Goal: Task Accomplishment & Management: Manage account settings

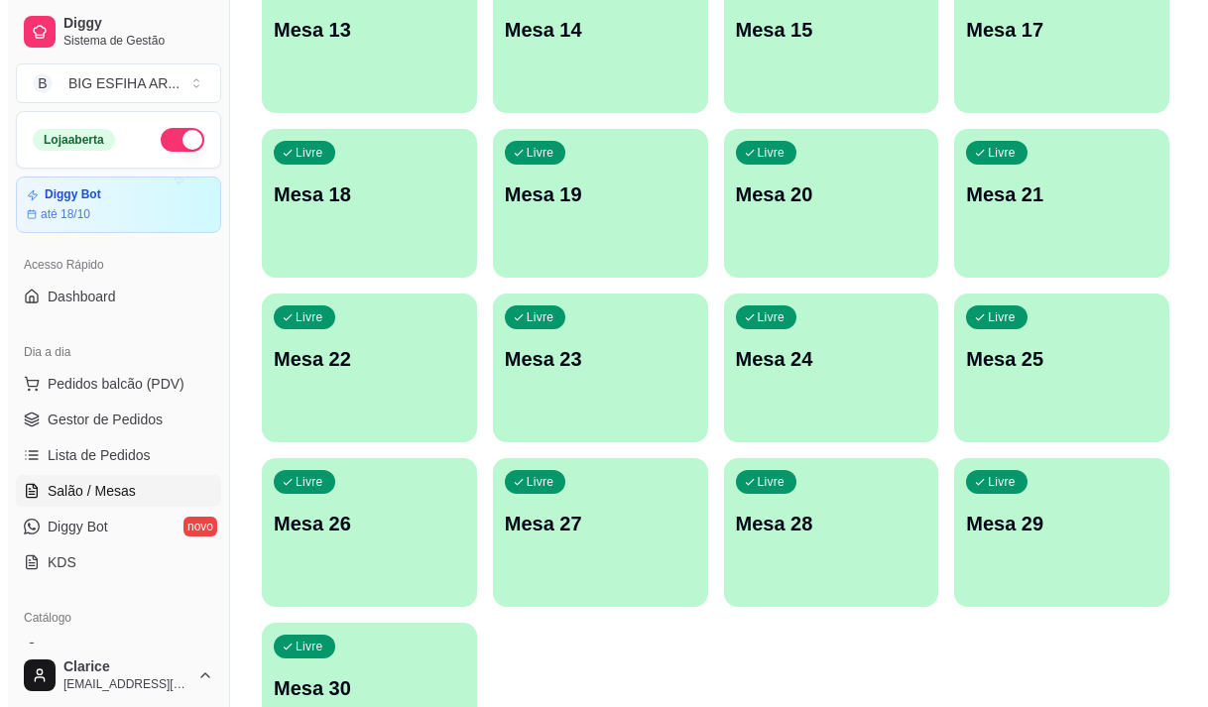
scroll to position [889, 0]
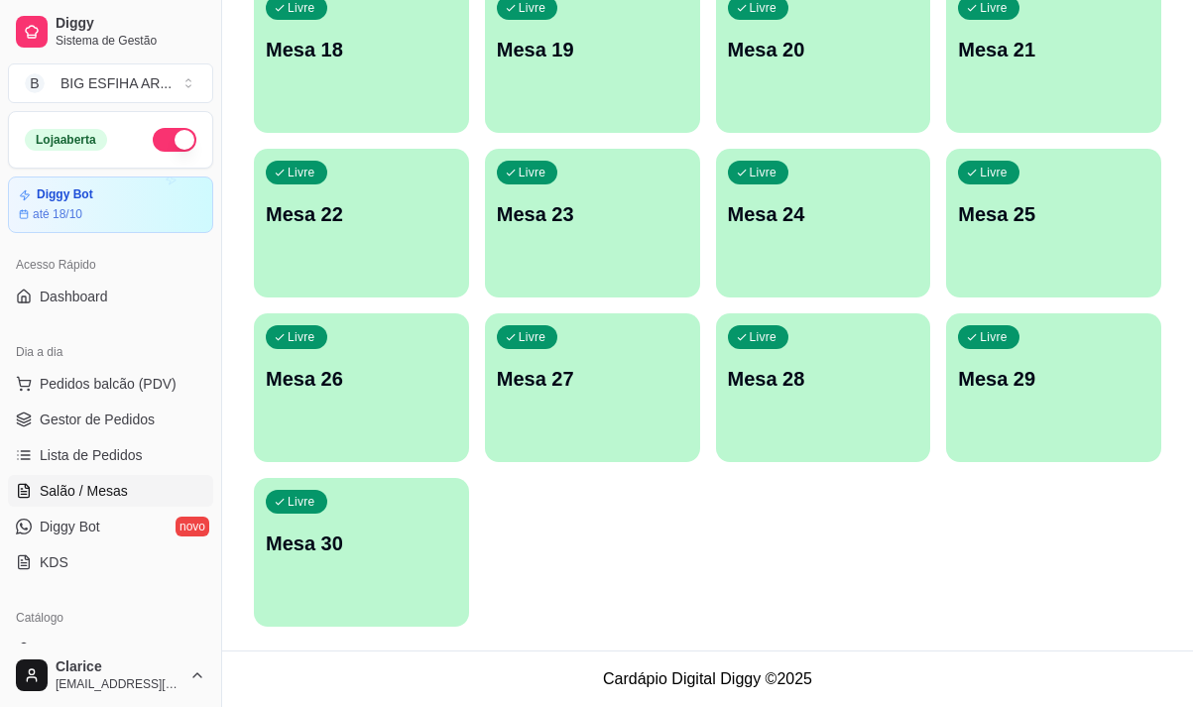
click at [357, 544] on p "Mesa 30" at bounding box center [361, 544] width 191 height 28
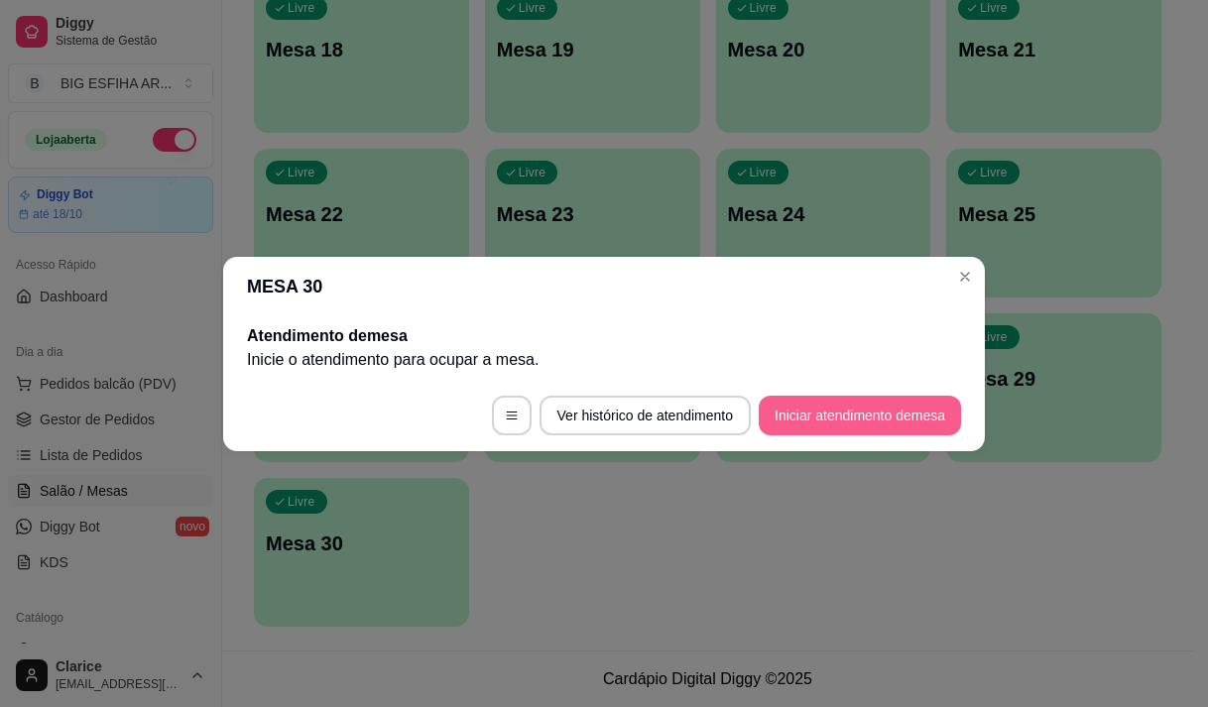
click at [827, 410] on button "Iniciar atendimento de mesa" at bounding box center [860, 416] width 202 height 40
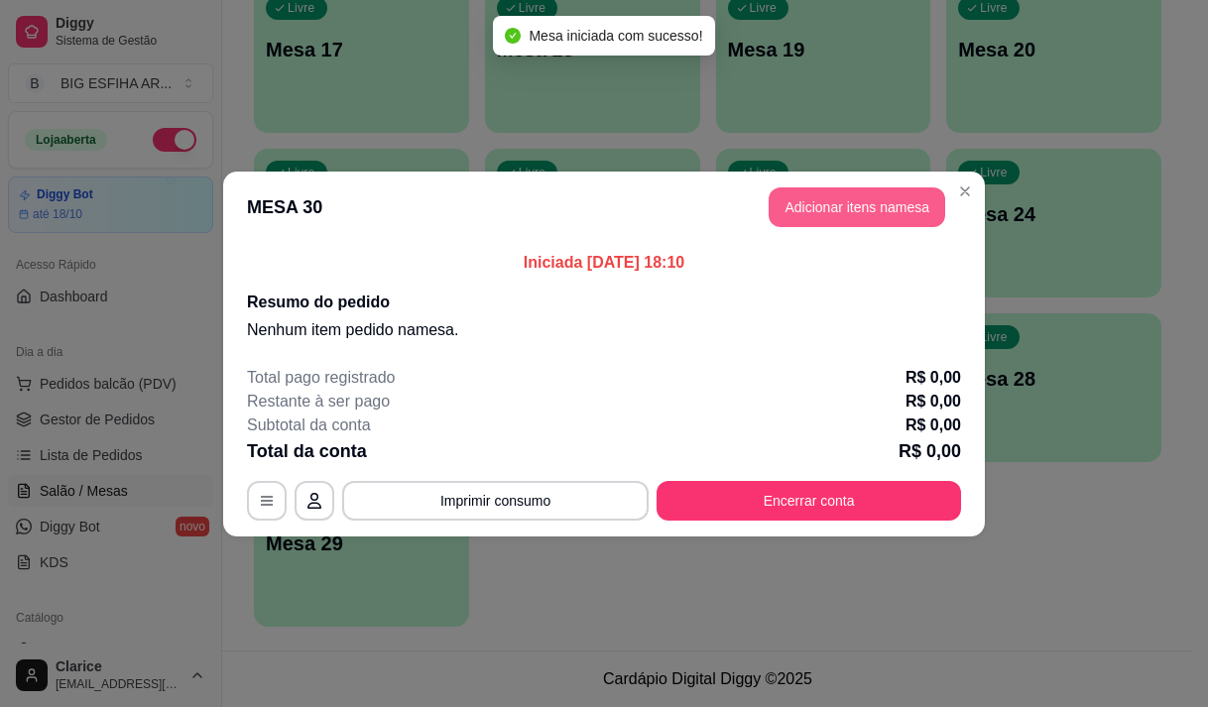
click at [821, 194] on button "Adicionar itens na mesa" at bounding box center [857, 207] width 177 height 40
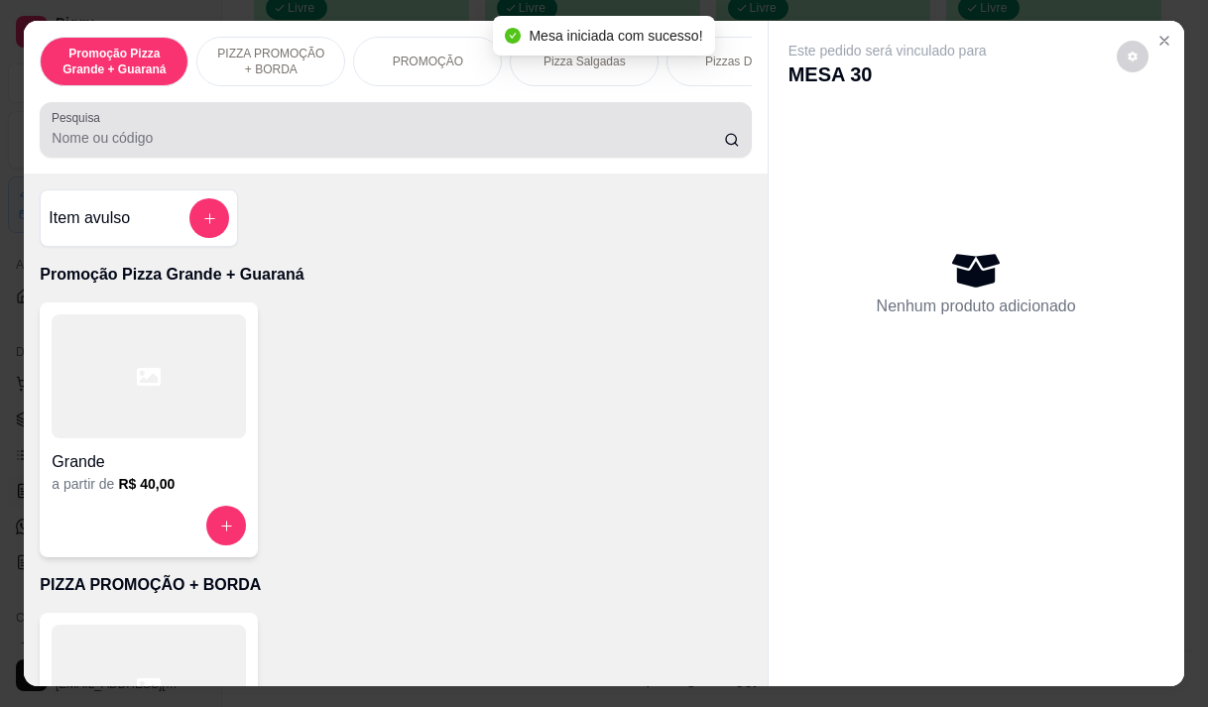
click at [547, 148] on input "Pesquisa" at bounding box center [388, 138] width 672 height 20
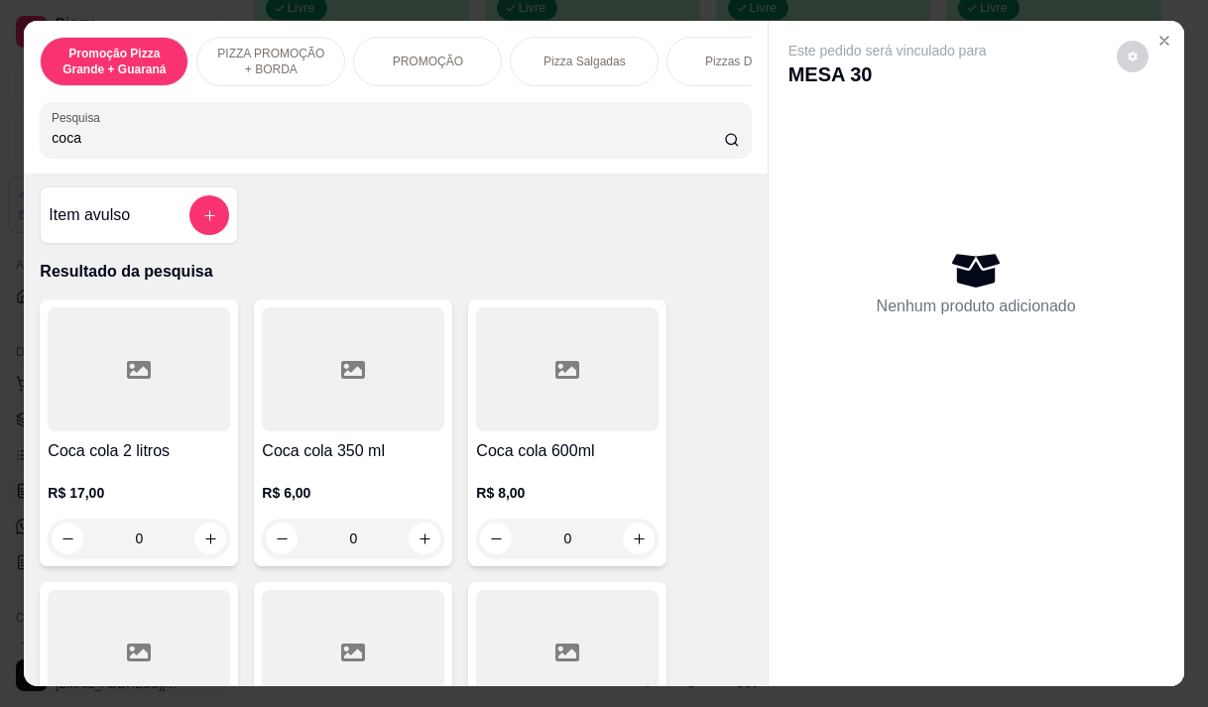
scroll to position [0, 0]
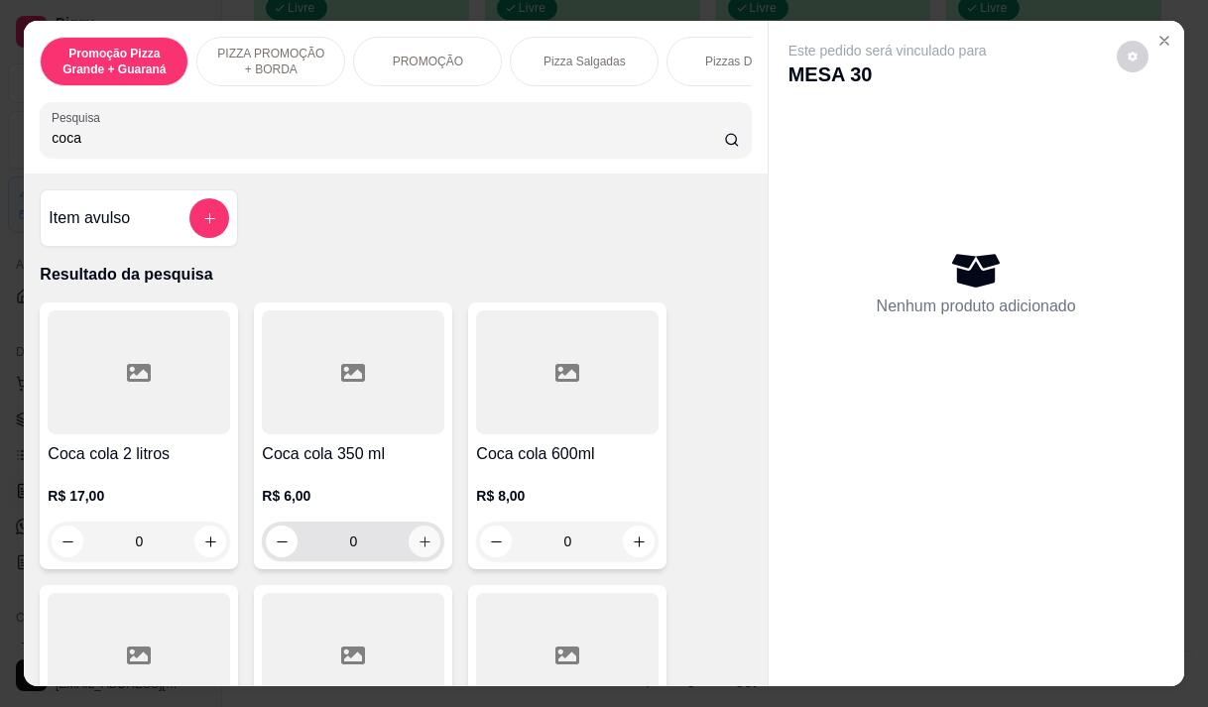
type input "coca"
click at [426, 550] on button "increase-product-quantity" at bounding box center [425, 542] width 31 height 31
type input "1"
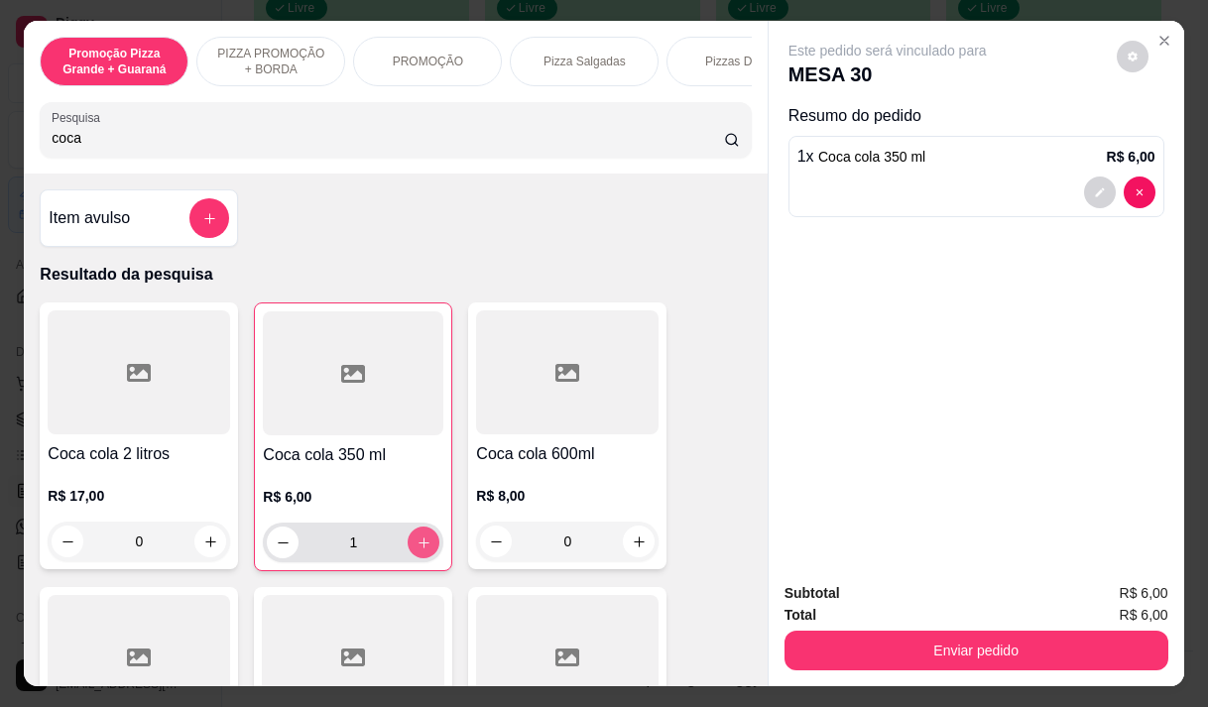
click at [415, 535] on button "increase-product-quantity" at bounding box center [424, 543] width 32 height 32
type input "2"
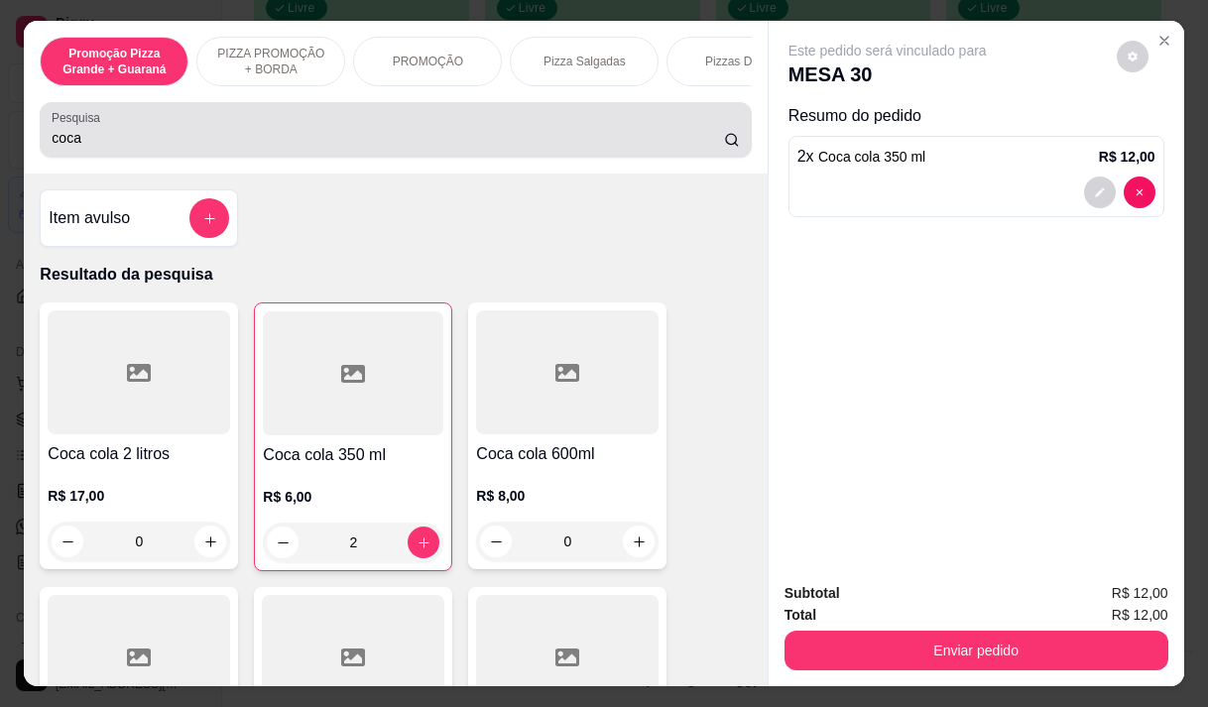
click at [112, 145] on input "coca" at bounding box center [388, 138] width 672 height 20
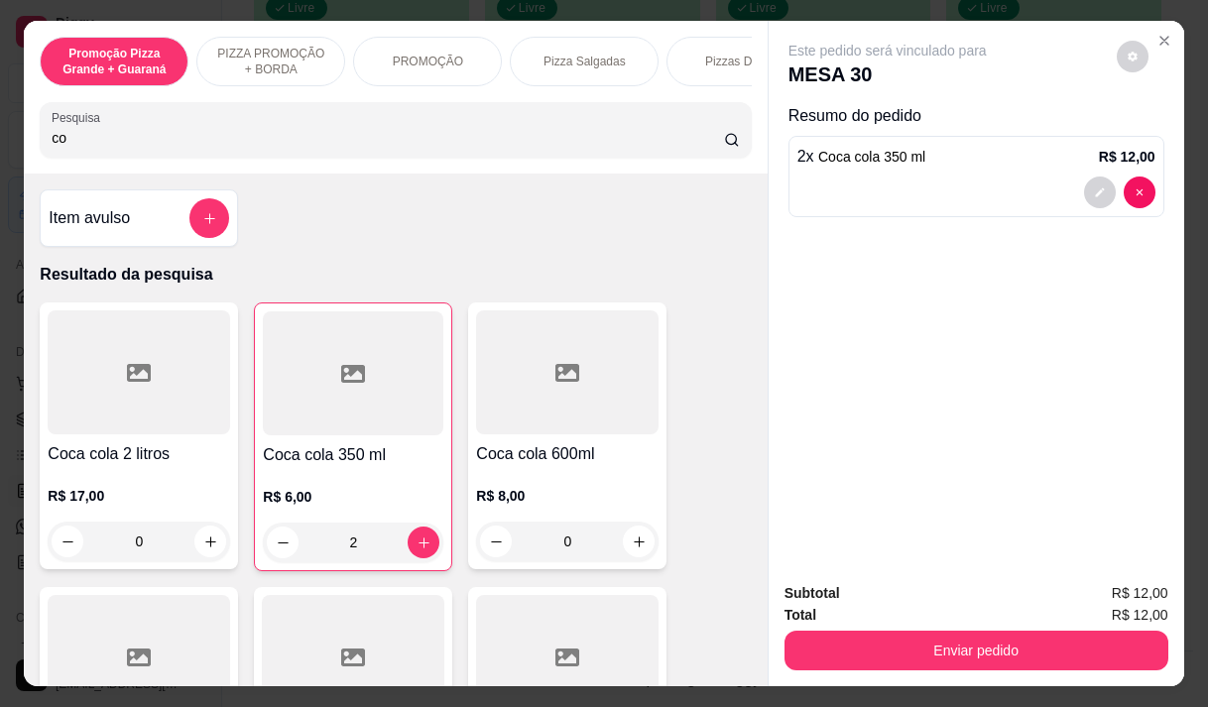
type input "c"
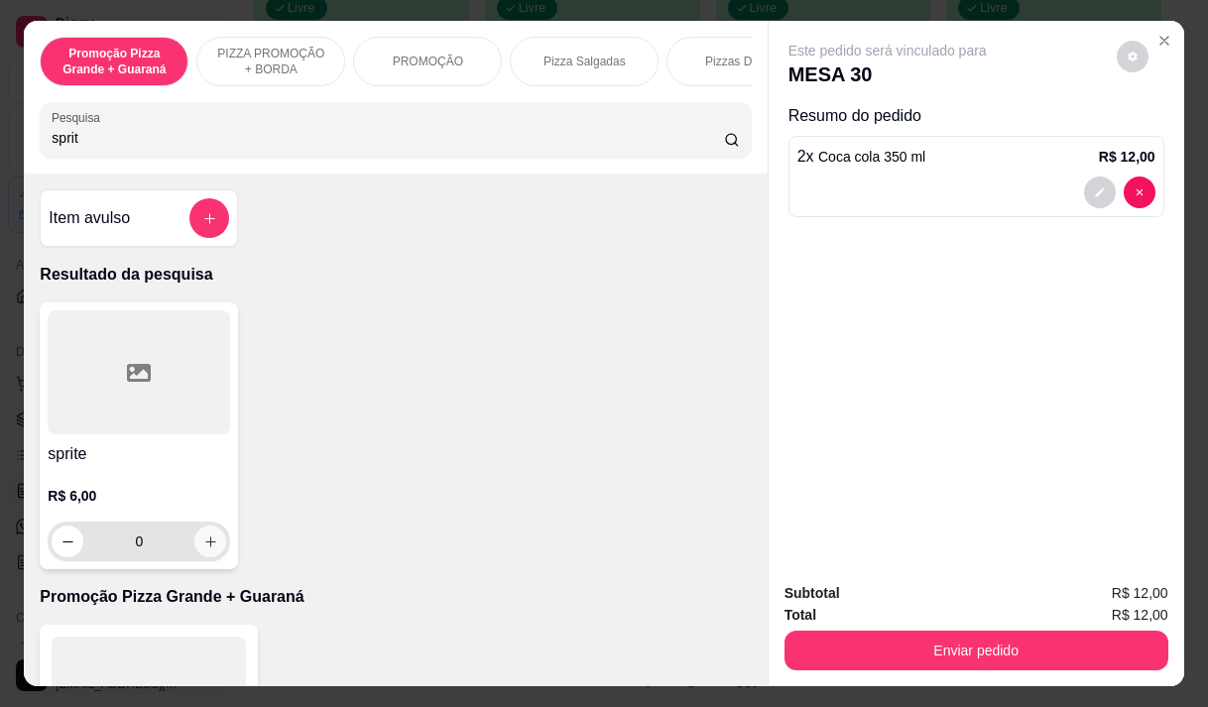
type input "sprit"
click at [203, 547] on icon "increase-product-quantity" at bounding box center [210, 542] width 15 height 15
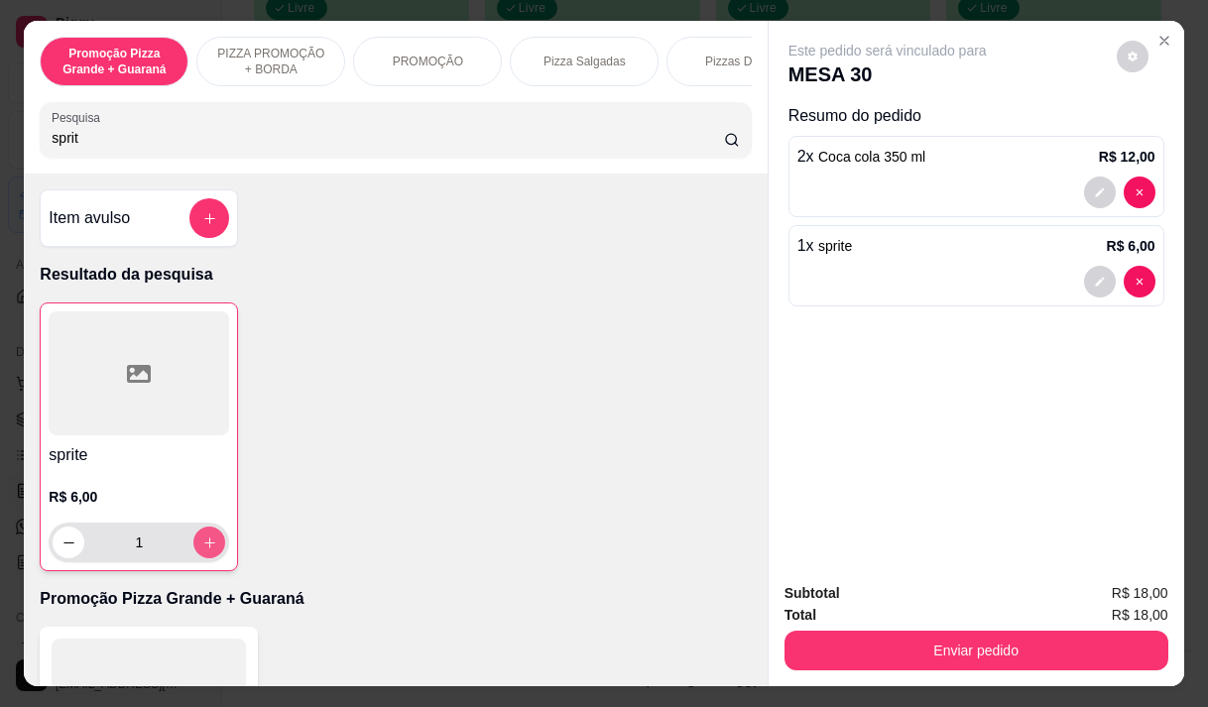
type input "1"
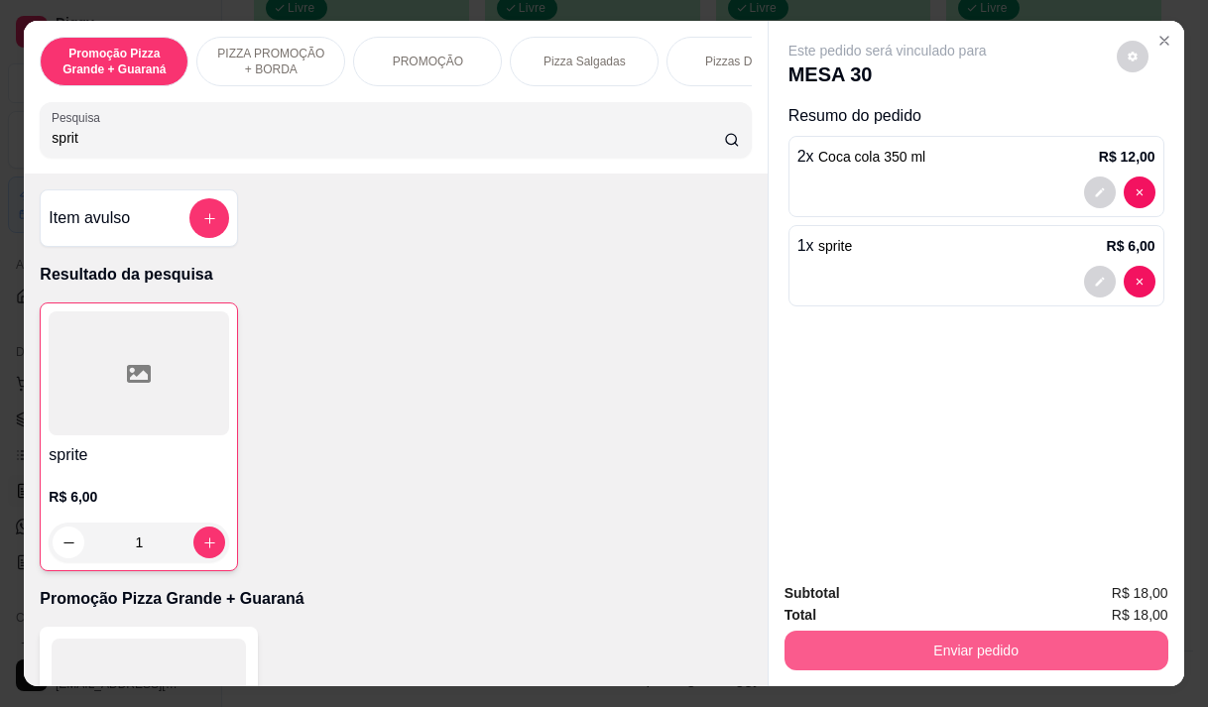
click at [797, 632] on button "Enviar pedido" at bounding box center [977, 651] width 384 height 40
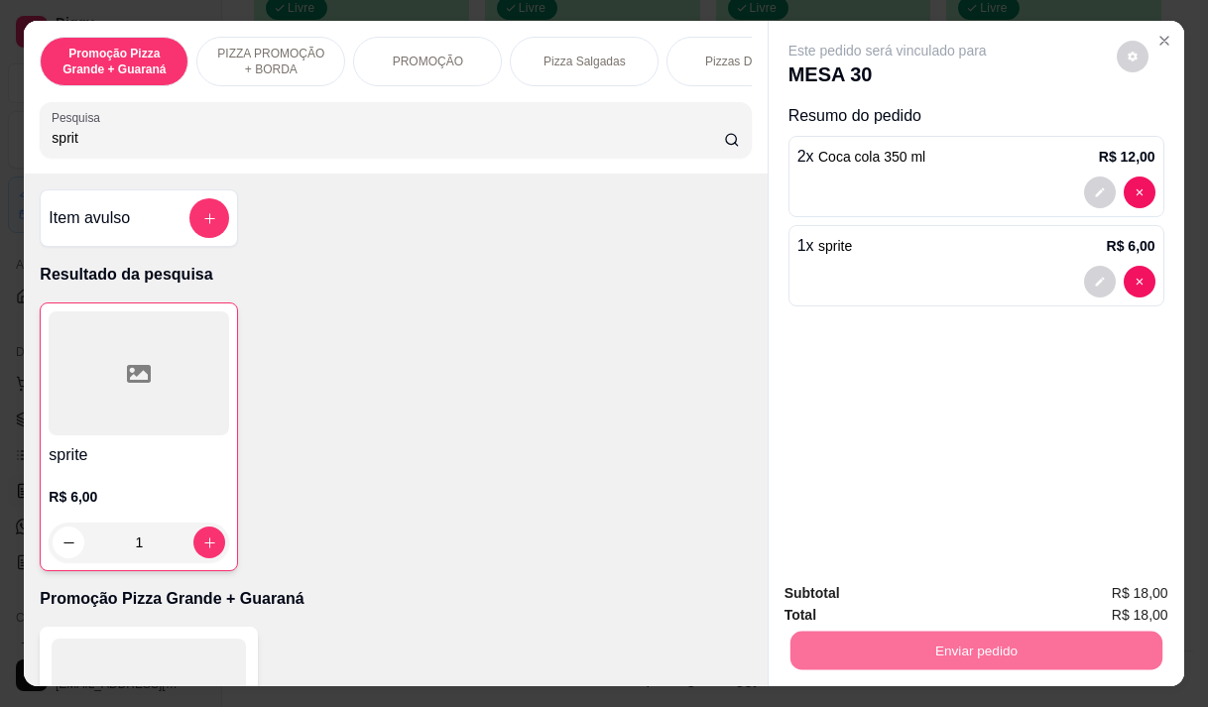
click at [950, 593] on button "Registrar cliente" at bounding box center [983, 594] width 131 height 38
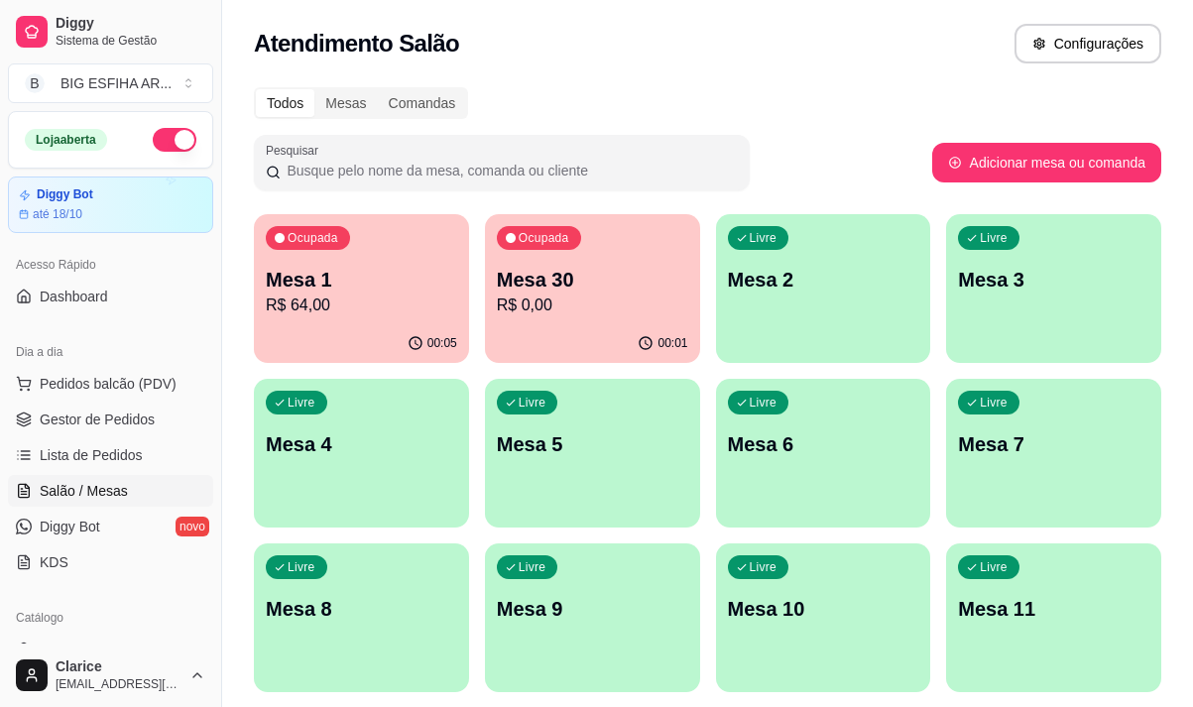
click at [568, 288] on p "Mesa 30" at bounding box center [592, 280] width 191 height 28
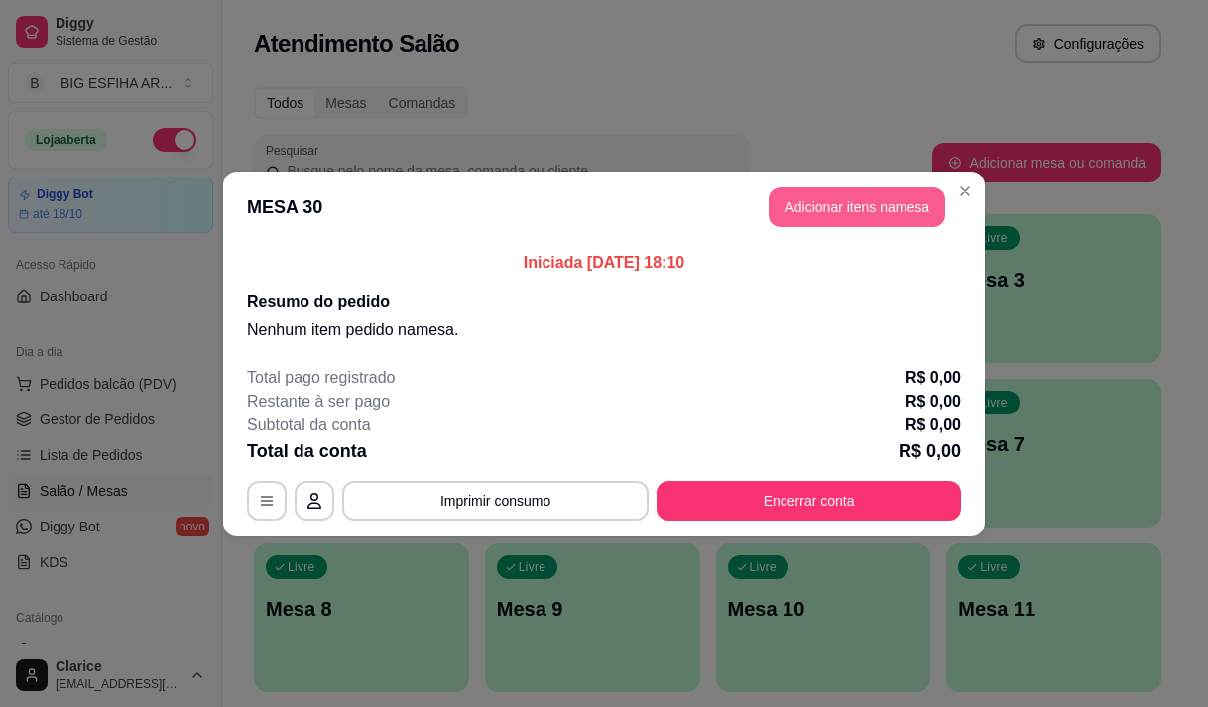
click at [831, 206] on button "Adicionar itens na mesa" at bounding box center [857, 207] width 177 height 40
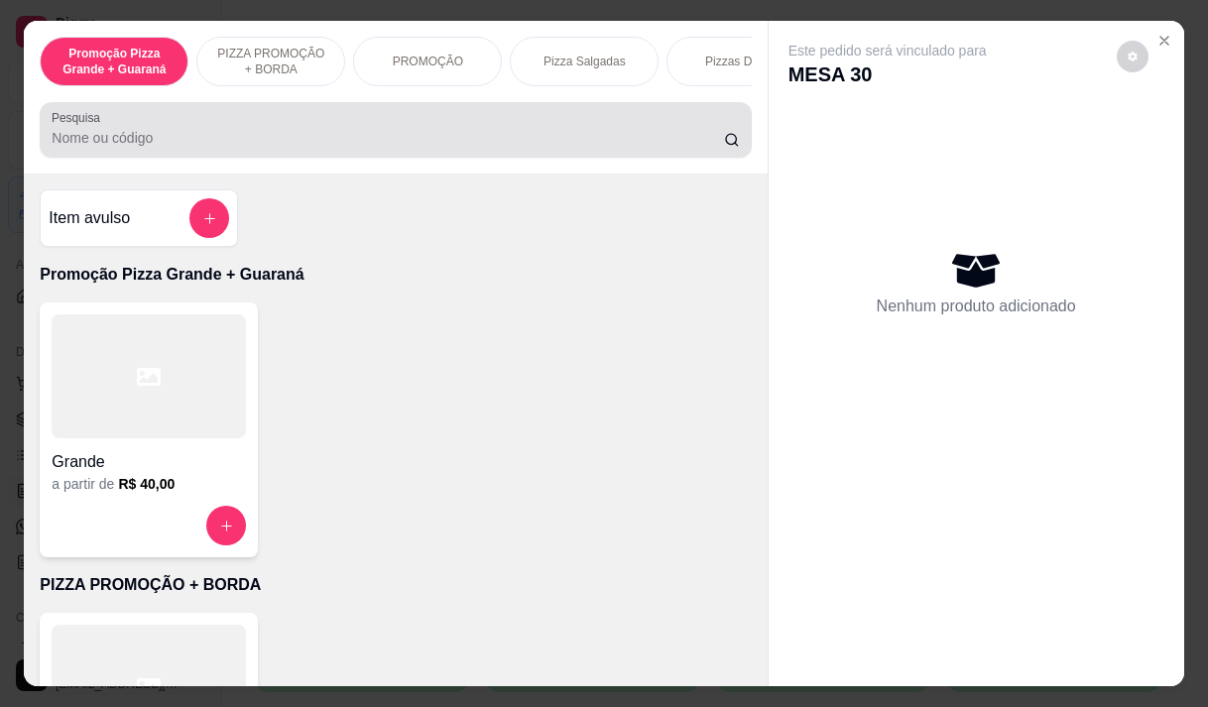
click at [175, 130] on div at bounding box center [395, 130] width 687 height 40
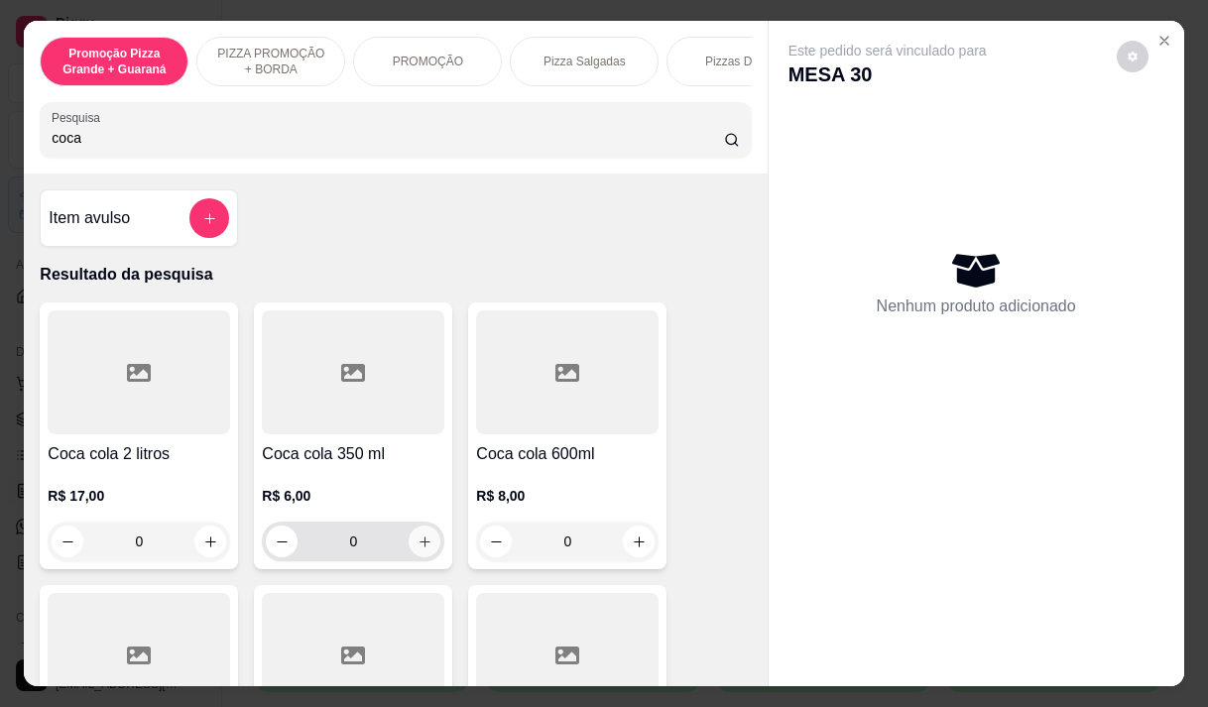
type input "coca"
click at [424, 548] on icon "increase-product-quantity" at bounding box center [425, 542] width 15 height 15
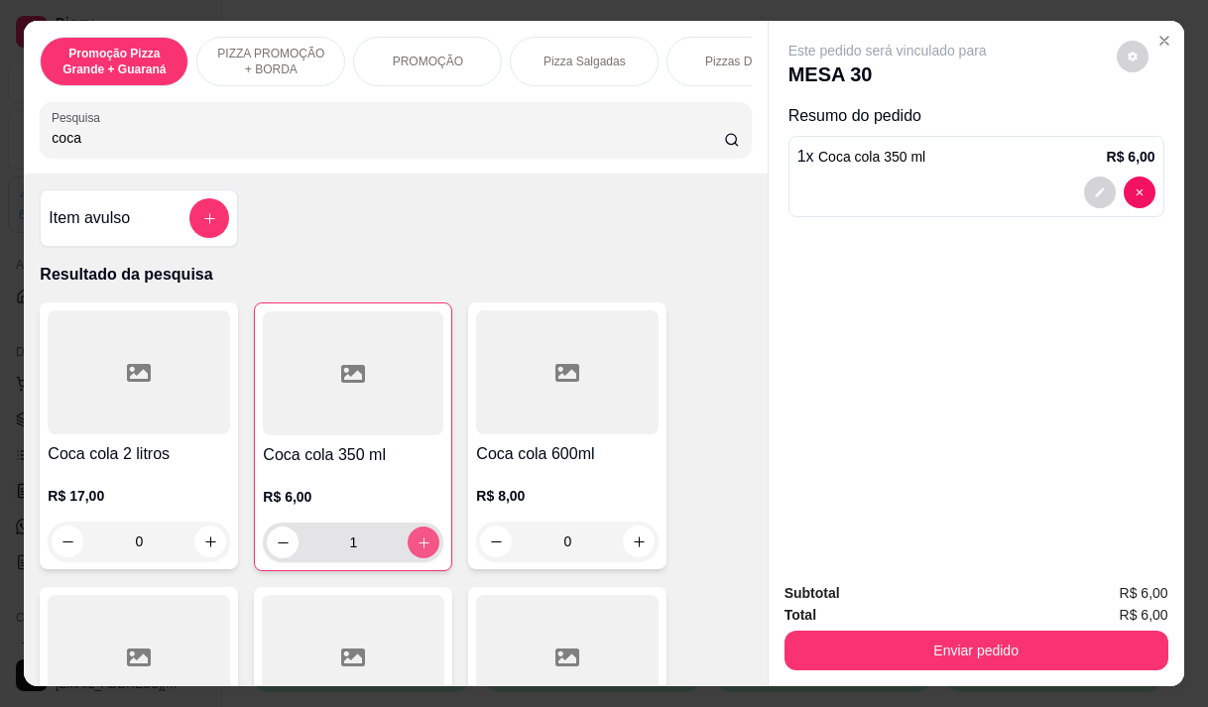
type input "1"
click at [424, 548] on icon "increase-product-quantity" at bounding box center [424, 543] width 15 height 15
type input "2"
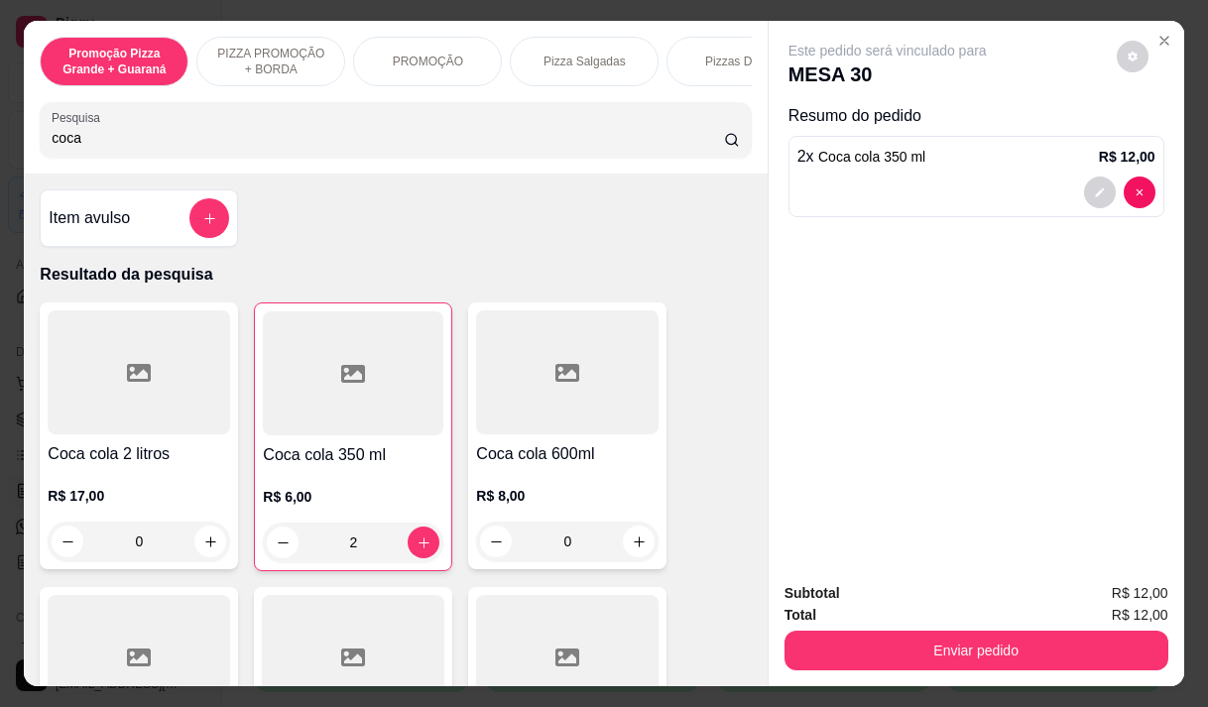
click at [237, 148] on input "coca" at bounding box center [388, 138] width 672 height 20
type input "c"
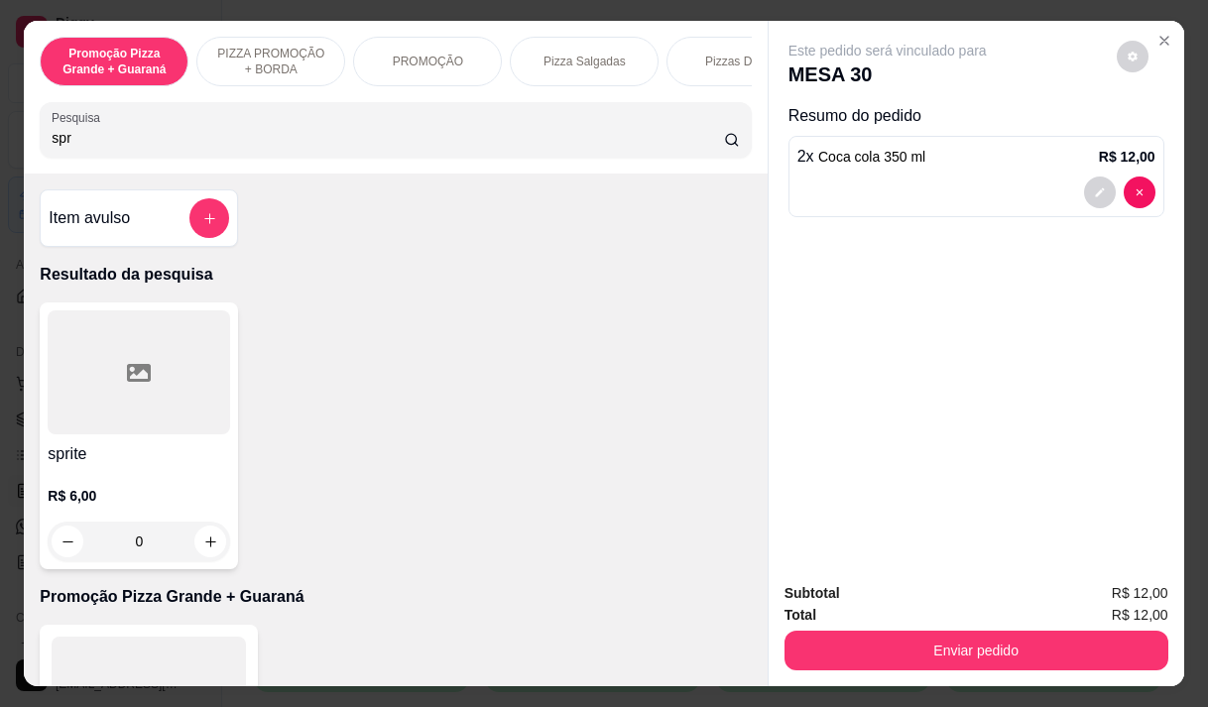
type input "spr"
click at [203, 548] on icon "increase-product-quantity" at bounding box center [210, 542] width 15 height 15
type input "1"
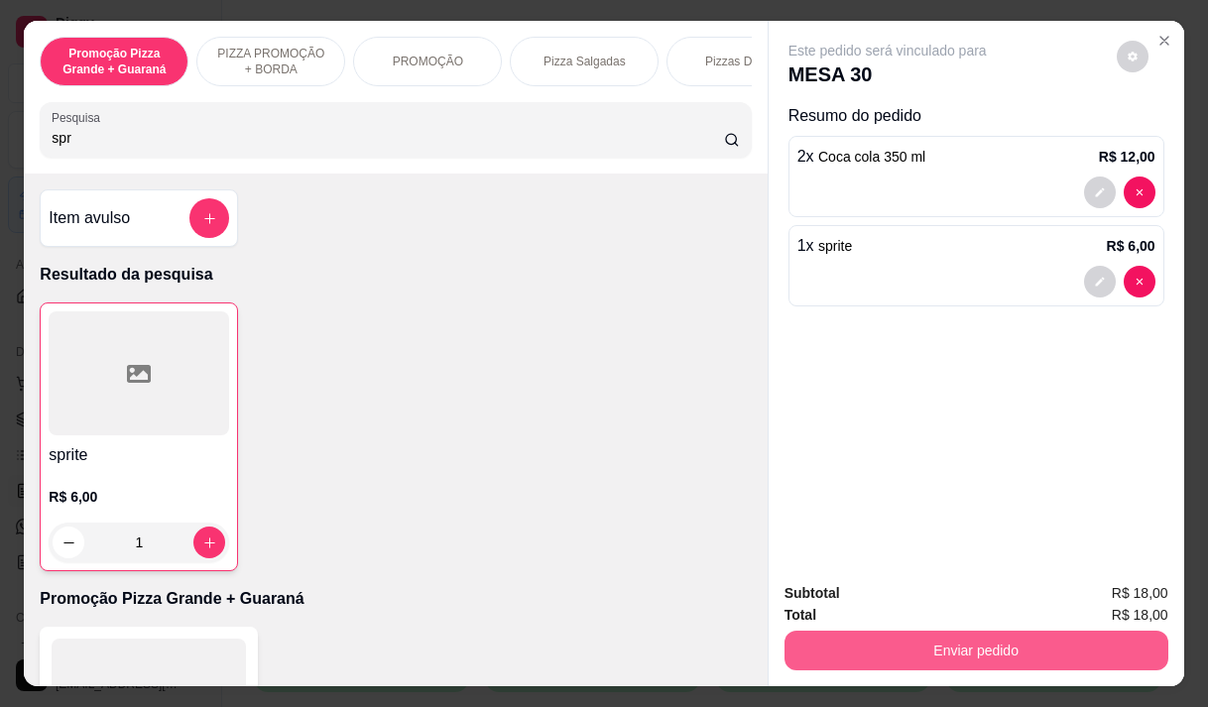
click at [856, 636] on button "Enviar pedido" at bounding box center [977, 651] width 384 height 40
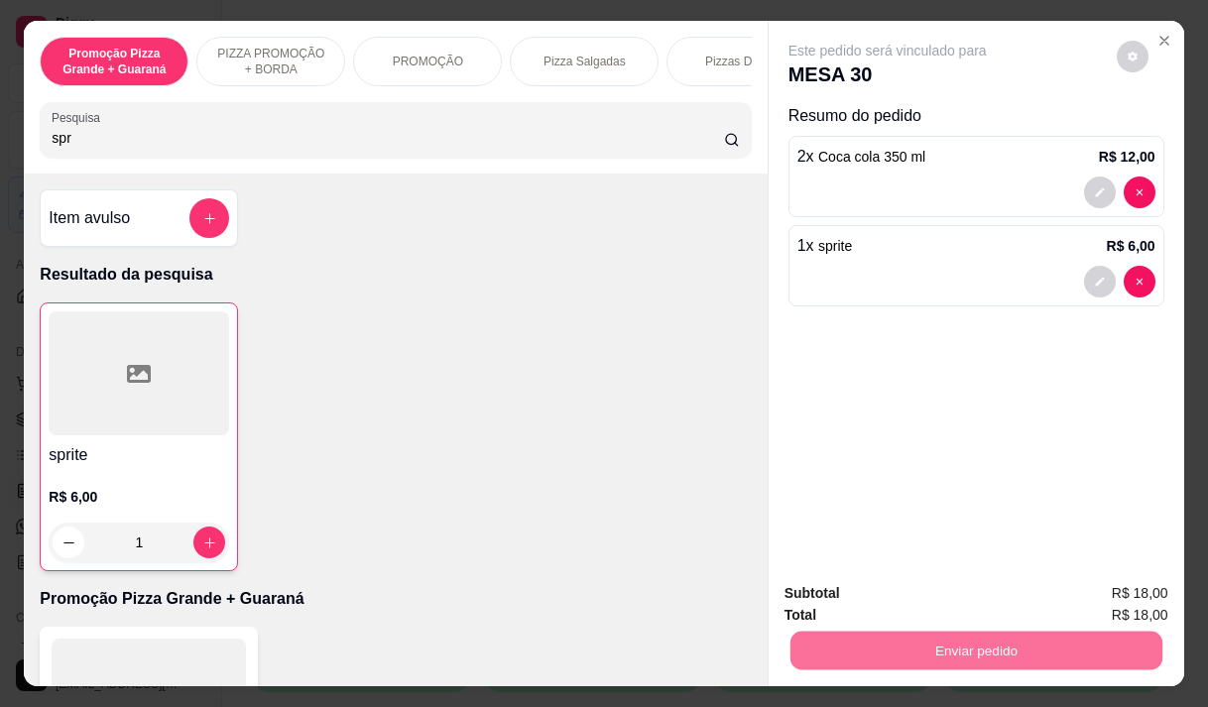
click at [1114, 593] on button "Enviar pedido" at bounding box center [1116, 594] width 112 height 38
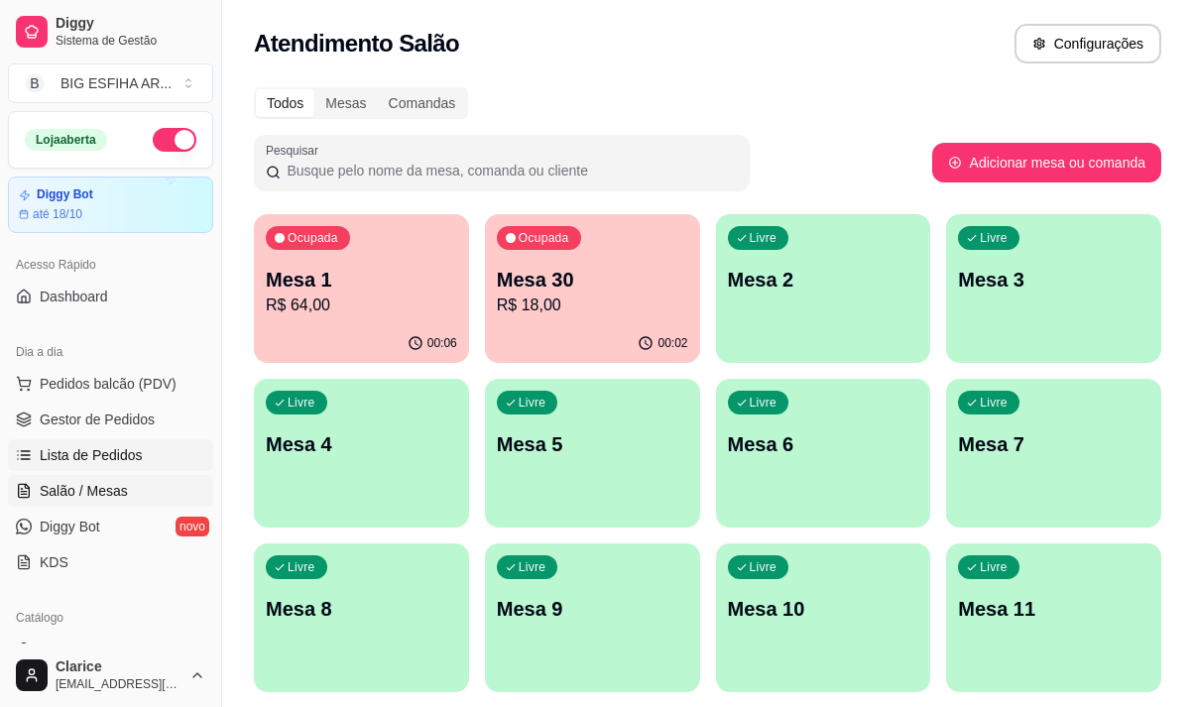
click at [118, 448] on span "Lista de Pedidos" at bounding box center [91, 455] width 103 height 20
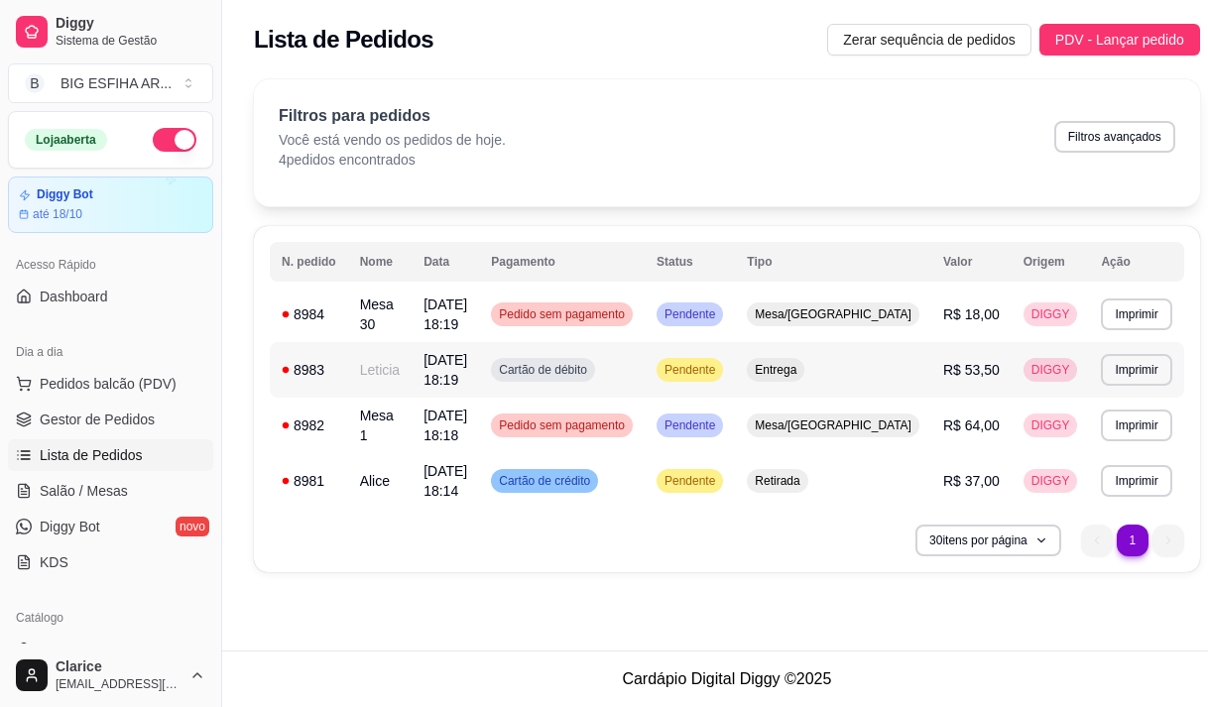
click at [645, 359] on td "Cartão de débito" at bounding box center [562, 370] width 166 height 56
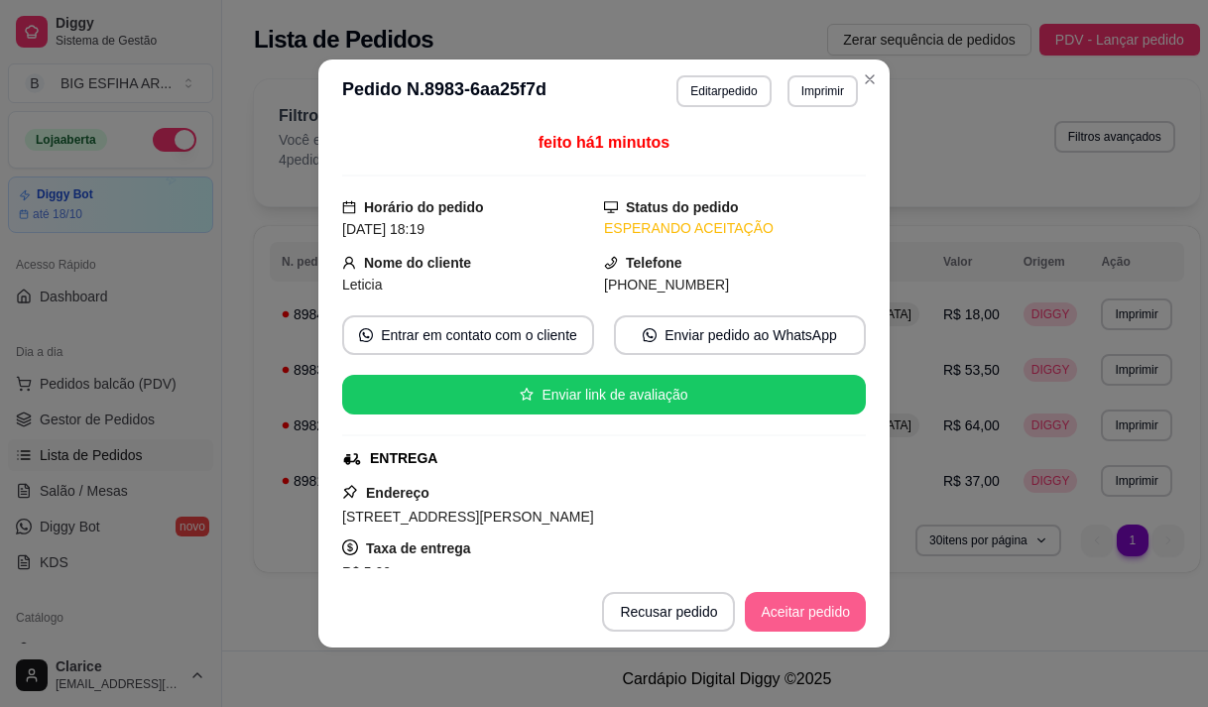
click at [781, 604] on button "Aceitar pedido" at bounding box center [805, 612] width 121 height 40
click at [781, 604] on button "Mover para preparo" at bounding box center [789, 612] width 154 height 40
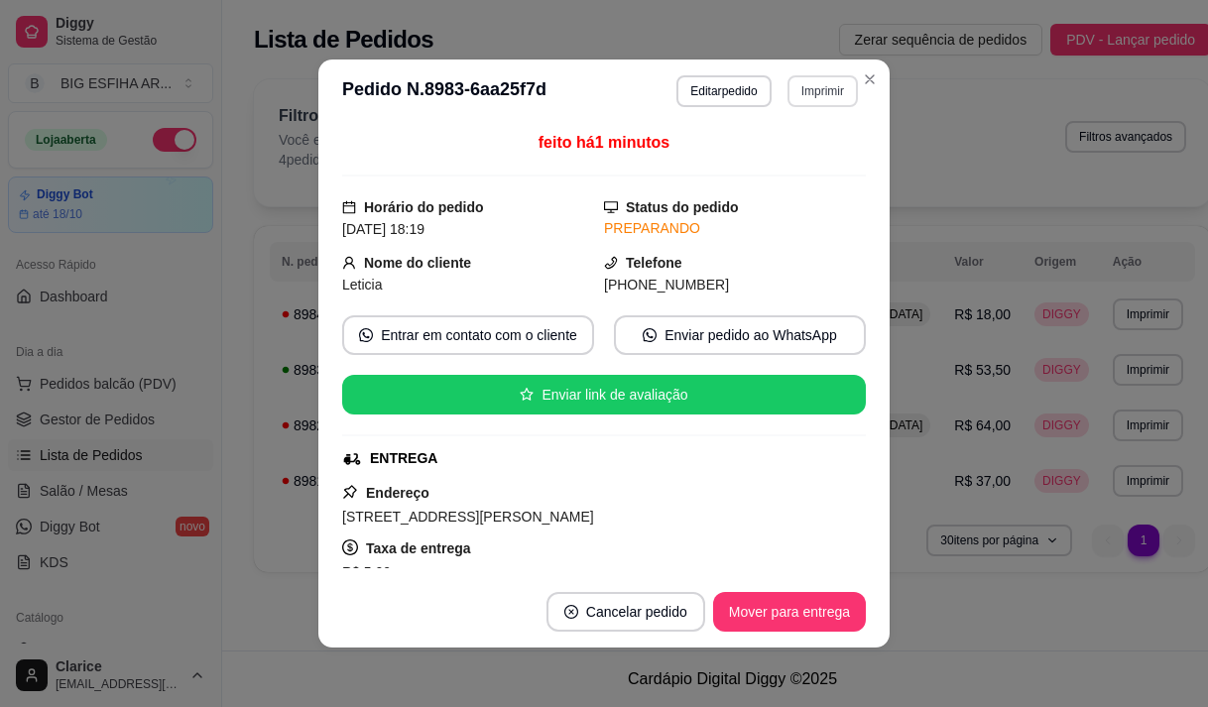
click at [792, 94] on button "Imprimir" at bounding box center [823, 91] width 70 height 32
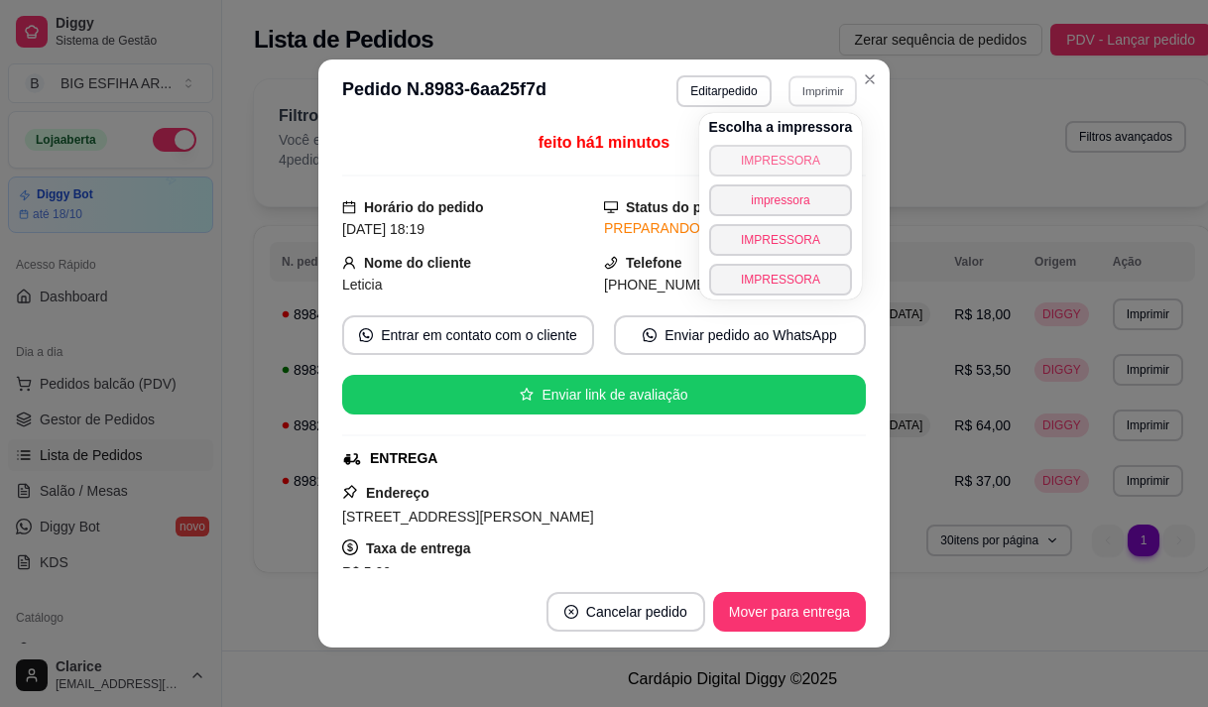
click at [775, 166] on button "IMPRESSORA" at bounding box center [781, 161] width 144 height 32
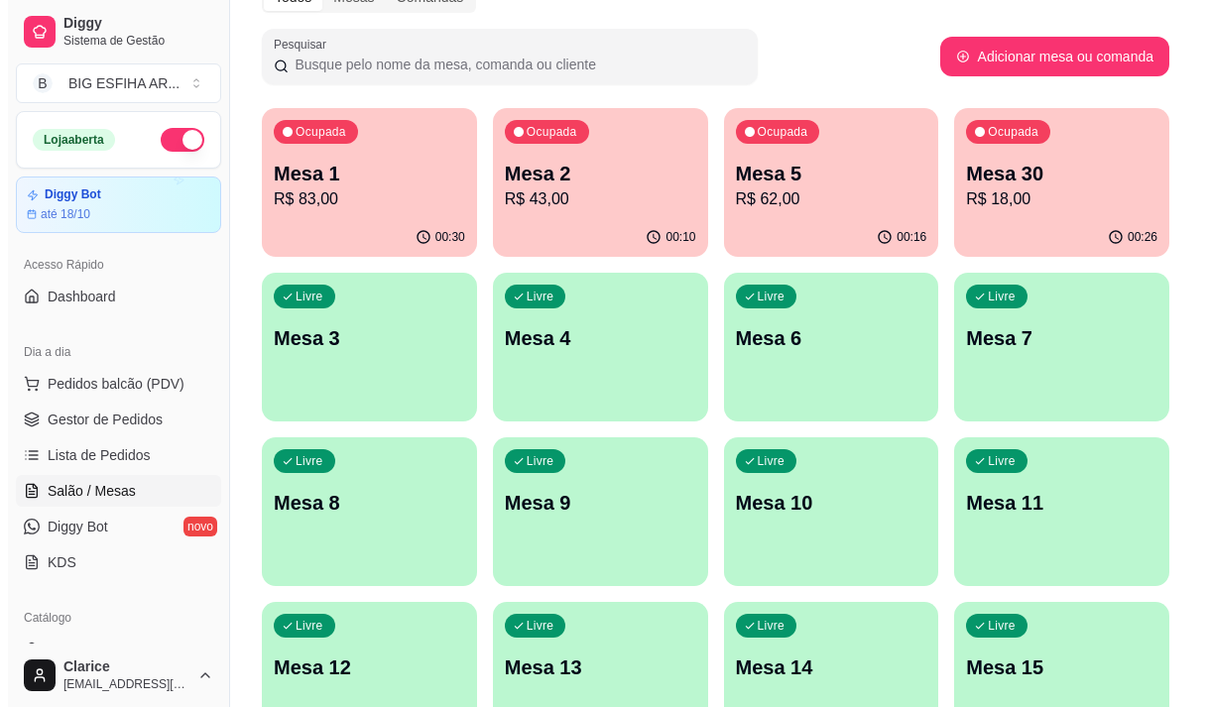
scroll to position [198, 0]
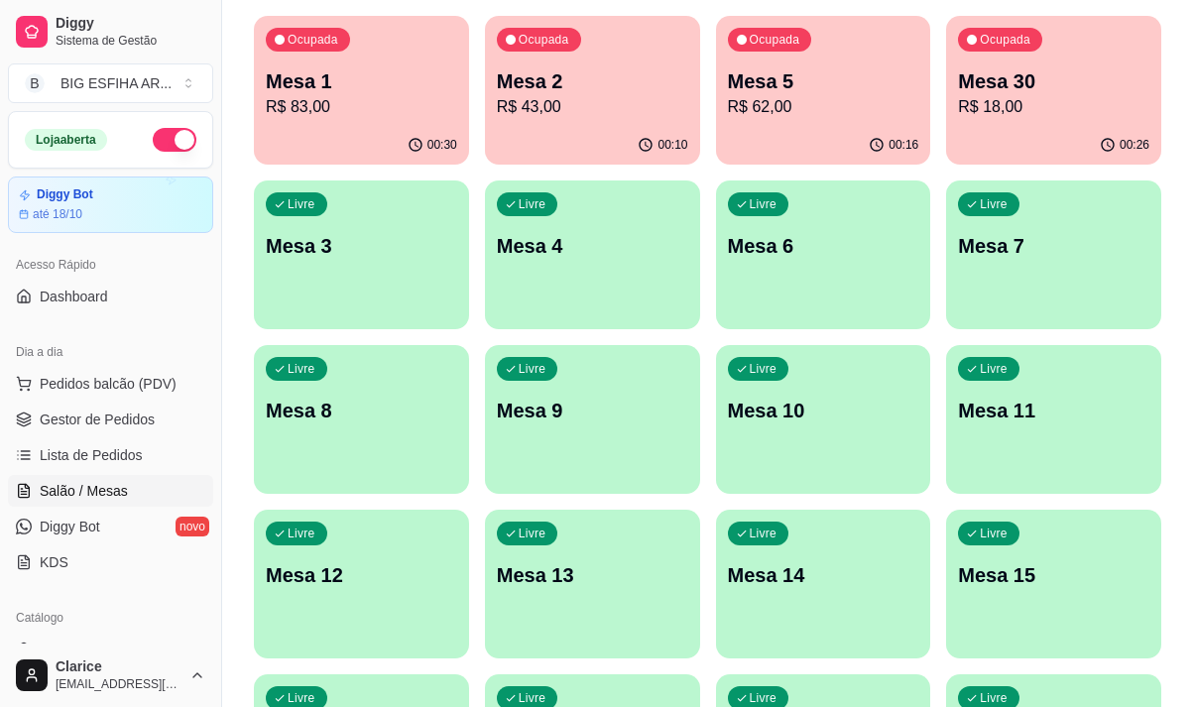
click at [1008, 474] on div "button" at bounding box center [1053, 482] width 215 height 24
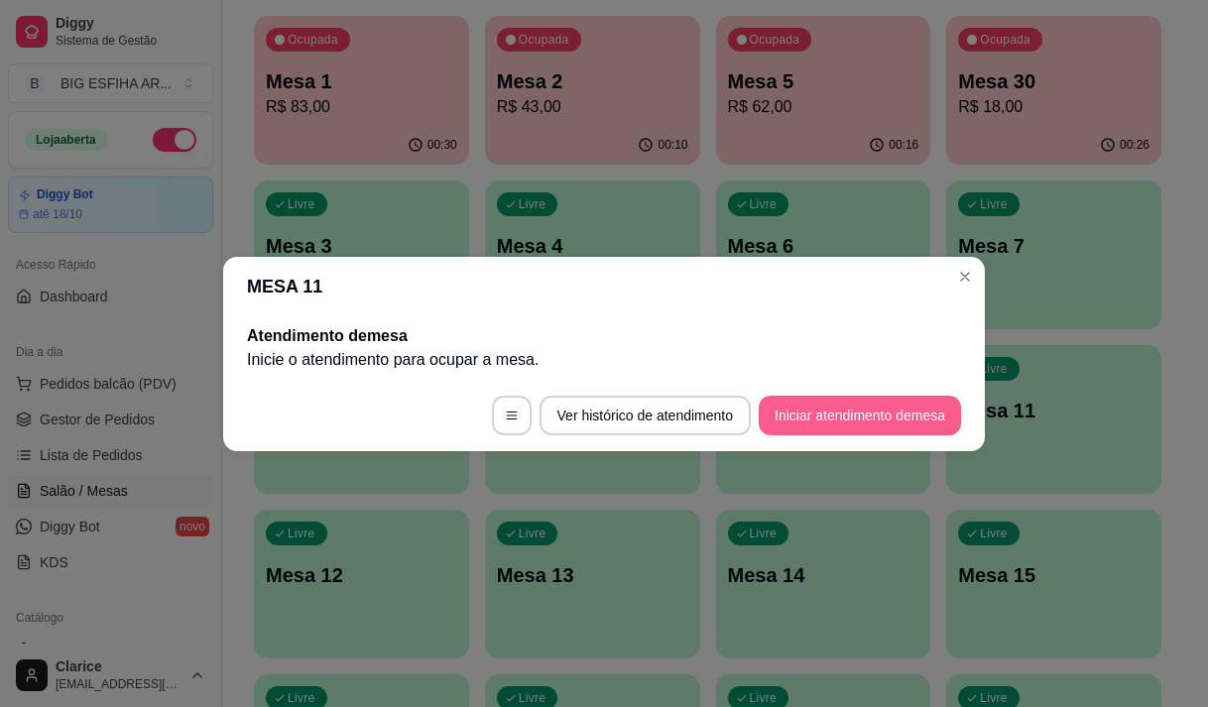
click at [864, 417] on button "Iniciar atendimento de mesa" at bounding box center [860, 416] width 202 height 40
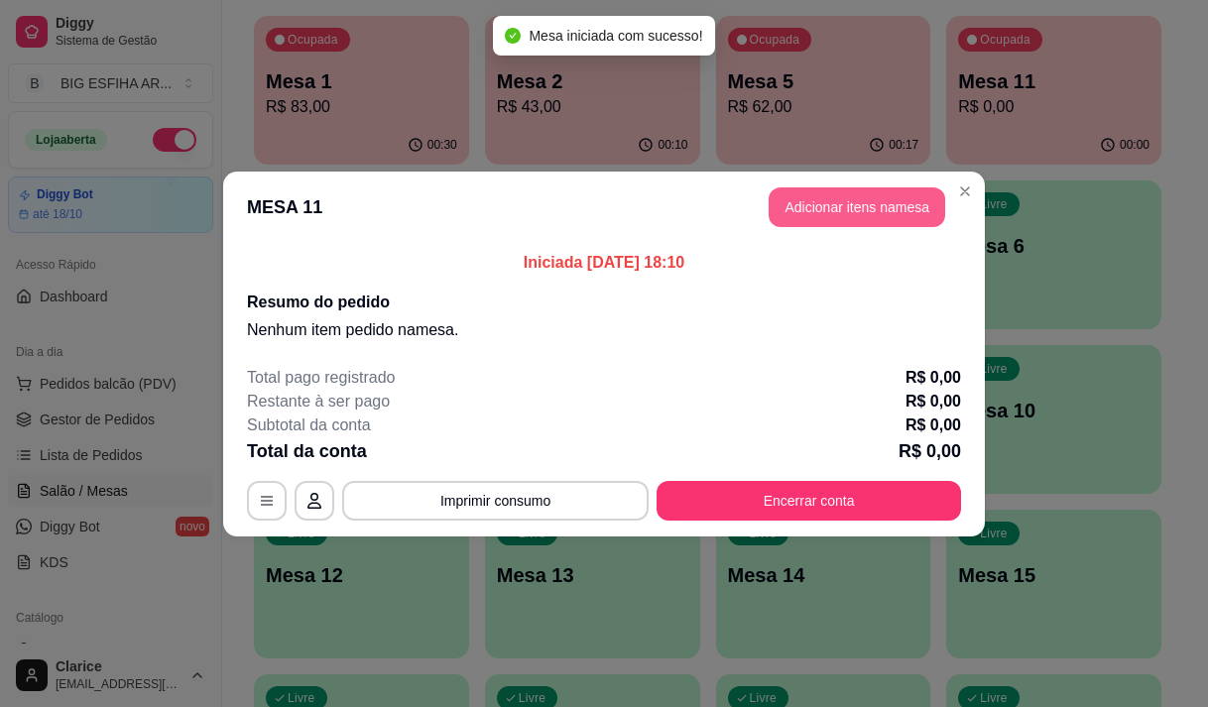
click at [822, 217] on button "Adicionar itens na mesa" at bounding box center [857, 207] width 177 height 40
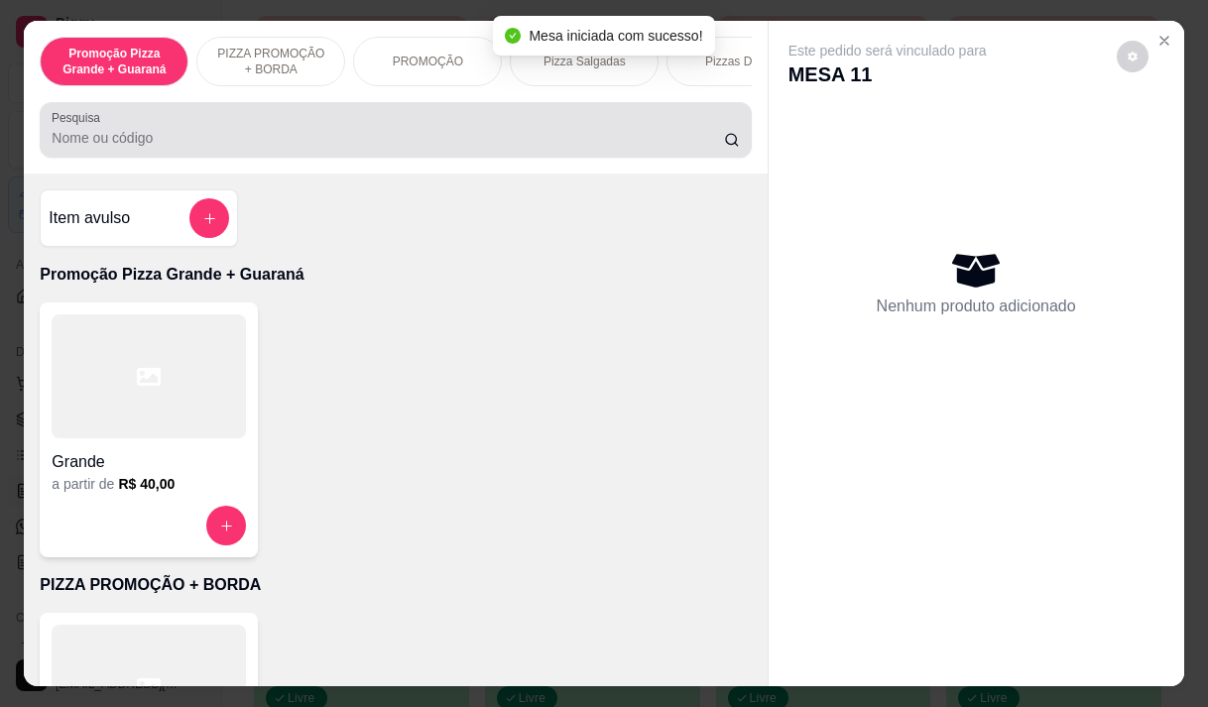
click at [96, 137] on input "Pesquisa" at bounding box center [388, 138] width 672 height 20
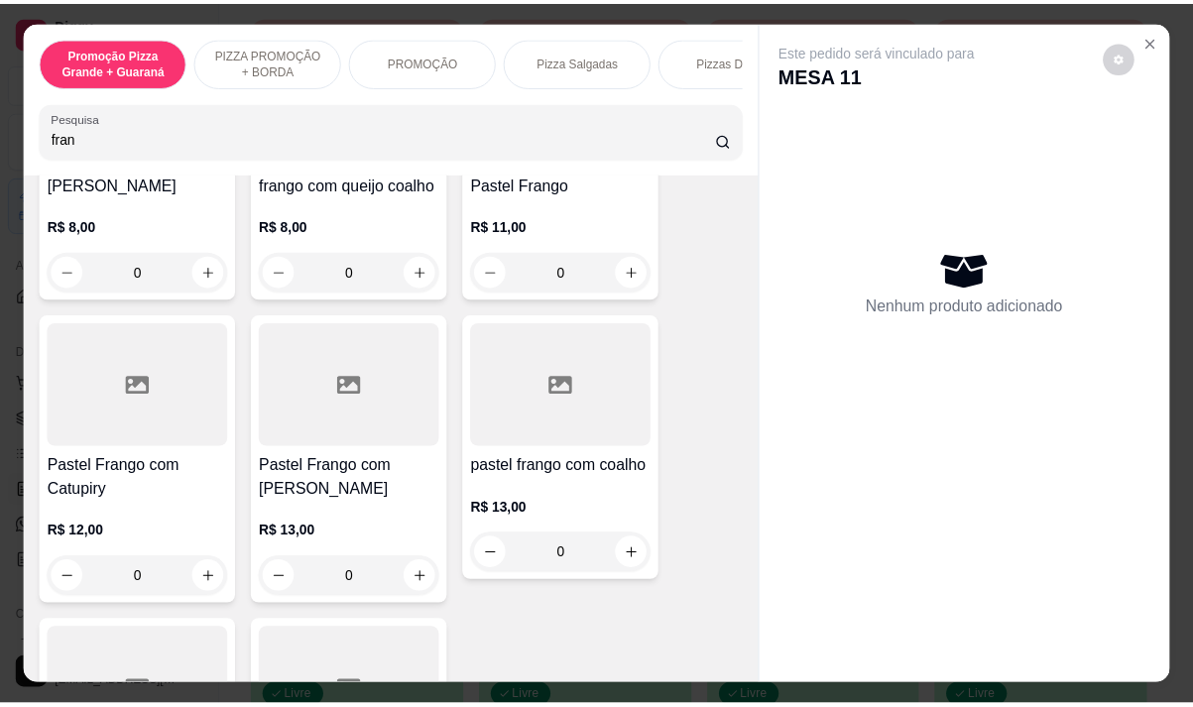
scroll to position [694, 0]
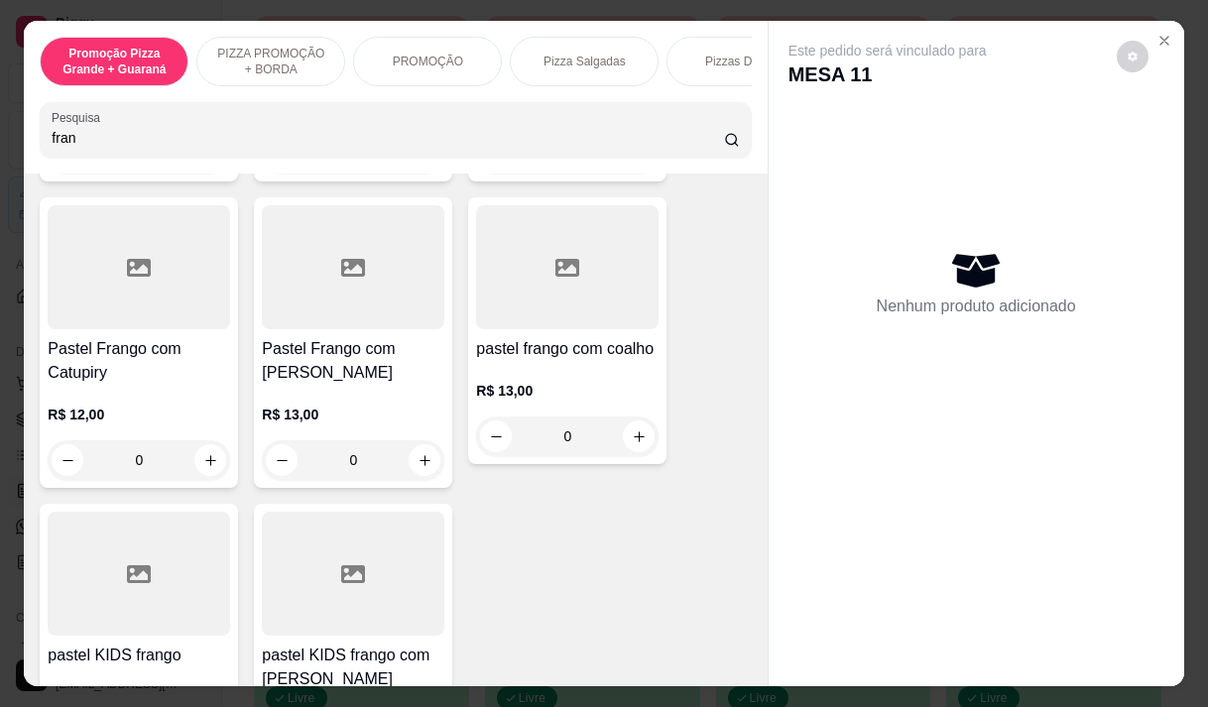
type input "fran"
click at [416, 447] on div "0" at bounding box center [353, 460] width 183 height 40
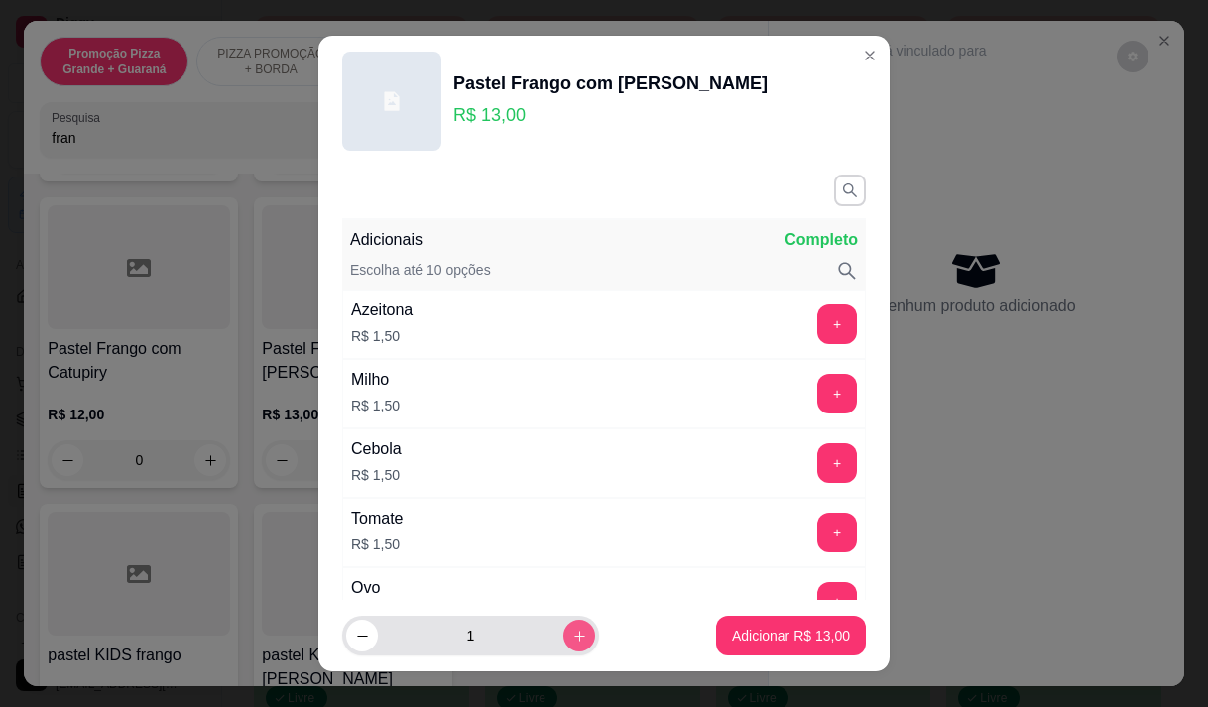
click at [563, 632] on button "increase-product-quantity" at bounding box center [579, 636] width 32 height 32
type input "2"
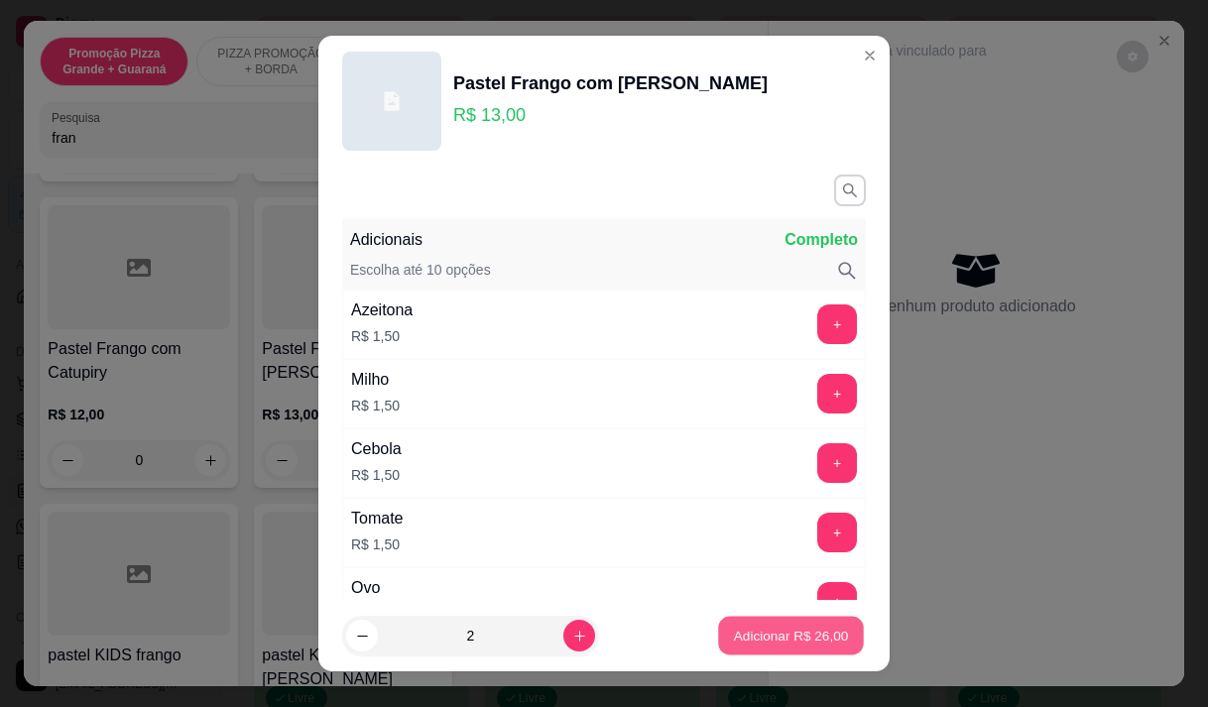
click at [806, 633] on p "Adicionar R$ 26,00" at bounding box center [791, 636] width 115 height 19
type input "2"
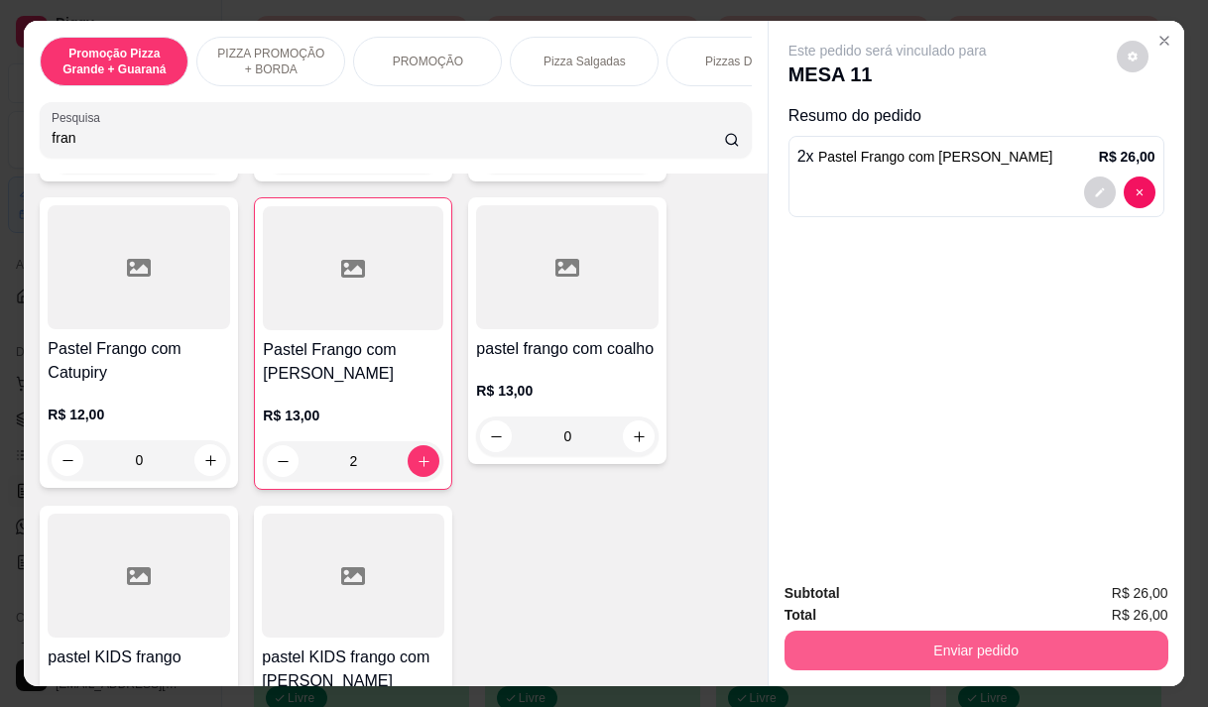
click at [1027, 642] on button "Enviar pedido" at bounding box center [977, 651] width 384 height 40
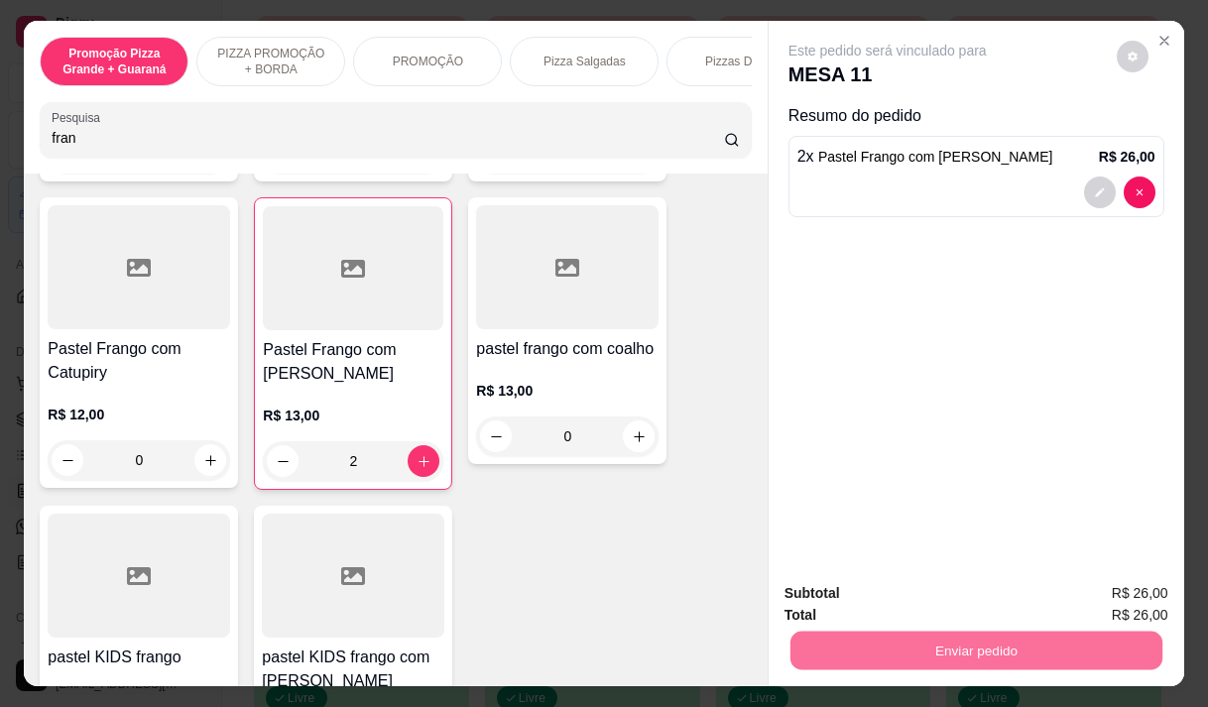
click at [1130, 594] on button "Enviar pedido" at bounding box center [1116, 594] width 112 height 38
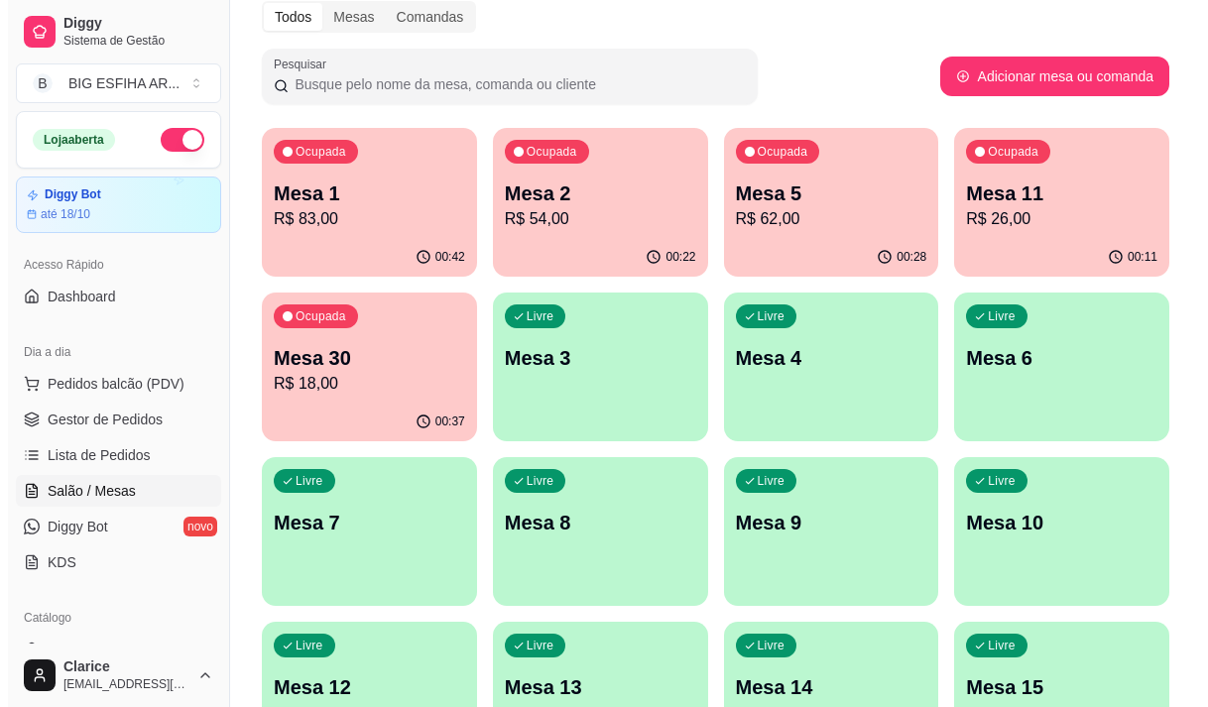
scroll to position [0, 0]
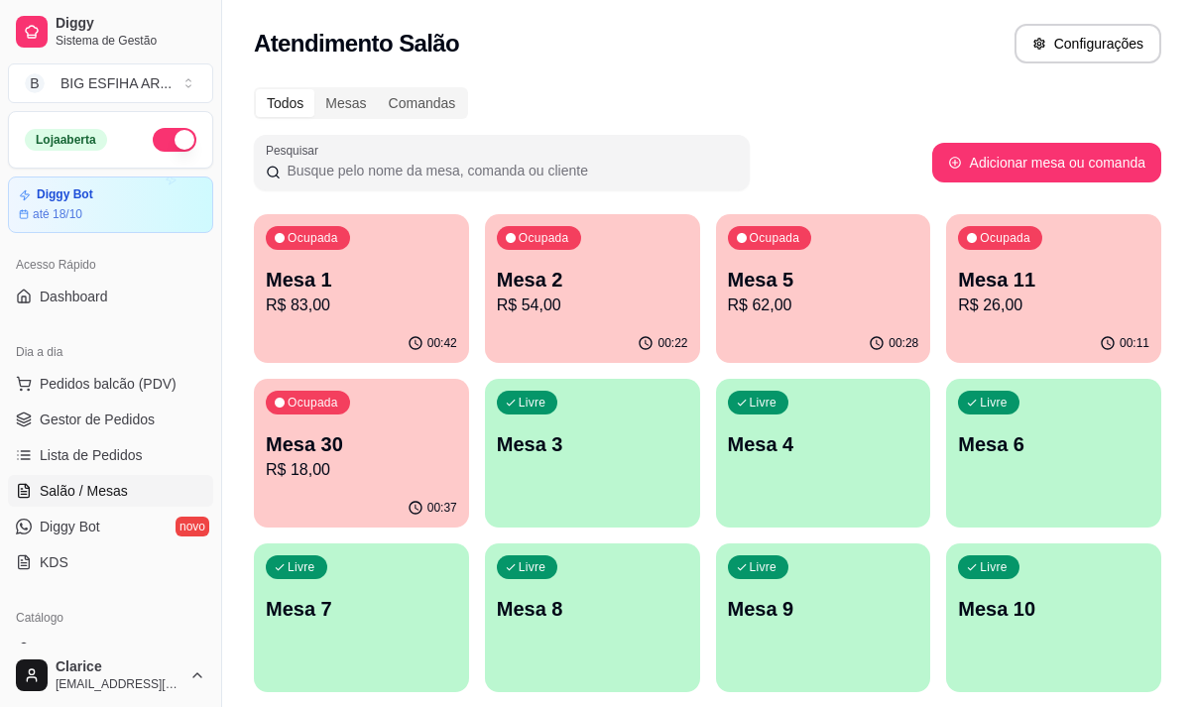
click at [363, 324] on div "00:42" at bounding box center [361, 343] width 215 height 39
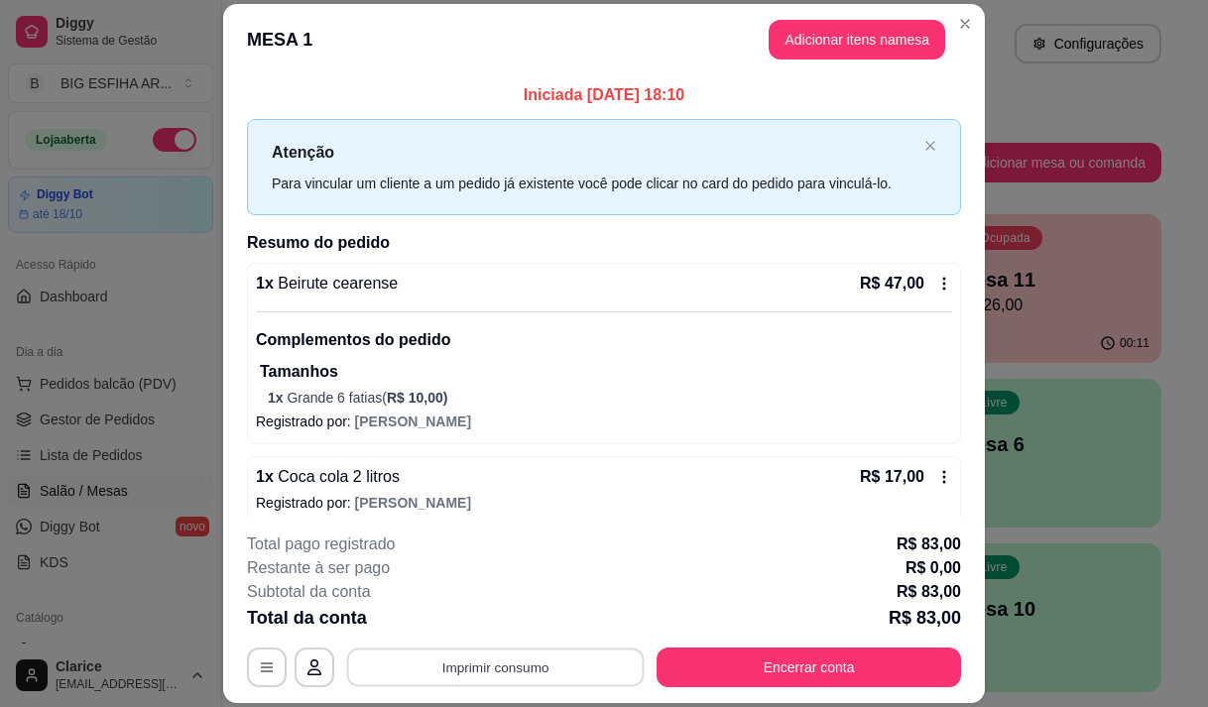
click at [468, 664] on button "Imprimir consumo" at bounding box center [496, 668] width 298 height 39
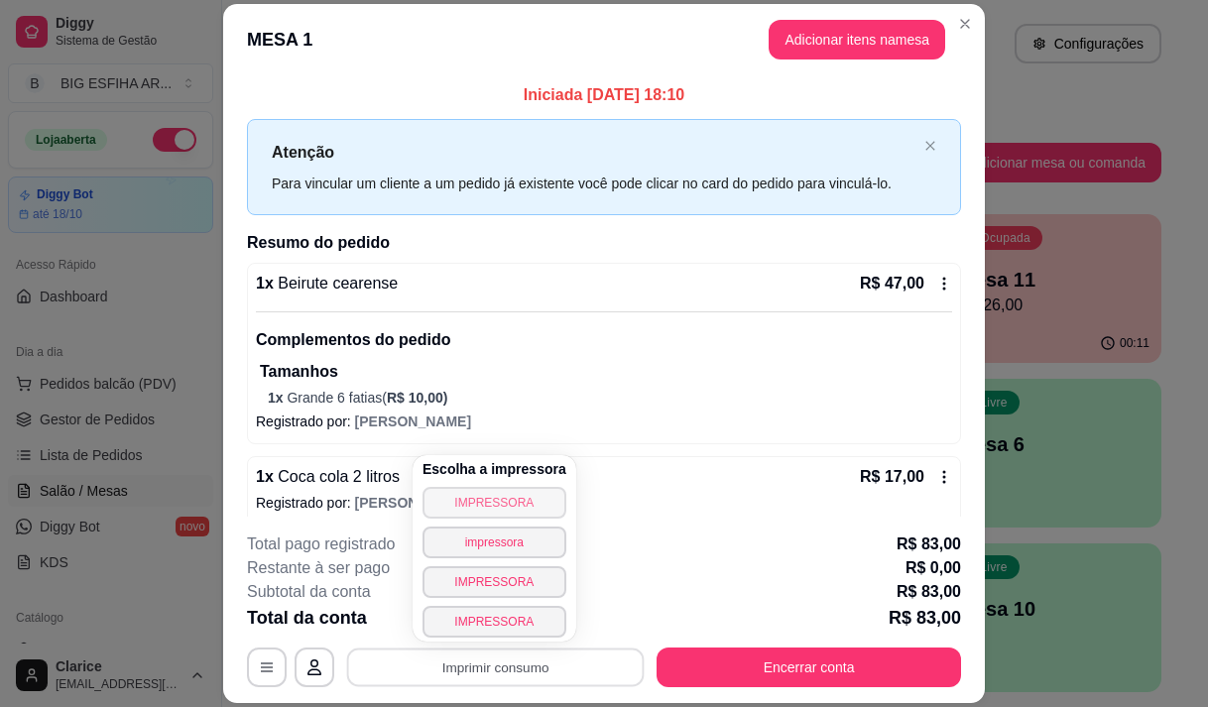
click at [515, 499] on button "IMPRESSORA" at bounding box center [495, 503] width 144 height 32
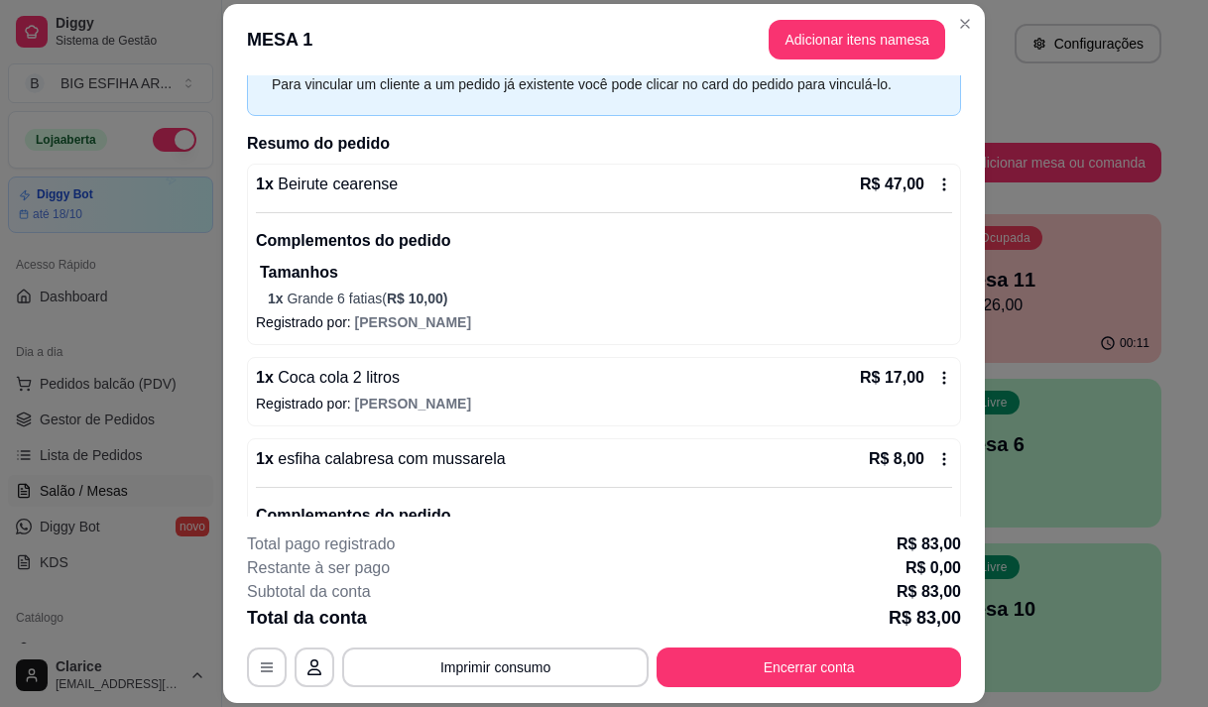
scroll to position [298, 0]
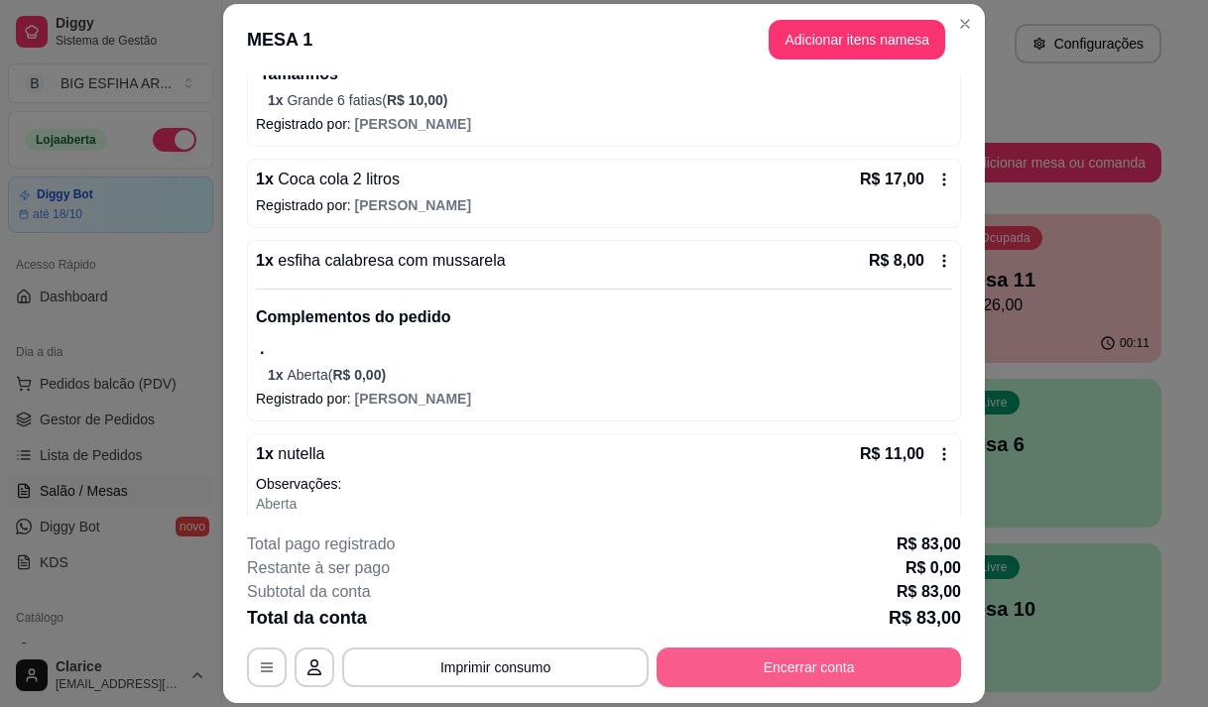
click at [813, 666] on button "Encerrar conta" at bounding box center [809, 668] width 305 height 40
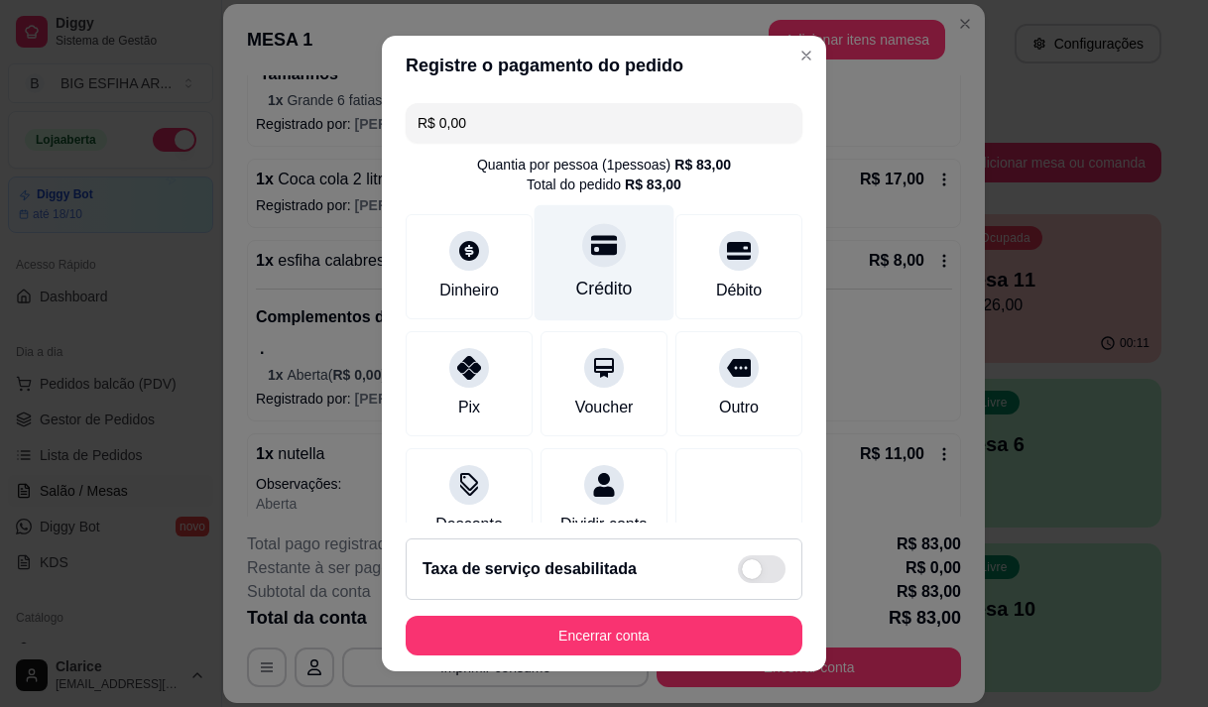
click at [596, 288] on div "Crédito" at bounding box center [604, 289] width 57 height 26
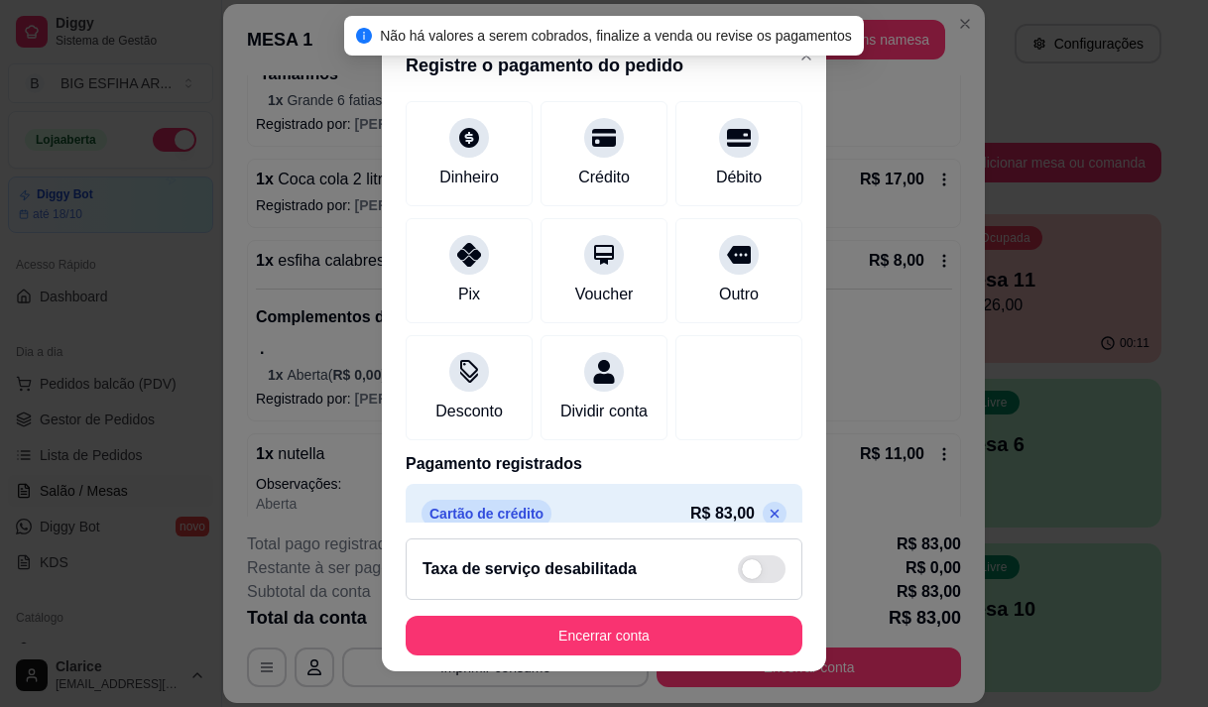
scroll to position [165, 0]
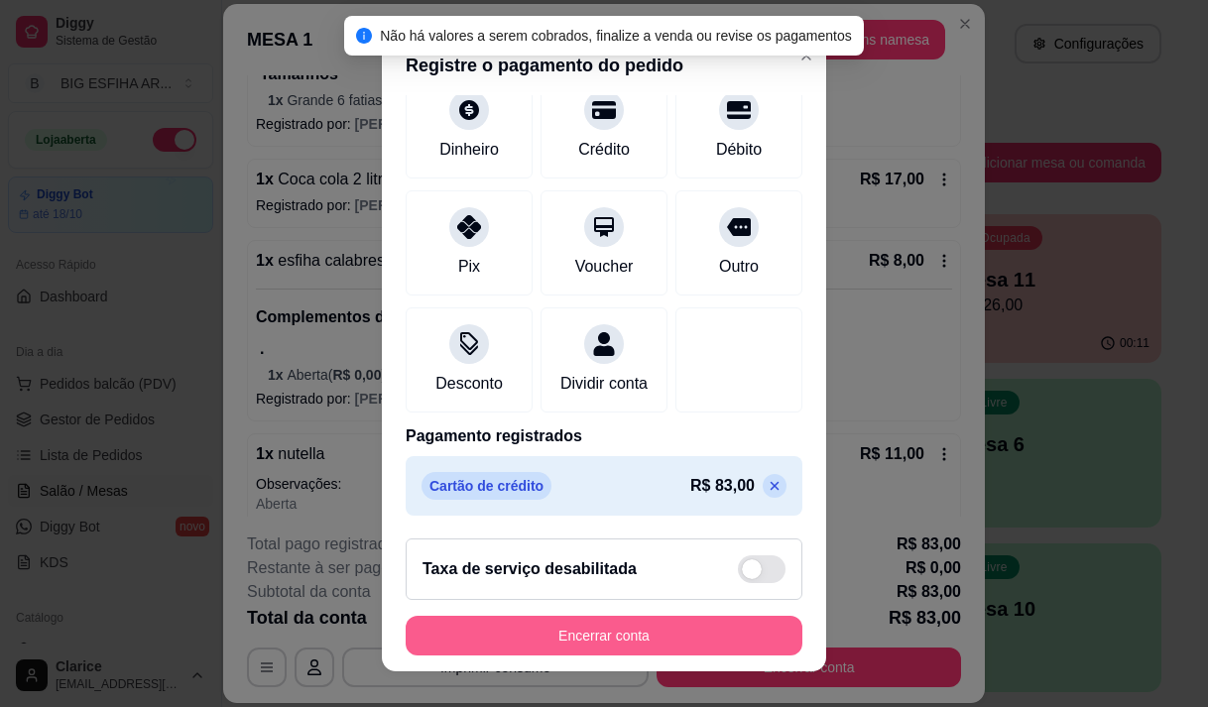
click at [650, 635] on button "Encerrar conta" at bounding box center [604, 636] width 397 height 40
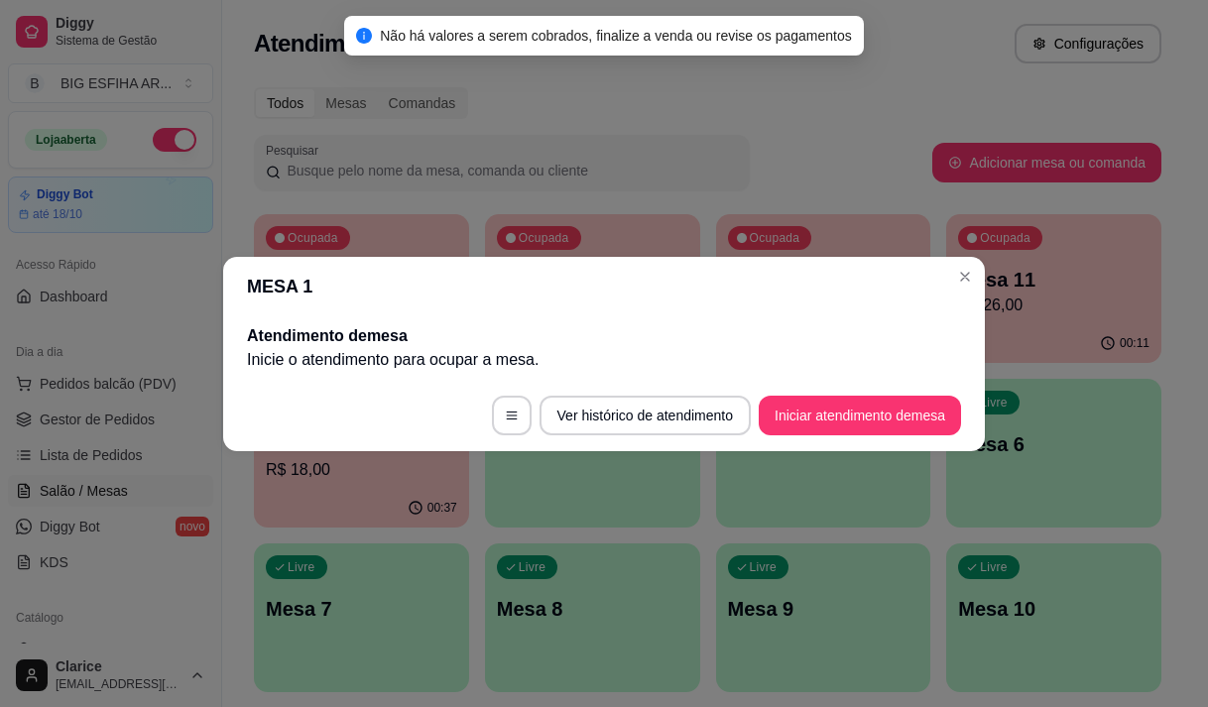
scroll to position [0, 0]
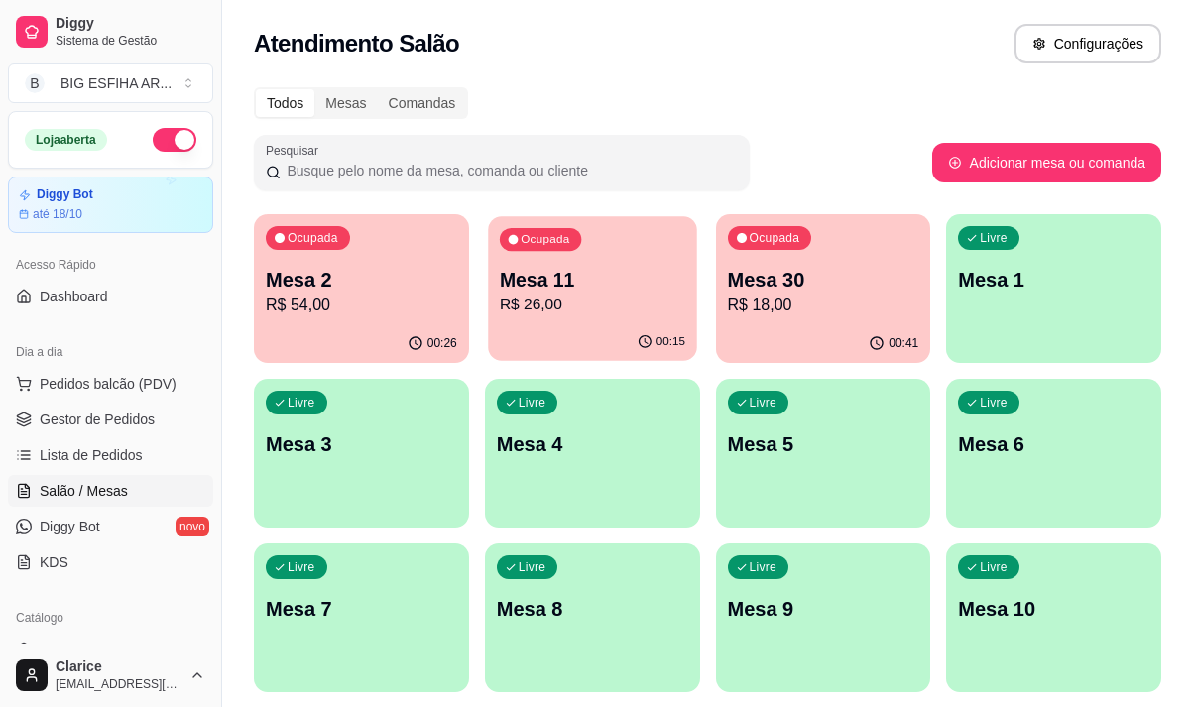
click at [521, 312] on p "R$ 26,00" at bounding box center [592, 305] width 185 height 23
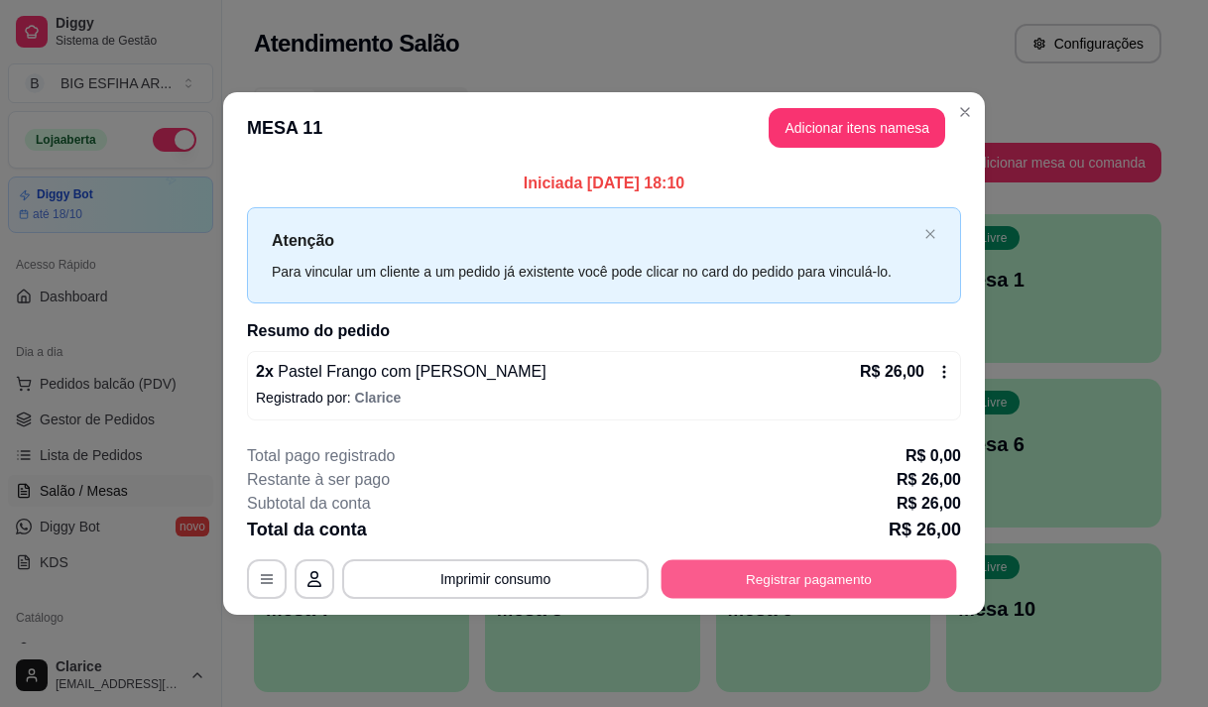
click at [747, 574] on button "Registrar pagamento" at bounding box center [810, 579] width 296 height 39
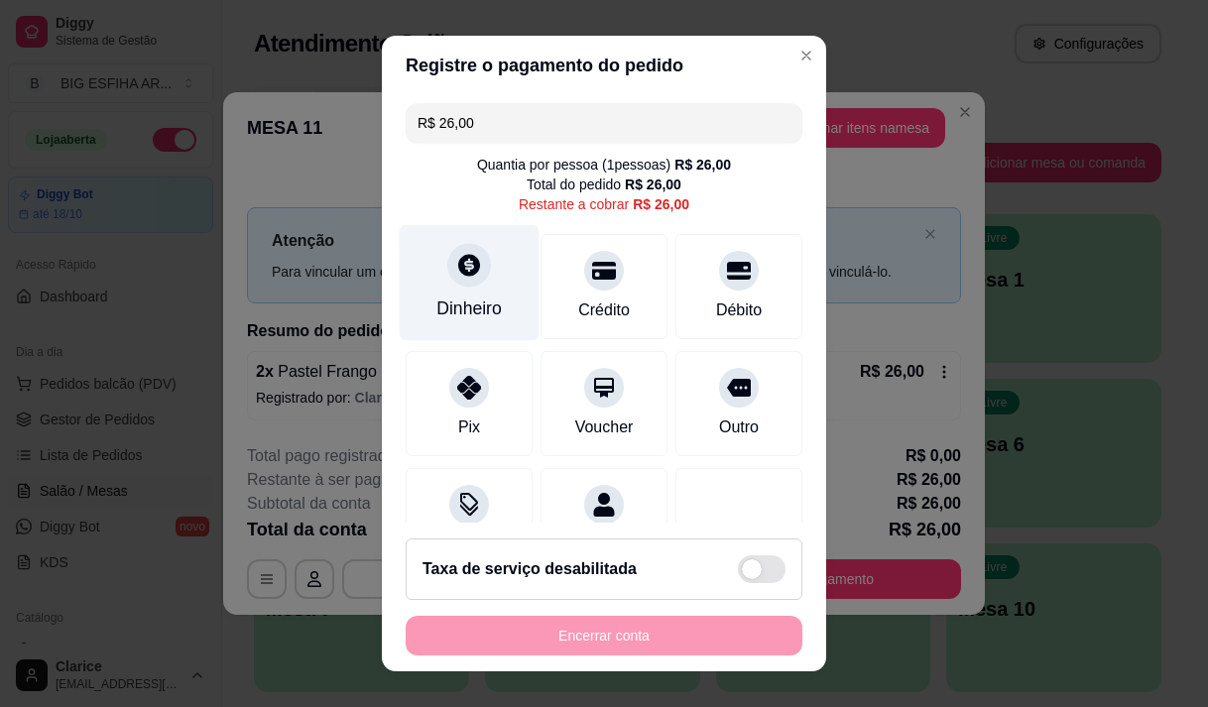
click at [474, 272] on div at bounding box center [469, 265] width 44 height 44
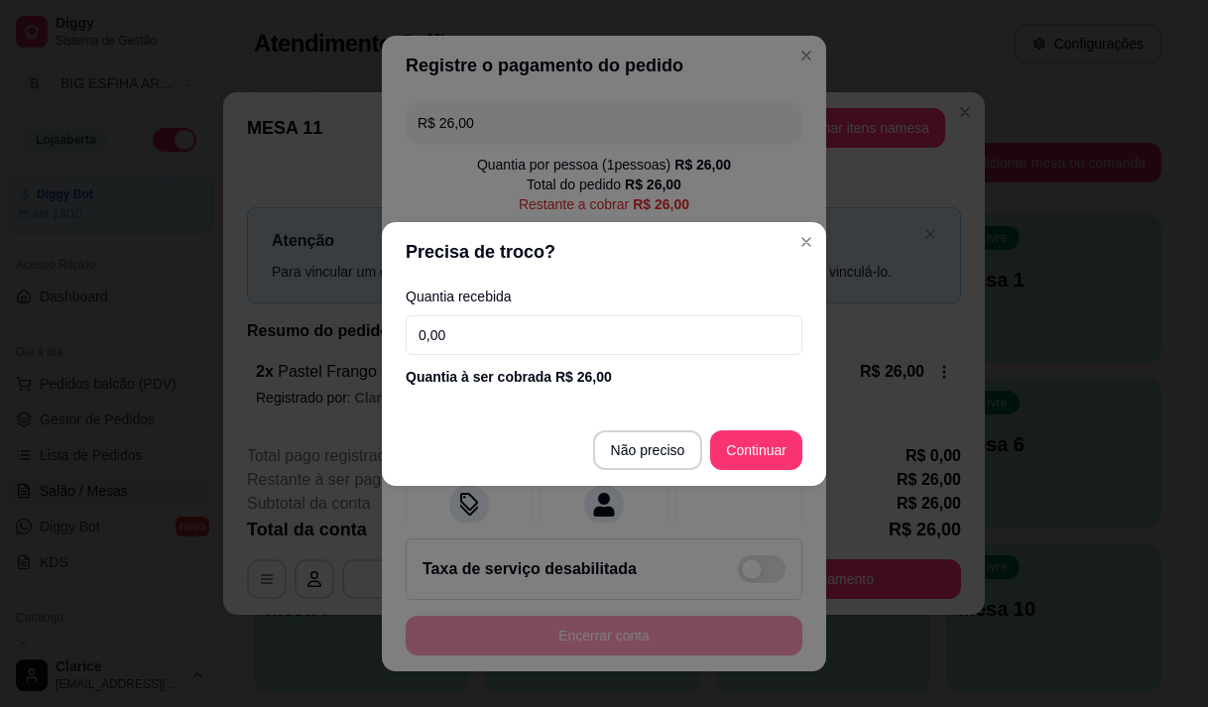
click at [480, 342] on input "0,00" at bounding box center [604, 335] width 397 height 40
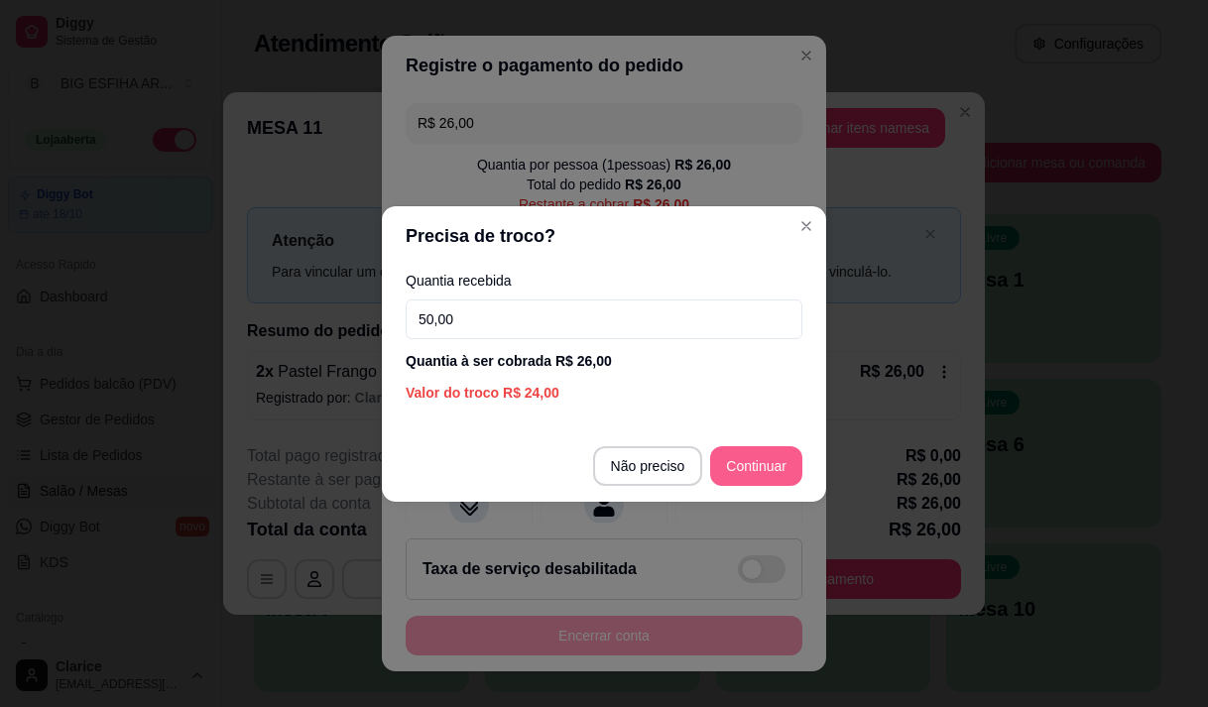
type input "50,00"
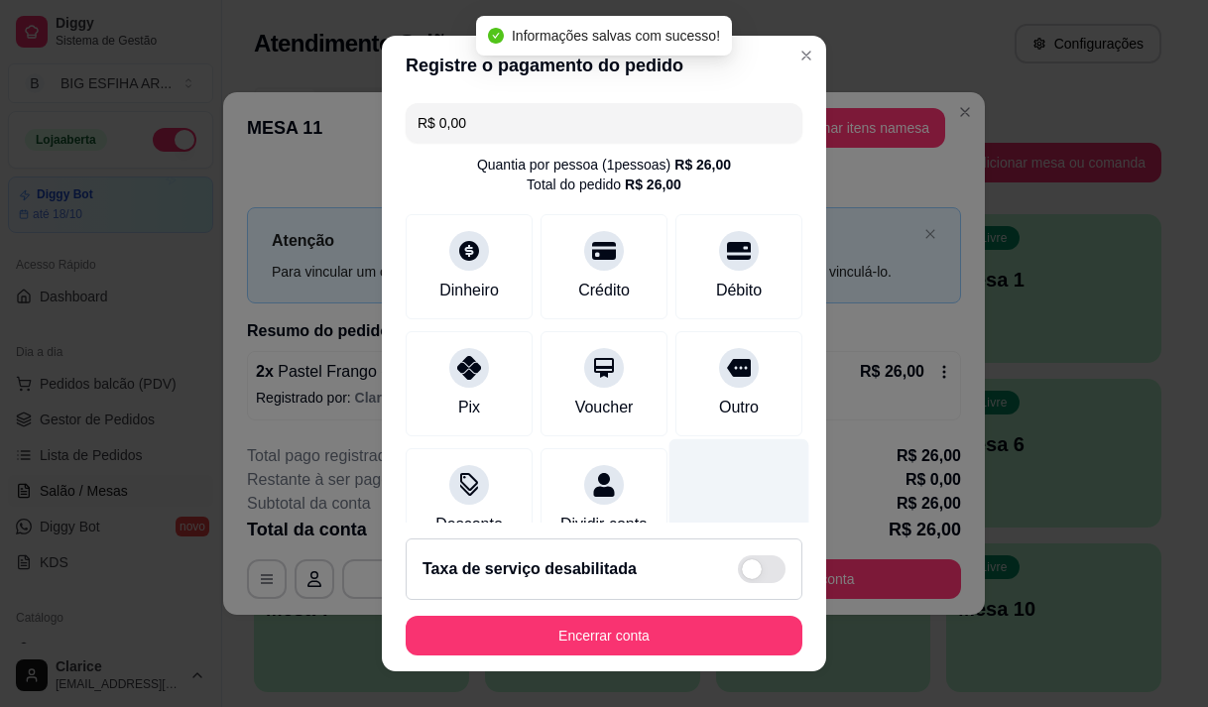
type input "R$ 0,00"
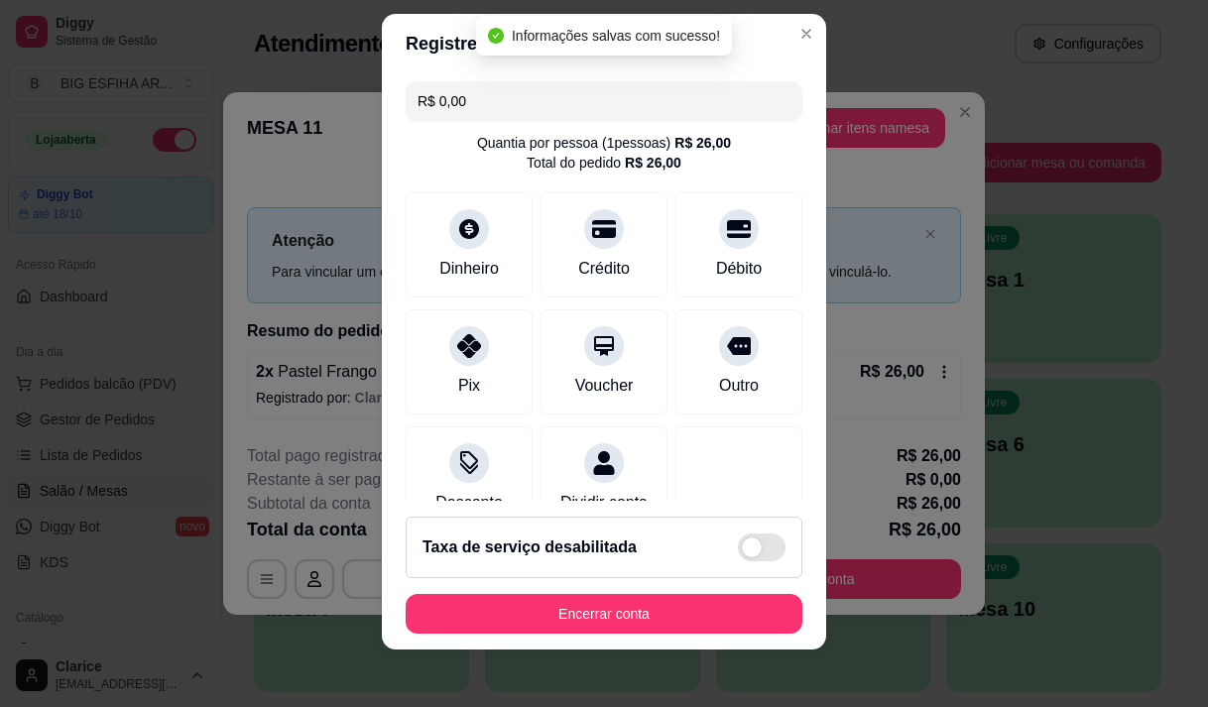
scroll to position [28, 0]
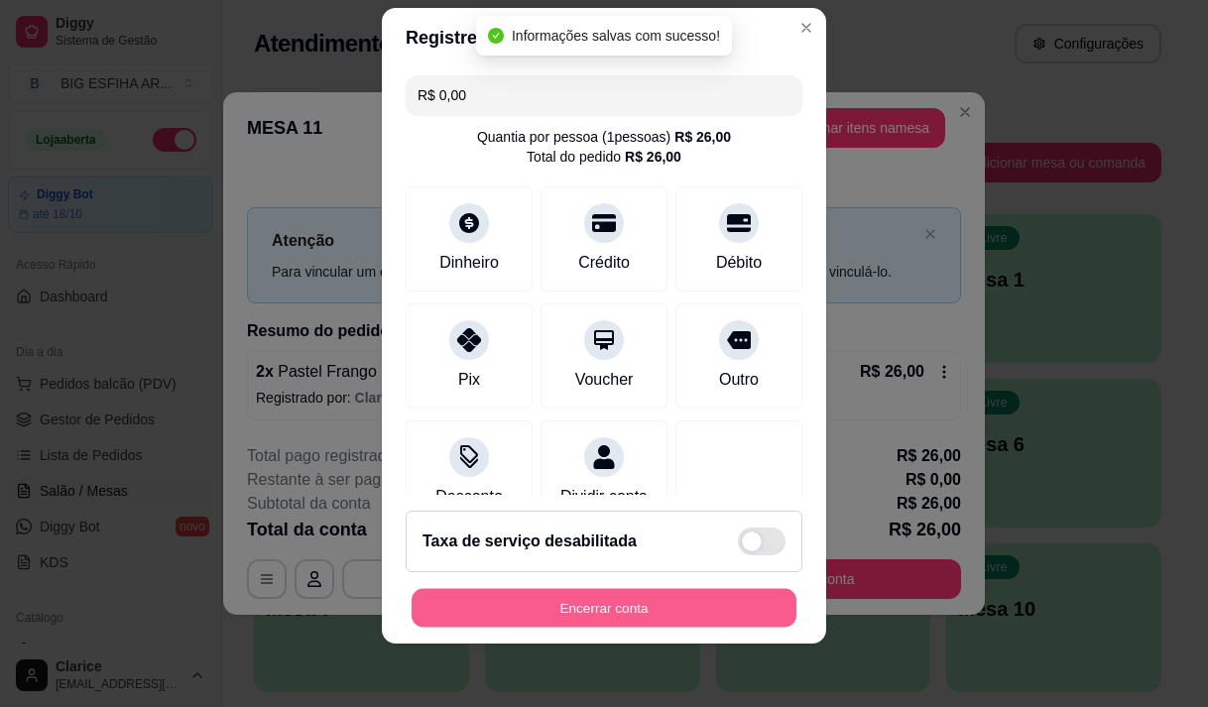
click at [608, 621] on button "Encerrar conta" at bounding box center [604, 608] width 385 height 39
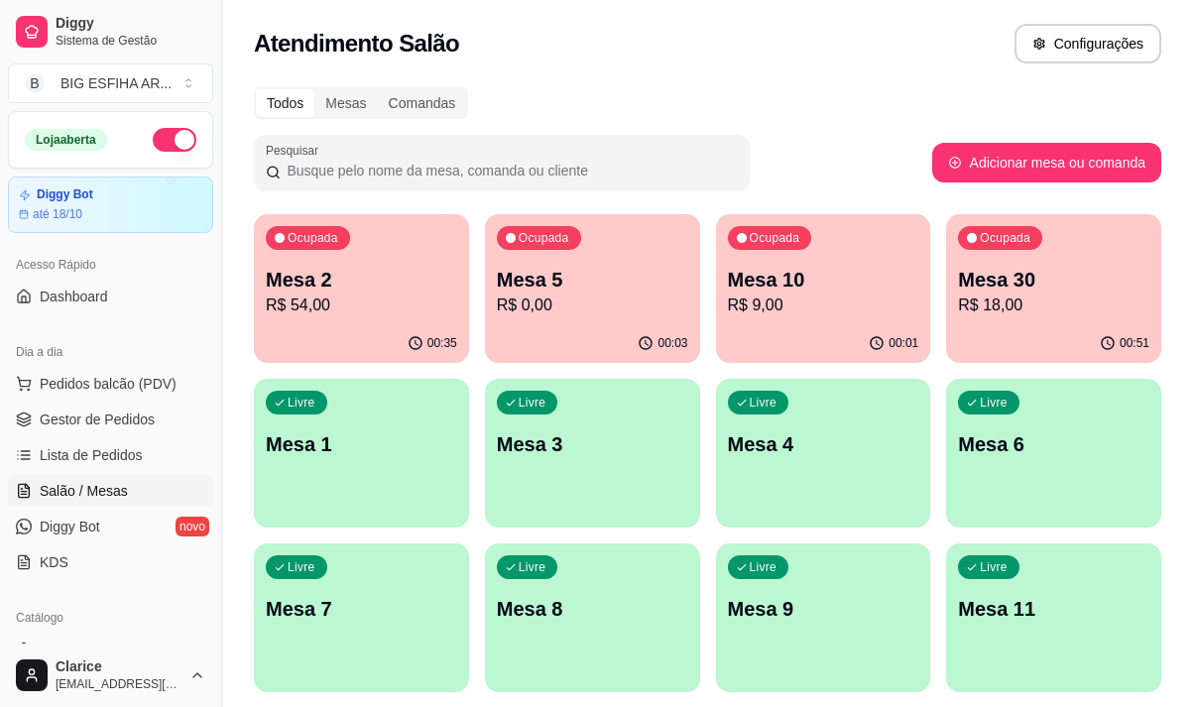
click at [758, 314] on p "R$ 9,00" at bounding box center [823, 306] width 191 height 24
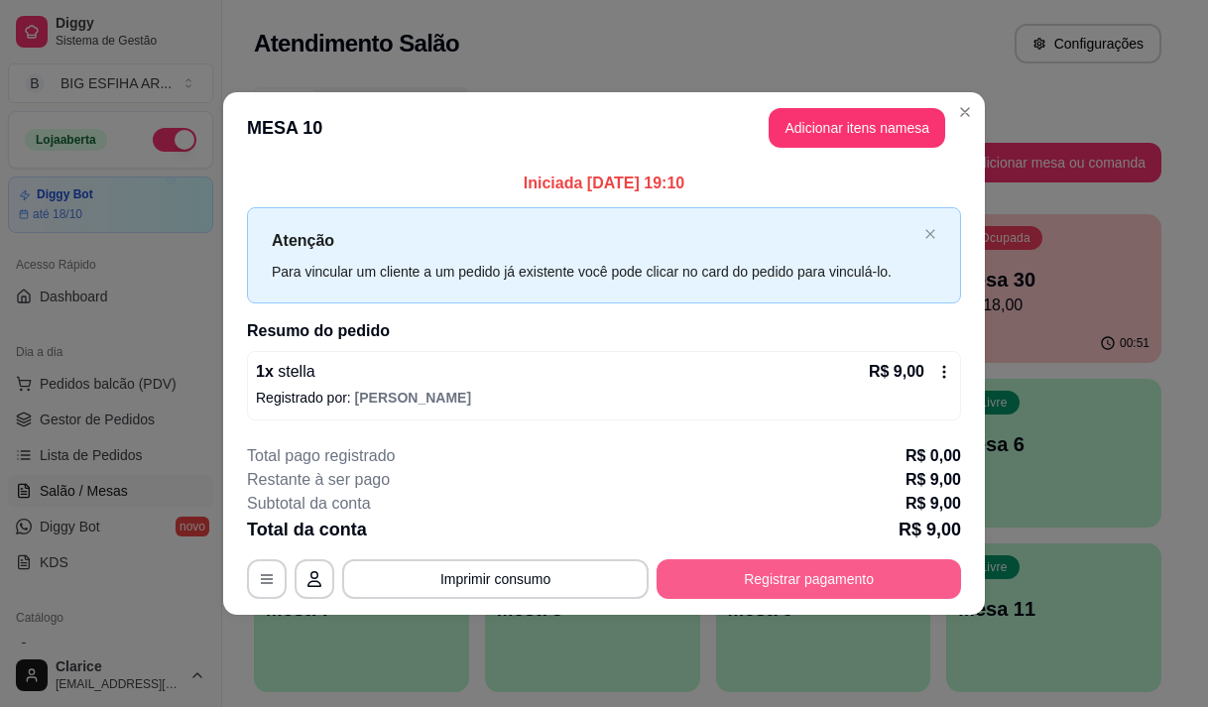
click at [745, 572] on button "Registrar pagamento" at bounding box center [809, 579] width 305 height 40
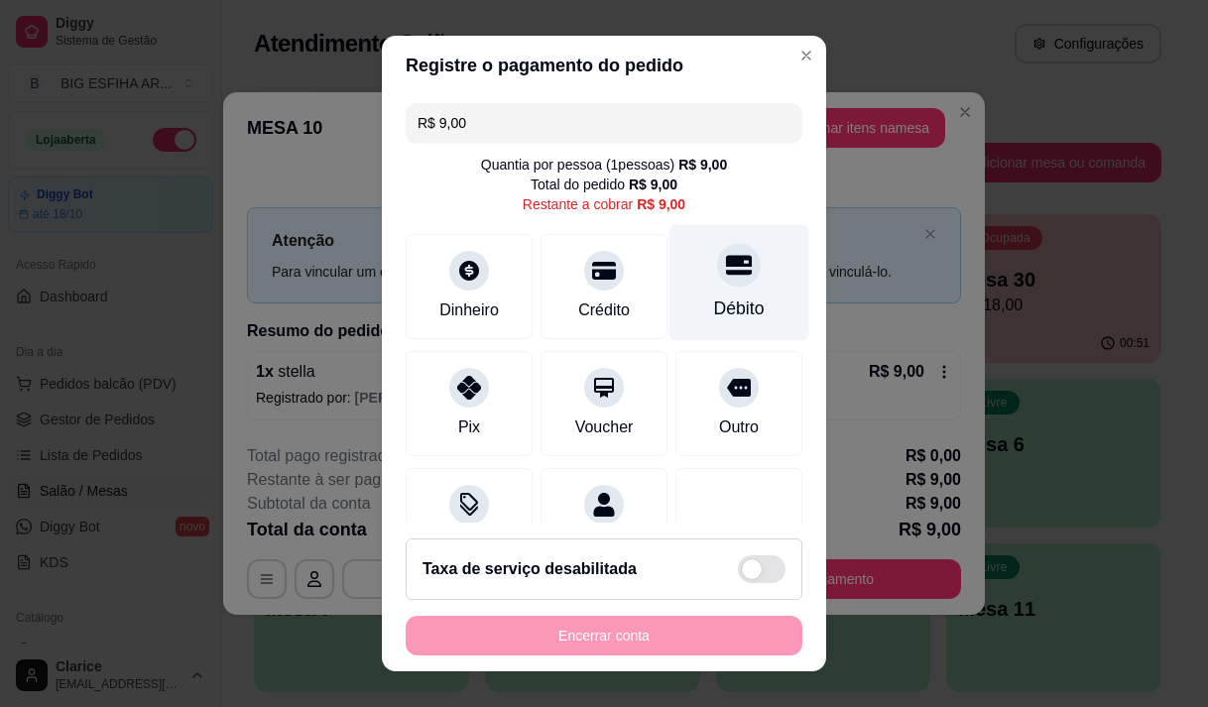
click at [717, 279] on div at bounding box center [739, 265] width 44 height 44
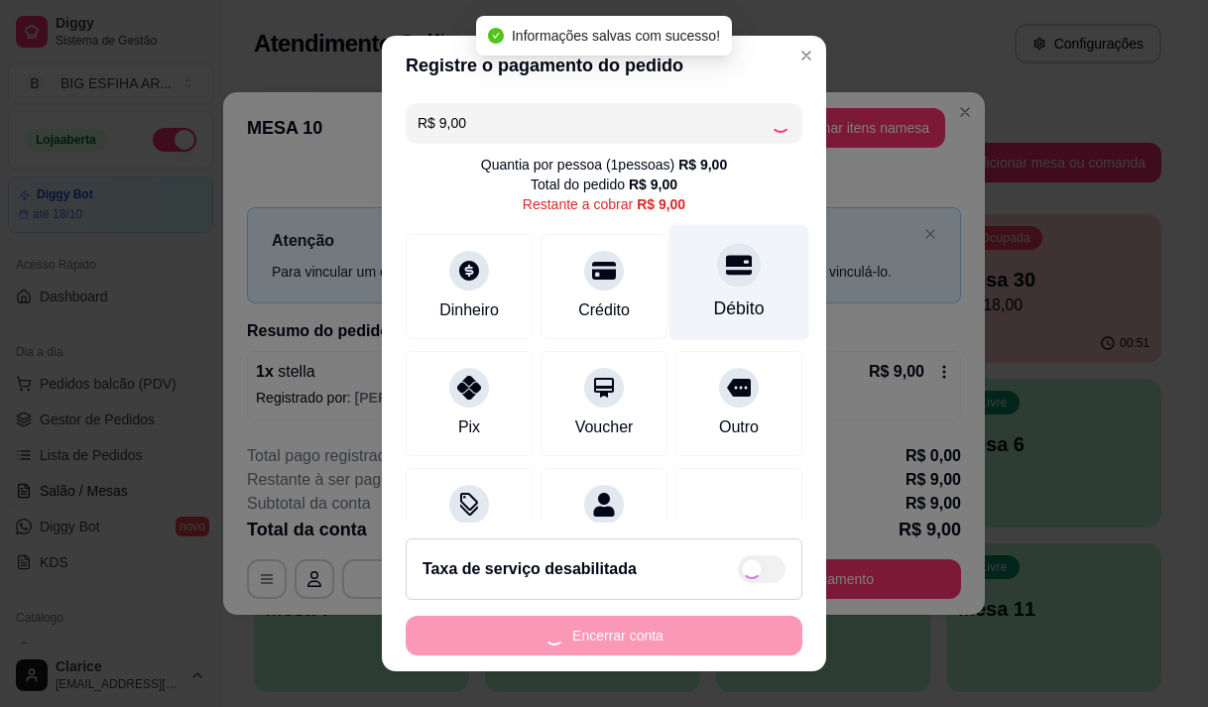
type input "R$ 0,00"
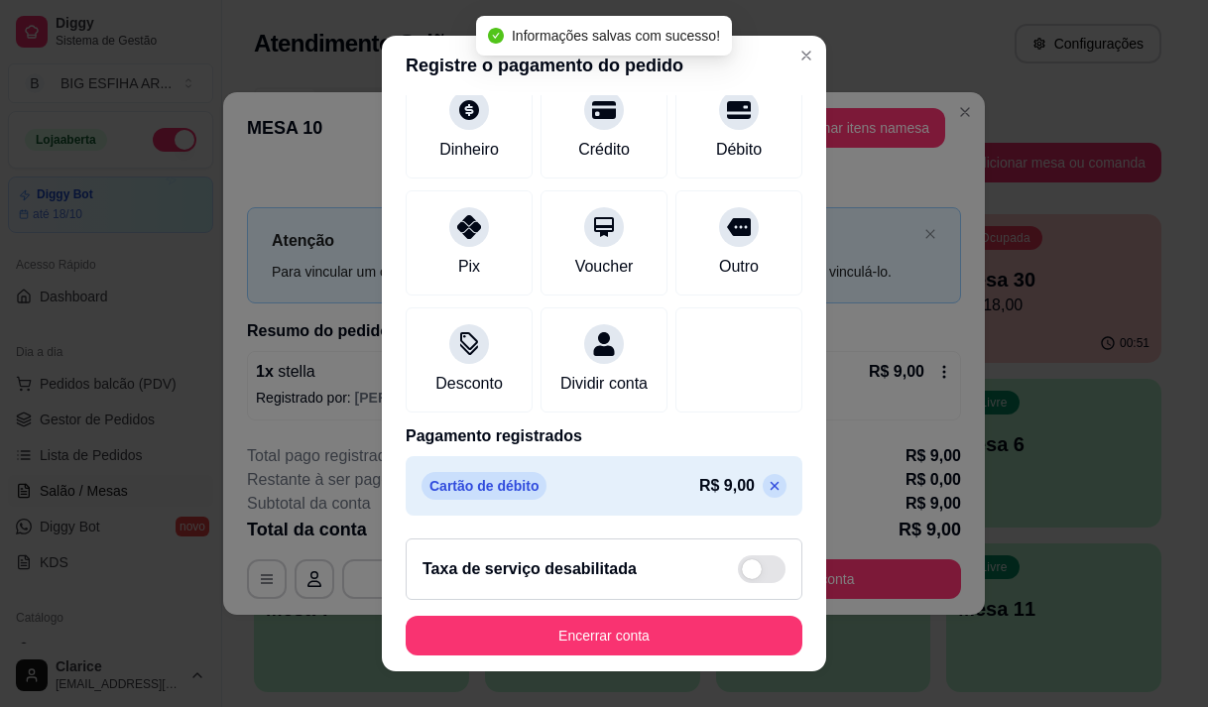
scroll to position [165, 0]
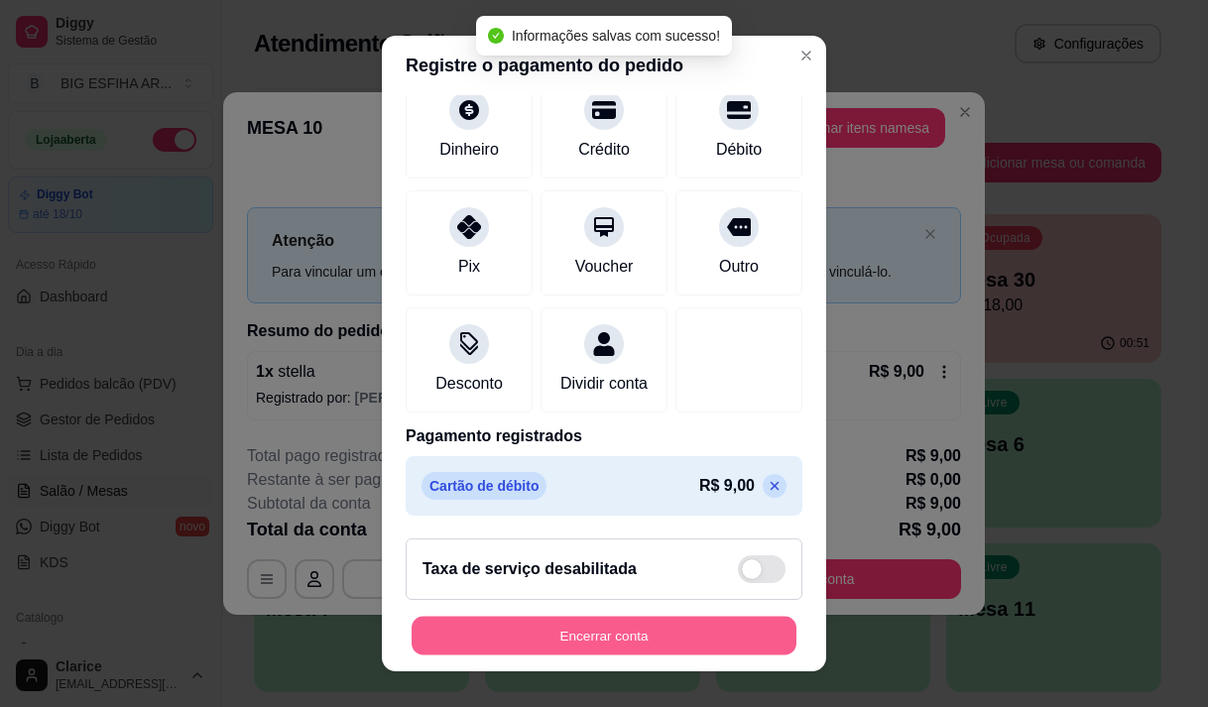
click at [610, 627] on button "Encerrar conta" at bounding box center [604, 636] width 385 height 39
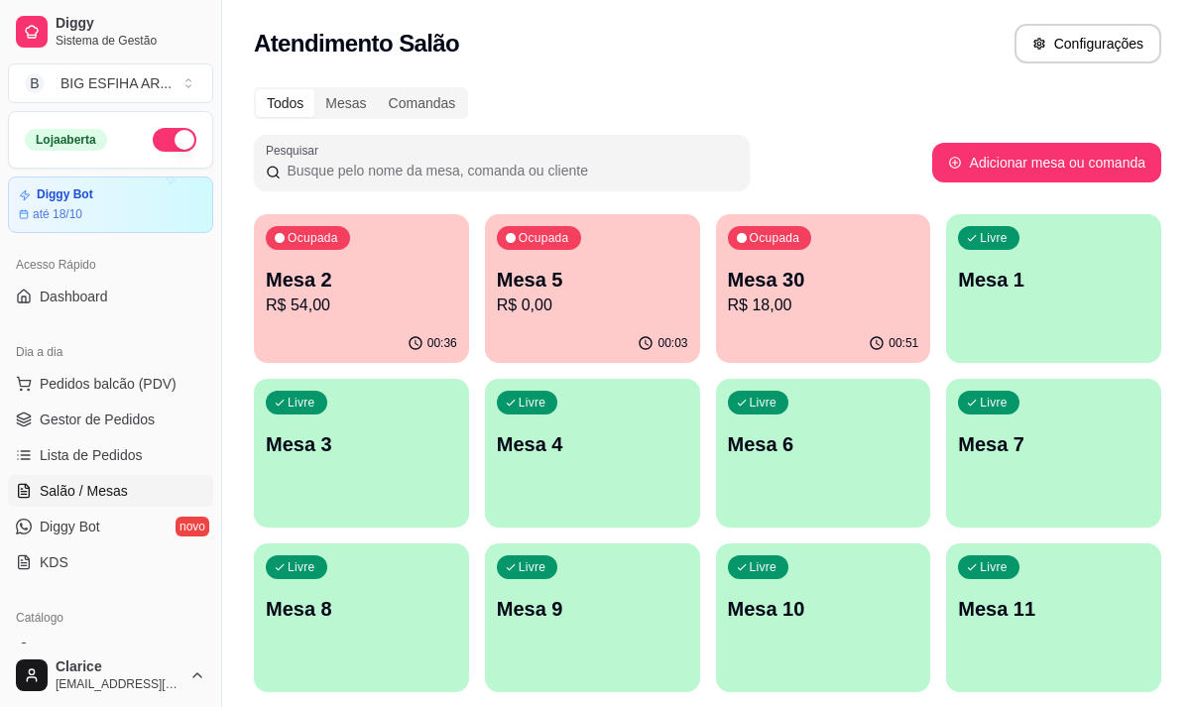
click at [772, 294] on p "R$ 18,00" at bounding box center [823, 306] width 191 height 24
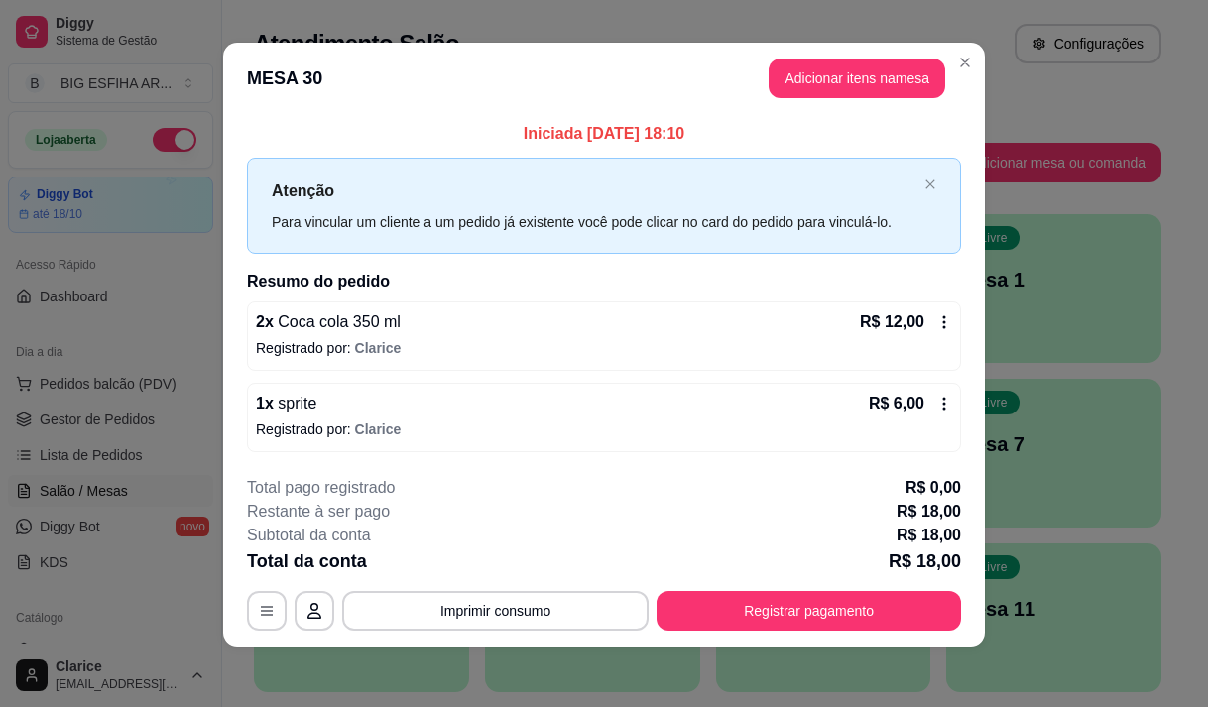
scroll to position [12, 0]
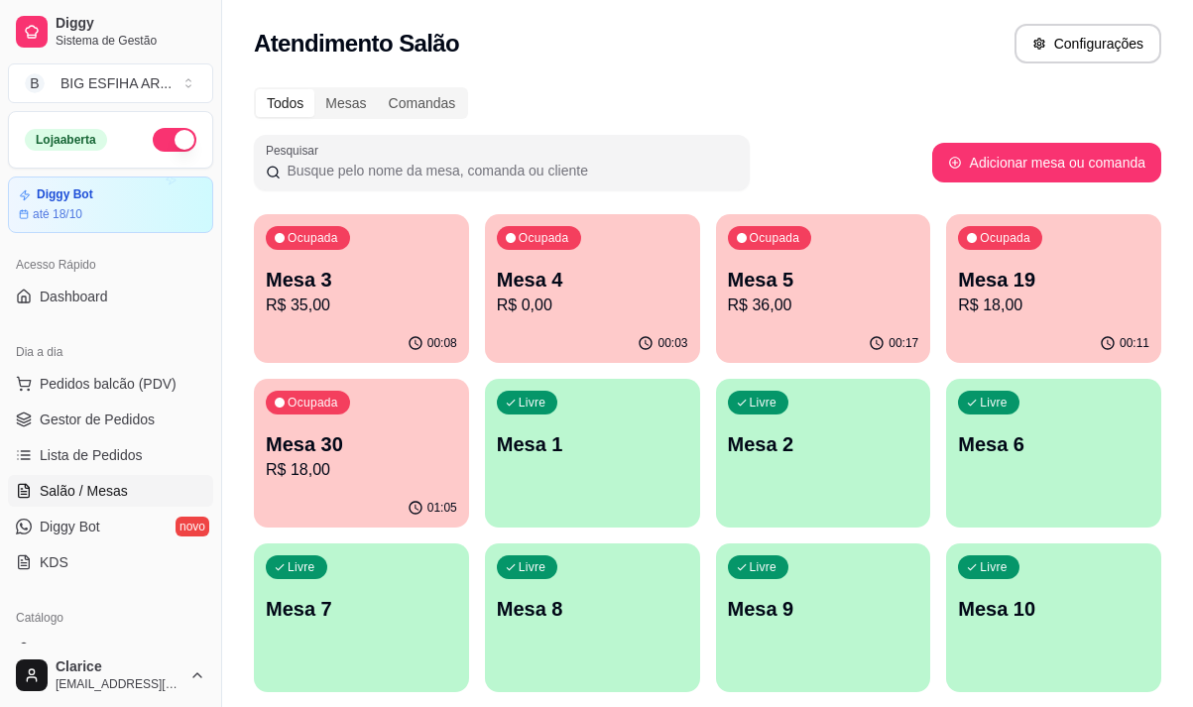
click at [813, 306] on p "R$ 36,00" at bounding box center [823, 306] width 191 height 24
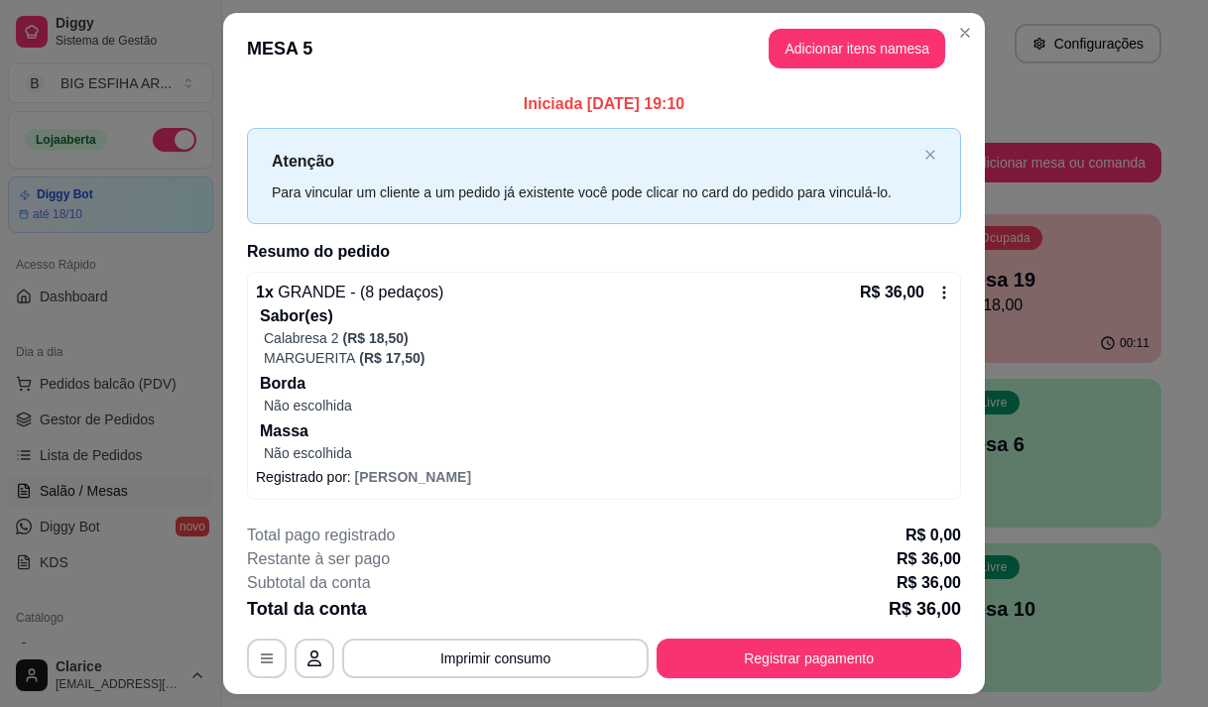
scroll to position [51, 0]
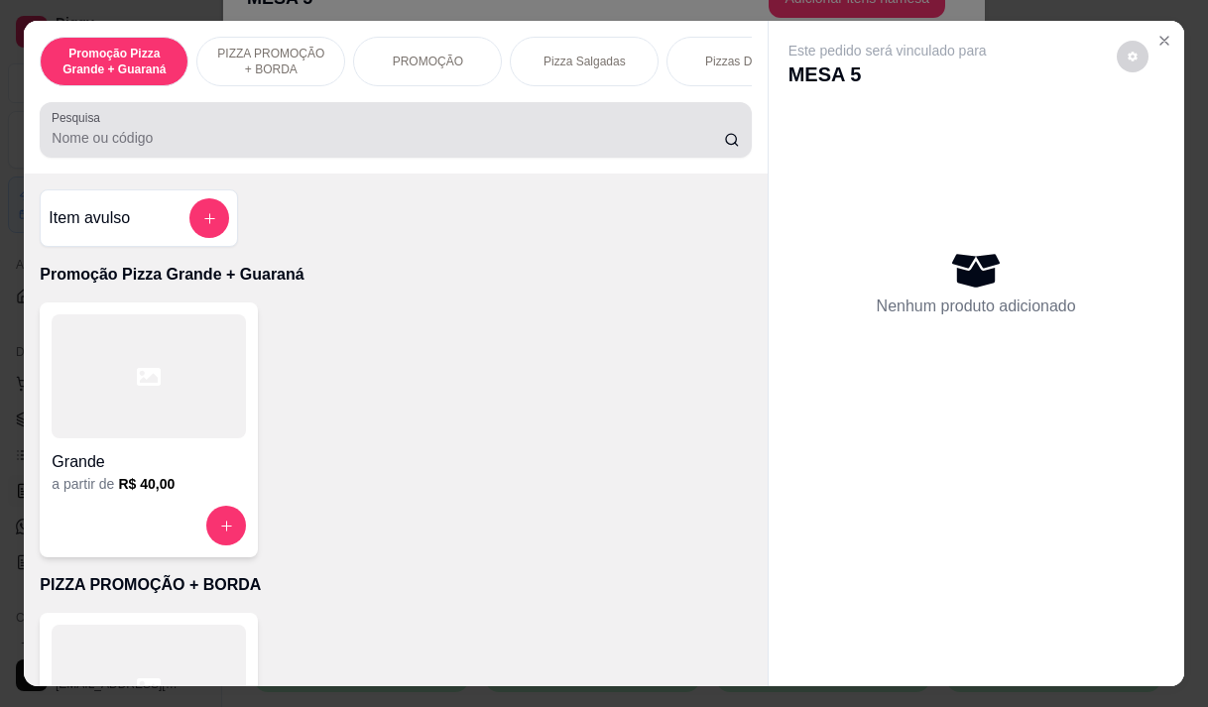
click at [626, 129] on div at bounding box center [395, 130] width 687 height 40
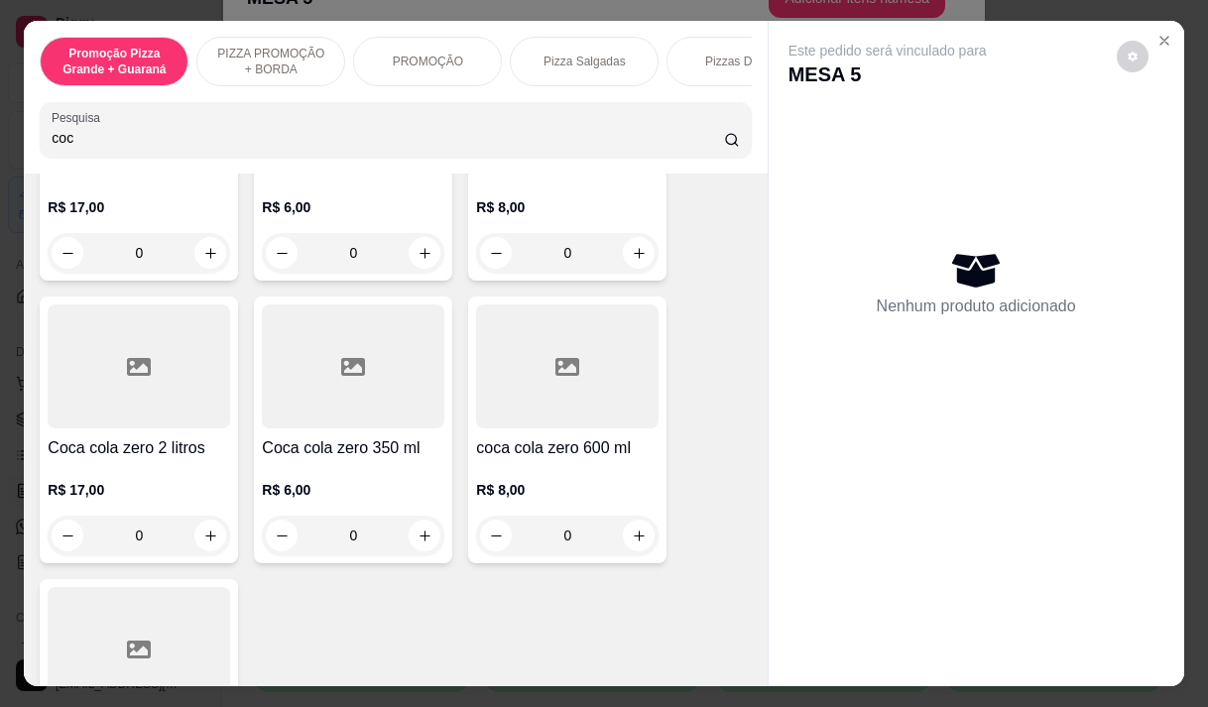
scroll to position [298, 0]
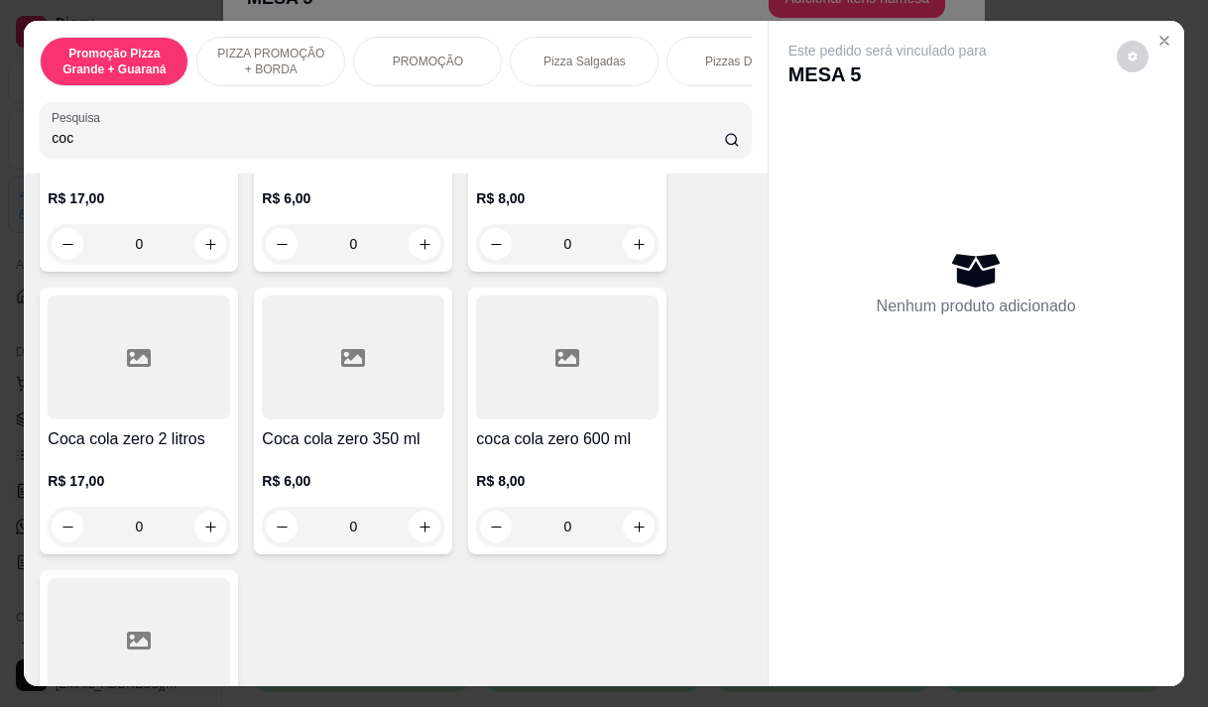
type input "coc"
click at [541, 418] on div at bounding box center [567, 358] width 183 height 124
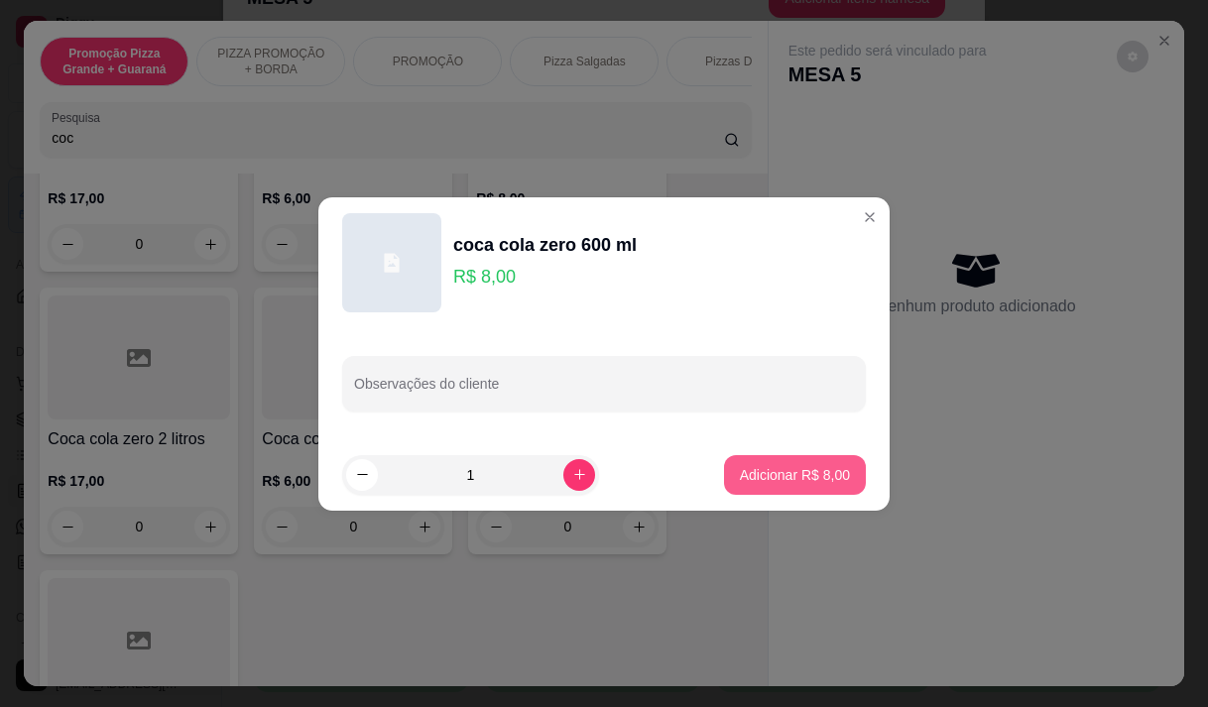
click at [741, 474] on p "Adicionar R$ 8,00" at bounding box center [795, 475] width 110 height 20
type input "1"
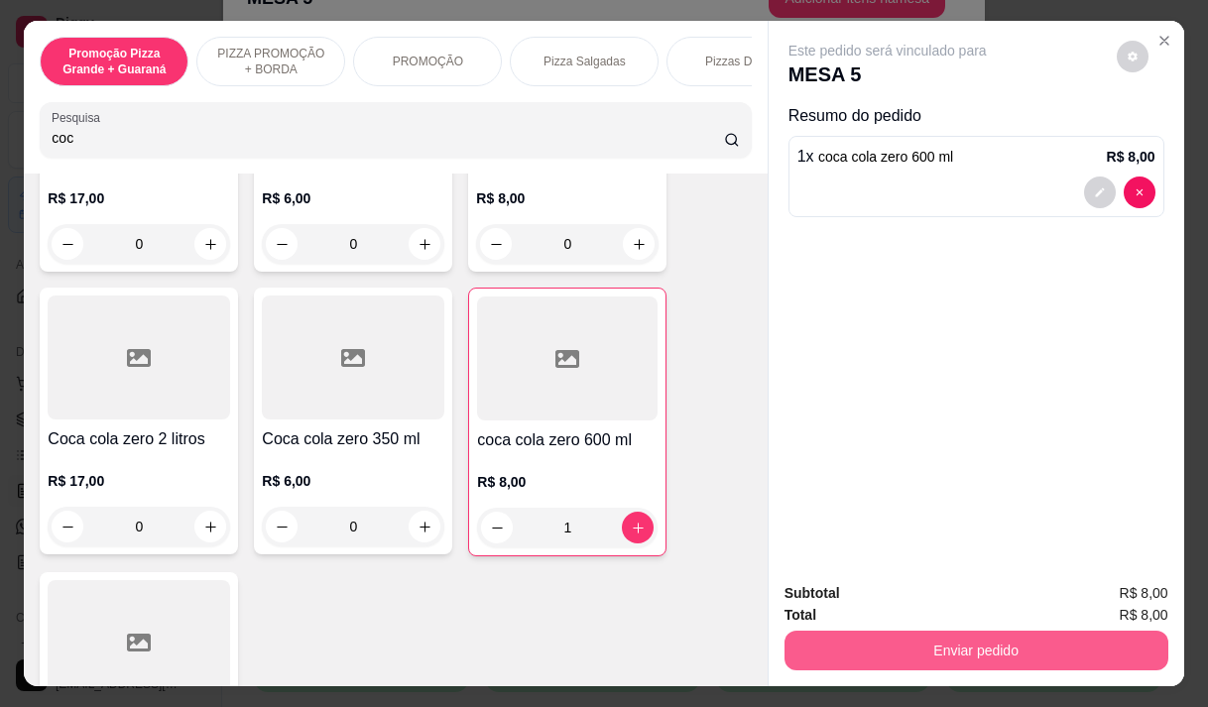
click at [906, 632] on button "Enviar pedido" at bounding box center [977, 651] width 384 height 40
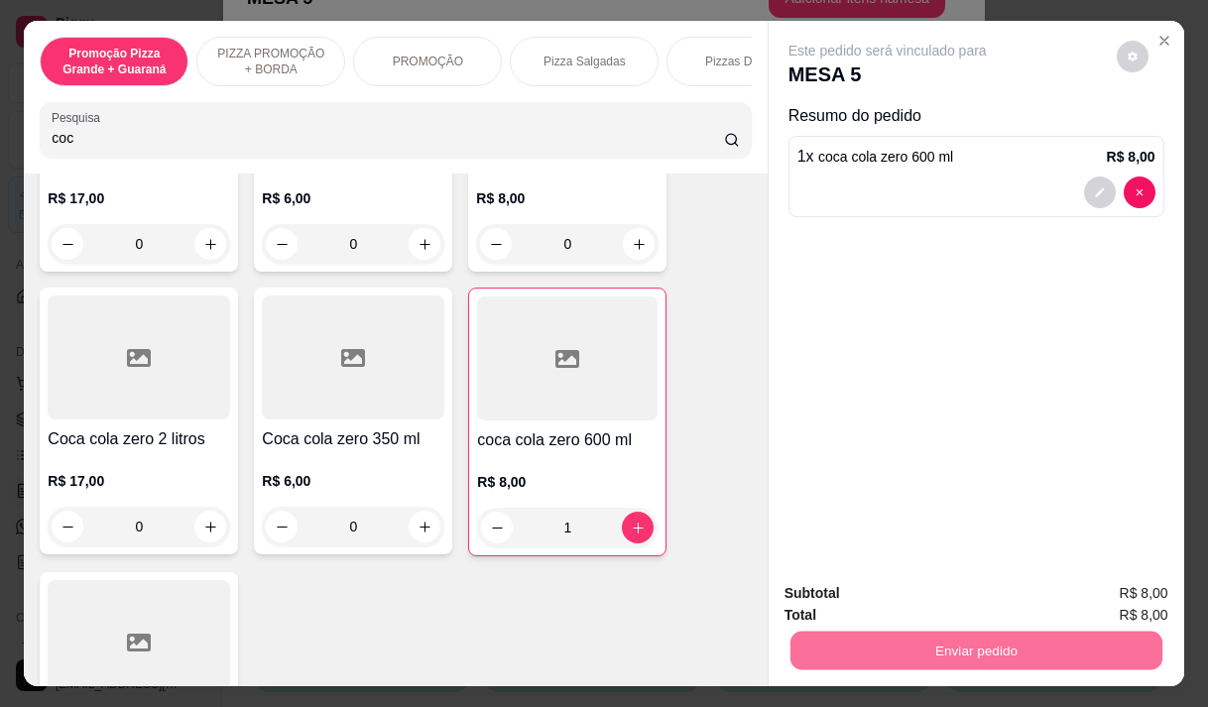
click at [1066, 596] on button "Enviar pedido" at bounding box center [1116, 594] width 112 height 38
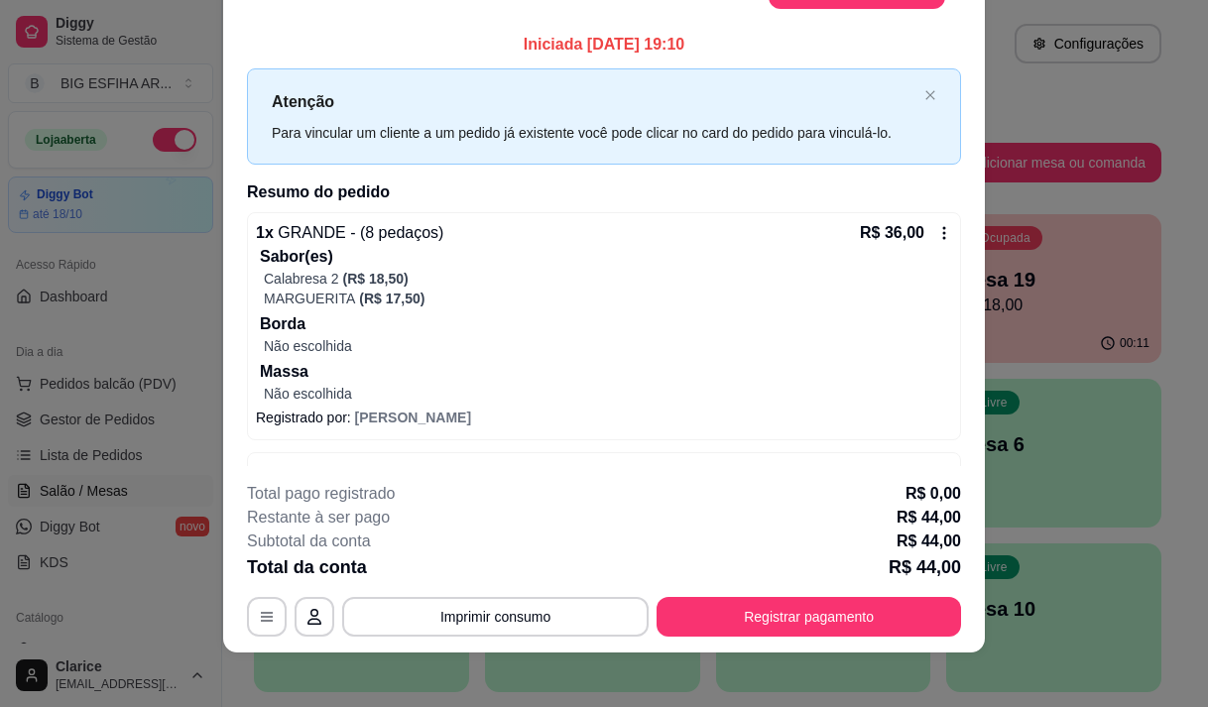
scroll to position [42, 0]
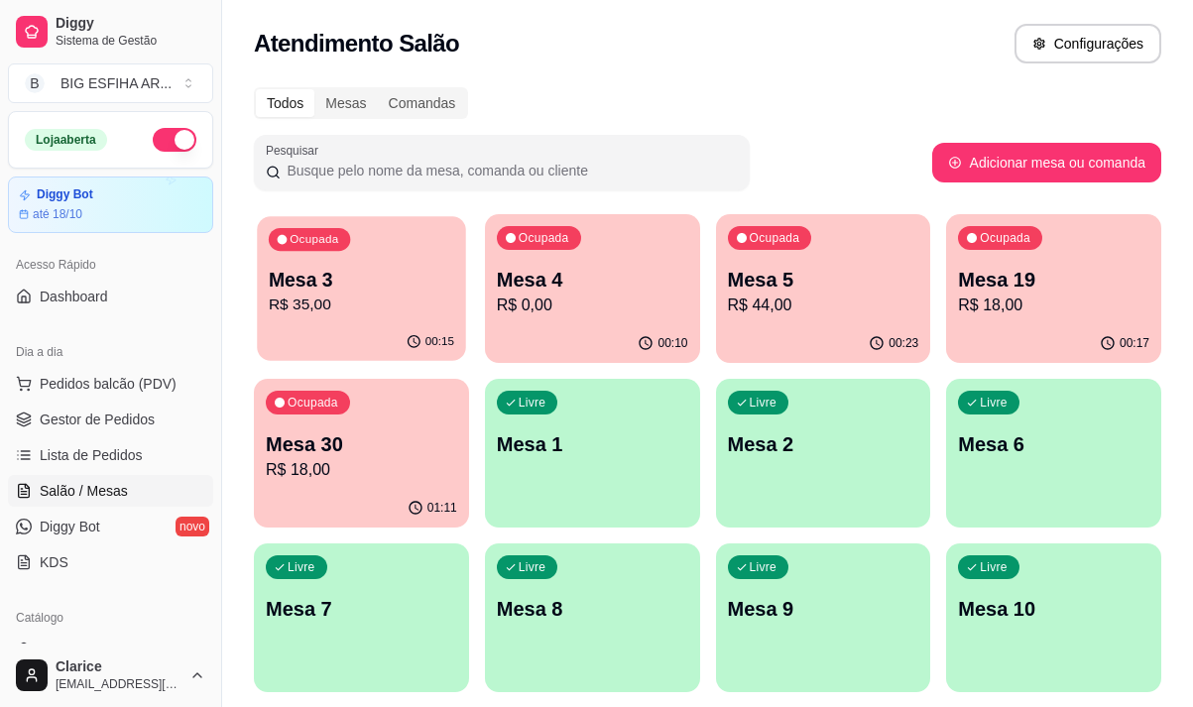
click at [373, 311] on p "R$ 35,00" at bounding box center [361, 305] width 185 height 23
click at [348, 480] on p "R$ 18,00" at bounding box center [361, 470] width 191 height 24
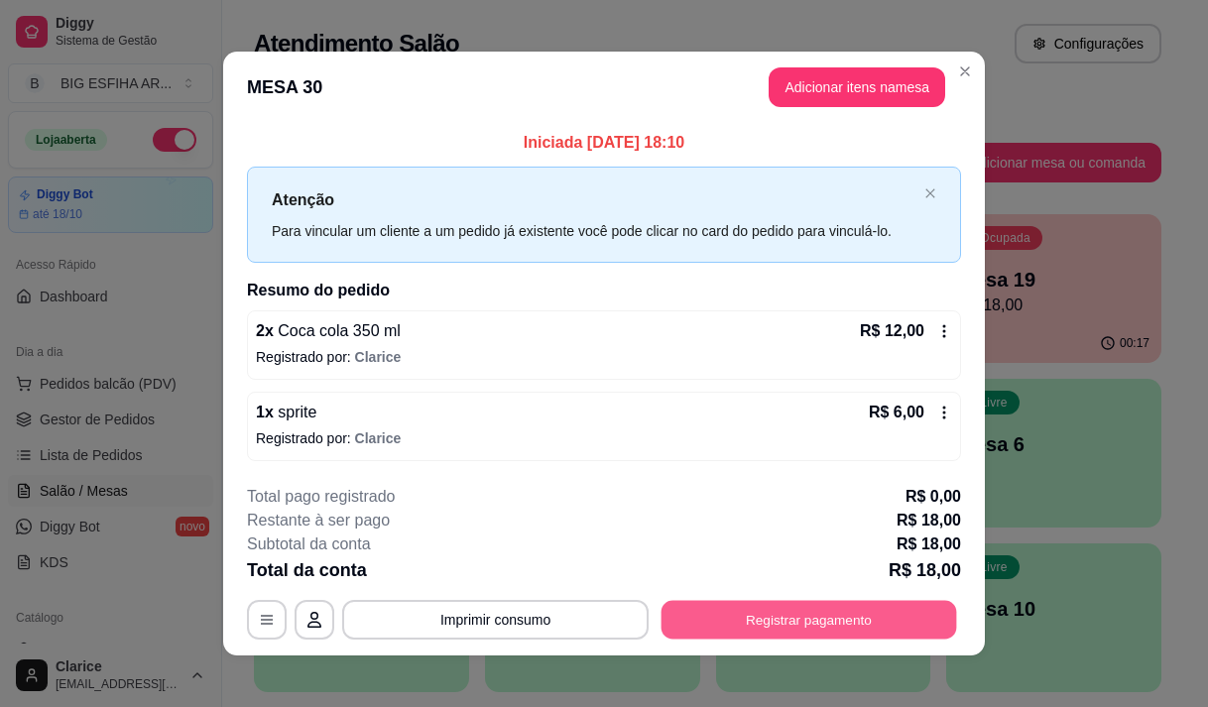
click at [825, 628] on button "Registrar pagamento" at bounding box center [810, 620] width 296 height 39
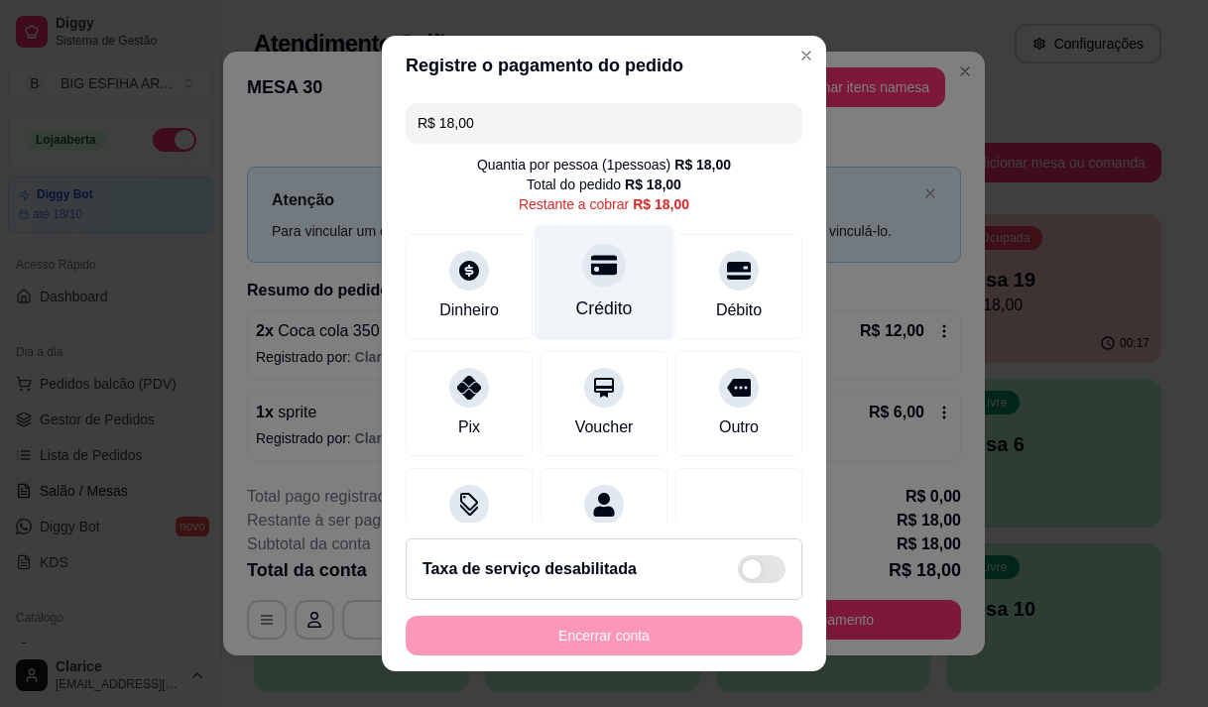
click at [591, 271] on icon at bounding box center [604, 265] width 26 height 20
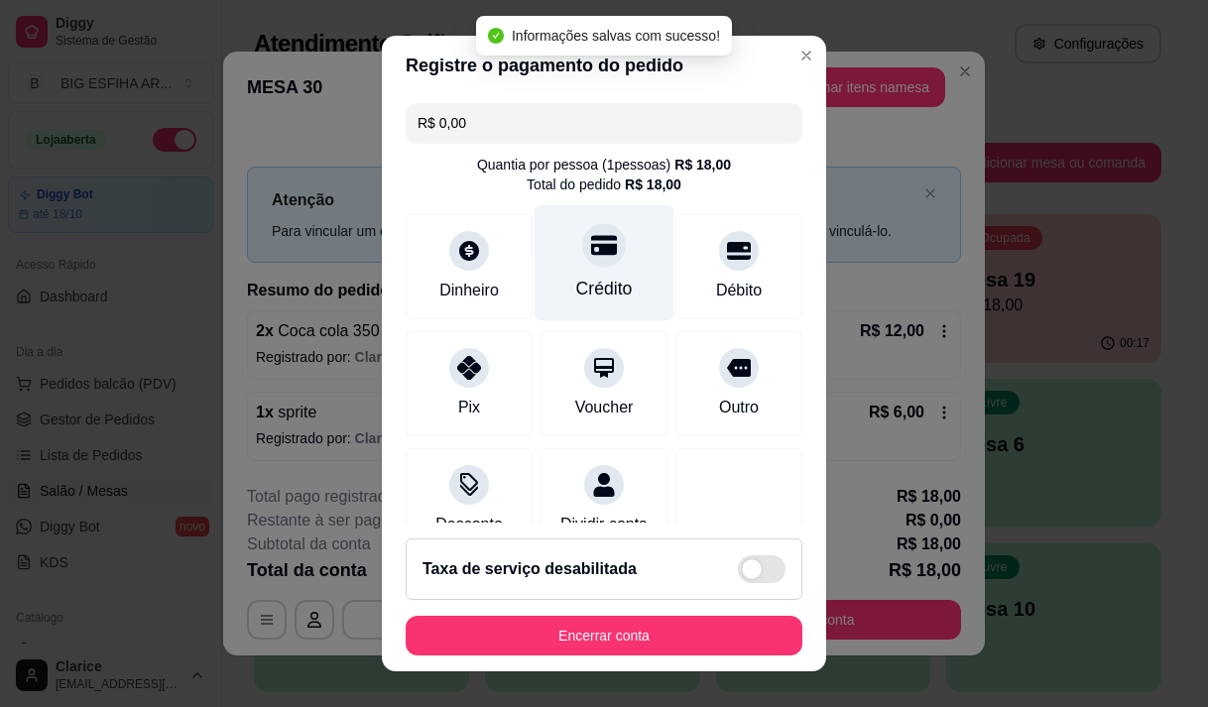
type input "R$ 0,00"
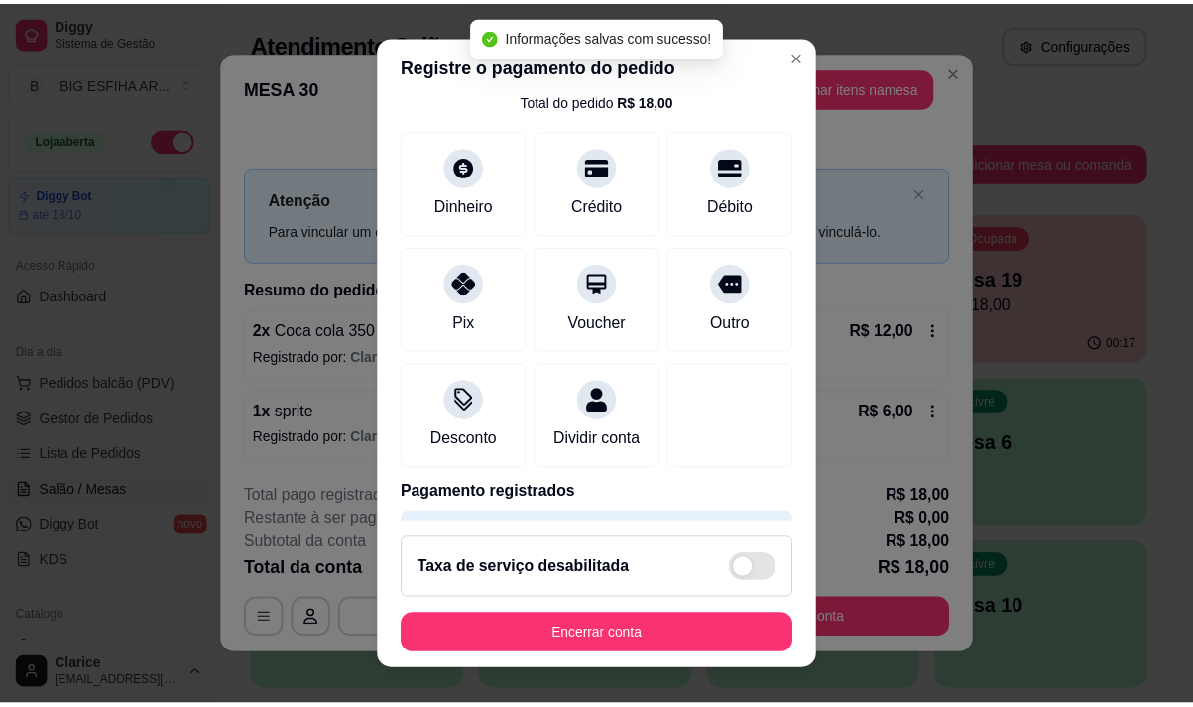
scroll to position [165, 0]
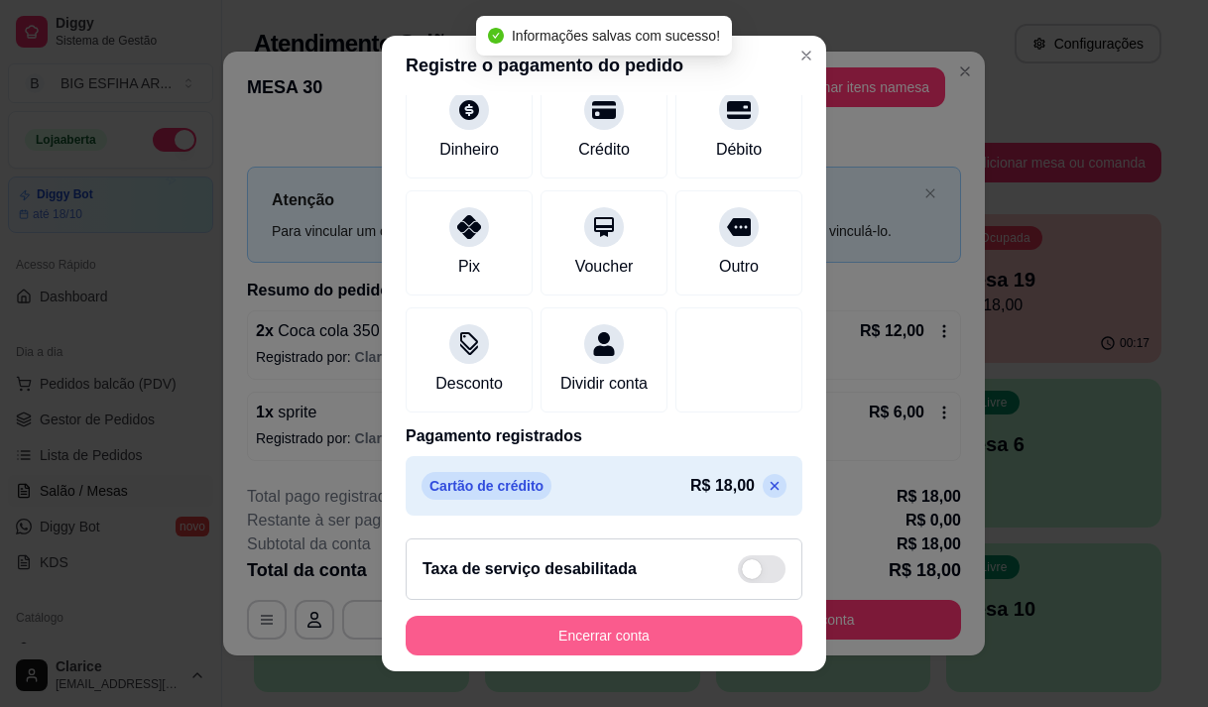
click at [554, 634] on button "Encerrar conta" at bounding box center [604, 636] width 397 height 40
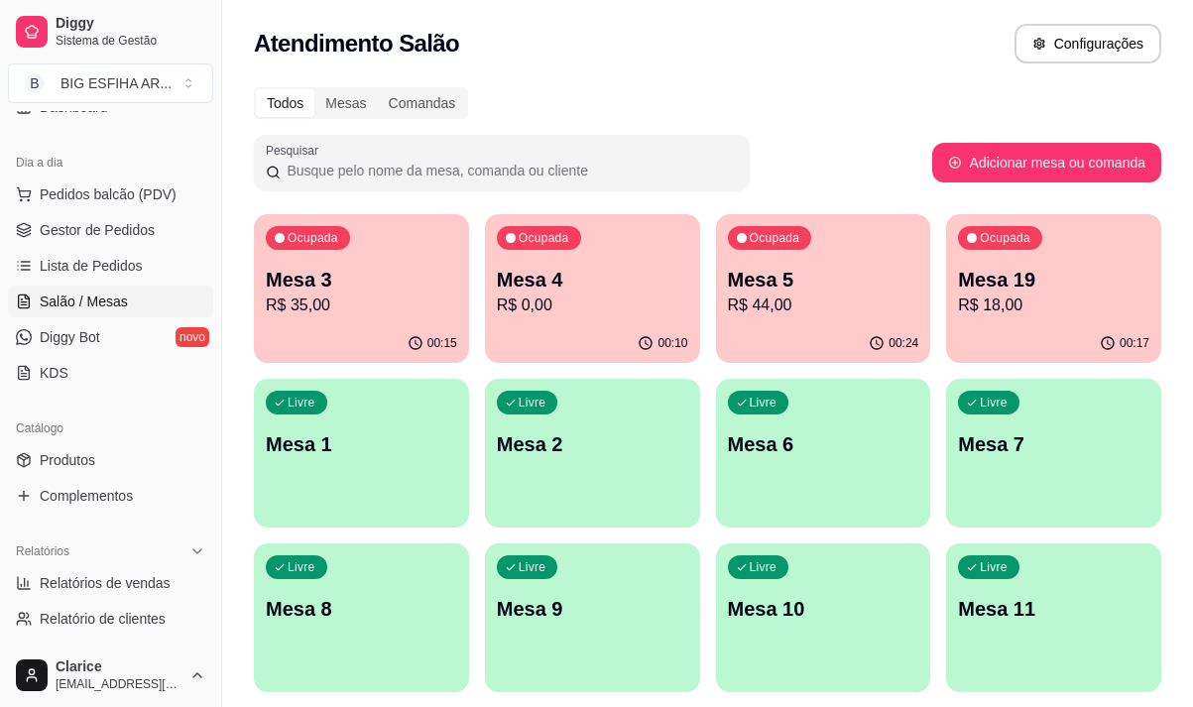
scroll to position [198, 0]
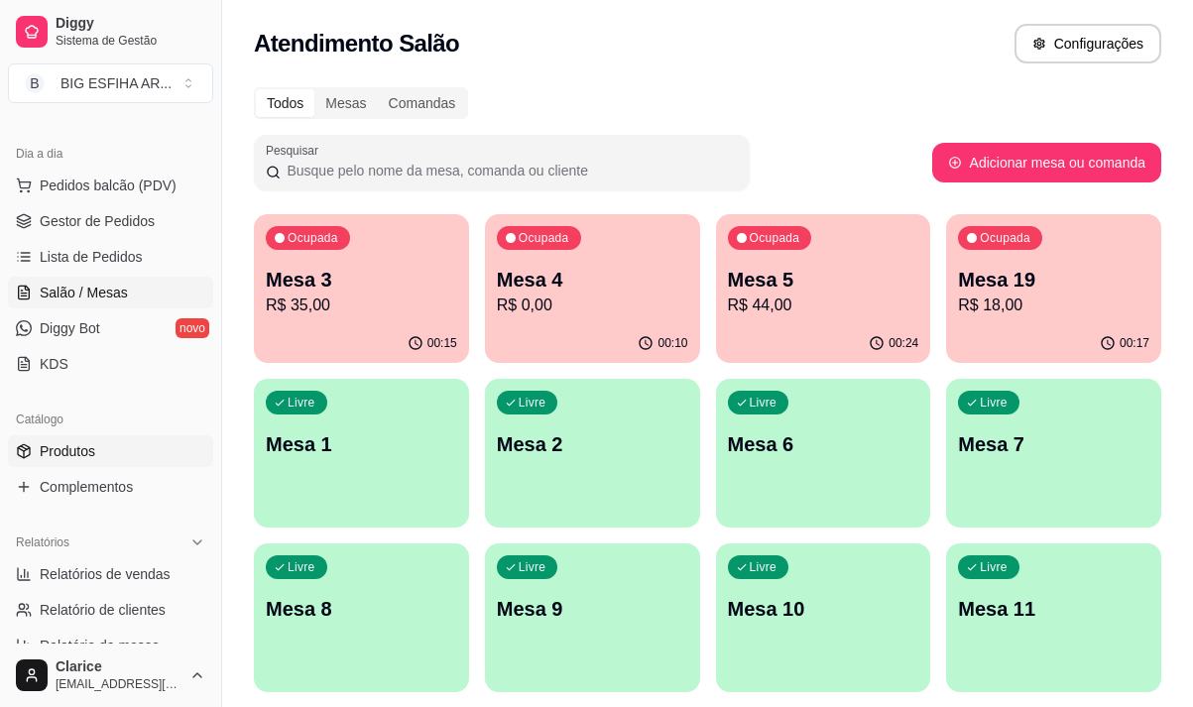
click at [106, 453] on link "Produtos" at bounding box center [110, 451] width 205 height 32
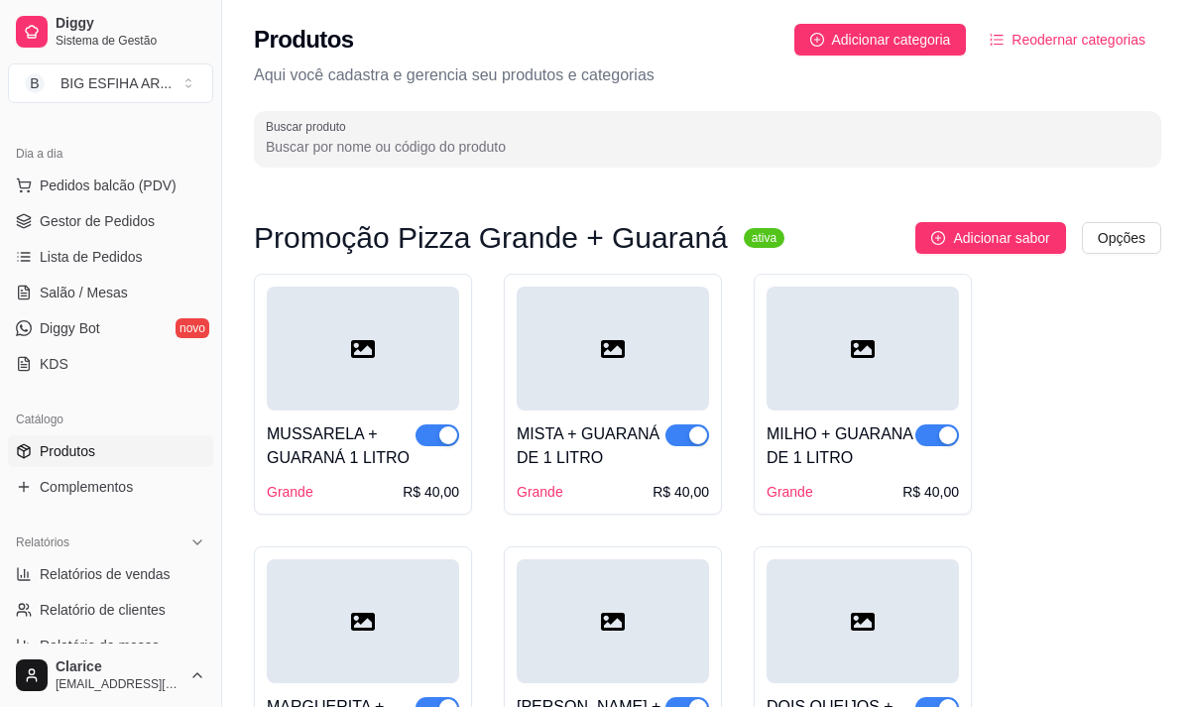
click at [19, 453] on icon at bounding box center [24, 451] width 16 height 16
click at [78, 289] on span "Salão / Mesas" at bounding box center [84, 293] width 88 height 20
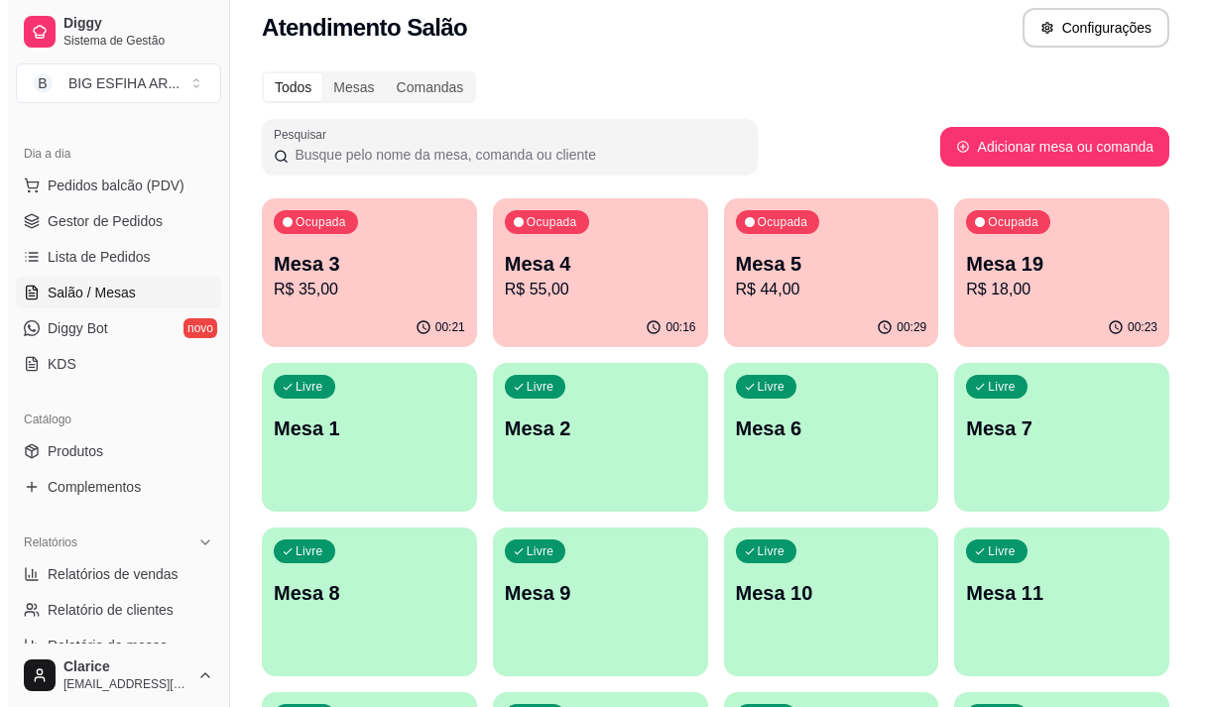
scroll to position [397, 0]
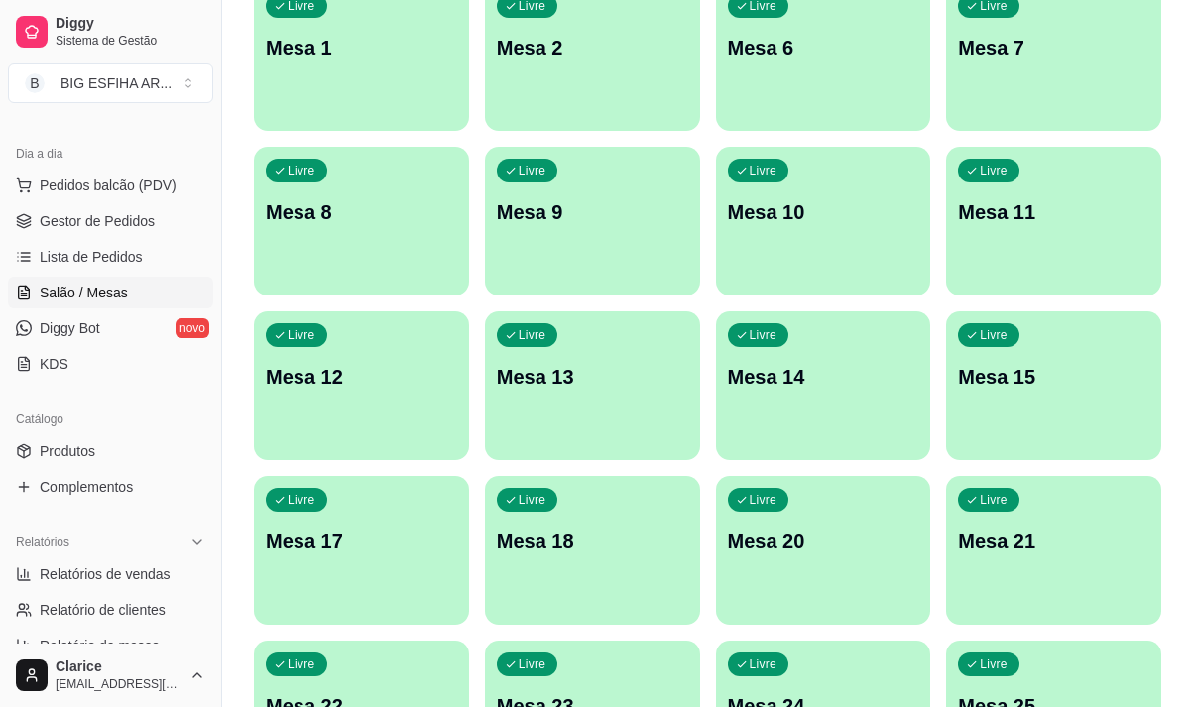
click at [581, 539] on p "Mesa 18" at bounding box center [592, 542] width 191 height 28
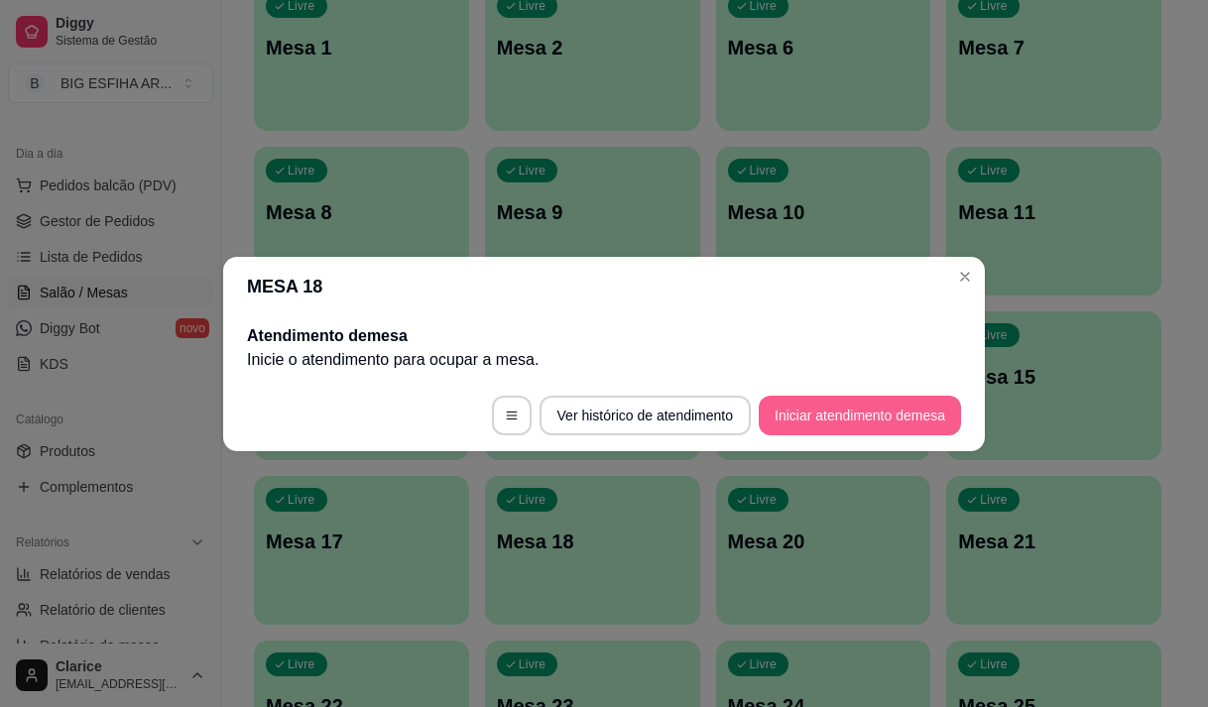
click at [827, 403] on button "Iniciar atendimento de mesa" at bounding box center [860, 416] width 202 height 40
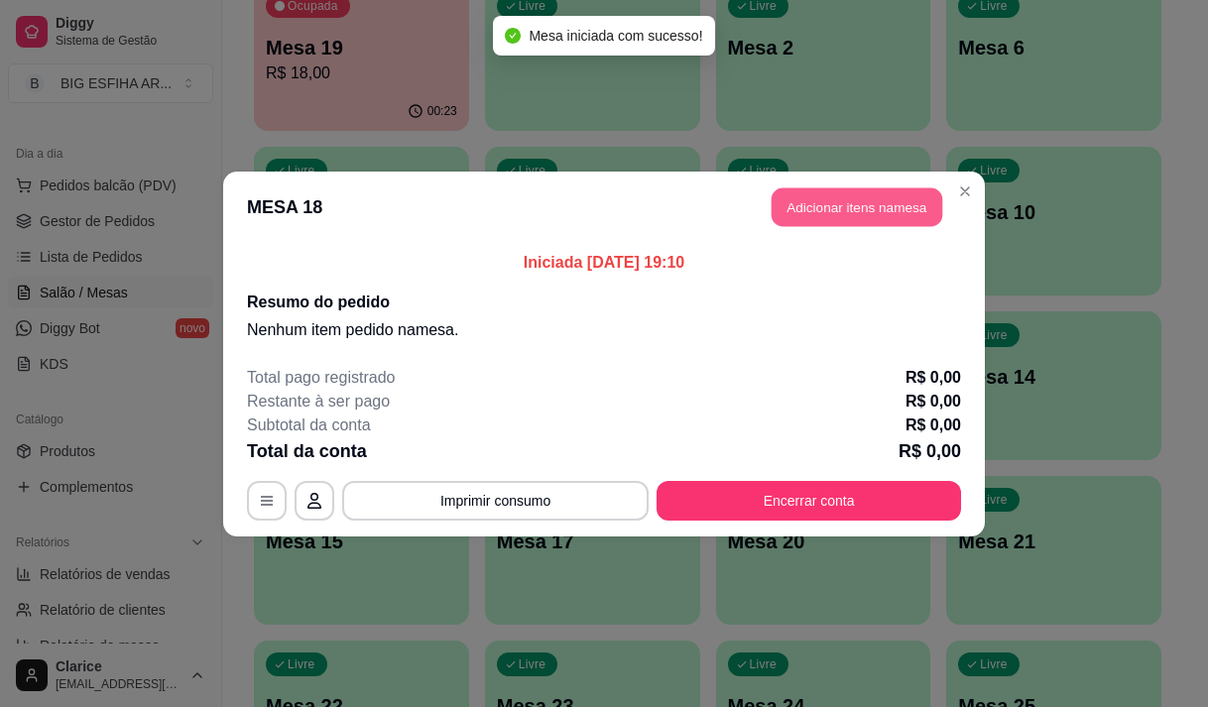
click at [837, 211] on button "Adicionar itens na mesa" at bounding box center [857, 206] width 171 height 39
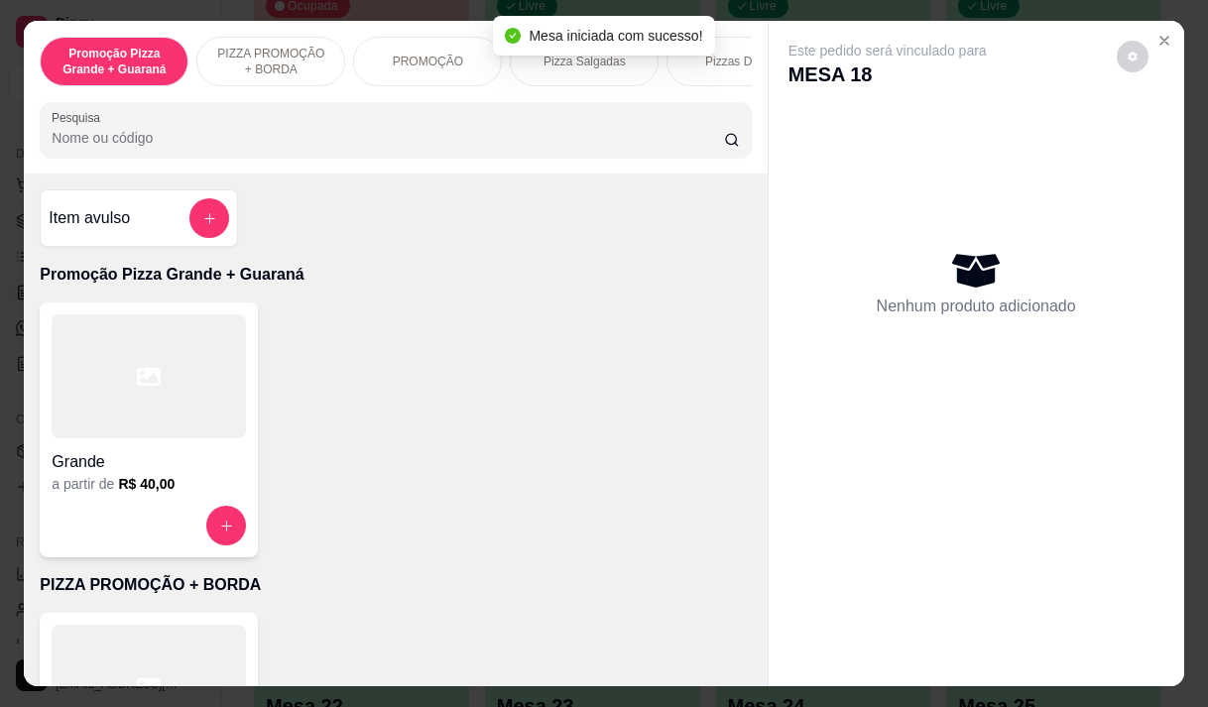
click at [254, 148] on input "Pesquisa" at bounding box center [388, 138] width 672 height 20
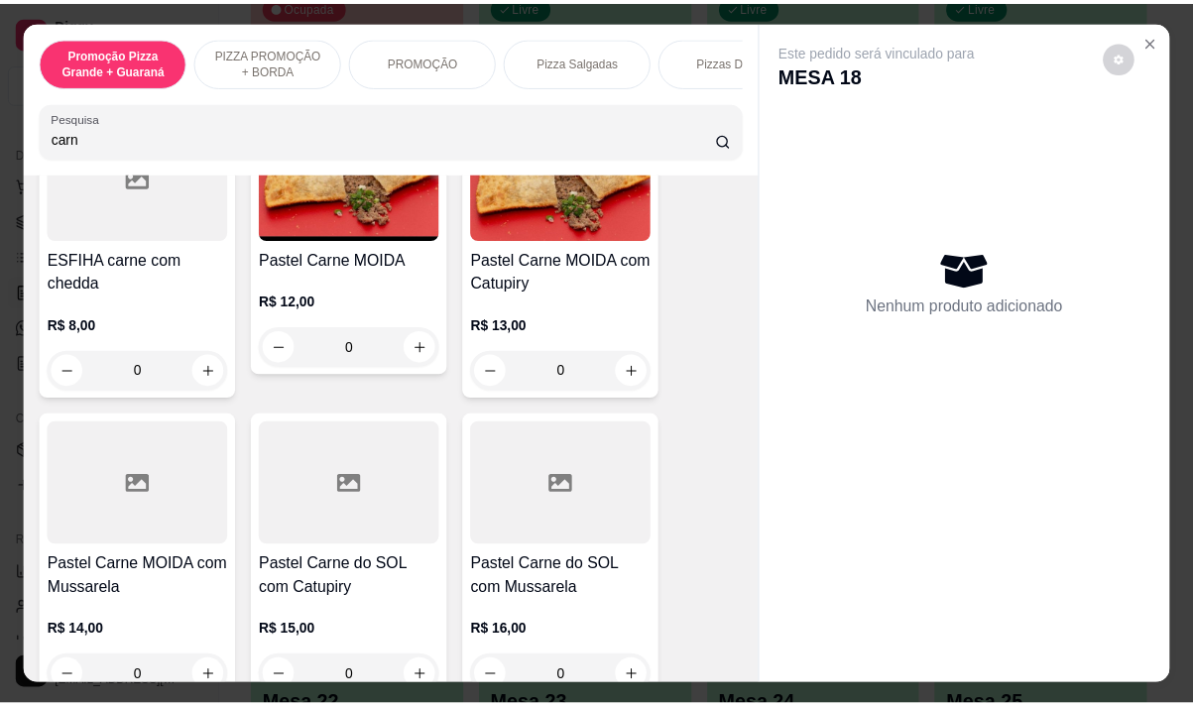
scroll to position [1091, 0]
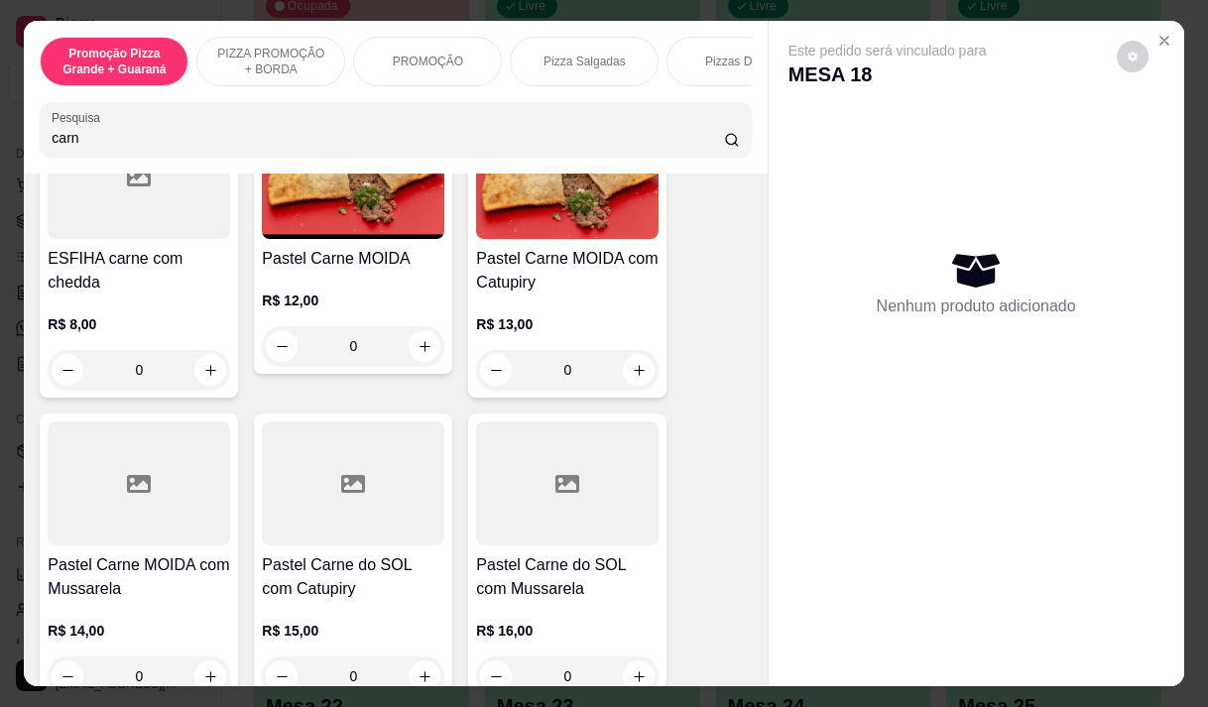
type input "carn"
click at [154, 589] on h4 "Pastel Carne MOIDA com Mussarela" at bounding box center [139, 577] width 183 height 48
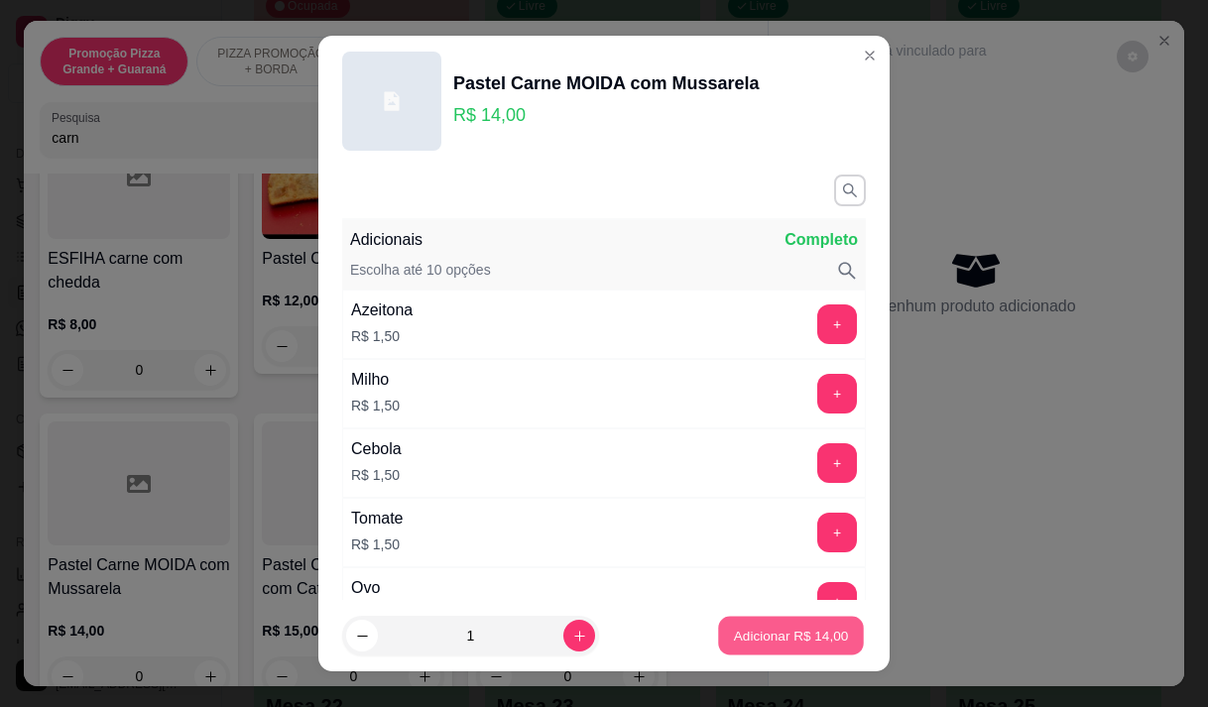
click at [778, 624] on button "Adicionar R$ 14,00" at bounding box center [791, 636] width 146 height 39
type input "1"
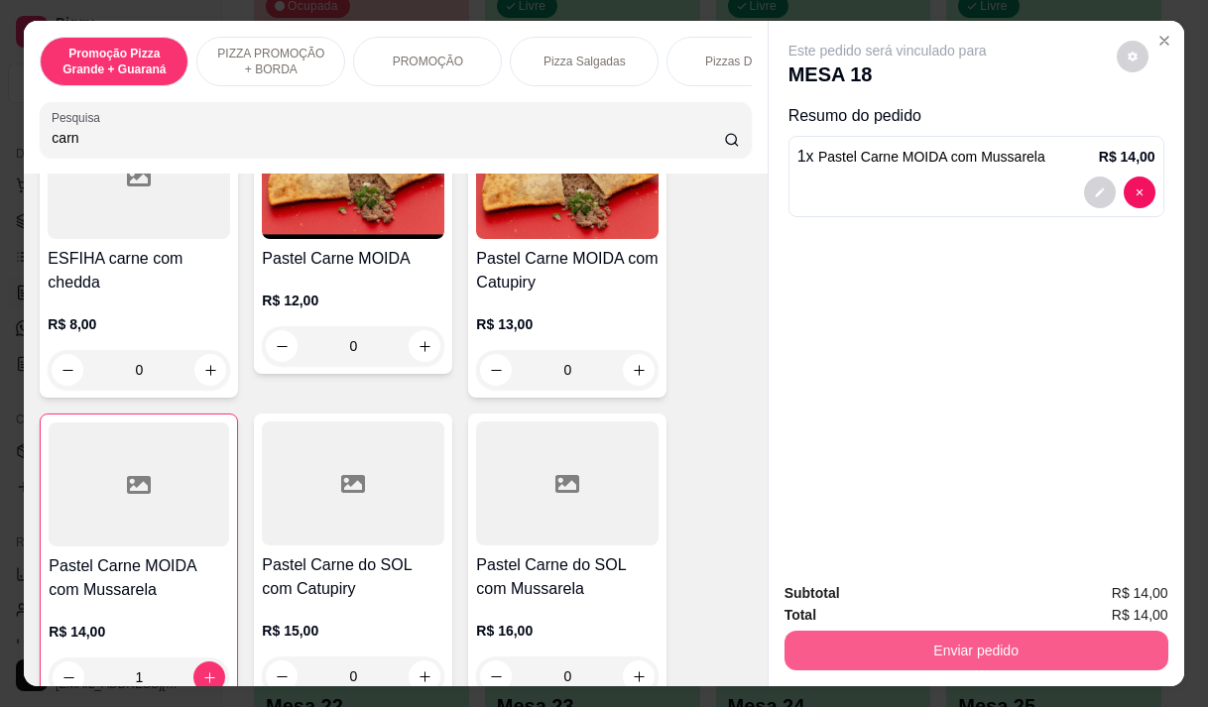
click at [974, 632] on button "Enviar pedido" at bounding box center [977, 651] width 384 height 40
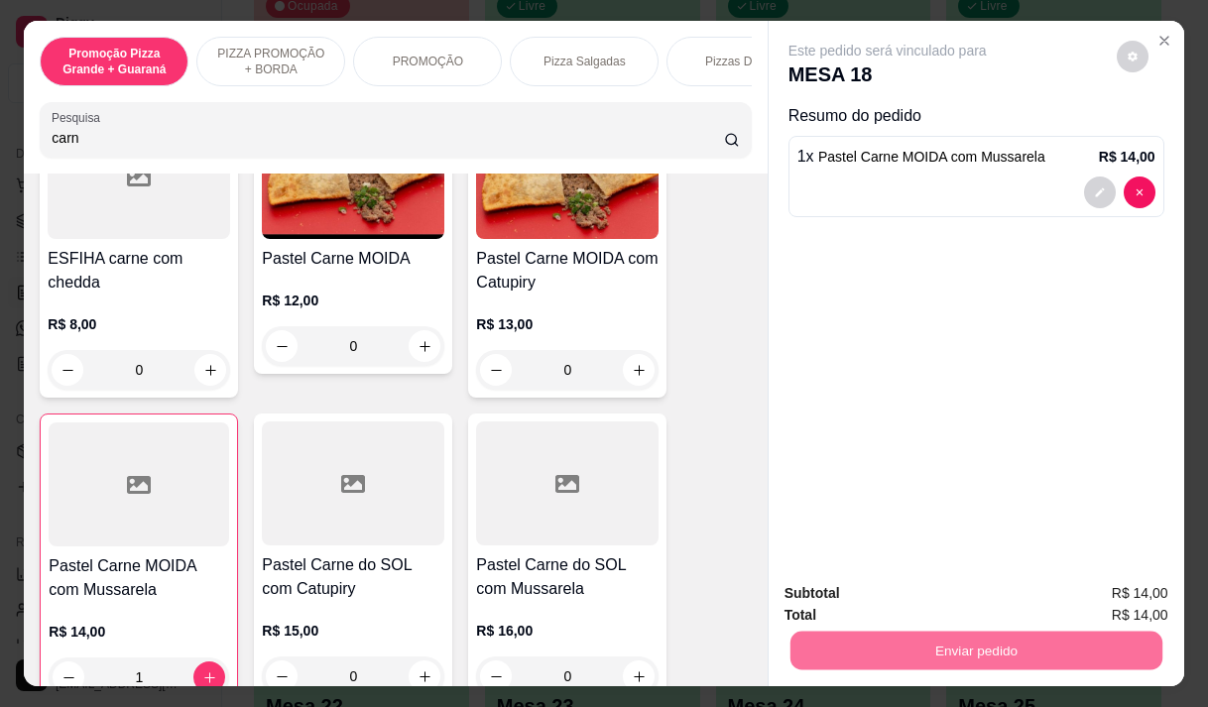
click at [1094, 587] on button "Enviar pedido" at bounding box center [1116, 593] width 109 height 37
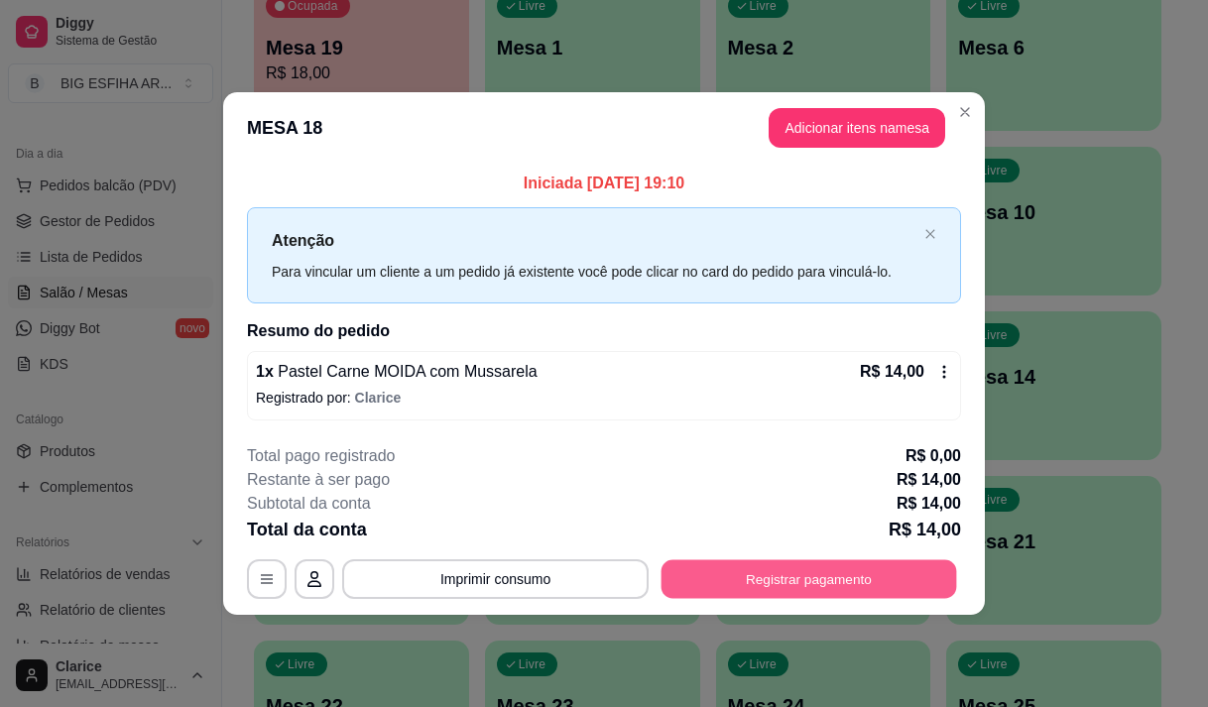
click at [798, 595] on button "Registrar pagamento" at bounding box center [810, 579] width 296 height 39
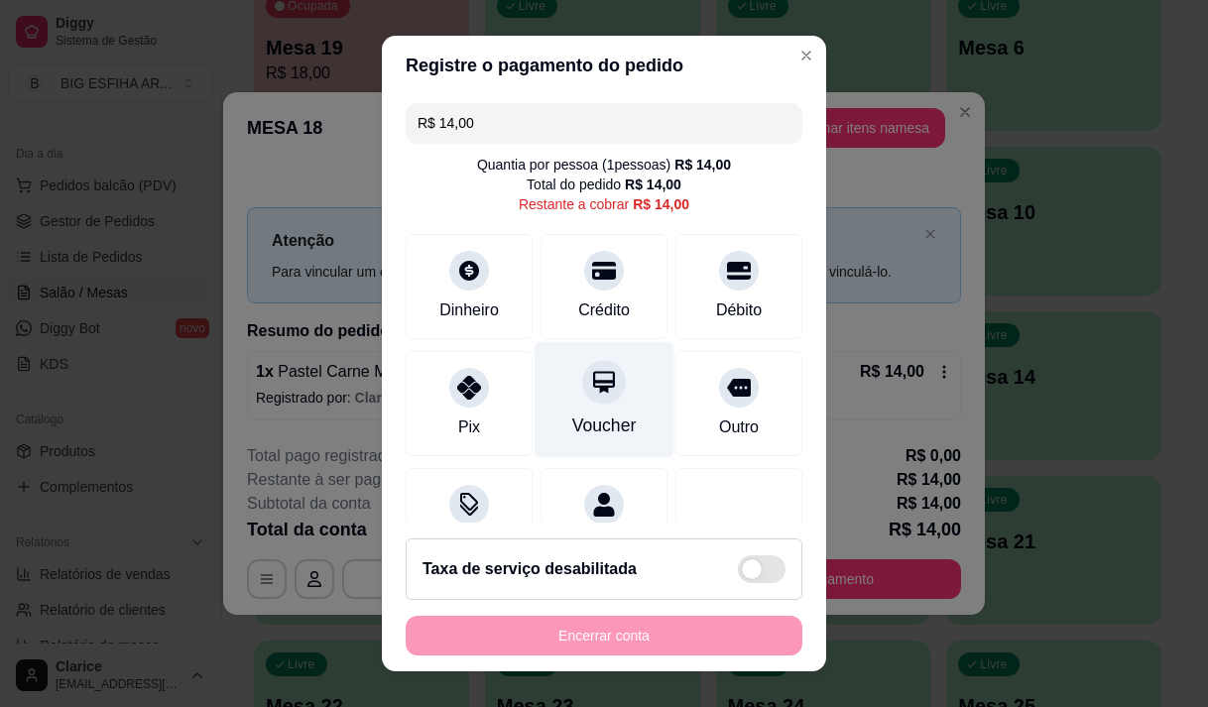
drag, startPoint x: 560, startPoint y: 303, endPoint x: 609, endPoint y: 388, distance: 98.2
click at [578, 303] on div "Crédito" at bounding box center [604, 311] width 52 height 24
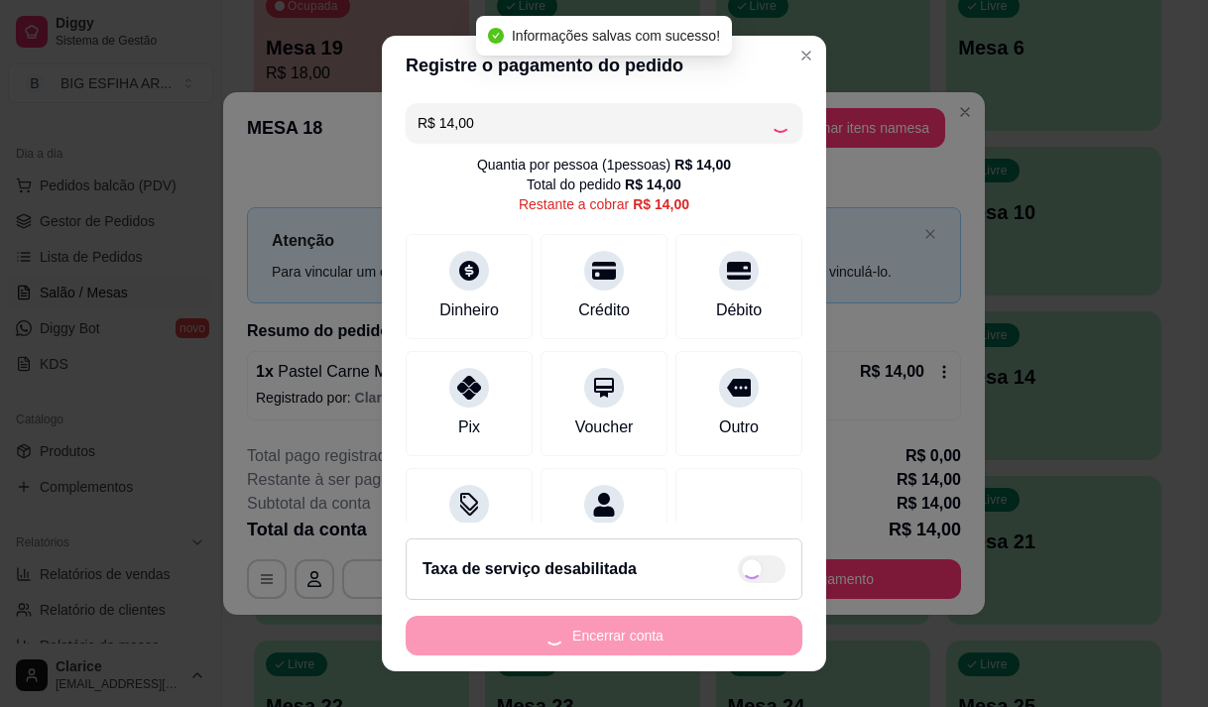
type input "R$ 0,00"
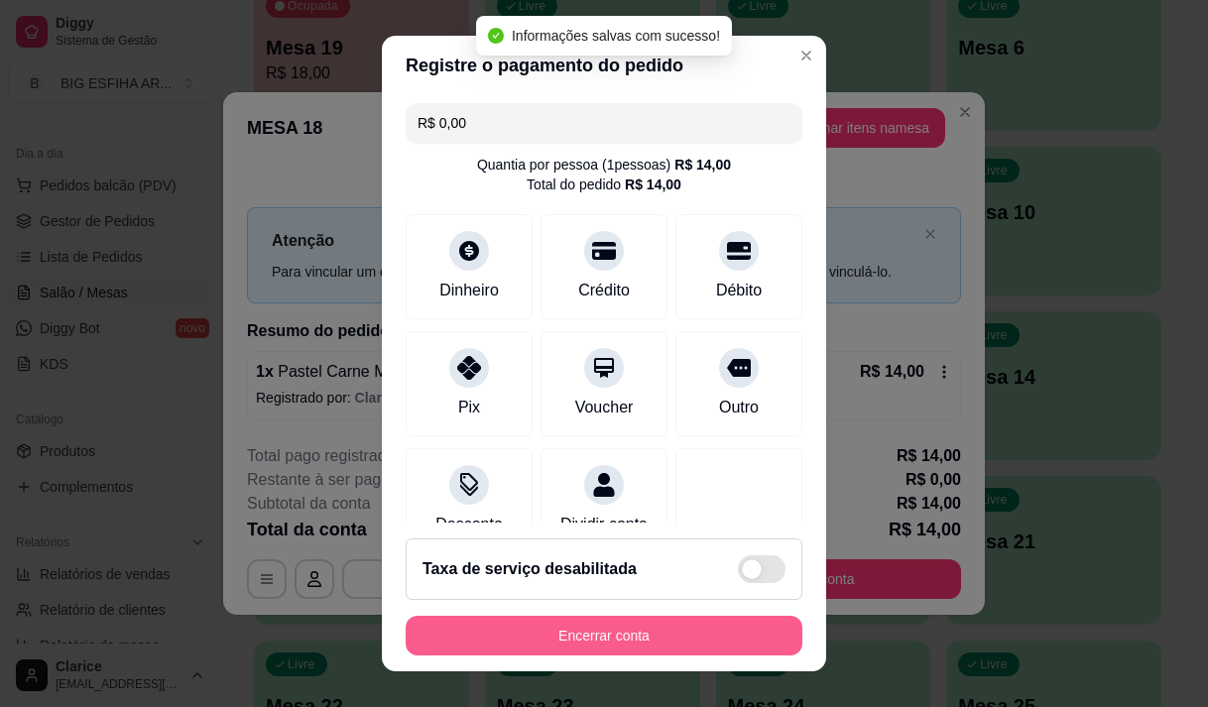
click at [646, 635] on button "Encerrar conta" at bounding box center [604, 636] width 397 height 40
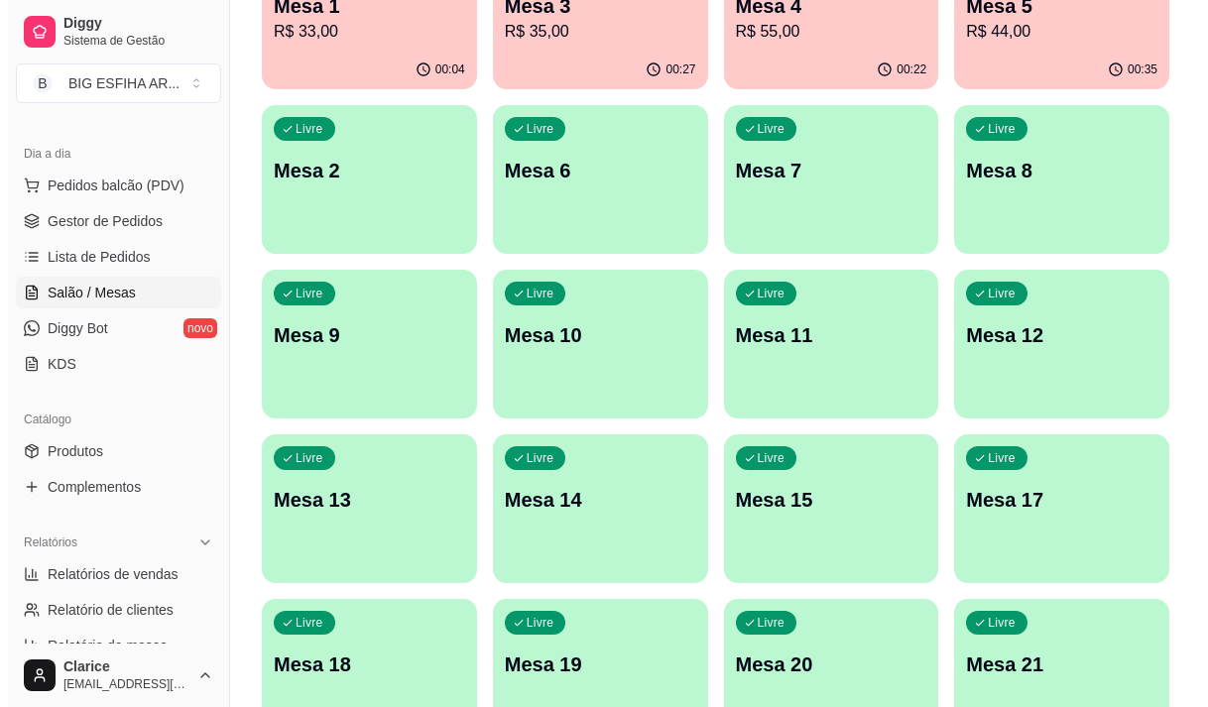
scroll to position [298, 0]
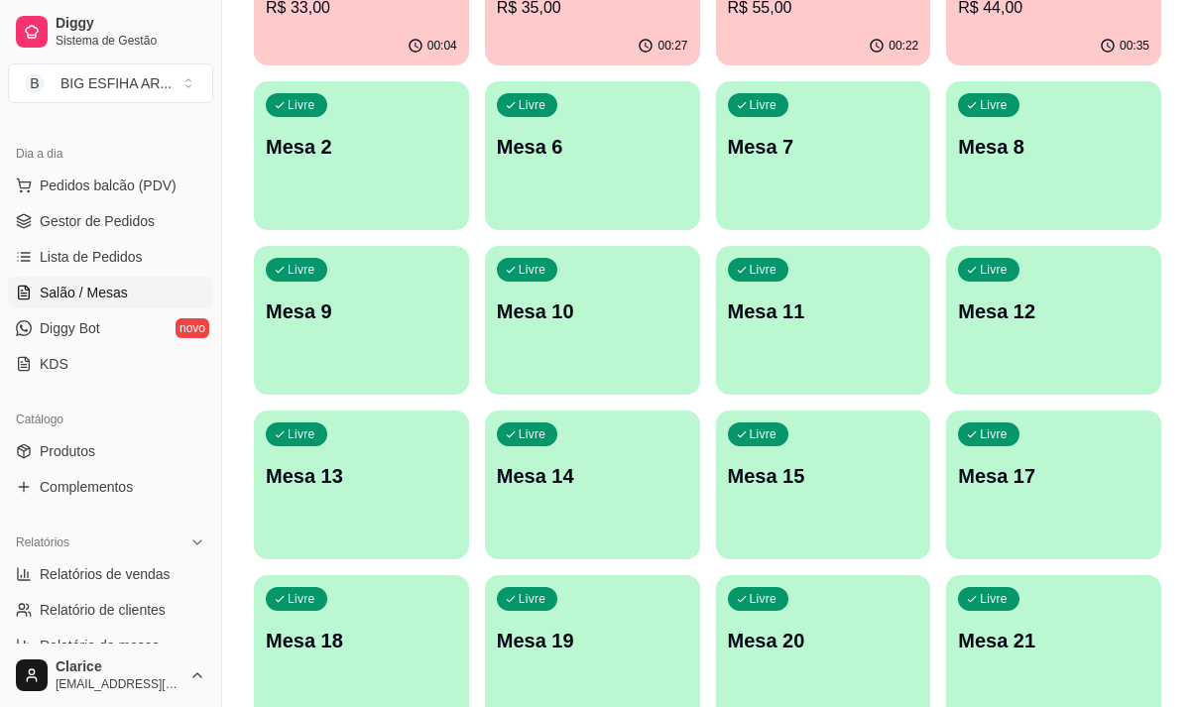
click at [589, 508] on div "Livre Mesa 14" at bounding box center [592, 473] width 215 height 125
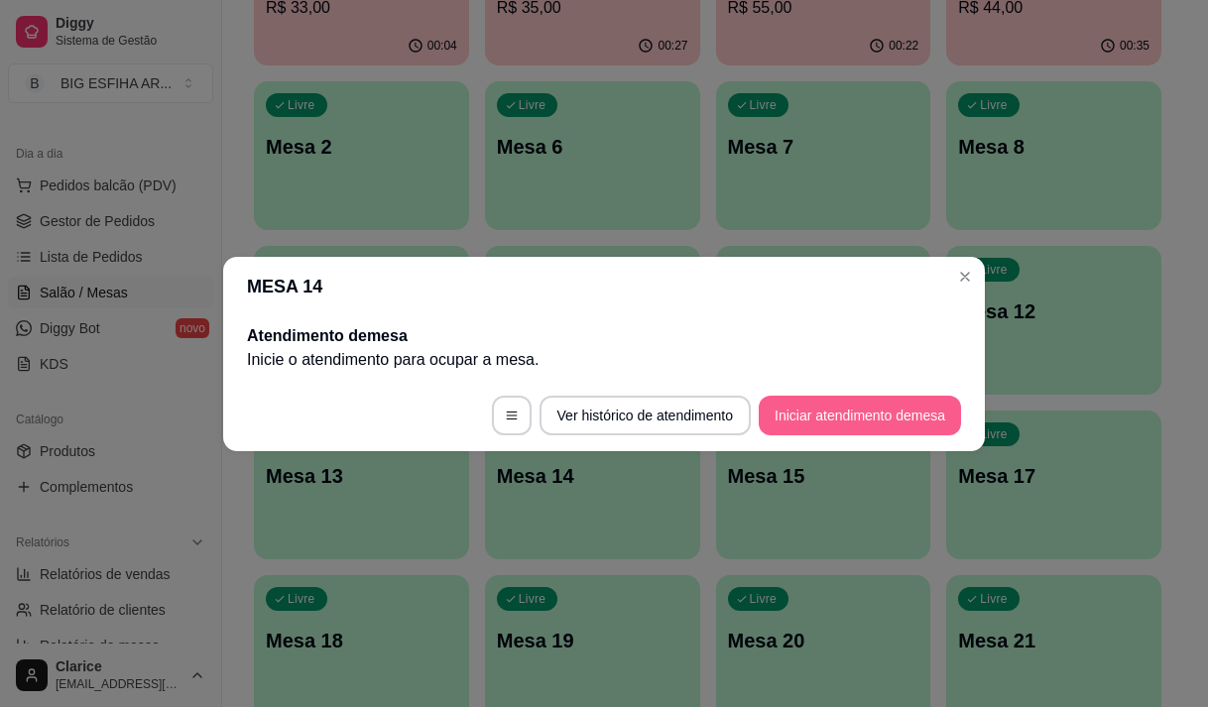
click at [819, 424] on button "Iniciar atendimento de mesa" at bounding box center [860, 416] width 202 height 40
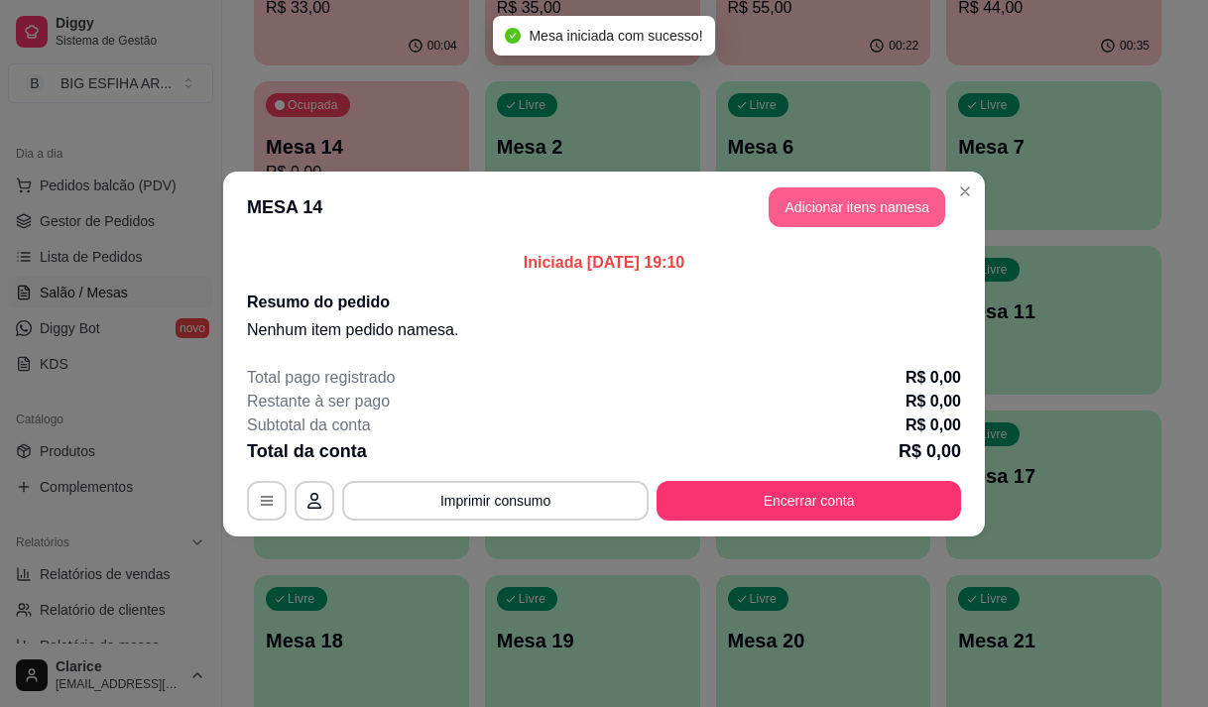
click at [848, 211] on button "Adicionar itens na mesa" at bounding box center [857, 207] width 177 height 40
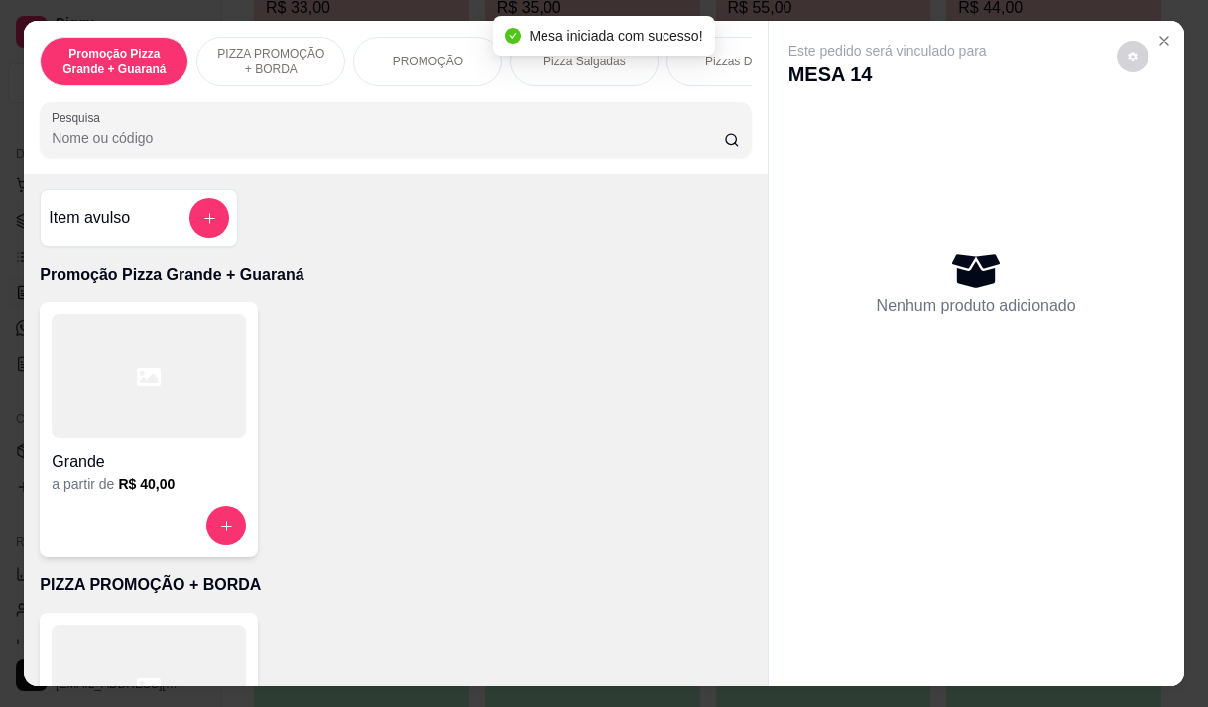
click at [188, 474] on h4 "Grande" at bounding box center [149, 462] width 194 height 24
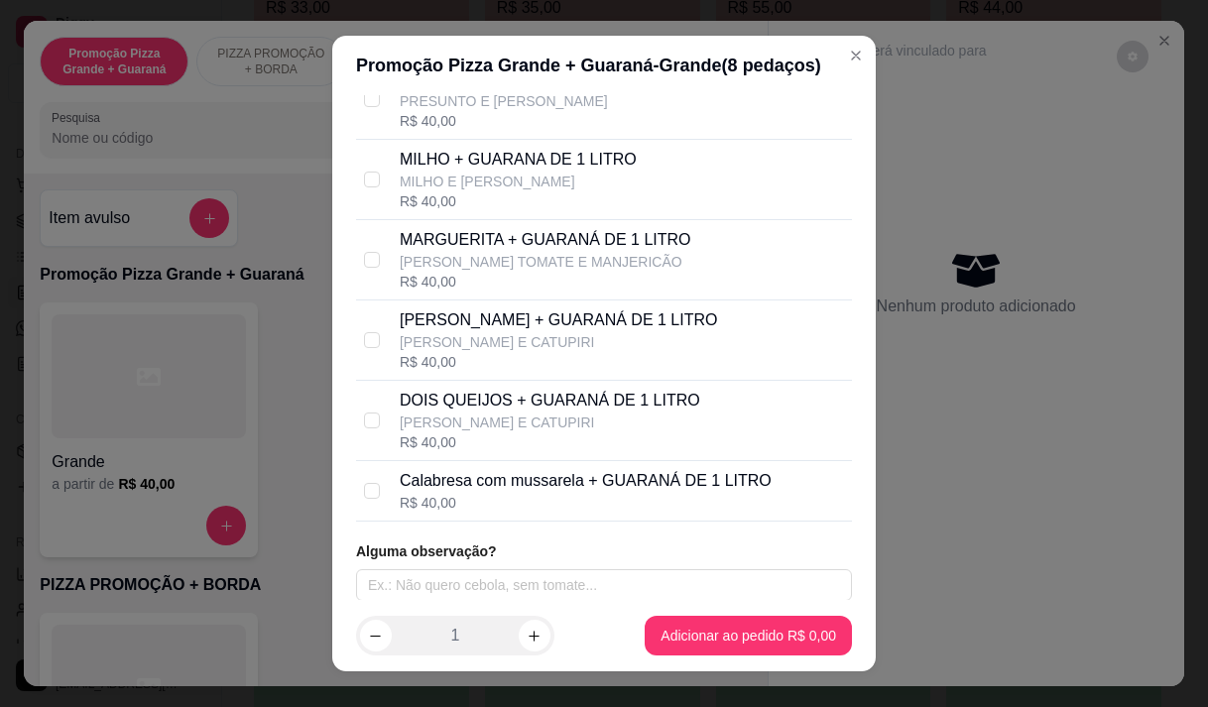
scroll to position [287, 0]
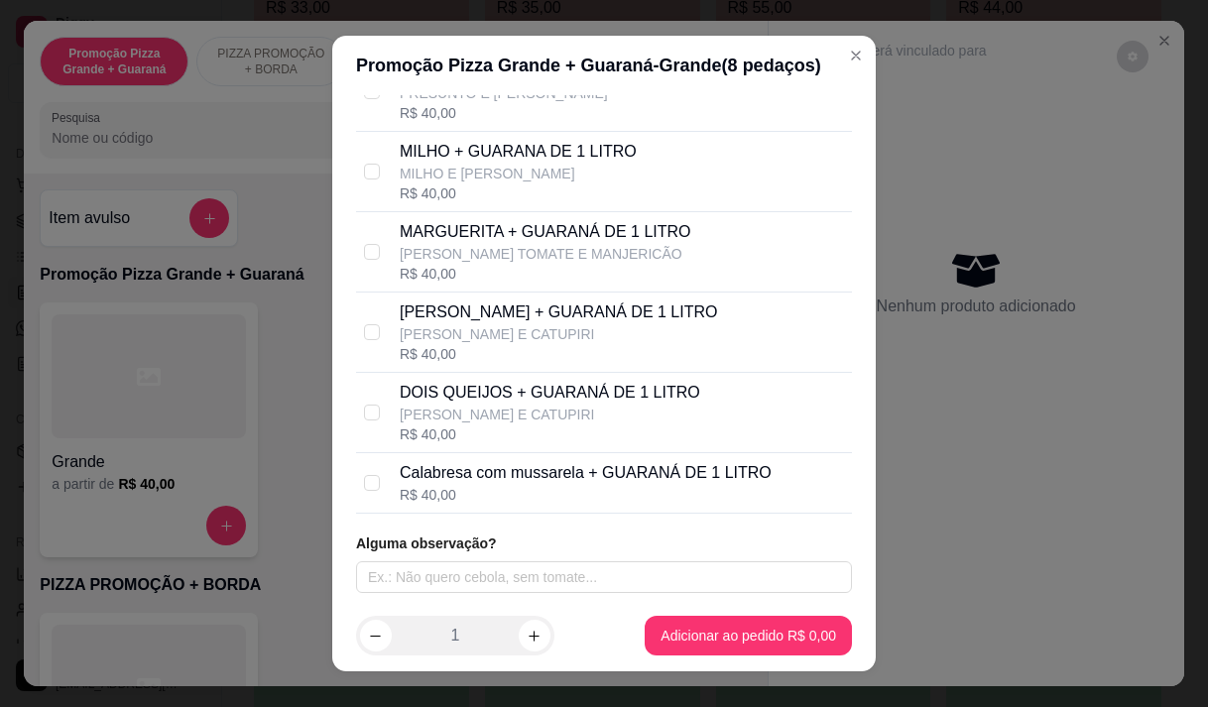
click at [436, 475] on p "Calabresa com mussarela + GUARANÁ DE 1 LITRO" at bounding box center [586, 473] width 372 height 24
checkbox input "true"
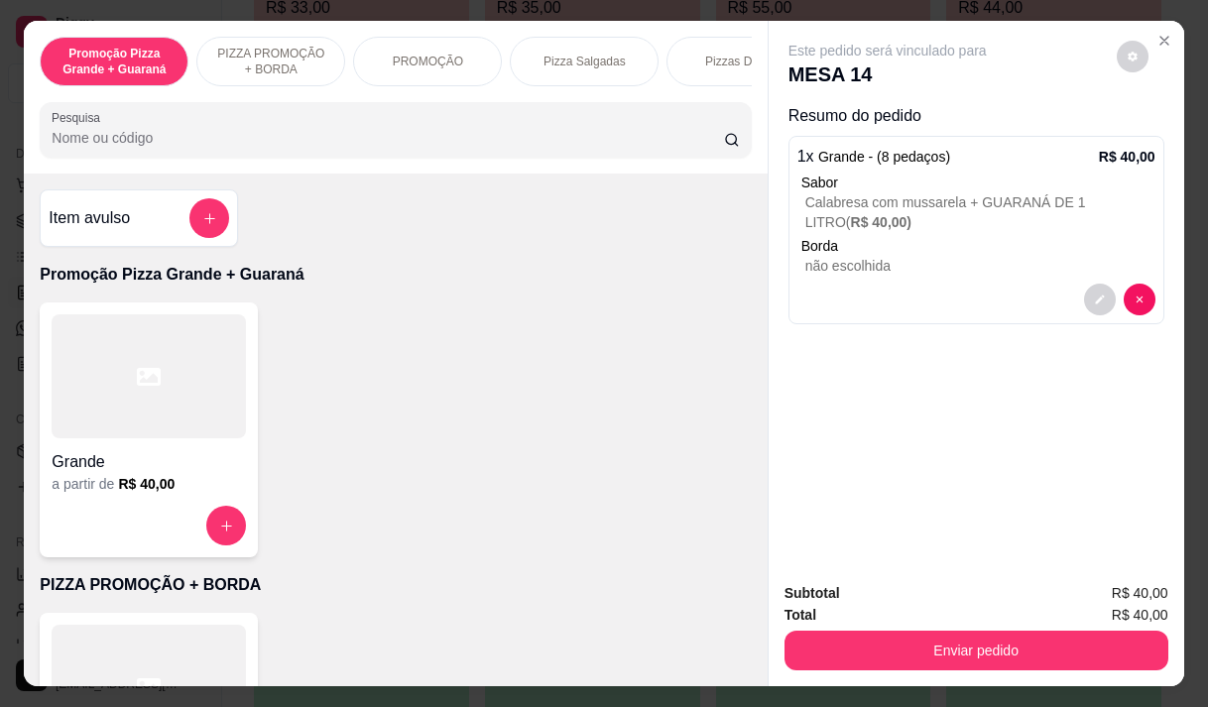
click at [114, 468] on h4 "Grande" at bounding box center [149, 462] width 194 height 24
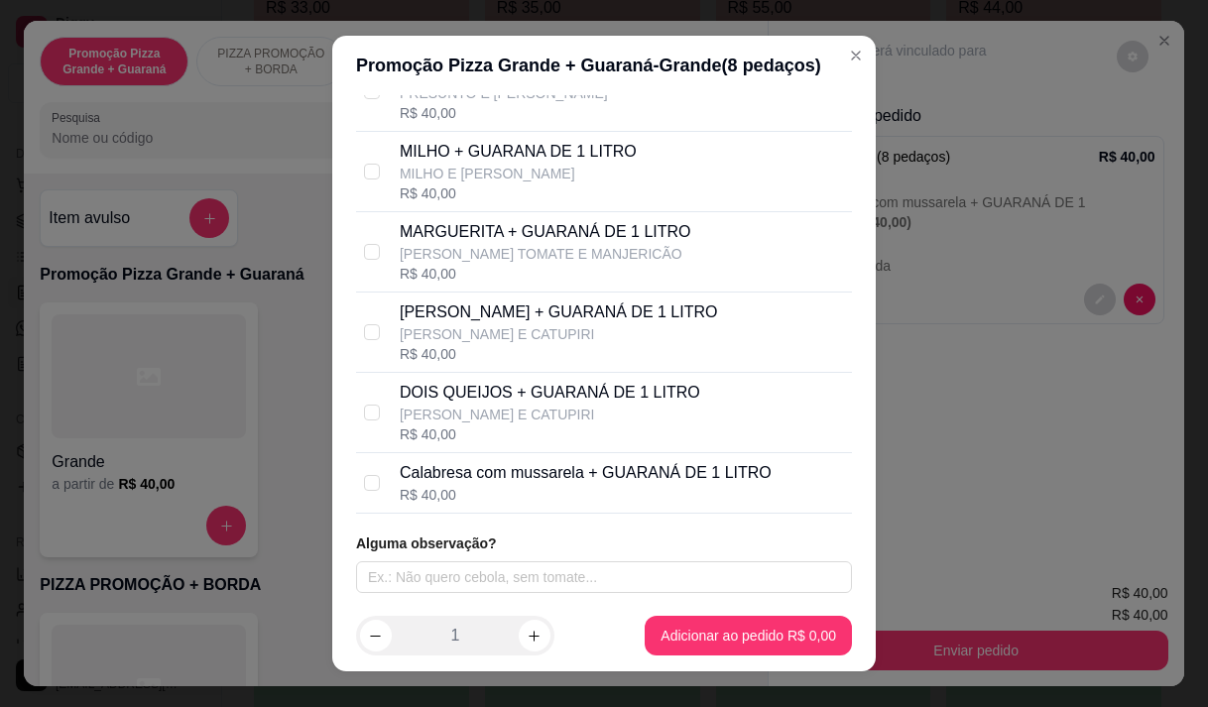
click at [482, 302] on p "[PERSON_NAME] + GUARANÁ DE 1 LITRO" at bounding box center [559, 313] width 318 height 24
checkbox input "true"
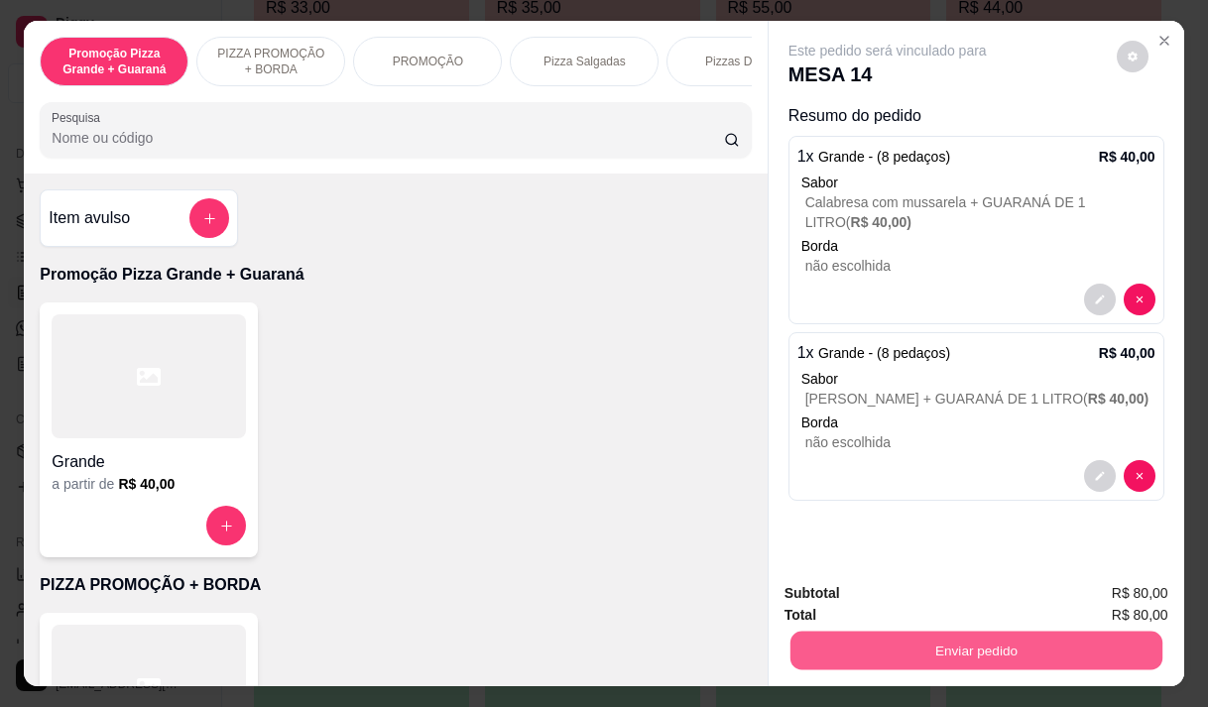
click at [856, 631] on button "Enviar pedido" at bounding box center [976, 650] width 372 height 39
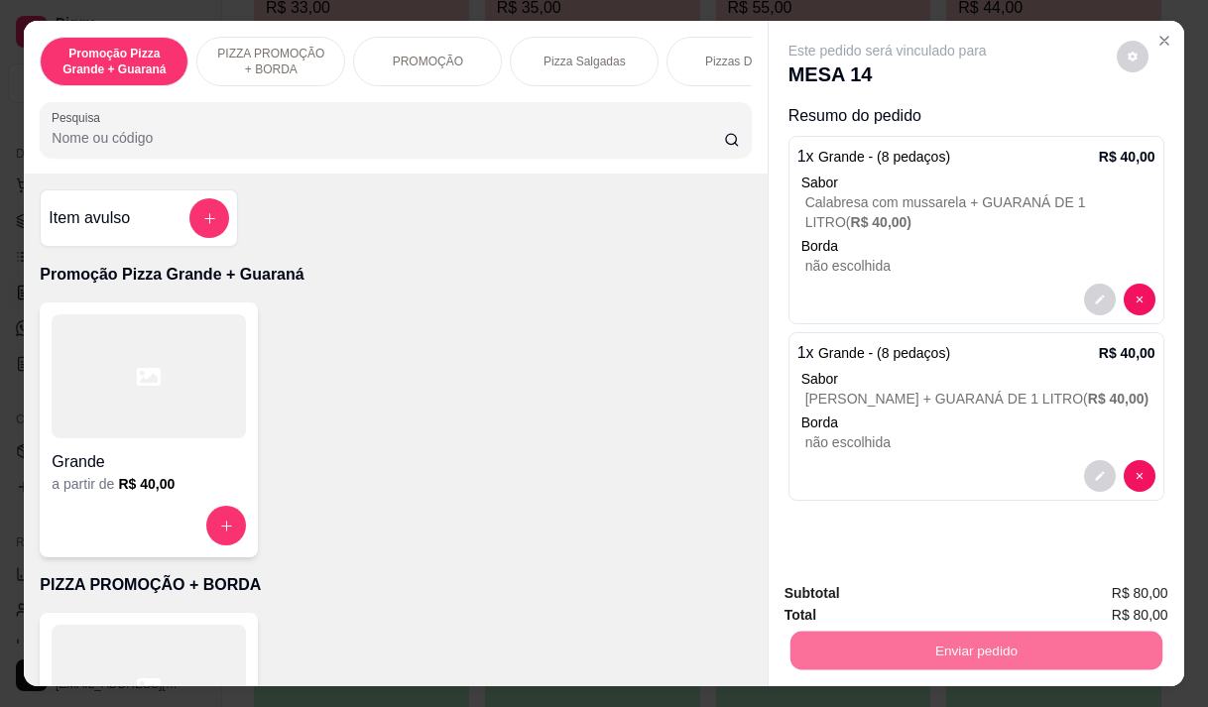
click at [1080, 585] on button "Enviar pedido" at bounding box center [1116, 593] width 109 height 37
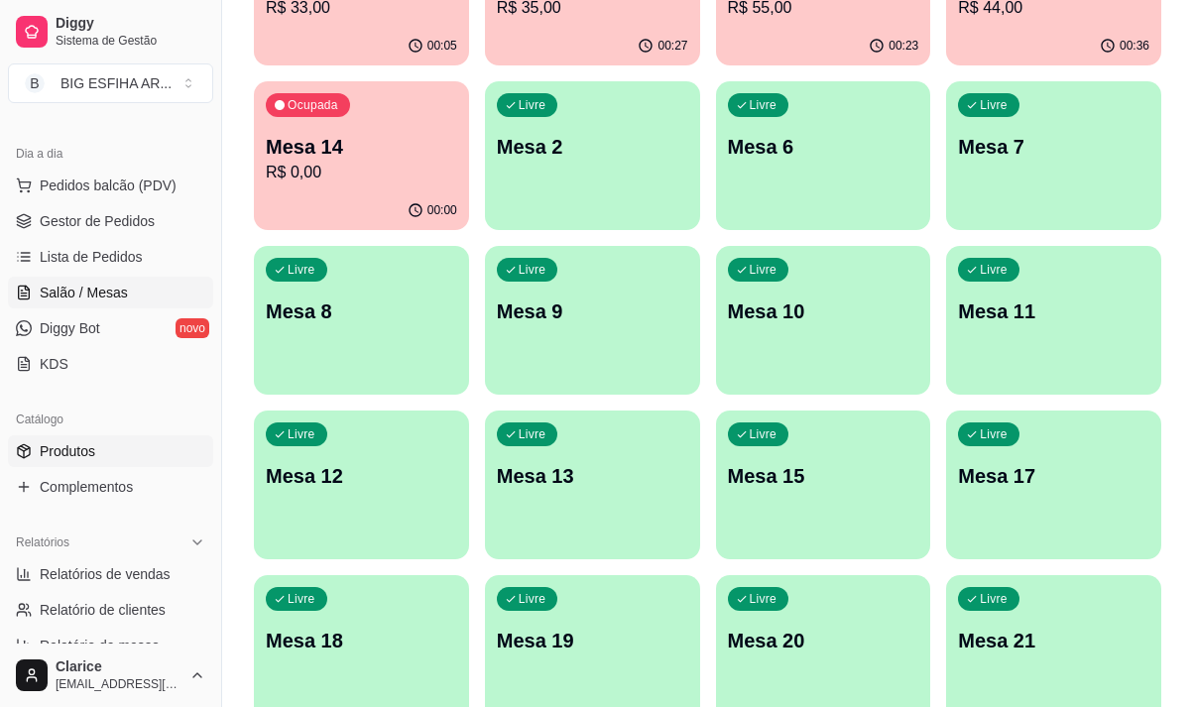
click at [141, 441] on link "Produtos" at bounding box center [110, 451] width 205 height 32
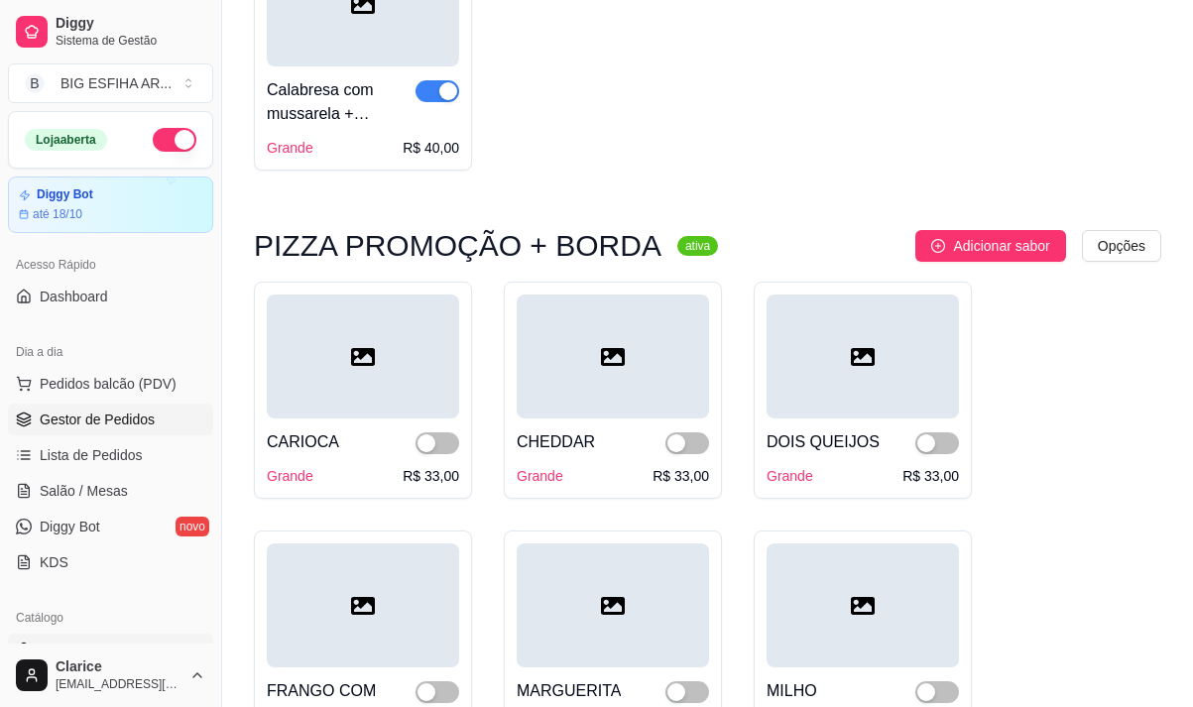
scroll to position [793, 0]
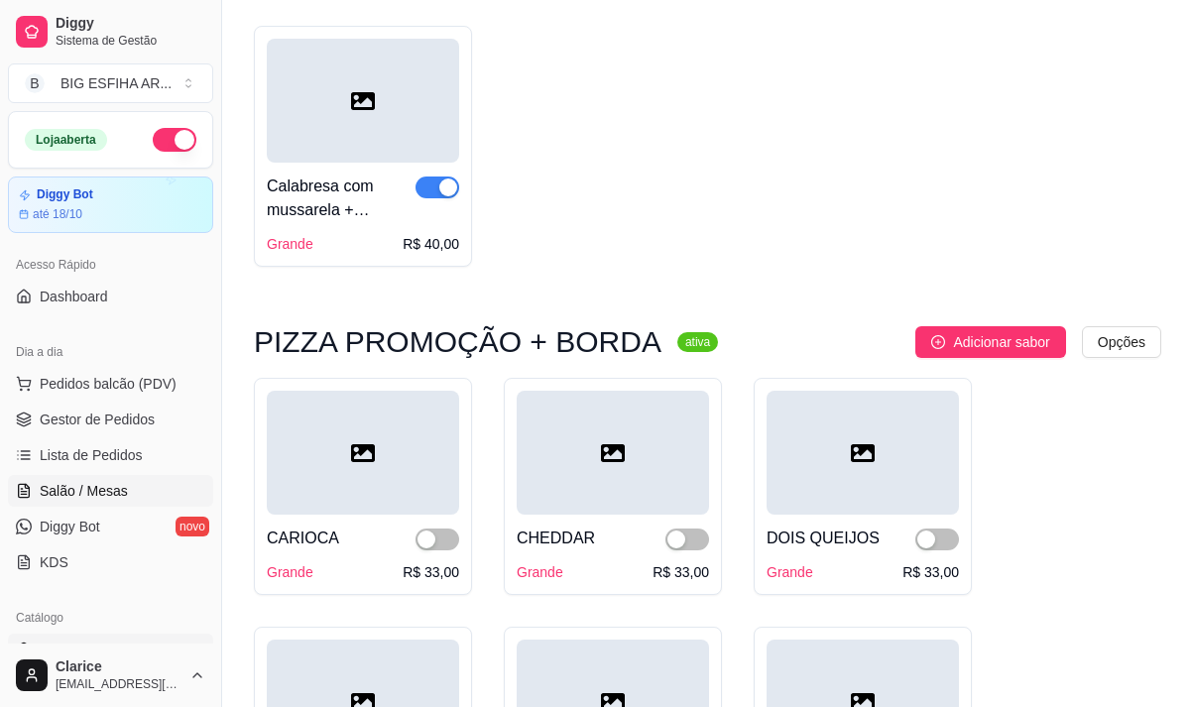
click at [62, 497] on span "Salão / Mesas" at bounding box center [84, 491] width 88 height 20
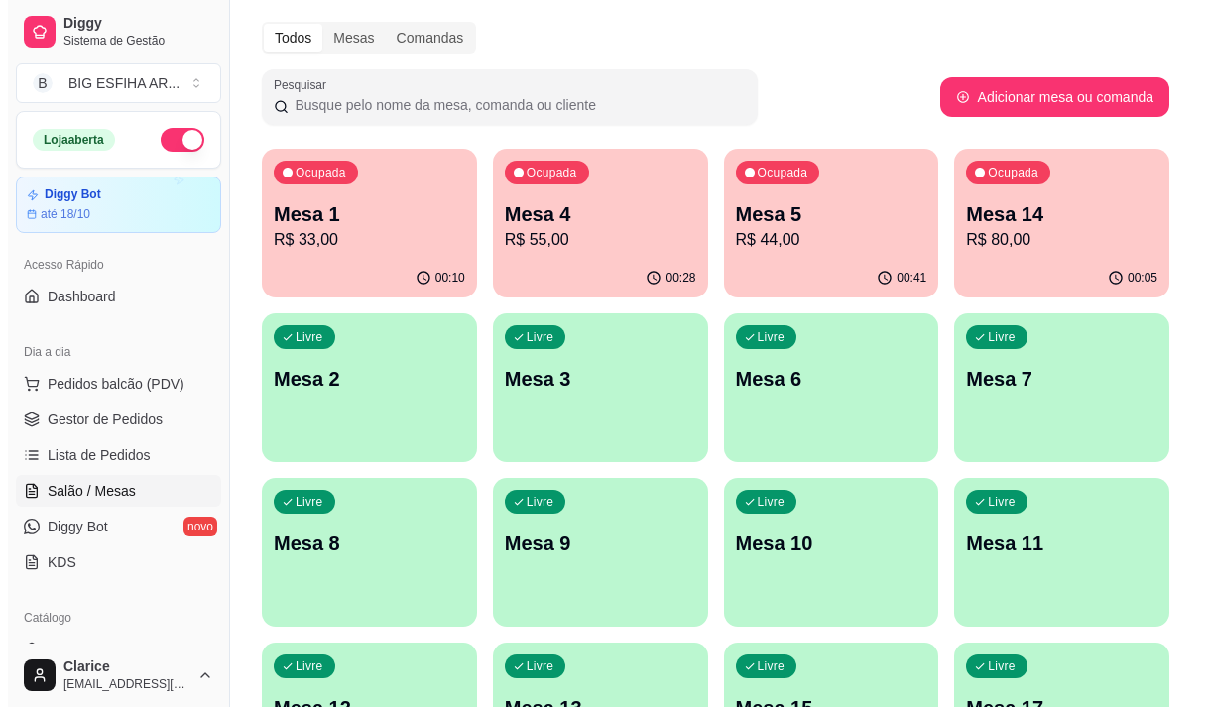
scroll to position [298, 0]
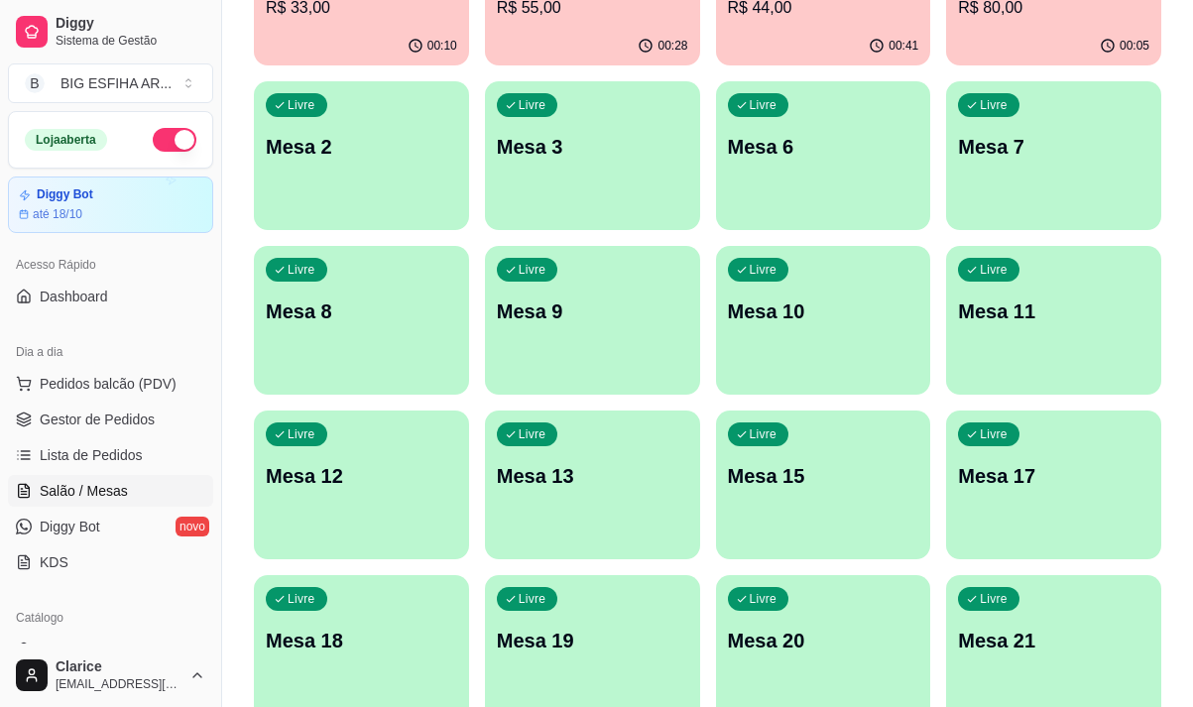
click at [375, 454] on div "Livre Mesa 12" at bounding box center [361, 473] width 215 height 125
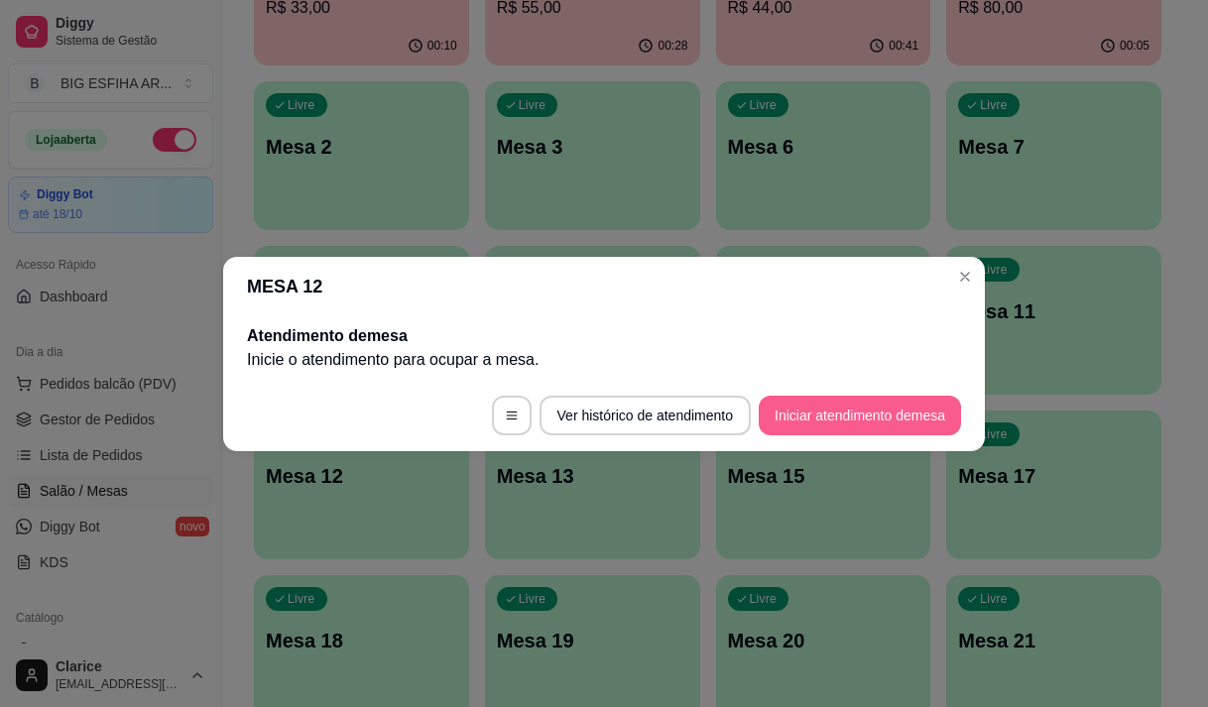
click at [777, 407] on button "Iniciar atendimento de mesa" at bounding box center [860, 416] width 202 height 40
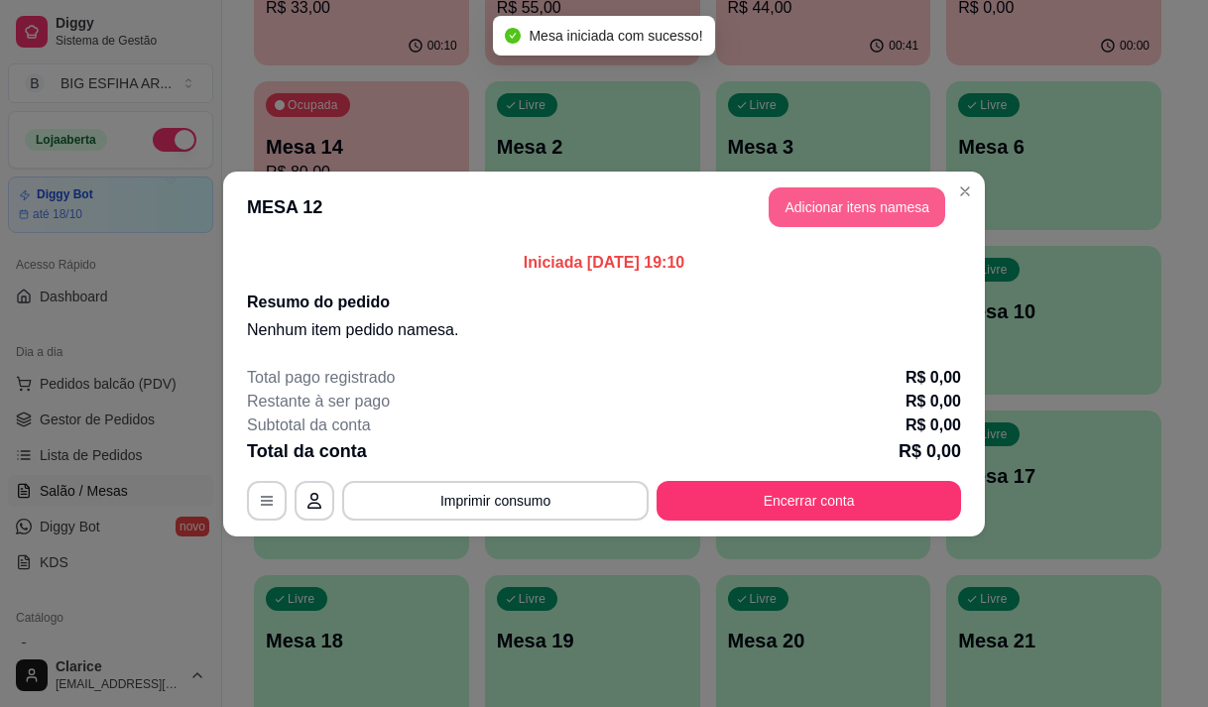
click at [794, 219] on button "Adicionar itens na mesa" at bounding box center [857, 207] width 177 height 40
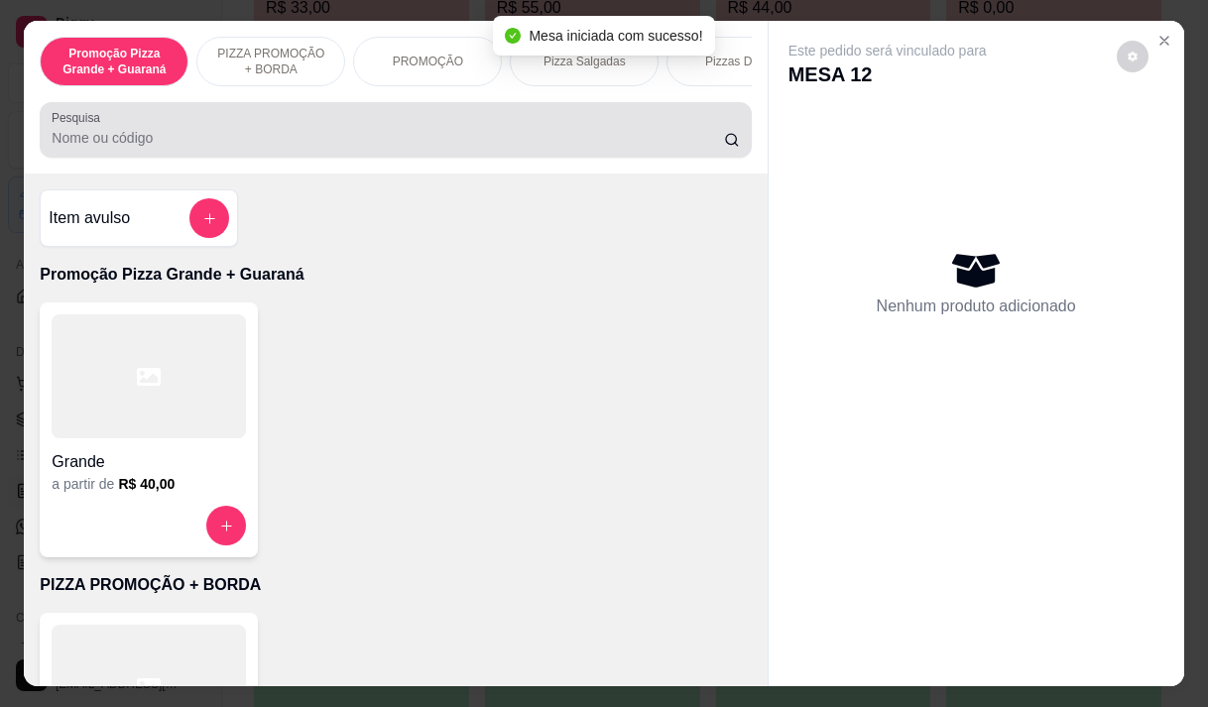
click at [248, 148] on input "Pesquisa" at bounding box center [388, 138] width 672 height 20
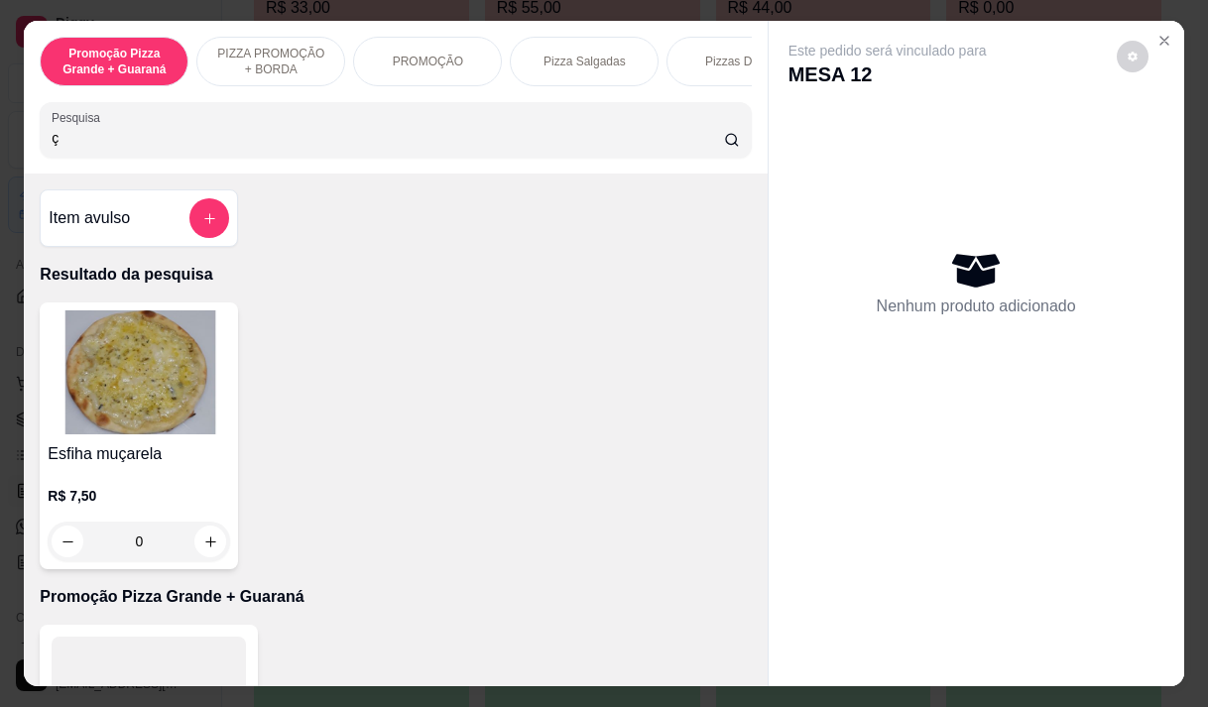
type input "ç"
click at [130, 491] on div "R$ 7,50 0" at bounding box center [139, 513] width 183 height 95
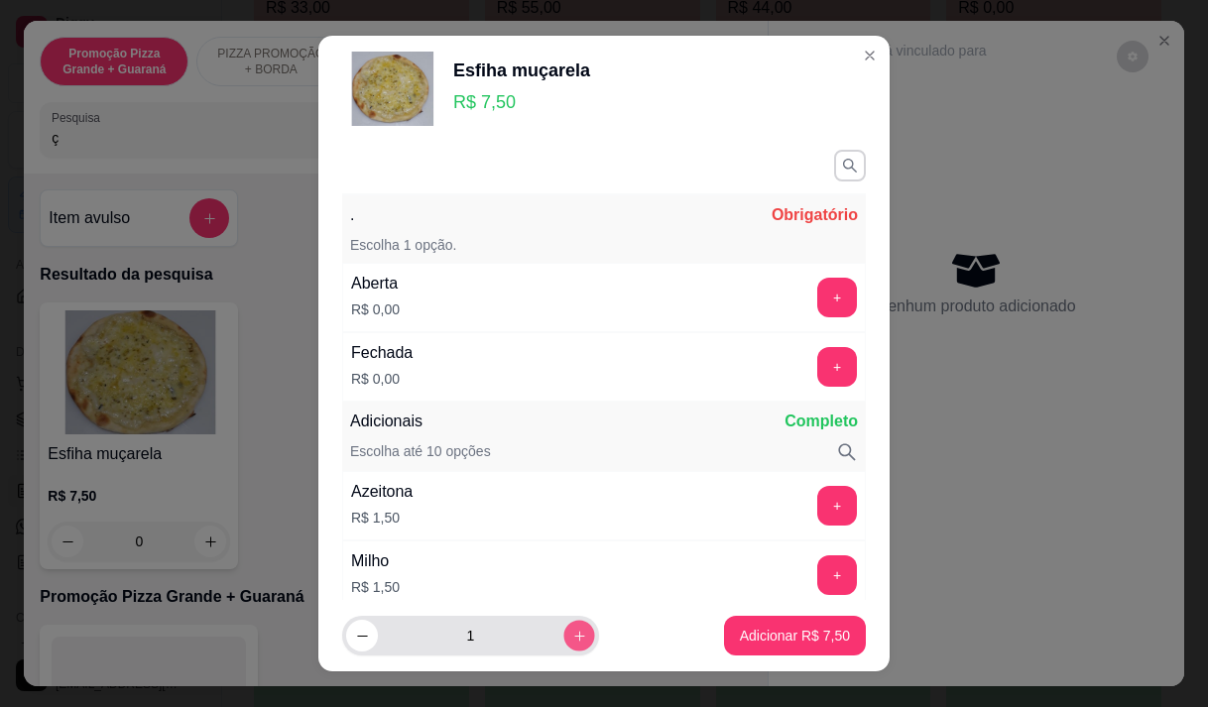
click at [572, 629] on icon "increase-product-quantity" at bounding box center [579, 636] width 15 height 15
type input "2"
click at [817, 285] on button "+" at bounding box center [837, 298] width 40 height 40
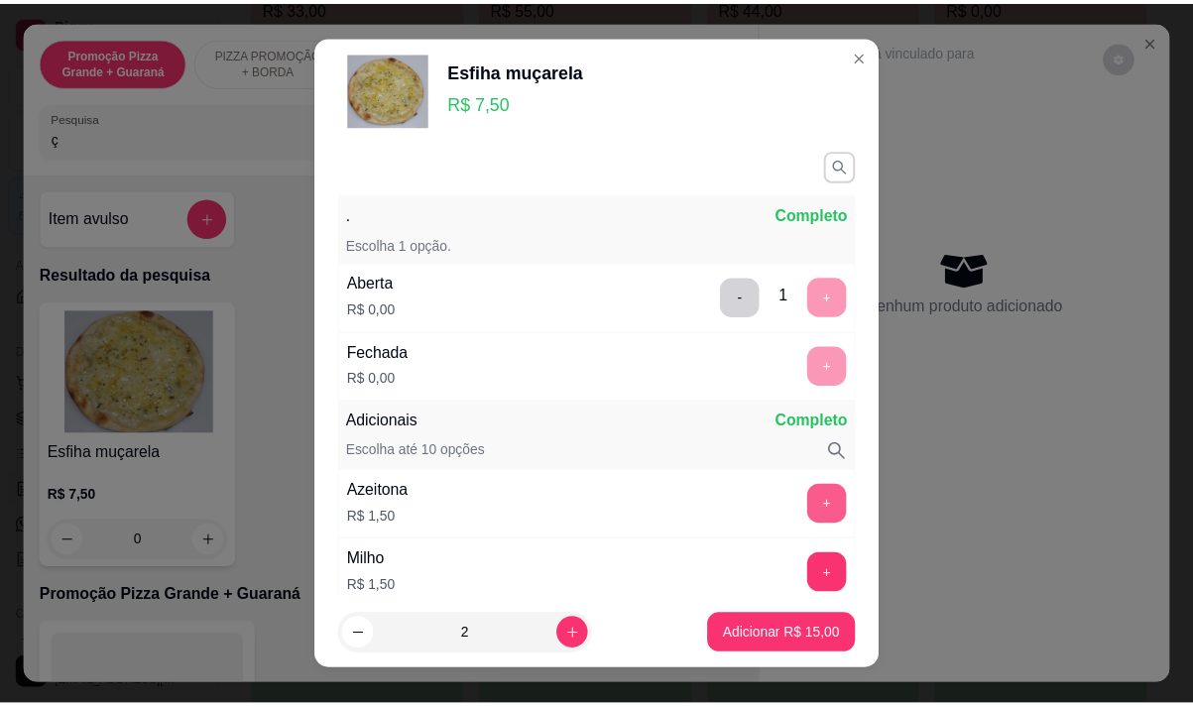
scroll to position [260, 0]
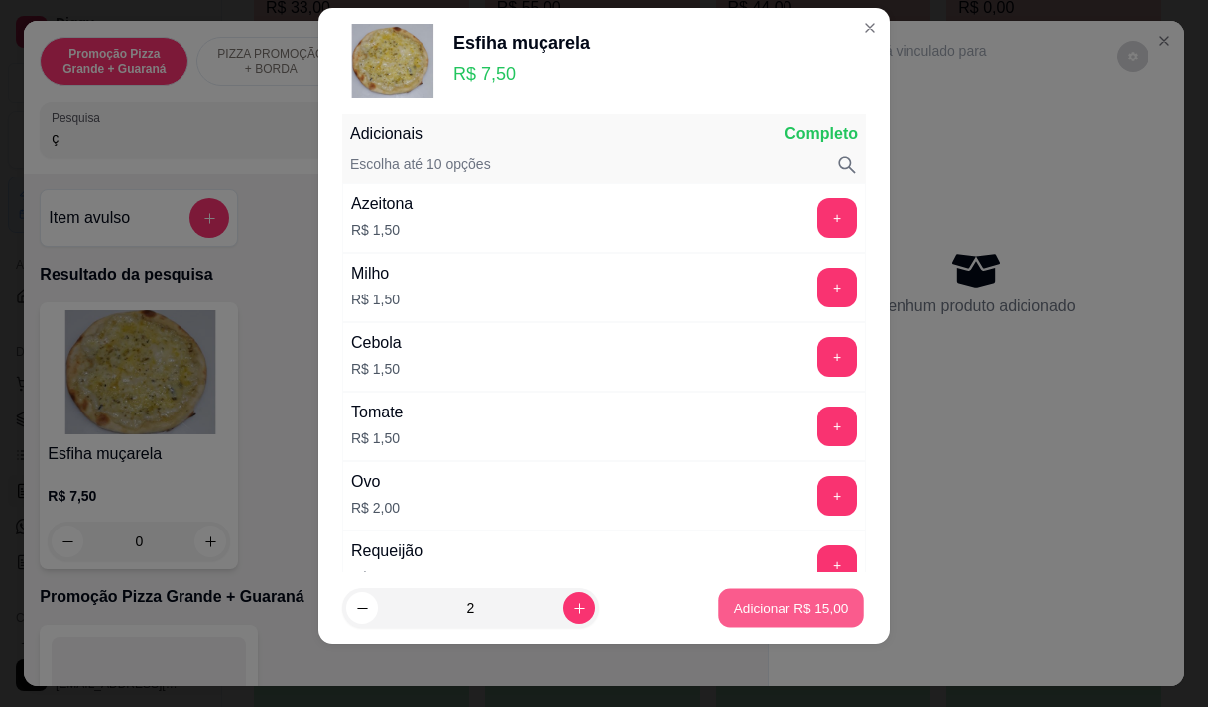
click at [783, 593] on button "Adicionar R$ 15,00" at bounding box center [791, 608] width 146 height 39
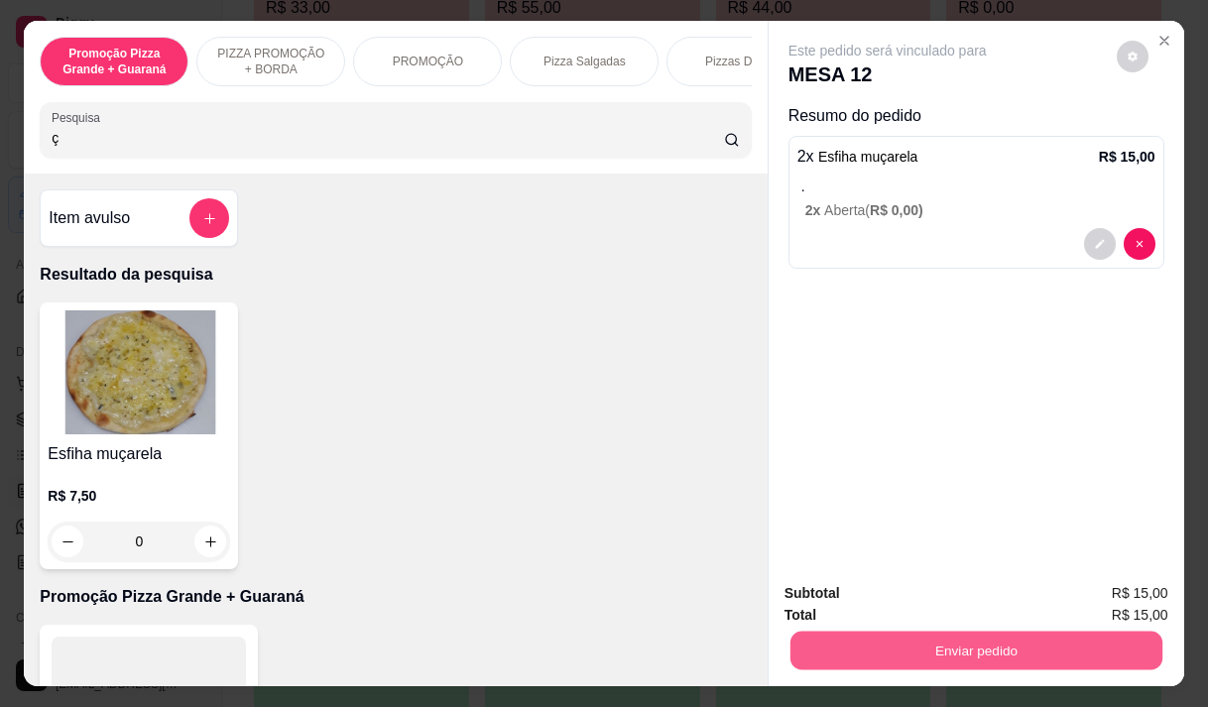
click at [967, 639] on button "Enviar pedido" at bounding box center [976, 650] width 372 height 39
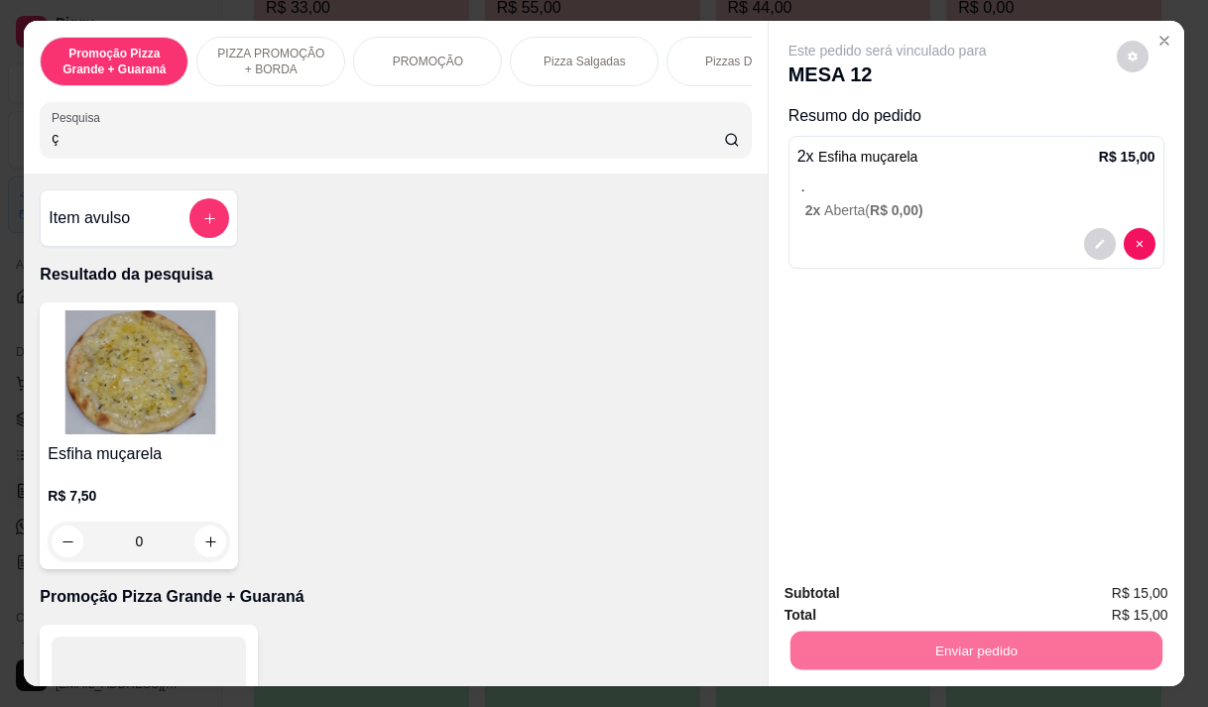
click at [1082, 590] on button "Enviar pedido" at bounding box center [1116, 593] width 109 height 37
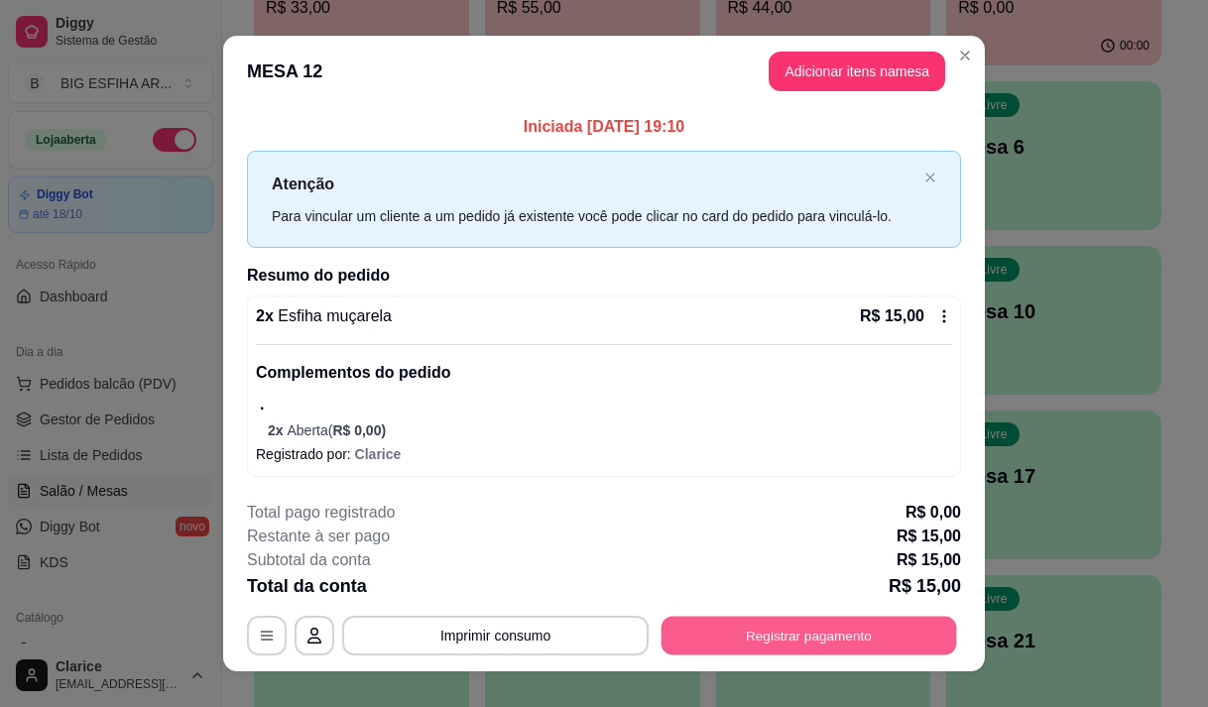
click at [735, 631] on button "Registrar pagamento" at bounding box center [810, 635] width 296 height 39
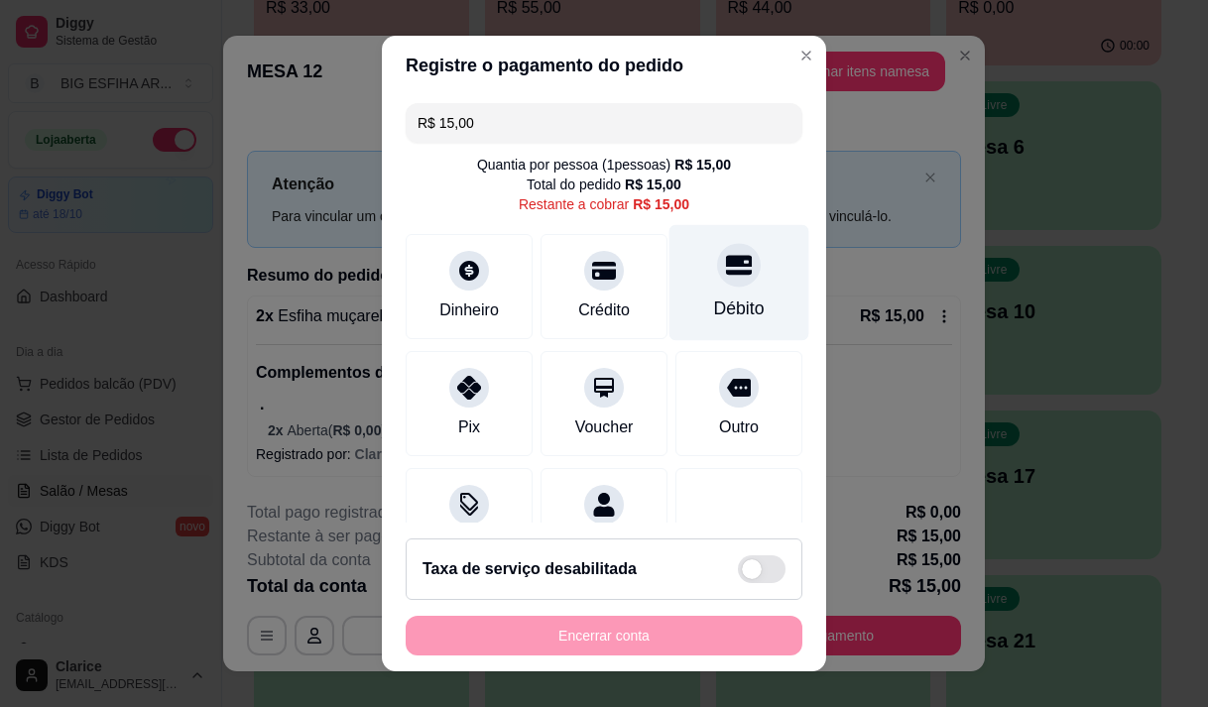
click at [714, 305] on div "Débito" at bounding box center [739, 309] width 51 height 26
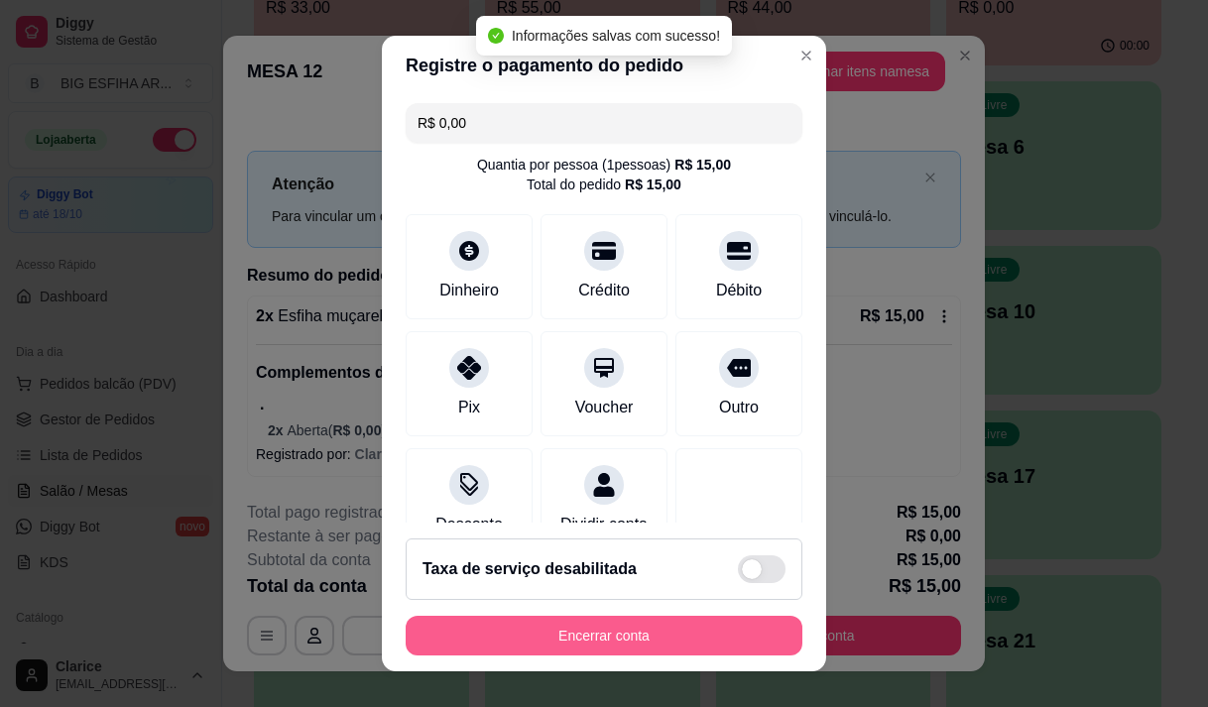
type input "R$ 0,00"
click at [626, 630] on button "Encerrar conta" at bounding box center [604, 636] width 397 height 40
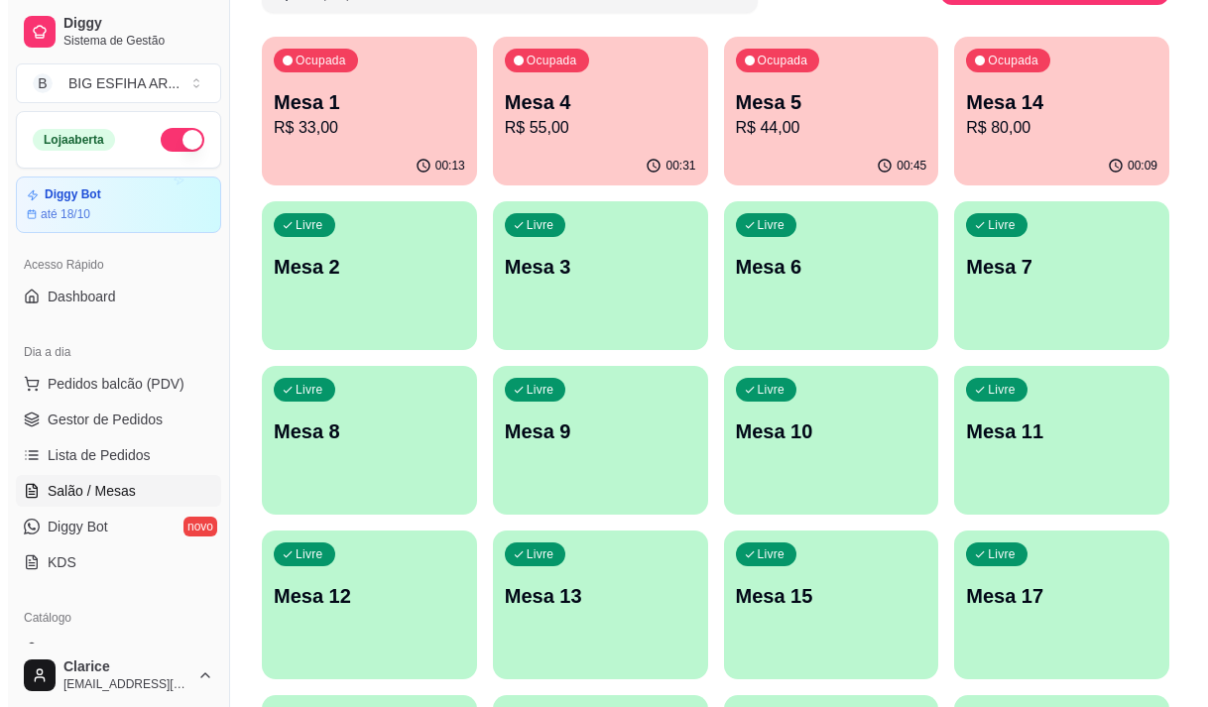
scroll to position [0, 0]
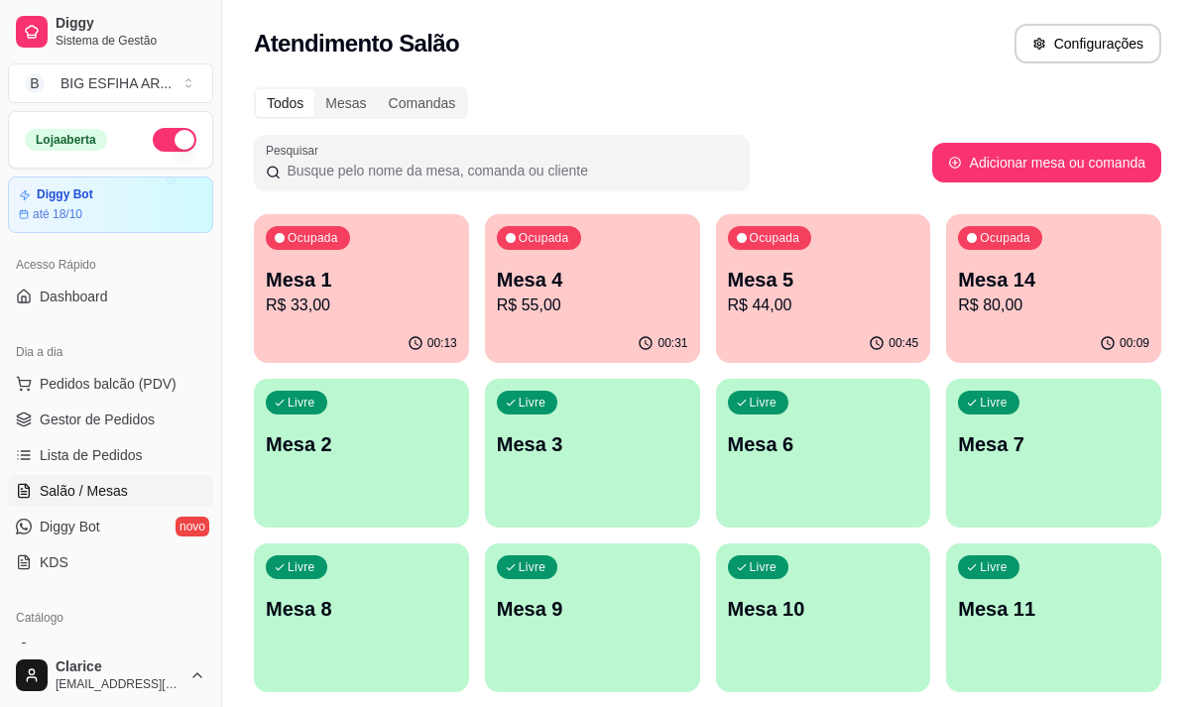
click at [825, 336] on div "00:45" at bounding box center [823, 343] width 215 height 39
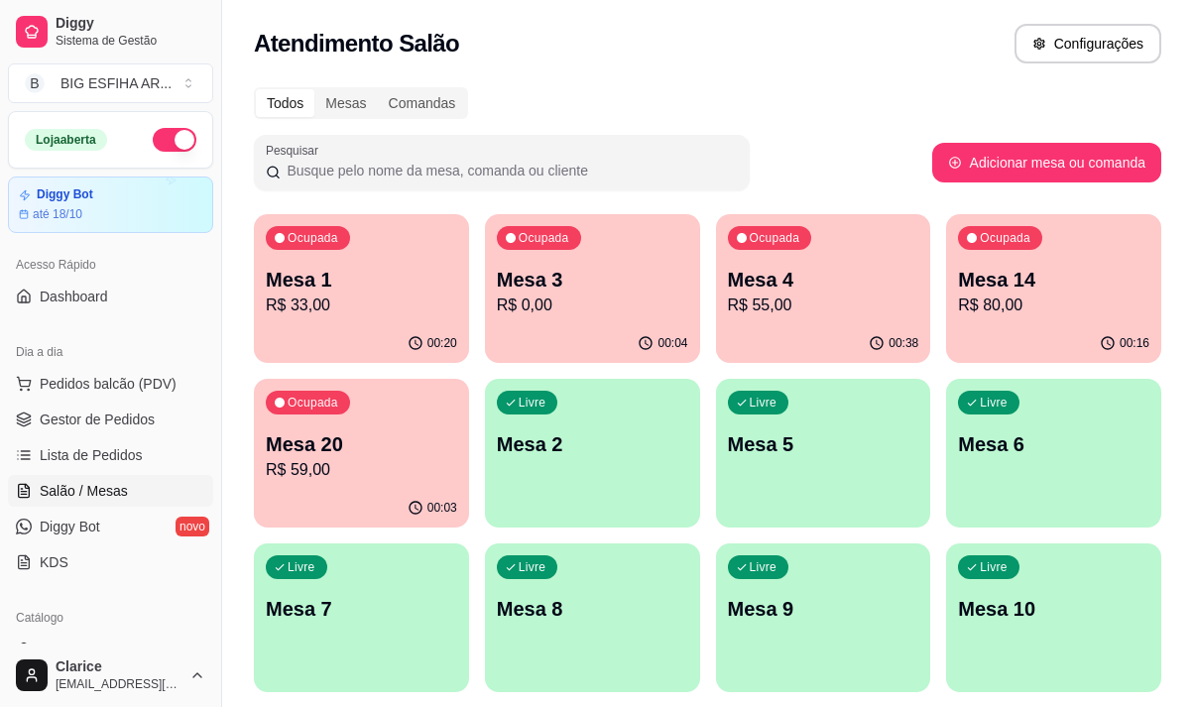
click at [589, 262] on div "Ocupada Mesa 3 R$ 0,00" at bounding box center [592, 269] width 215 height 110
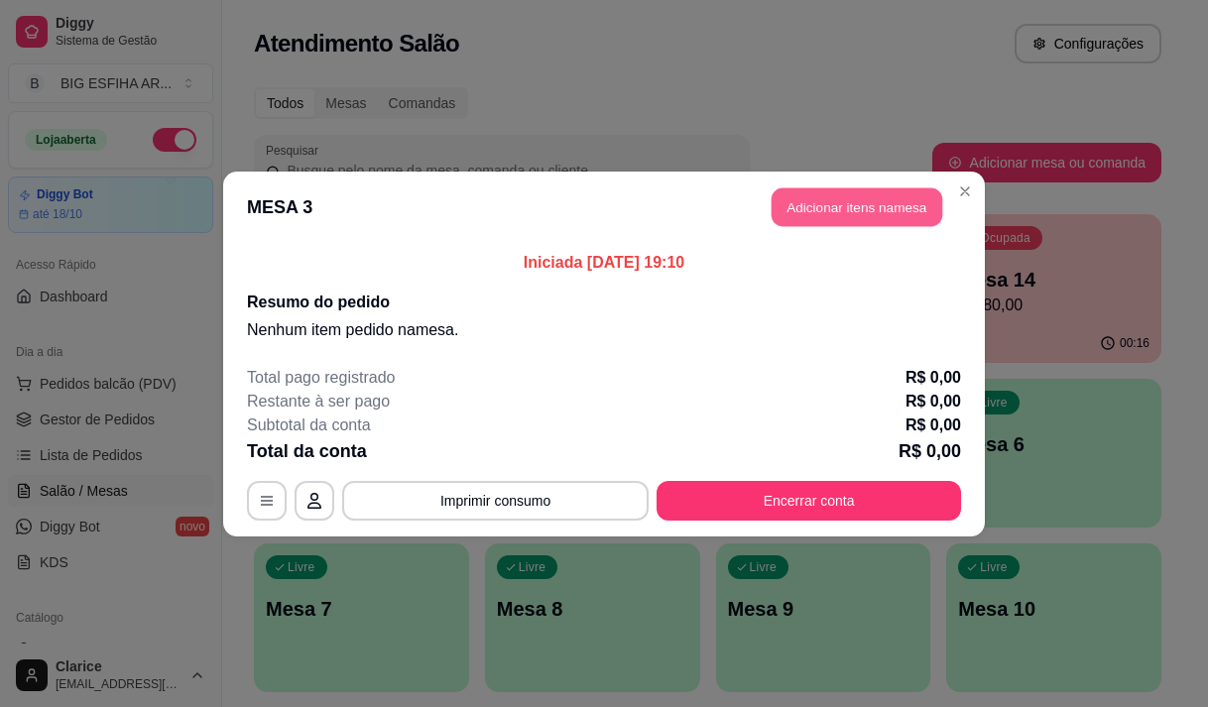
click at [871, 207] on button "Adicionar itens na mesa" at bounding box center [857, 206] width 171 height 39
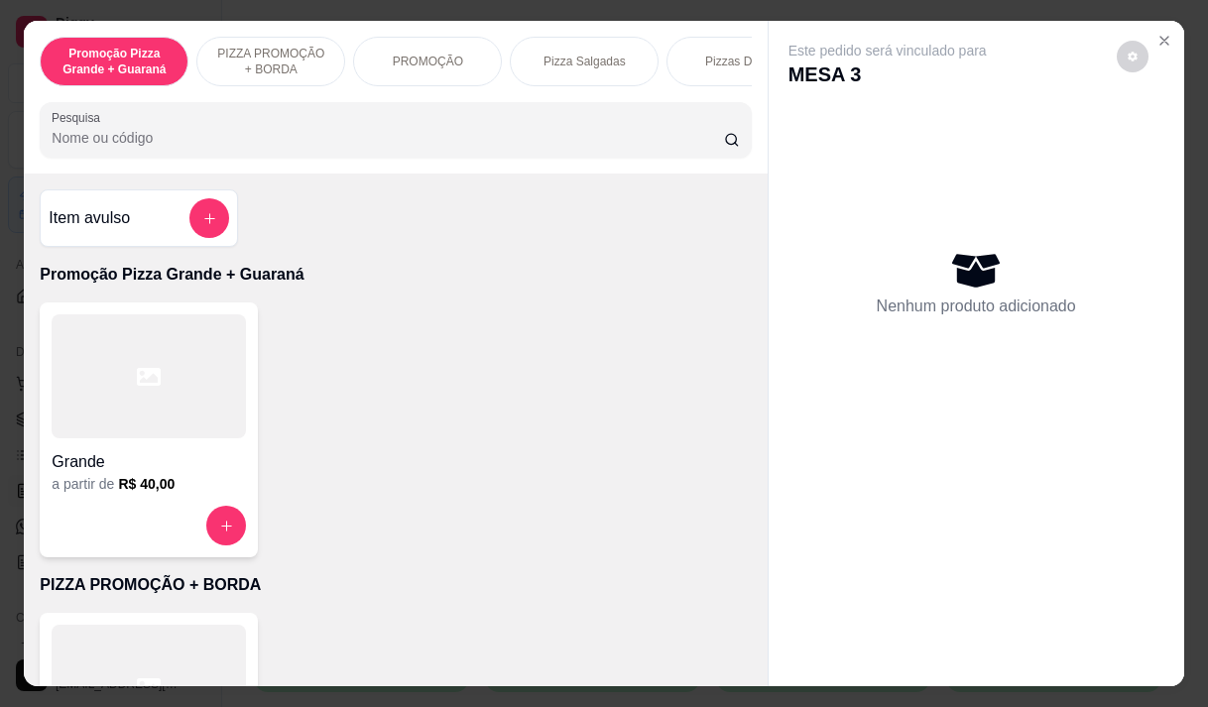
click at [584, 158] on div "Pesquisa" at bounding box center [395, 130] width 711 height 56
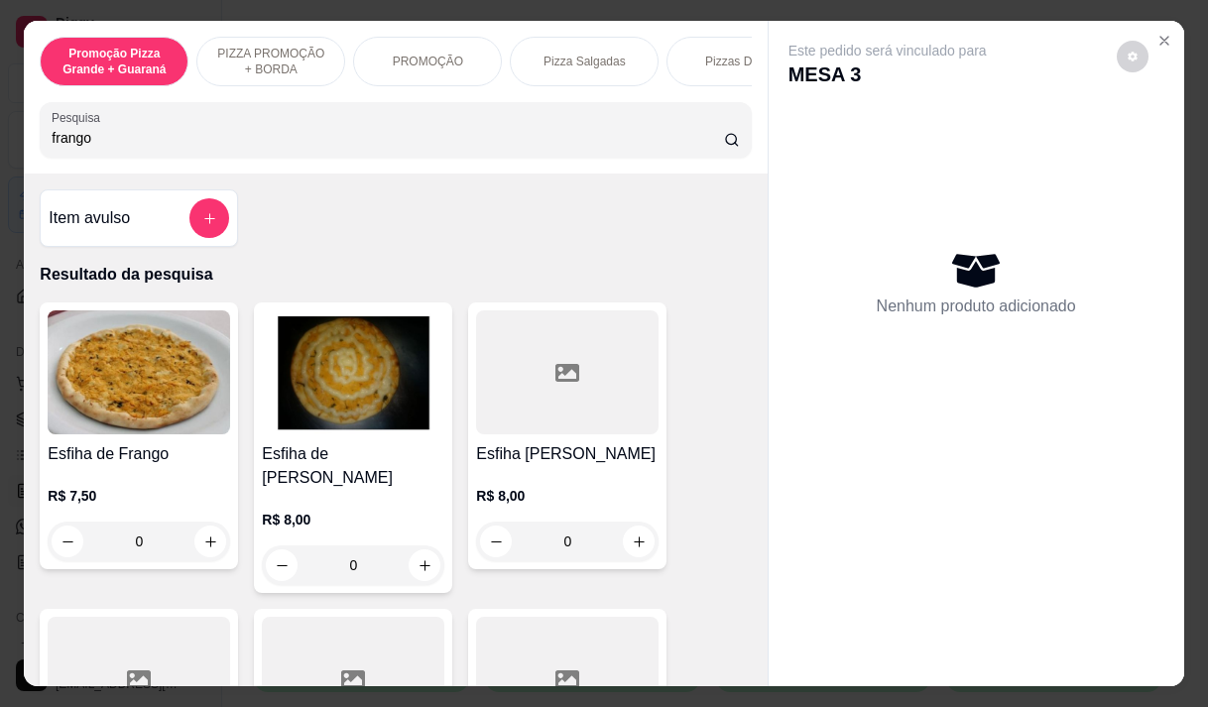
scroll to position [99, 0]
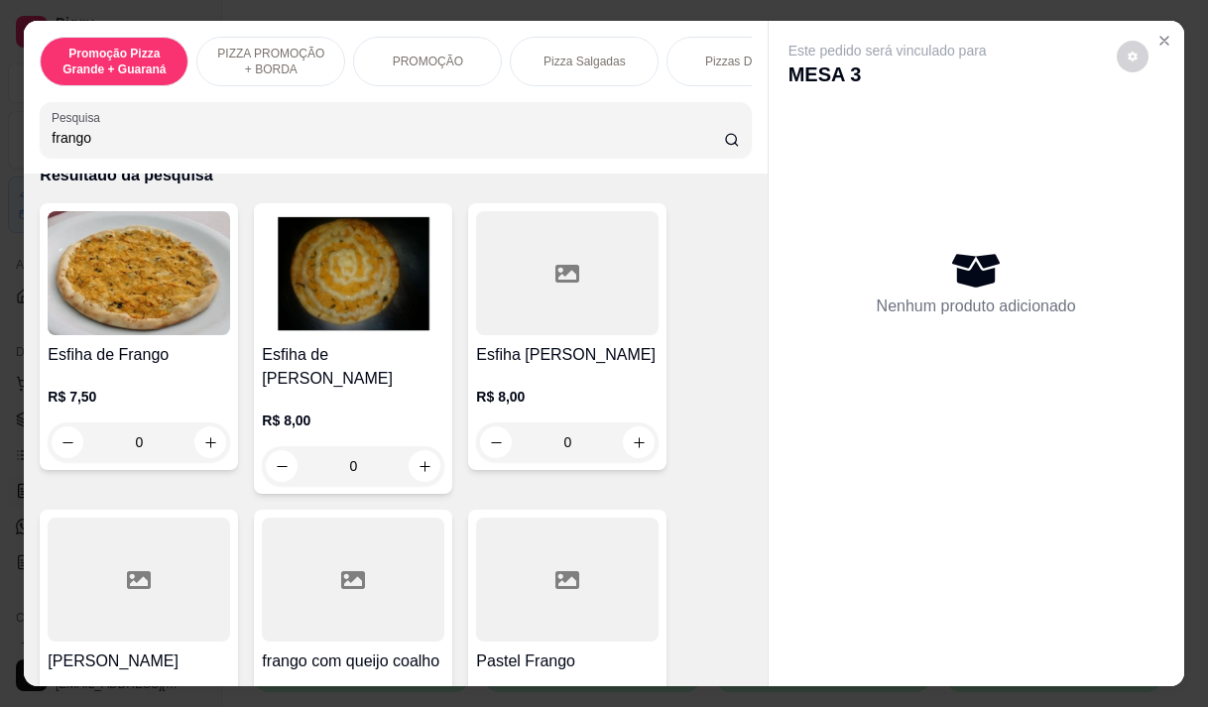
type input "frango"
click at [360, 301] on img at bounding box center [353, 273] width 183 height 124
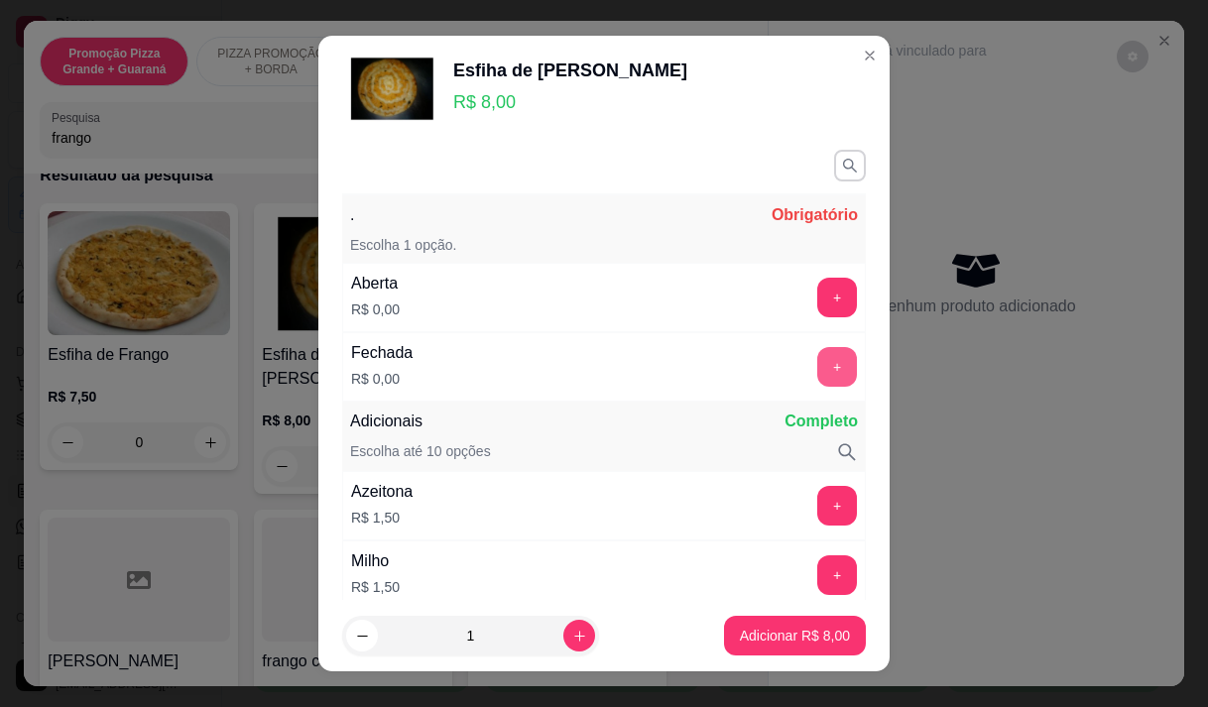
click at [817, 371] on button "+" at bounding box center [837, 367] width 40 height 40
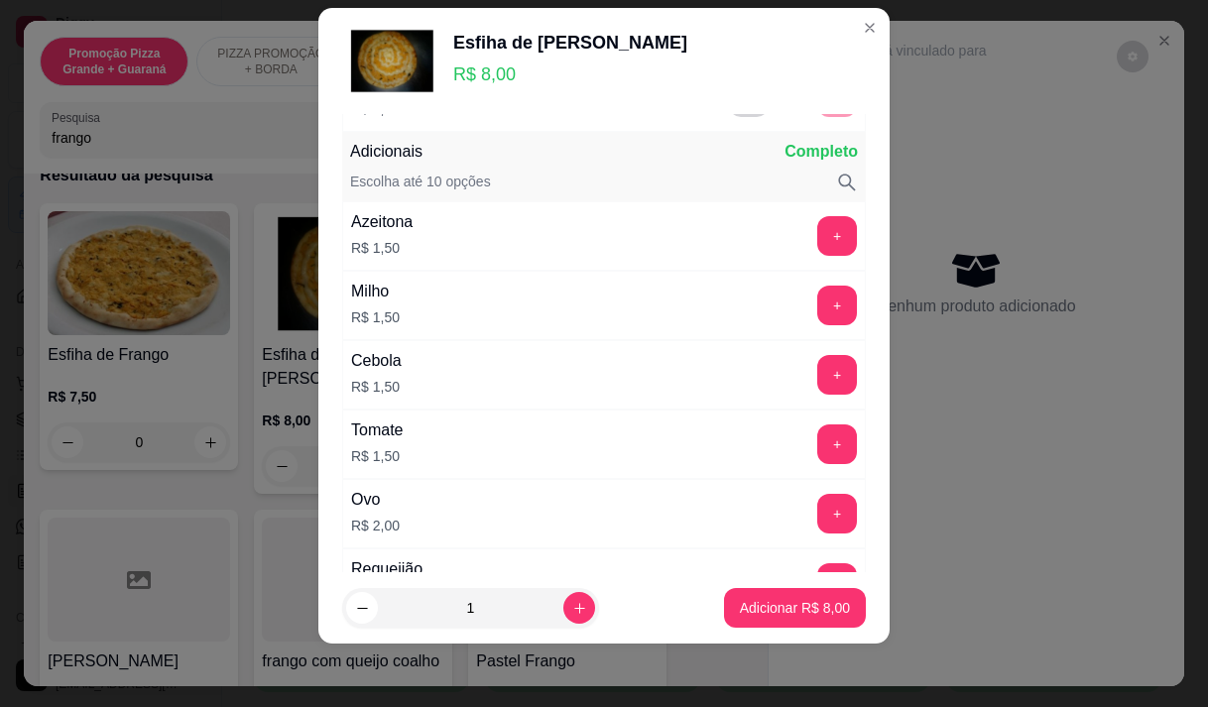
scroll to position [260, 0]
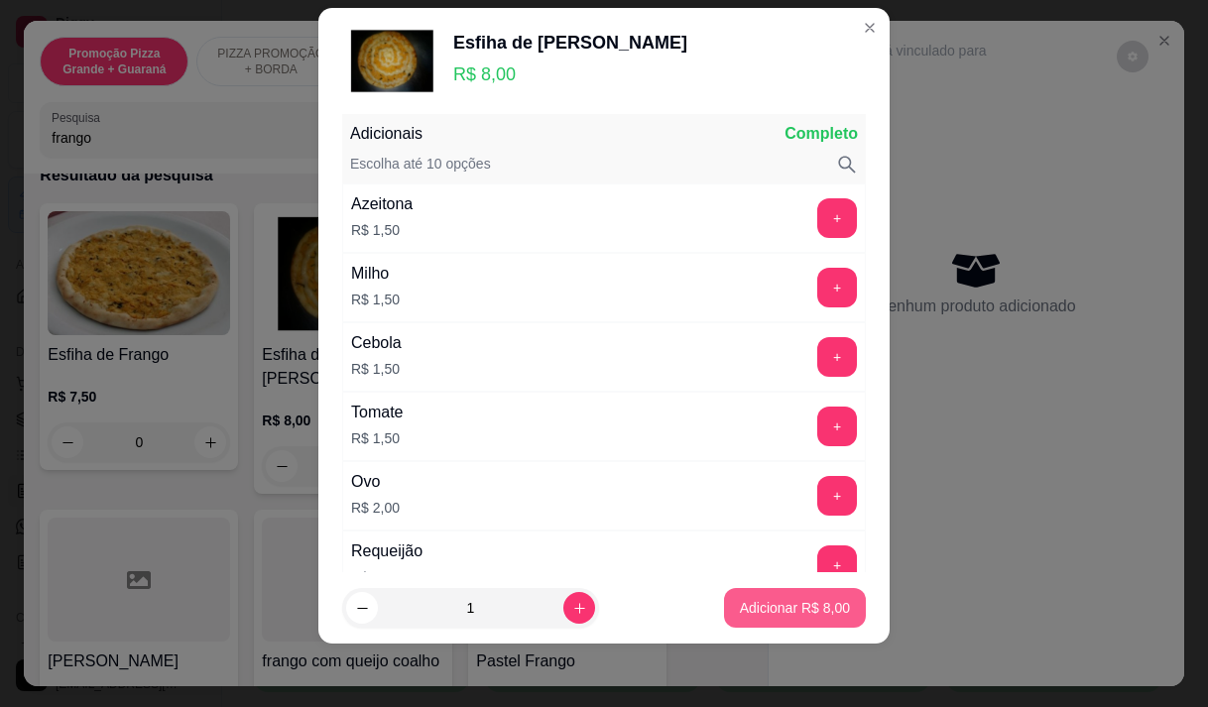
click at [791, 596] on button "Adicionar R$ 8,00" at bounding box center [795, 608] width 142 height 40
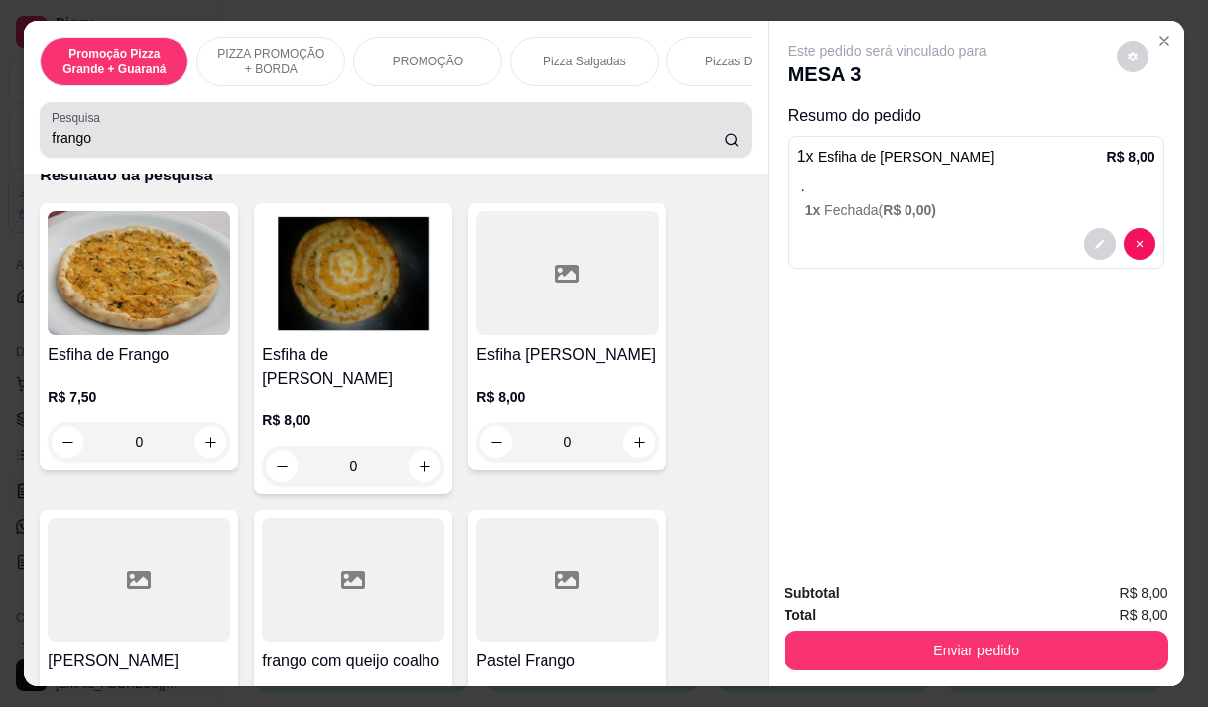
click at [107, 145] on input "frango" at bounding box center [388, 138] width 672 height 20
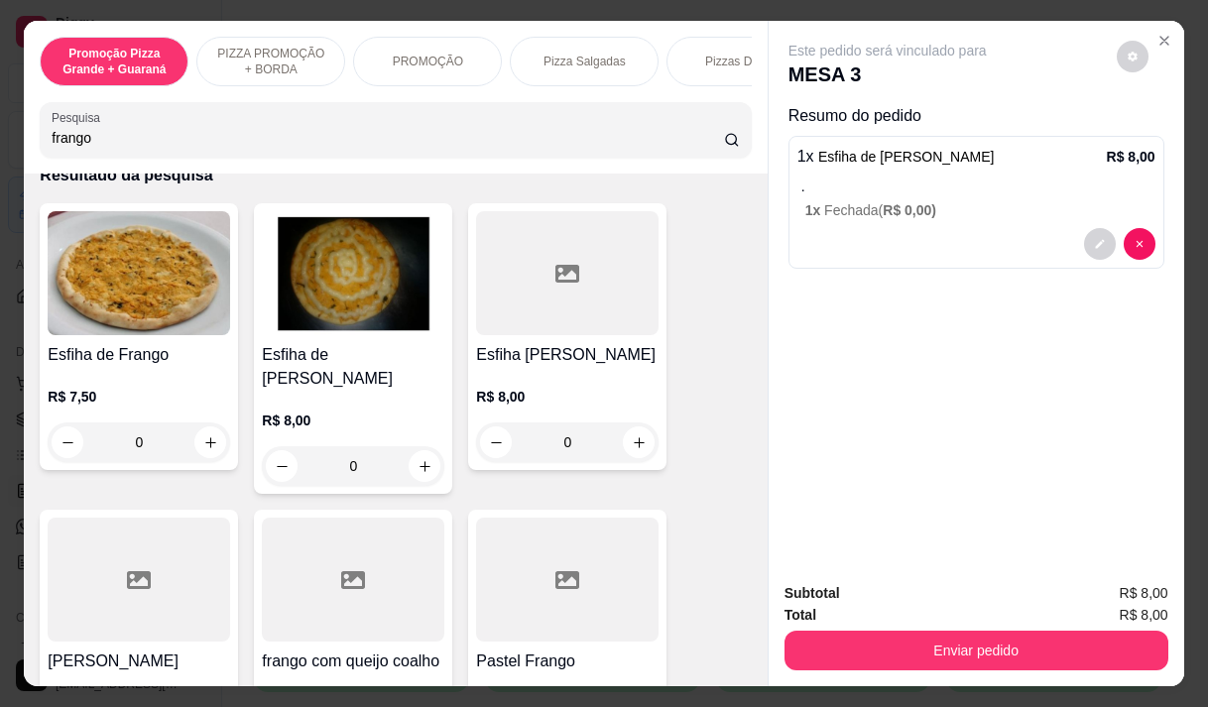
click at [107, 145] on input "frango" at bounding box center [388, 138] width 672 height 20
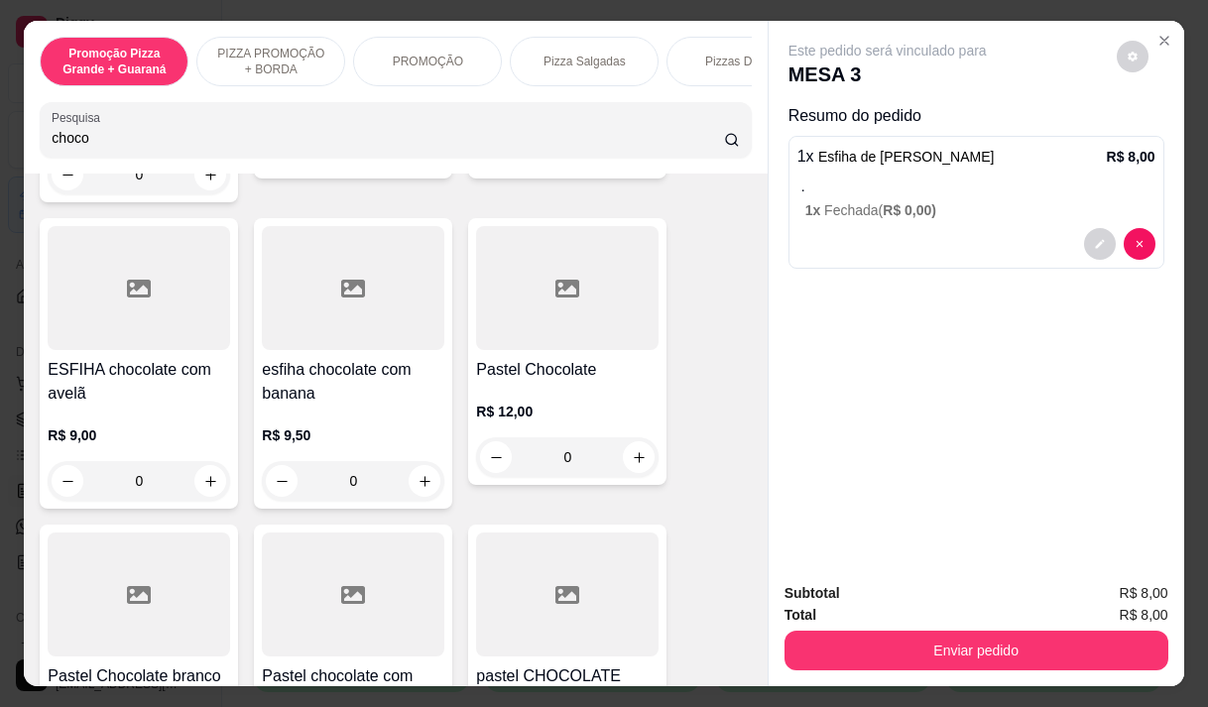
scroll to position [397, 0]
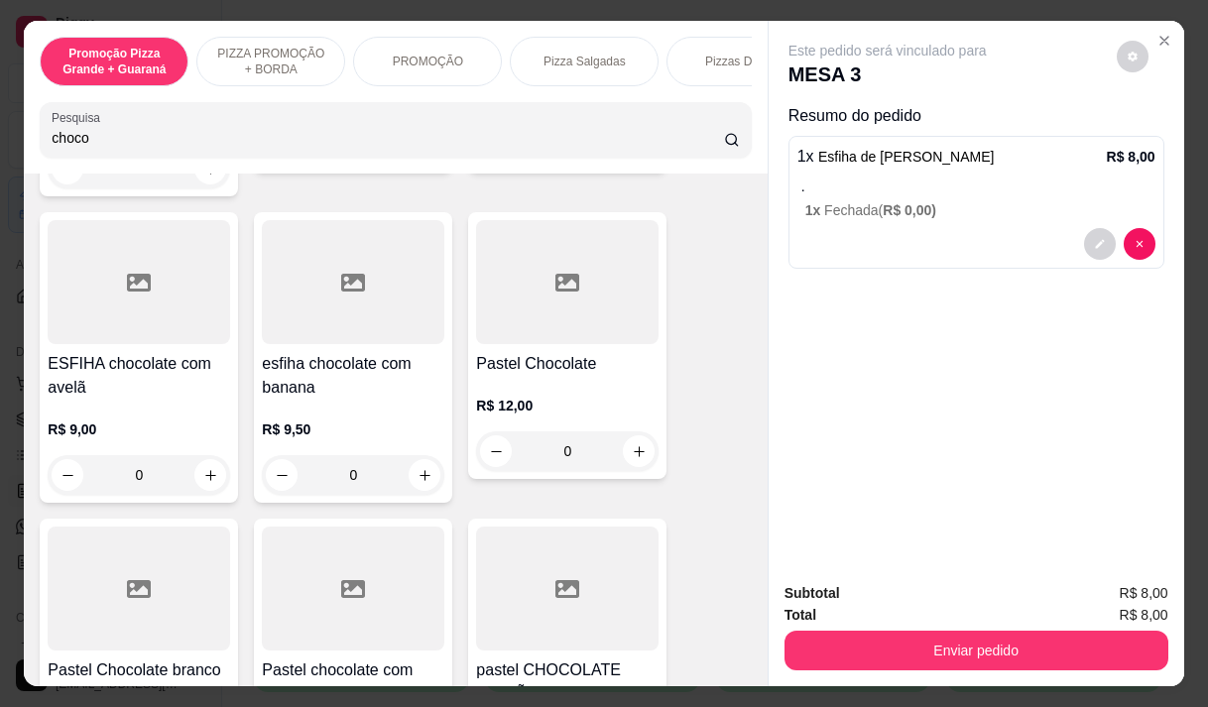
type input "choco"
click at [96, 392] on h4 "ESFIHA chocolate com avelã" at bounding box center [139, 376] width 183 height 48
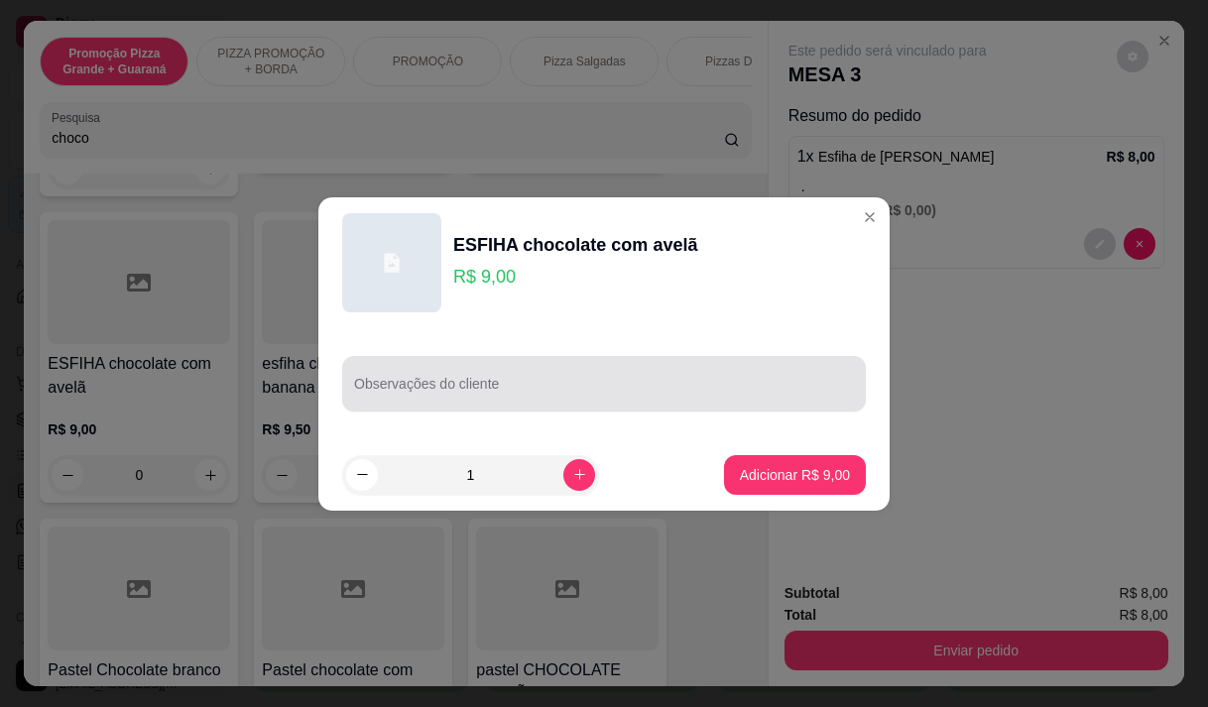
click at [549, 387] on input "Observações do cliente" at bounding box center [604, 392] width 500 height 20
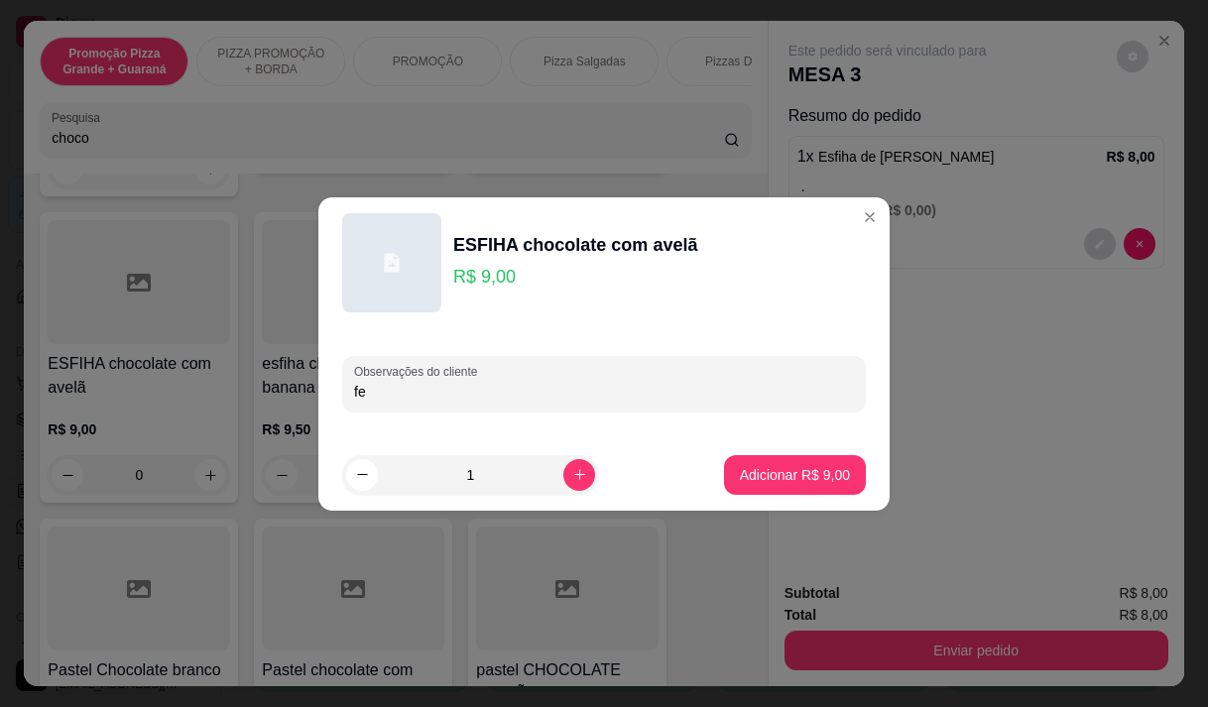
type input "f"
type input "aberta"
click at [741, 481] on p "Adicionar R$ 9,00" at bounding box center [794, 474] width 107 height 19
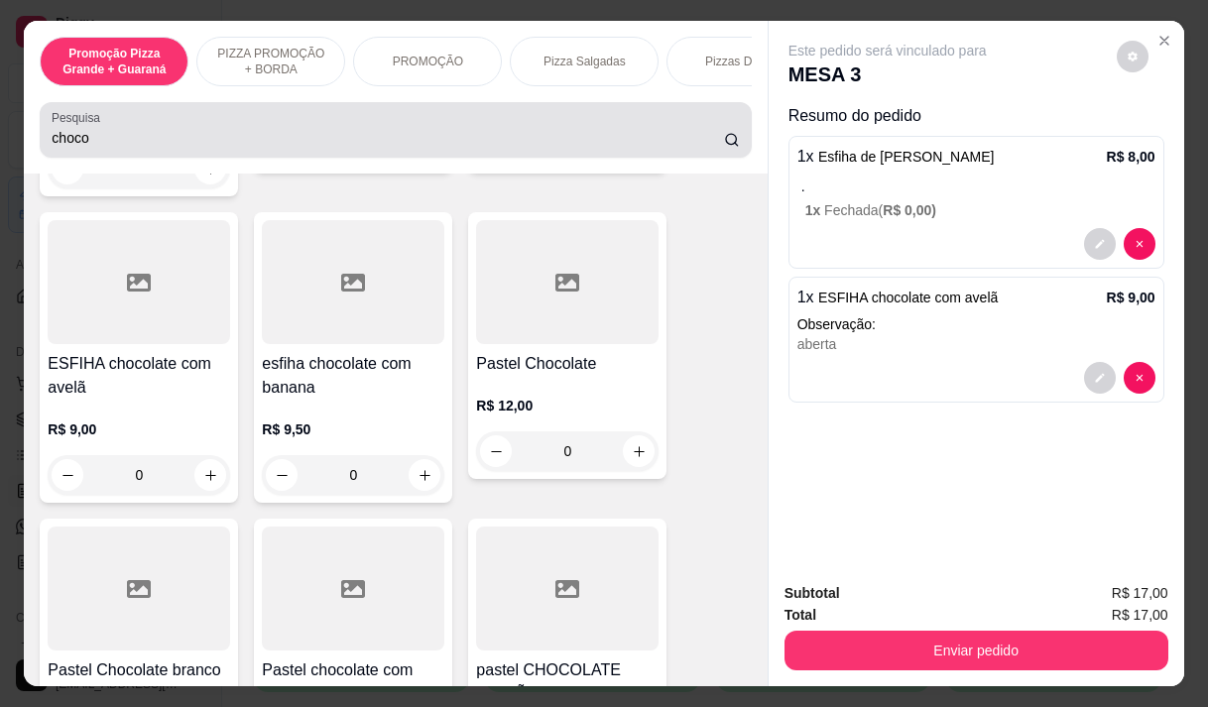
click at [103, 146] on input "choco" at bounding box center [388, 138] width 672 height 20
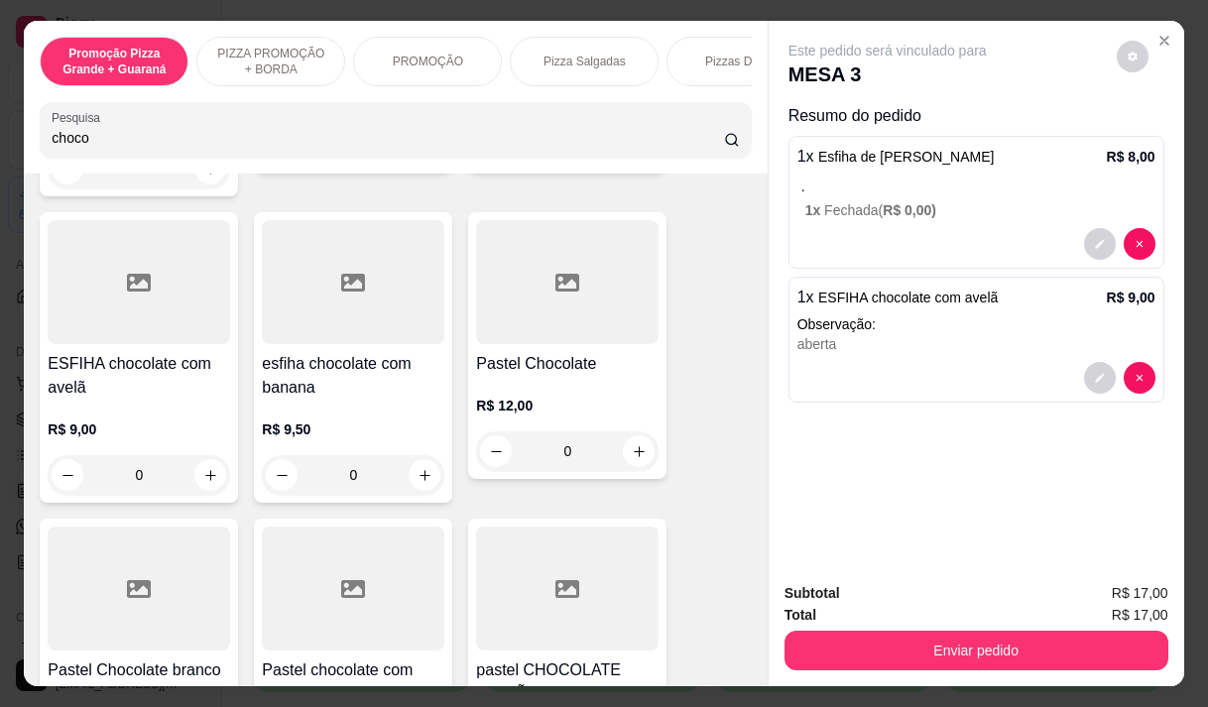
click at [103, 145] on input "choco" at bounding box center [388, 138] width 672 height 20
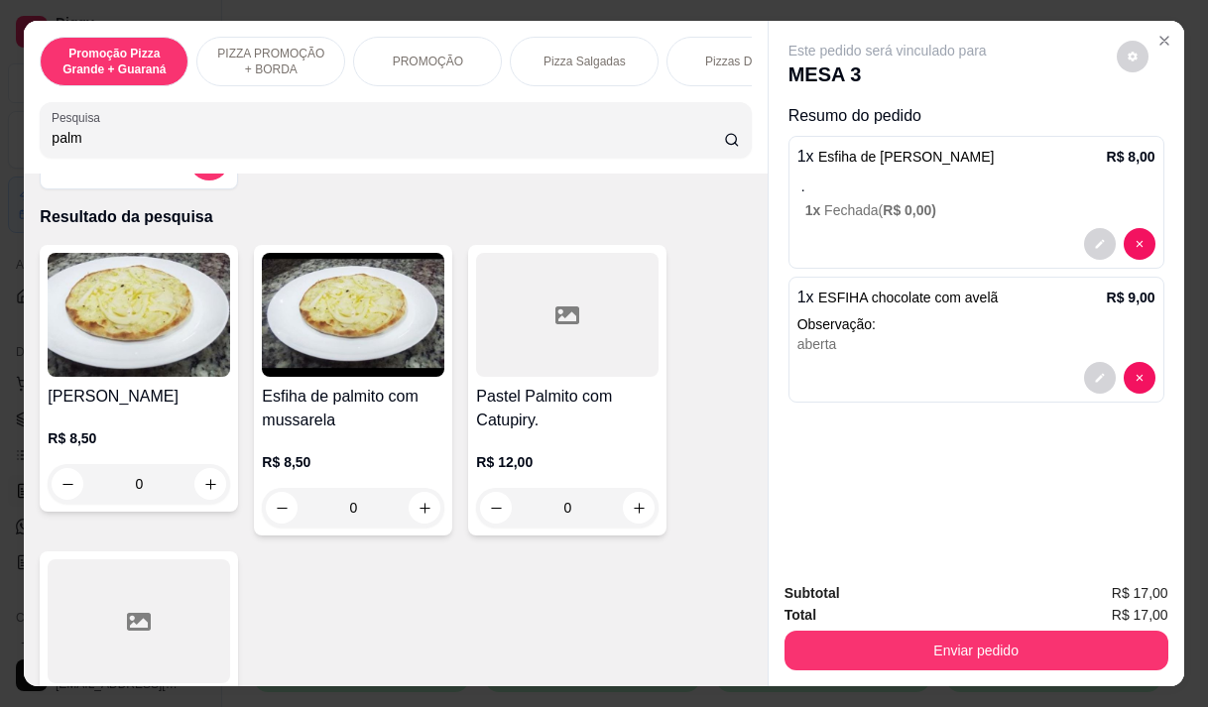
scroll to position [0, 0]
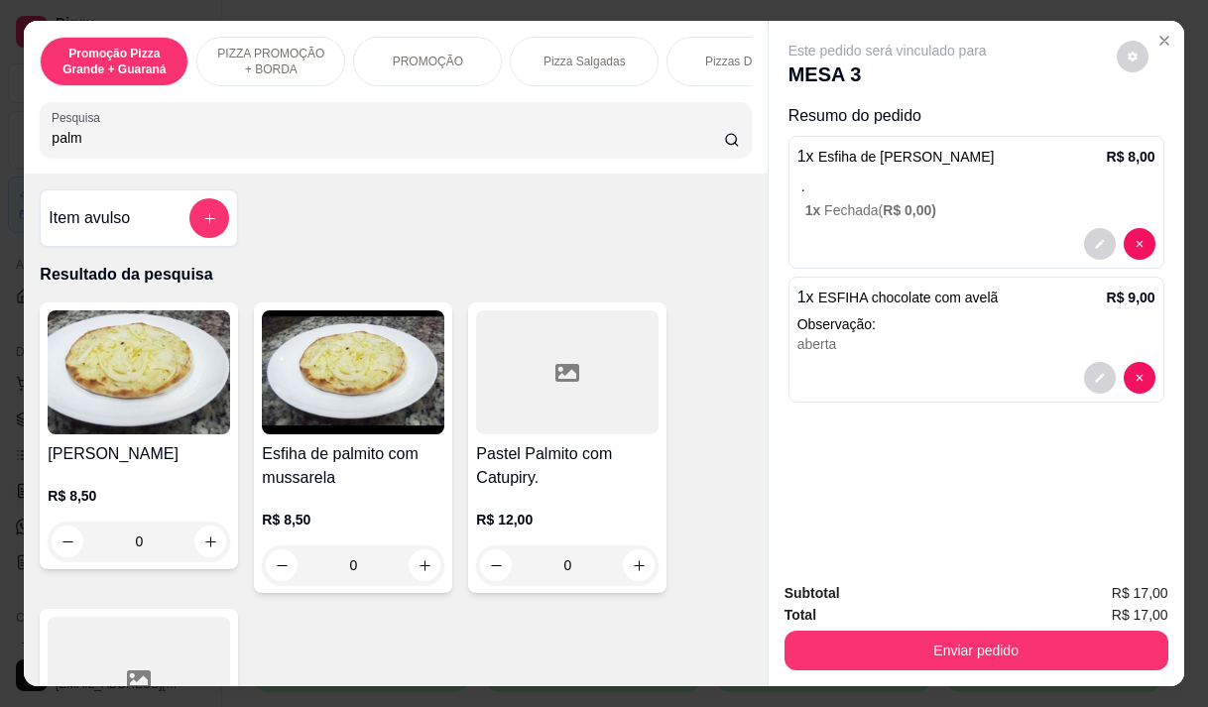
type input "palm"
click at [519, 465] on h4 "Pastel Palmito com Catupiry." at bounding box center [567, 466] width 183 height 48
click at [335, 465] on h4 "Esfiha de palmito com mussarela" at bounding box center [353, 466] width 183 height 48
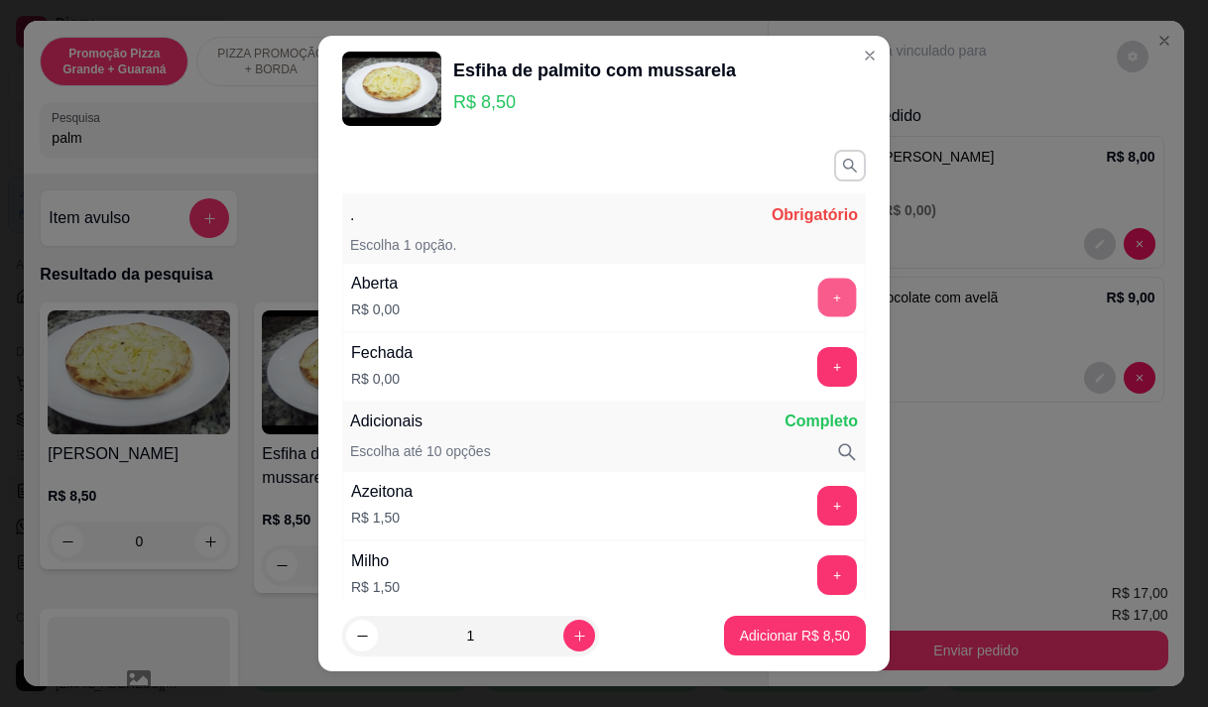
click at [818, 300] on button "+" at bounding box center [837, 297] width 39 height 39
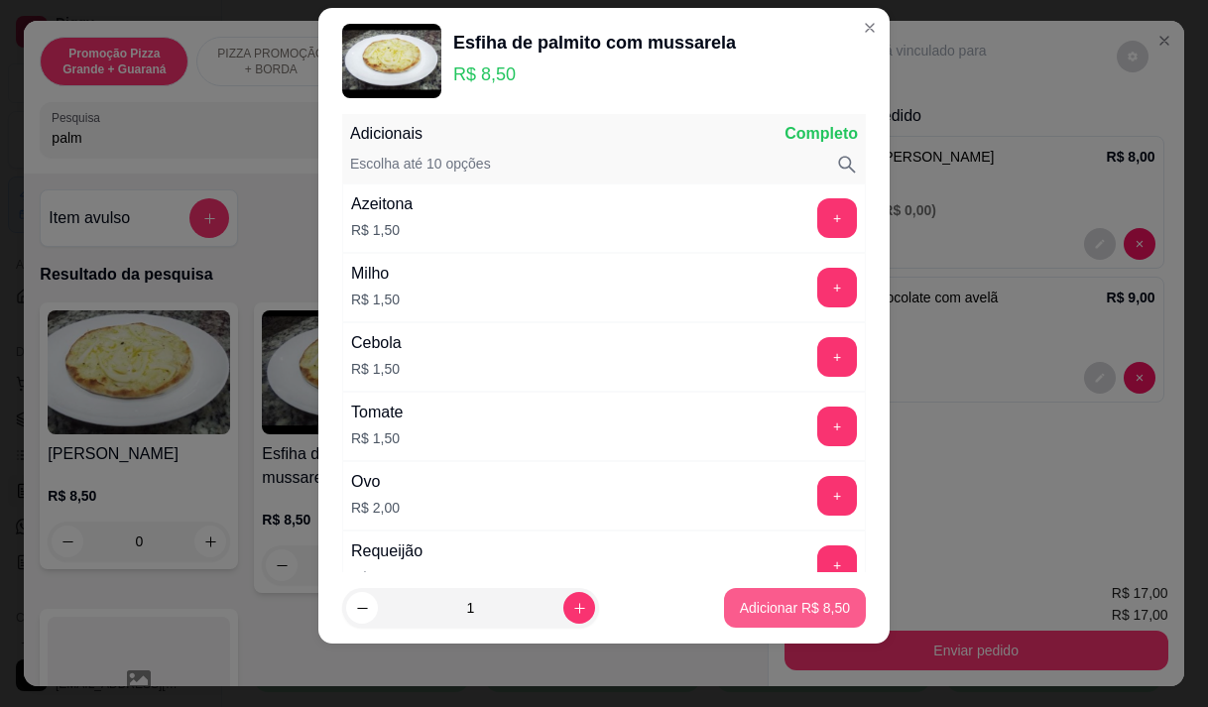
click at [751, 607] on p "Adicionar R$ 8,50" at bounding box center [795, 608] width 110 height 20
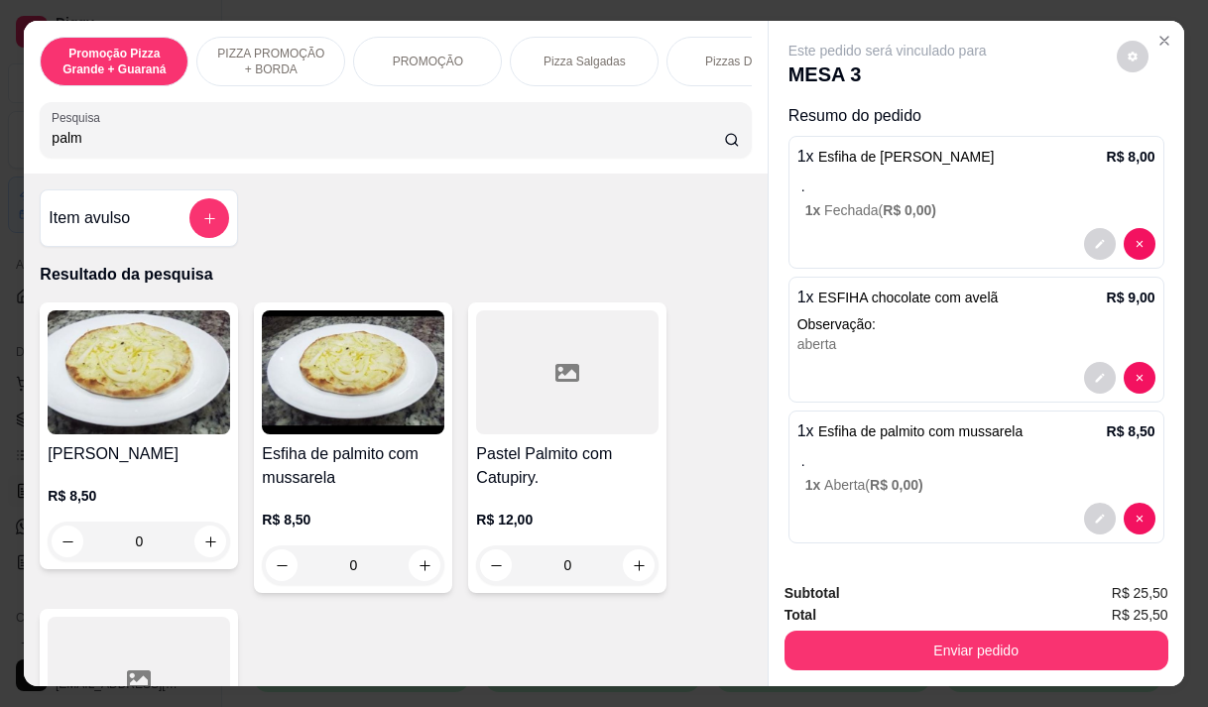
click at [83, 148] on input "palm" at bounding box center [388, 138] width 672 height 20
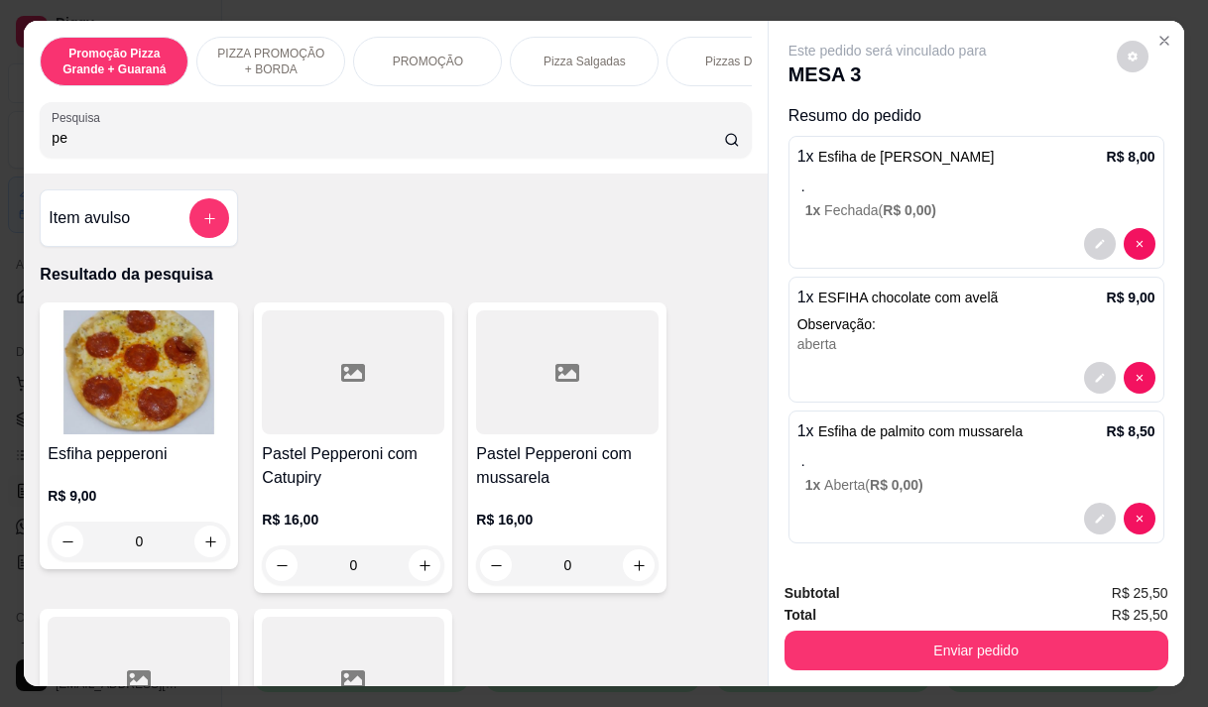
type input "pe"
click at [133, 491] on div "R$ 9,00 0" at bounding box center [139, 513] width 183 height 95
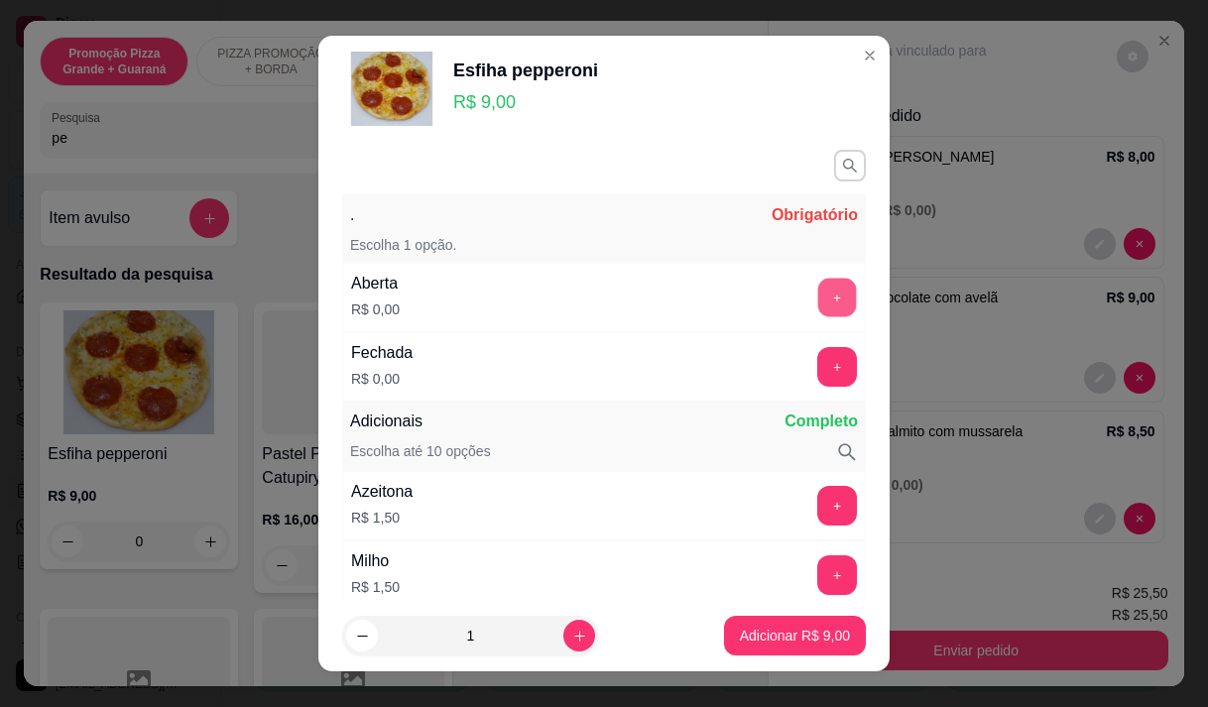
click at [818, 283] on button "+" at bounding box center [837, 297] width 39 height 39
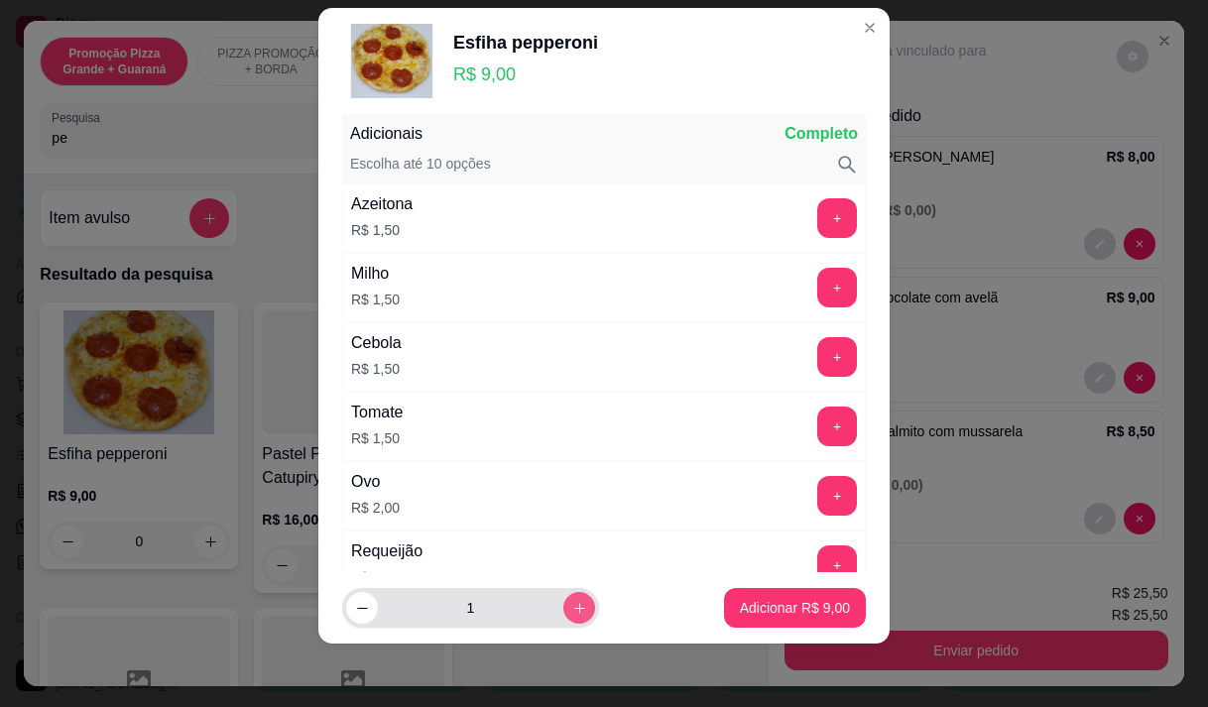
click at [572, 601] on icon "increase-product-quantity" at bounding box center [579, 608] width 15 height 15
type input "2"
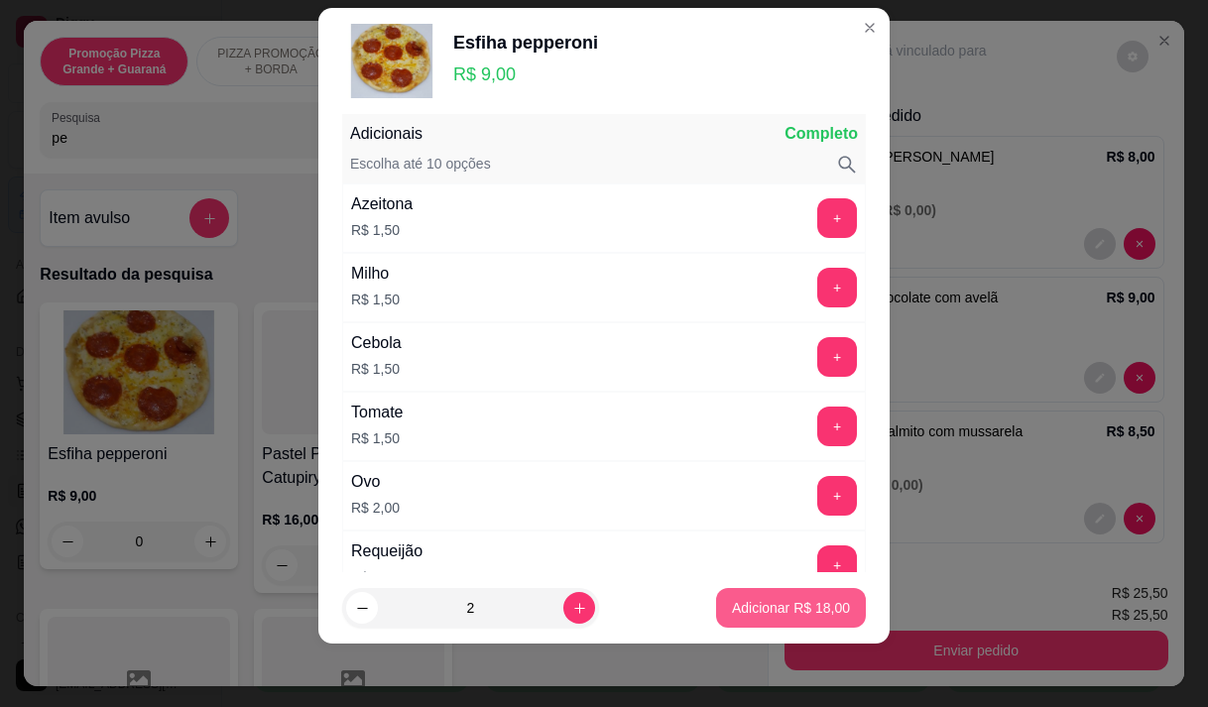
click at [785, 596] on button "Adicionar R$ 18,00" at bounding box center [791, 608] width 150 height 40
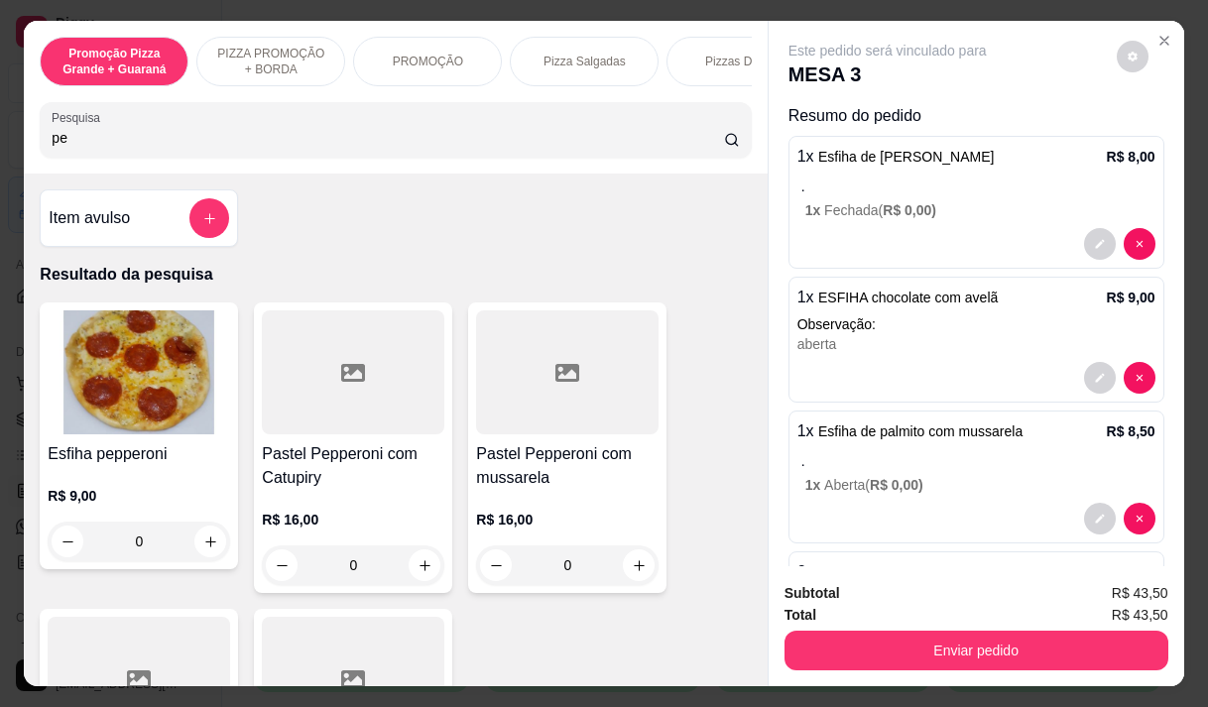
scroll to position [99, 0]
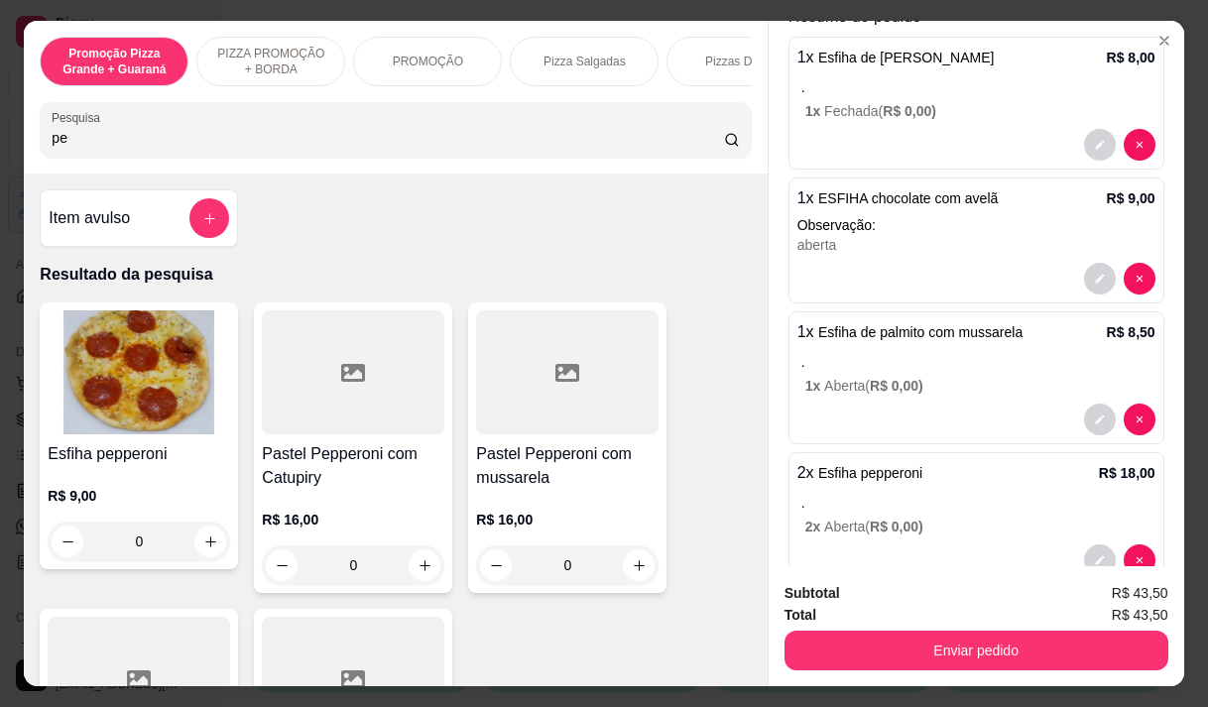
click at [65, 148] on input "pe" at bounding box center [388, 138] width 672 height 20
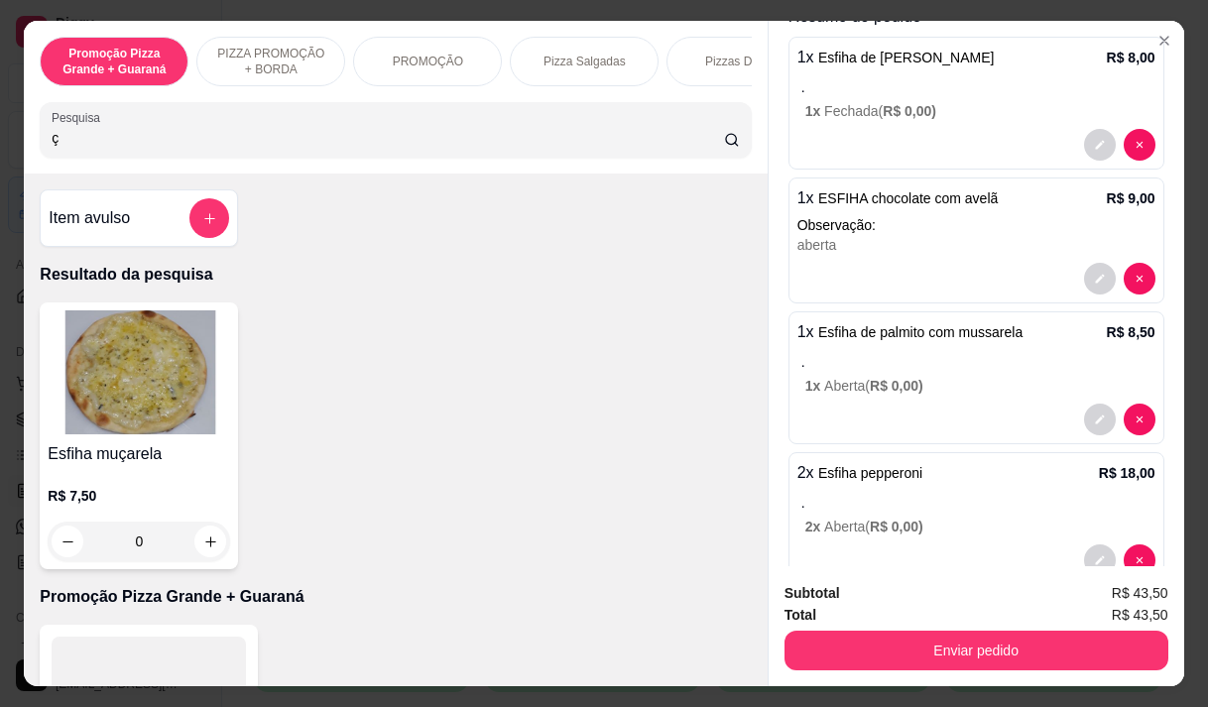
type input "ç"
click at [111, 466] on h4 "Esfiha muçarela" at bounding box center [139, 454] width 183 height 24
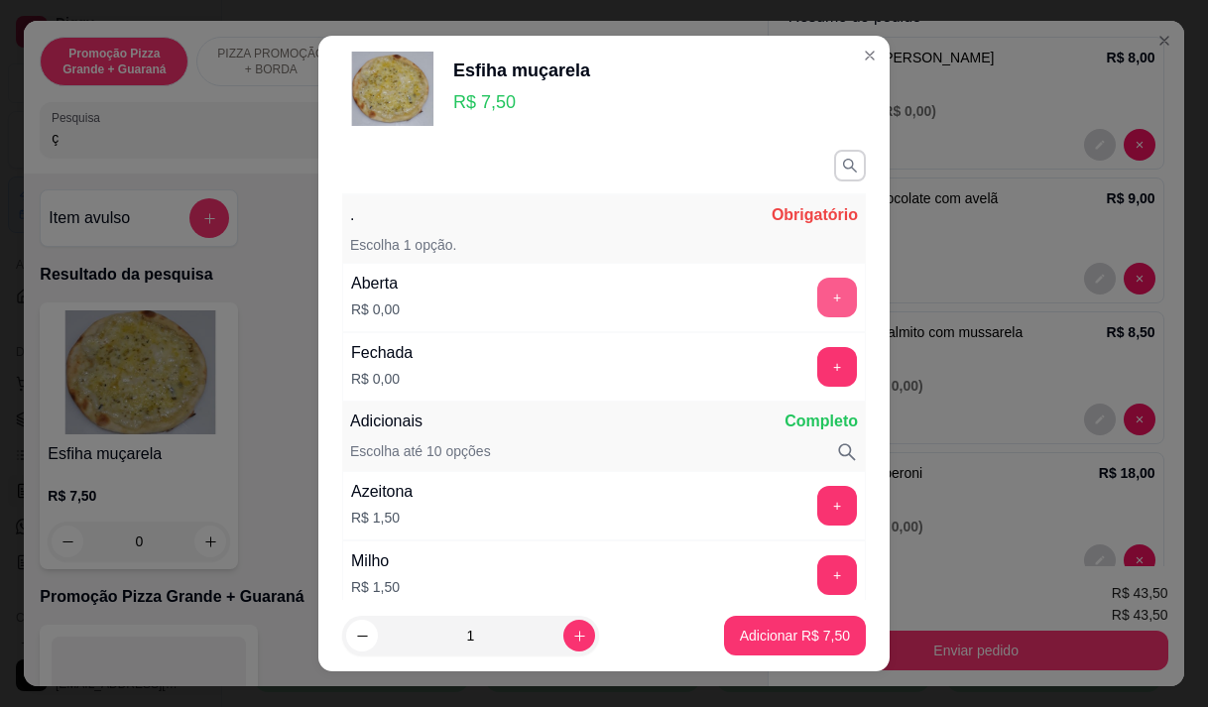
click at [817, 302] on button "+" at bounding box center [837, 298] width 40 height 40
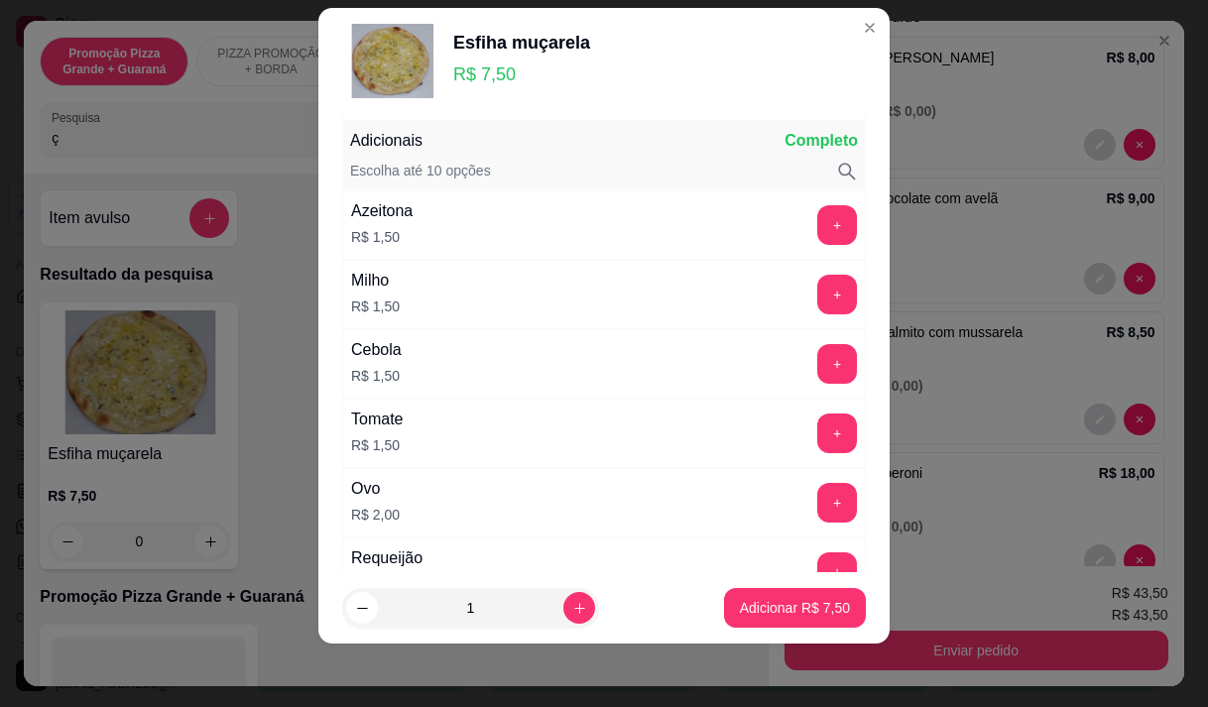
scroll to position [260, 0]
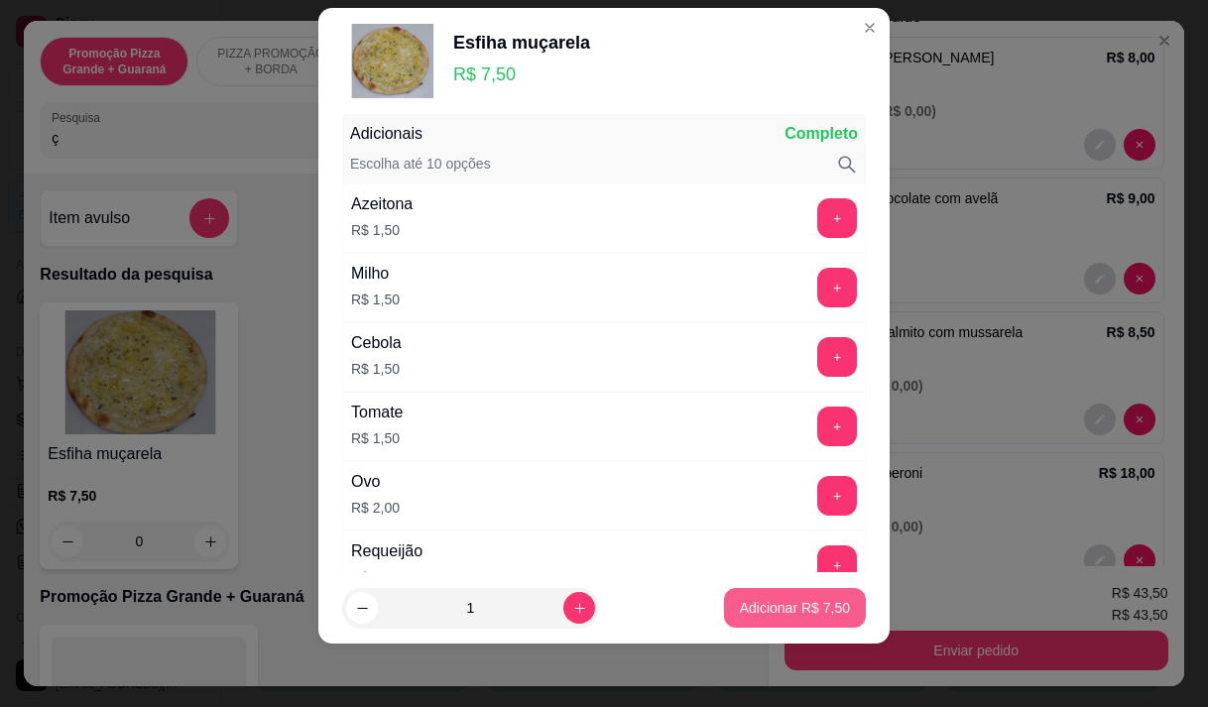
click at [799, 599] on p "Adicionar R$ 7,50" at bounding box center [795, 608] width 110 height 20
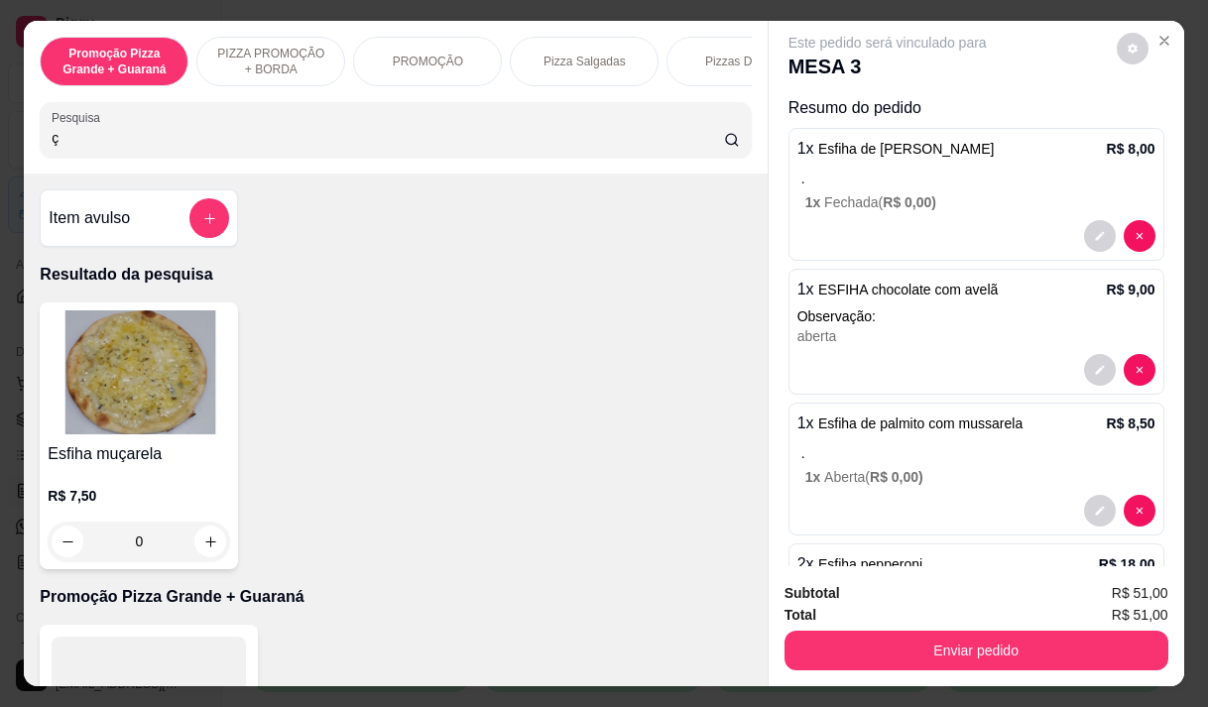
scroll to position [0, 0]
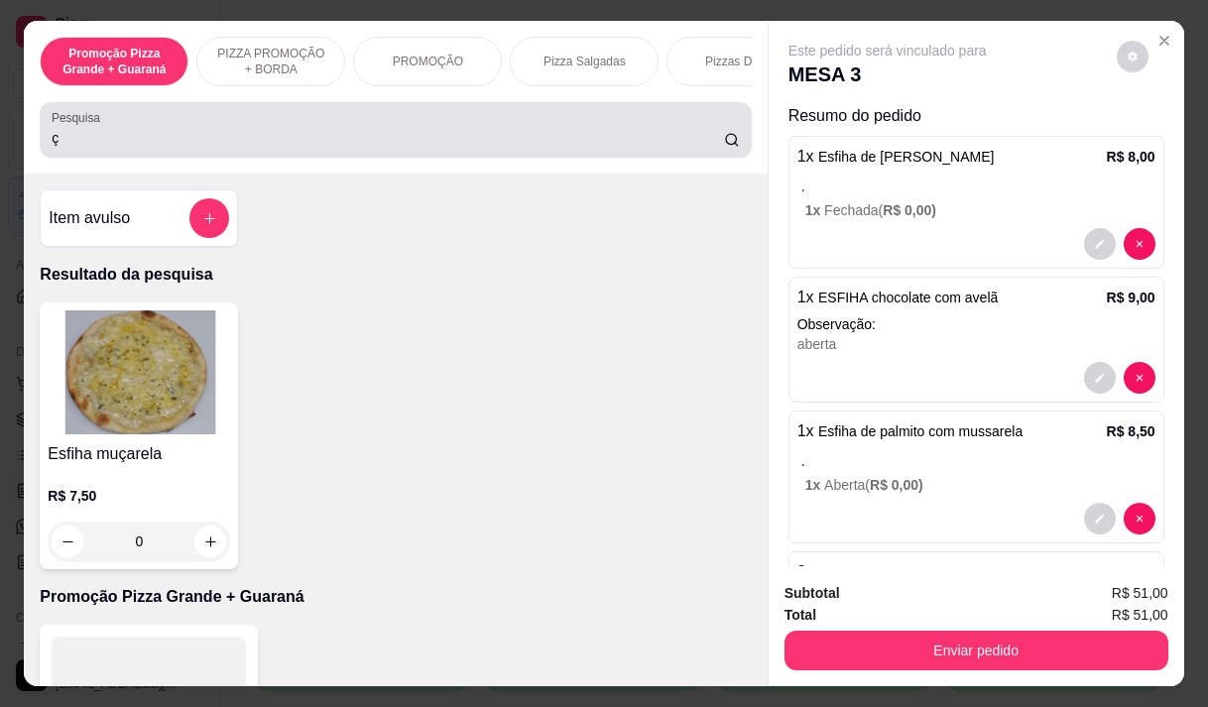
click at [68, 148] on input "ç" at bounding box center [388, 138] width 672 height 20
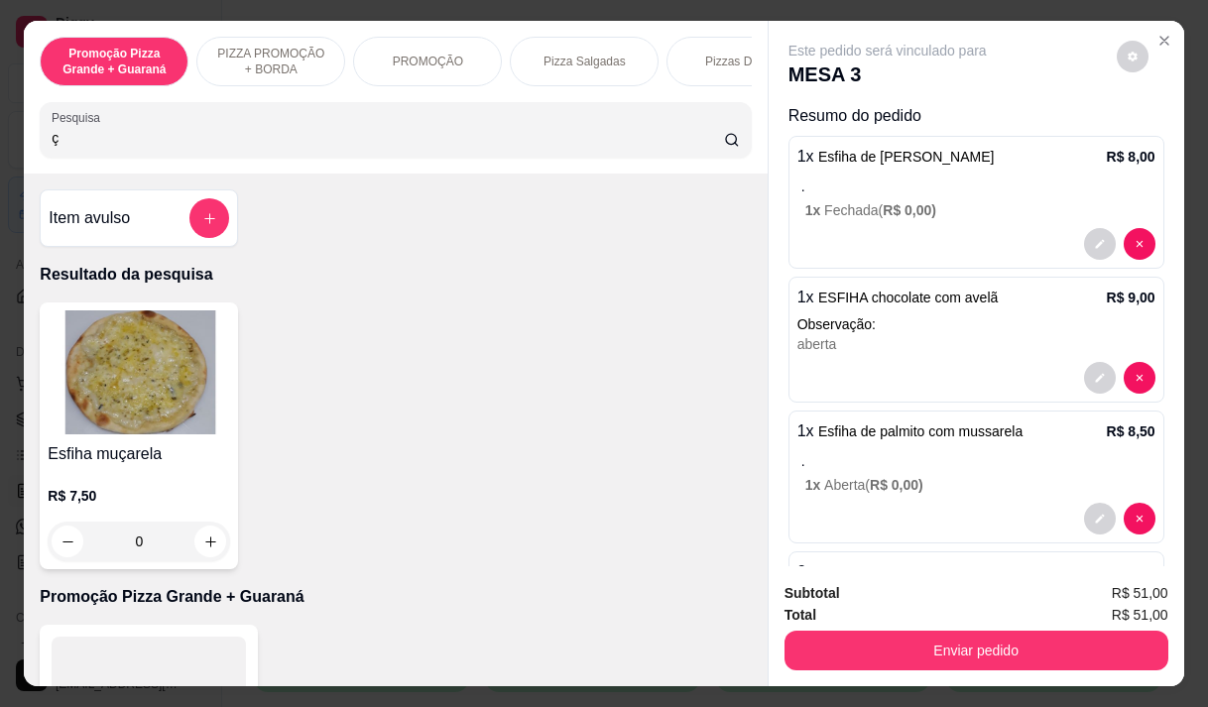
click at [68, 148] on input "ç" at bounding box center [388, 138] width 672 height 20
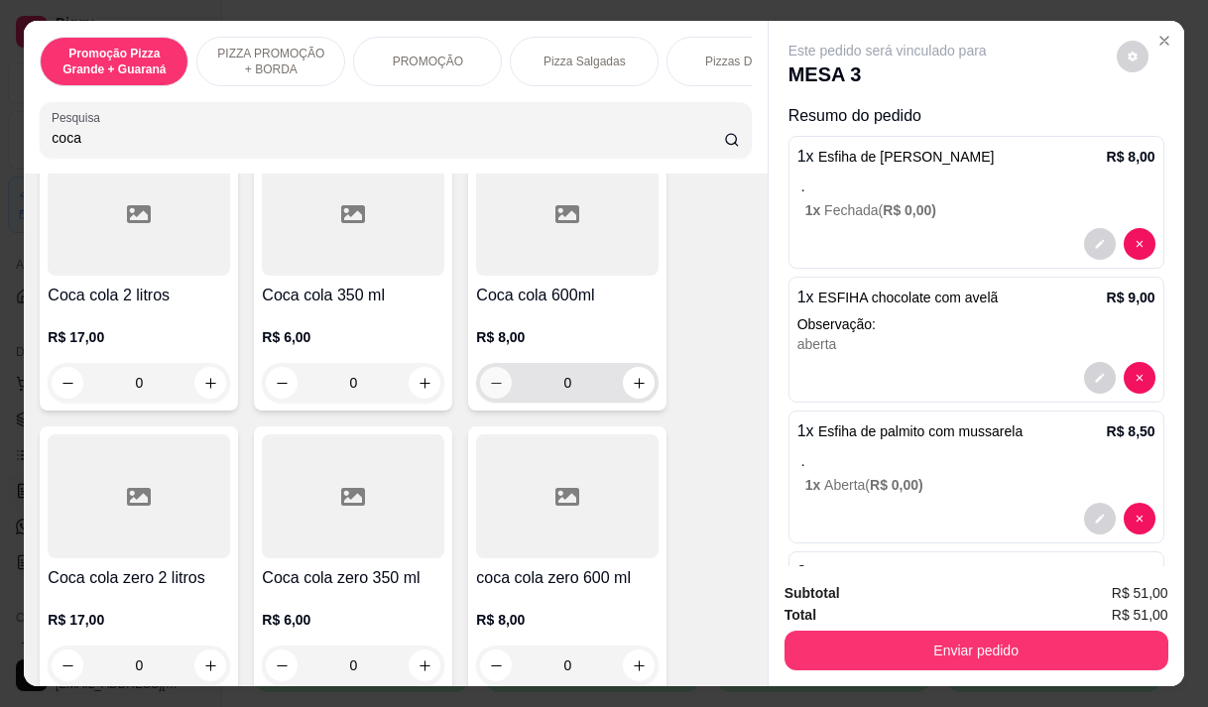
scroll to position [298, 0]
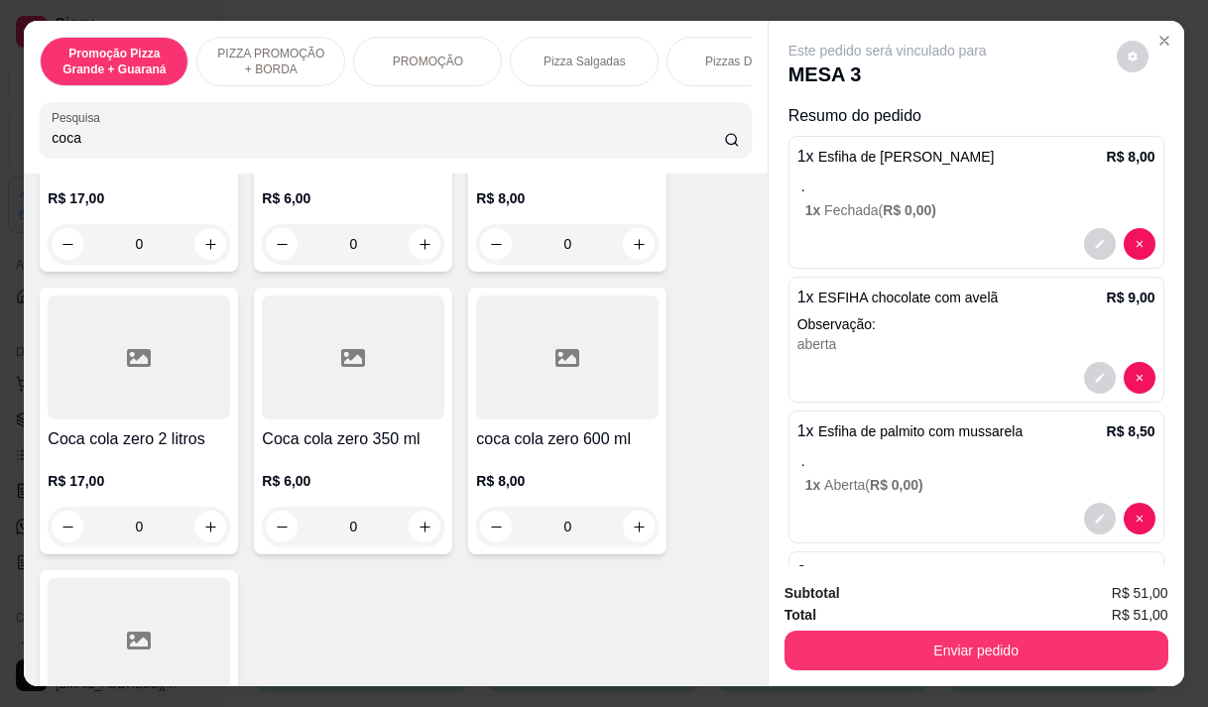
type input "coca"
click at [552, 480] on p "R$ 8,00" at bounding box center [567, 481] width 183 height 20
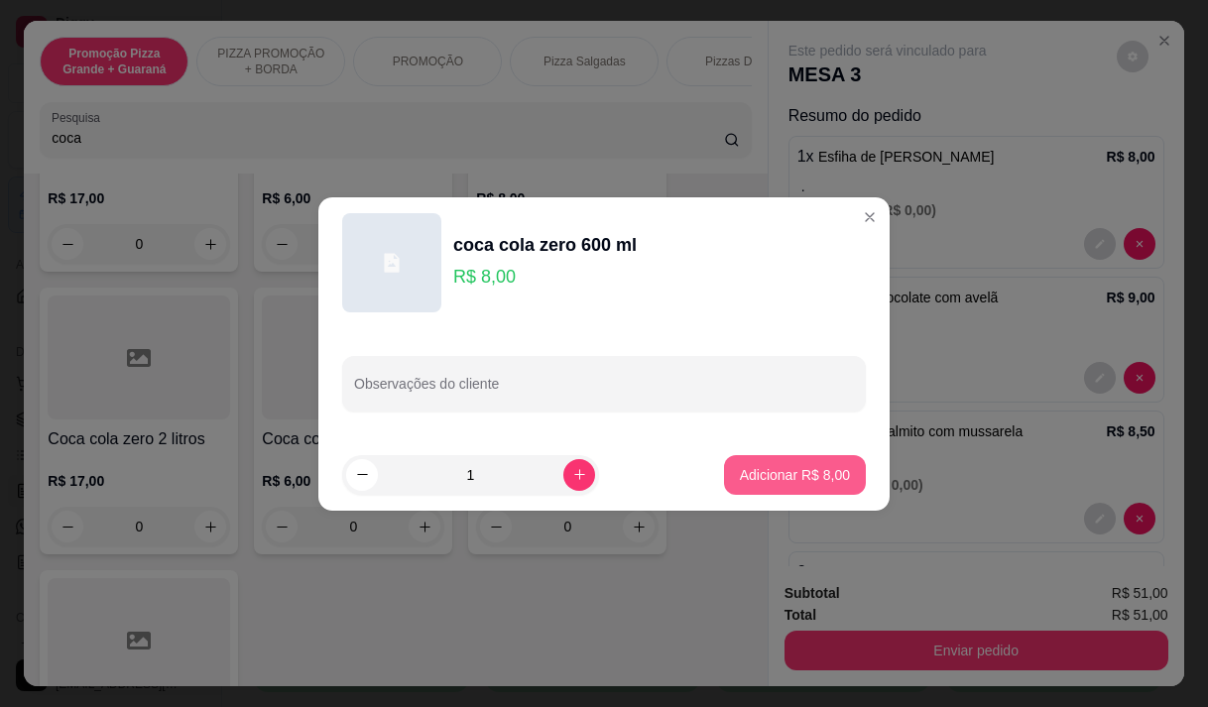
click at [786, 461] on button "Adicionar R$ 8,00" at bounding box center [795, 475] width 142 height 40
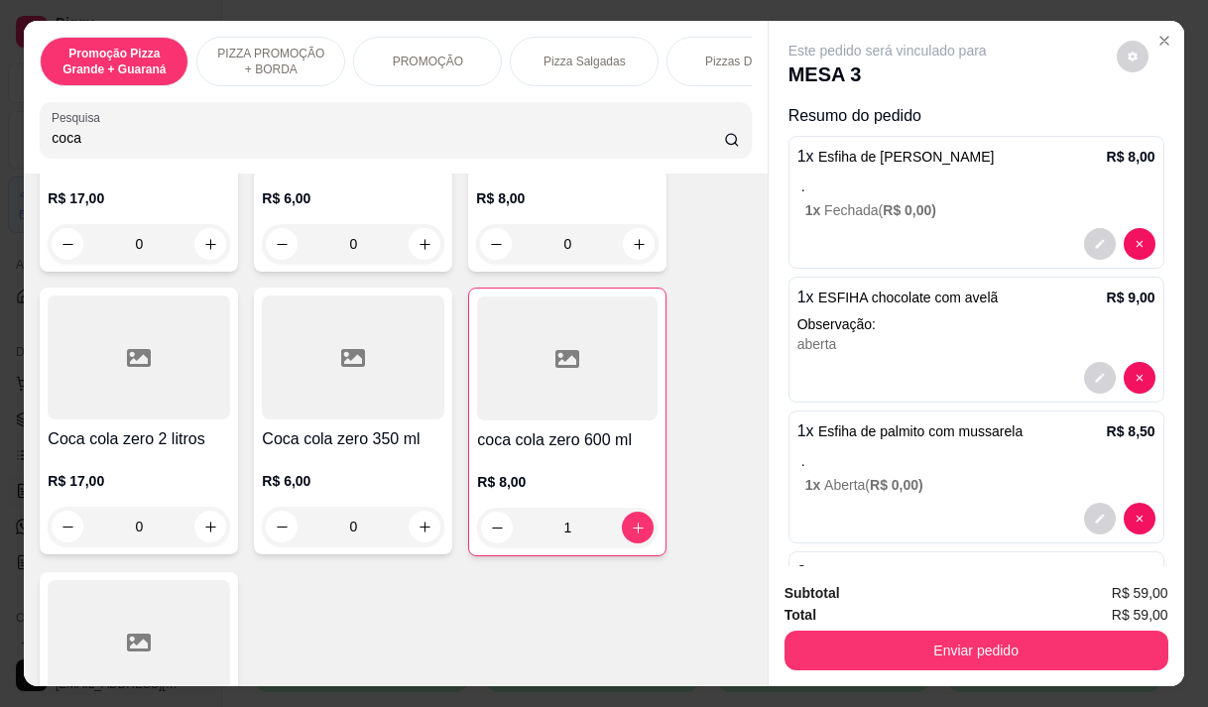
type input "1"
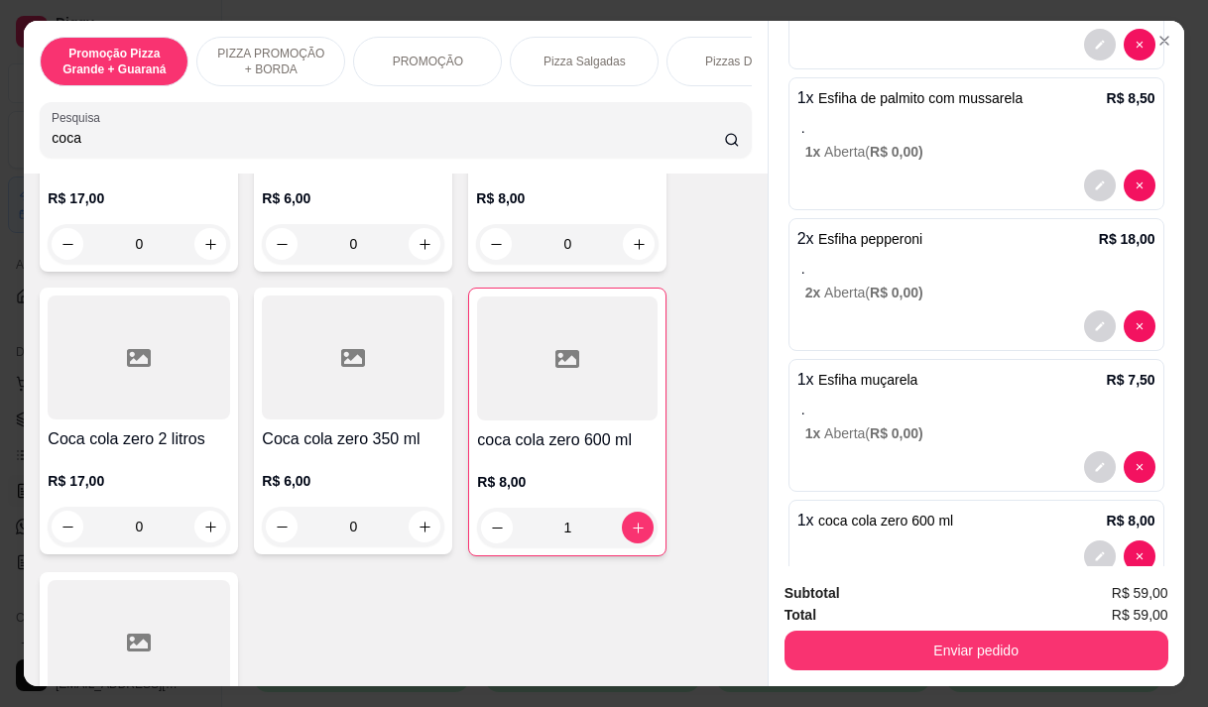
scroll to position [377, 0]
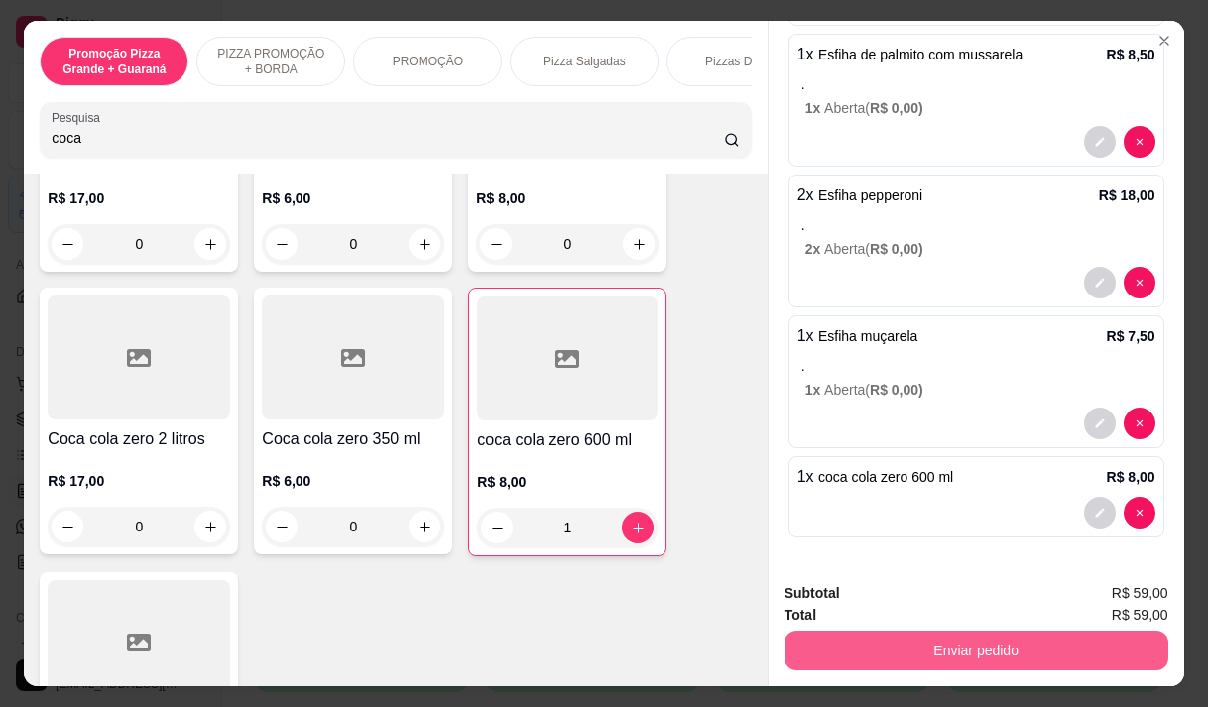
click at [947, 645] on button "Enviar pedido" at bounding box center [977, 651] width 384 height 40
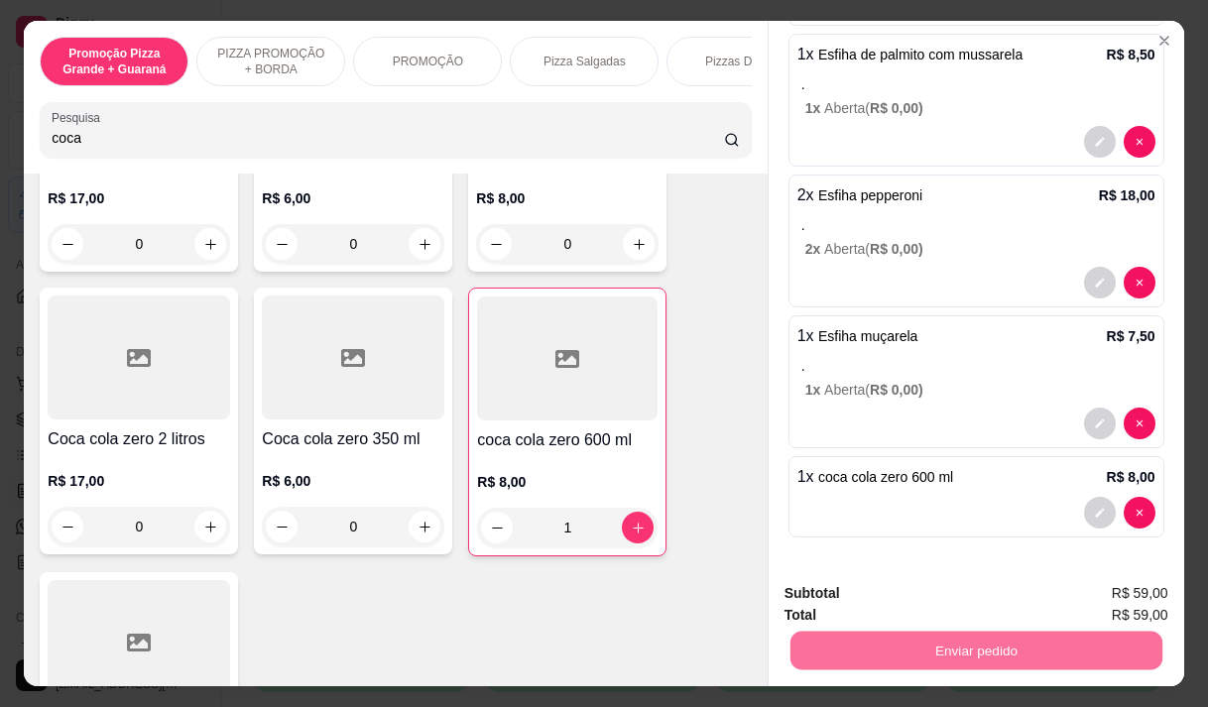
click at [1116, 587] on button "Enviar pedido" at bounding box center [1116, 594] width 112 height 38
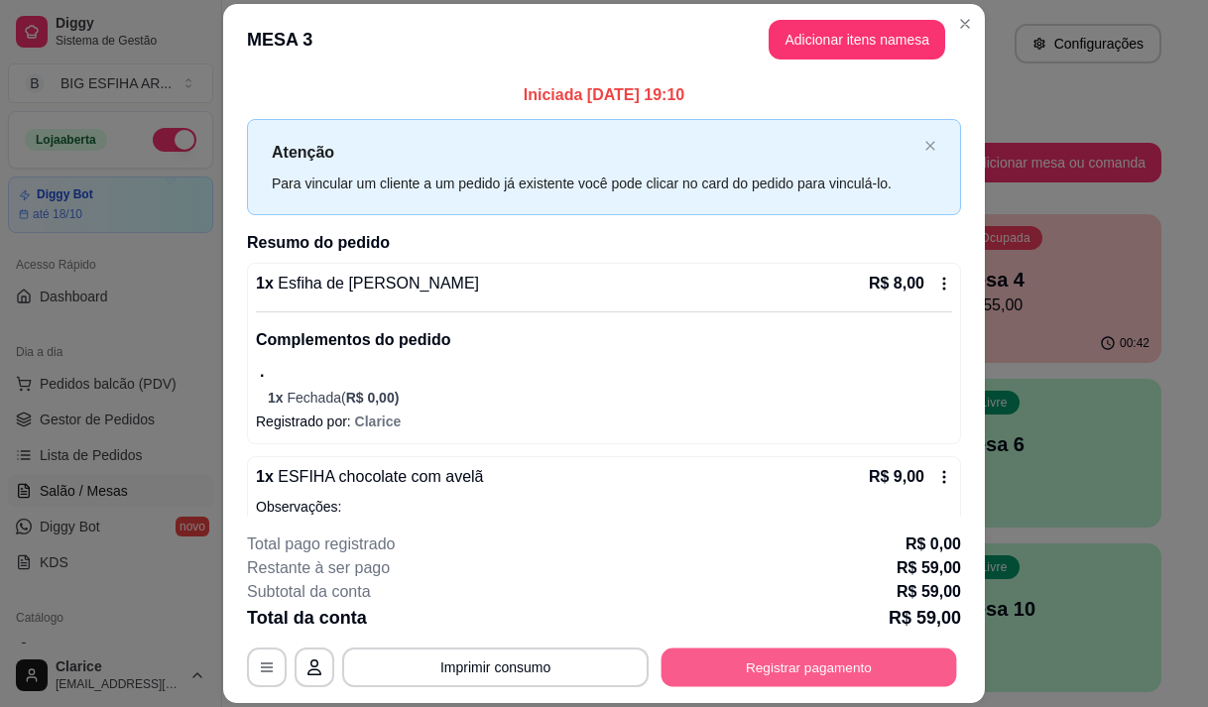
click at [725, 669] on button "Registrar pagamento" at bounding box center [810, 668] width 296 height 39
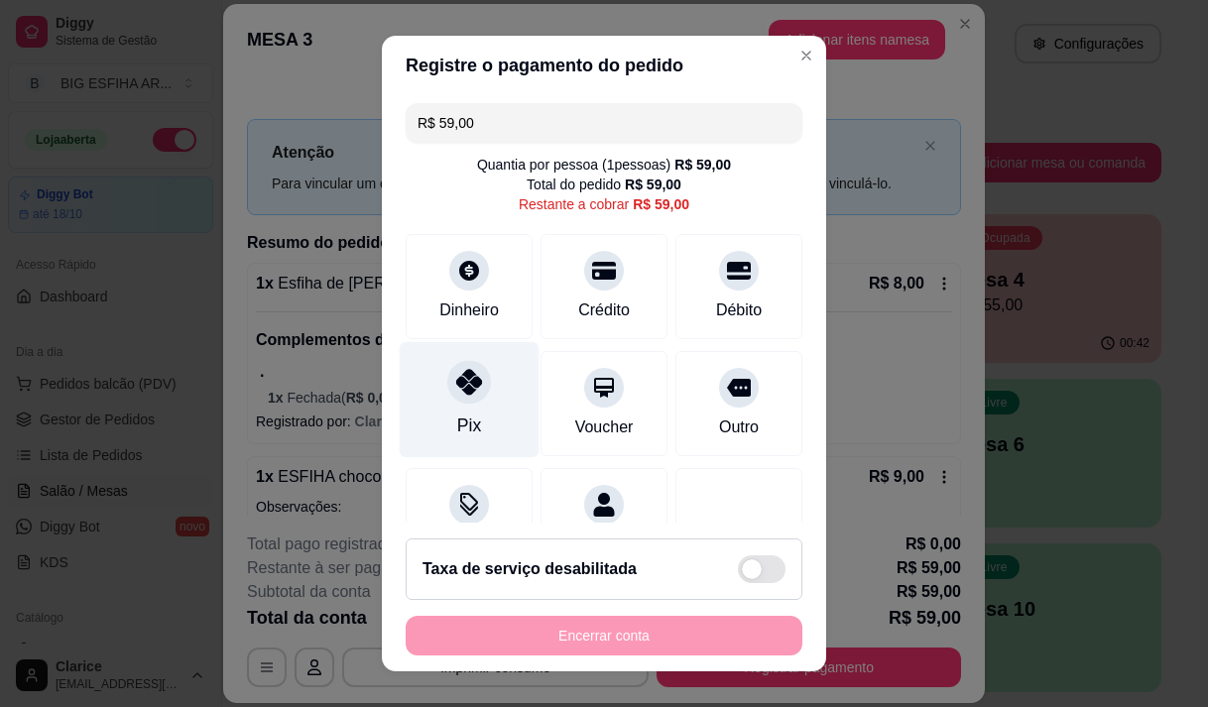
click at [457, 417] on div "Pix" at bounding box center [469, 426] width 24 height 26
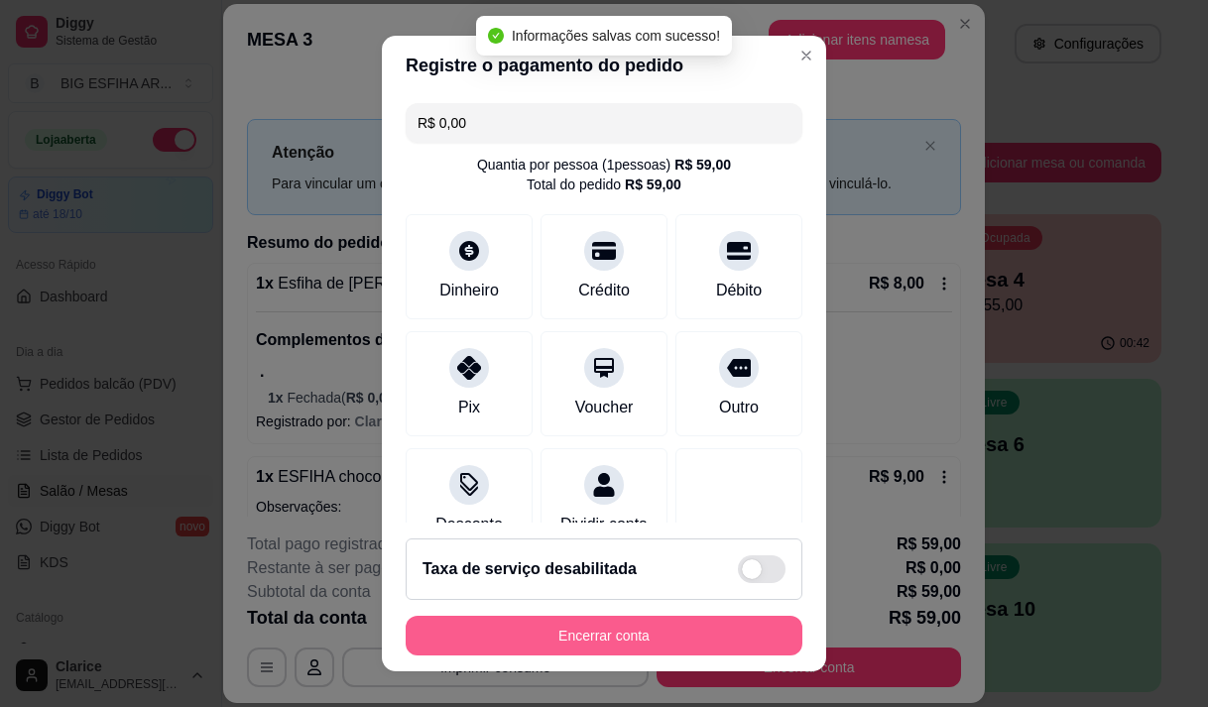
type input "R$ 0,00"
click at [523, 635] on button "Encerrar conta" at bounding box center [604, 636] width 397 height 40
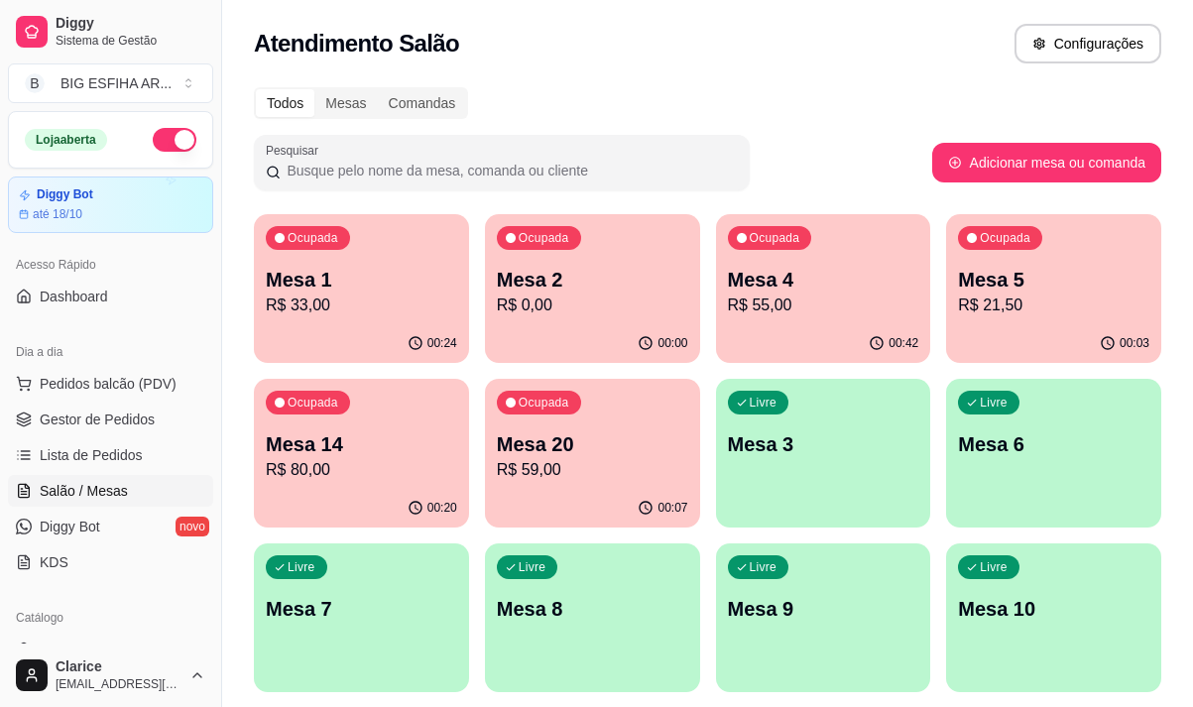
click at [532, 469] on p "R$ 59,00" at bounding box center [592, 470] width 191 height 24
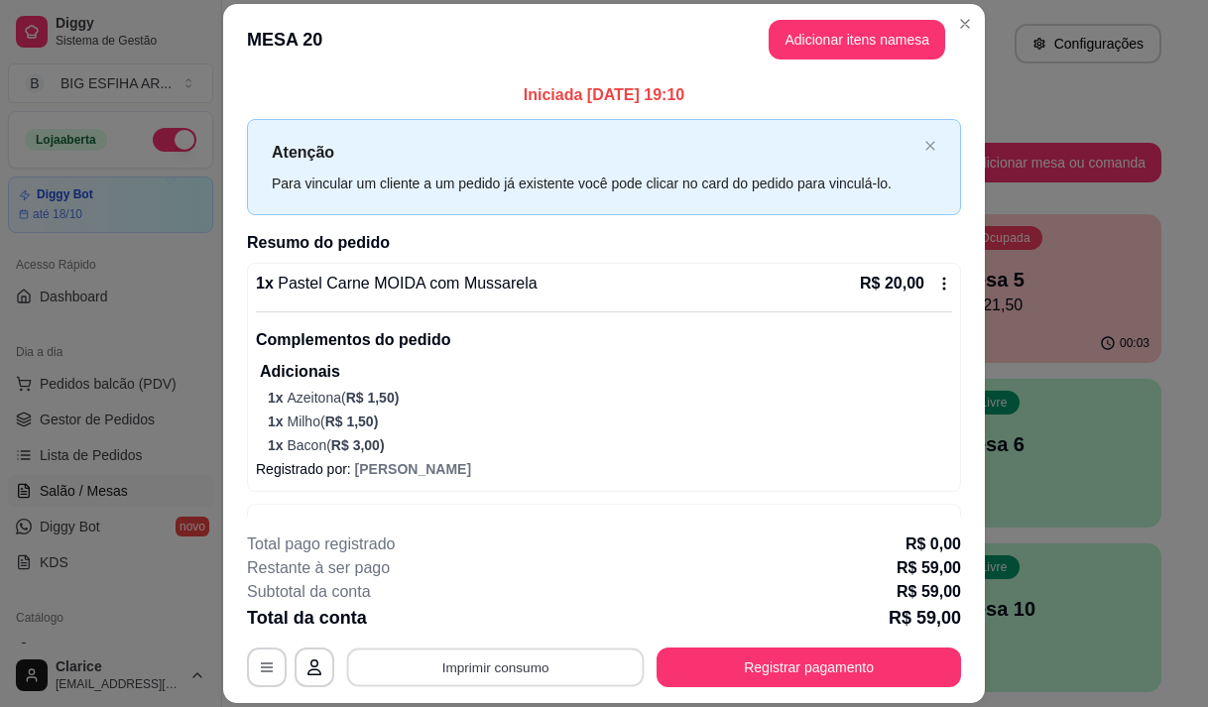
click at [562, 670] on button "Imprimir consumo" at bounding box center [496, 668] width 298 height 39
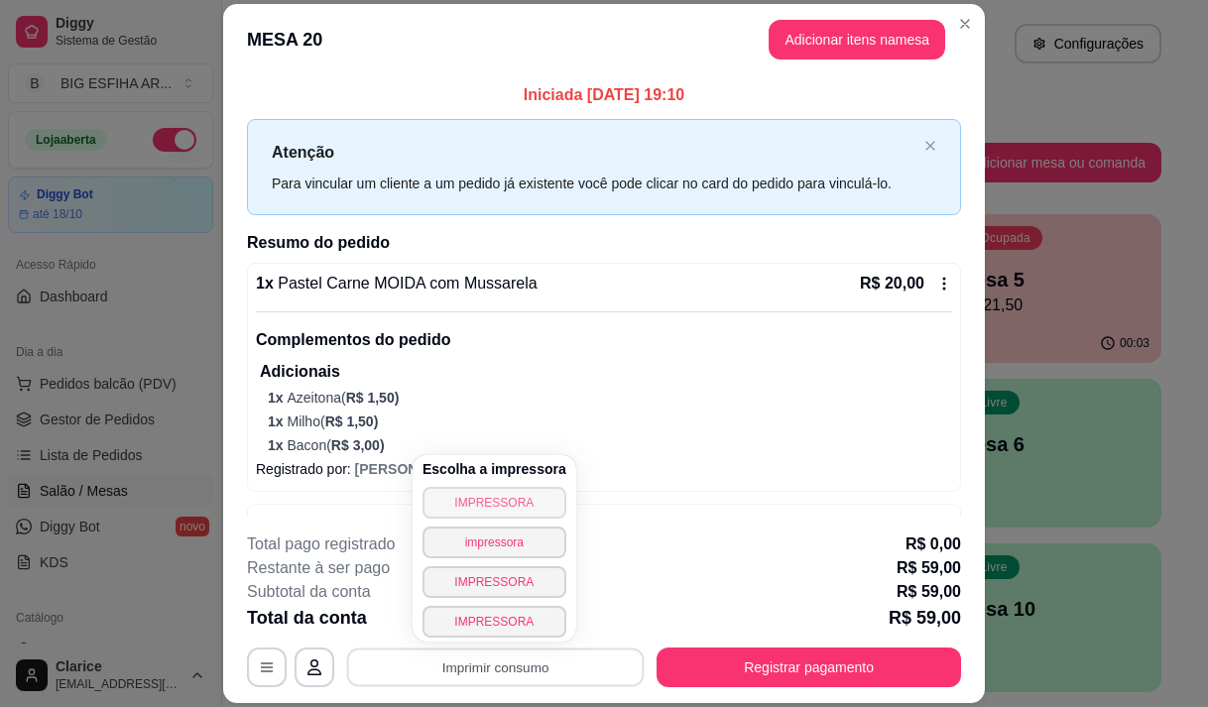
click at [528, 499] on button "IMPRESSORA" at bounding box center [495, 503] width 144 height 32
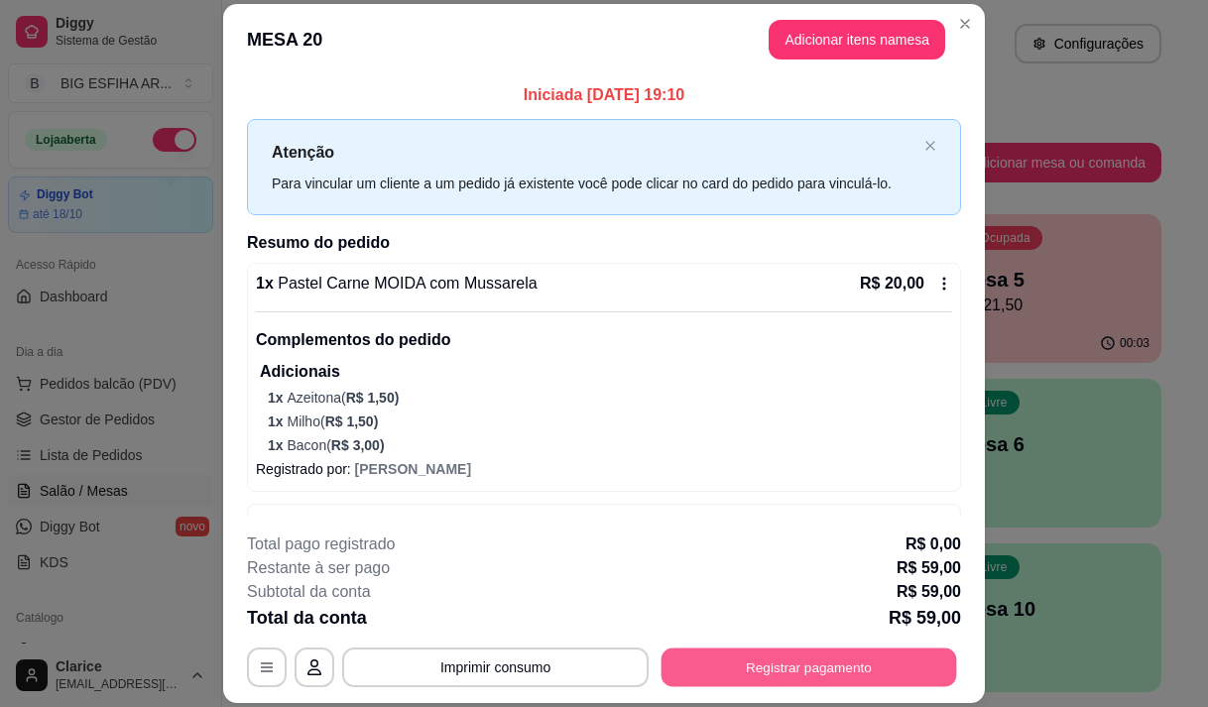
click at [763, 667] on button "Registrar pagamento" at bounding box center [810, 668] width 296 height 39
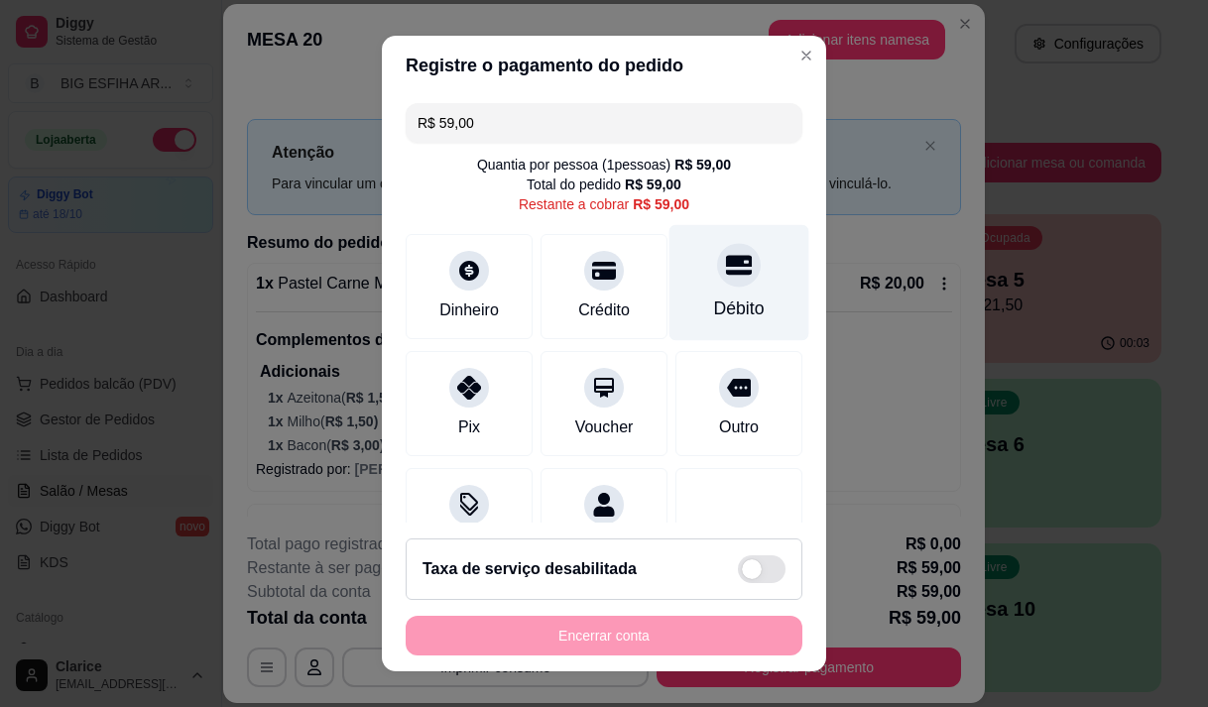
click at [706, 295] on div "Débito" at bounding box center [740, 282] width 140 height 116
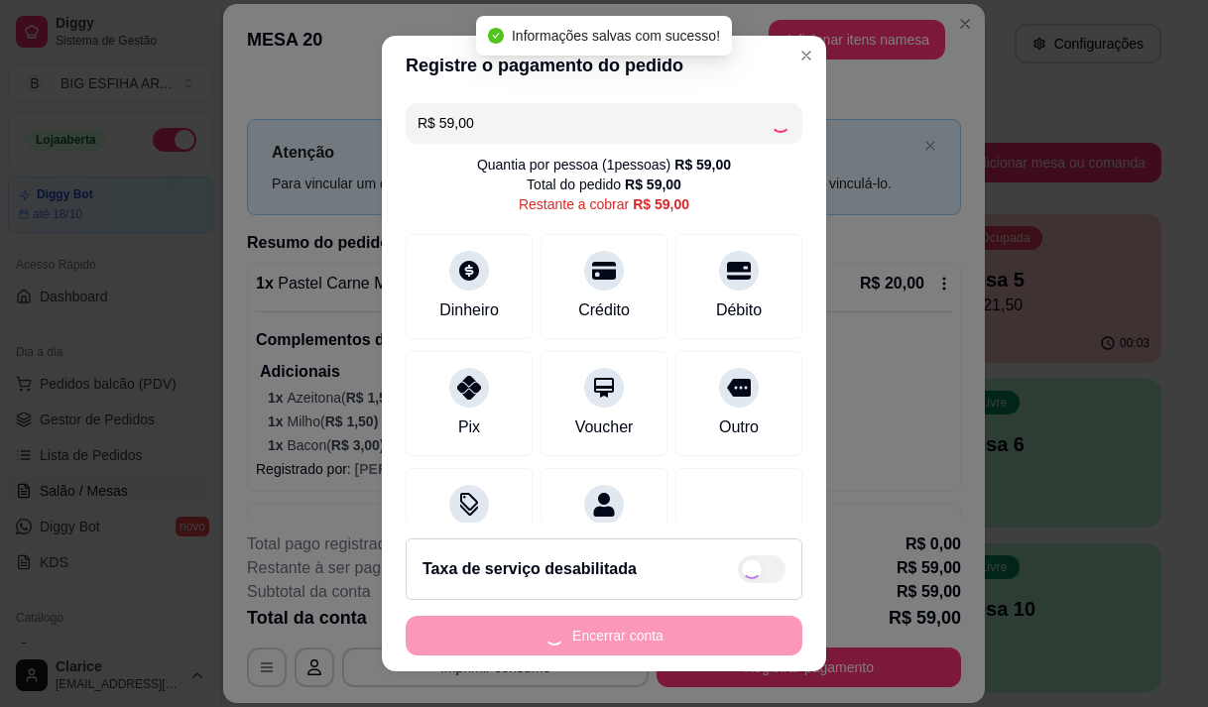
type input "R$ 0,00"
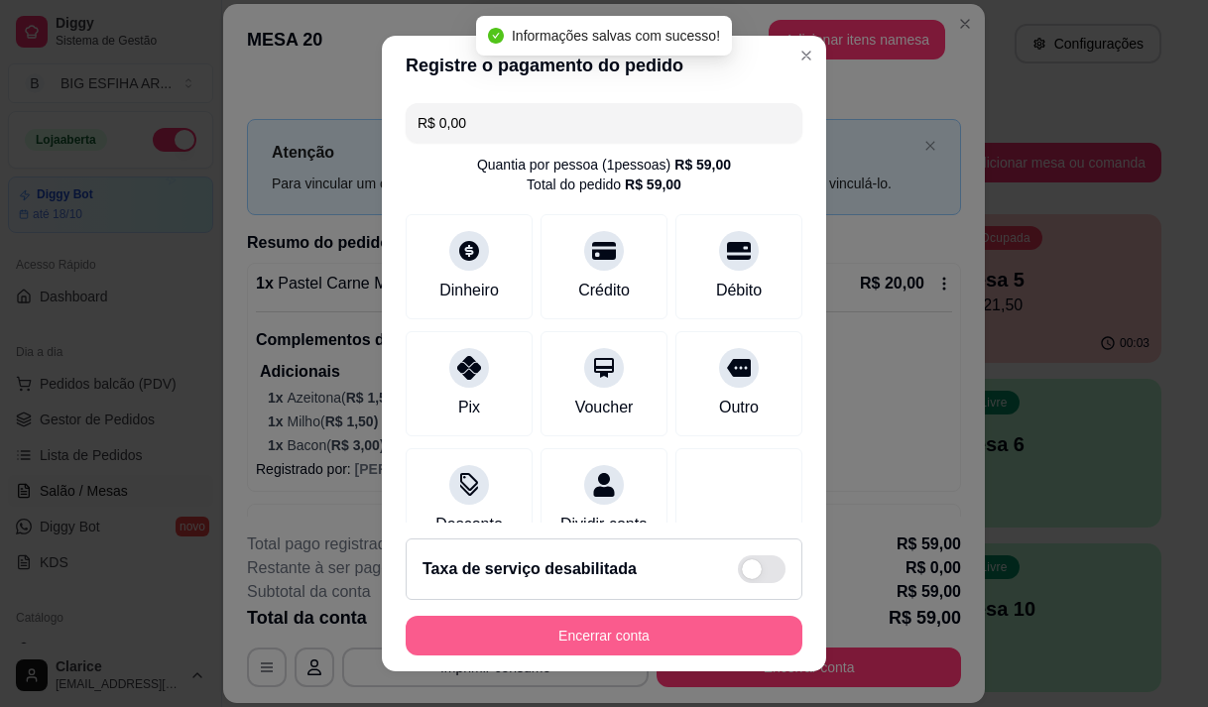
click at [689, 624] on button "Encerrar conta" at bounding box center [604, 636] width 397 height 40
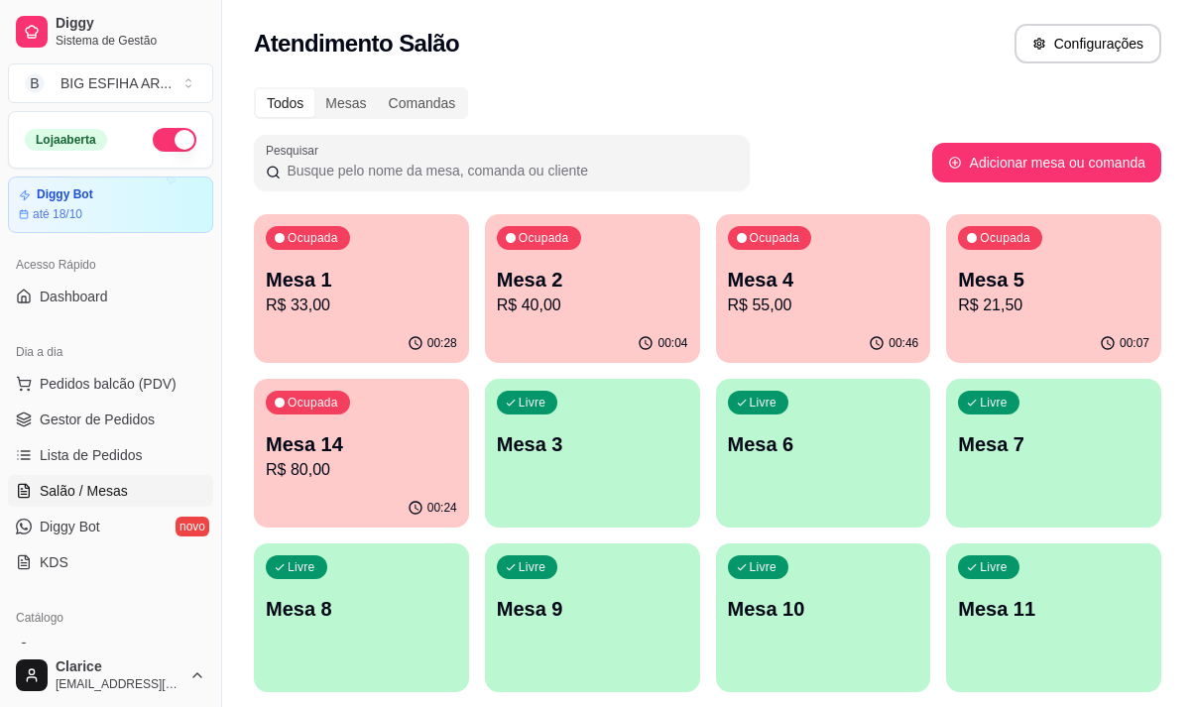
click at [1039, 284] on p "Mesa 5" at bounding box center [1053, 280] width 191 height 28
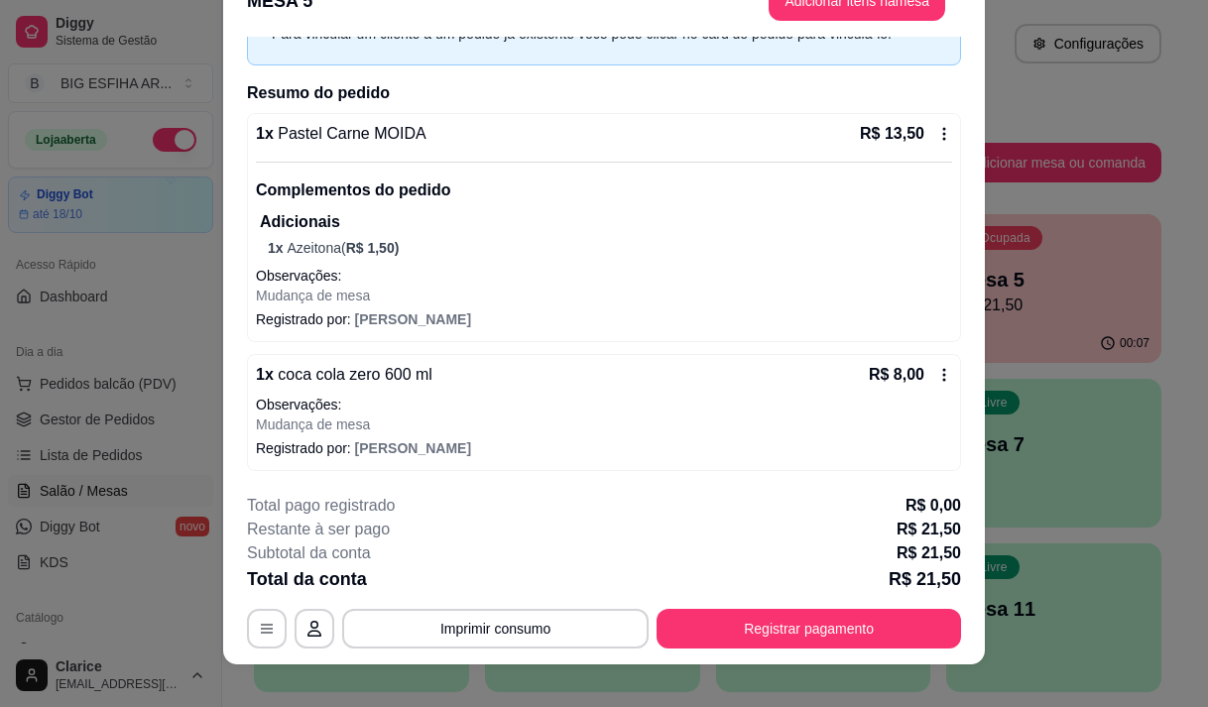
scroll to position [60, 0]
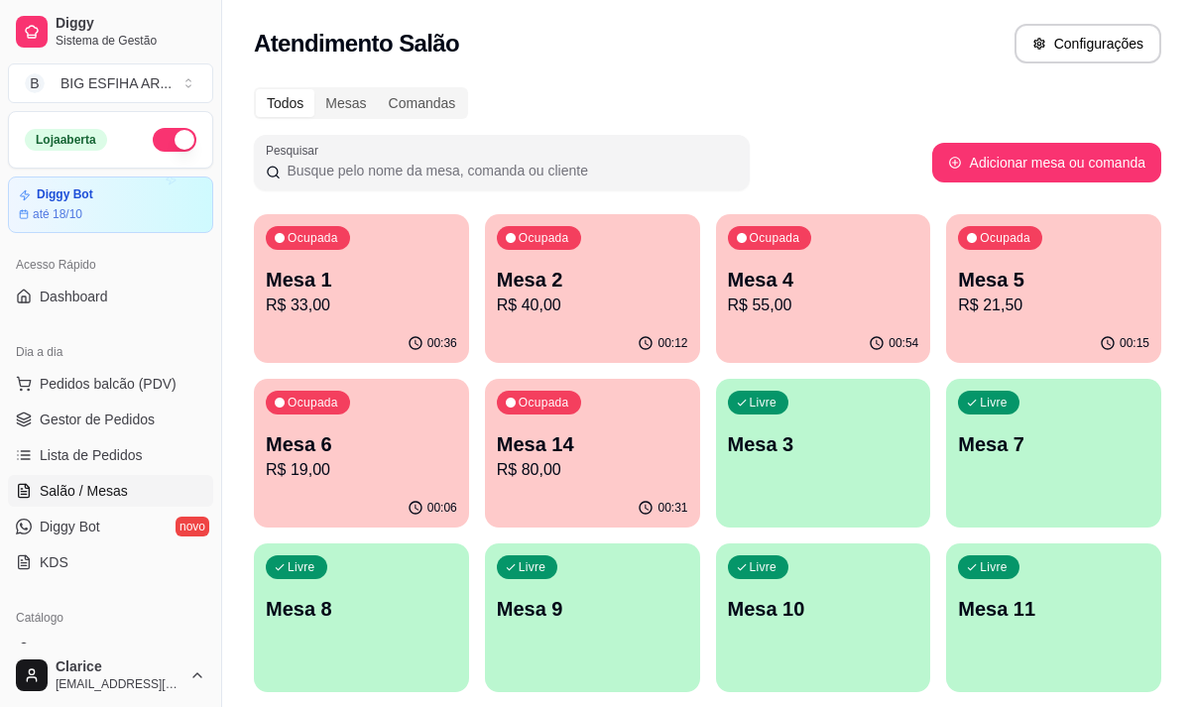
click at [348, 295] on p "R$ 33,00" at bounding box center [361, 306] width 191 height 24
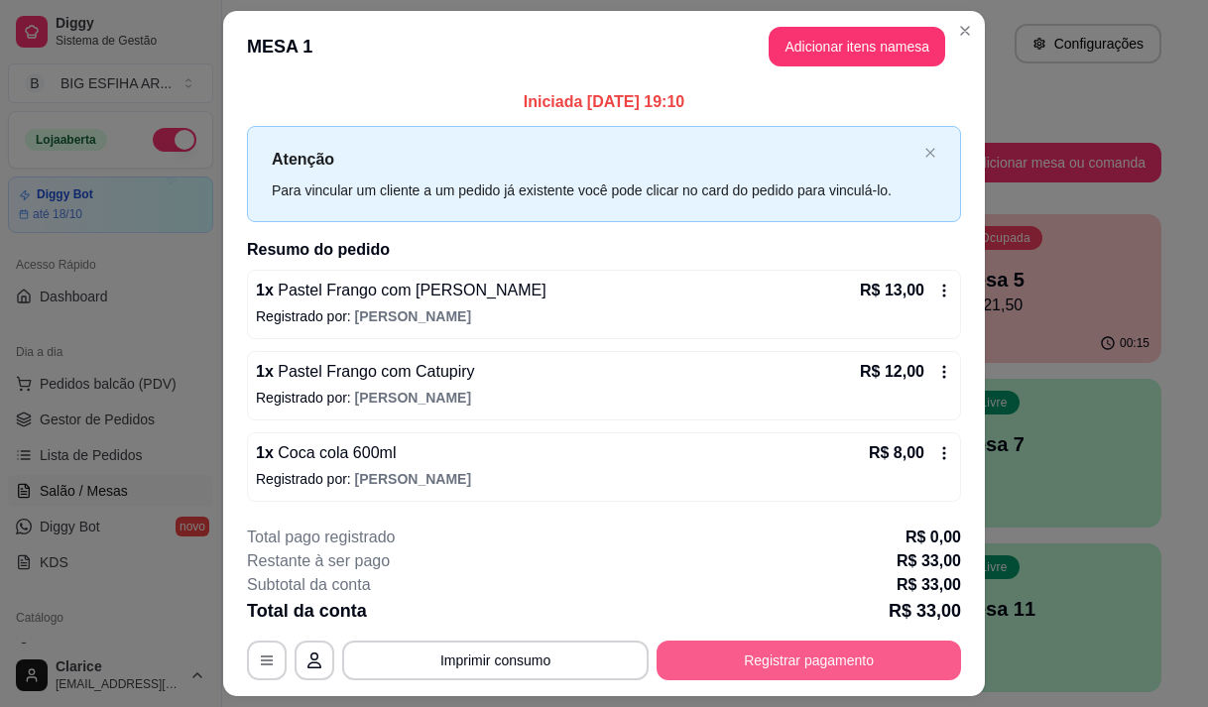
click at [781, 663] on button "Registrar pagamento" at bounding box center [809, 661] width 305 height 40
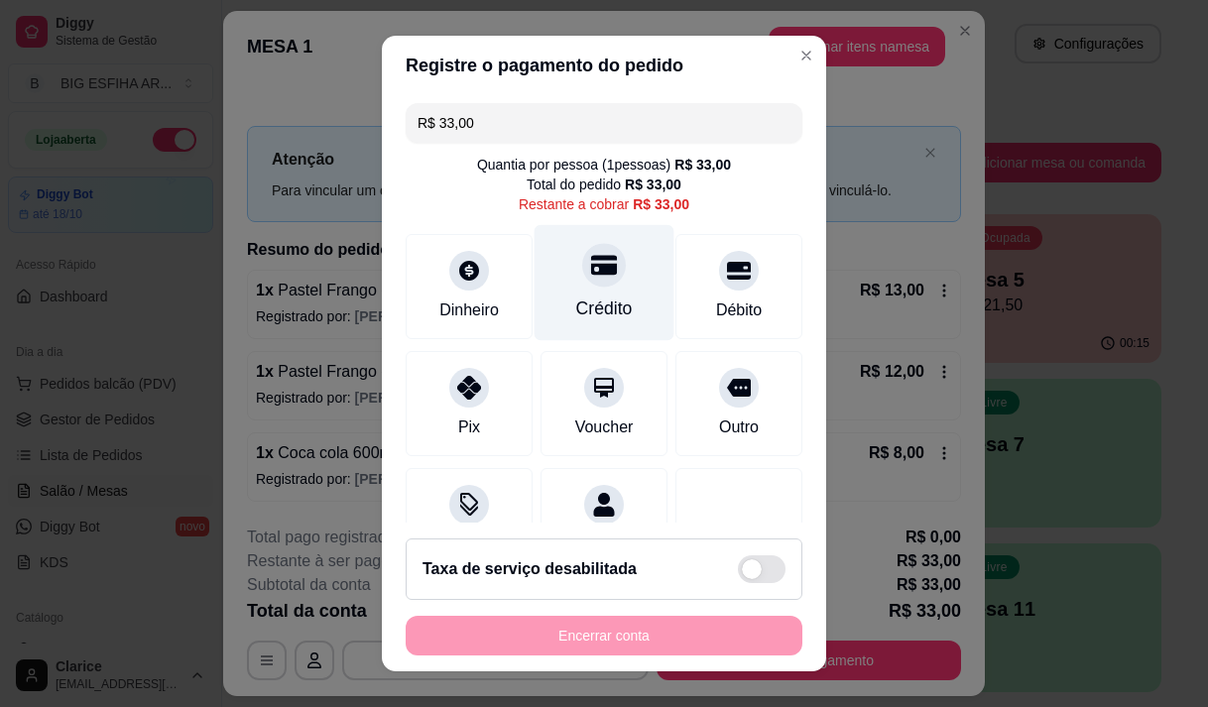
click at [600, 323] on div "Crédito" at bounding box center [605, 282] width 140 height 116
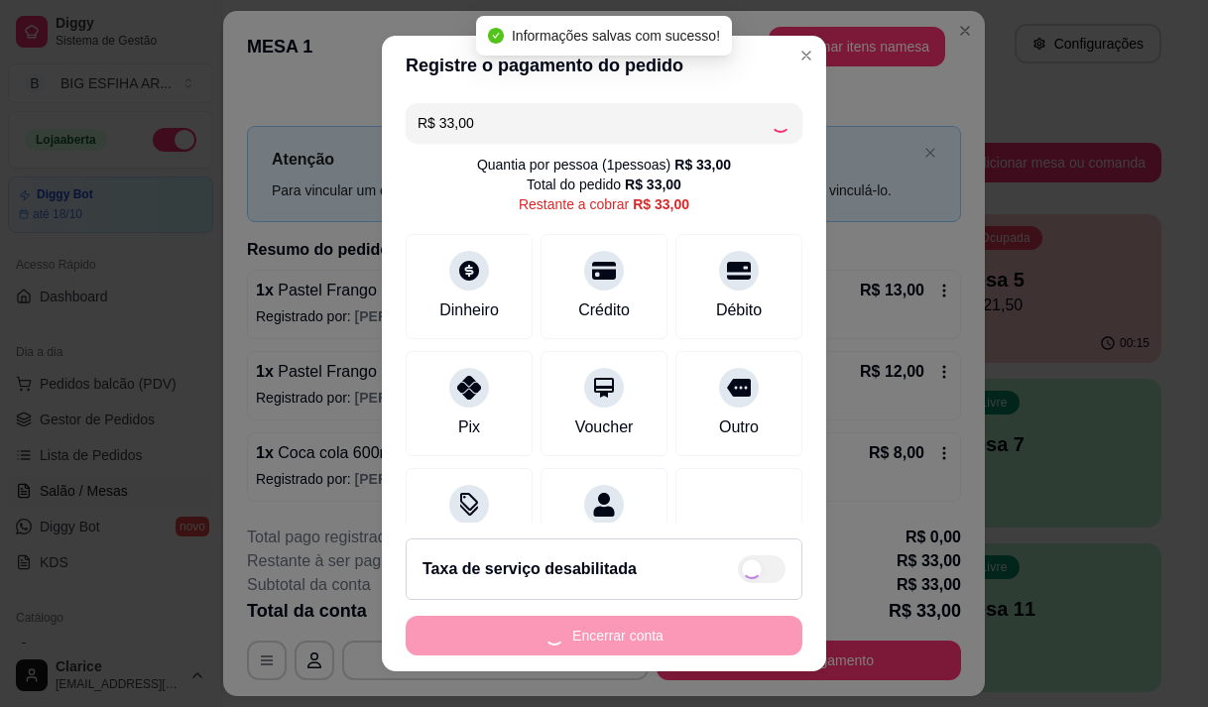
type input "R$ 0,00"
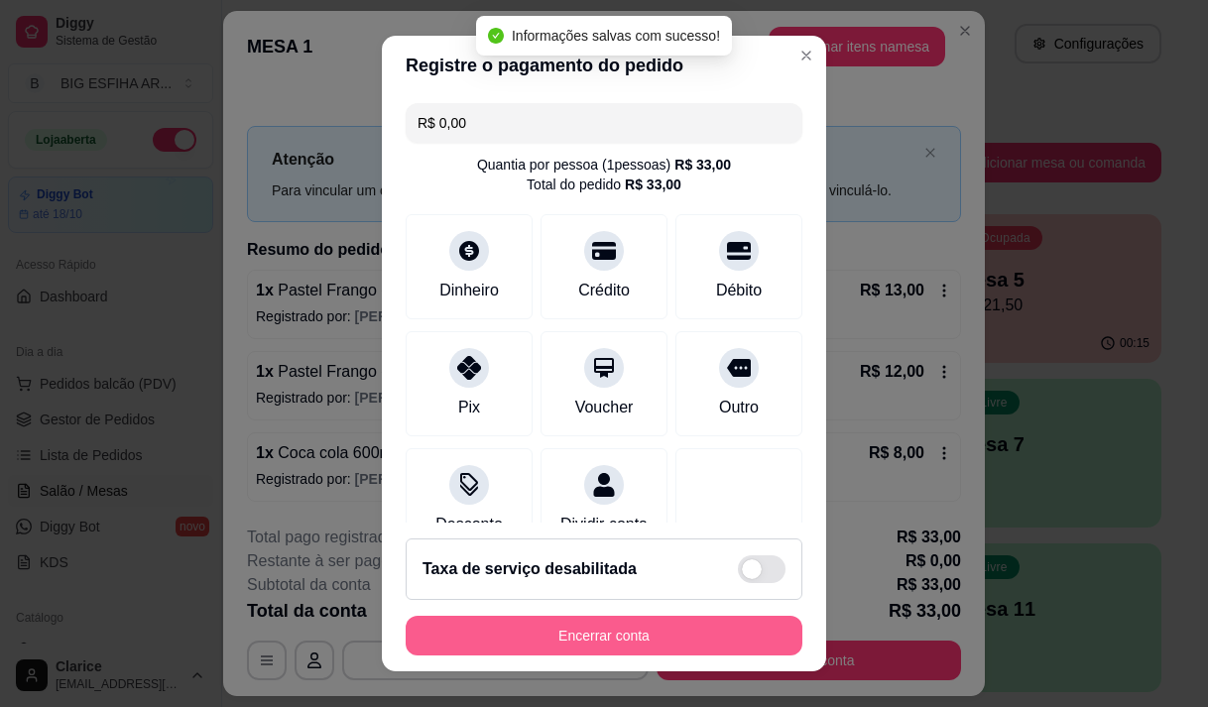
click at [580, 634] on button "Encerrar conta" at bounding box center [604, 636] width 397 height 40
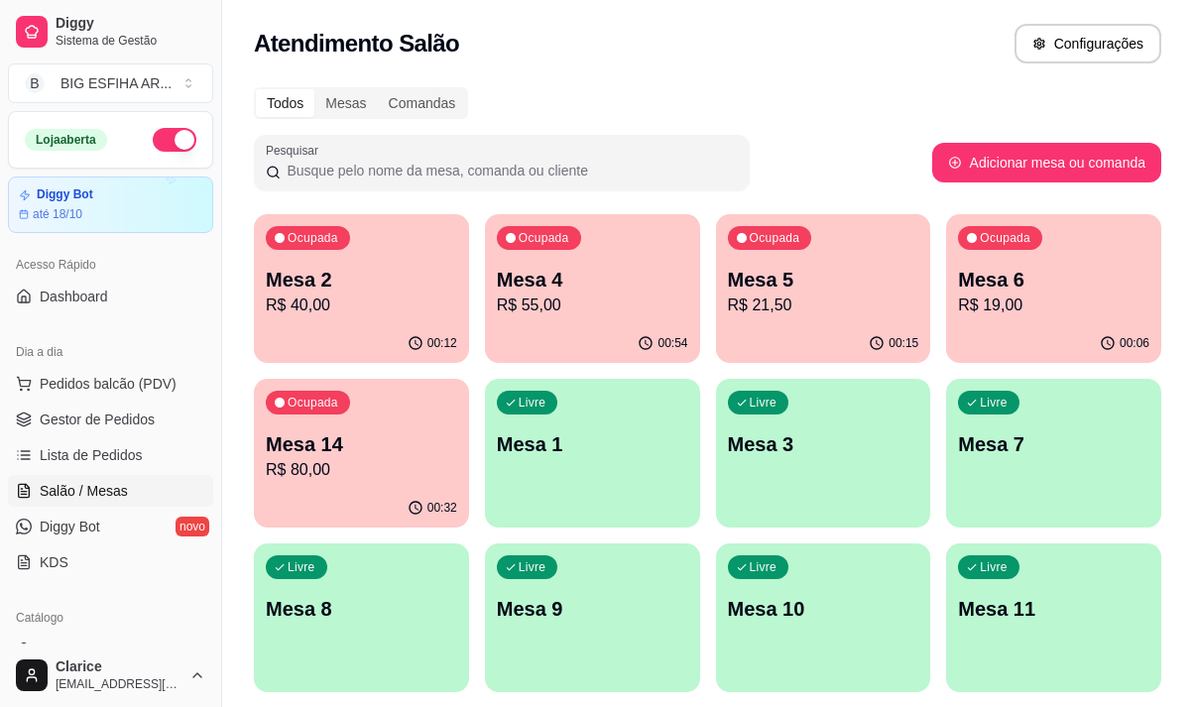
click at [447, 414] on div "Ocupada Mesa 14 R$ 80,00" at bounding box center [361, 434] width 215 height 110
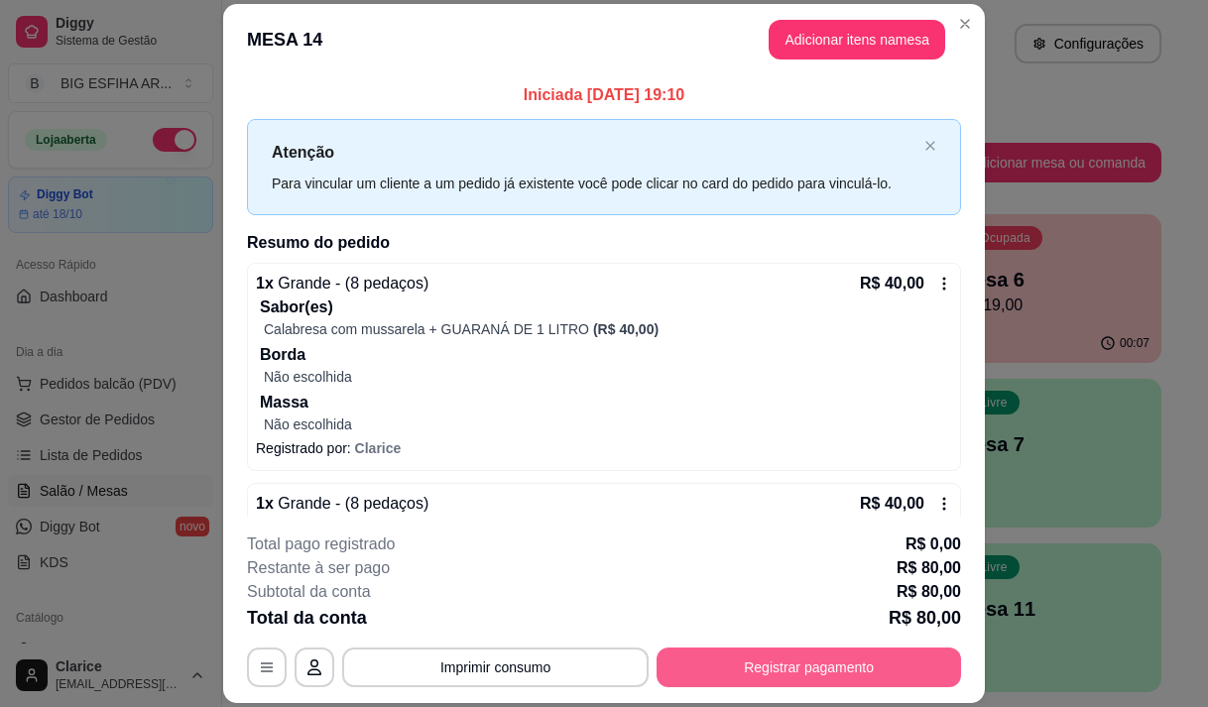
click at [774, 661] on button "Registrar pagamento" at bounding box center [809, 668] width 305 height 40
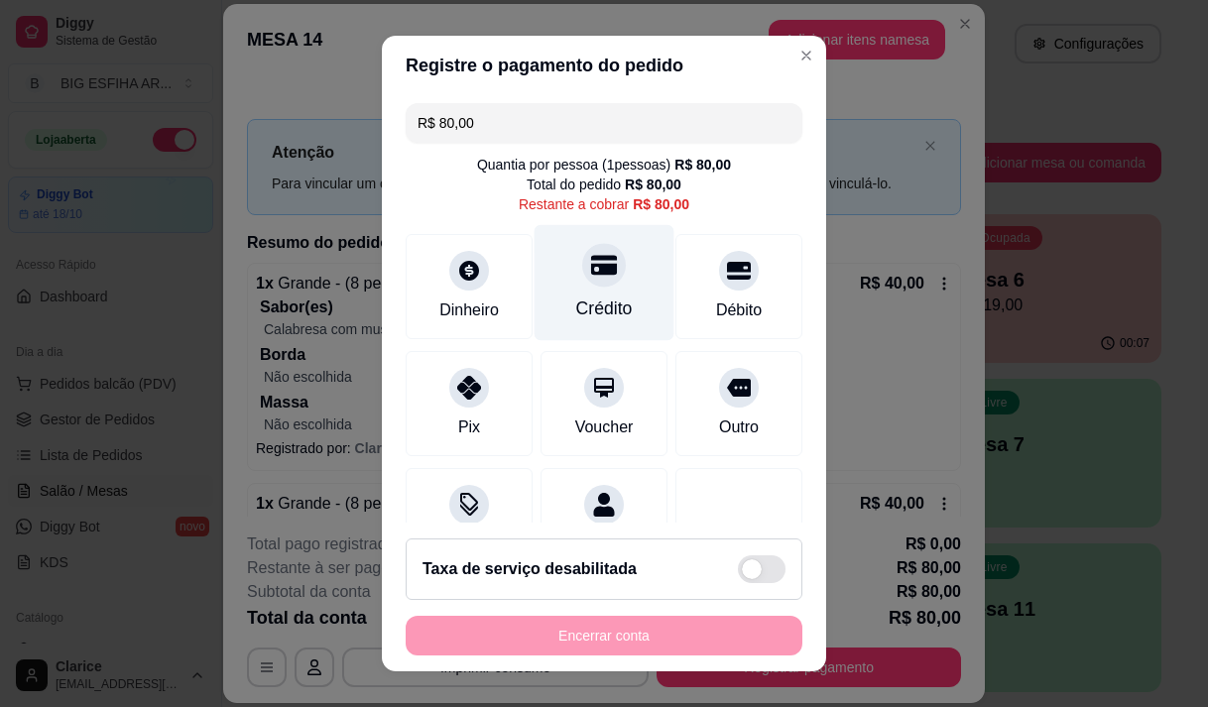
click at [579, 305] on div "Crédito" at bounding box center [604, 309] width 57 height 26
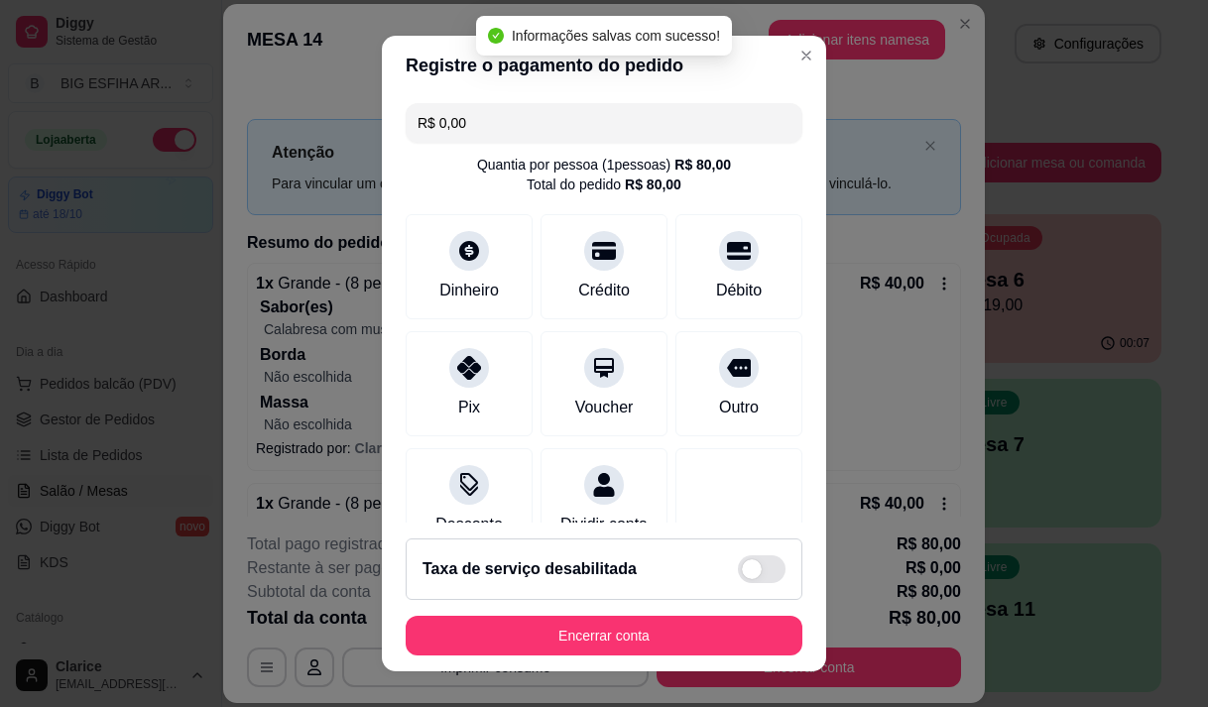
type input "R$ 0,00"
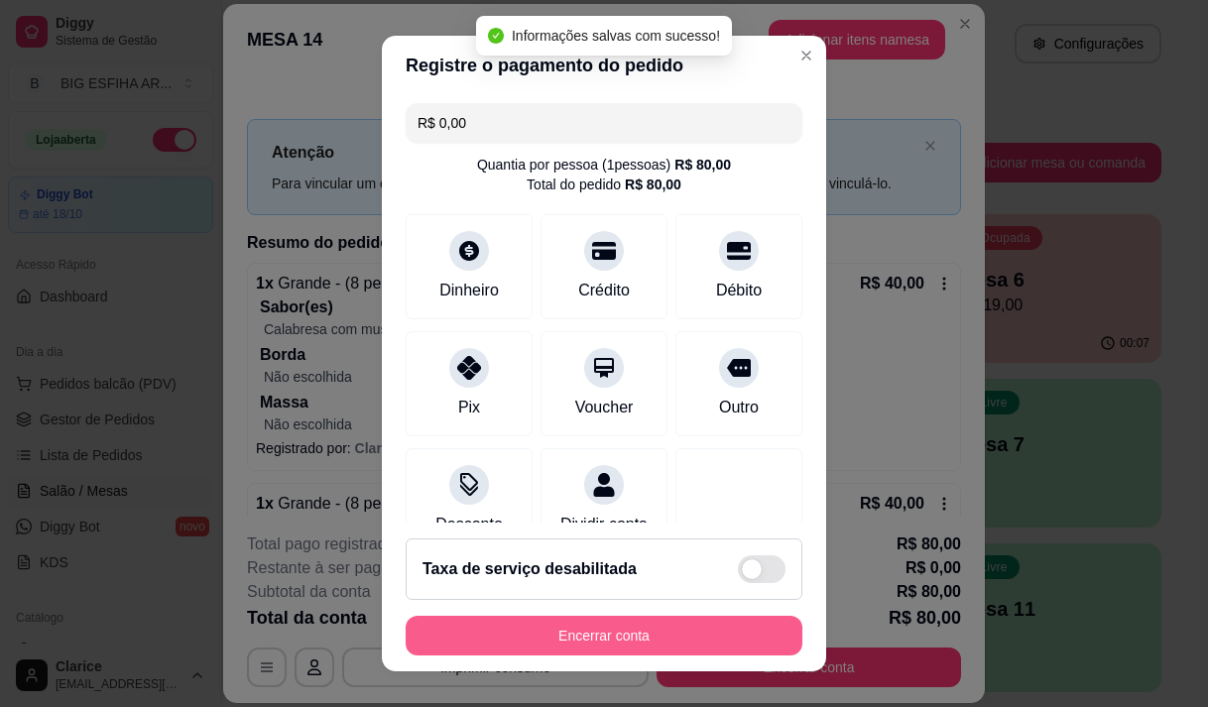
click at [586, 642] on button "Encerrar conta" at bounding box center [604, 636] width 397 height 40
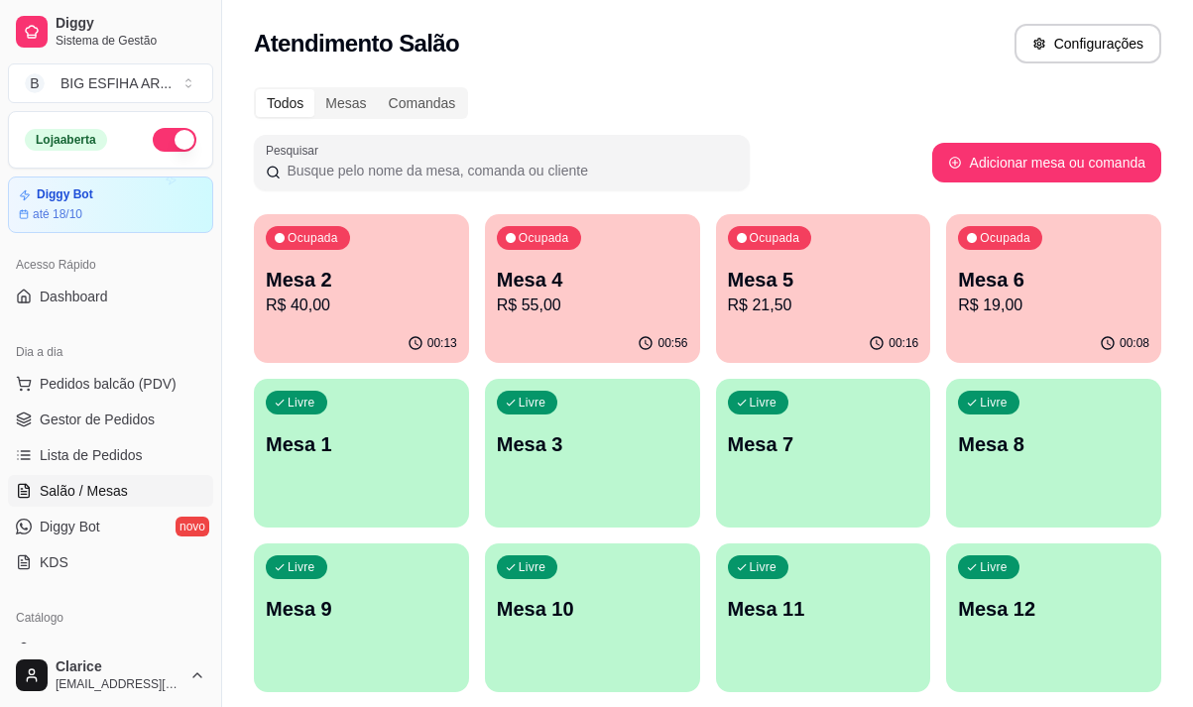
click at [1079, 495] on div "Livre Mesa 8" at bounding box center [1053, 441] width 215 height 125
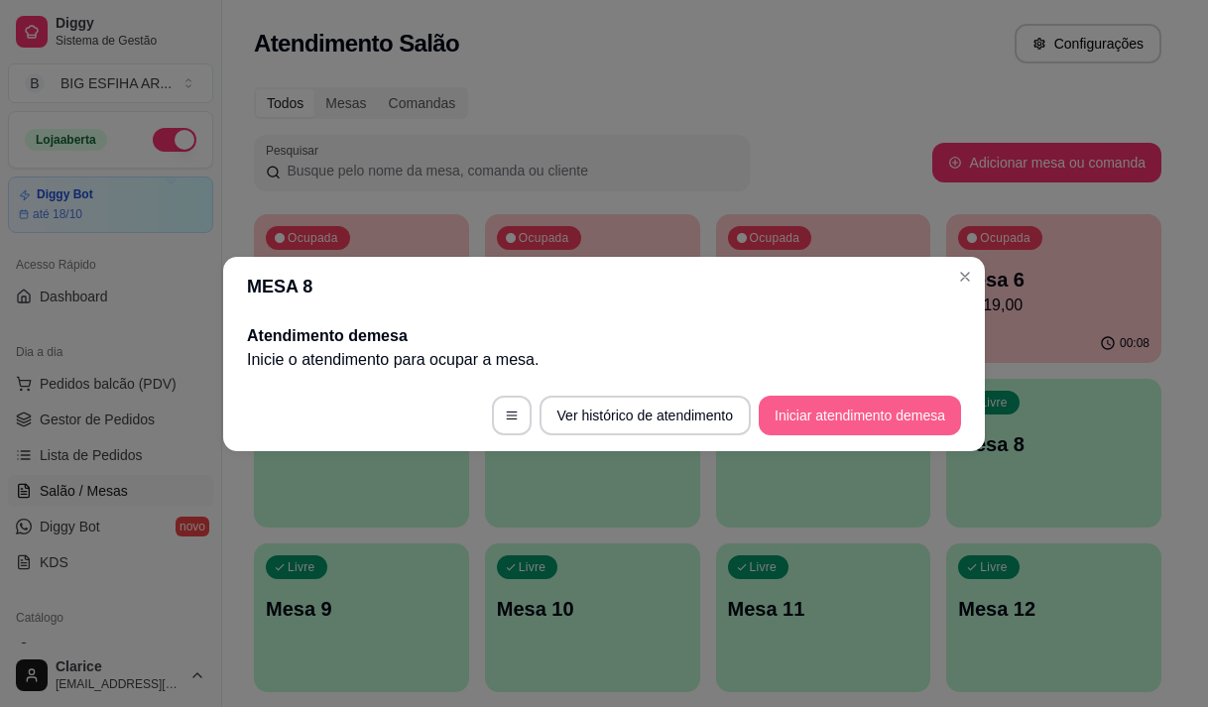
click at [812, 412] on button "Iniciar atendimento de mesa" at bounding box center [860, 416] width 202 height 40
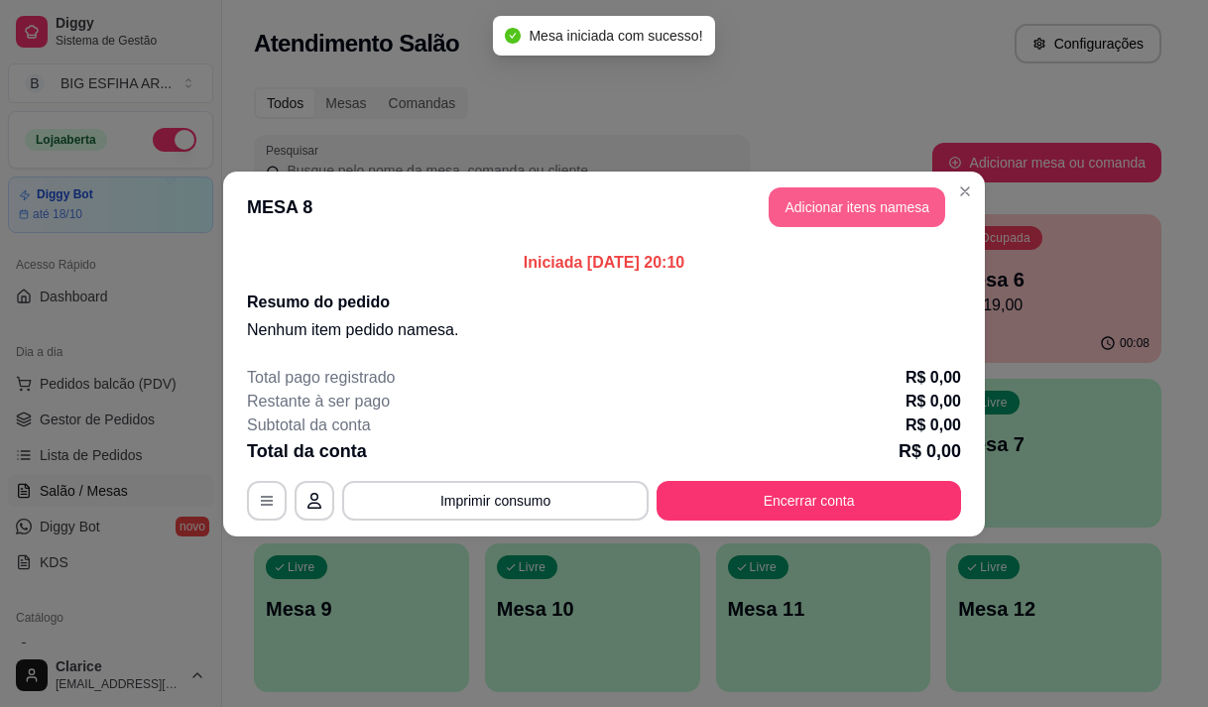
click at [787, 205] on button "Adicionar itens na mesa" at bounding box center [857, 207] width 177 height 40
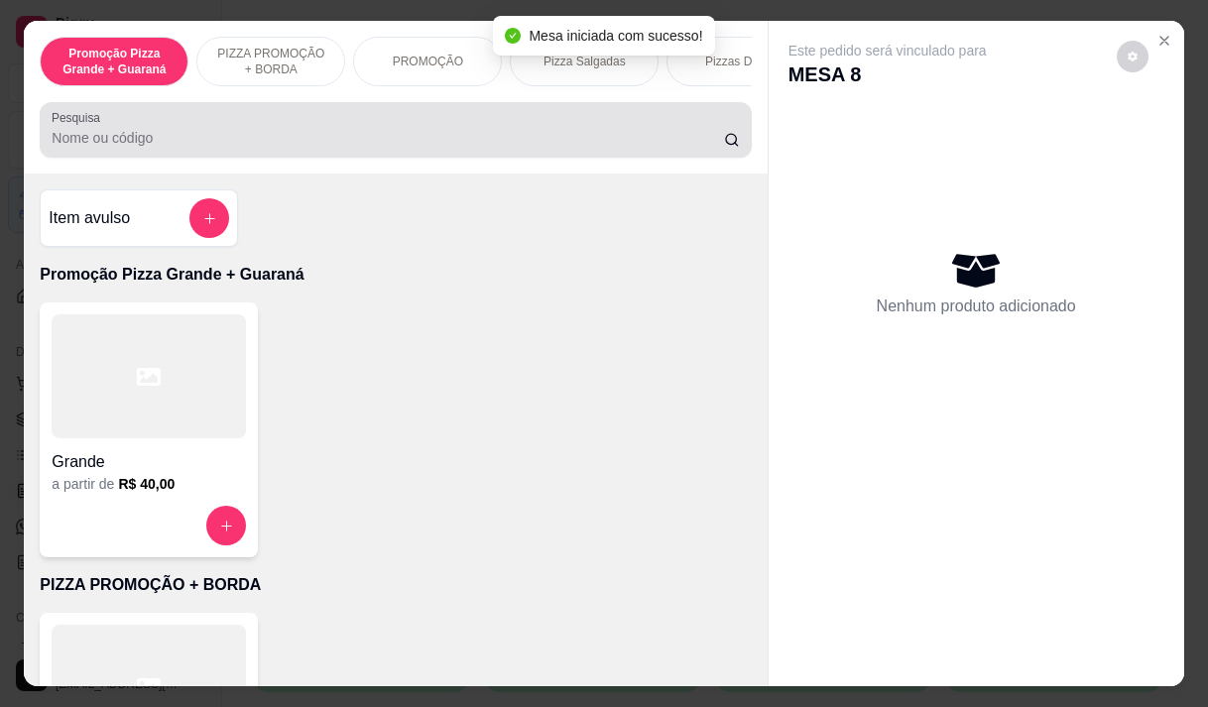
click at [425, 131] on div at bounding box center [395, 130] width 687 height 40
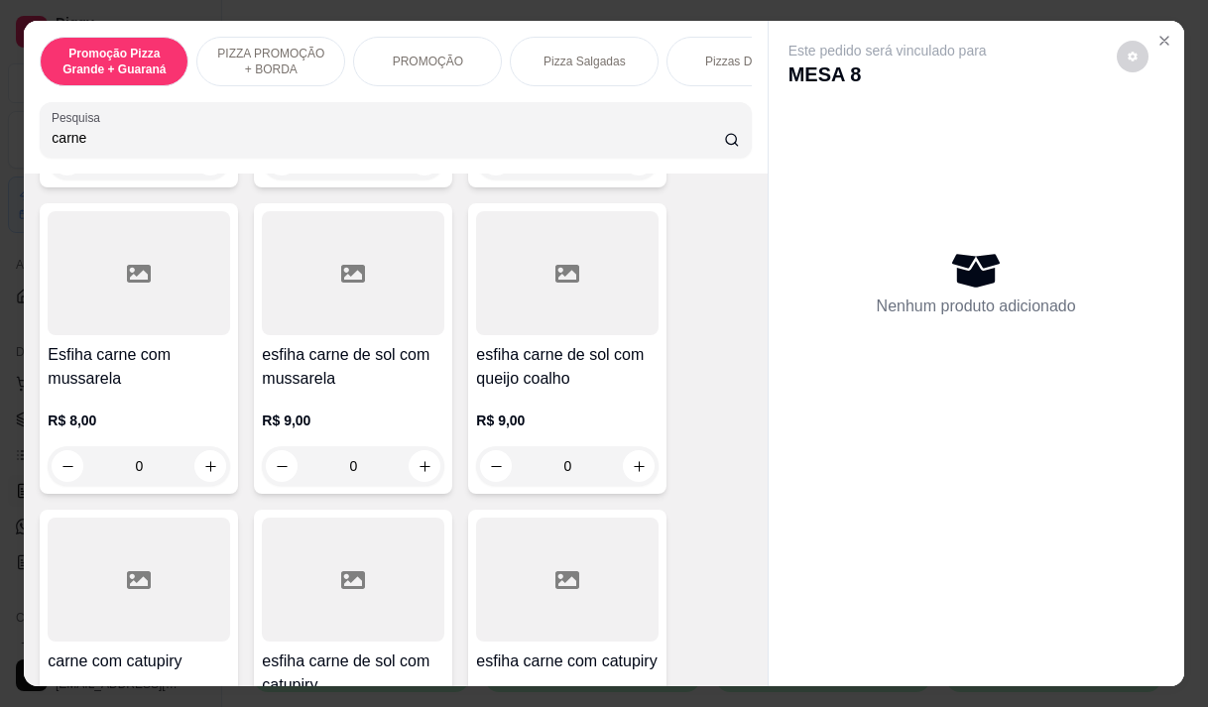
scroll to position [0, 0]
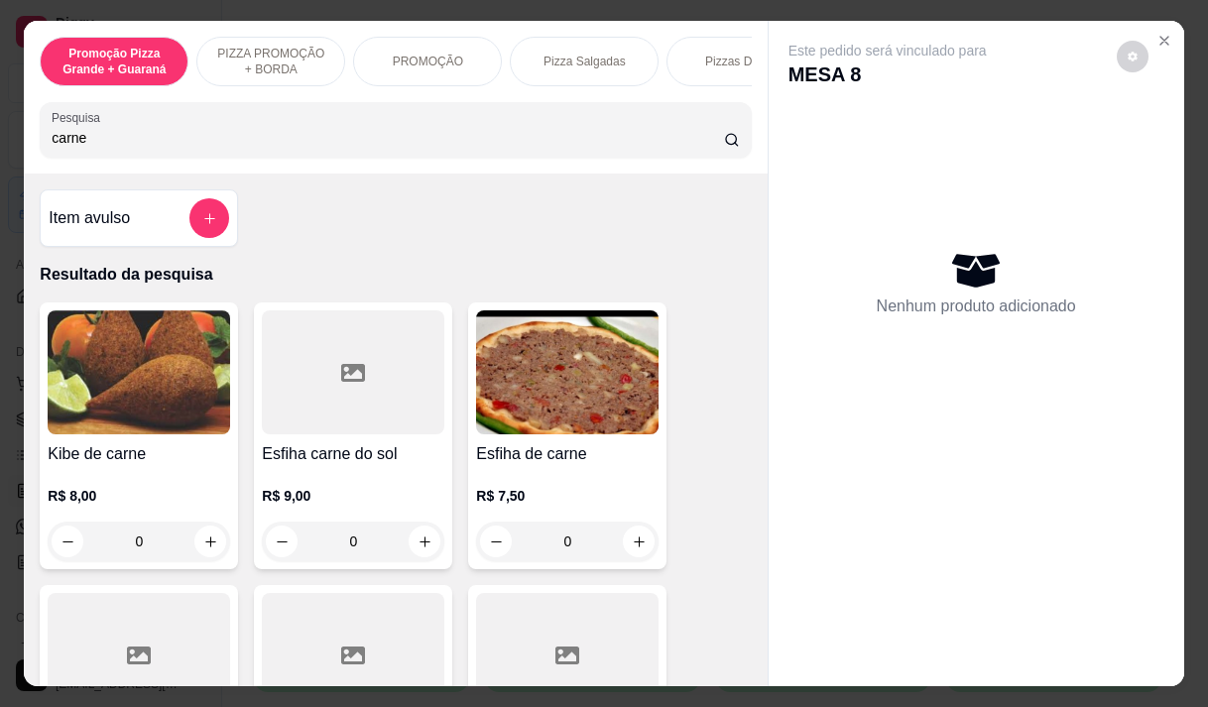
type input "carne"
click at [581, 451] on h4 "Esfiha de carne" at bounding box center [567, 454] width 183 height 24
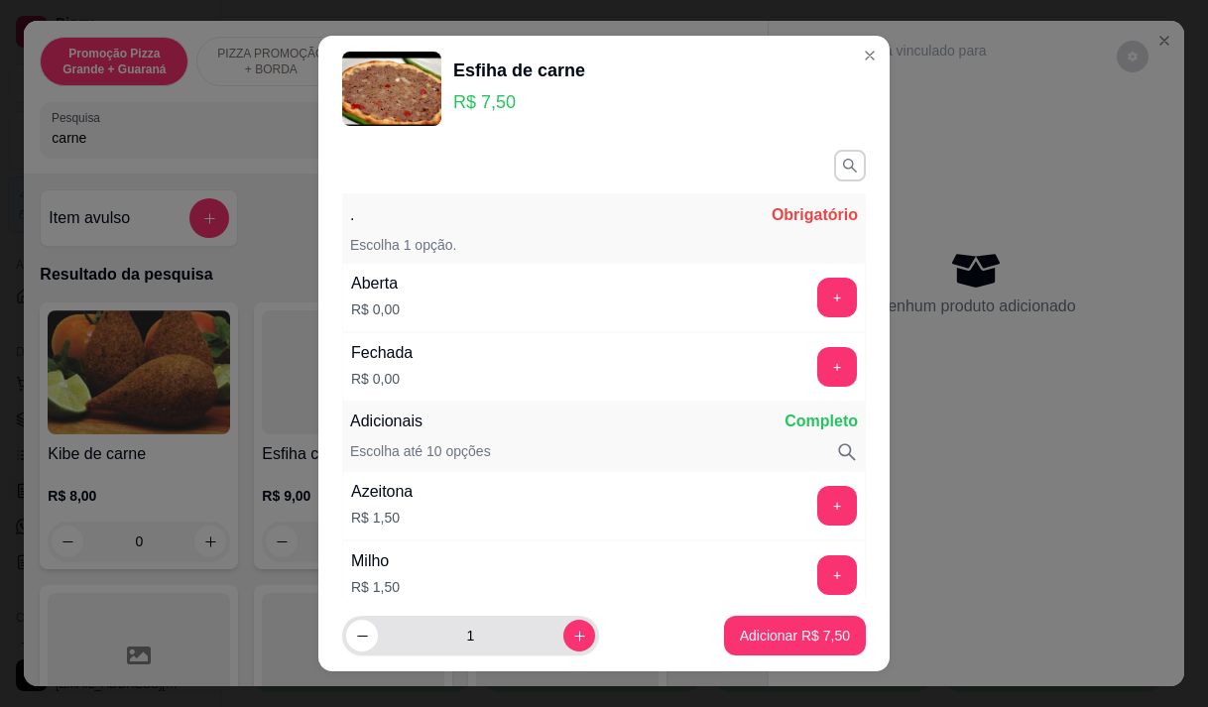
click at [563, 638] on button "increase-product-quantity" at bounding box center [579, 636] width 32 height 32
type input "2"
click at [817, 350] on button "+" at bounding box center [837, 367] width 40 height 40
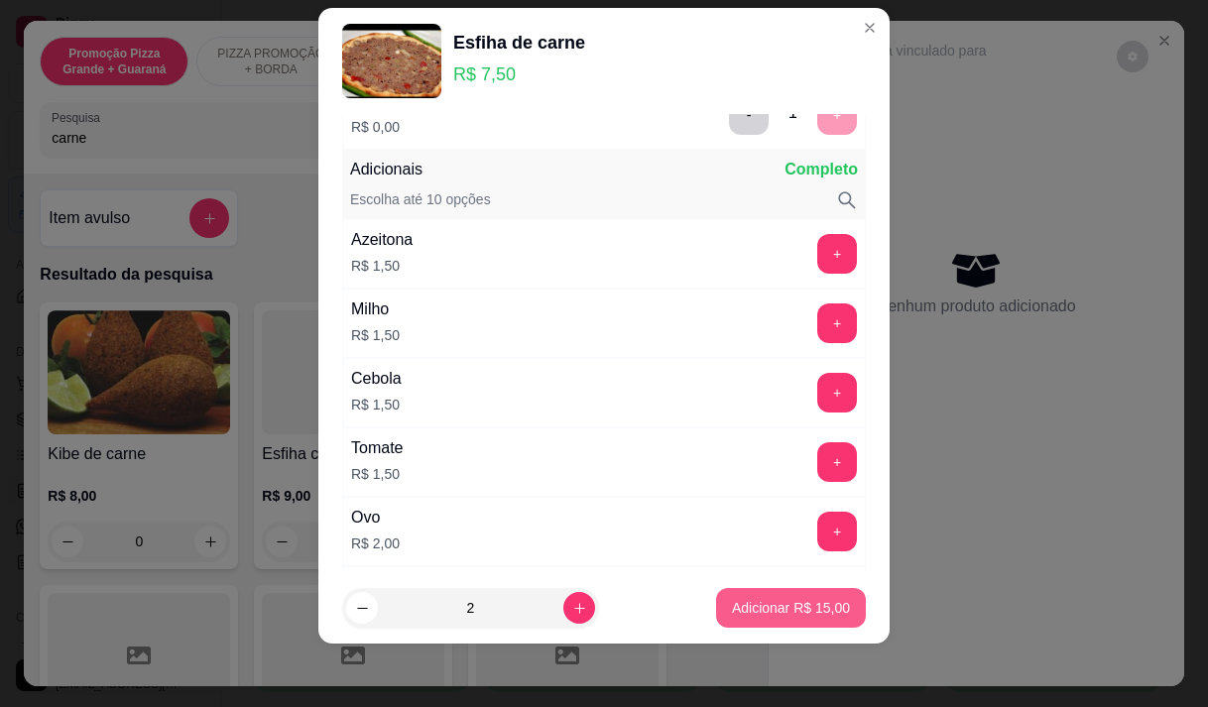
scroll to position [260, 0]
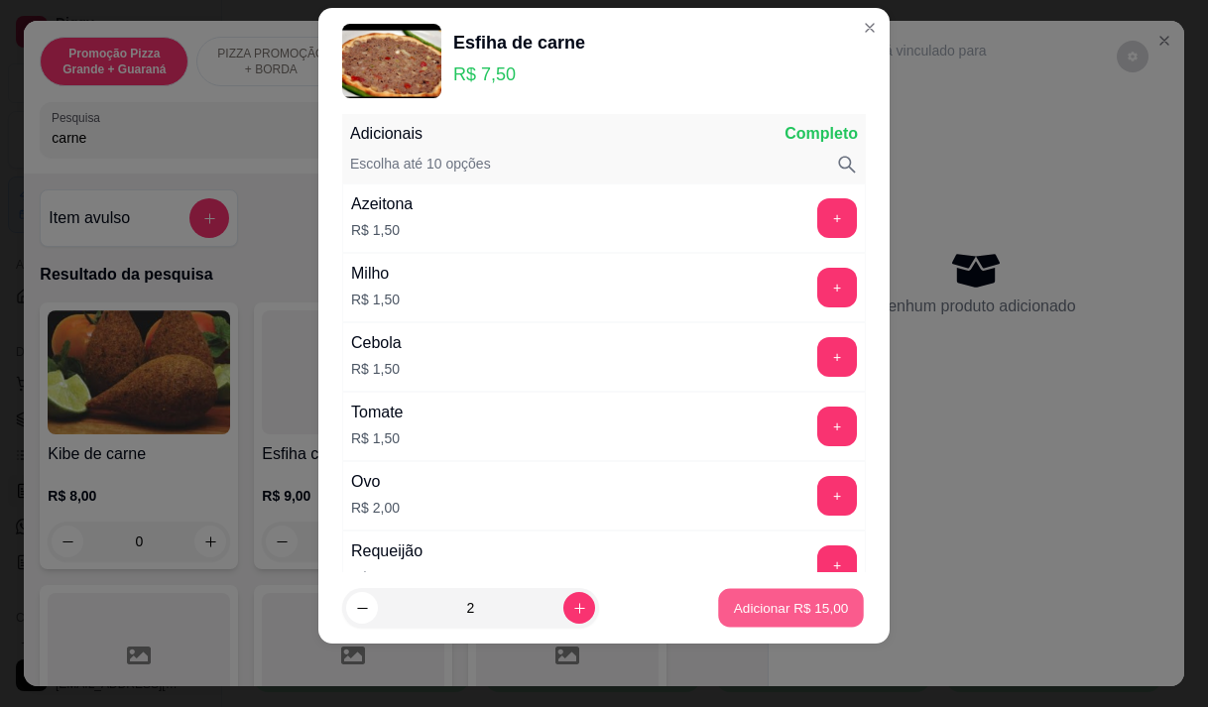
click at [767, 623] on button "Adicionar R$ 15,00" at bounding box center [791, 608] width 146 height 39
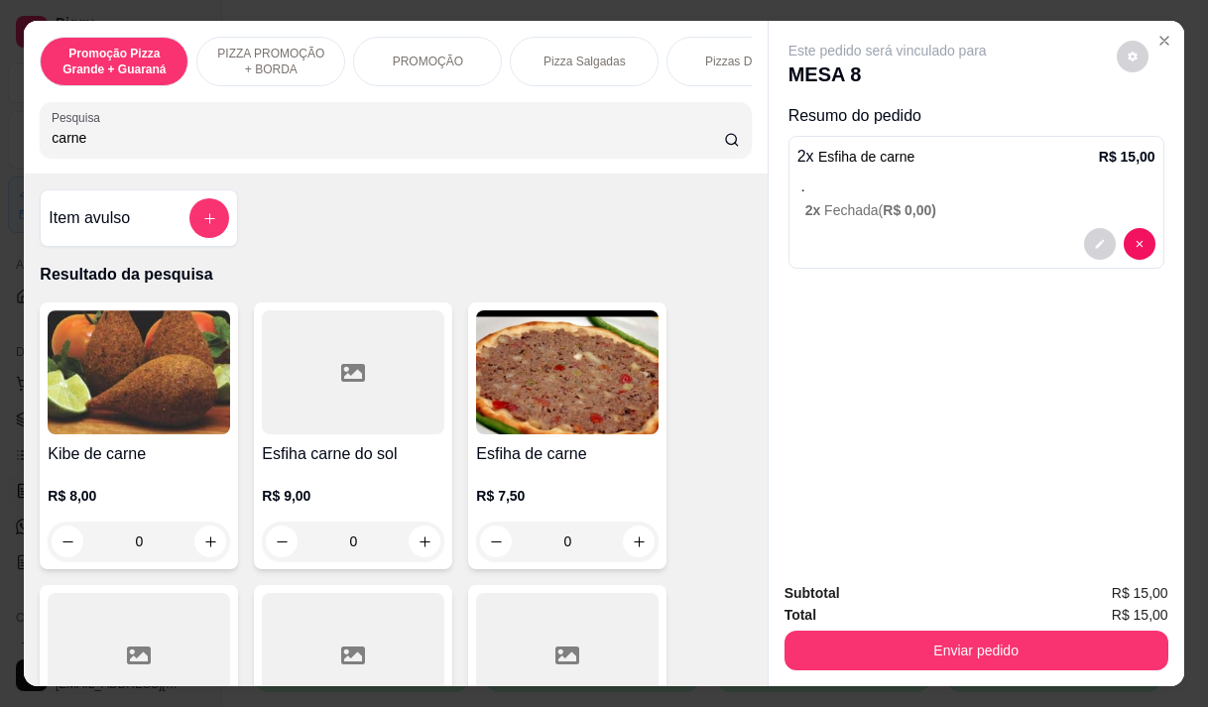
click at [769, 603] on div "Subtotal R$ 15,00 Total R$ 15,00 Enviar pedido" at bounding box center [977, 626] width 416 height 120
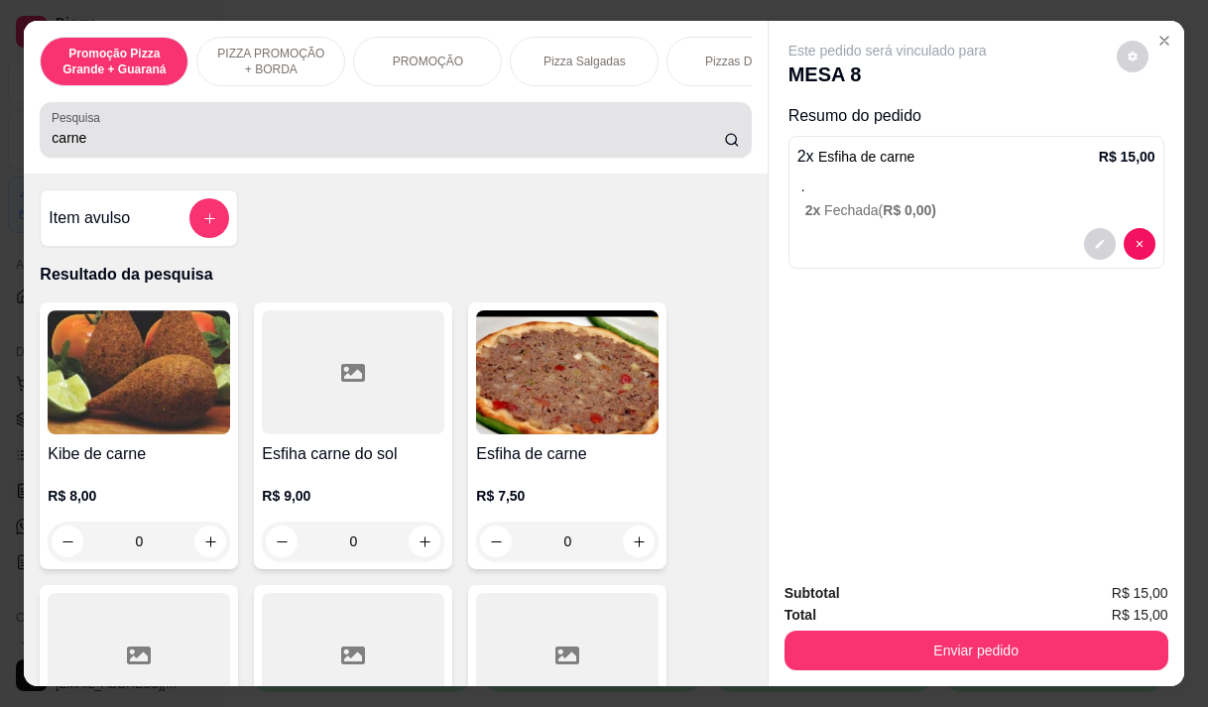
click at [112, 158] on div "Pesquisa carne" at bounding box center [395, 130] width 711 height 56
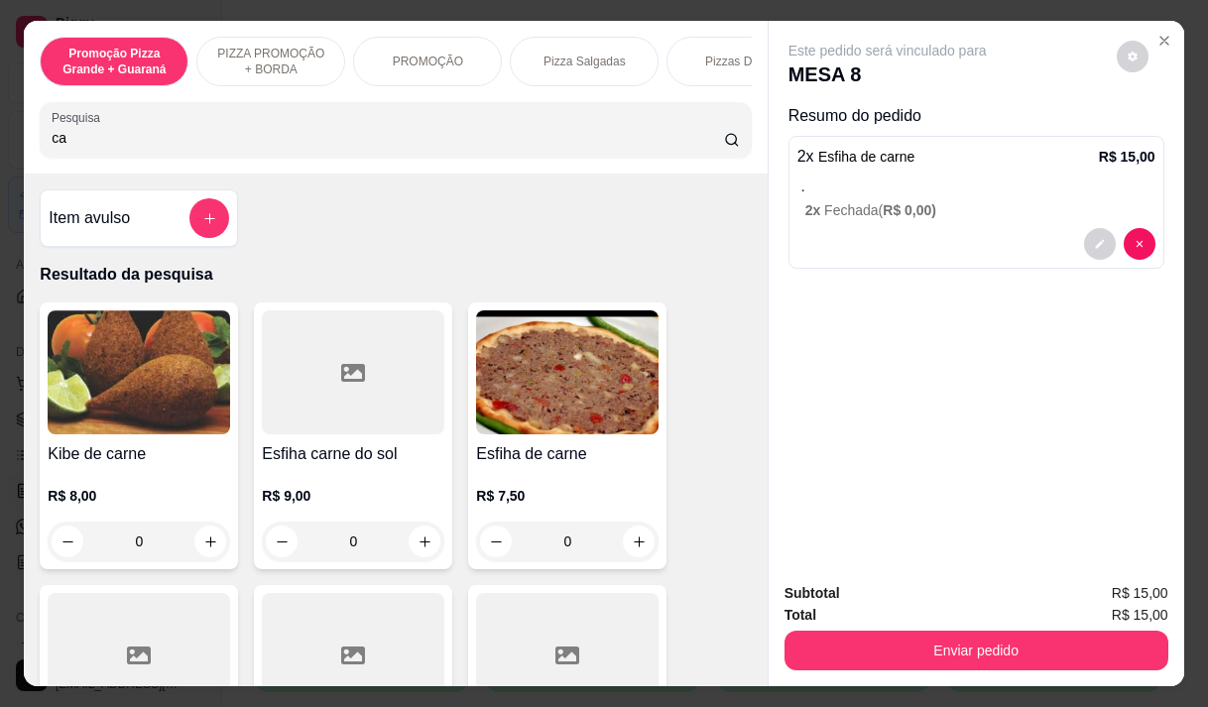
type input "c"
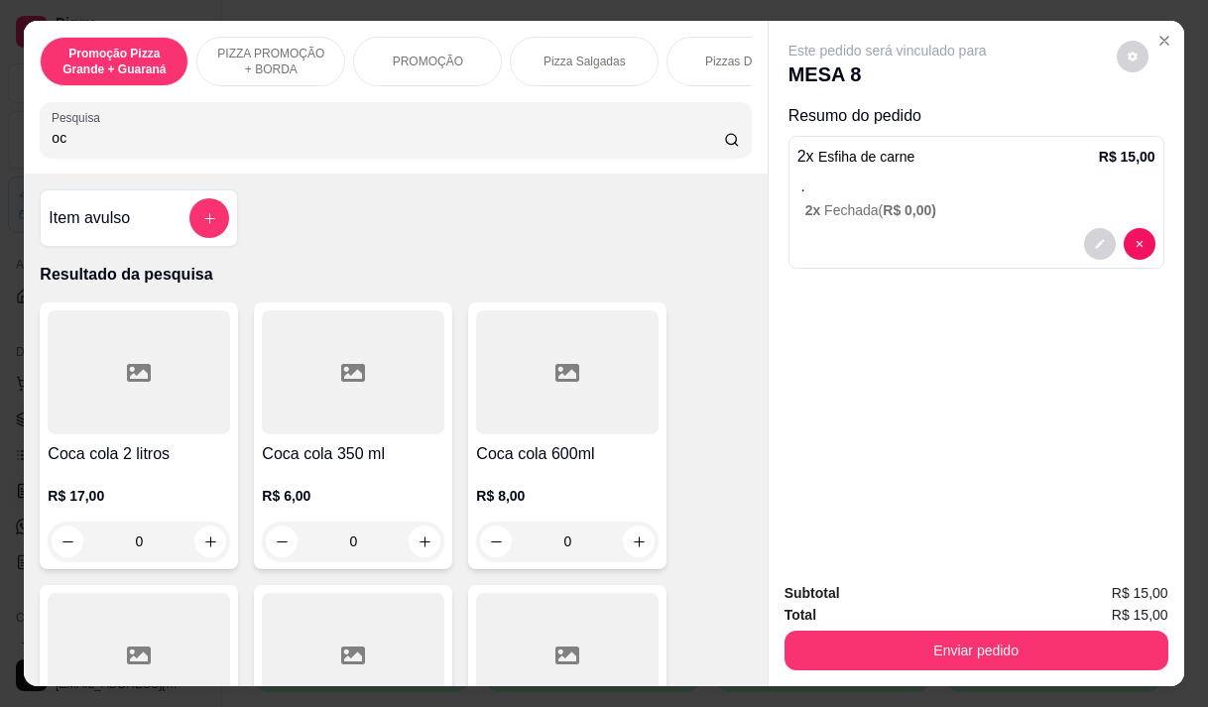
type input "o"
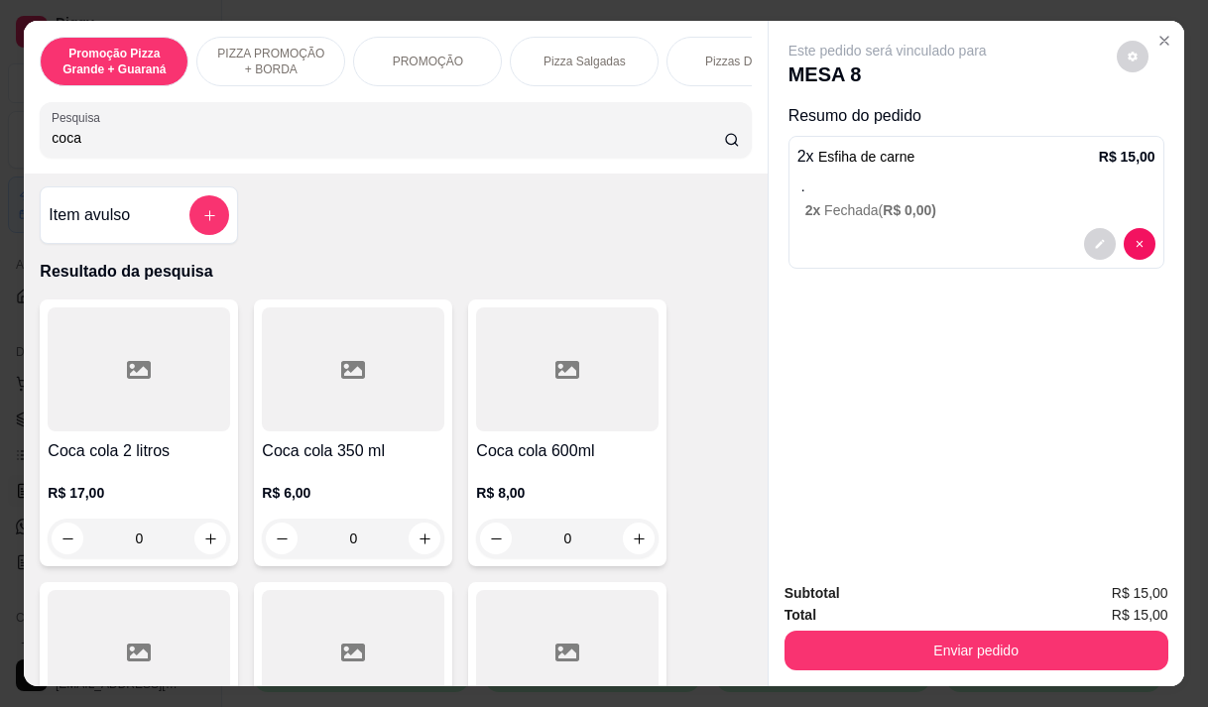
scroll to position [0, 0]
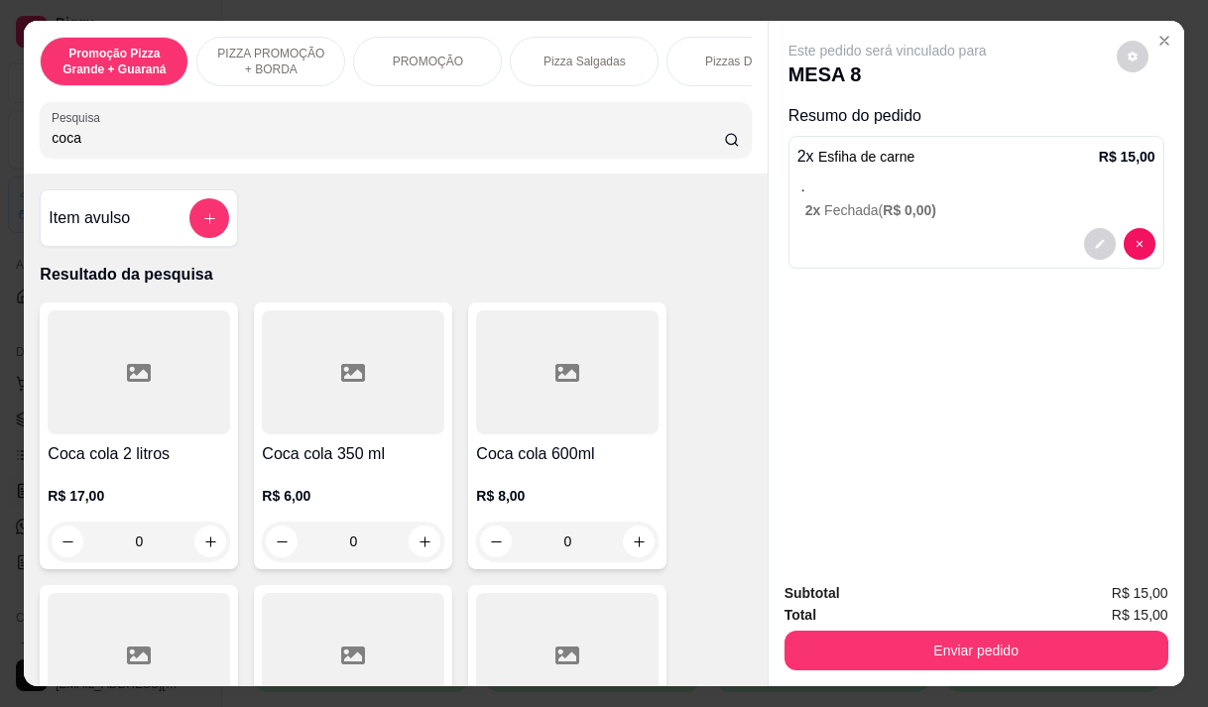
type input "coca"
click at [381, 434] on div at bounding box center [353, 372] width 183 height 124
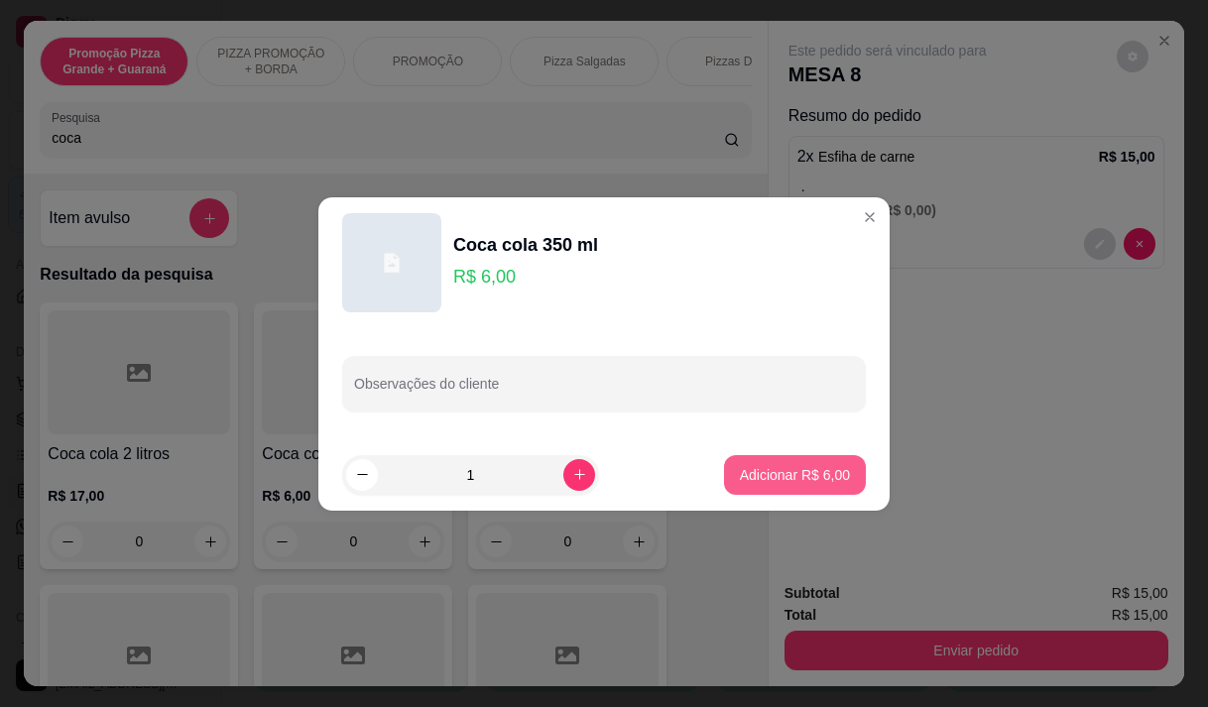
click at [779, 474] on p "Adicionar R$ 6,00" at bounding box center [795, 475] width 110 height 20
type input "1"
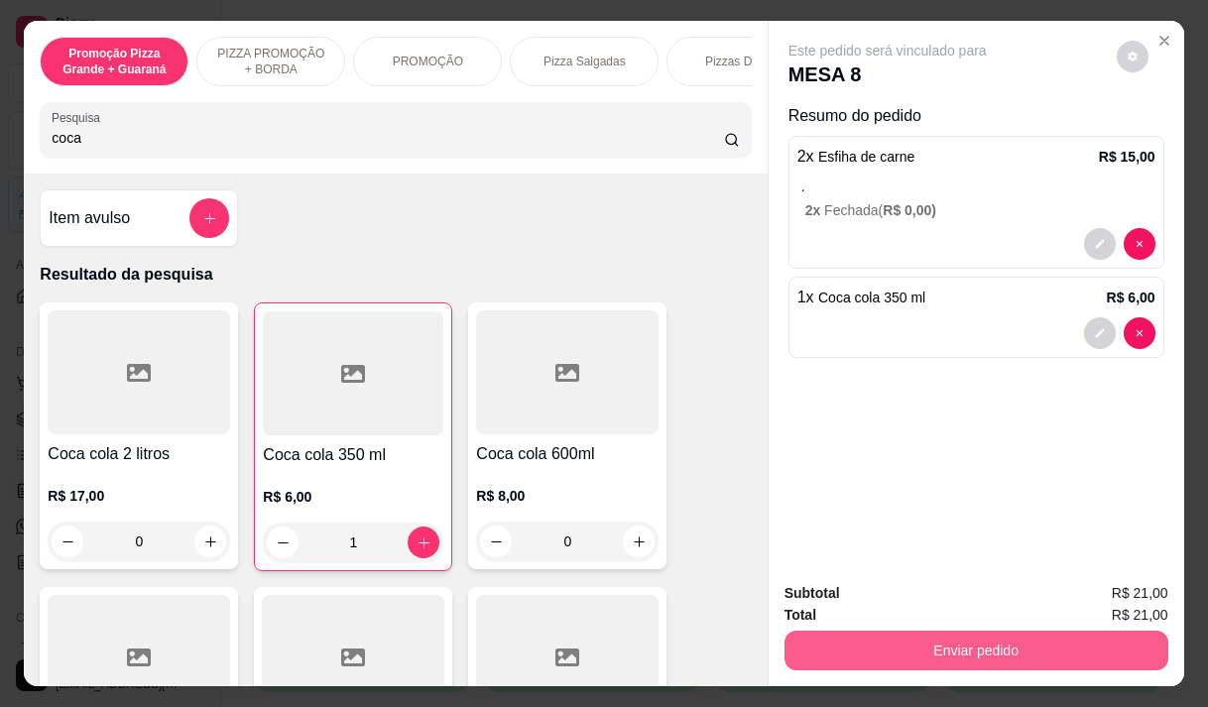
click at [905, 631] on button "Enviar pedido" at bounding box center [977, 651] width 384 height 40
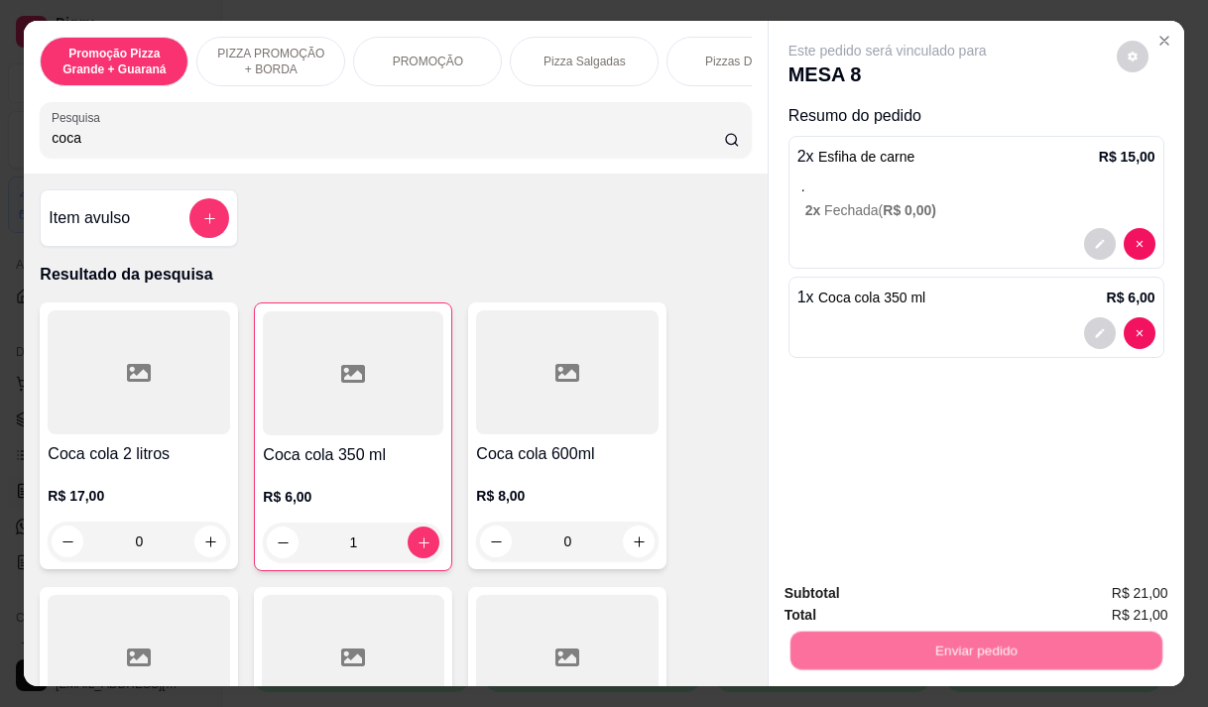
click at [1139, 599] on button "Enviar pedido" at bounding box center [1116, 594] width 112 height 38
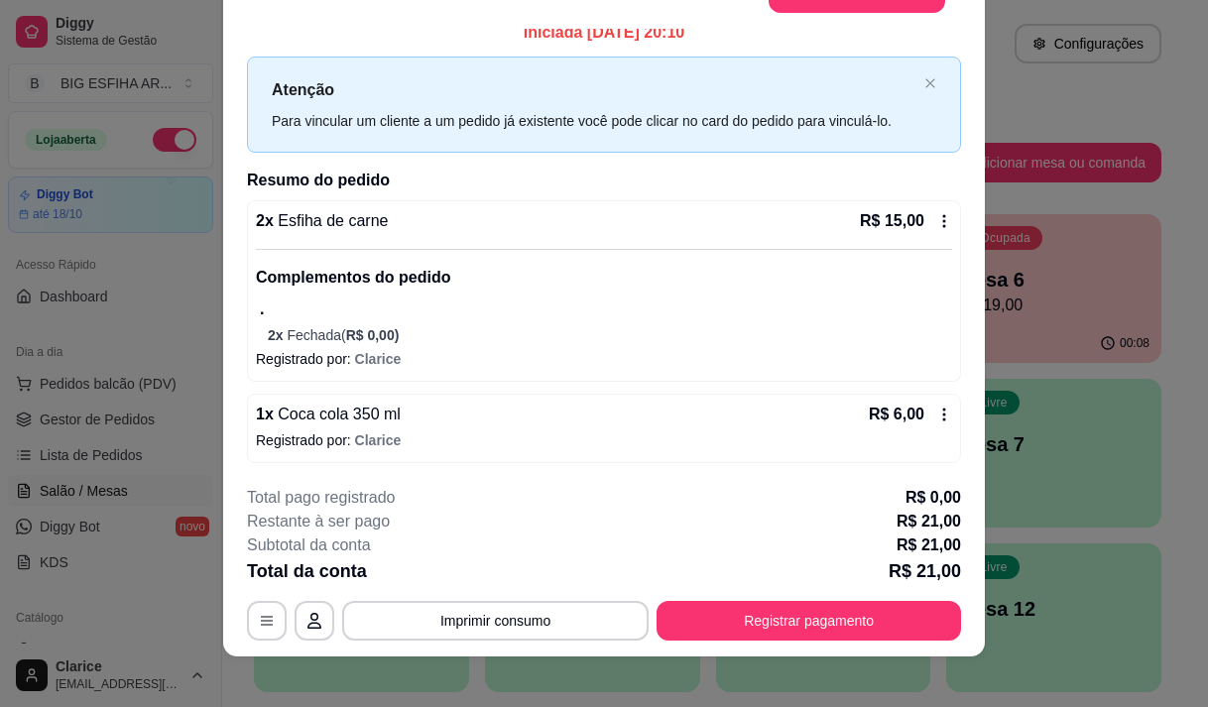
scroll to position [60, 0]
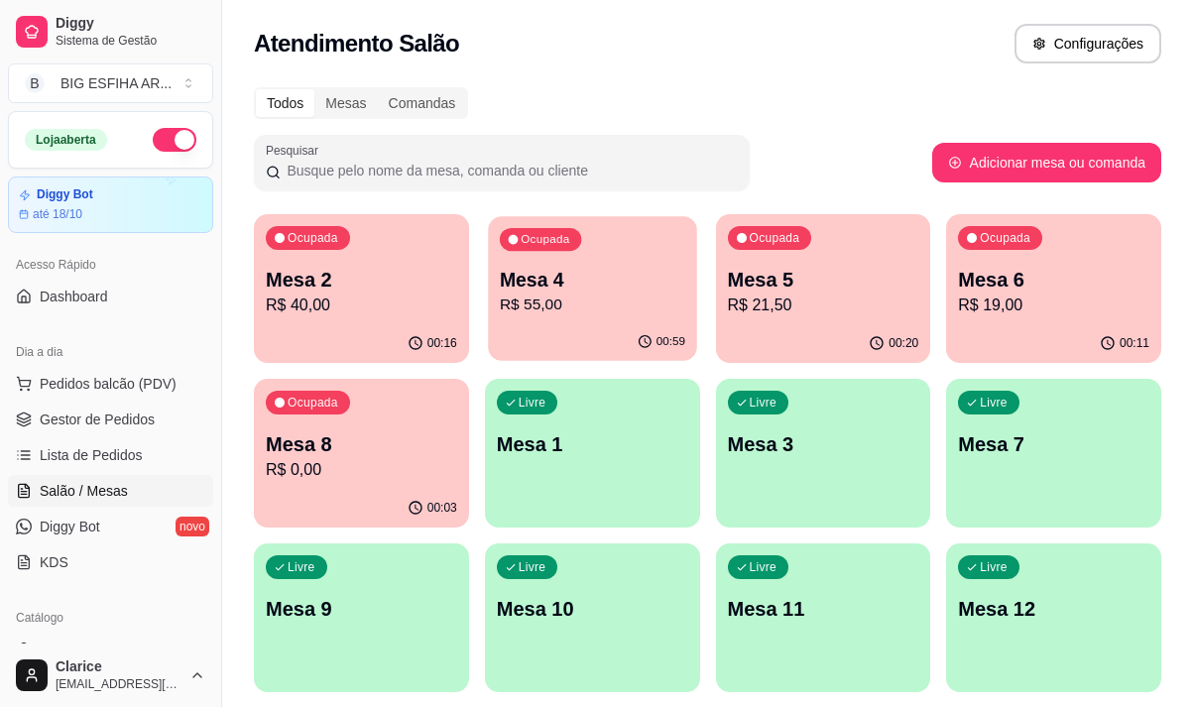
click at [580, 303] on p "R$ 55,00" at bounding box center [592, 305] width 185 height 23
click at [1060, 300] on p "R$ 19,00" at bounding box center [1053, 306] width 191 height 24
click at [759, 294] on p "R$ 21,50" at bounding box center [823, 306] width 191 height 24
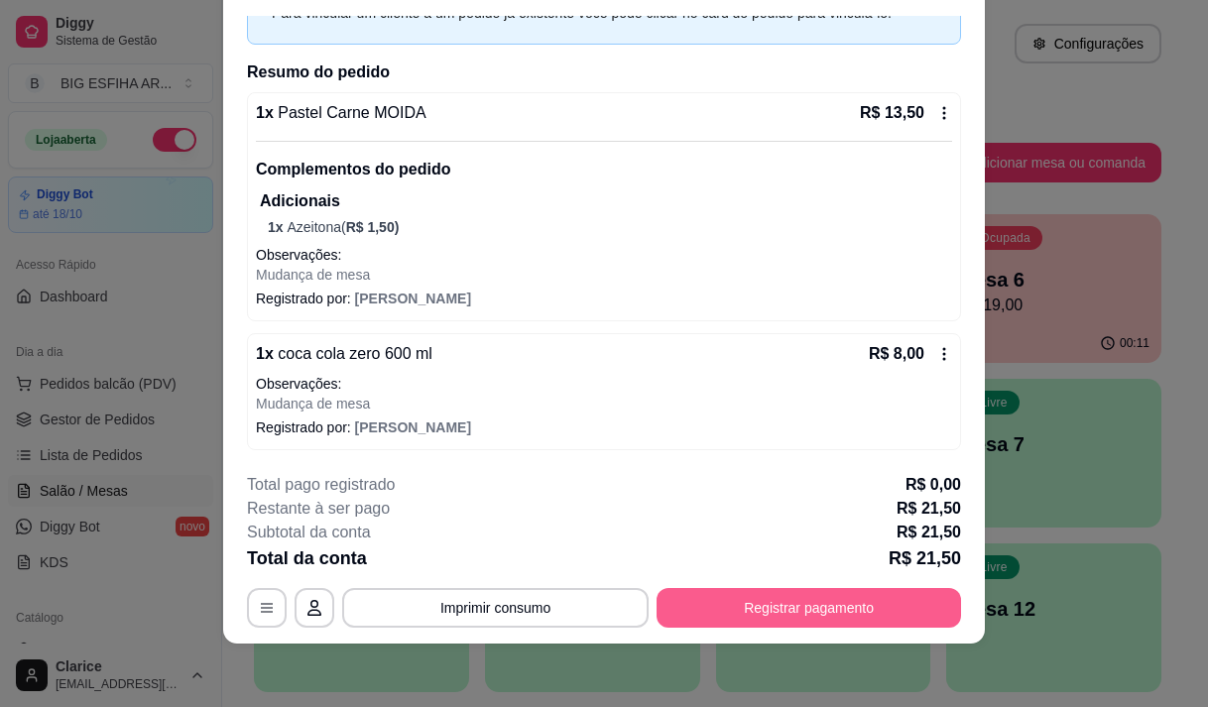
click at [732, 603] on button "Registrar pagamento" at bounding box center [809, 608] width 305 height 40
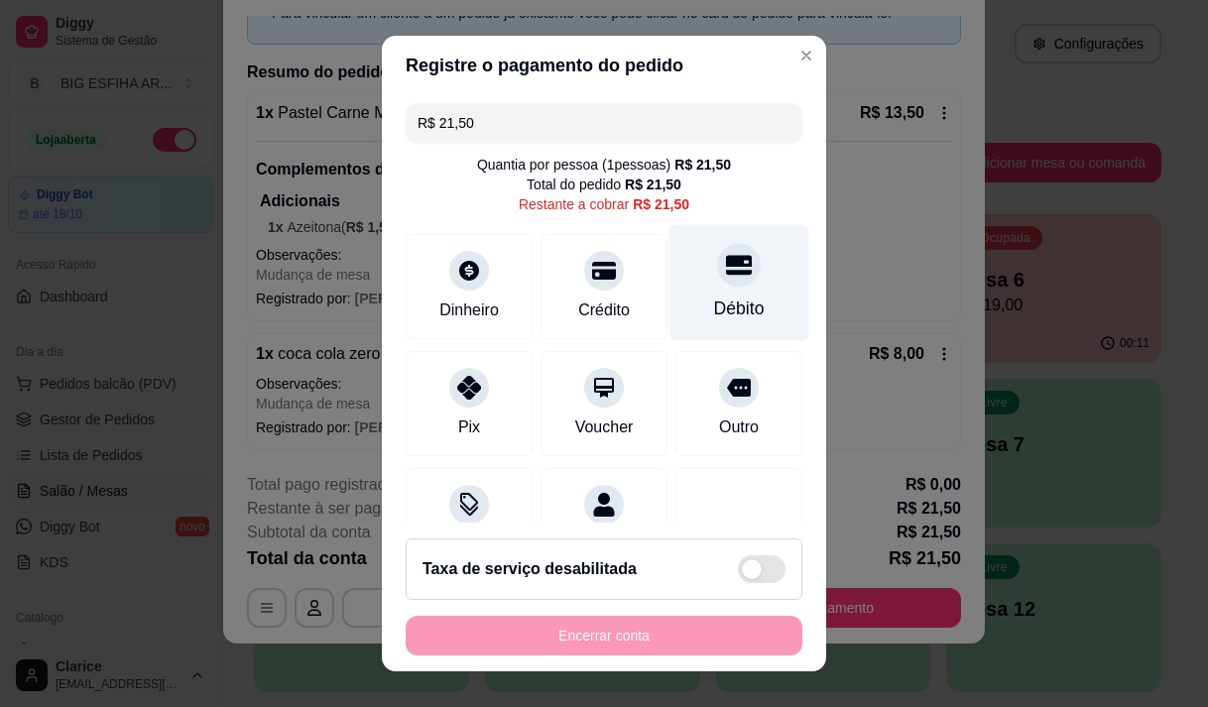
click at [689, 294] on div "Débito" at bounding box center [740, 282] width 140 height 116
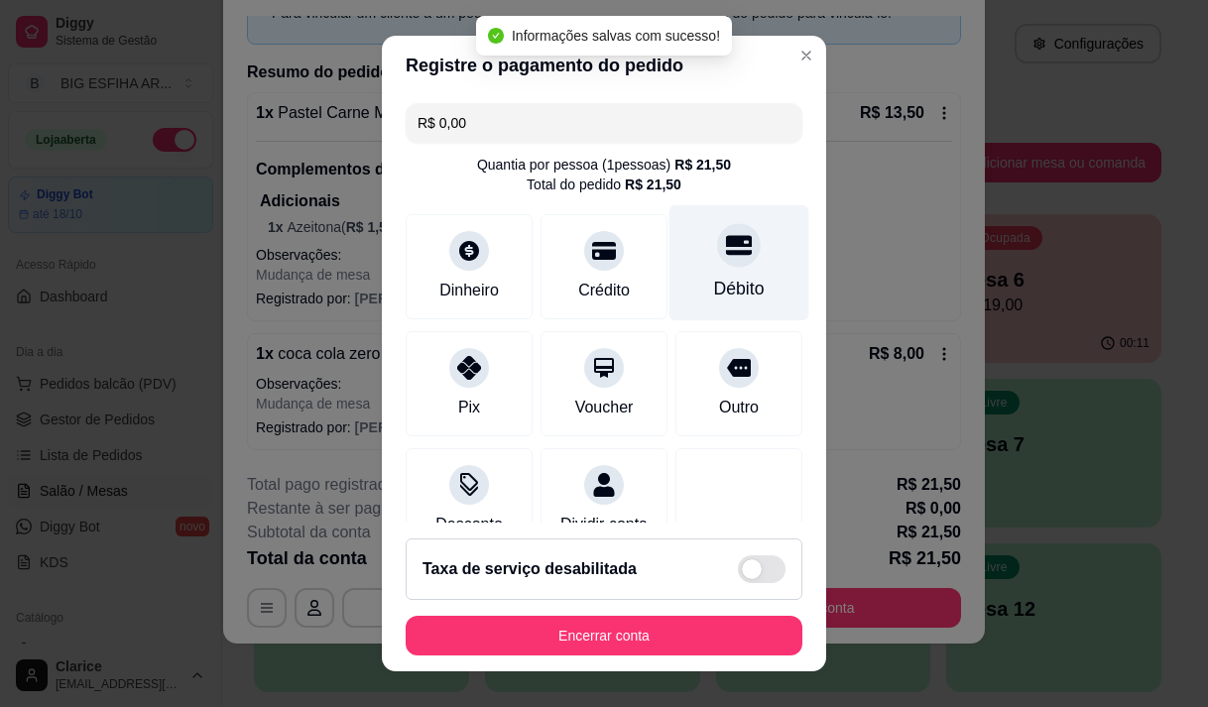
type input "R$ 0,00"
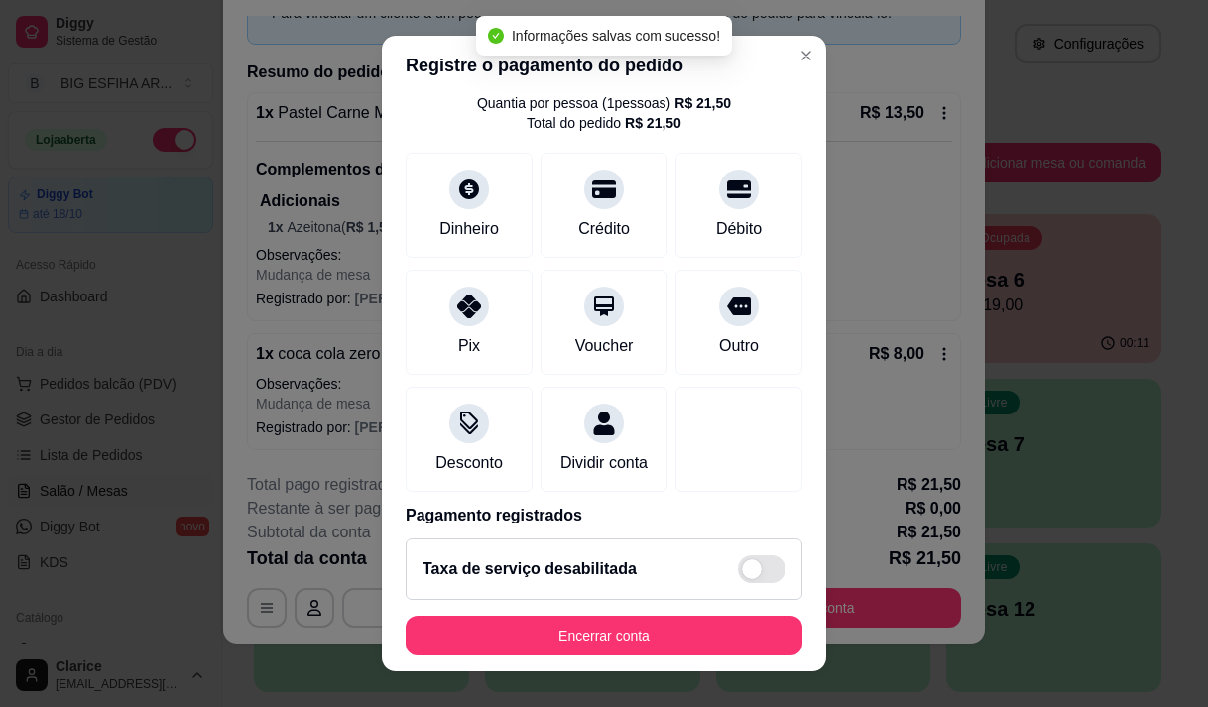
scroll to position [165, 0]
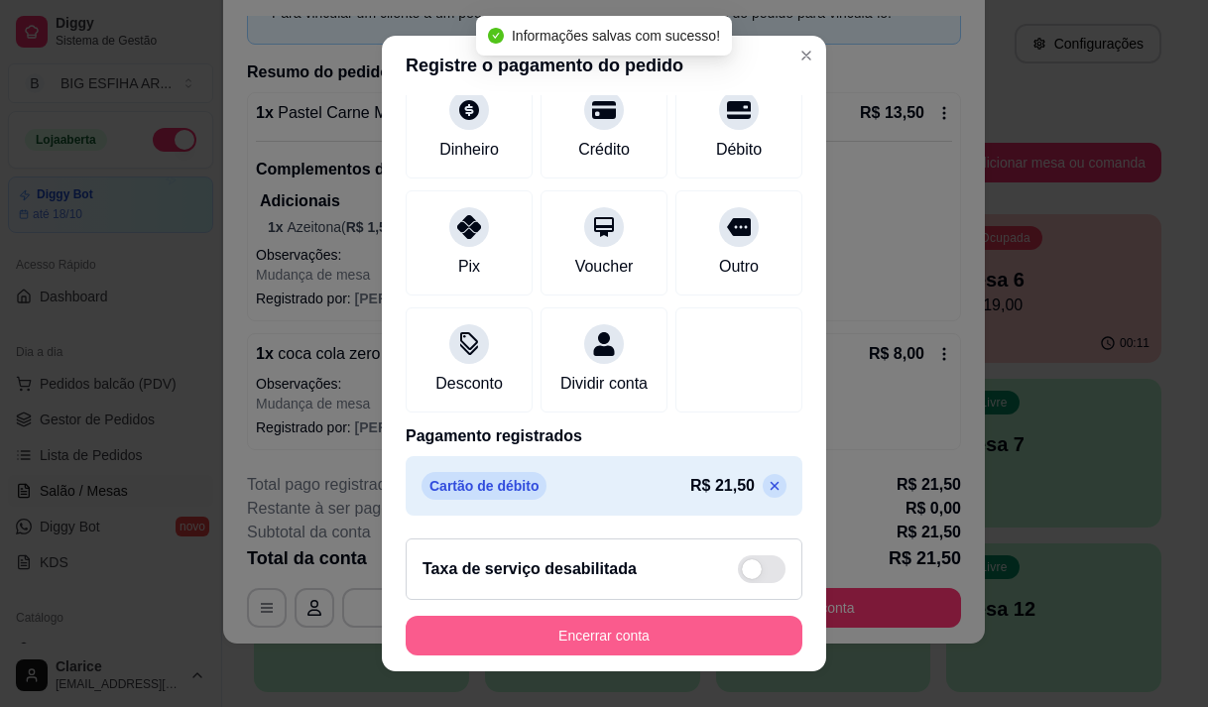
click at [579, 644] on button "Encerrar conta" at bounding box center [604, 636] width 397 height 40
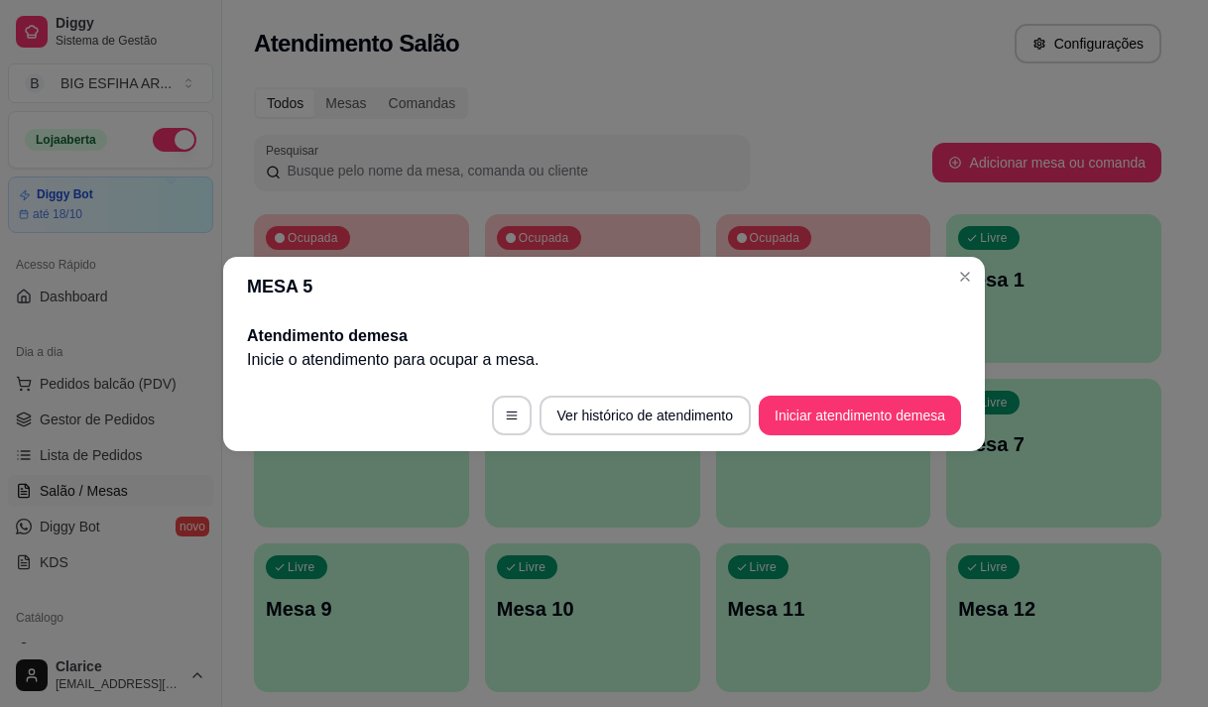
scroll to position [0, 0]
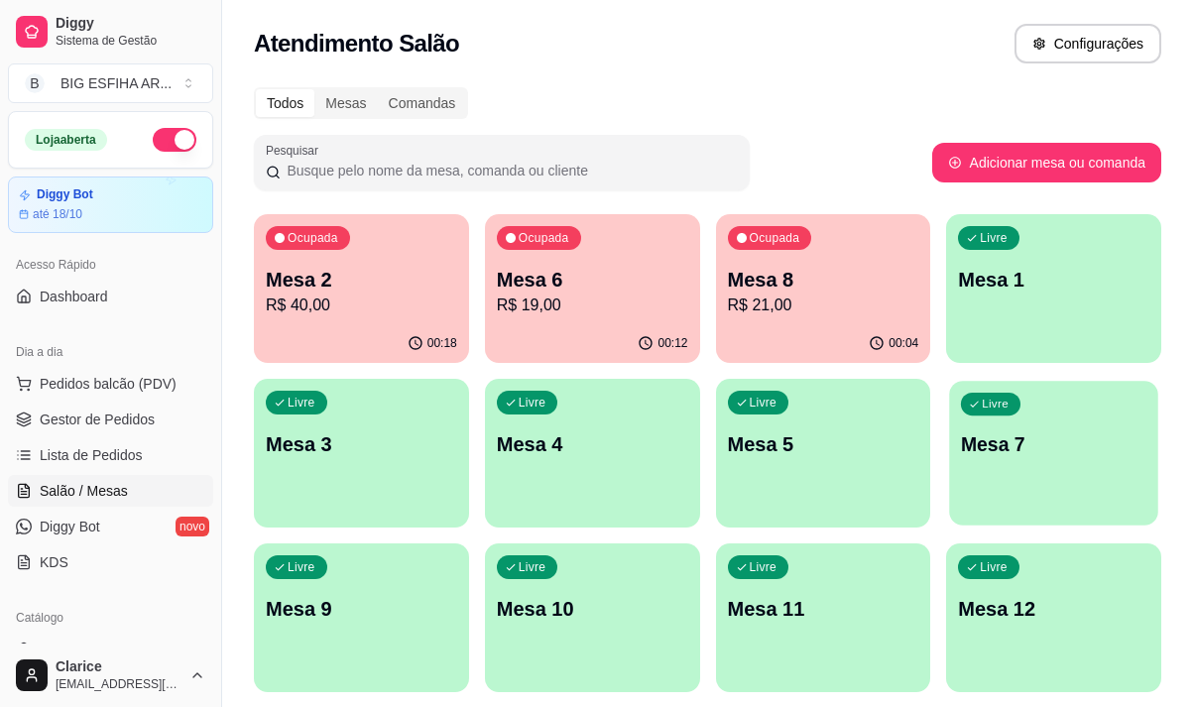
click at [1053, 467] on div "Livre Mesa 7" at bounding box center [1054, 441] width 208 height 121
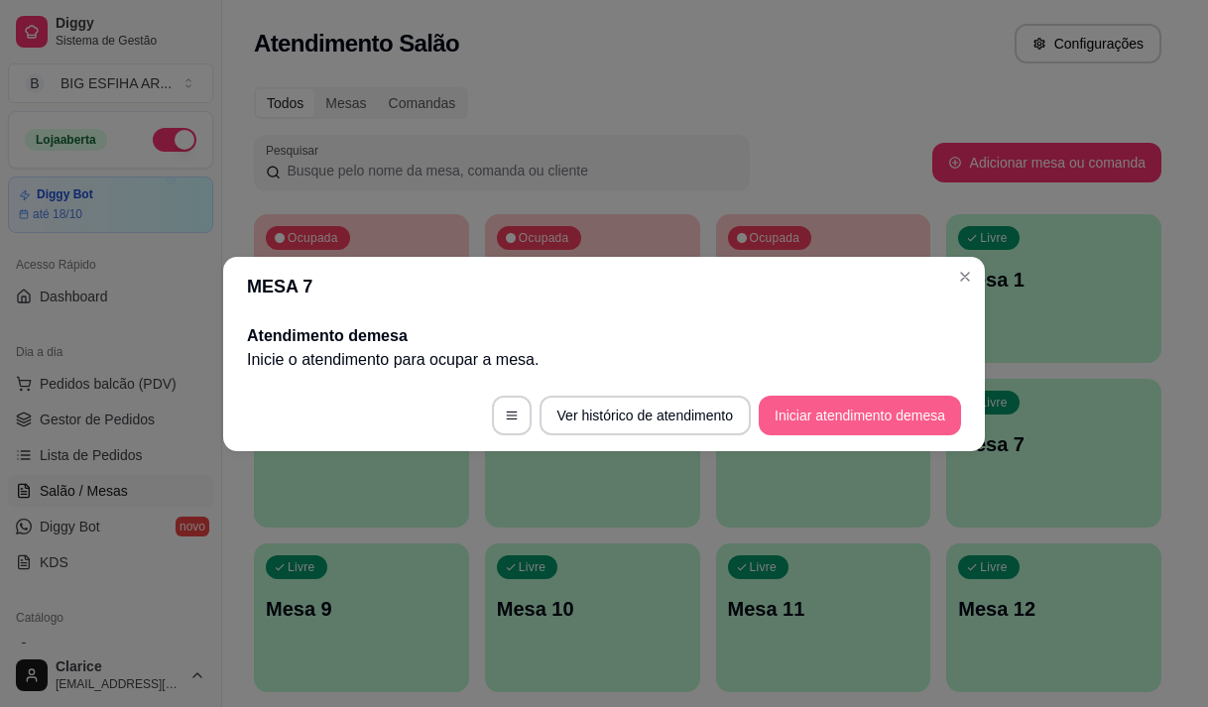
click at [771, 420] on button "Iniciar atendimento de mesa" at bounding box center [860, 416] width 202 height 40
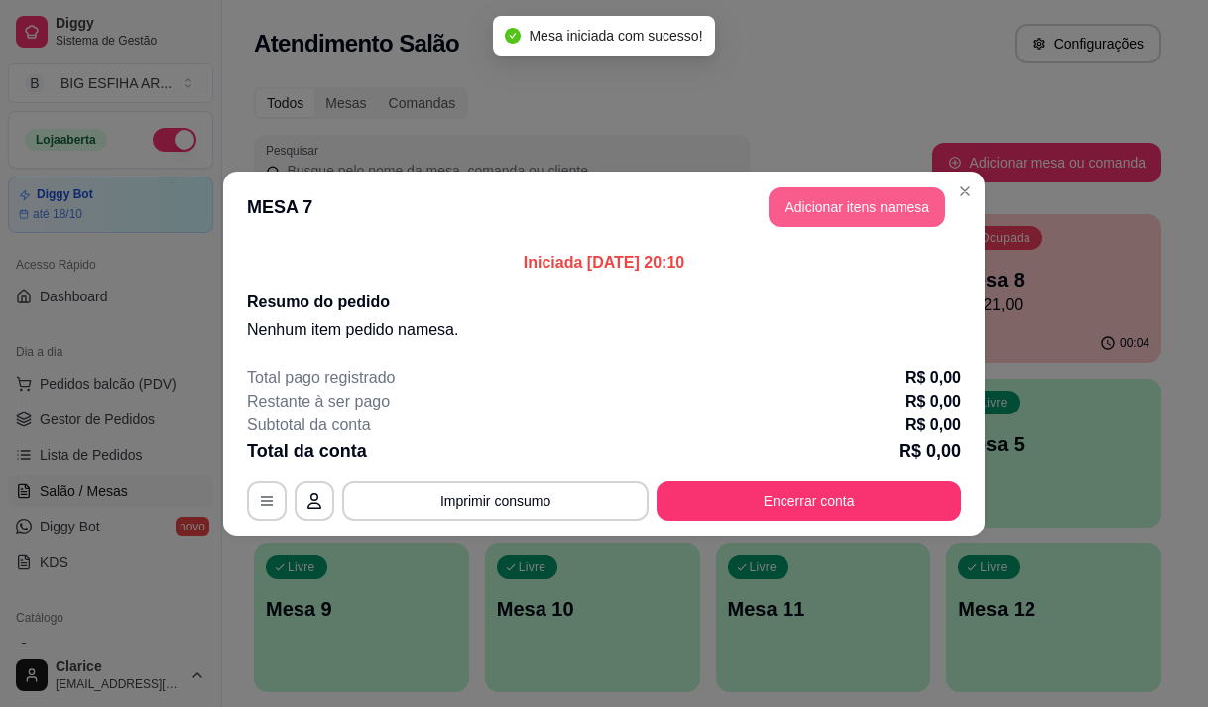
click at [806, 201] on button "Adicionar itens na mesa" at bounding box center [857, 207] width 177 height 40
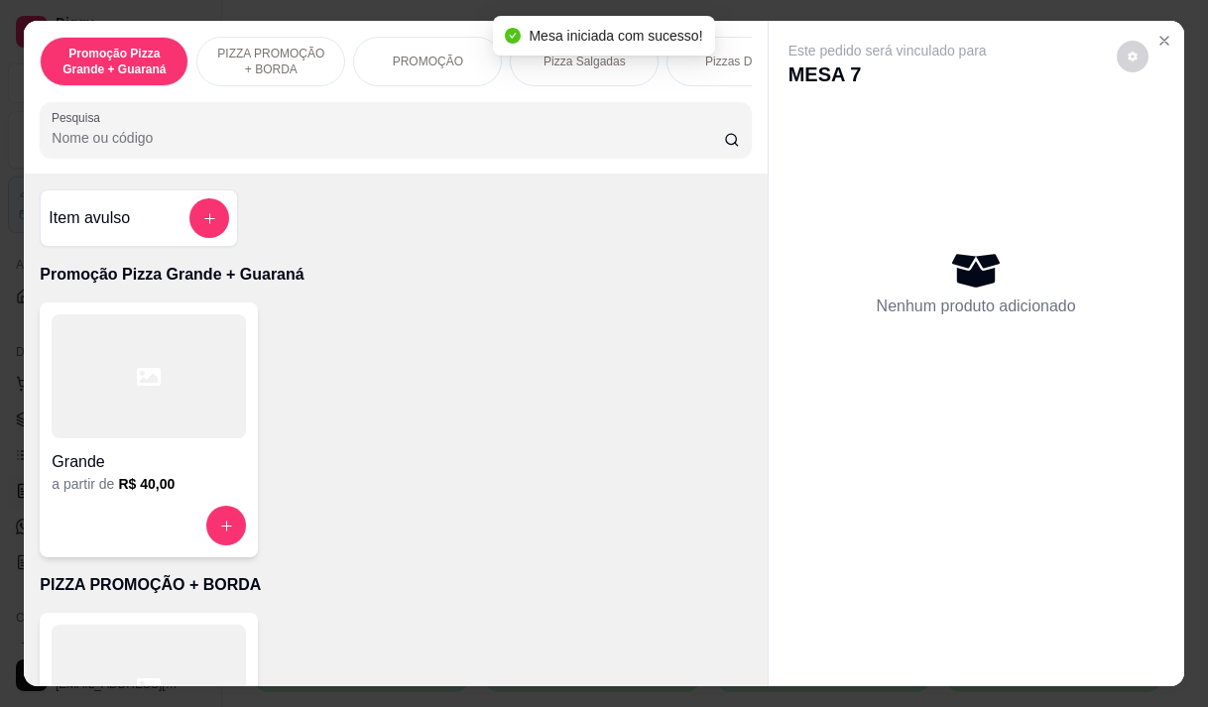
click at [251, 134] on div at bounding box center [395, 130] width 687 height 40
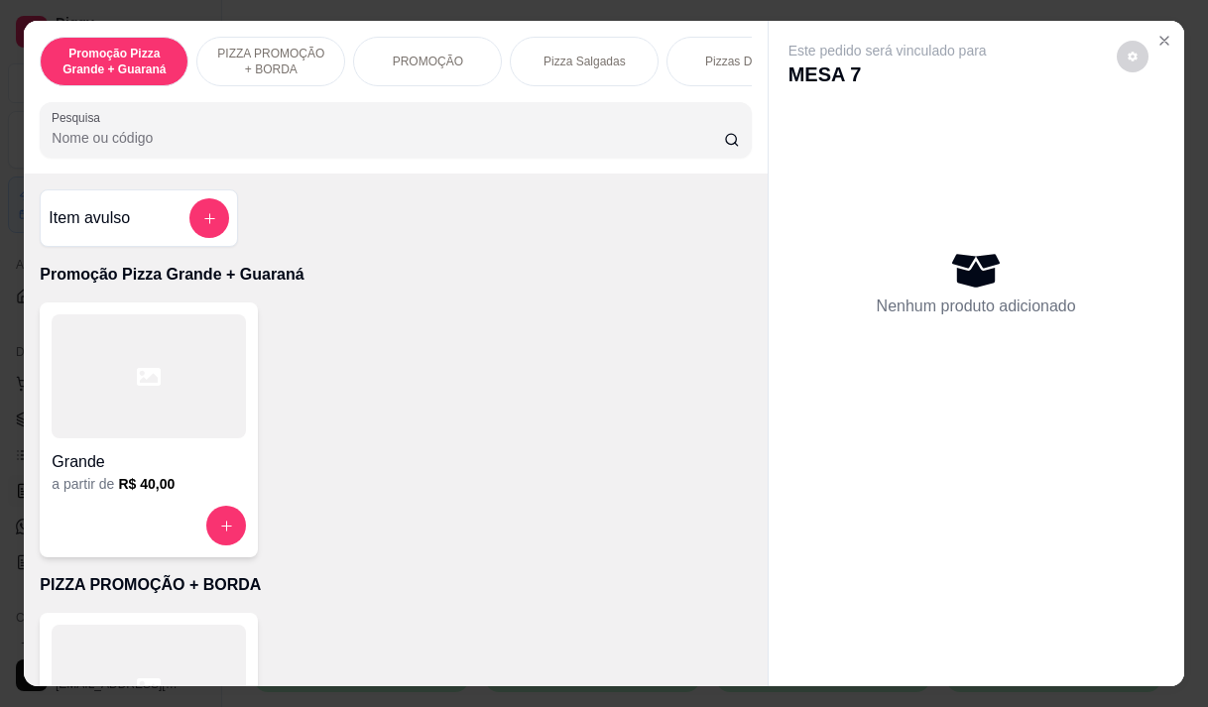
type input "ç"
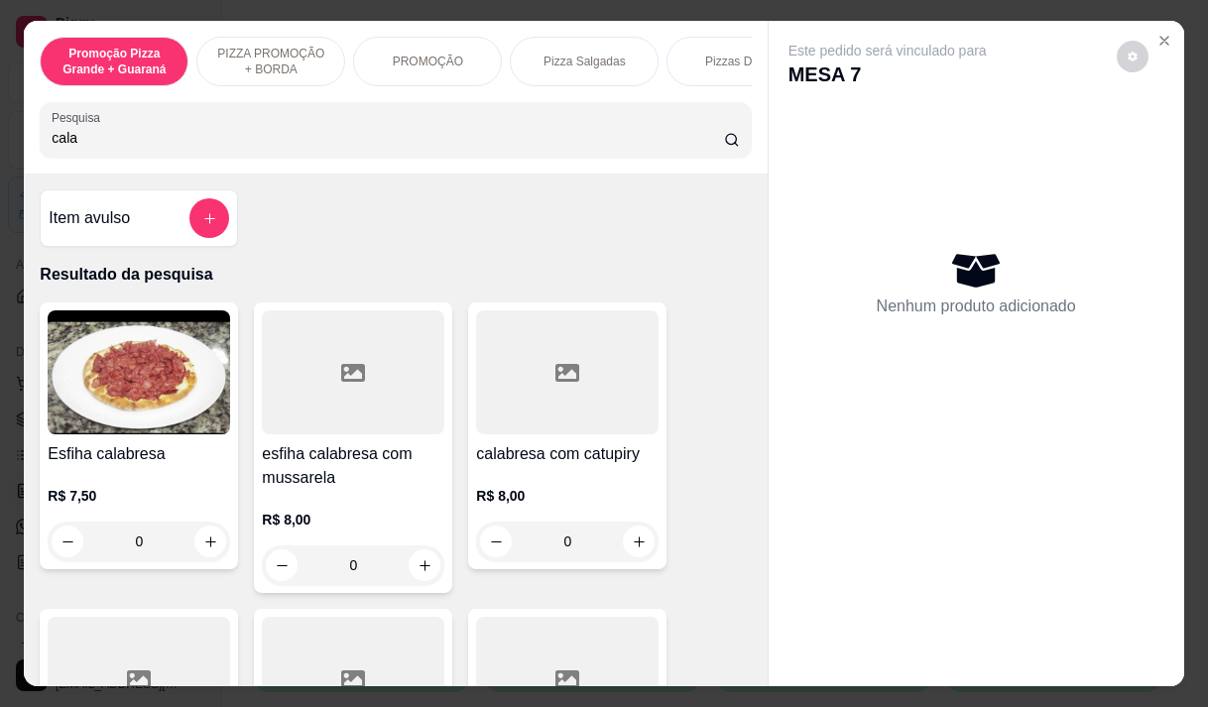
click at [125, 422] on img at bounding box center [139, 372] width 183 height 124
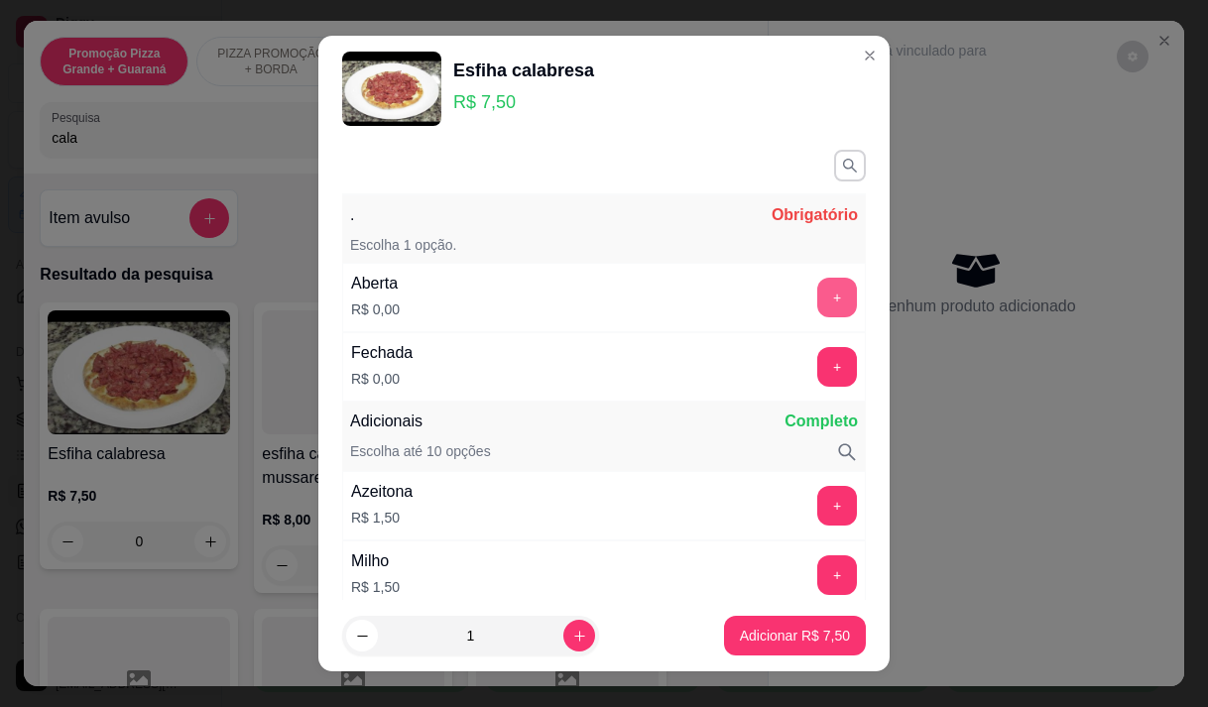
click at [817, 294] on button "+" at bounding box center [837, 298] width 40 height 40
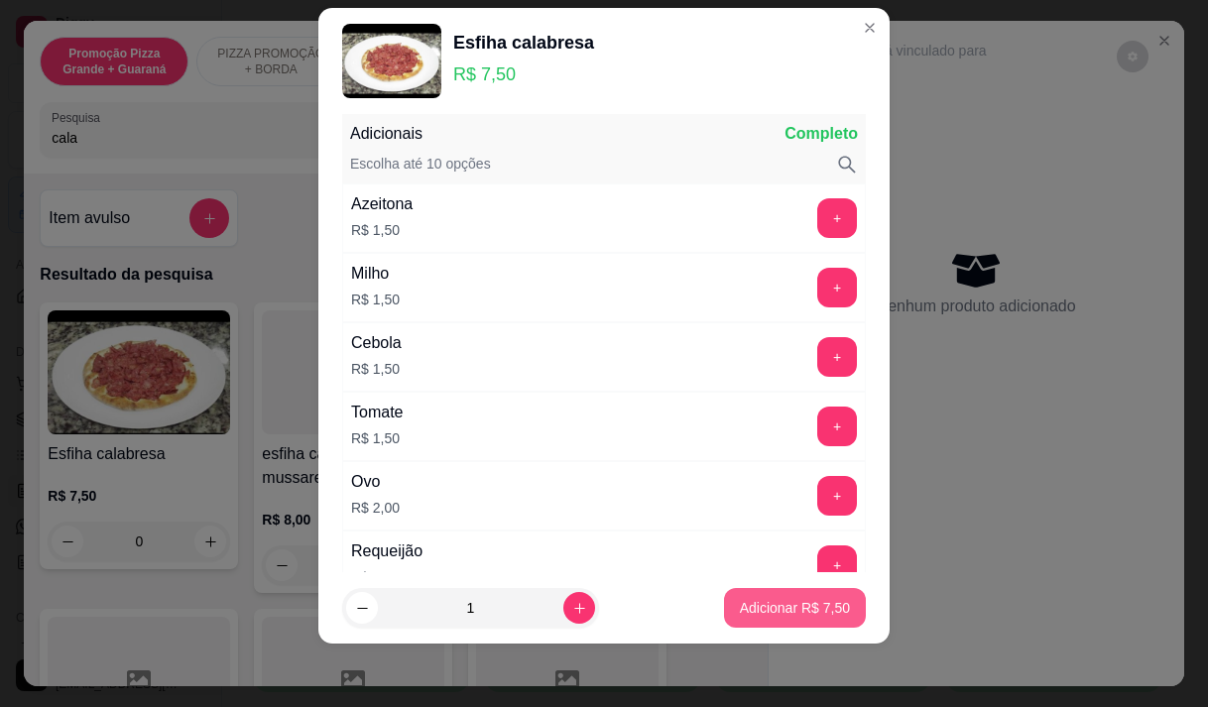
click at [760, 615] on p "Adicionar R$ 7,50" at bounding box center [795, 608] width 110 height 20
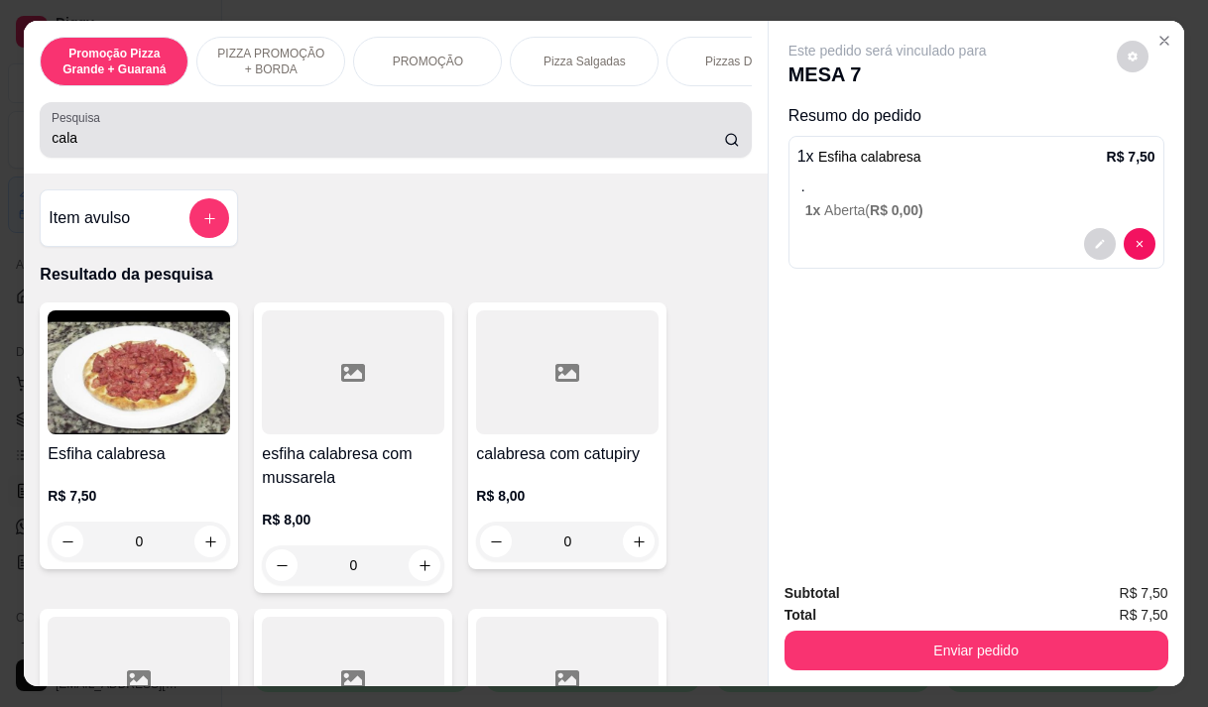
click at [148, 129] on div "cala" at bounding box center [395, 130] width 687 height 40
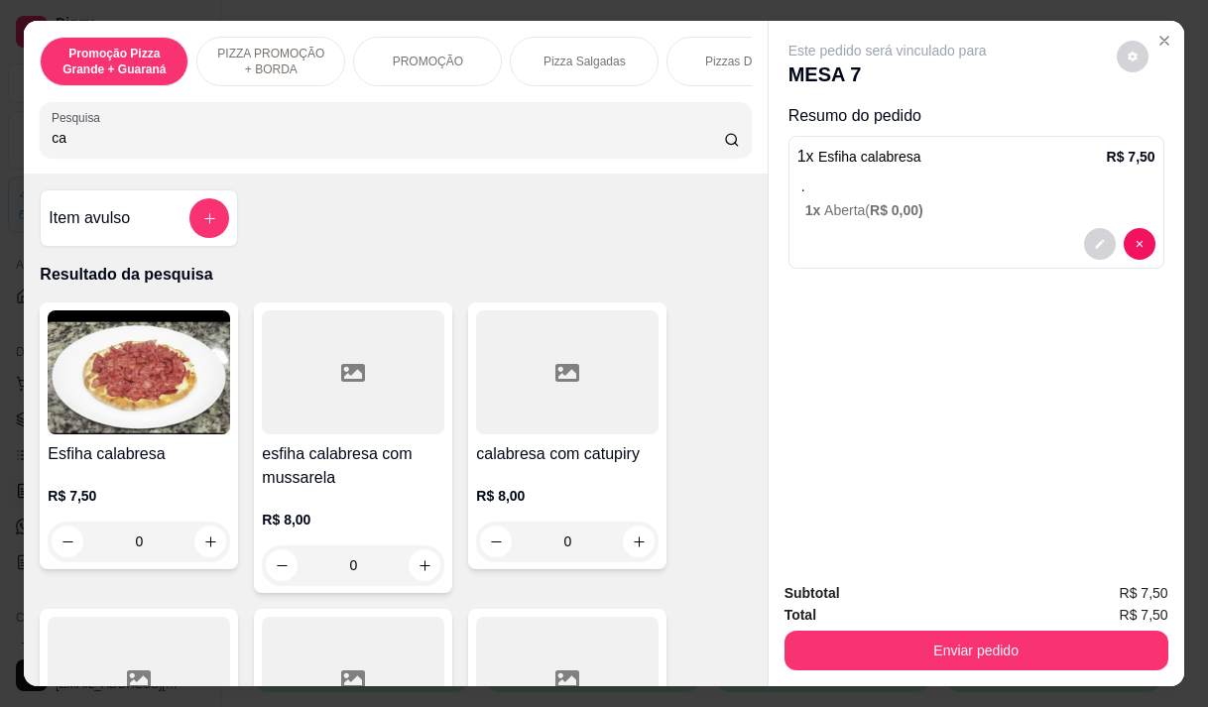
type input "c"
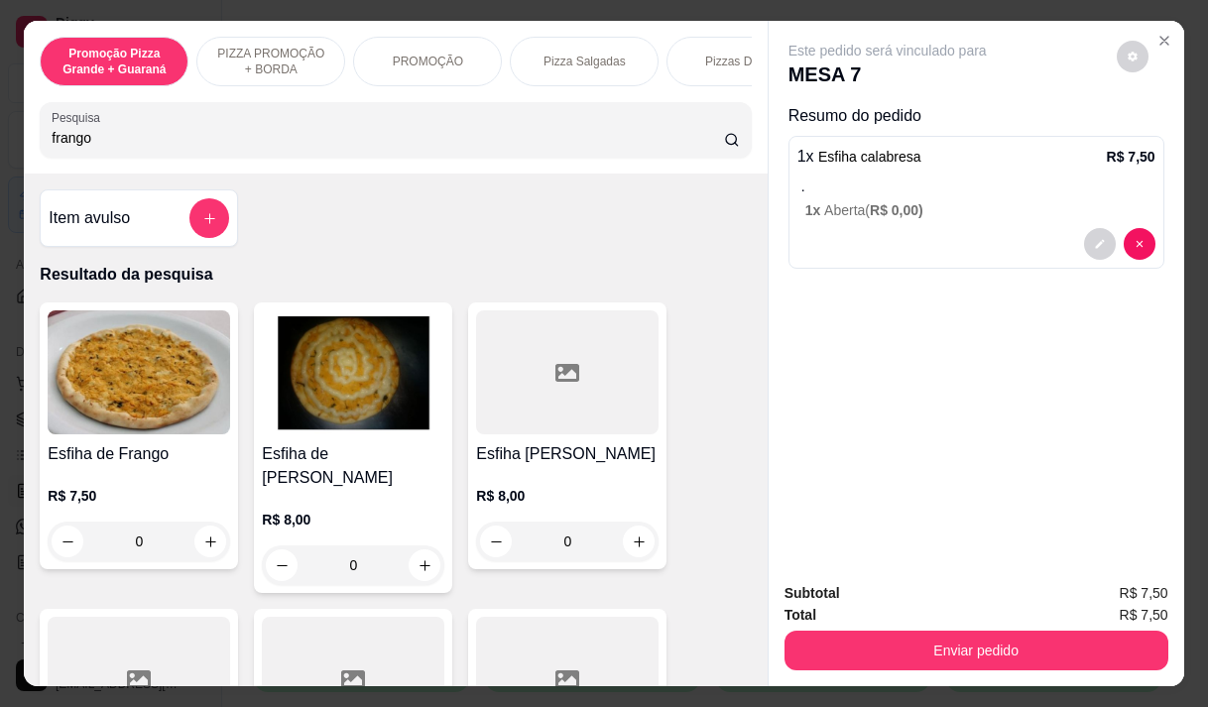
click at [286, 349] on img at bounding box center [353, 372] width 183 height 124
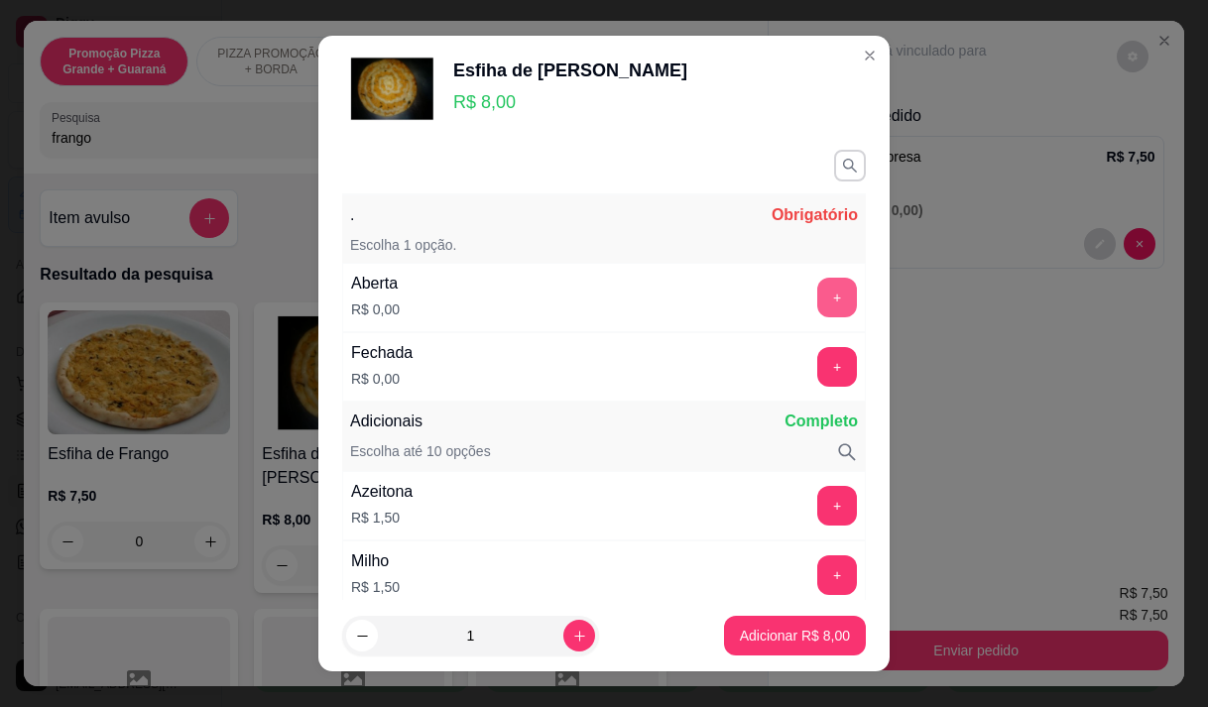
click at [817, 305] on button "+" at bounding box center [837, 298] width 40 height 40
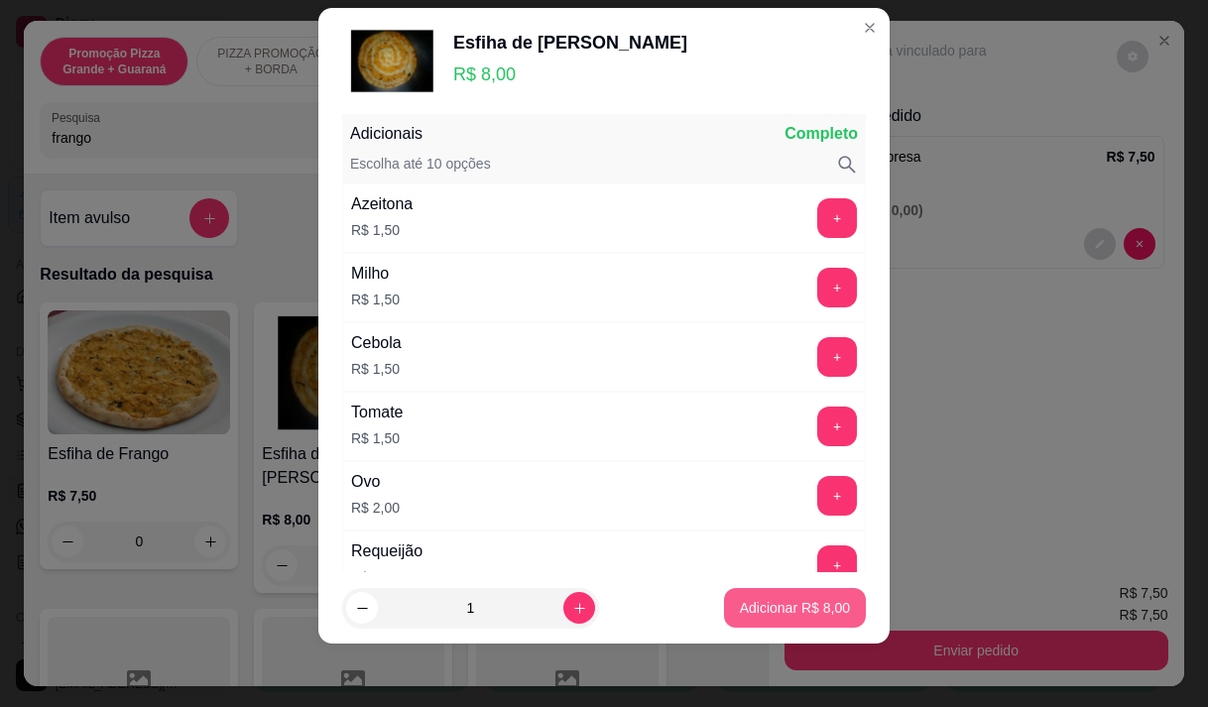
click at [748, 609] on p "Adicionar R$ 8,00" at bounding box center [795, 608] width 110 height 20
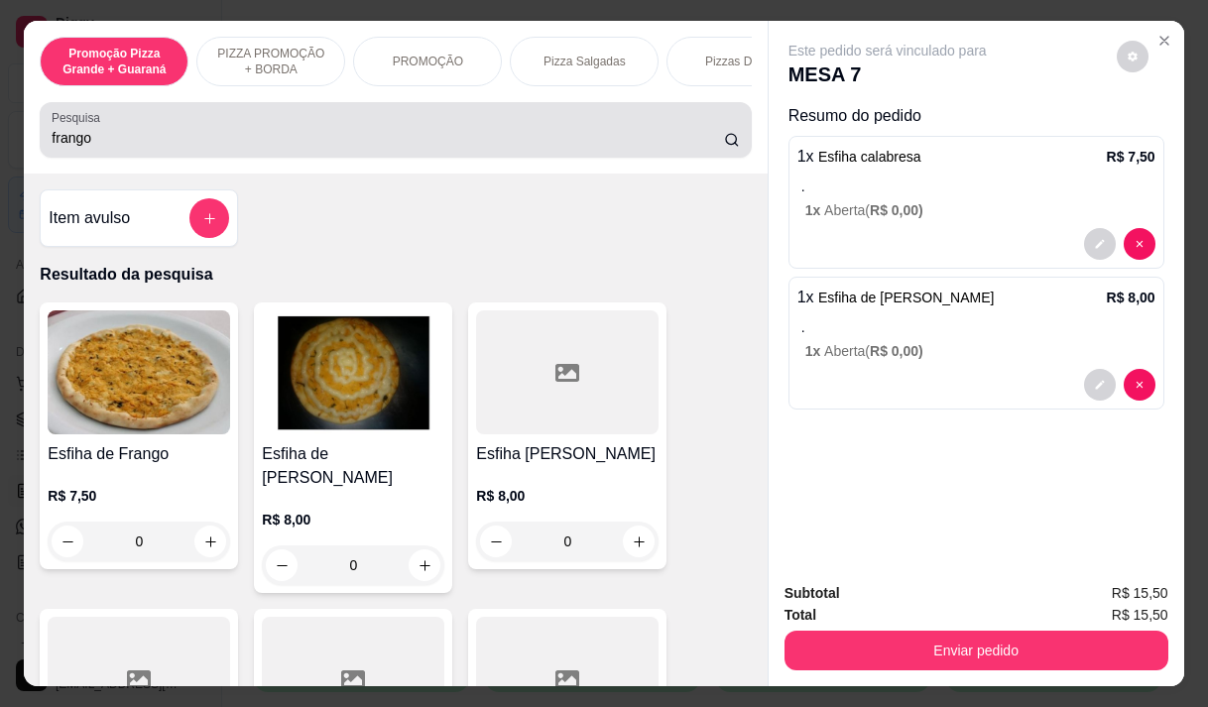
click at [165, 135] on input "frango" at bounding box center [388, 138] width 672 height 20
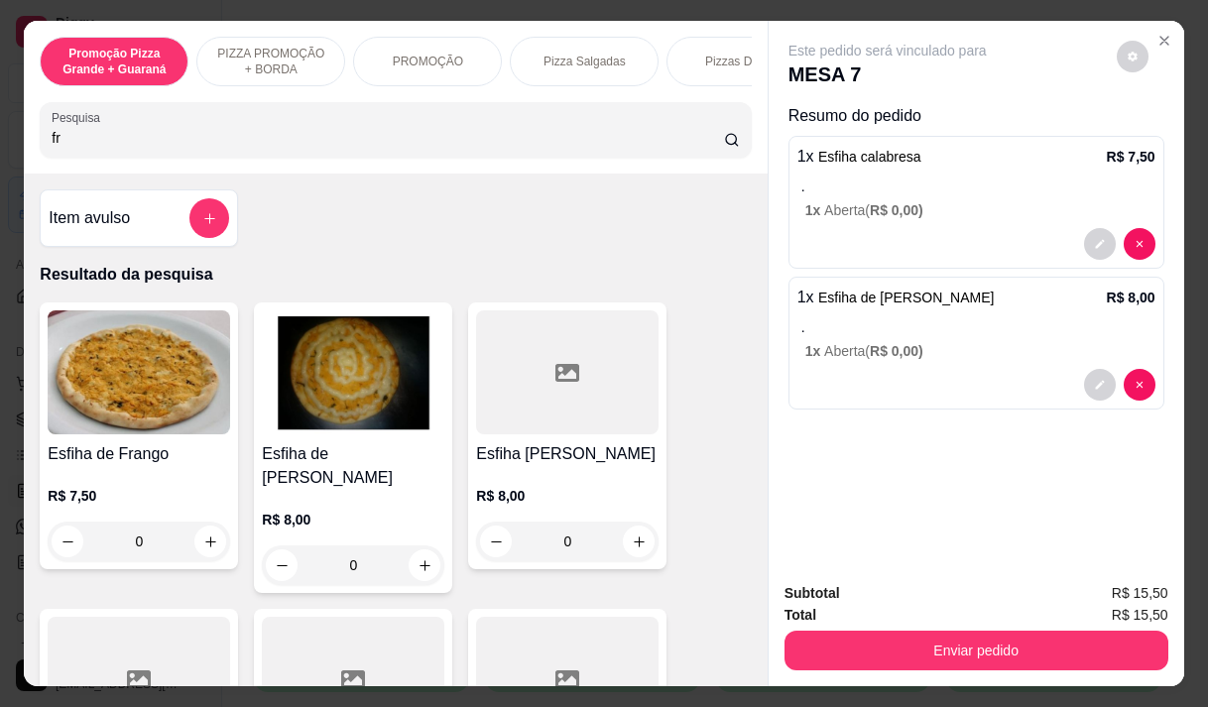
type input "f"
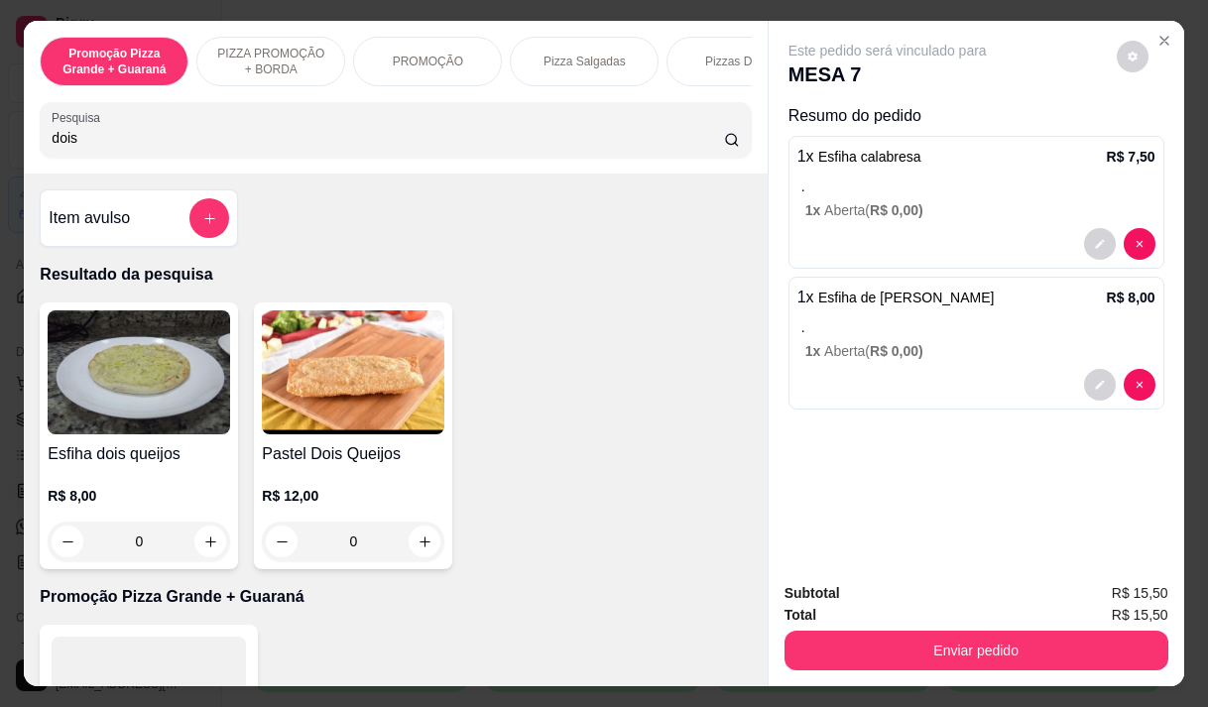
type input "dois"
click at [145, 432] on img at bounding box center [139, 372] width 183 height 124
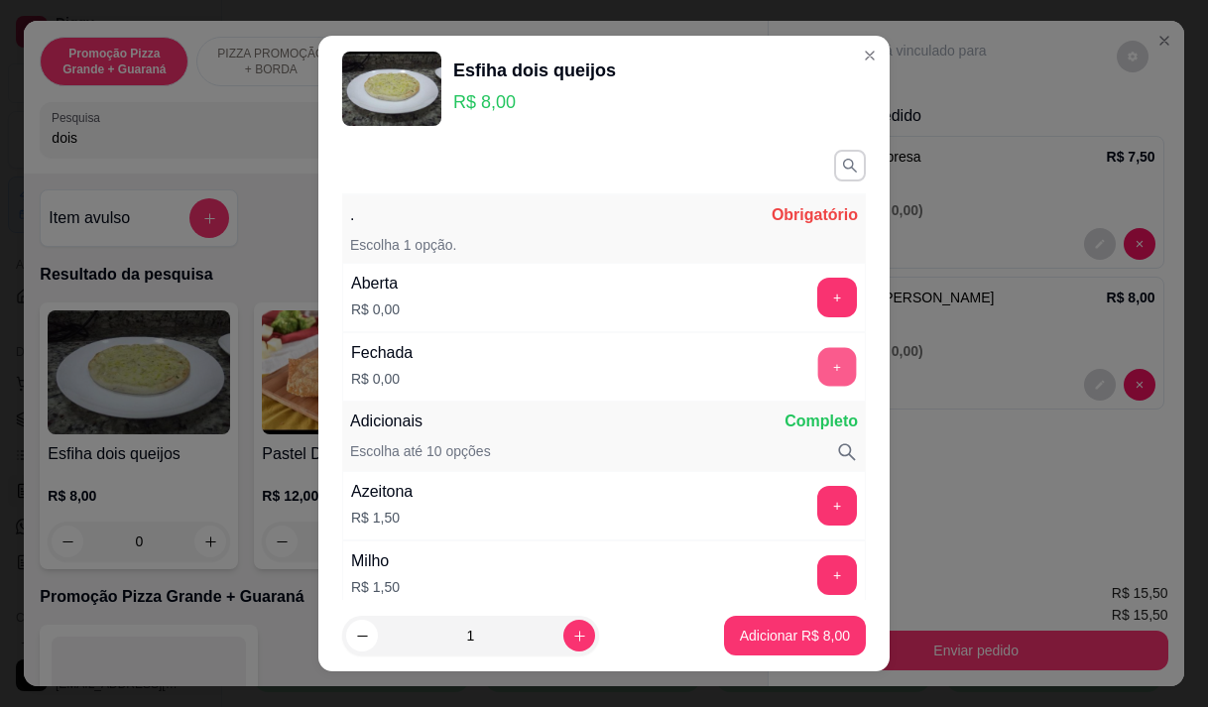
click at [818, 373] on button "+" at bounding box center [837, 366] width 39 height 39
click at [810, 610] on div "Cebola R$ 1,50 +" at bounding box center [604, 644] width 524 height 69
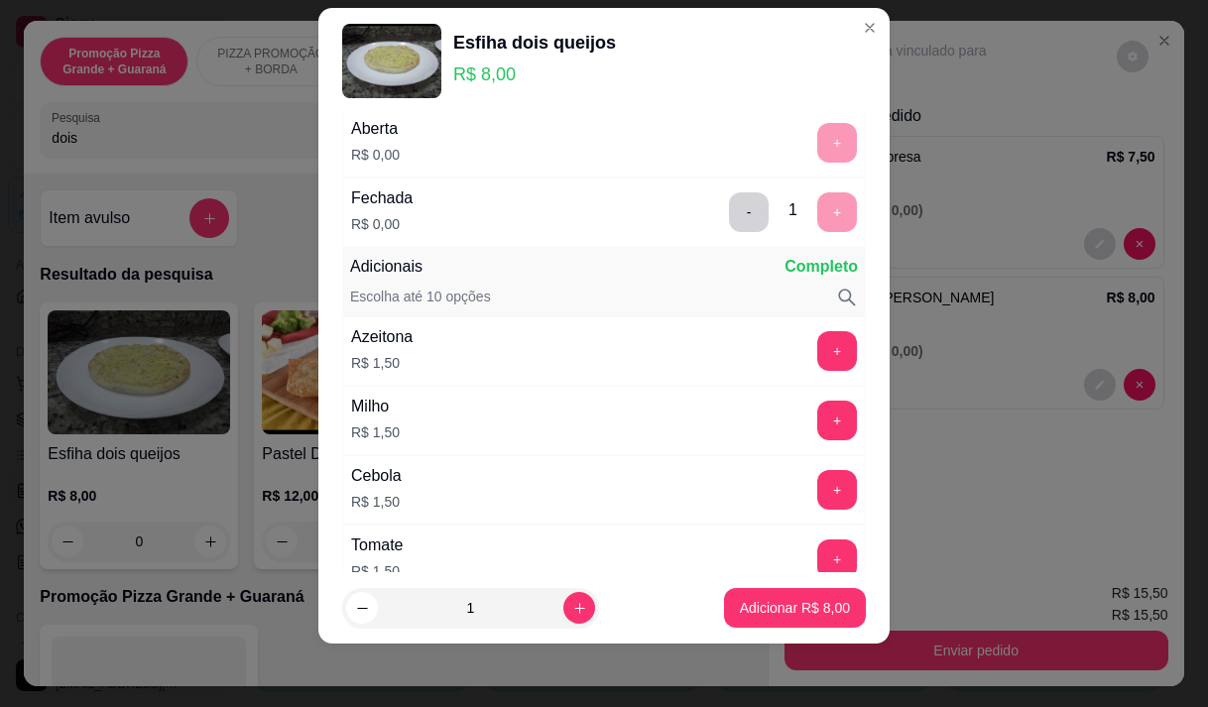
scroll to position [298, 0]
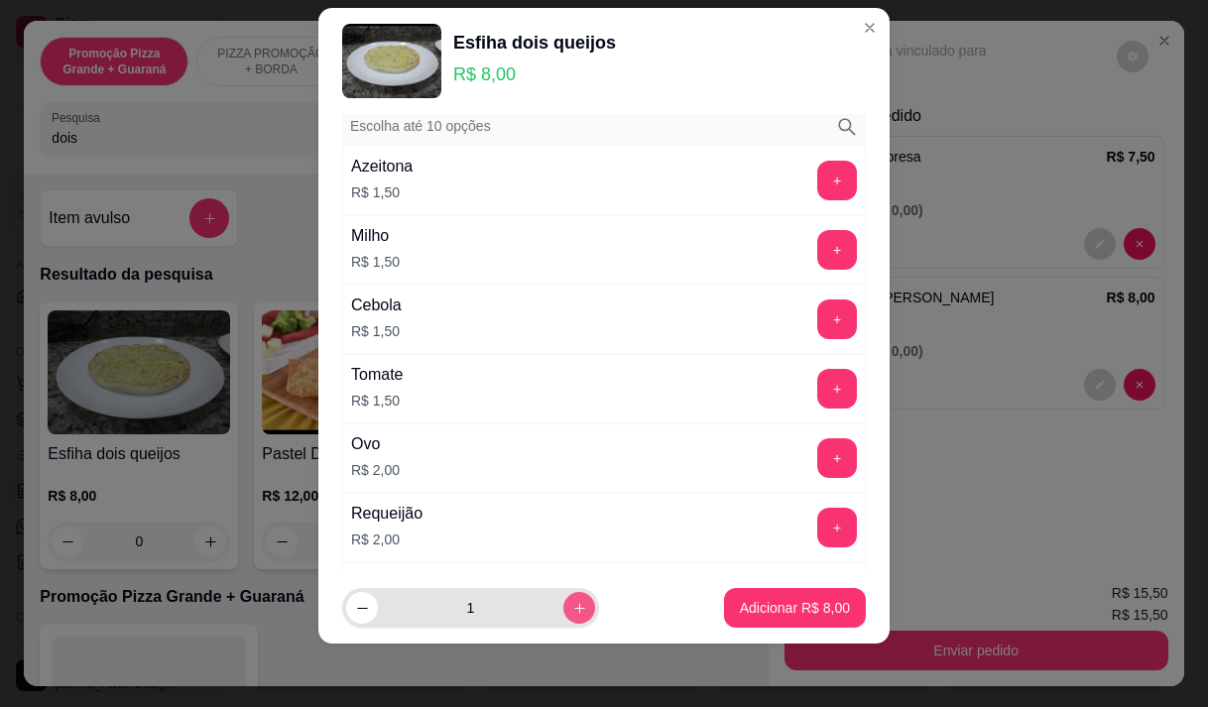
click at [569, 606] on button "increase-product-quantity" at bounding box center [579, 608] width 32 height 32
type input "2"
click at [760, 587] on footer "2 Adicionar R$ 16,00" at bounding box center [603, 607] width 571 height 71
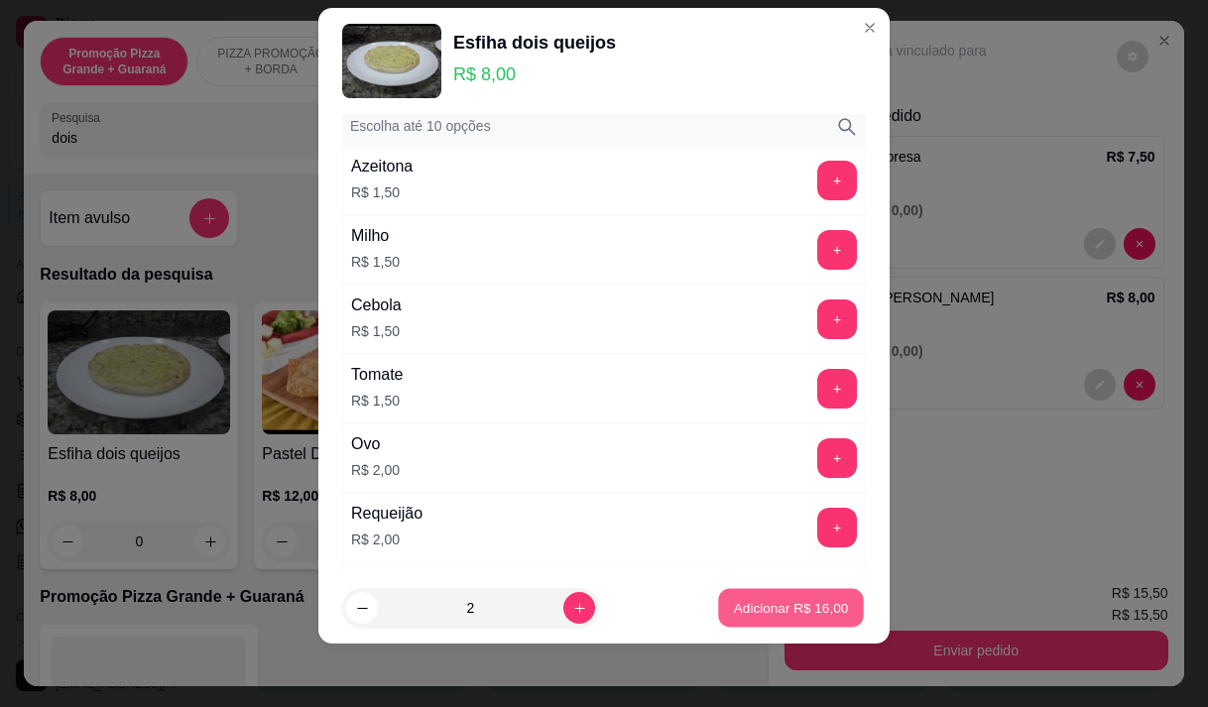
click at [760, 595] on button "Adicionar R$ 16,00" at bounding box center [791, 608] width 146 height 39
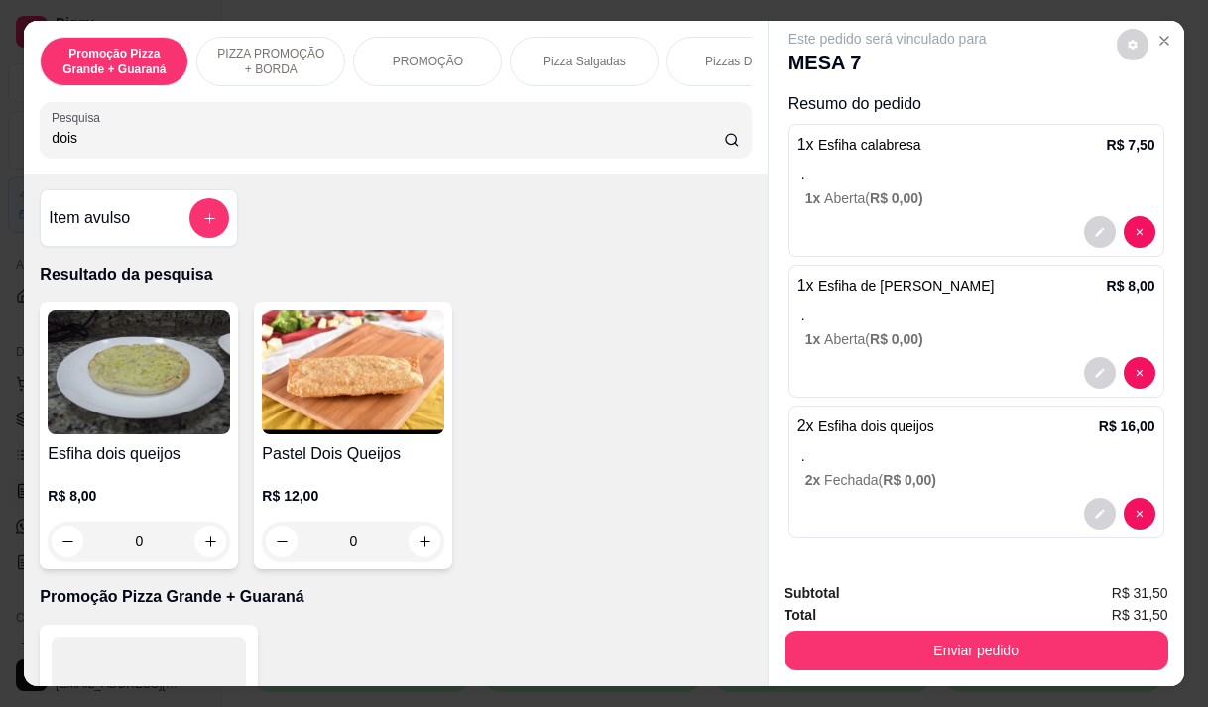
scroll to position [13, 0]
click at [135, 144] on input "dois" at bounding box center [388, 138] width 672 height 20
type input "d"
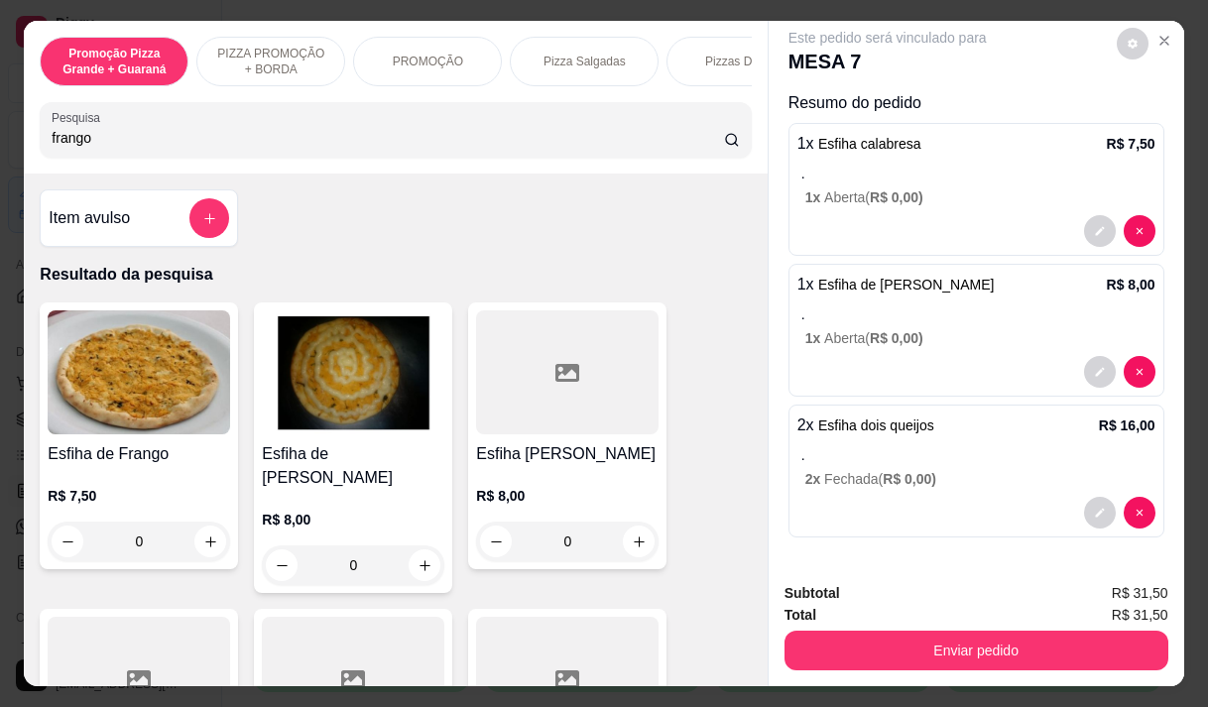
click at [318, 397] on img at bounding box center [353, 372] width 183 height 124
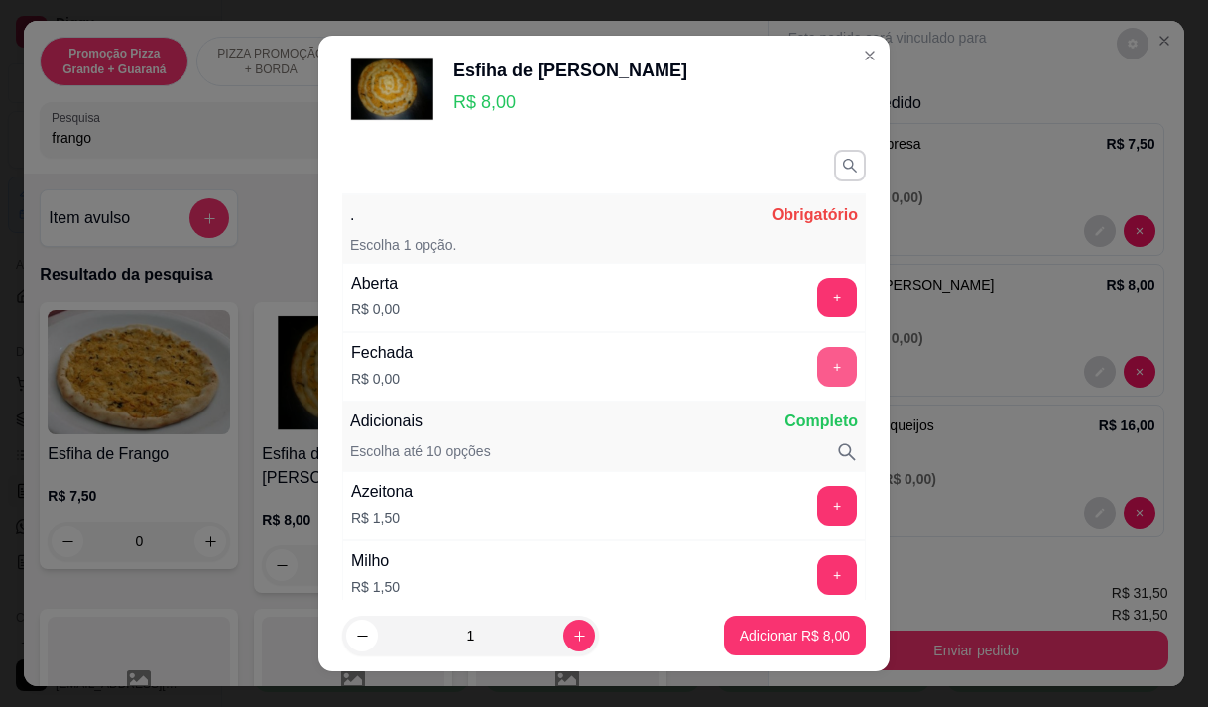
click at [817, 361] on button "+" at bounding box center [837, 367] width 40 height 40
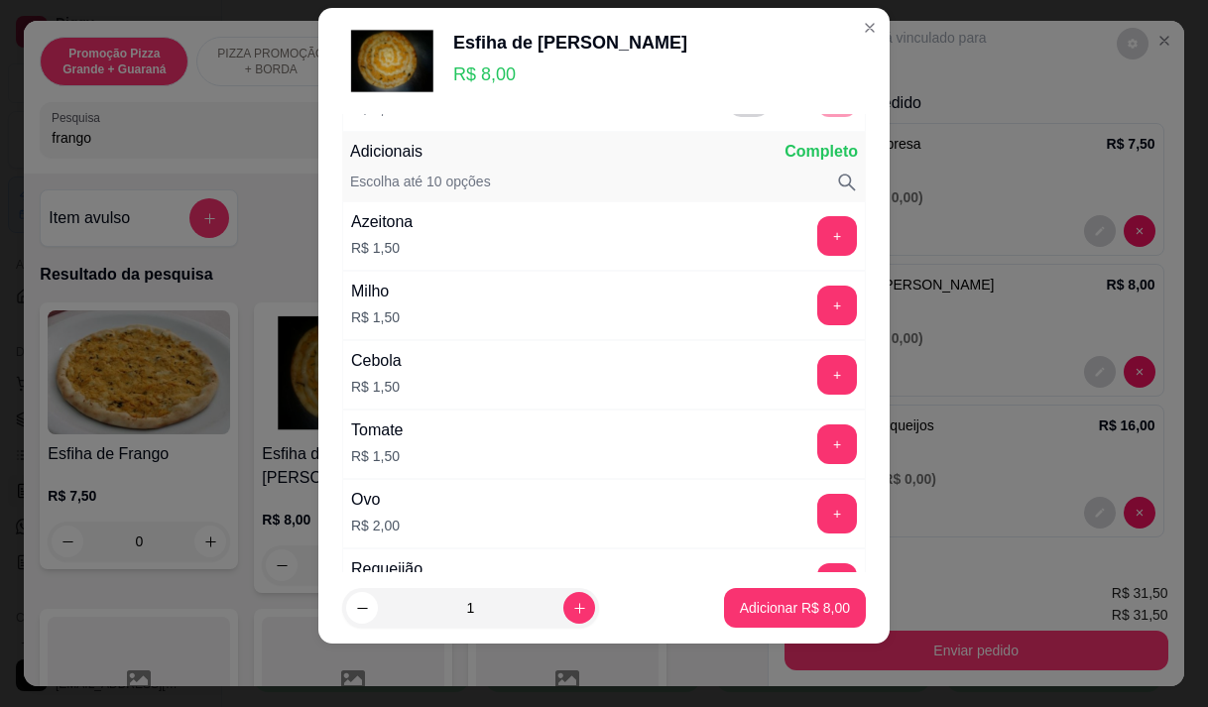
scroll to position [260, 0]
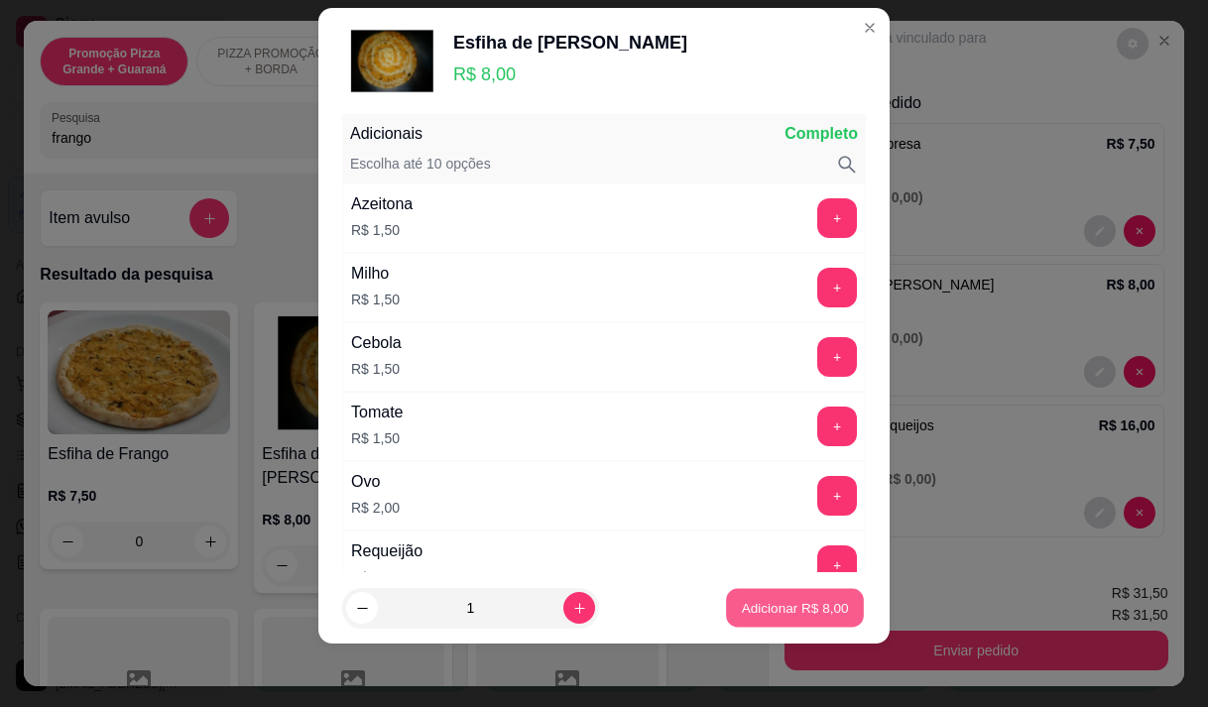
click at [752, 609] on p "Adicionar R$ 8,00" at bounding box center [794, 608] width 107 height 19
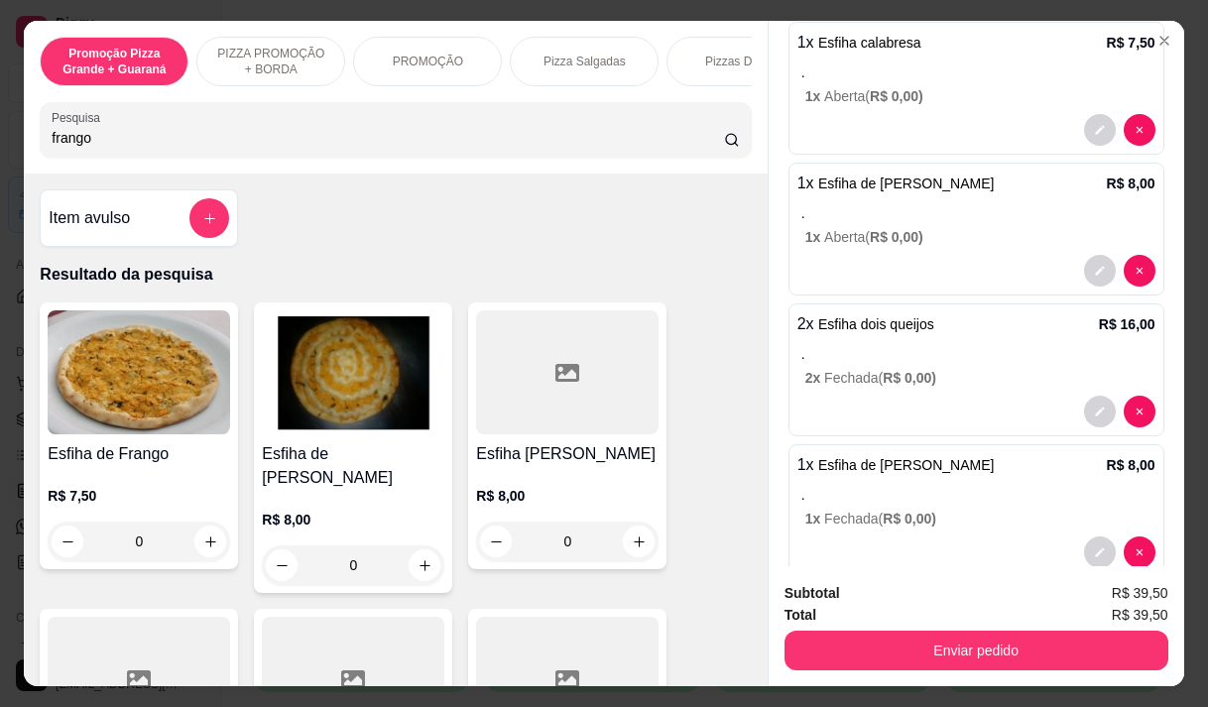
scroll to position [154, 0]
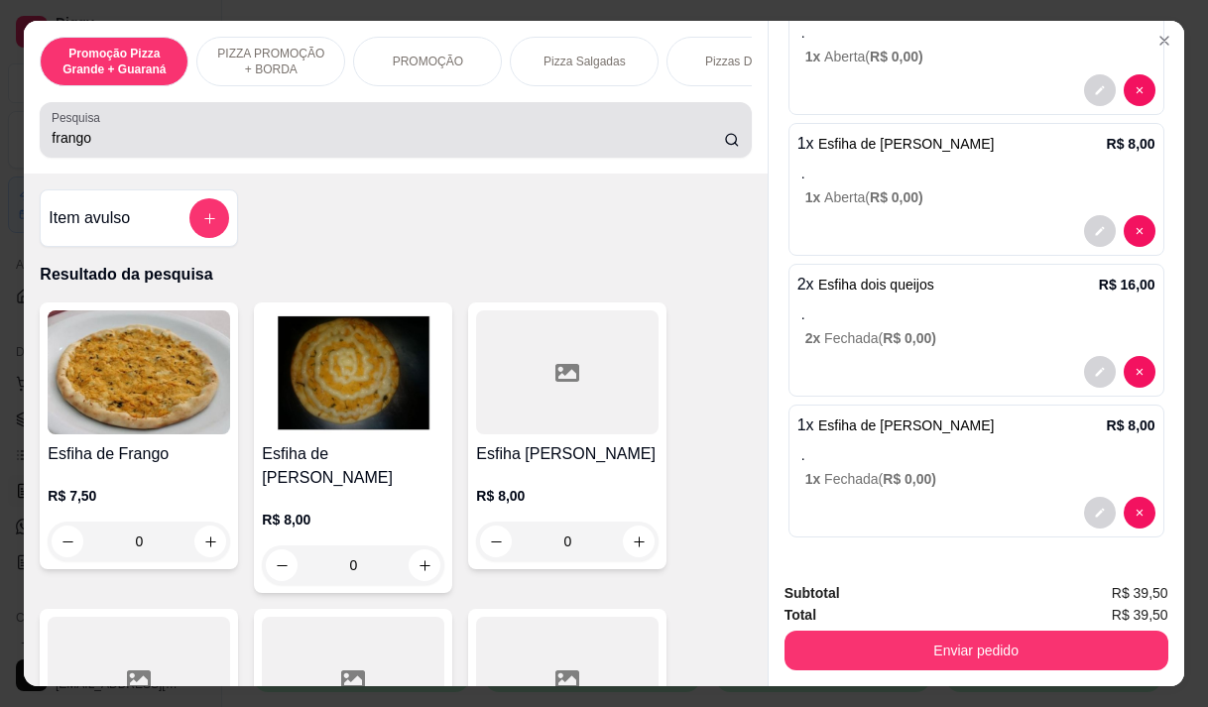
click at [147, 158] on div "Pesquisa frango" at bounding box center [395, 130] width 711 height 56
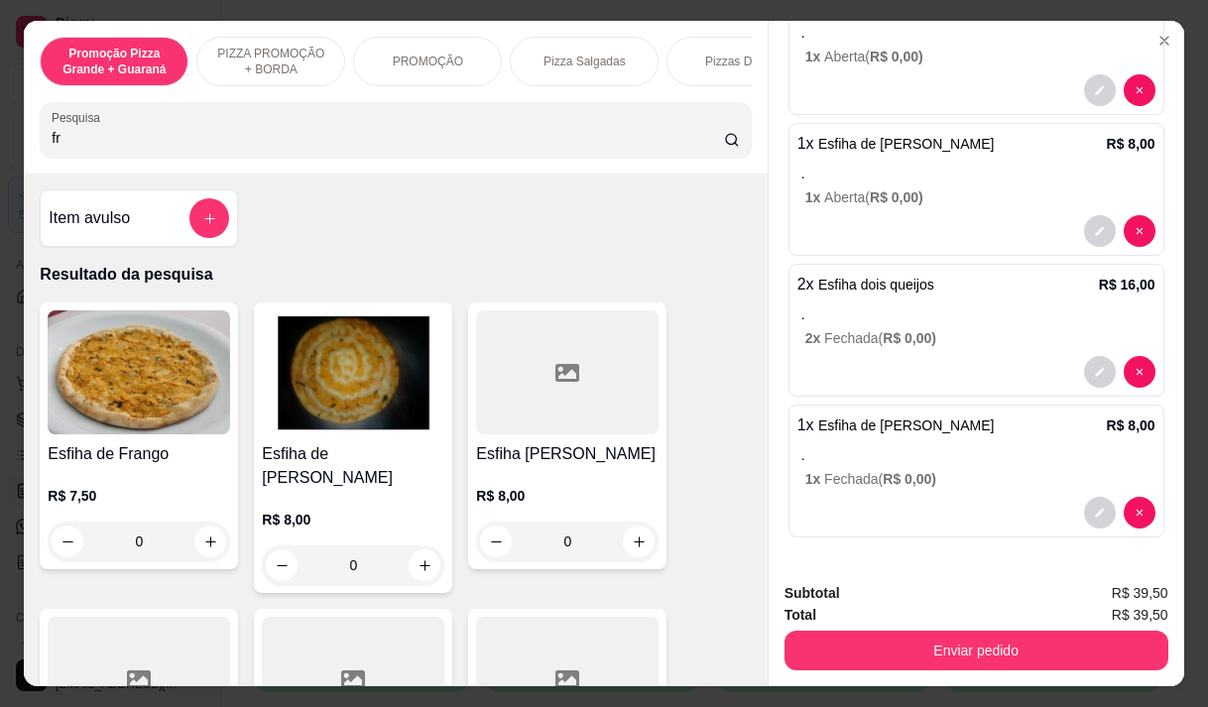
type input "f"
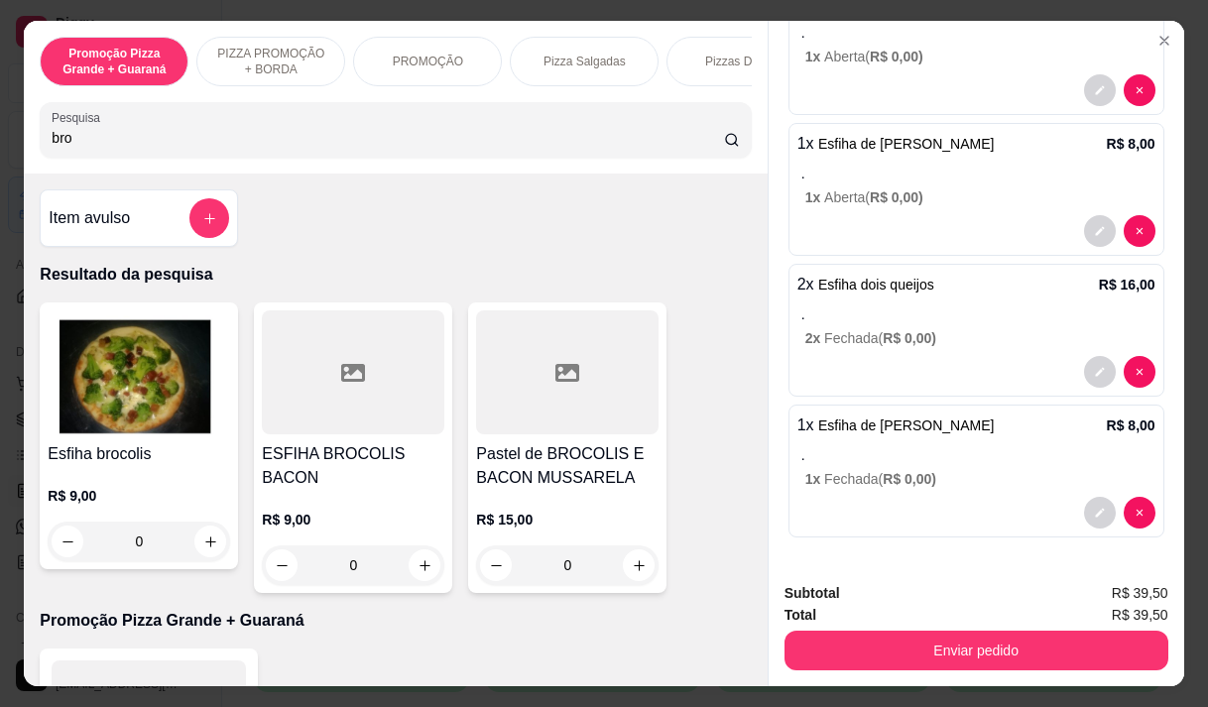
type input "bro"
click at [110, 430] on img at bounding box center [139, 372] width 183 height 124
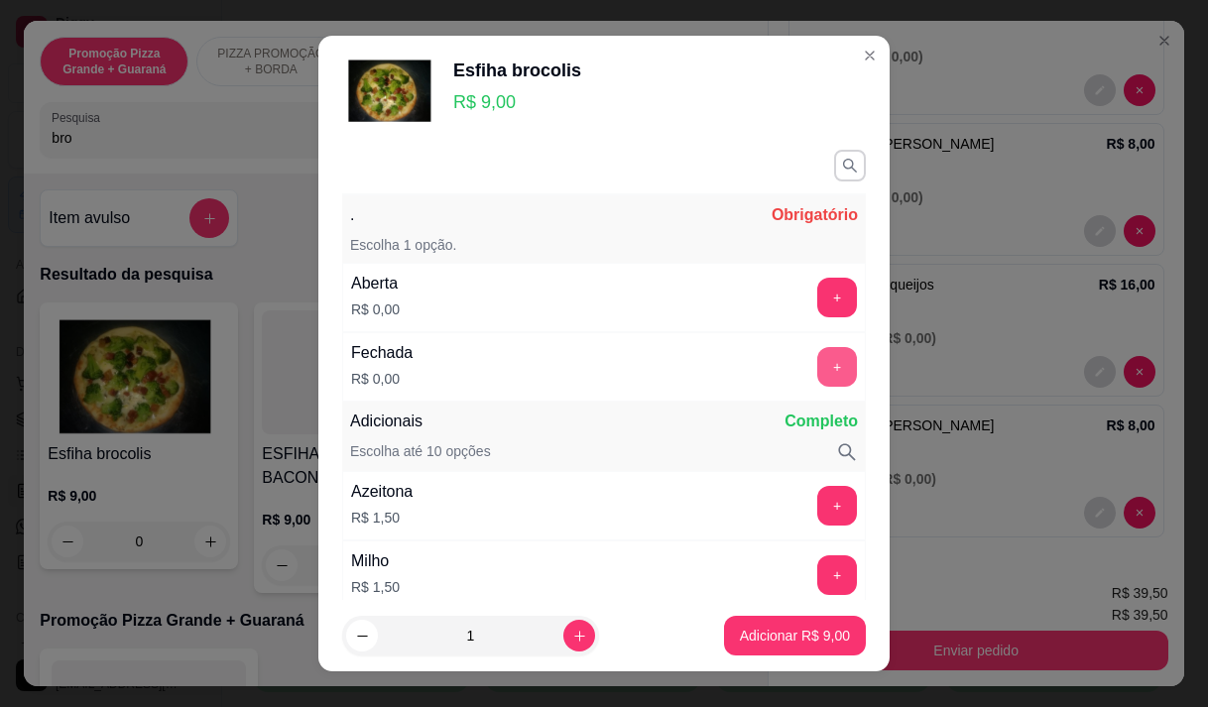
click at [817, 367] on button "+" at bounding box center [837, 367] width 40 height 40
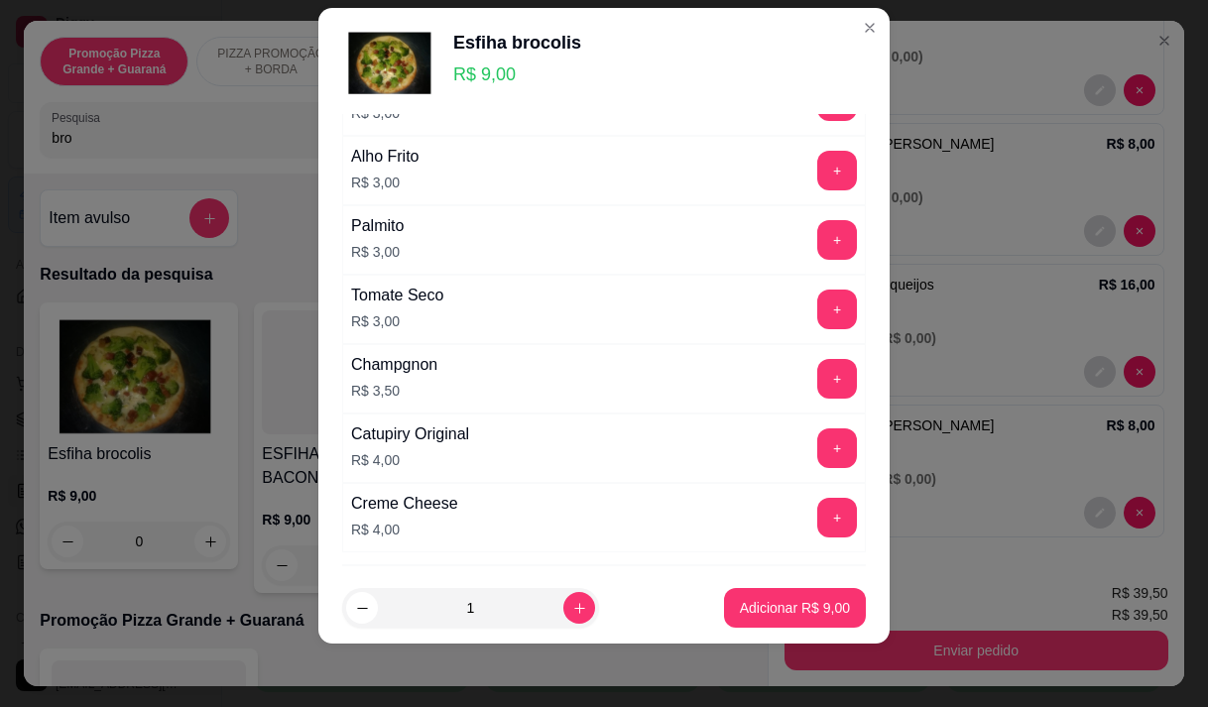
scroll to position [1040, 0]
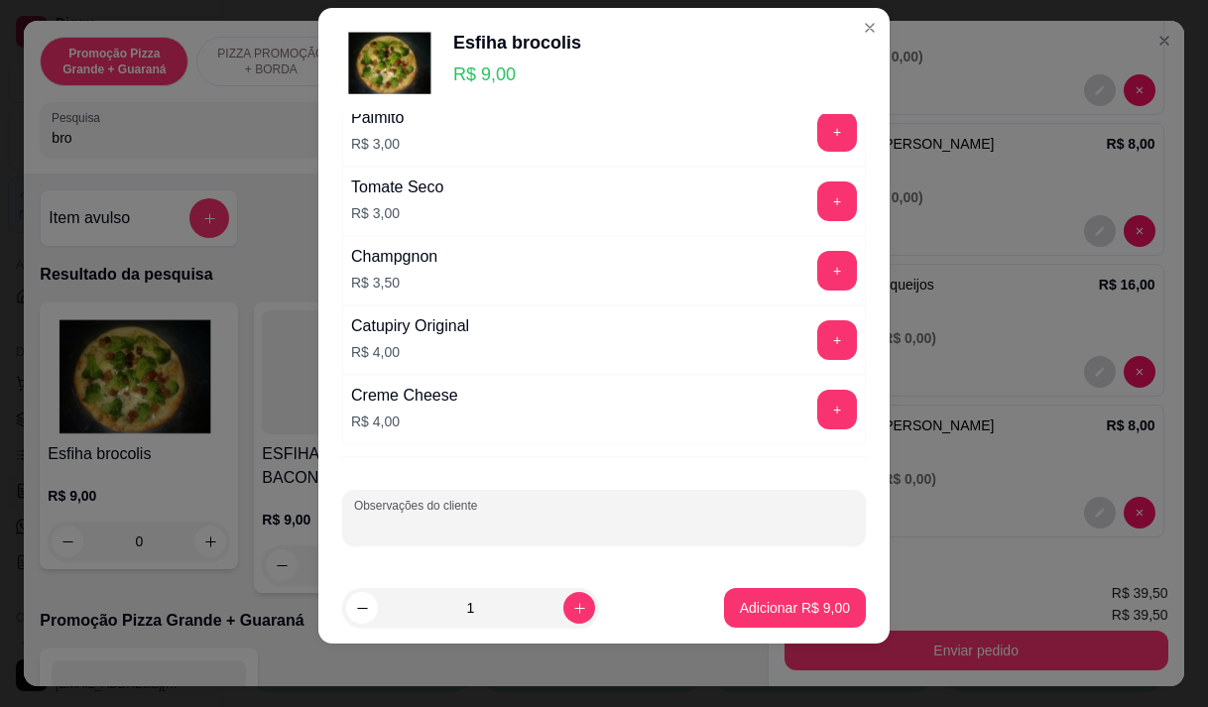
click at [455, 522] on input "Observações do cliente" at bounding box center [604, 526] width 500 height 20
type input "sem bacon"
click at [743, 604] on p "Adicionar R$ 9,00" at bounding box center [795, 608] width 110 height 20
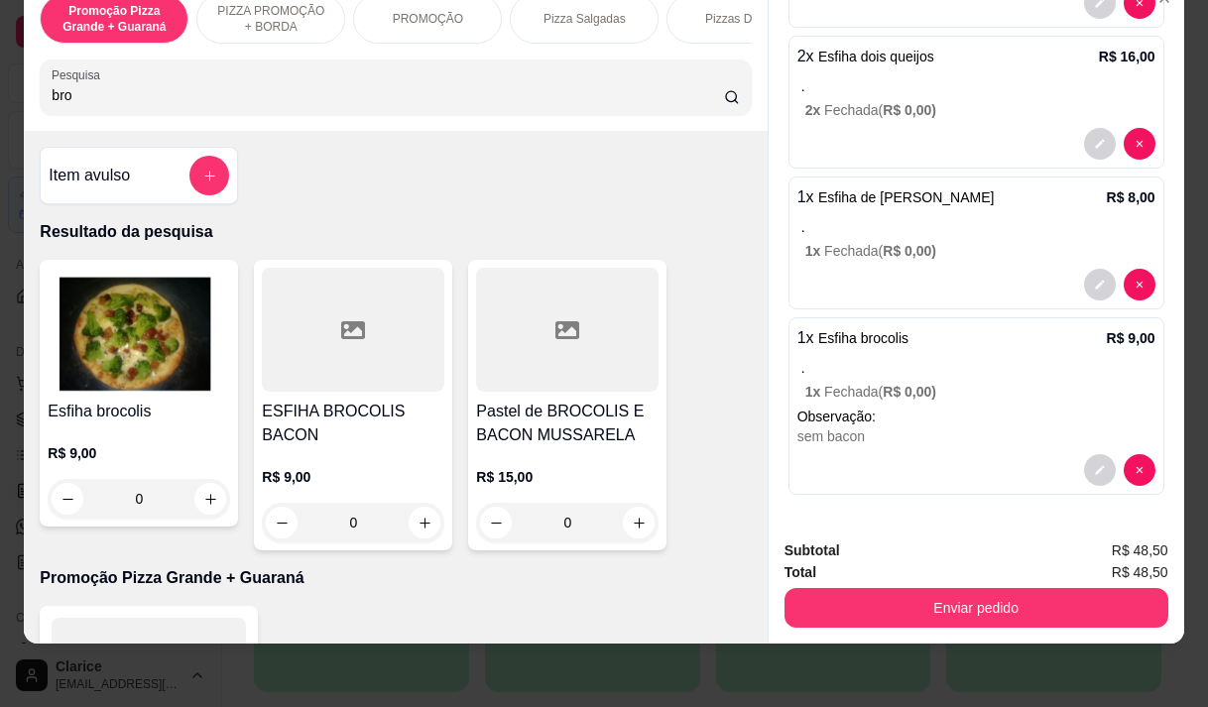
scroll to position [50, 0]
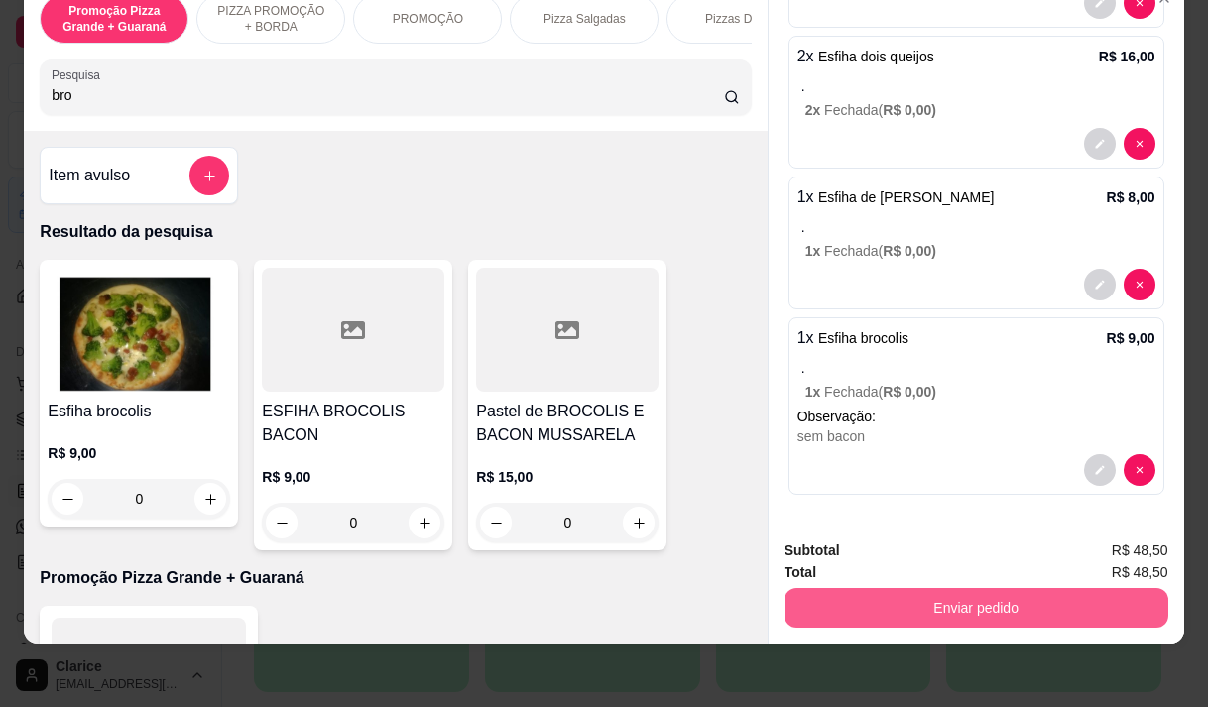
click at [885, 606] on button "Enviar pedido" at bounding box center [977, 608] width 384 height 40
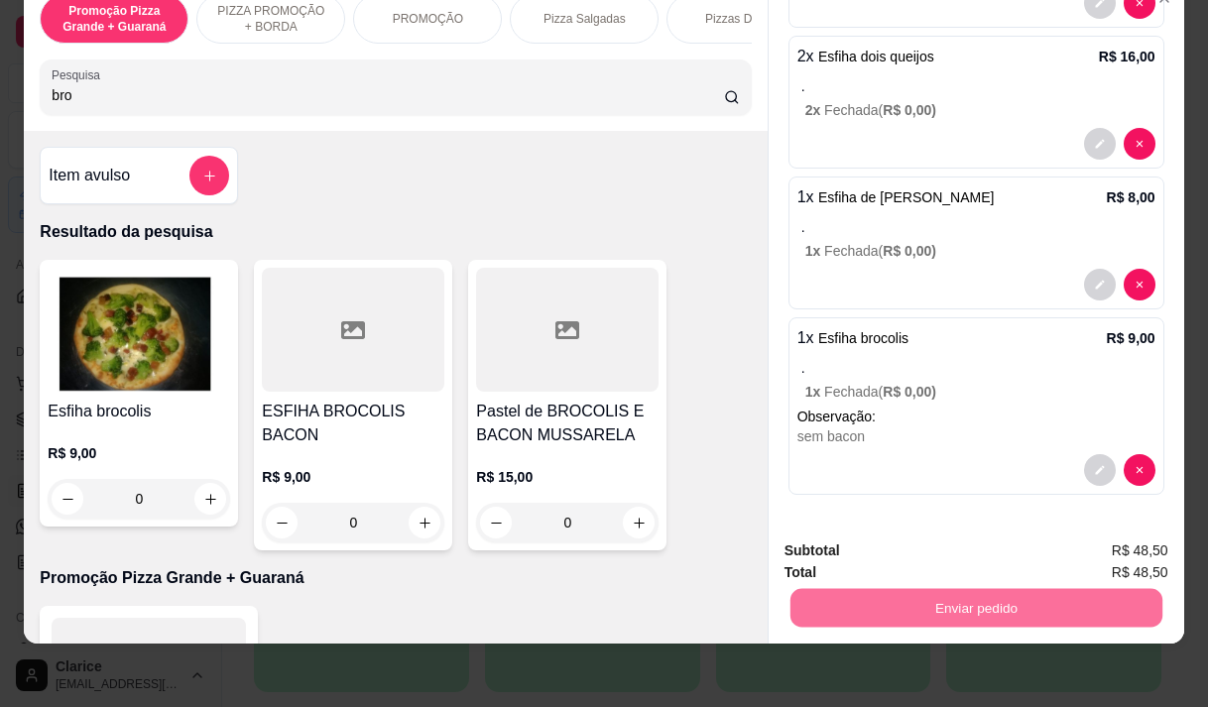
click at [1136, 539] on button "Enviar pedido" at bounding box center [1116, 545] width 112 height 38
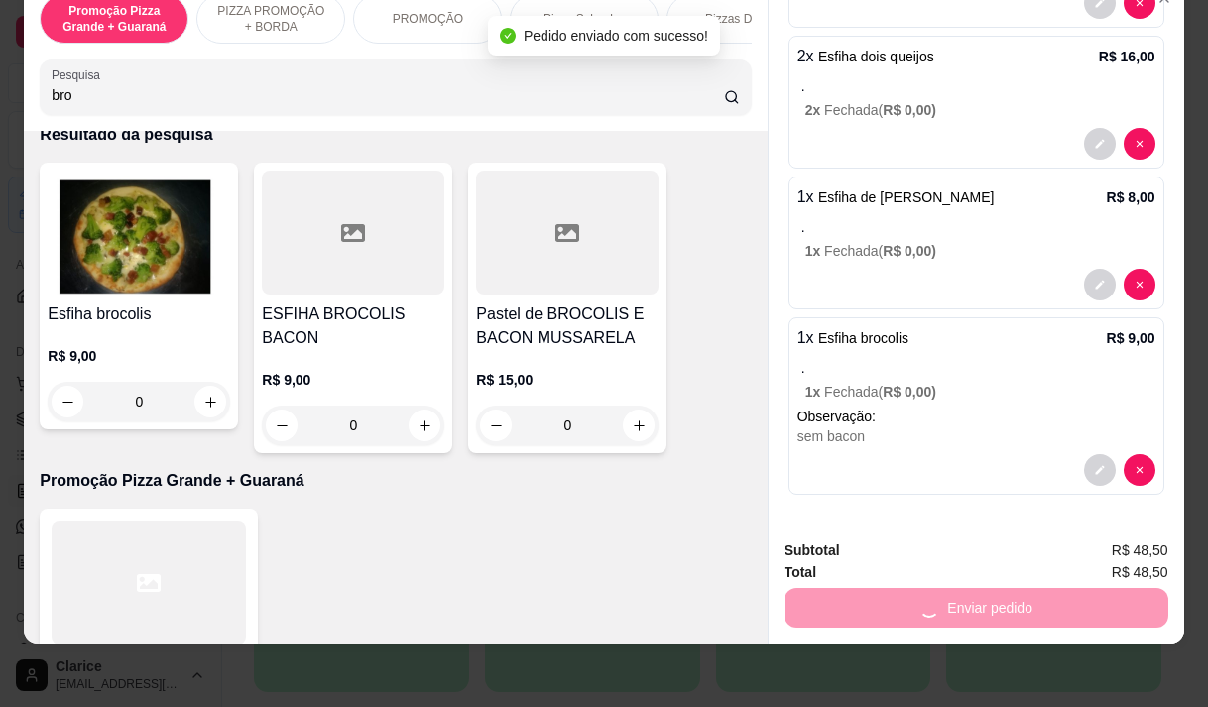
scroll to position [99, 0]
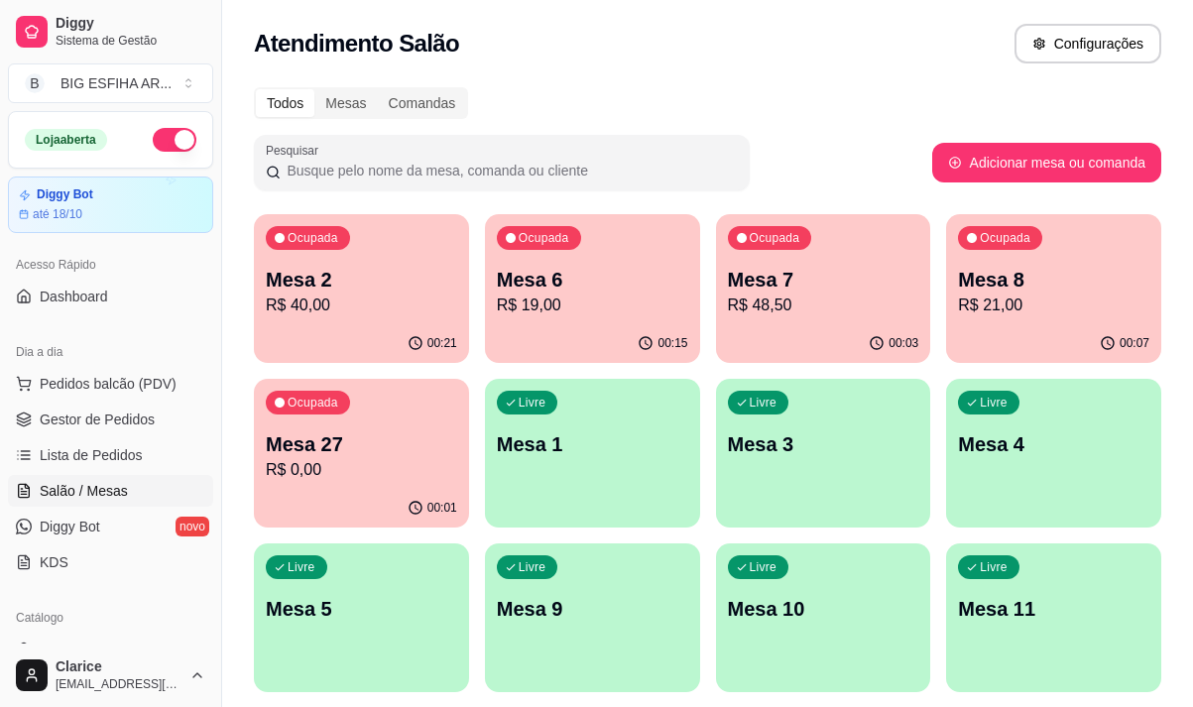
click at [345, 481] on p "R$ 0,00" at bounding box center [361, 470] width 191 height 24
click at [673, 298] on p "R$ 19,00" at bounding box center [592, 306] width 191 height 24
click at [825, 305] on p "R$ 48,50" at bounding box center [823, 306] width 191 height 24
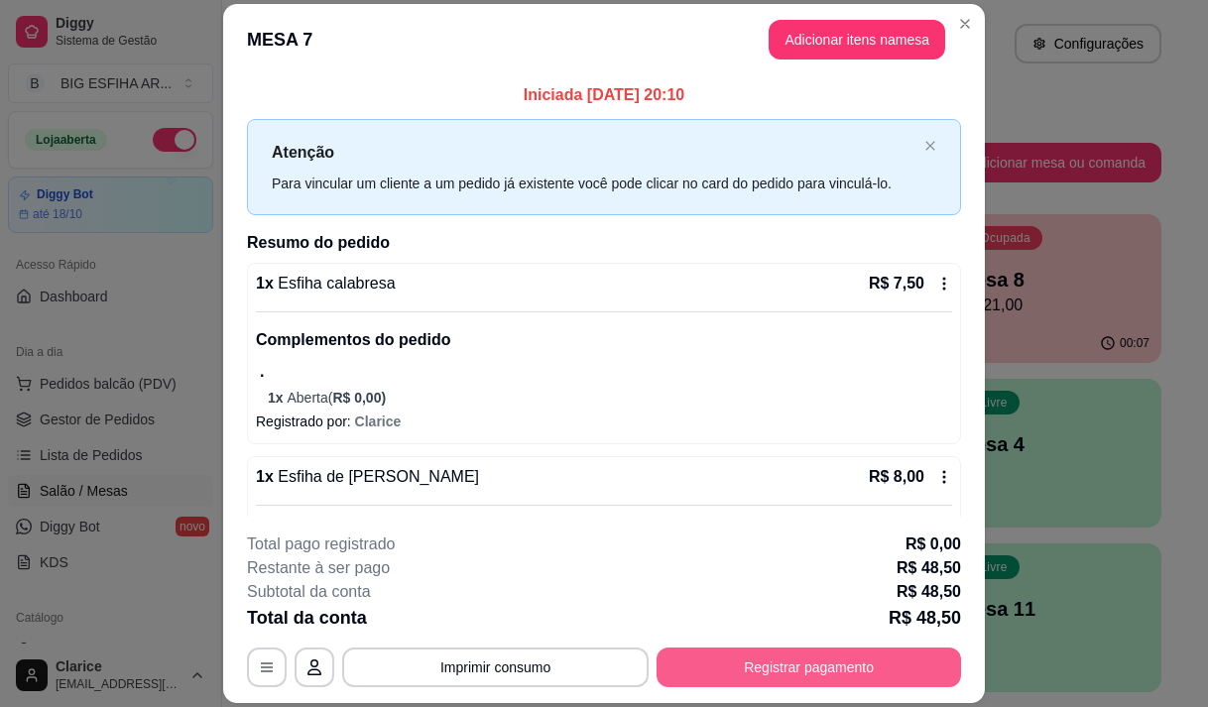
click at [829, 673] on button "Registrar pagamento" at bounding box center [809, 668] width 305 height 40
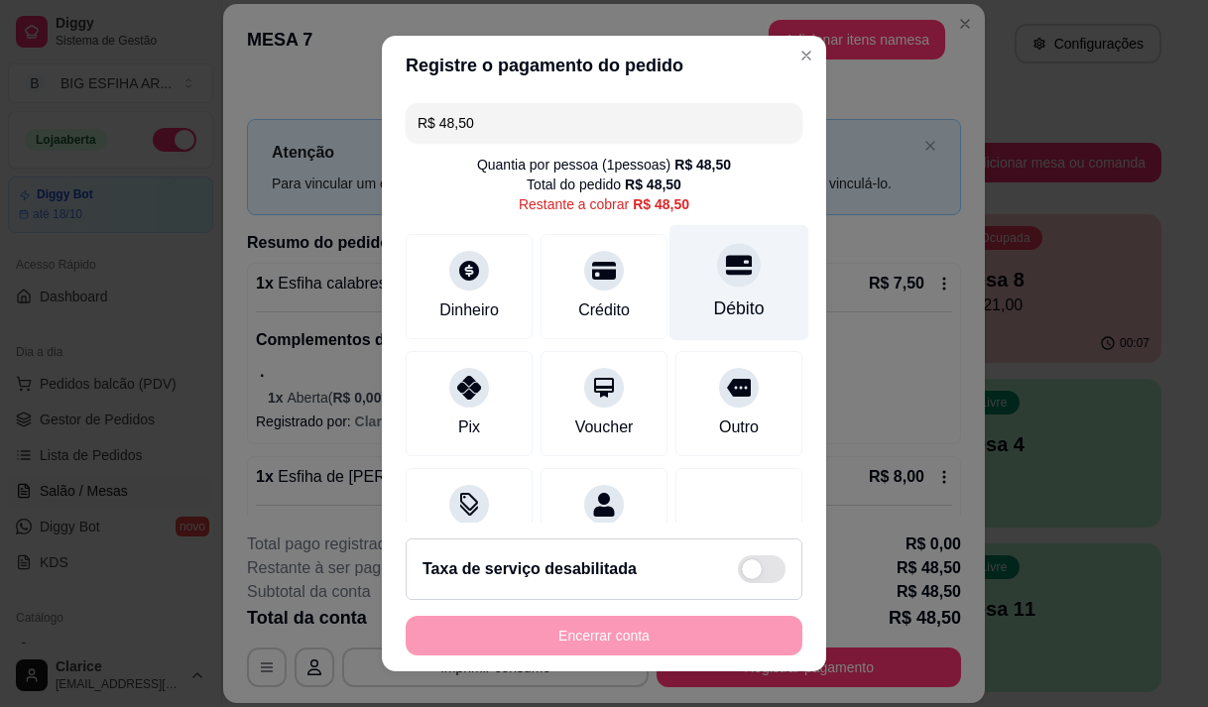
click at [682, 277] on div "Débito" at bounding box center [740, 282] width 140 height 116
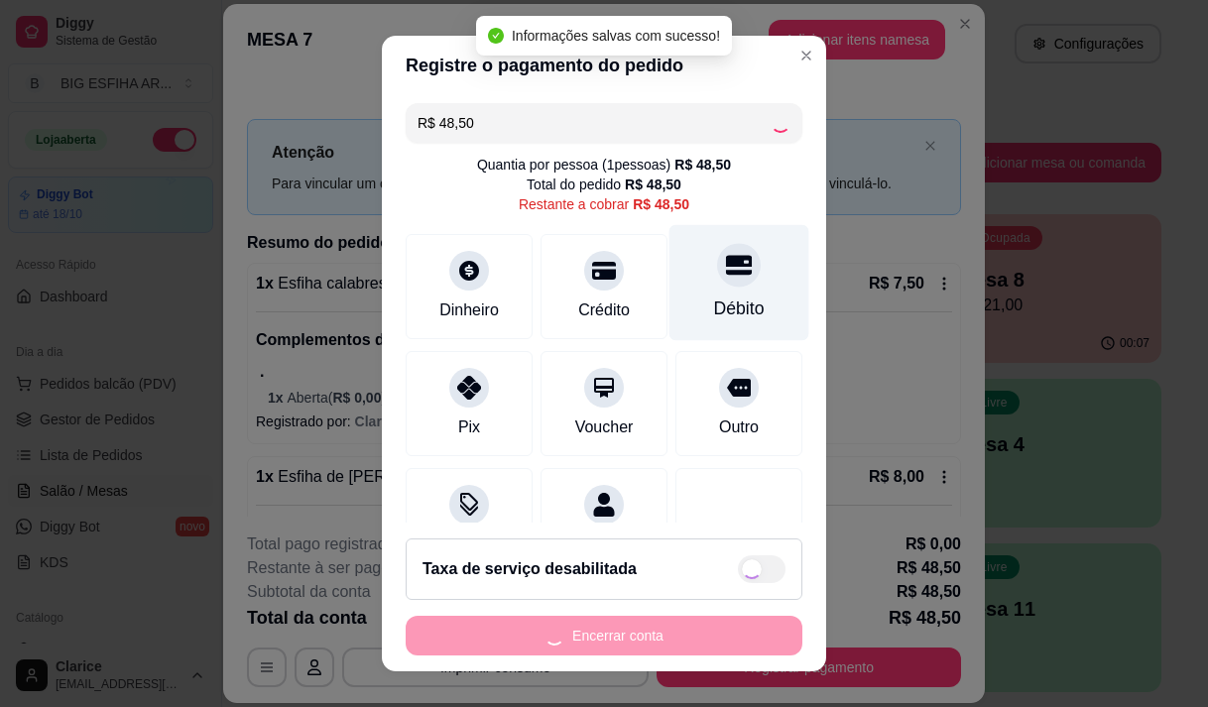
type input "R$ 0,00"
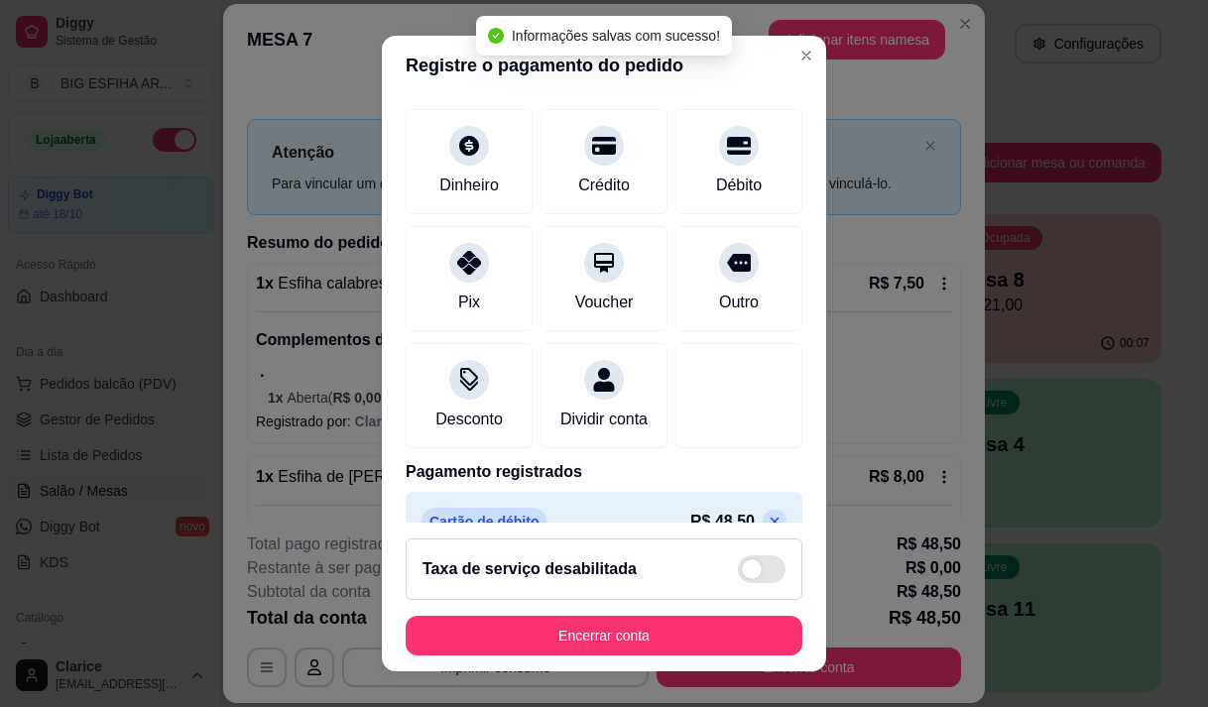
scroll to position [165, 0]
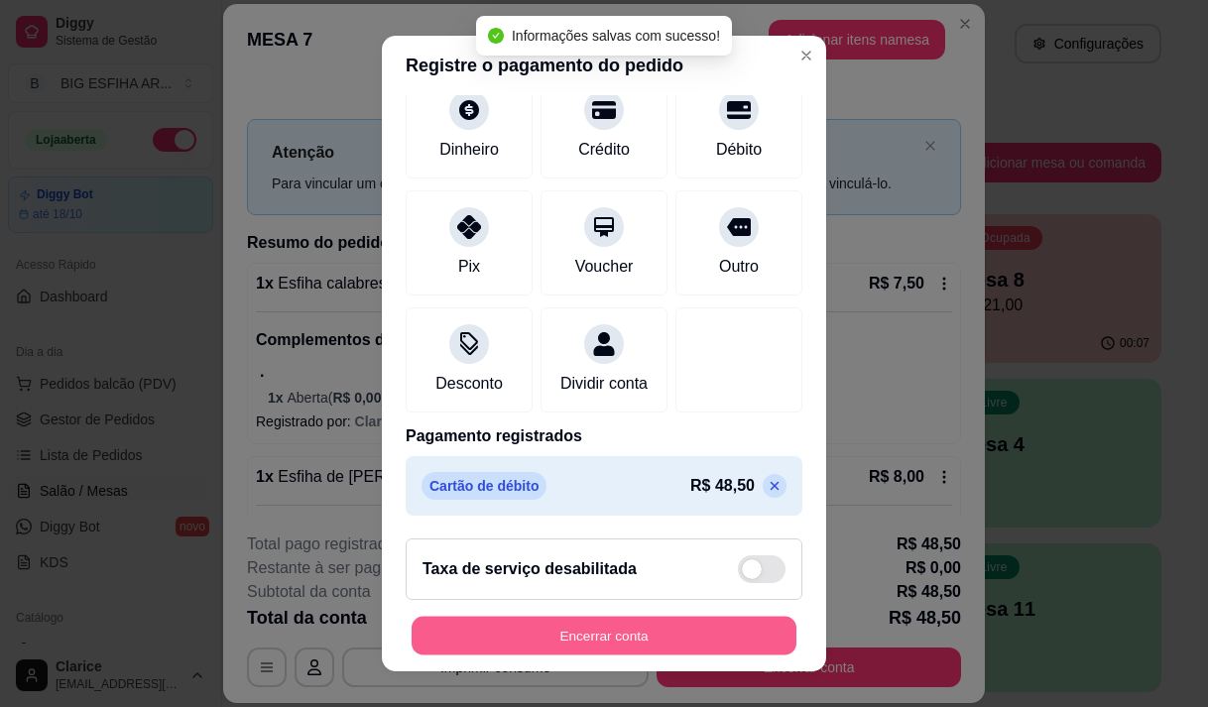
click at [593, 636] on button "Encerrar conta" at bounding box center [604, 636] width 385 height 39
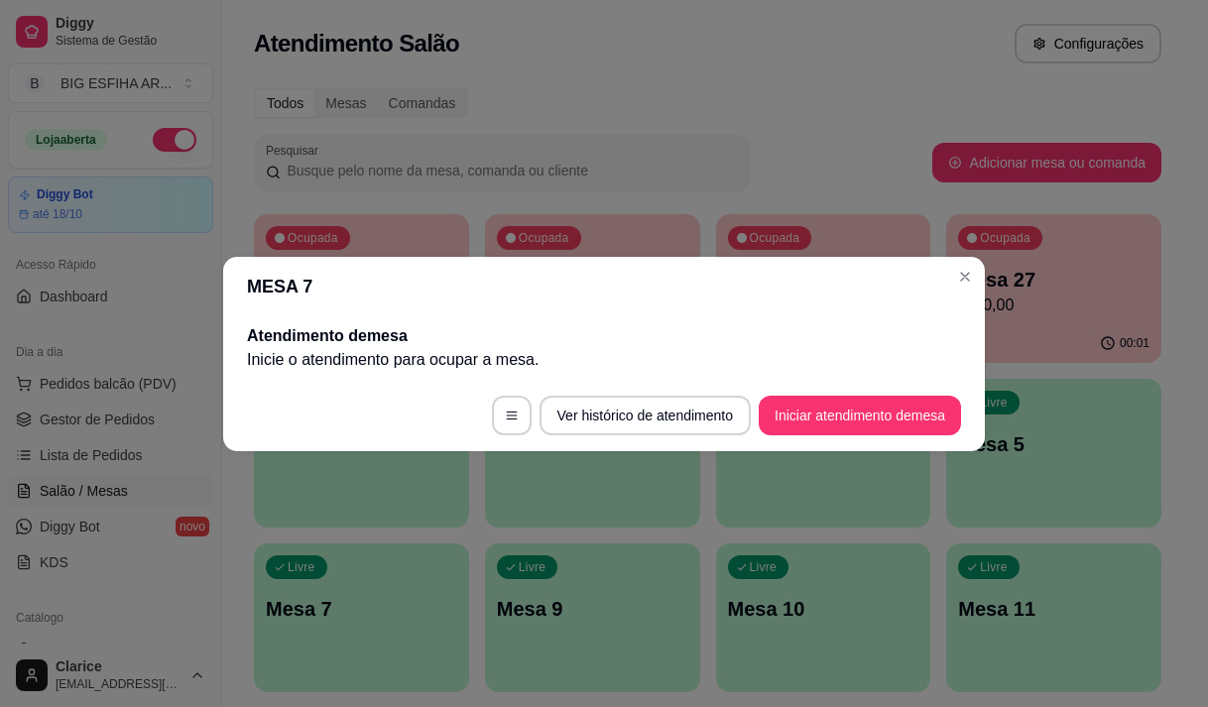
click at [618, 312] on header "MESA 7" at bounding box center [604, 287] width 762 height 60
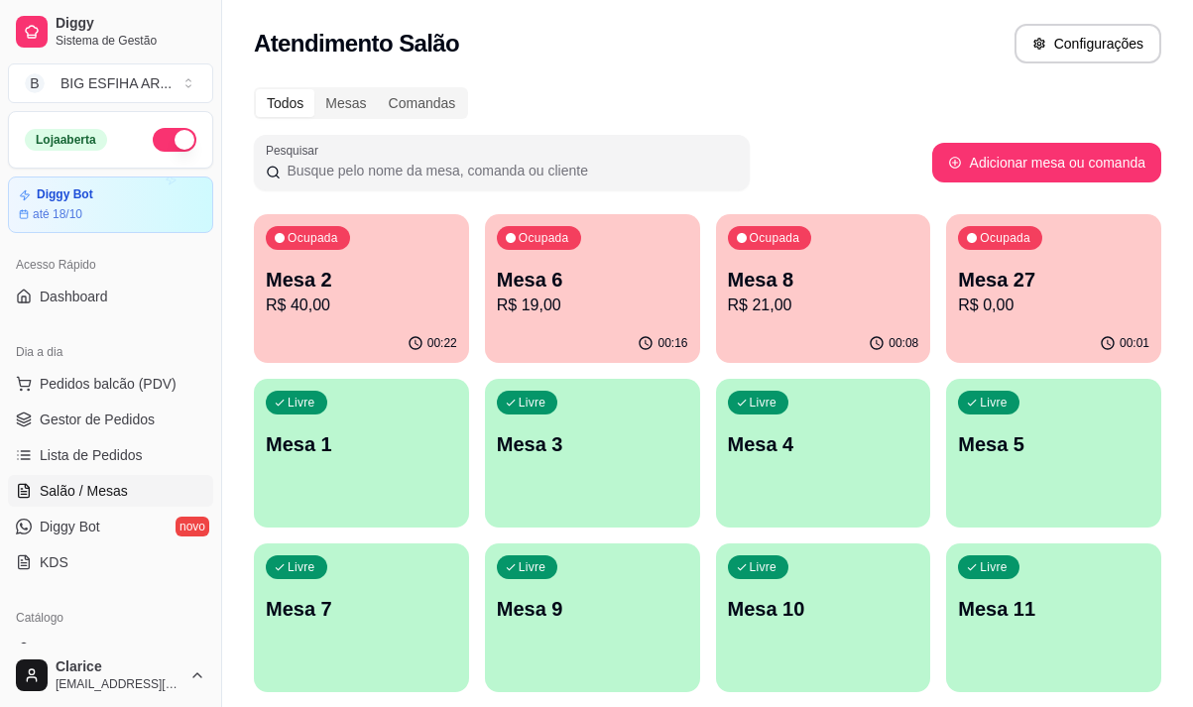
click at [1072, 292] on p "Mesa 27" at bounding box center [1053, 280] width 191 height 28
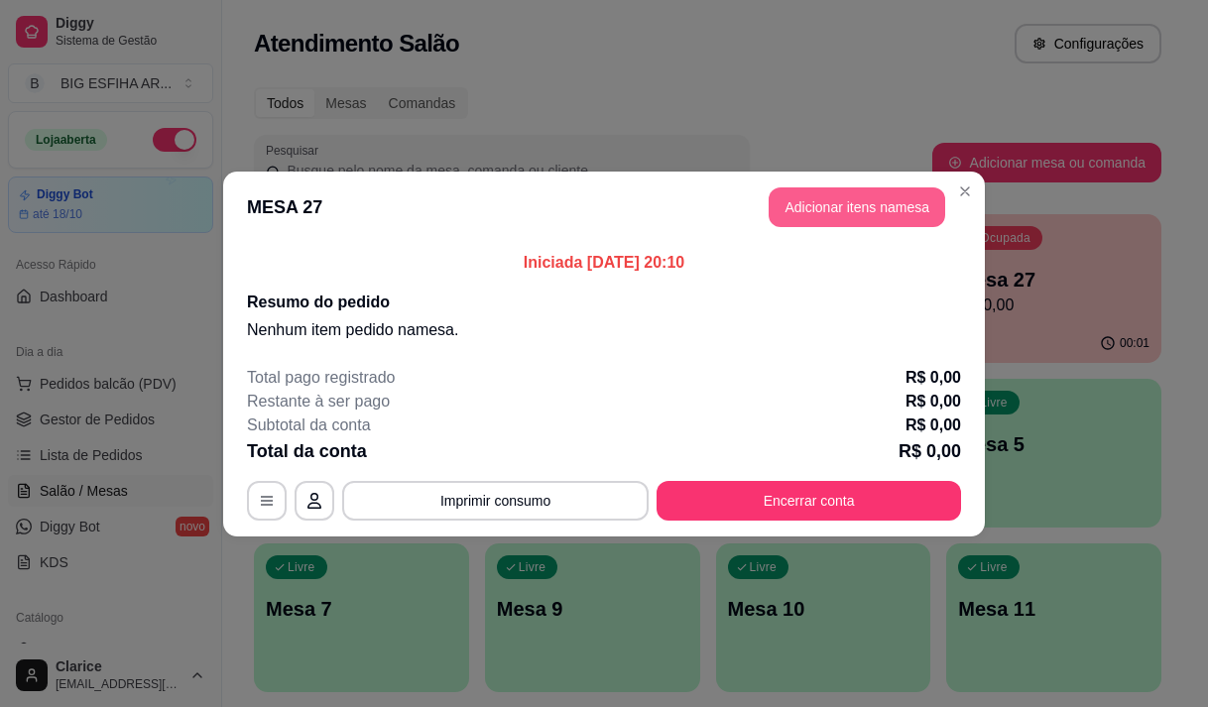
click at [813, 195] on button "Adicionar itens na mesa" at bounding box center [857, 207] width 177 height 40
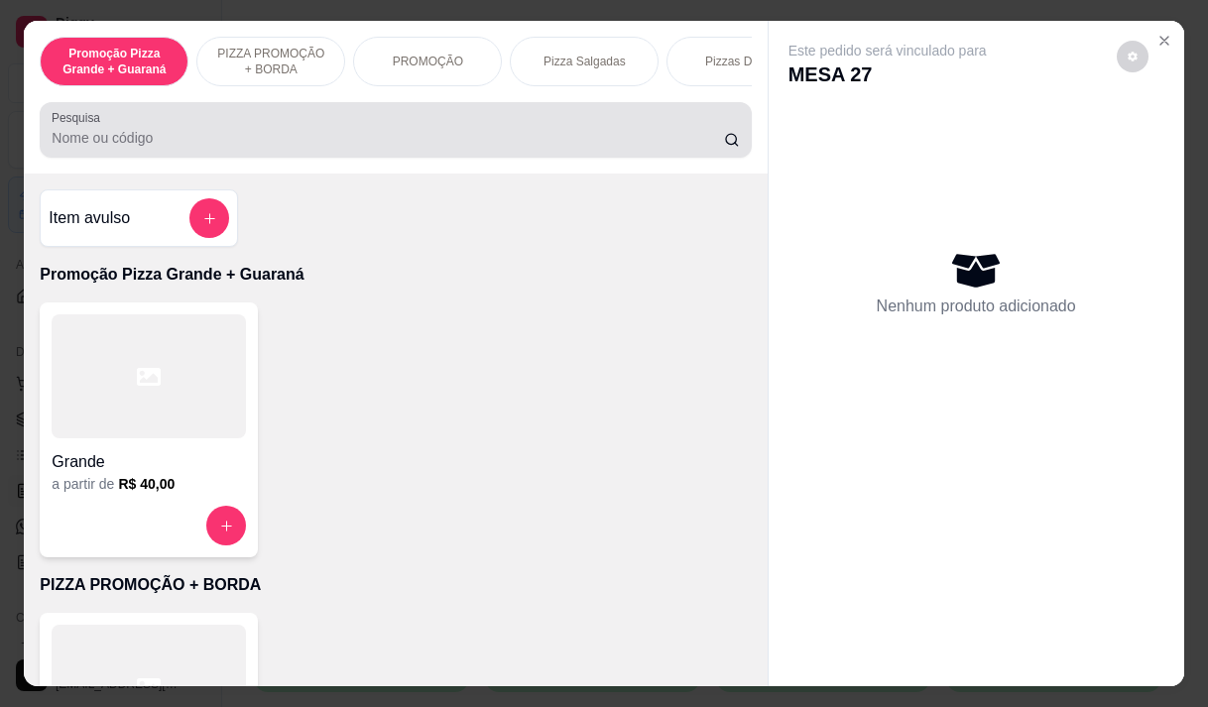
click at [67, 138] on input "Pesquisa" at bounding box center [388, 138] width 672 height 20
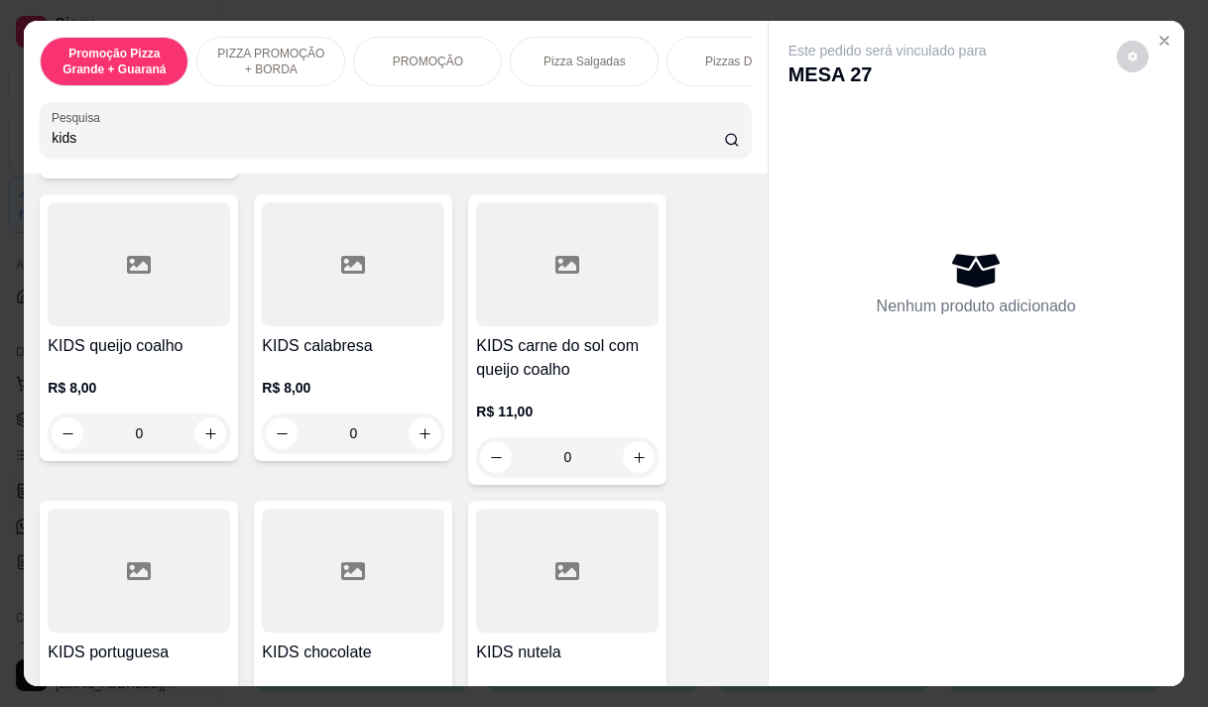
scroll to position [694, 0]
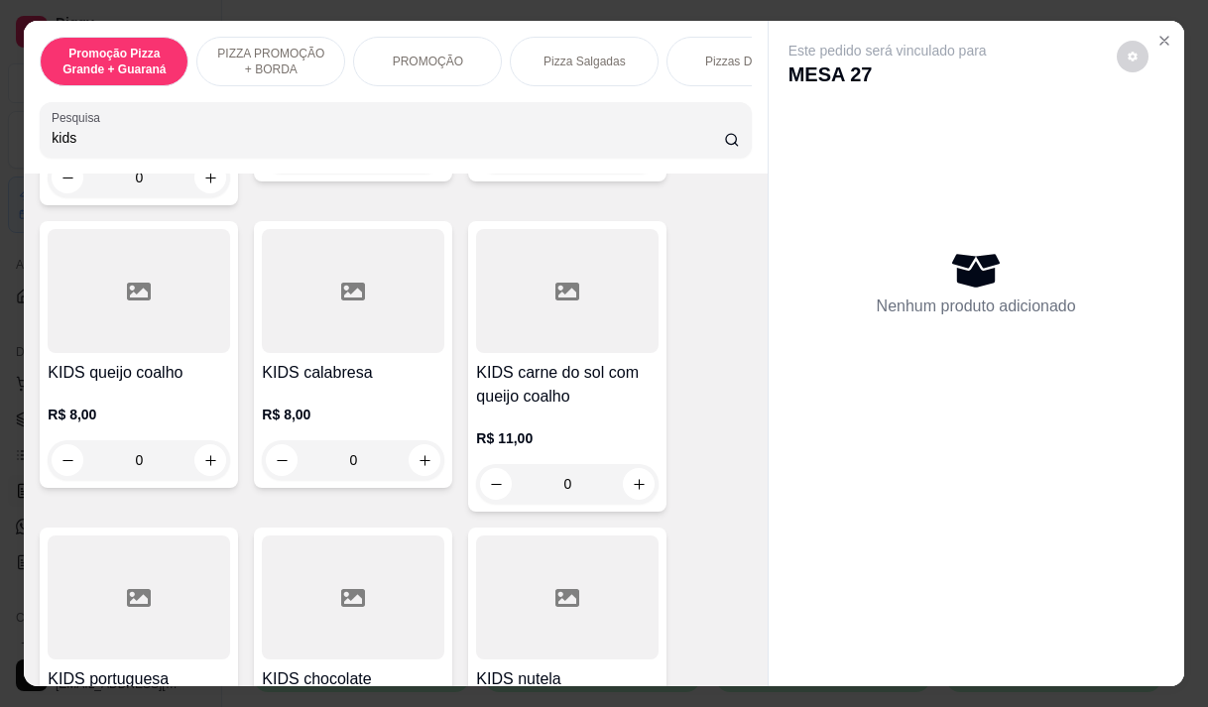
type input "kids"
click at [495, 409] on h4 "KIDS carne do sol com queijo coalho" at bounding box center [567, 385] width 183 height 48
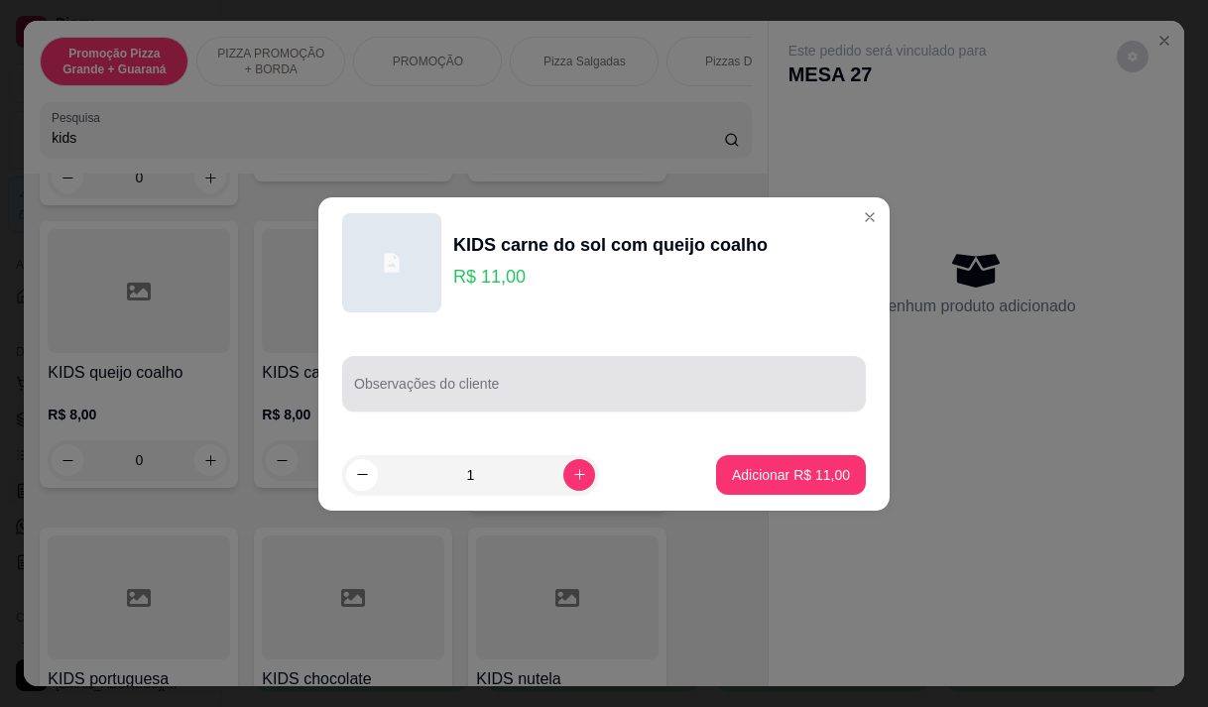
click at [383, 359] on div "Observações do cliente" at bounding box center [604, 384] width 524 height 56
click at [382, 373] on div "Observações do cliente" at bounding box center [604, 384] width 524 height 56
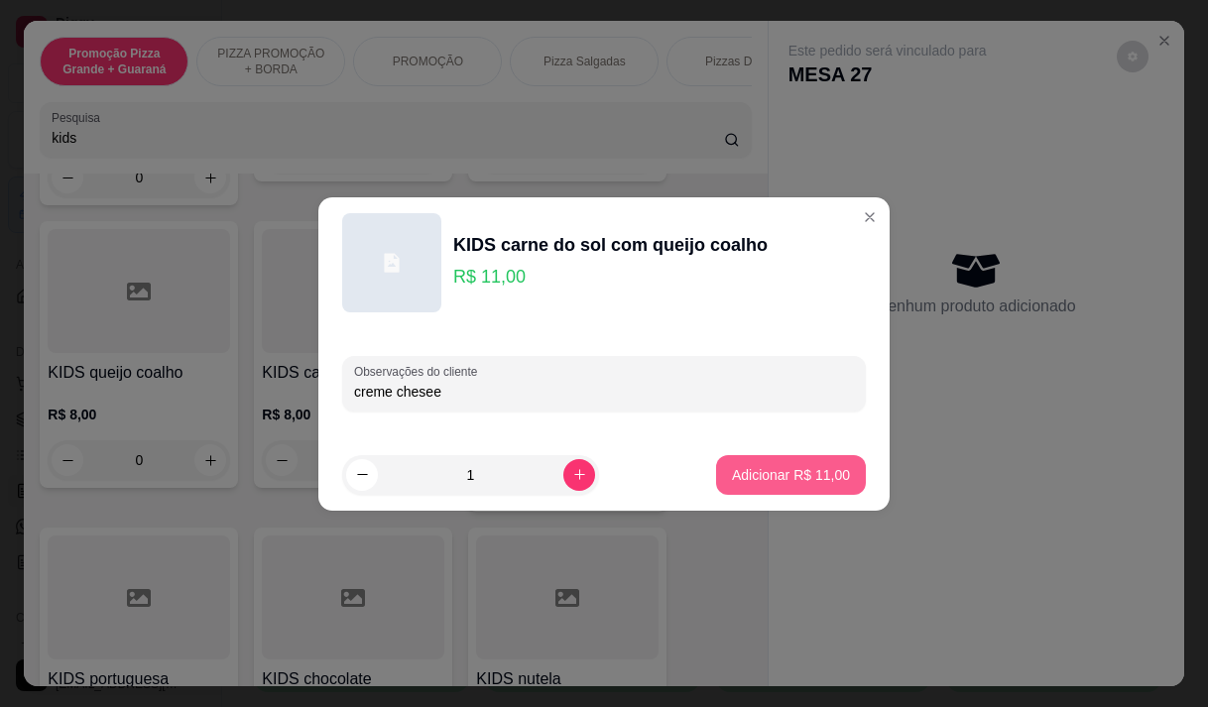
type input "creme chesee"
click at [741, 467] on p "Adicionar R$ 11,00" at bounding box center [791, 475] width 118 height 20
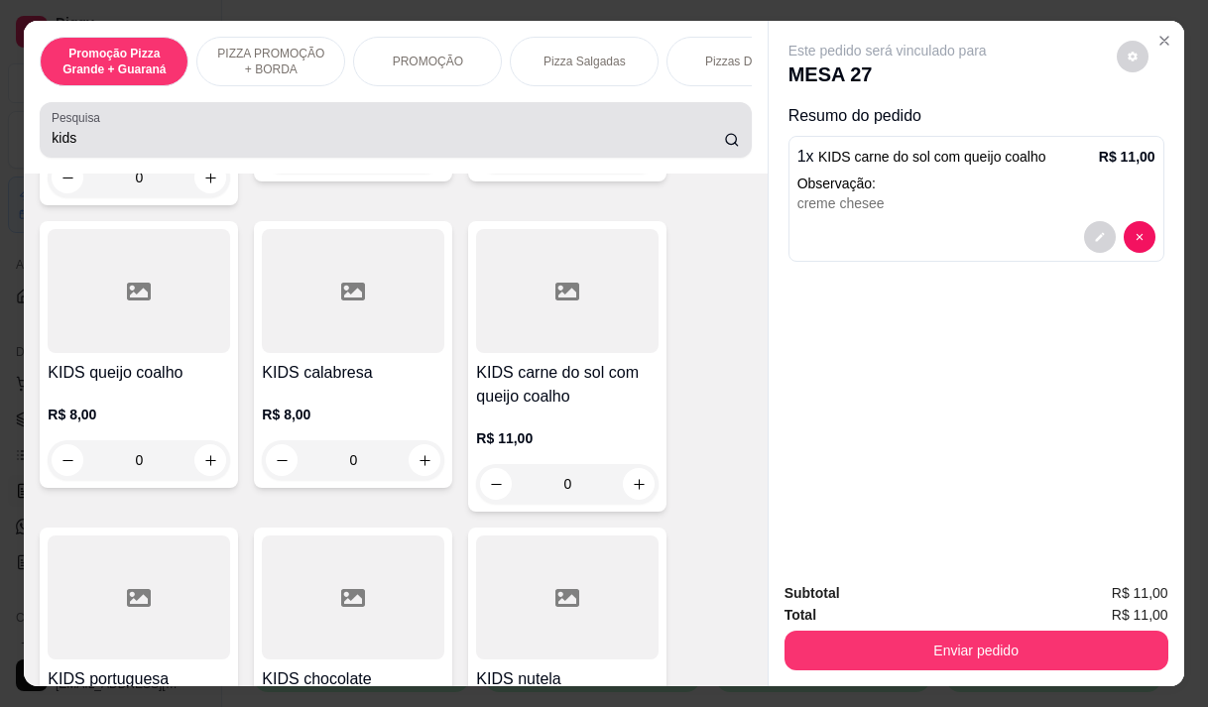
click at [119, 148] on input "kids" at bounding box center [388, 138] width 672 height 20
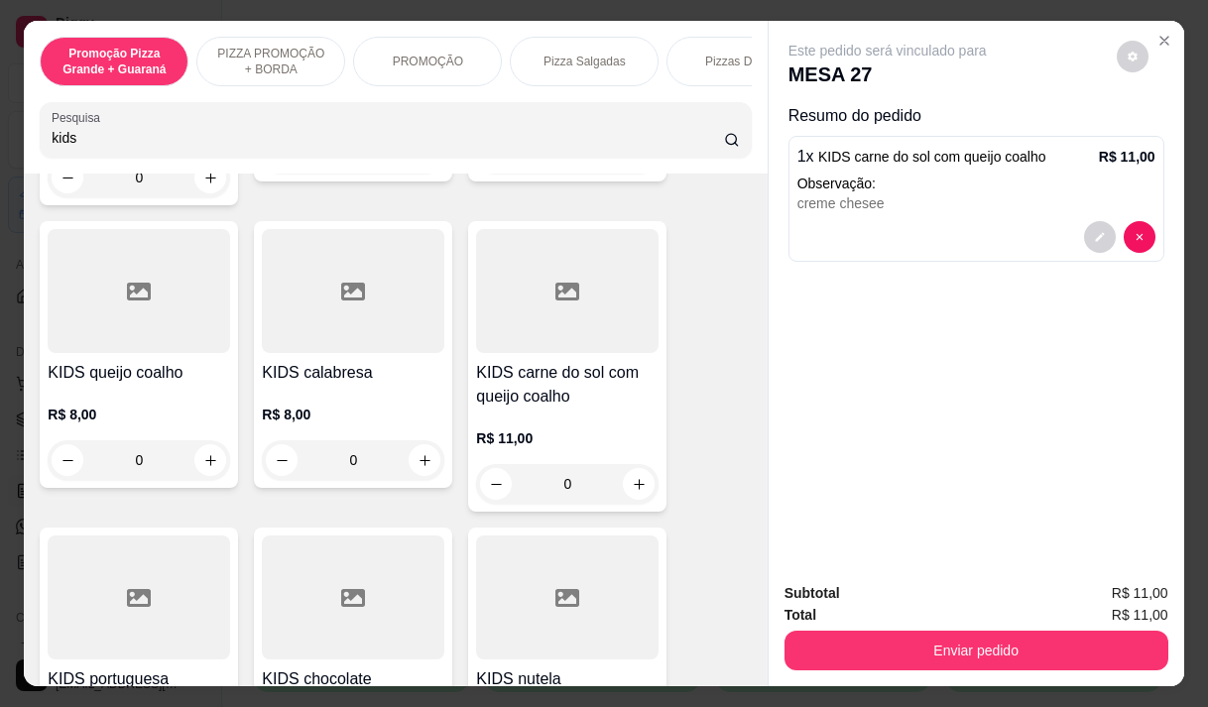
click at [119, 148] on input "kids" at bounding box center [388, 138] width 672 height 20
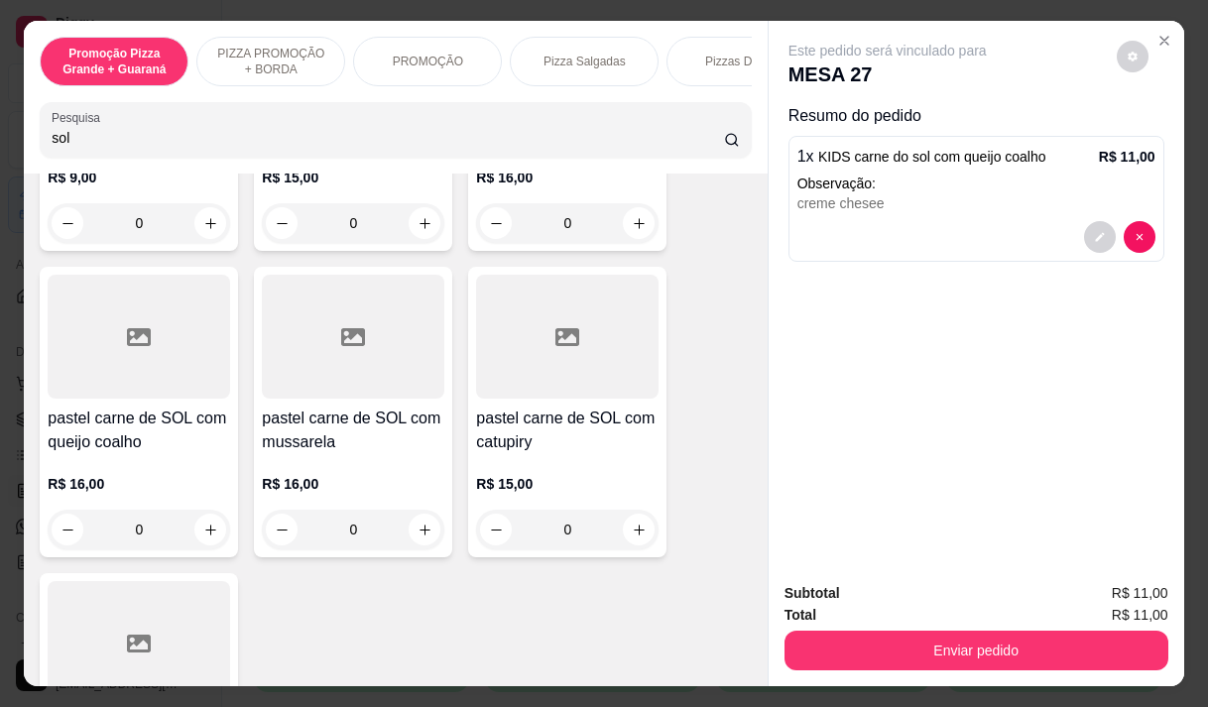
scroll to position [571, 0]
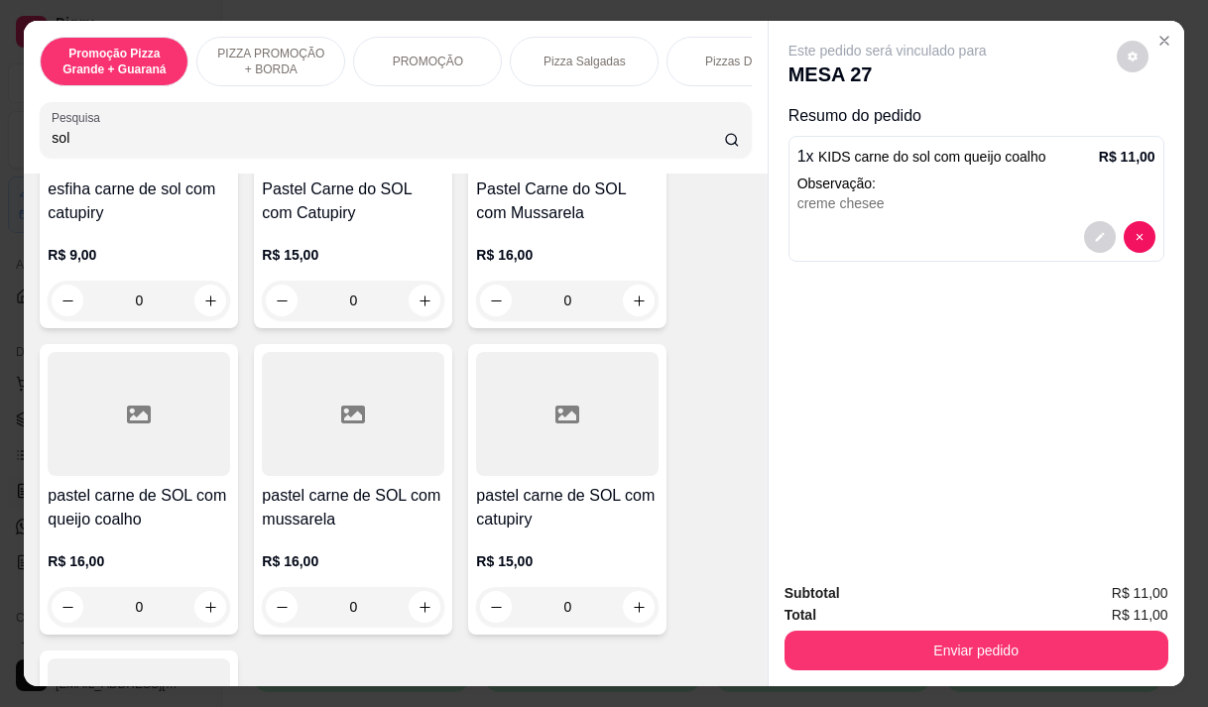
type input "sol"
click at [360, 532] on h4 "pastel carne de SOL com mussarela" at bounding box center [353, 508] width 183 height 48
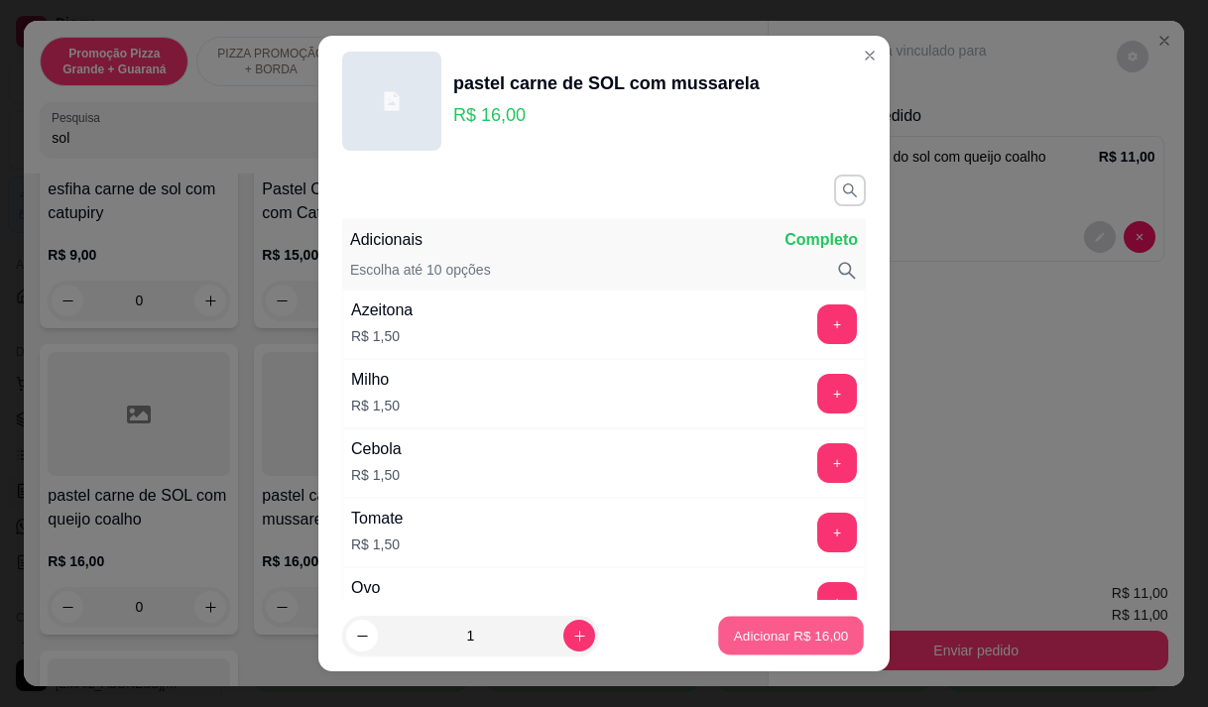
click at [756, 634] on p "Adicionar R$ 16,00" at bounding box center [791, 636] width 115 height 19
type input "1"
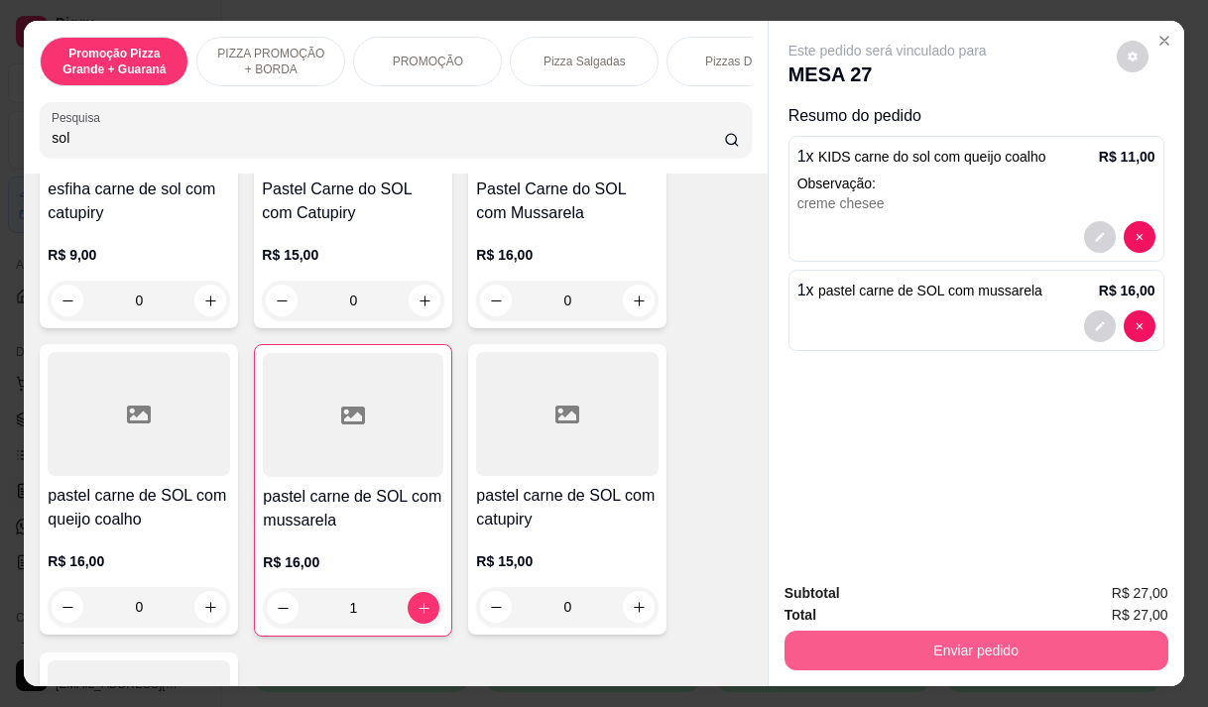
click at [1046, 631] on button "Enviar pedido" at bounding box center [977, 651] width 384 height 40
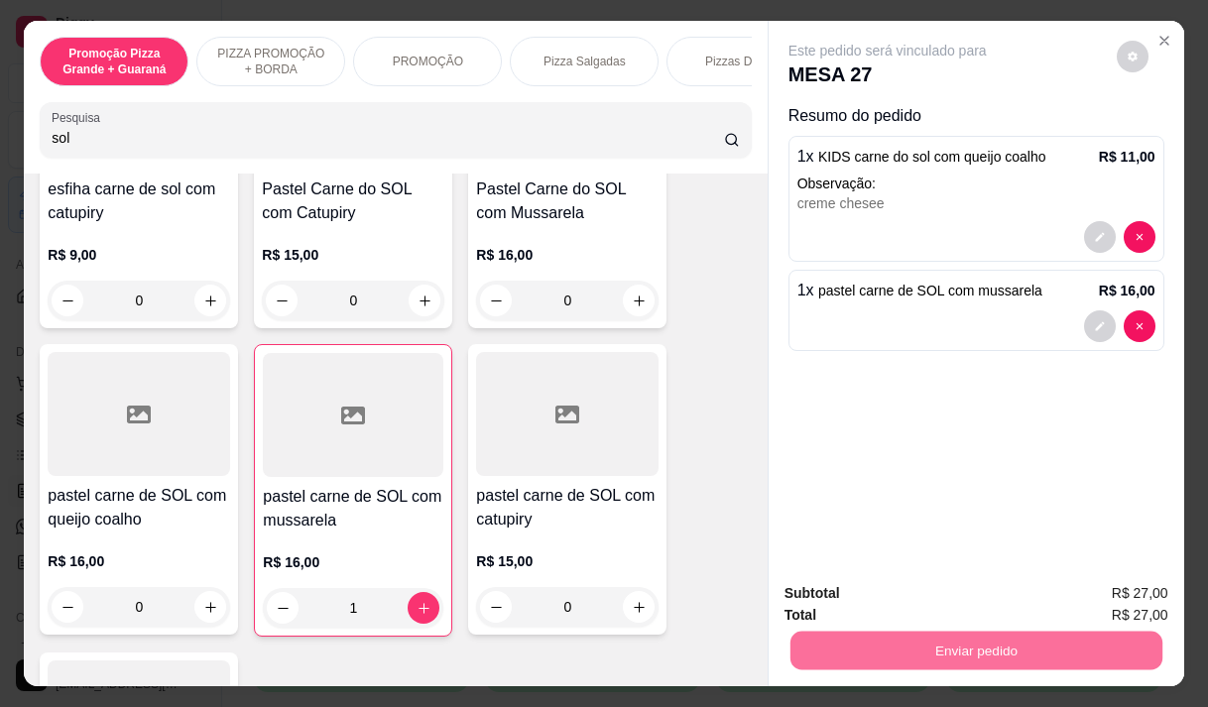
click at [1089, 584] on button "Enviar pedido" at bounding box center [1116, 593] width 109 height 37
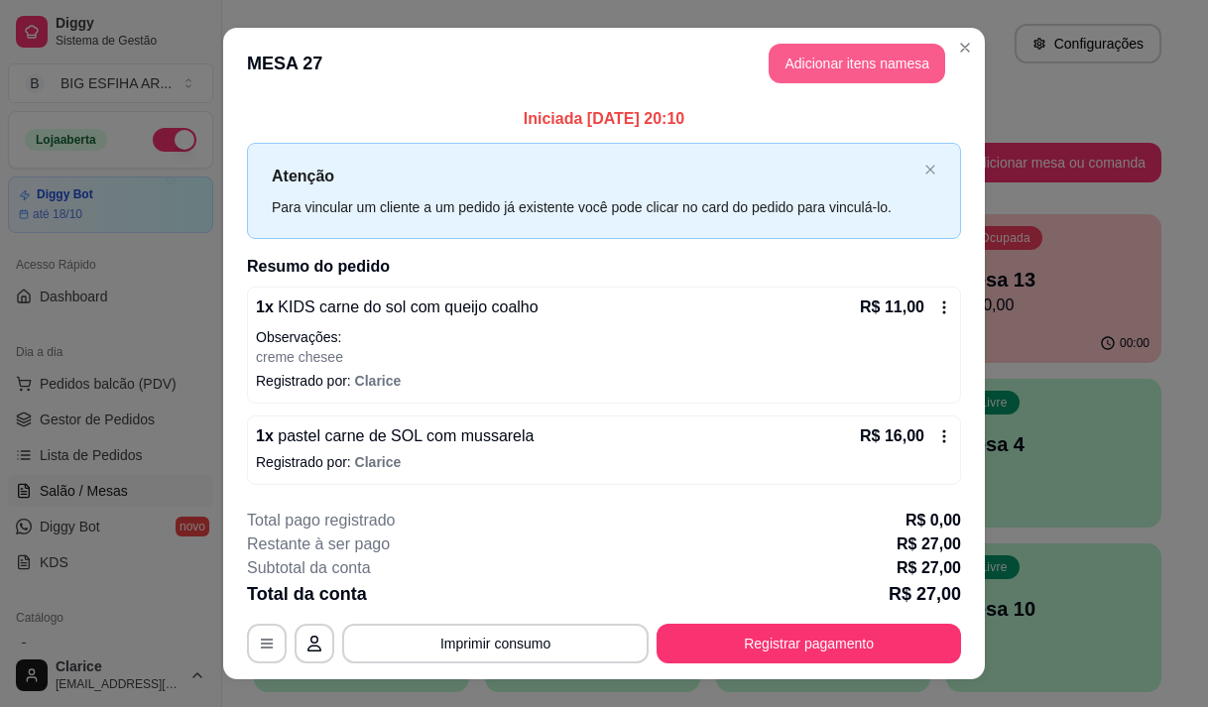
click at [816, 56] on button "Adicionar itens na mesa" at bounding box center [857, 64] width 177 height 40
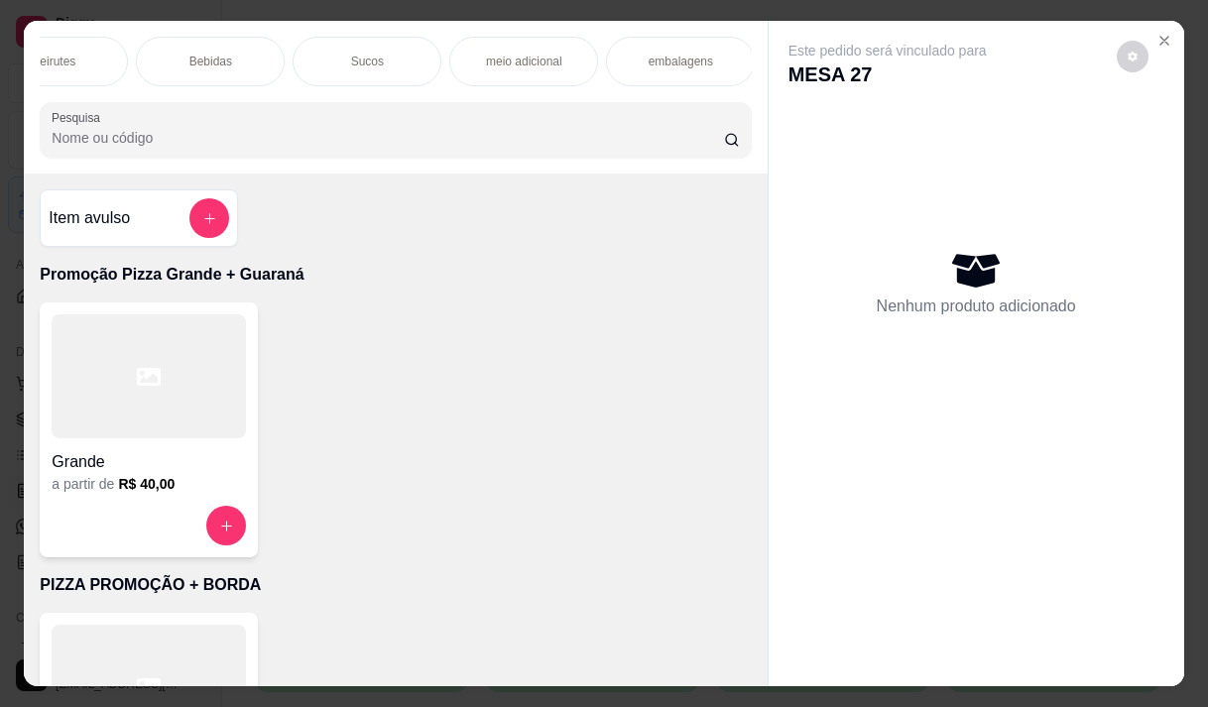
scroll to position [0, 1788]
drag, startPoint x: 546, startPoint y: 44, endPoint x: 530, endPoint y: 55, distance: 19.3
click at [545, 46] on div "meio adicional" at bounding box center [519, 62] width 149 height 50
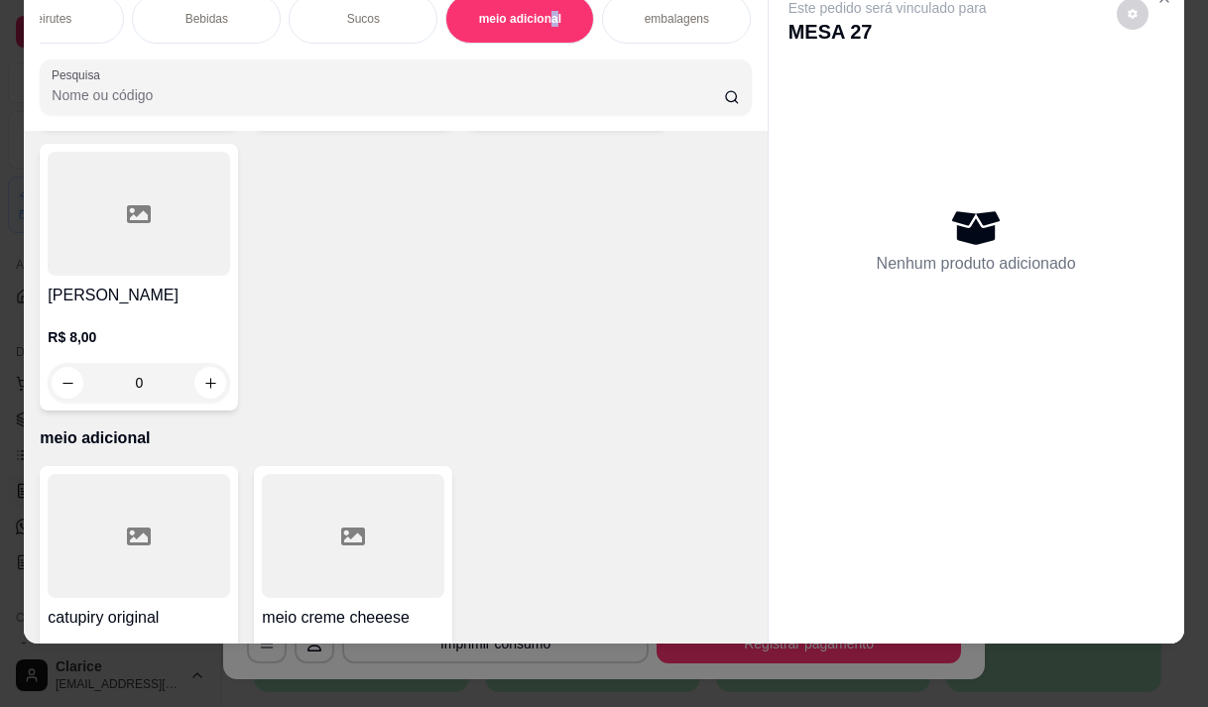
scroll to position [19360, 0]
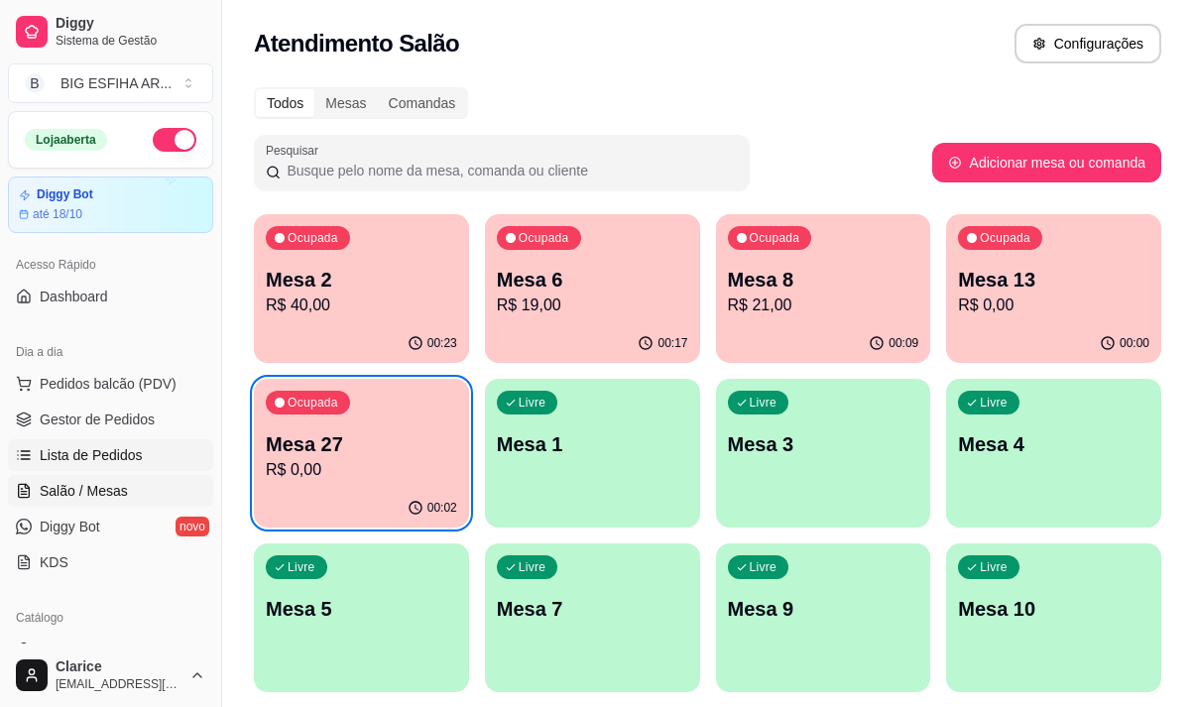
click at [112, 450] on span "Lista de Pedidos" at bounding box center [91, 455] width 103 height 20
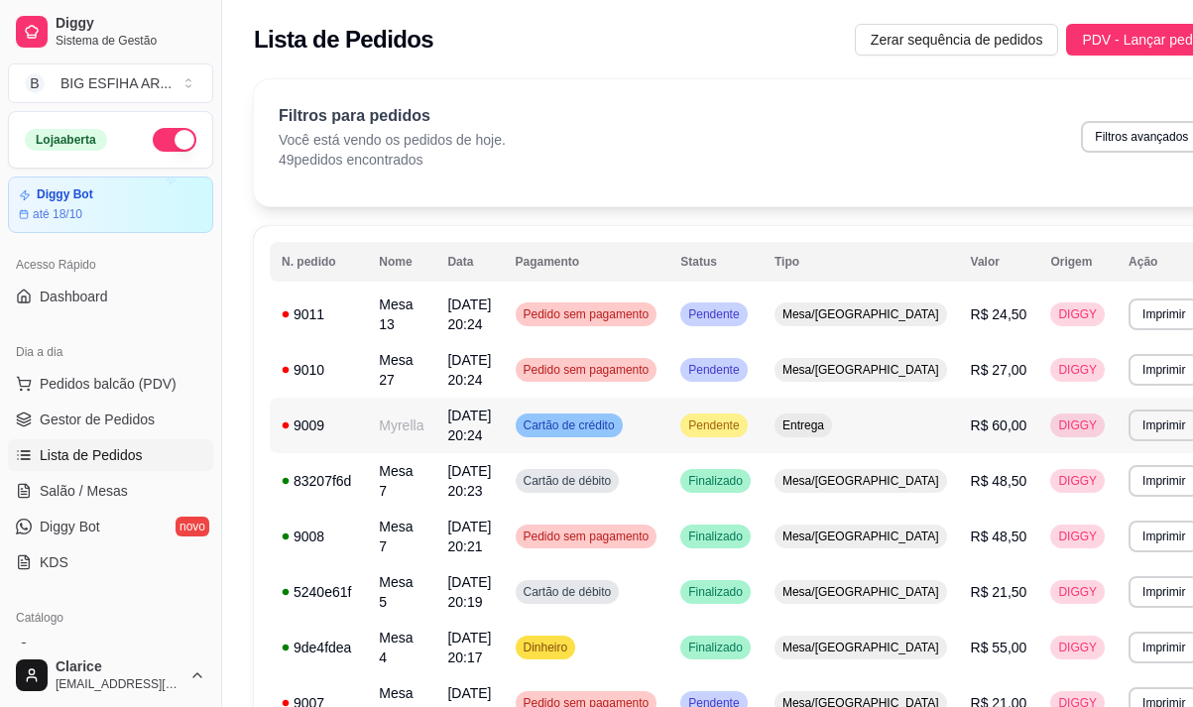
click at [445, 427] on td "[DATE] 20:24" at bounding box center [468, 426] width 67 height 56
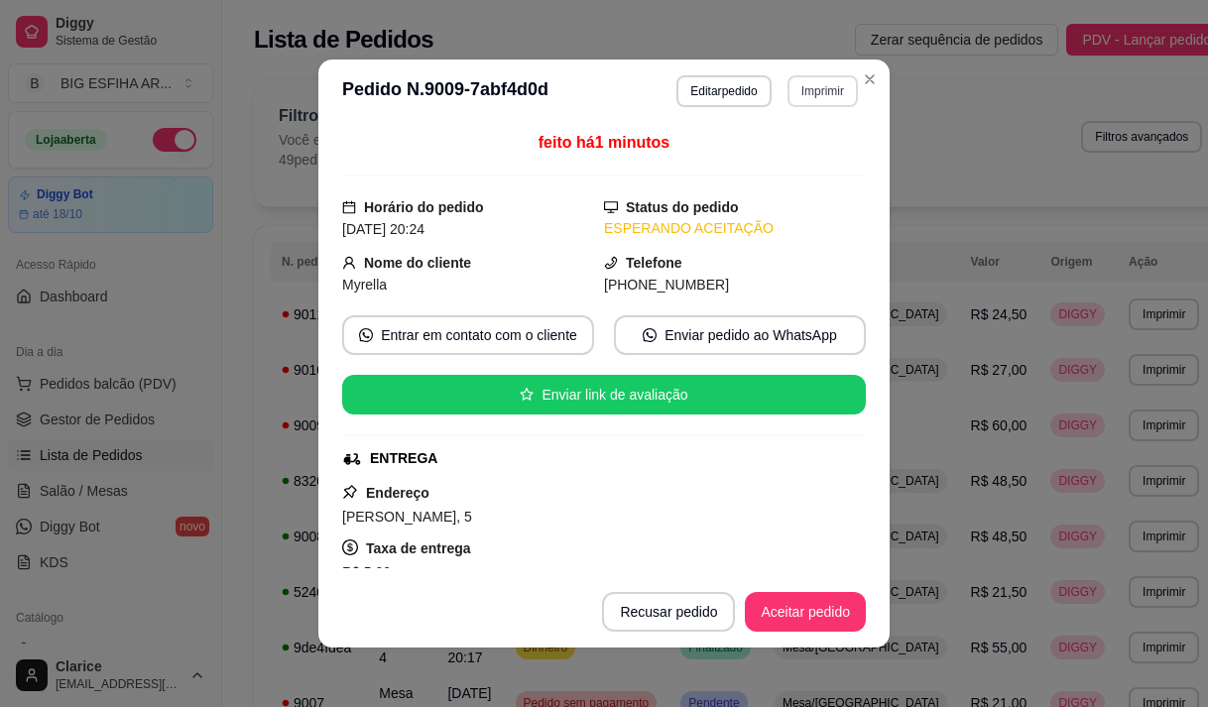
click at [801, 92] on button "Imprimir" at bounding box center [823, 91] width 70 height 32
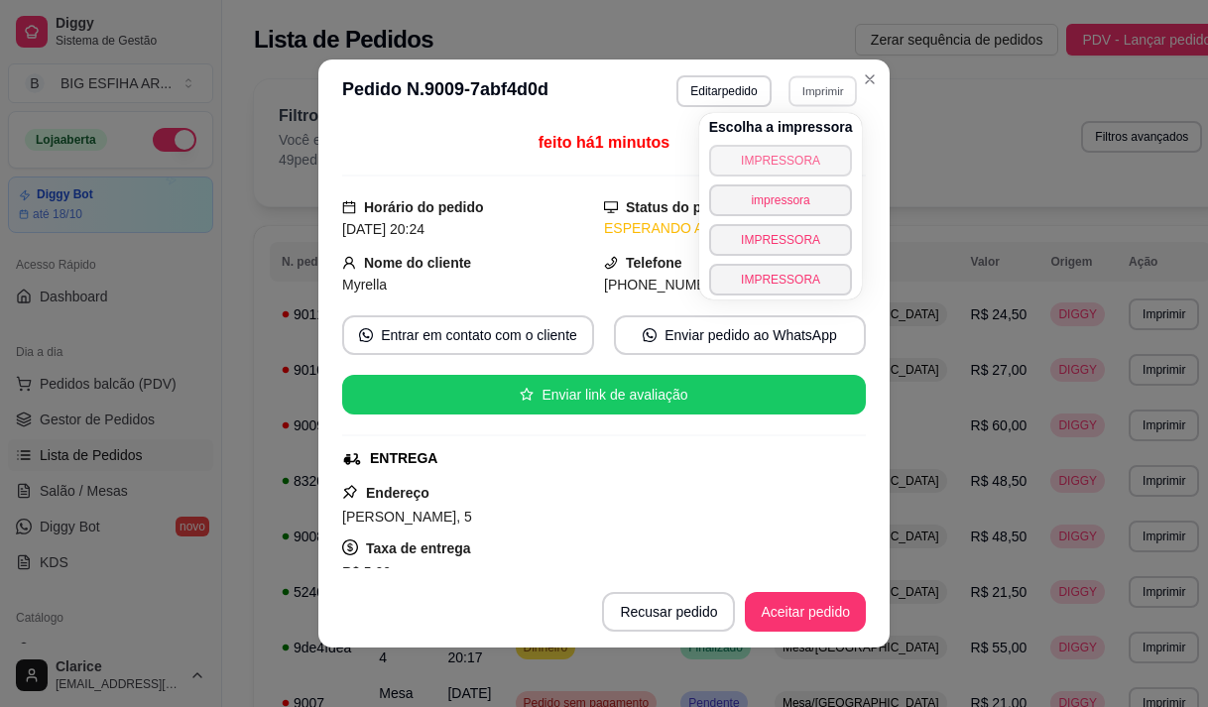
click at [802, 150] on button "IMPRESSORA" at bounding box center [781, 161] width 144 height 32
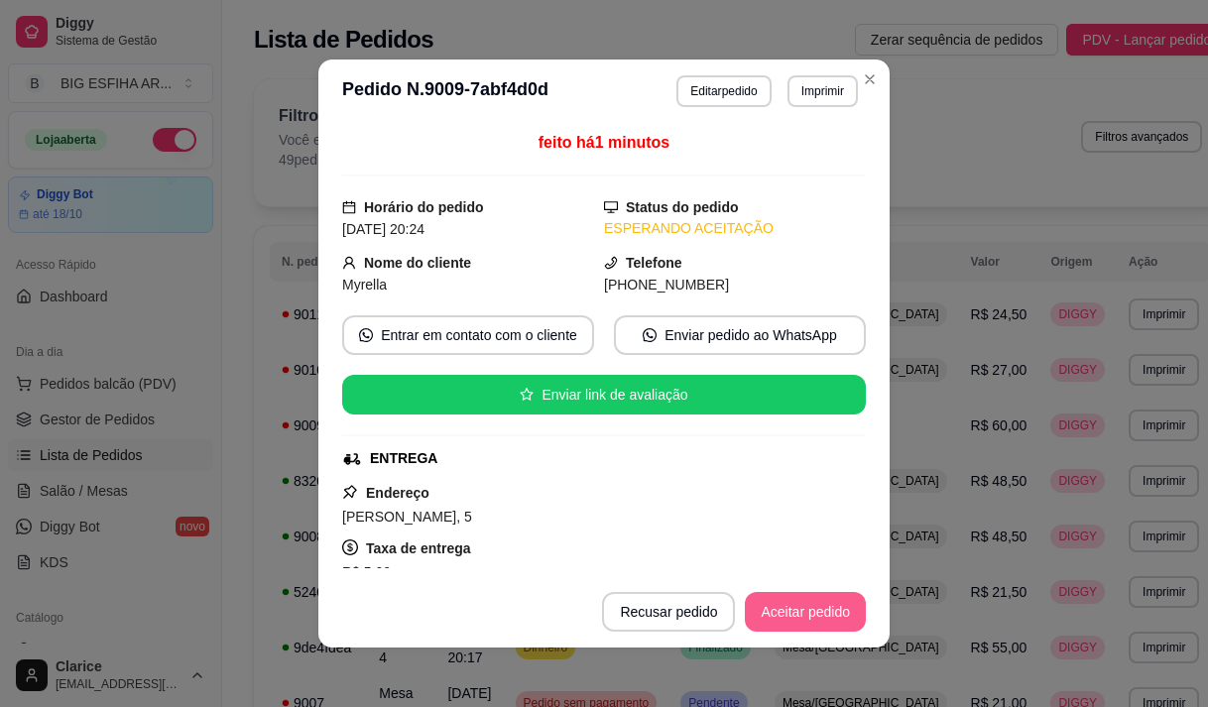
click at [783, 606] on button "Aceitar pedido" at bounding box center [805, 612] width 121 height 40
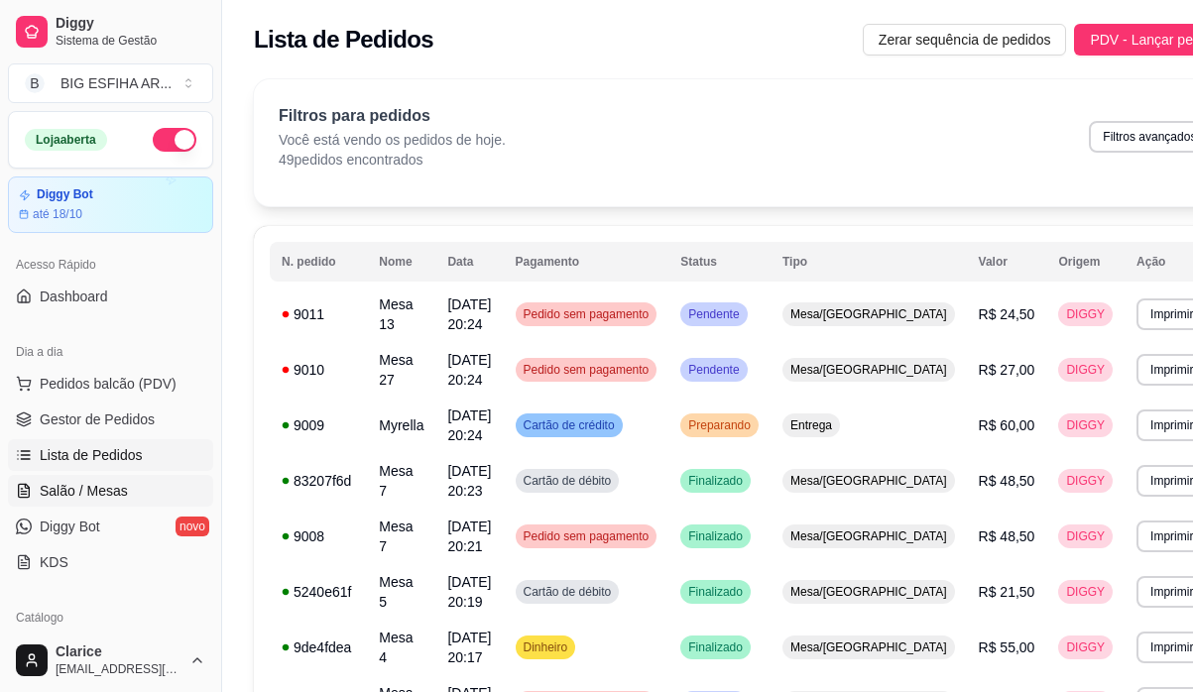
click at [70, 488] on span "Salão / Mesas" at bounding box center [84, 491] width 88 height 20
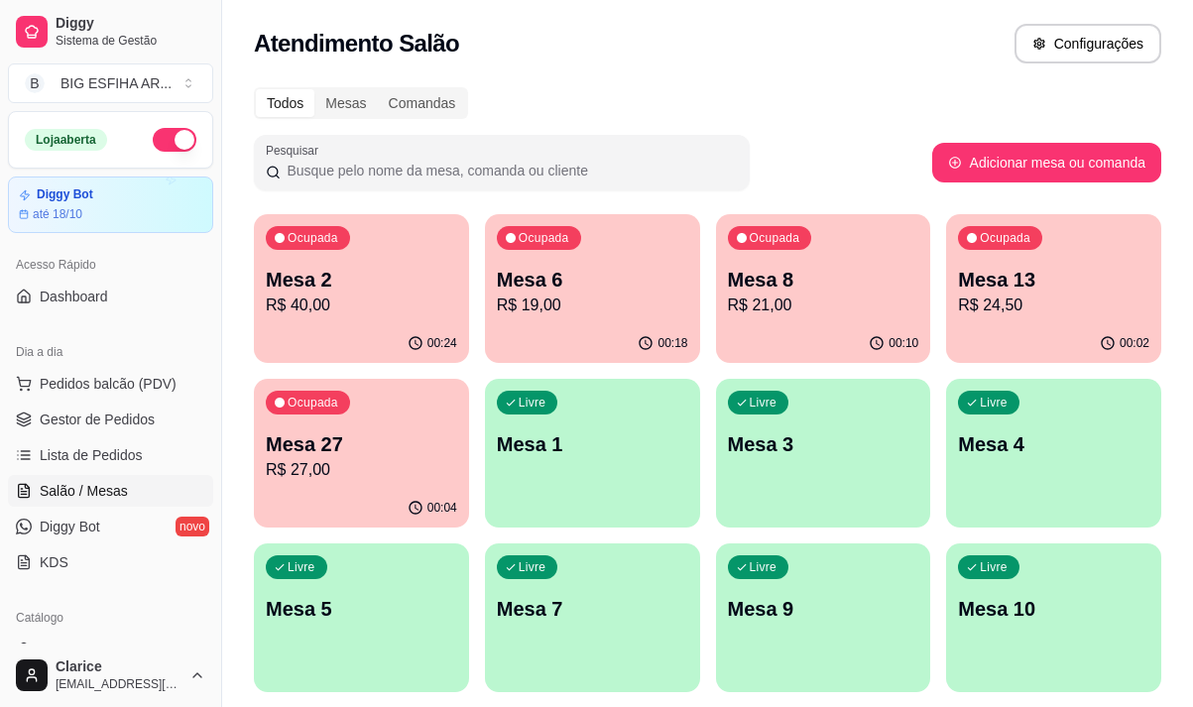
click at [302, 462] on p "R$ 27,00" at bounding box center [361, 470] width 191 height 24
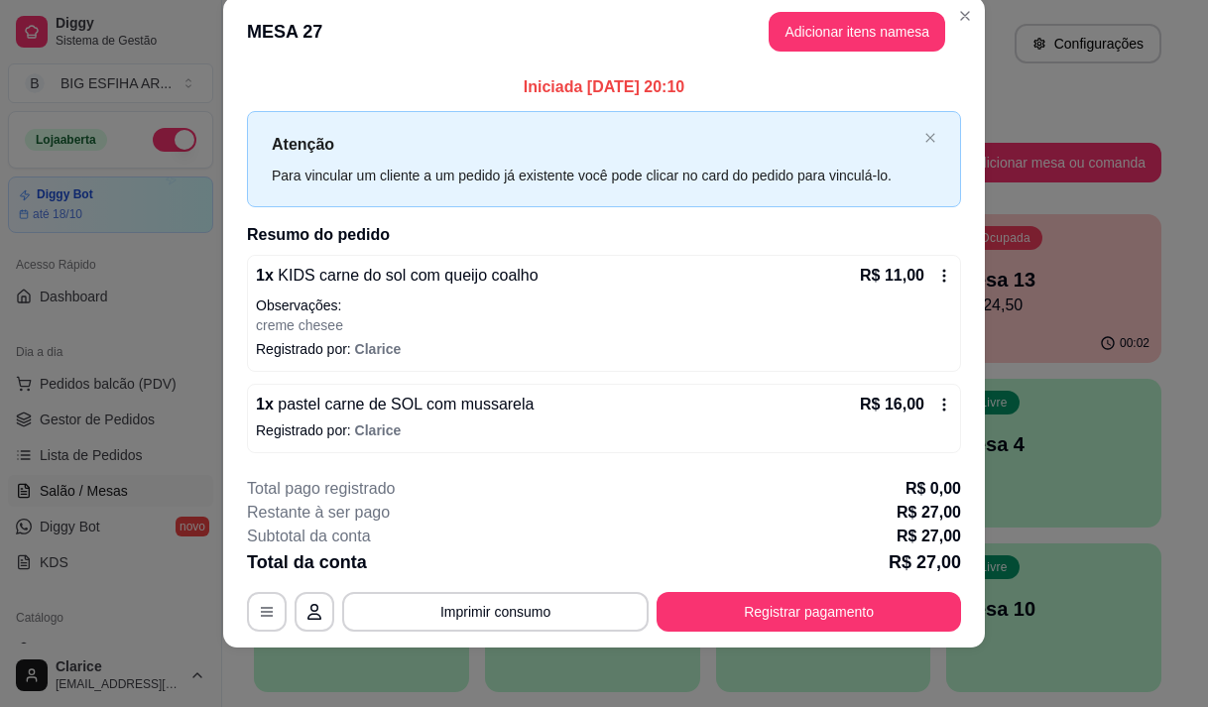
scroll to position [36, 0]
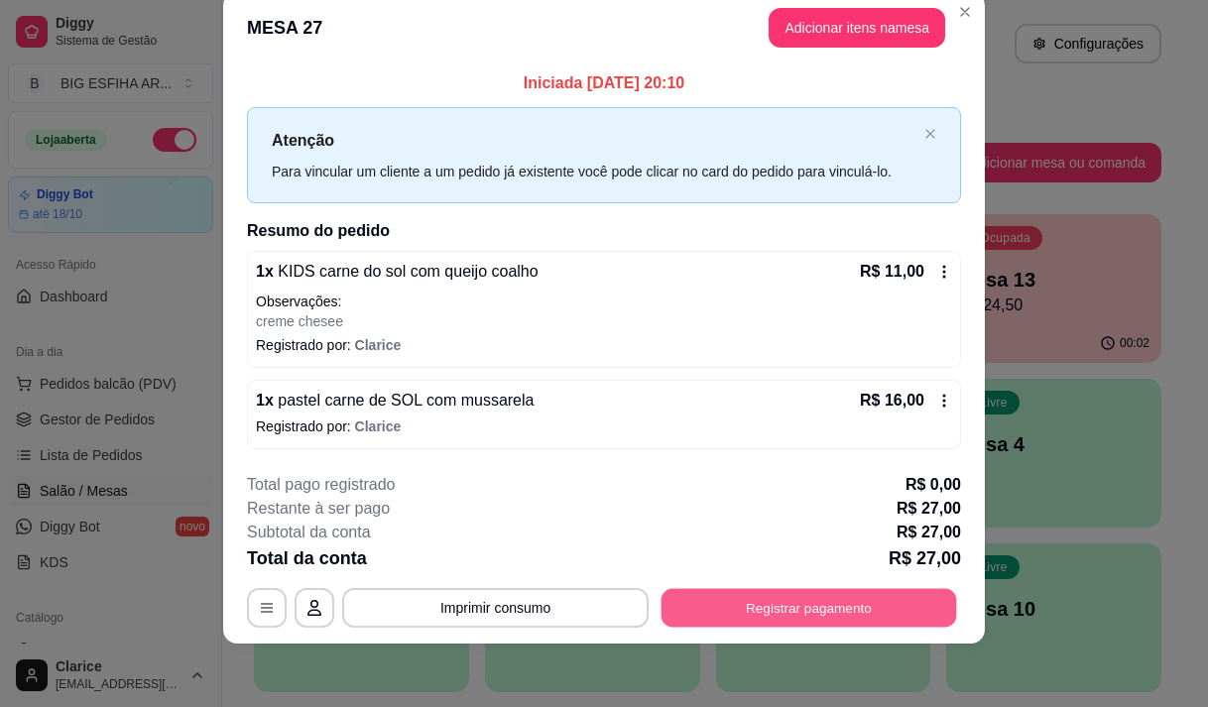
click at [714, 609] on button "Registrar pagamento" at bounding box center [810, 608] width 296 height 39
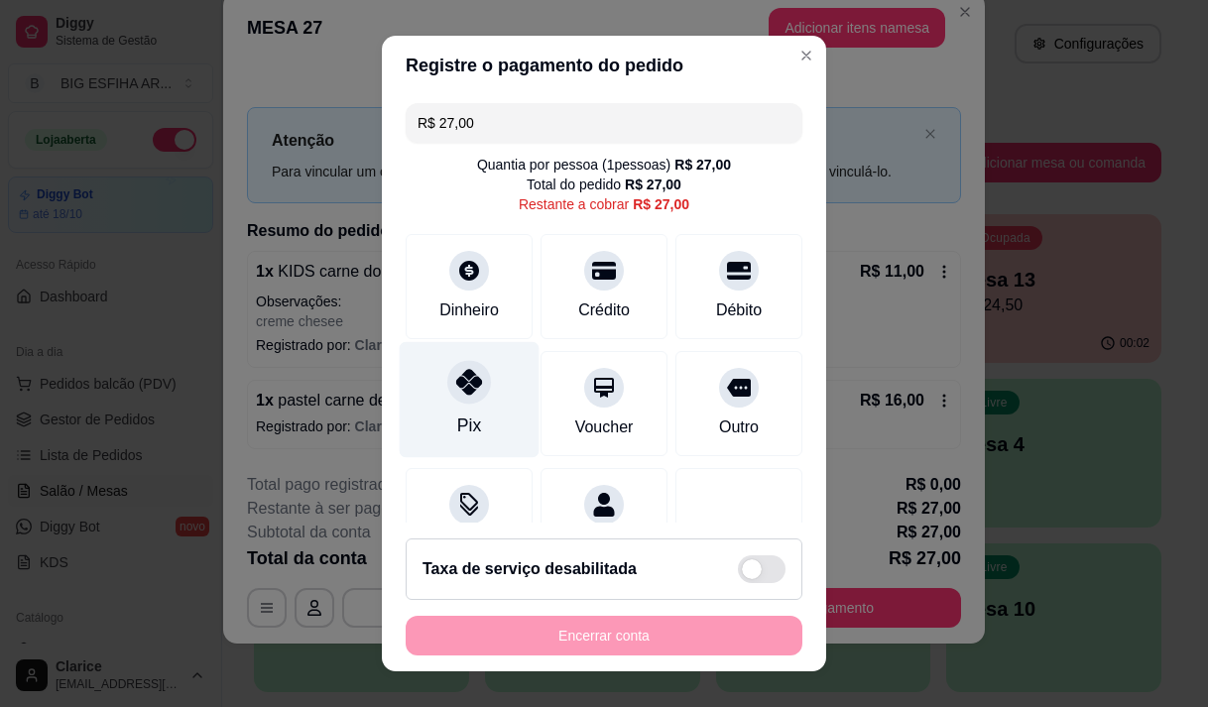
click at [420, 401] on div "Pix" at bounding box center [470, 399] width 140 height 116
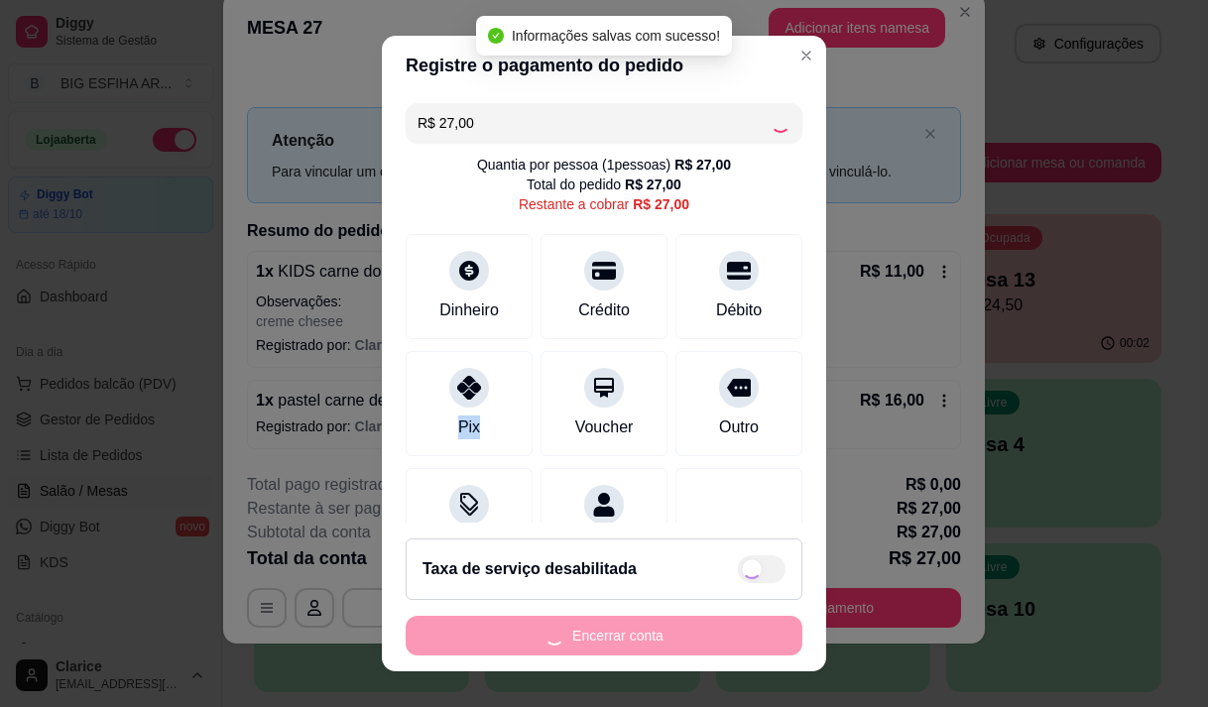
type input "R$ 0,00"
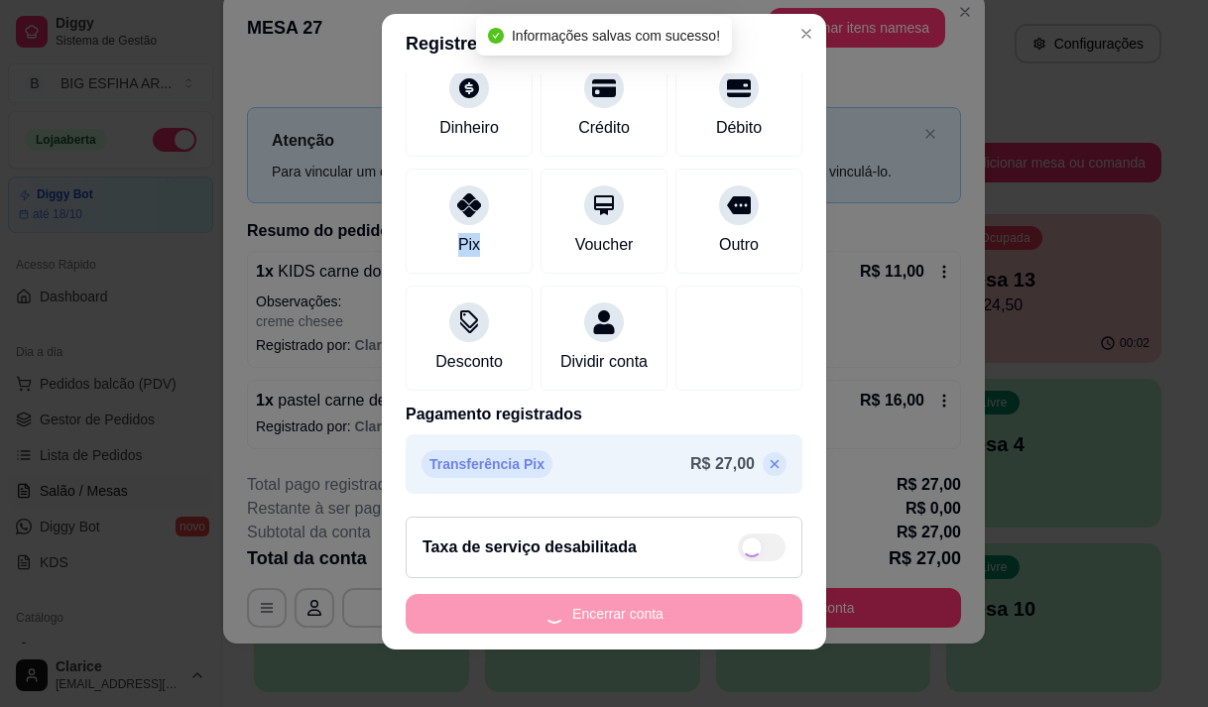
scroll to position [28, 0]
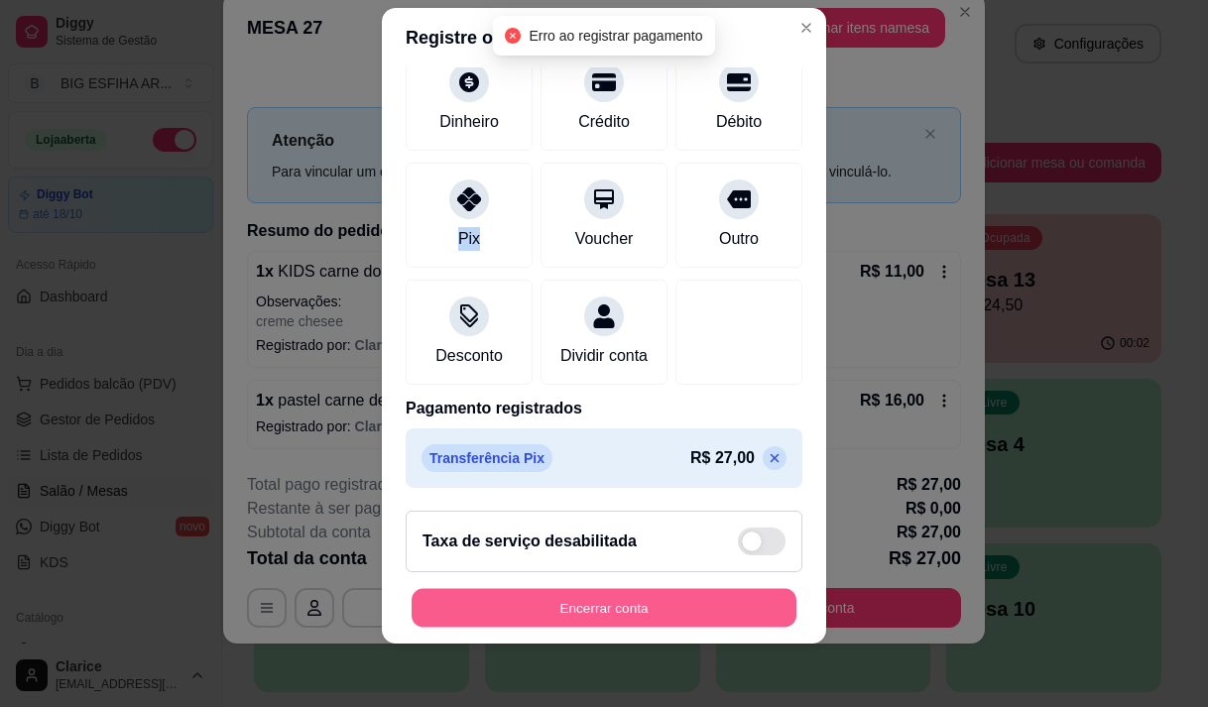
click at [608, 608] on button "Encerrar conta" at bounding box center [604, 608] width 385 height 39
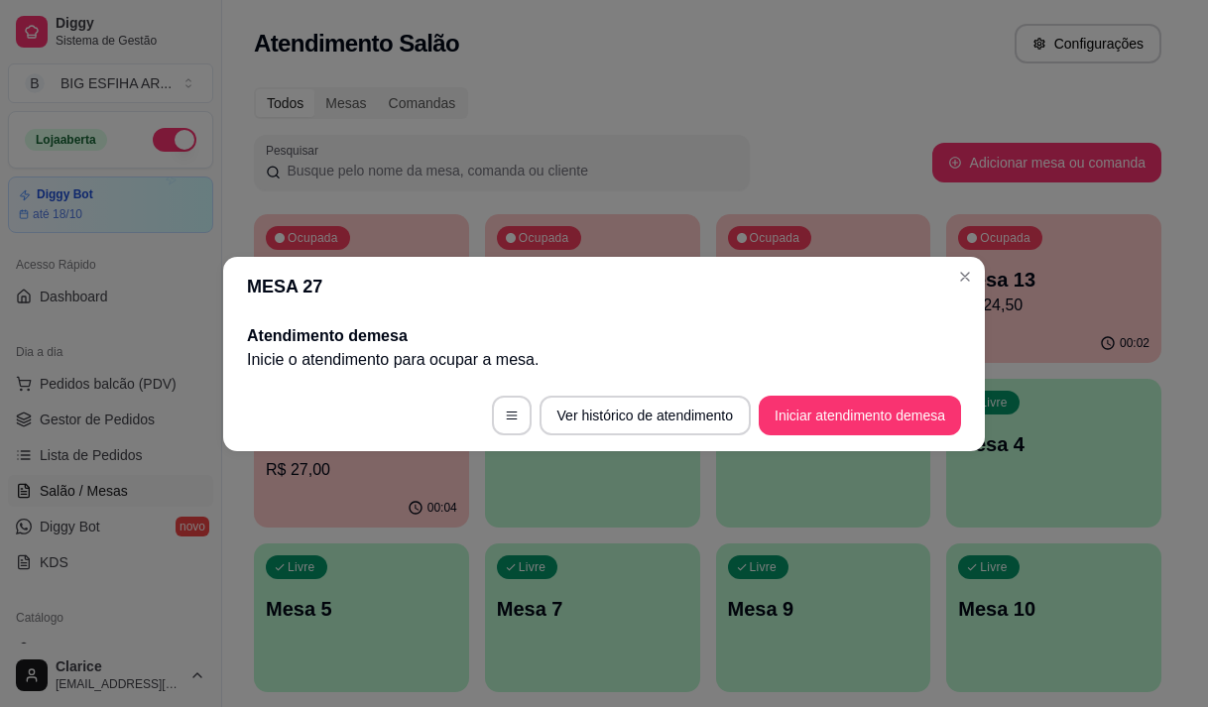
scroll to position [0, 0]
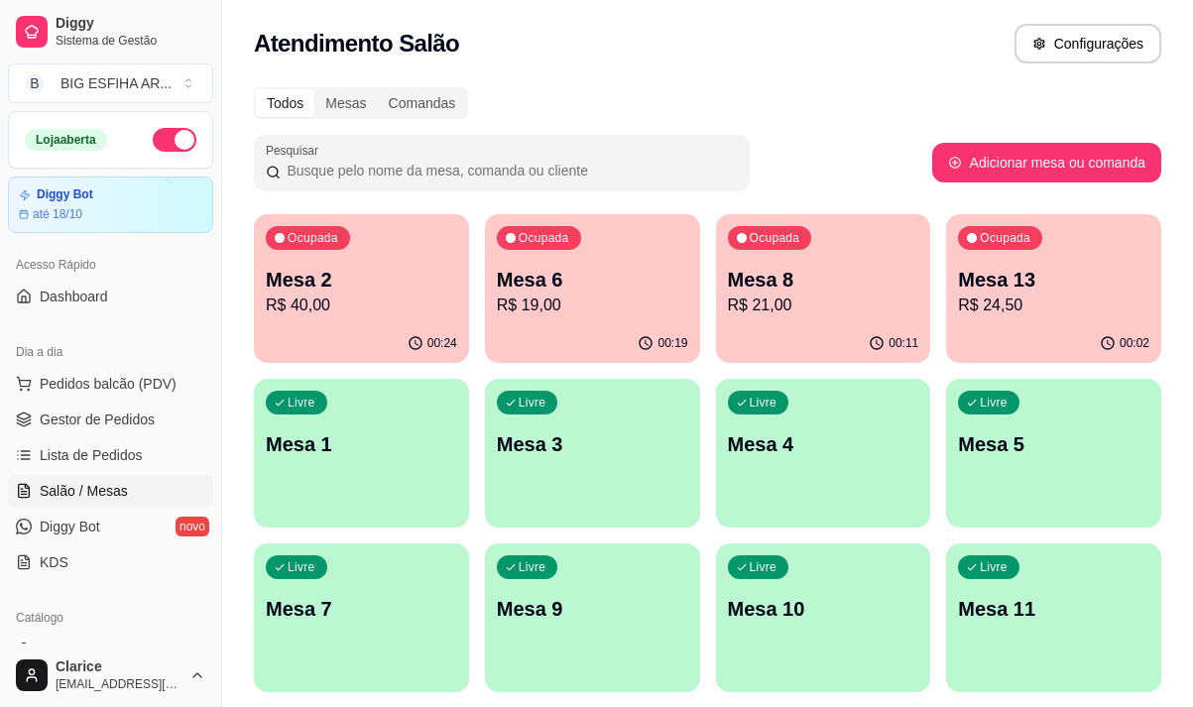
click at [1063, 305] on p "R$ 24,50" at bounding box center [1053, 306] width 191 height 24
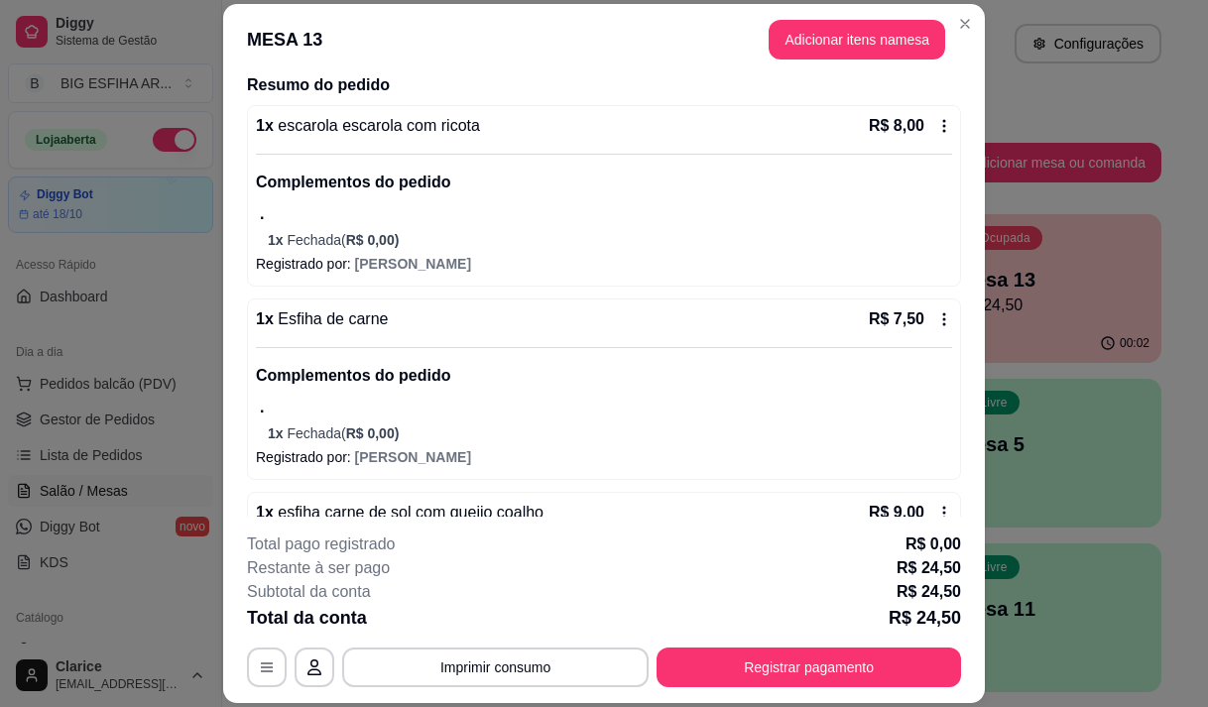
scroll to position [321, 0]
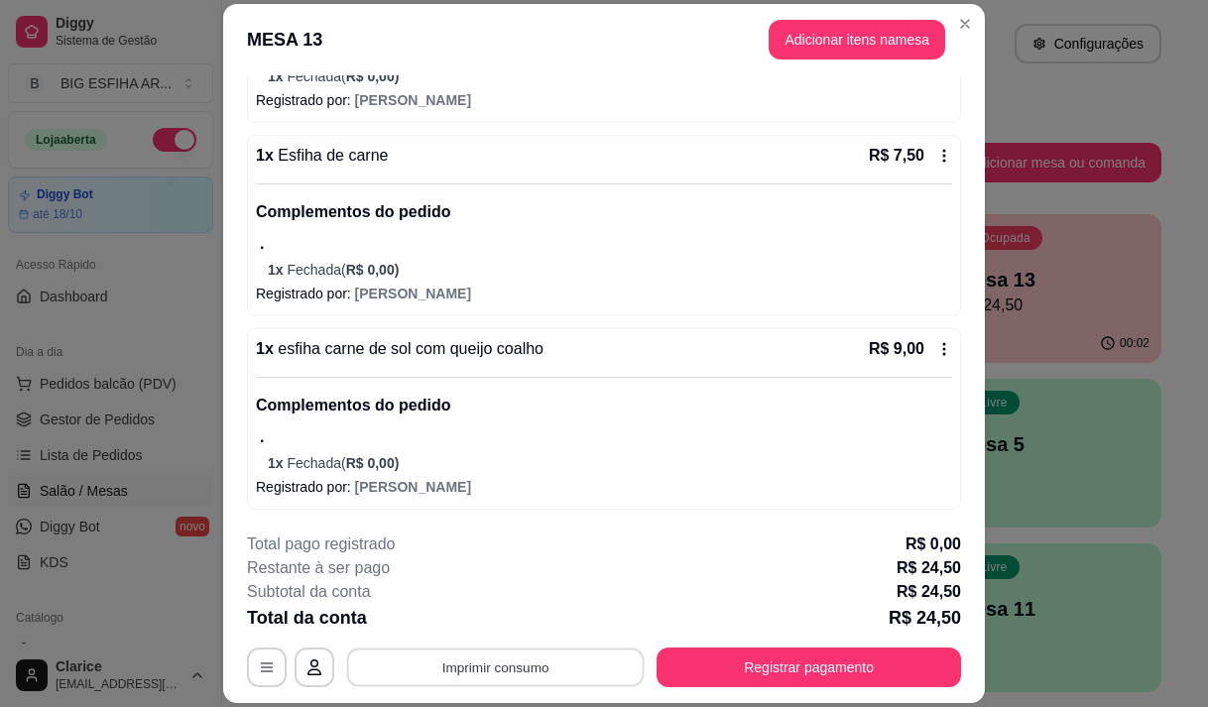
click at [470, 653] on button "Imprimir consumo" at bounding box center [496, 668] width 298 height 39
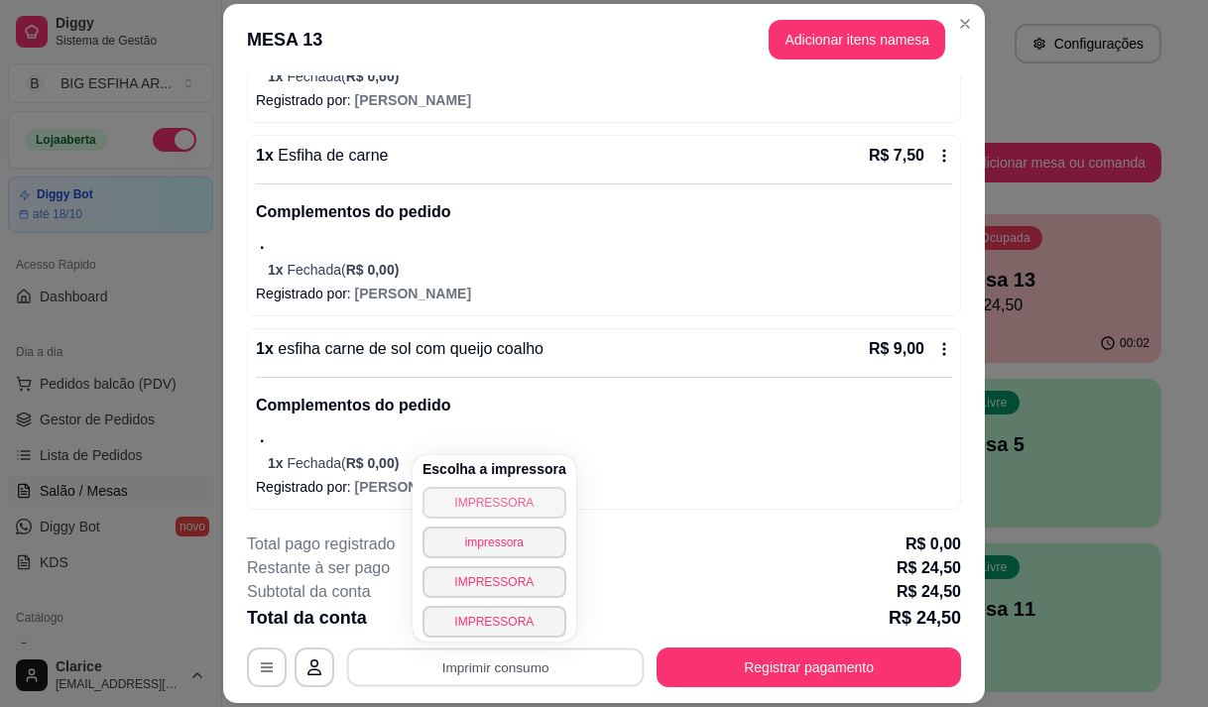
click at [500, 492] on button "IMPRESSORA" at bounding box center [495, 503] width 144 height 32
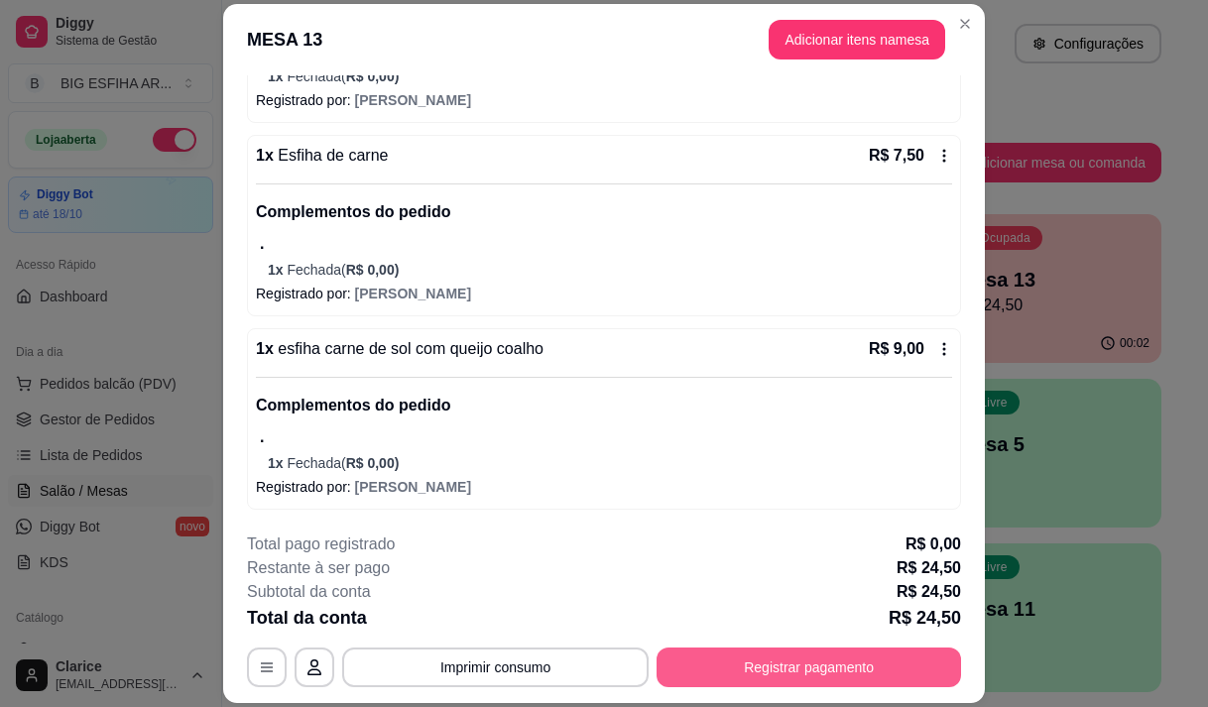
click at [709, 653] on button "Registrar pagamento" at bounding box center [809, 668] width 305 height 40
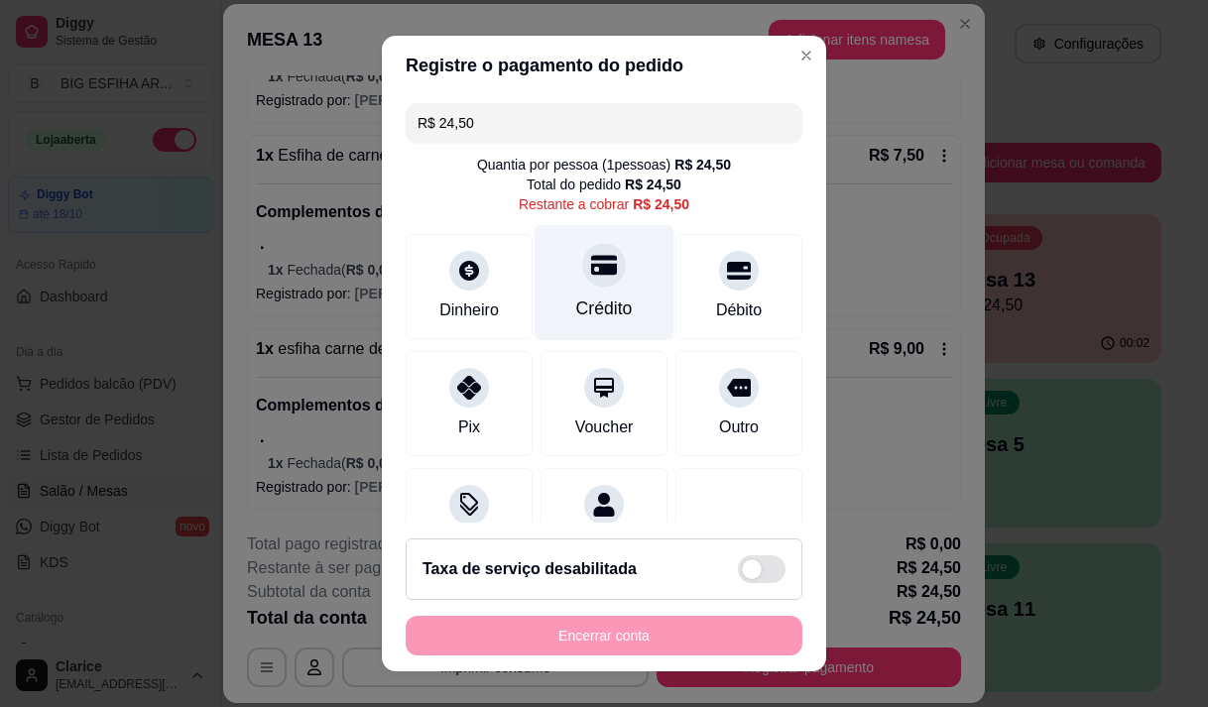
click at [623, 300] on div "Crédito" at bounding box center [605, 282] width 140 height 116
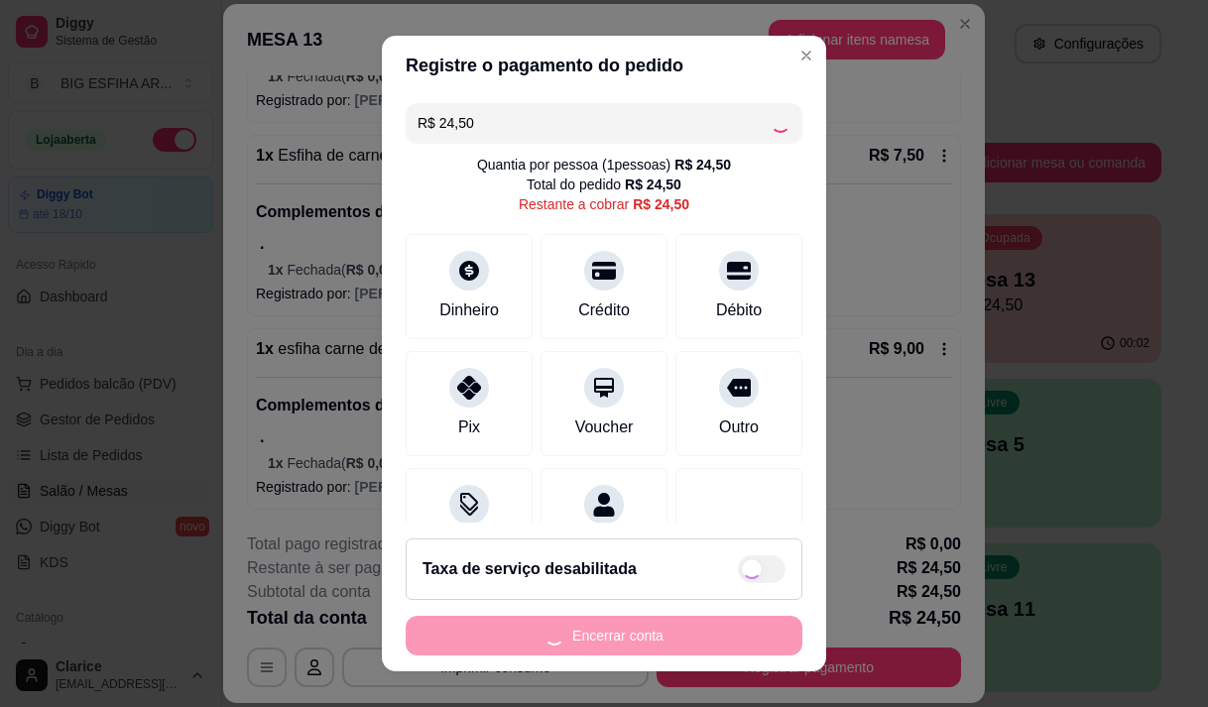
type input "R$ 0,00"
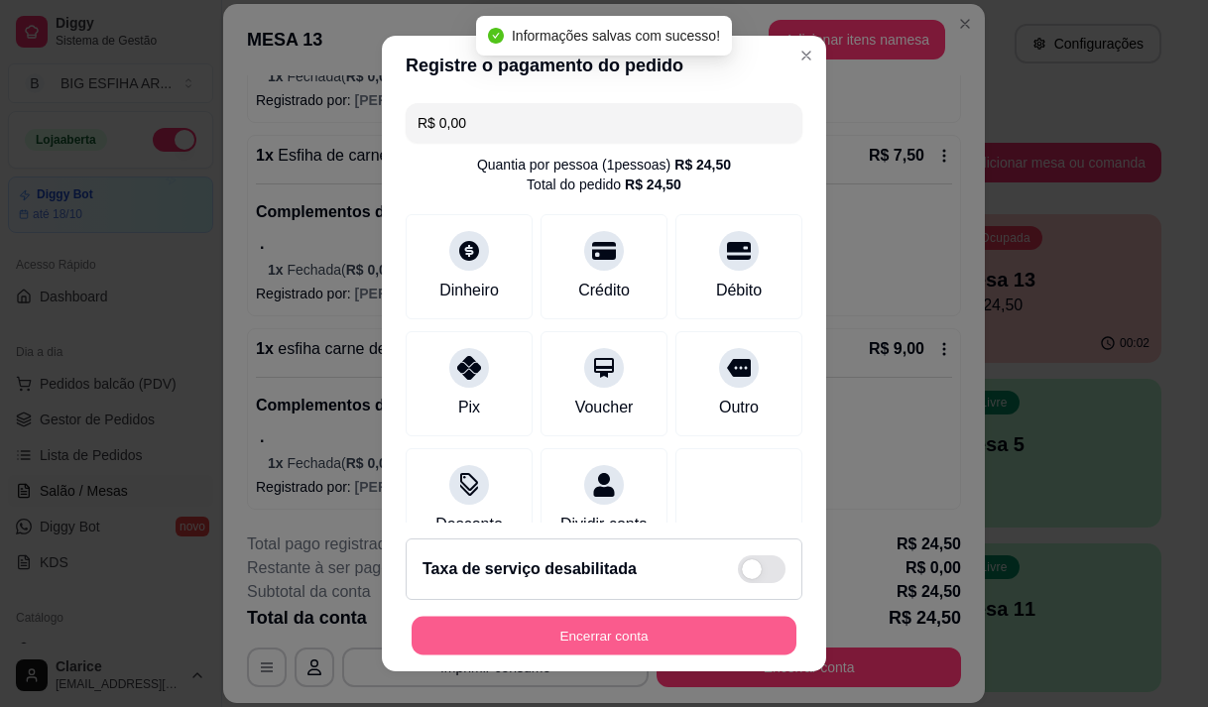
click at [627, 630] on button "Encerrar conta" at bounding box center [604, 636] width 385 height 39
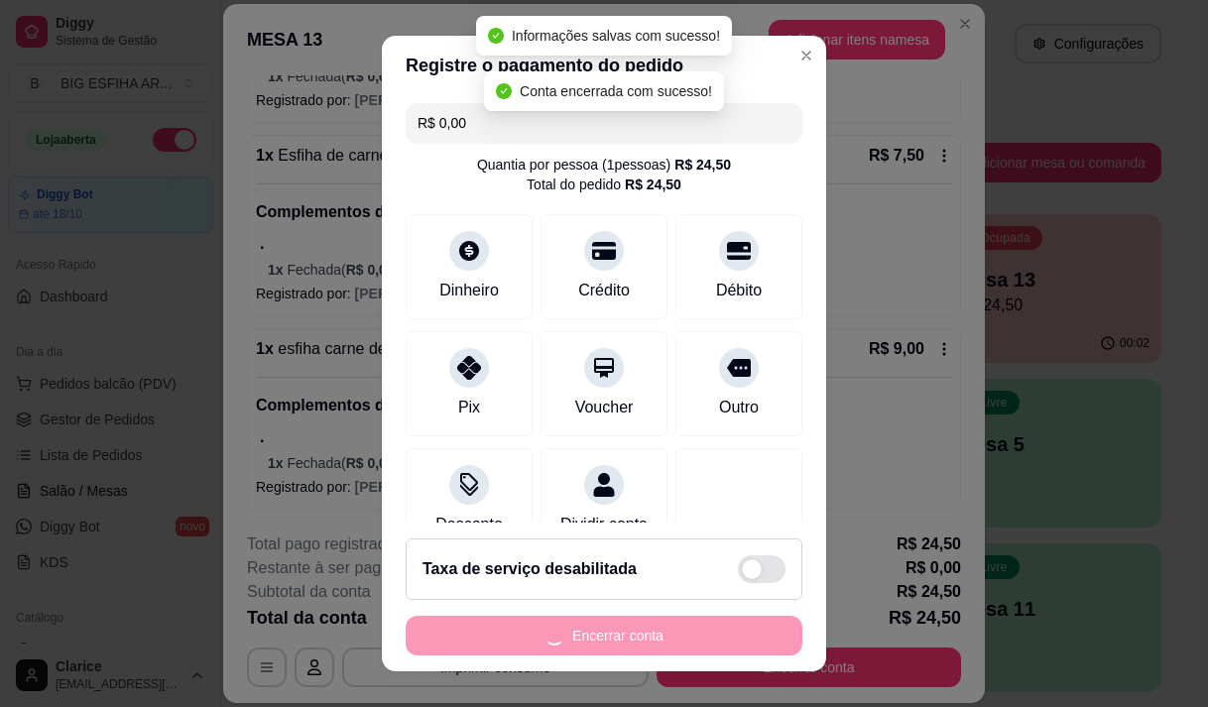
scroll to position [0, 0]
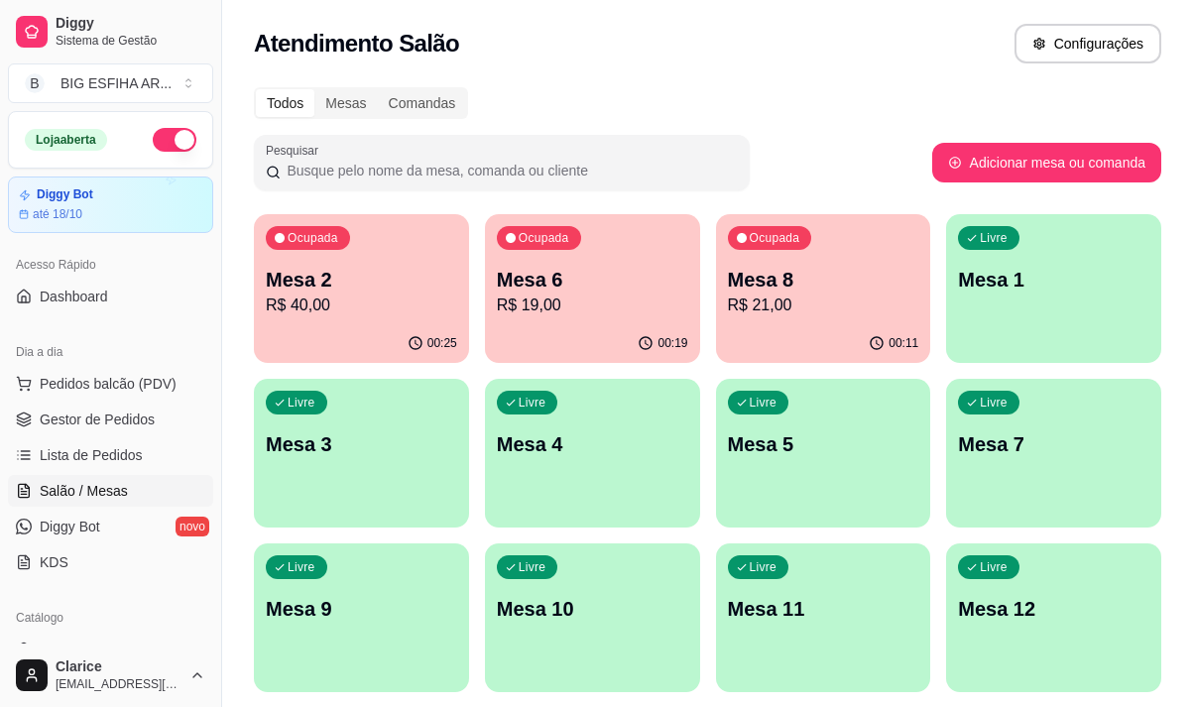
click at [560, 300] on p "R$ 19,00" at bounding box center [592, 306] width 191 height 24
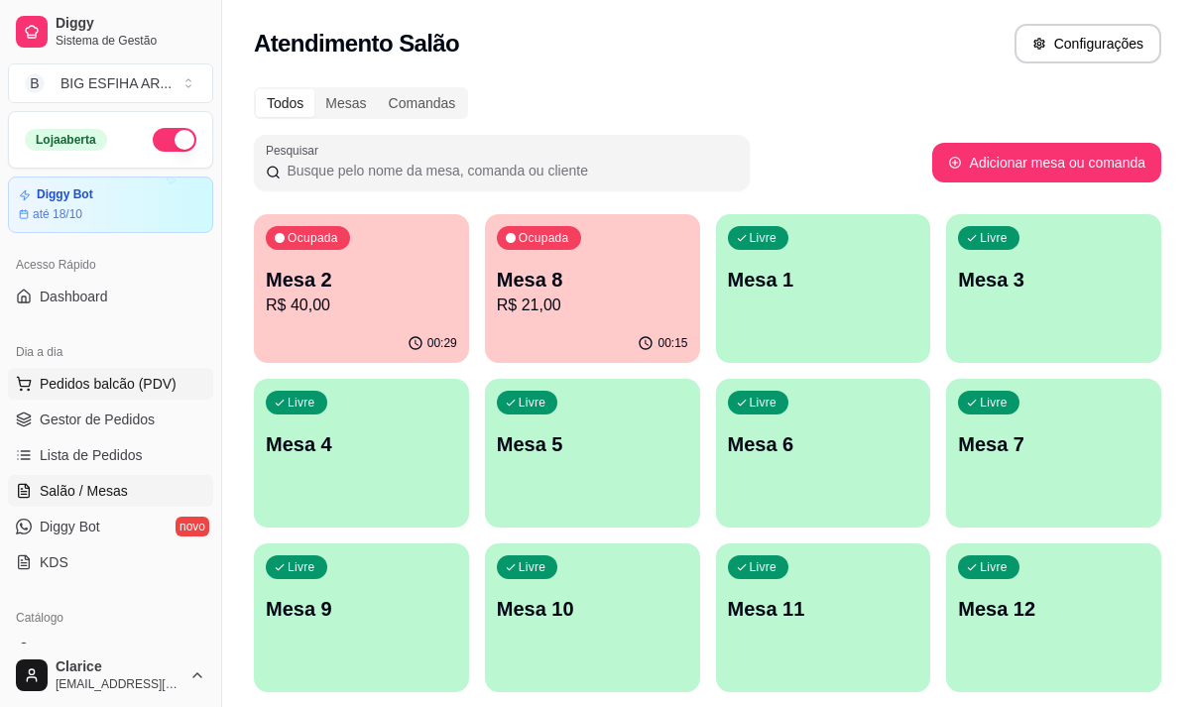
click at [122, 380] on span "Pedidos balcão (PDV)" at bounding box center [108, 384] width 137 height 20
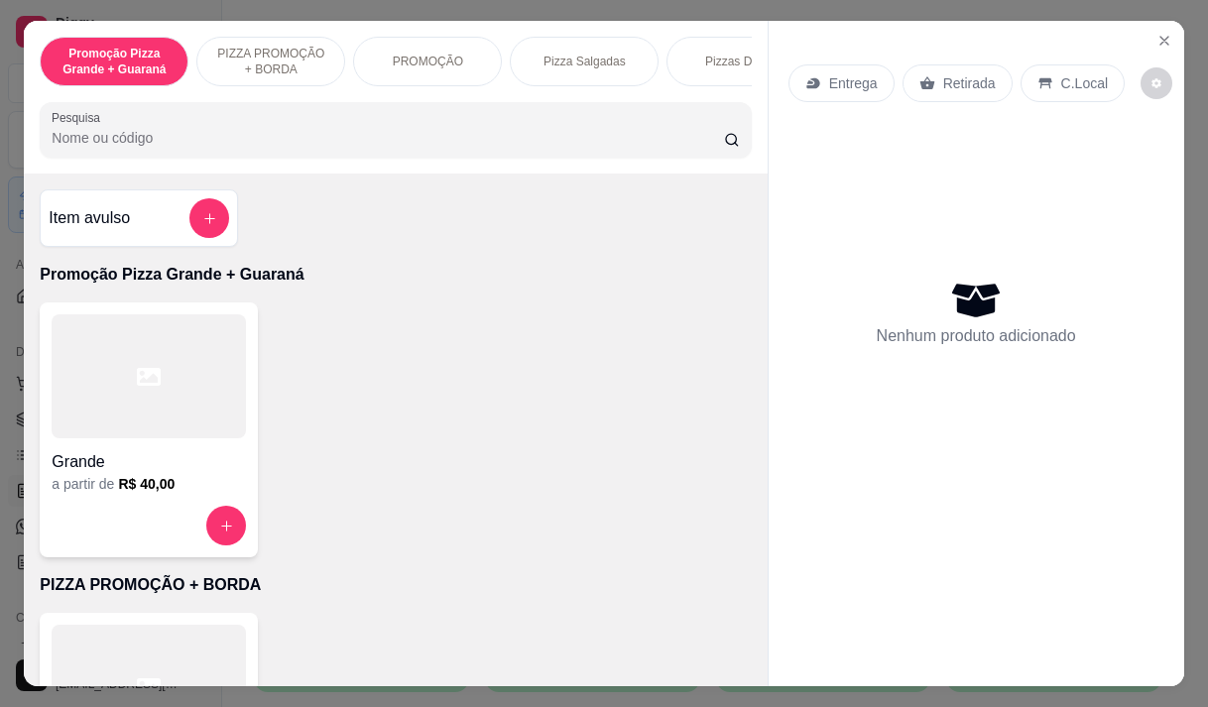
click at [859, 73] on p "Entrega" at bounding box center [853, 83] width 49 height 20
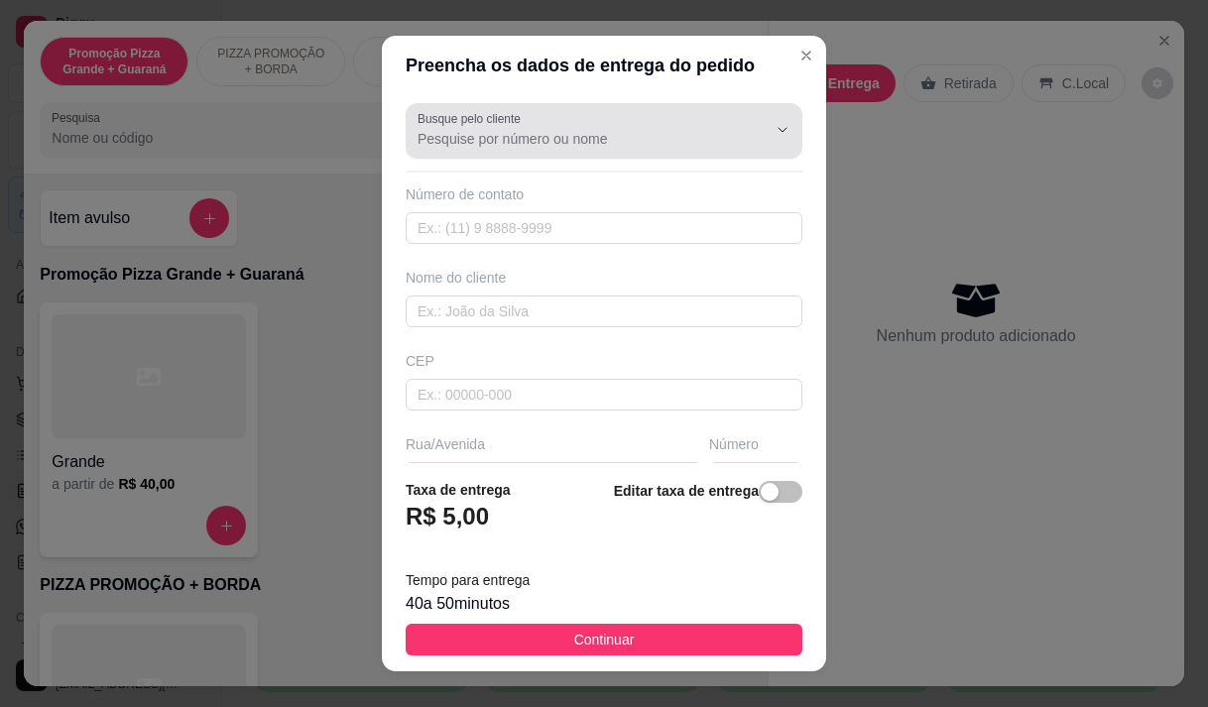
click at [503, 117] on label "Busque pelo cliente" at bounding box center [473, 118] width 110 height 17
click at [503, 129] on input "Busque pelo cliente" at bounding box center [576, 139] width 317 height 20
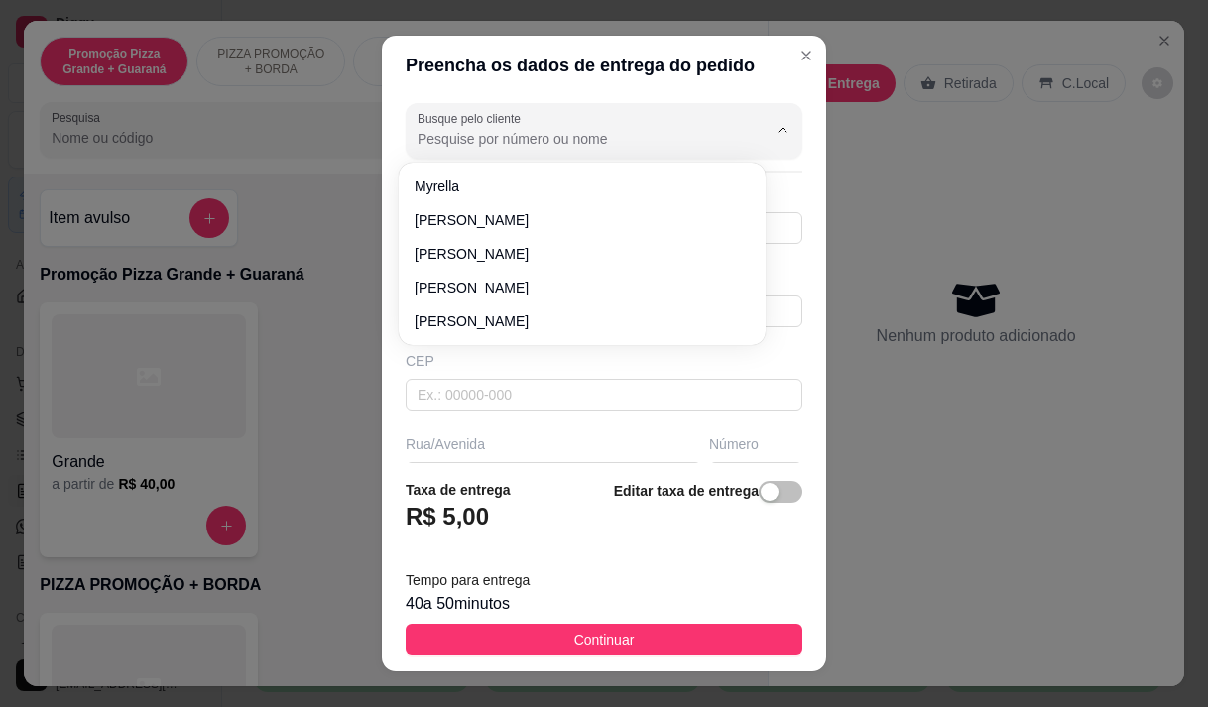
click at [499, 142] on input "Busque pelo cliente" at bounding box center [576, 139] width 317 height 20
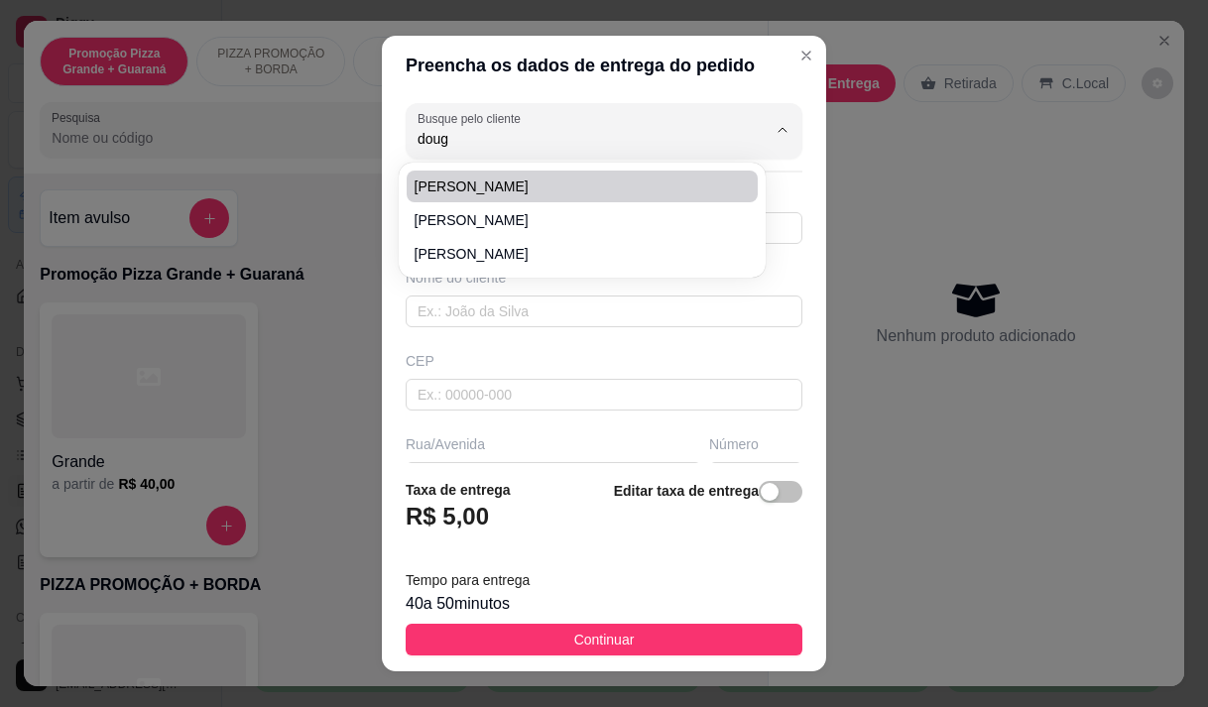
click at [464, 174] on li "[PERSON_NAME]" at bounding box center [582, 187] width 351 height 32
type input "[PERSON_NAME]"
type input "85992998848"
type input "[PERSON_NAME]"
type input "[STREET_ADDRESS][PERSON_NAME] Atrás do centerbox da [GEOGRAPHIC_DATA]"
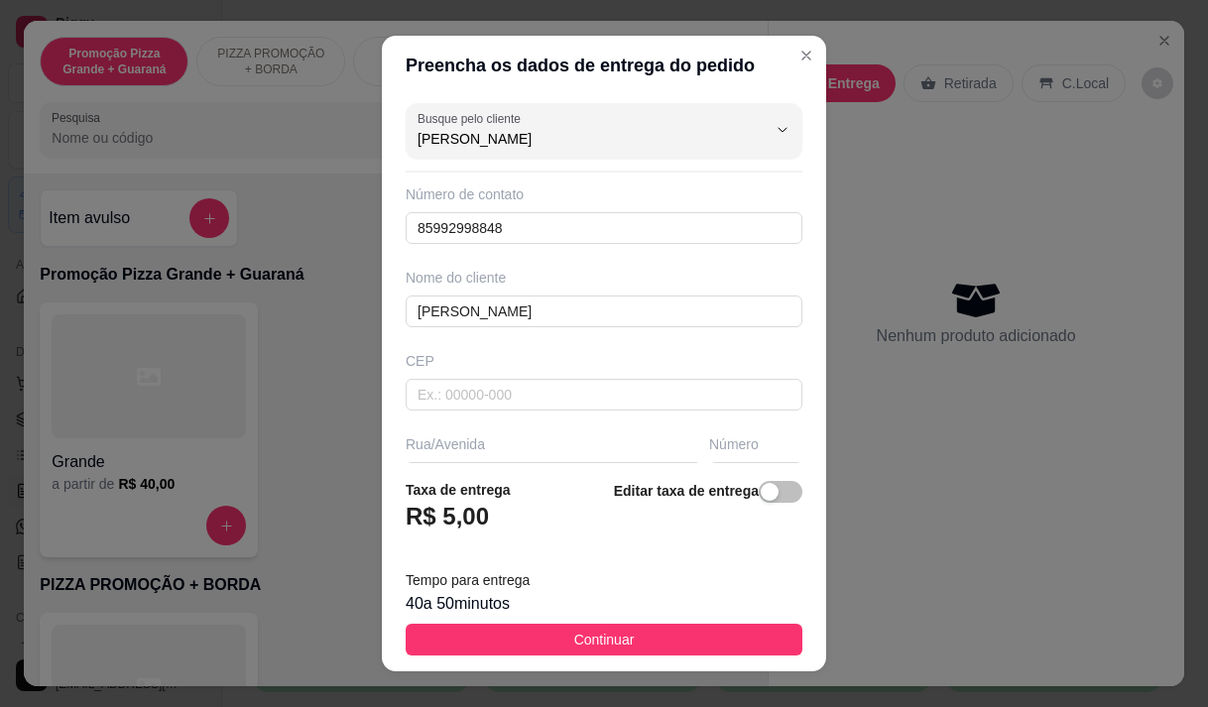
scroll to position [300, 0]
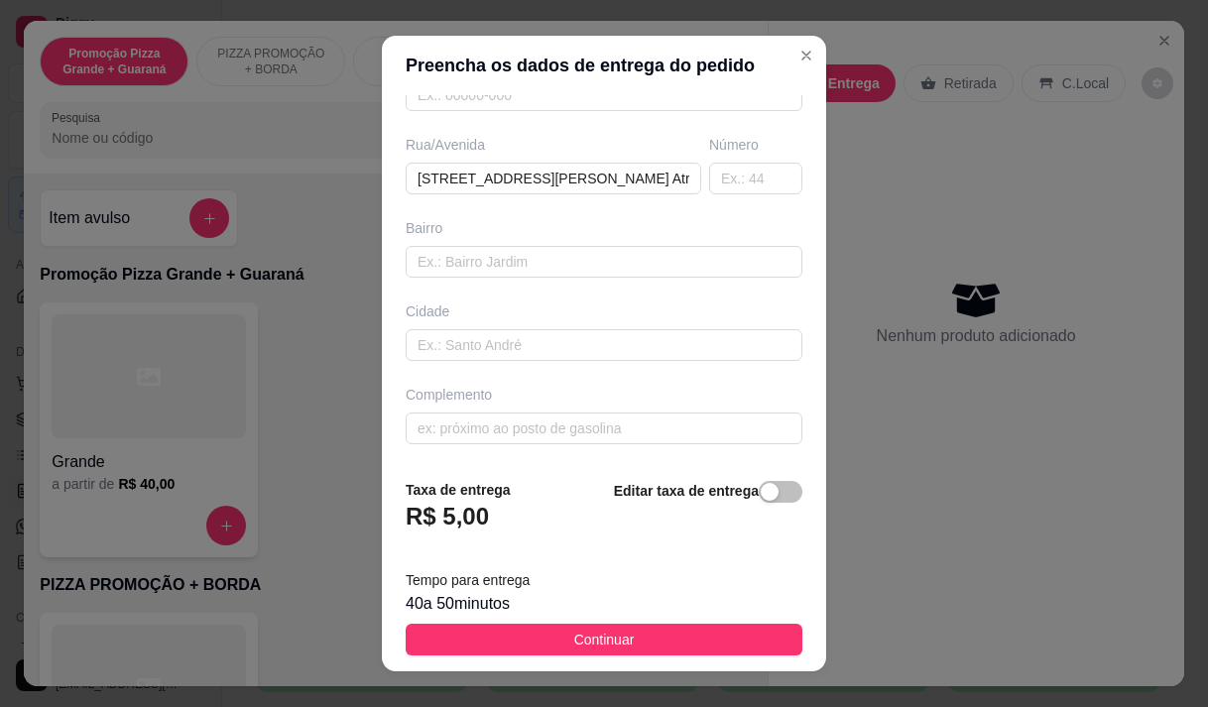
type input "[PERSON_NAME]"
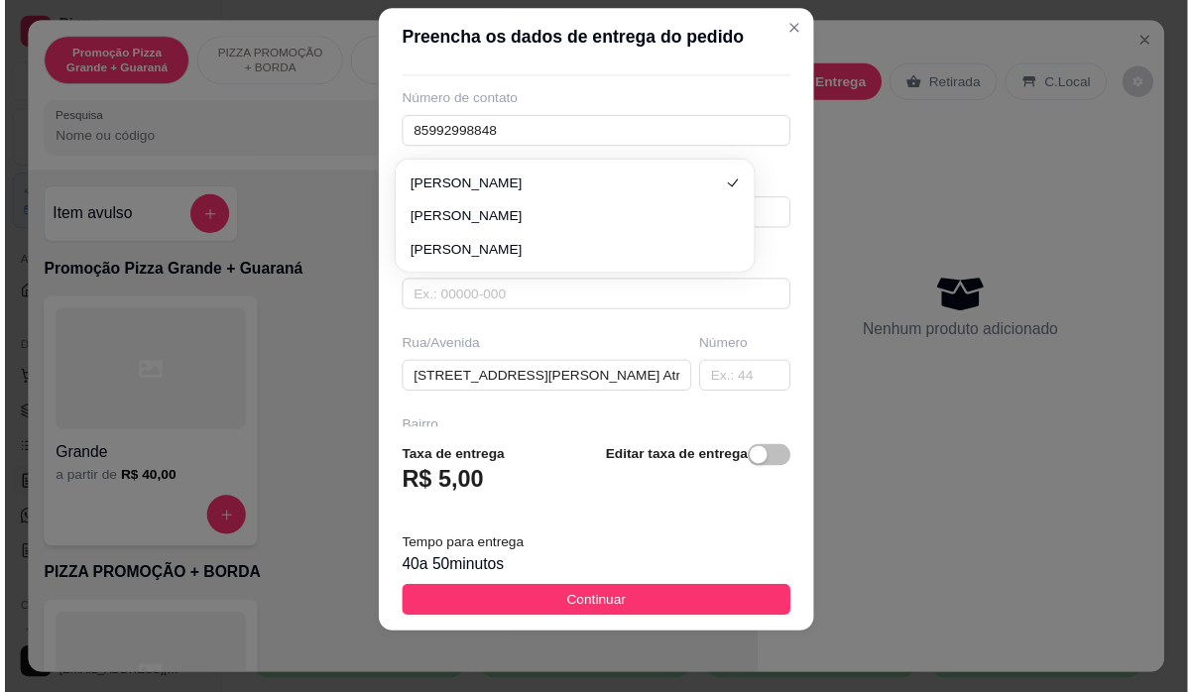
scroll to position [101, 0]
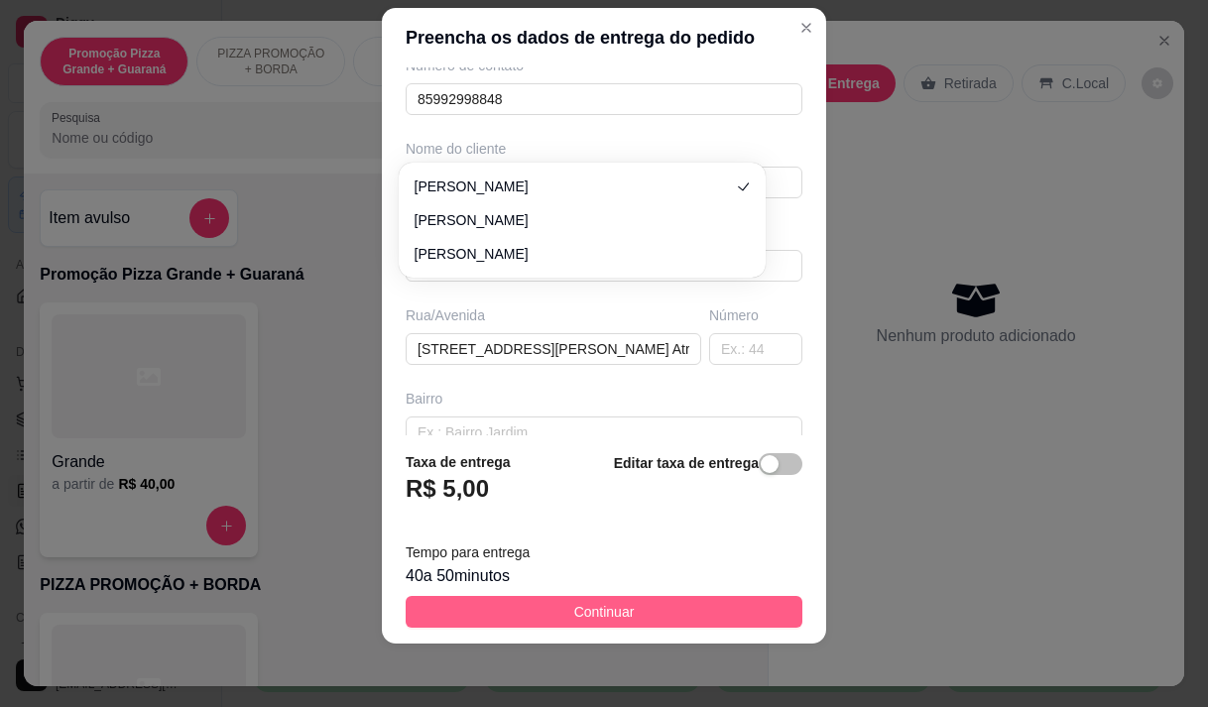
click at [520, 605] on button "Continuar" at bounding box center [604, 612] width 397 height 32
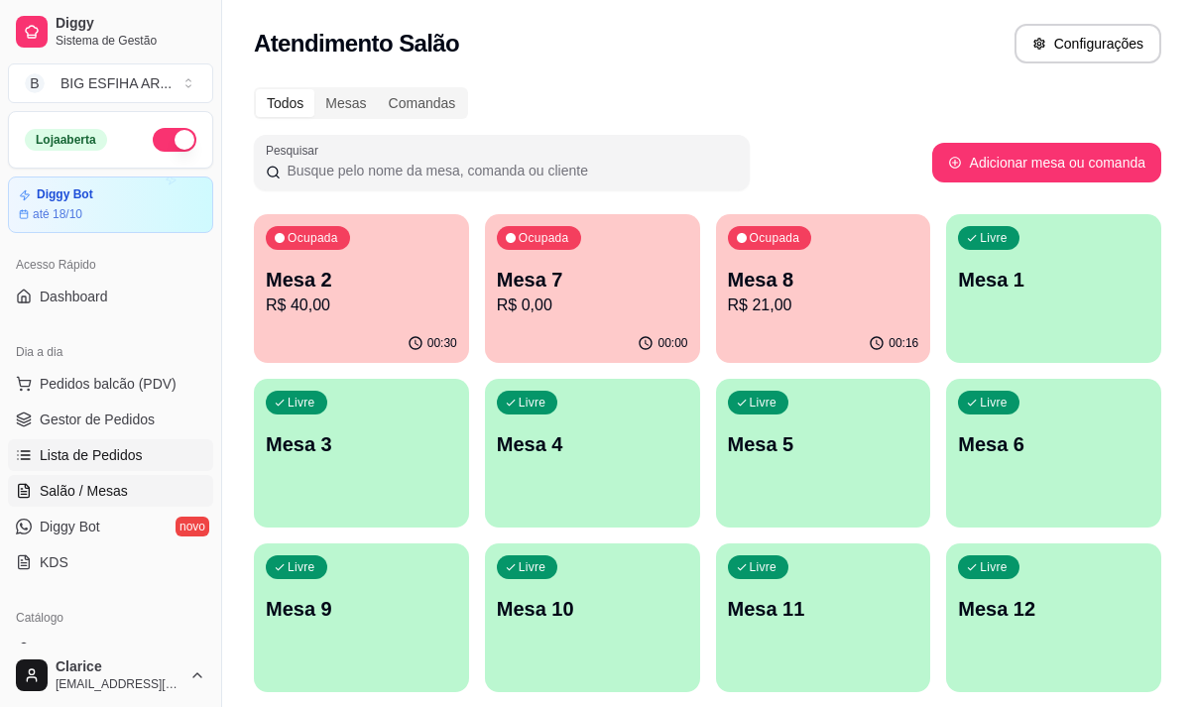
click at [50, 451] on span "Lista de Pedidos" at bounding box center [91, 455] width 103 height 20
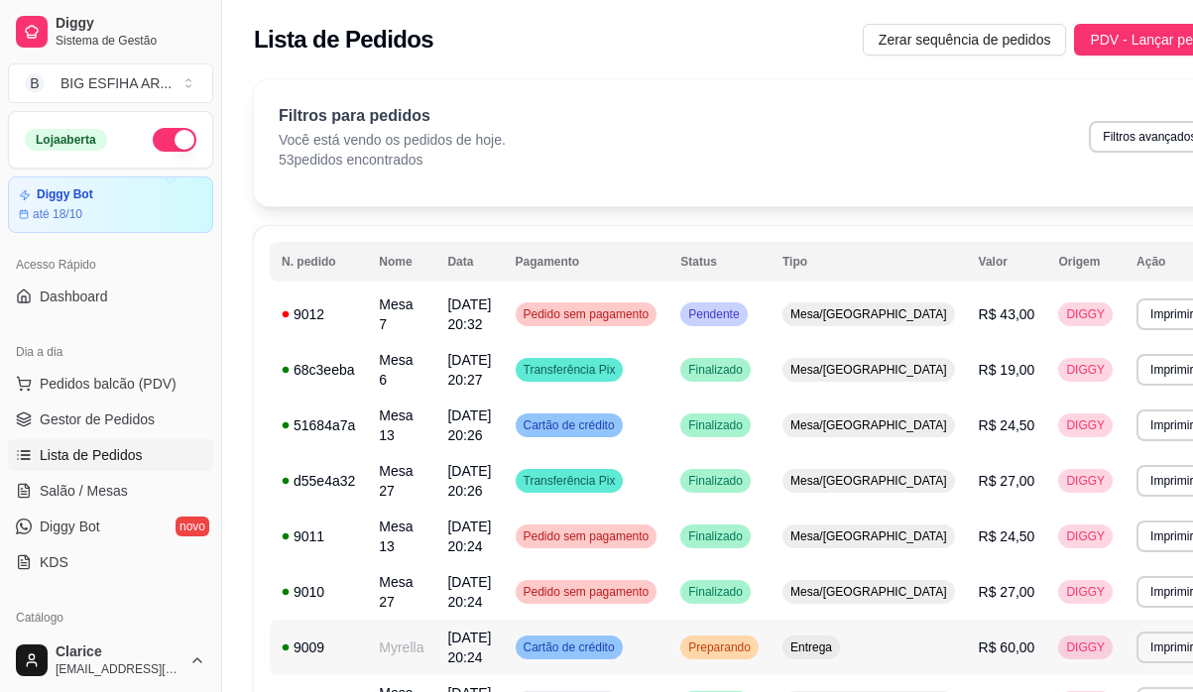
click at [409, 646] on td "Myrella" at bounding box center [401, 648] width 68 height 56
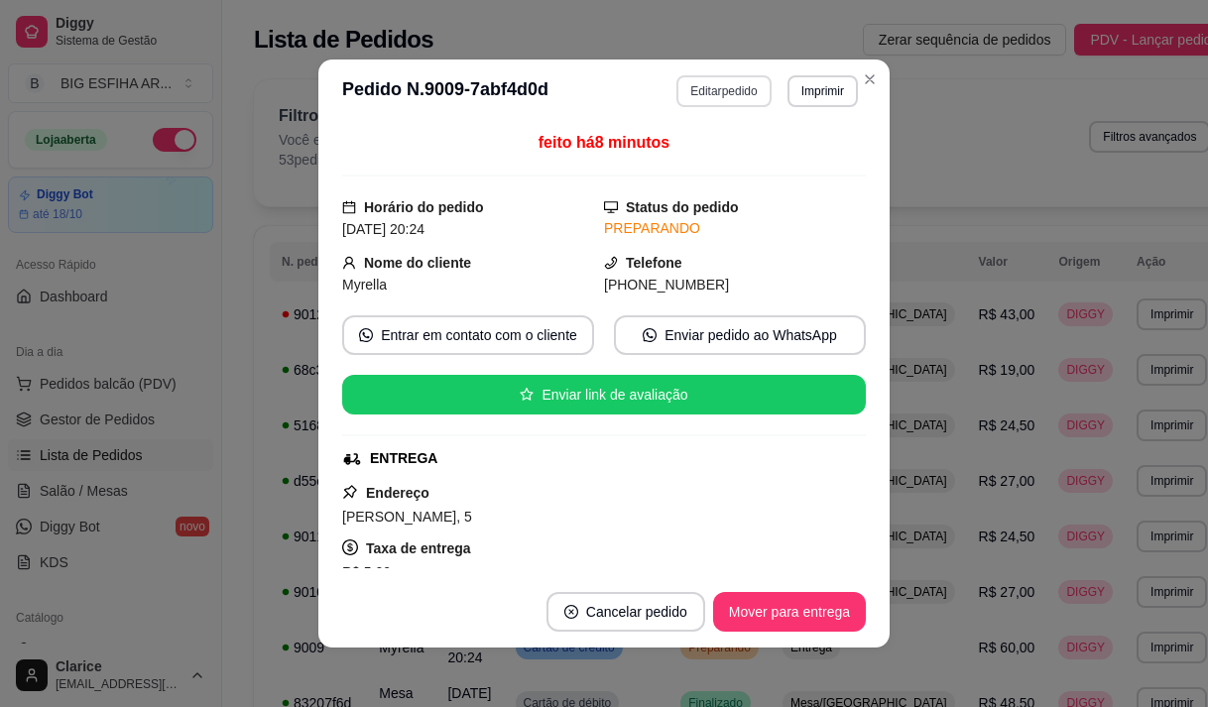
click at [715, 86] on button "Editar pedido" at bounding box center [723, 91] width 94 height 32
click at [275, 129] on div at bounding box center [395, 130] width 687 height 40
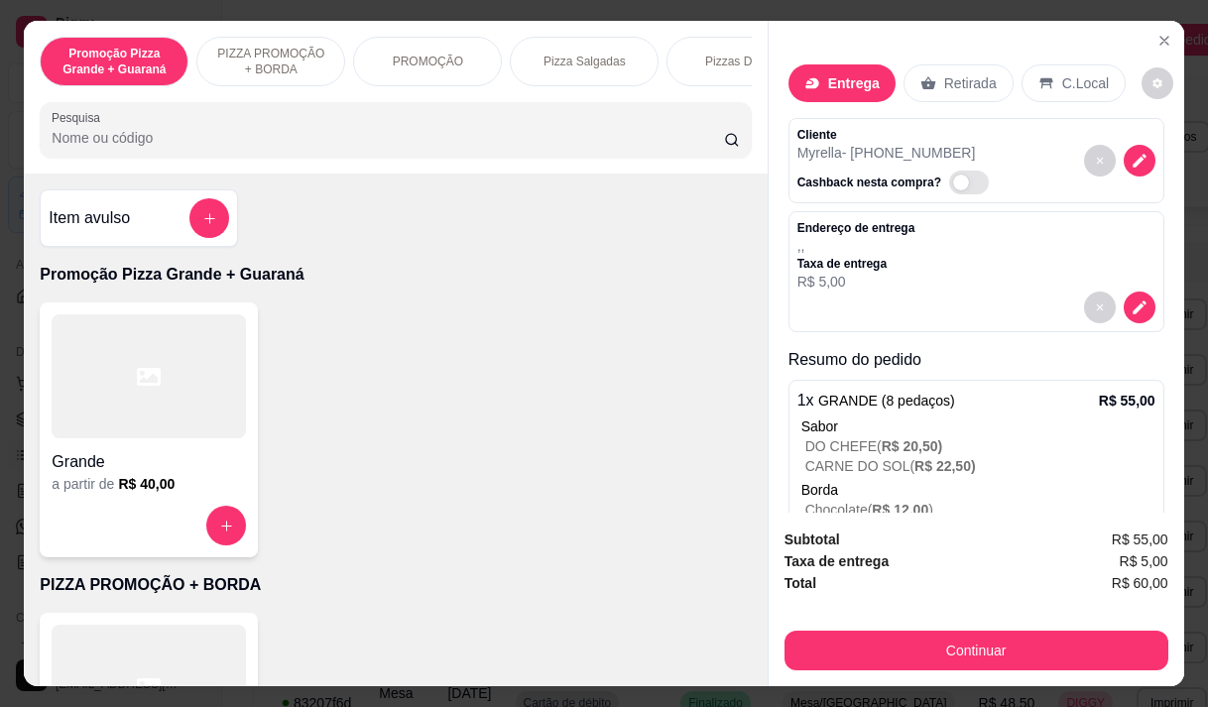
click at [624, 53] on div "Pizza Salgadas" at bounding box center [584, 62] width 149 height 50
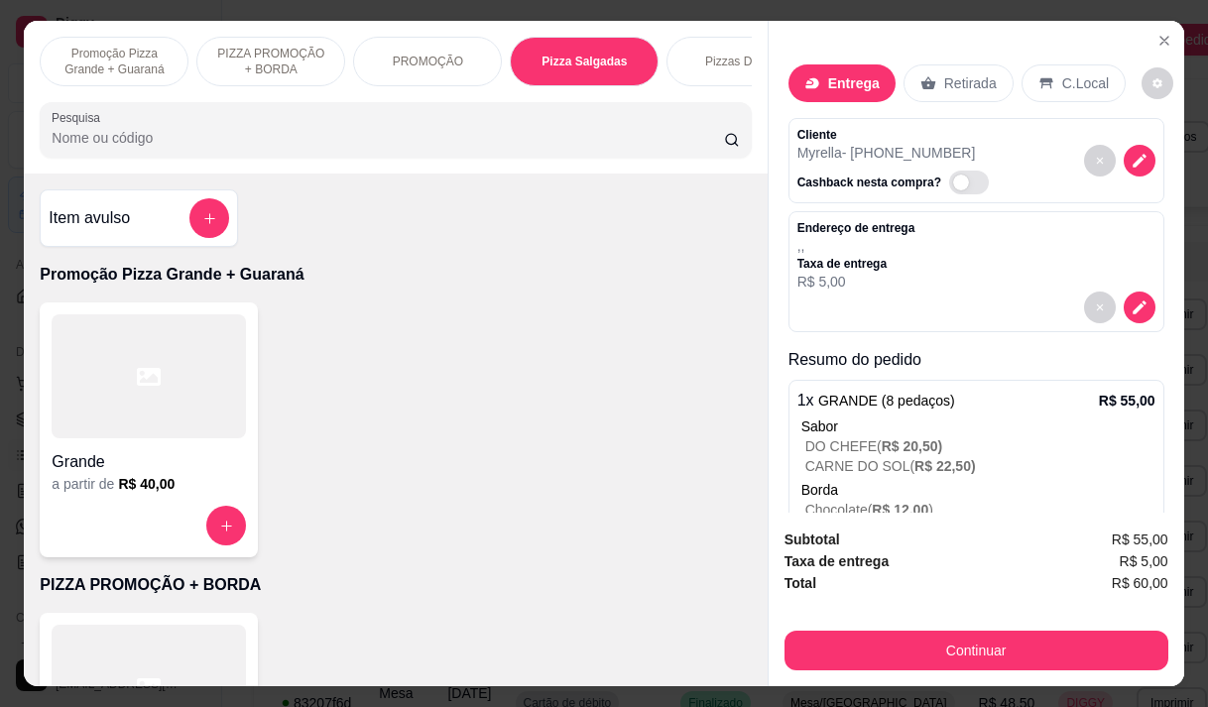
scroll to position [50, 0]
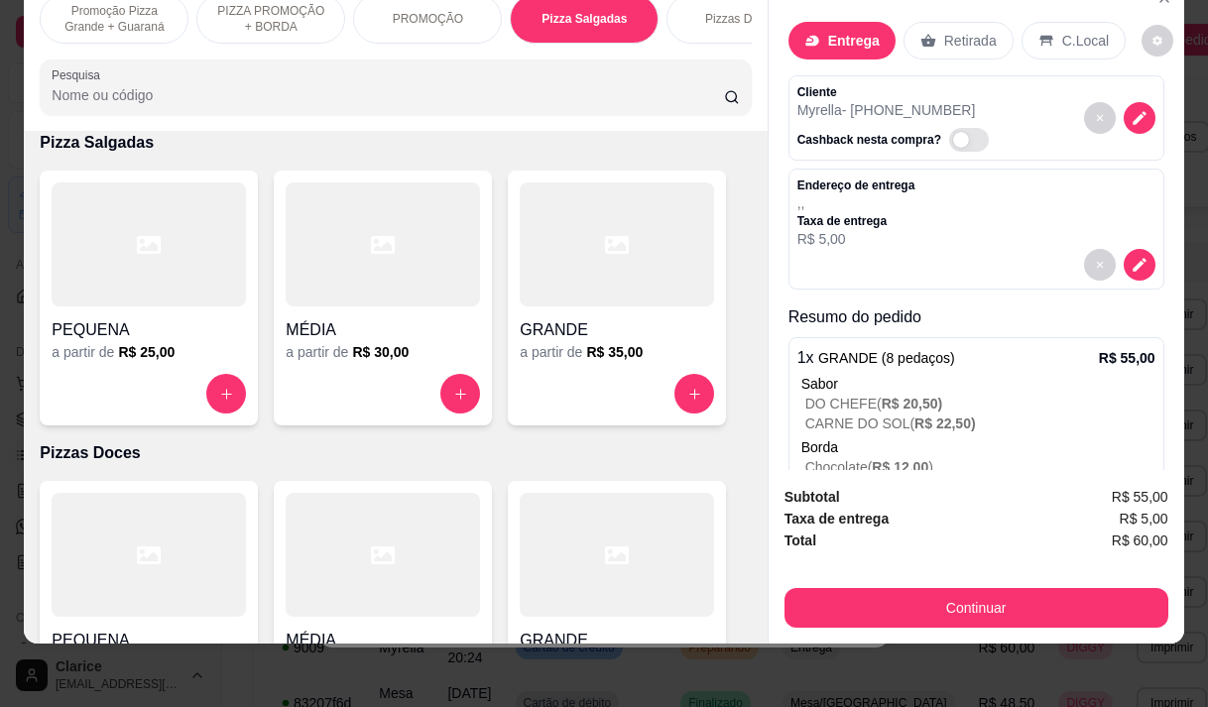
click at [562, 345] on div "a partir de R$ 35,00" at bounding box center [617, 352] width 194 height 20
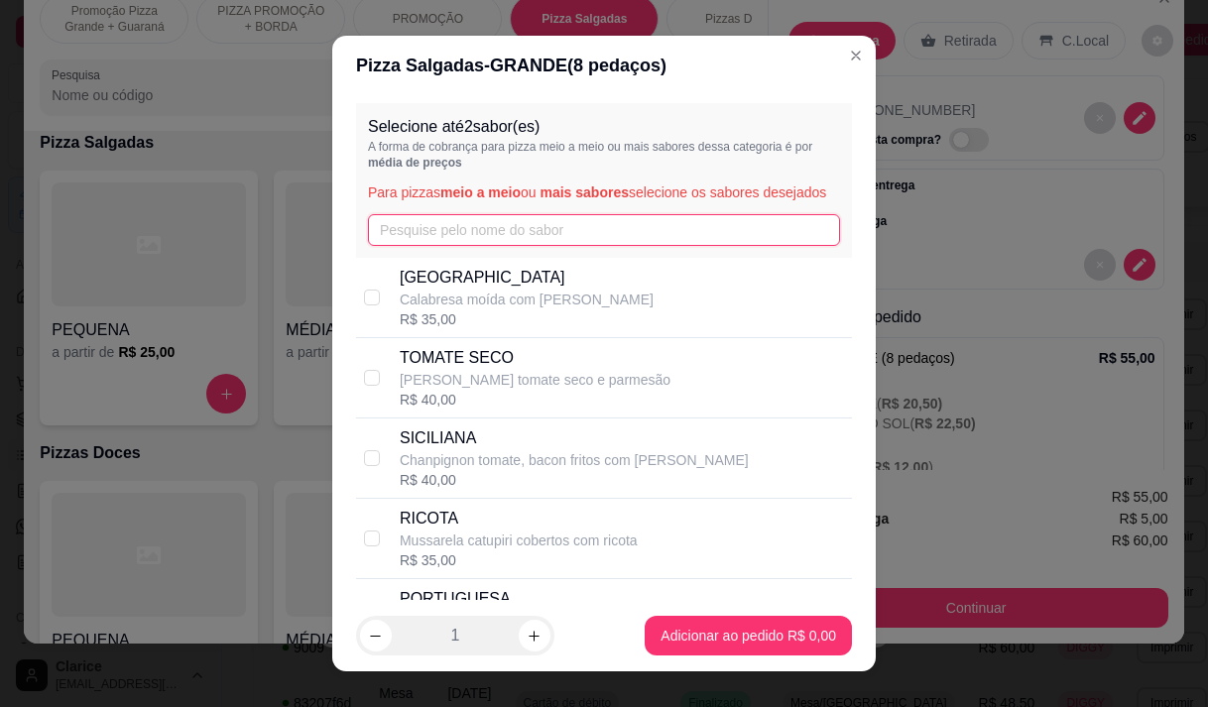
click at [555, 246] on input "text" at bounding box center [604, 230] width 472 height 32
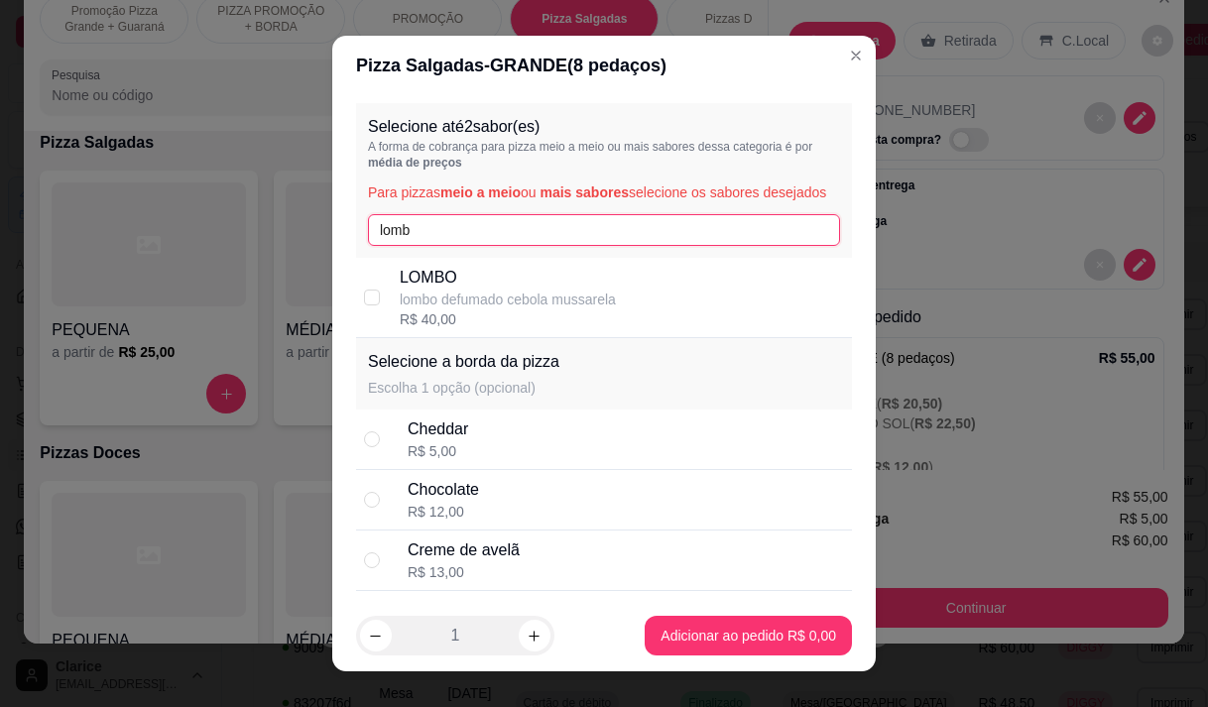
type input "lomb"
click at [546, 308] on p "lombo defumado cebola mussarela" at bounding box center [508, 300] width 216 height 20
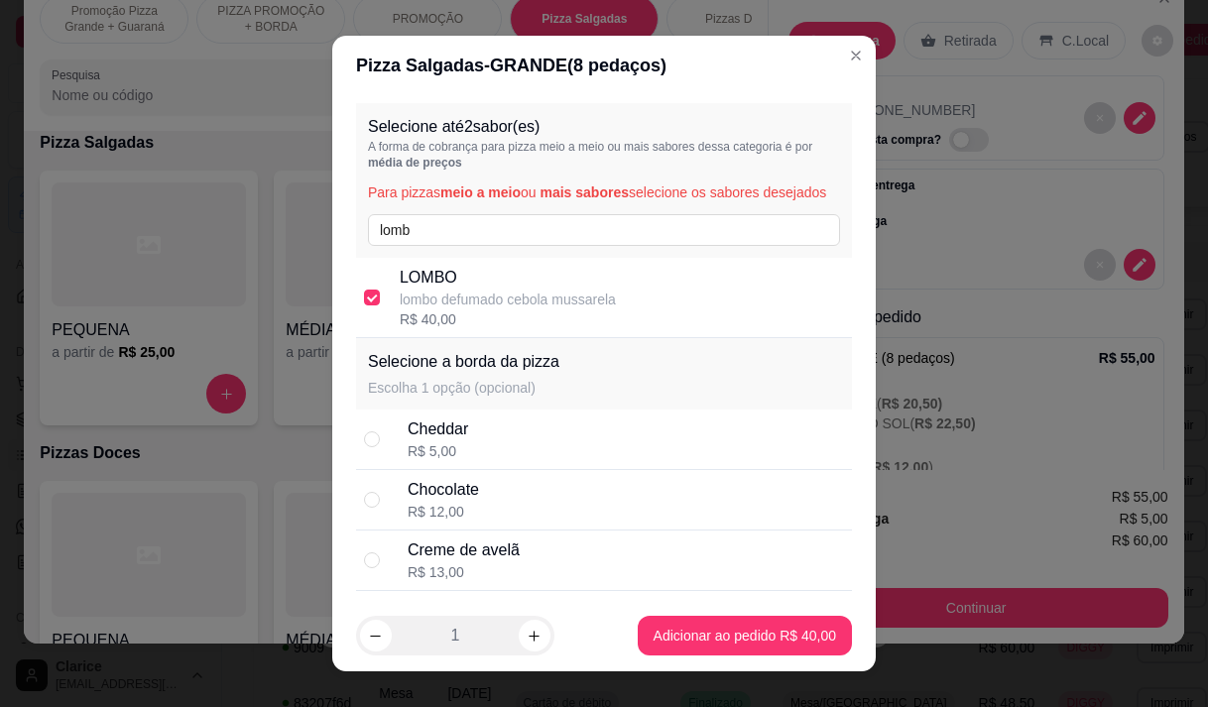
checkbox input "true"
click at [535, 246] on input "lomb" at bounding box center [604, 230] width 472 height 32
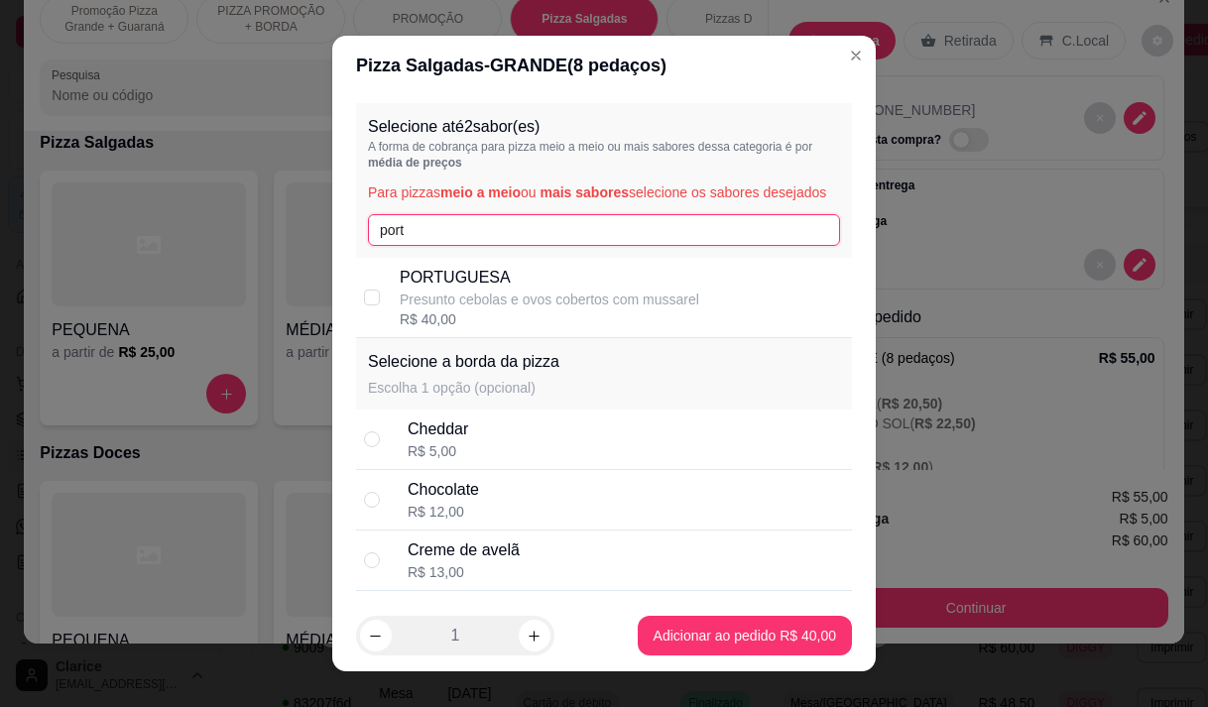
type input "port"
click at [493, 290] on p "PORTUGUESA" at bounding box center [550, 278] width 300 height 24
checkbox input "true"
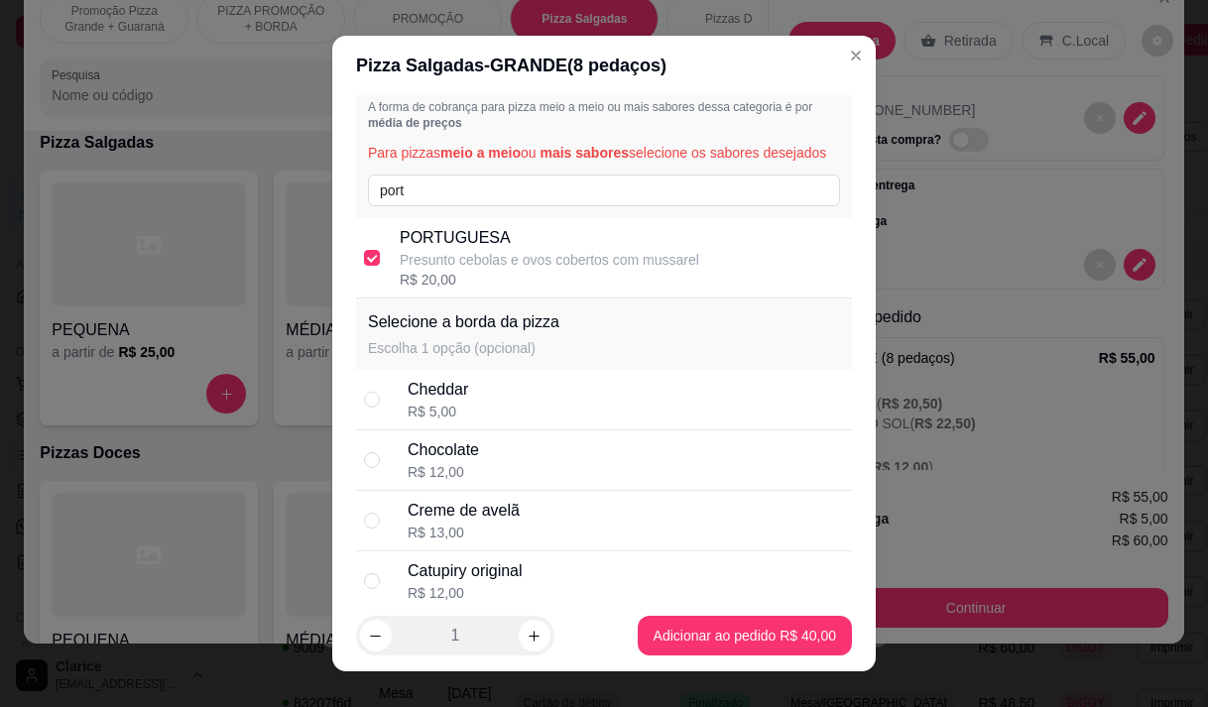
scroll to position [298, 0]
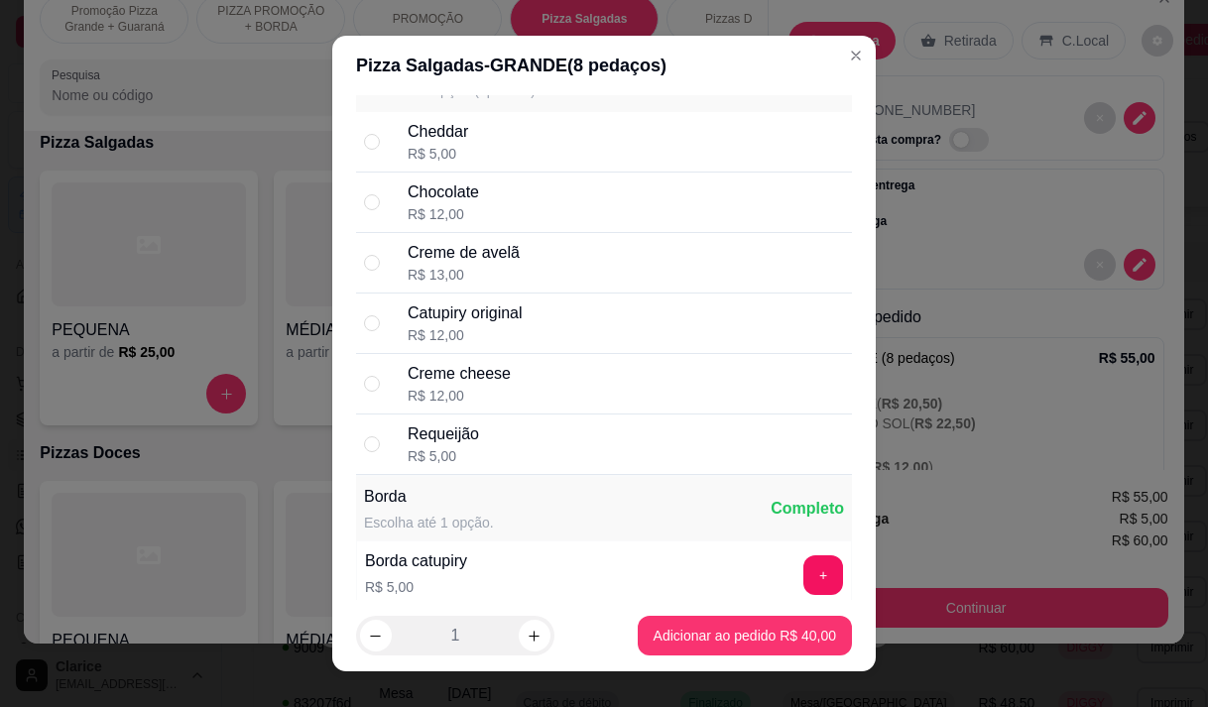
click at [474, 285] on div "R$ 13,00" at bounding box center [464, 275] width 112 height 20
radio input "true"
click at [484, 214] on div "Chocolate R$ 12,00" at bounding box center [626, 203] width 436 height 44
radio input "true"
radio input "false"
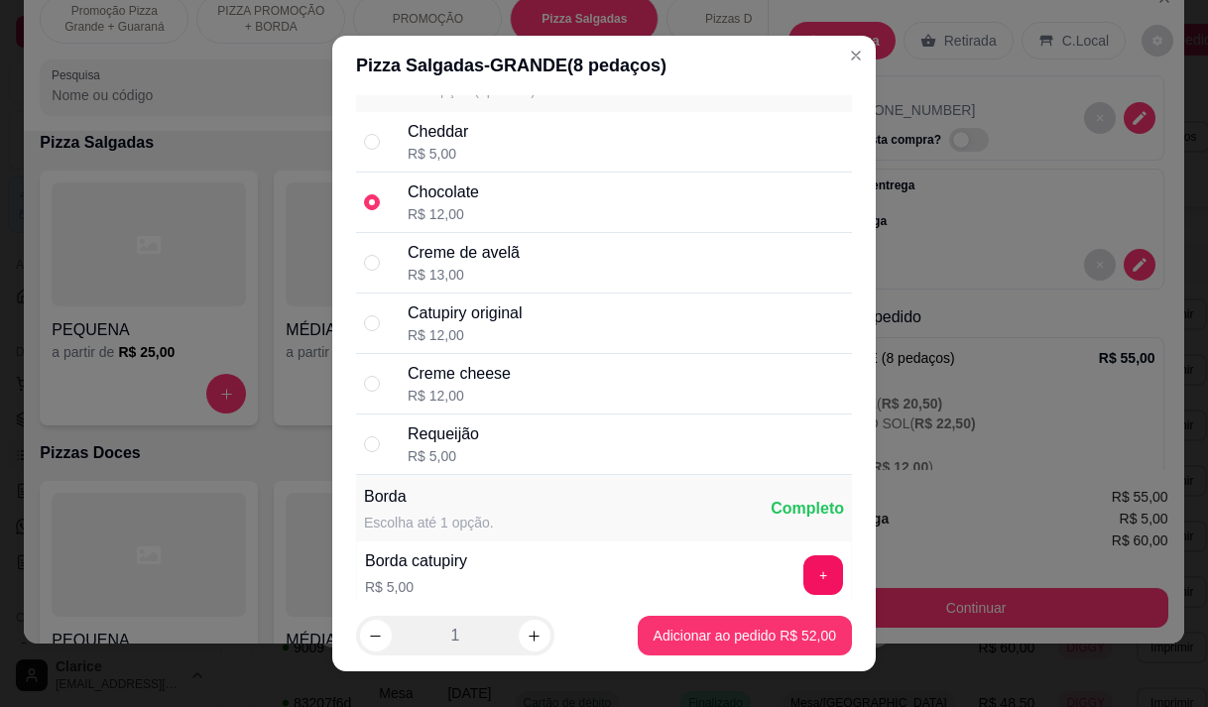
click at [485, 265] on div "Creme de avelã" at bounding box center [464, 253] width 112 height 24
radio input "false"
radio input "true"
click at [492, 224] on div "Chocolate R$ 12,00" at bounding box center [626, 203] width 436 height 44
radio input "true"
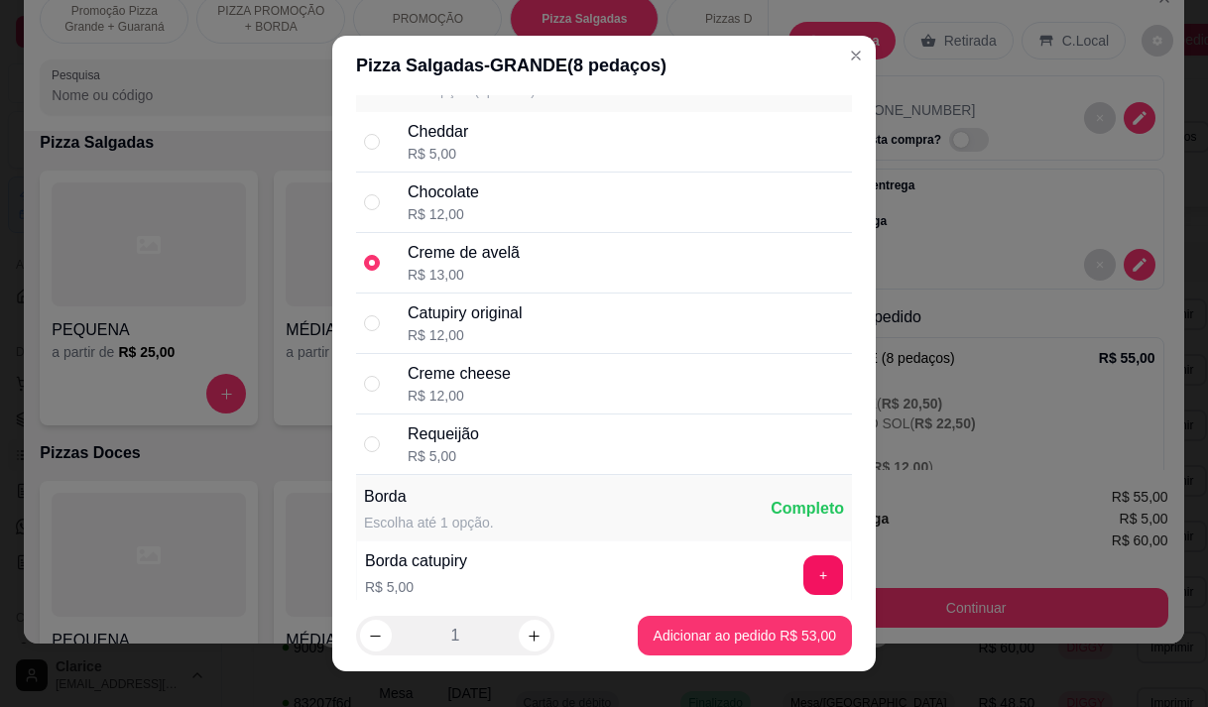
radio input "false"
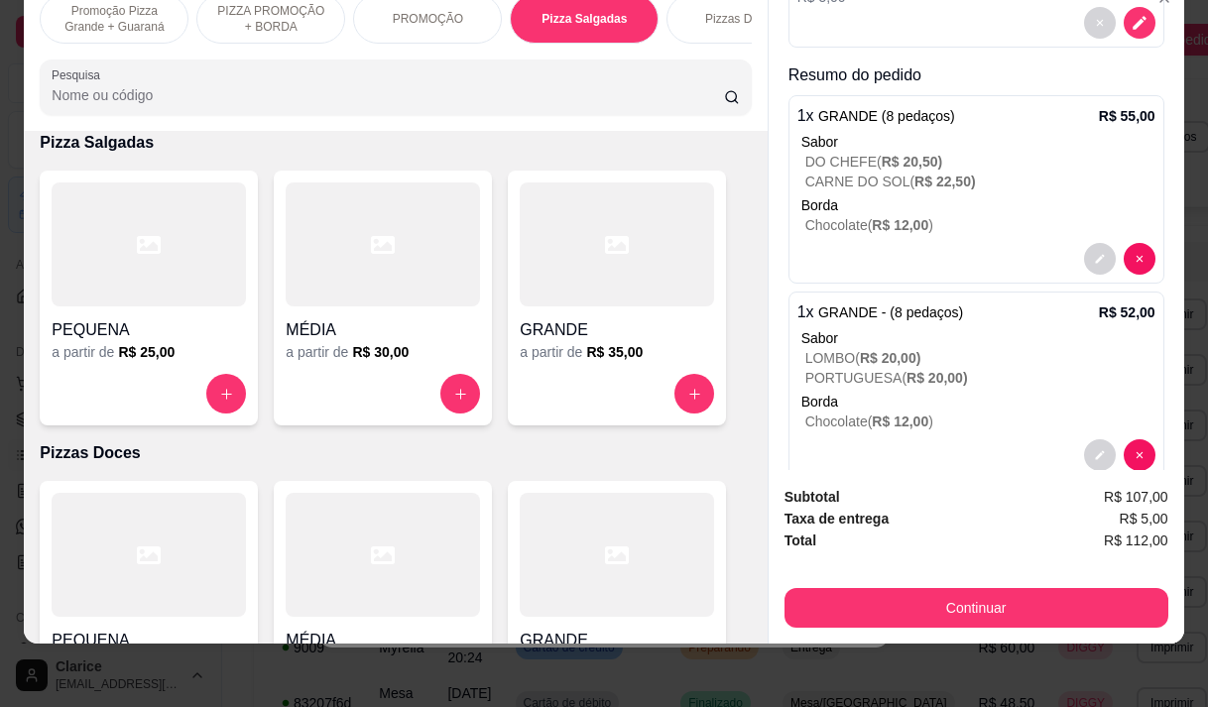
scroll to position [281, 0]
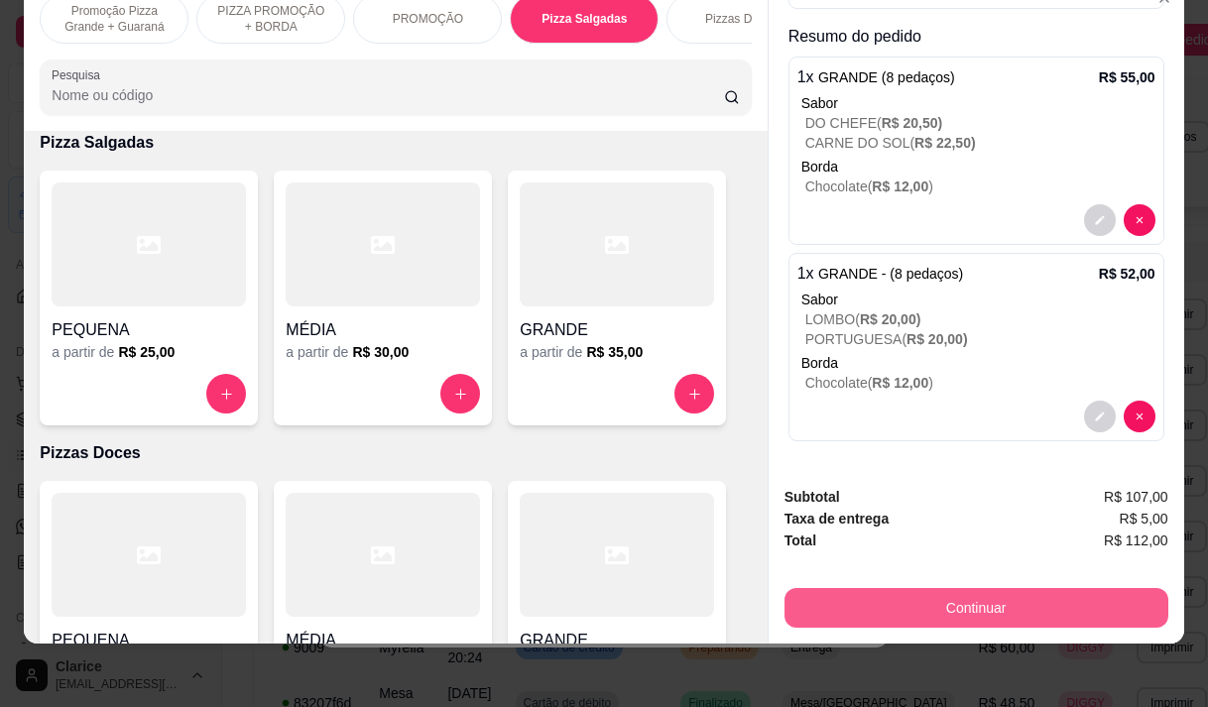
click at [850, 590] on button "Continuar" at bounding box center [977, 608] width 384 height 40
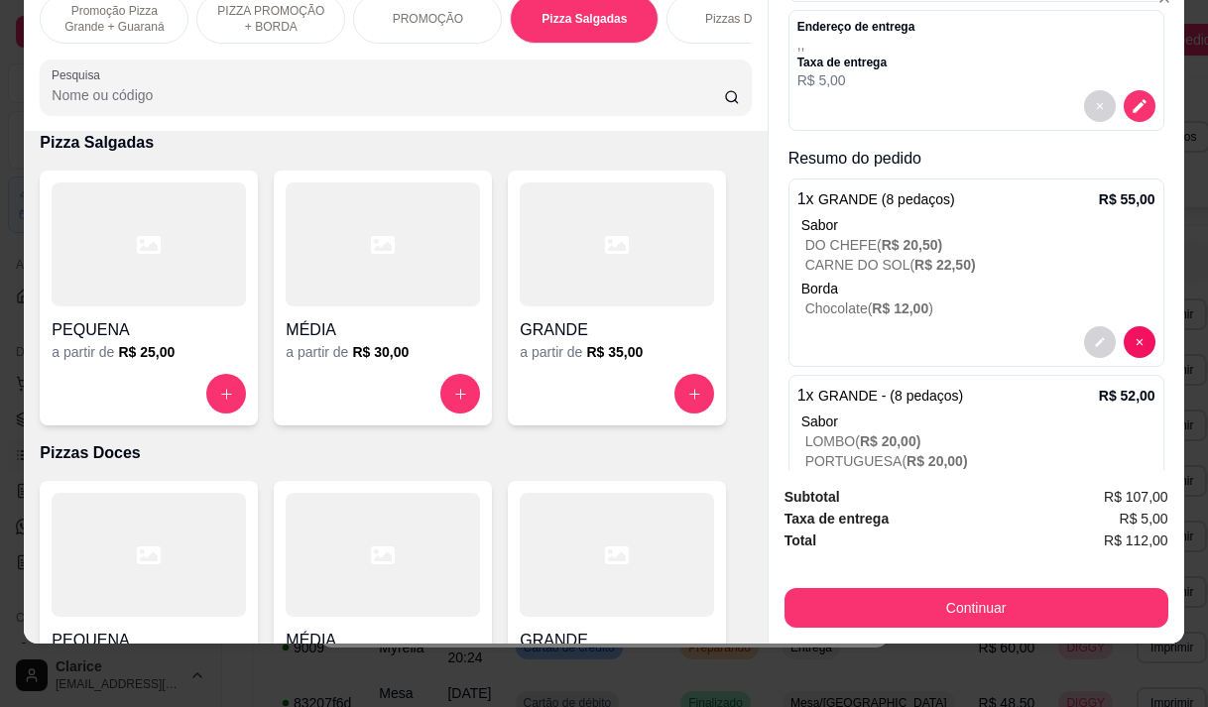
scroll to position [0, 0]
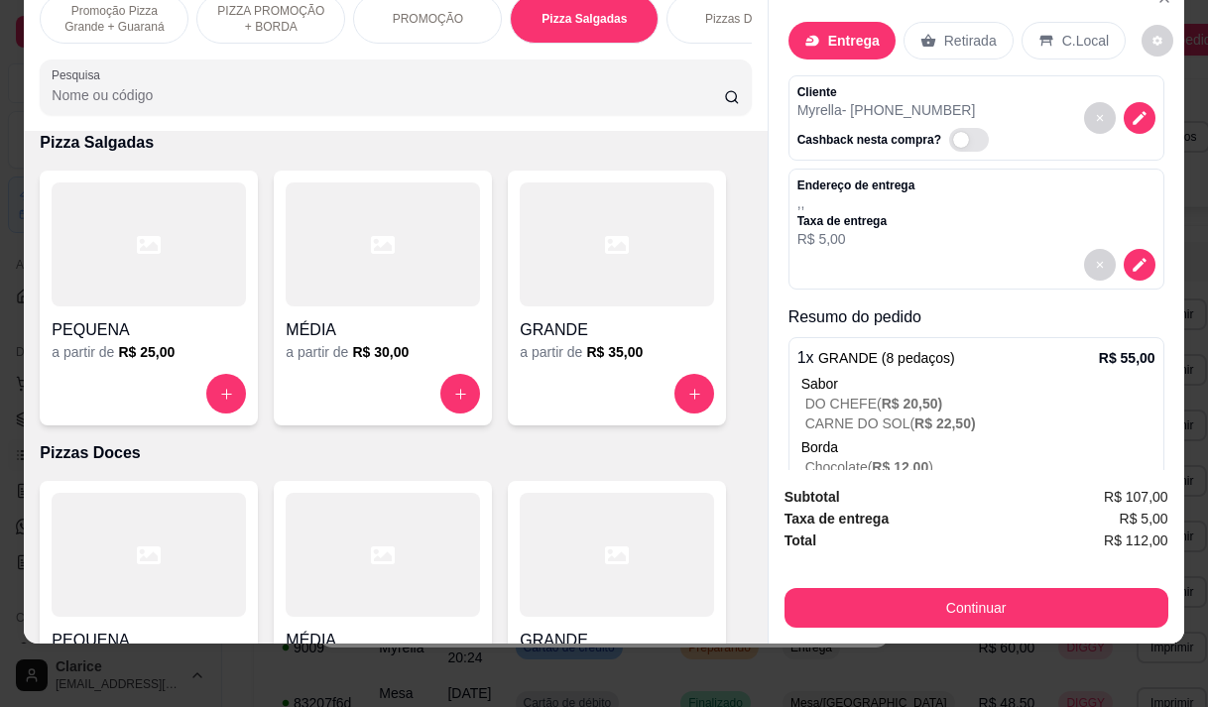
click at [869, 178] on p "Endereço de entrega" at bounding box center [856, 186] width 118 height 16
click at [1133, 259] on icon "decrease-product-quantity" at bounding box center [1140, 266] width 14 height 14
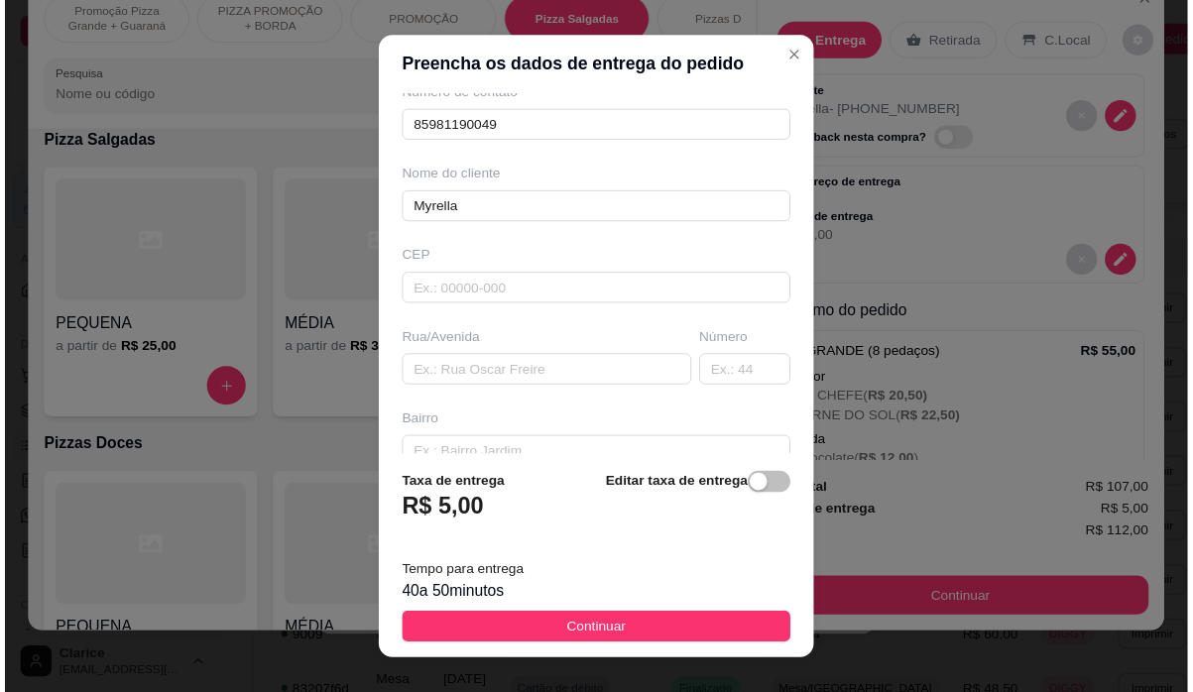
scroll to position [198, 0]
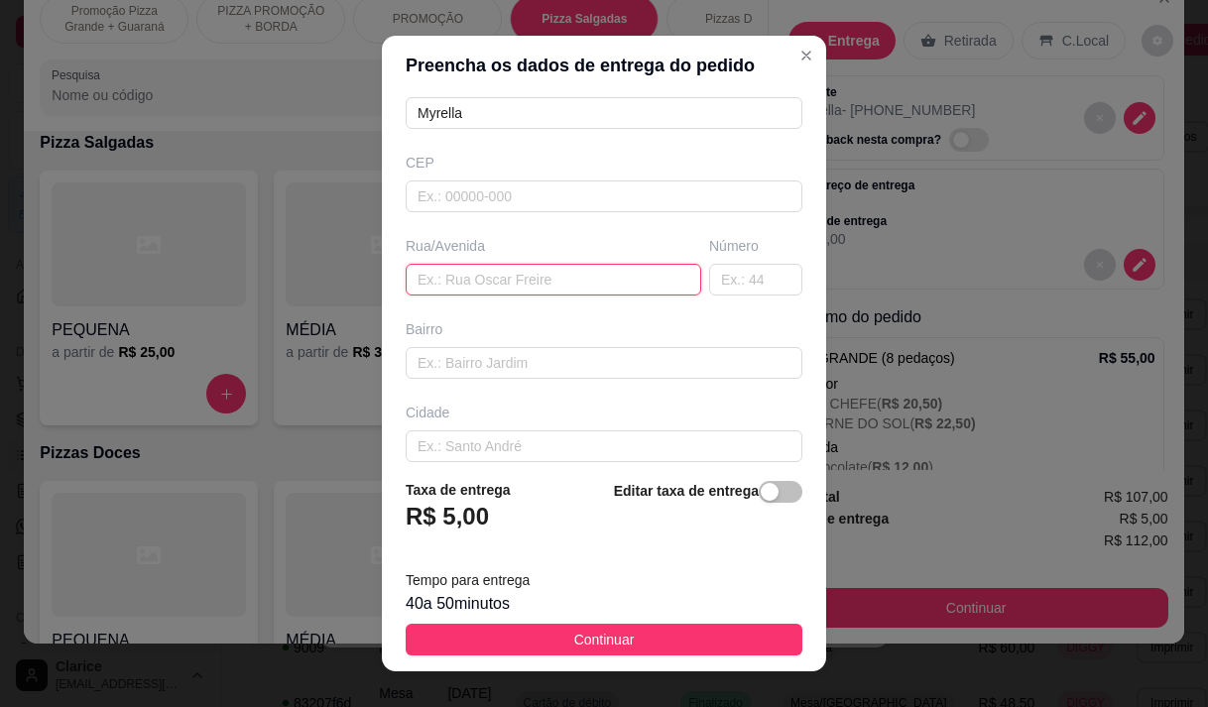
click at [518, 281] on input "text" at bounding box center [554, 280] width 296 height 32
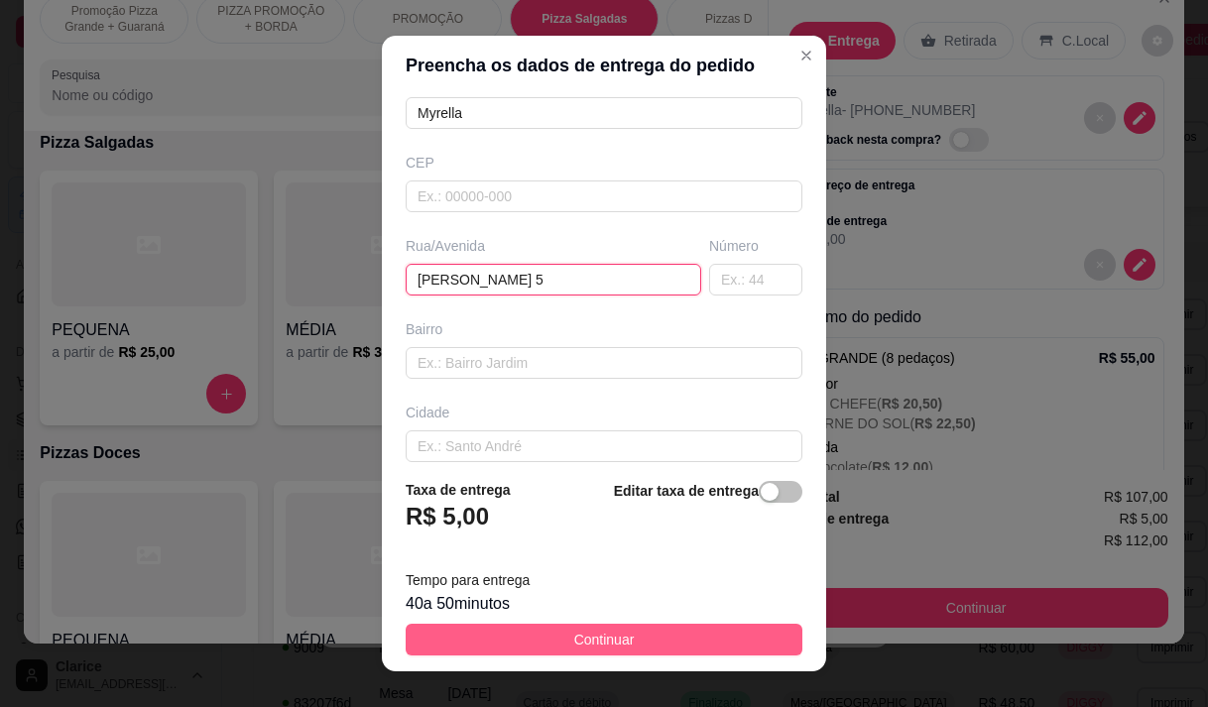
type input "[PERSON_NAME] 5"
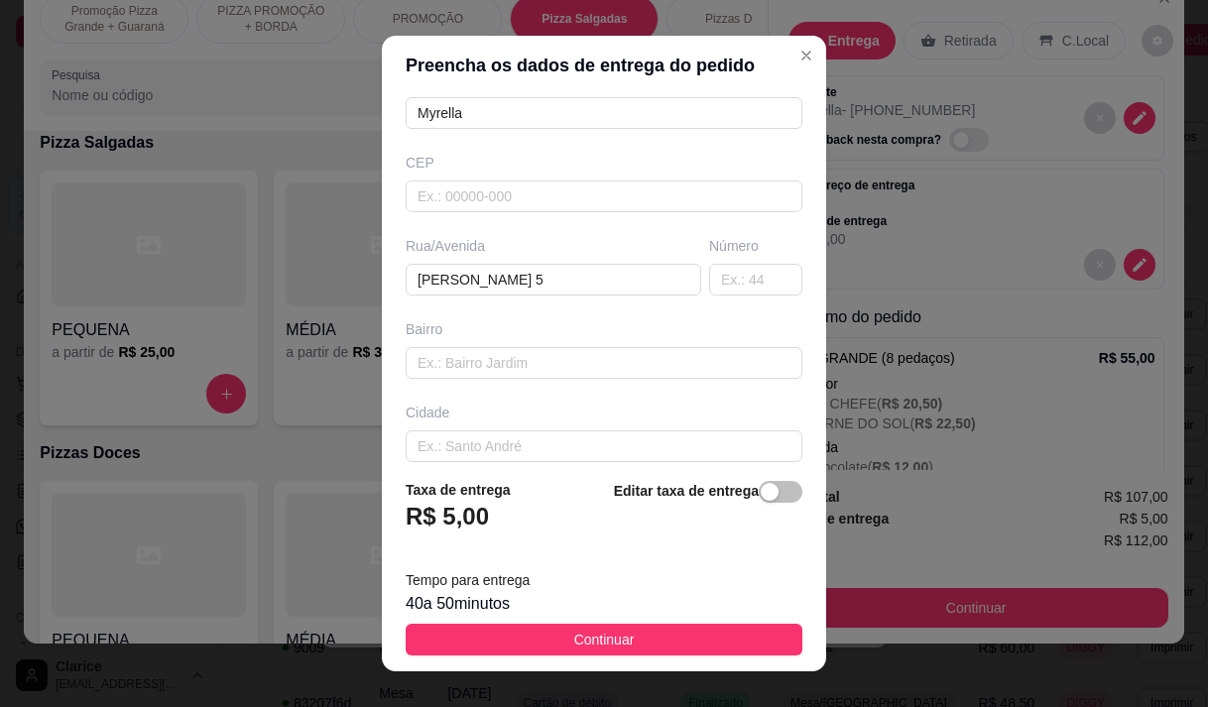
drag, startPoint x: 548, startPoint y: 626, endPoint x: 723, endPoint y: 601, distance: 177.3
click at [549, 626] on button "Continuar" at bounding box center [604, 640] width 397 height 32
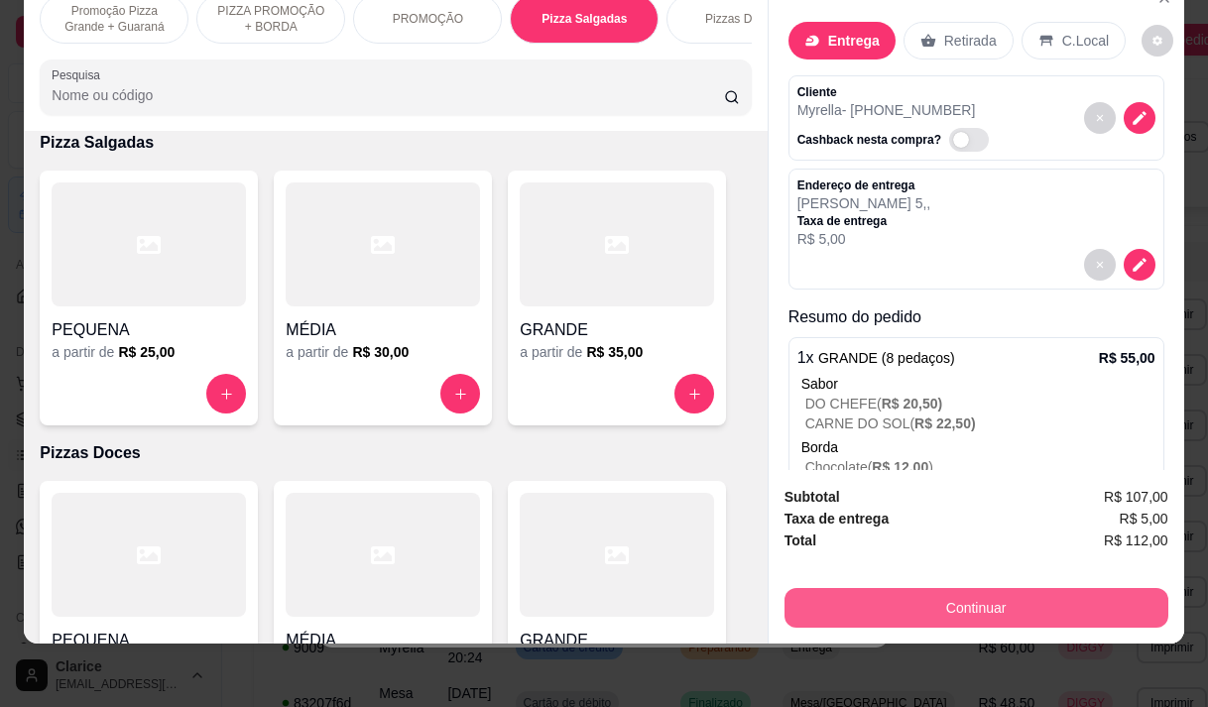
click at [843, 588] on button "Continuar" at bounding box center [977, 608] width 384 height 40
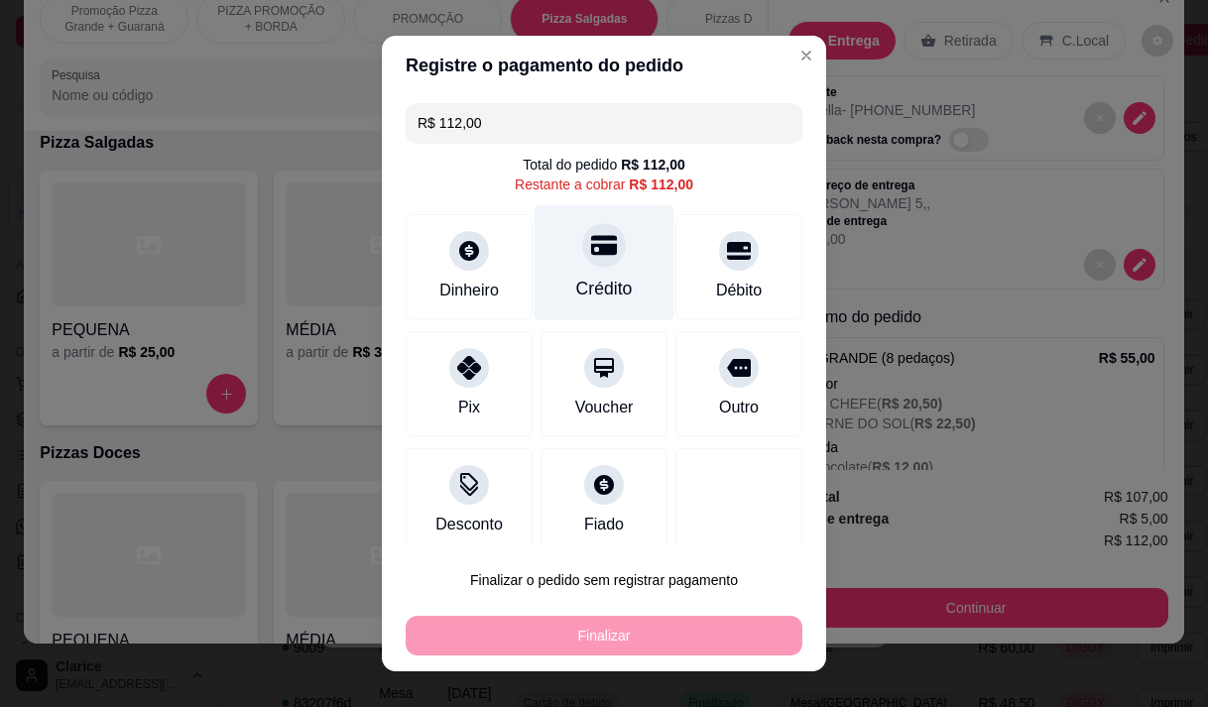
click at [559, 307] on div "Crédito" at bounding box center [605, 262] width 140 height 116
type input "R$ 0,00"
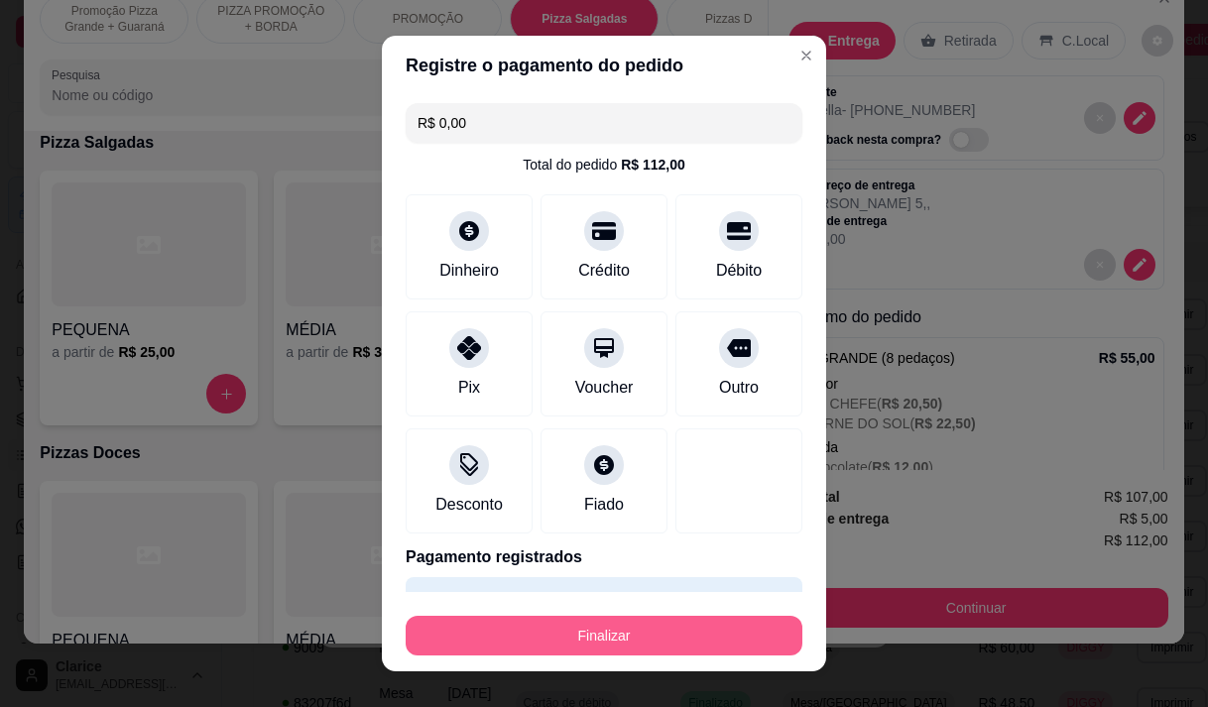
click at [657, 625] on button "Finalizar" at bounding box center [604, 636] width 397 height 40
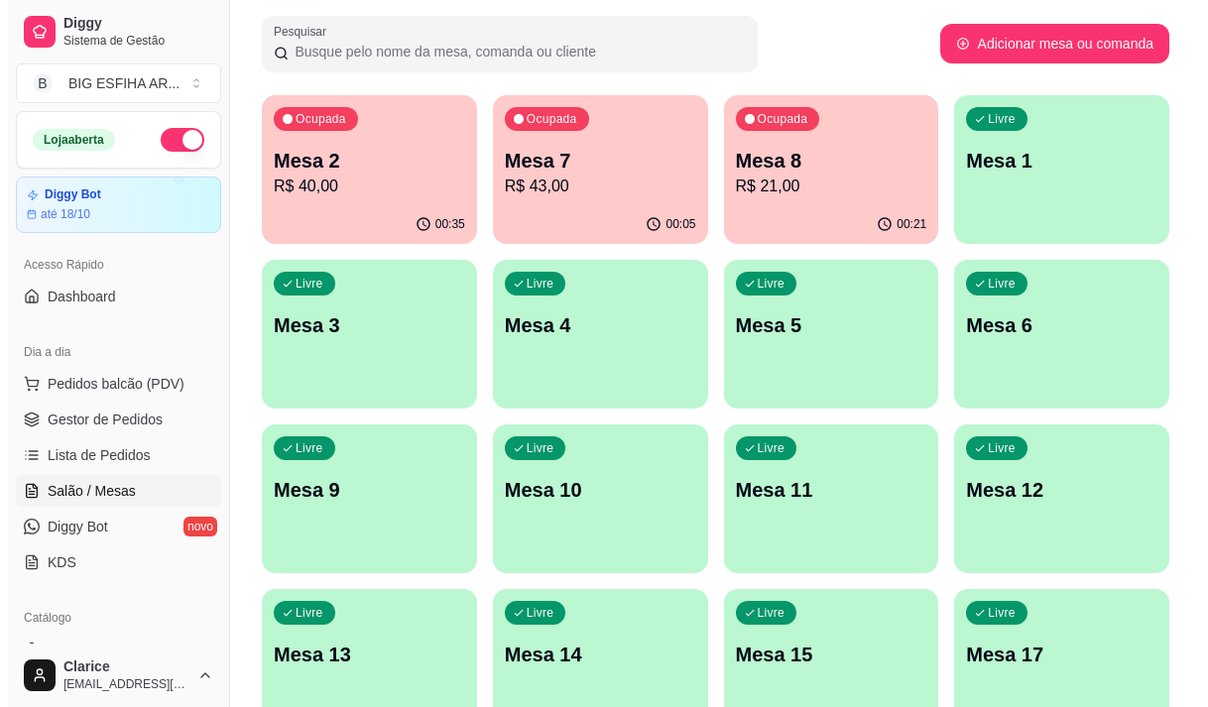
scroll to position [298, 0]
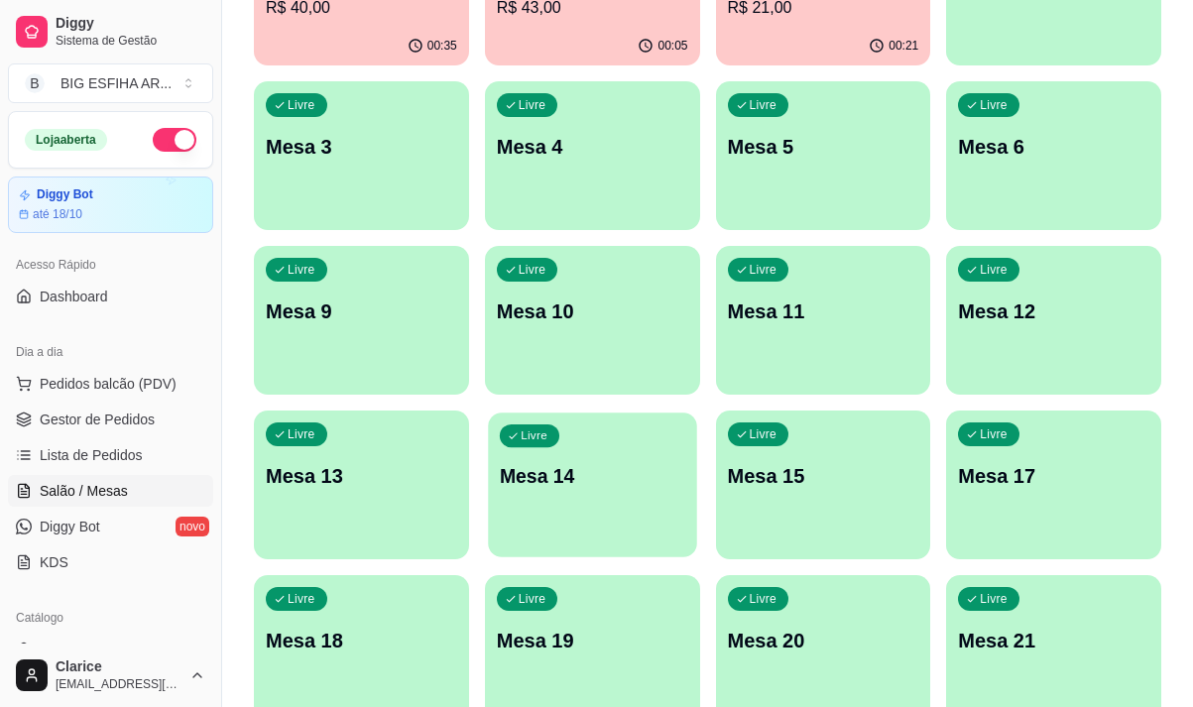
click at [583, 474] on p "Mesa 14" at bounding box center [592, 476] width 185 height 27
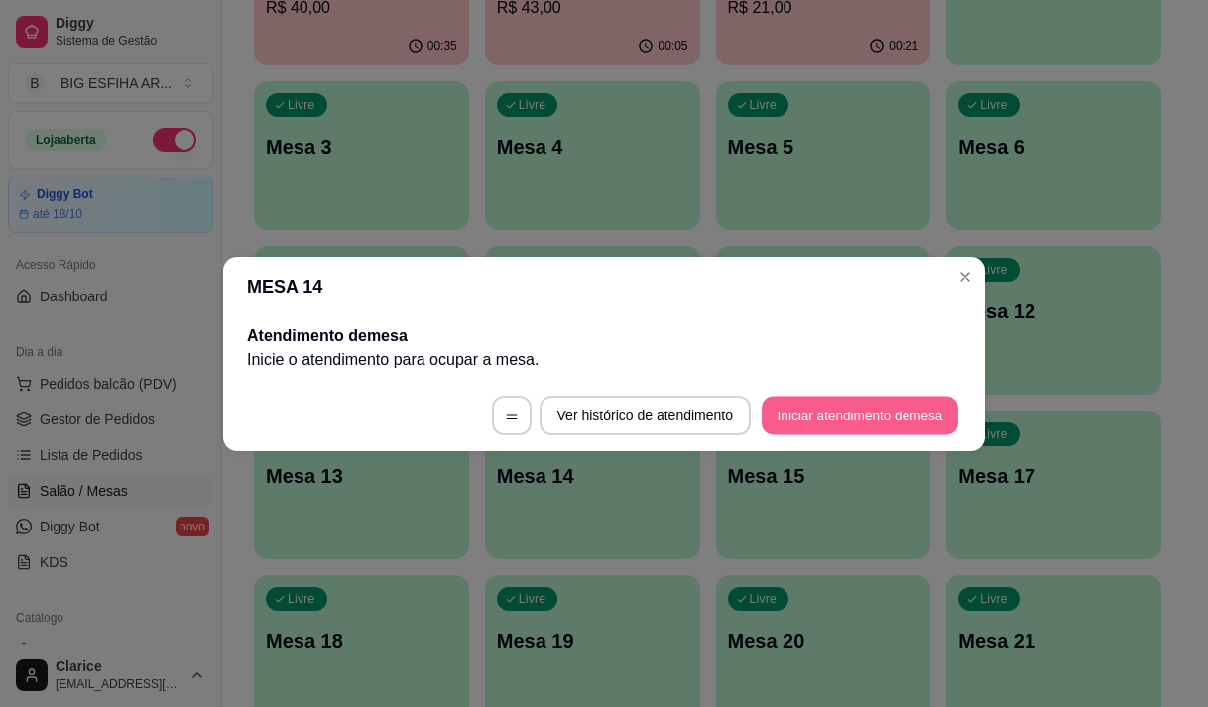
click at [827, 415] on button "Iniciar atendimento de mesa" at bounding box center [860, 415] width 196 height 39
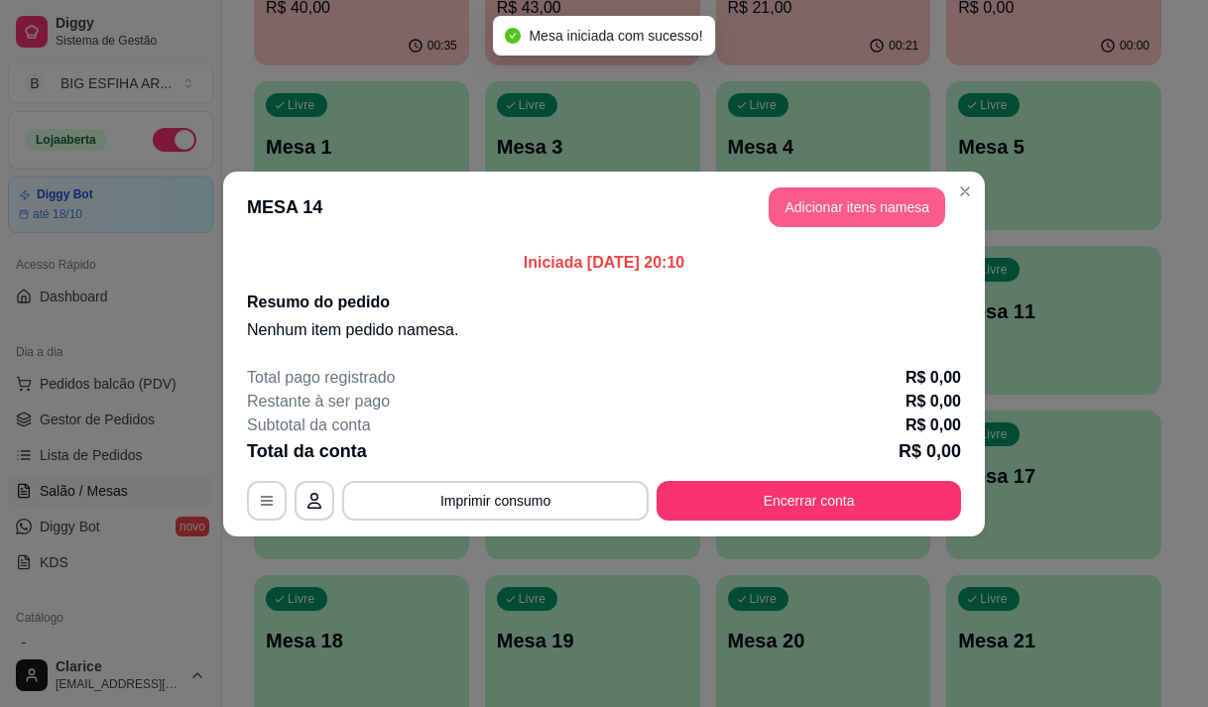
click at [904, 211] on button "Adicionar itens na mesa" at bounding box center [857, 207] width 177 height 40
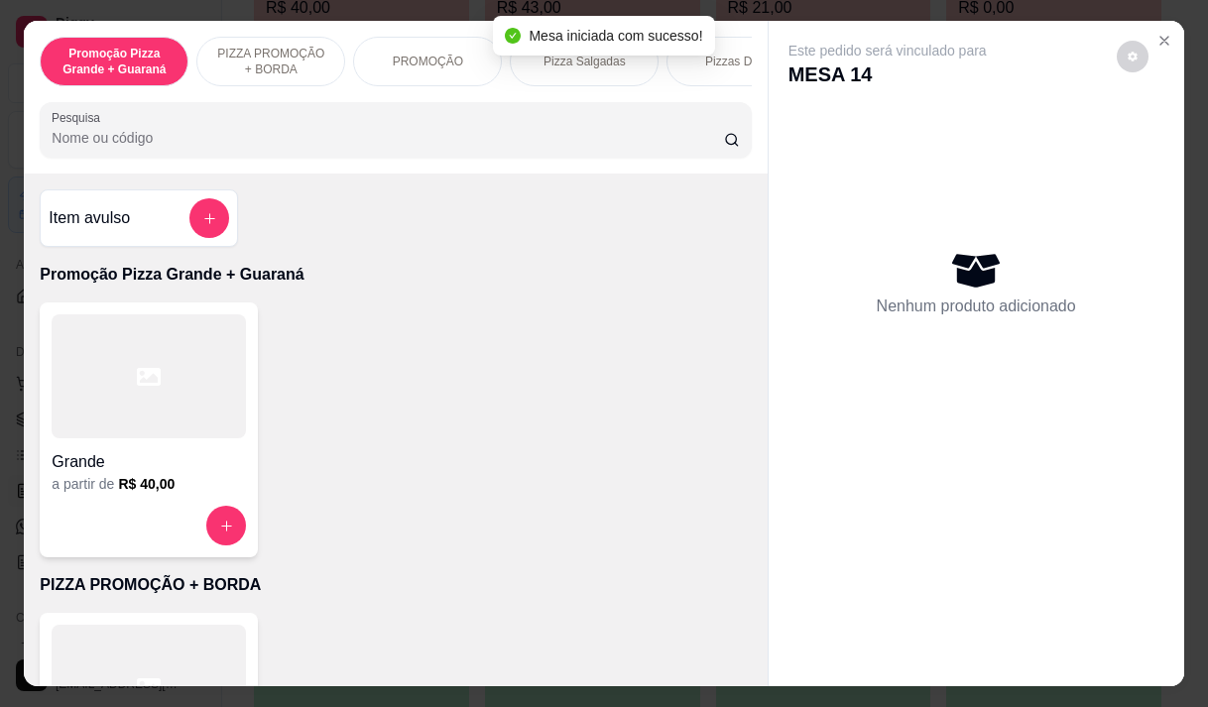
click at [598, 63] on div "Pizza Salgadas" at bounding box center [584, 62] width 149 height 50
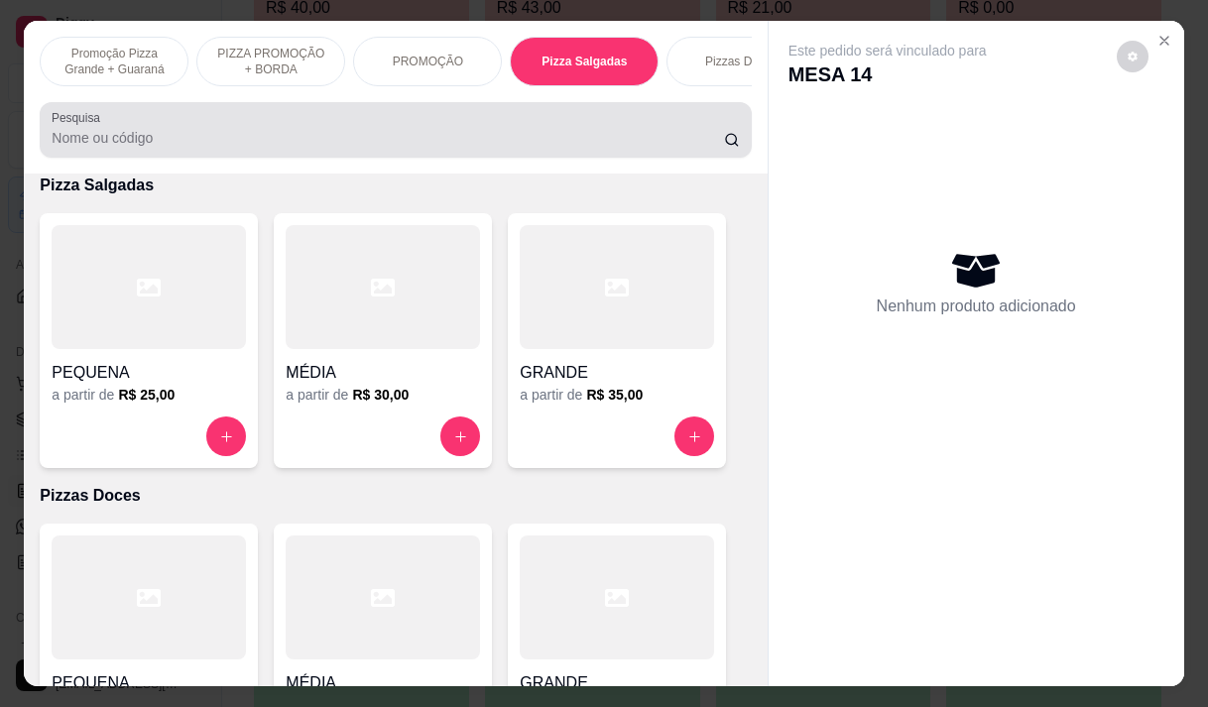
scroll to position [50, 0]
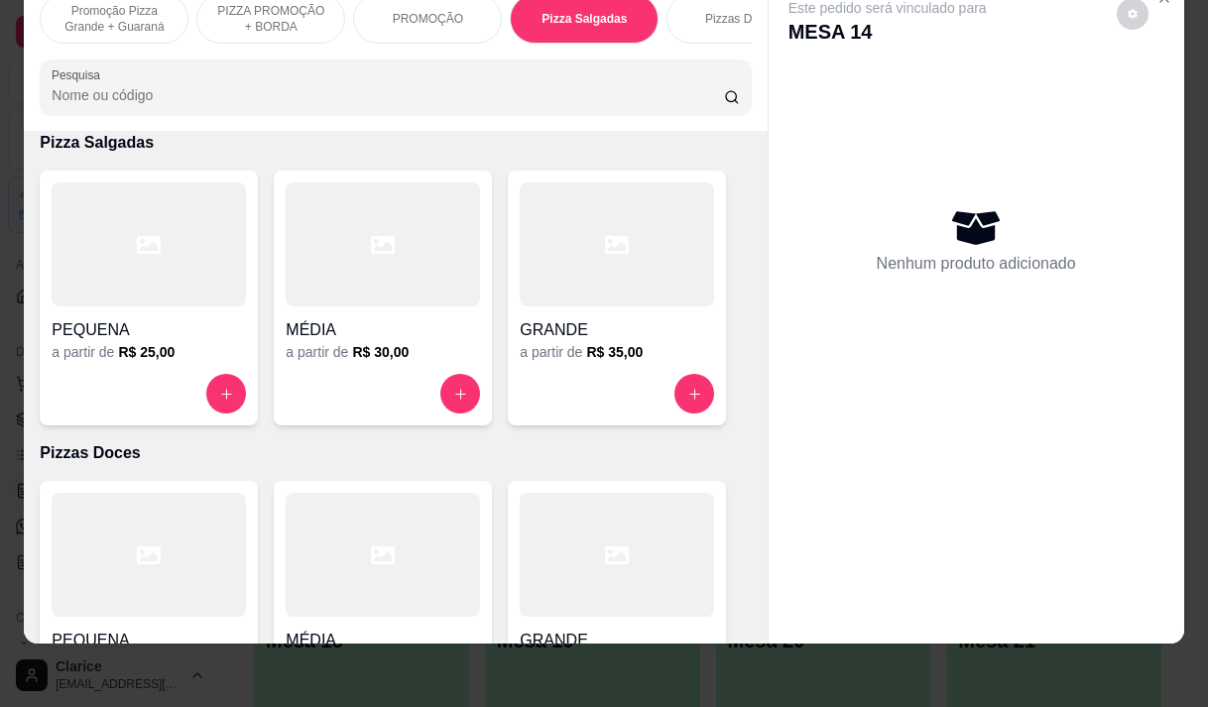
click at [621, 288] on div at bounding box center [617, 245] width 194 height 124
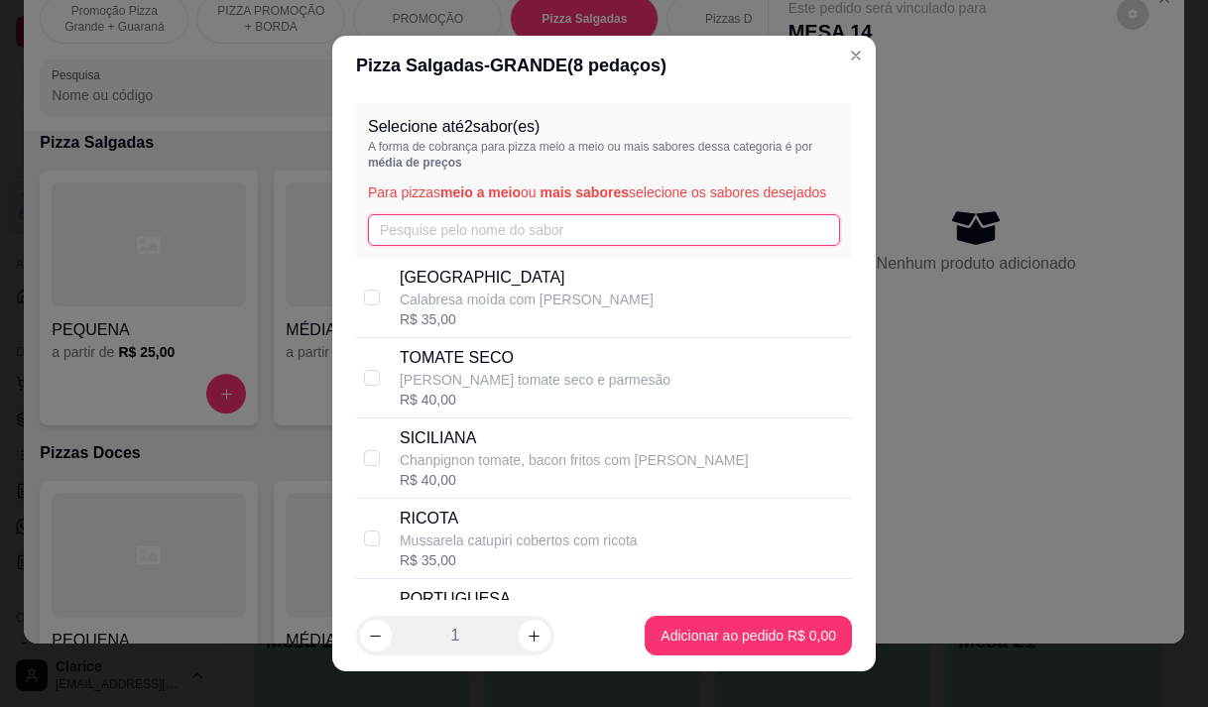
click at [402, 246] on input "text" at bounding box center [604, 230] width 472 height 32
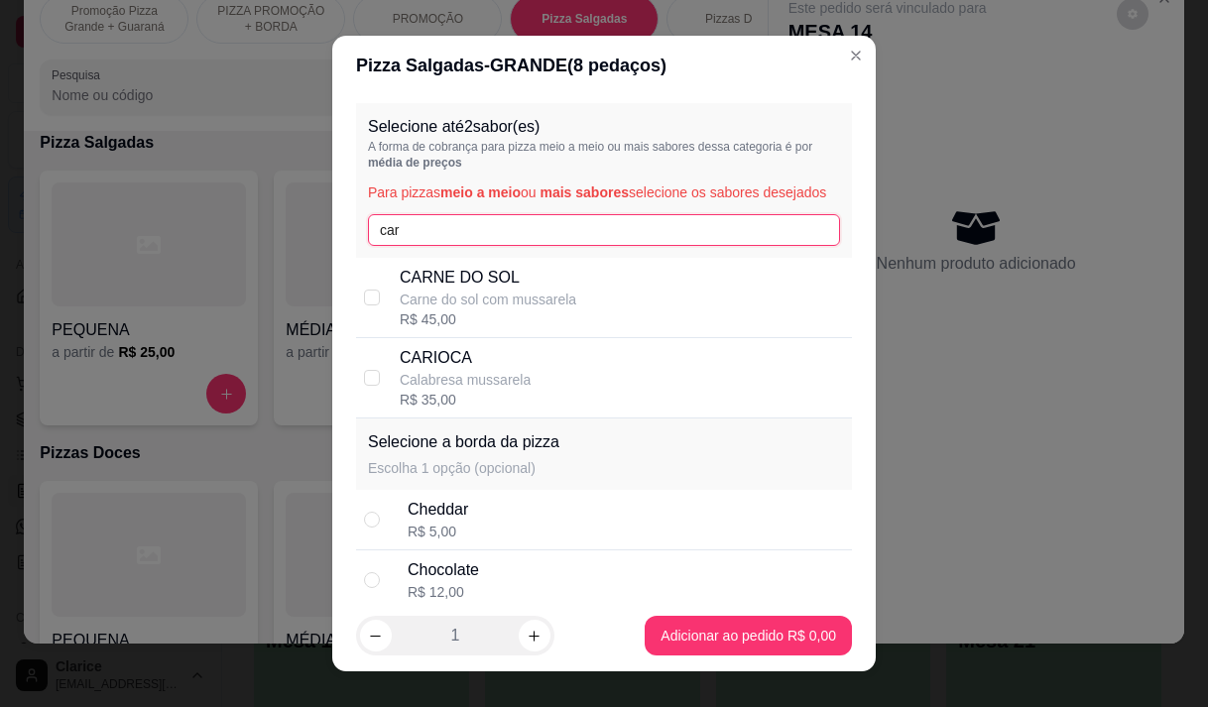
type input "car"
click at [441, 370] on p "CARIOCA" at bounding box center [465, 358] width 131 height 24
checkbox input "true"
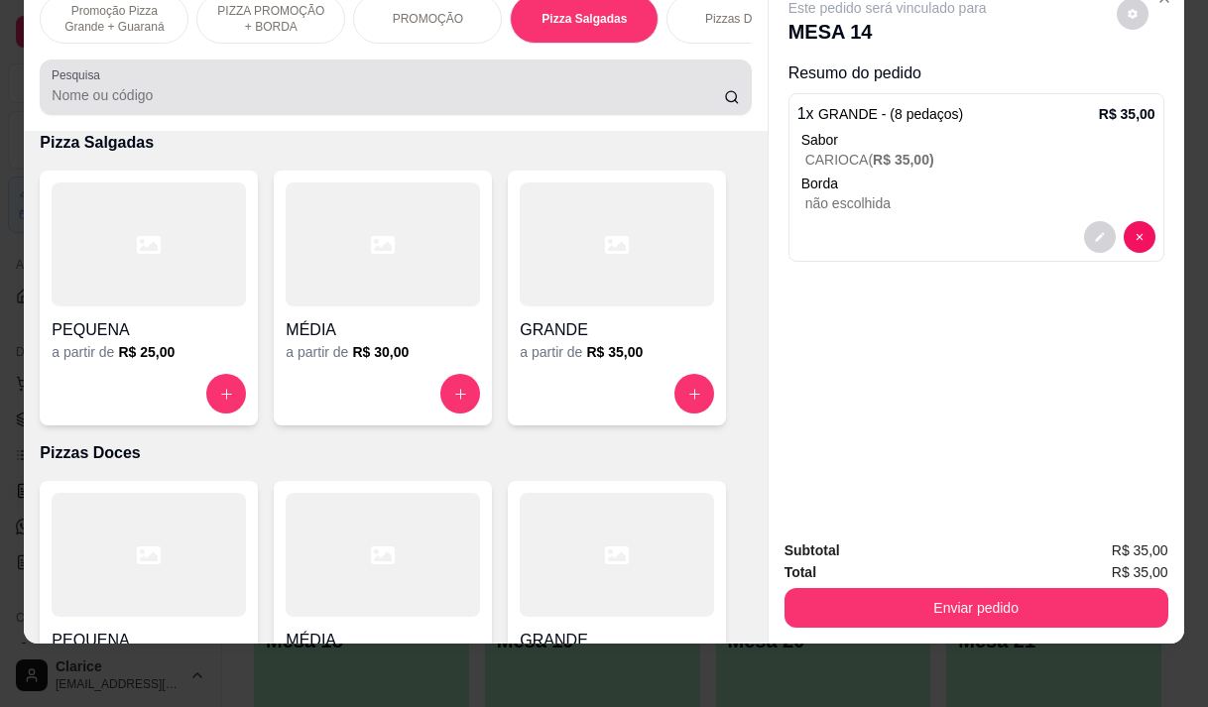
click at [81, 88] on input "Pesquisa" at bounding box center [388, 95] width 672 height 20
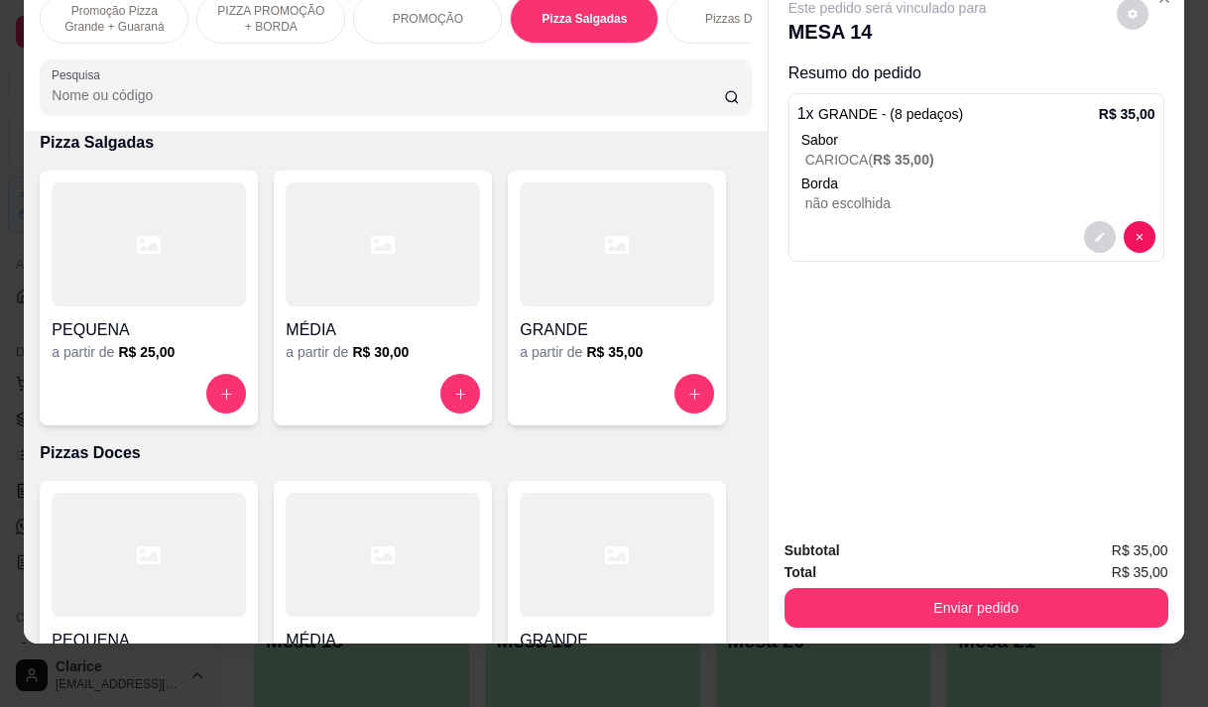
click at [81, 88] on input "Pesquisa" at bounding box center [388, 95] width 672 height 20
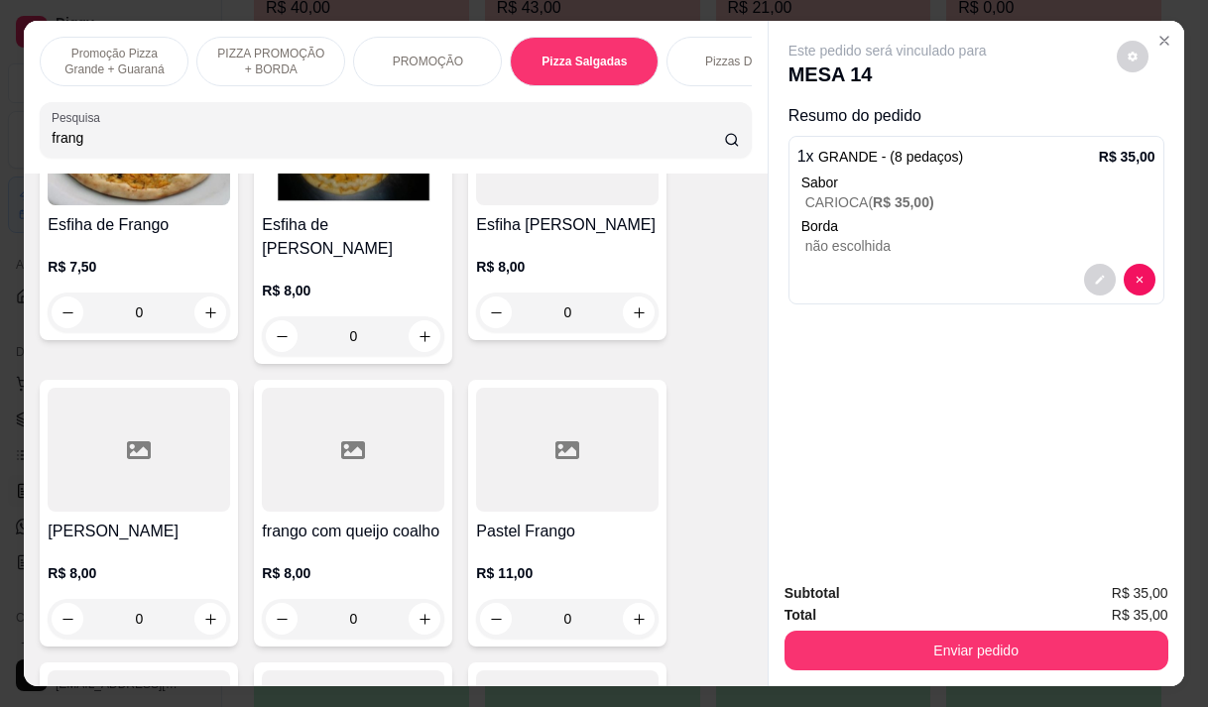
scroll to position [168, 0]
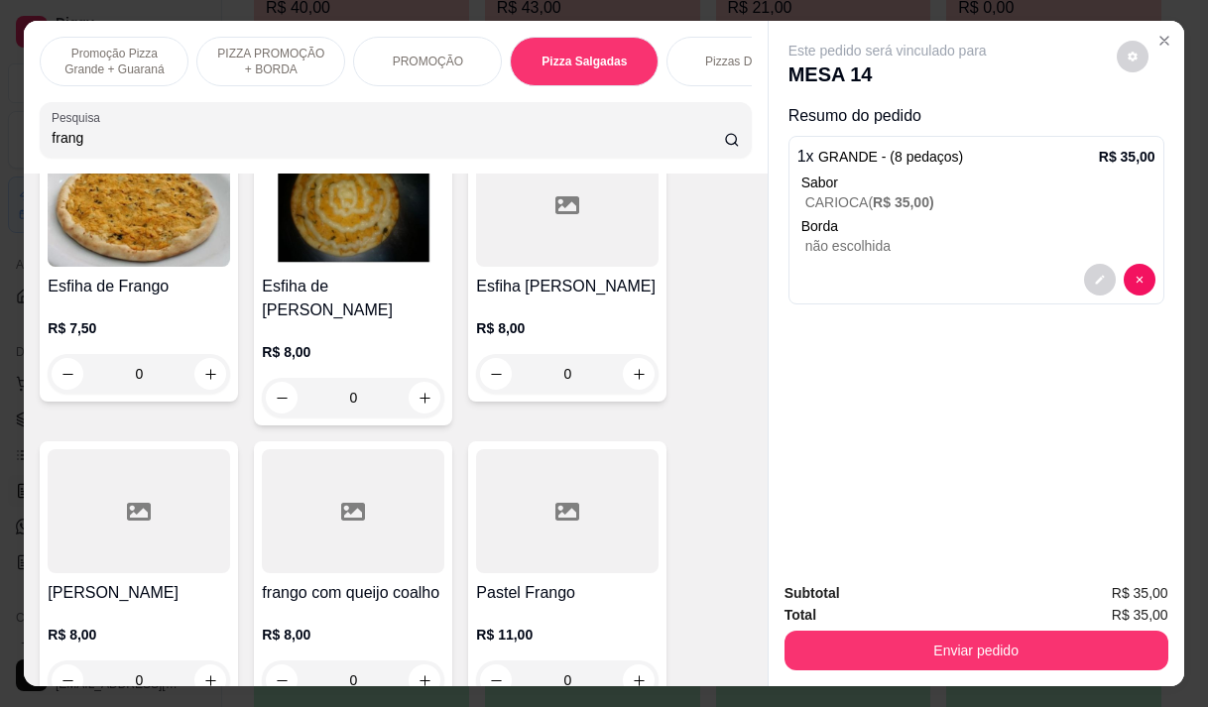
type input "frang"
click at [538, 350] on div "R$ 8,00 0" at bounding box center [567, 355] width 183 height 75
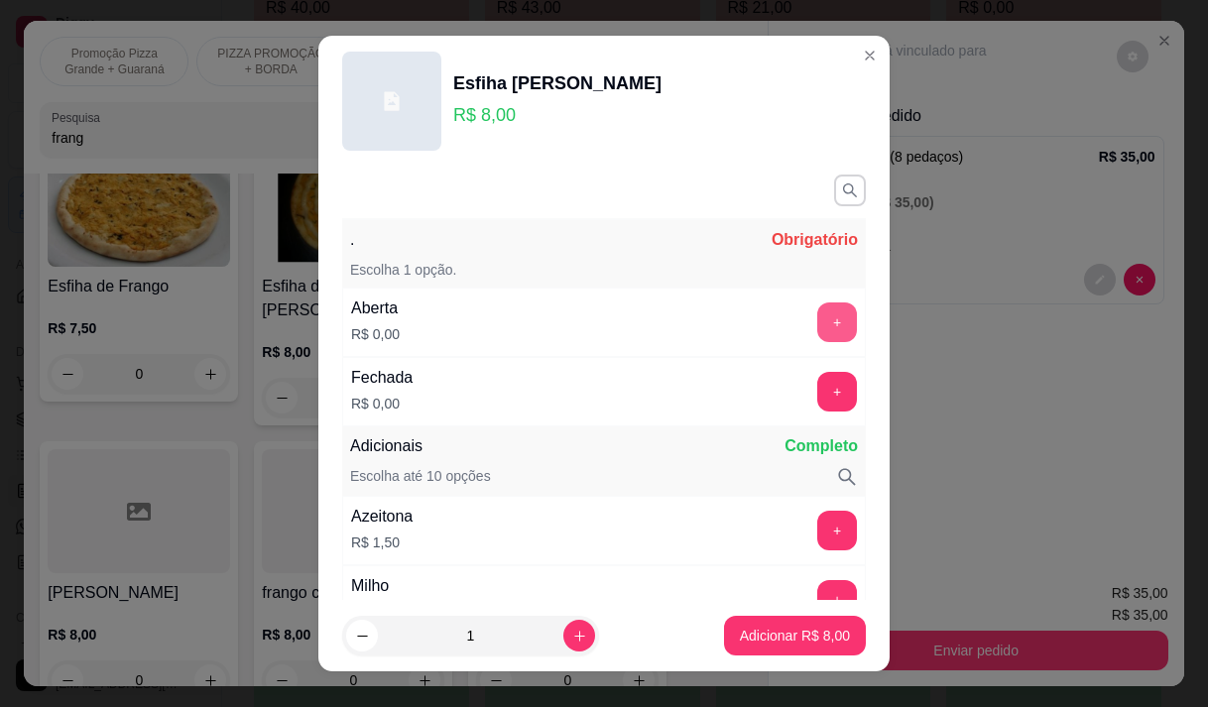
click at [817, 311] on button "+" at bounding box center [837, 323] width 40 height 40
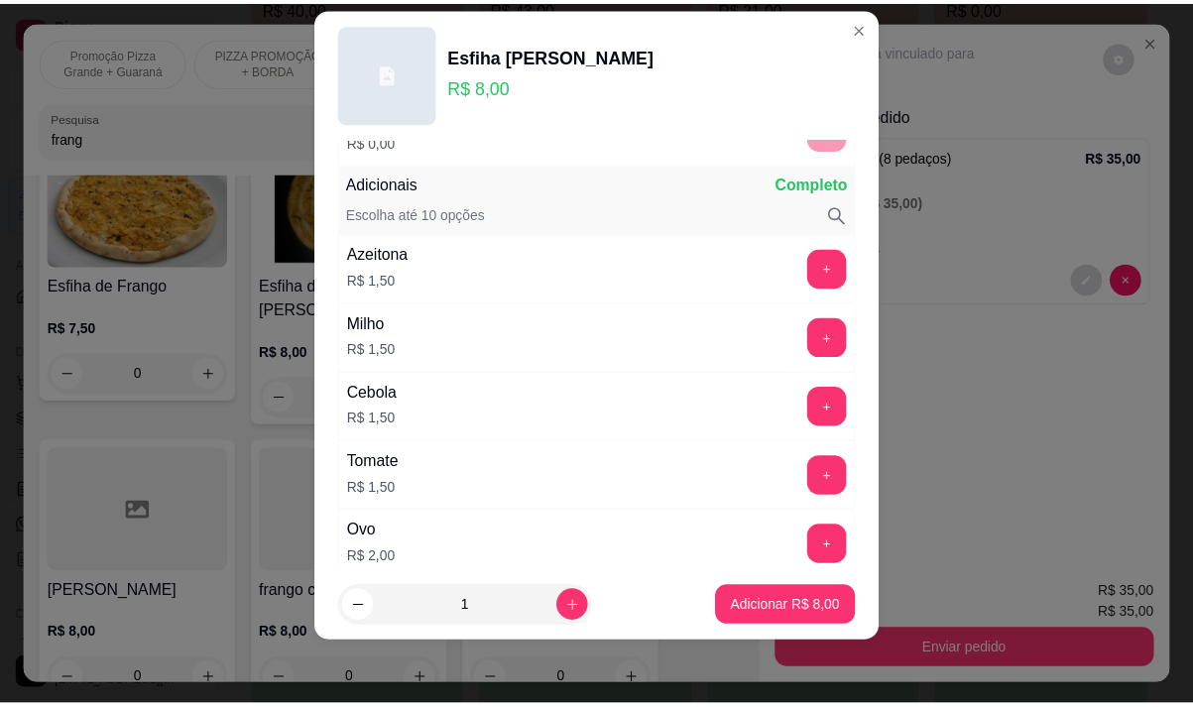
scroll to position [260, 0]
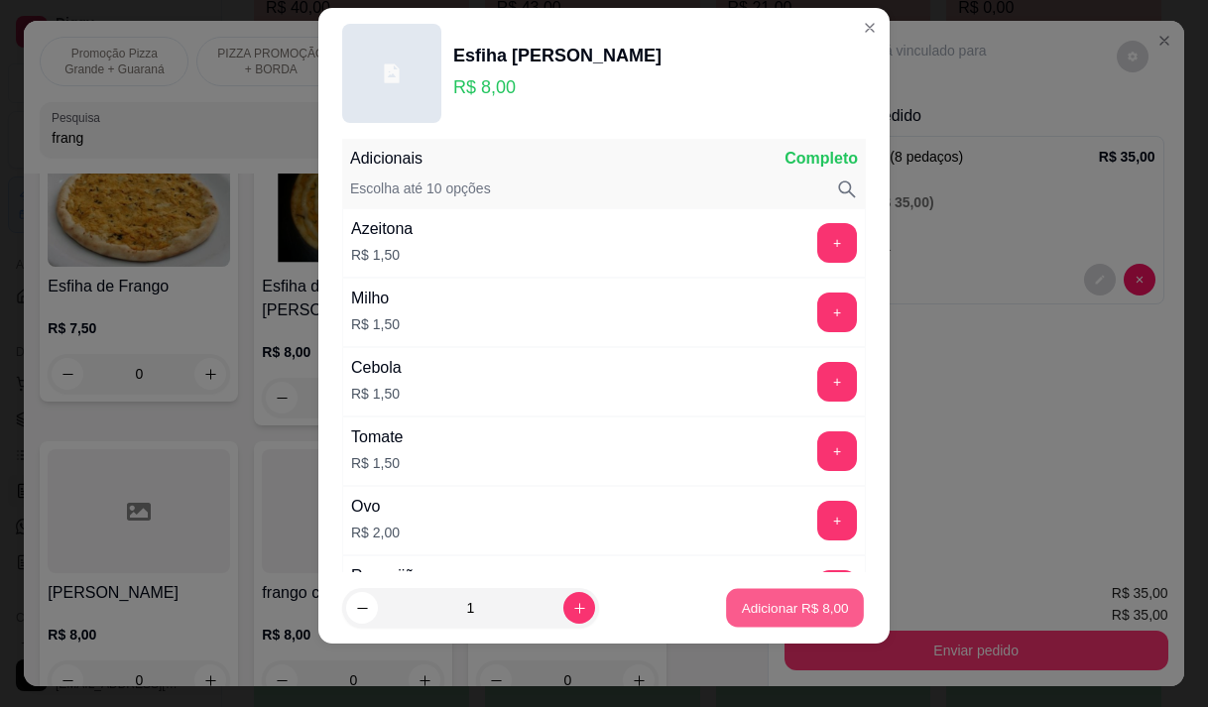
click at [746, 597] on button "Adicionar R$ 8,00" at bounding box center [795, 608] width 138 height 39
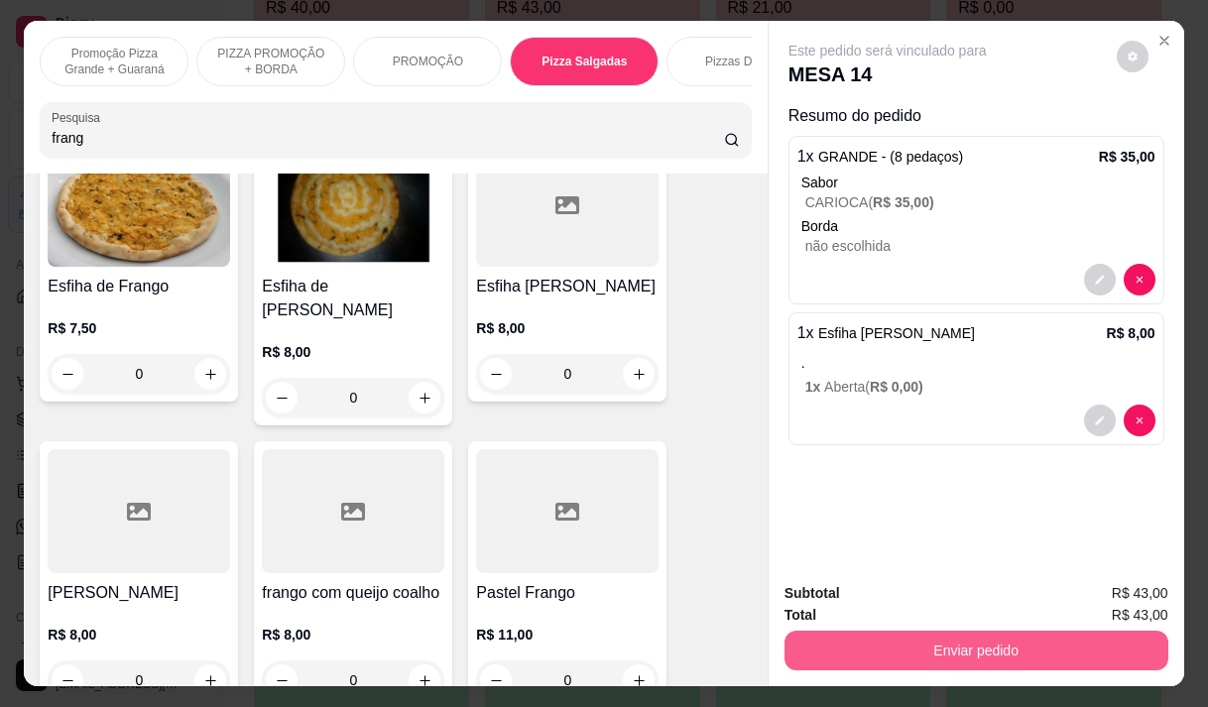
click at [943, 650] on button "Enviar pedido" at bounding box center [977, 651] width 384 height 40
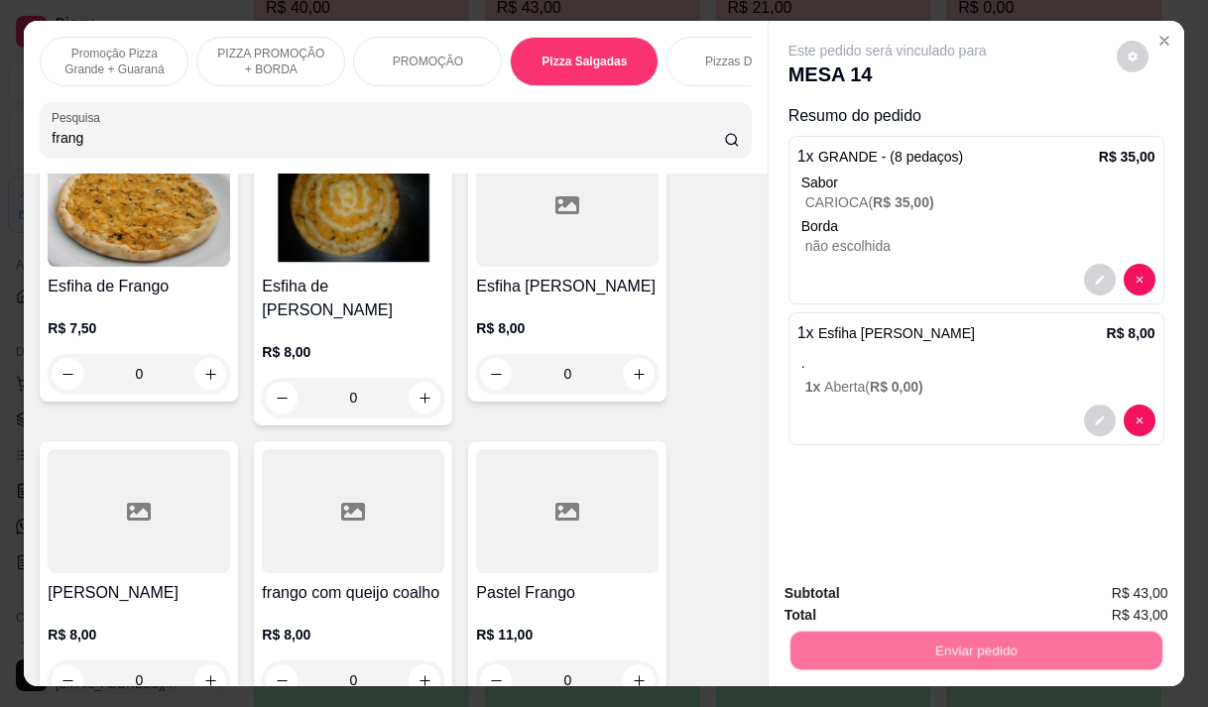
click at [1125, 590] on button "Enviar pedido" at bounding box center [1116, 594] width 112 height 38
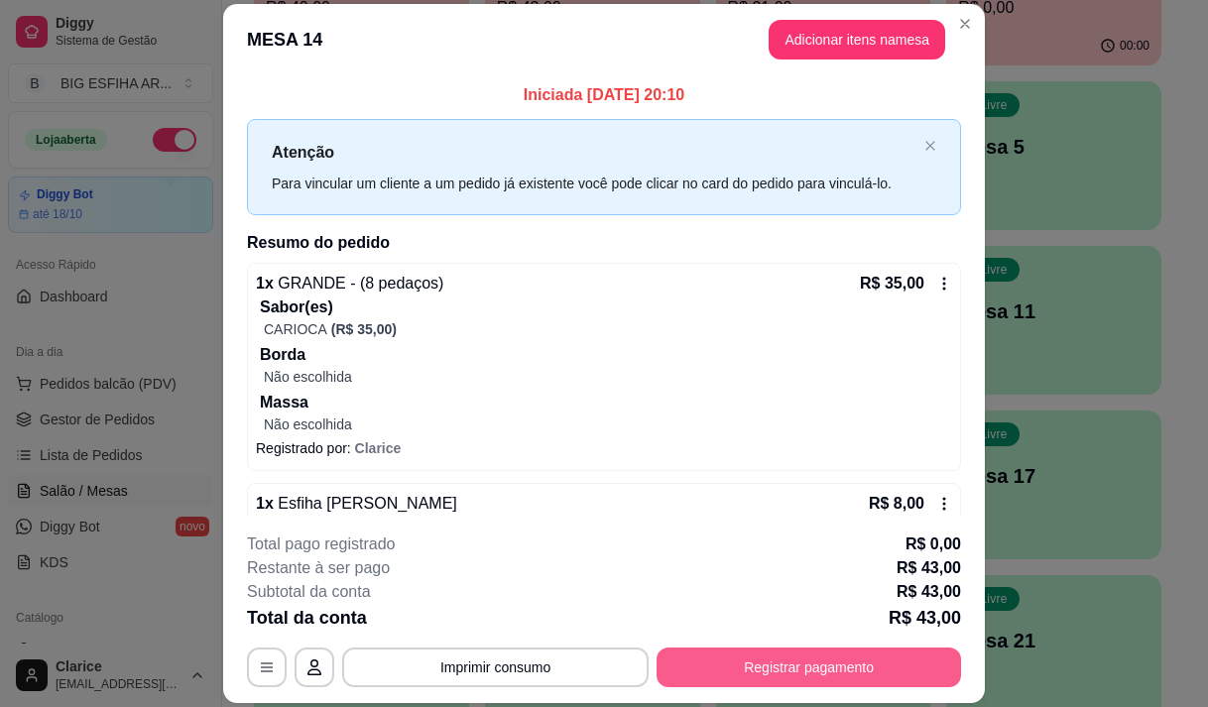
click at [672, 659] on button "Registrar pagamento" at bounding box center [809, 668] width 305 height 40
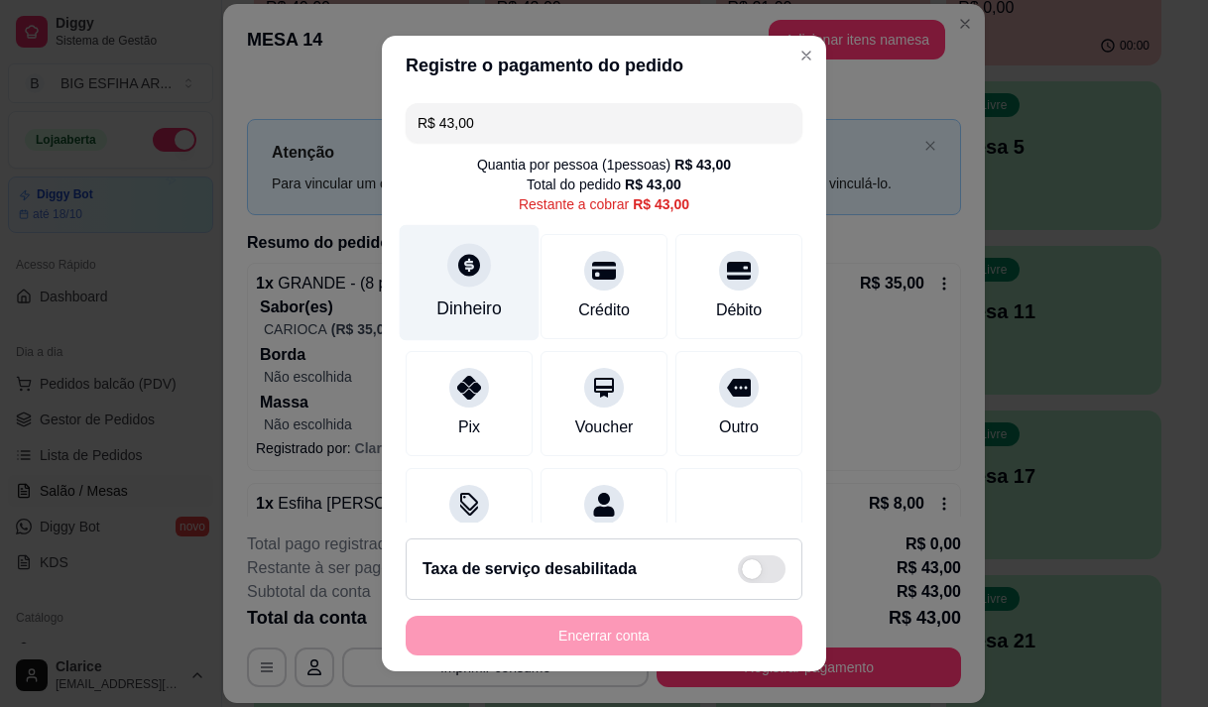
click at [458, 284] on div at bounding box center [469, 265] width 44 height 44
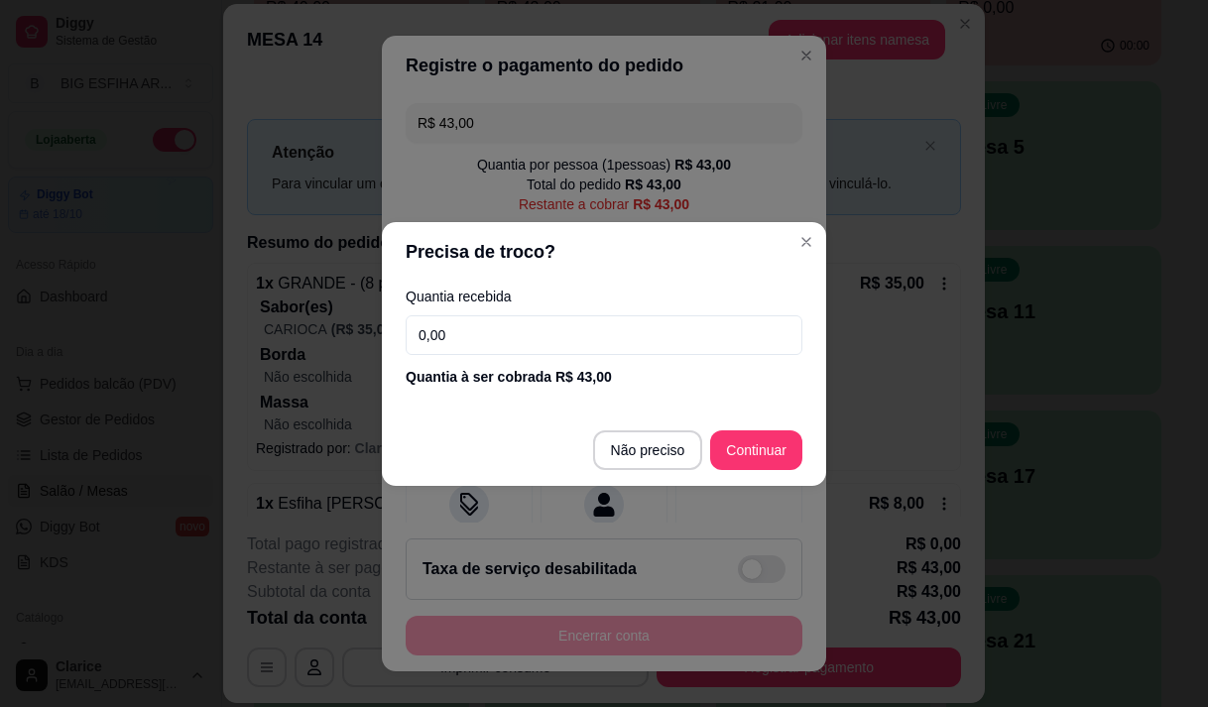
click at [535, 333] on input "0,00" at bounding box center [604, 335] width 397 height 40
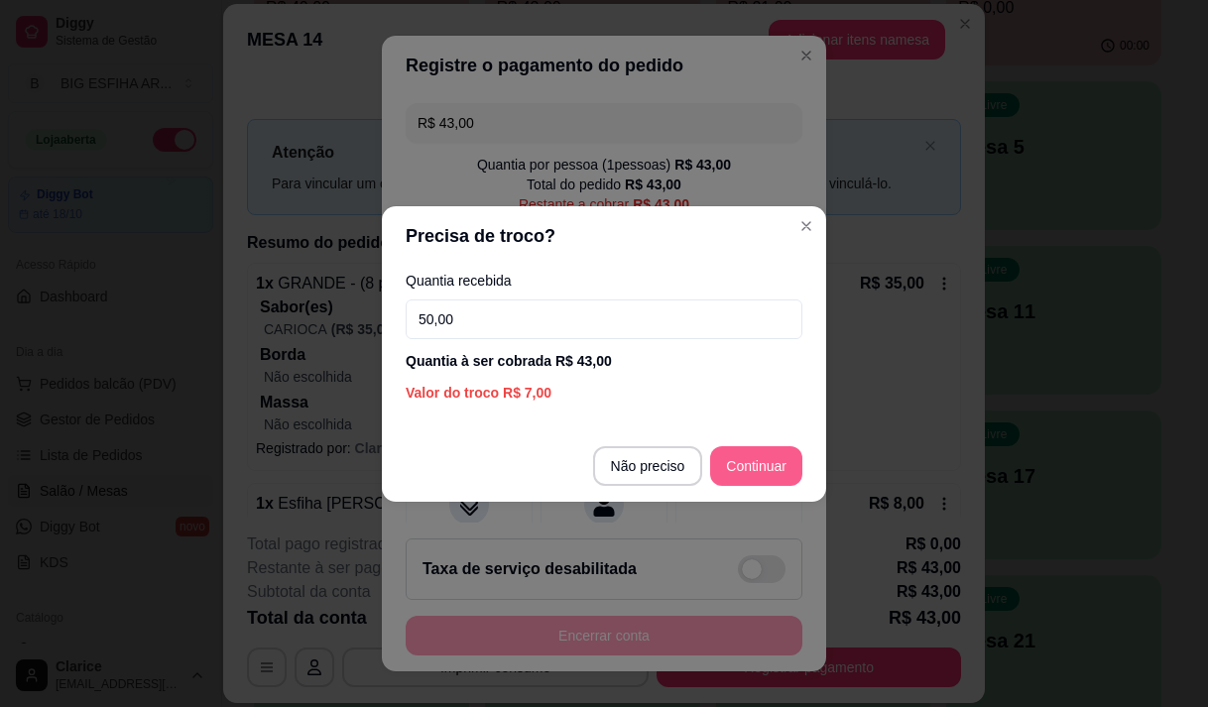
type input "50,00"
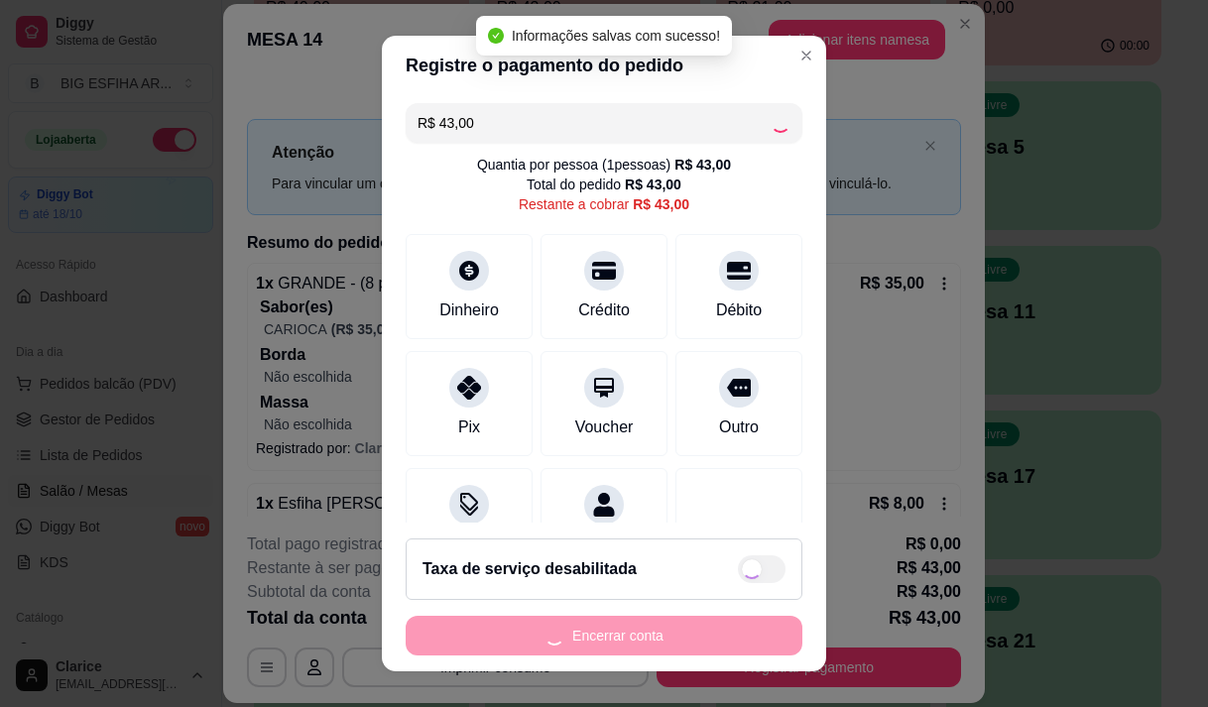
type input "R$ 0,00"
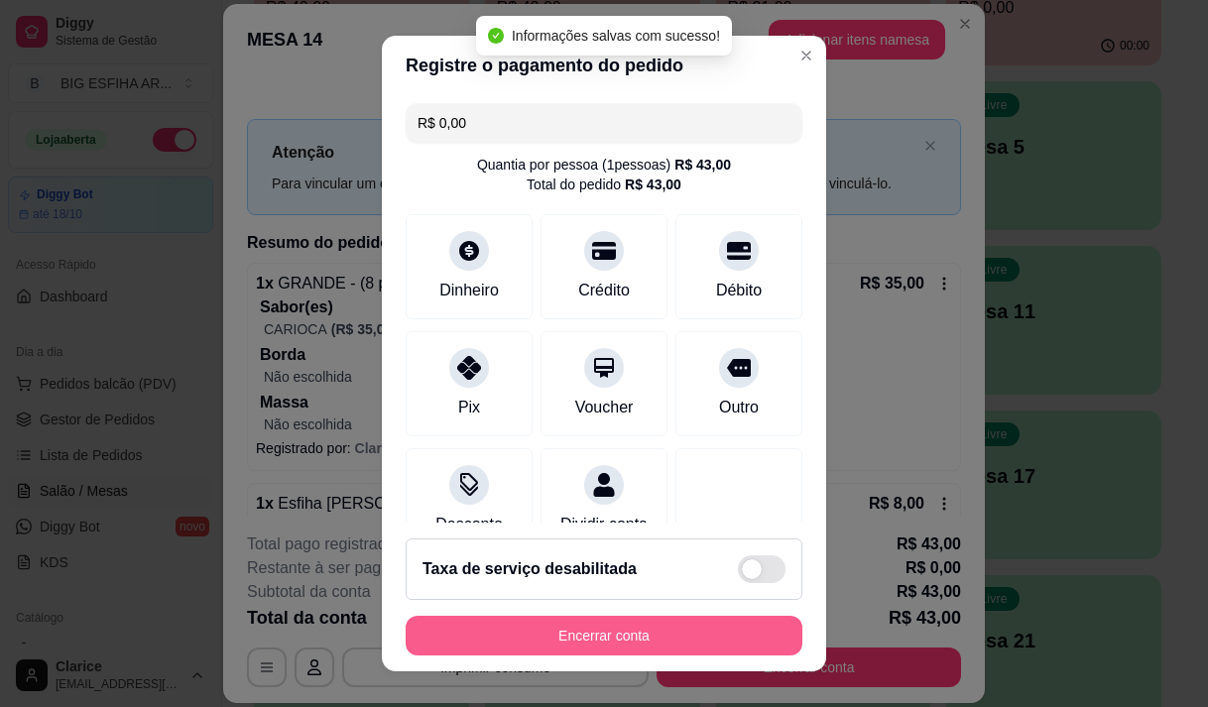
click at [640, 632] on button "Encerrar conta" at bounding box center [604, 636] width 397 height 40
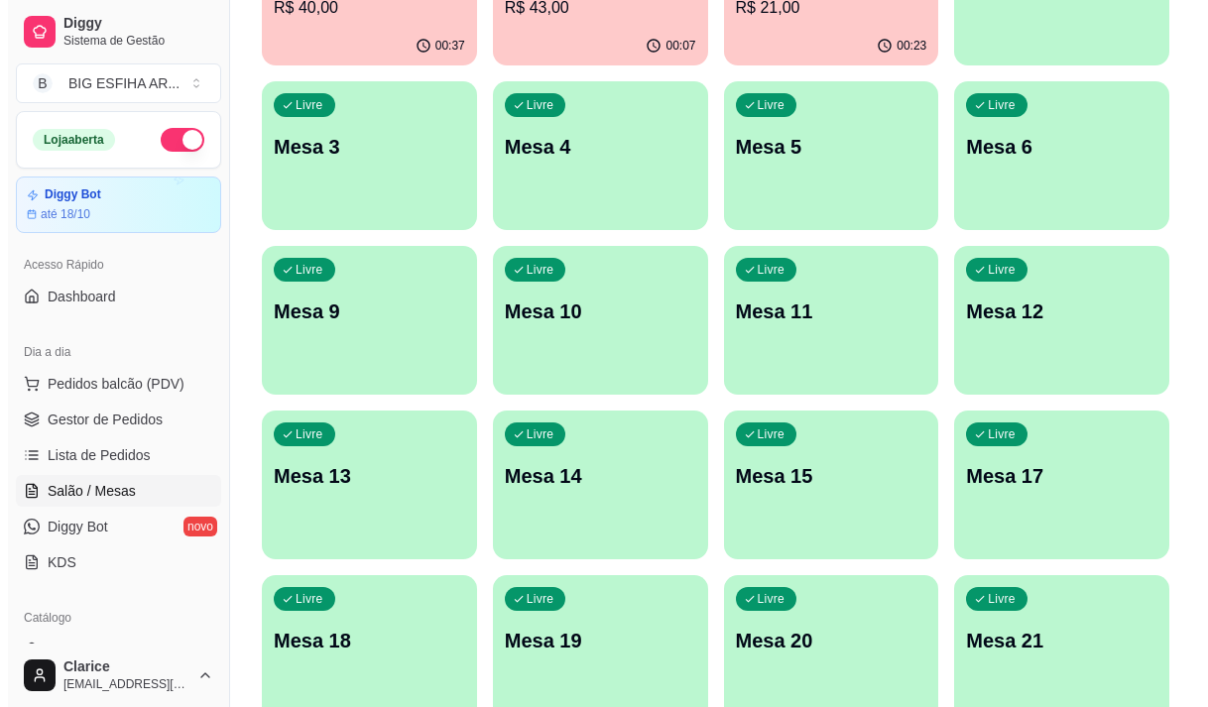
scroll to position [99, 0]
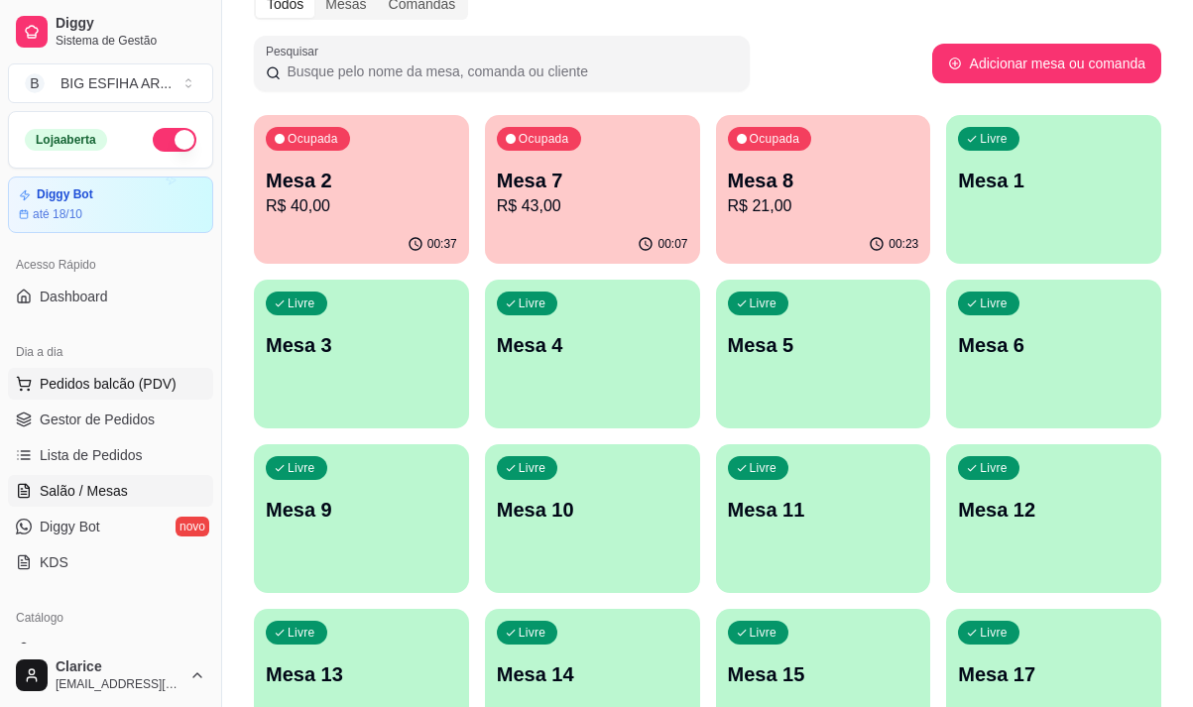
click at [46, 384] on span "Pedidos balcão (PDV)" at bounding box center [108, 384] width 137 height 20
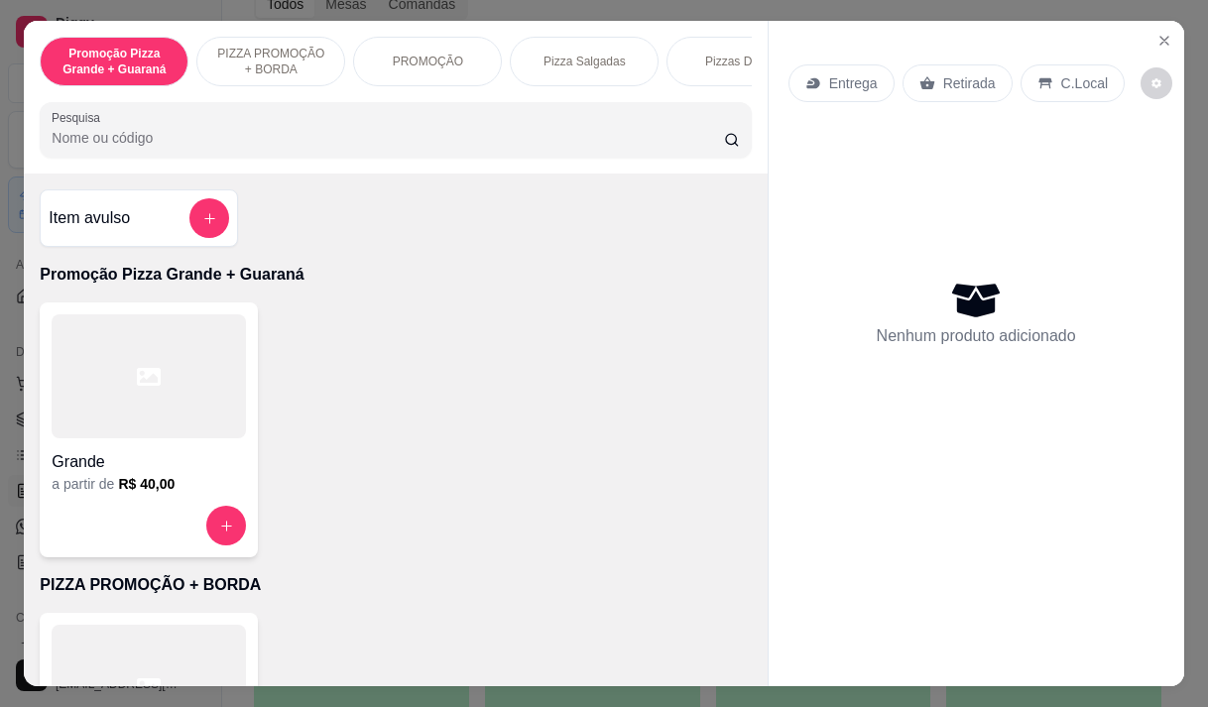
click at [806, 79] on icon at bounding box center [812, 83] width 13 height 11
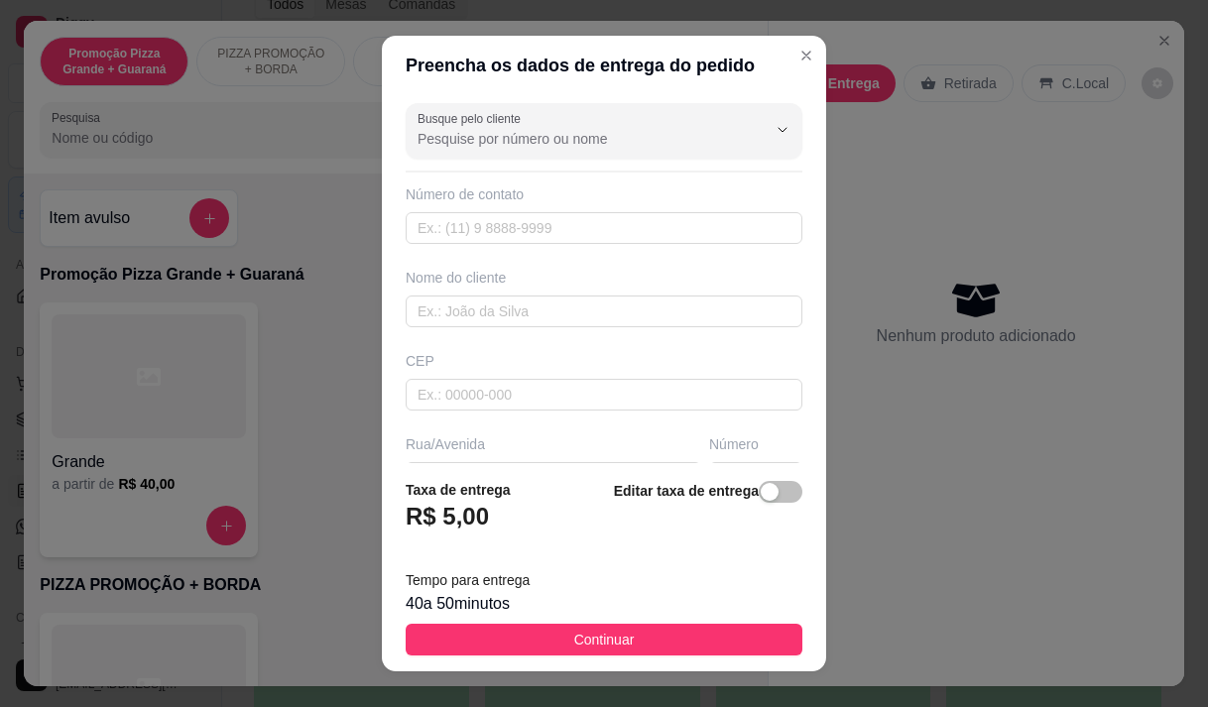
click at [464, 153] on div "Busque pelo cliente" at bounding box center [604, 131] width 397 height 56
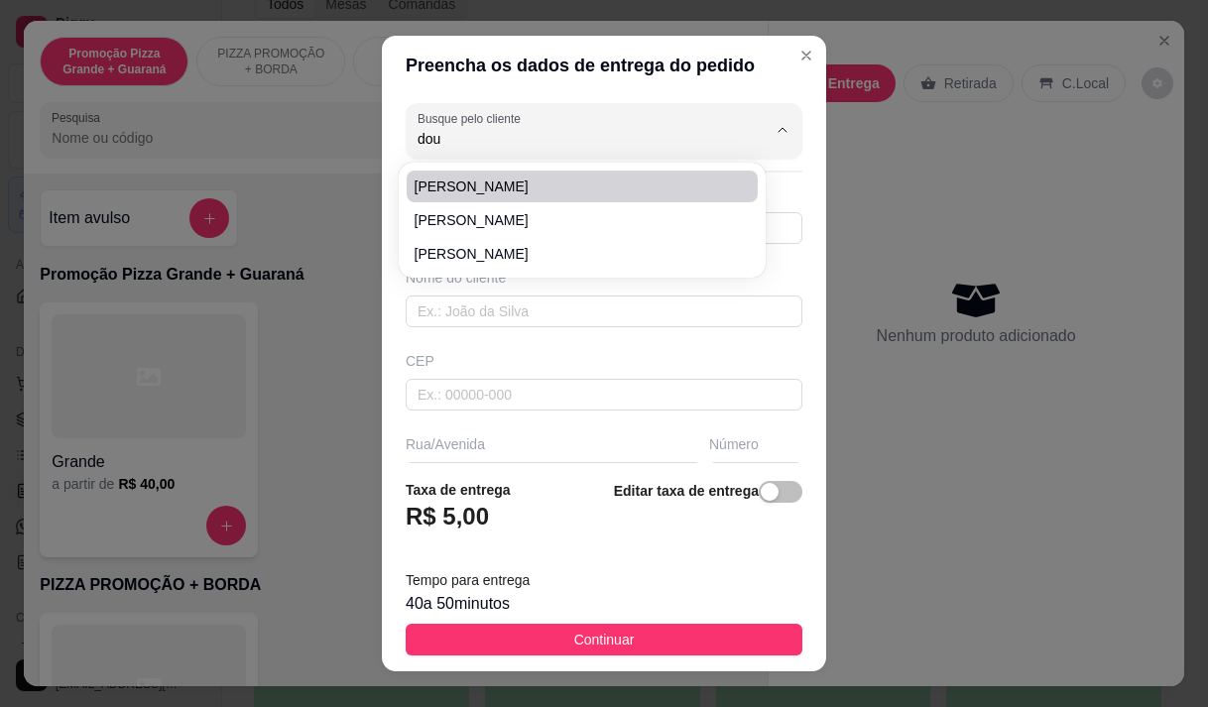
click at [481, 175] on li "[PERSON_NAME]" at bounding box center [582, 187] width 351 height 32
type input "[PERSON_NAME]"
type input "85992998848"
type input "[PERSON_NAME]"
type input "[STREET_ADDRESS][PERSON_NAME] Atrás do centerbox da [GEOGRAPHIC_DATA]"
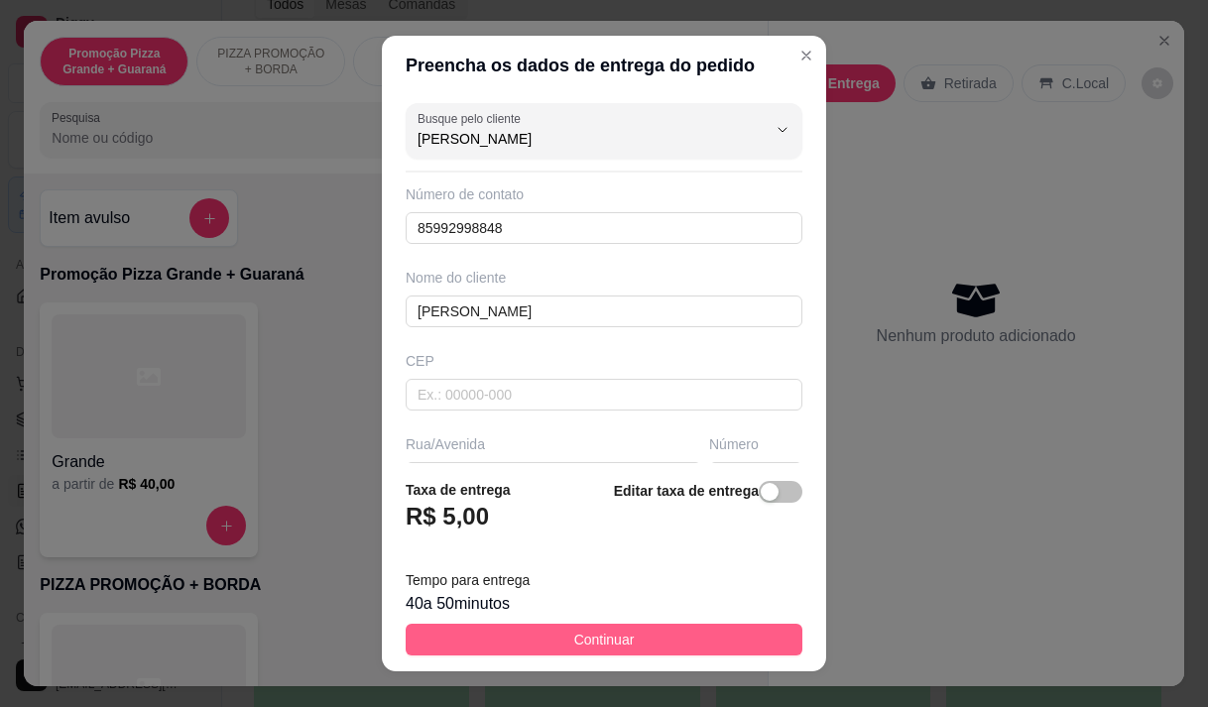
type input "[PERSON_NAME]"
click at [577, 633] on span "Continuar" at bounding box center [604, 640] width 61 height 22
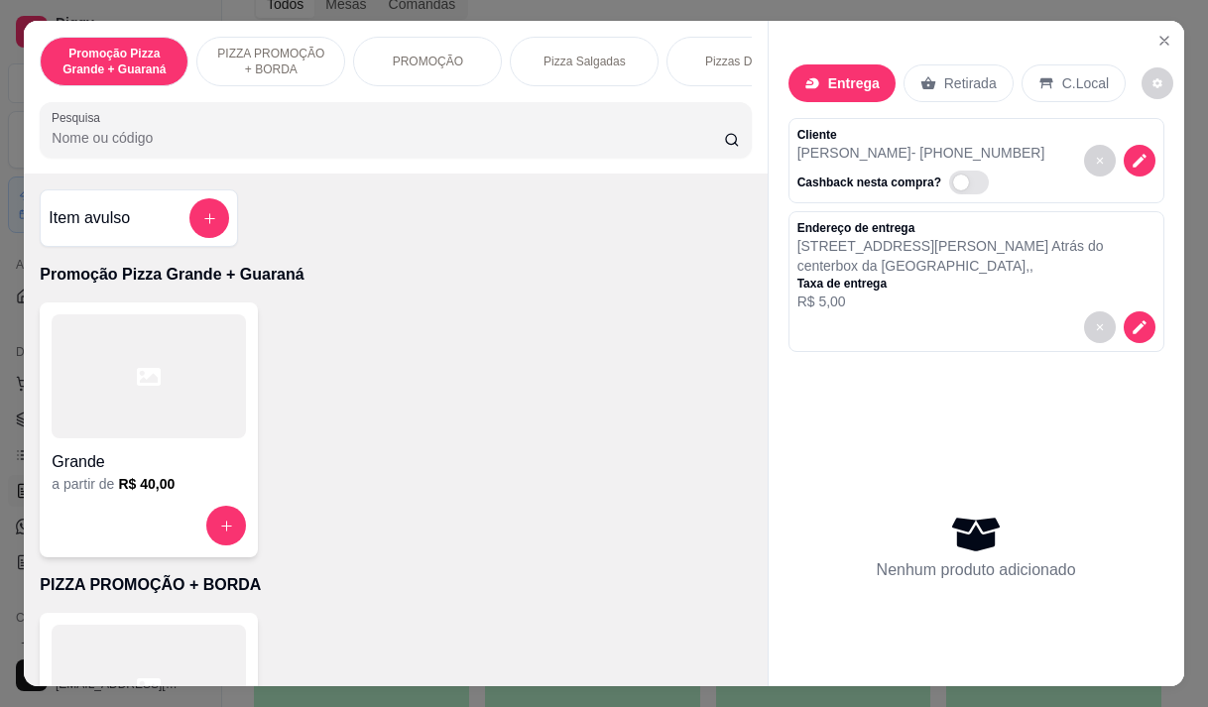
click at [200, 146] on input "Pesquisa" at bounding box center [388, 138] width 672 height 20
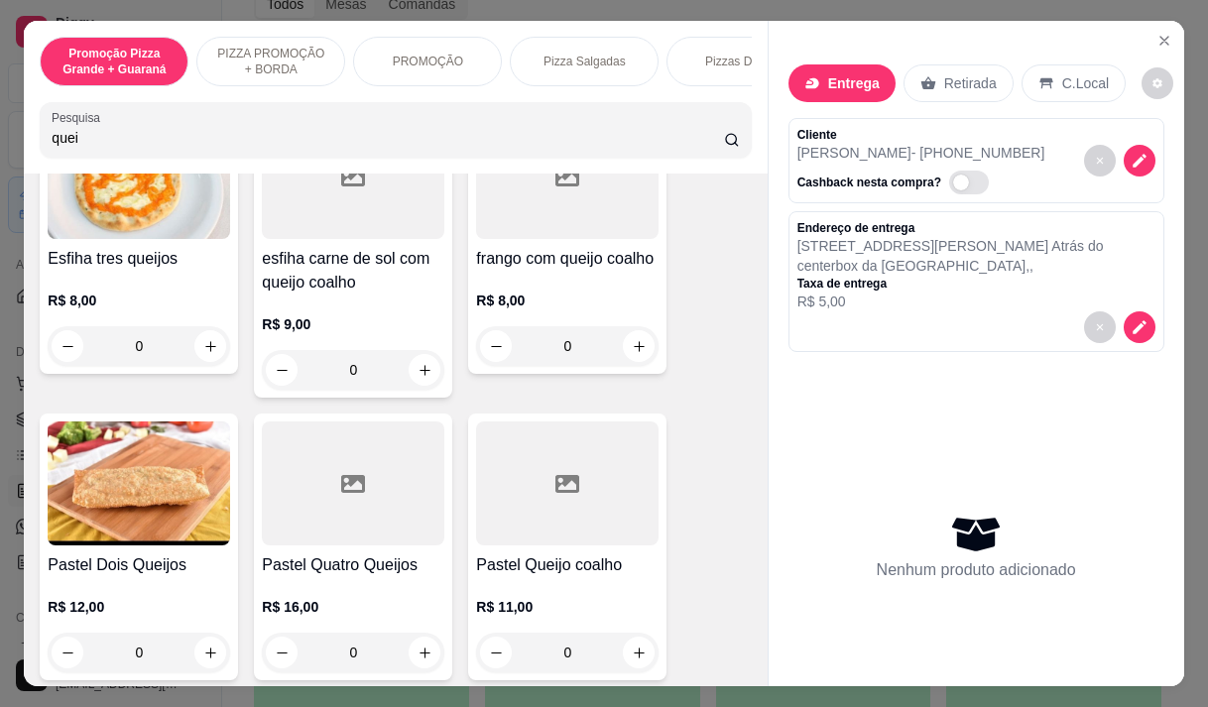
scroll to position [496, 0]
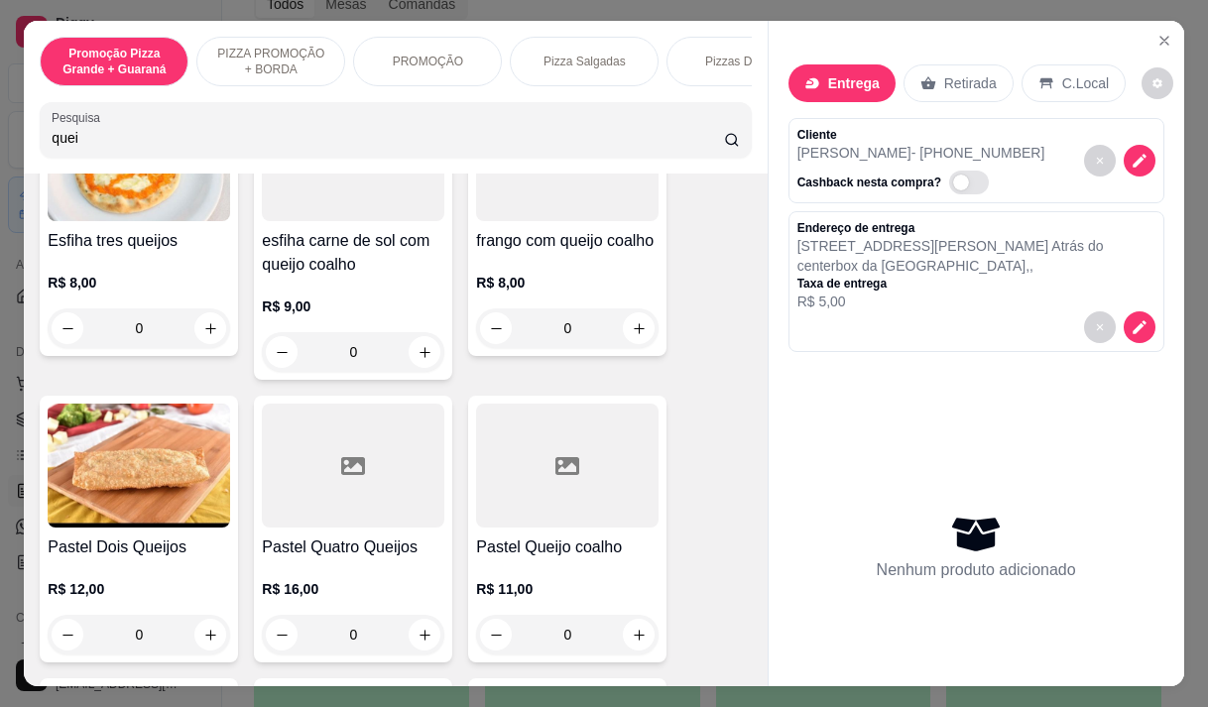
type input "quei"
click at [561, 587] on p "R$ 11,00" at bounding box center [567, 589] width 183 height 20
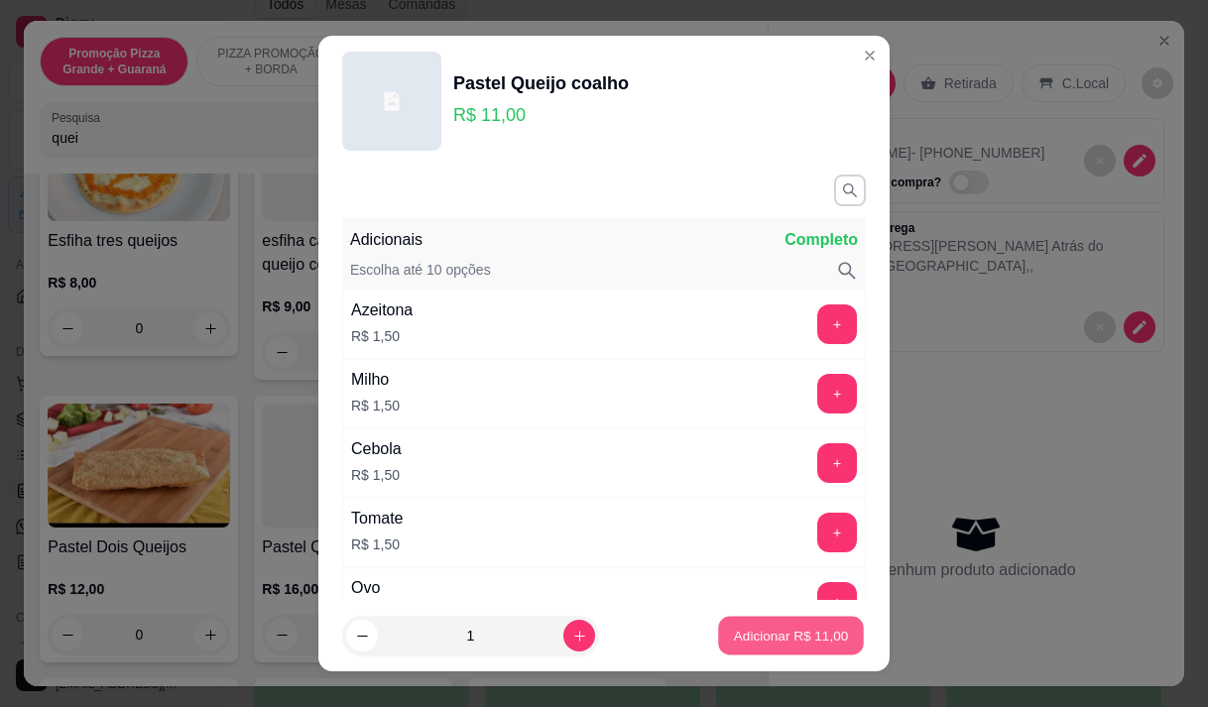
click at [812, 625] on button "Adicionar R$ 11,00" at bounding box center [791, 636] width 146 height 39
type input "1"
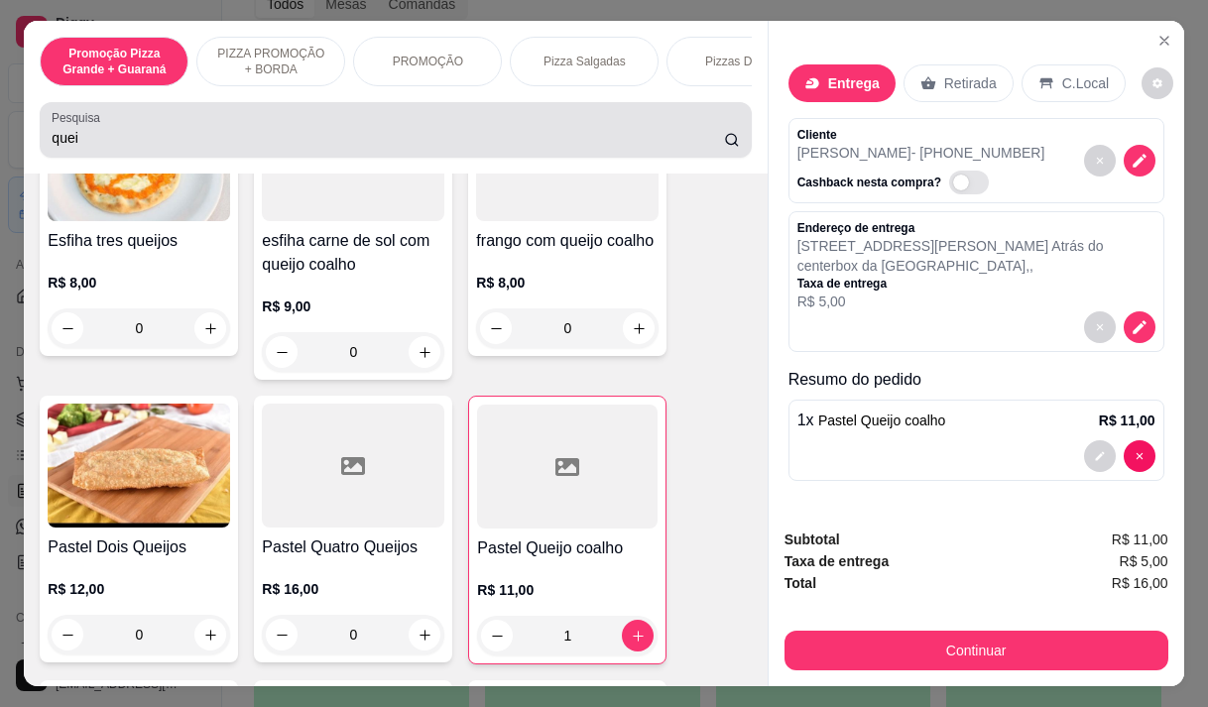
click at [96, 126] on label "Pesquisa" at bounding box center [80, 117] width 56 height 17
click at [96, 133] on input "quei" at bounding box center [388, 138] width 672 height 20
click at [96, 126] on label "Pesquisa" at bounding box center [80, 117] width 56 height 17
click at [96, 133] on input "quei" at bounding box center [388, 138] width 672 height 20
click at [96, 126] on label "Pesquisa" at bounding box center [80, 117] width 56 height 17
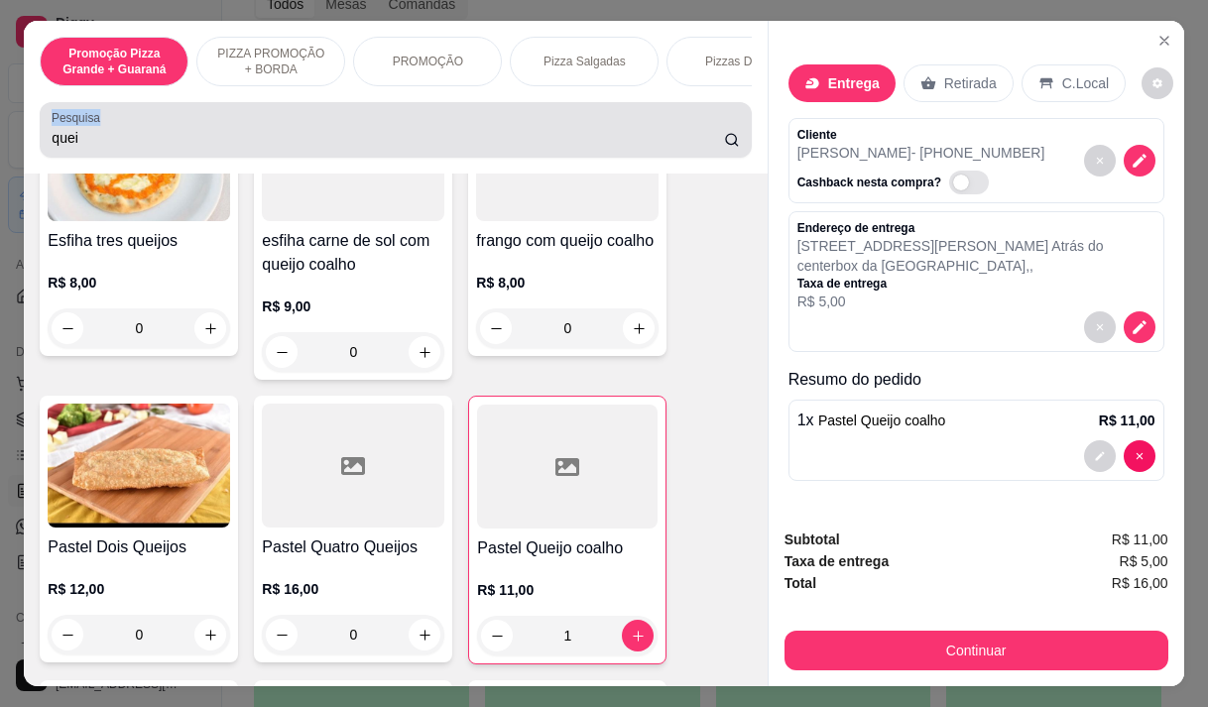
click at [96, 133] on input "quei" at bounding box center [388, 138] width 672 height 20
click at [99, 138] on input "quei" at bounding box center [388, 138] width 672 height 20
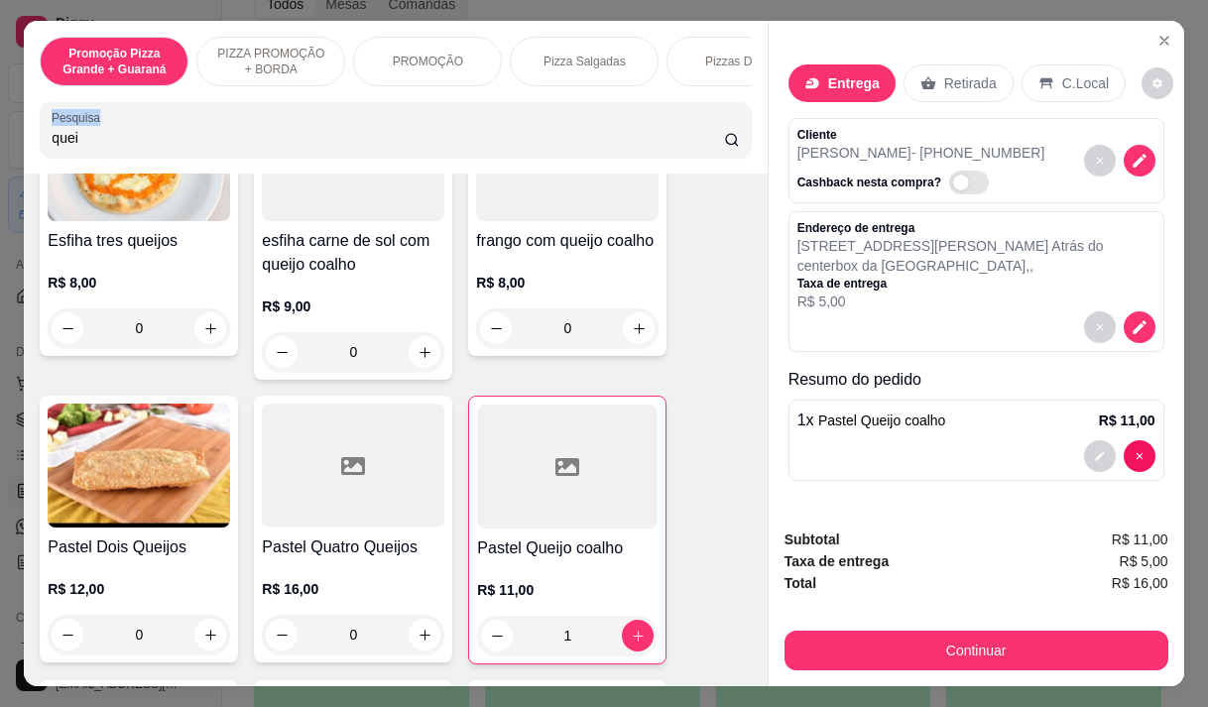
click at [99, 138] on input "quei" at bounding box center [388, 138] width 672 height 20
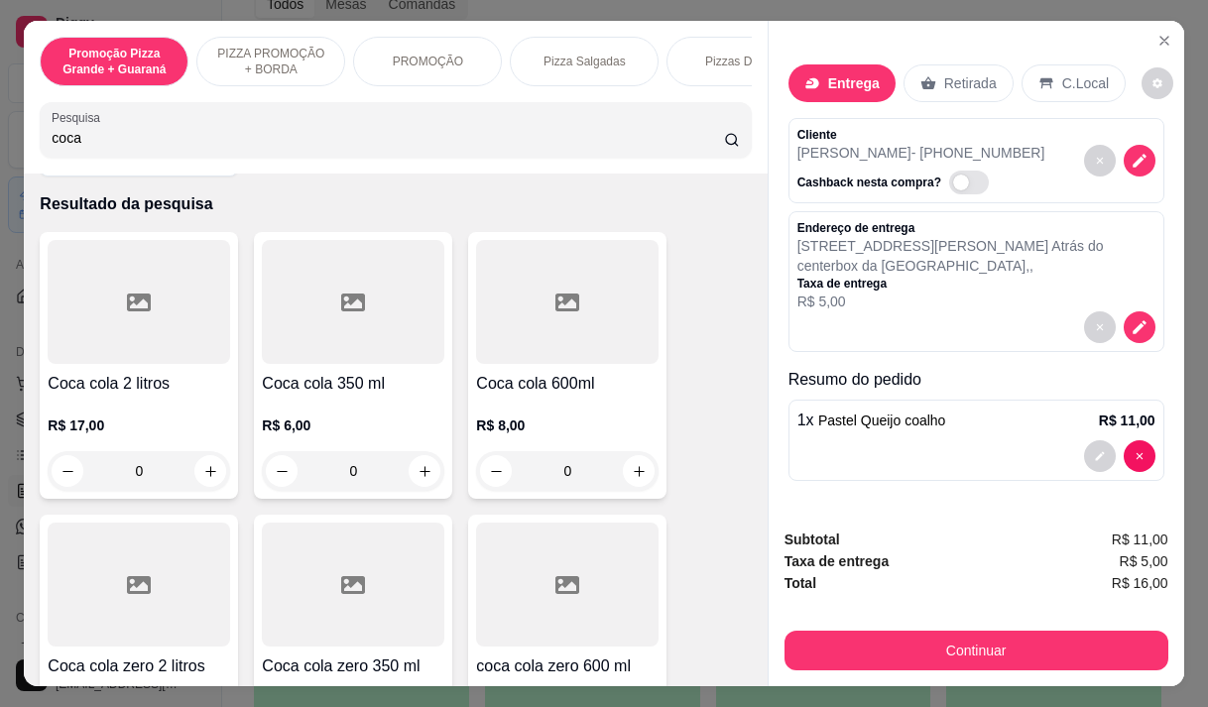
scroll to position [0, 0]
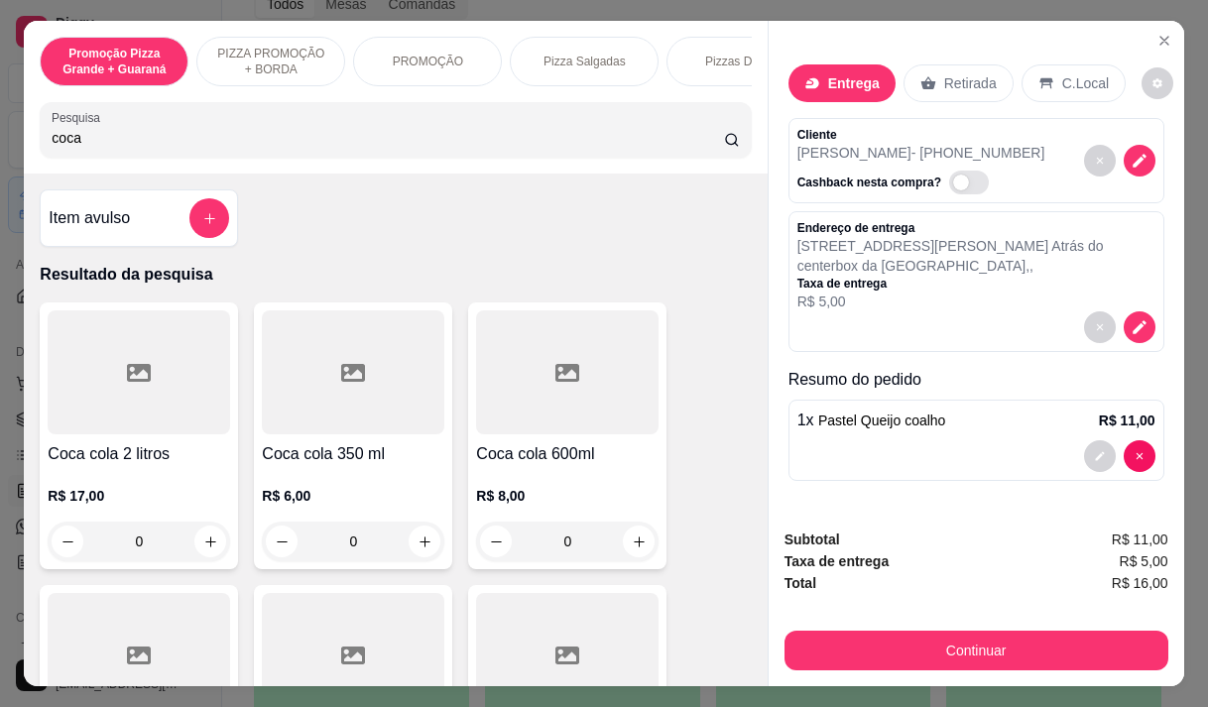
type input "coca"
click at [335, 459] on h4 "Coca cola 350 ml" at bounding box center [353, 454] width 183 height 24
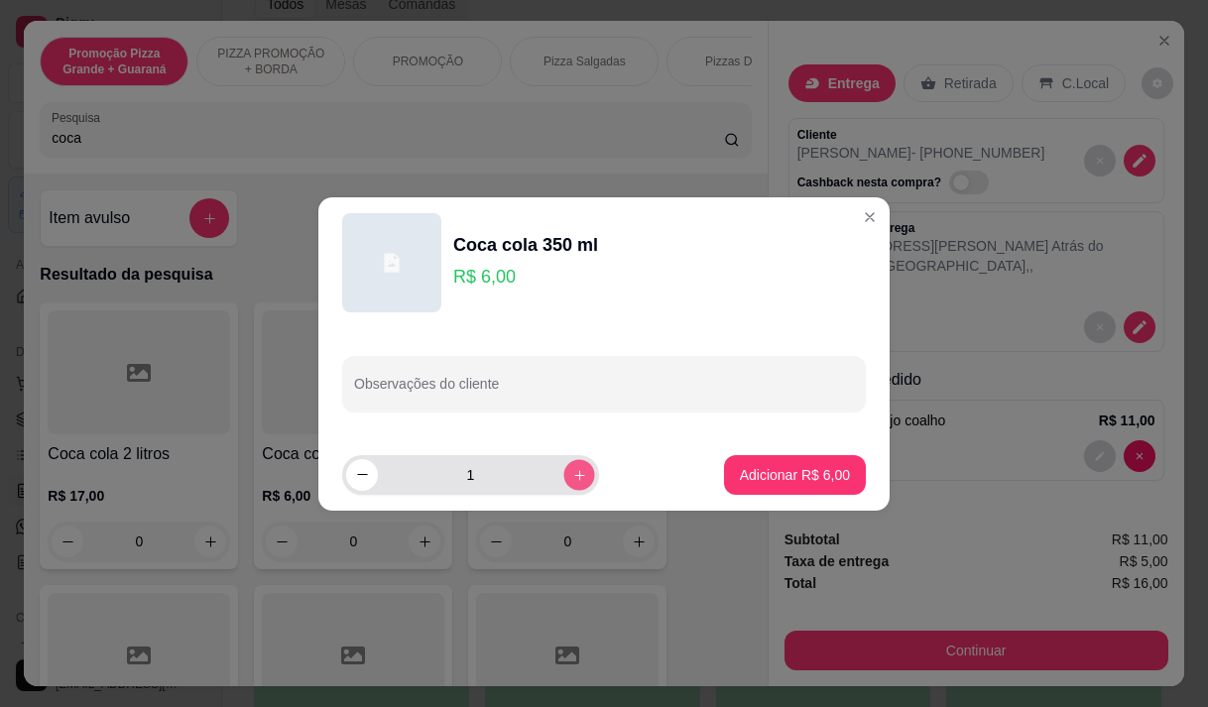
click at [572, 469] on icon "increase-product-quantity" at bounding box center [579, 474] width 15 height 15
type input "2"
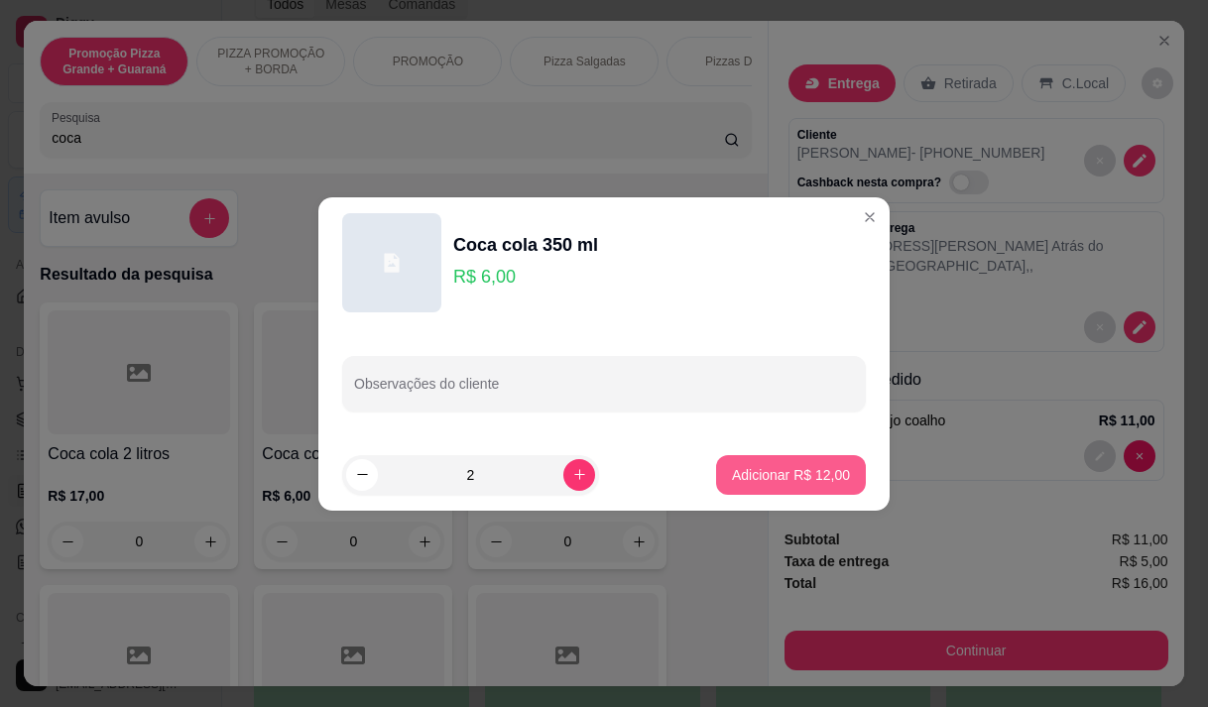
click at [733, 465] on p "Adicionar R$ 12,00" at bounding box center [791, 475] width 118 height 20
type input "2"
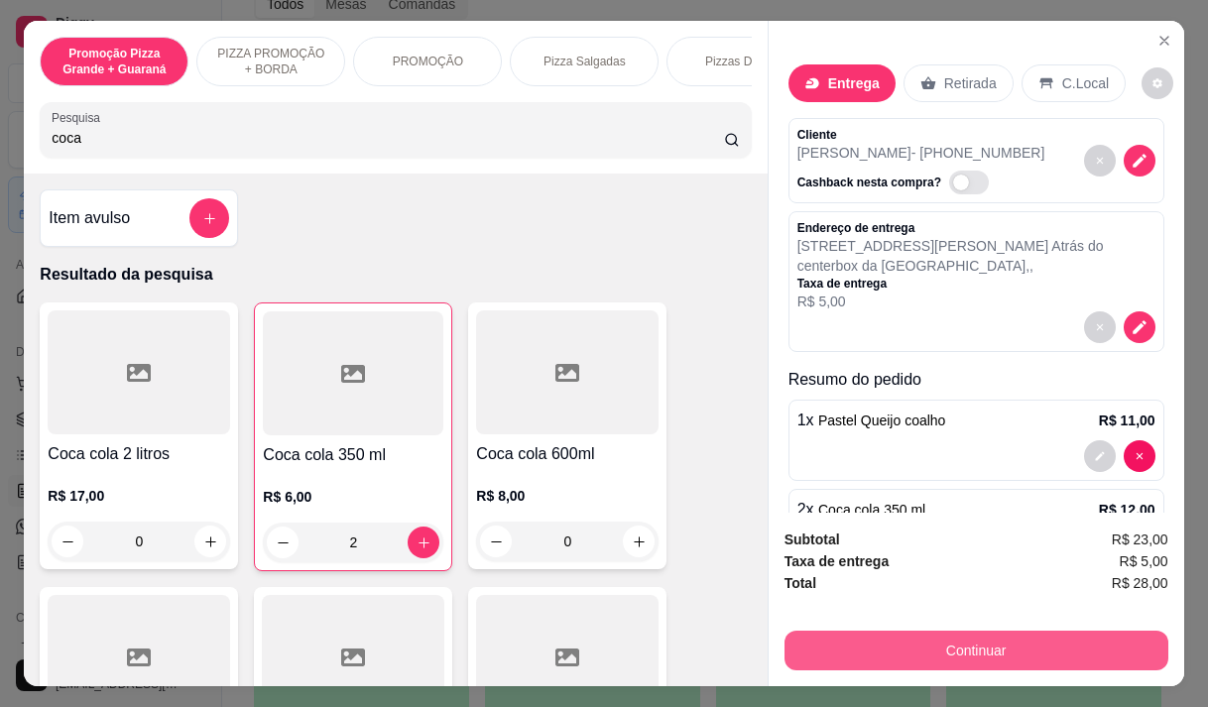
click at [890, 635] on button "Continuar" at bounding box center [977, 651] width 384 height 40
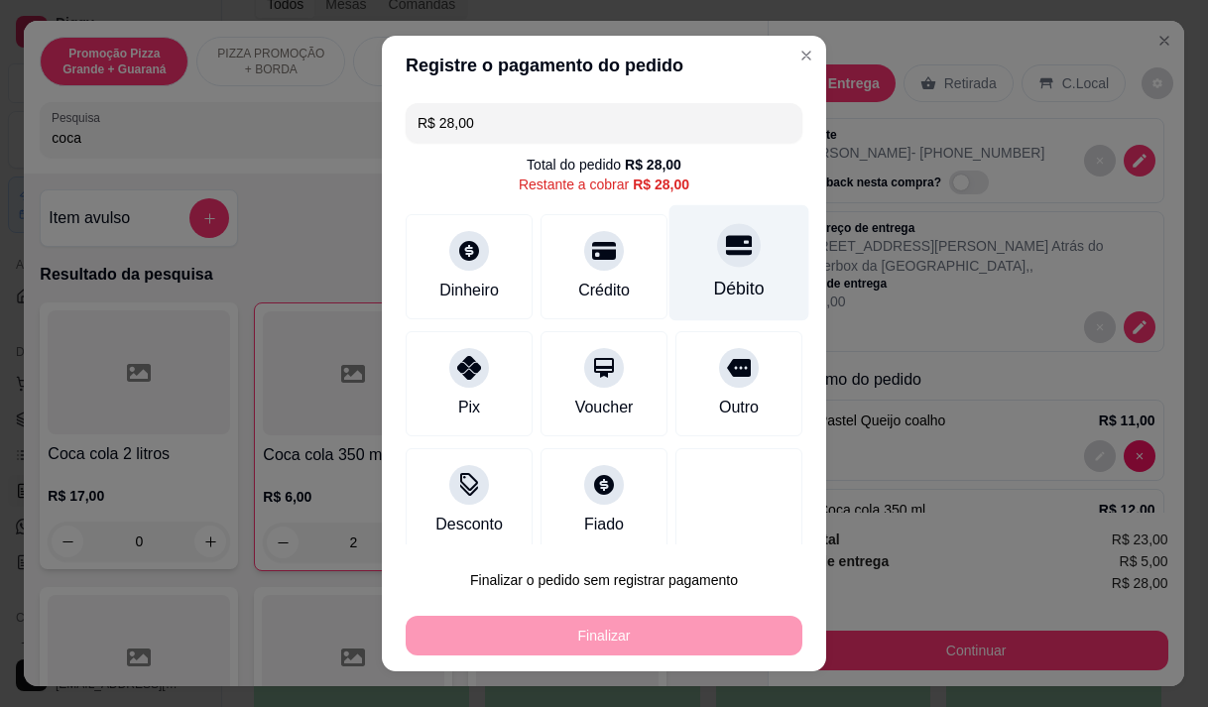
click at [682, 269] on div "Débito" at bounding box center [740, 262] width 140 height 116
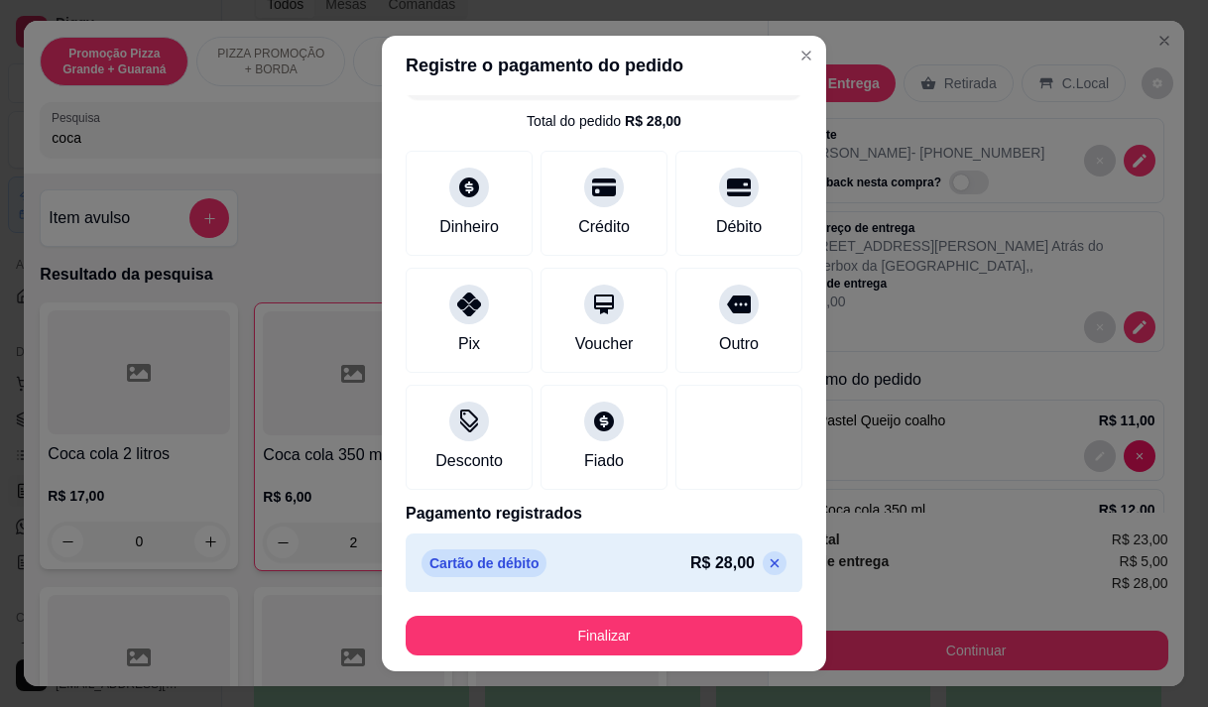
scroll to position [52, 0]
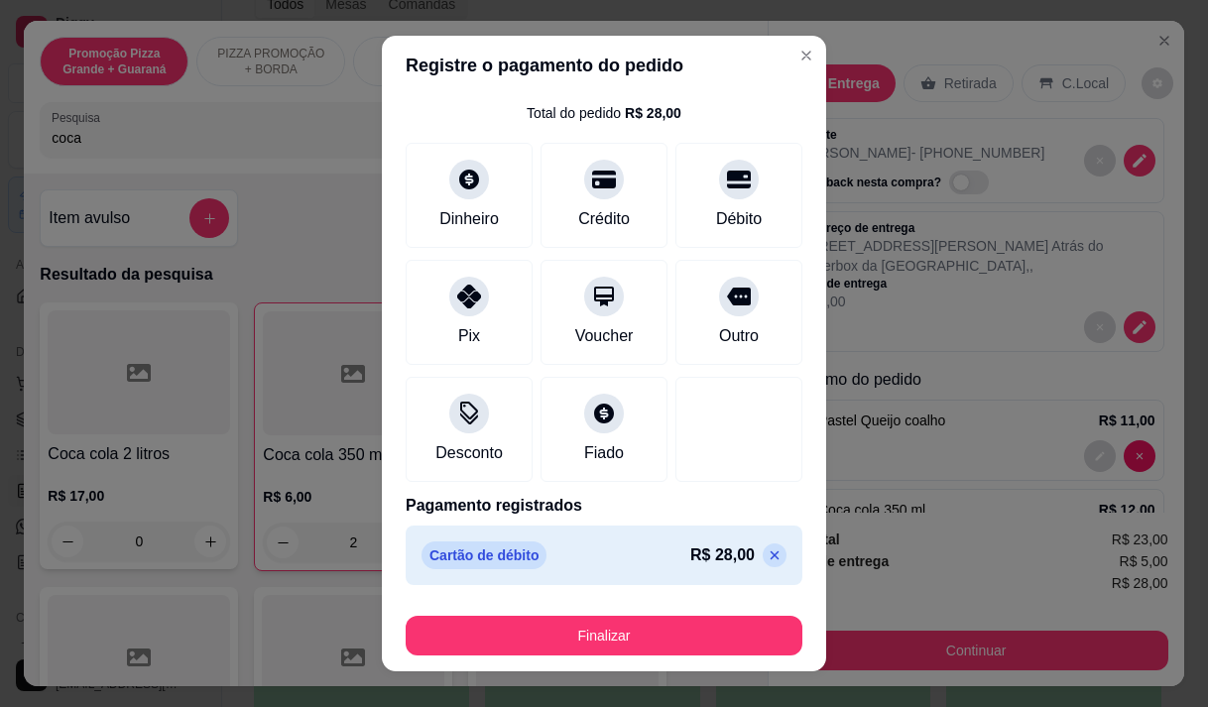
click at [767, 559] on icon at bounding box center [775, 556] width 16 height 16
type input "R$ 28,00"
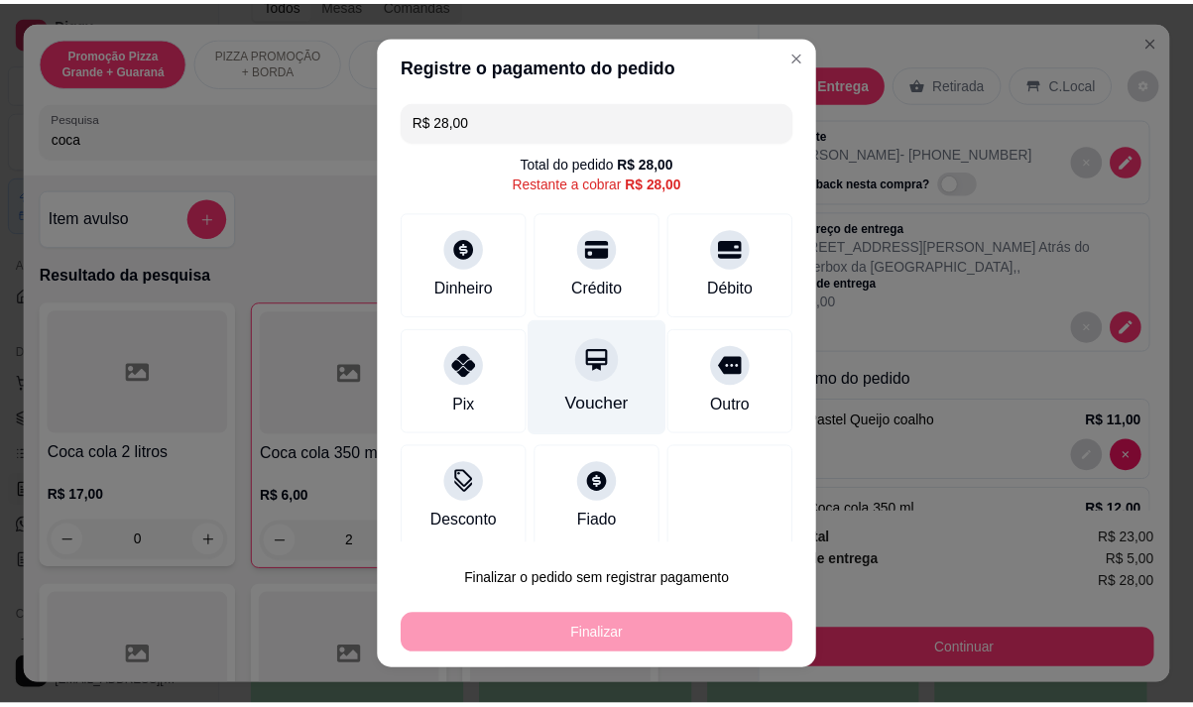
scroll to position [0, 0]
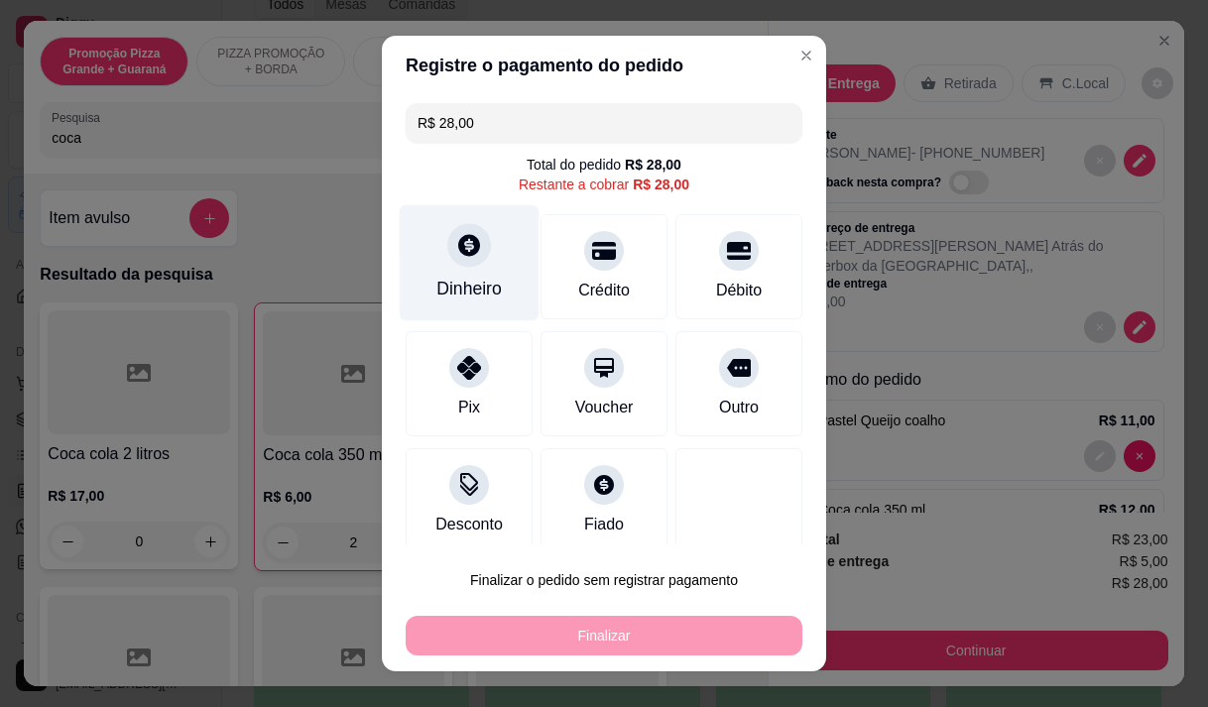
click at [465, 278] on div "Dinheiro" at bounding box center [468, 289] width 65 height 26
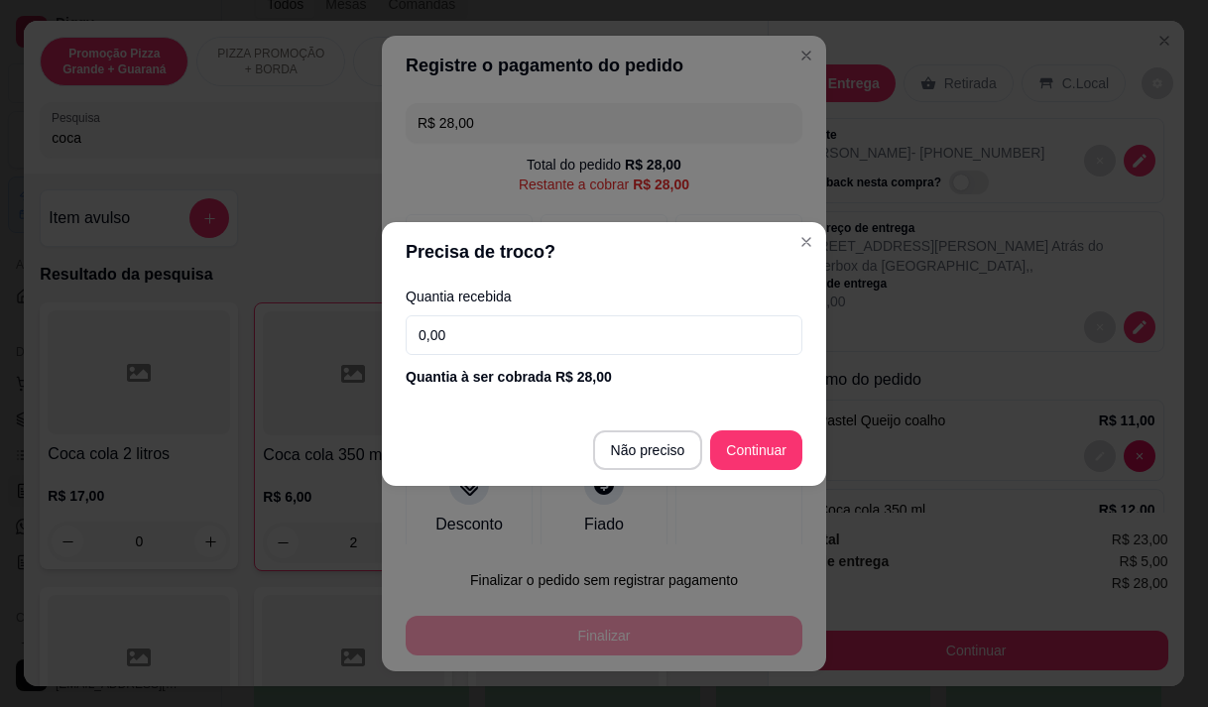
click at [564, 318] on input "0,00" at bounding box center [604, 335] width 397 height 40
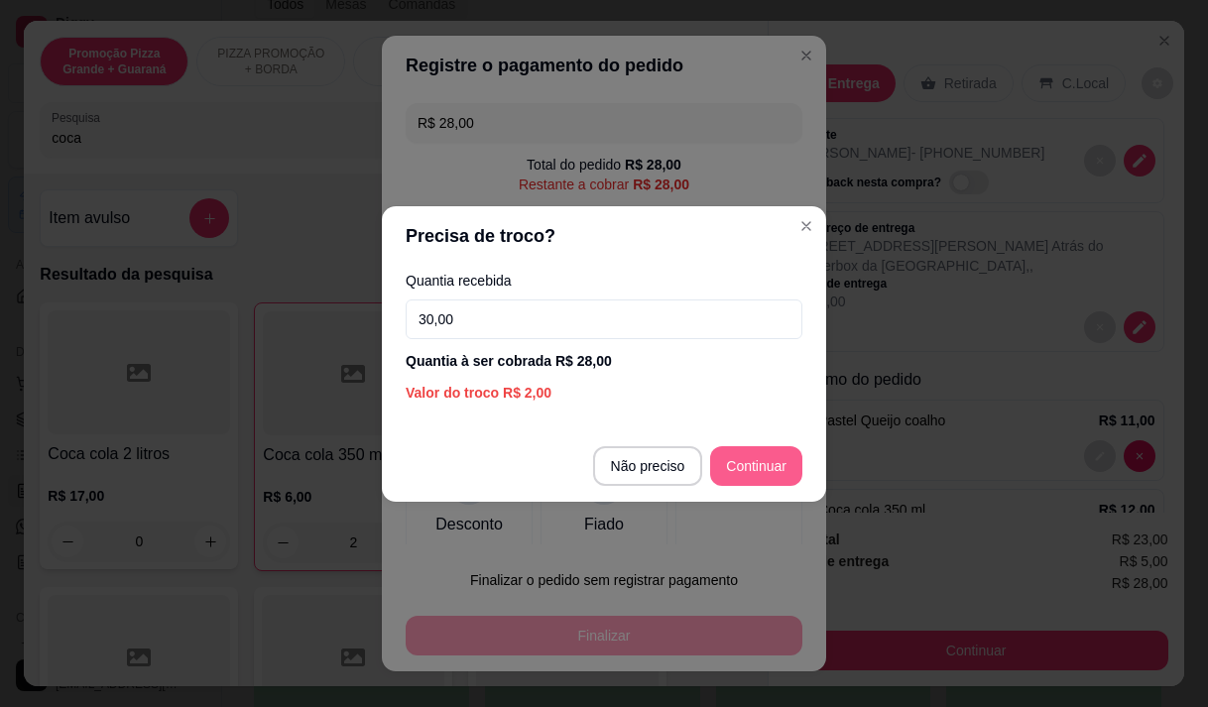
type input "30,00"
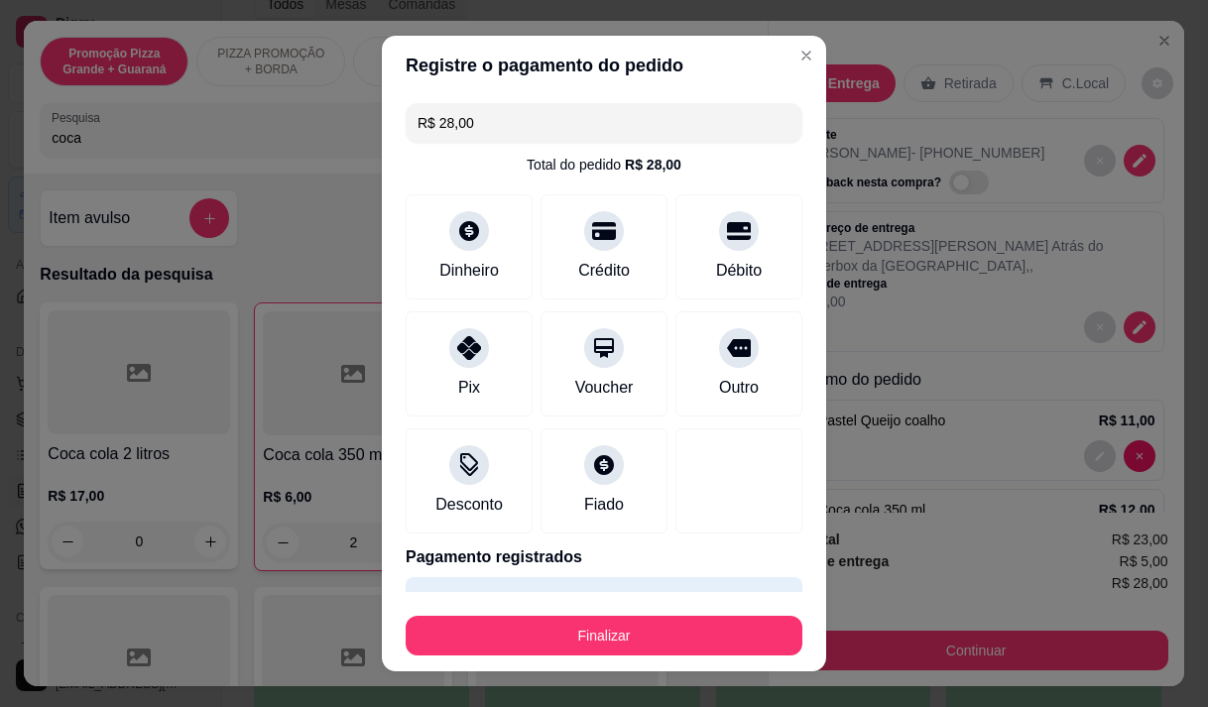
type input "R$ 0,00"
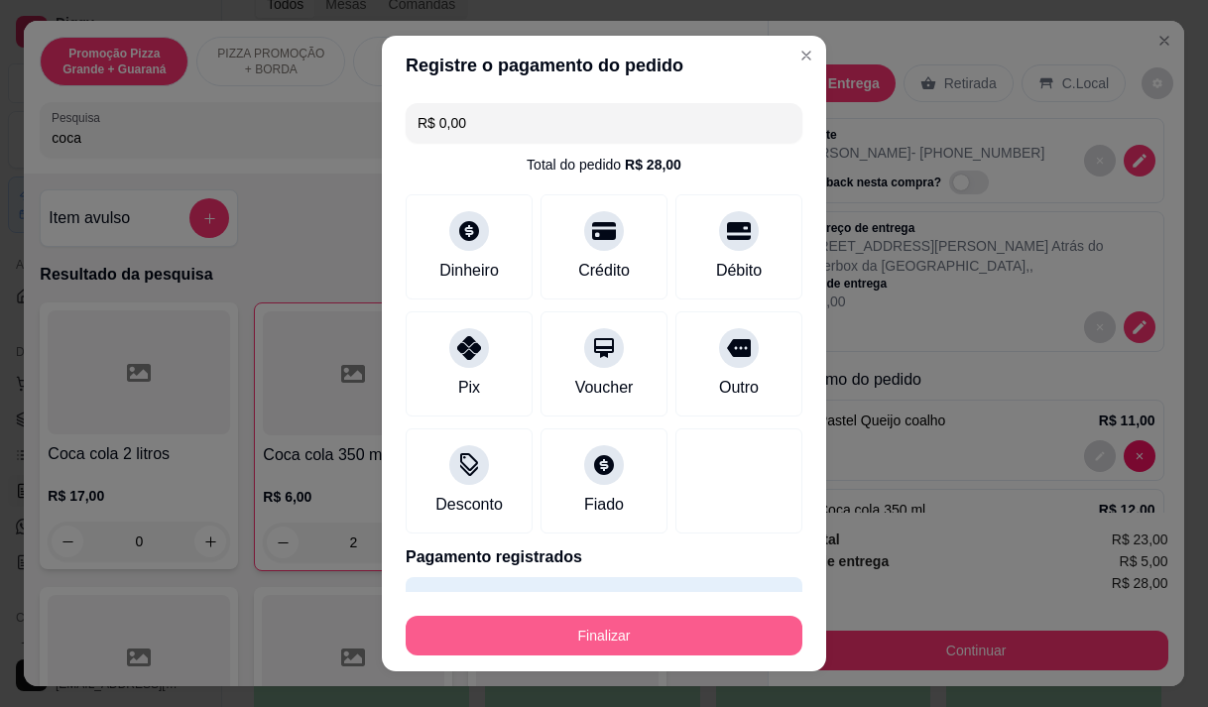
click at [751, 619] on button "Finalizar" at bounding box center [604, 636] width 397 height 40
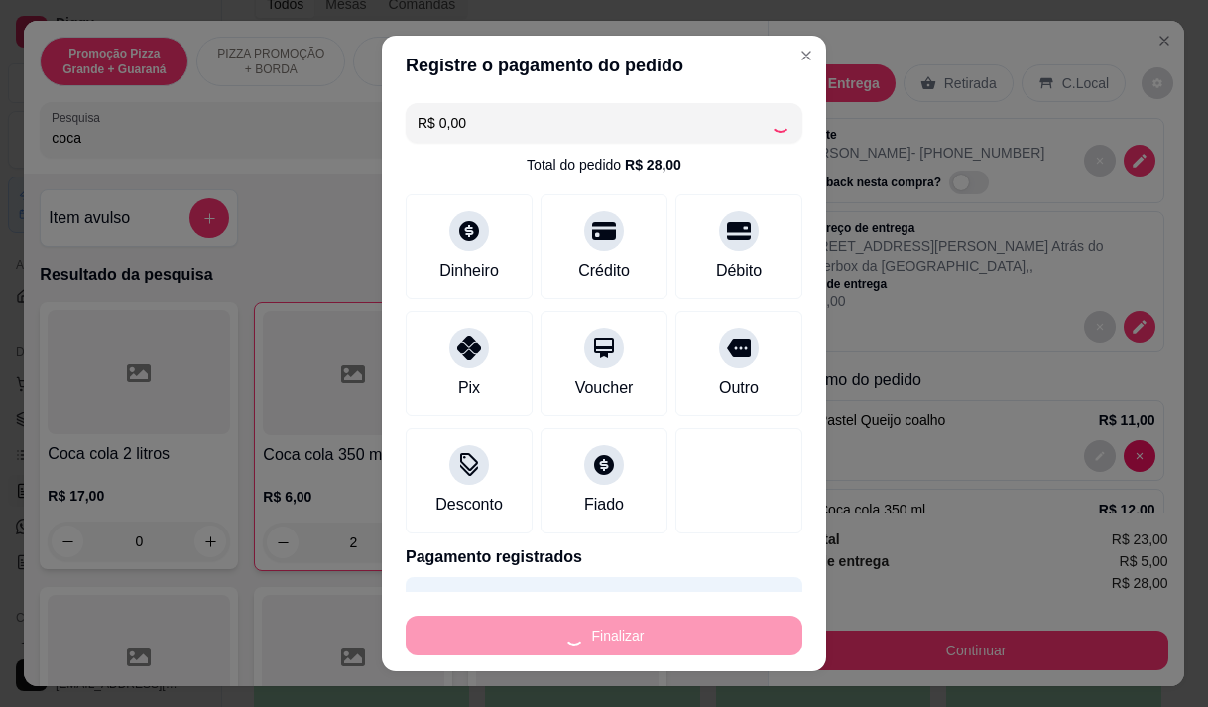
type input "0"
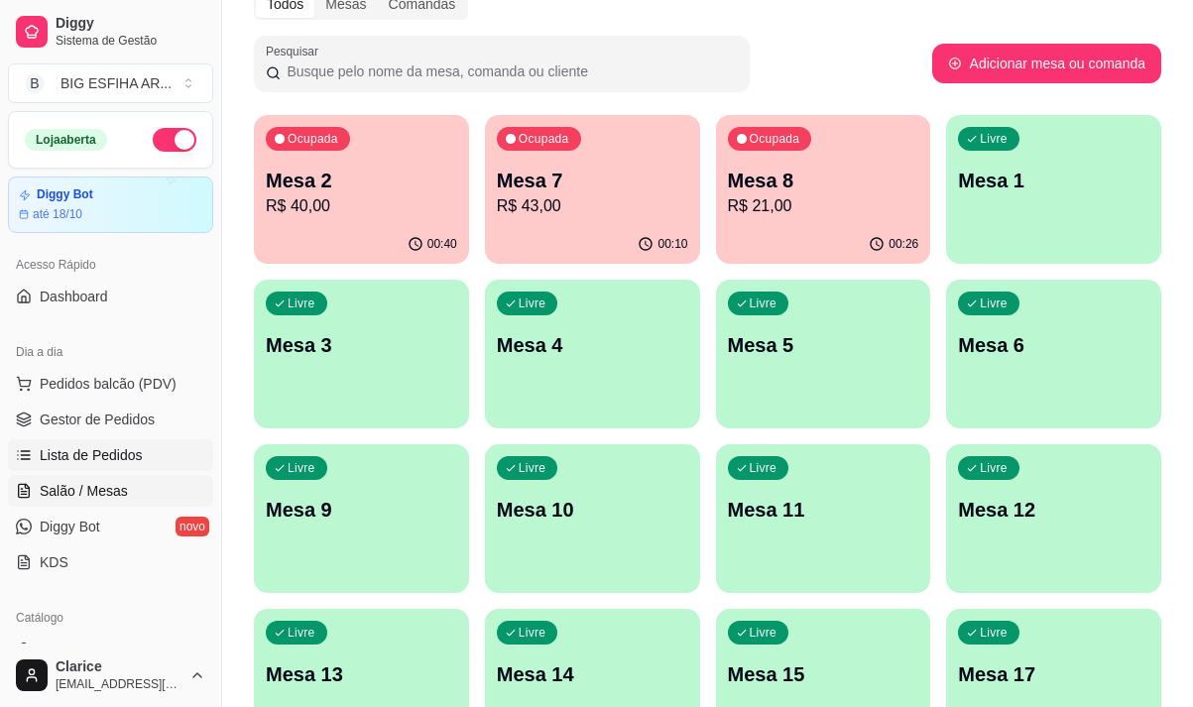
click at [95, 452] on span "Lista de Pedidos" at bounding box center [91, 455] width 103 height 20
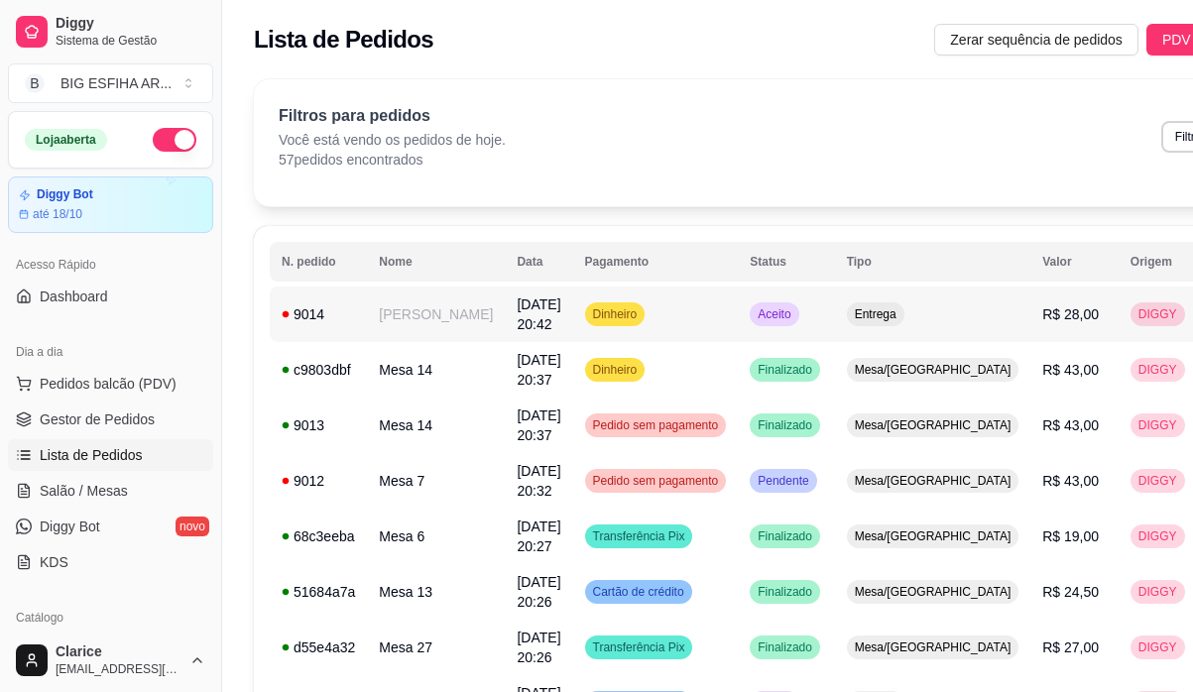
click at [396, 328] on td "[PERSON_NAME]" at bounding box center [436, 315] width 138 height 56
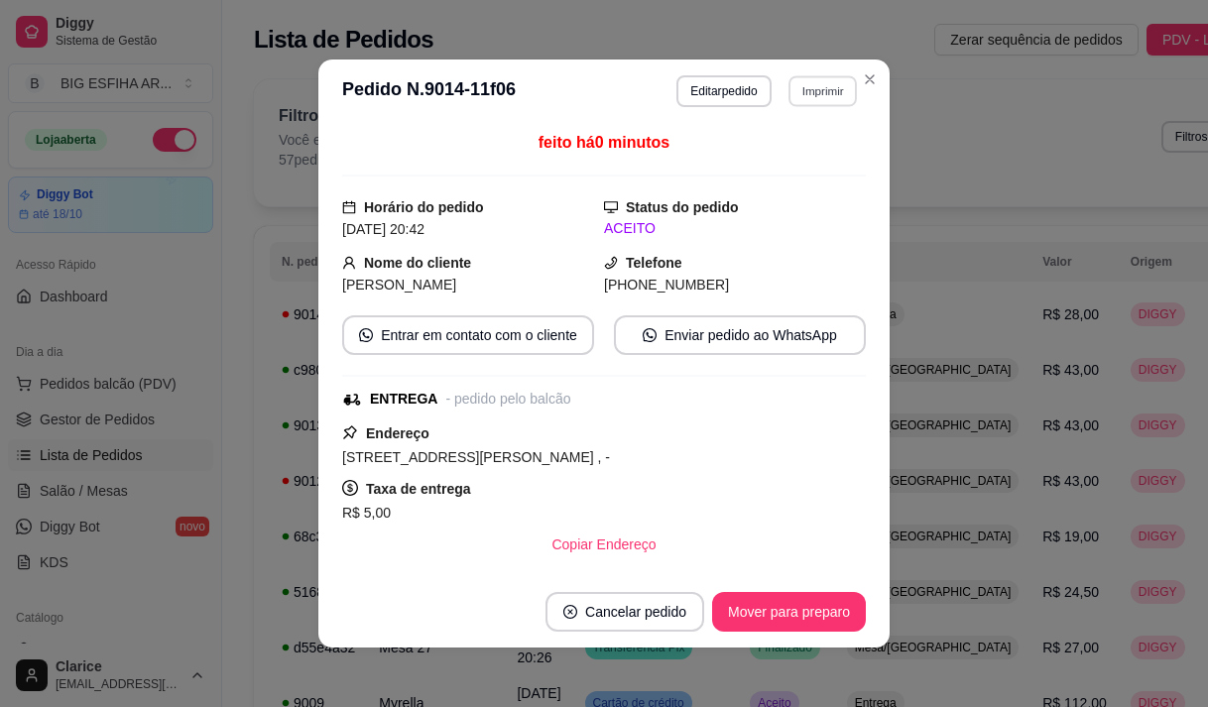
click at [804, 89] on button "Imprimir" at bounding box center [823, 90] width 68 height 31
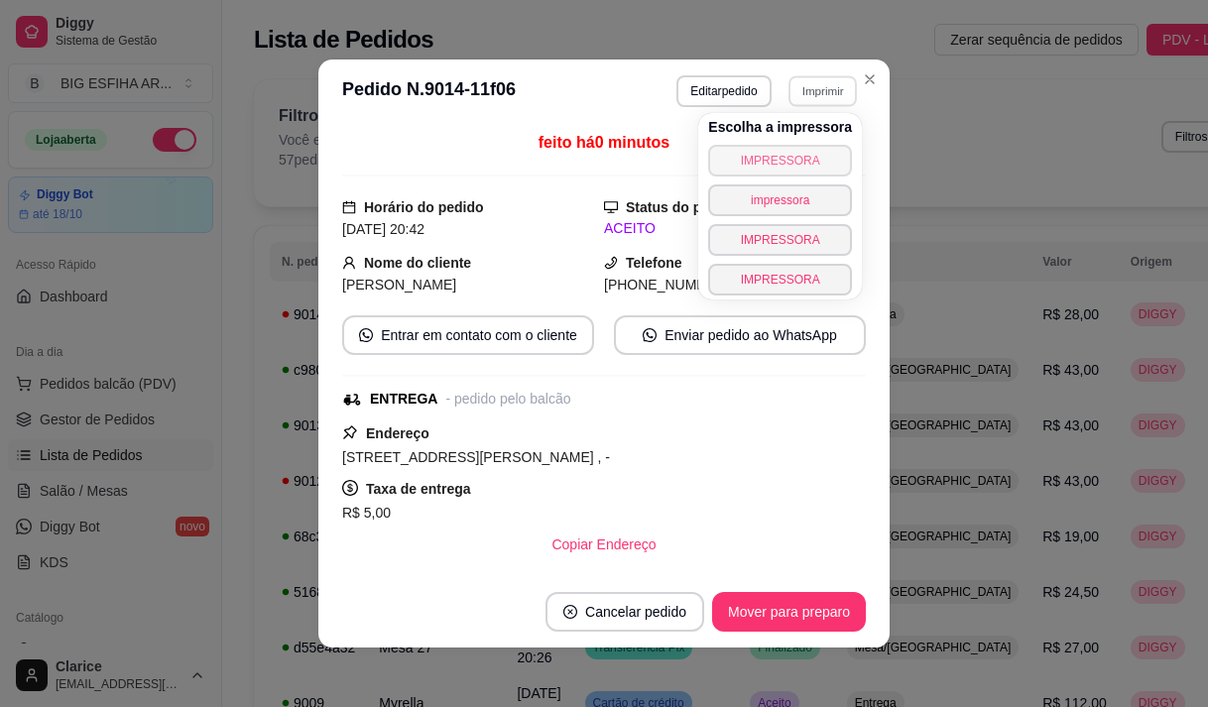
click at [767, 148] on button "IMPRESSORA" at bounding box center [780, 161] width 144 height 32
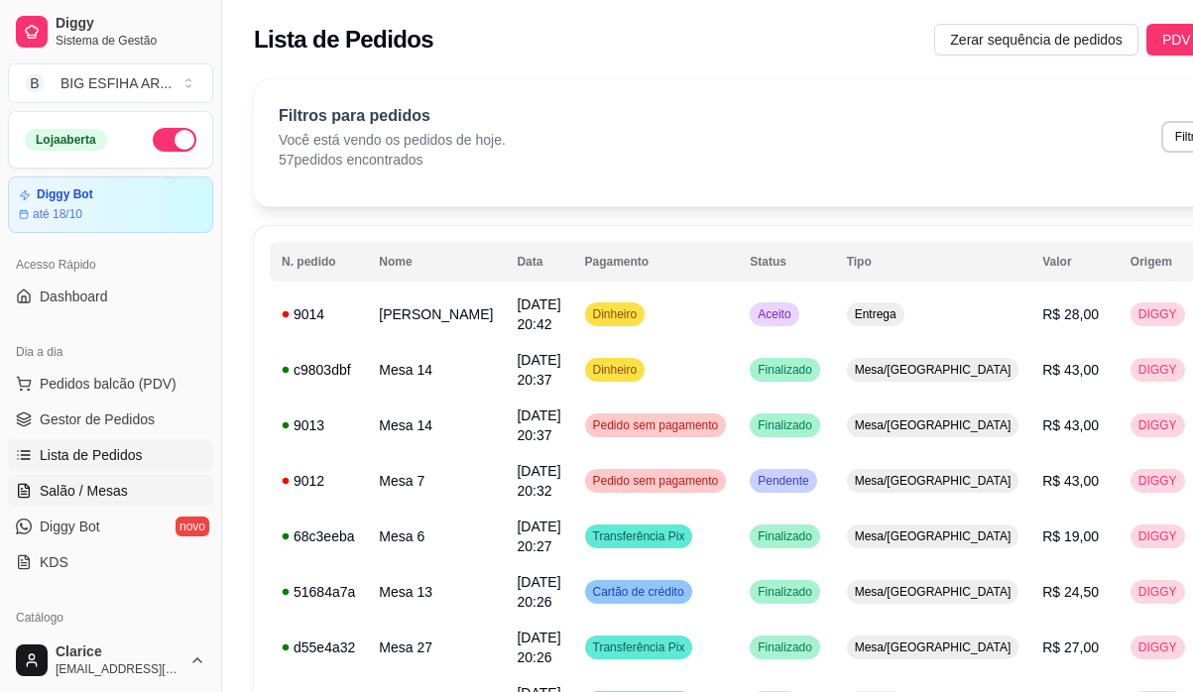
click at [138, 483] on link "Salão / Mesas" at bounding box center [110, 491] width 205 height 32
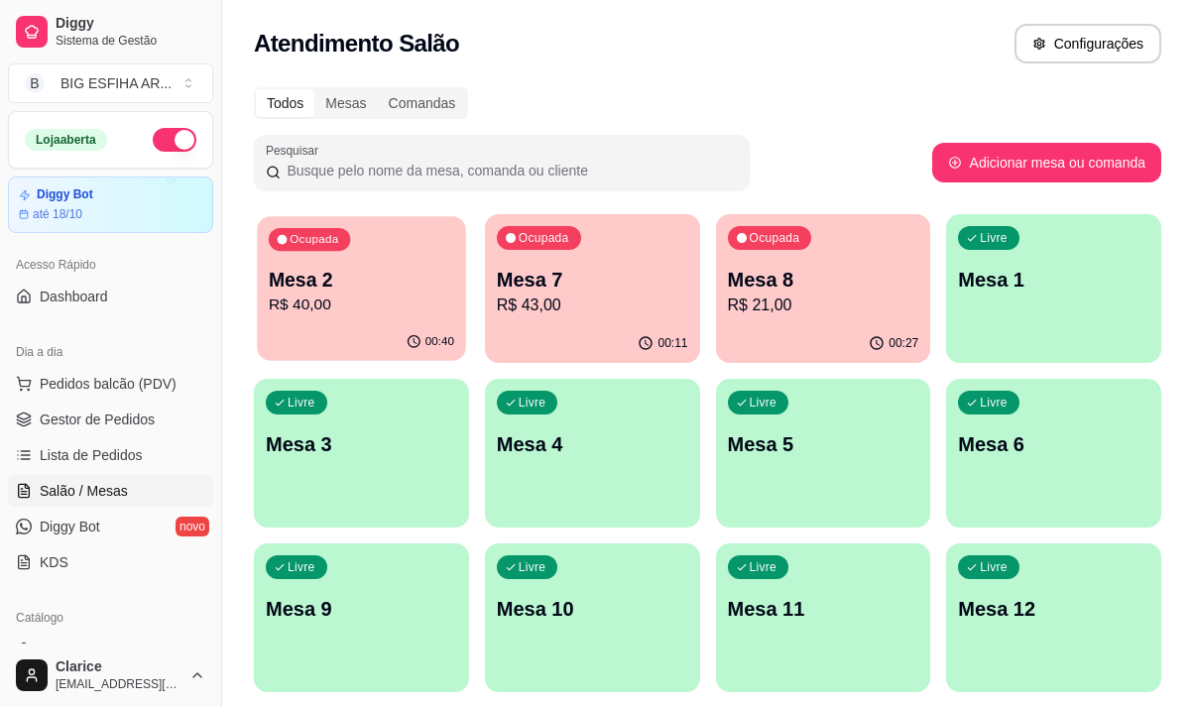
click at [358, 325] on div "00:40" at bounding box center [361, 342] width 208 height 38
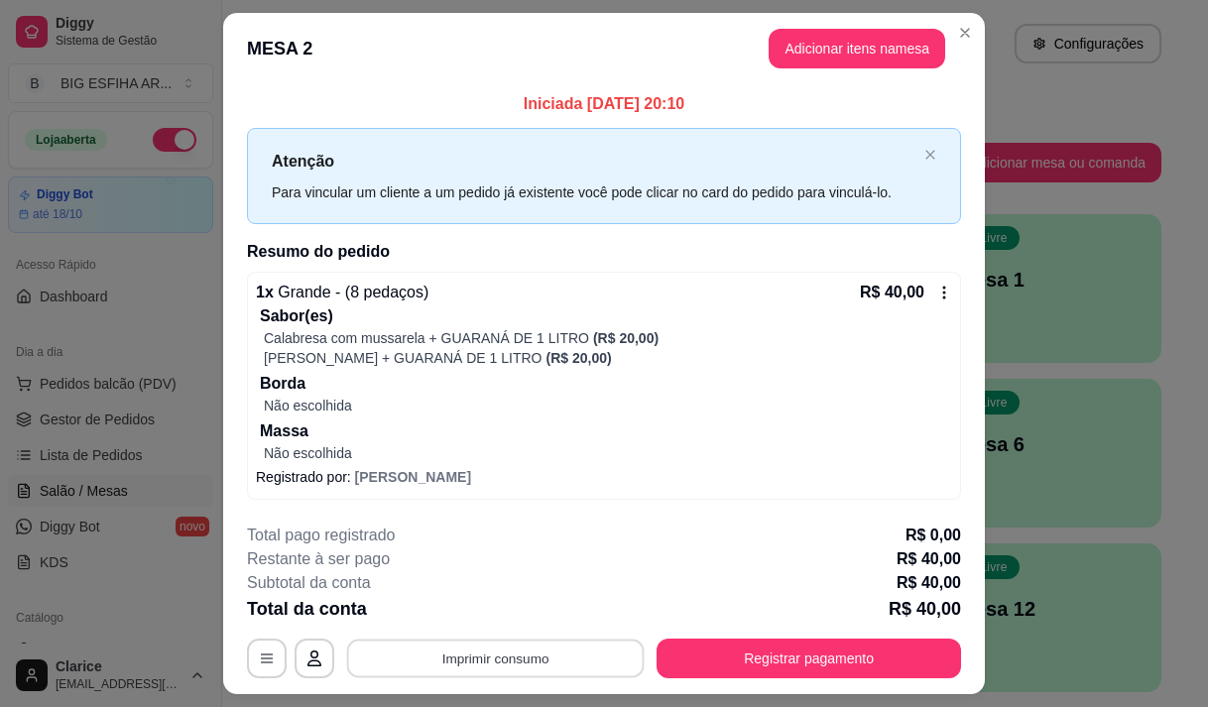
click at [589, 645] on button "Imprimir consumo" at bounding box center [496, 659] width 298 height 39
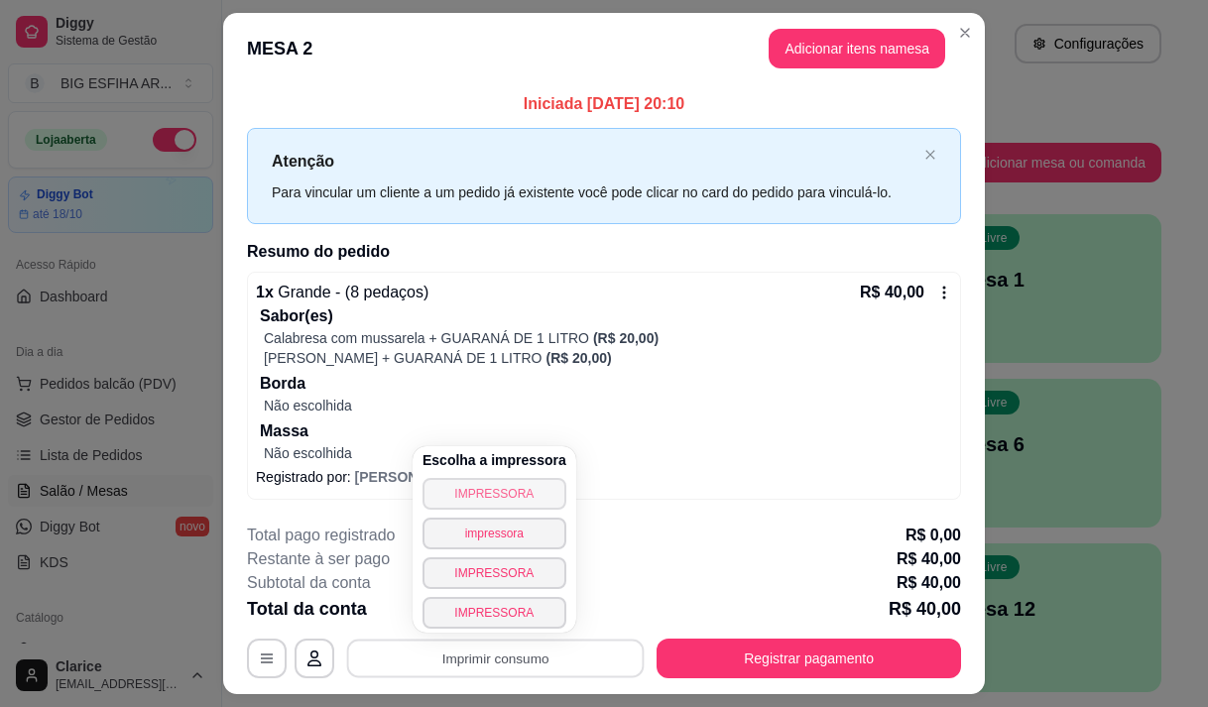
click at [502, 482] on button "IMPRESSORA" at bounding box center [495, 494] width 144 height 32
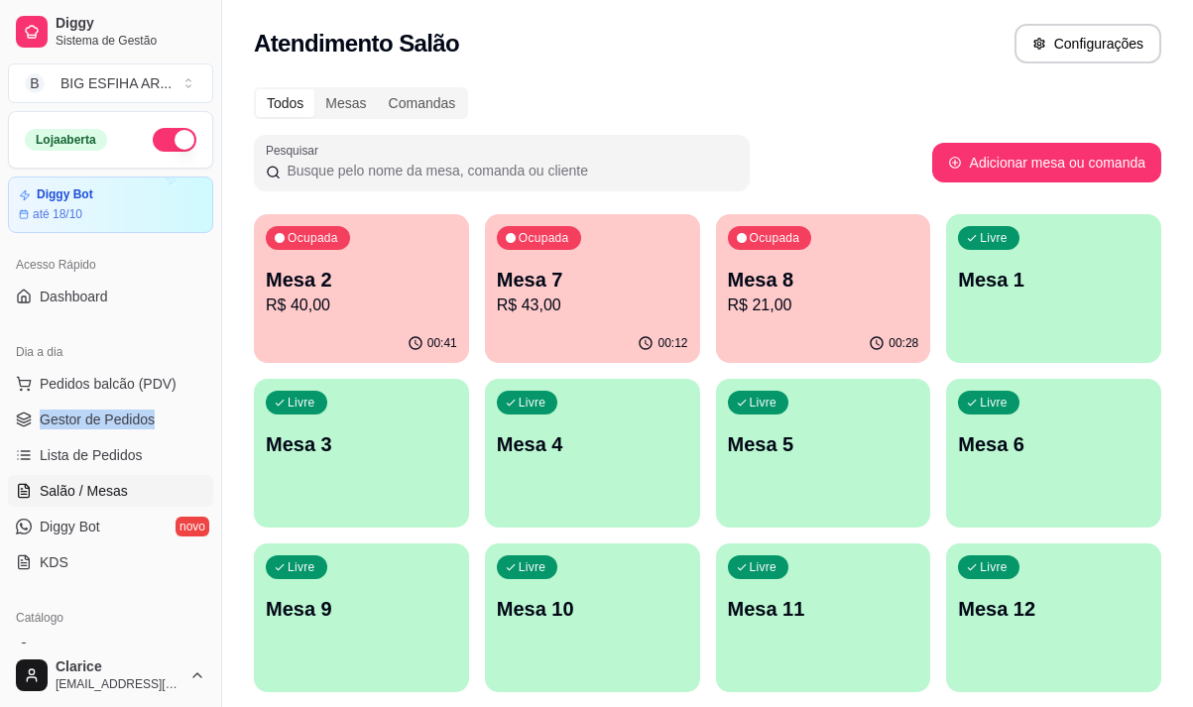
click at [205, 402] on div "Dia a dia Pedidos balcão (PDV) Gestor de Pedidos Lista de Pedidos Salão / Mesas…" at bounding box center [110, 457] width 221 height 258
click at [349, 328] on div "00:41" at bounding box center [361, 343] width 215 height 39
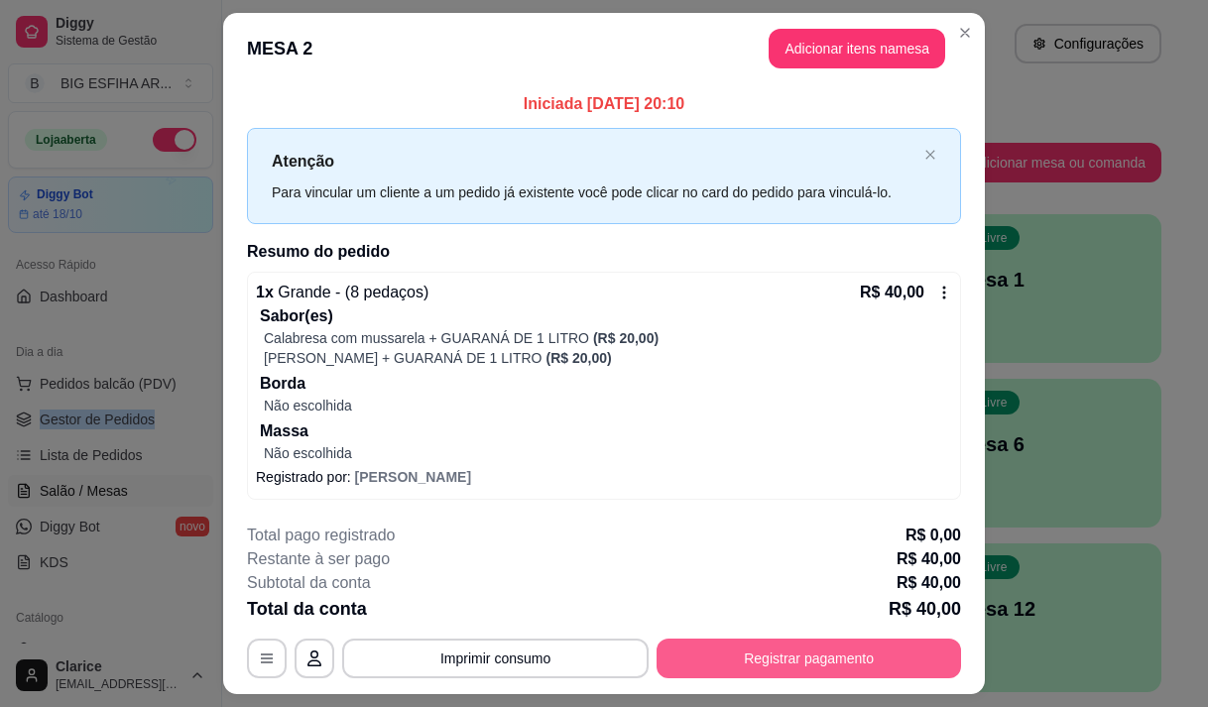
click at [747, 663] on button "Registrar pagamento" at bounding box center [809, 659] width 305 height 40
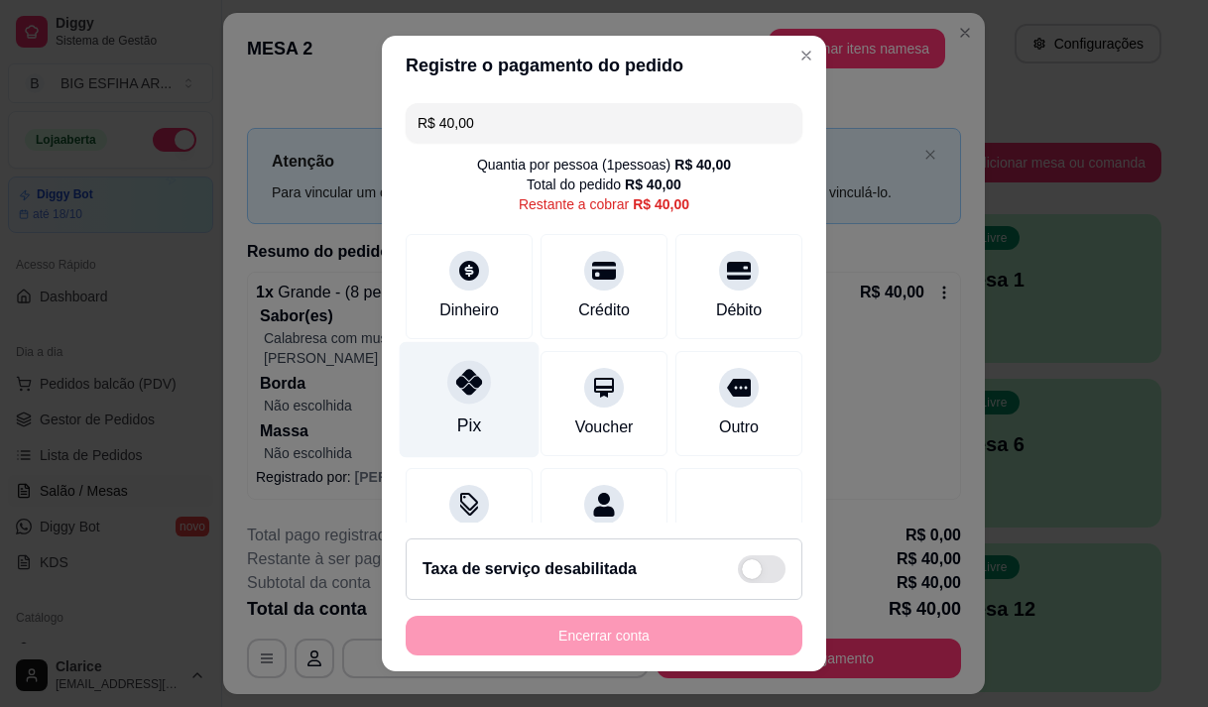
click at [467, 400] on div at bounding box center [469, 382] width 44 height 44
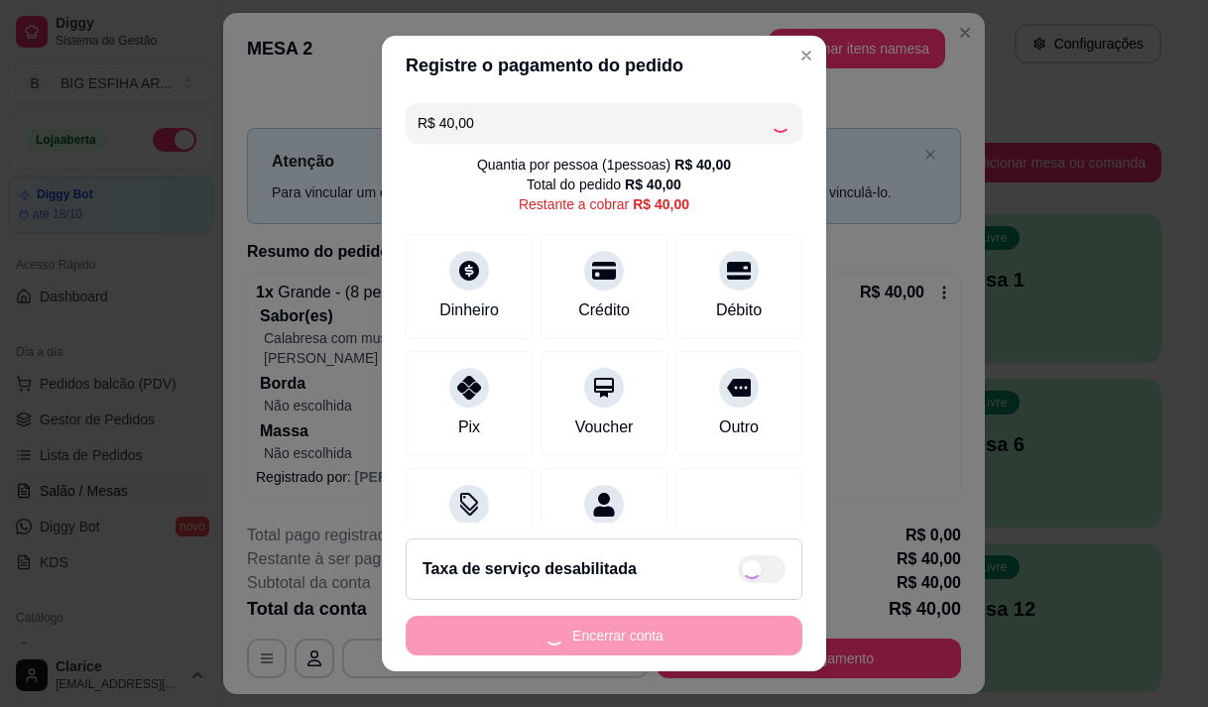
type input "R$ 0,00"
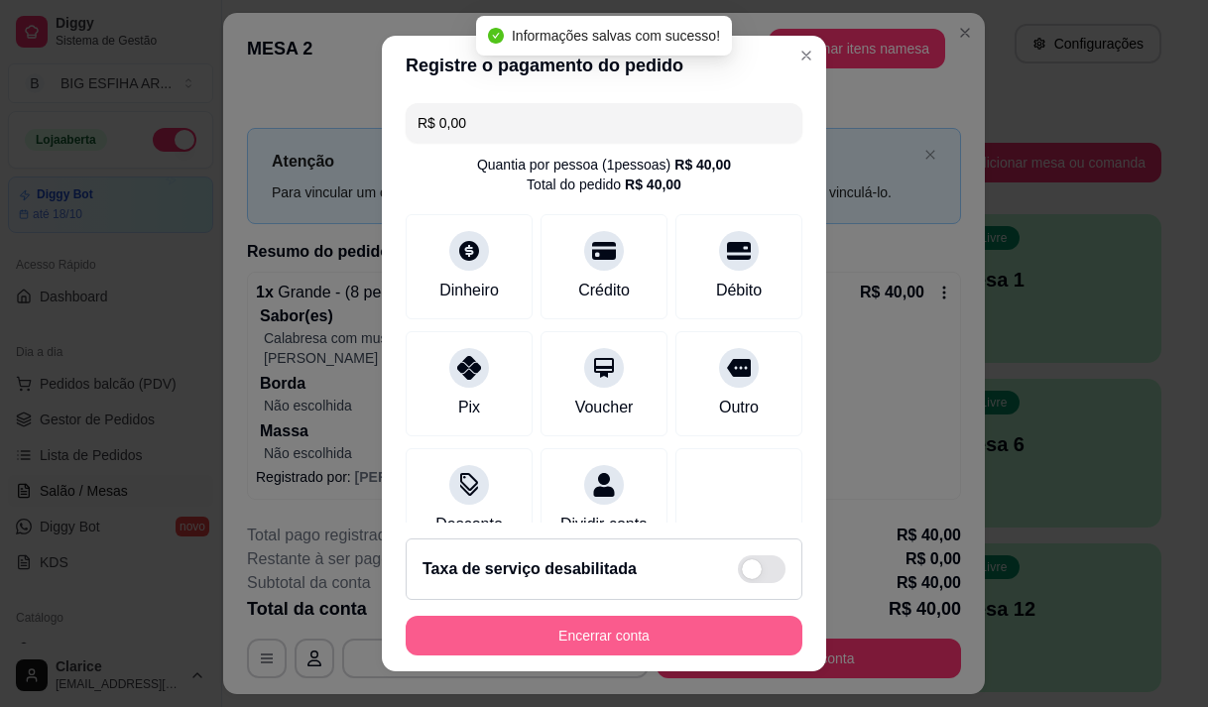
click at [587, 639] on button "Encerrar conta" at bounding box center [604, 636] width 397 height 40
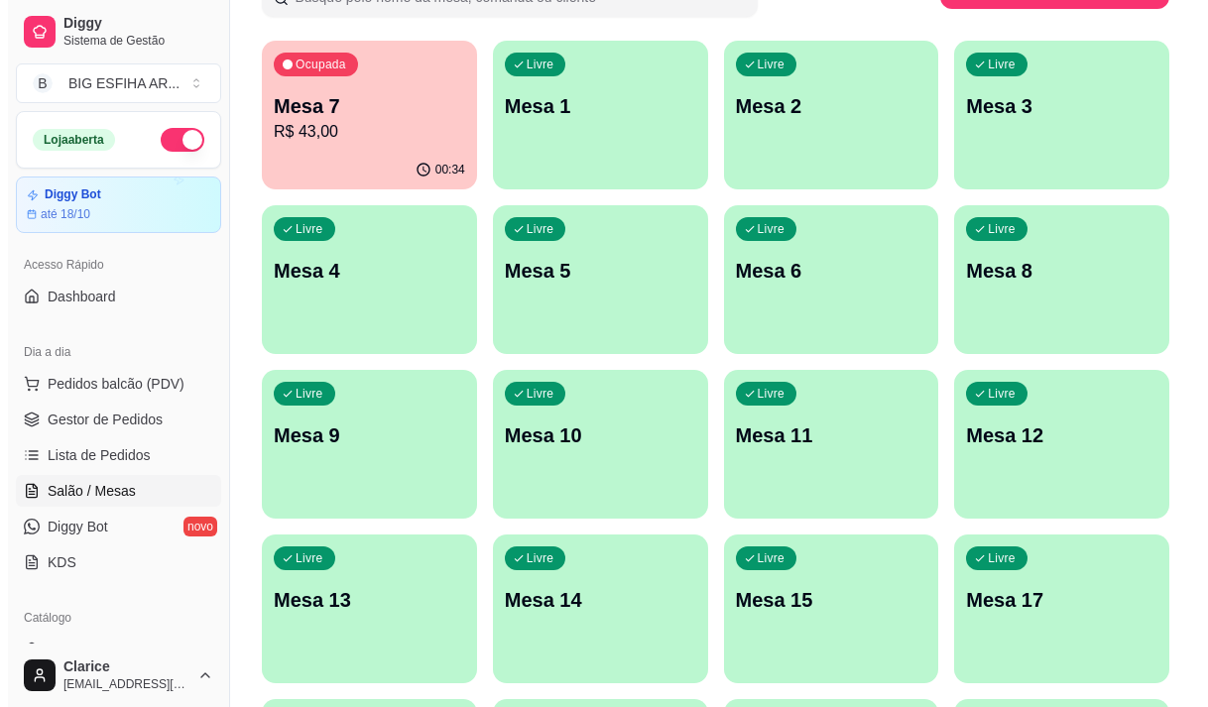
scroll to position [198, 0]
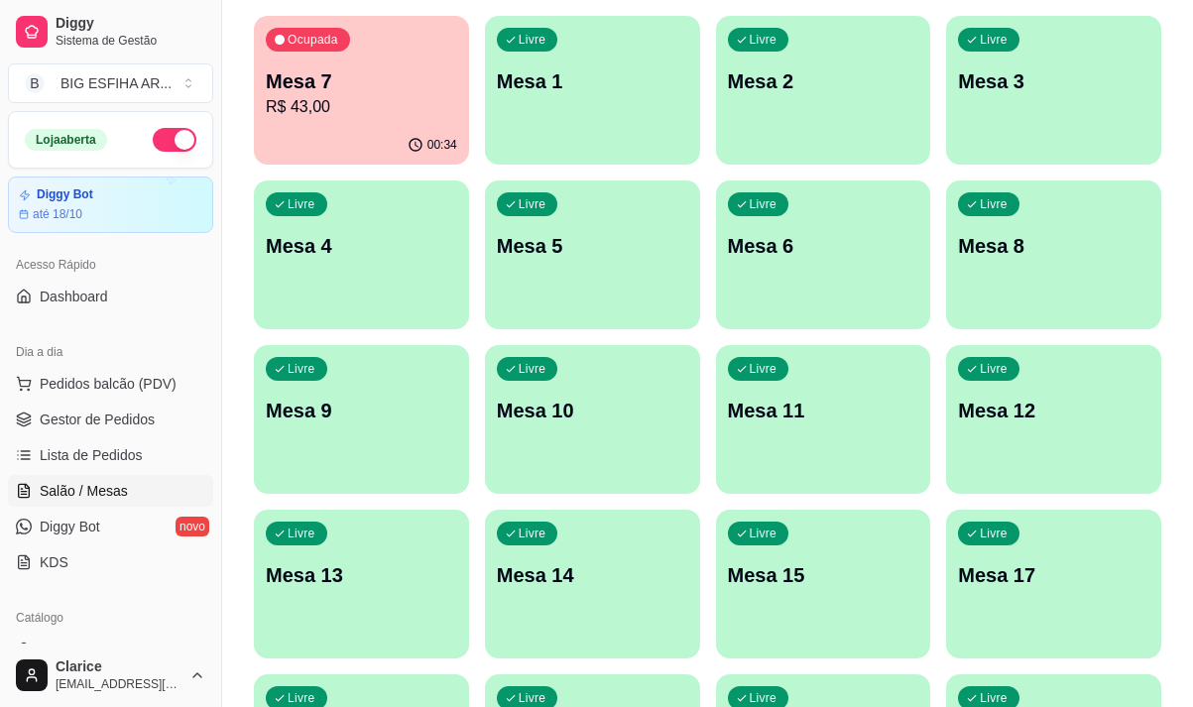
click at [920, 443] on div "Livre Mesa 11" at bounding box center [823, 407] width 215 height 125
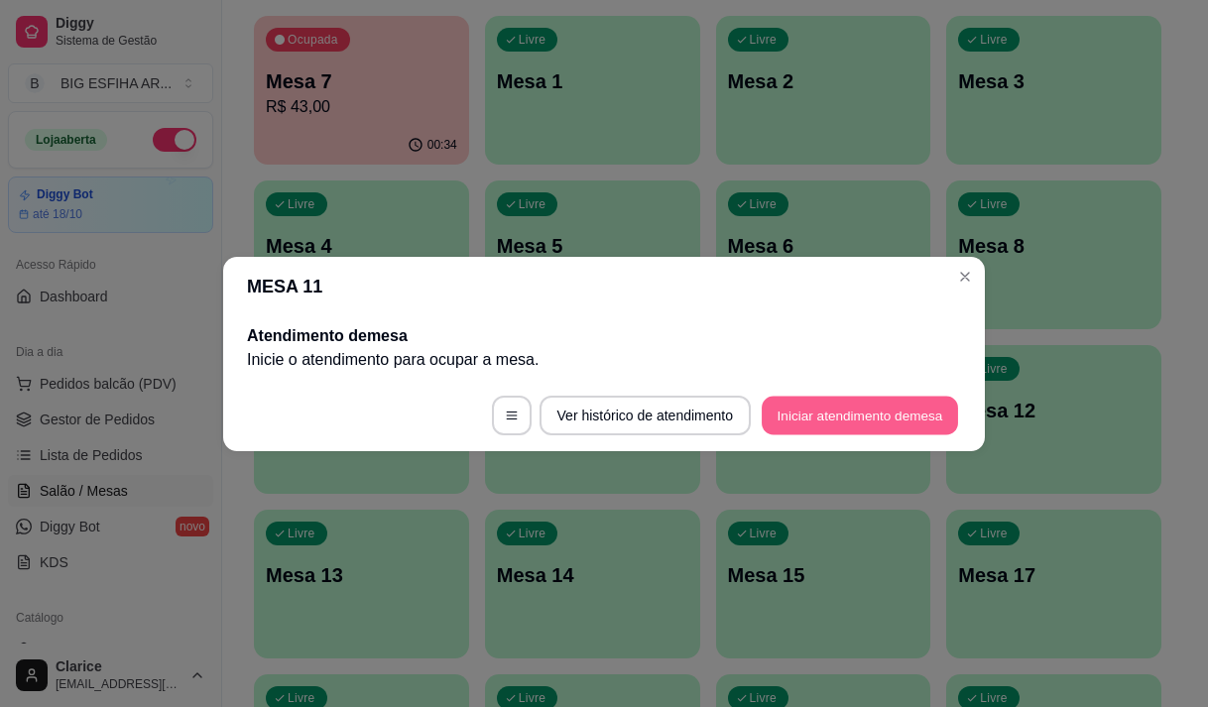
click at [856, 406] on button "Iniciar atendimento de mesa" at bounding box center [860, 415] width 196 height 39
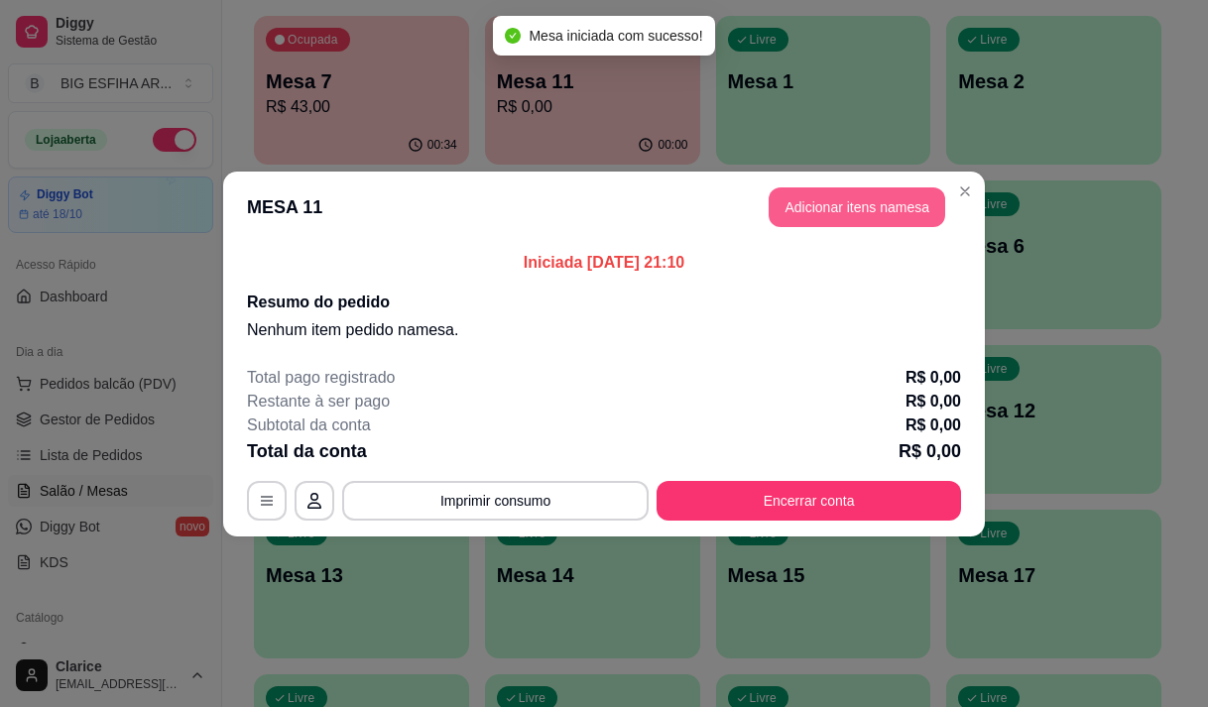
click at [821, 203] on button "Adicionar itens na mesa" at bounding box center [857, 207] width 177 height 40
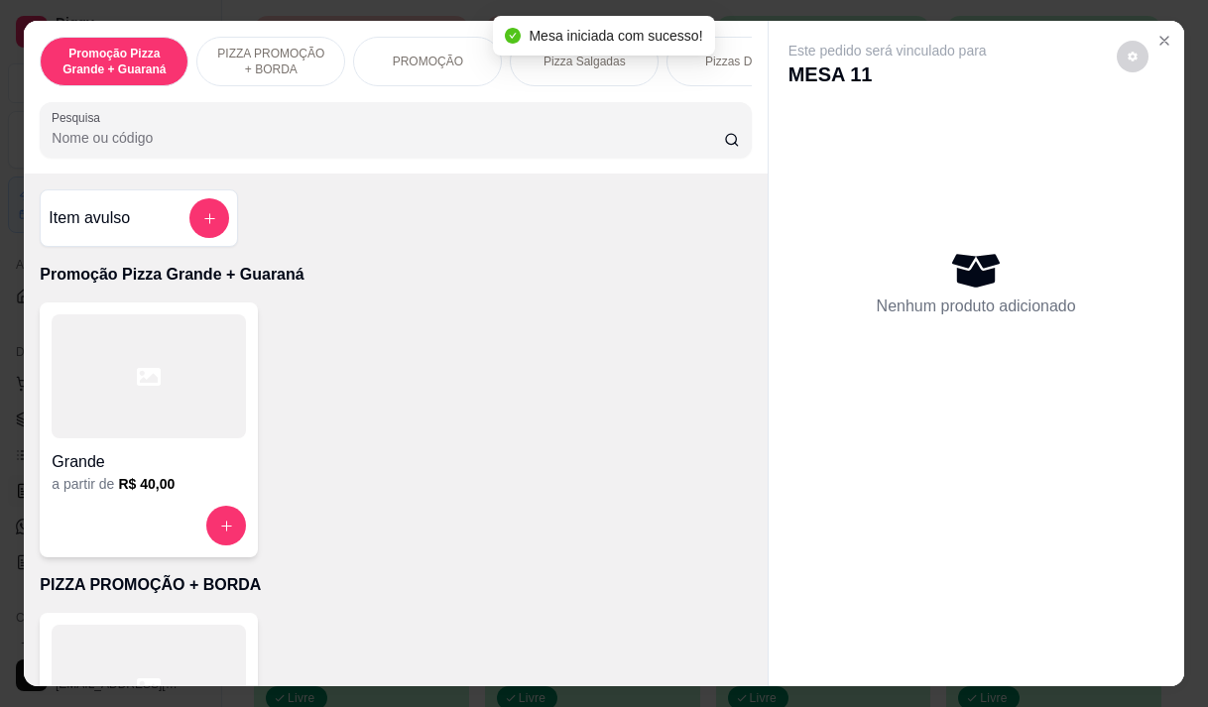
click at [595, 69] on div "Pizza Salgadas" at bounding box center [584, 62] width 149 height 50
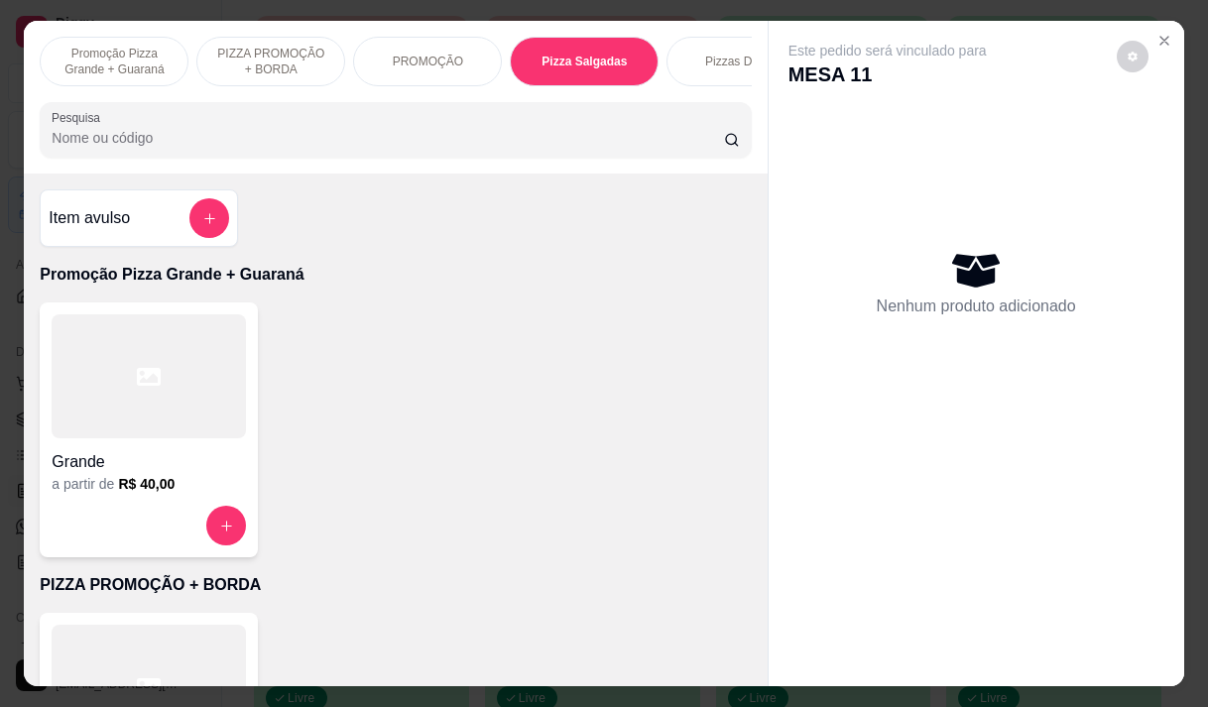
scroll to position [50, 0]
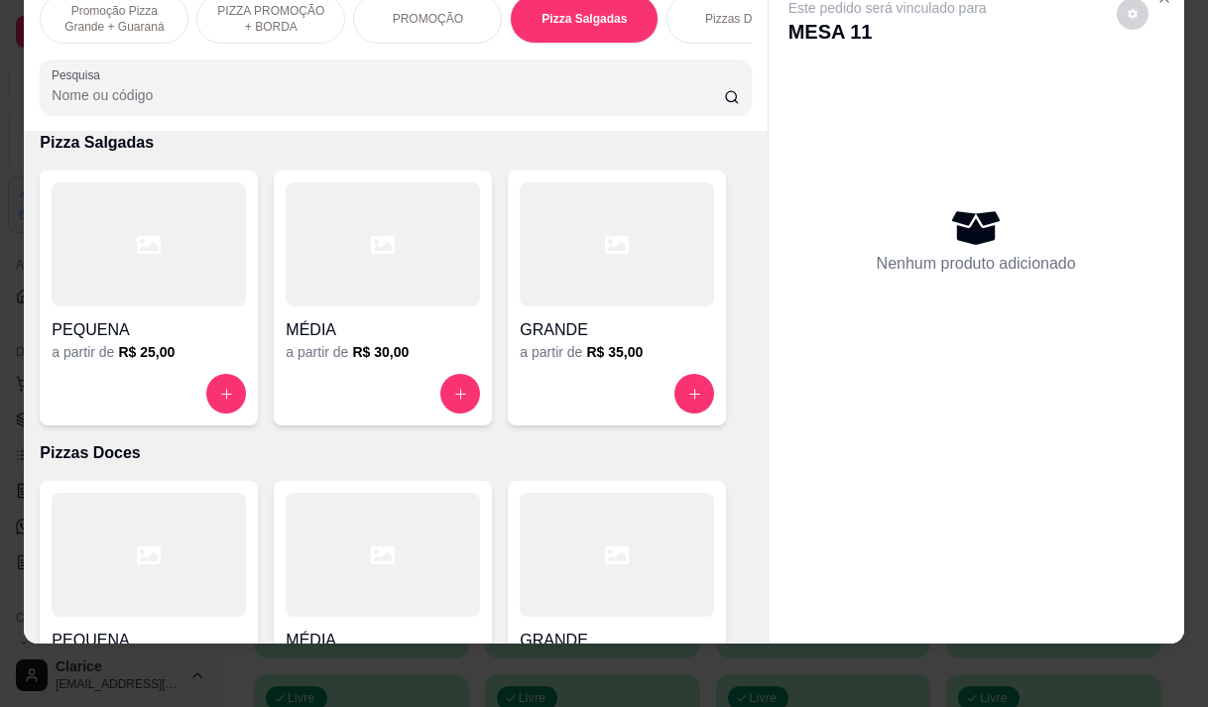
click at [567, 262] on div at bounding box center [617, 245] width 194 height 124
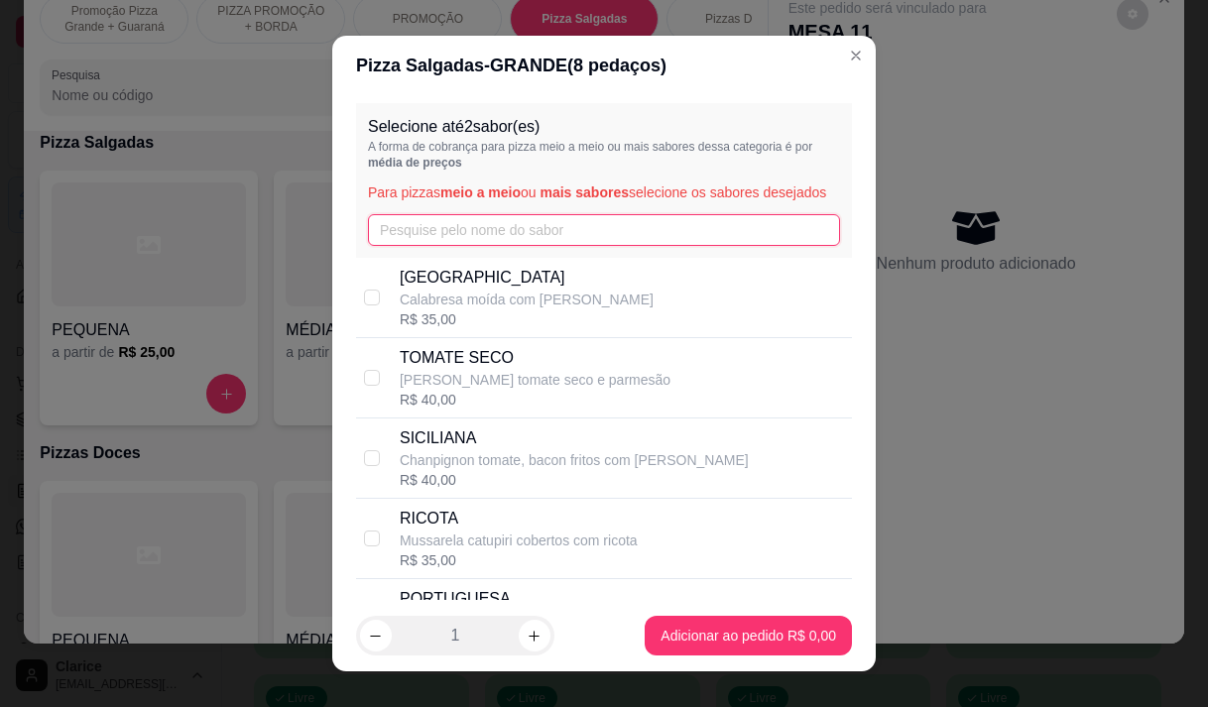
click at [436, 244] on input "text" at bounding box center [604, 230] width 472 height 32
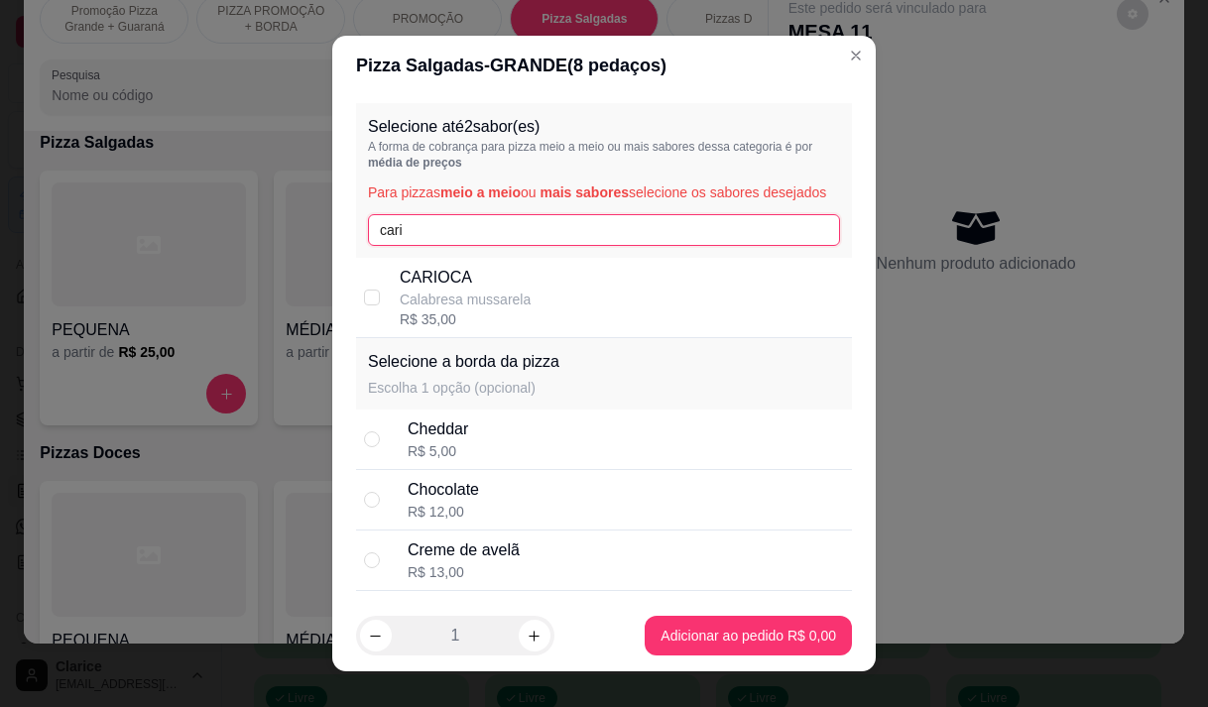
type input "cari"
click at [460, 290] on p "CARIOCA" at bounding box center [465, 278] width 131 height 24
checkbox input "true"
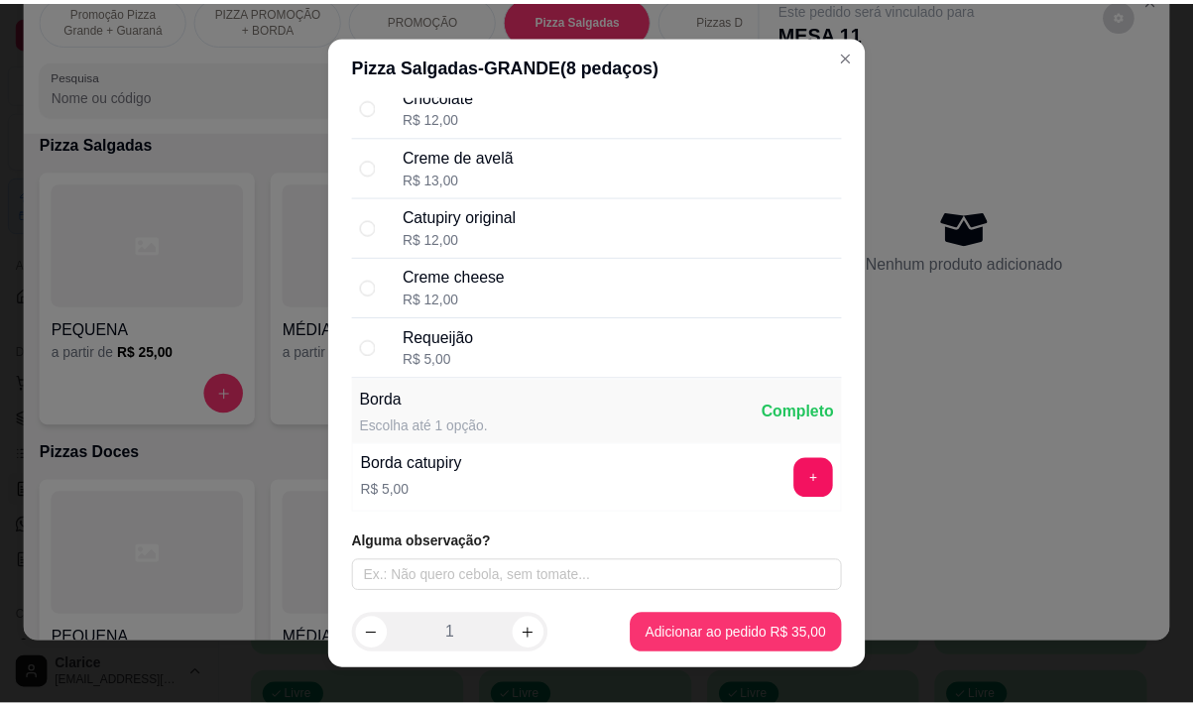
scroll to position [414, 0]
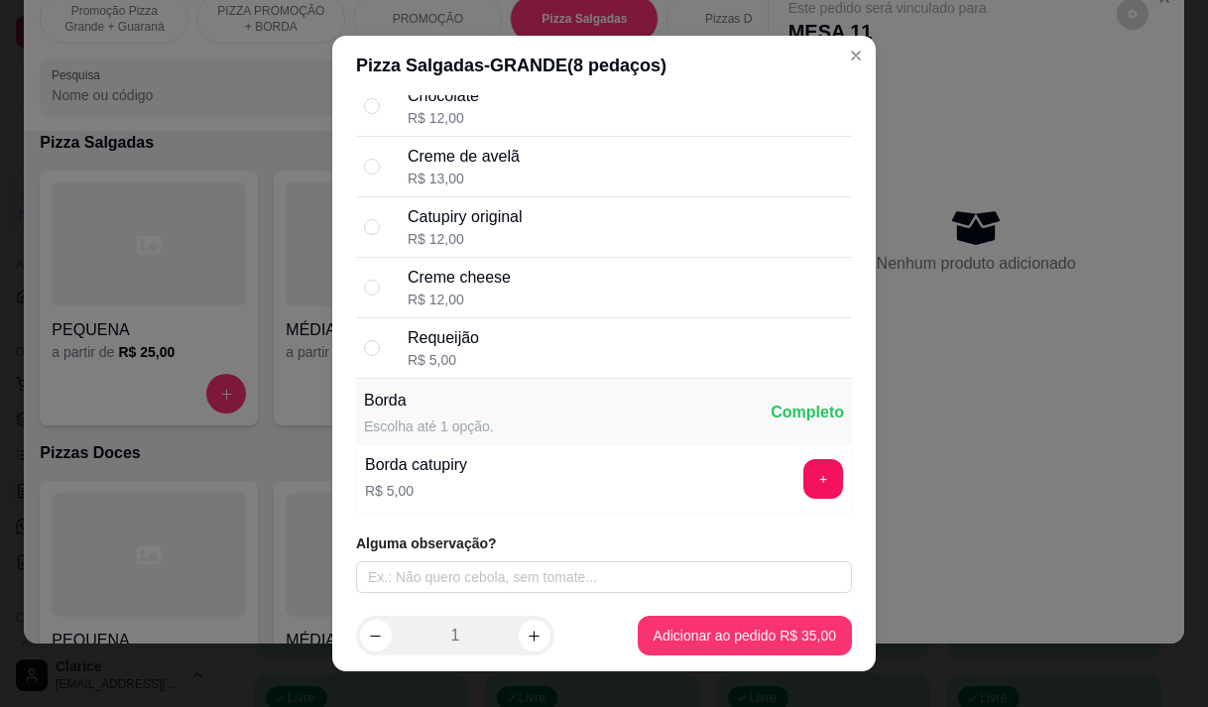
click at [513, 304] on div "Creme cheese R$ 12,00" at bounding box center [626, 288] width 436 height 44
click at [501, 353] on div "Requeijão R$ 5,00" at bounding box center [626, 348] width 436 height 44
radio input "false"
radio input "true"
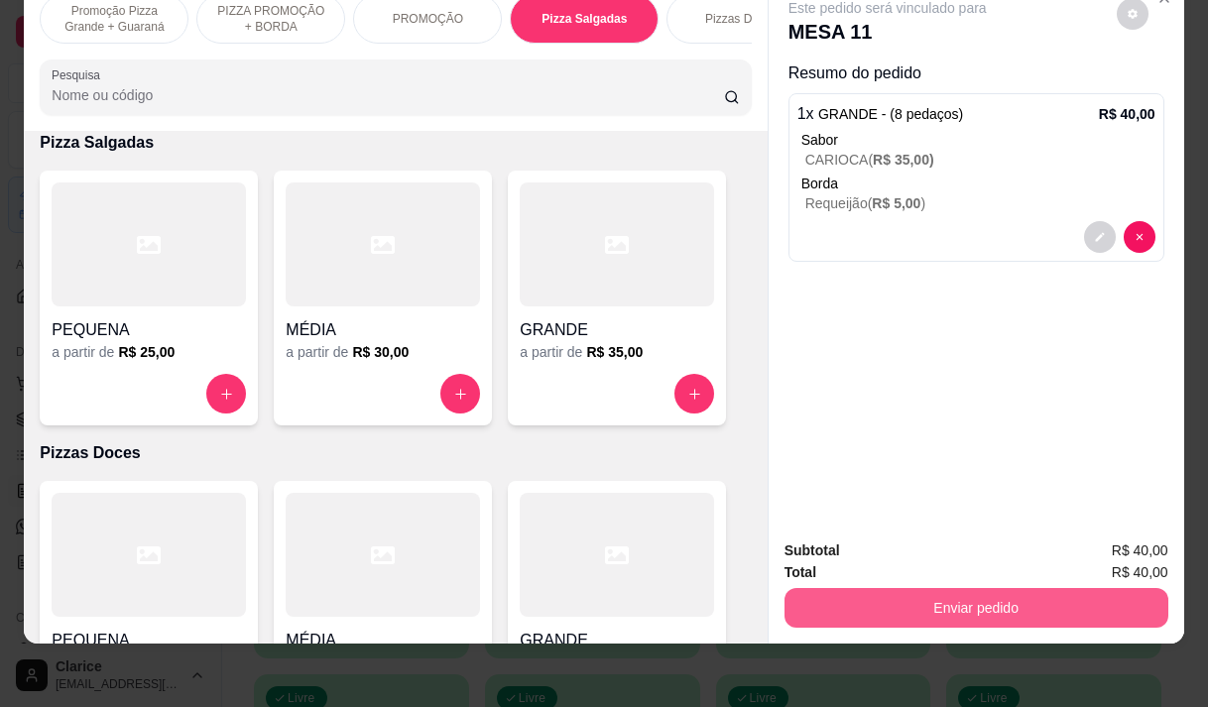
click at [955, 608] on button "Enviar pedido" at bounding box center [977, 608] width 384 height 40
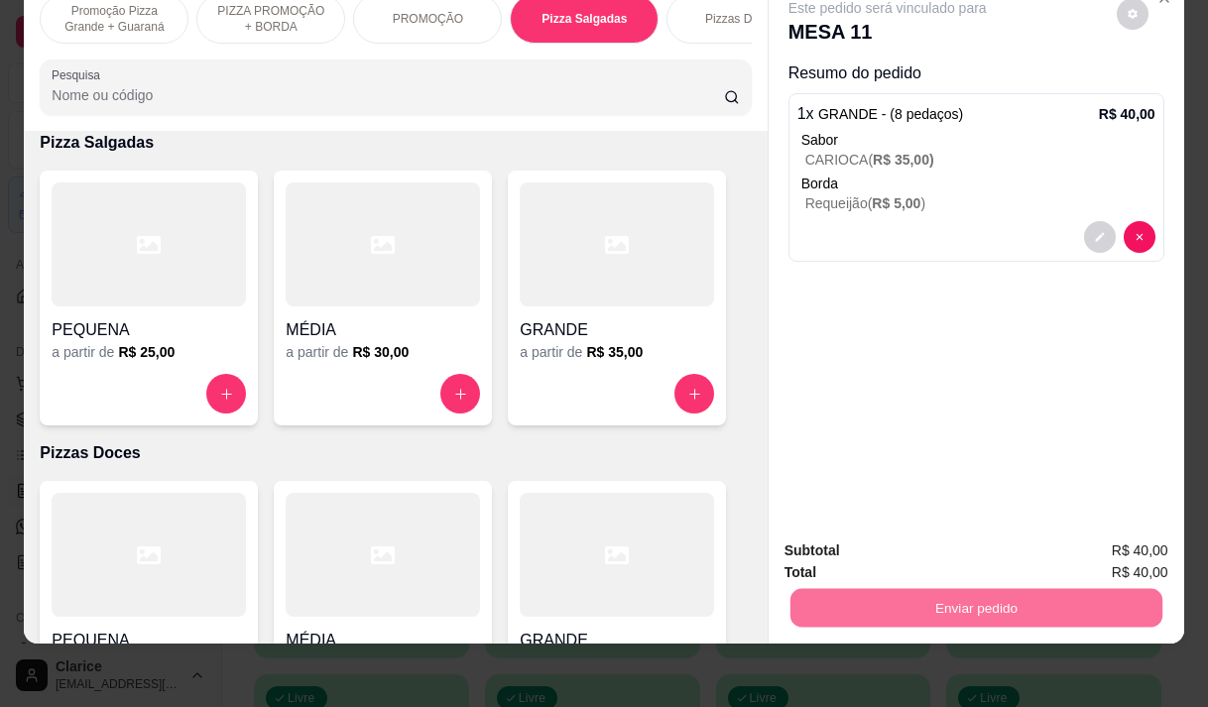
click at [1099, 540] on button "Enviar pedido" at bounding box center [1116, 544] width 109 height 37
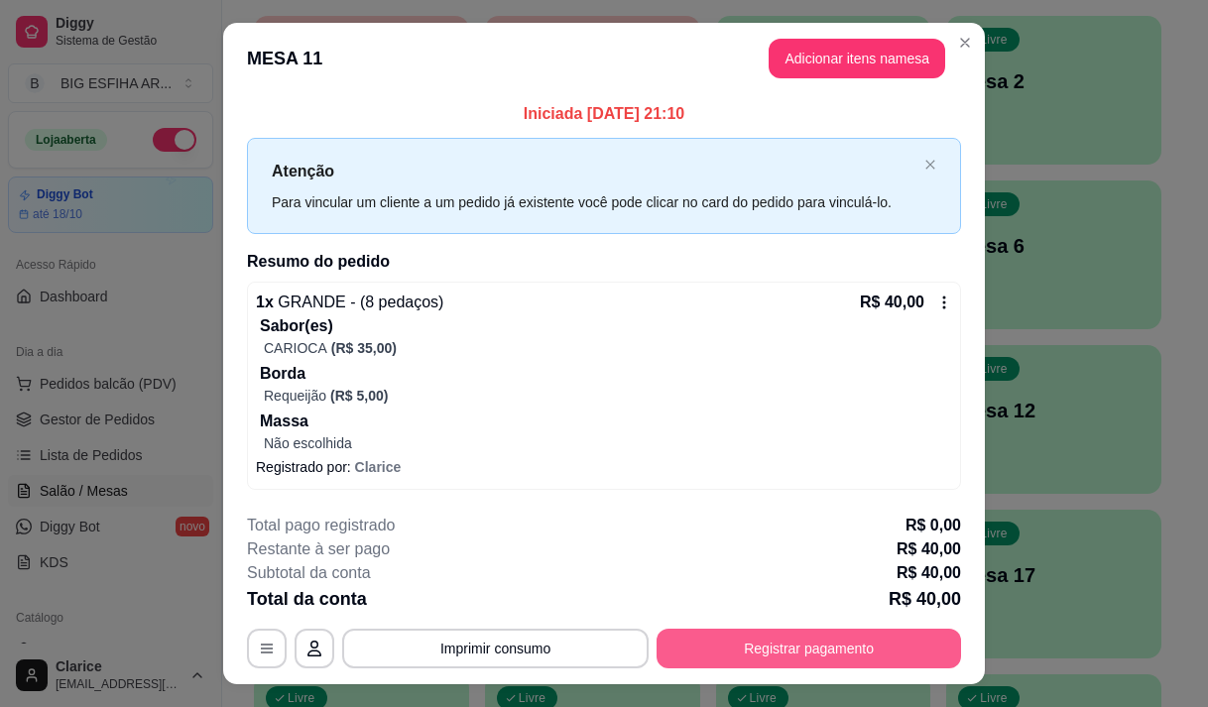
click at [716, 630] on button "Registrar pagamento" at bounding box center [809, 649] width 305 height 40
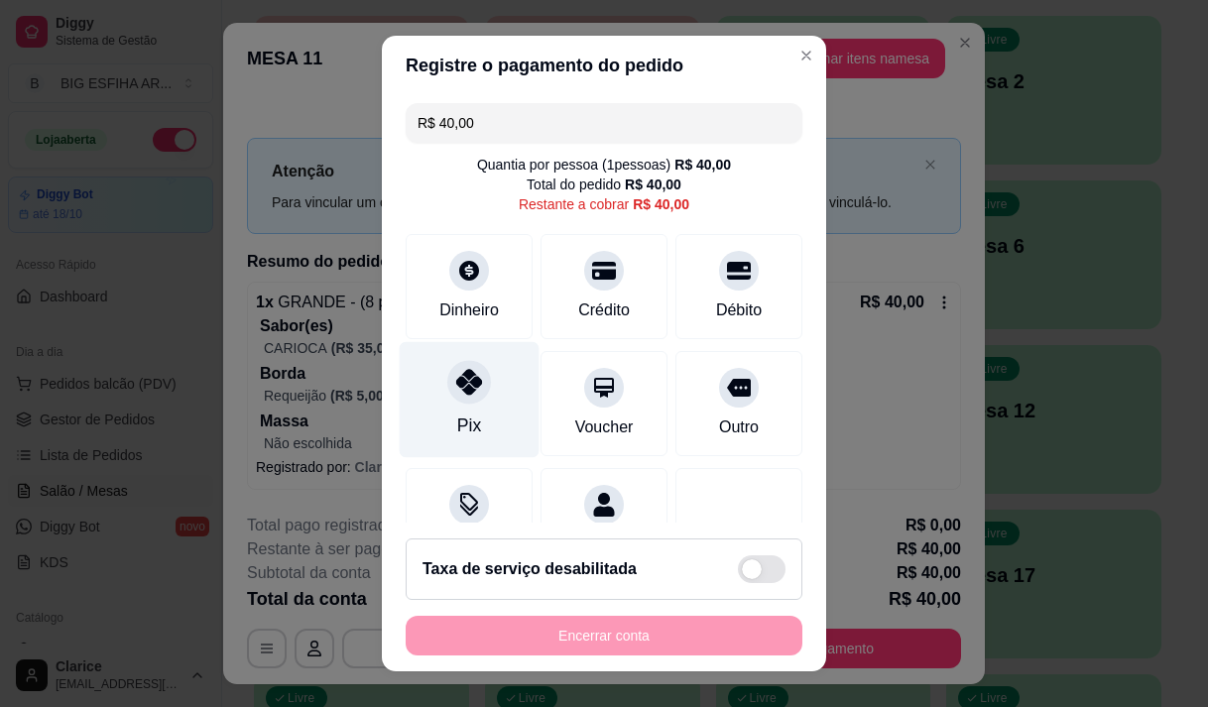
click at [438, 417] on div "Pix" at bounding box center [470, 399] width 140 height 116
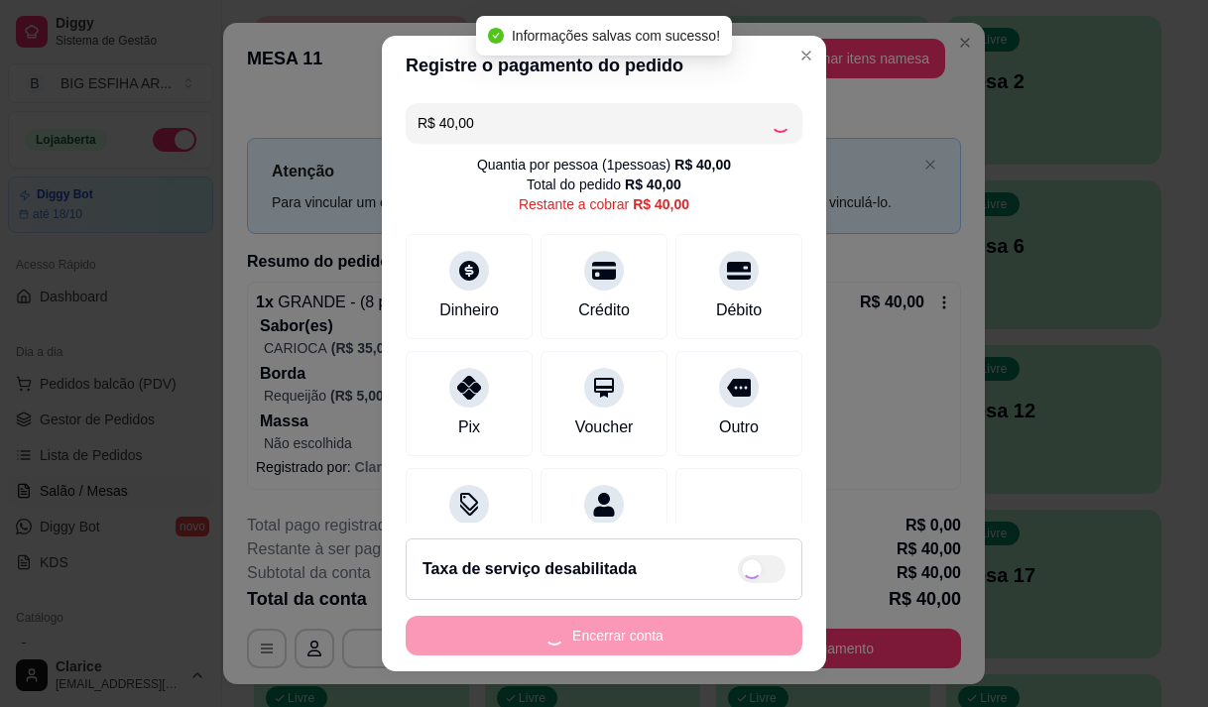
type input "R$ 0,00"
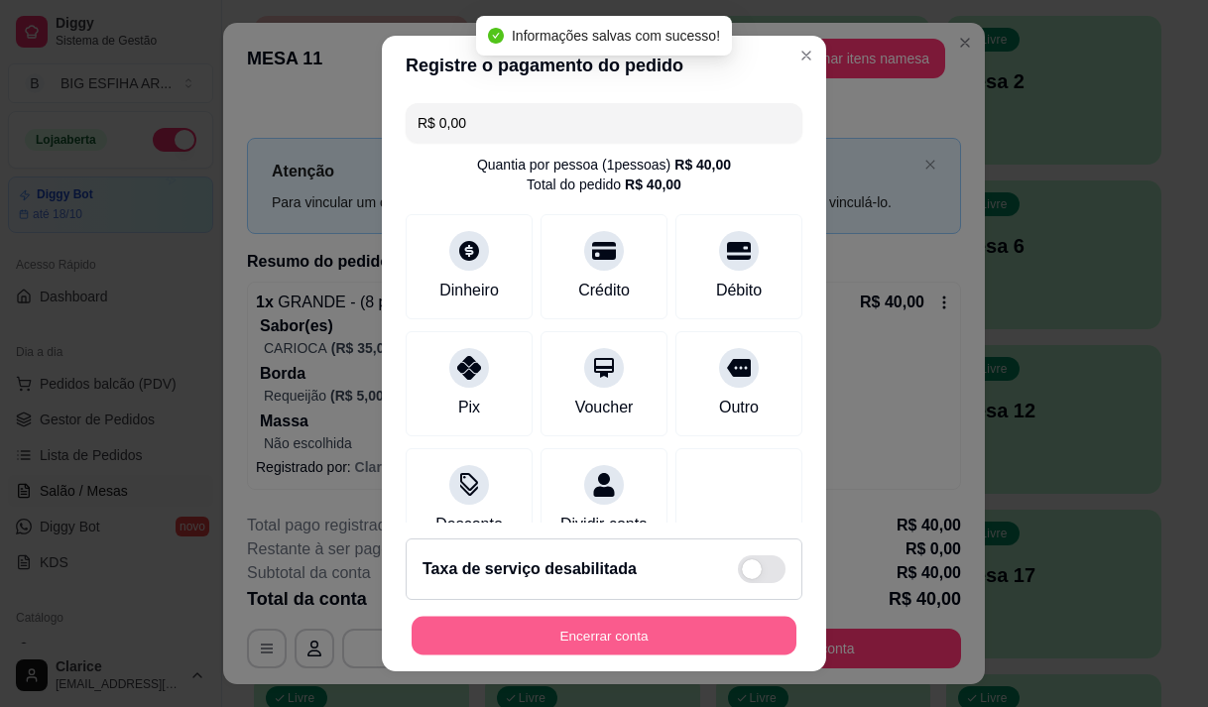
click at [577, 627] on button "Encerrar conta" at bounding box center [604, 636] width 385 height 39
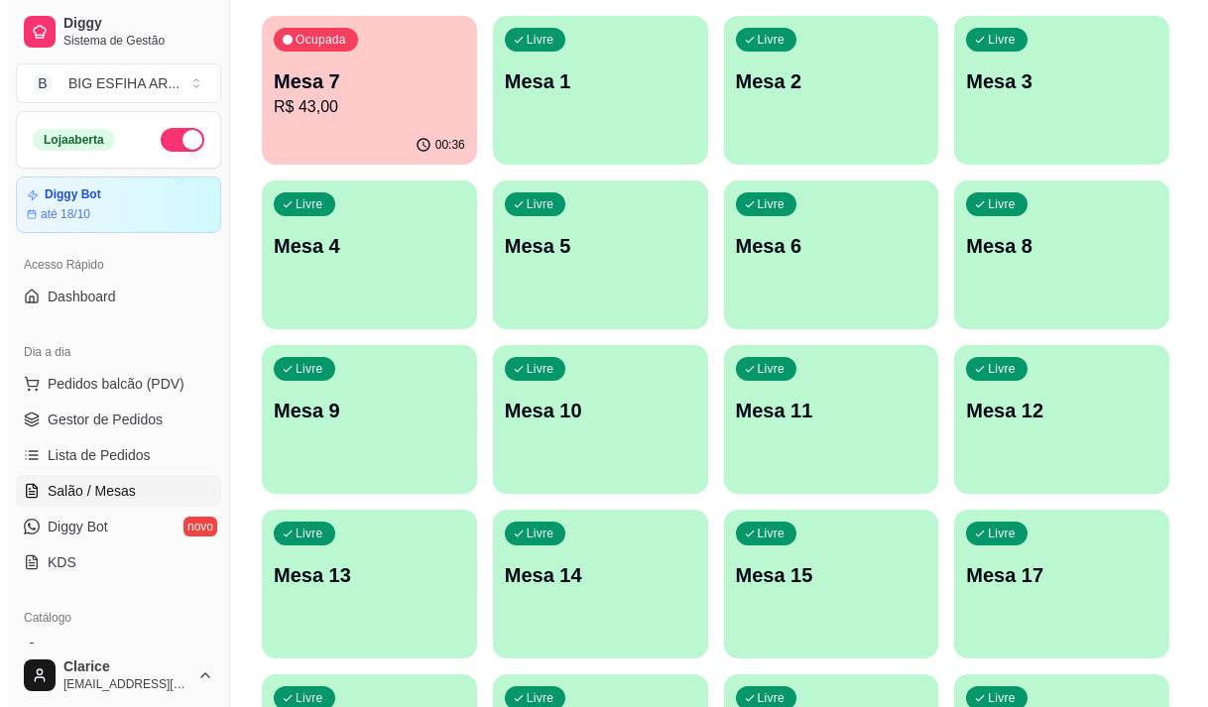
scroll to position [0, 0]
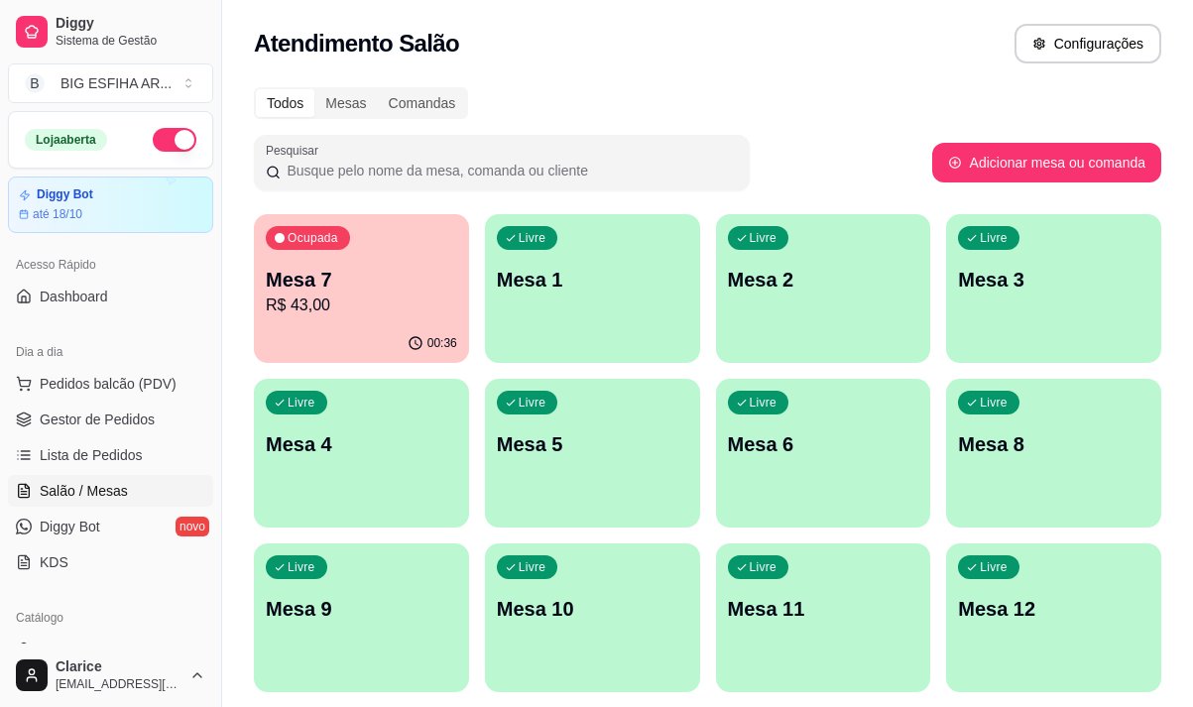
click at [356, 282] on p "Mesa 7" at bounding box center [361, 280] width 191 height 28
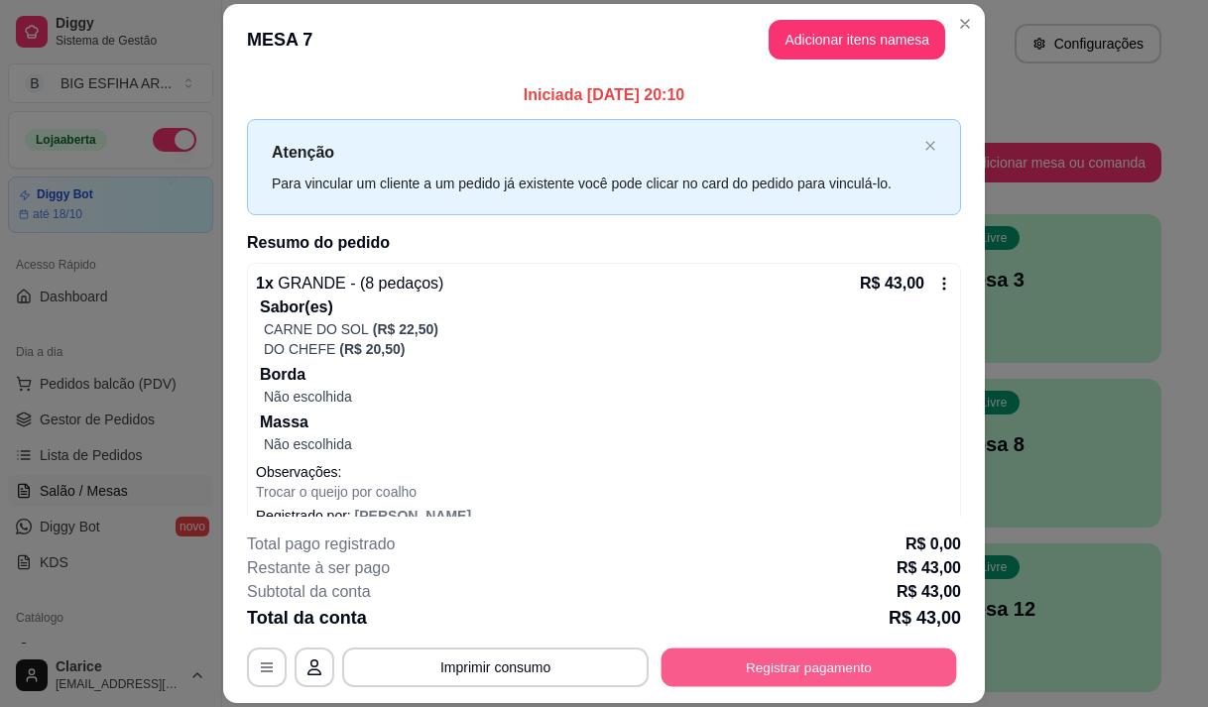
click at [801, 667] on button "Registrar pagamento" at bounding box center [810, 668] width 296 height 39
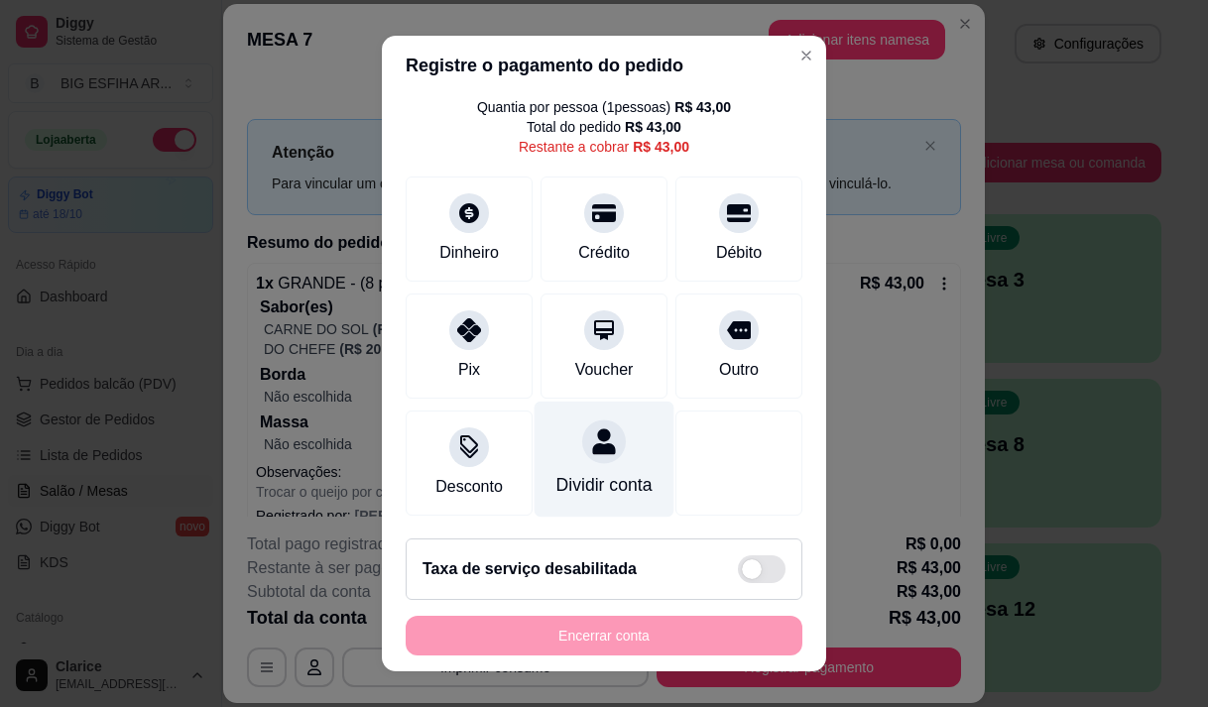
scroll to position [81, 0]
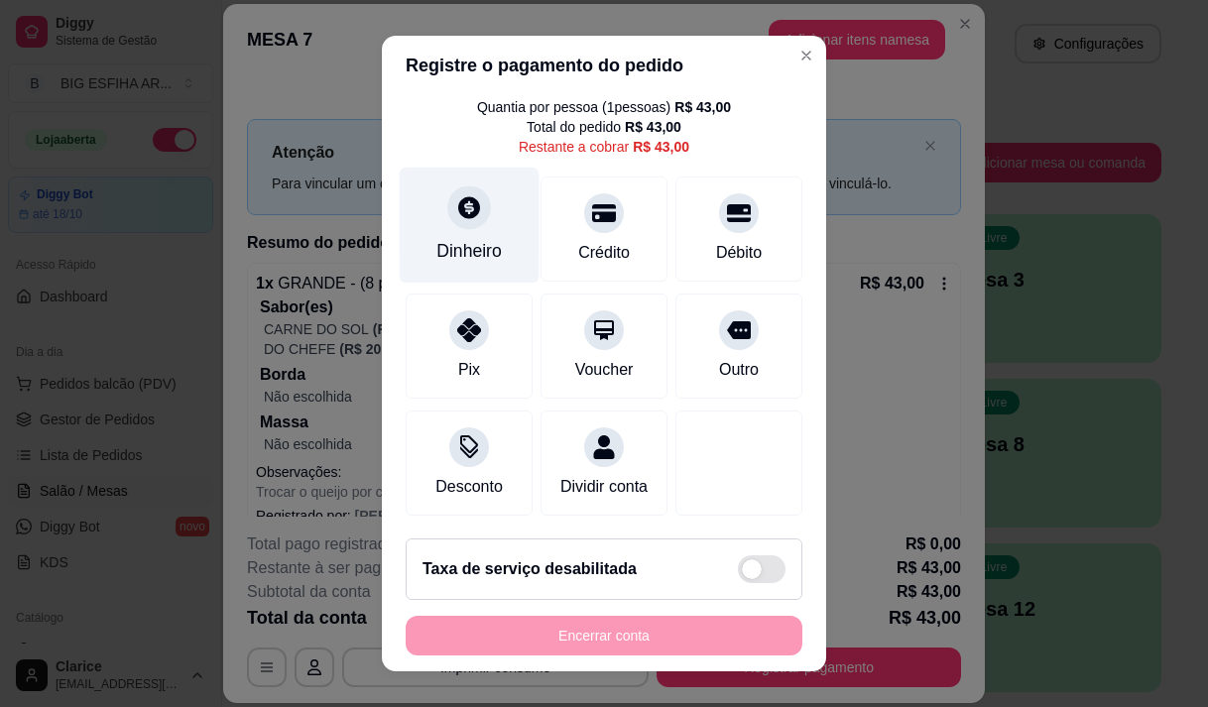
click at [465, 202] on div at bounding box center [469, 207] width 44 height 44
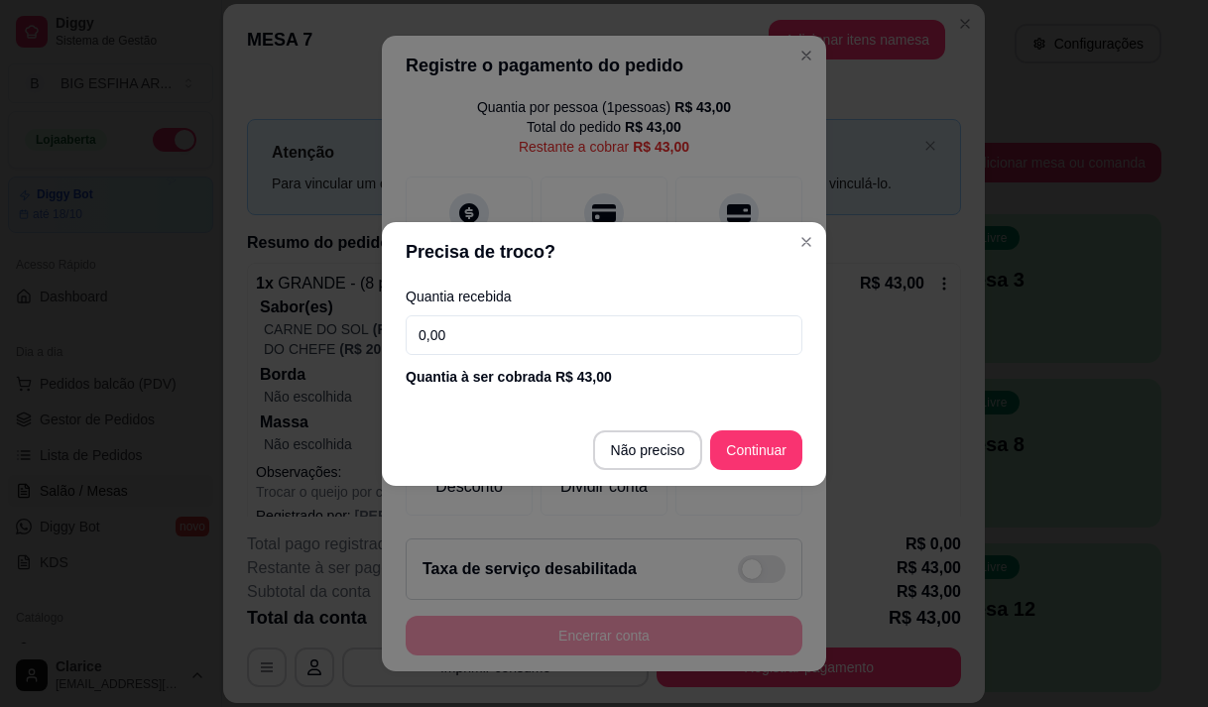
click at [493, 342] on input "0,00" at bounding box center [604, 335] width 397 height 40
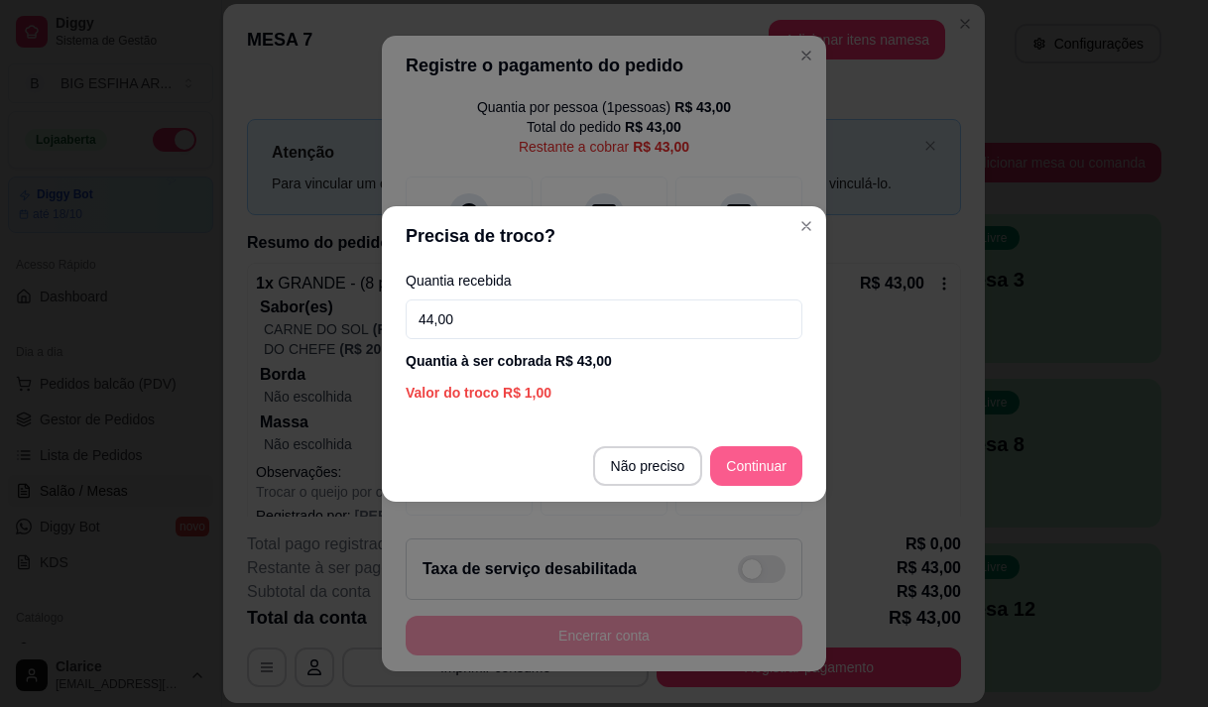
type input "44,00"
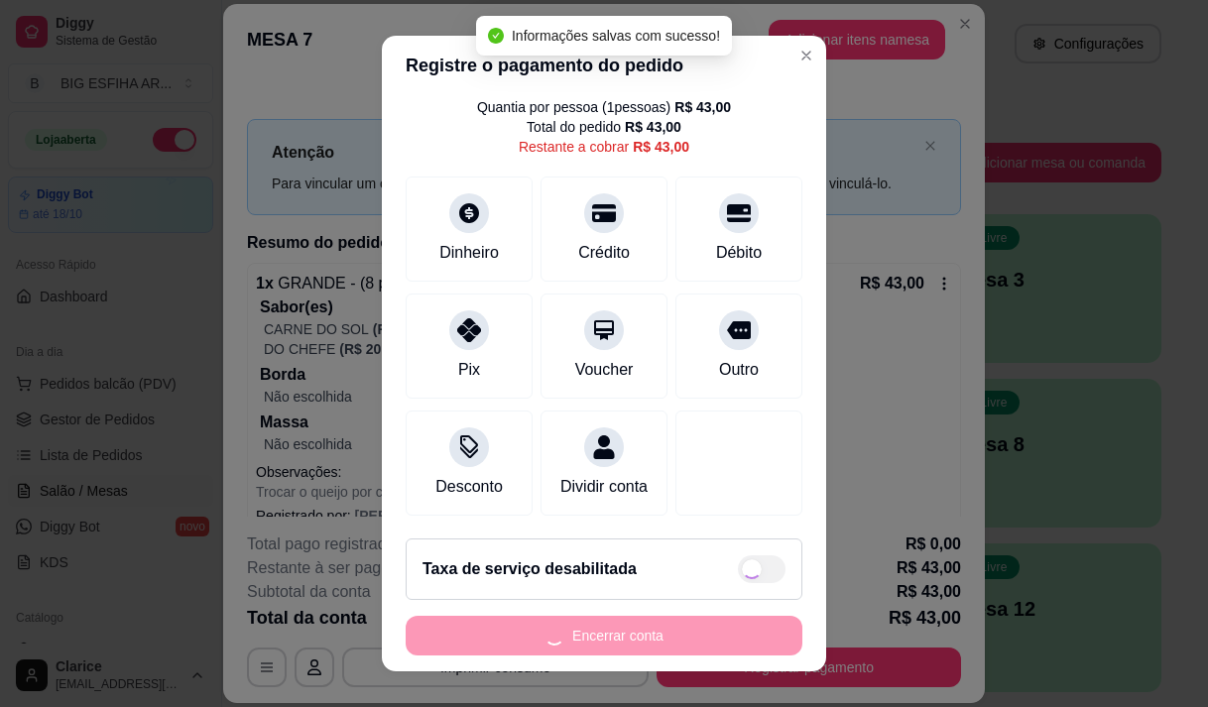
type input "R$ 0,00"
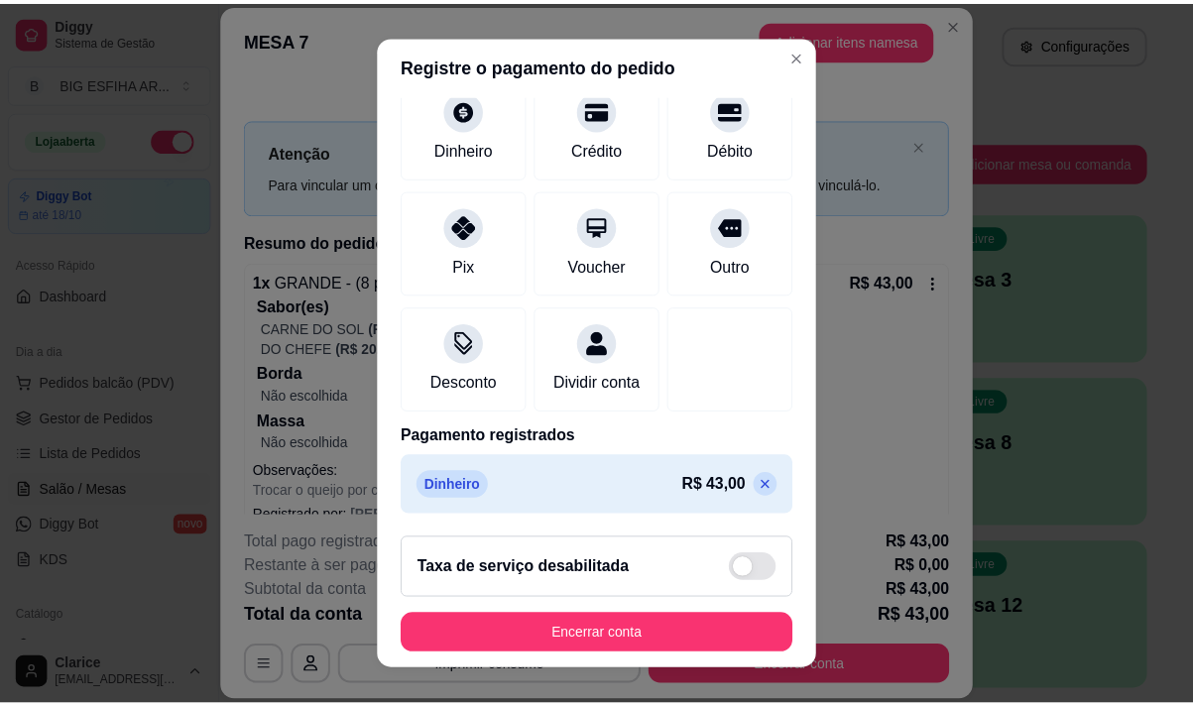
scroll to position [165, 0]
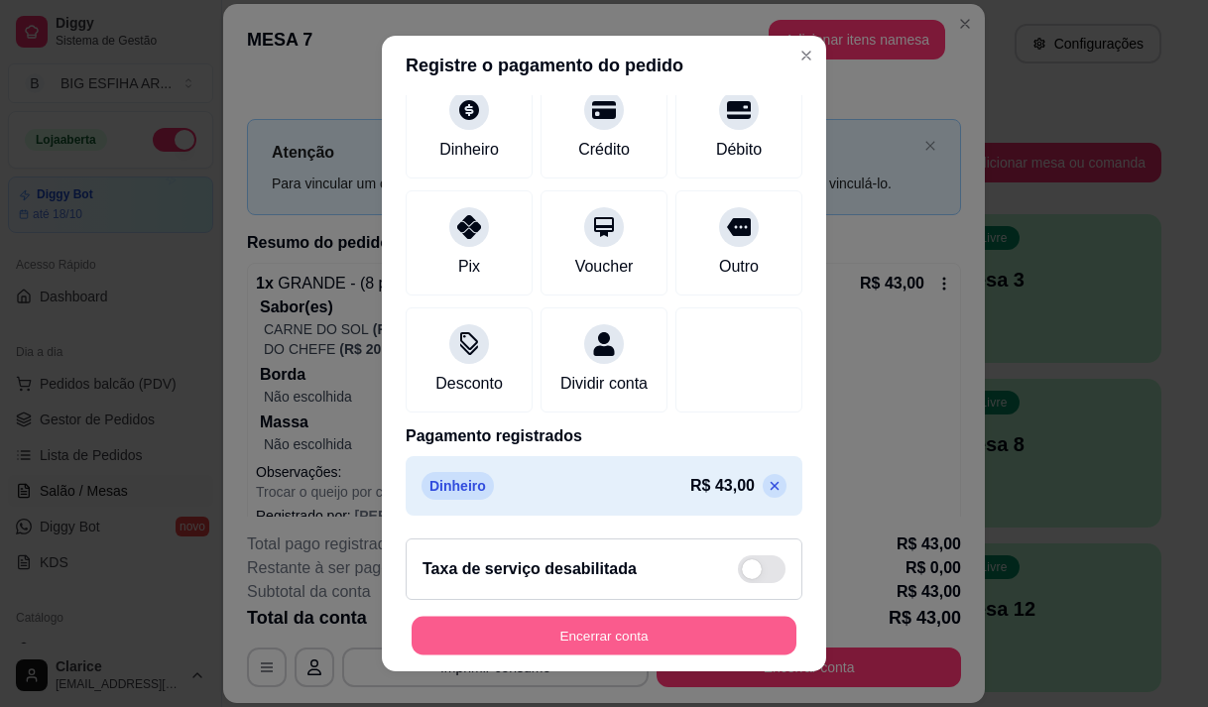
click at [612, 617] on button "Encerrar conta" at bounding box center [604, 636] width 385 height 39
click at [722, 622] on button "Encerrar conta" at bounding box center [604, 636] width 397 height 40
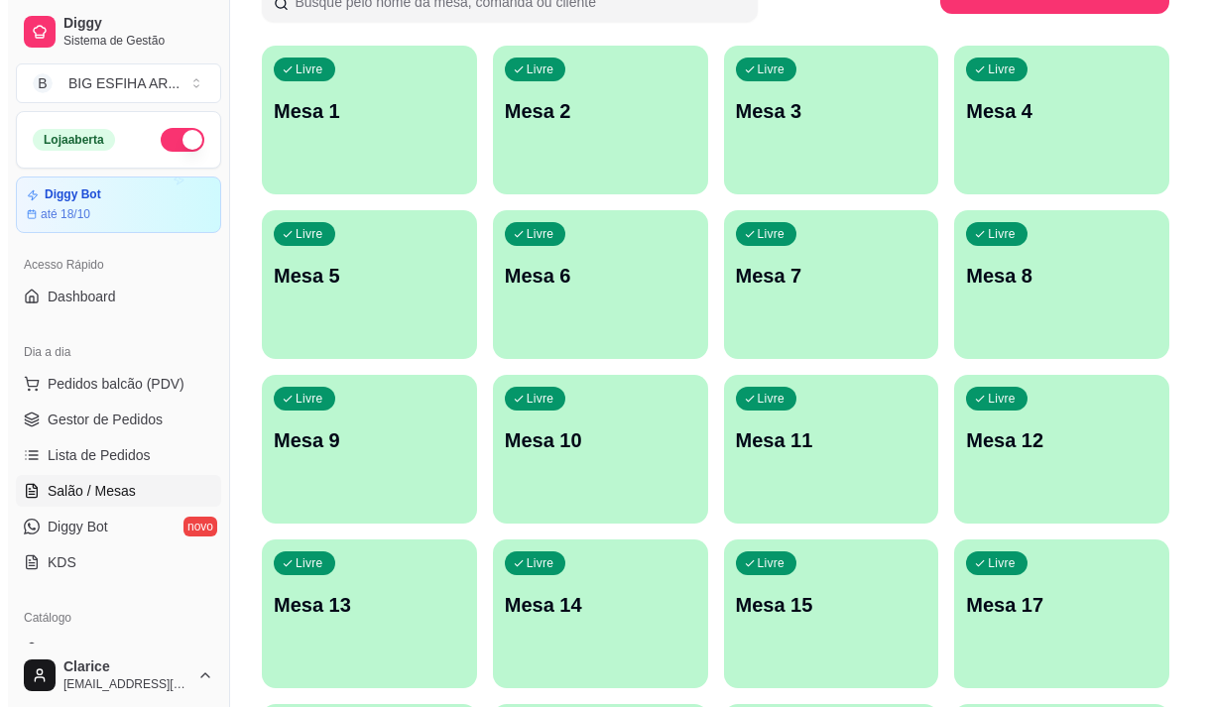
scroll to position [99, 0]
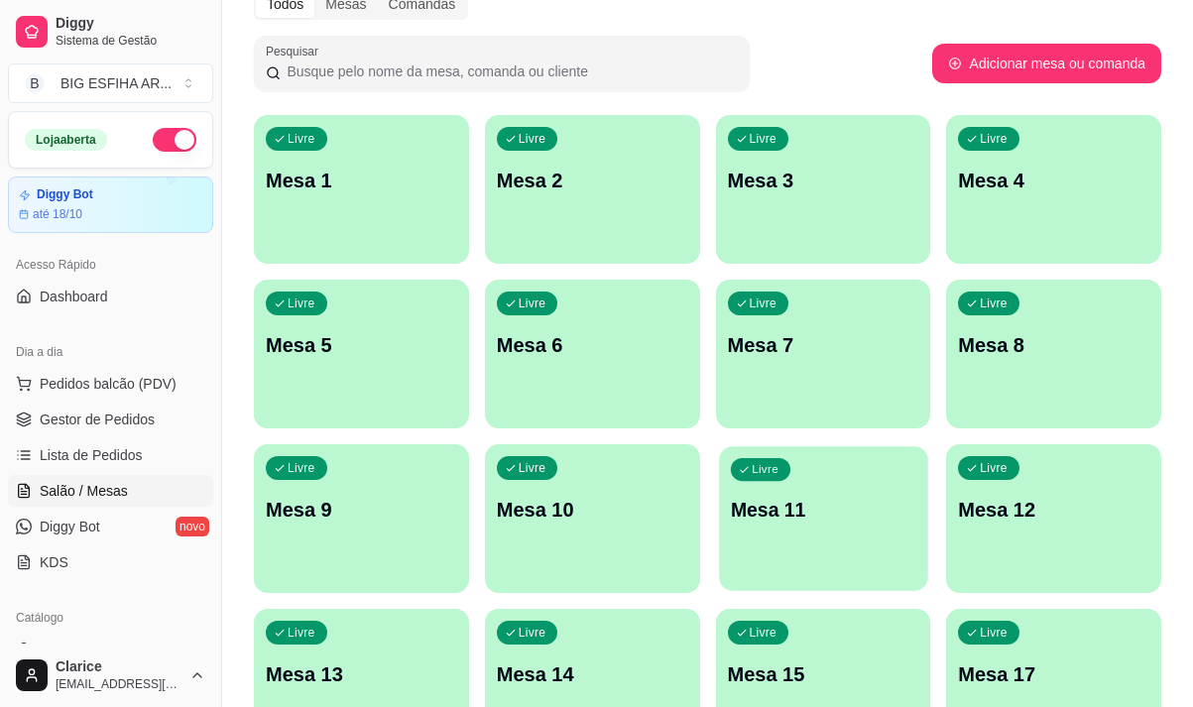
click at [753, 523] on p "Mesa 11" at bounding box center [822, 510] width 185 height 27
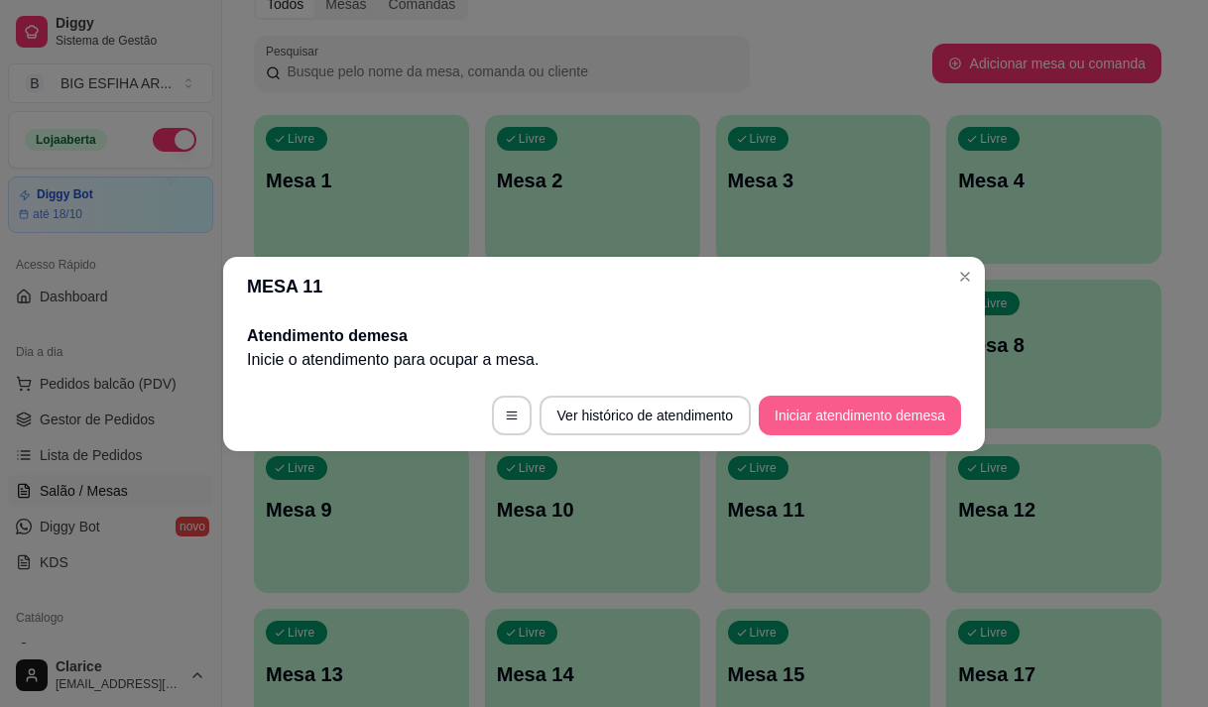
click at [824, 424] on button "Iniciar atendimento de mesa" at bounding box center [860, 416] width 202 height 40
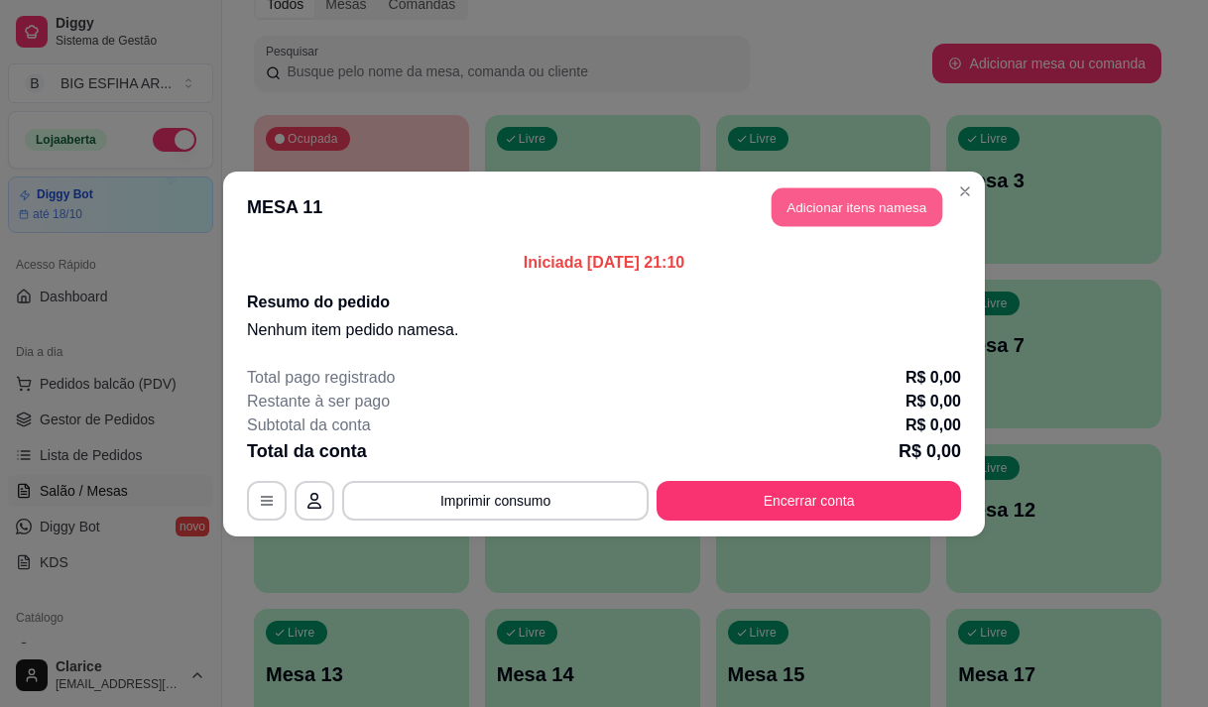
click at [845, 208] on button "Adicionar itens na mesa" at bounding box center [857, 206] width 171 height 39
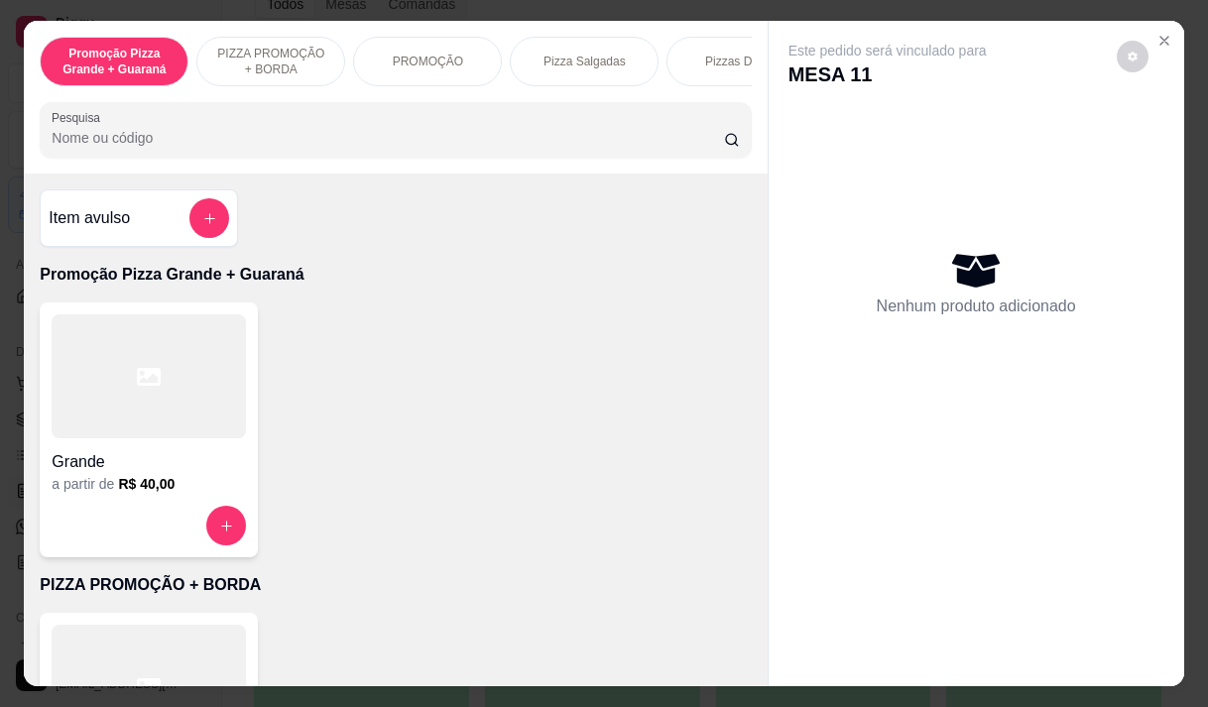
click at [581, 54] on p "Pizza Salgadas" at bounding box center [585, 62] width 82 height 16
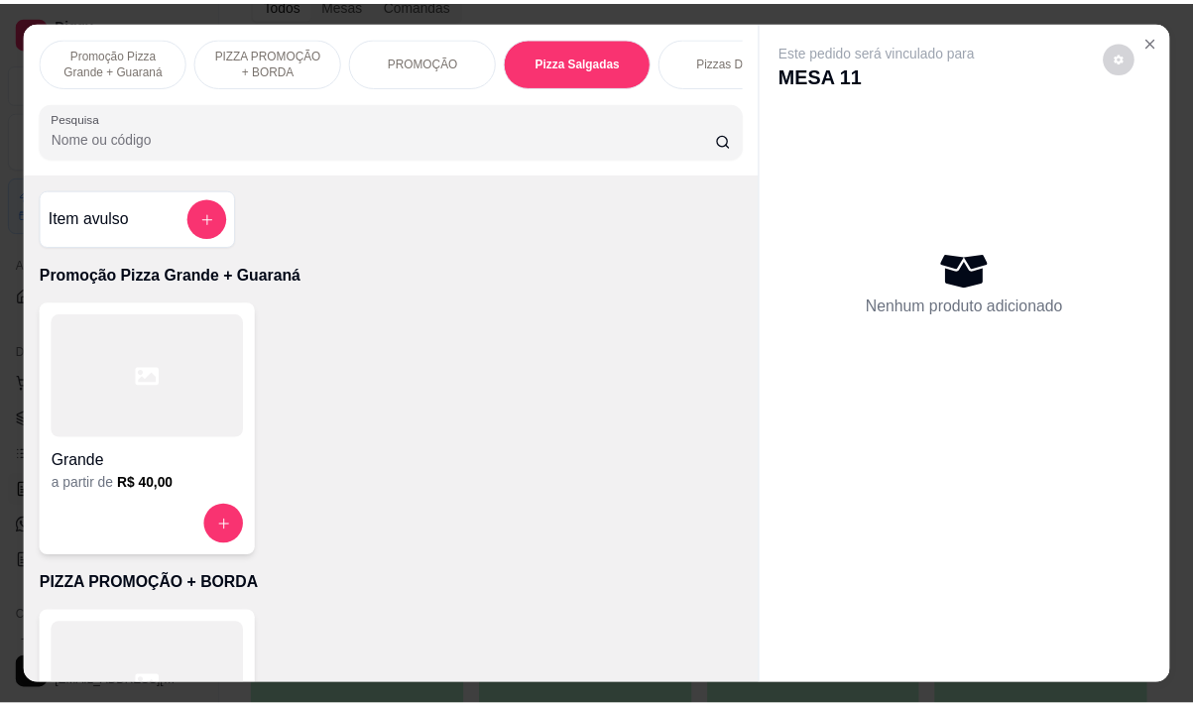
scroll to position [50, 0]
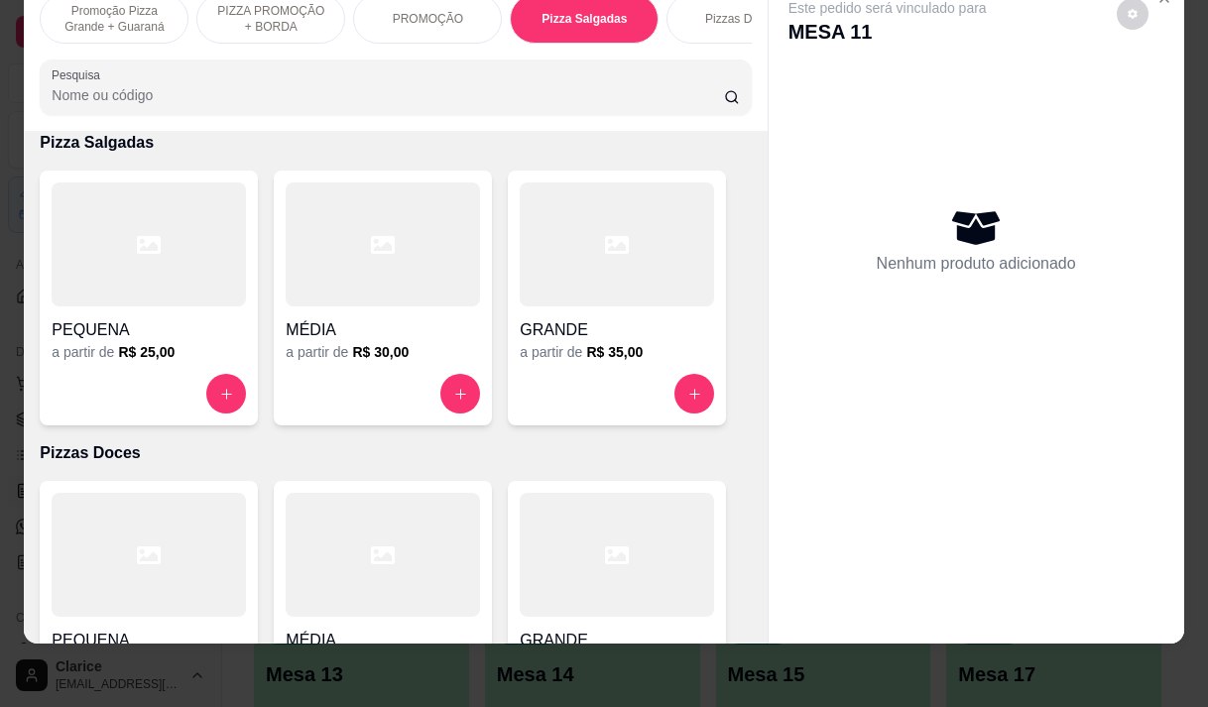
click at [349, 363] on div "MÉDIA a partir de R$ 30,00" at bounding box center [383, 298] width 218 height 255
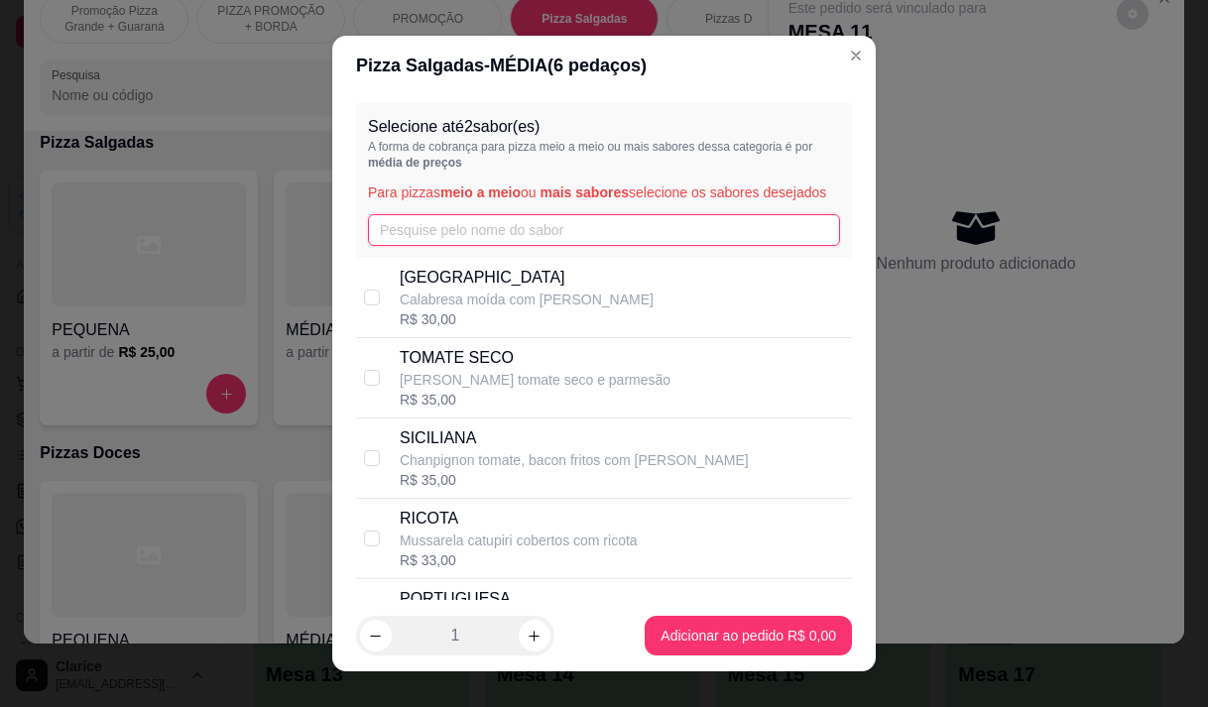
click at [434, 242] on input "text" at bounding box center [604, 230] width 472 height 32
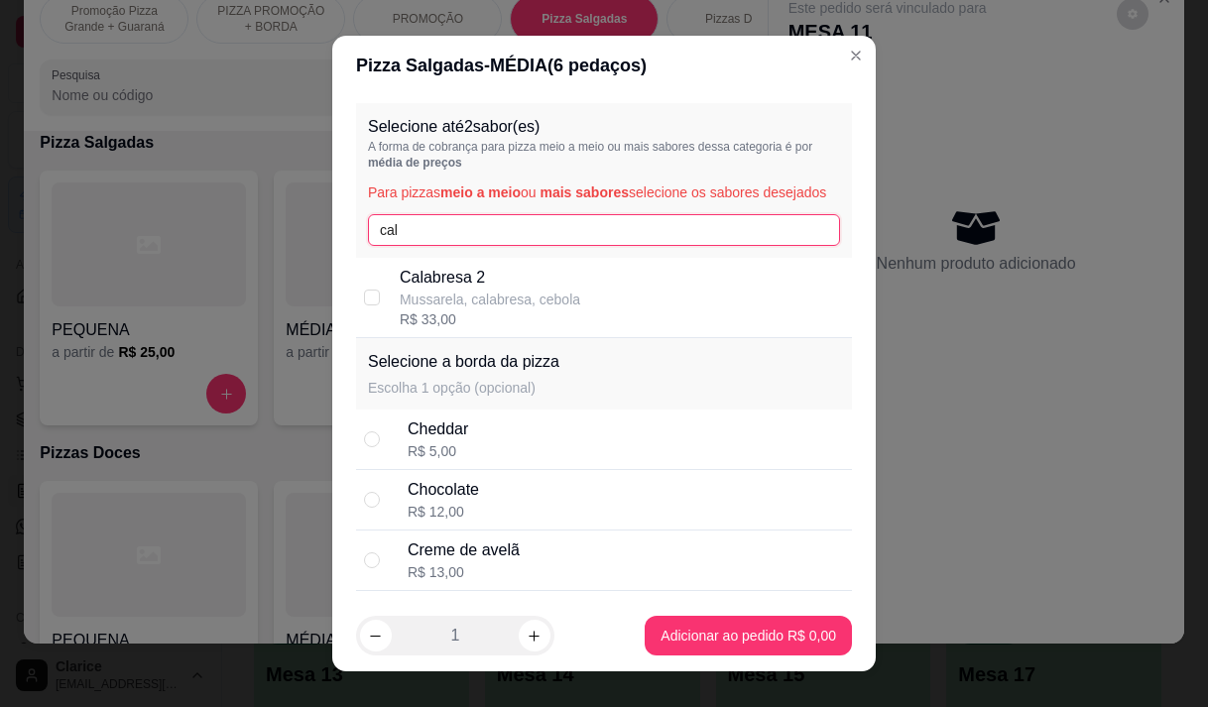
type input "cal"
click at [457, 290] on p "Calabresa 2" at bounding box center [490, 278] width 181 height 24
checkbox input "true"
click at [424, 238] on input "cal" at bounding box center [604, 230] width 472 height 32
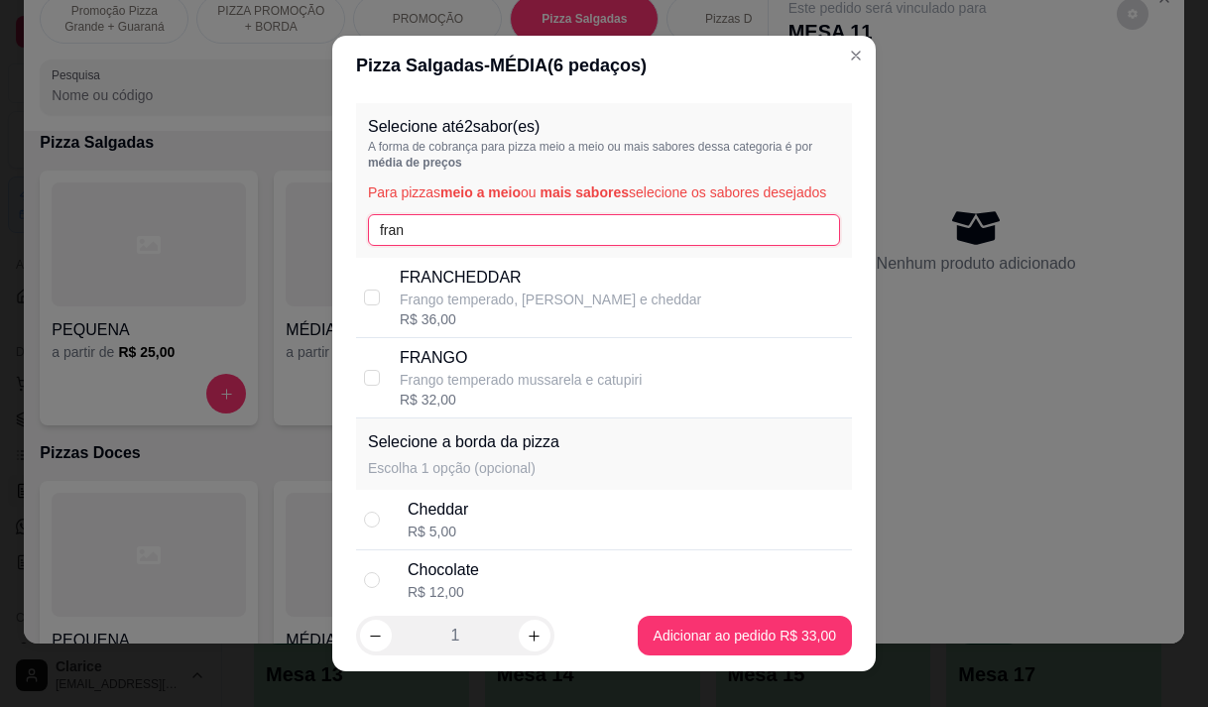
type input "fran"
click at [400, 309] on p "Frango temperado, [PERSON_NAME] e cheddar" at bounding box center [551, 300] width 302 height 20
checkbox input "true"
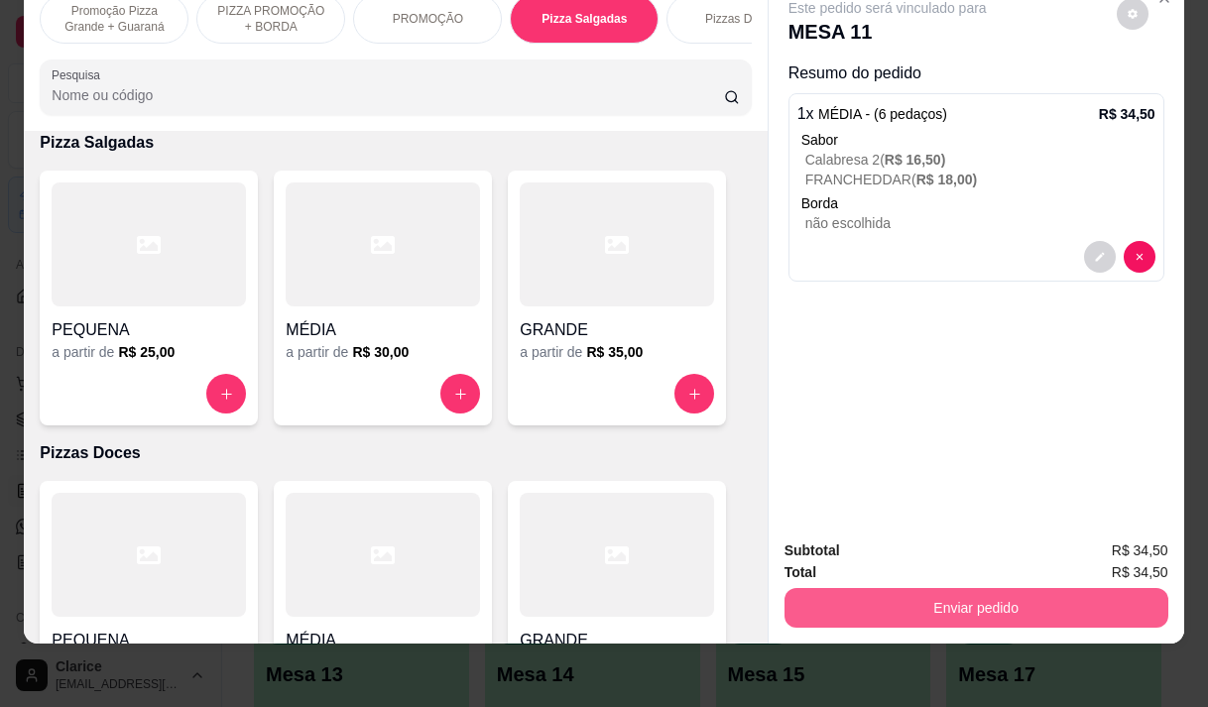
click at [902, 596] on button "Enviar pedido" at bounding box center [977, 608] width 384 height 40
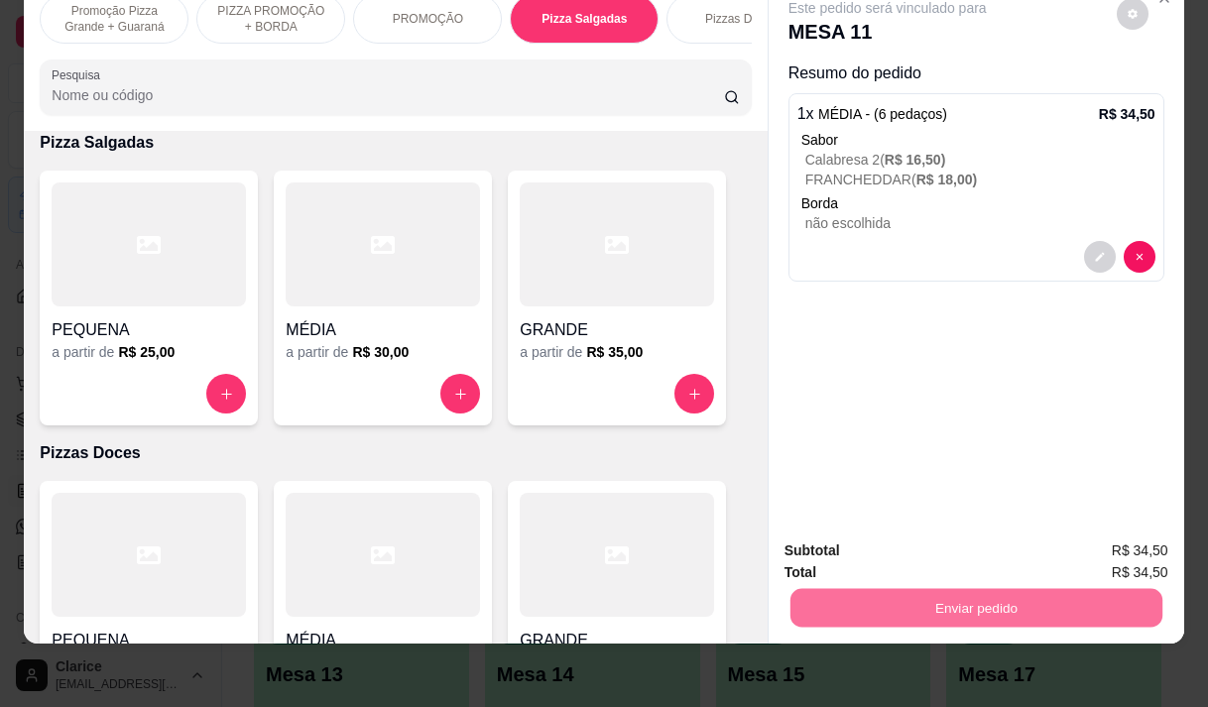
click at [1109, 544] on button "Enviar pedido" at bounding box center [1116, 545] width 112 height 38
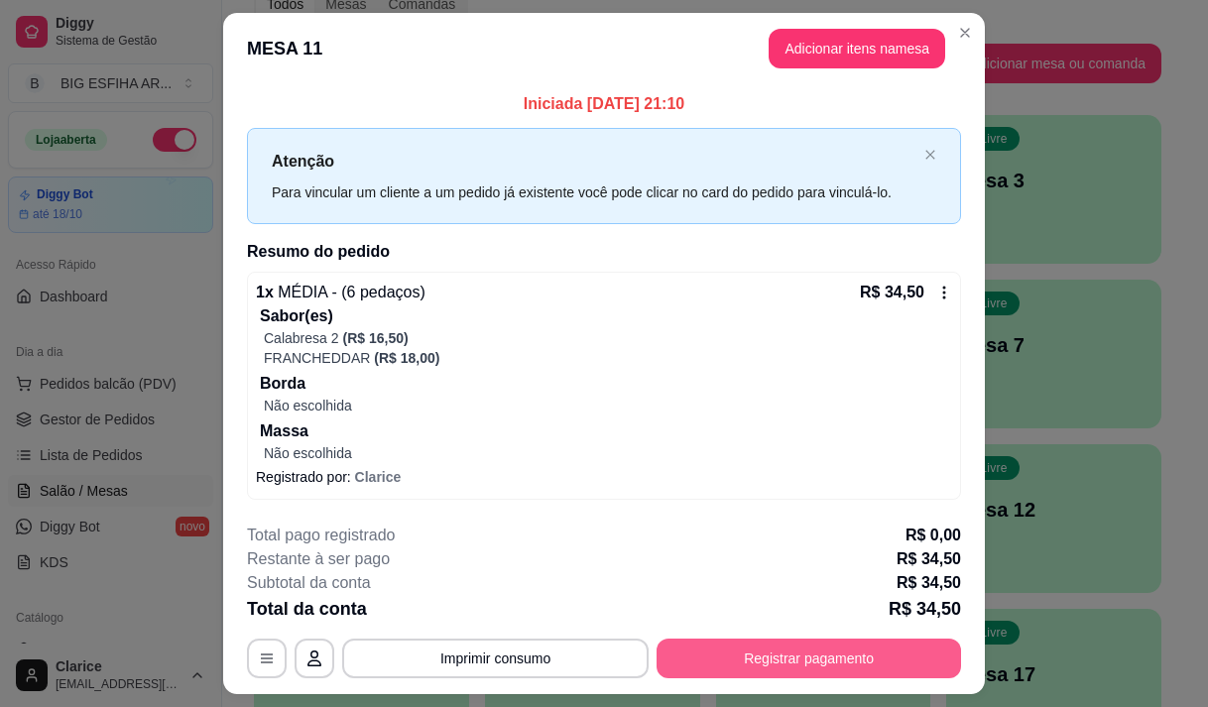
click at [847, 646] on button "Registrar pagamento" at bounding box center [809, 659] width 305 height 40
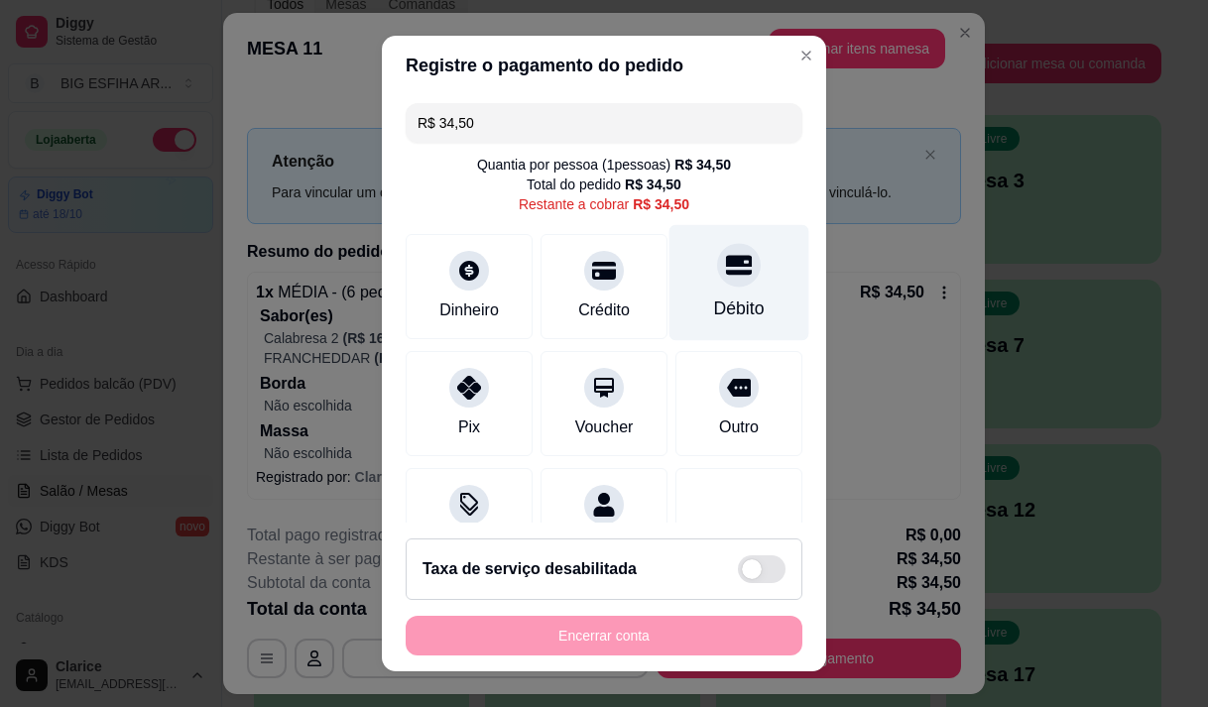
click at [714, 309] on div "Débito" at bounding box center [739, 309] width 51 height 26
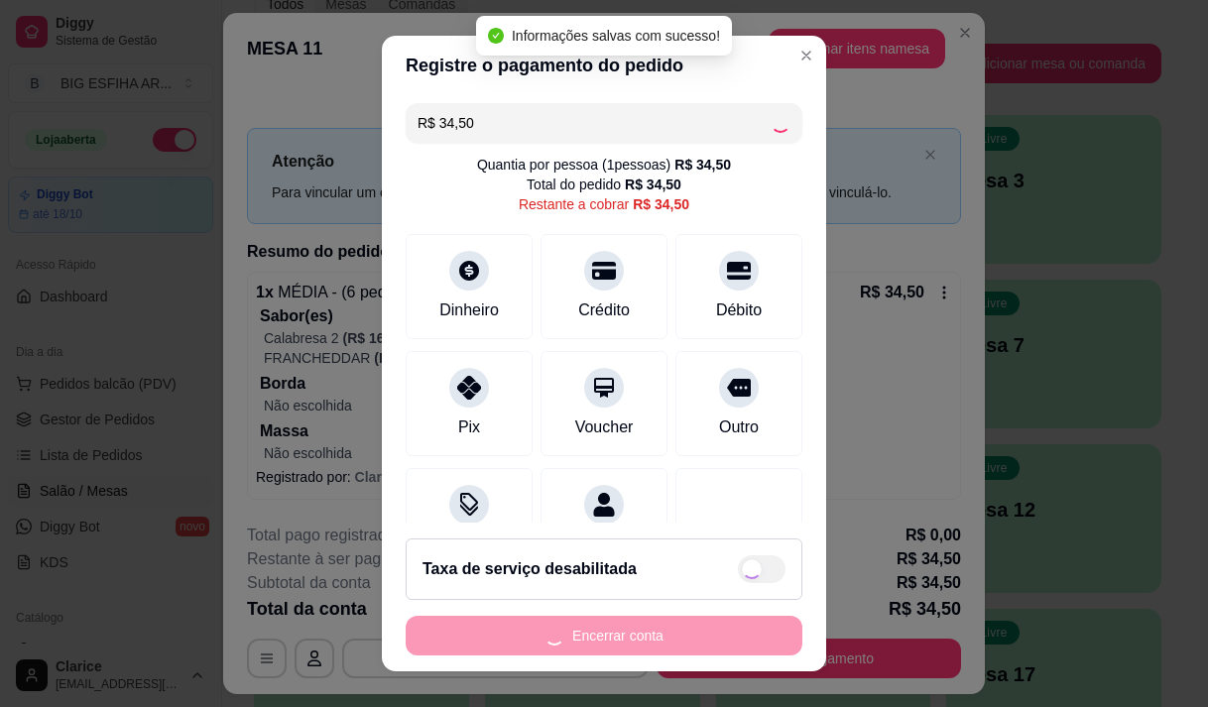
type input "R$ 0,00"
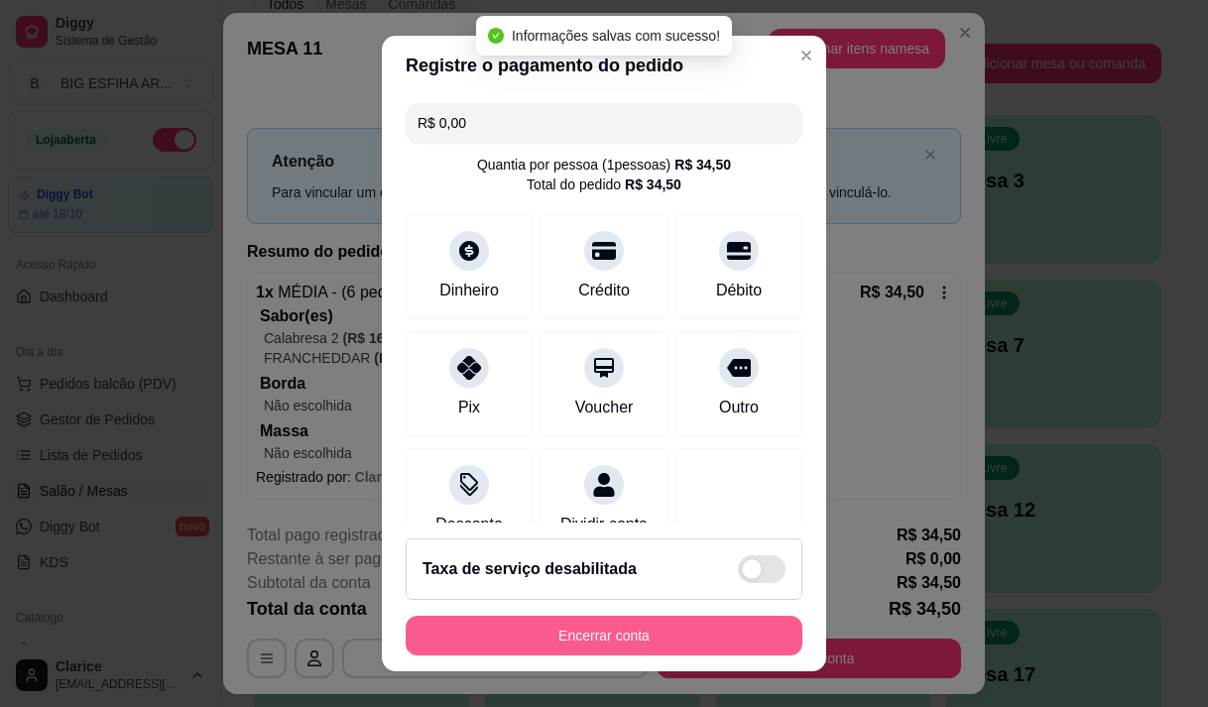
click at [691, 624] on button "Encerrar conta" at bounding box center [604, 636] width 397 height 40
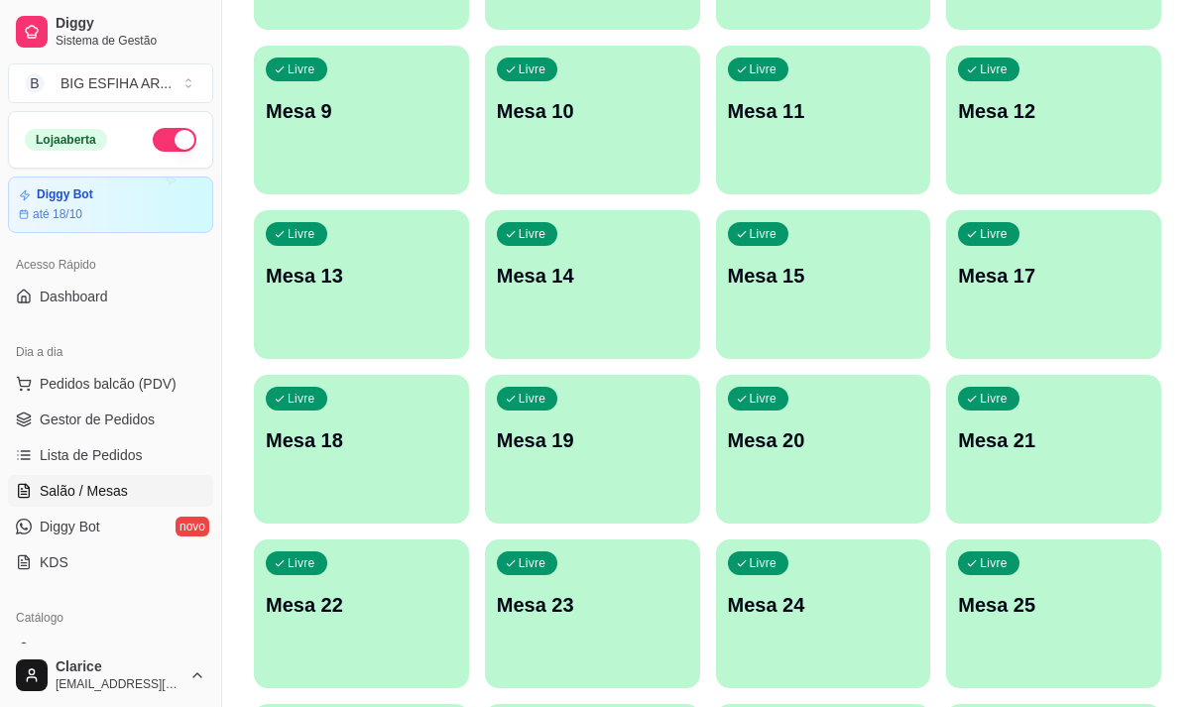
scroll to position [492, 0]
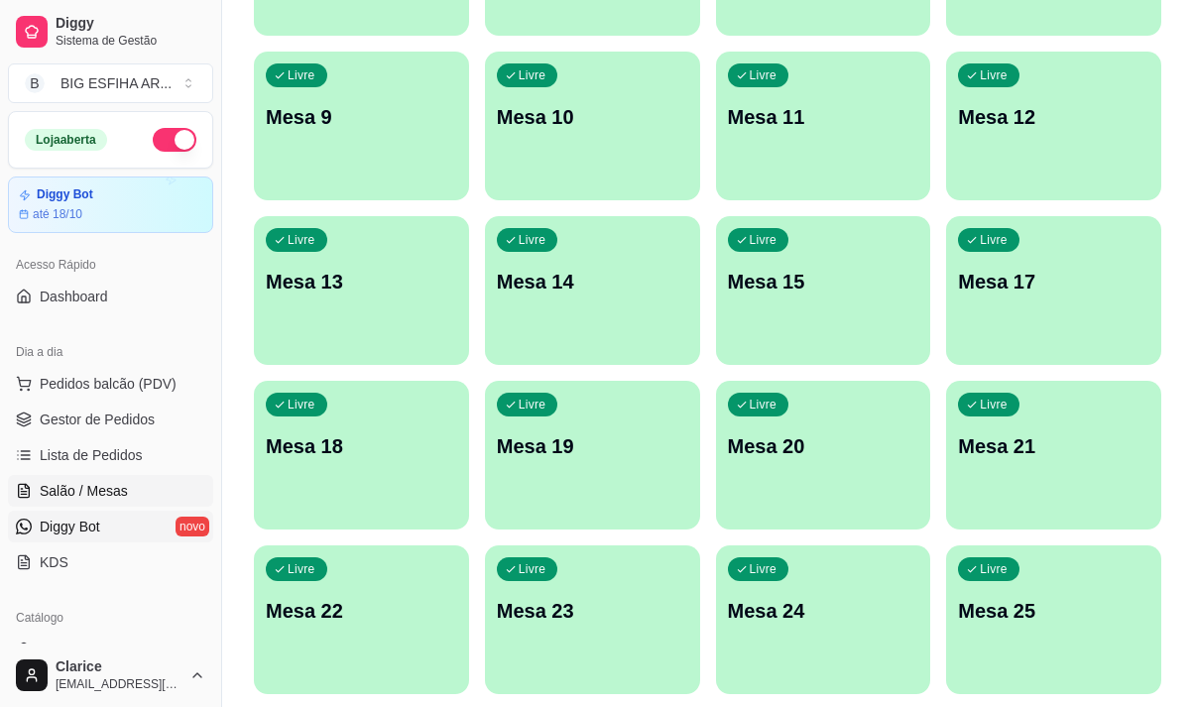
click at [122, 532] on link "Diggy Bot novo" at bounding box center [110, 527] width 205 height 32
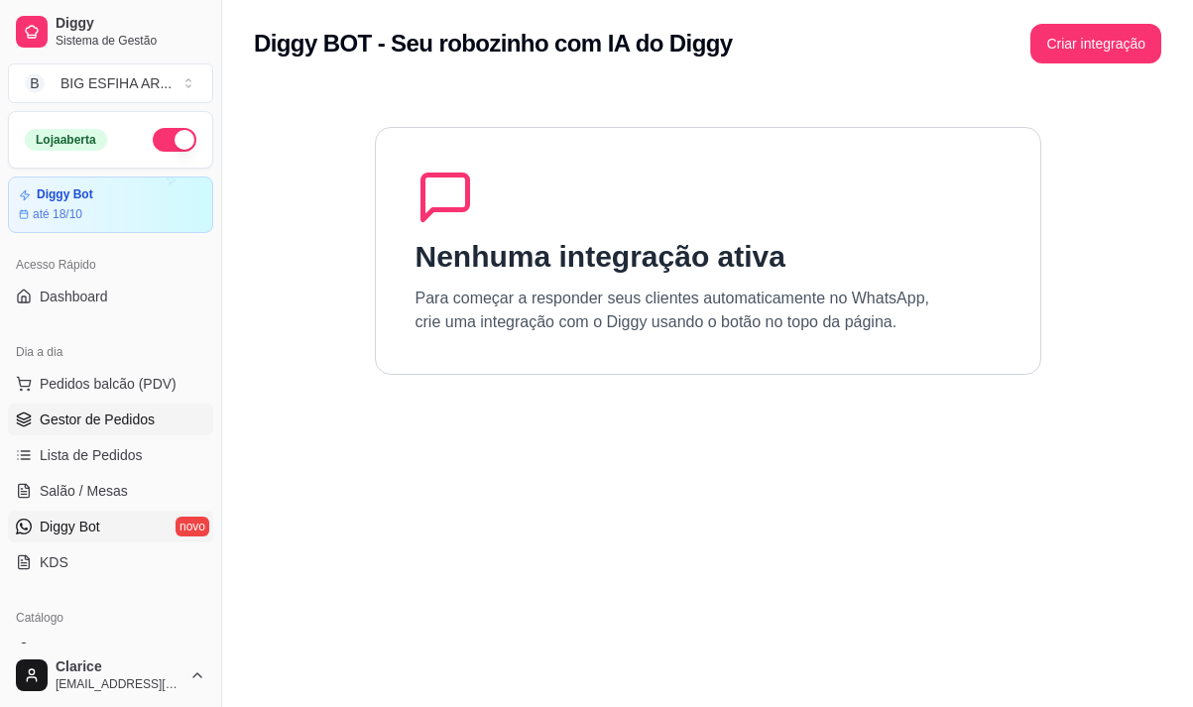
click at [96, 416] on span "Gestor de Pedidos" at bounding box center [97, 420] width 115 height 20
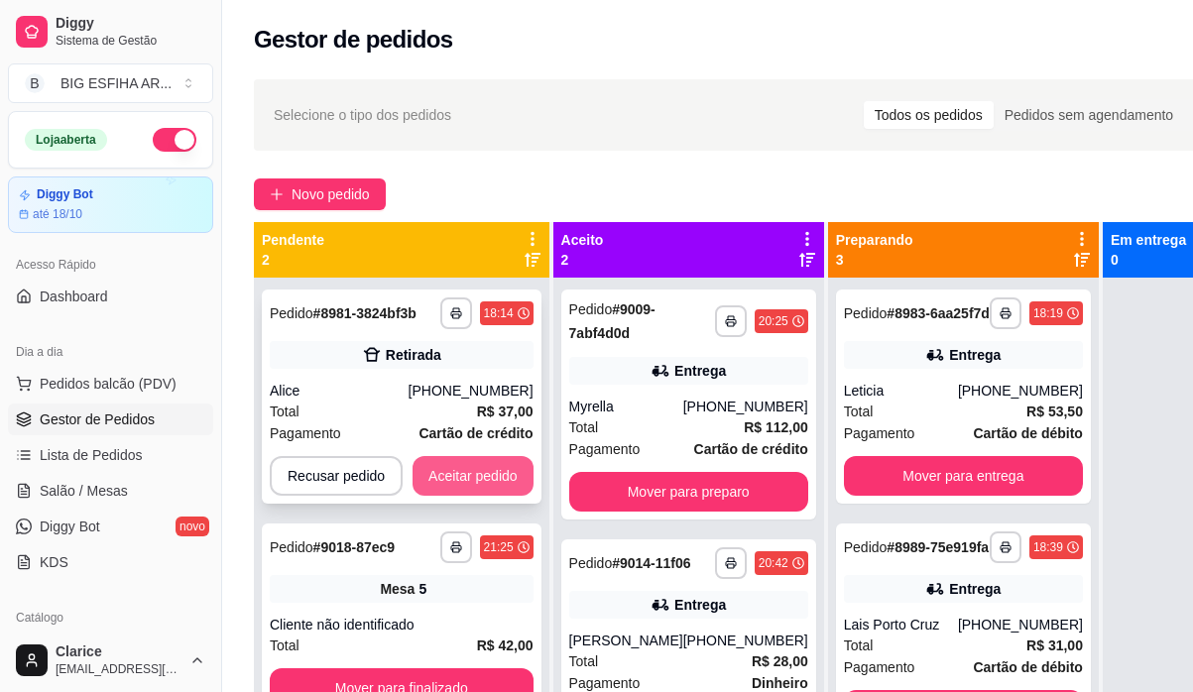
click at [457, 477] on button "Aceitar pedido" at bounding box center [473, 476] width 121 height 40
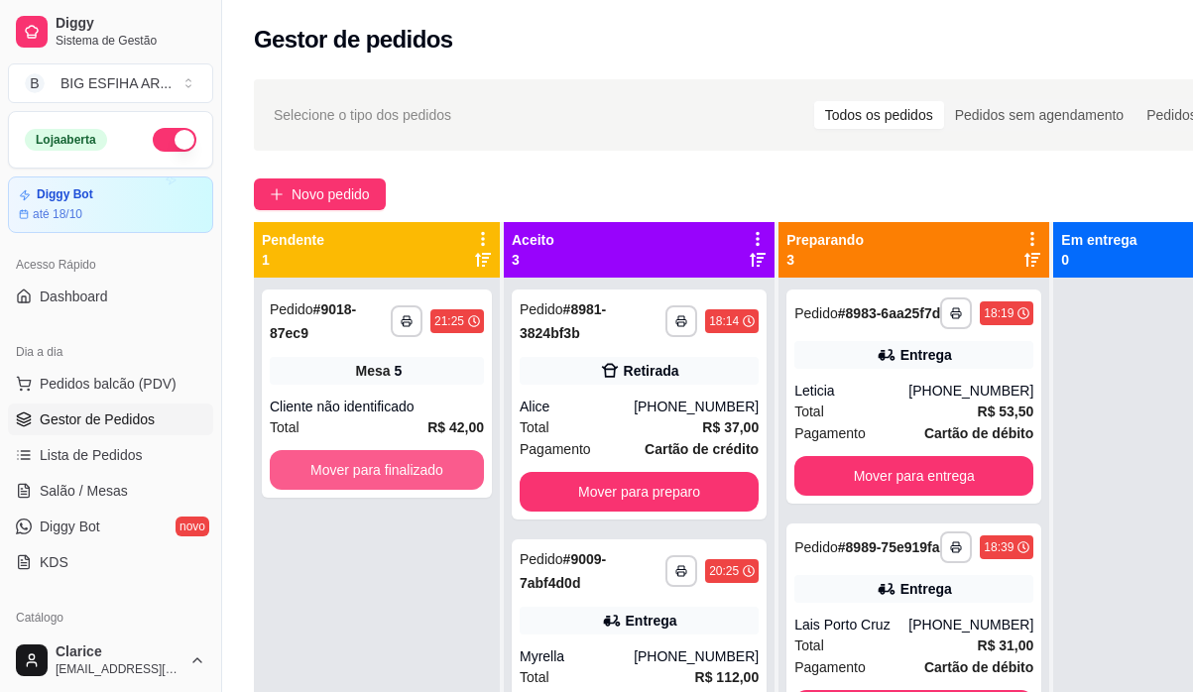
click at [457, 477] on button "Mover para finalizado" at bounding box center [377, 470] width 214 height 40
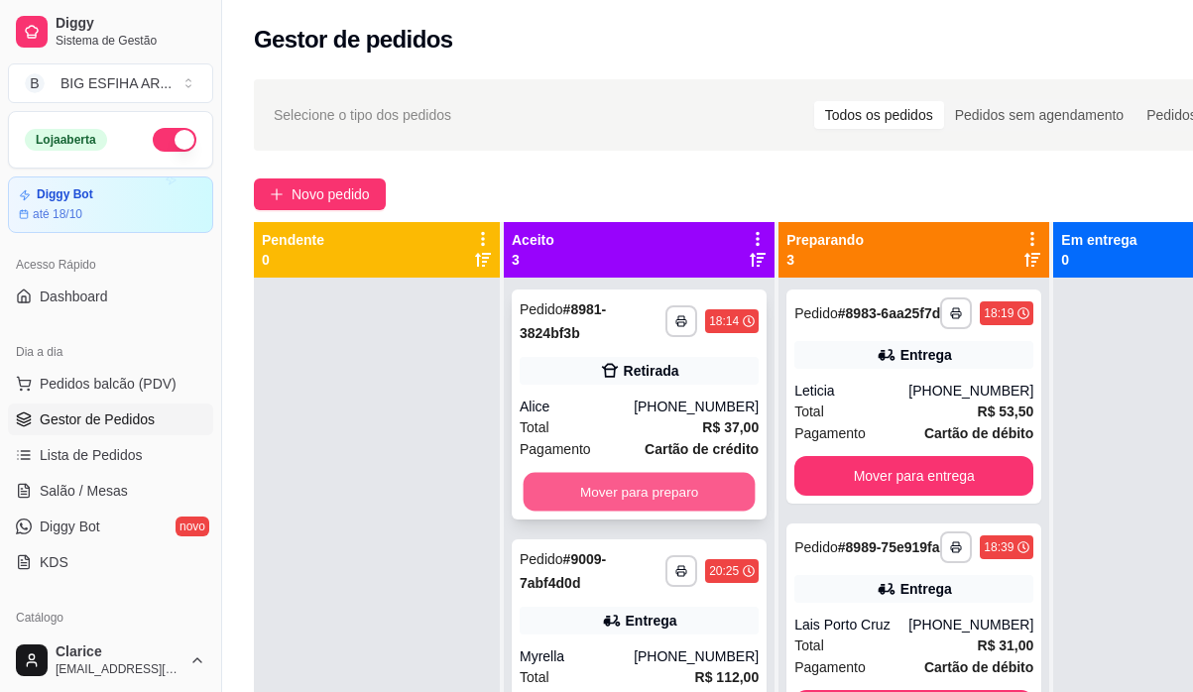
click at [552, 475] on button "Mover para preparo" at bounding box center [640, 492] width 232 height 39
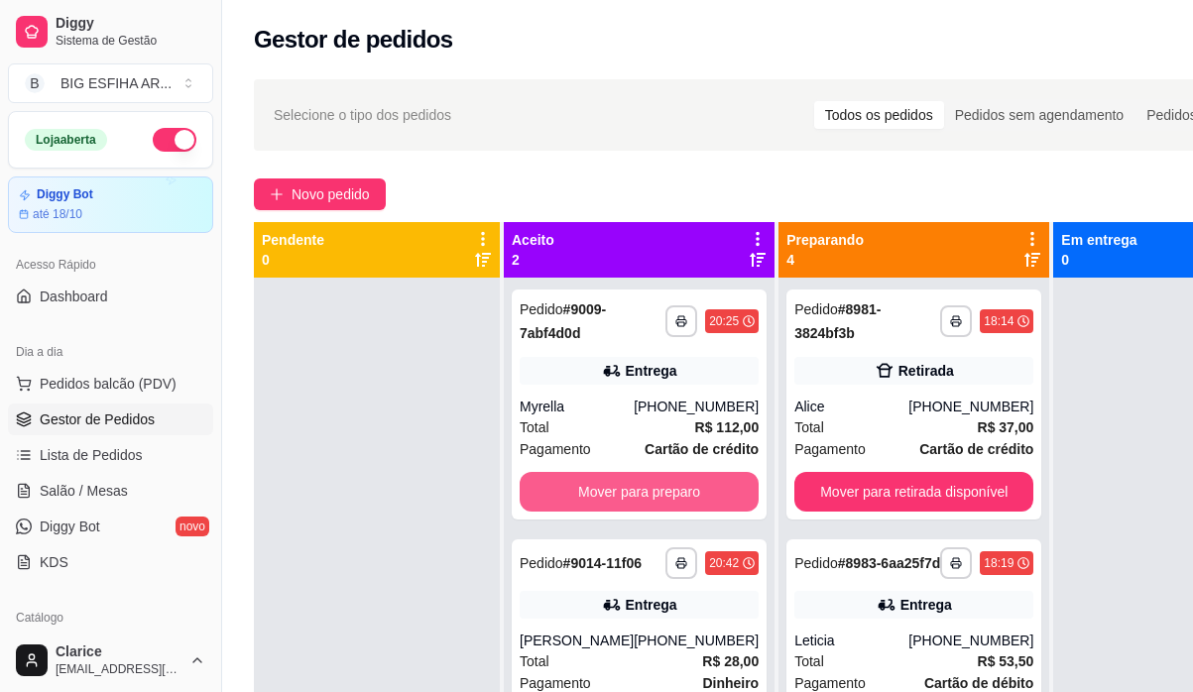
click at [552, 475] on button "Mover para preparo" at bounding box center [639, 492] width 239 height 40
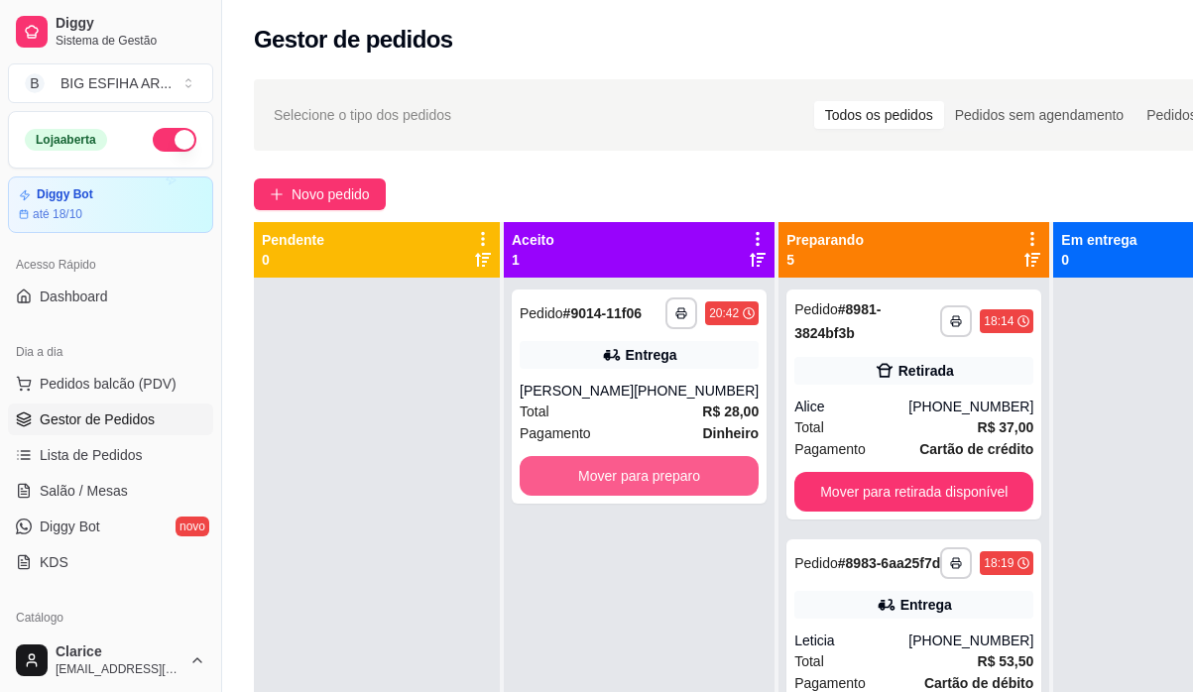
click at [552, 475] on button "Mover para preparo" at bounding box center [639, 476] width 239 height 40
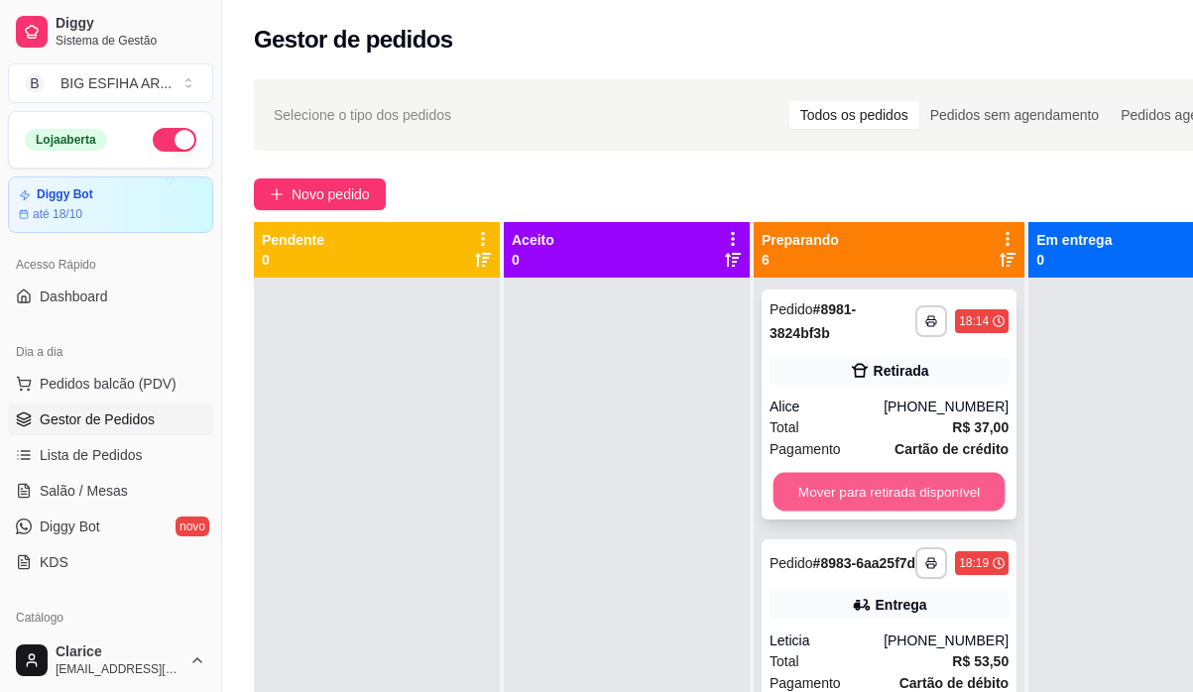
click at [787, 490] on button "Mover para retirada disponível" at bounding box center [890, 492] width 232 height 39
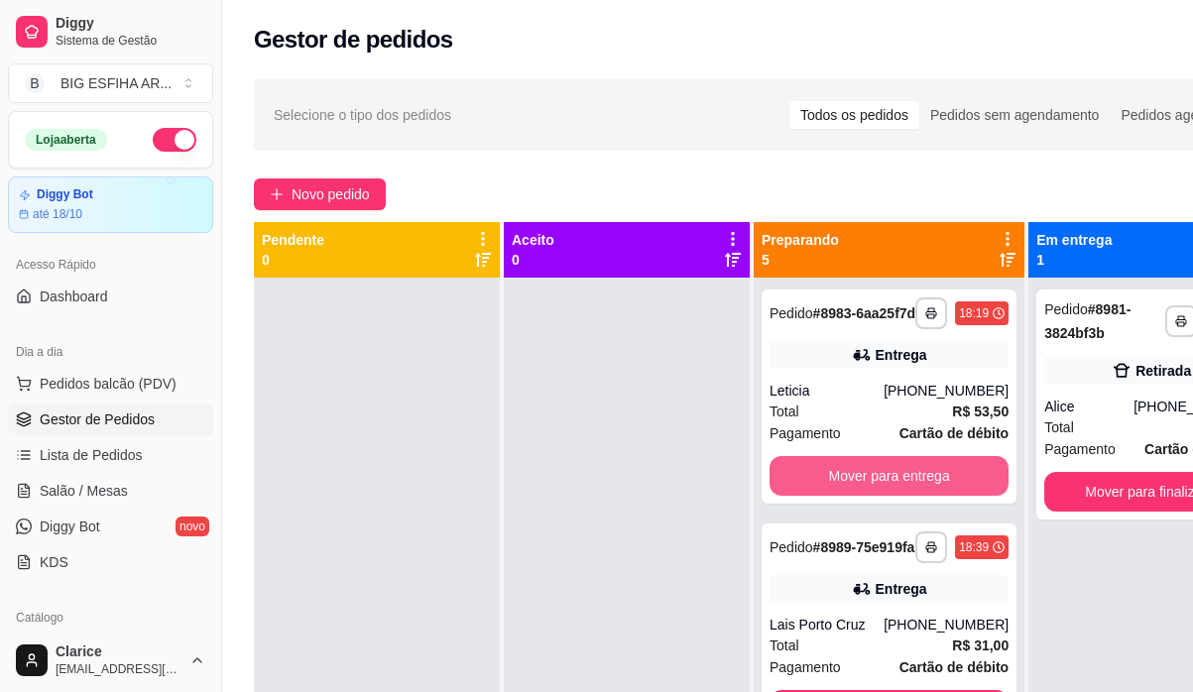
click at [787, 490] on button "Mover para entrega" at bounding box center [889, 476] width 239 height 40
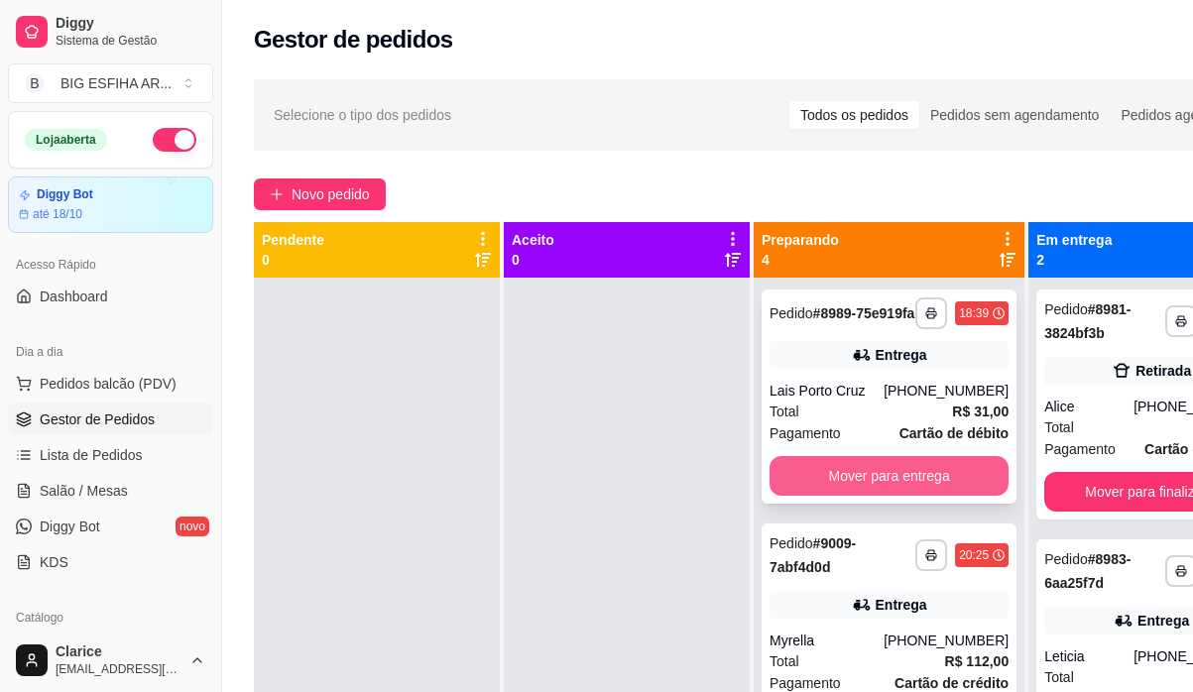
click at [877, 490] on button "Mover para entrega" at bounding box center [889, 476] width 239 height 40
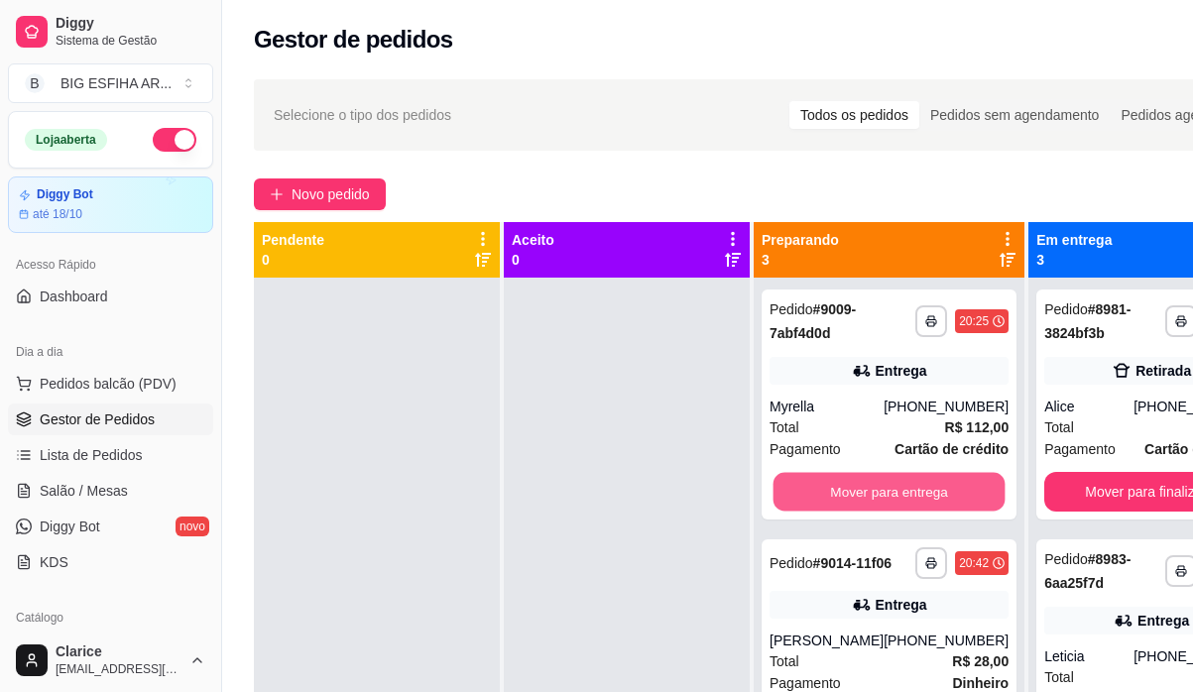
click at [877, 490] on button "Mover para entrega" at bounding box center [890, 492] width 232 height 39
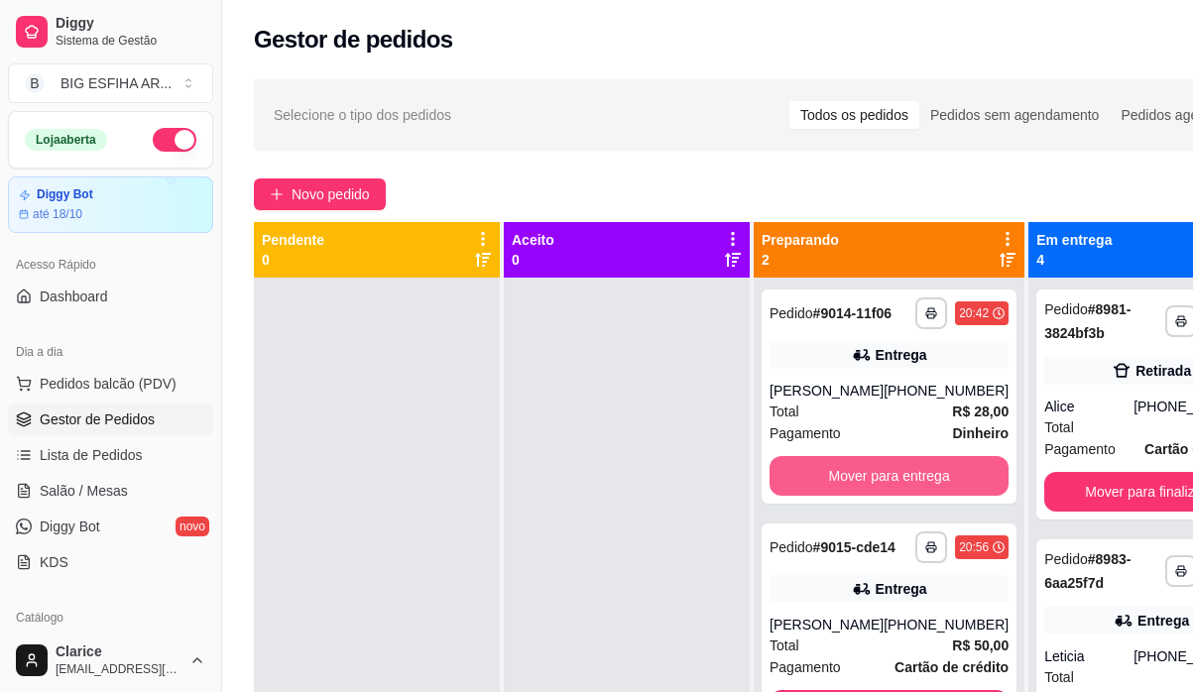
click at [877, 490] on button "Mover para entrega" at bounding box center [889, 476] width 239 height 40
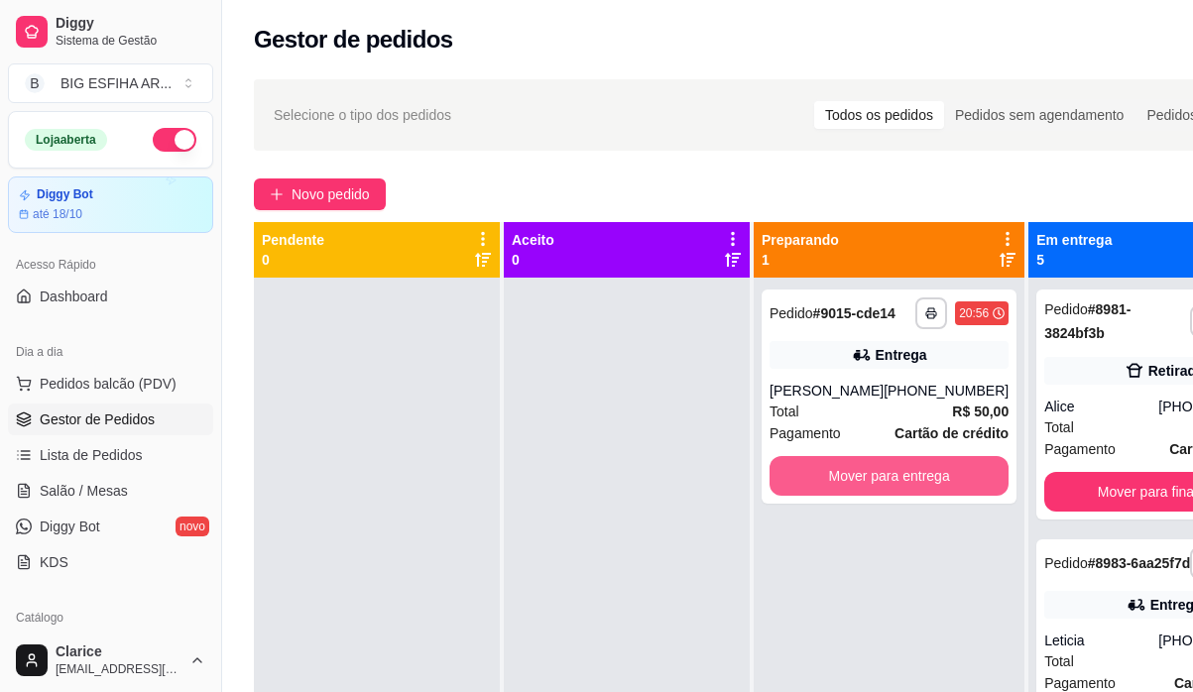
click at [877, 490] on button "Mover para entrega" at bounding box center [889, 476] width 239 height 40
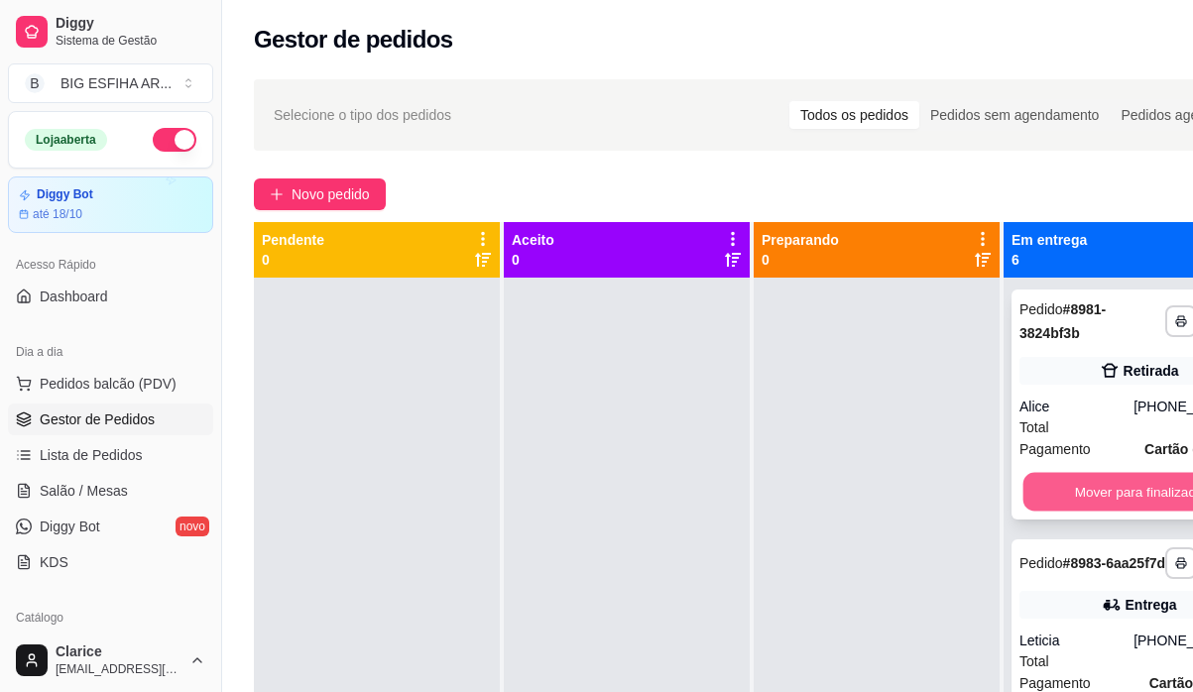
click at [1040, 481] on button "Mover para finalizado" at bounding box center [1140, 492] width 232 height 39
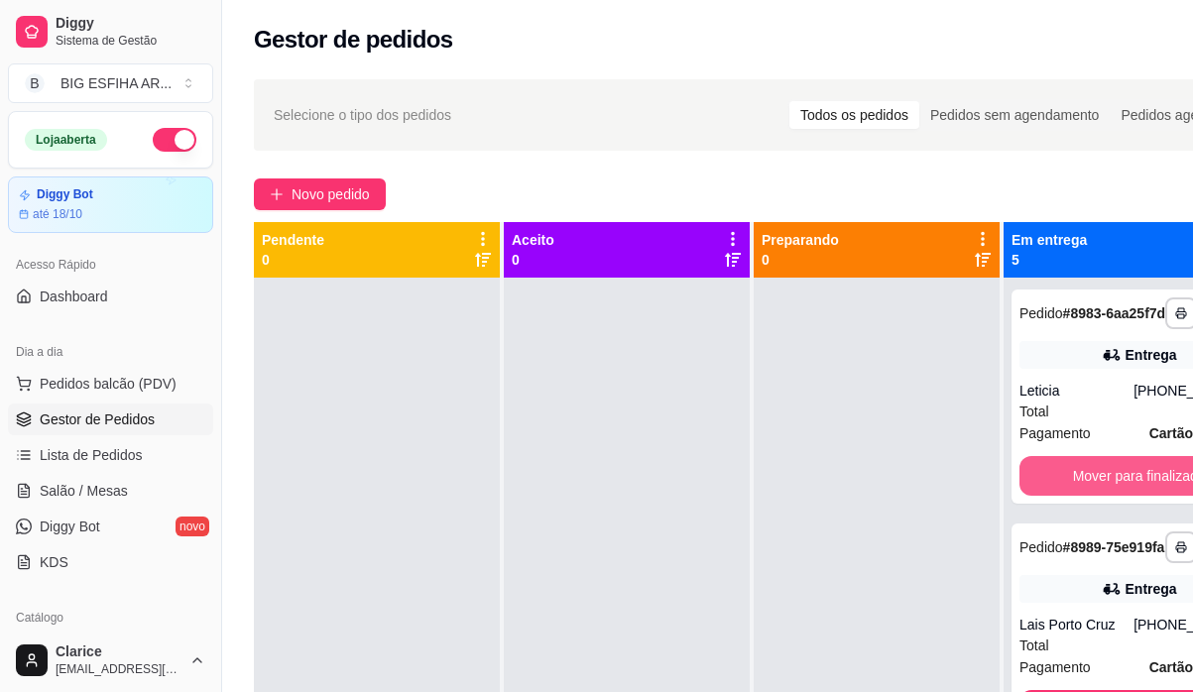
click at [1040, 481] on button "Mover para finalizado" at bounding box center [1139, 476] width 239 height 40
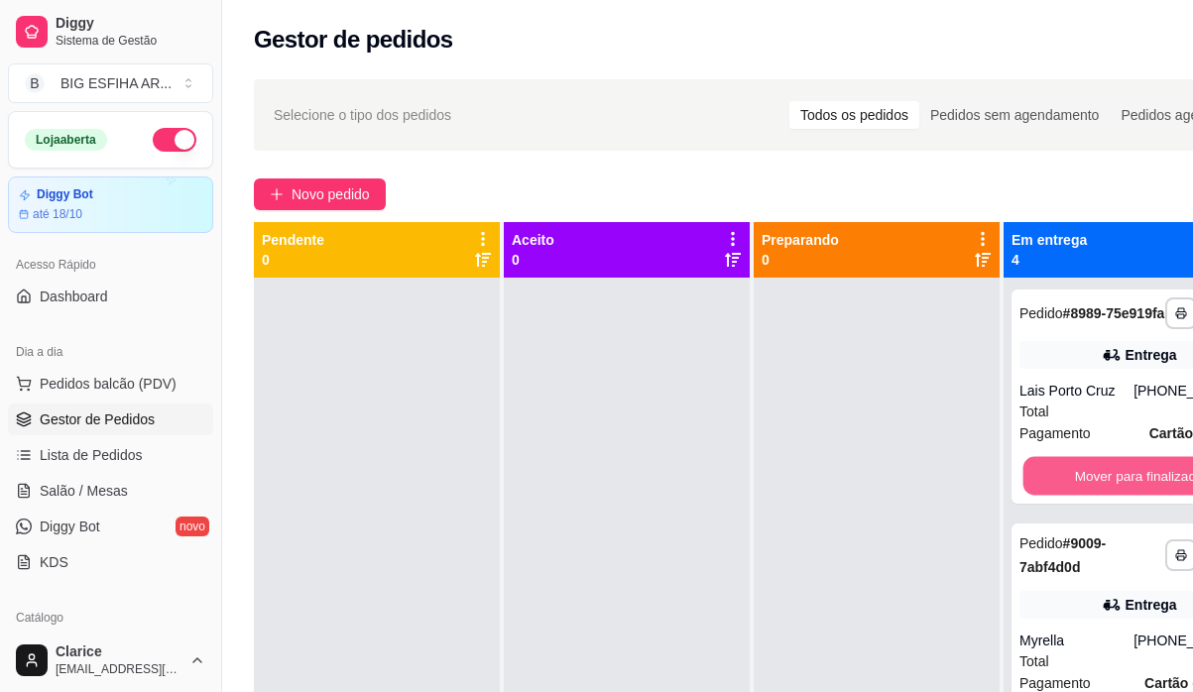
click at [1040, 481] on button "Mover para finalizado" at bounding box center [1140, 476] width 232 height 39
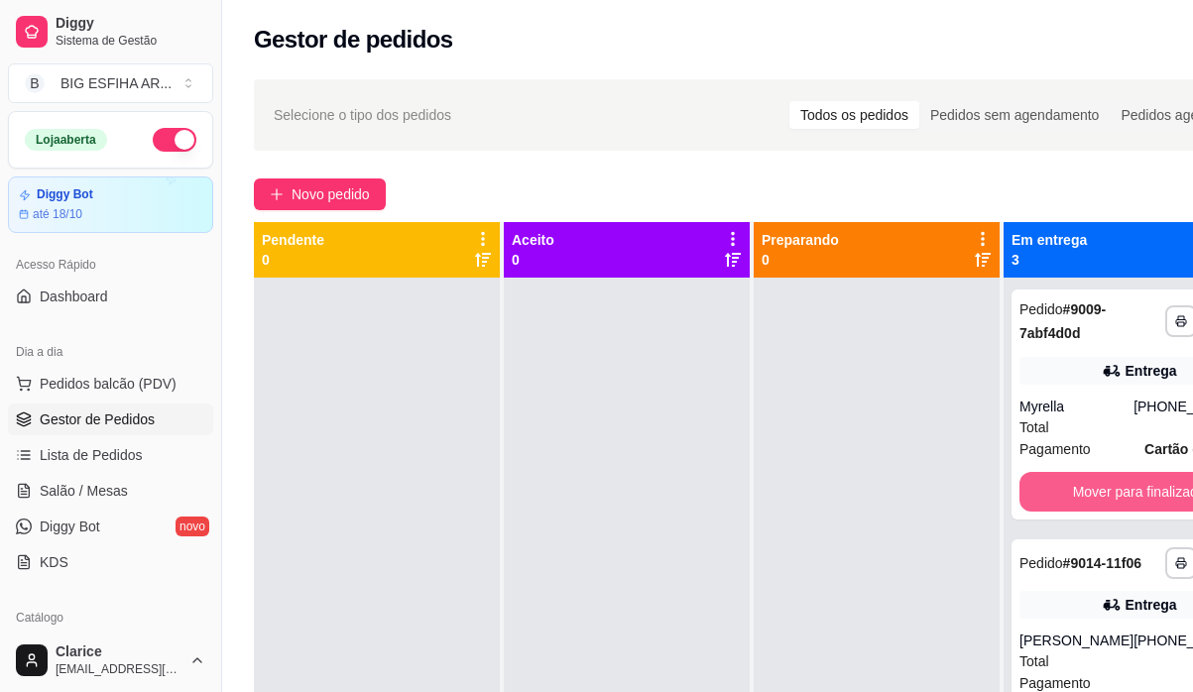
click at [1040, 481] on button "Mover para finalizado" at bounding box center [1139, 492] width 239 height 40
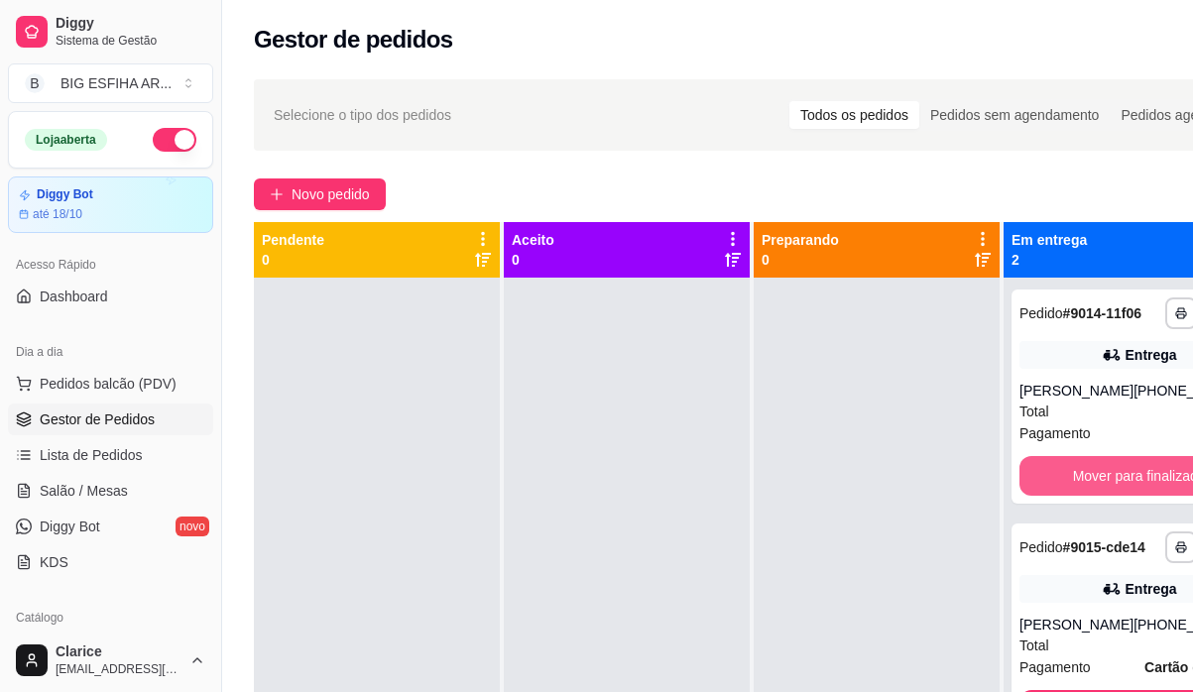
click at [1040, 481] on button "Mover para finalizado" at bounding box center [1139, 476] width 239 height 40
click at [1040, 481] on div "Mover para finalizado" at bounding box center [1139, 476] width 239 height 40
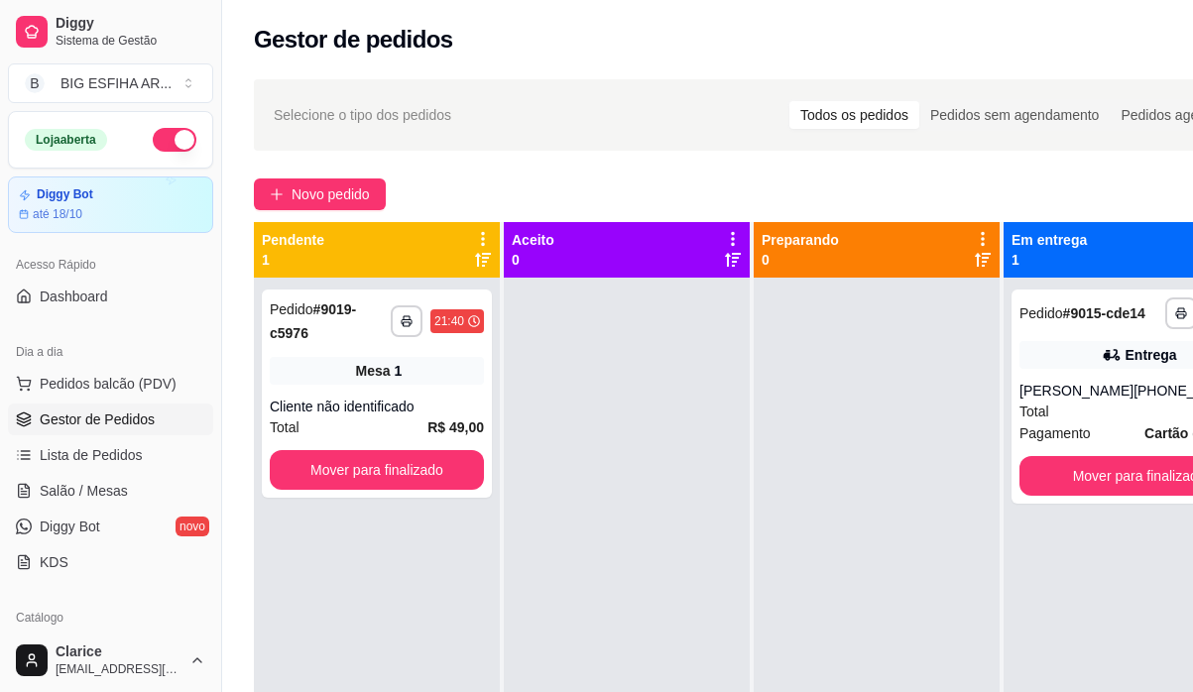
click at [1016, 536] on div "**********" at bounding box center [1139, 624] width 271 height 692
click at [1091, 484] on button "Mover para finalizado" at bounding box center [1139, 476] width 239 height 40
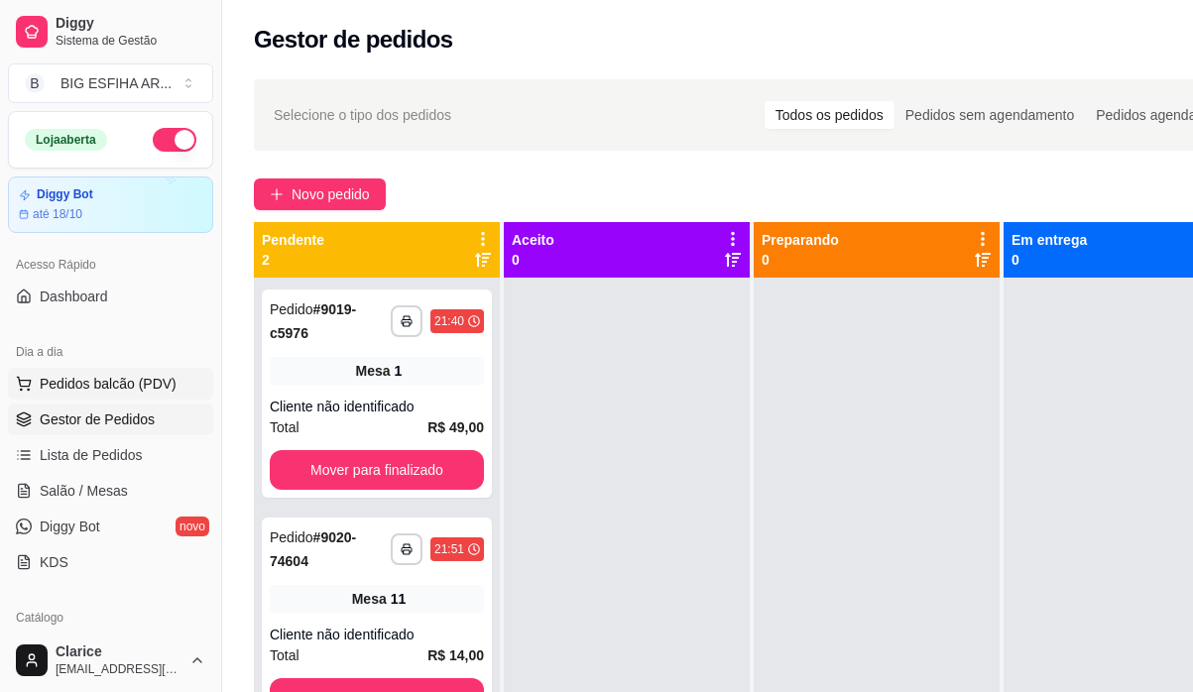
click at [183, 371] on button "Pedidos balcão (PDV)" at bounding box center [110, 384] width 205 height 32
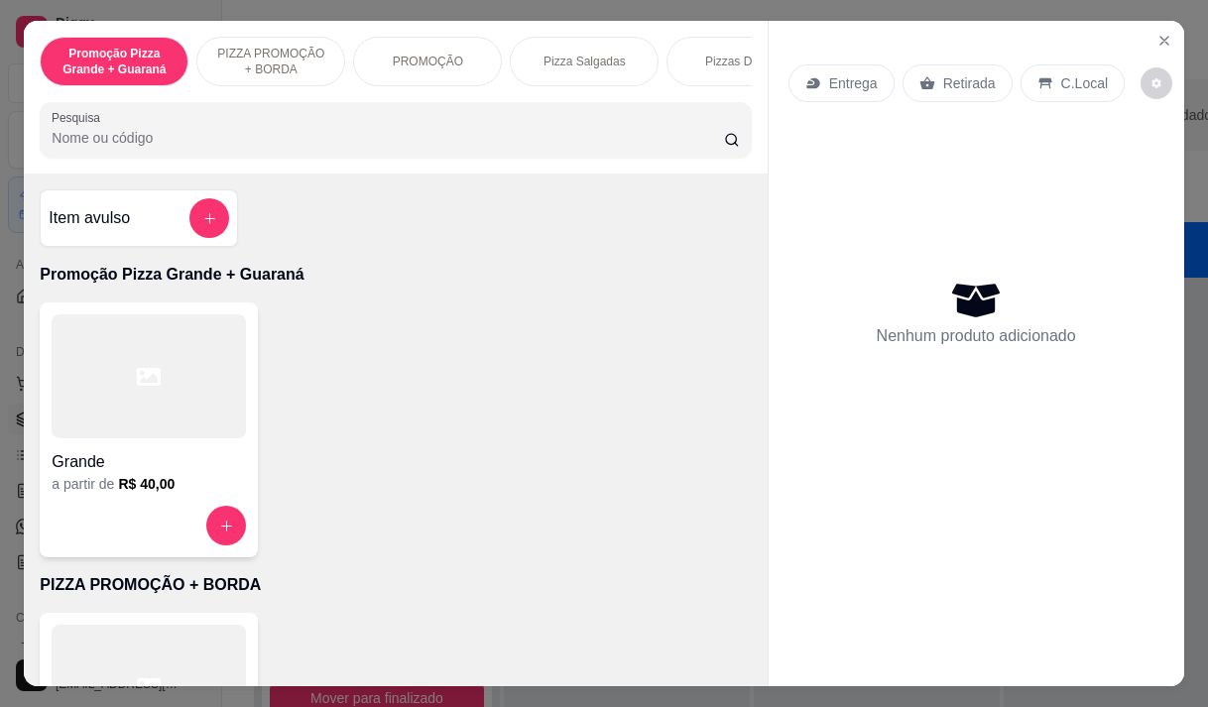
click at [829, 80] on p "Entrega" at bounding box center [853, 83] width 49 height 20
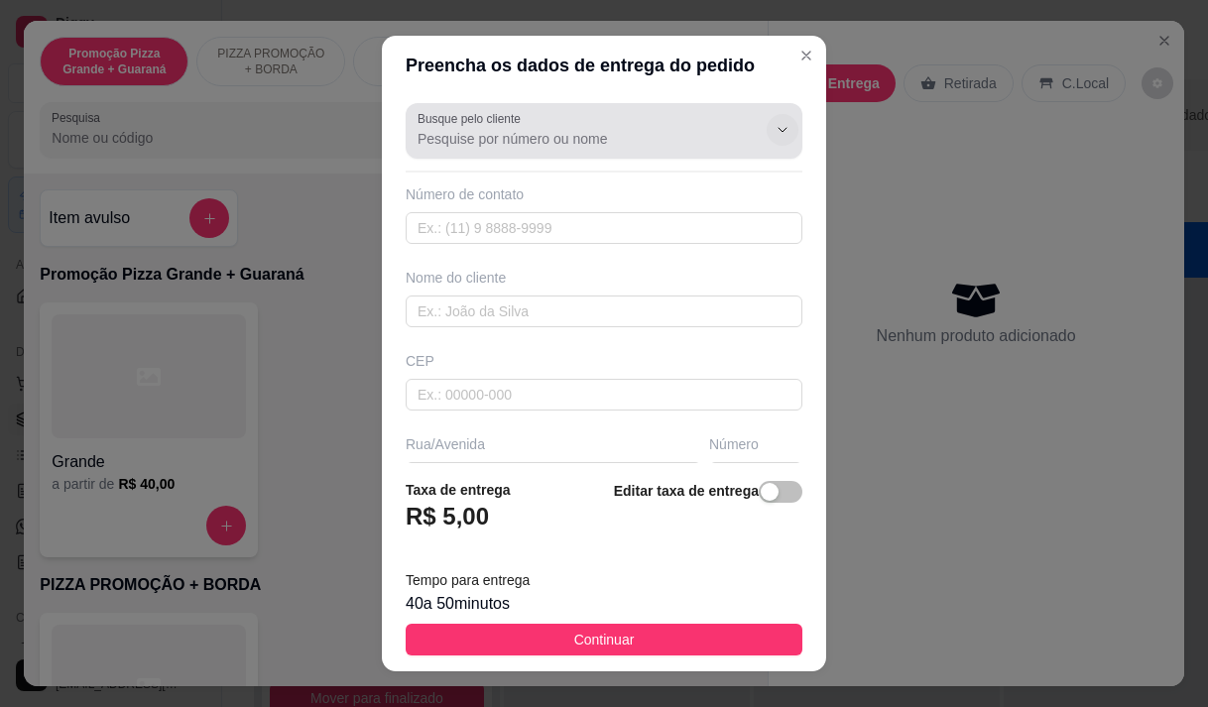
click at [775, 137] on icon "Show suggestions" at bounding box center [783, 130] width 16 height 16
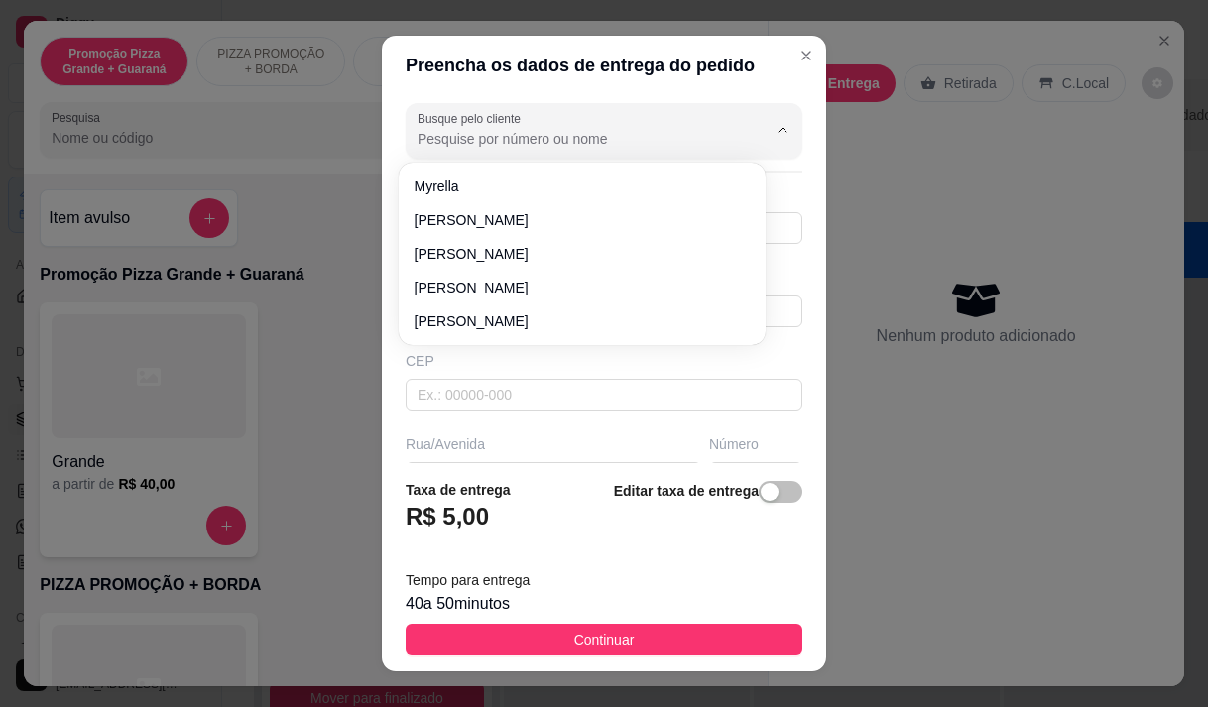
click at [739, 144] on button "Show suggestions" at bounding box center [755, 130] width 32 height 32
type input "p"
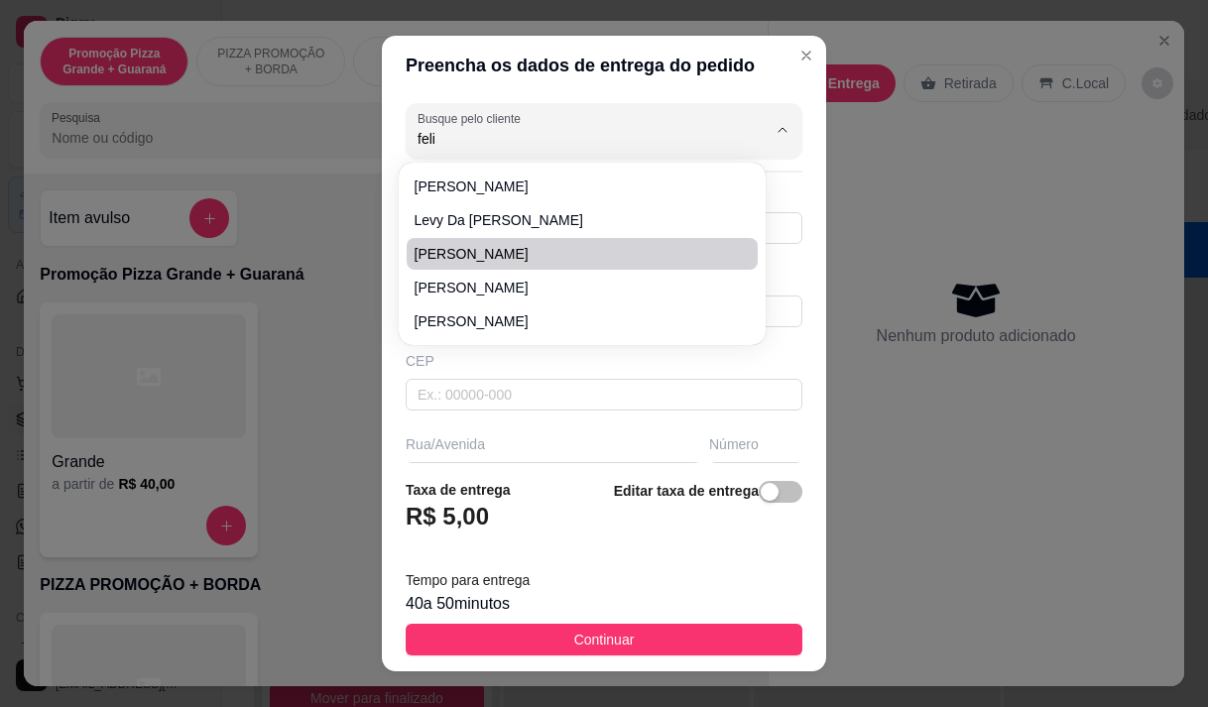
click at [656, 241] on li "[PERSON_NAME]" at bounding box center [582, 254] width 351 height 32
type input "[PERSON_NAME]"
type input "85996007253"
type input "[PERSON_NAME]"
type input "[STREET_ADDRESS][PERSON_NAME]"
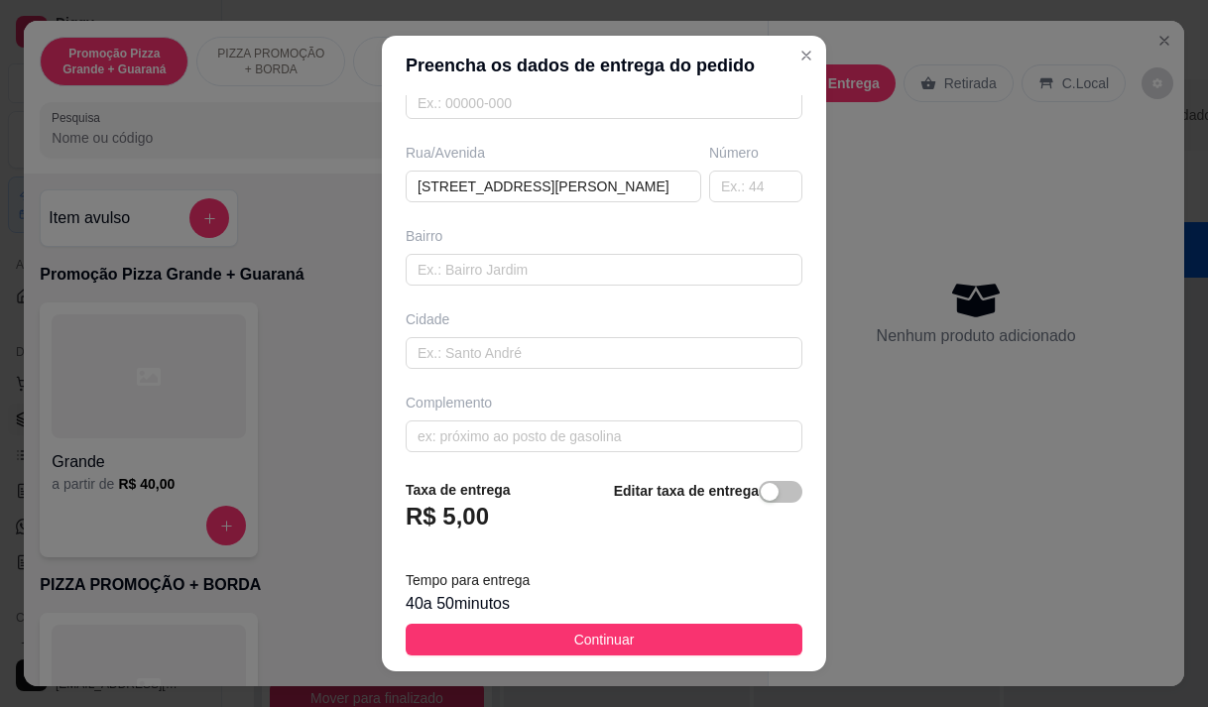
scroll to position [298, 0]
type input "[PERSON_NAME]"
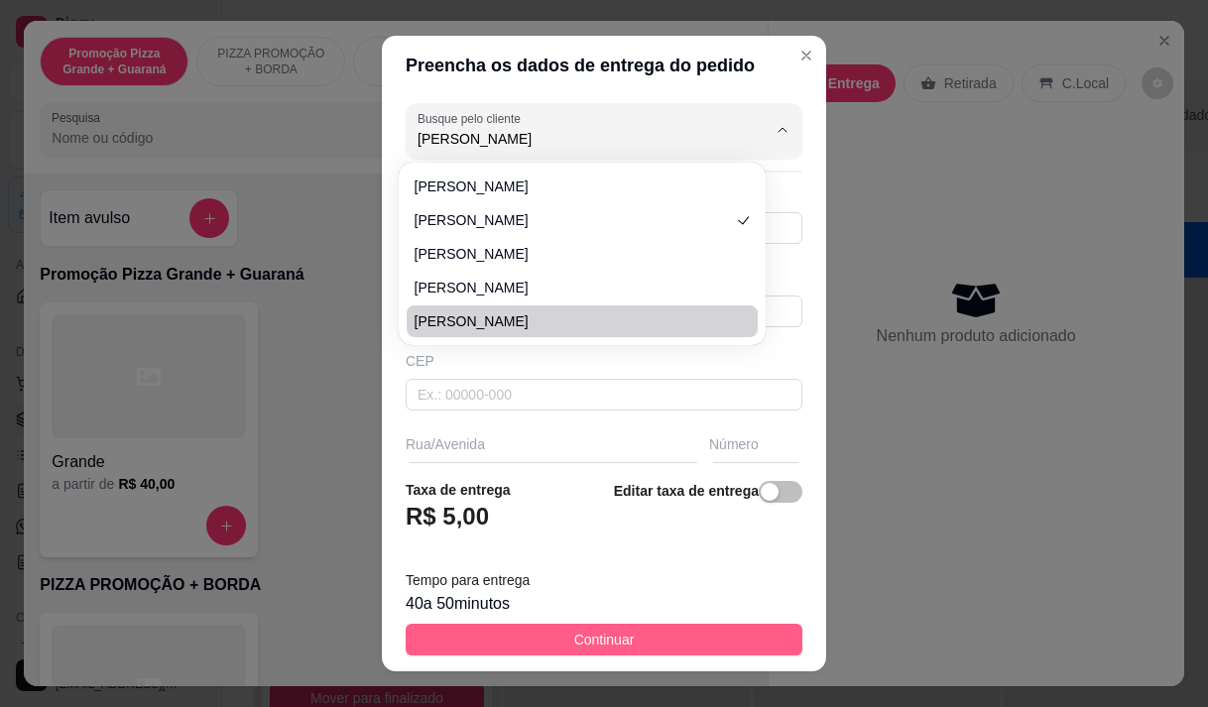
click at [678, 635] on button "Continuar" at bounding box center [604, 640] width 397 height 32
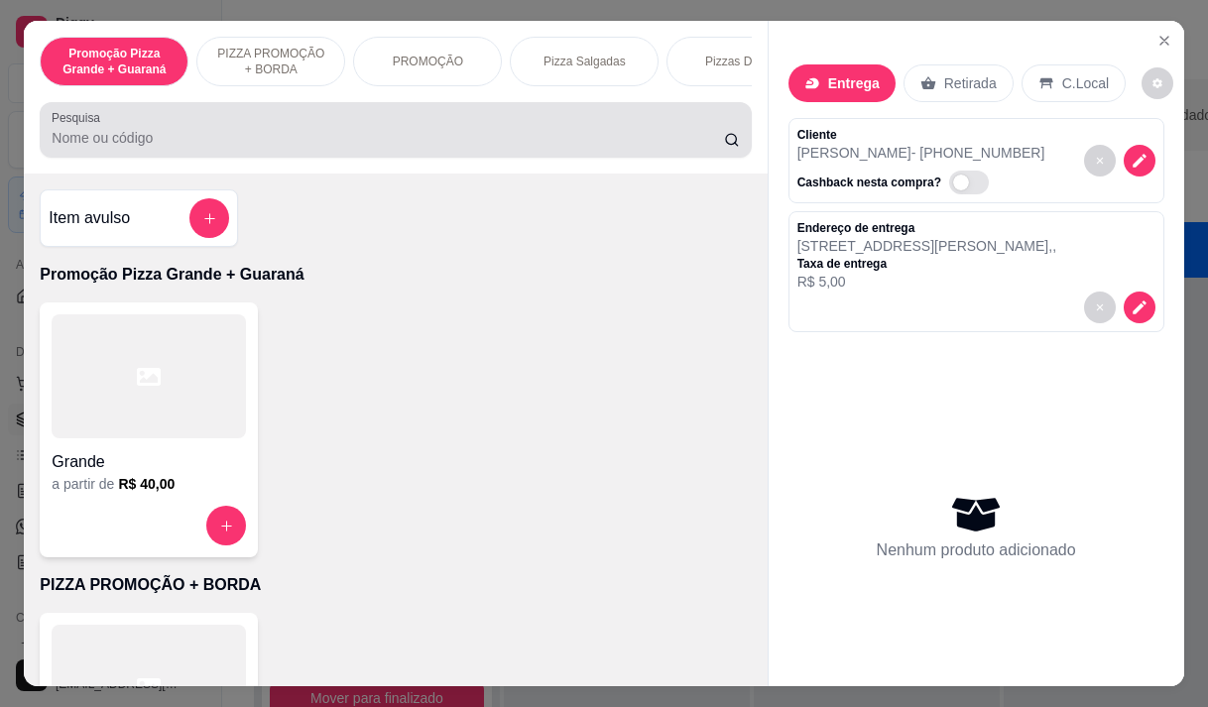
click at [380, 134] on div at bounding box center [395, 130] width 687 height 40
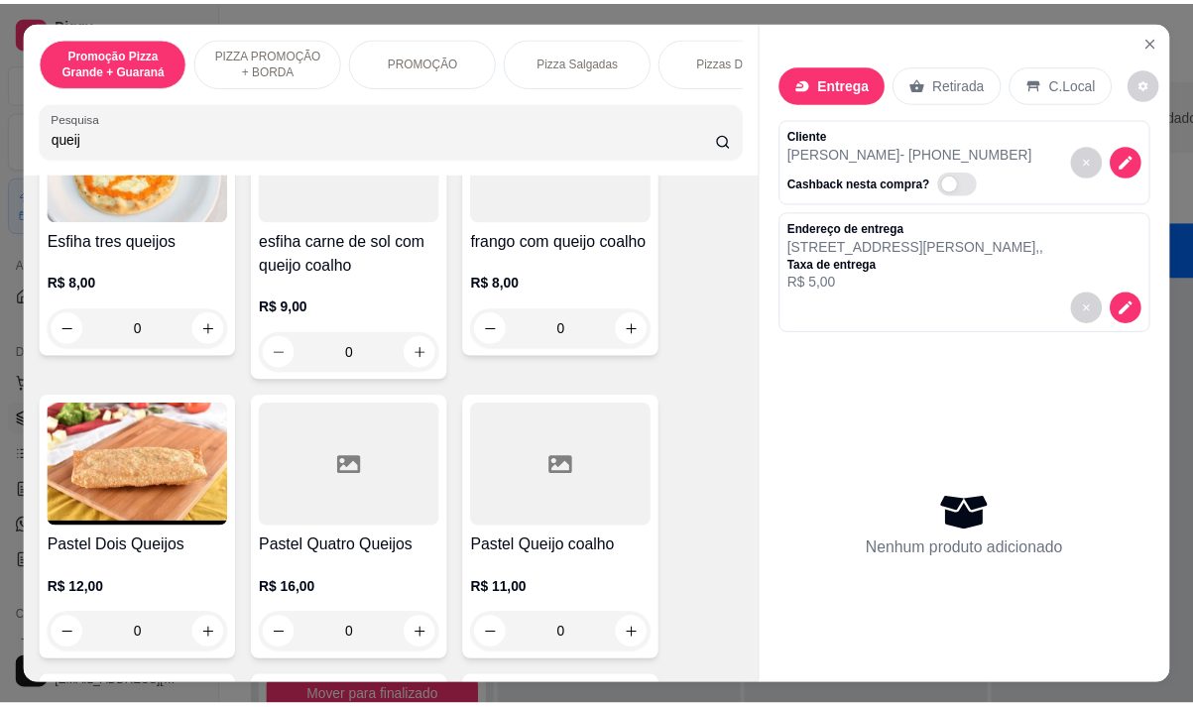
scroll to position [595, 0]
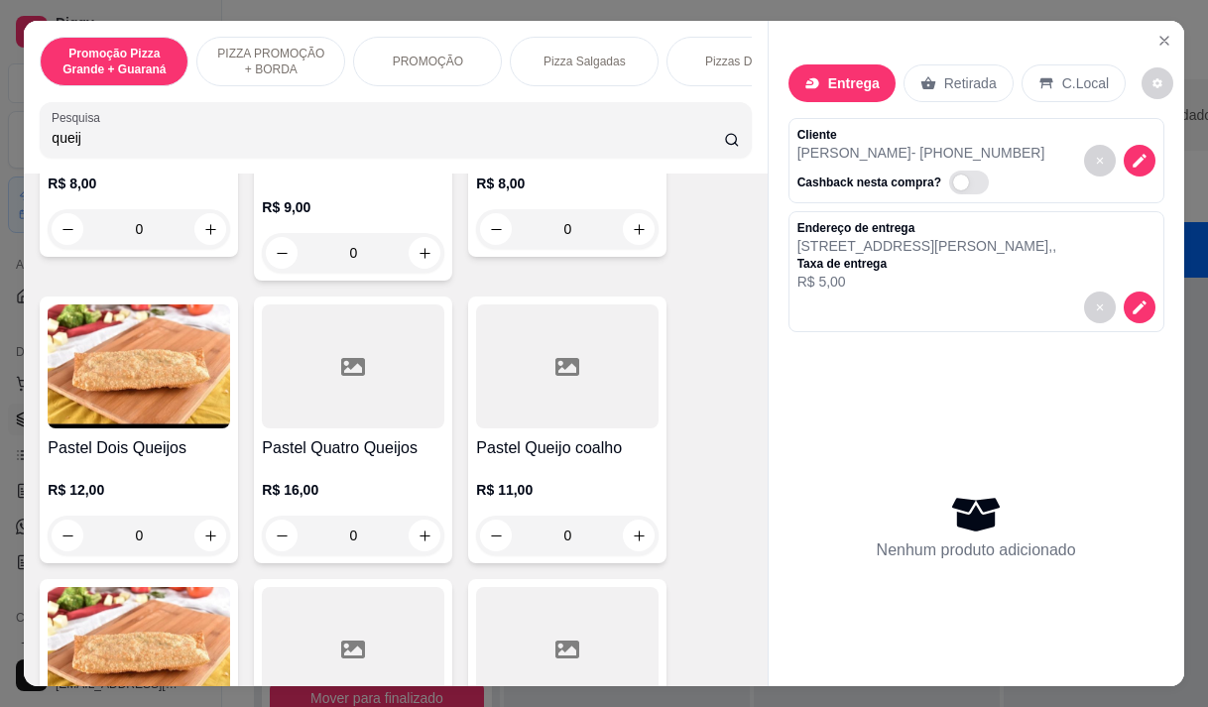
type input "queij"
click at [514, 470] on div "R$ 11,00 0" at bounding box center [567, 507] width 183 height 95
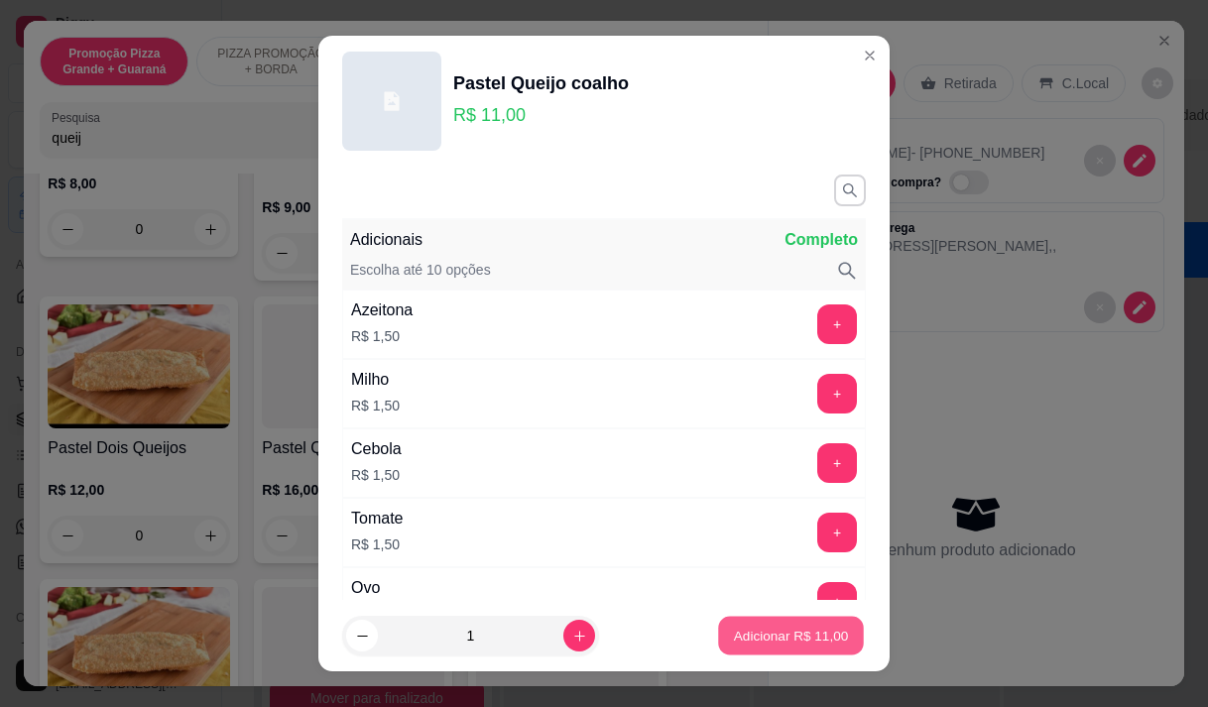
click at [778, 628] on p "Adicionar R$ 11,00" at bounding box center [791, 636] width 115 height 19
type input "1"
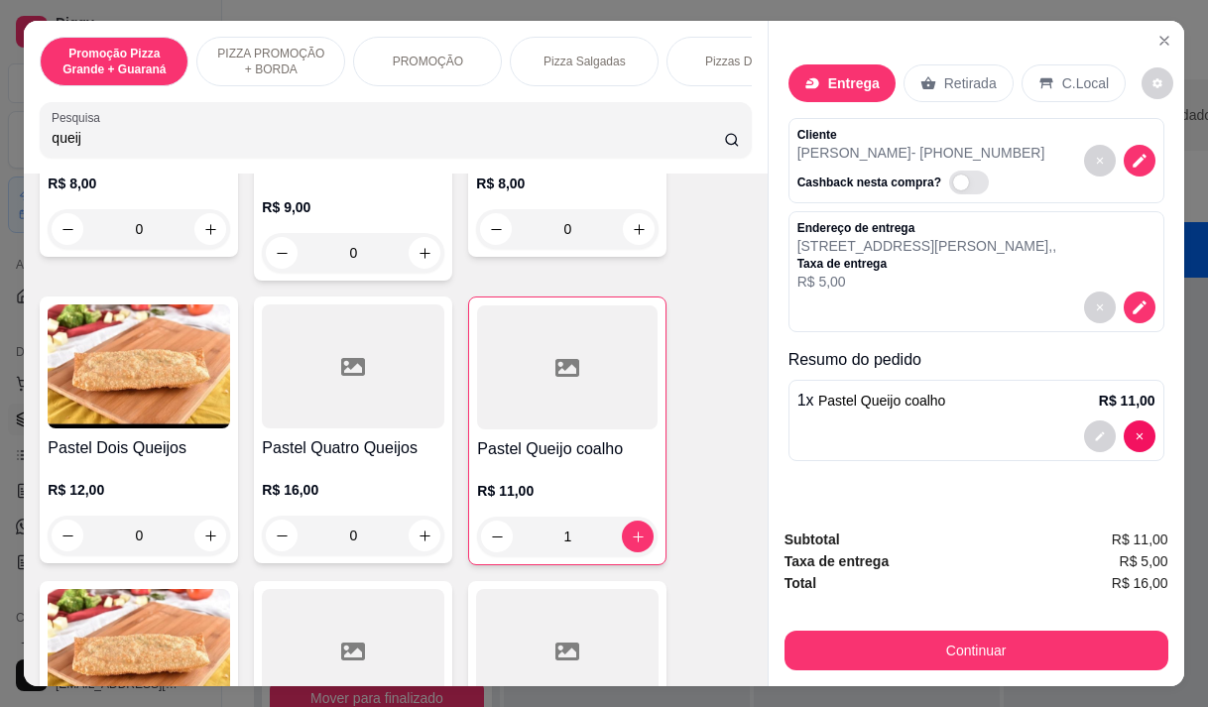
click at [959, 631] on button "Continuar" at bounding box center [977, 651] width 384 height 40
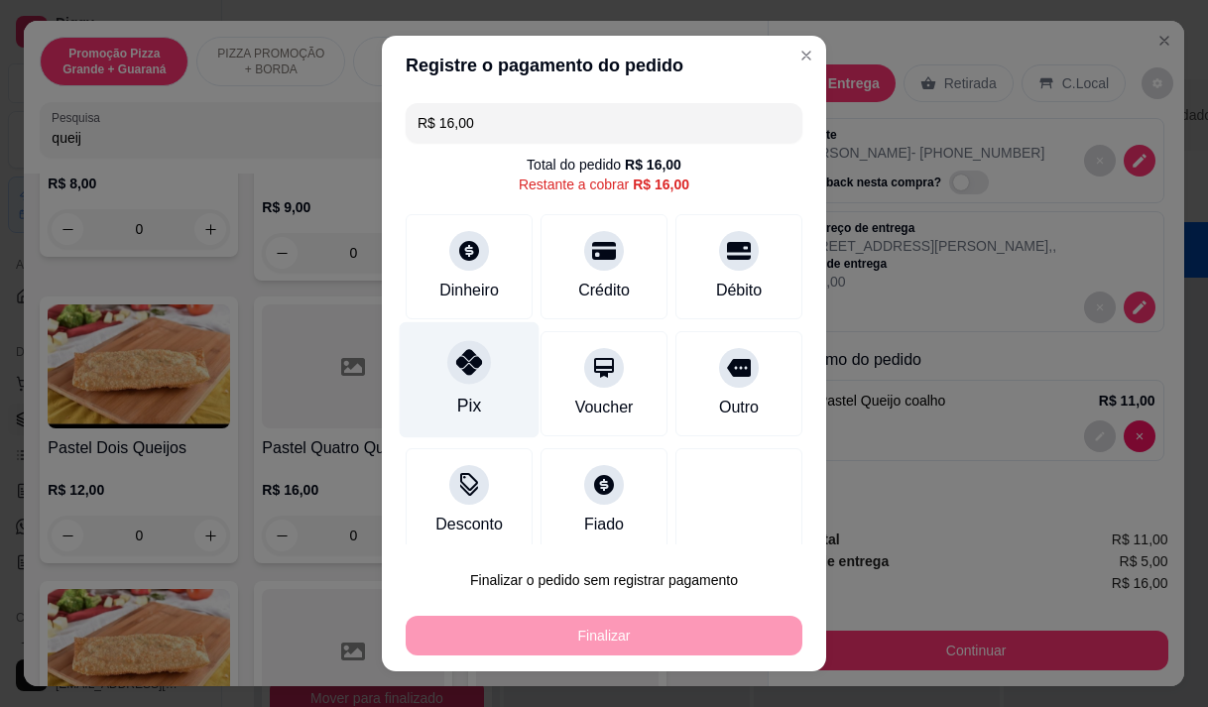
click at [438, 396] on div "Pix" at bounding box center [470, 379] width 140 height 116
type input "R$ 0,00"
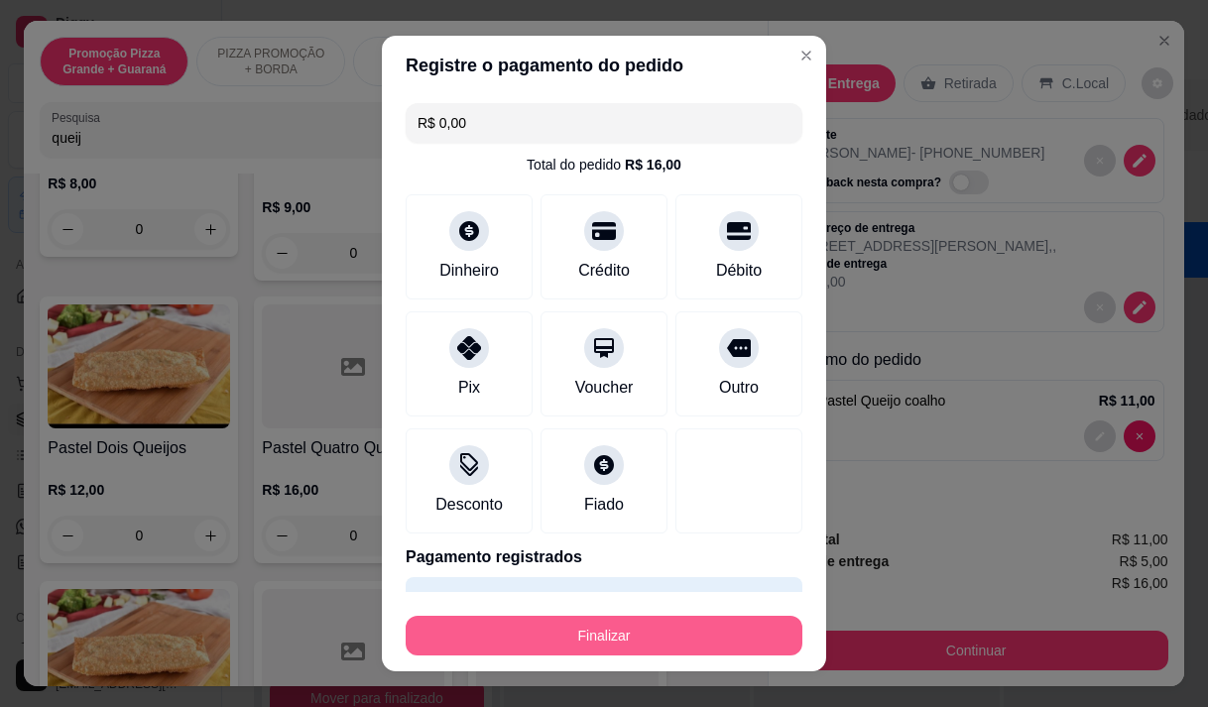
click at [496, 633] on button "Finalizar" at bounding box center [604, 636] width 397 height 40
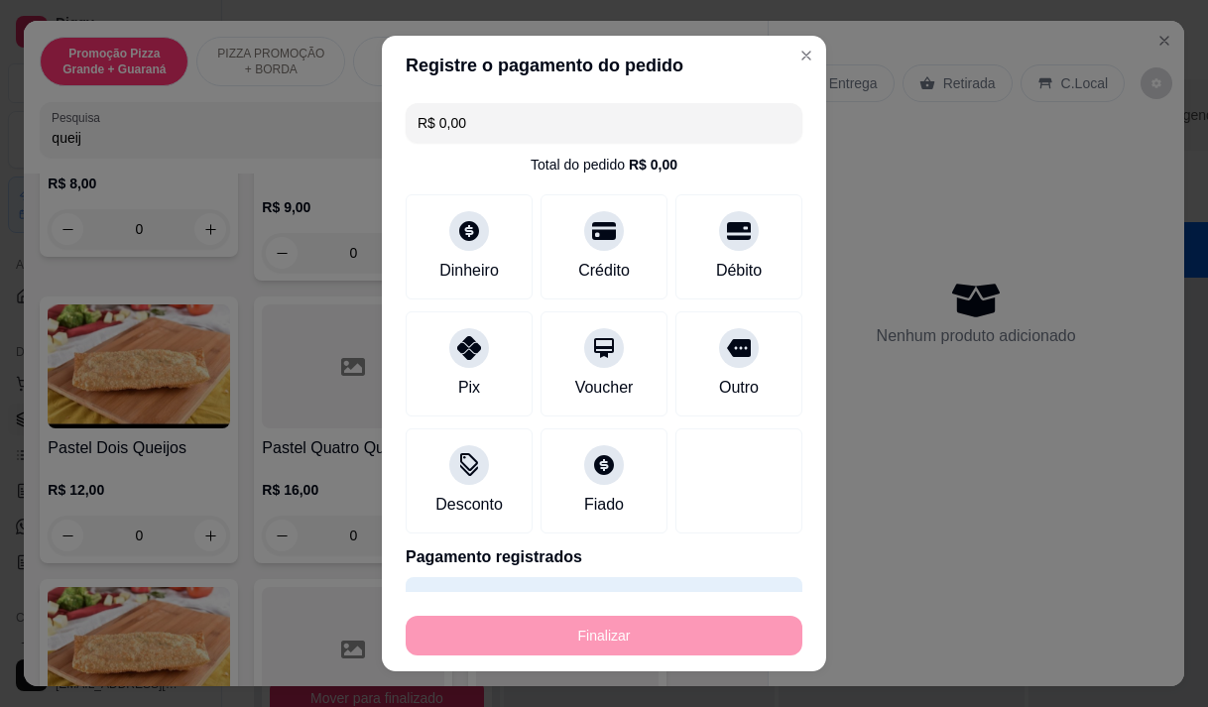
type input "0"
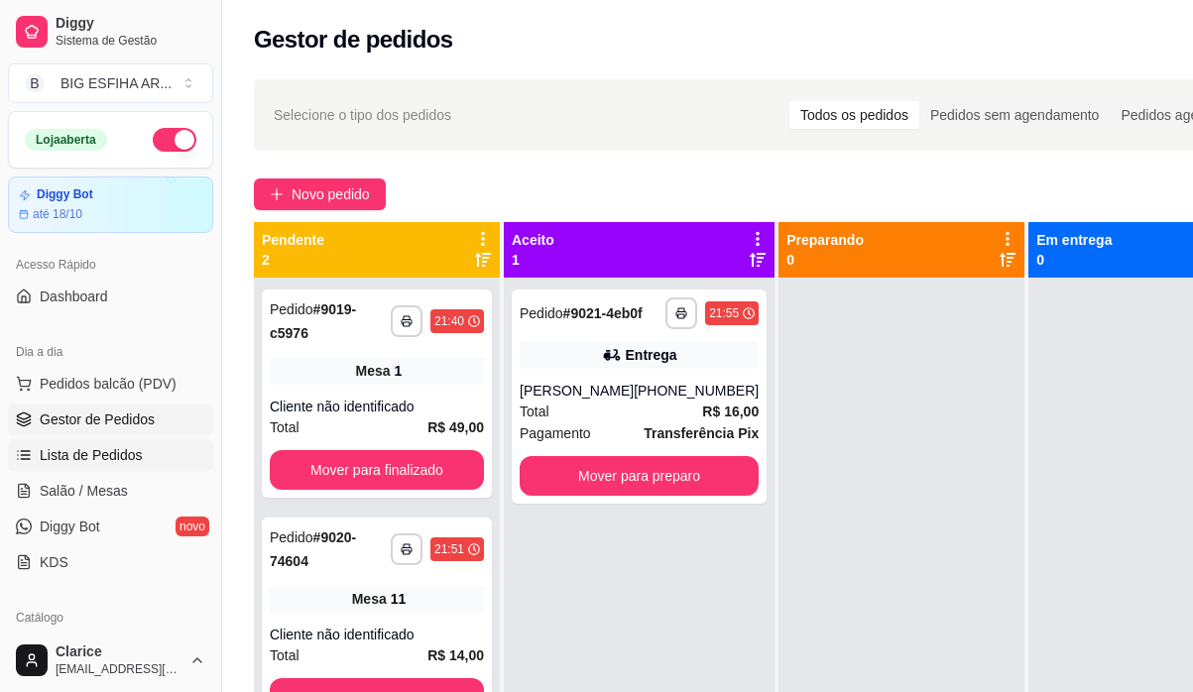
click at [151, 455] on link "Lista de Pedidos" at bounding box center [110, 455] width 205 height 32
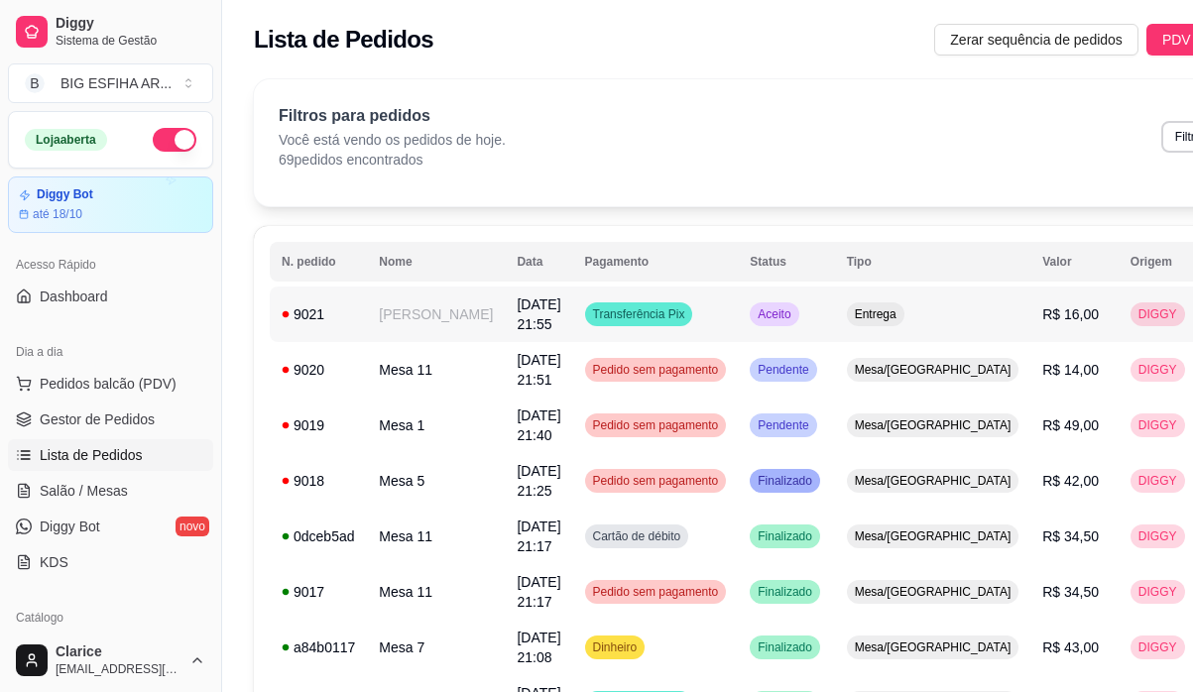
click at [419, 309] on td "[PERSON_NAME]" at bounding box center [436, 315] width 138 height 56
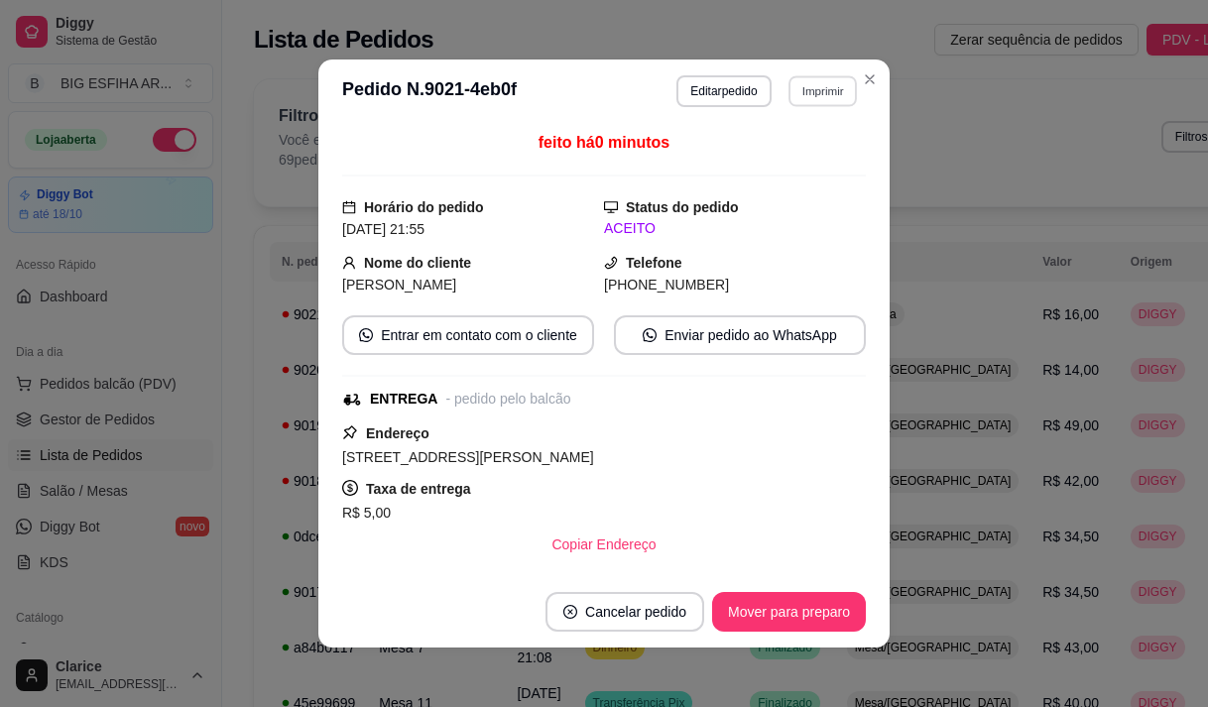
click at [811, 85] on button "Imprimir" at bounding box center [823, 90] width 68 height 31
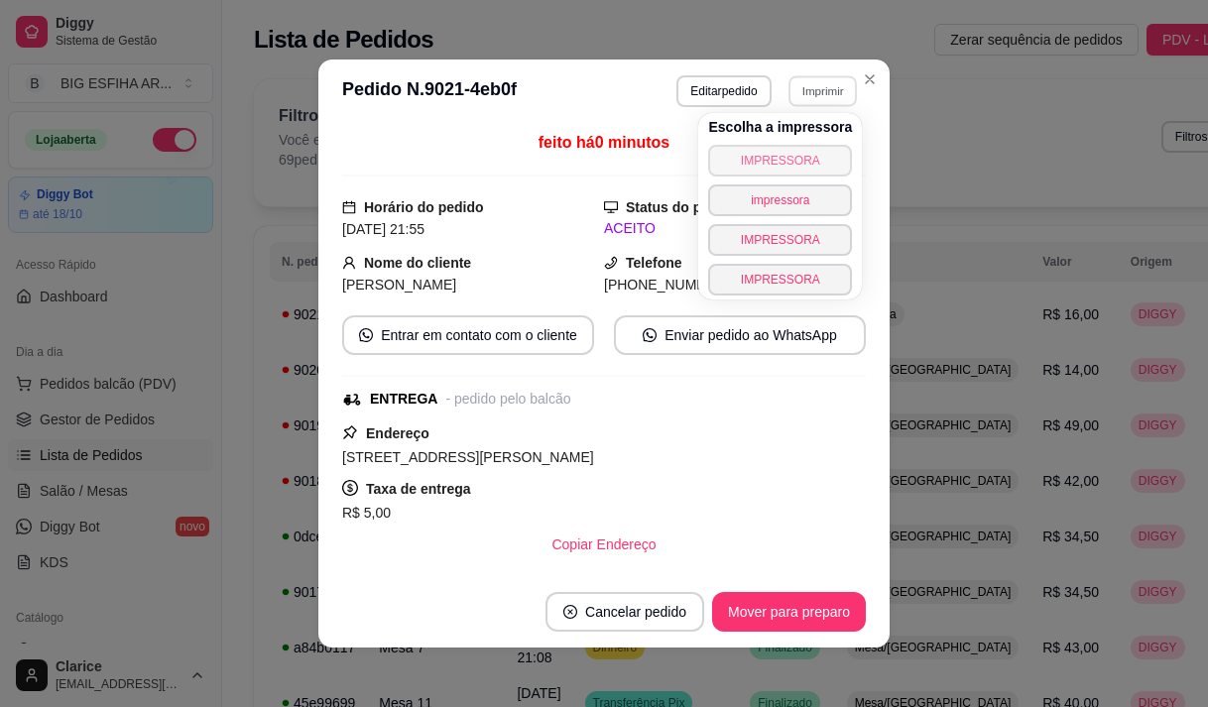
click at [803, 156] on button "IMPRESSORA" at bounding box center [780, 161] width 144 height 32
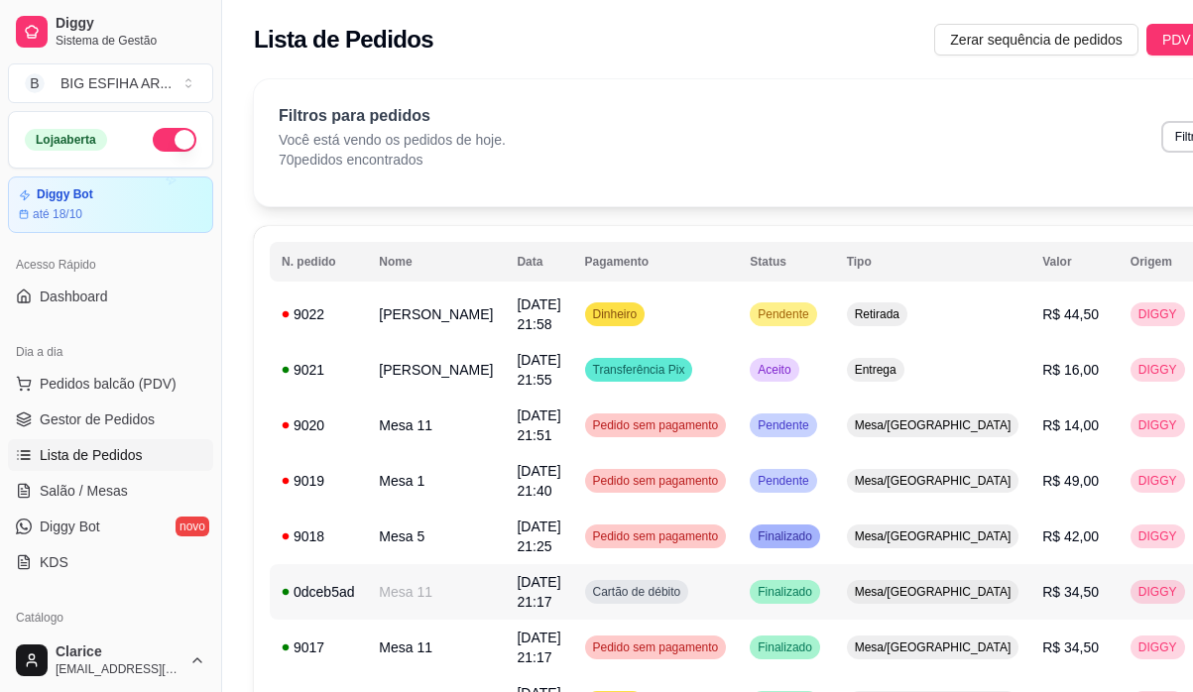
click at [351, 576] on td "0dceb5ad" at bounding box center [318, 592] width 97 height 56
drag, startPoint x: 28, startPoint y: 482, endPoint x: 113, endPoint y: 494, distance: 86.1
click at [29, 481] on link "Salão / Mesas" at bounding box center [110, 491] width 205 height 32
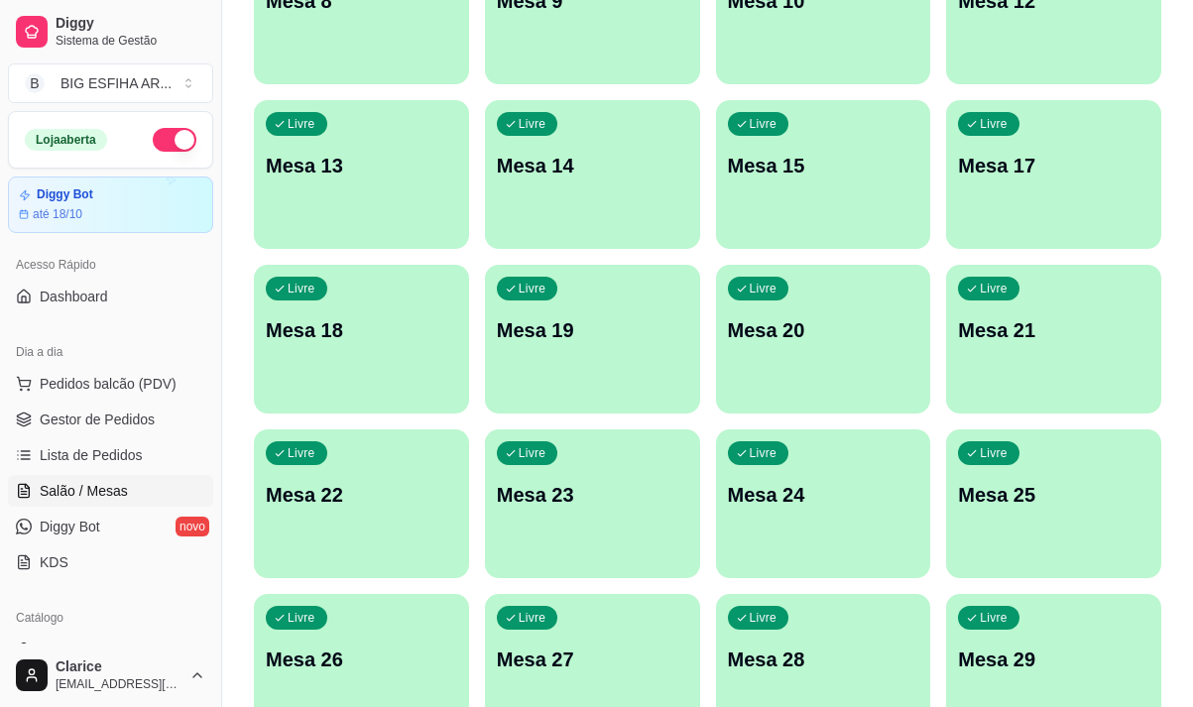
scroll to position [889, 0]
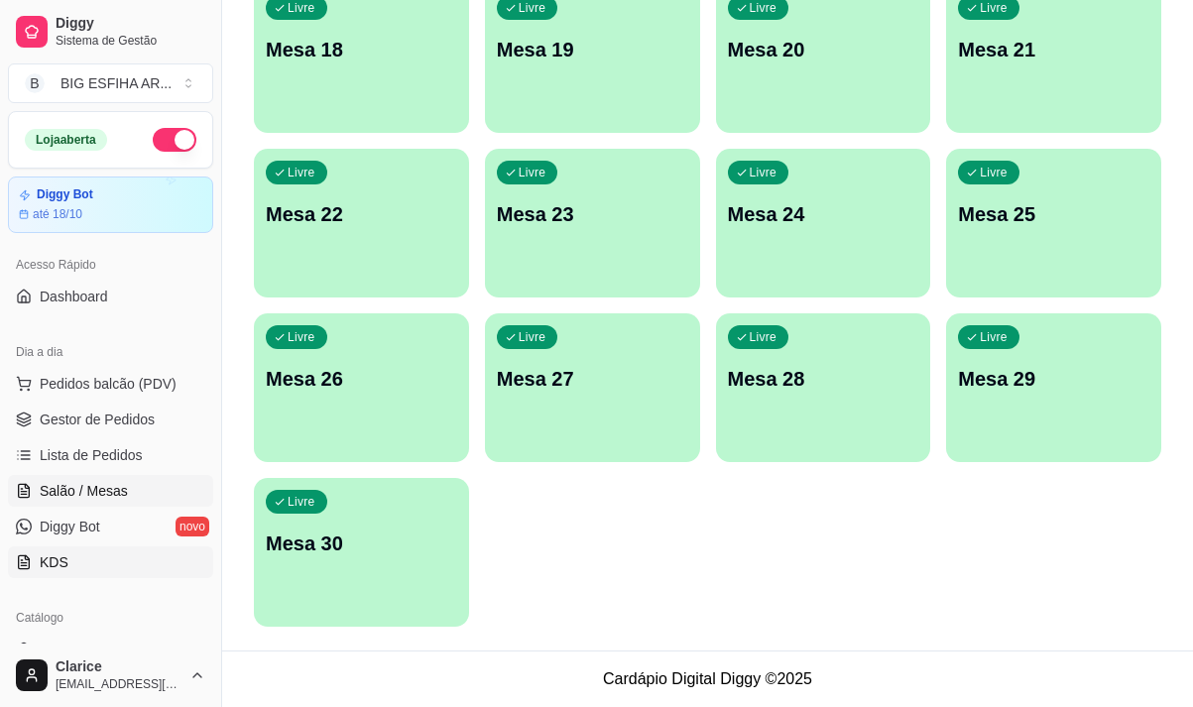
click at [192, 555] on link "KDS" at bounding box center [110, 563] width 205 height 32
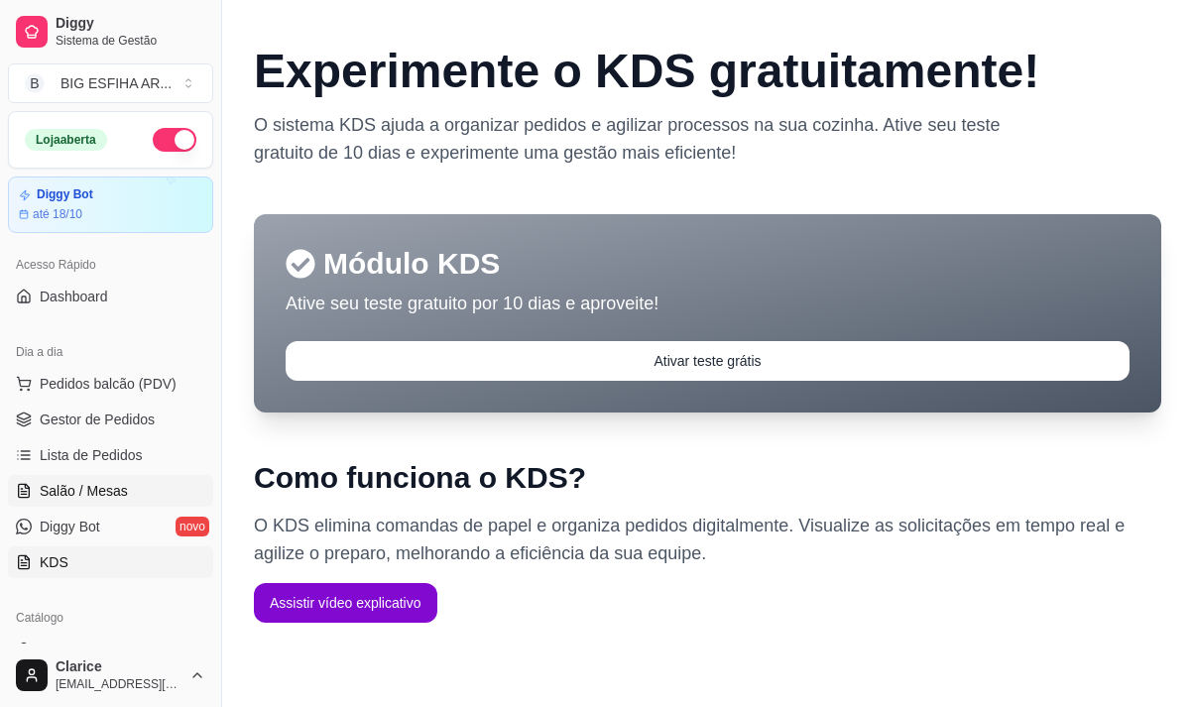
click at [126, 489] on link "Salão / Mesas" at bounding box center [110, 491] width 205 height 32
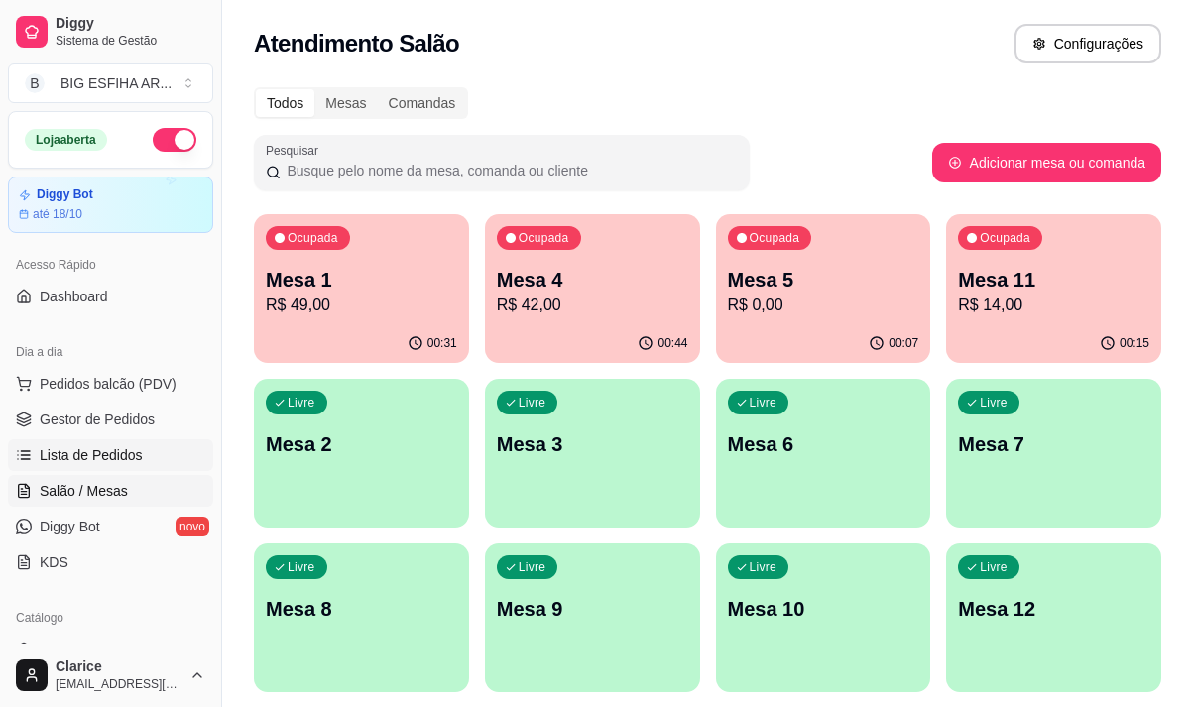
click at [77, 454] on span "Lista de Pedidos" at bounding box center [91, 455] width 103 height 20
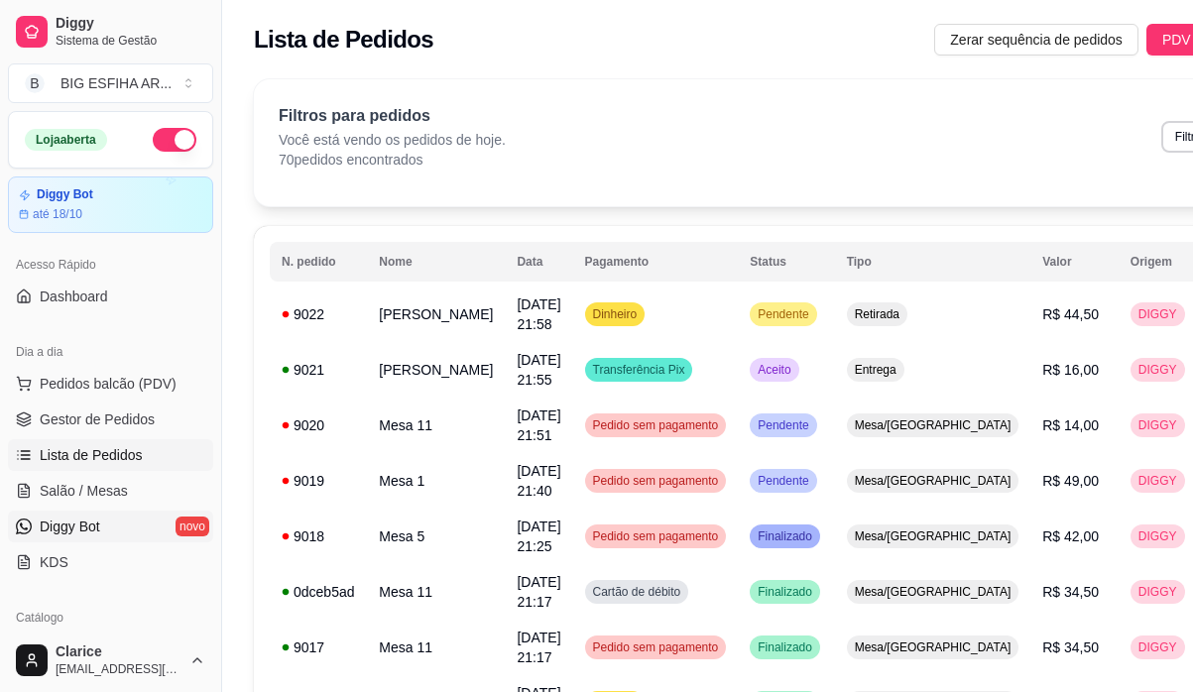
click at [135, 523] on link "Diggy Bot novo" at bounding box center [110, 527] width 205 height 32
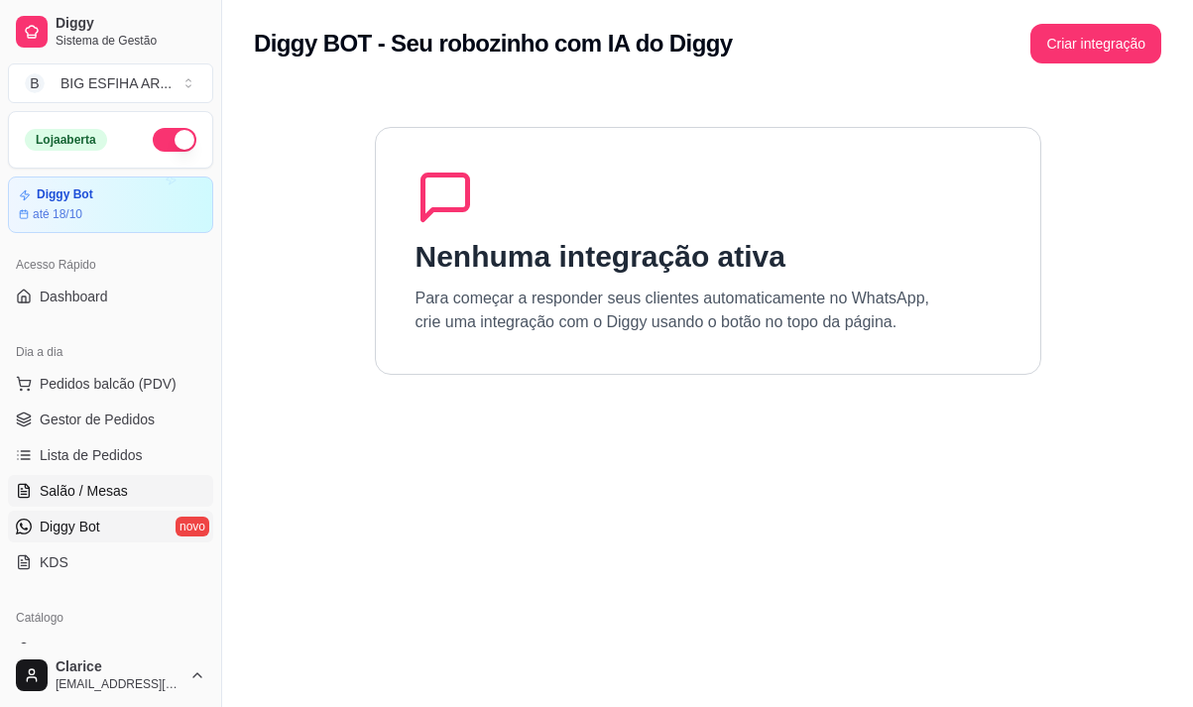
click at [83, 479] on link "Salão / Mesas" at bounding box center [110, 491] width 205 height 32
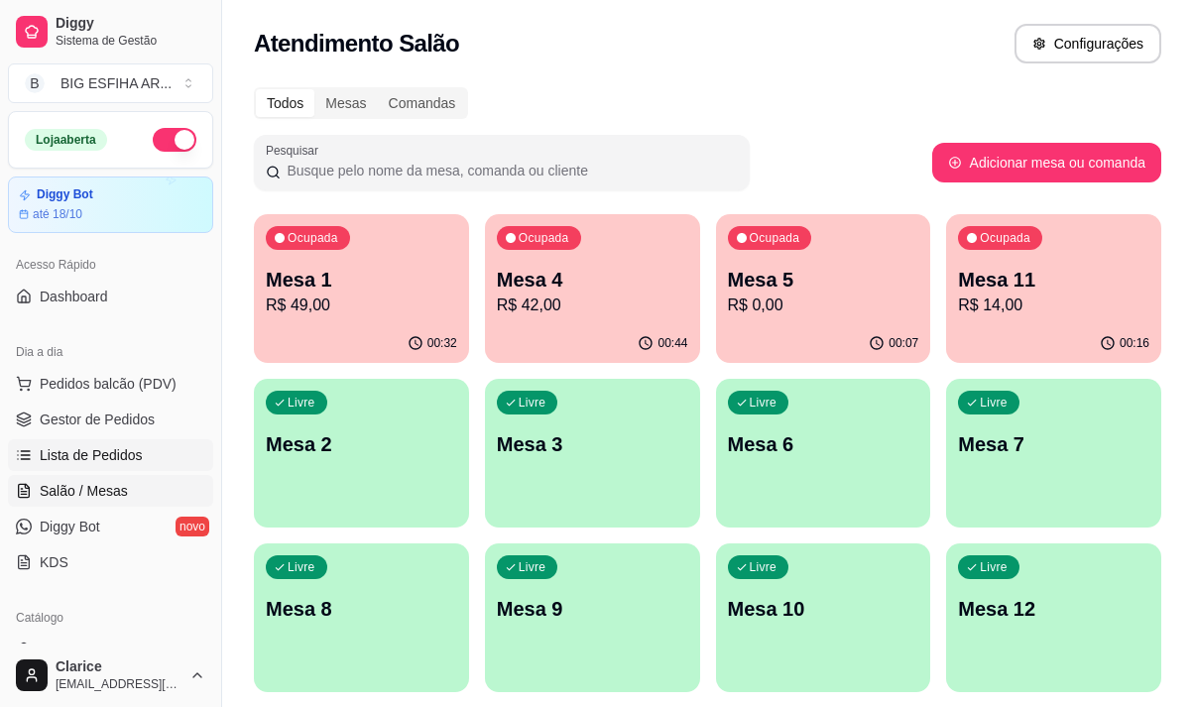
click at [43, 448] on span "Lista de Pedidos" at bounding box center [91, 455] width 103 height 20
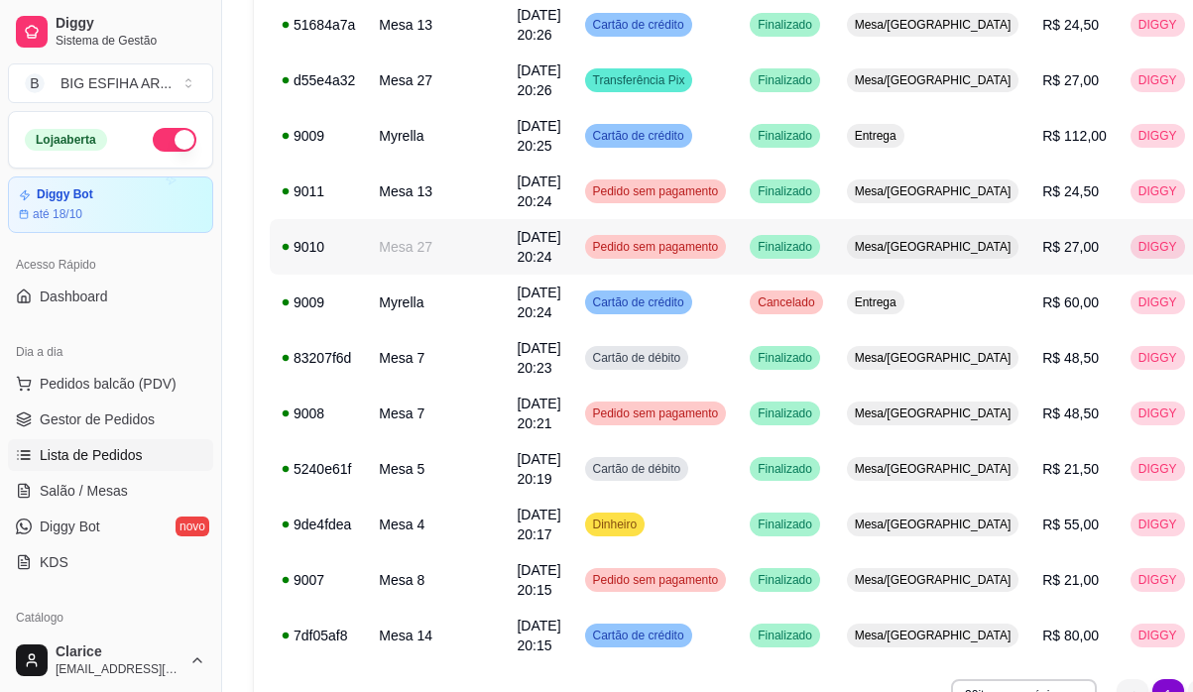
scroll to position [1404, 0]
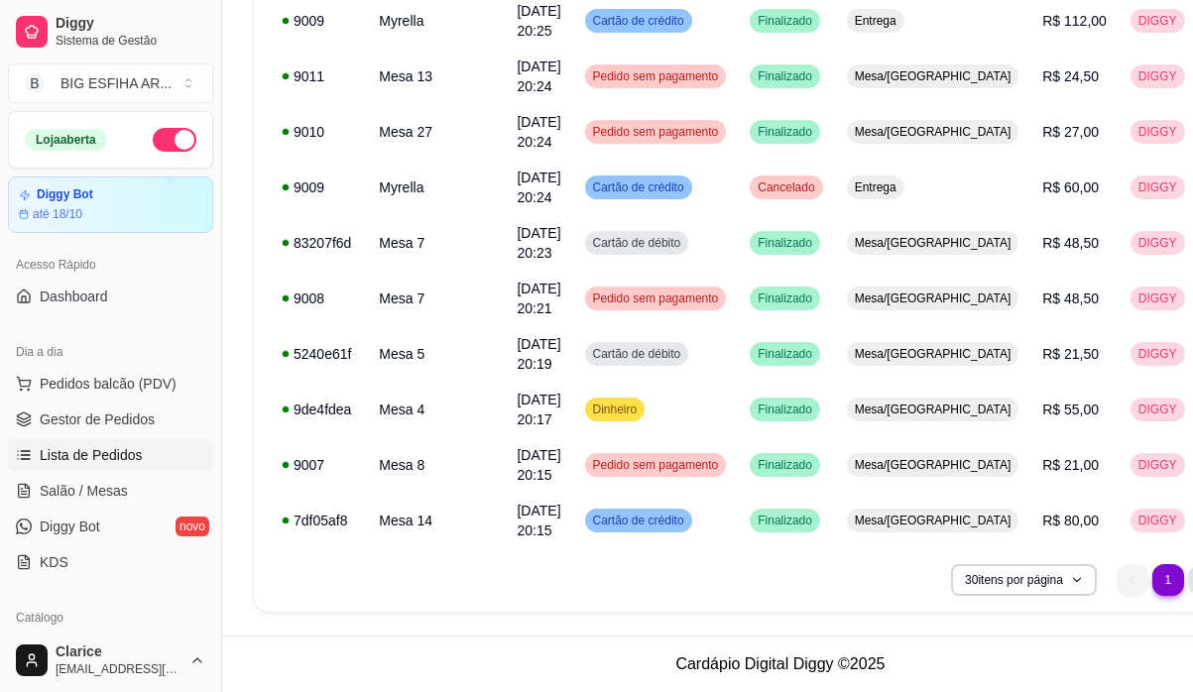
click at [1188, 581] on li "2" at bounding box center [1203, 579] width 31 height 31
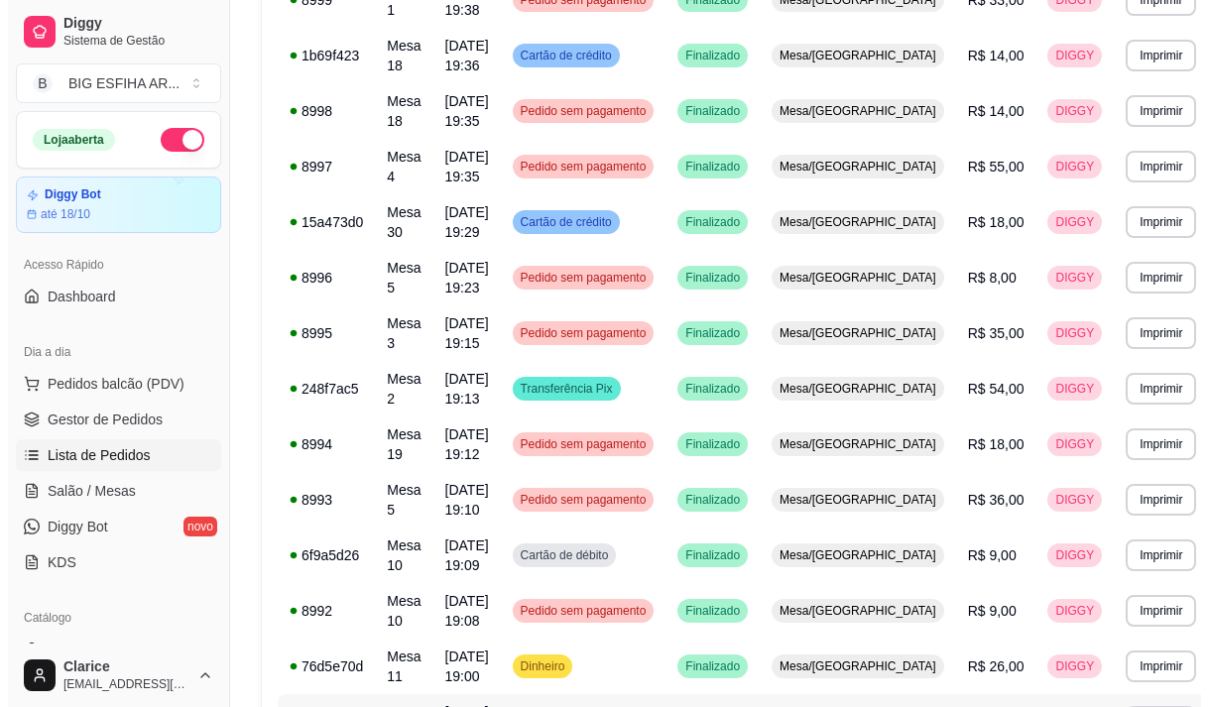
scroll to position [993, 0]
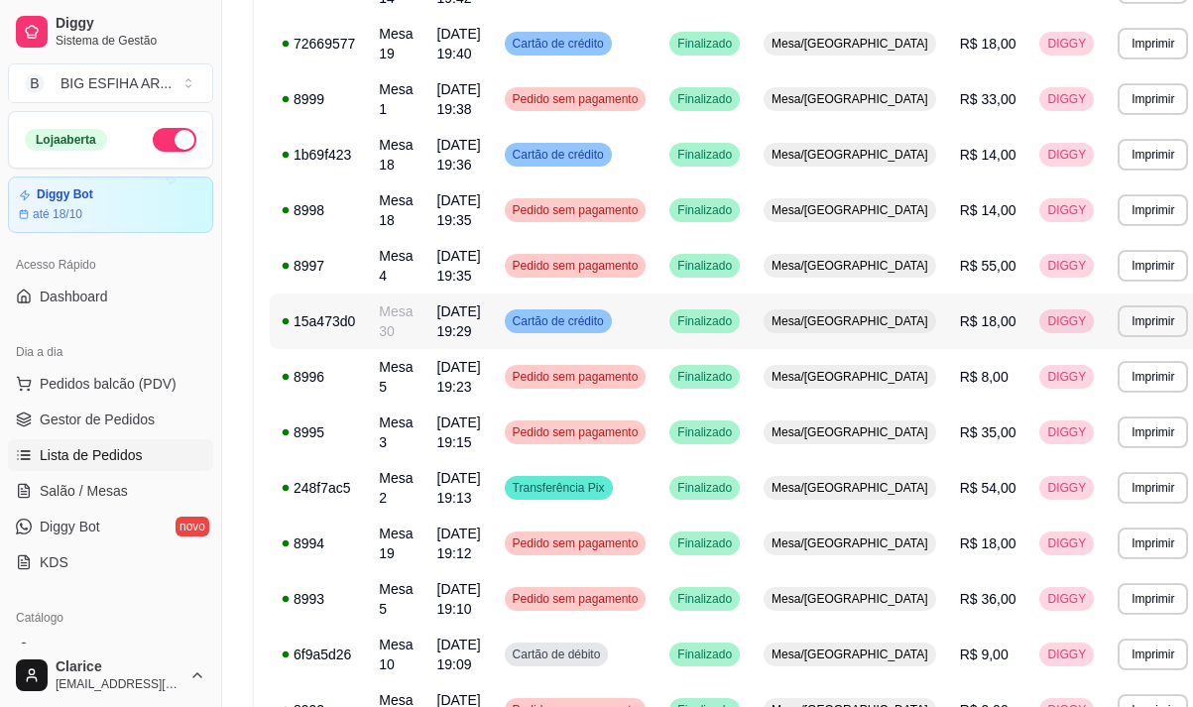
click at [386, 303] on td "Mesa 30" at bounding box center [396, 322] width 58 height 56
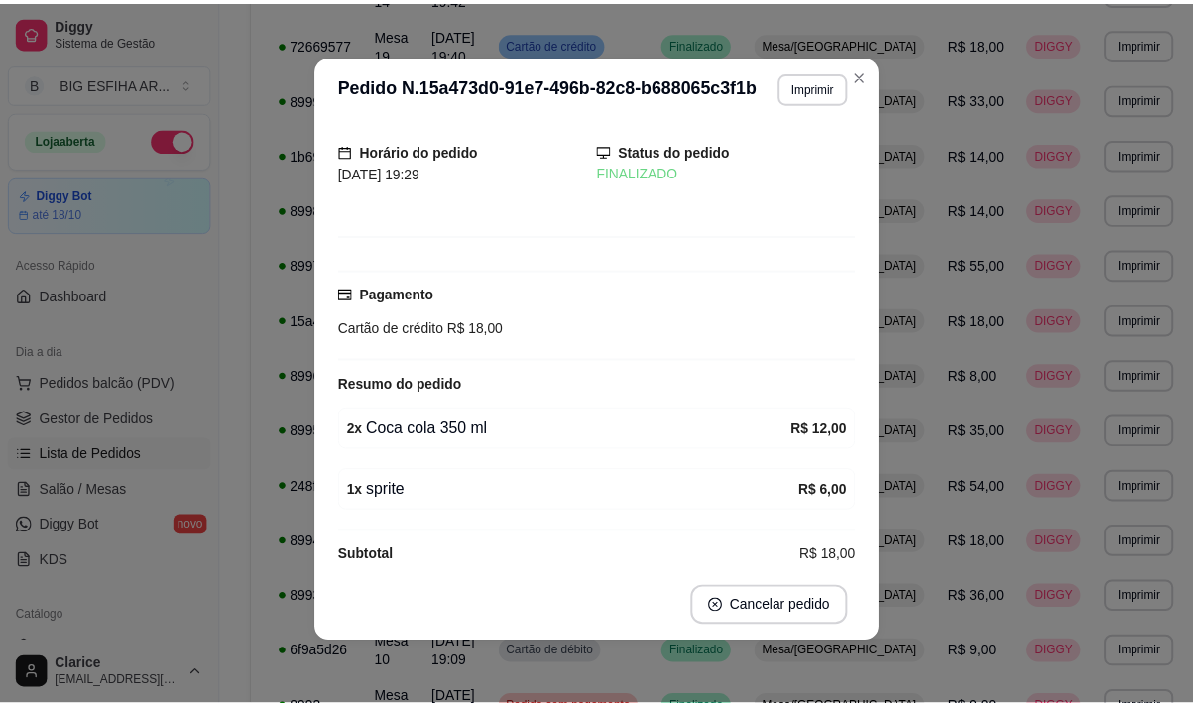
scroll to position [75, 0]
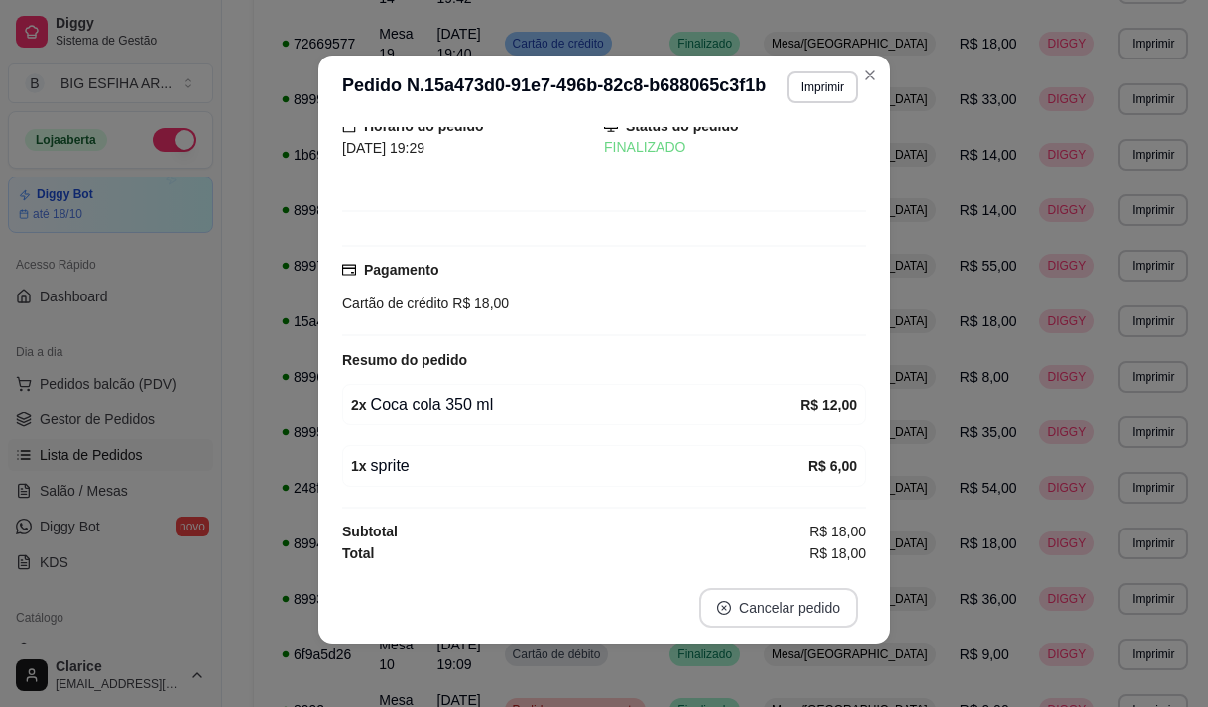
click at [768, 604] on button "Cancelar pedido" at bounding box center [778, 608] width 159 height 40
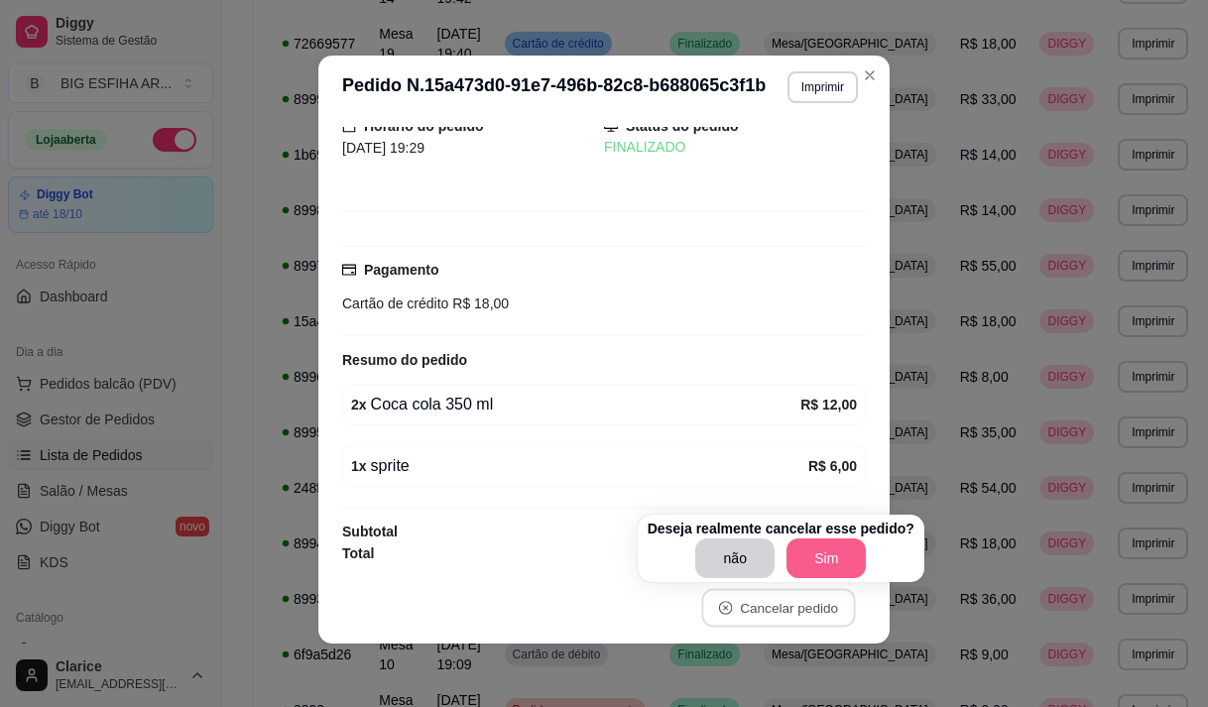
click at [816, 562] on button "Sim" at bounding box center [826, 559] width 79 height 40
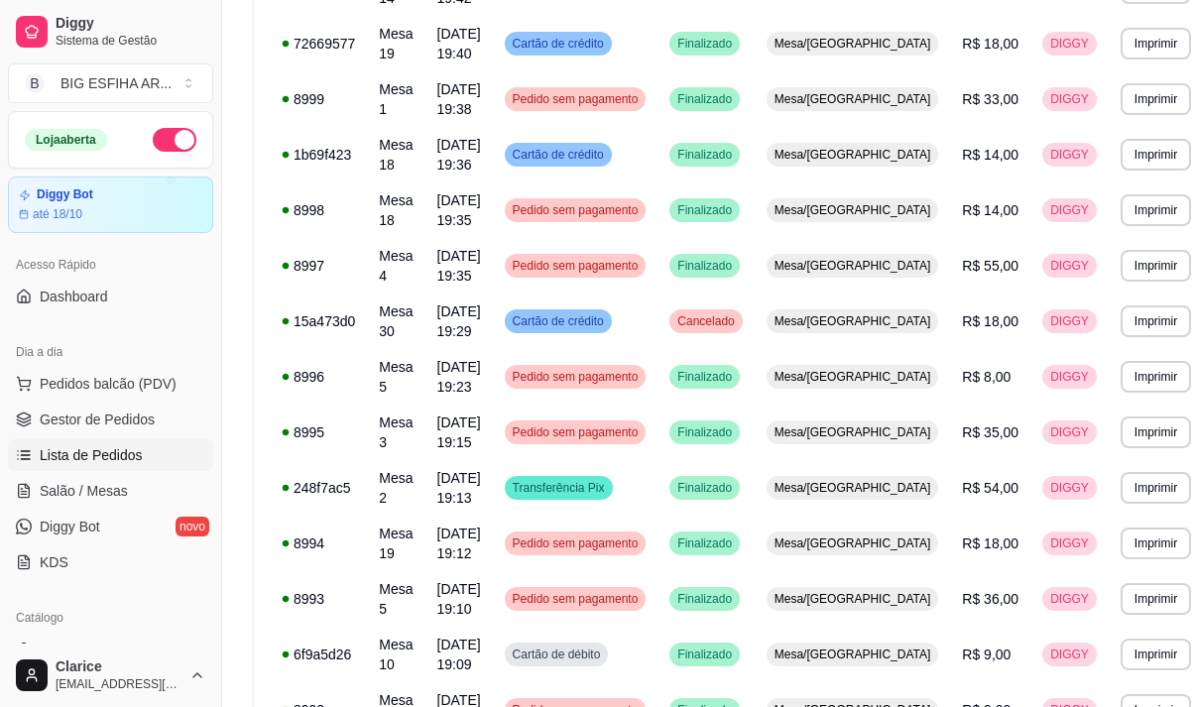
click at [171, 594] on div "Loja aberta Diggy Bot até 18/10 Acesso Rápido Dashboard Dia a dia Pedidos balcã…" at bounding box center [110, 377] width 221 height 533
click at [104, 496] on span "Salão / Mesas" at bounding box center [84, 491] width 88 height 20
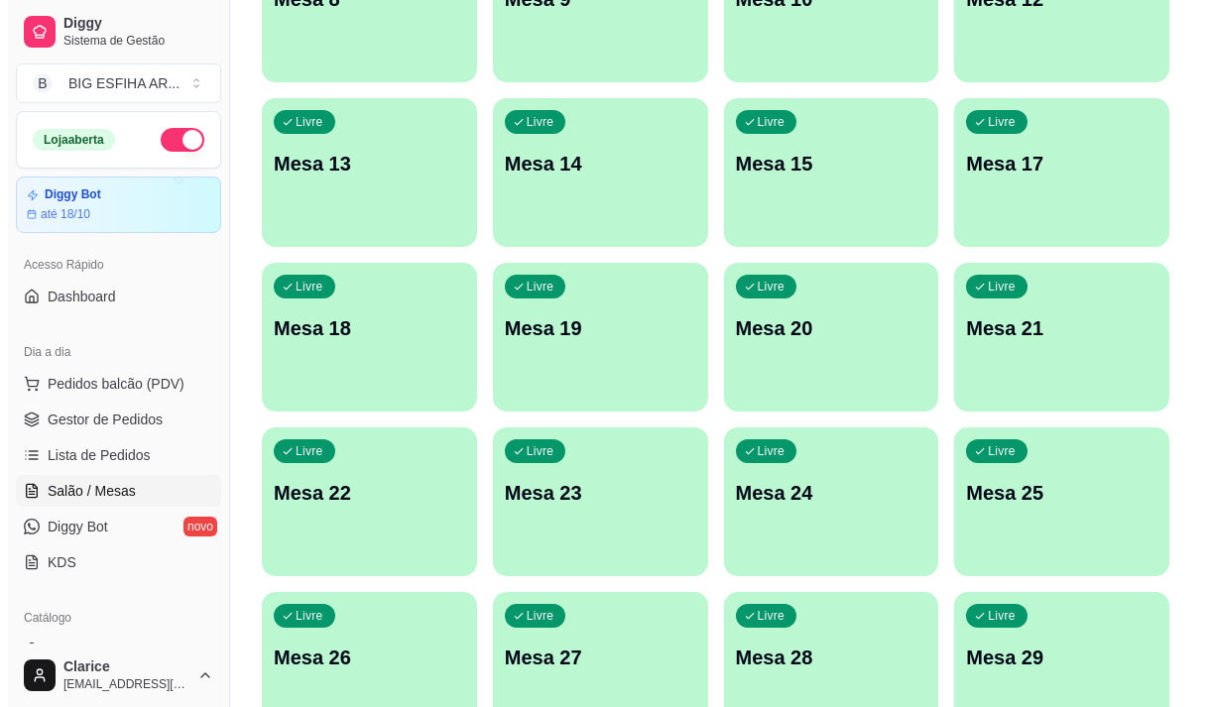
scroll to position [889, 0]
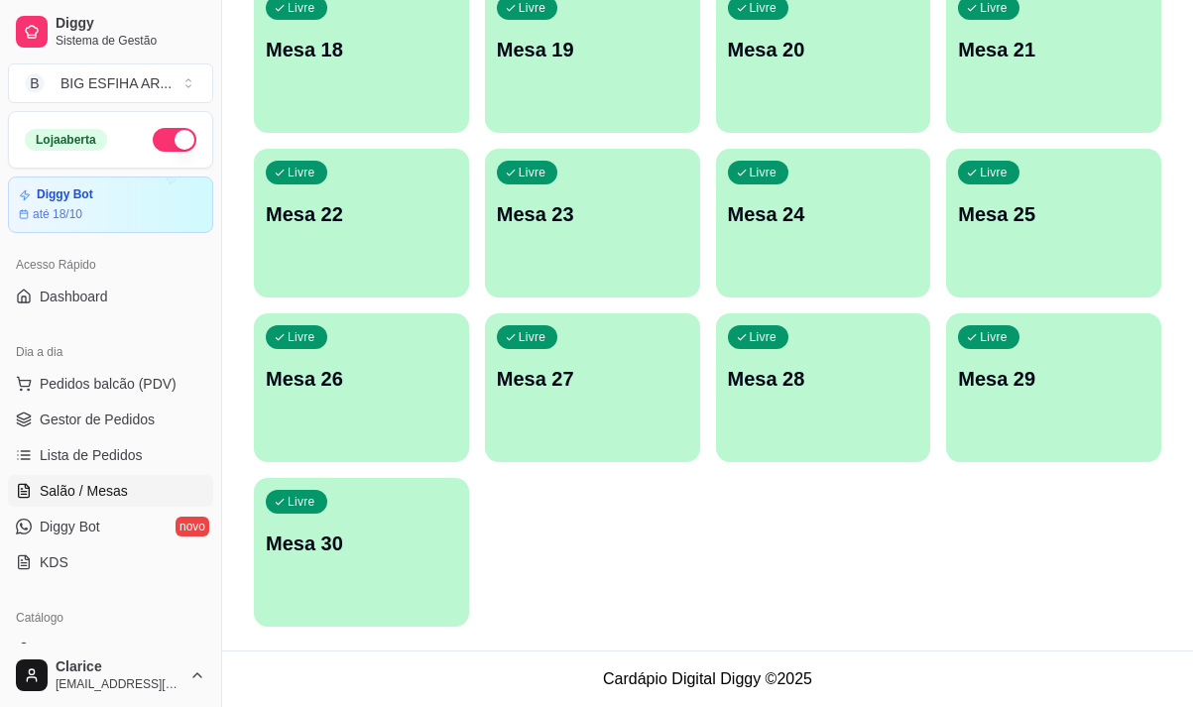
click at [1037, 393] on div "Livre Mesa 29" at bounding box center [1053, 375] width 215 height 125
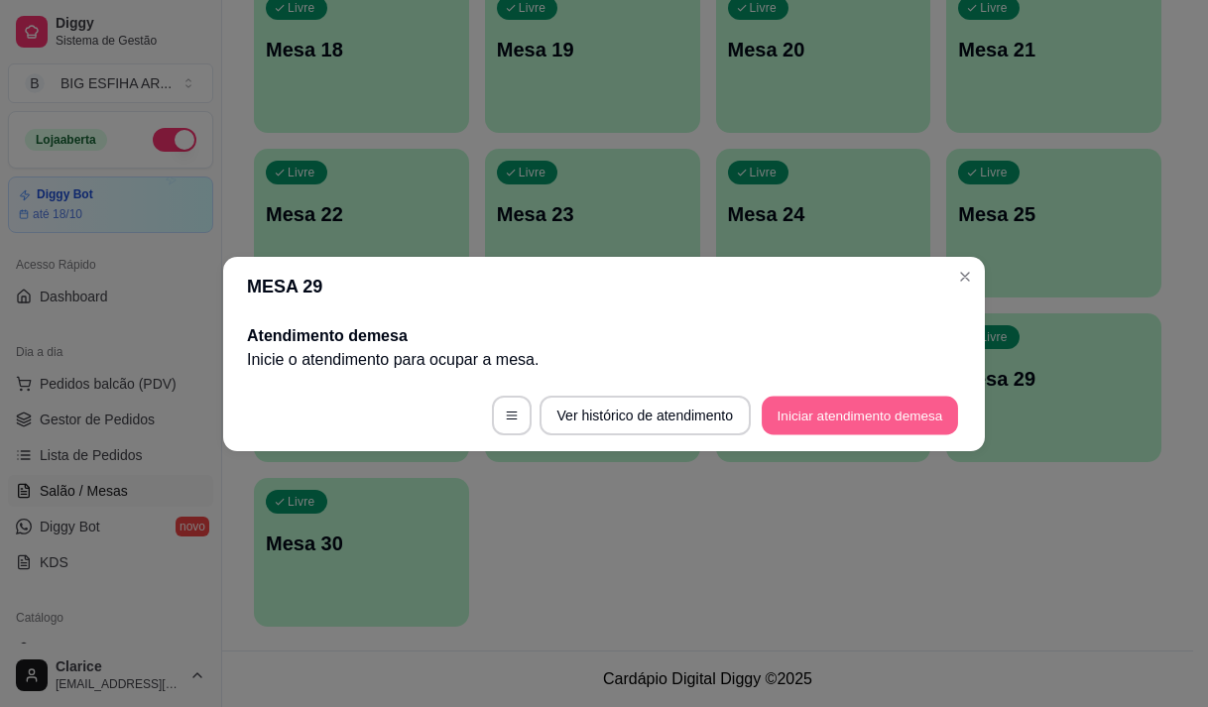
click at [872, 412] on button "Iniciar atendimento de mesa" at bounding box center [860, 415] width 196 height 39
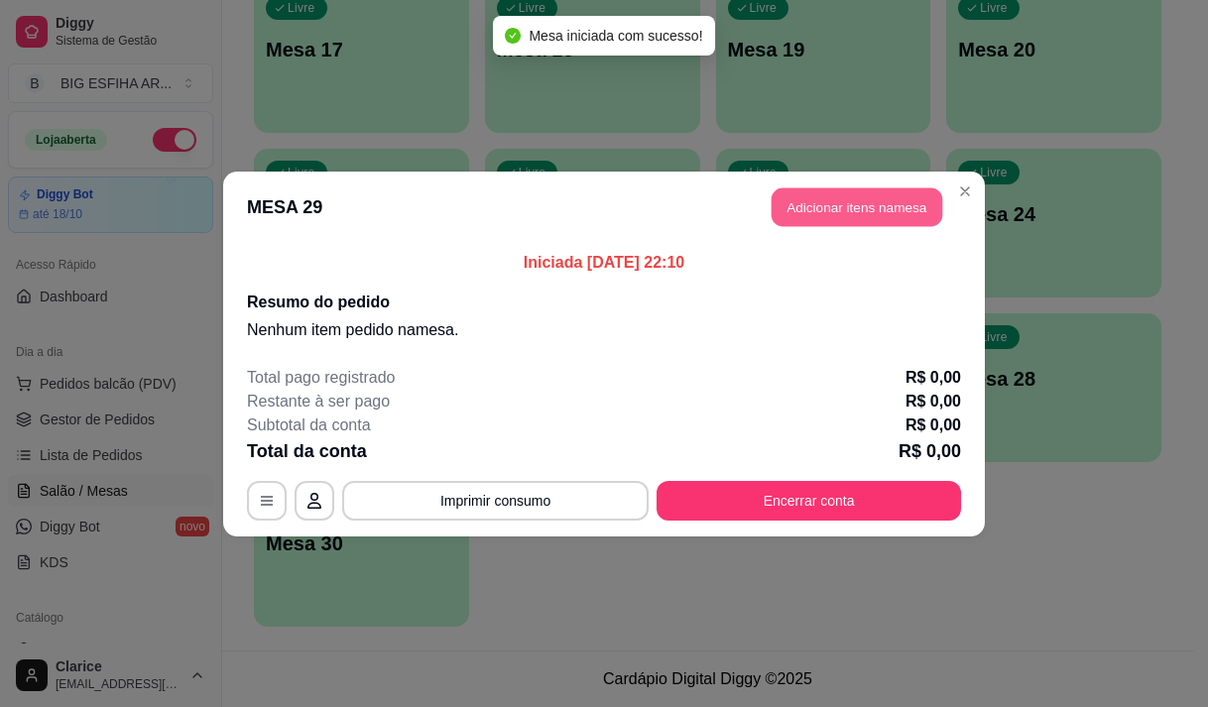
click at [891, 205] on button "Adicionar itens na mesa" at bounding box center [857, 206] width 171 height 39
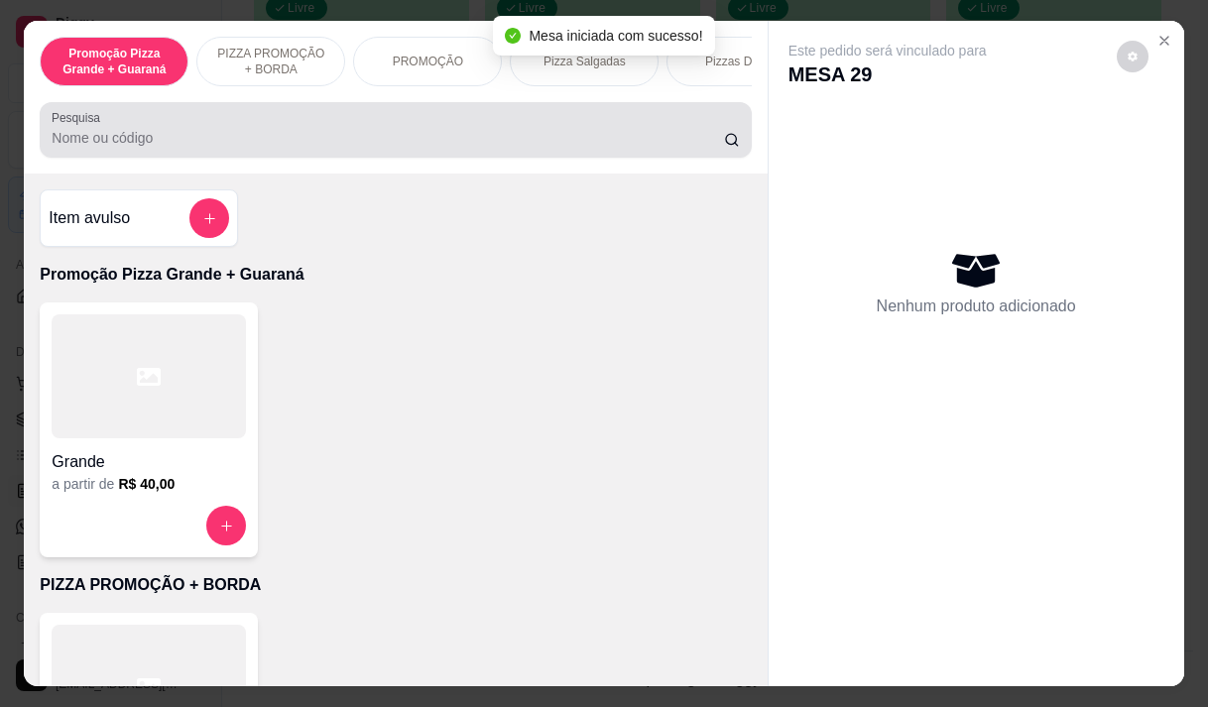
click at [484, 143] on input "Pesquisa" at bounding box center [388, 138] width 672 height 20
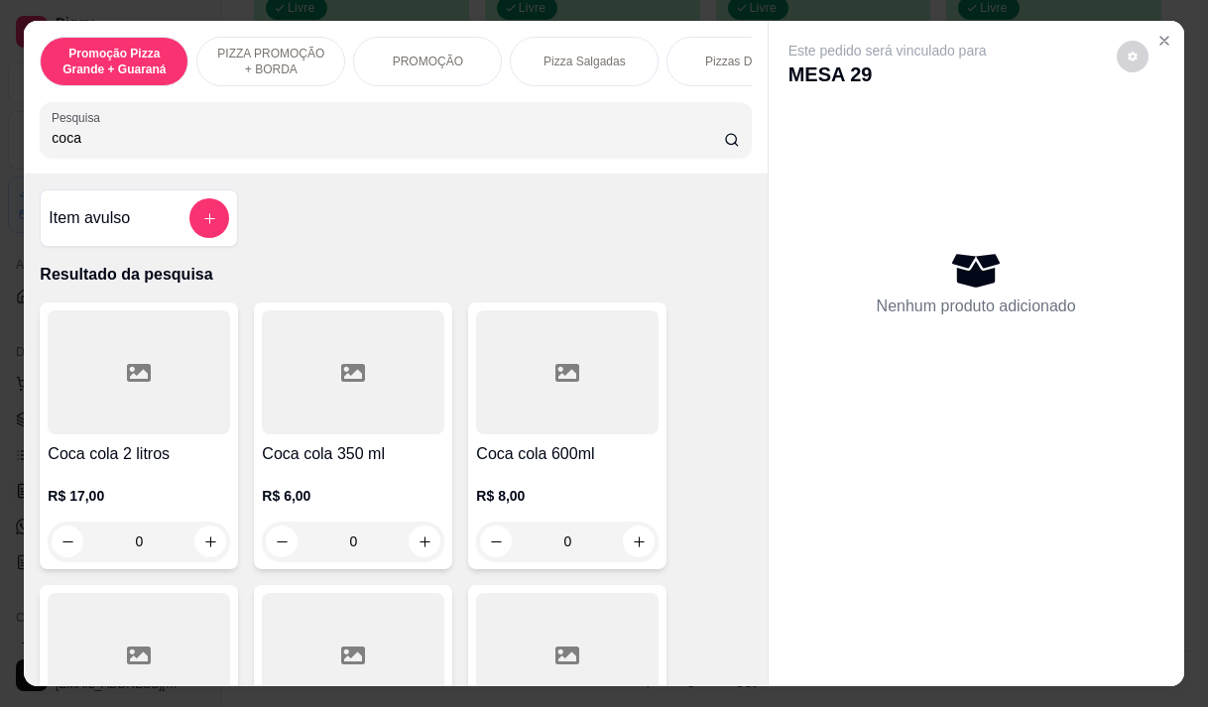
type input "coca"
click at [375, 484] on div "R$ 6,00 0" at bounding box center [353, 513] width 183 height 95
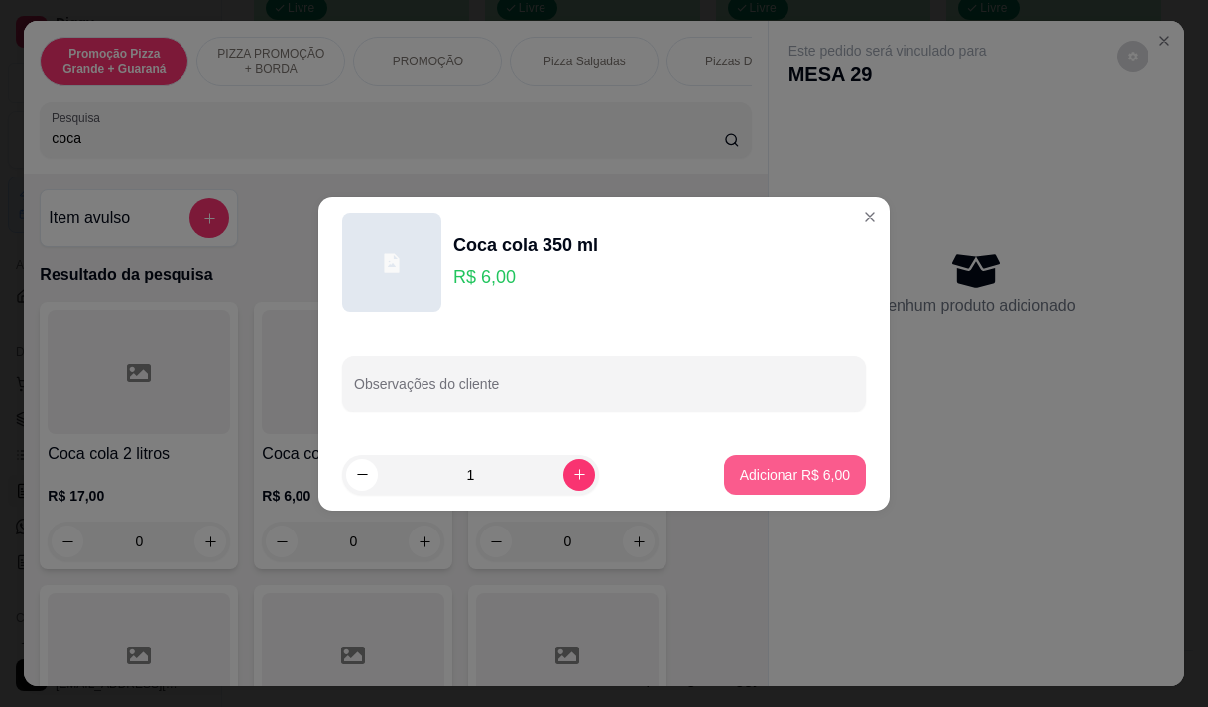
click at [830, 475] on p "Adicionar R$ 6,00" at bounding box center [795, 475] width 110 height 20
type input "1"
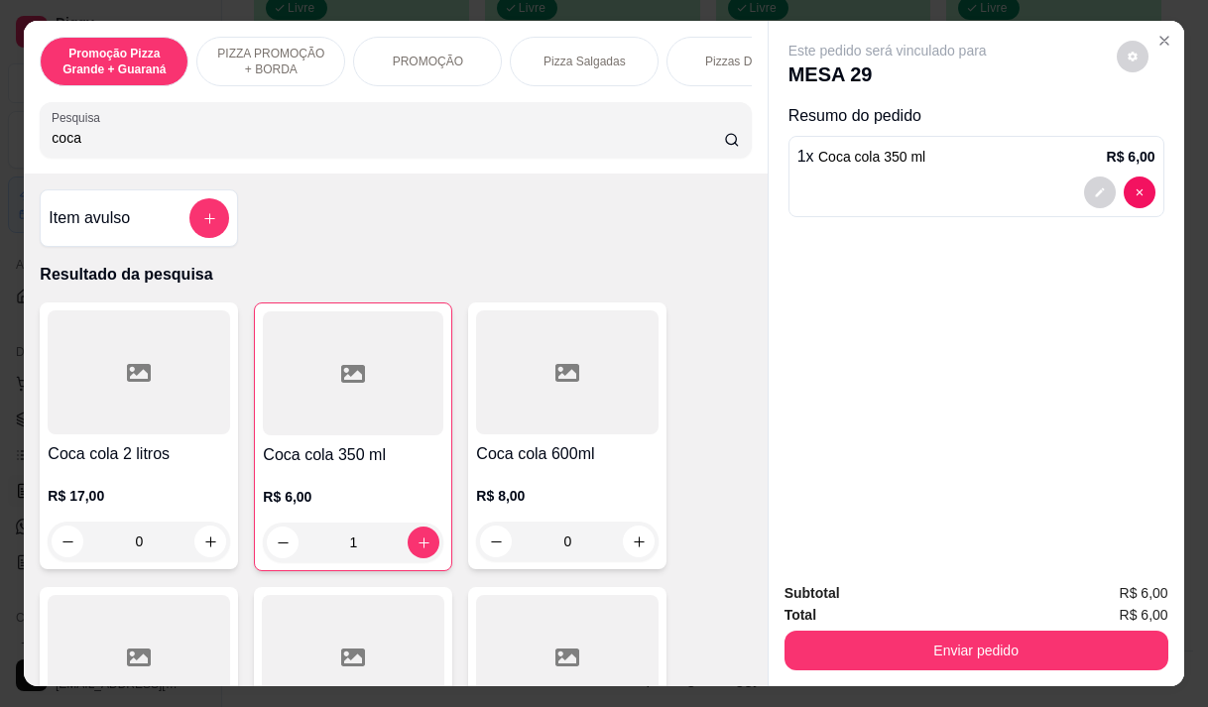
click at [1012, 177] on div at bounding box center [976, 193] width 358 height 32
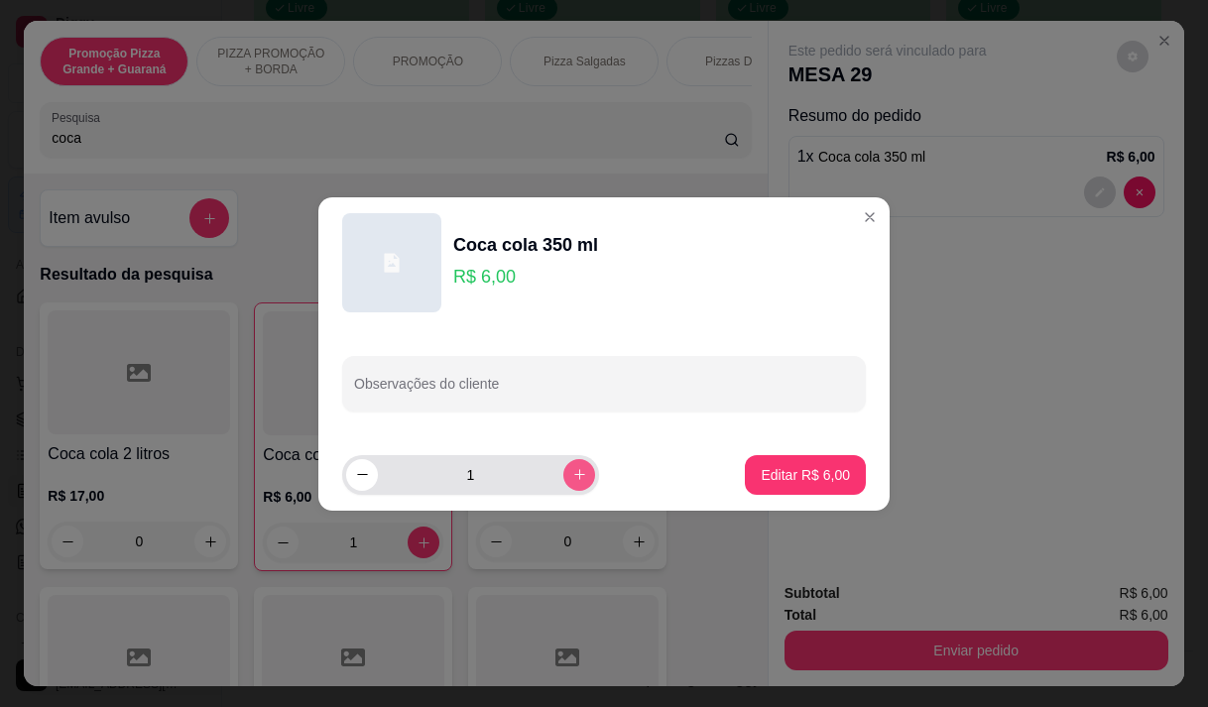
click at [576, 473] on button "increase-product-quantity" at bounding box center [579, 475] width 32 height 32
type input "2"
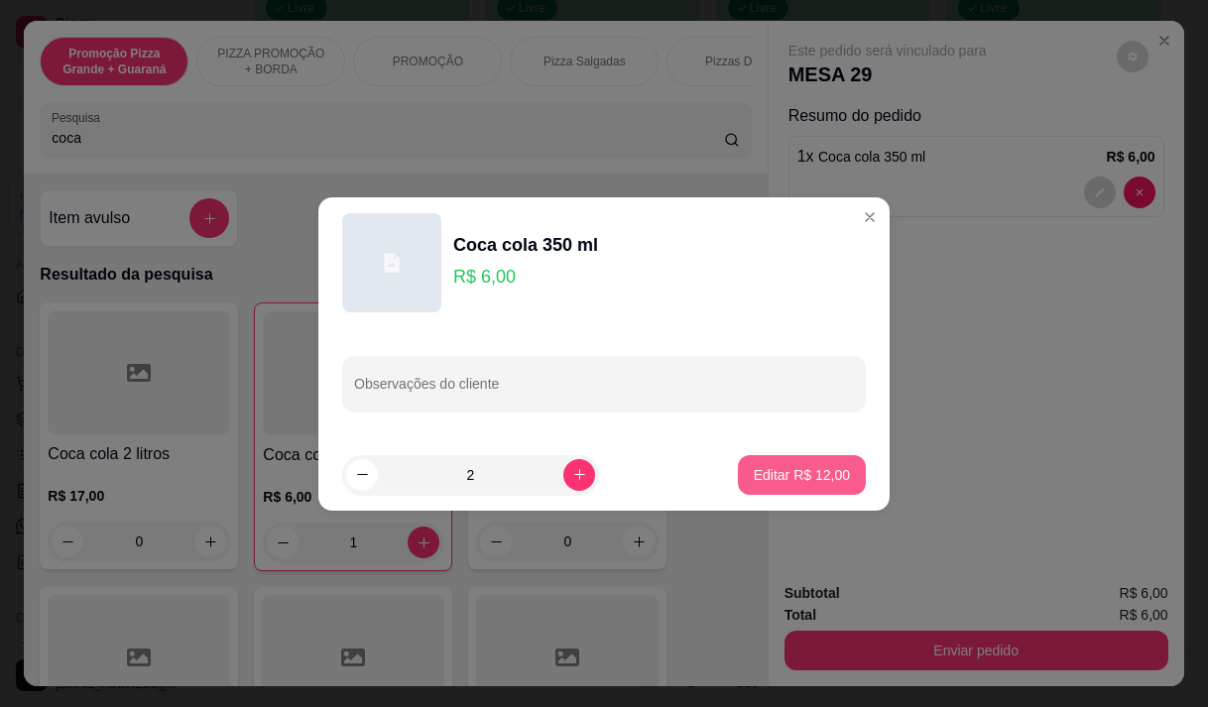
click at [795, 462] on button "Editar R$ 12,00" at bounding box center [802, 475] width 128 height 40
type input "2"
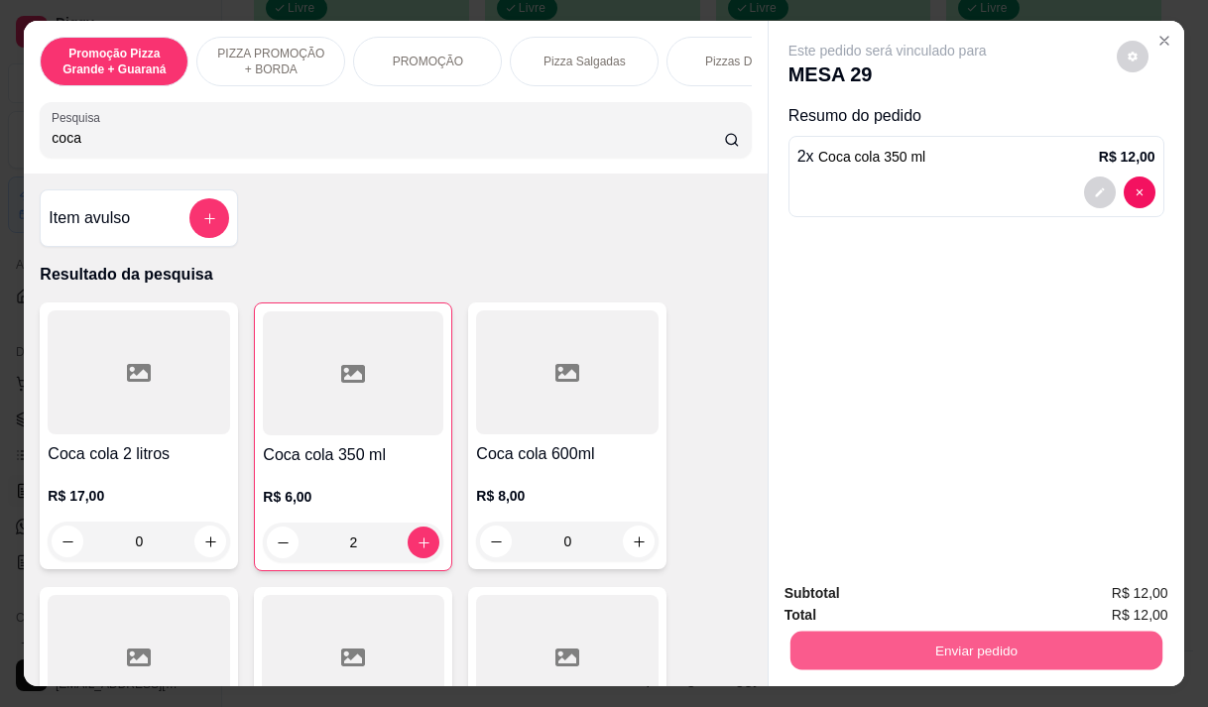
click at [1039, 651] on button "Enviar pedido" at bounding box center [976, 650] width 372 height 39
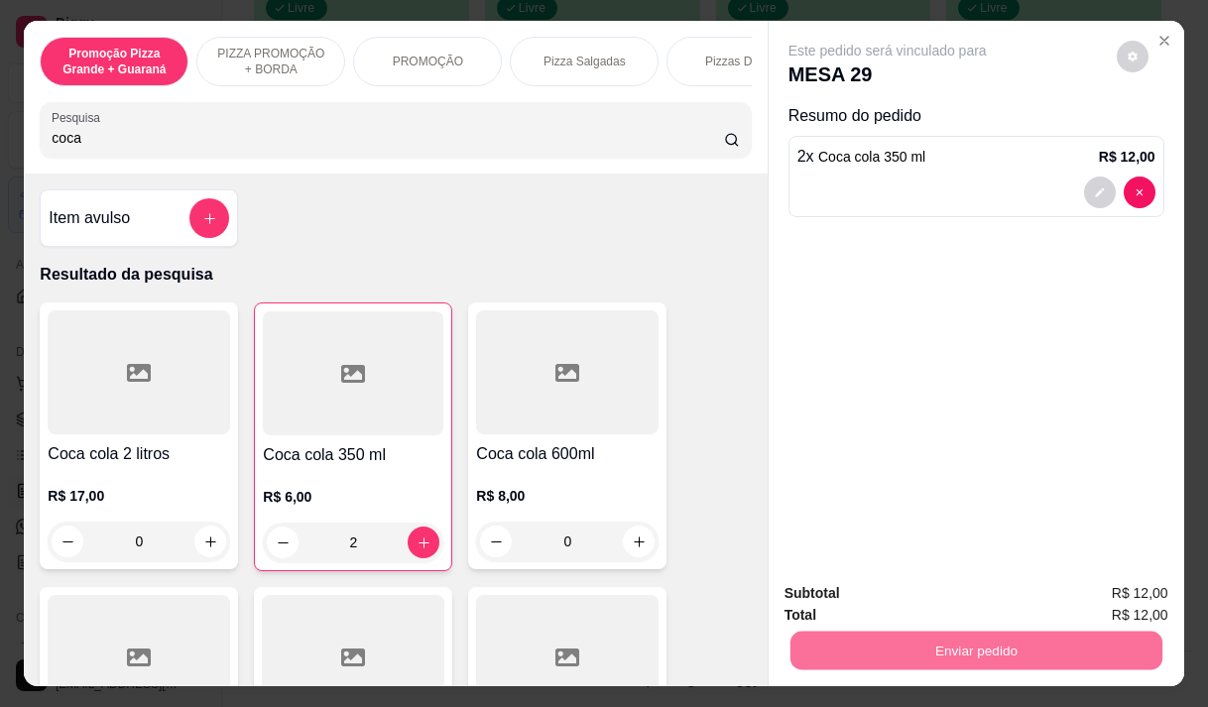
click at [1129, 602] on button "Enviar pedido" at bounding box center [1116, 594] width 112 height 38
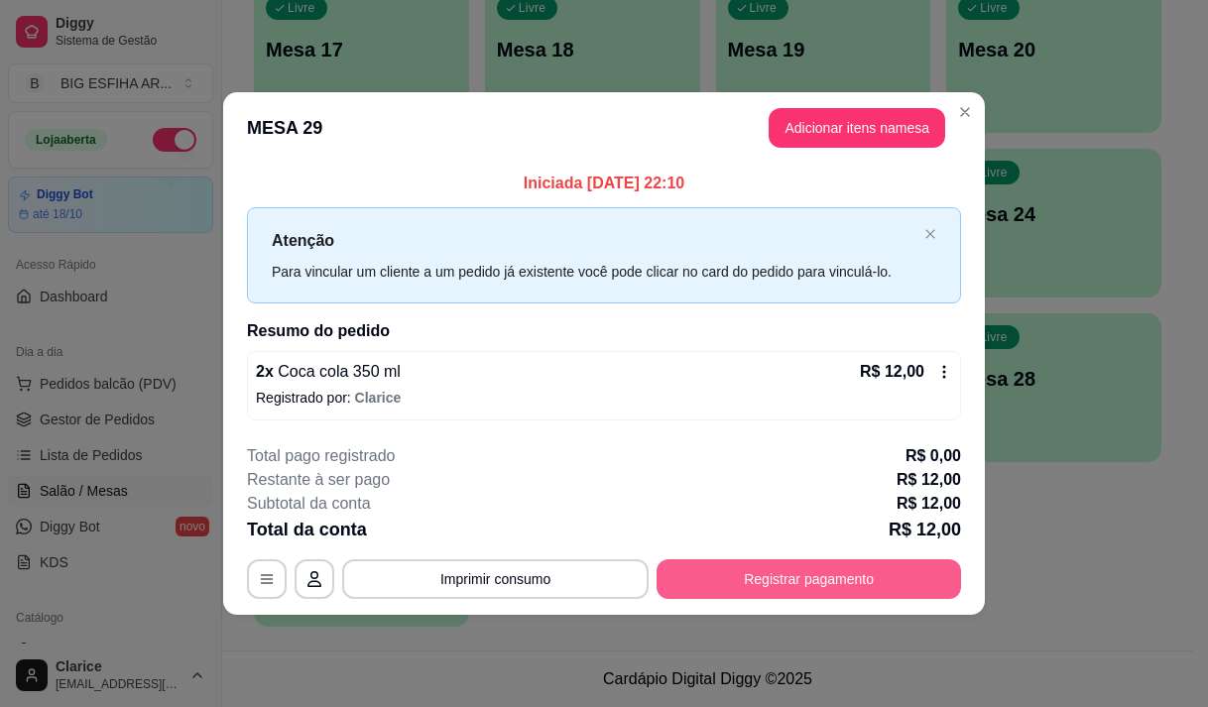
click at [790, 587] on button "Registrar pagamento" at bounding box center [809, 579] width 305 height 40
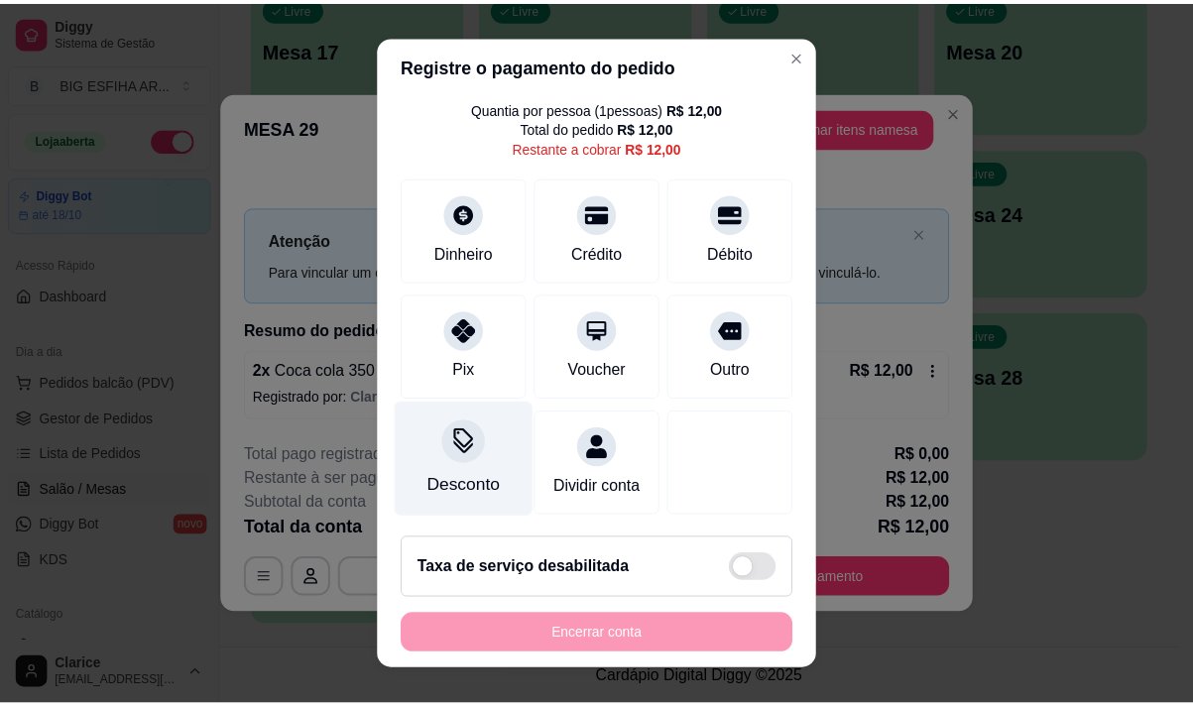
scroll to position [81, 0]
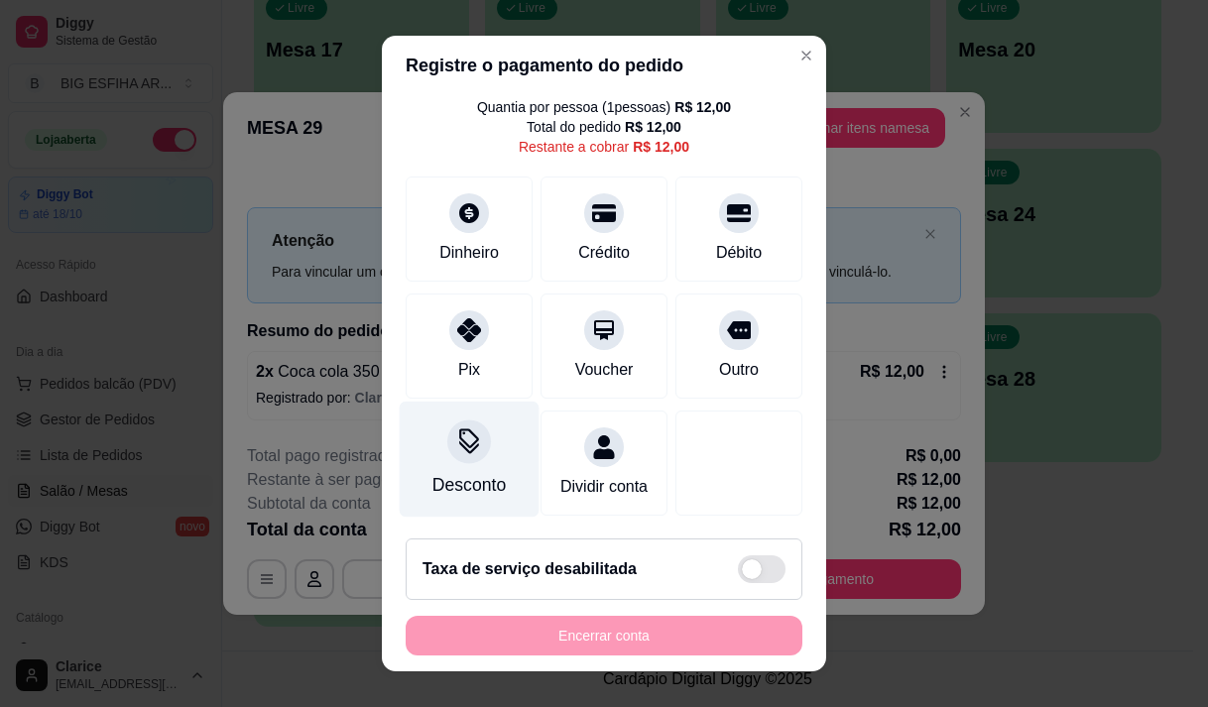
click at [486, 443] on div "Desconto" at bounding box center [470, 459] width 140 height 116
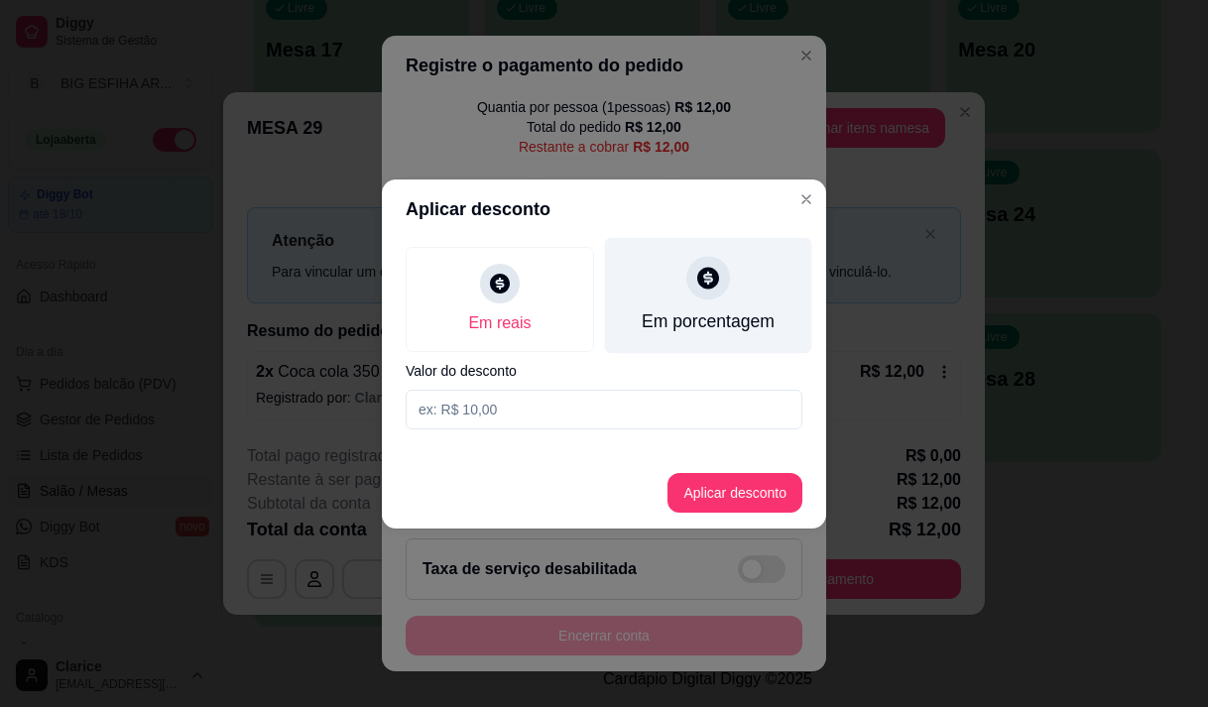
click at [702, 307] on div "Em porcentagem" at bounding box center [708, 295] width 207 height 116
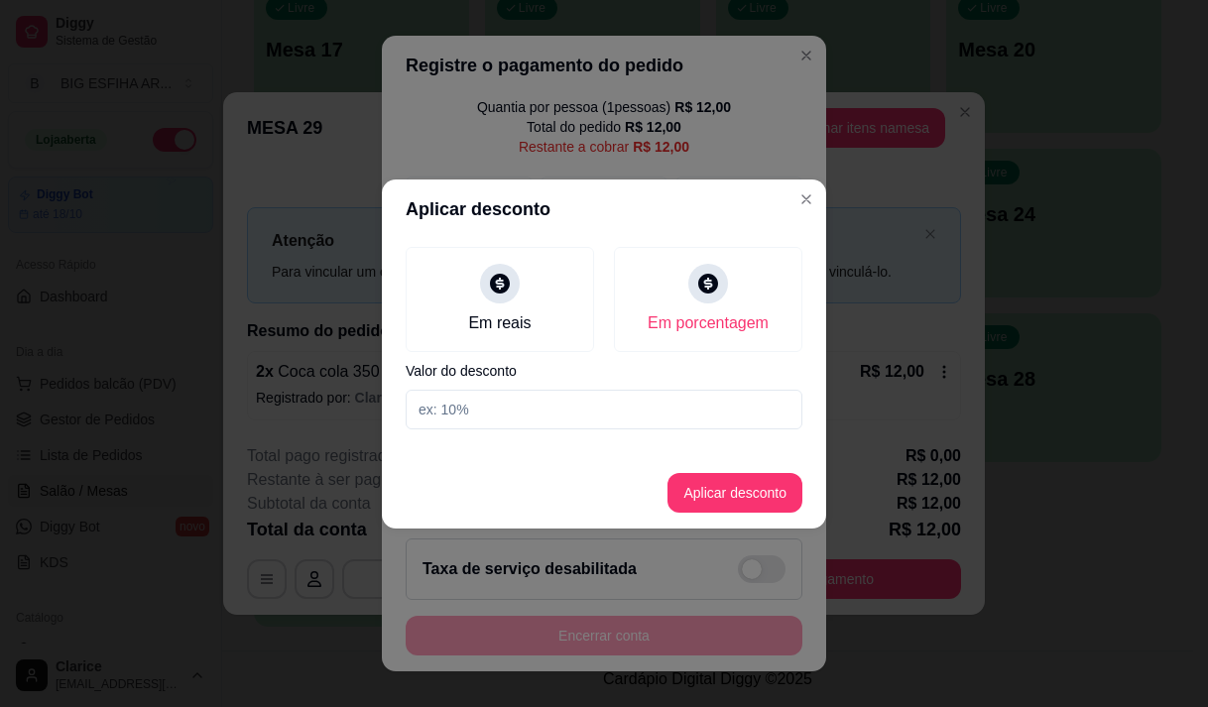
click at [692, 405] on input at bounding box center [604, 410] width 397 height 40
type input "20"
click at [693, 486] on button "Aplicar desconto" at bounding box center [735, 493] width 135 height 40
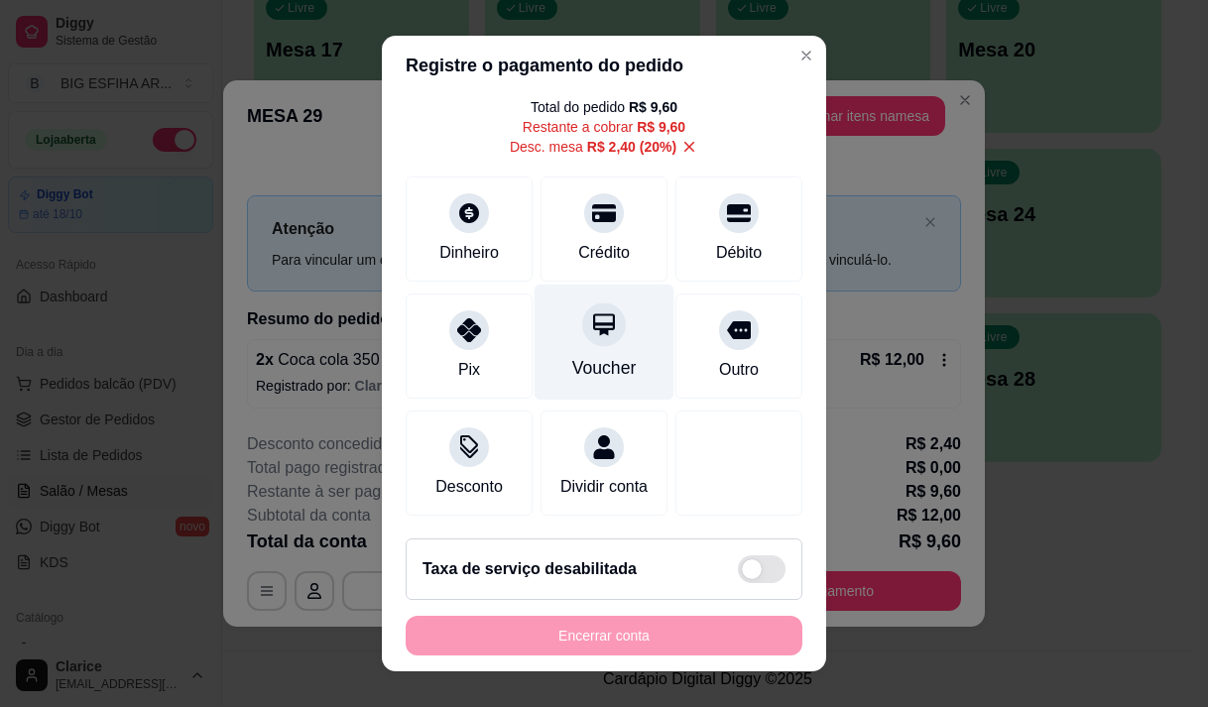
click at [580, 370] on div "Voucher" at bounding box center [604, 368] width 64 height 26
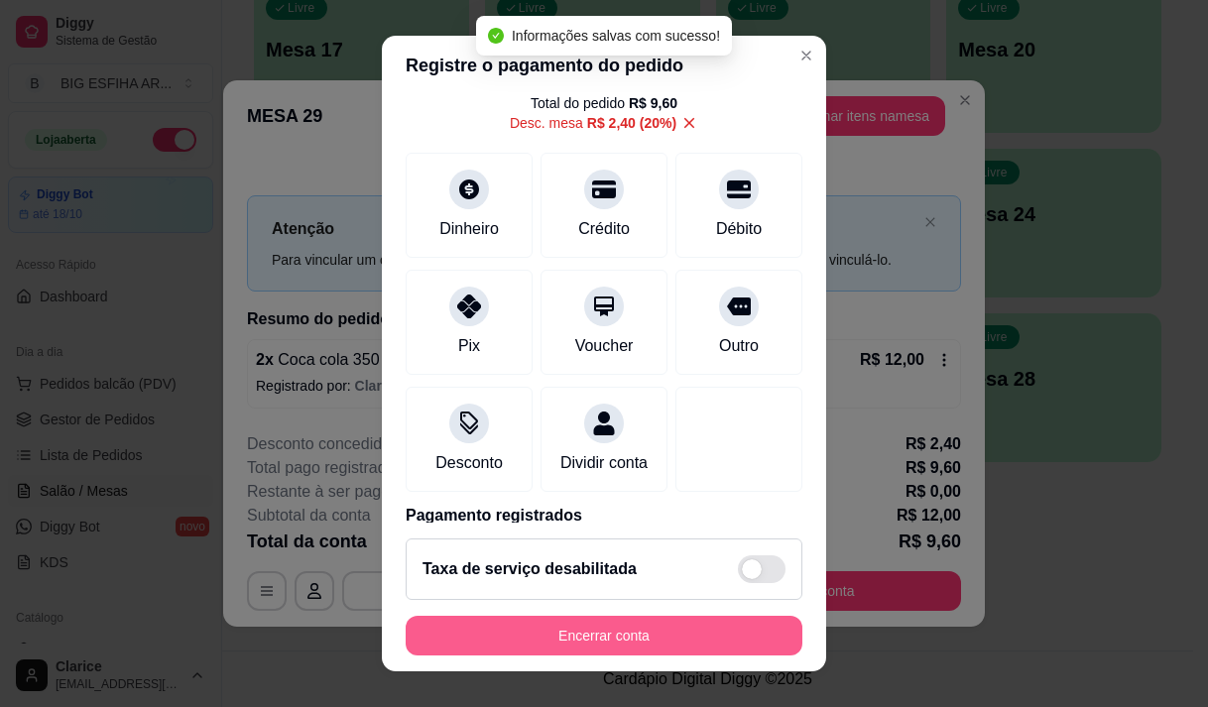
type input "R$ 0,00"
click at [652, 636] on button "Encerrar conta" at bounding box center [604, 636] width 397 height 40
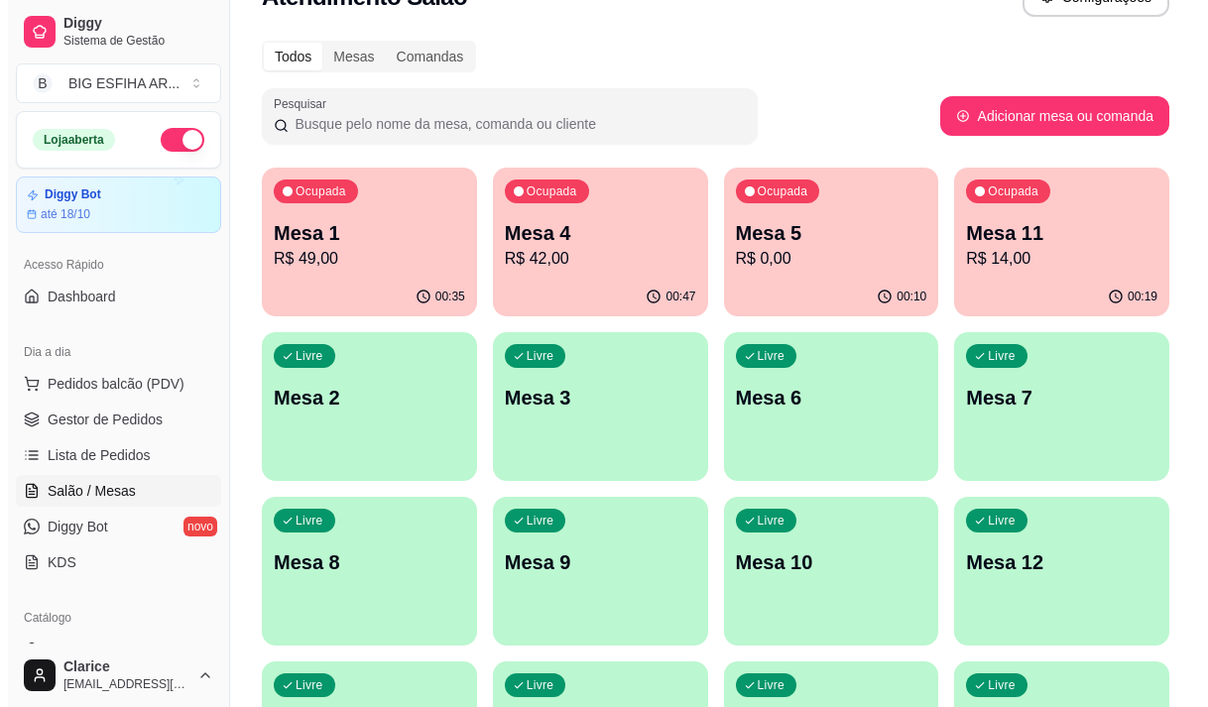
scroll to position [0, 0]
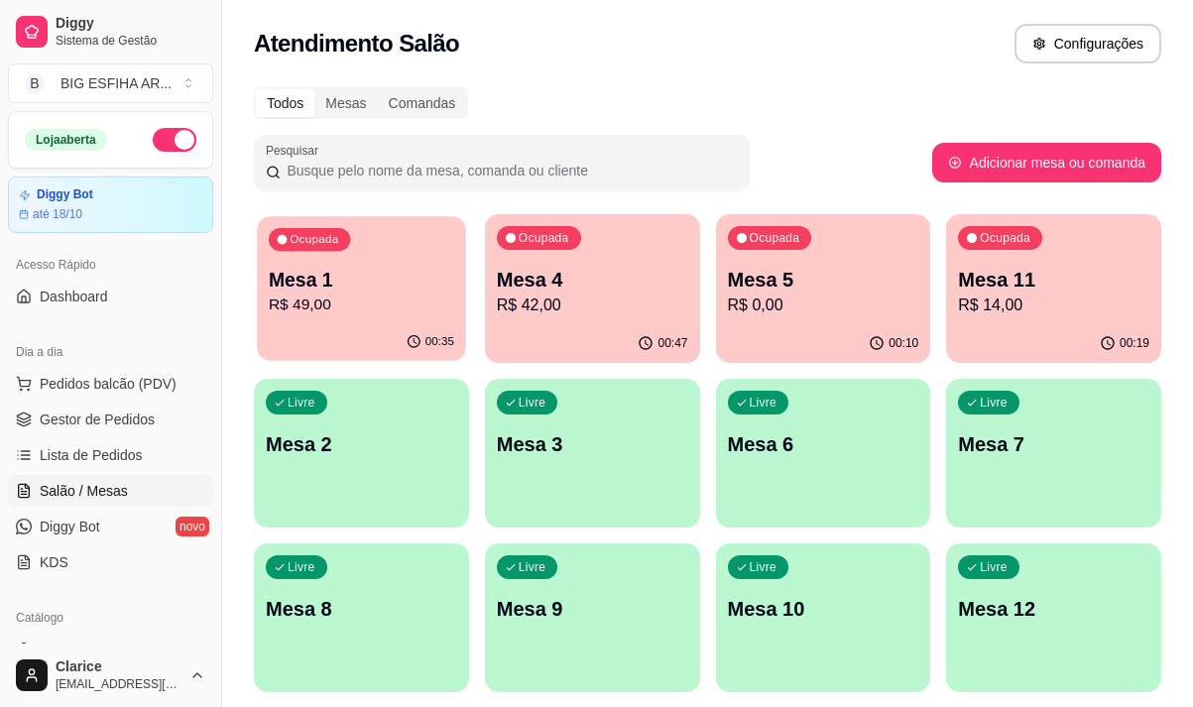
click at [288, 330] on div "00:35" at bounding box center [361, 342] width 208 height 38
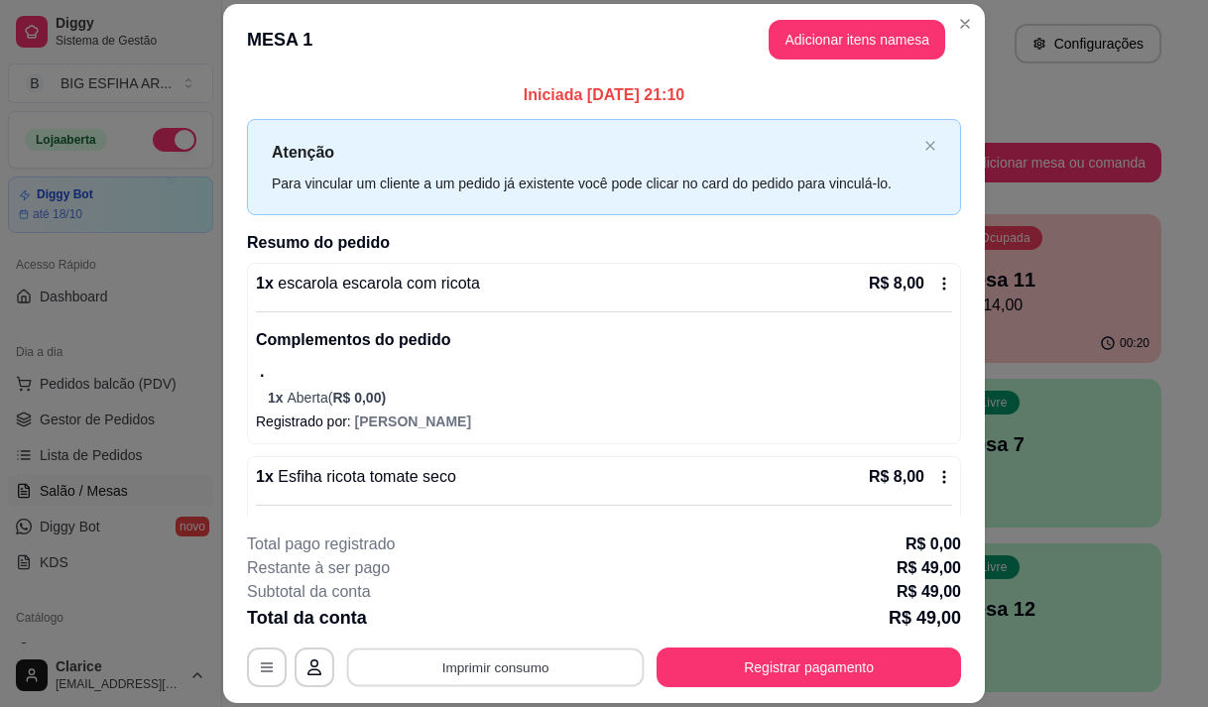
click at [562, 659] on button "Imprimir consumo" at bounding box center [496, 668] width 298 height 39
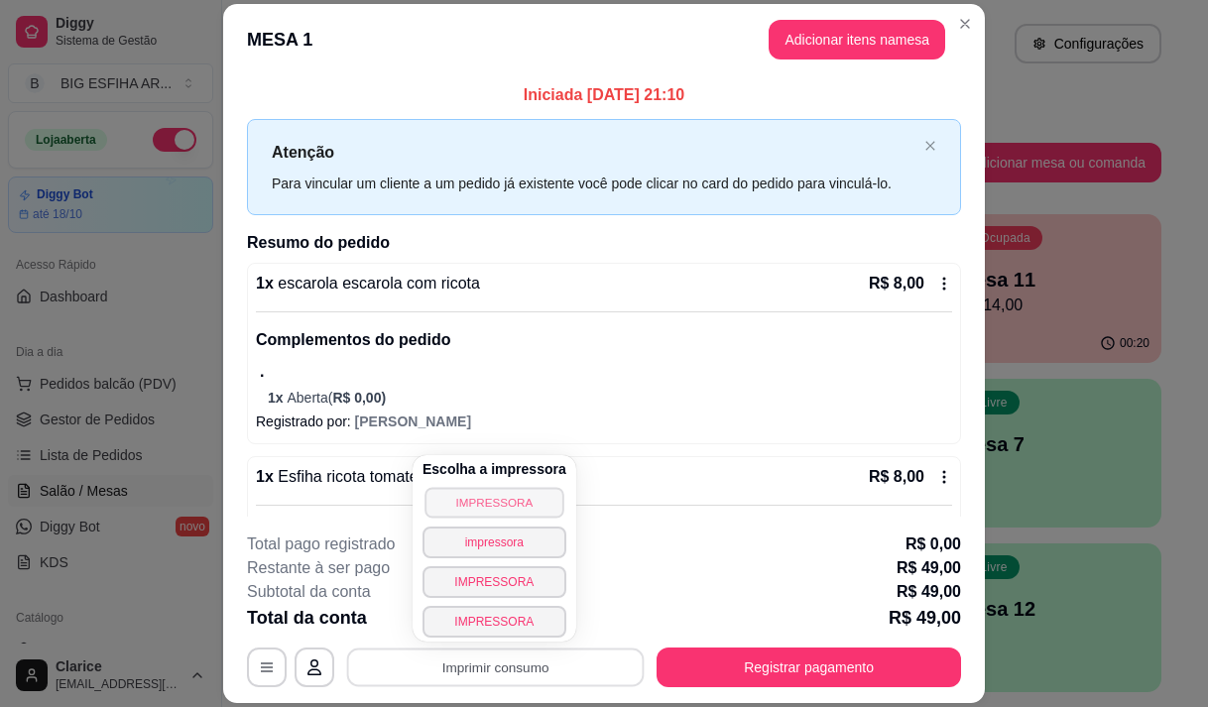
click at [524, 504] on button "IMPRESSORA" at bounding box center [494, 502] width 139 height 31
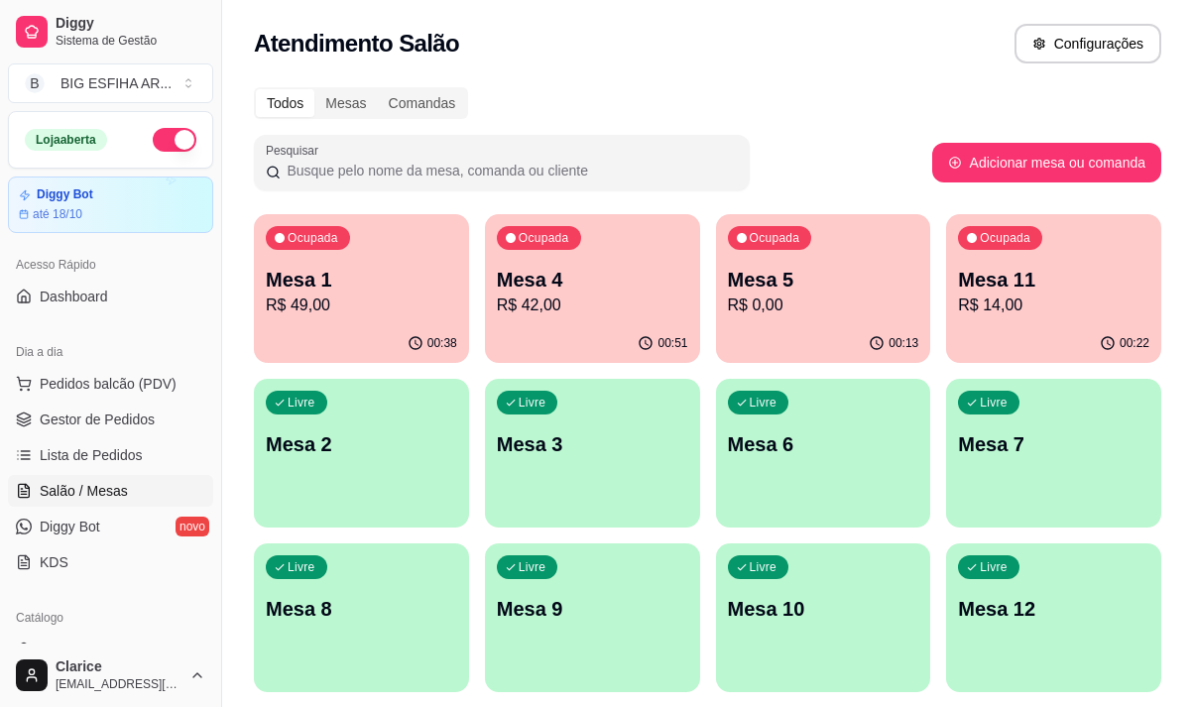
click at [571, 301] on p "R$ 42,00" at bounding box center [592, 306] width 191 height 24
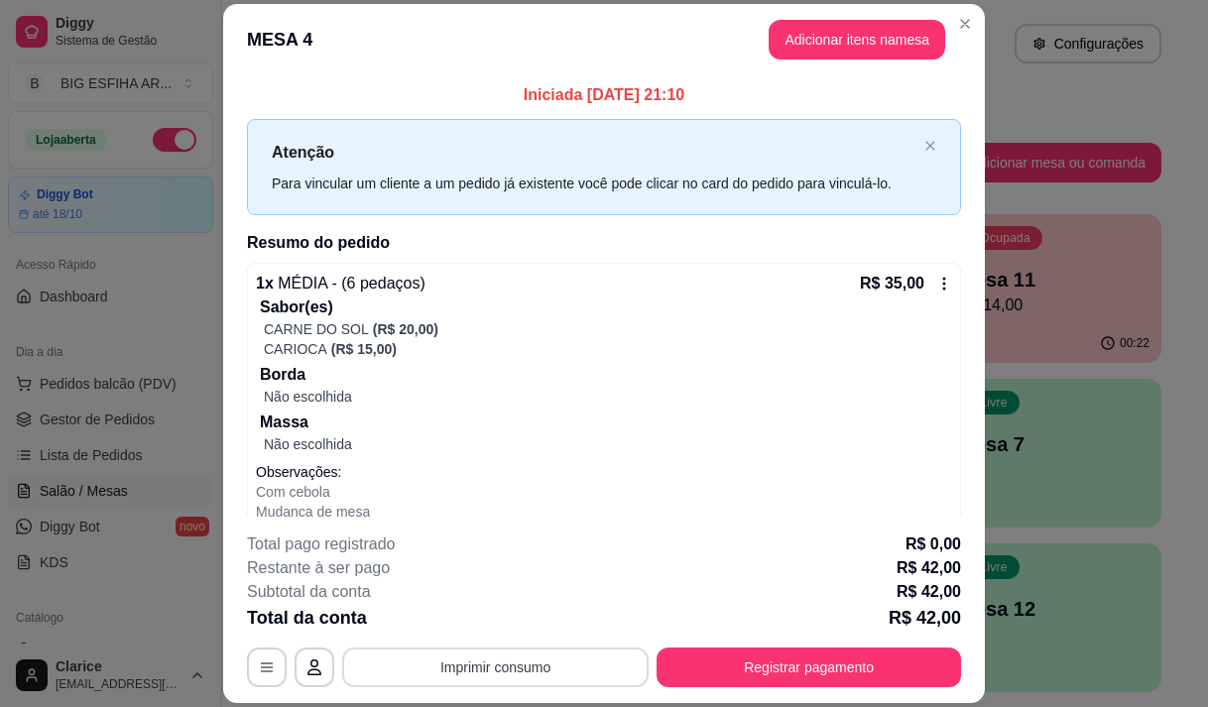
click at [541, 679] on button "Imprimir consumo" at bounding box center [495, 668] width 306 height 40
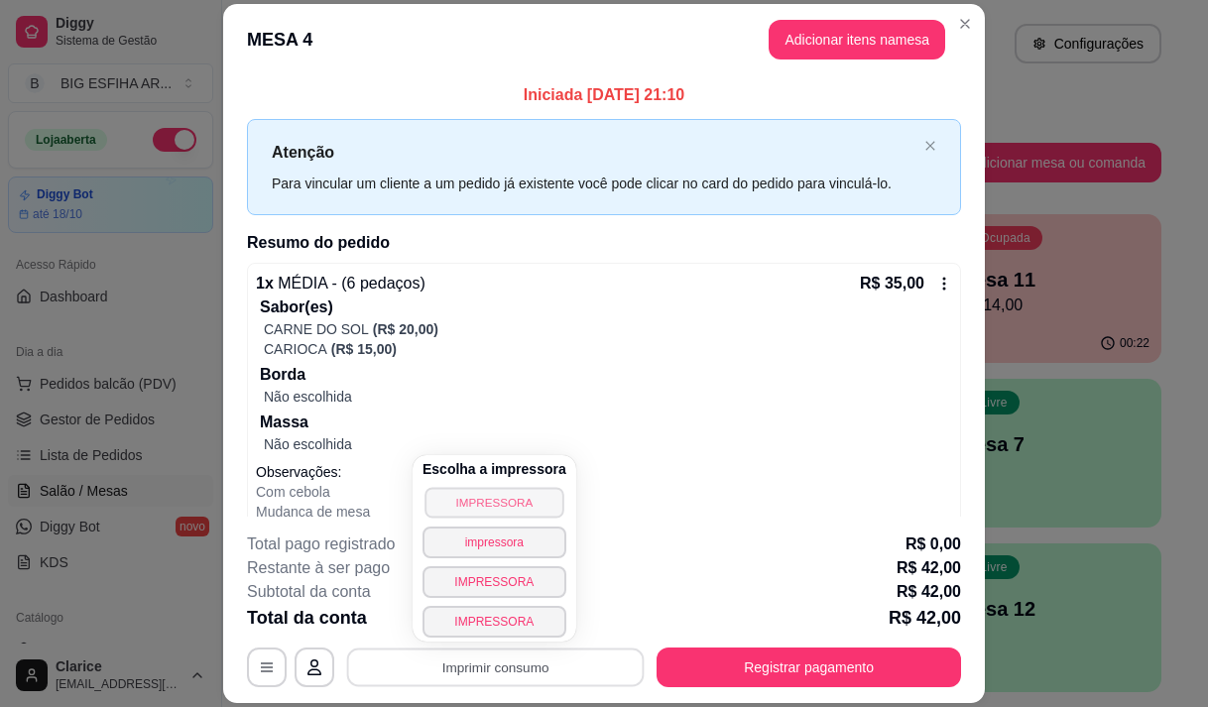
click at [467, 491] on button "IMPRESSORA" at bounding box center [494, 502] width 139 height 31
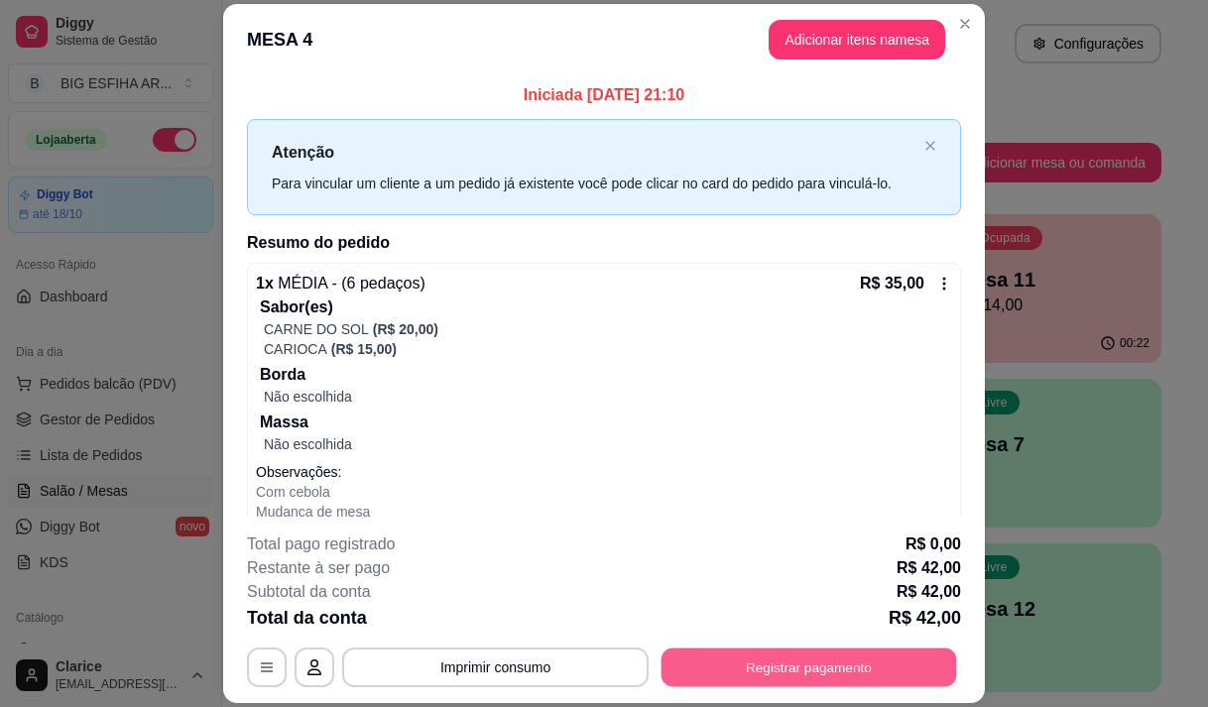
click at [721, 668] on button "Registrar pagamento" at bounding box center [810, 668] width 296 height 39
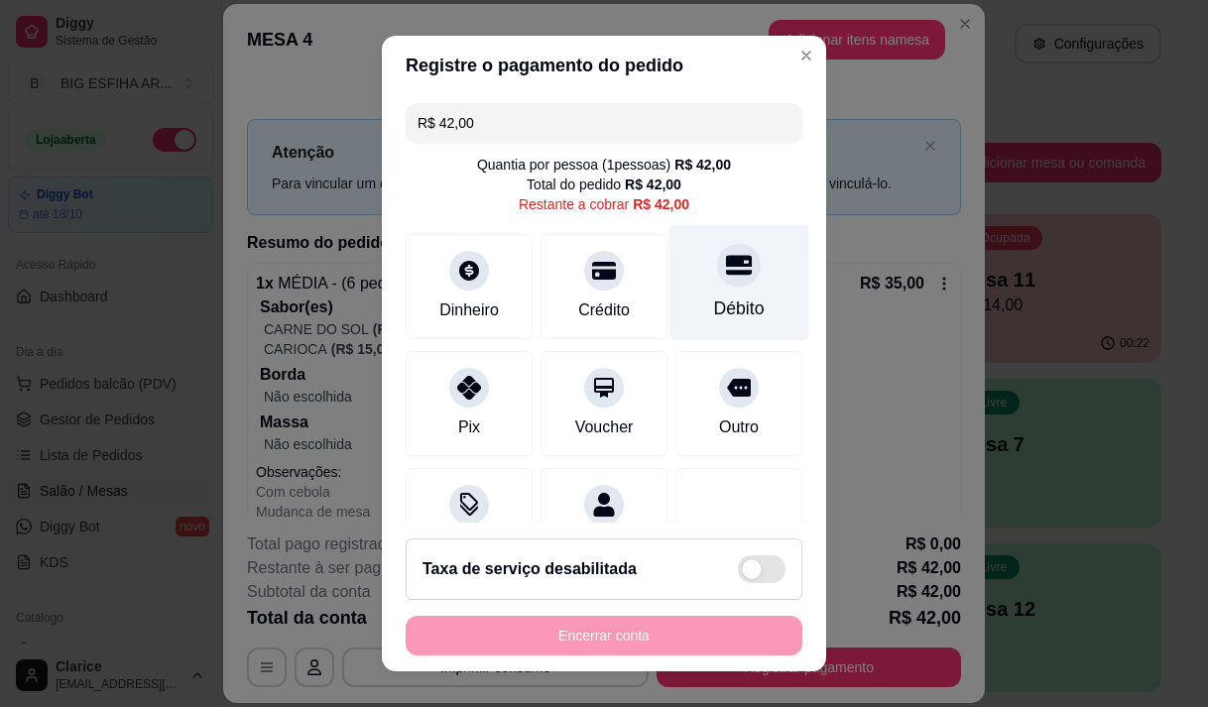
click at [714, 314] on div "Débito" at bounding box center [739, 309] width 51 height 26
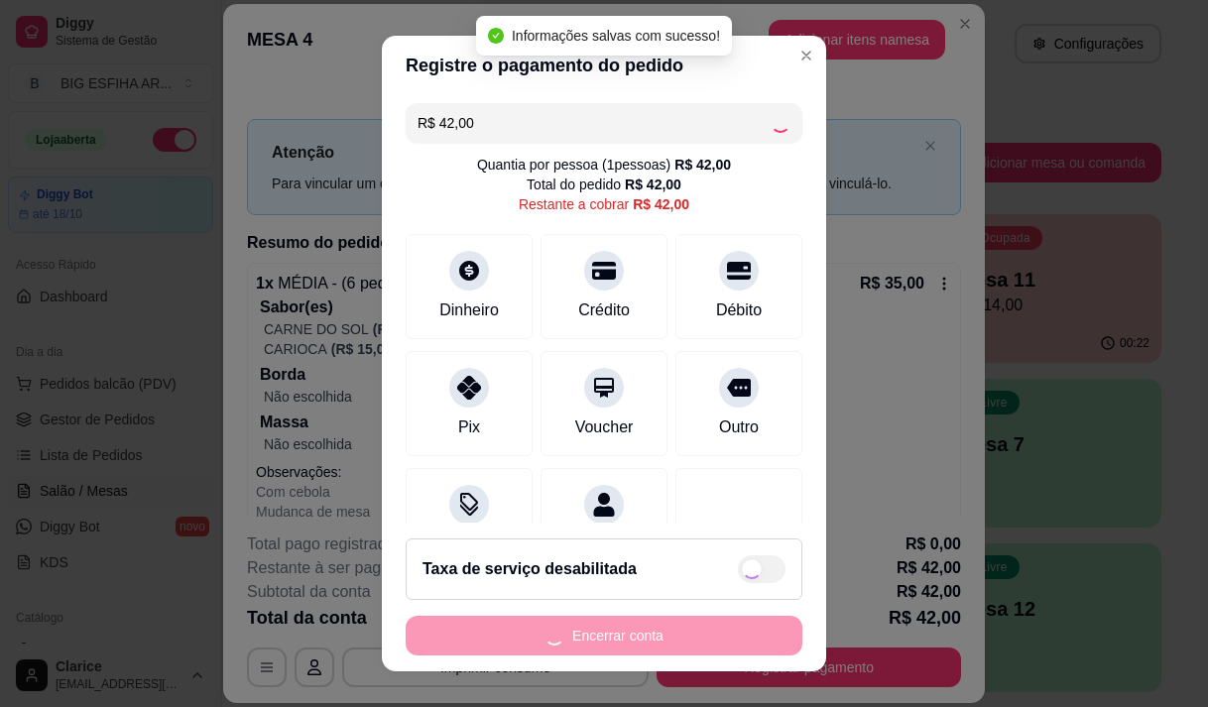
type input "R$ 0,00"
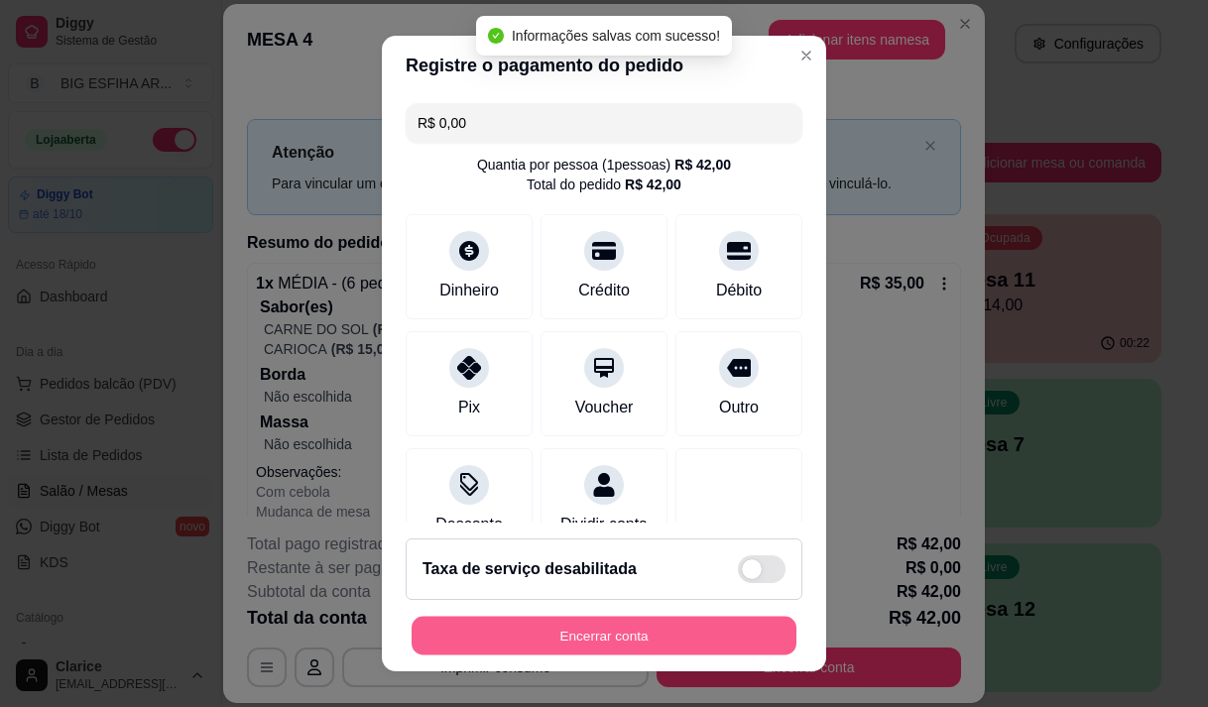
click at [625, 629] on button "Encerrar conta" at bounding box center [604, 636] width 385 height 39
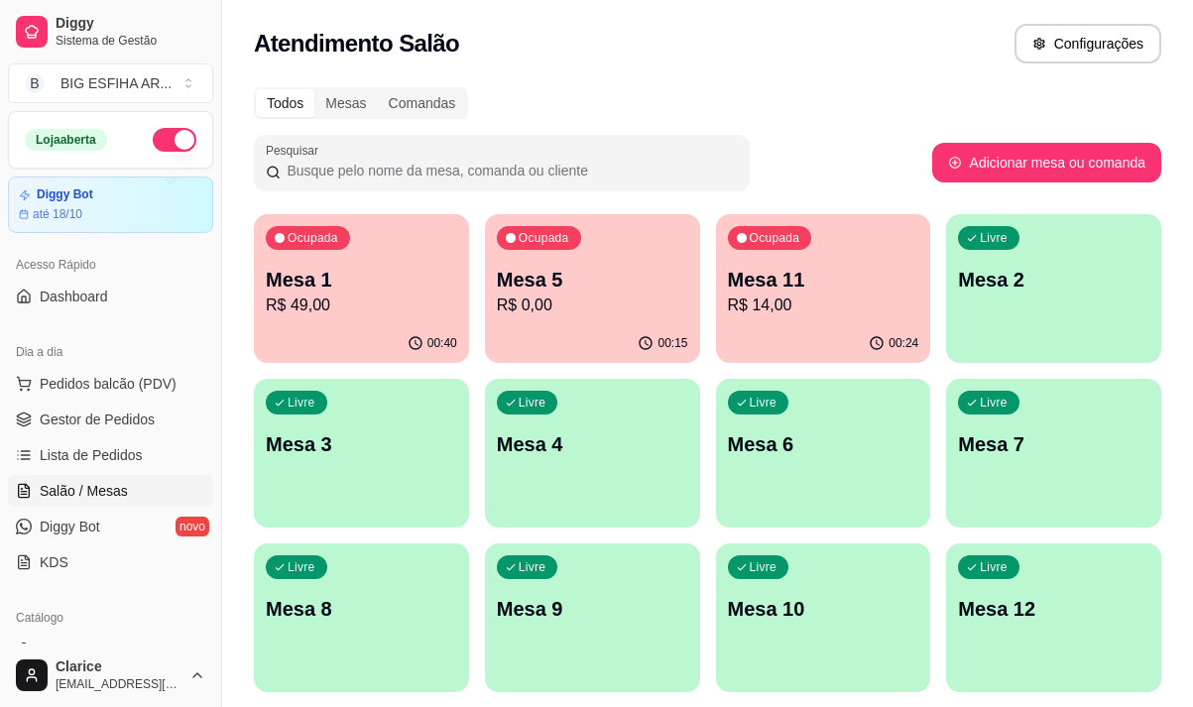
click at [299, 297] on p "R$ 49,00" at bounding box center [361, 306] width 191 height 24
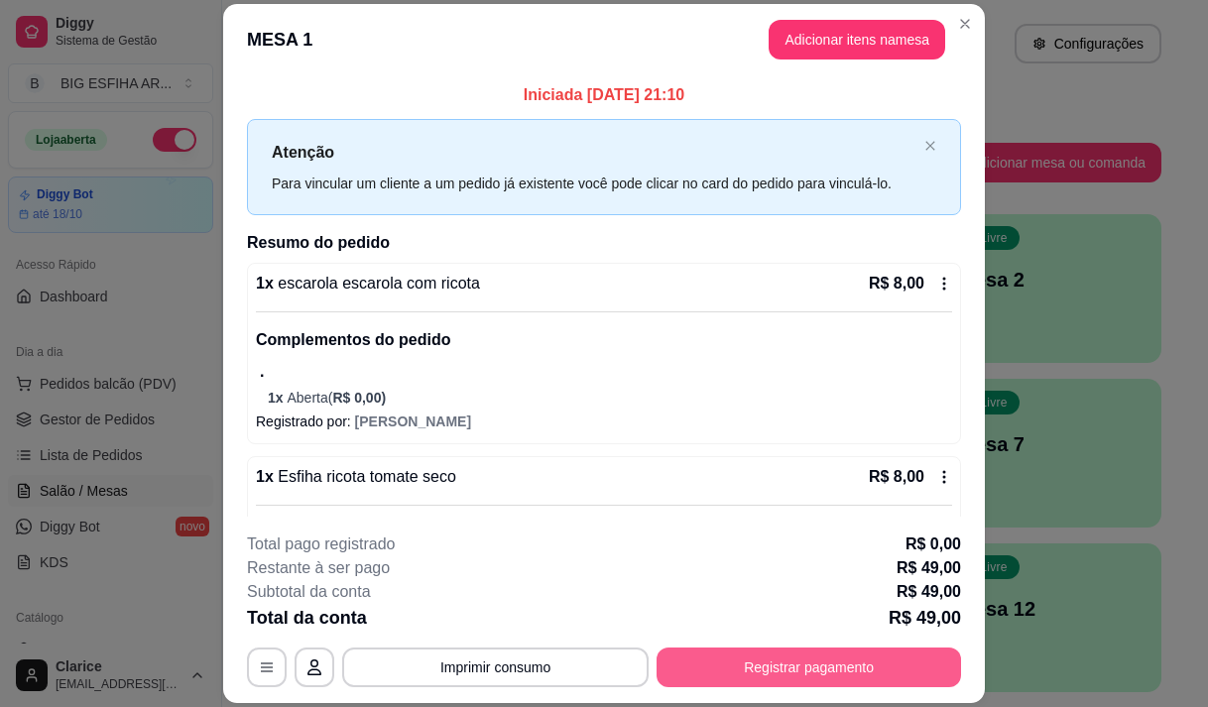
click at [728, 657] on button "Registrar pagamento" at bounding box center [809, 668] width 305 height 40
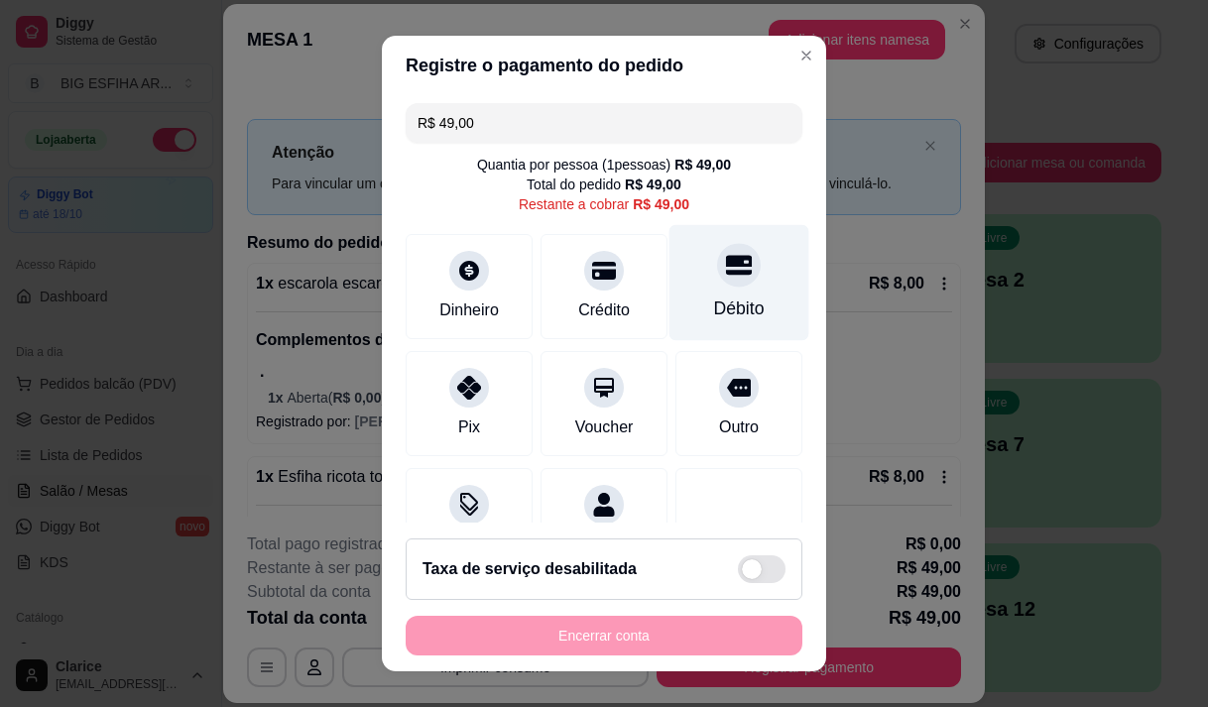
click at [714, 309] on div "Débito" at bounding box center [739, 309] width 51 height 26
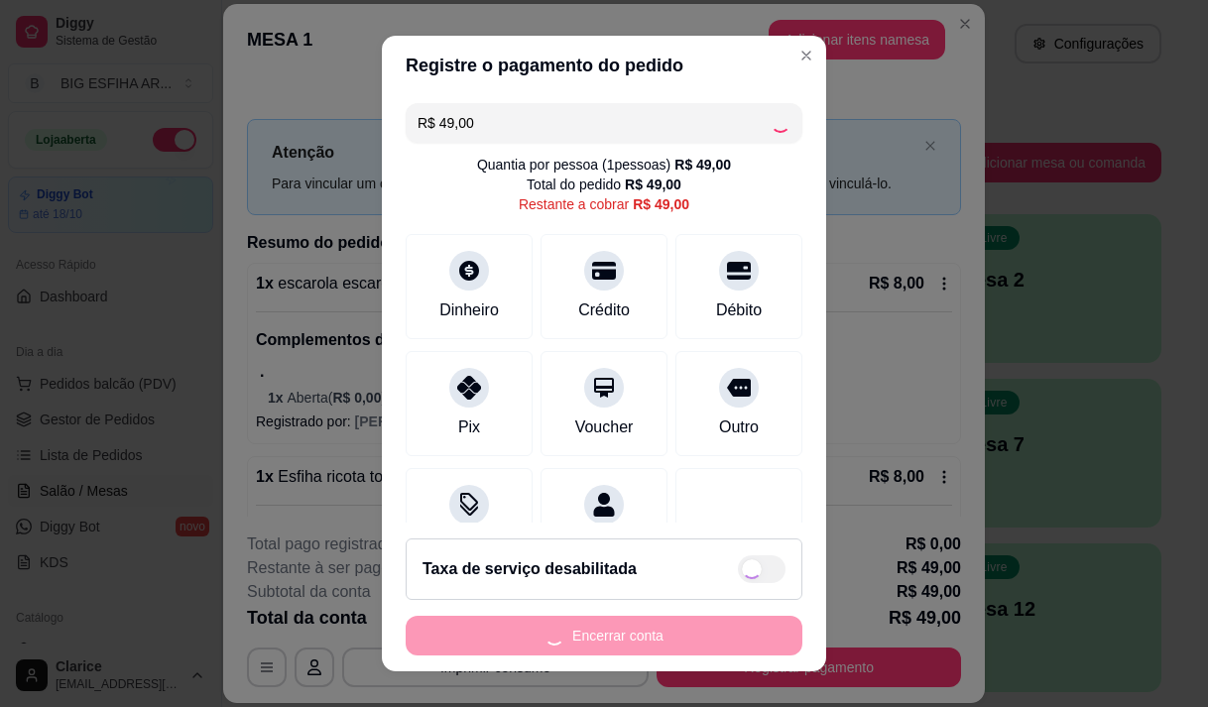
type input "R$ 0,00"
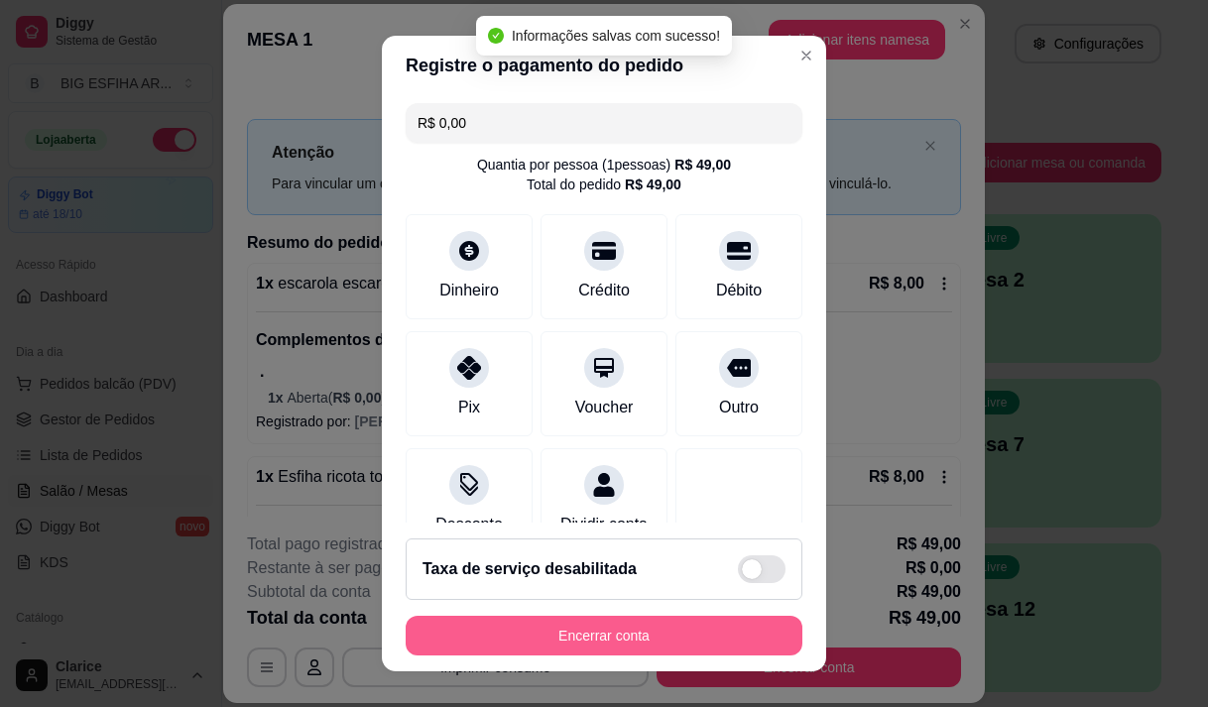
click at [627, 630] on button "Encerrar conta" at bounding box center [604, 636] width 397 height 40
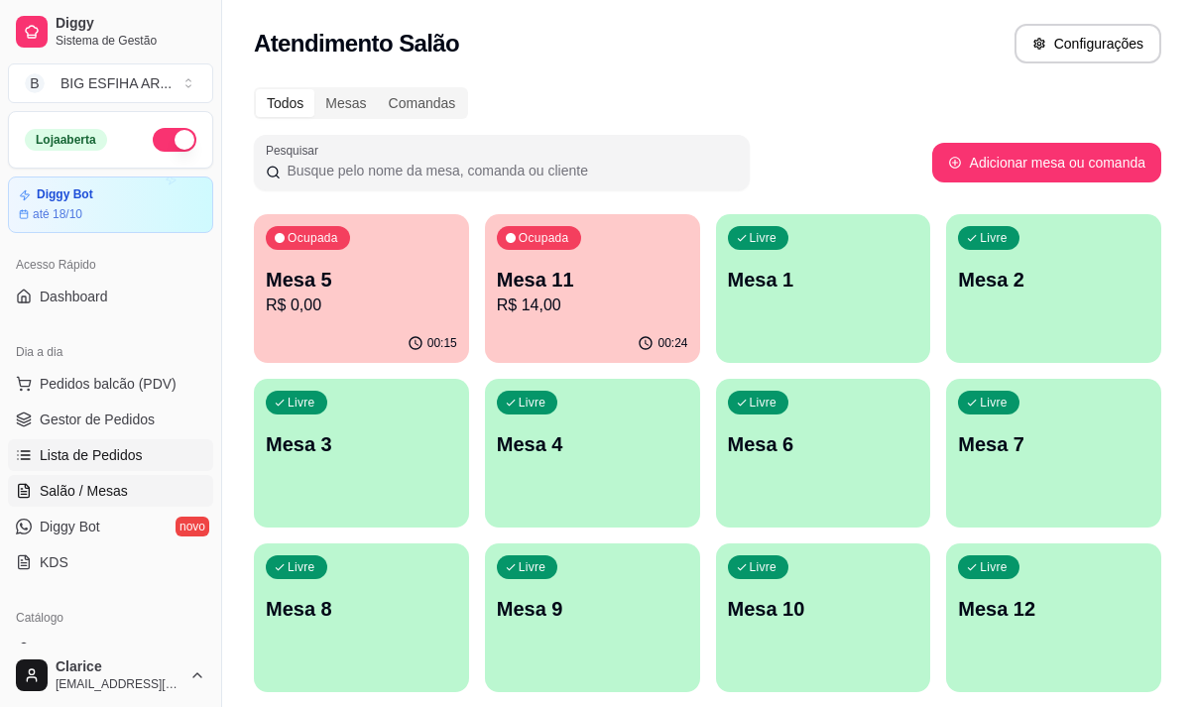
click at [81, 465] on link "Lista de Pedidos" at bounding box center [110, 455] width 205 height 32
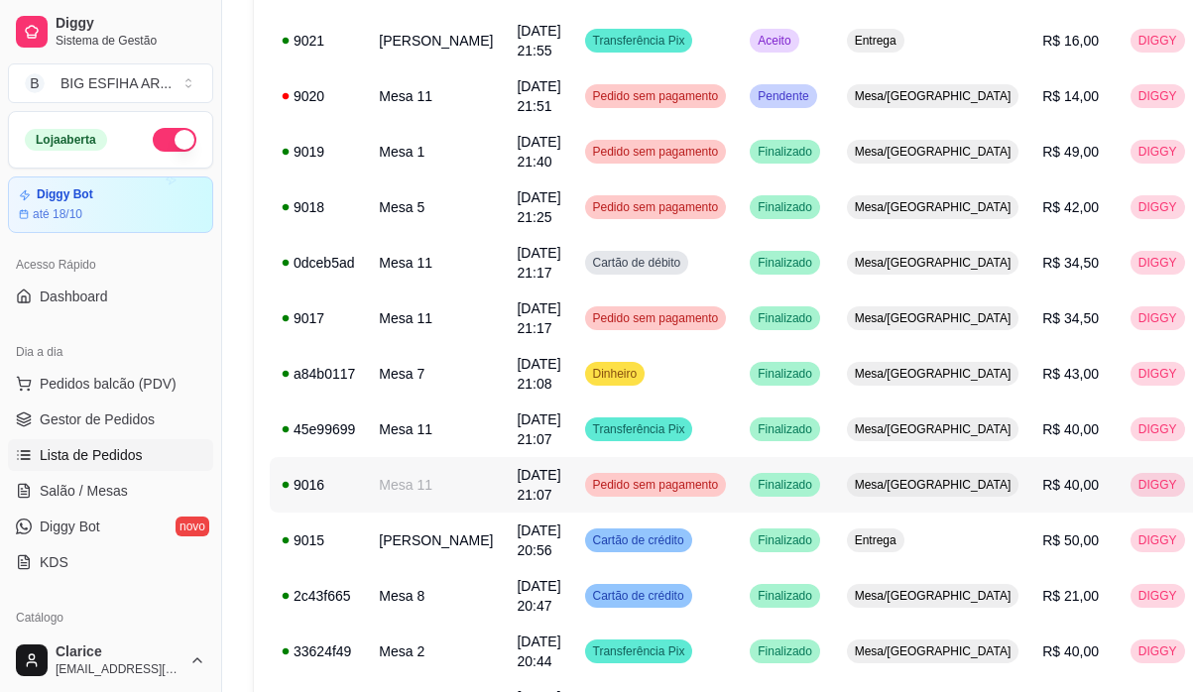
scroll to position [595, 0]
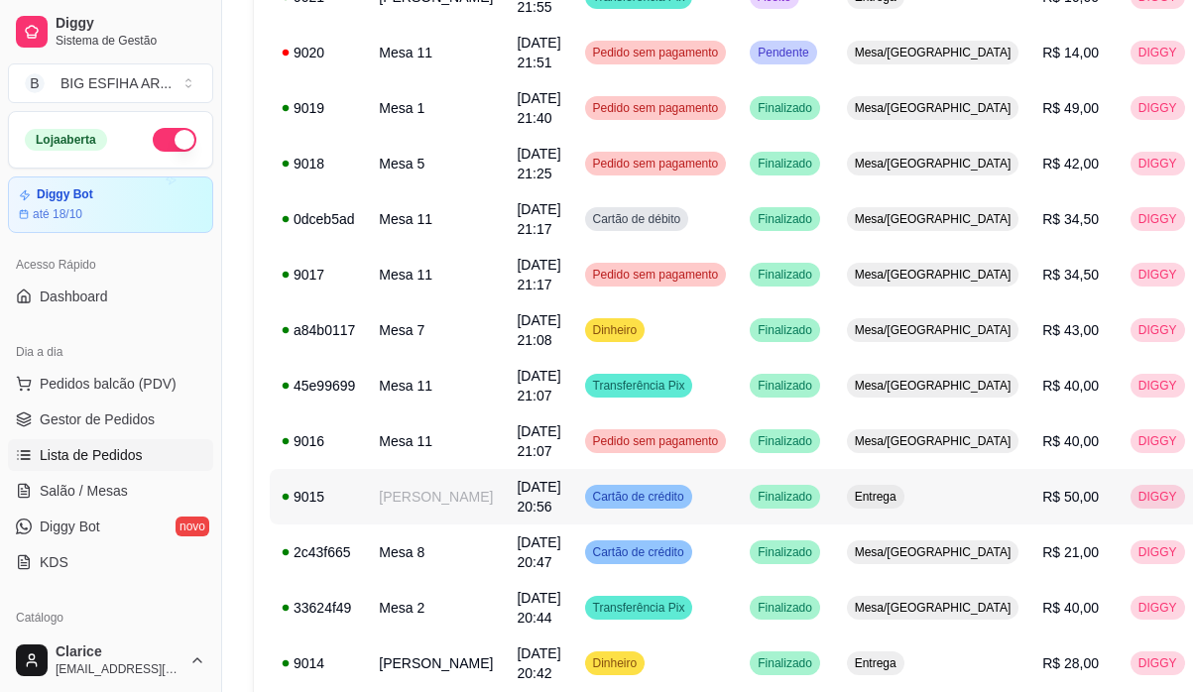
click at [423, 506] on td "[PERSON_NAME]" at bounding box center [436, 497] width 138 height 56
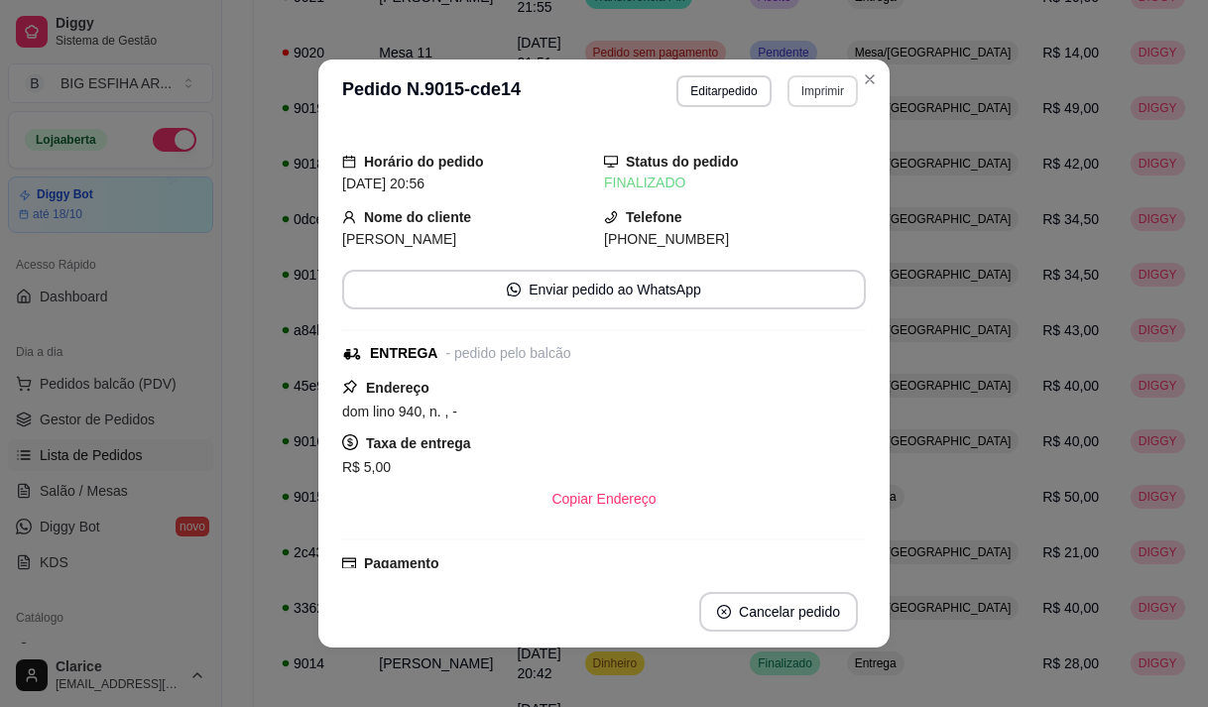
click at [802, 90] on button "Imprimir" at bounding box center [823, 91] width 70 height 32
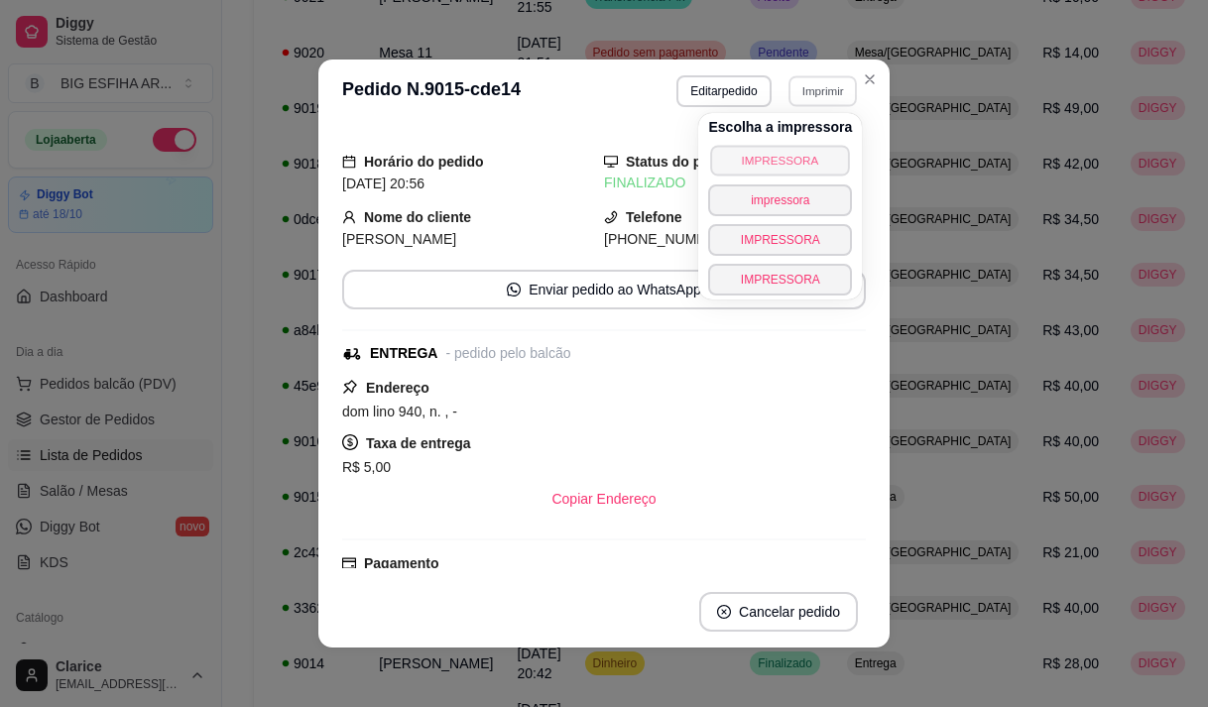
click at [778, 159] on button "IMPRESSORA" at bounding box center [780, 160] width 139 height 31
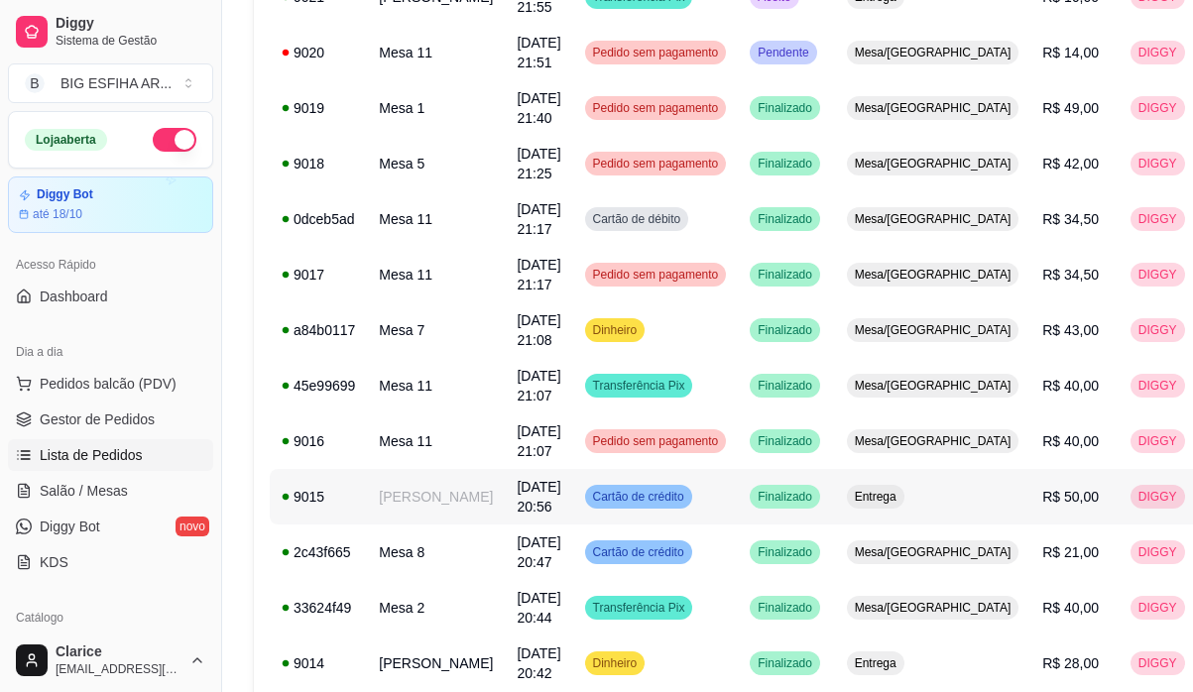
click at [432, 500] on td "[PERSON_NAME]" at bounding box center [436, 497] width 138 height 56
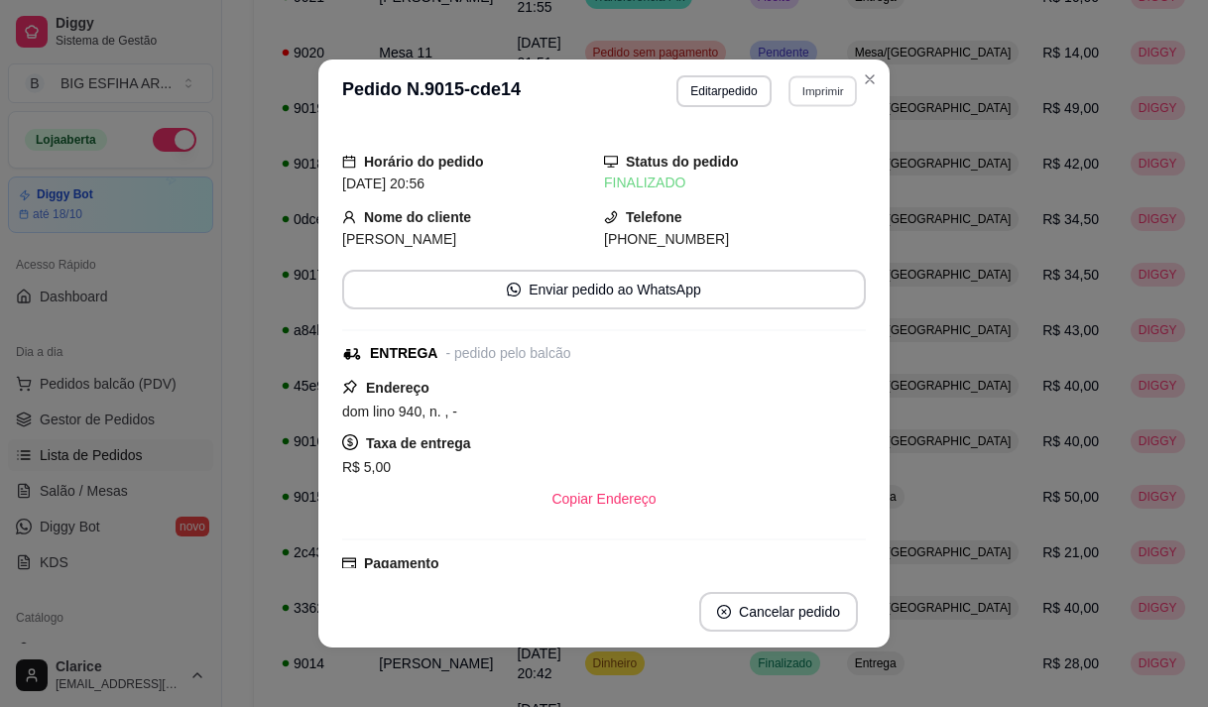
click at [800, 87] on button "Imprimir" at bounding box center [823, 90] width 68 height 31
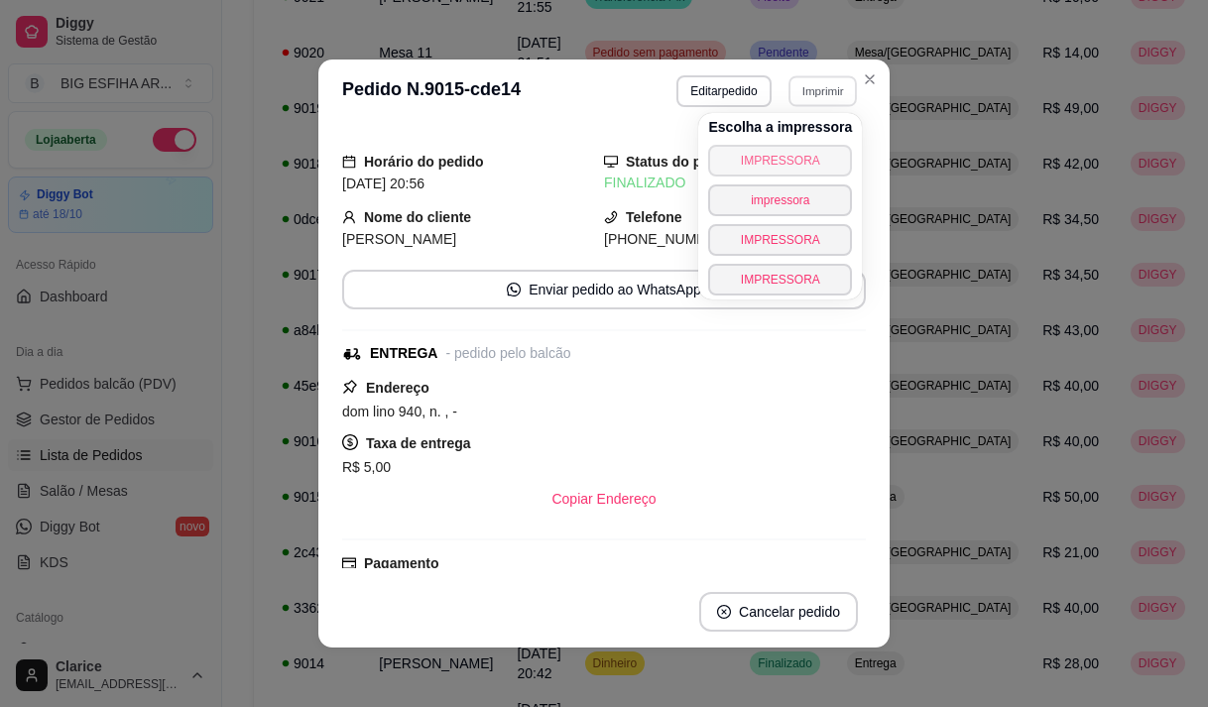
click at [797, 156] on button "IMPRESSORA" at bounding box center [780, 161] width 144 height 32
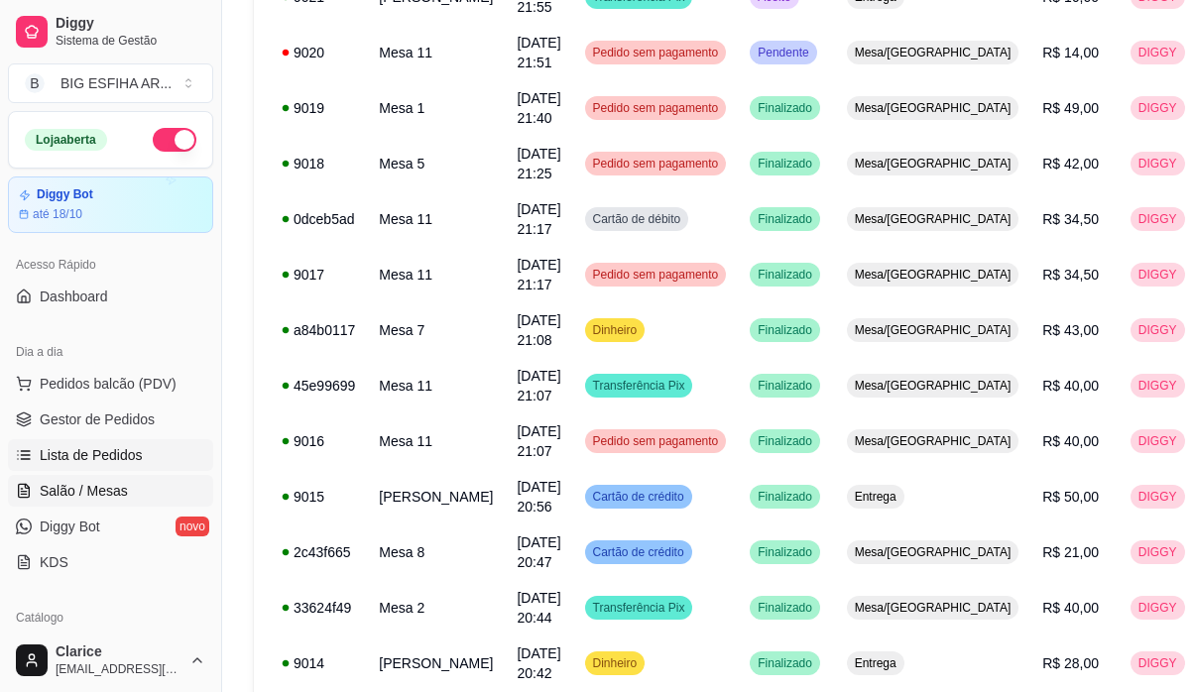
click at [127, 483] on link "Salão / Mesas" at bounding box center [110, 491] width 205 height 32
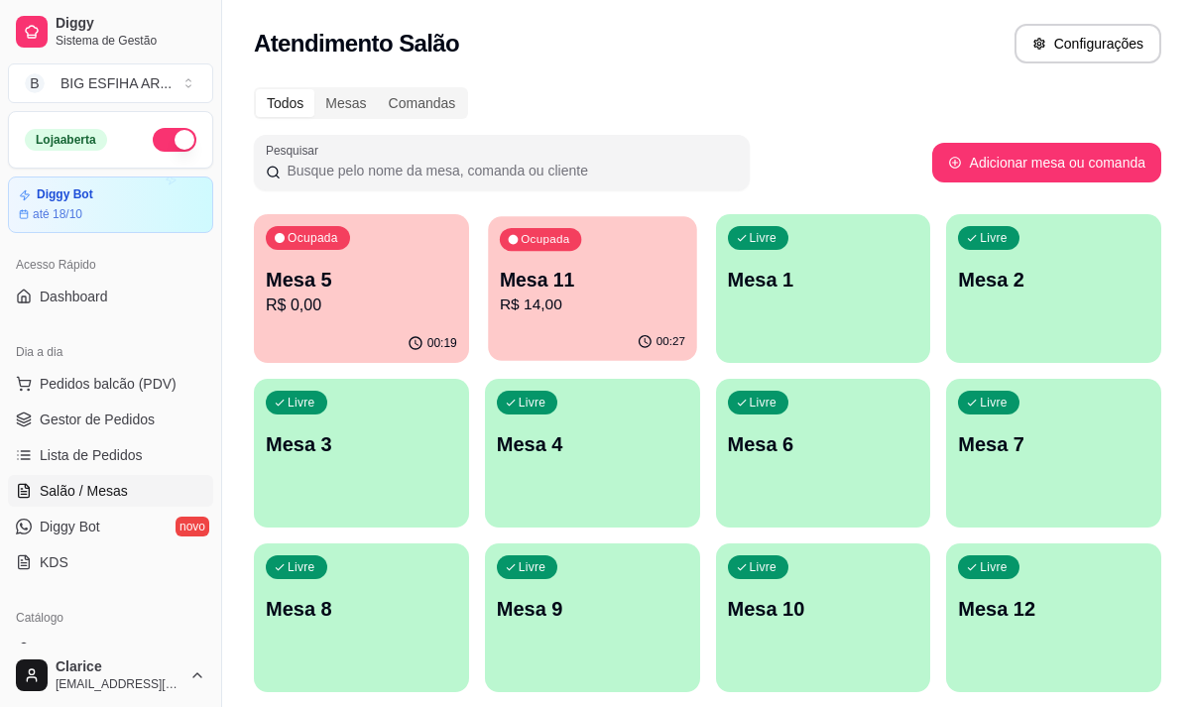
click at [558, 312] on p "R$ 14,00" at bounding box center [592, 305] width 185 height 23
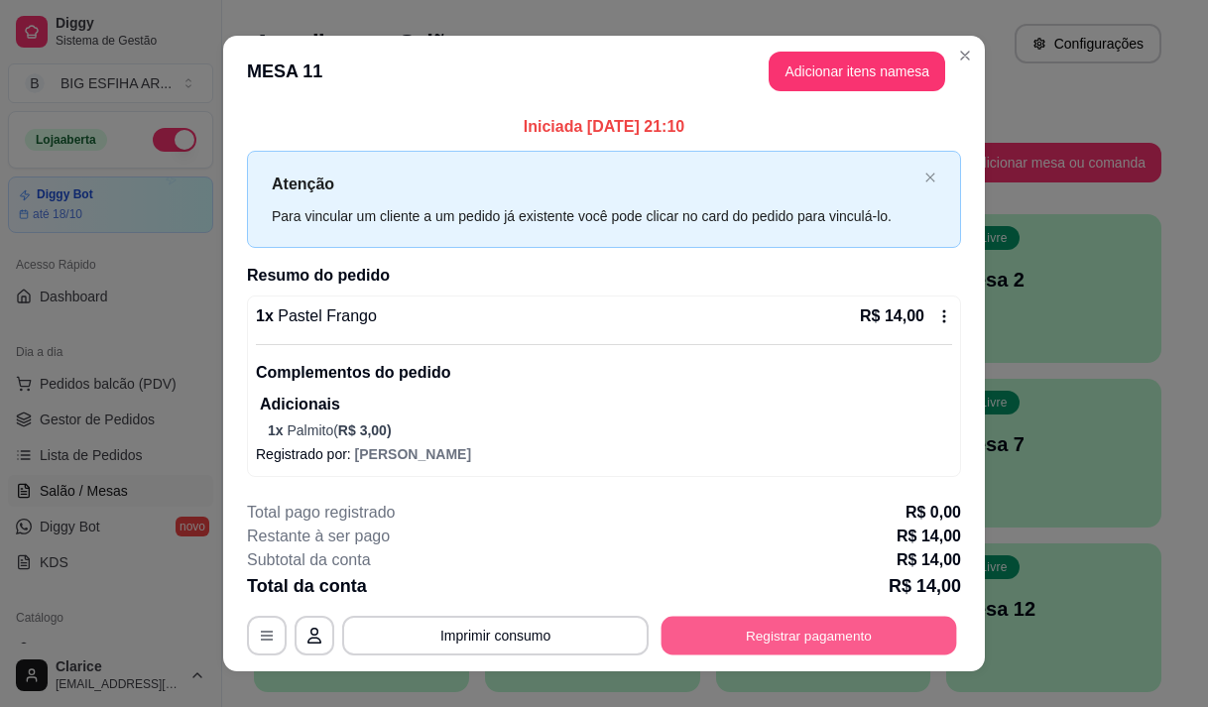
click at [691, 618] on button "Registrar pagamento" at bounding box center [810, 635] width 296 height 39
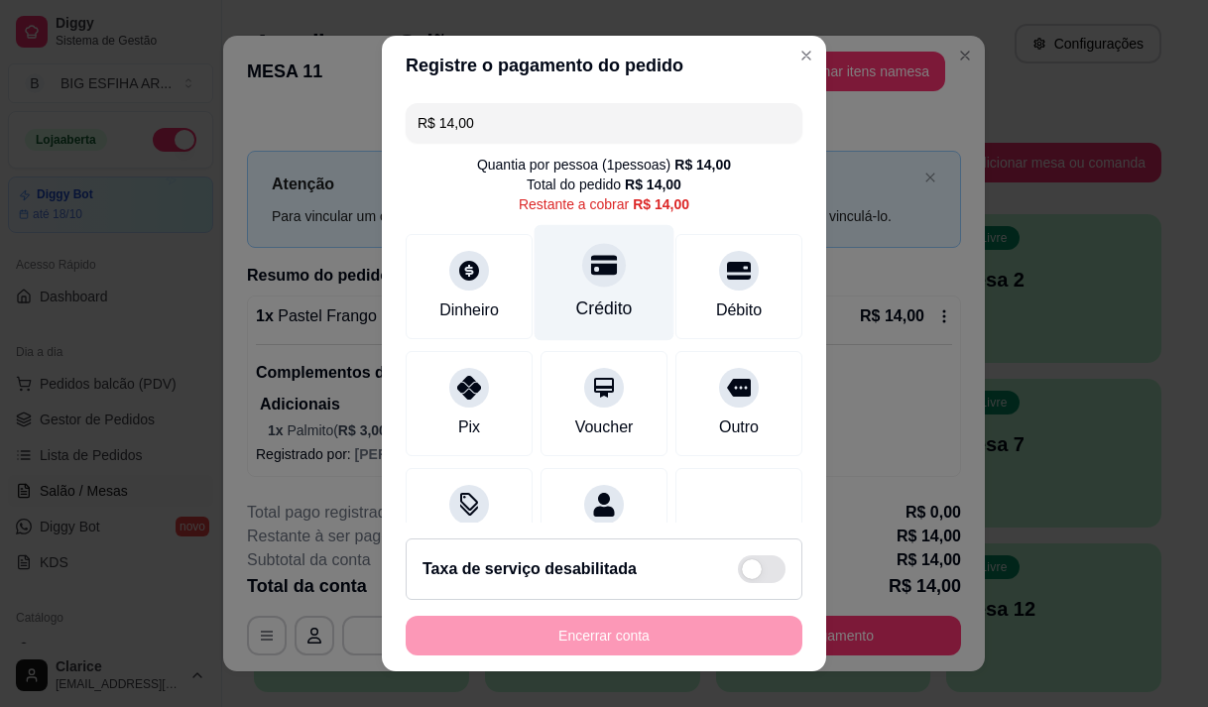
click at [576, 298] on div "Crédito" at bounding box center [604, 309] width 57 height 26
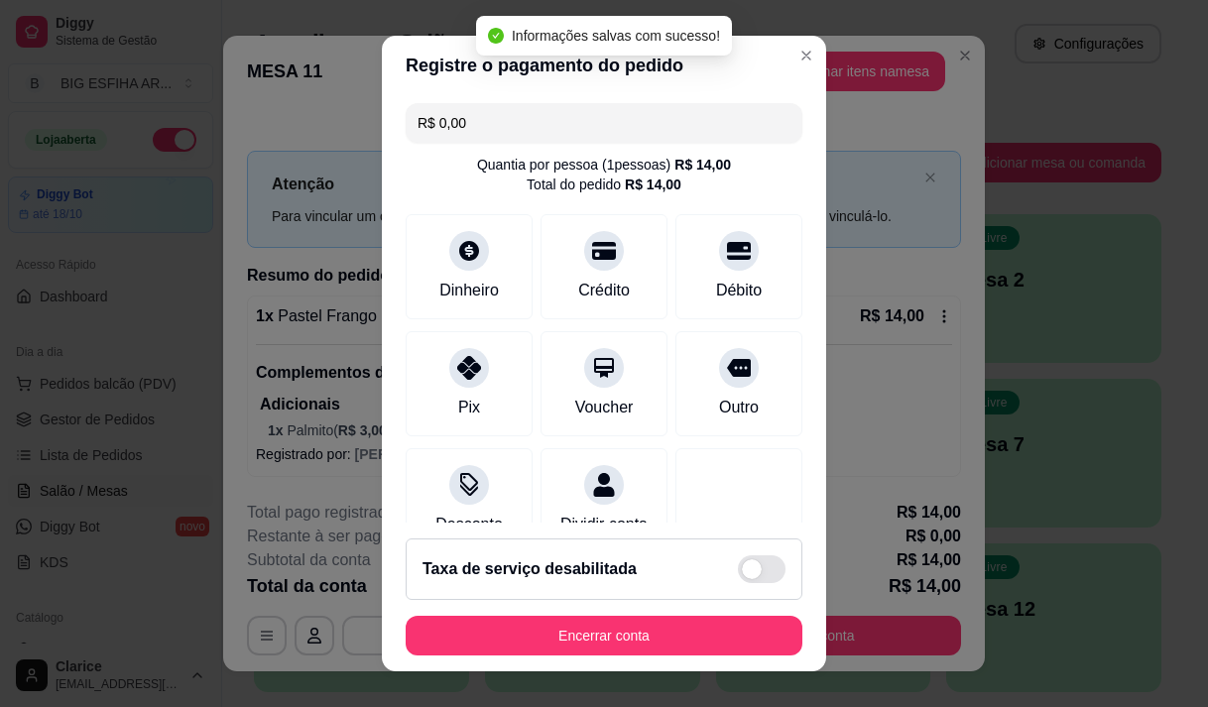
type input "R$ 0,00"
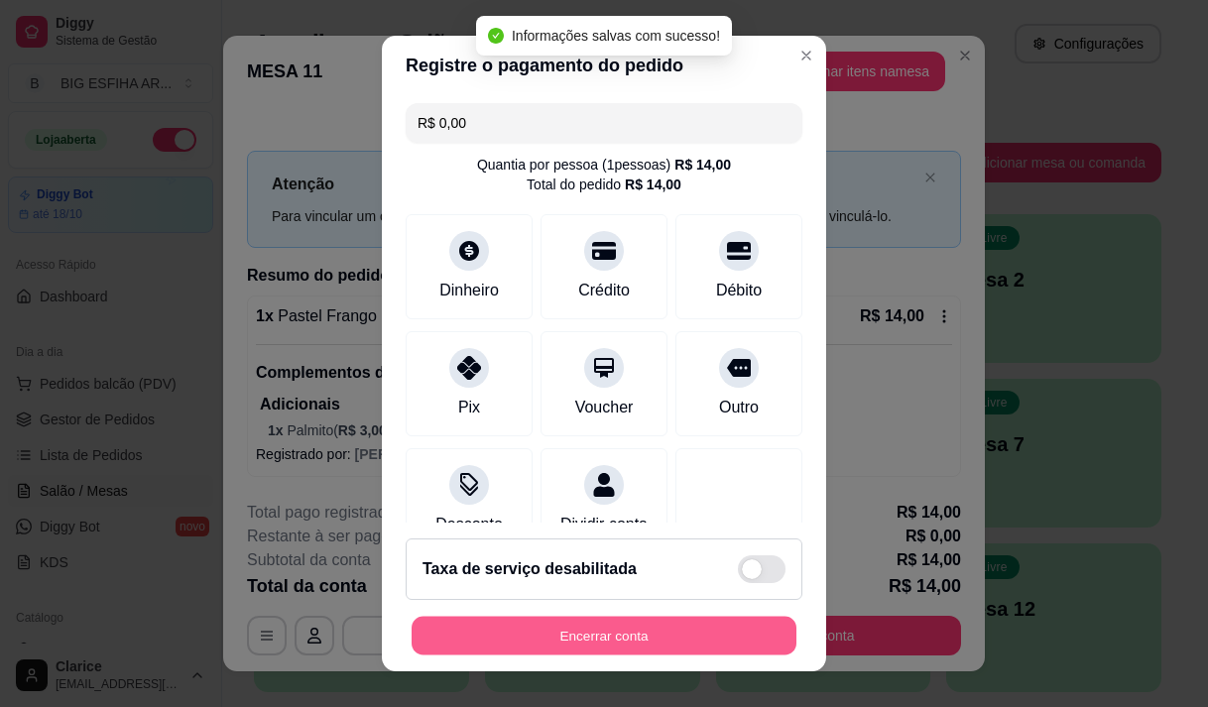
click at [491, 622] on button "Encerrar conta" at bounding box center [604, 636] width 385 height 39
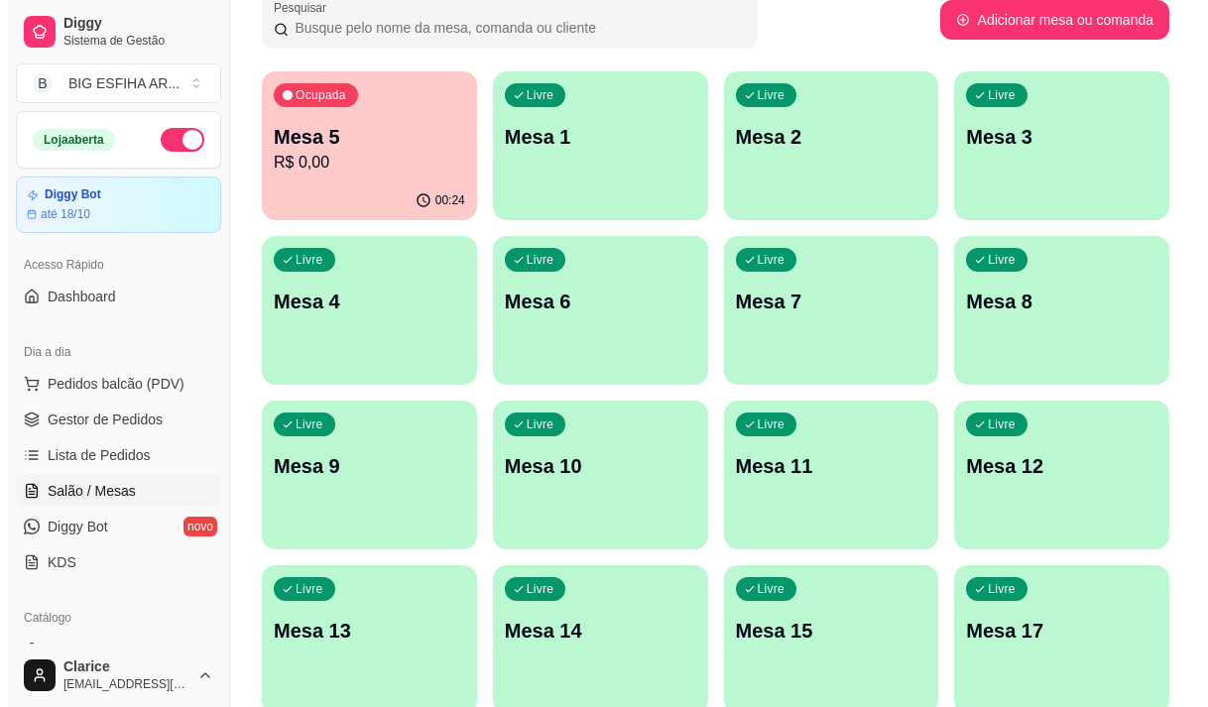
scroll to position [298, 0]
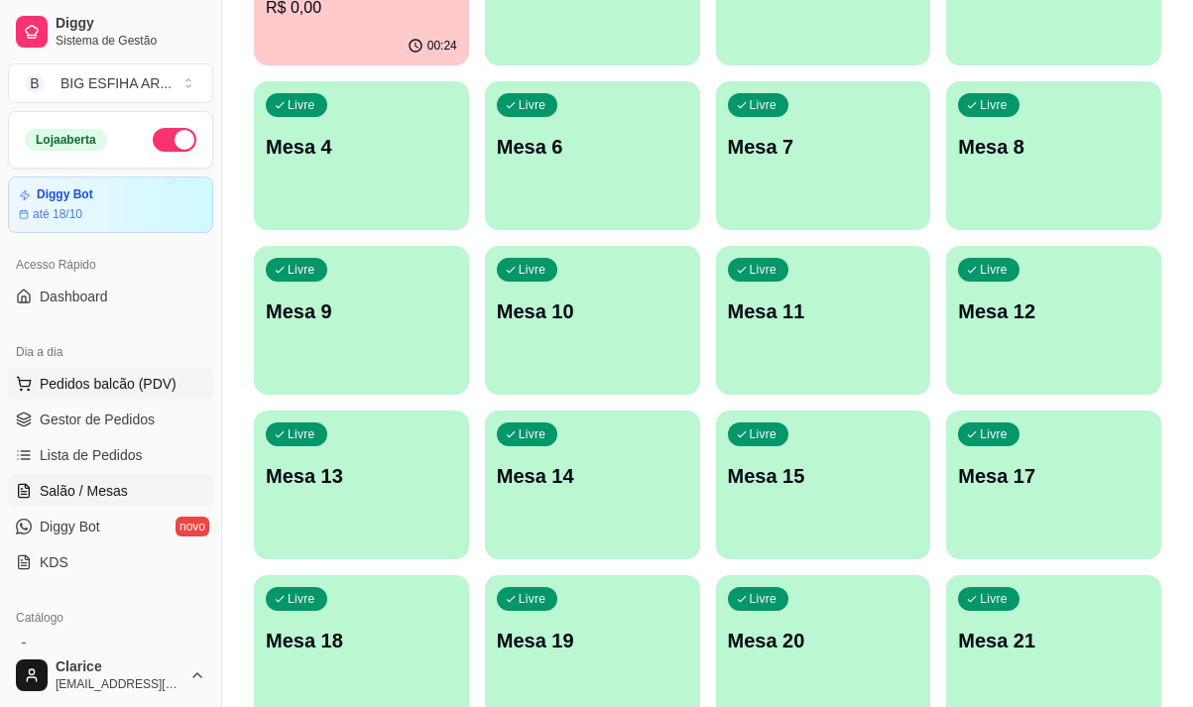
click at [81, 378] on span "Pedidos balcão (PDV)" at bounding box center [108, 384] width 137 height 20
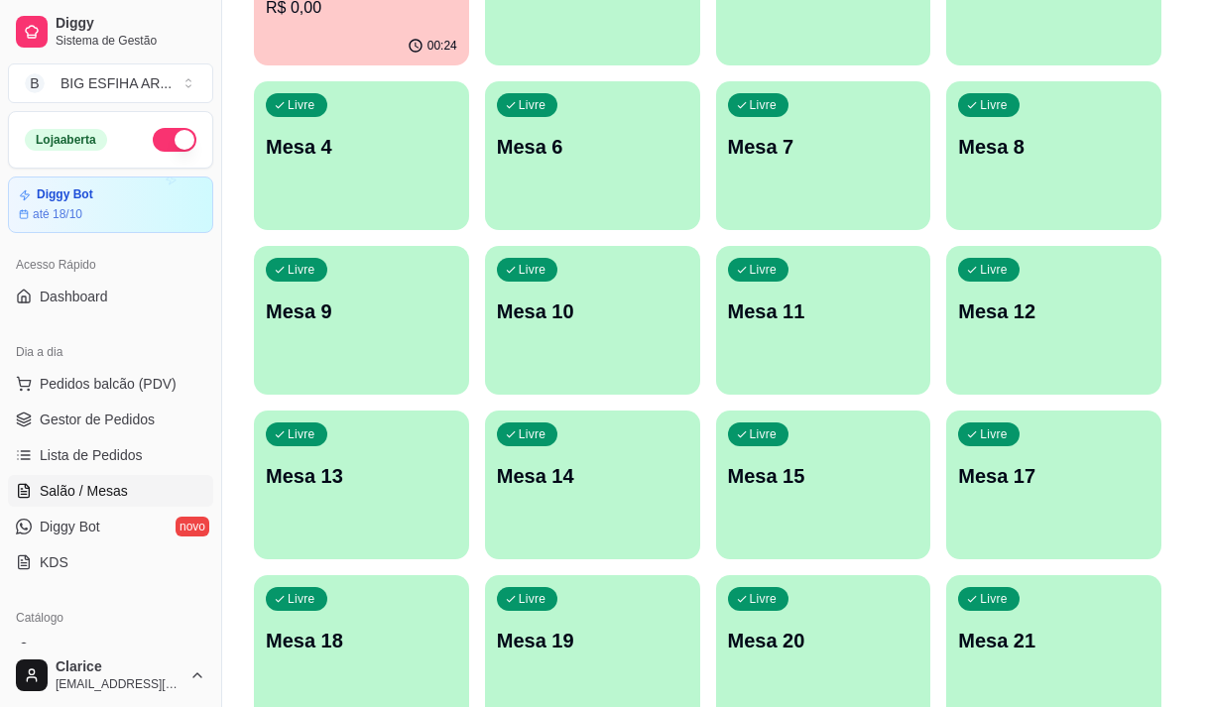
click at [803, 64] on div "Entrega" at bounding box center [842, 83] width 106 height 38
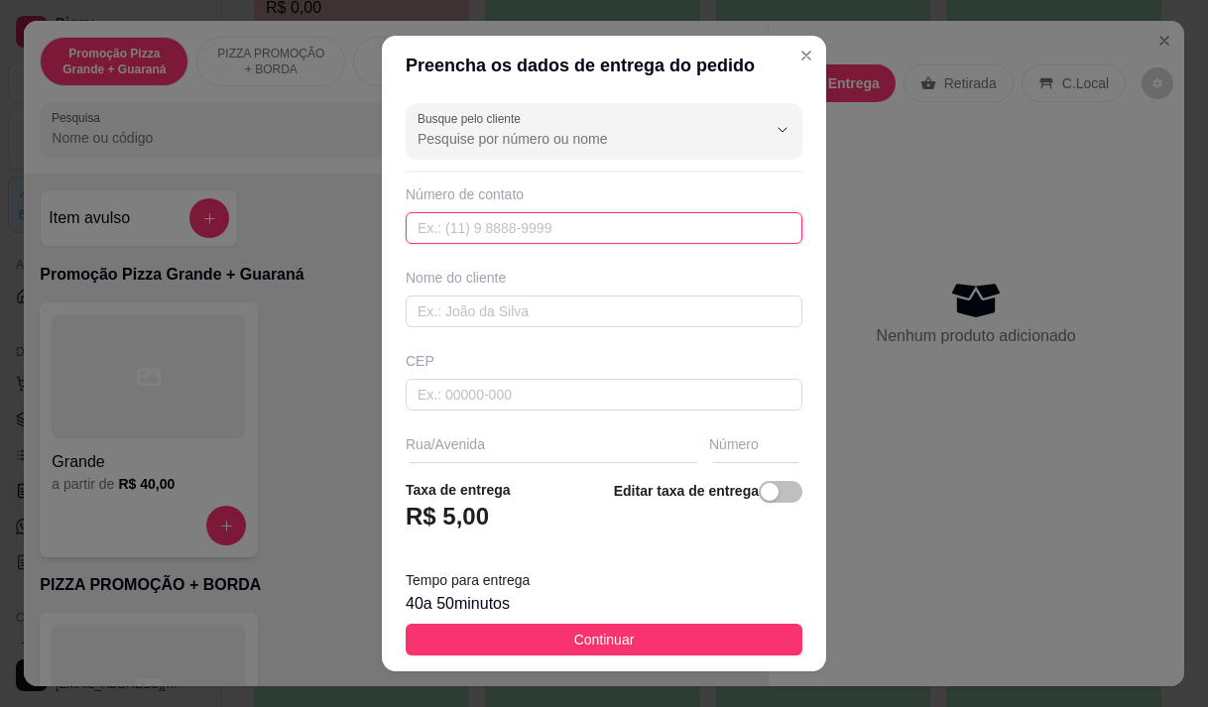
click at [468, 230] on input "text" at bounding box center [604, 228] width 397 height 32
type input "[PHONE_NUMBER]"
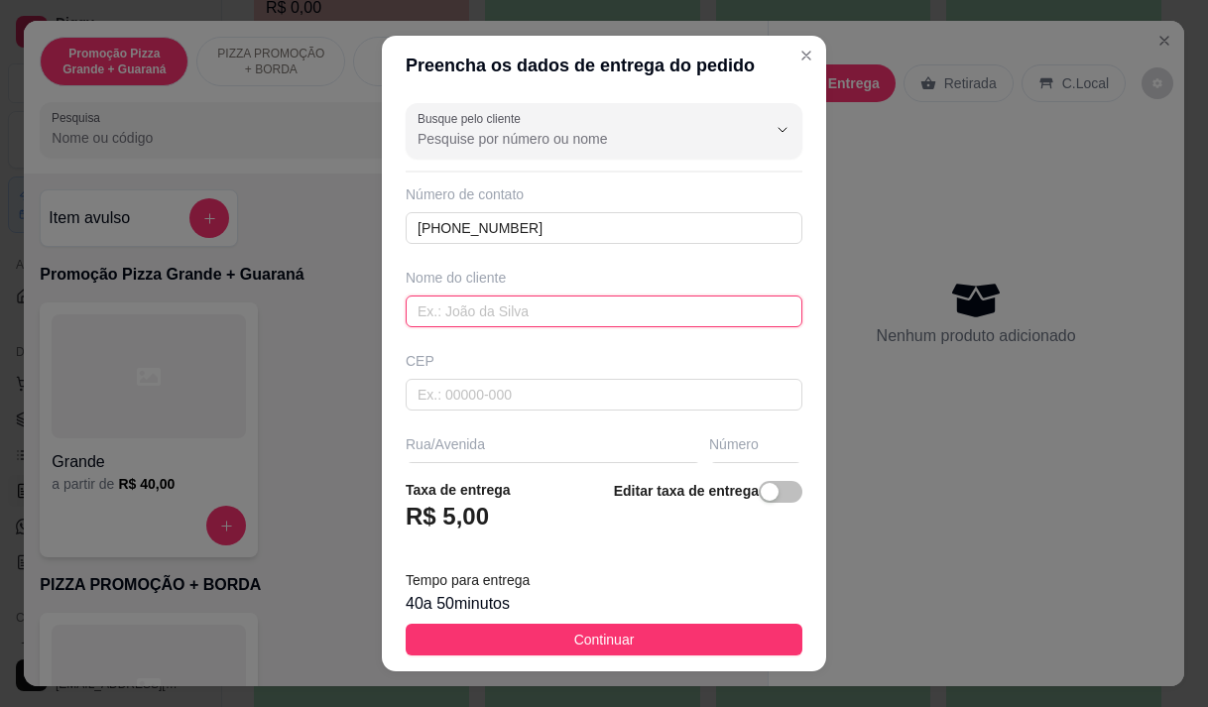
click at [469, 313] on input "text" at bounding box center [604, 312] width 397 height 32
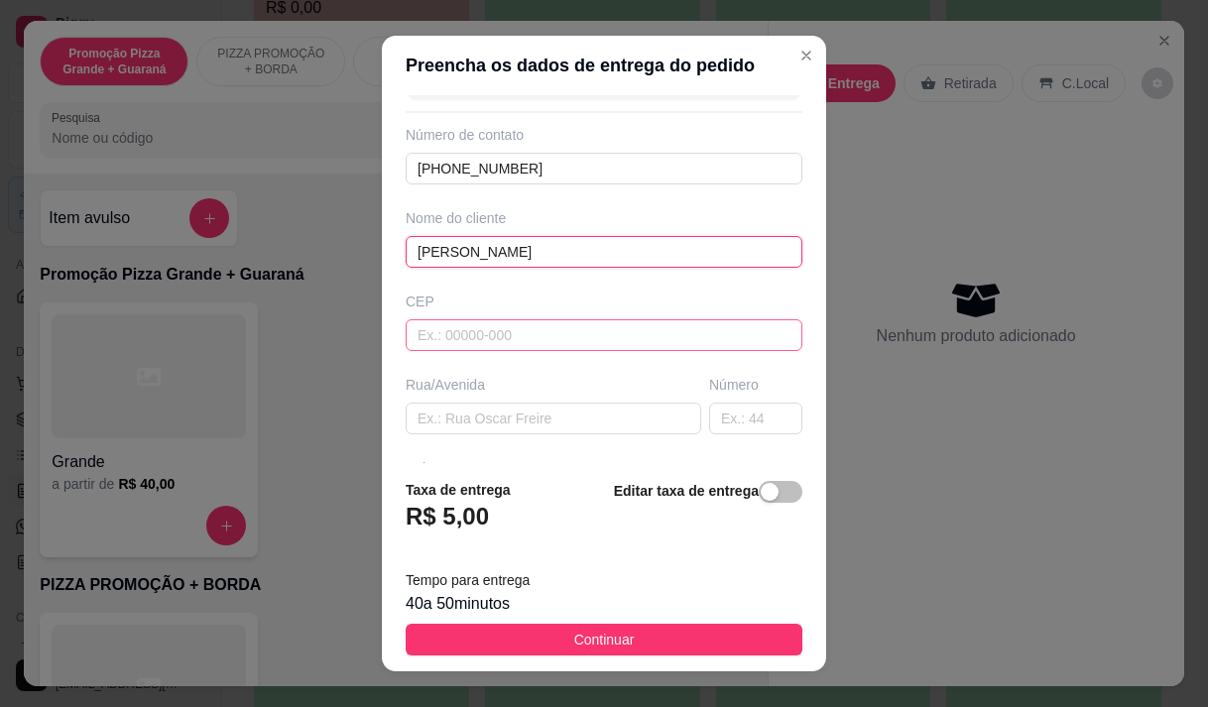
scroll to position [99, 0]
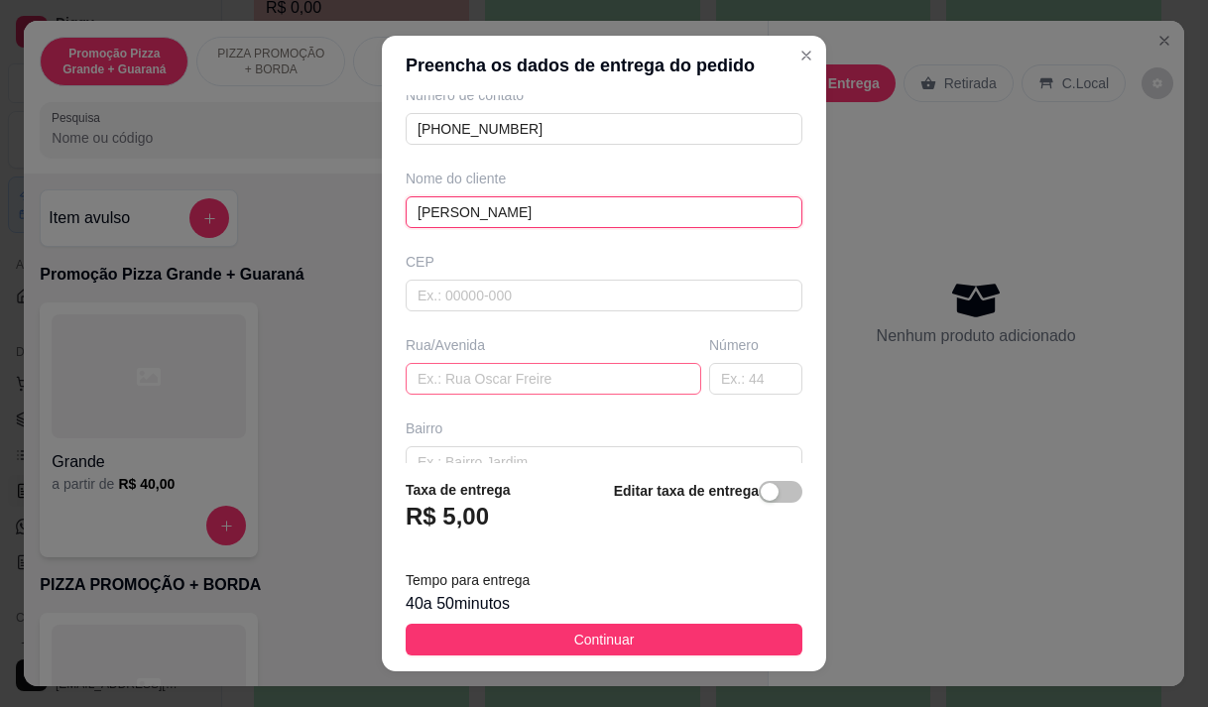
type input "[PERSON_NAME]"
click at [439, 373] on input "text" at bounding box center [554, 379] width 296 height 32
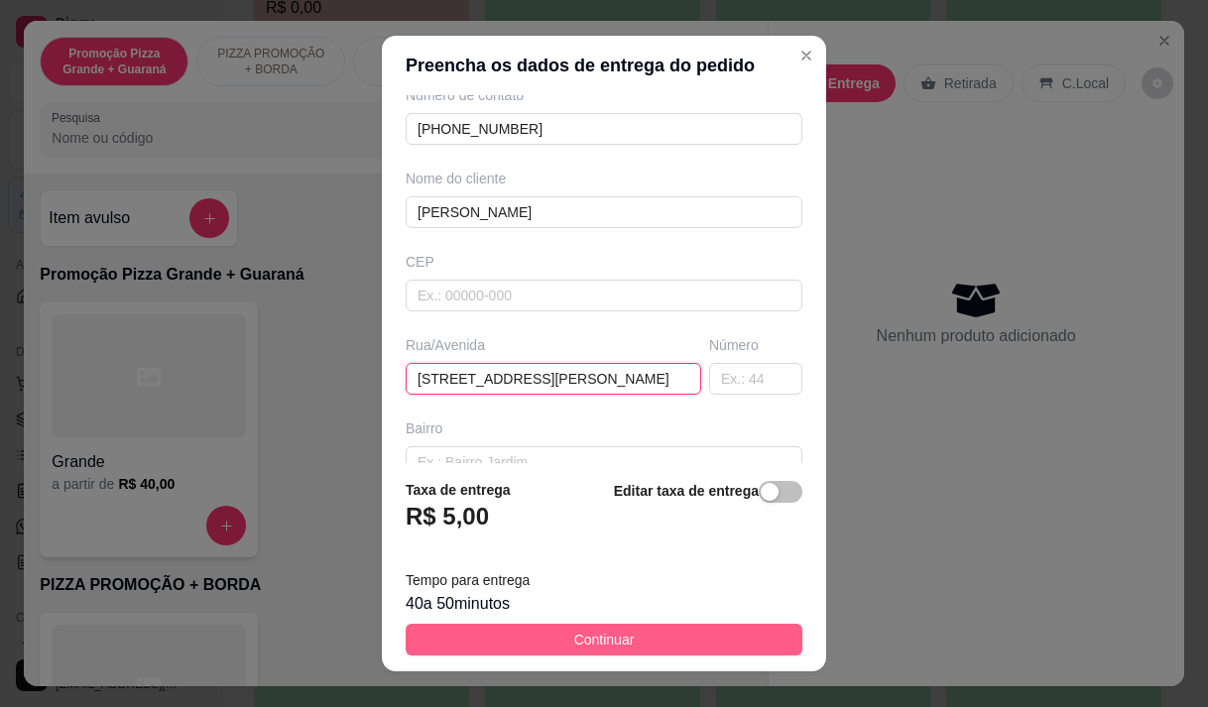
type input "[STREET_ADDRESS][PERSON_NAME]"
click at [495, 629] on button "Continuar" at bounding box center [604, 640] width 397 height 32
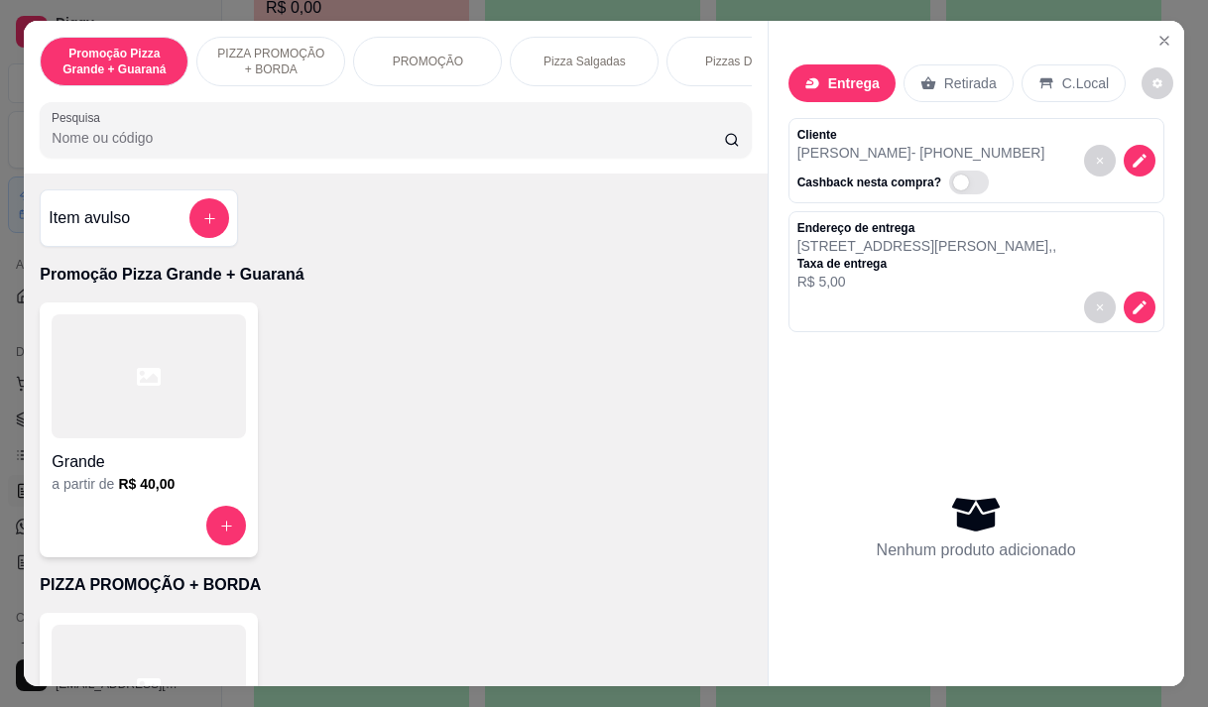
click at [42, 450] on div "Grande a partir de R$ 40,00" at bounding box center [149, 430] width 218 height 255
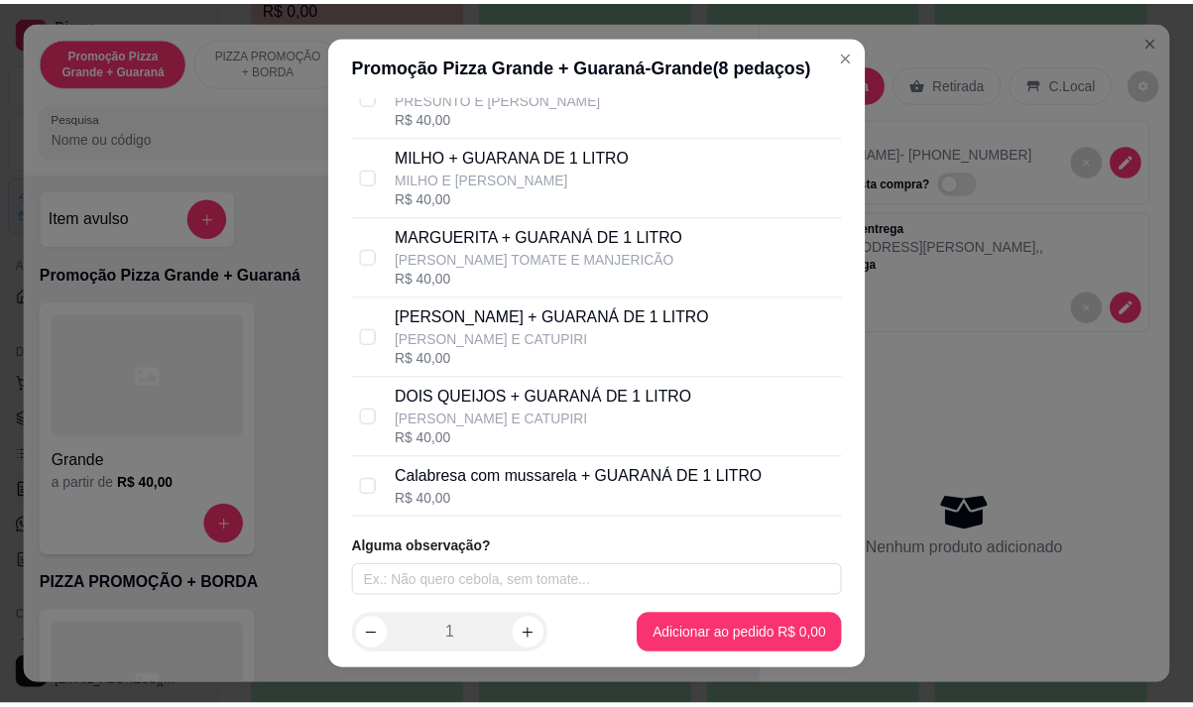
scroll to position [287, 0]
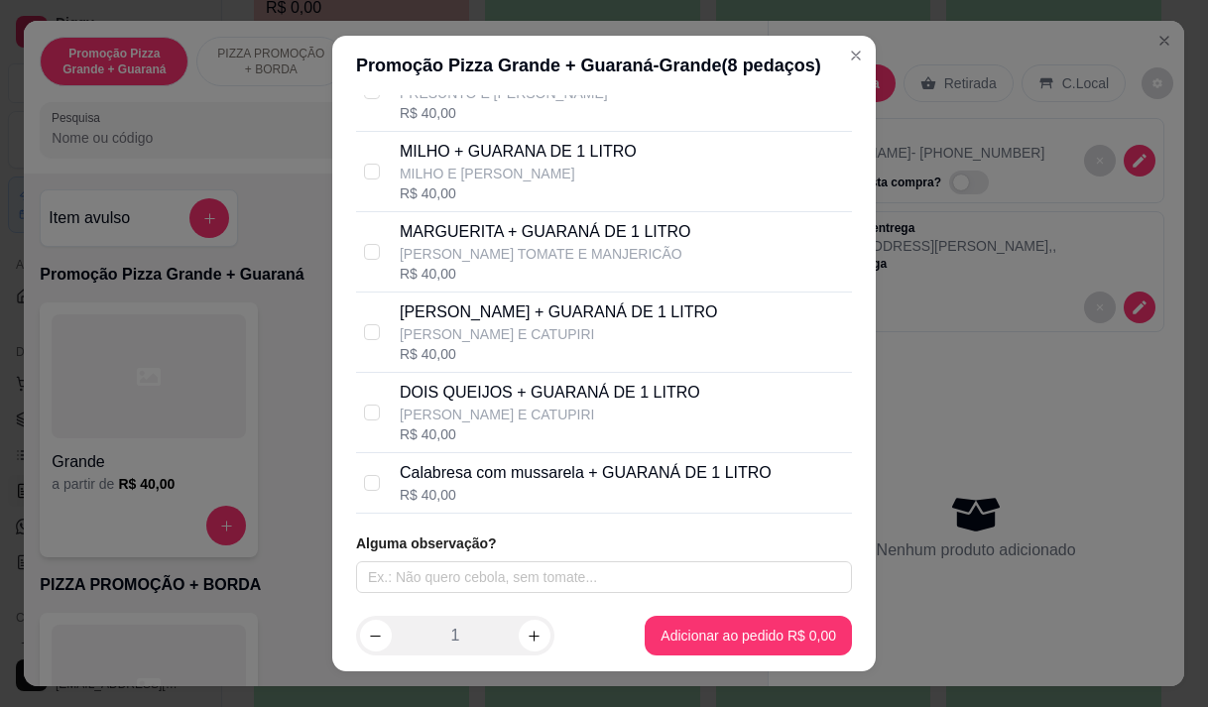
click at [474, 488] on div "R$ 40,00" at bounding box center [586, 495] width 372 height 20
checkbox input "true"
click at [502, 328] on p "[PERSON_NAME] E CATUPIRI" at bounding box center [559, 334] width 318 height 20
checkbox input "true"
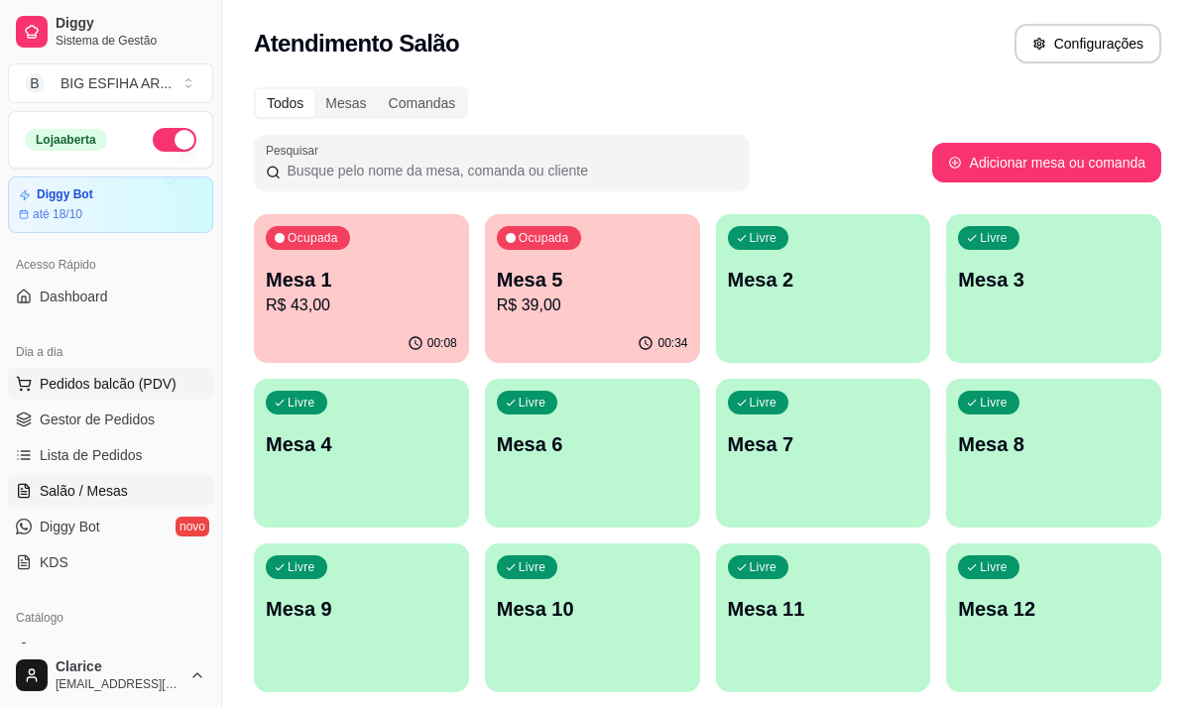
click at [101, 378] on span "Pedidos balcão (PDV)" at bounding box center [108, 384] width 137 height 20
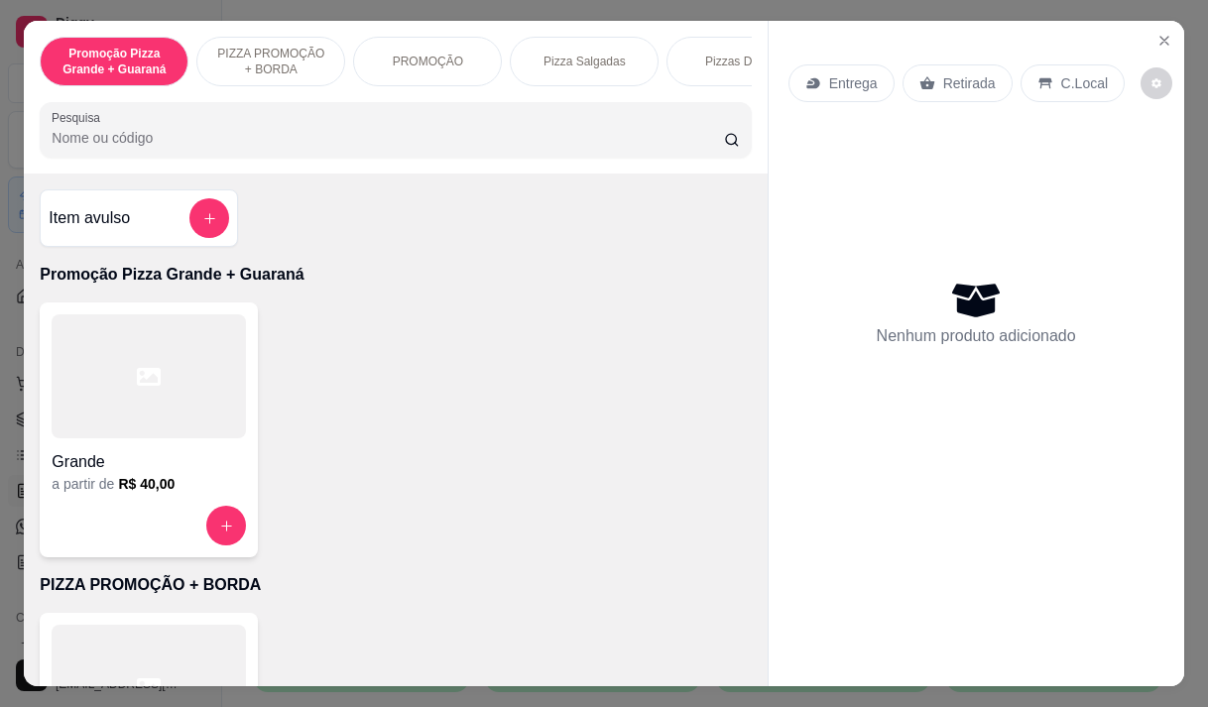
click at [806, 80] on icon at bounding box center [812, 83] width 13 height 11
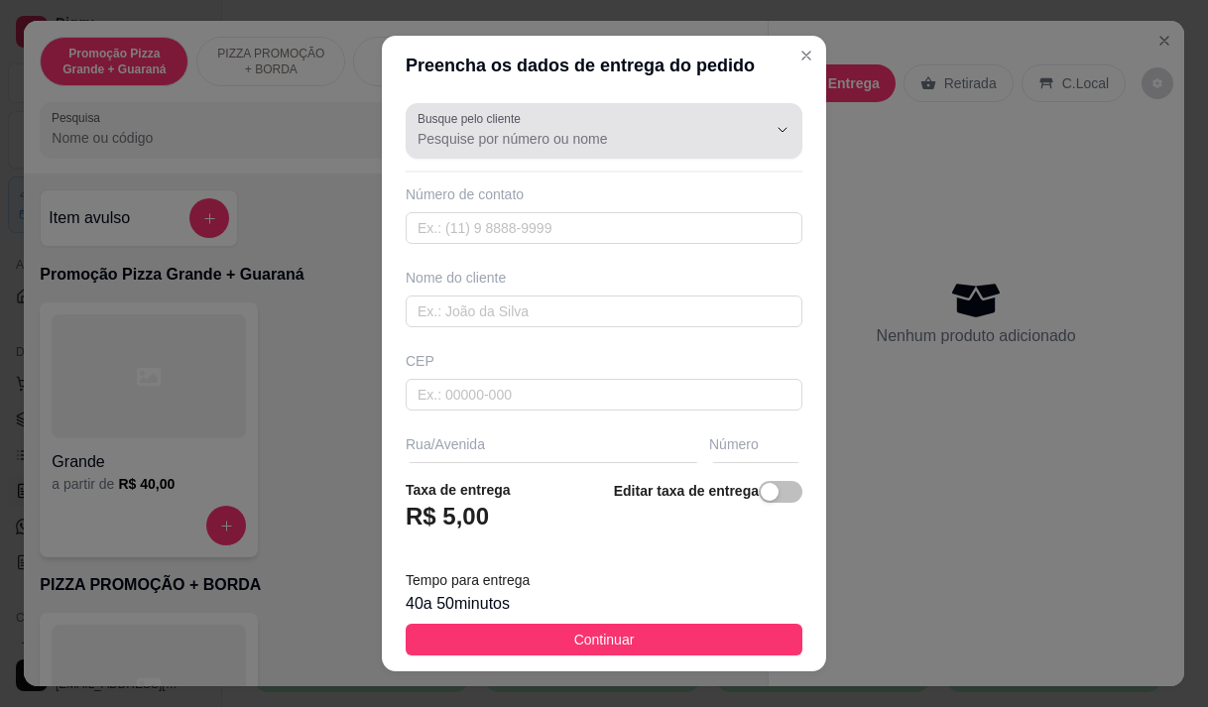
click at [506, 139] on input "Busque pelo cliente" at bounding box center [576, 139] width 317 height 20
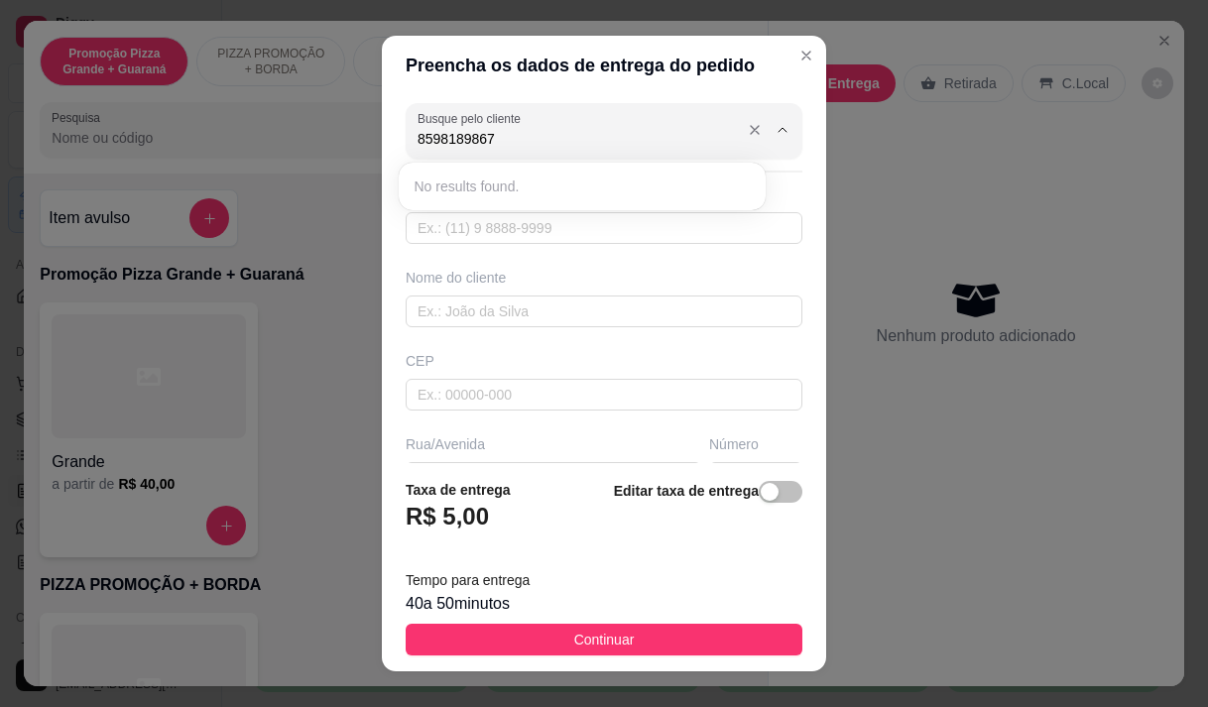
type input "85981898678"
click at [521, 219] on input "text" at bounding box center [604, 228] width 397 height 32
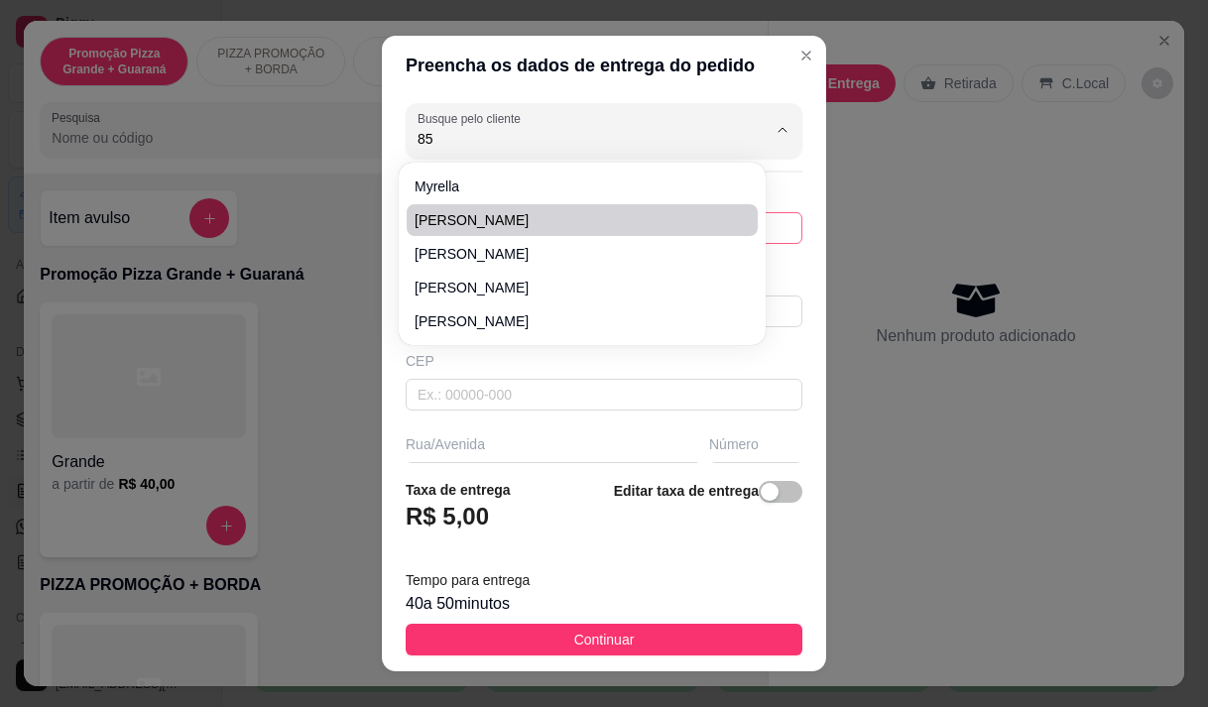
type input "859"
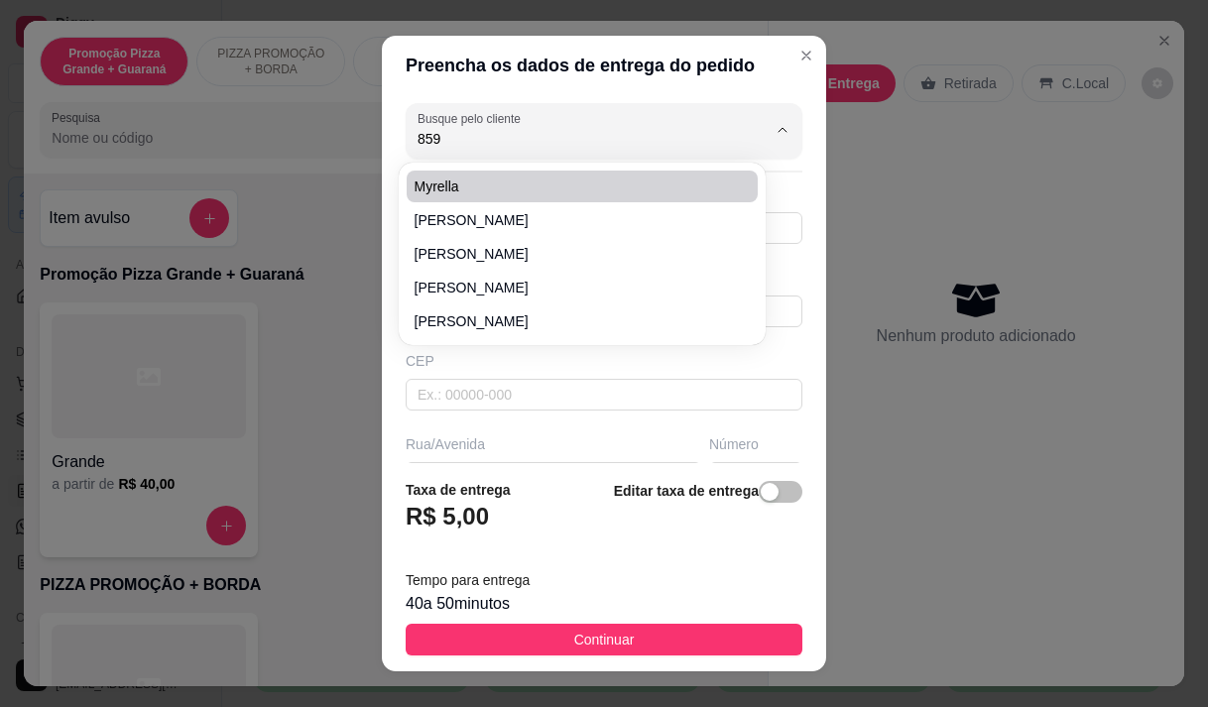
click at [836, 170] on div "Preencha os dados de entrega do pedido Busque pelo cliente 859 Número de contat…" at bounding box center [604, 353] width 1208 height 707
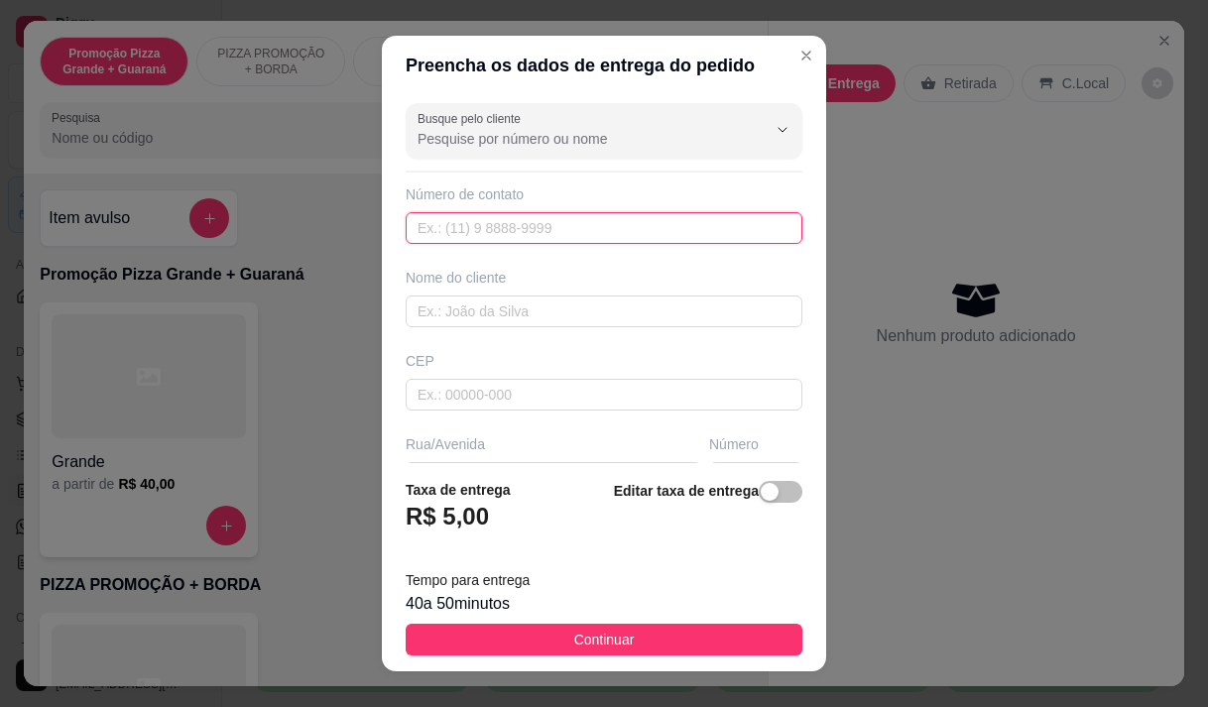
click at [477, 224] on input "text" at bounding box center [604, 228] width 397 height 32
type input "[PHONE_NUMBER]"
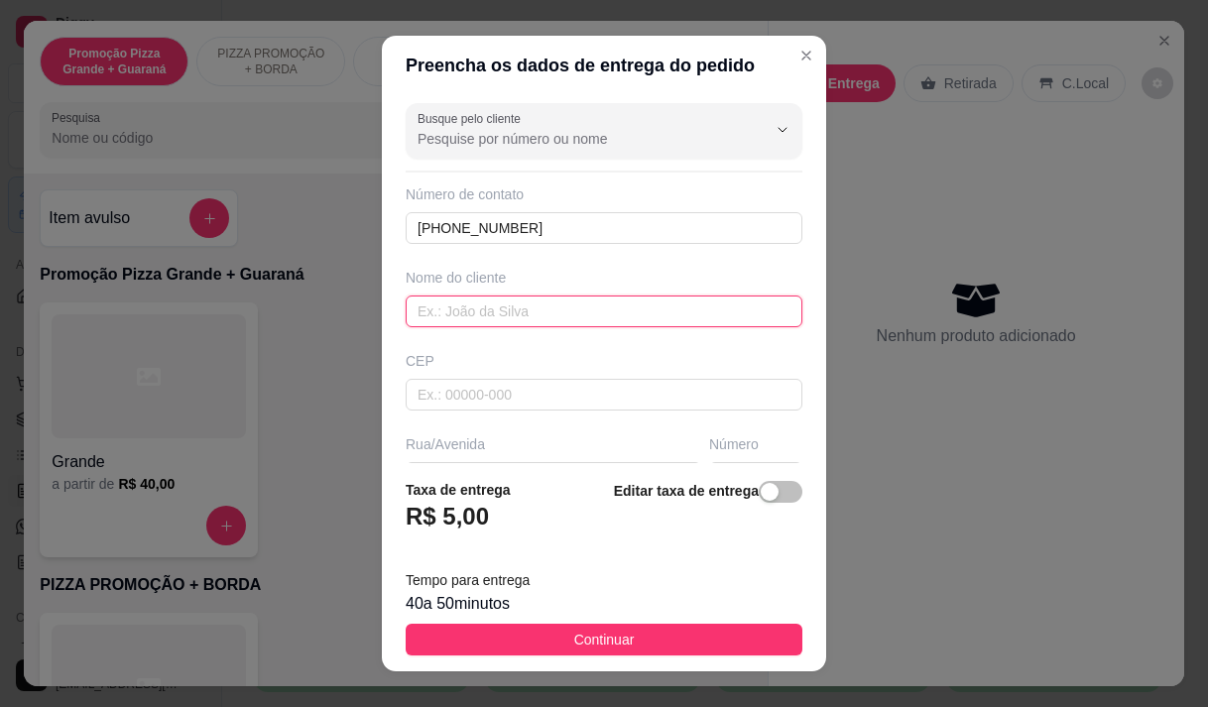
click at [495, 310] on input "text" at bounding box center [604, 312] width 397 height 32
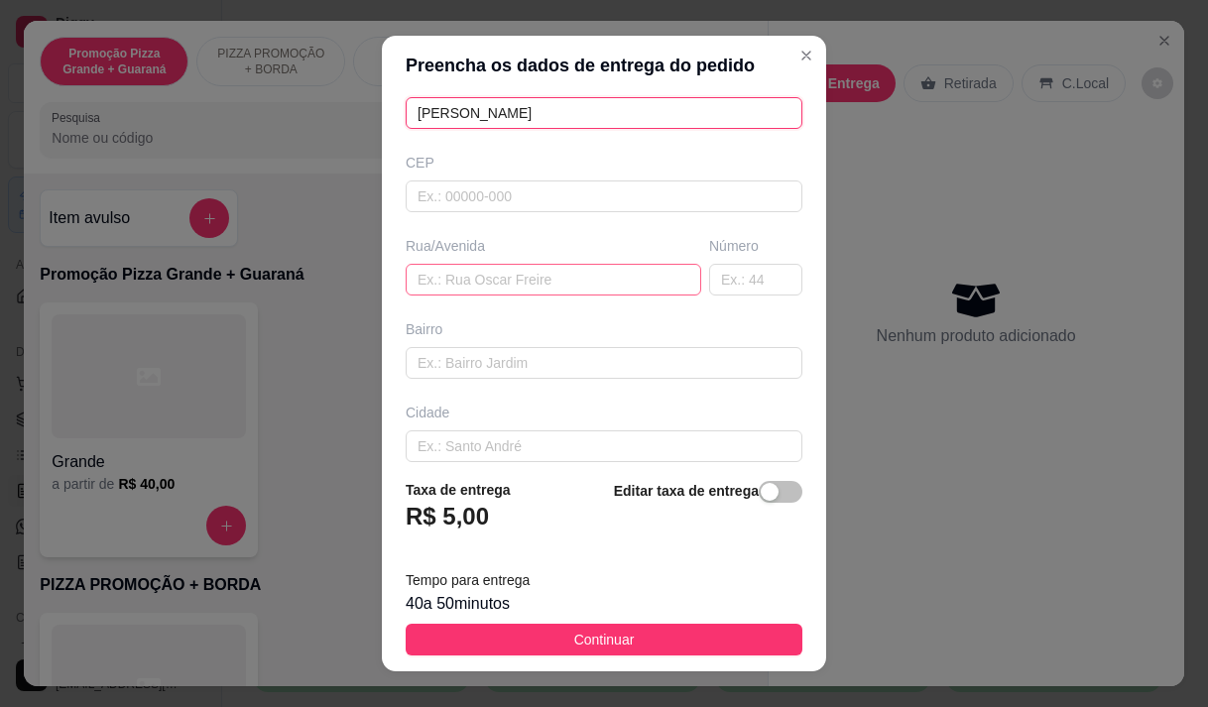
type input "[PERSON_NAME]"
click at [449, 281] on input "text" at bounding box center [554, 280] width 296 height 32
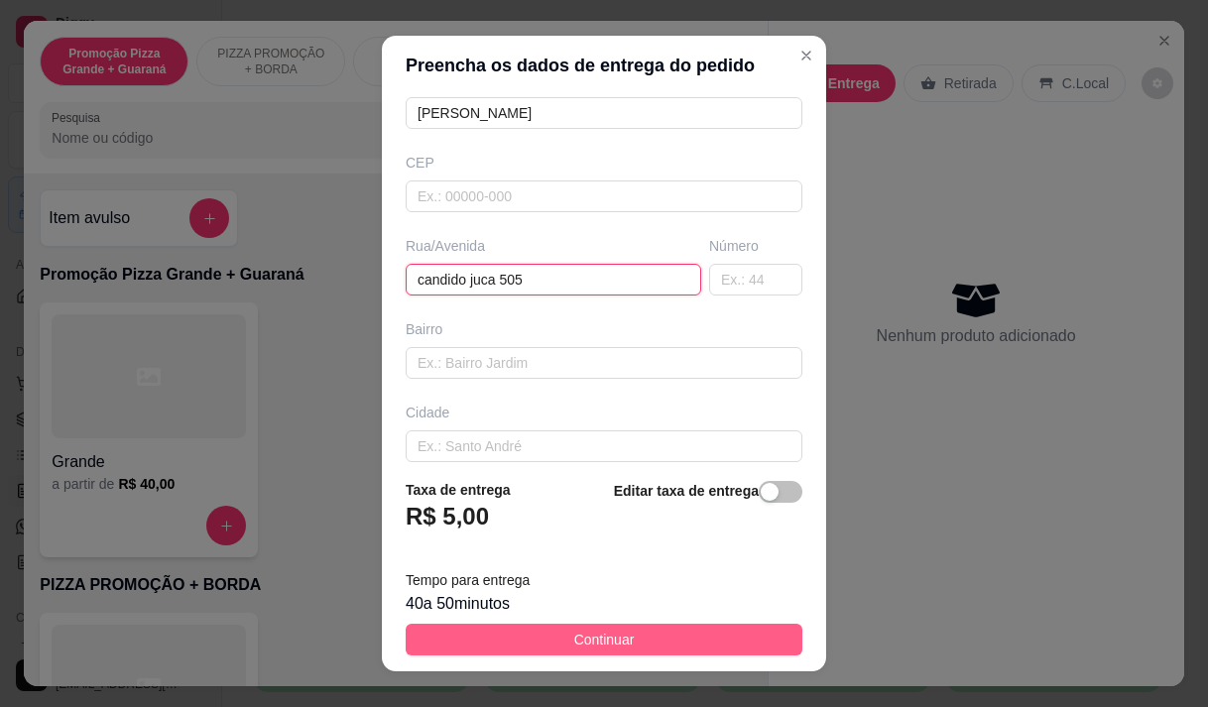
type input "candido juca 505"
click at [505, 634] on button "Continuar" at bounding box center [604, 640] width 397 height 32
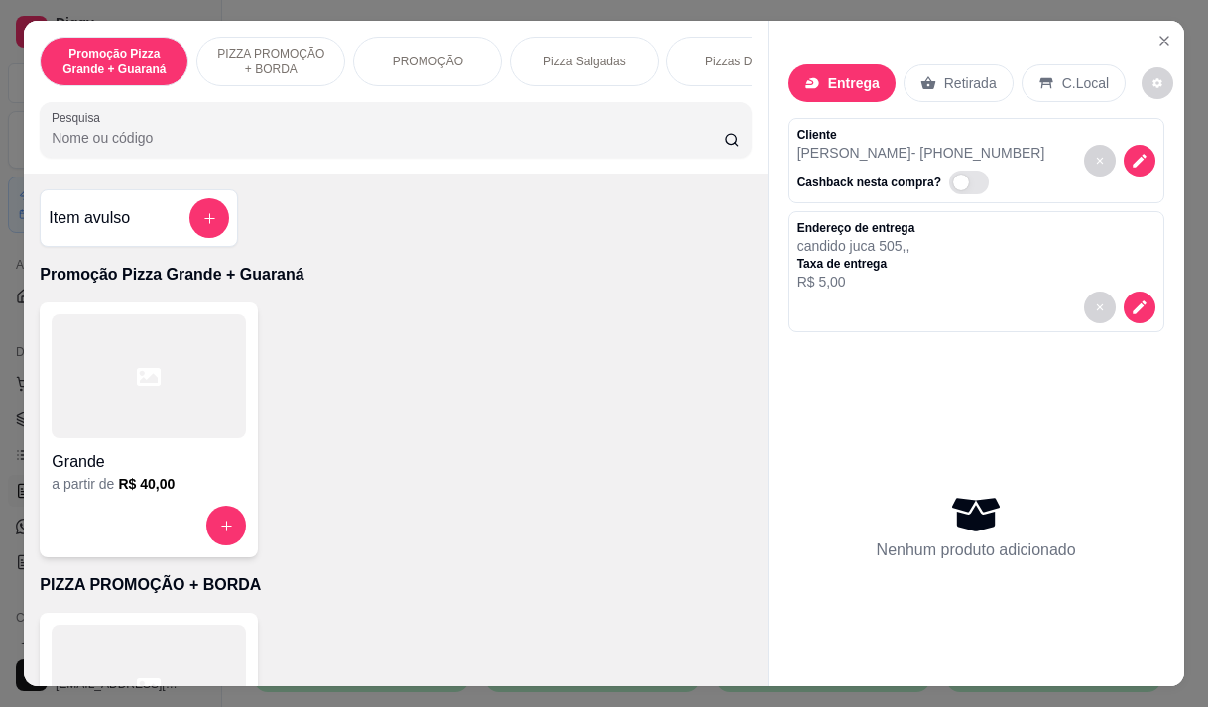
click at [169, 438] on div "Grande" at bounding box center [149, 456] width 194 height 36
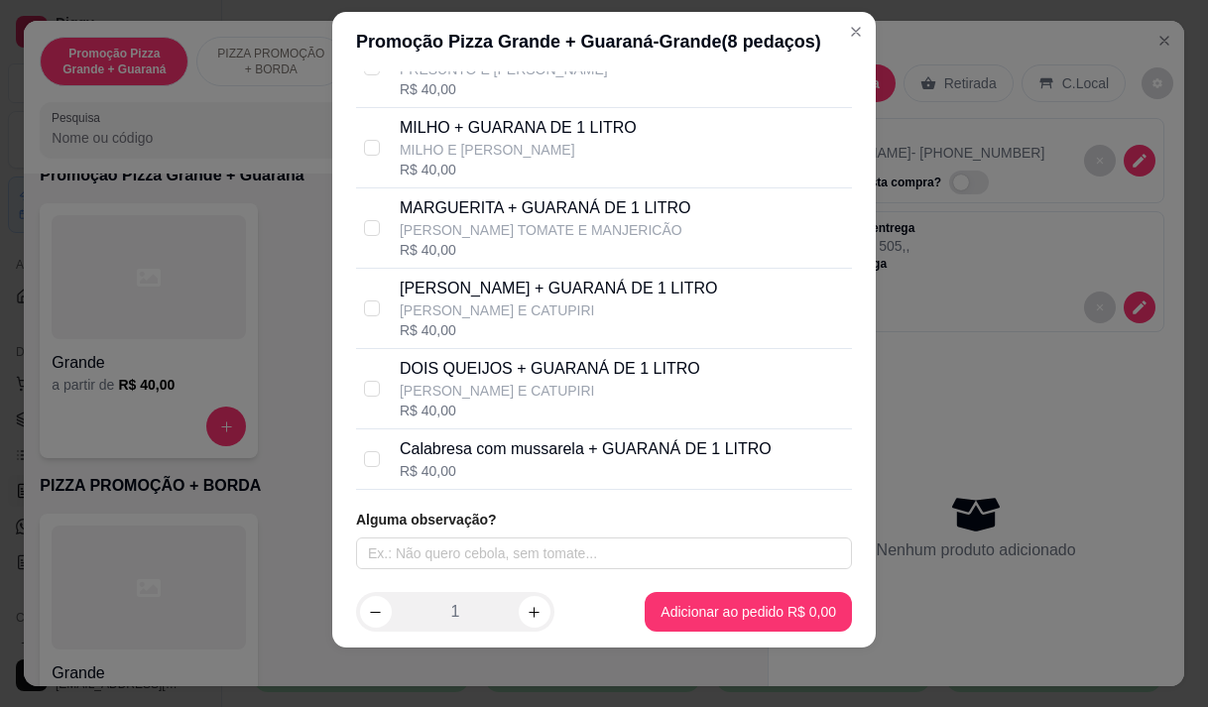
scroll to position [28, 0]
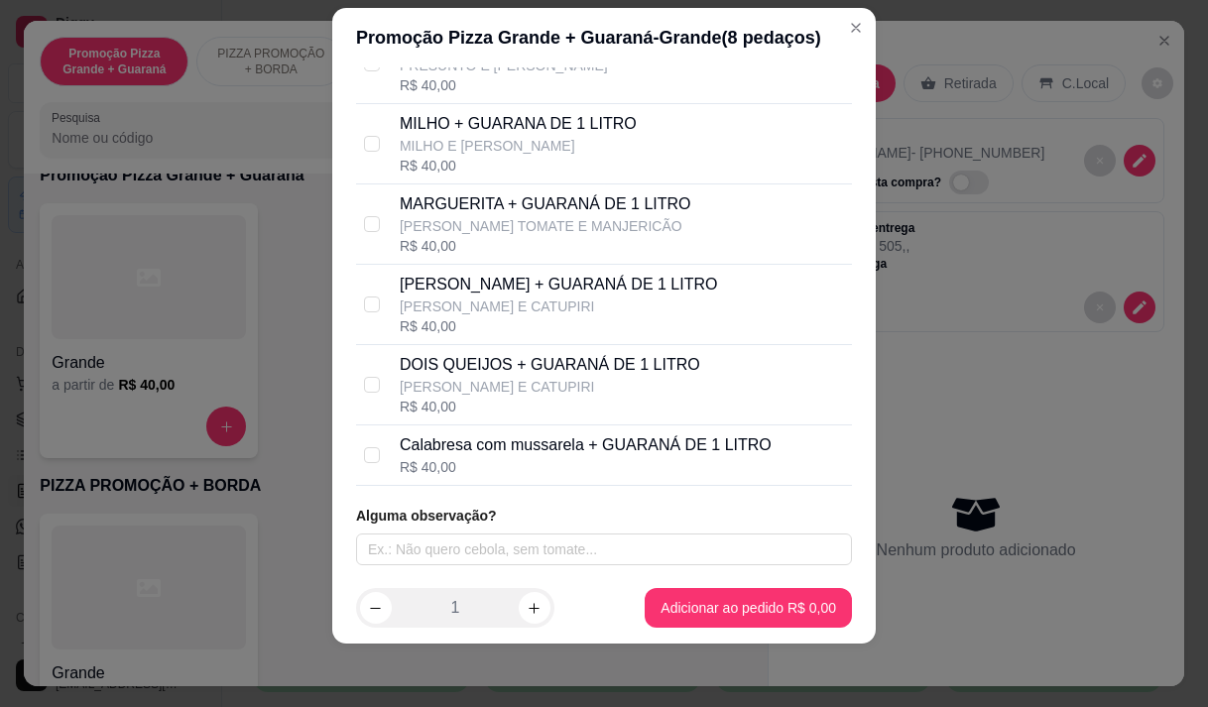
click at [463, 466] on div "R$ 40,00" at bounding box center [586, 467] width 372 height 20
checkbox input "true"
click at [485, 288] on p "[PERSON_NAME] + GUARANÁ DE 1 LITRO" at bounding box center [559, 285] width 318 height 24
checkbox input "true"
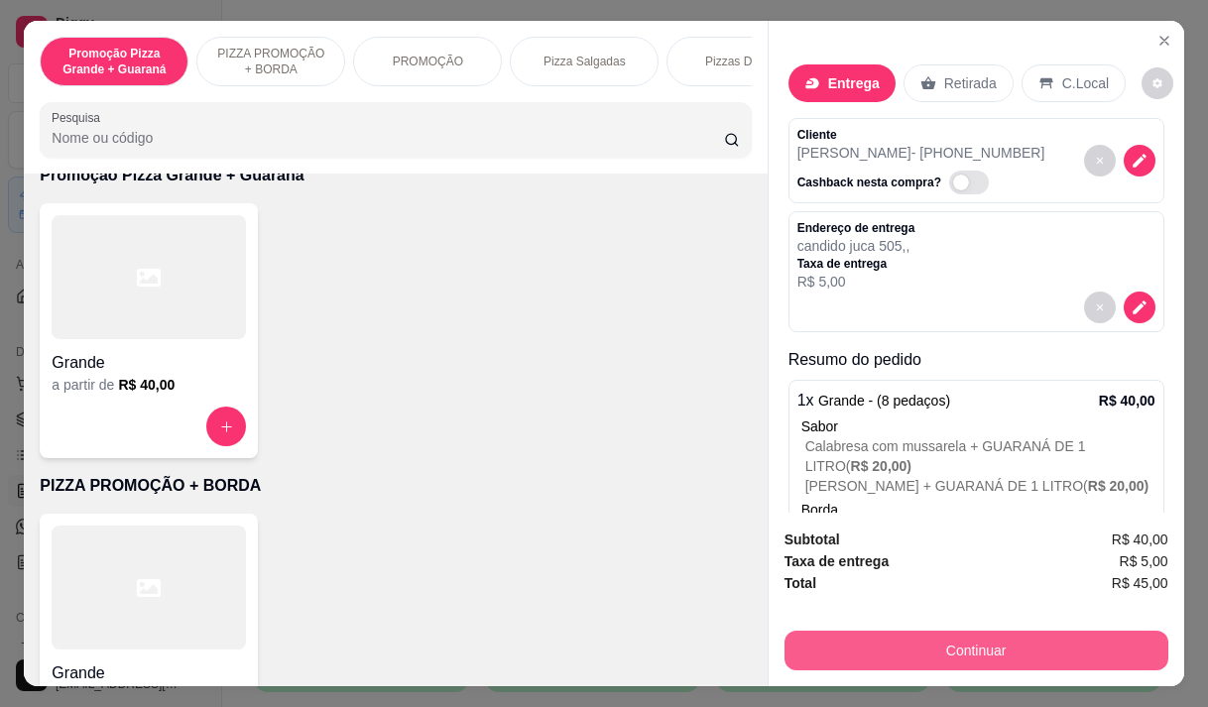
click at [1000, 643] on button "Continuar" at bounding box center [977, 651] width 384 height 40
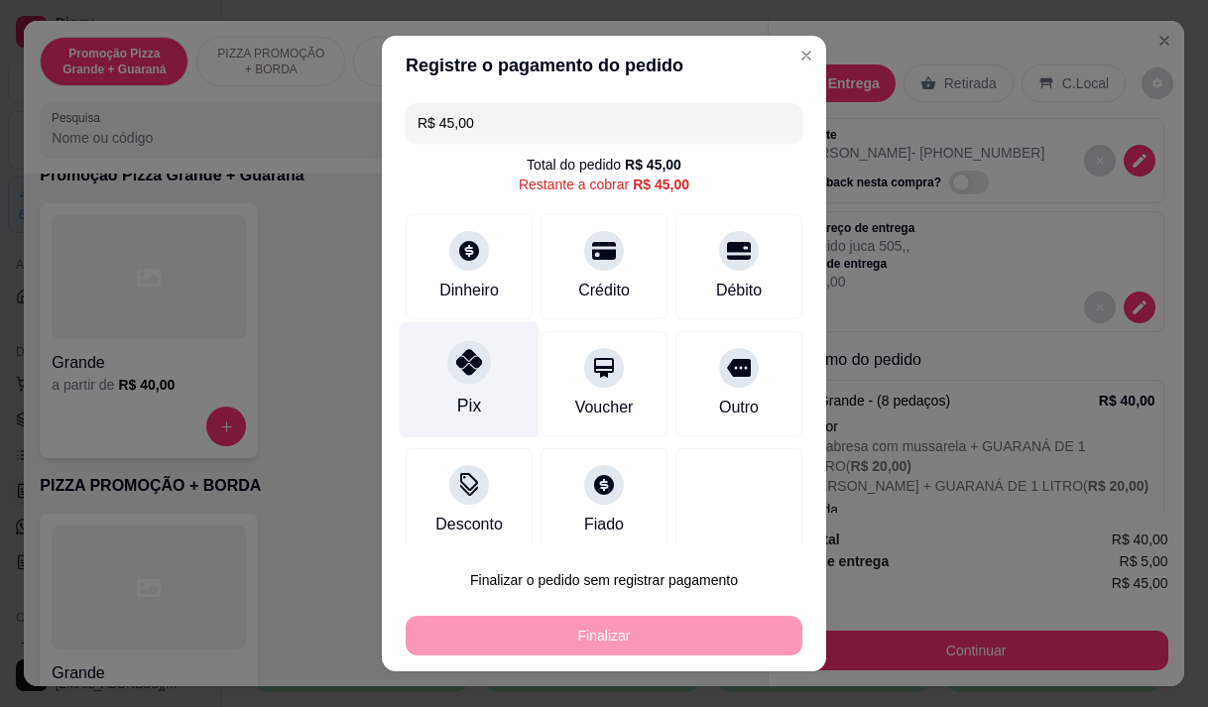
click at [413, 388] on div "Pix" at bounding box center [470, 379] width 140 height 116
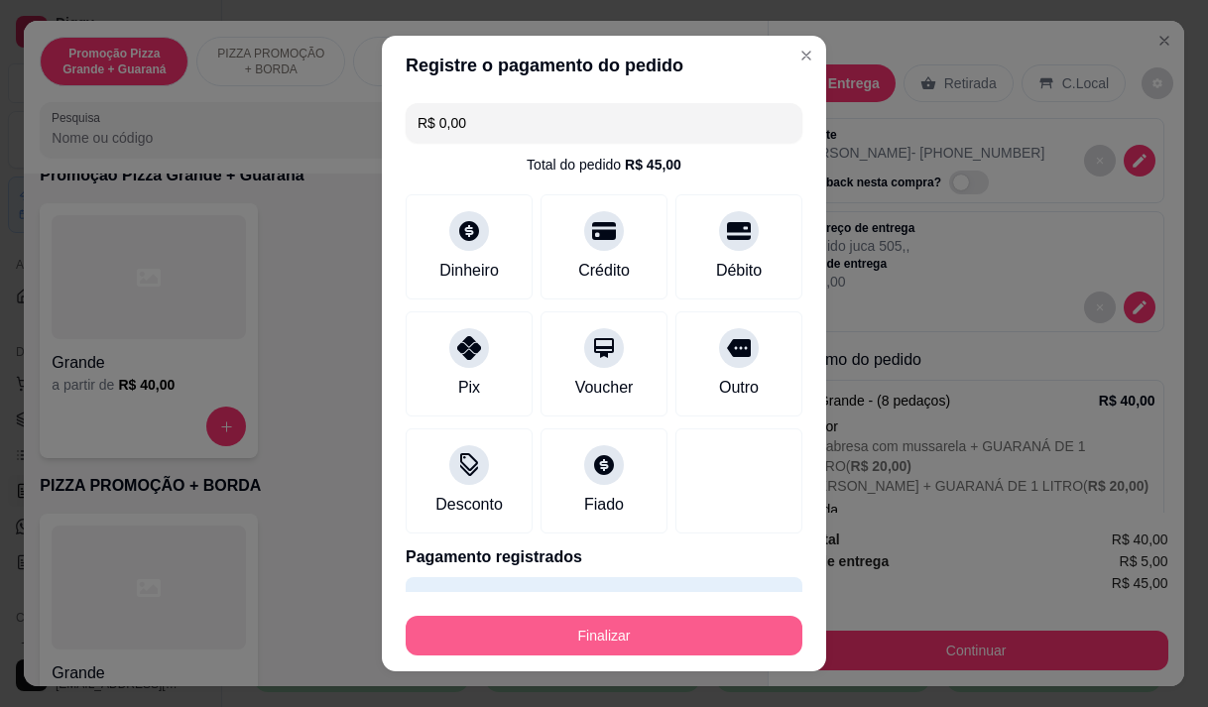
click at [524, 629] on button "Finalizar" at bounding box center [604, 636] width 397 height 40
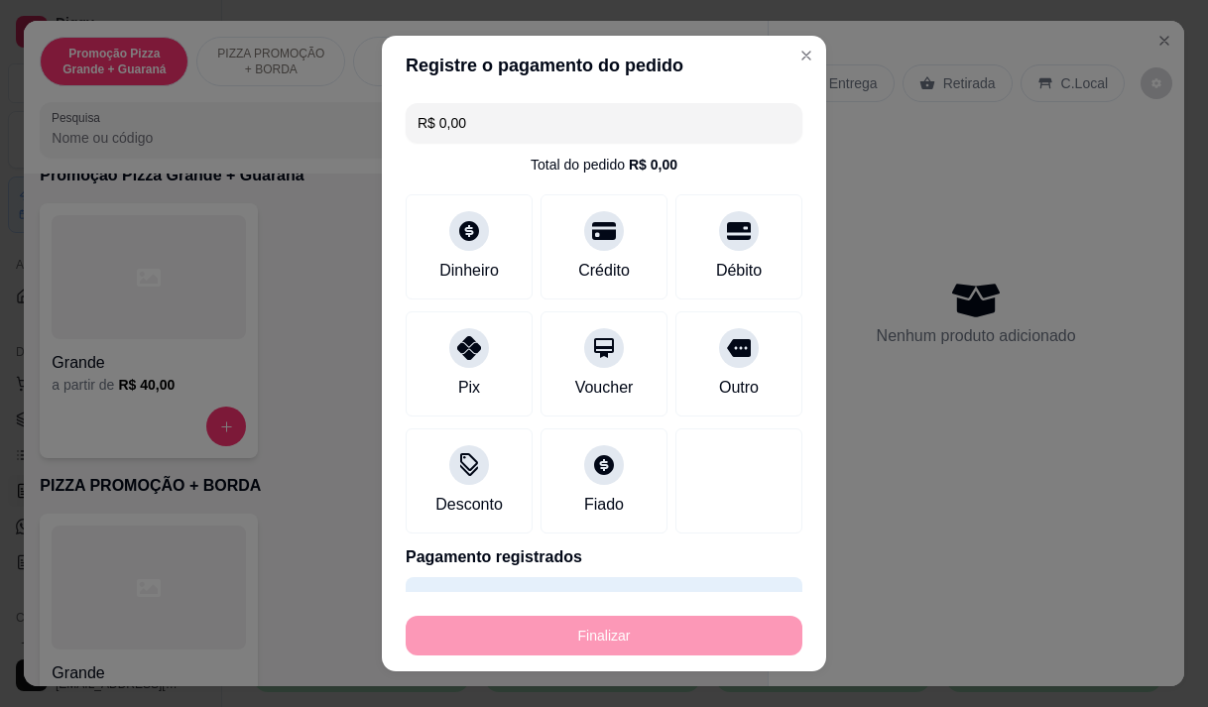
type input "-R$ 45,00"
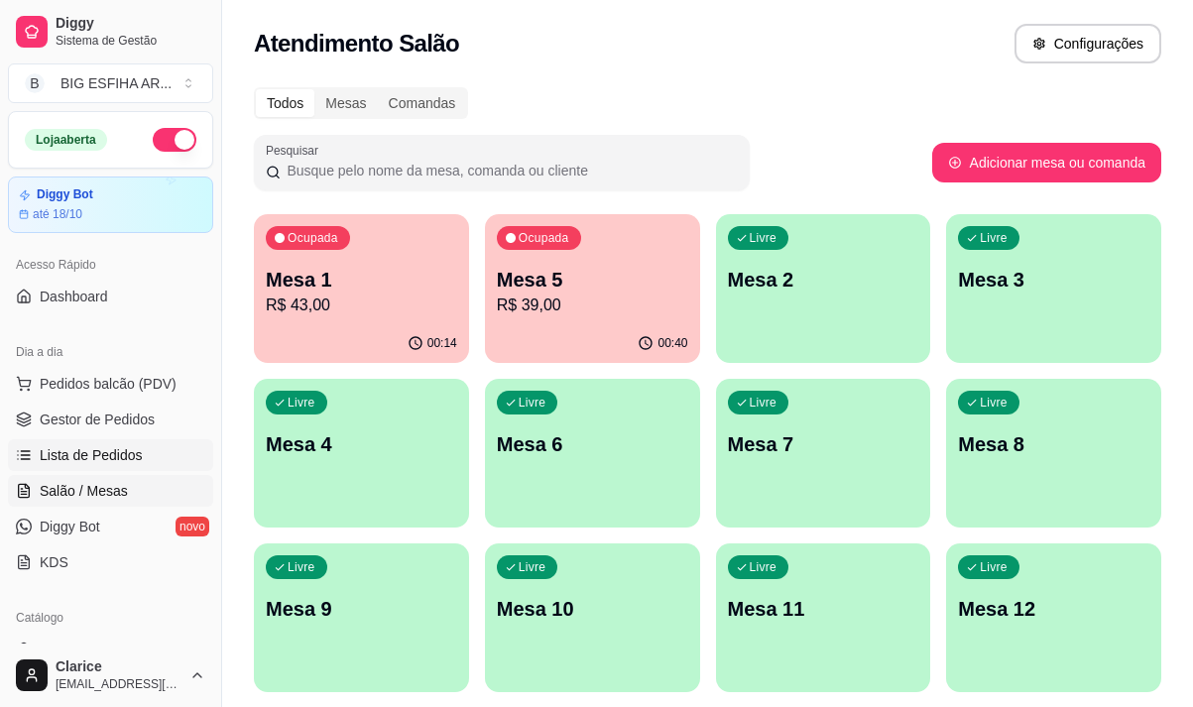
click at [88, 448] on span "Lista de Pedidos" at bounding box center [91, 455] width 103 height 20
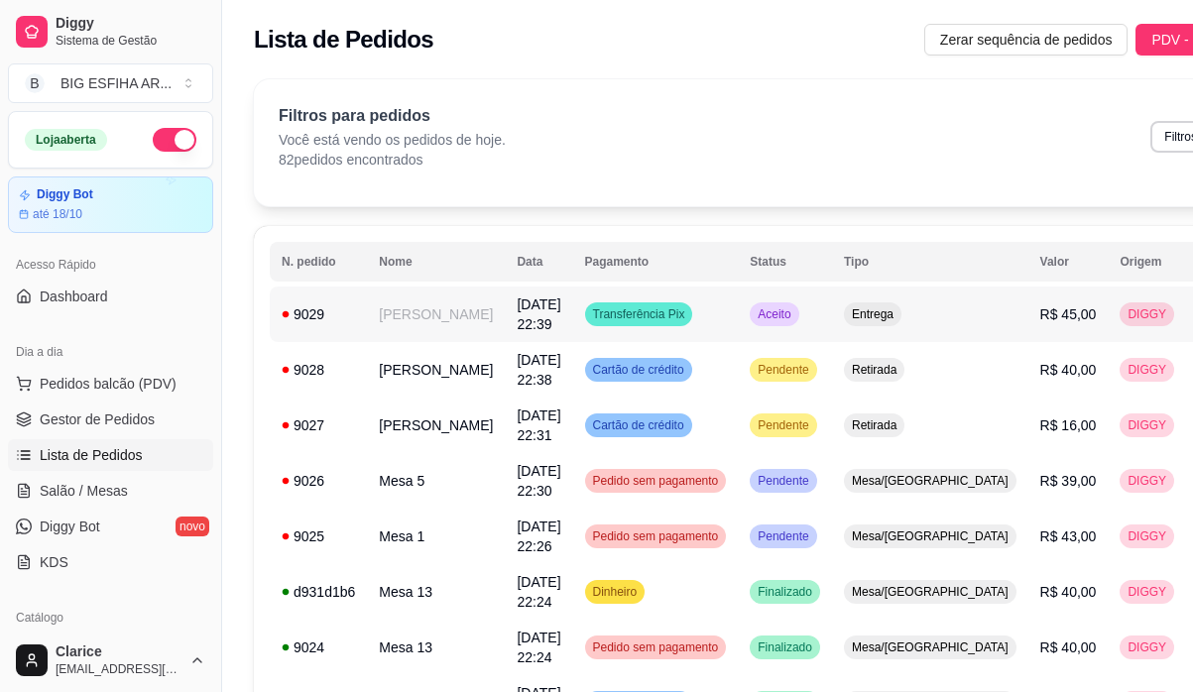
click at [417, 330] on td "[PERSON_NAME]" at bounding box center [436, 315] width 138 height 56
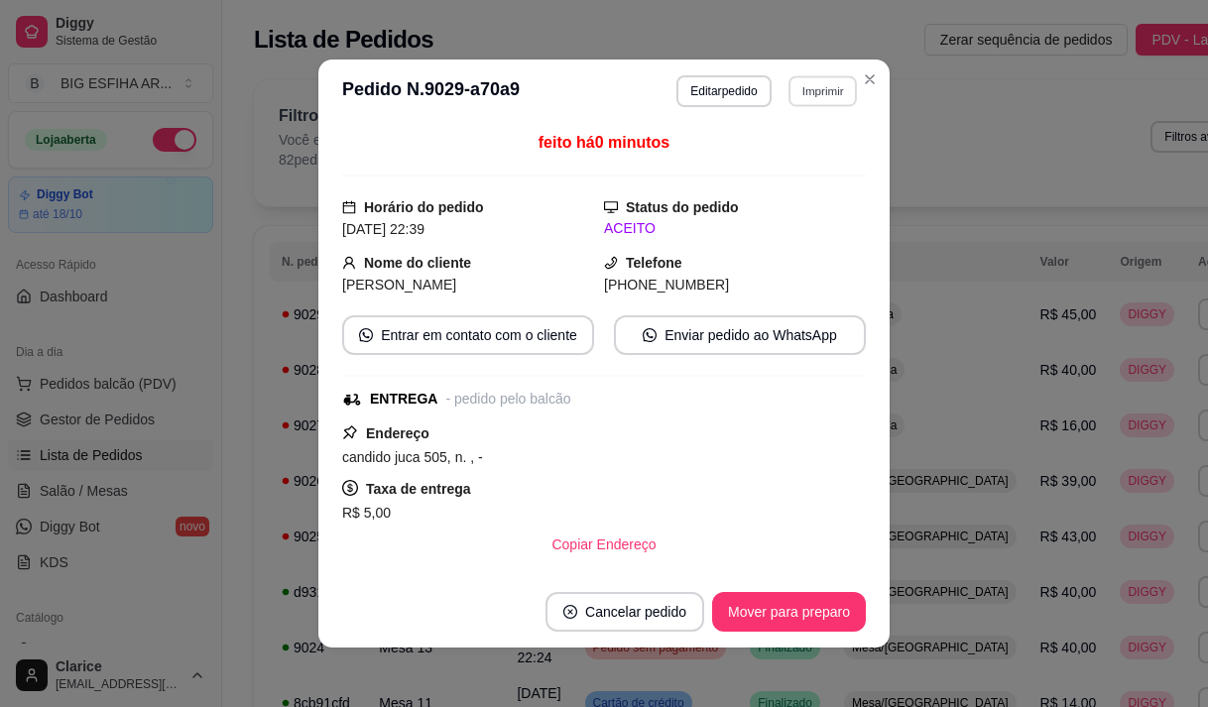
click at [810, 92] on button "Imprimir" at bounding box center [823, 90] width 68 height 31
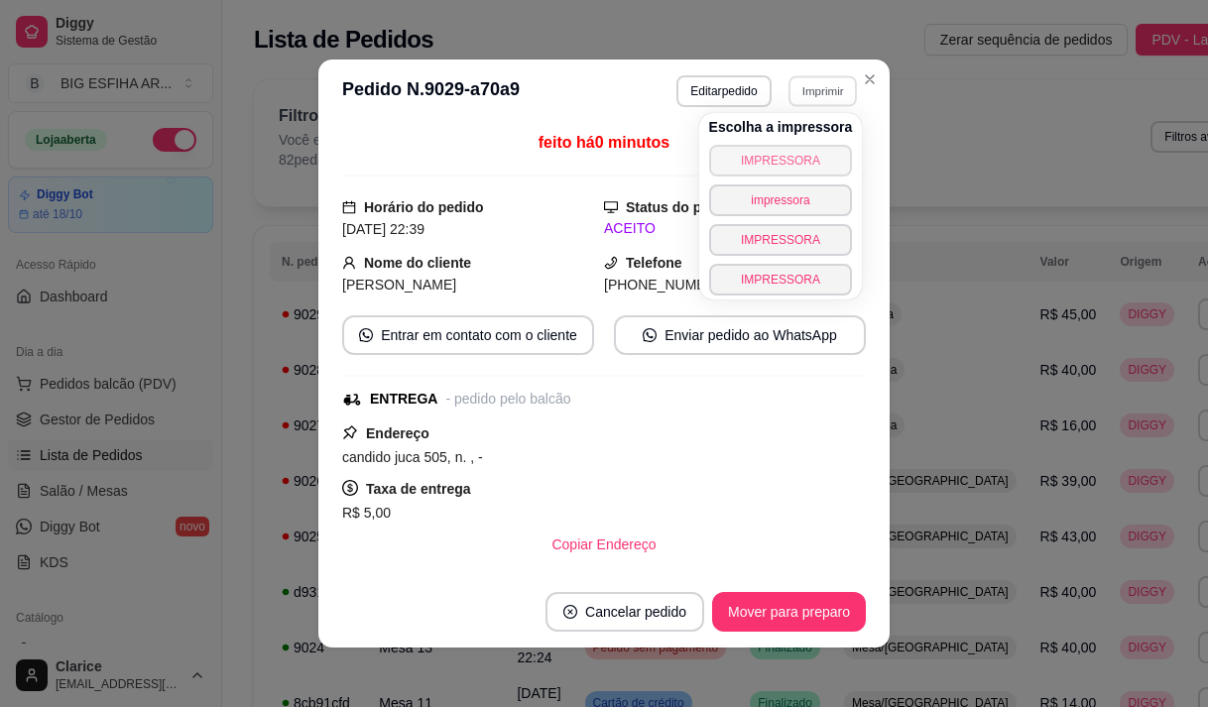
click at [742, 164] on button "IMPRESSORA" at bounding box center [781, 161] width 144 height 32
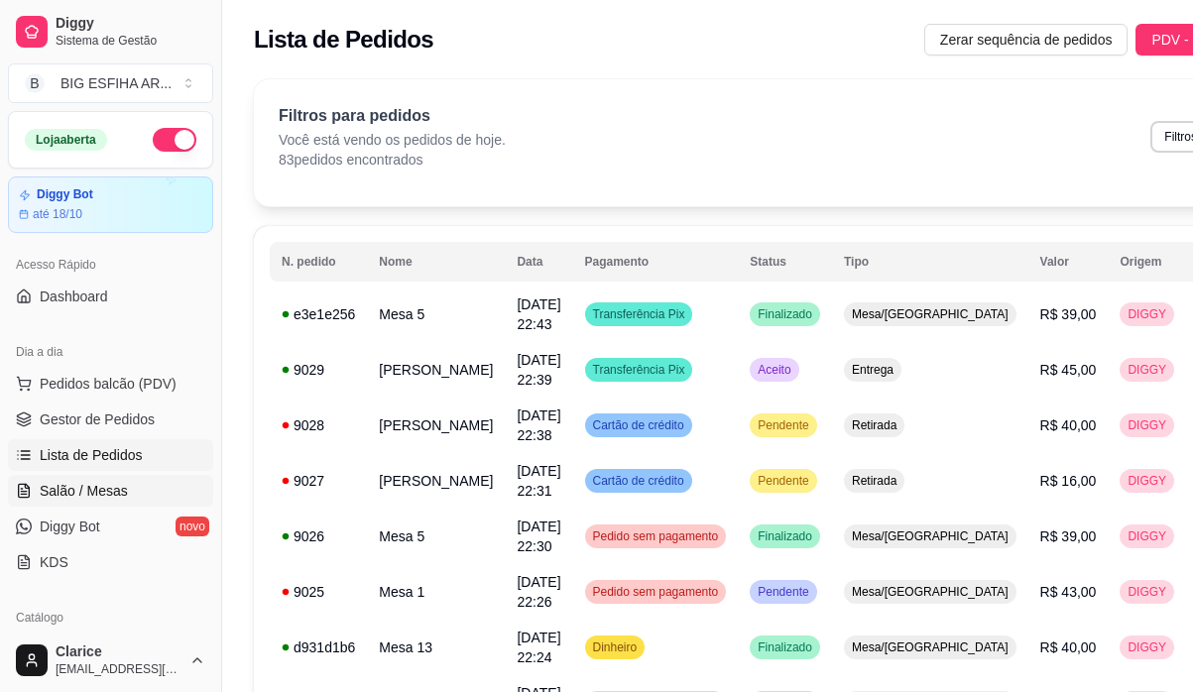
click at [145, 479] on link "Salão / Mesas" at bounding box center [110, 491] width 205 height 32
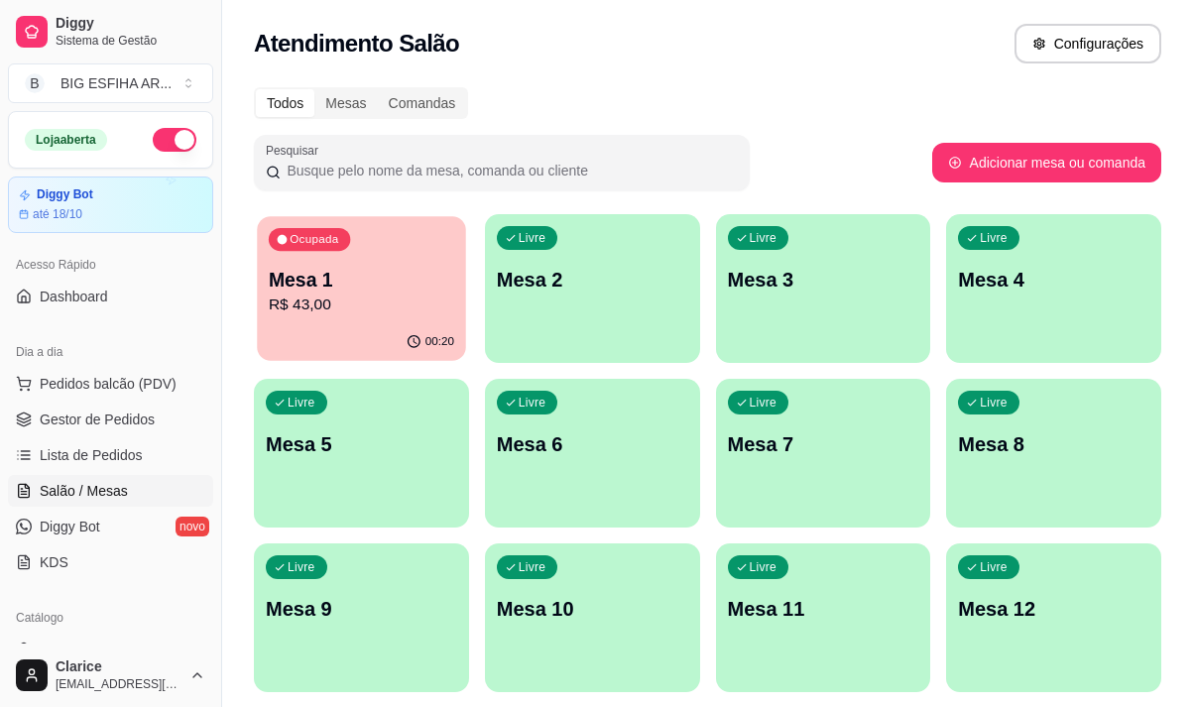
click at [353, 300] on p "R$ 43,00" at bounding box center [361, 305] width 185 height 23
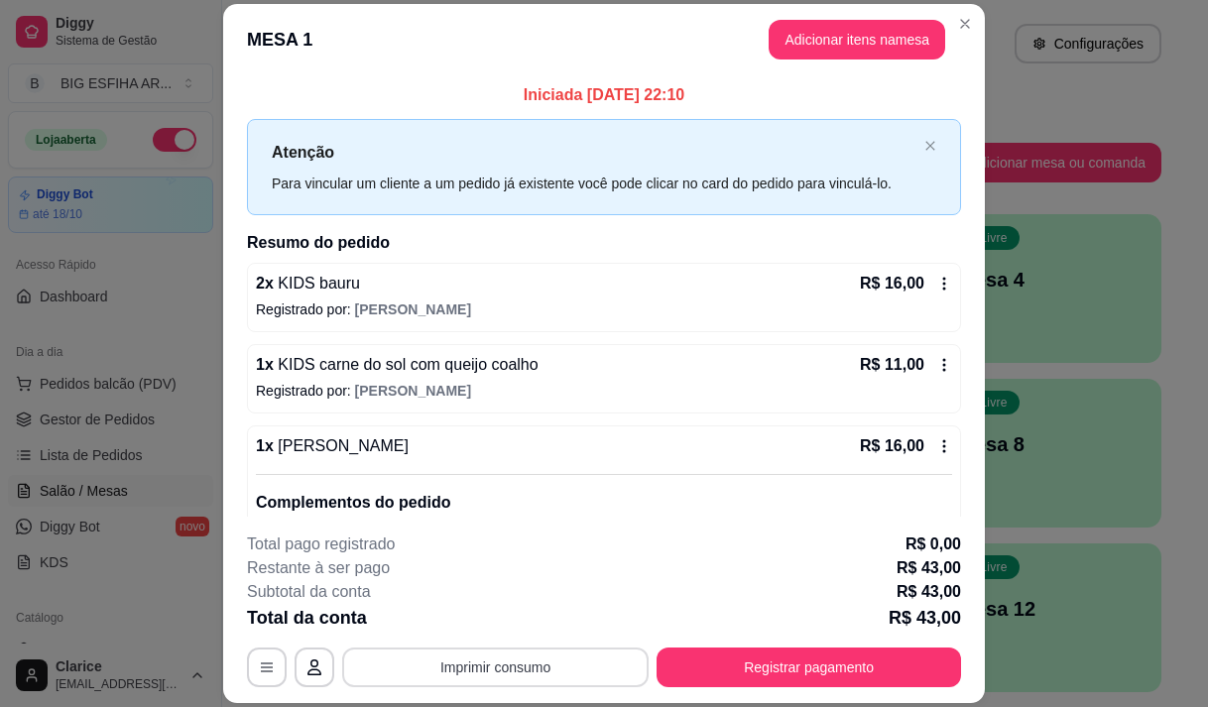
click at [600, 660] on button "Imprimir consumo" at bounding box center [495, 668] width 306 height 40
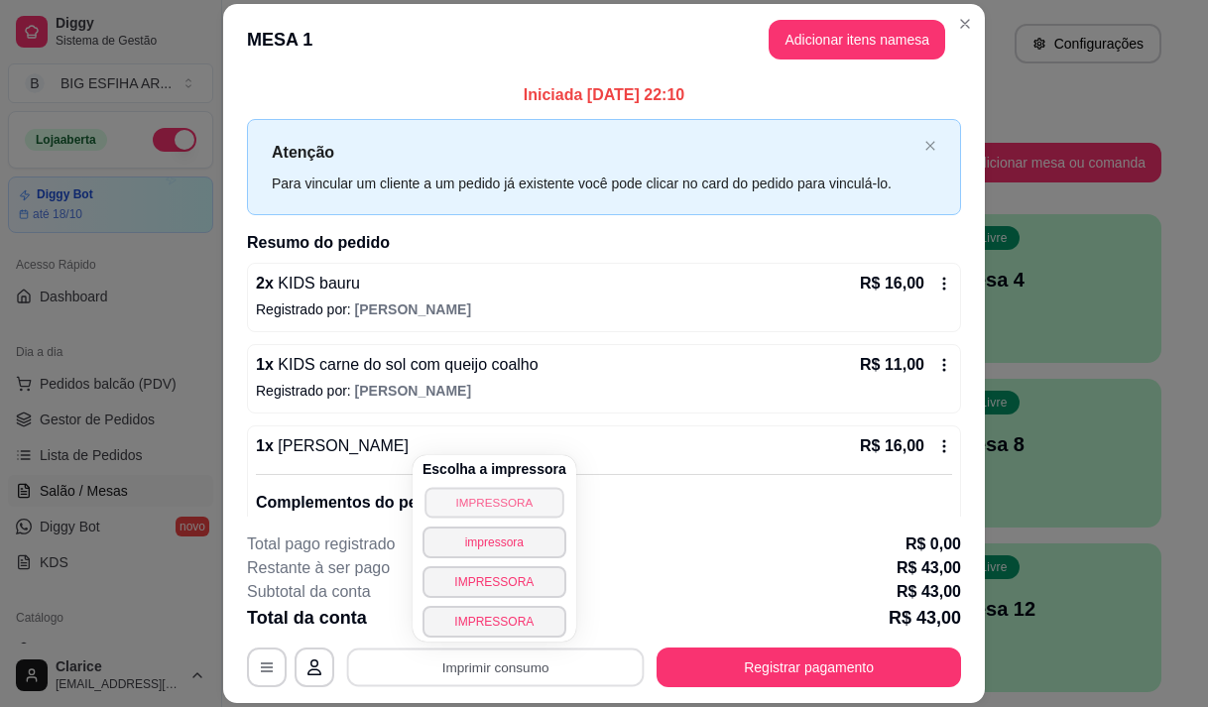
click at [531, 490] on button "IMPRESSORA" at bounding box center [494, 502] width 139 height 31
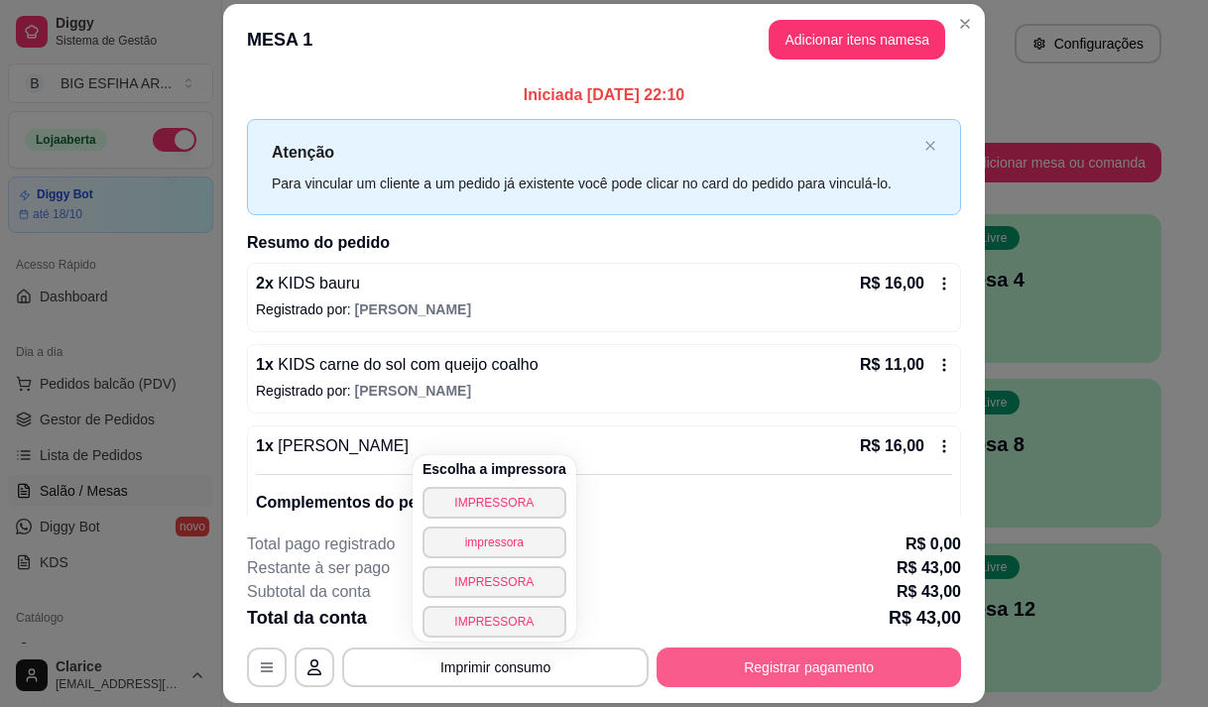
click at [681, 661] on button "Registrar pagamento" at bounding box center [809, 668] width 305 height 40
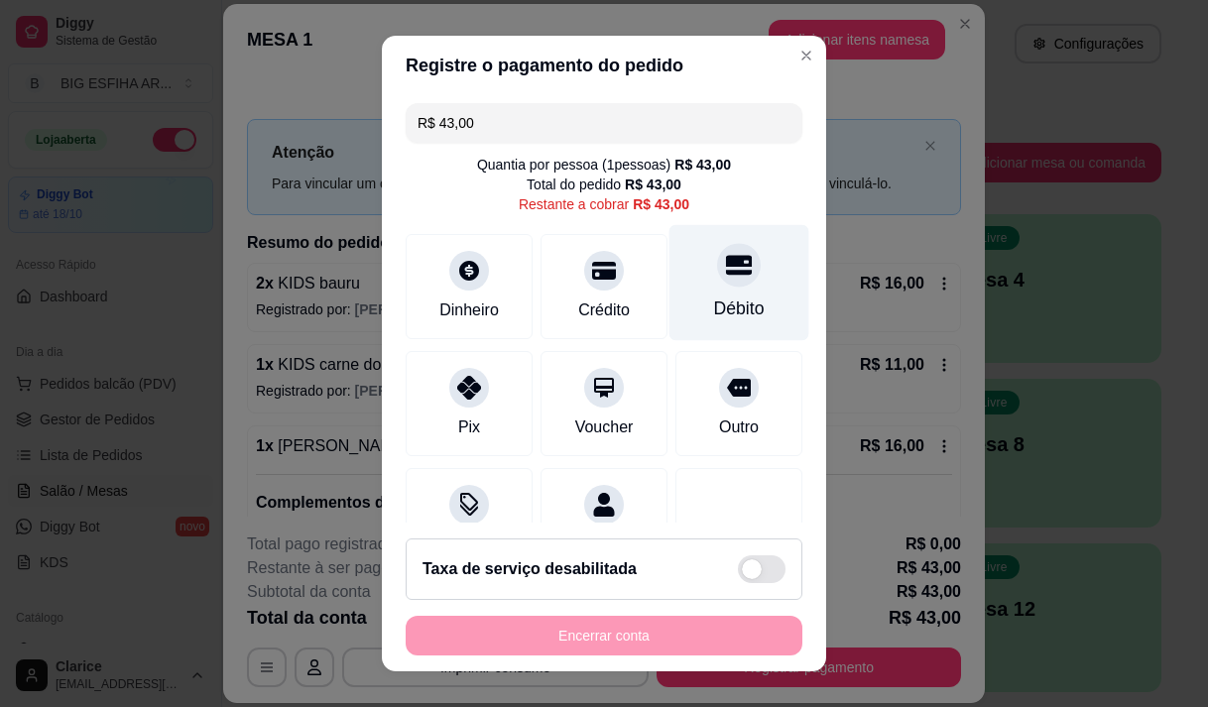
click at [721, 289] on div "Débito" at bounding box center [740, 282] width 140 height 116
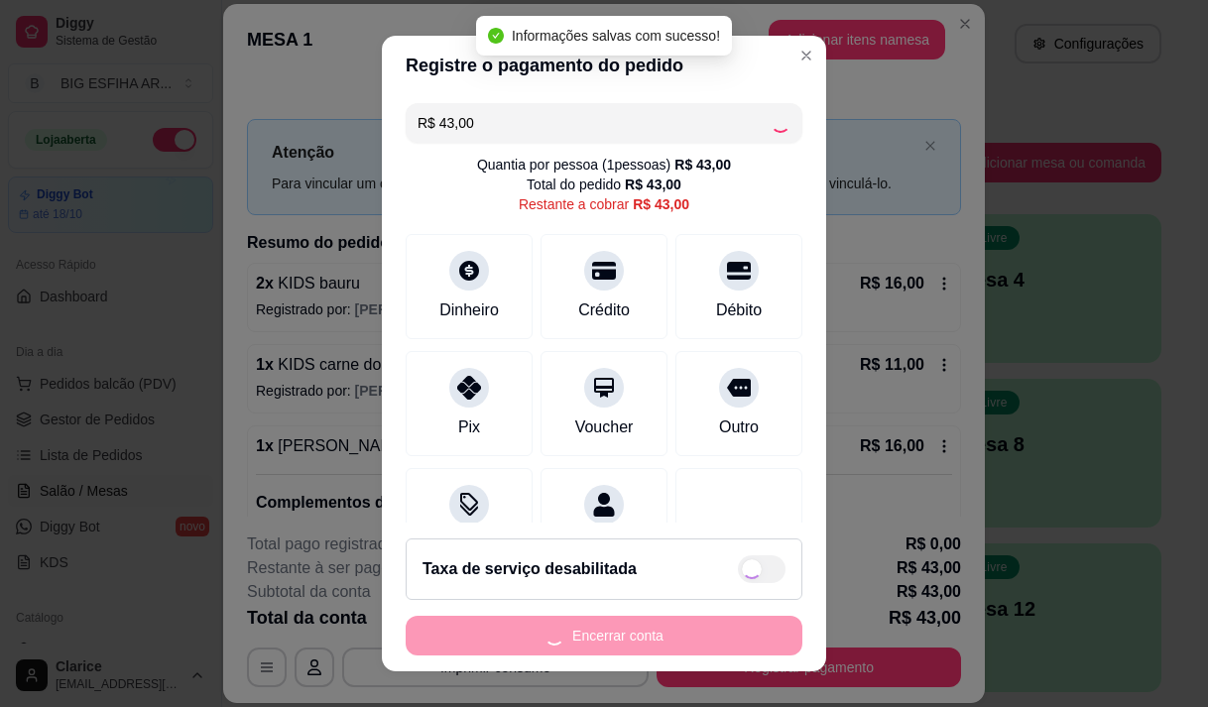
type input "R$ 0,00"
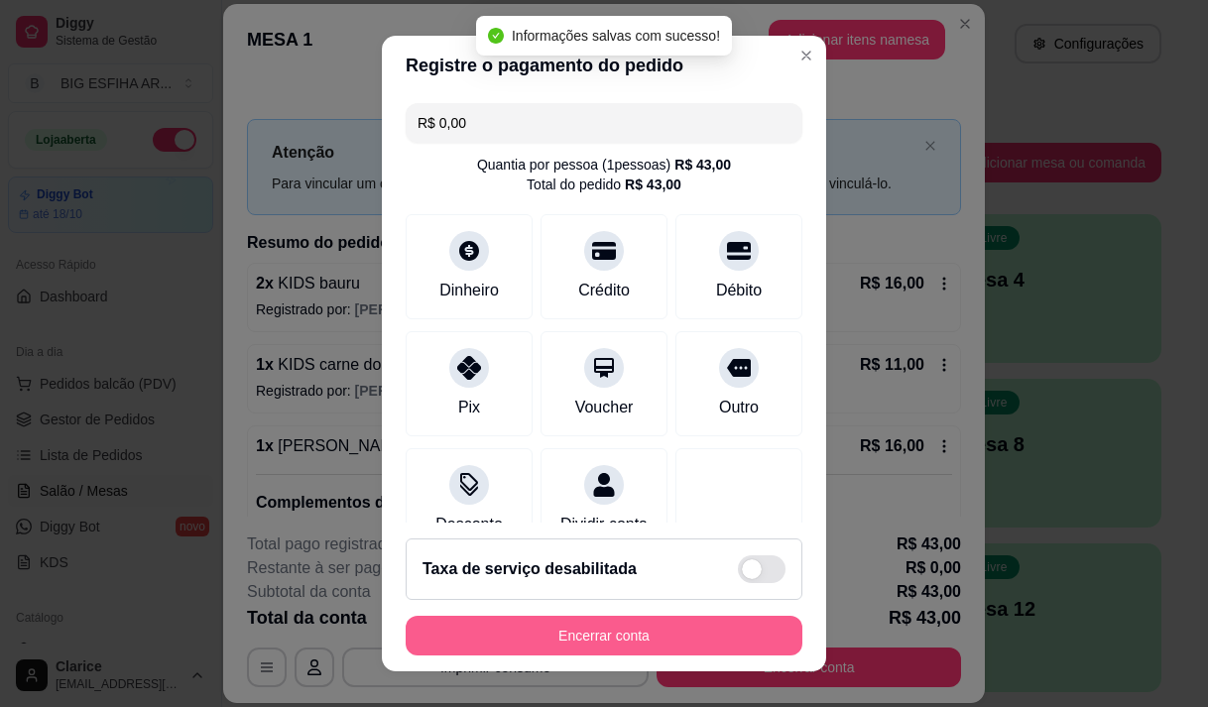
click at [728, 629] on button "Encerrar conta" at bounding box center [604, 636] width 397 height 40
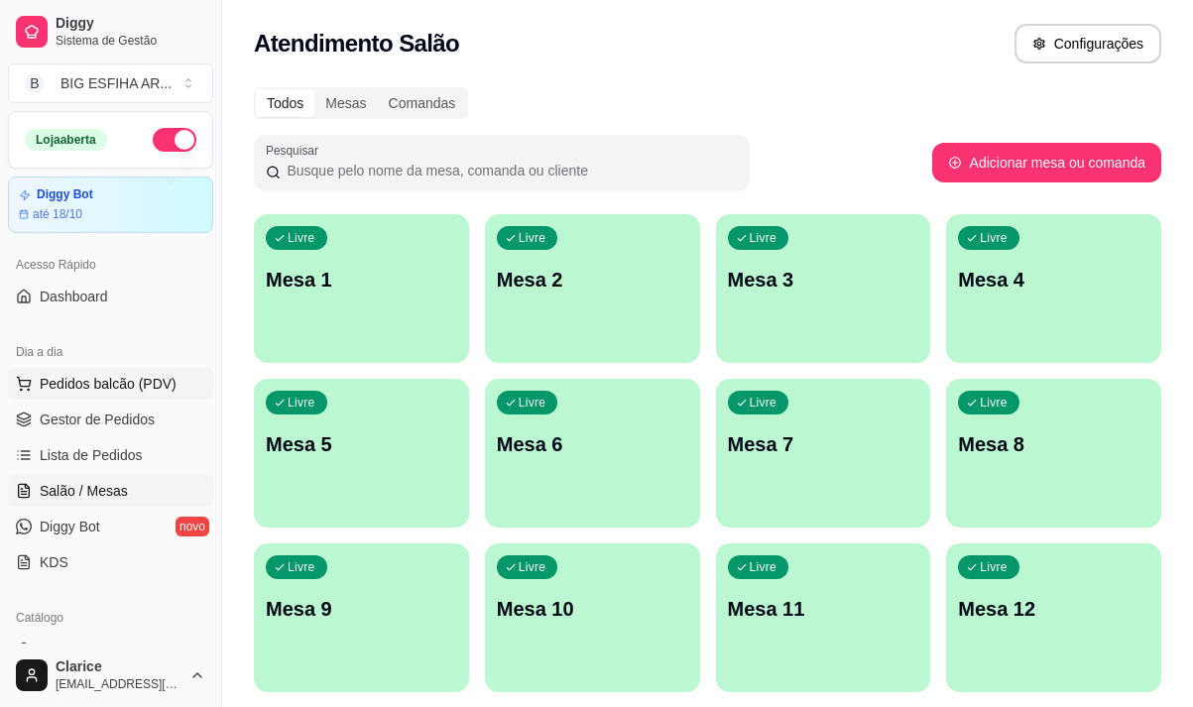
click at [159, 371] on button "Pedidos balcão (PDV)" at bounding box center [110, 384] width 205 height 32
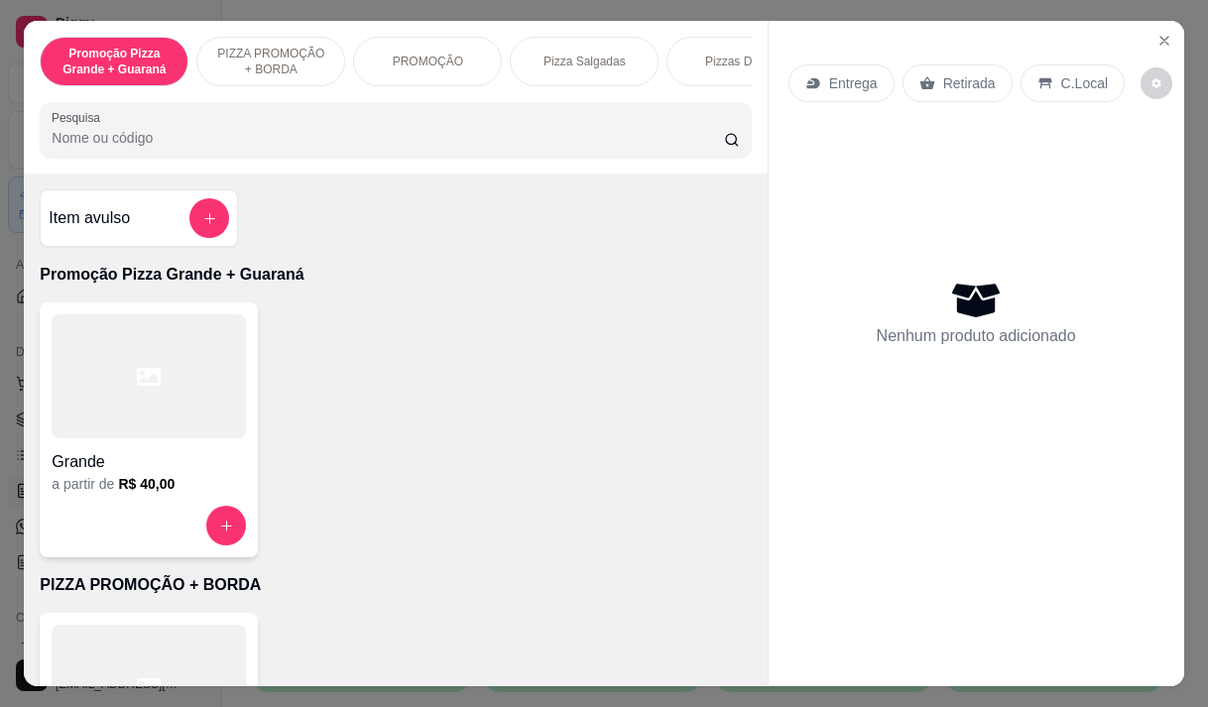
click at [832, 73] on p "Entrega" at bounding box center [853, 83] width 49 height 20
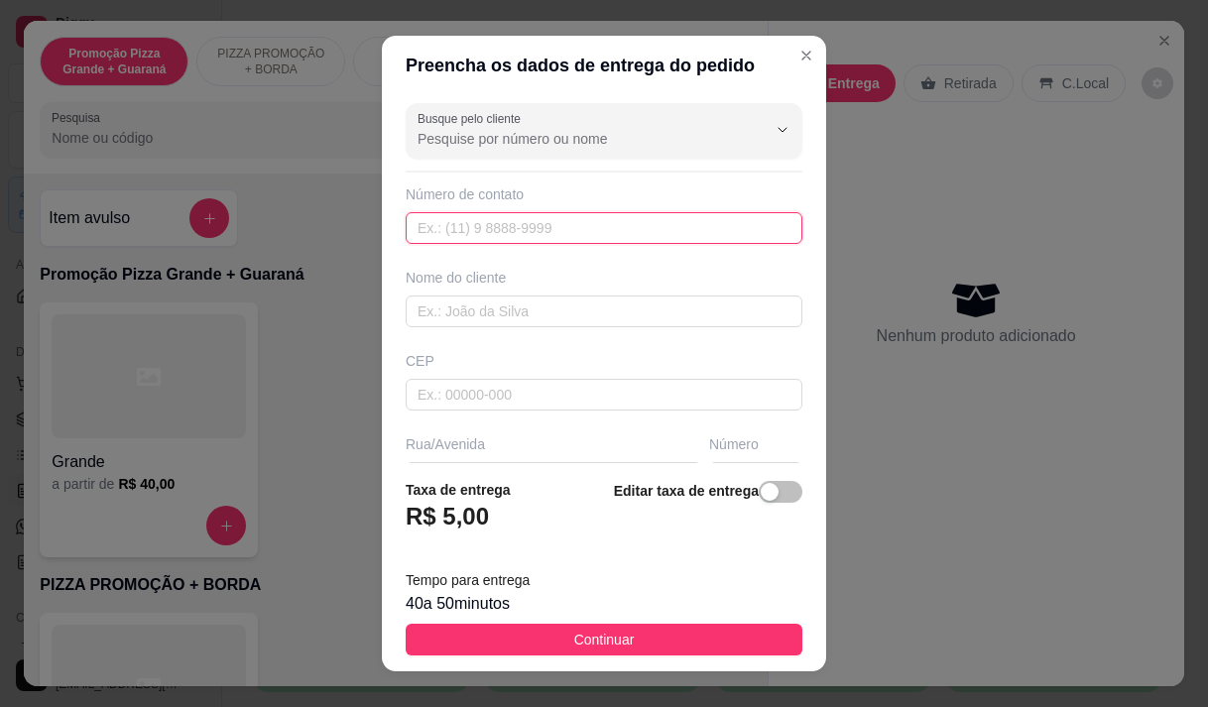
click at [482, 225] on input "text" at bounding box center [604, 228] width 397 height 32
type input "859"
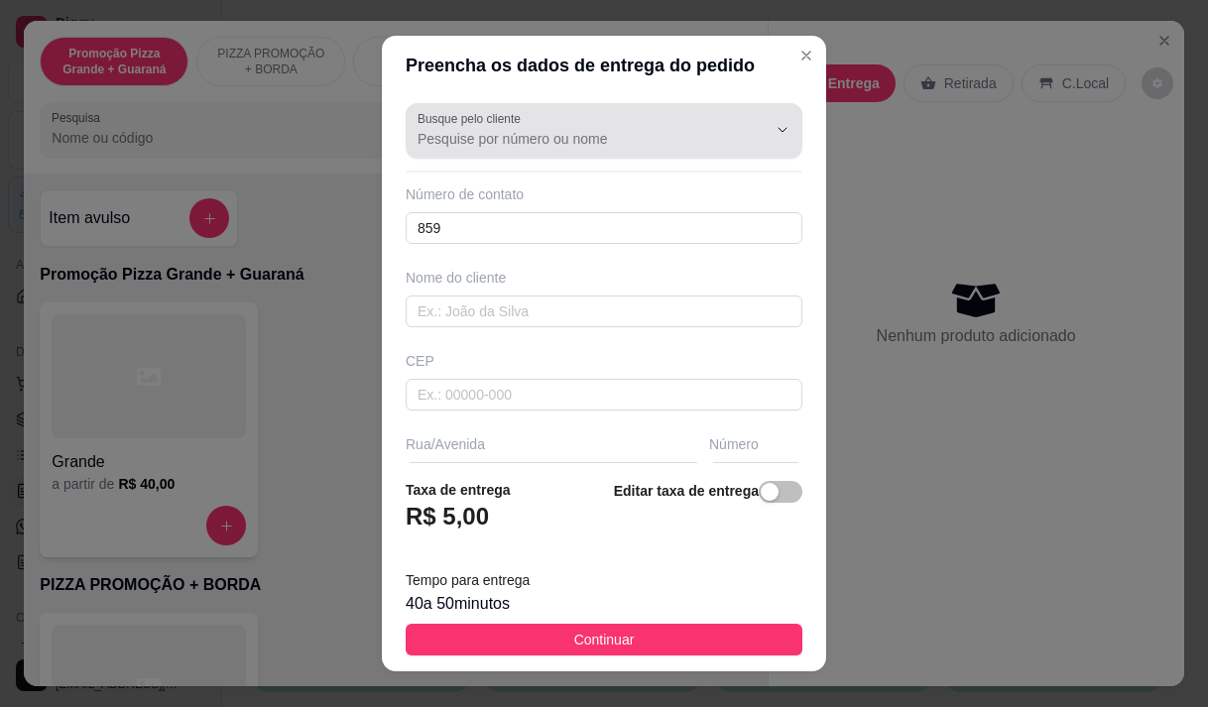
click at [569, 121] on div at bounding box center [604, 131] width 373 height 40
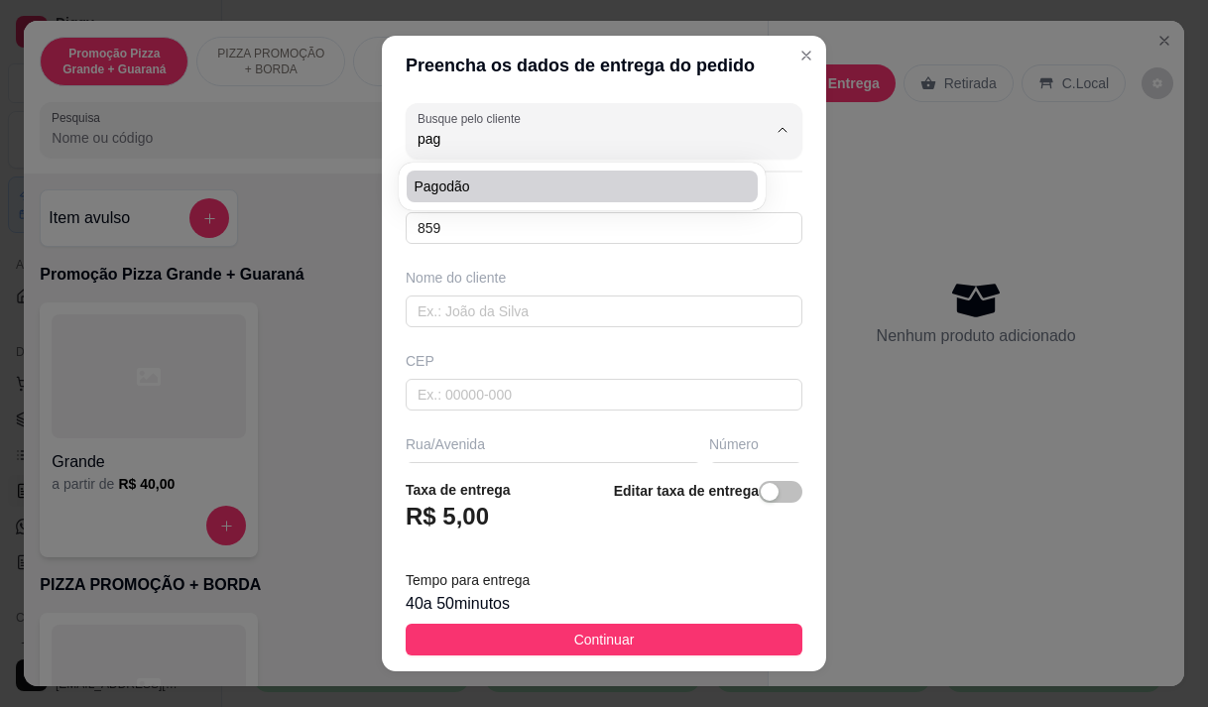
click at [546, 187] on span "Pagodão" at bounding box center [572, 187] width 315 height 20
type input "Pagodão"
type input "8597945642"
type input "Pagodão"
type input "[STREET_ADDRESS][PERSON_NAME] Brito"
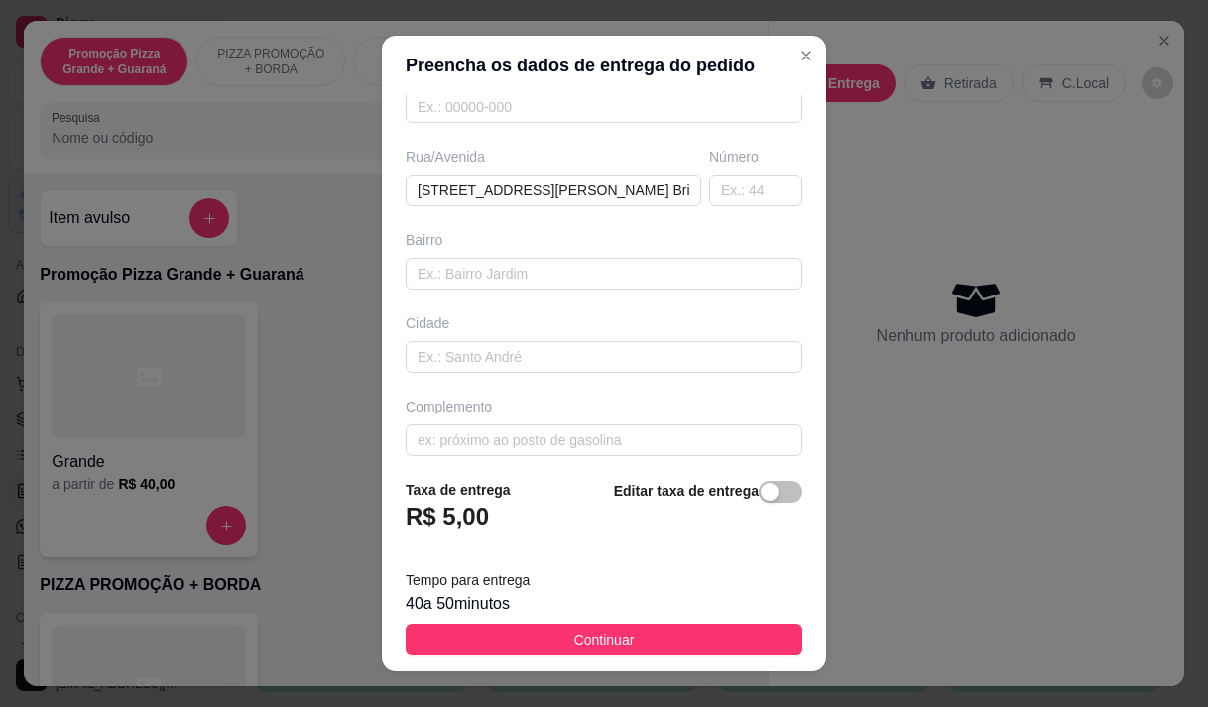
scroll to position [298, 0]
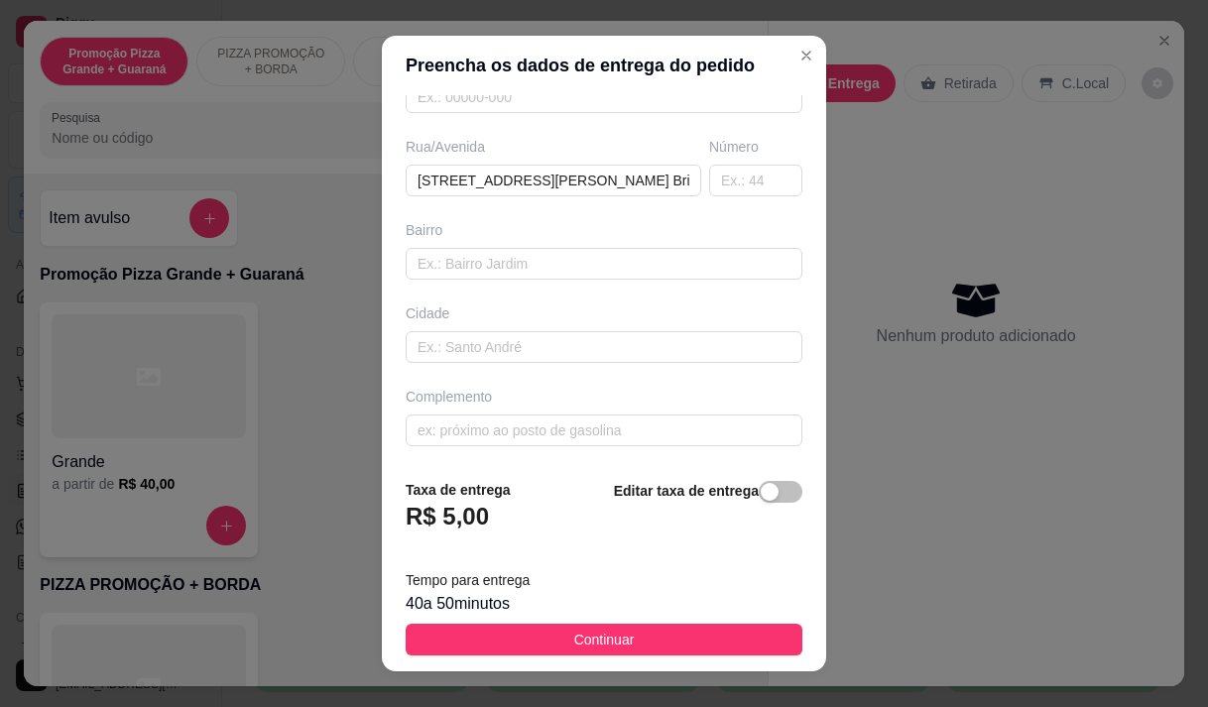
type input "Pagodão"
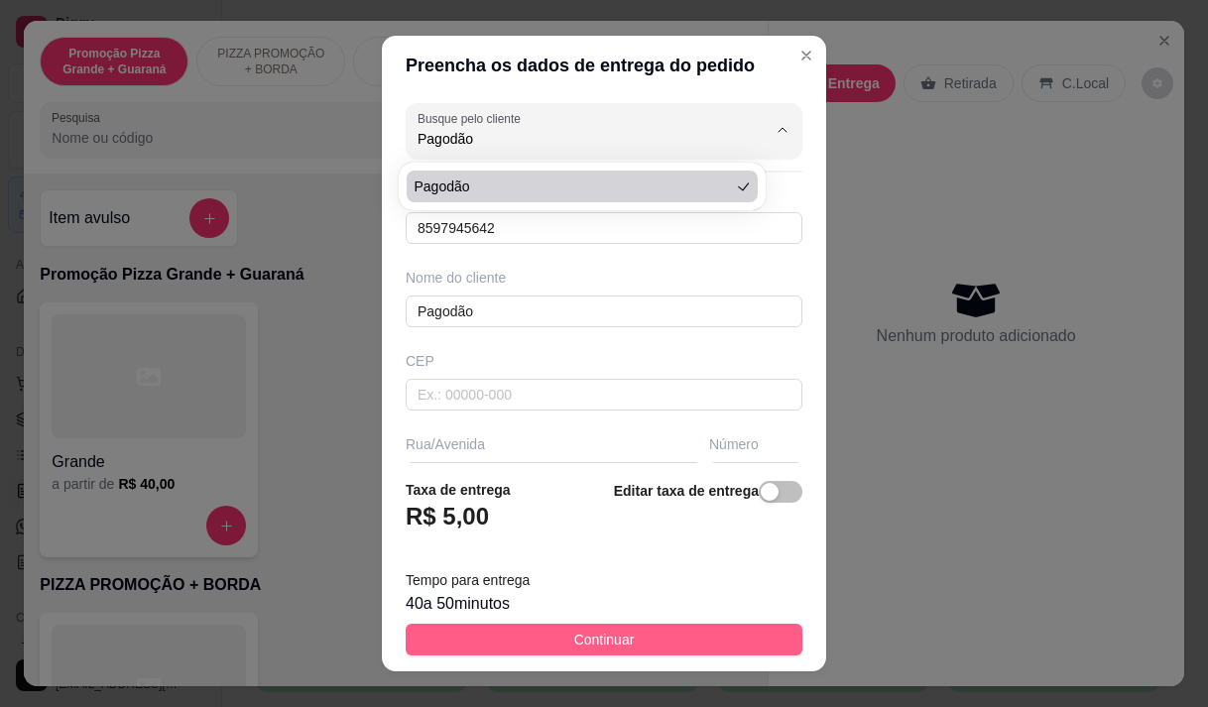
click at [592, 629] on span "Continuar" at bounding box center [604, 640] width 61 height 22
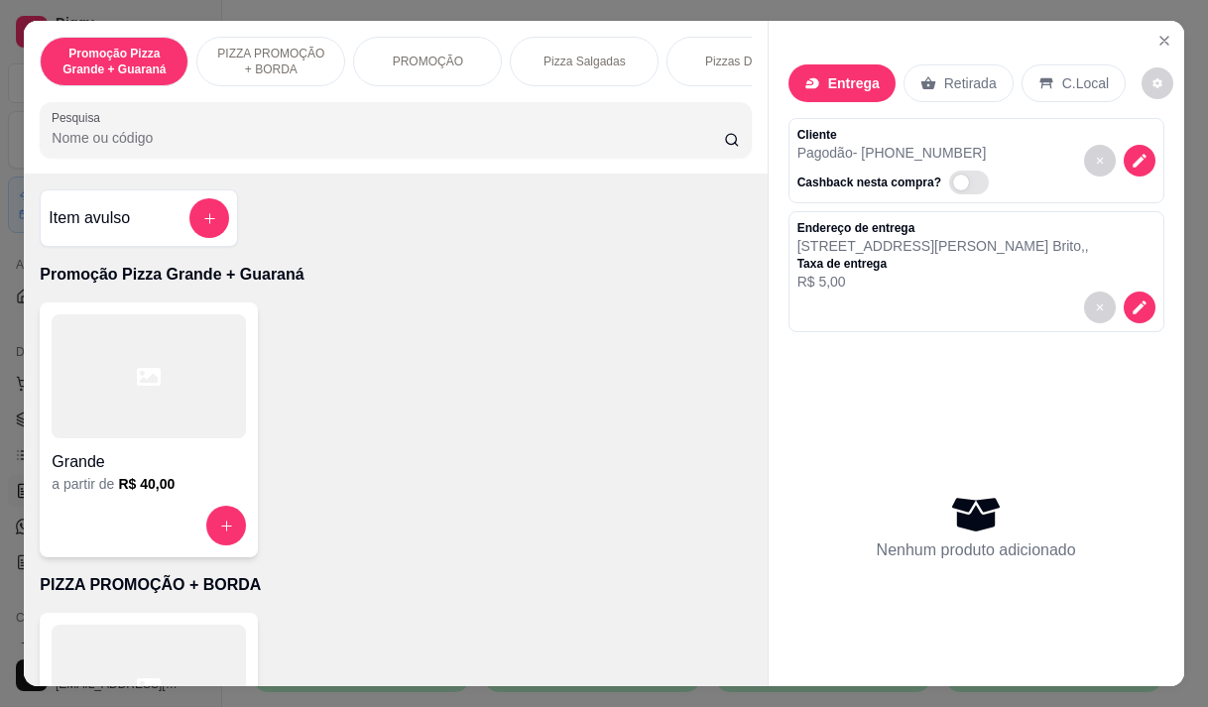
click at [152, 485] on h6 "R$ 40,00" at bounding box center [146, 484] width 57 height 20
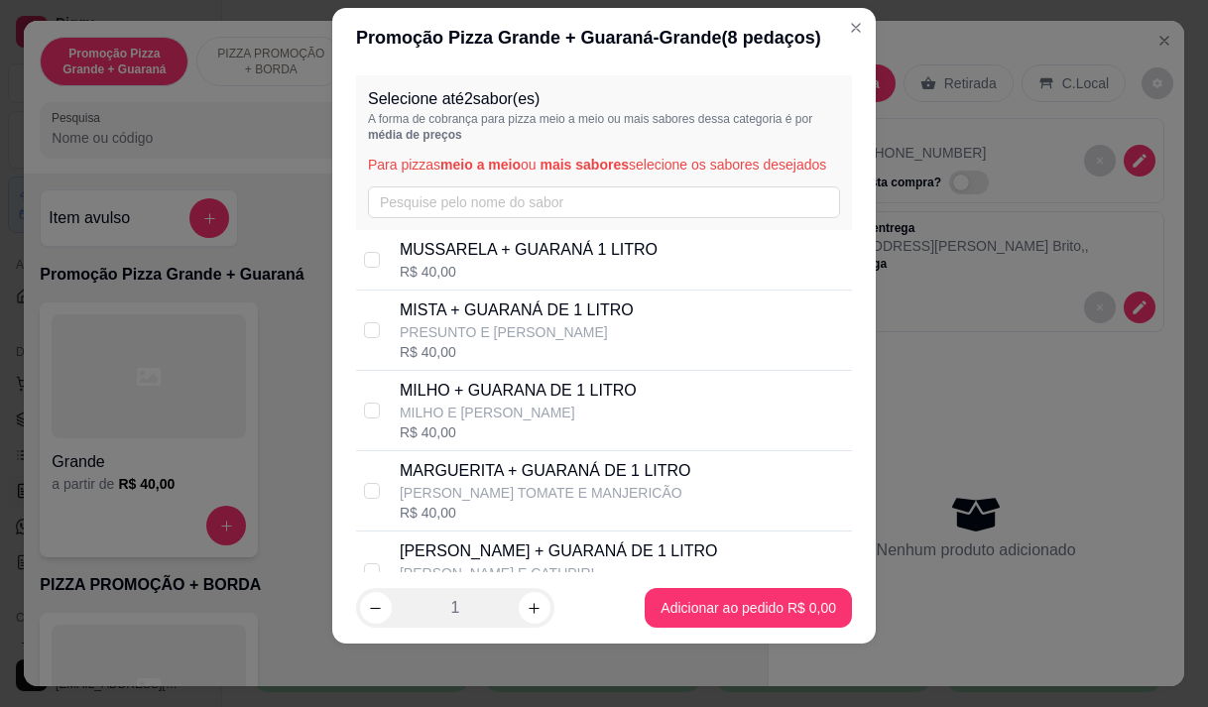
click at [543, 282] on div "R$ 40,00" at bounding box center [529, 272] width 258 height 20
checkbox input "true"
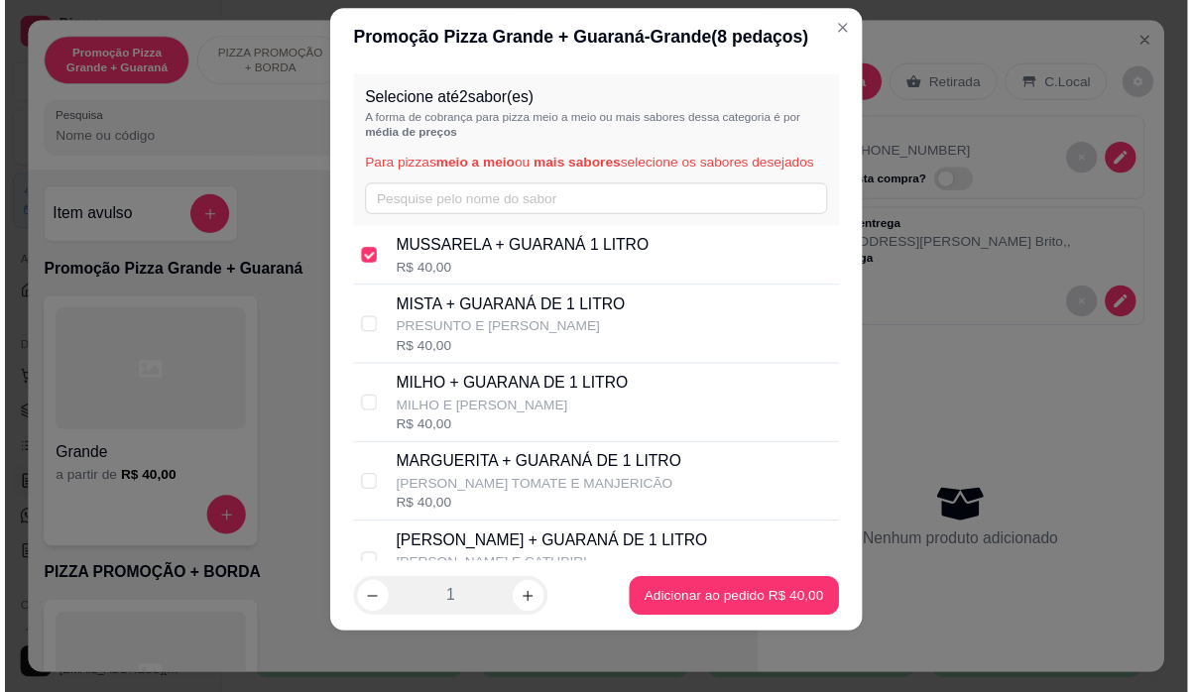
scroll to position [287, 0]
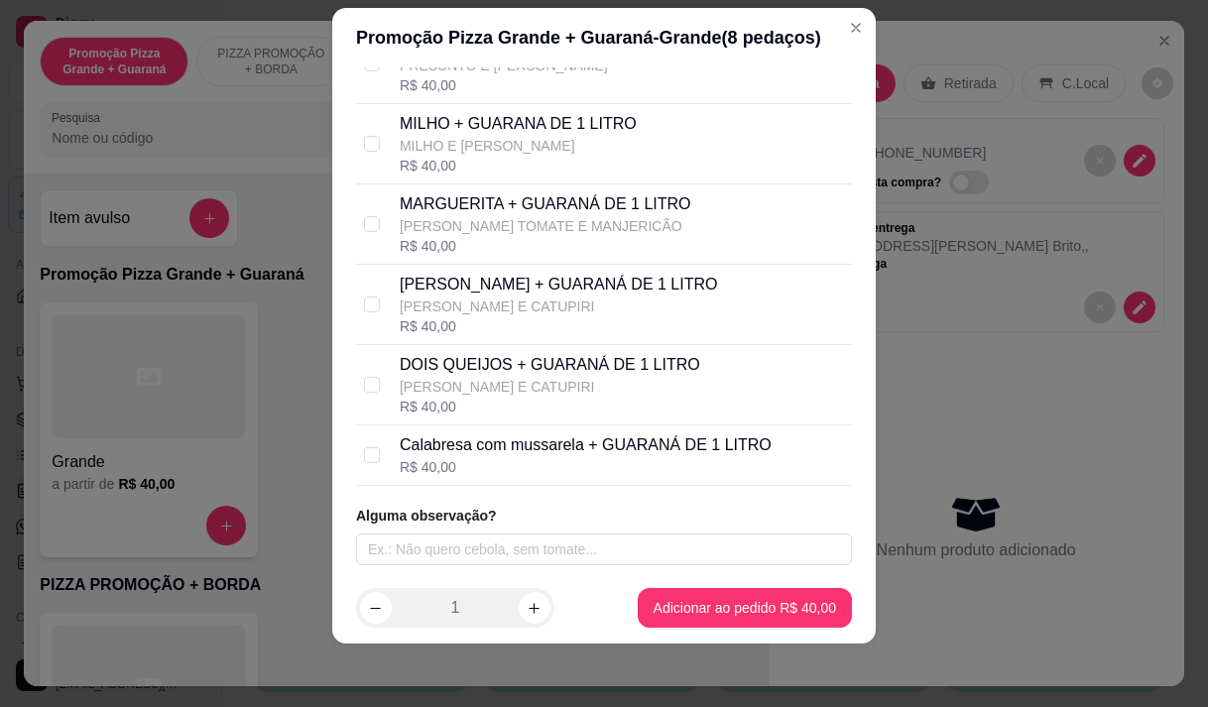
click at [544, 436] on p "Calabresa com mussarela + GUARANÁ DE 1 LITRO" at bounding box center [586, 445] width 372 height 24
checkbox input "true"
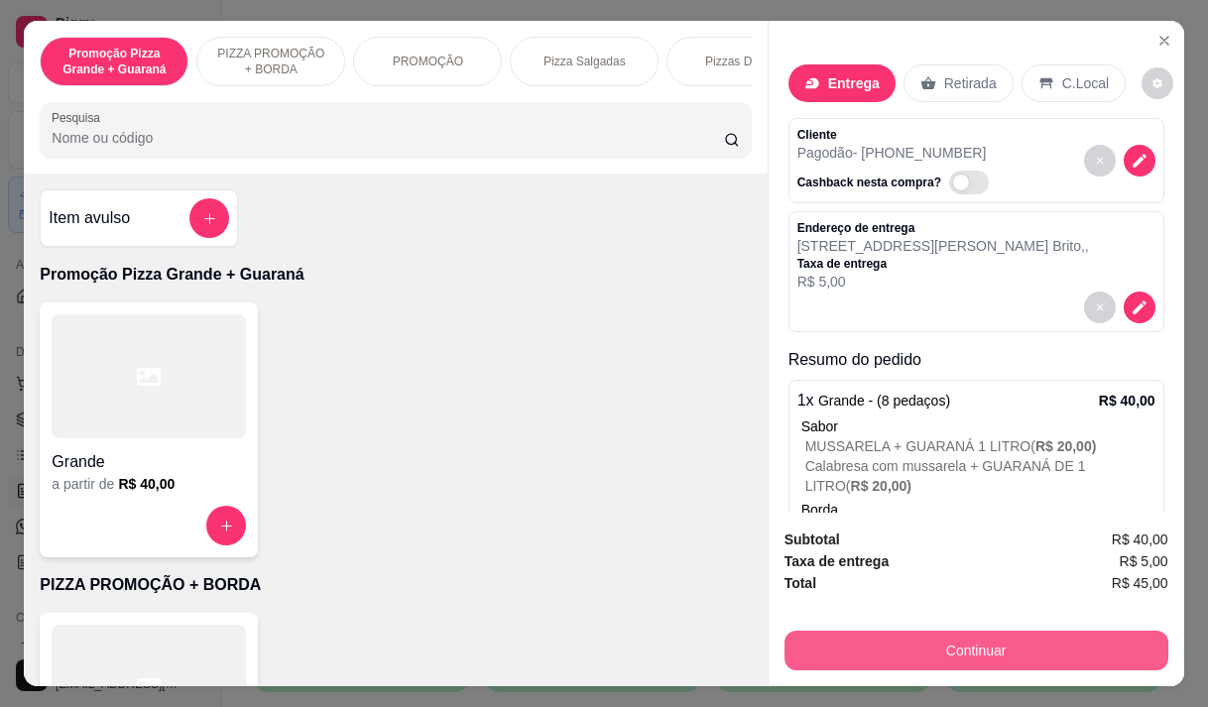
click at [1018, 636] on button "Continuar" at bounding box center [977, 651] width 384 height 40
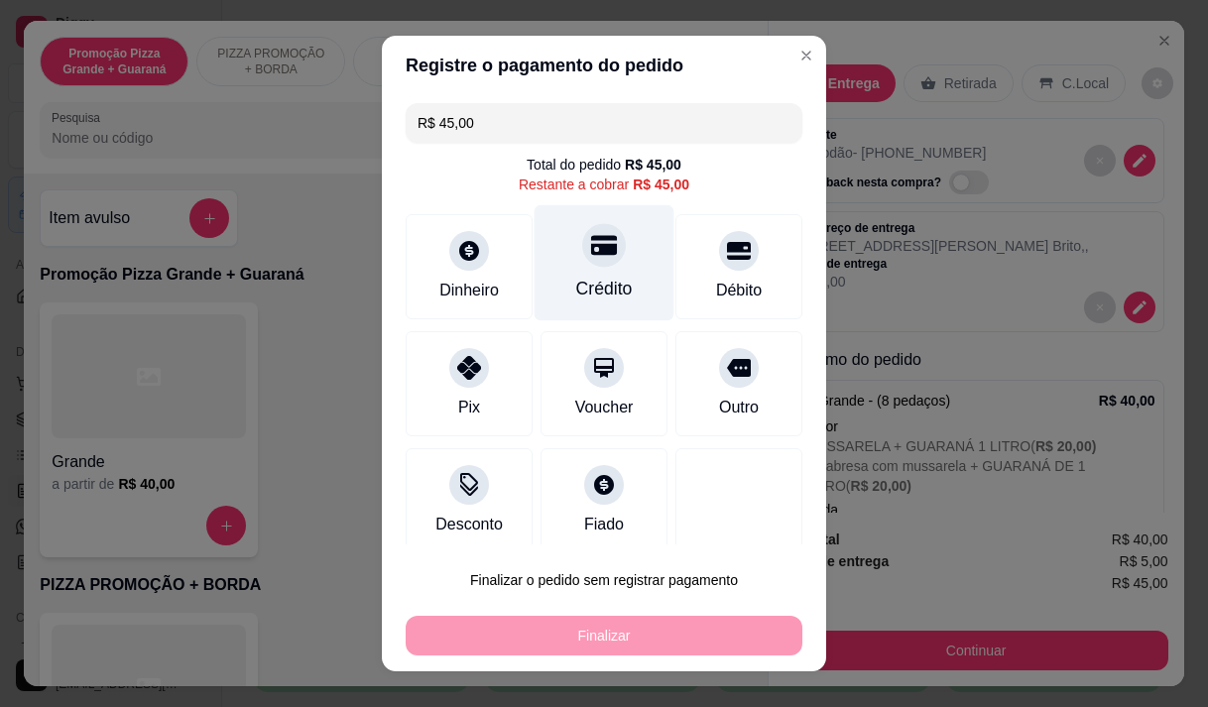
click at [604, 281] on div "Crédito" at bounding box center [604, 289] width 57 height 26
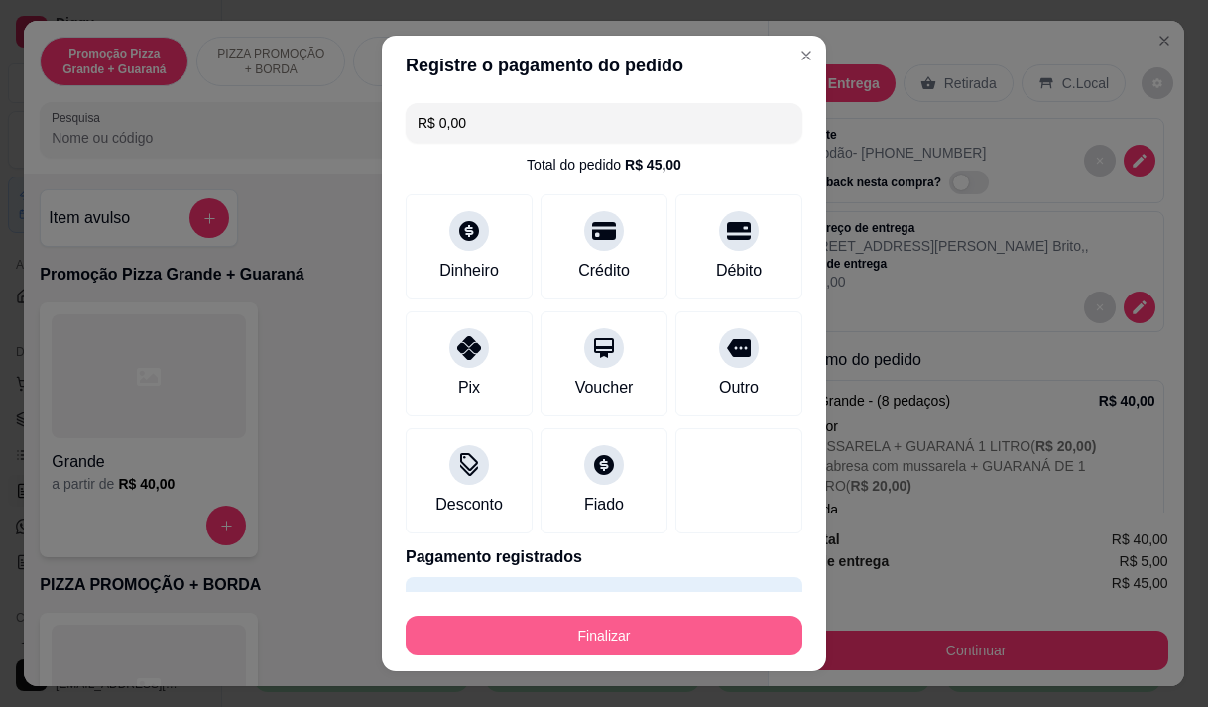
click at [649, 634] on button "Finalizar" at bounding box center [604, 636] width 397 height 40
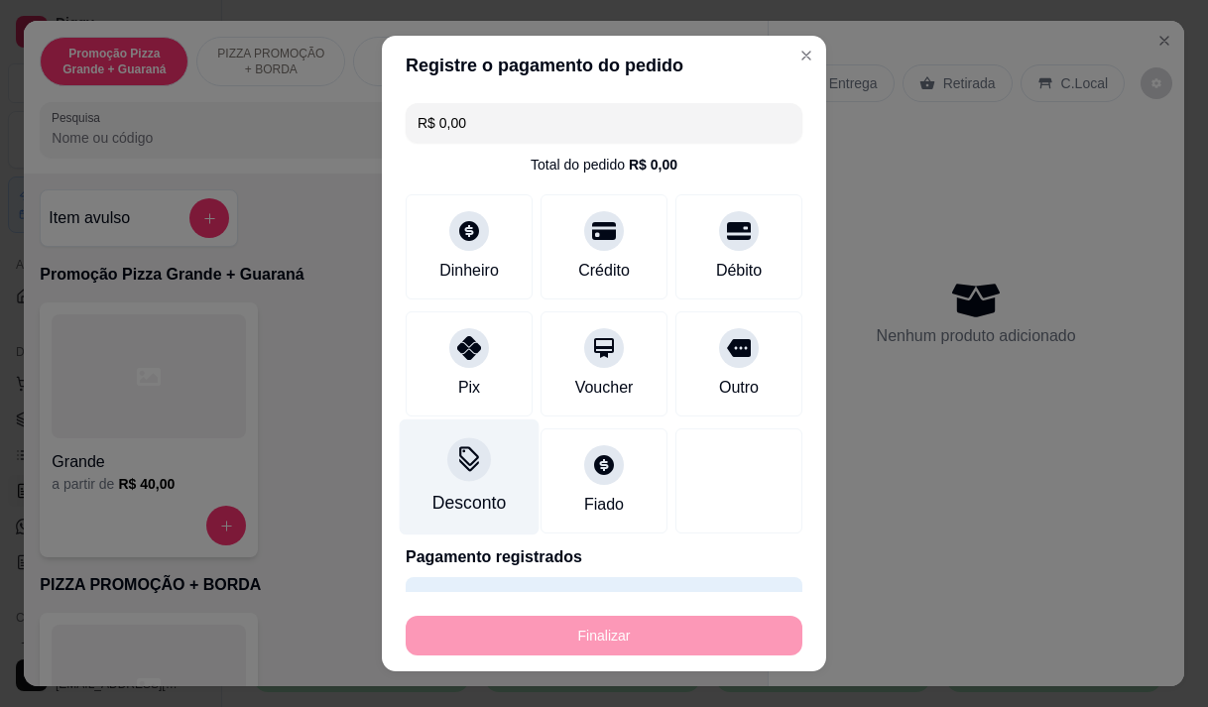
type input "-R$ 45,00"
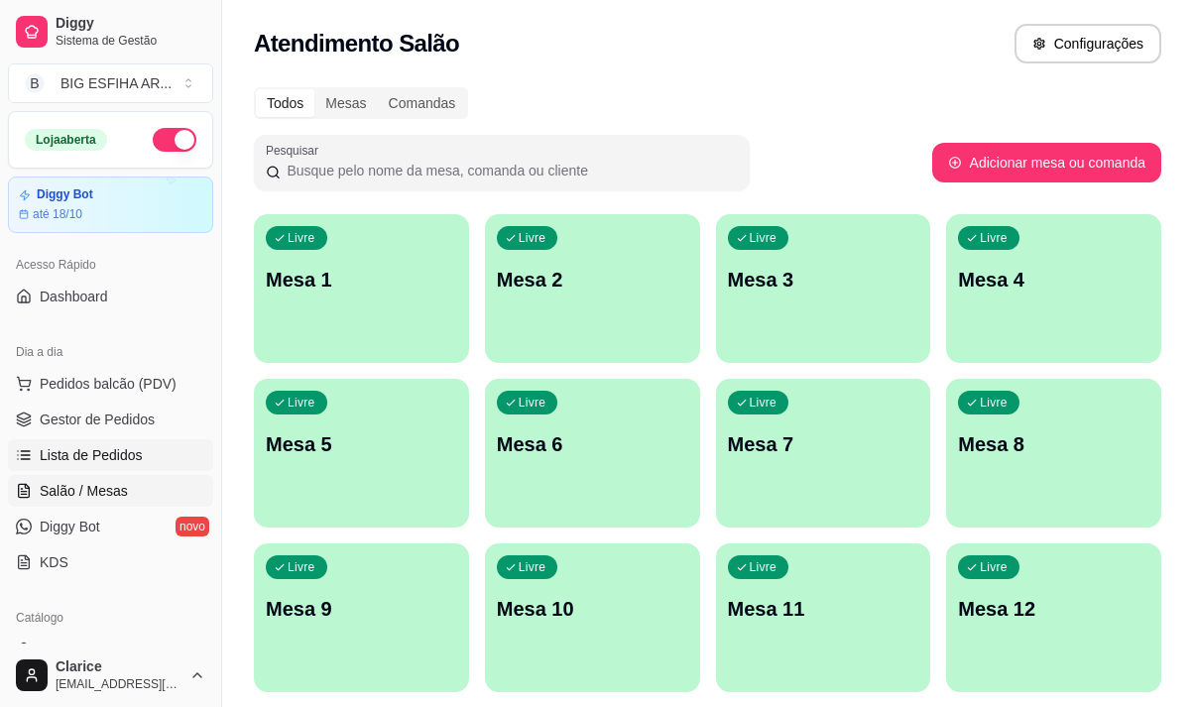
click at [124, 442] on link "Lista de Pedidos" at bounding box center [110, 455] width 205 height 32
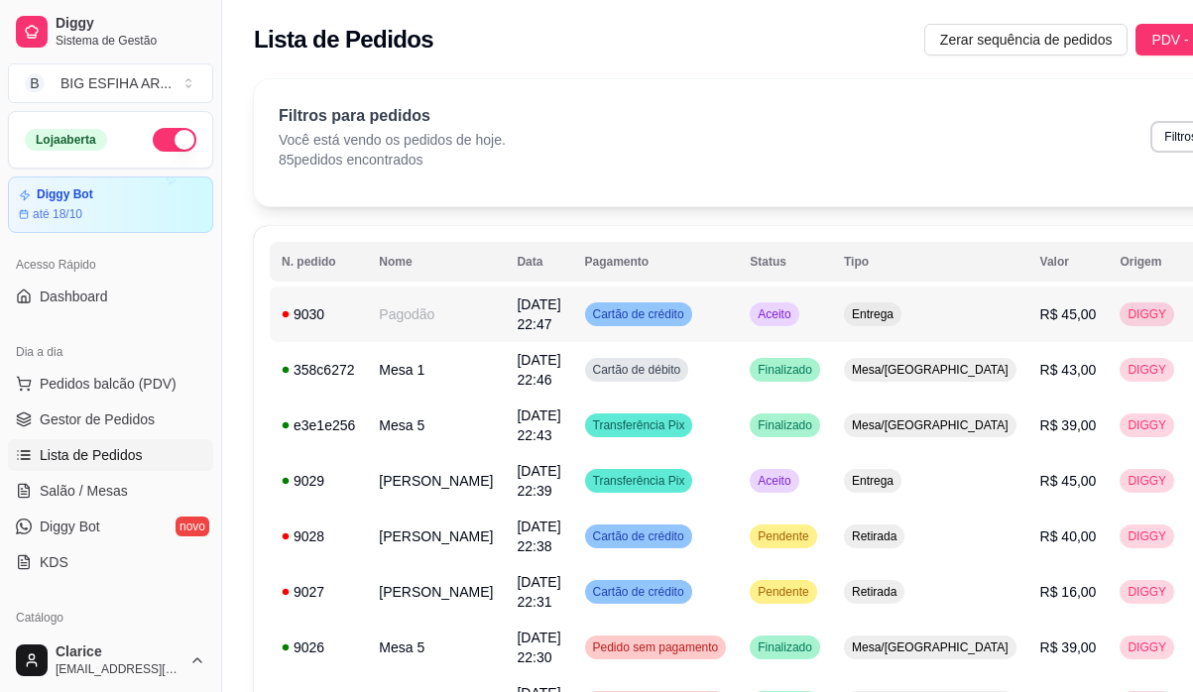
click at [438, 308] on td "Pagodão" at bounding box center [436, 315] width 138 height 56
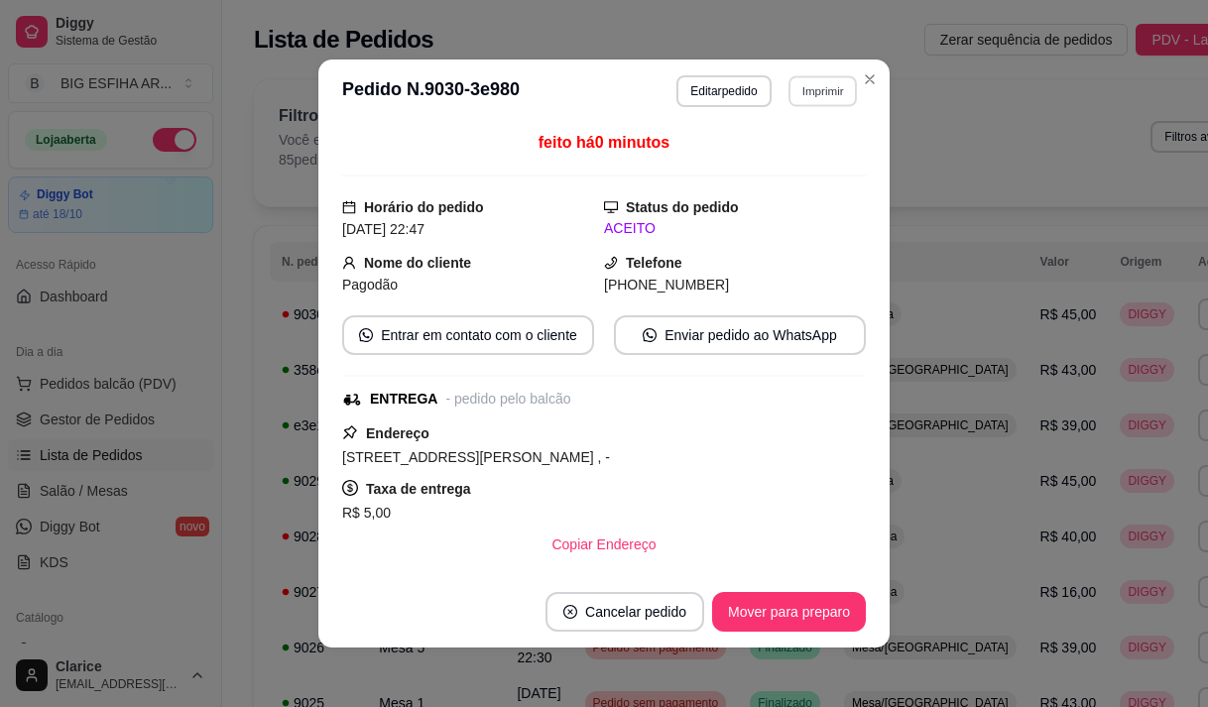
click at [803, 85] on button "Imprimir" at bounding box center [823, 90] width 68 height 31
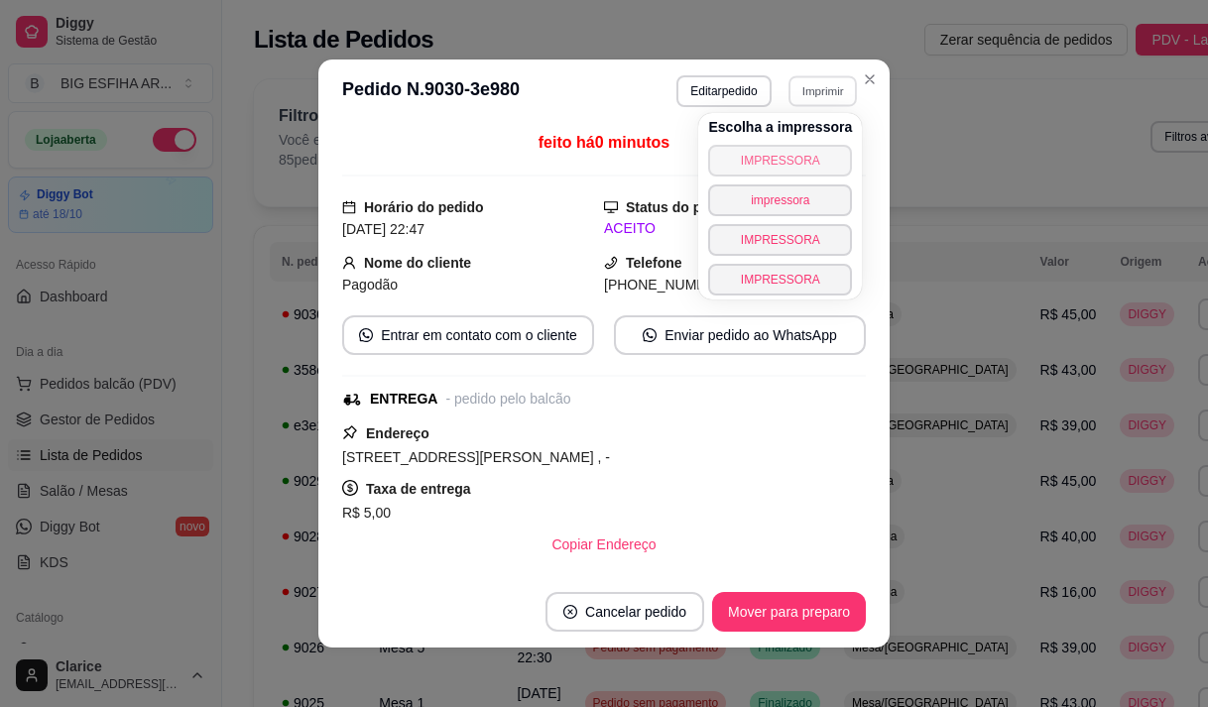
click at [792, 156] on button "IMPRESSORA" at bounding box center [780, 161] width 144 height 32
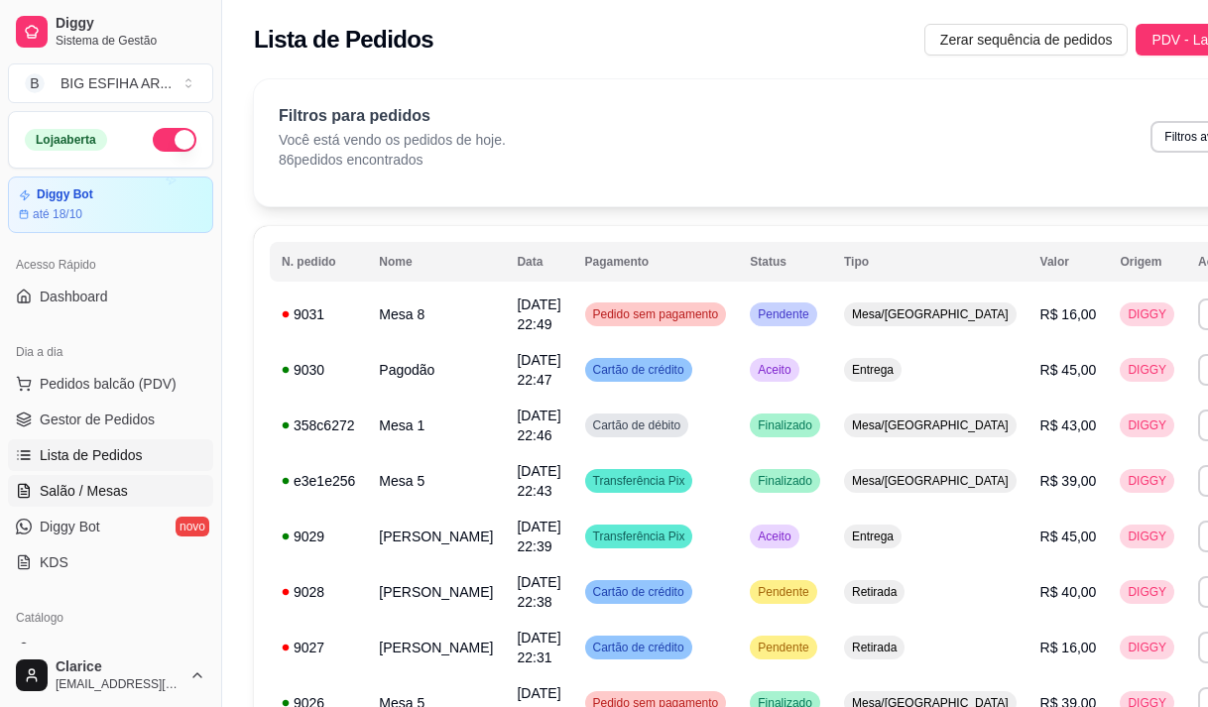
click at [95, 486] on span "Salão / Mesas" at bounding box center [84, 491] width 88 height 20
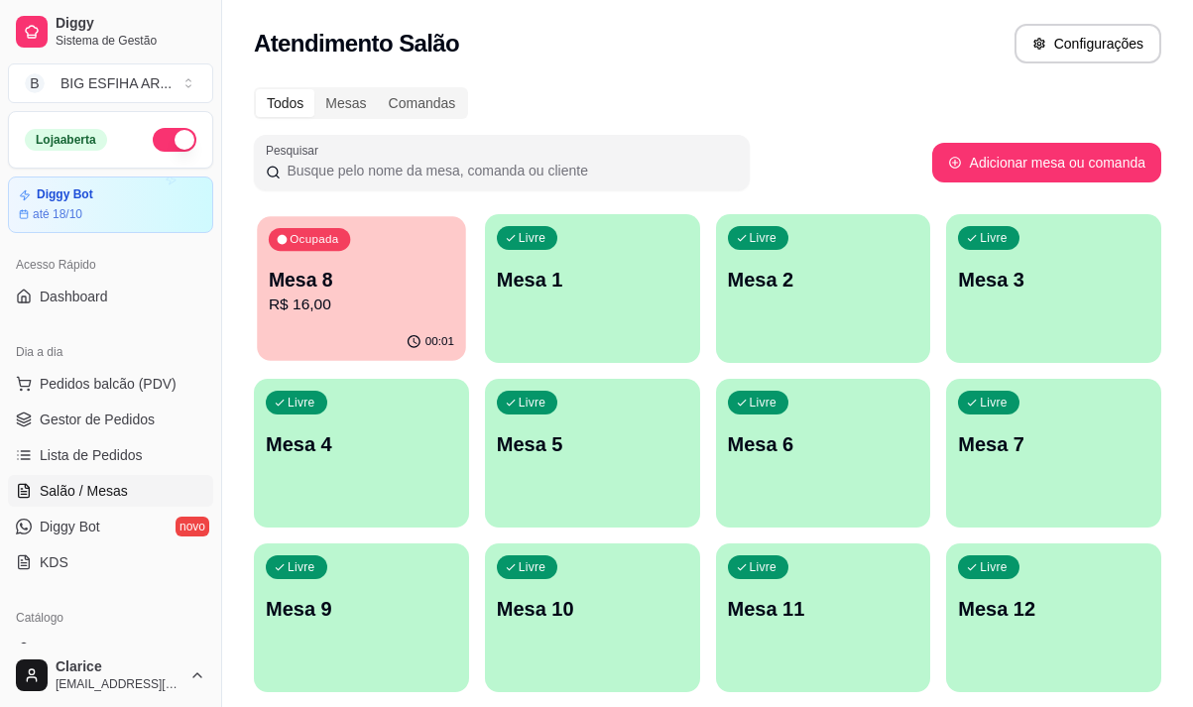
click at [282, 283] on p "Mesa 8" at bounding box center [361, 280] width 185 height 27
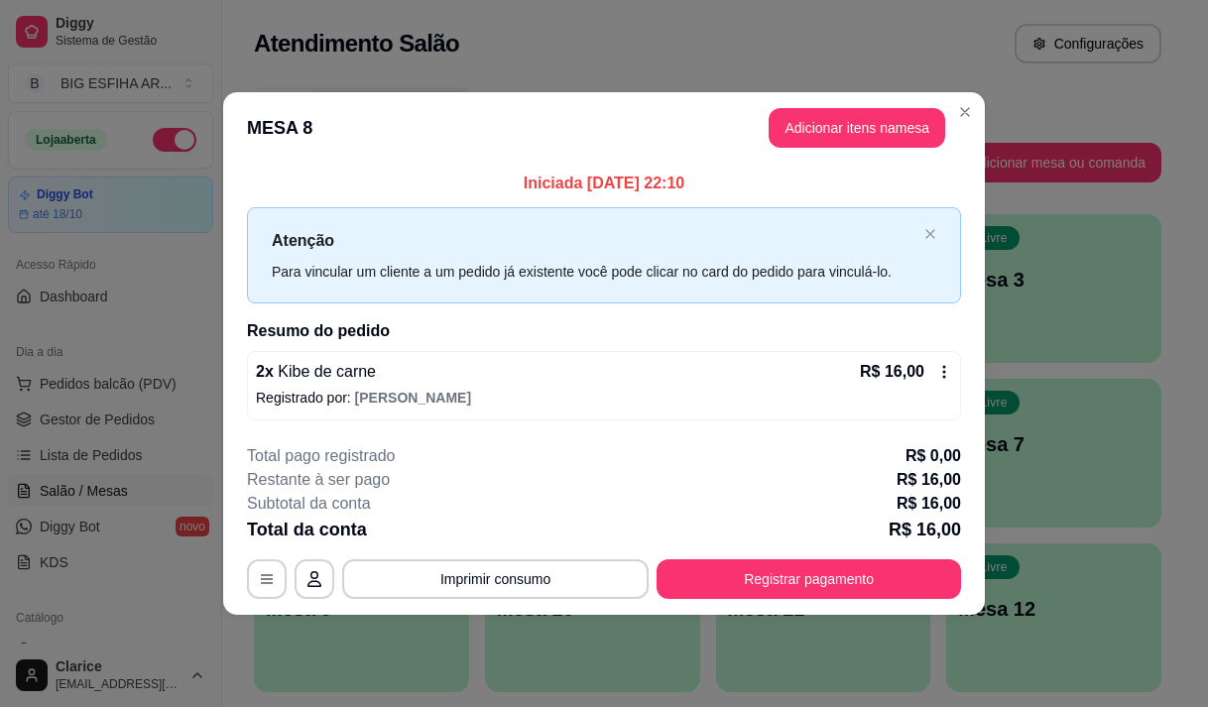
click at [944, 365] on icon at bounding box center [944, 372] width 16 height 16
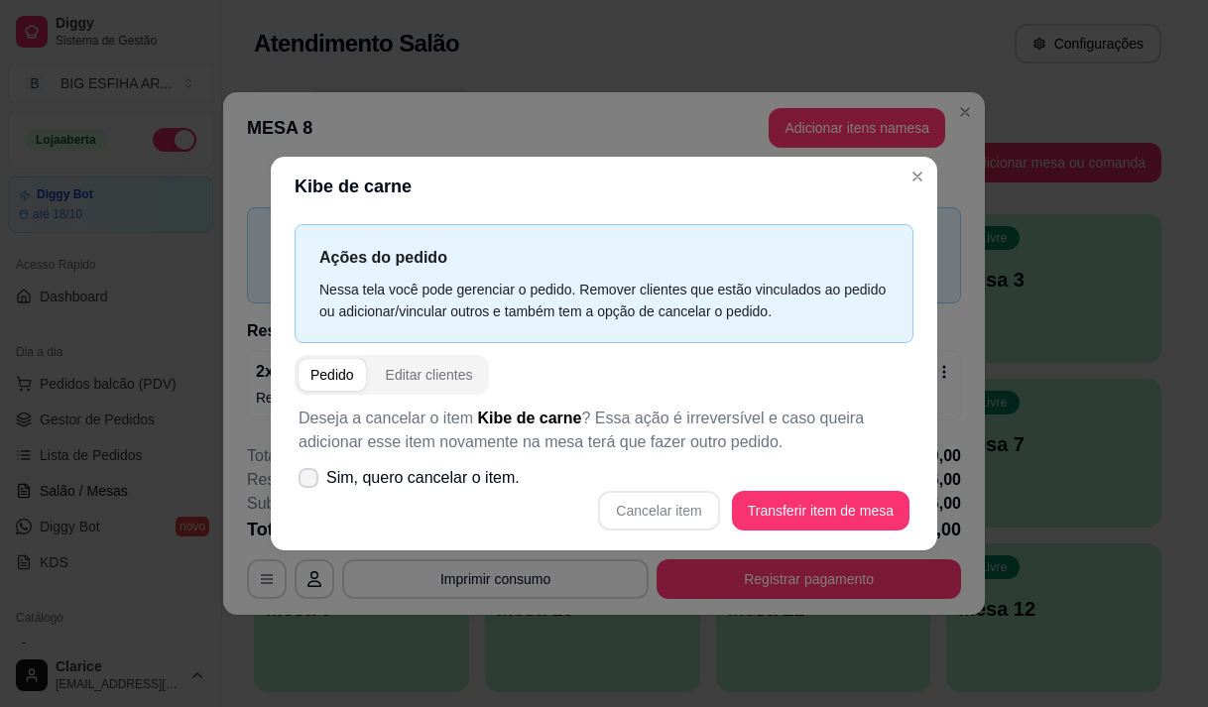
click at [323, 474] on label "Sim, quero cancelar o item." at bounding box center [409, 478] width 237 height 40
click at [310, 481] on input "Sim, quero cancelar o item." at bounding box center [304, 487] width 13 height 13
checkbox input "true"
click at [632, 512] on button "Cancelar item" at bounding box center [659, 510] width 118 height 39
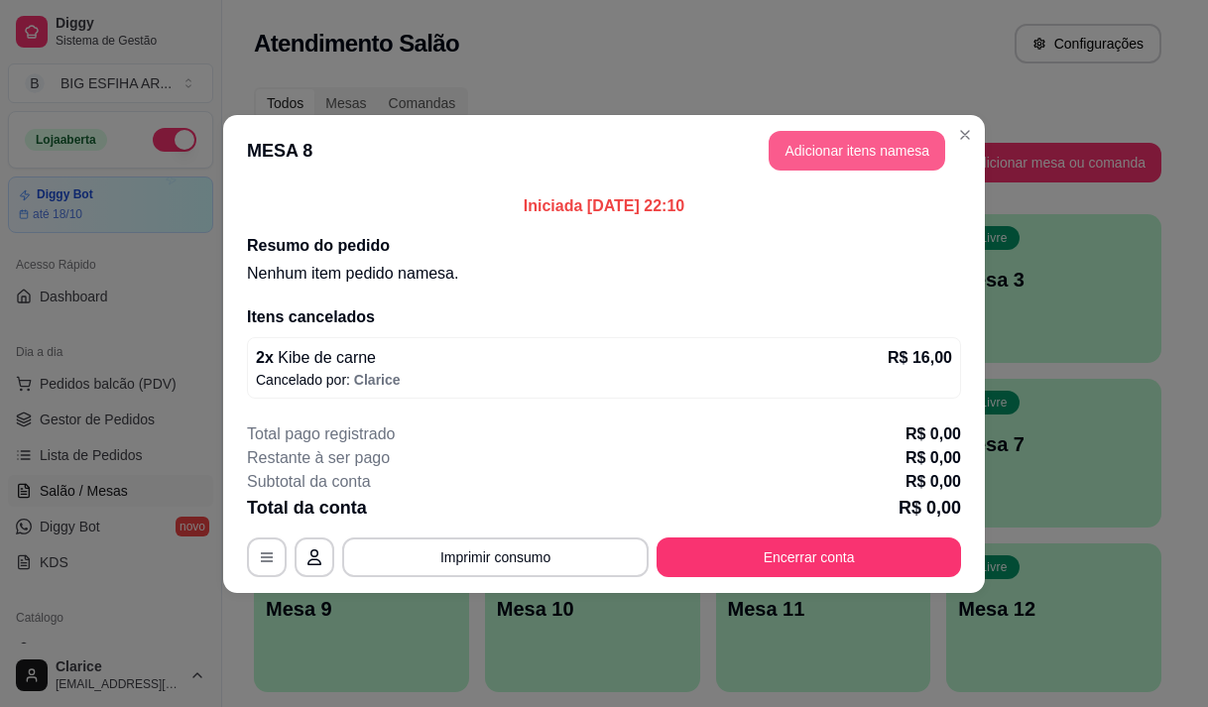
click at [820, 156] on button "Adicionar itens na mesa" at bounding box center [857, 151] width 177 height 40
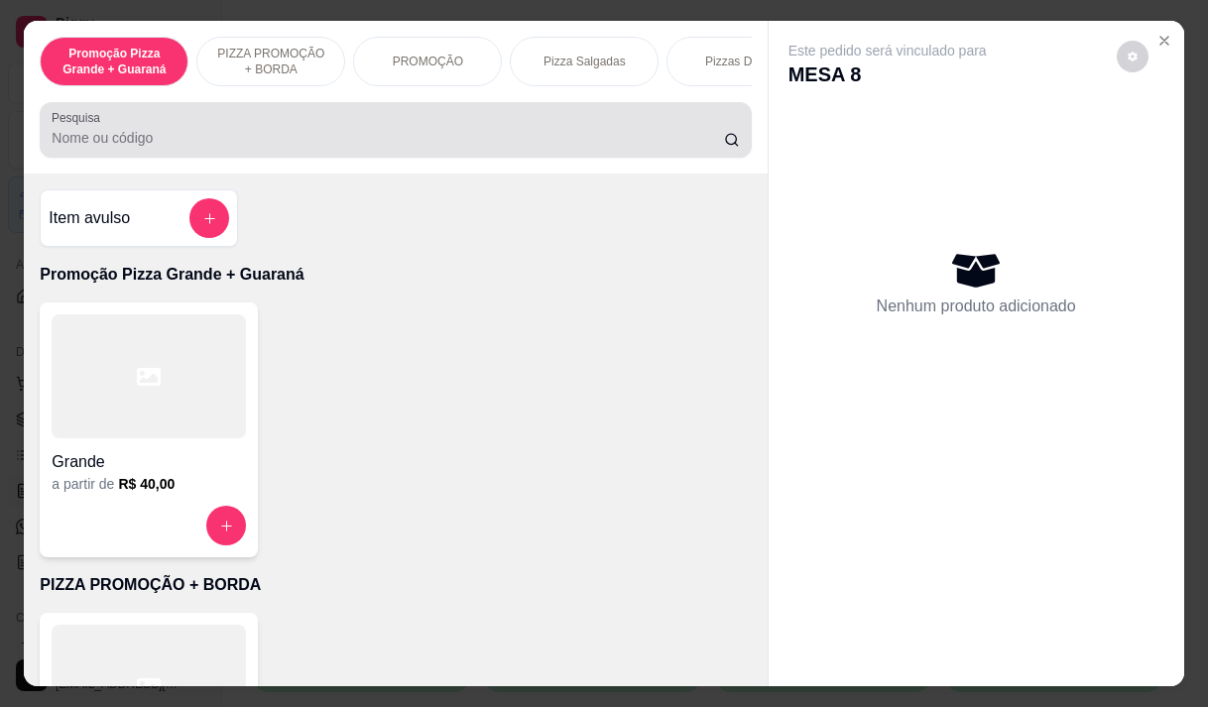
click at [282, 135] on input "Pesquisa" at bounding box center [388, 138] width 672 height 20
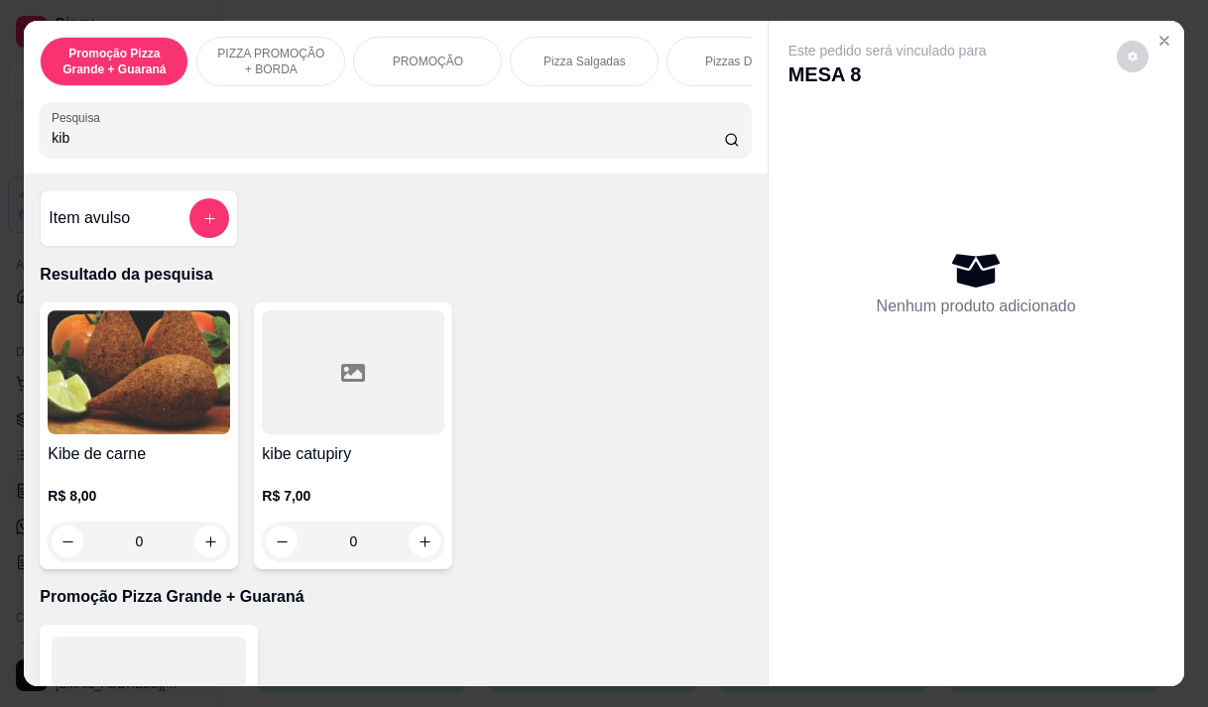
type input "kib"
click at [92, 479] on div "R$ 8,00 0" at bounding box center [139, 513] width 183 height 95
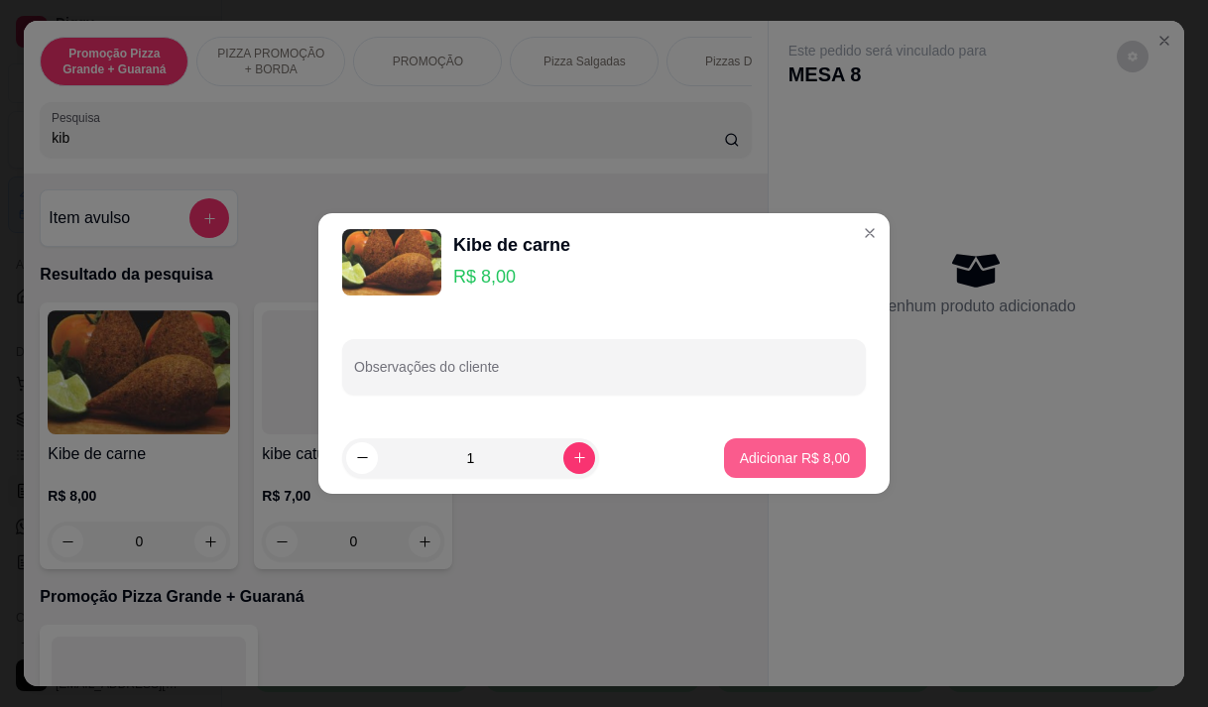
click at [760, 456] on p "Adicionar R$ 8,00" at bounding box center [795, 458] width 110 height 20
type input "1"
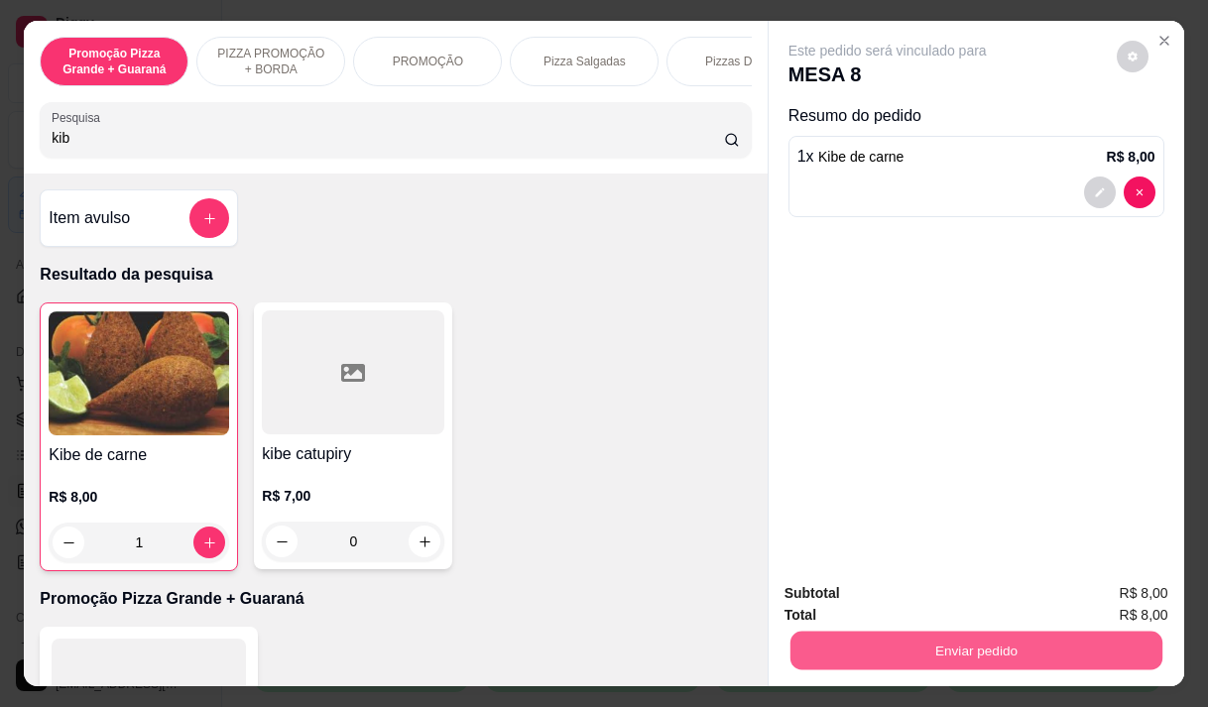
click at [935, 644] on button "Enviar pedido" at bounding box center [976, 650] width 372 height 39
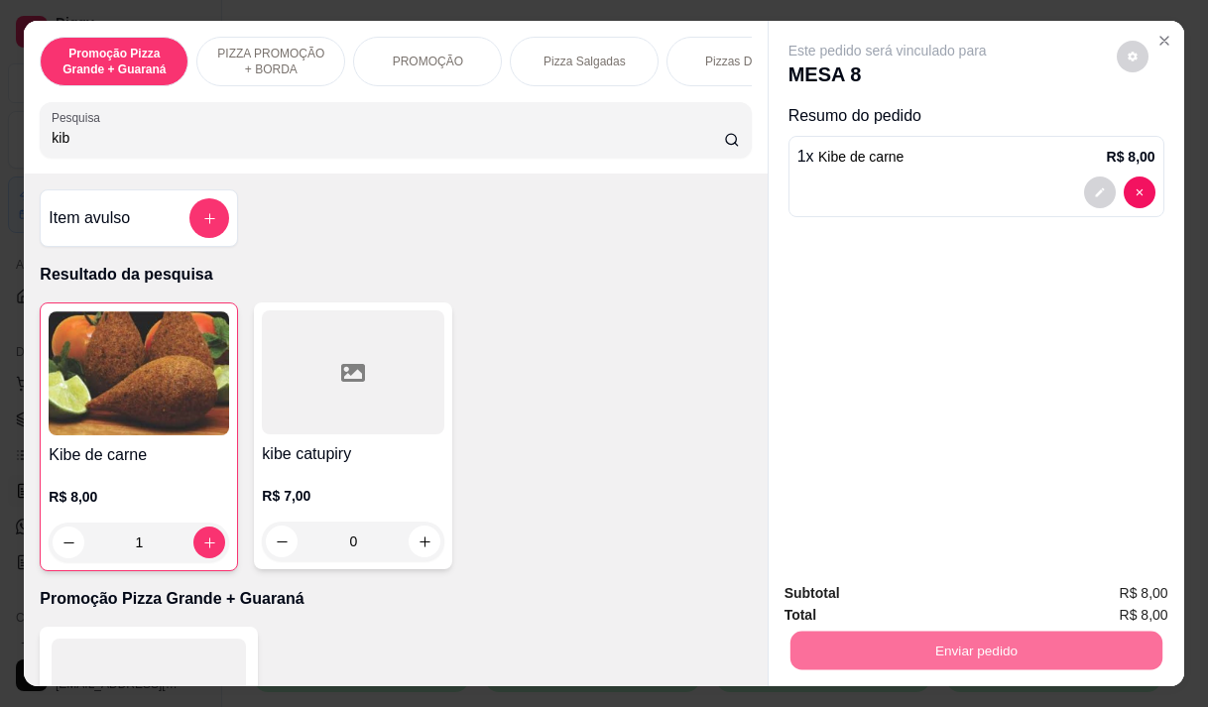
click at [1120, 594] on button "Enviar pedido" at bounding box center [1116, 594] width 112 height 38
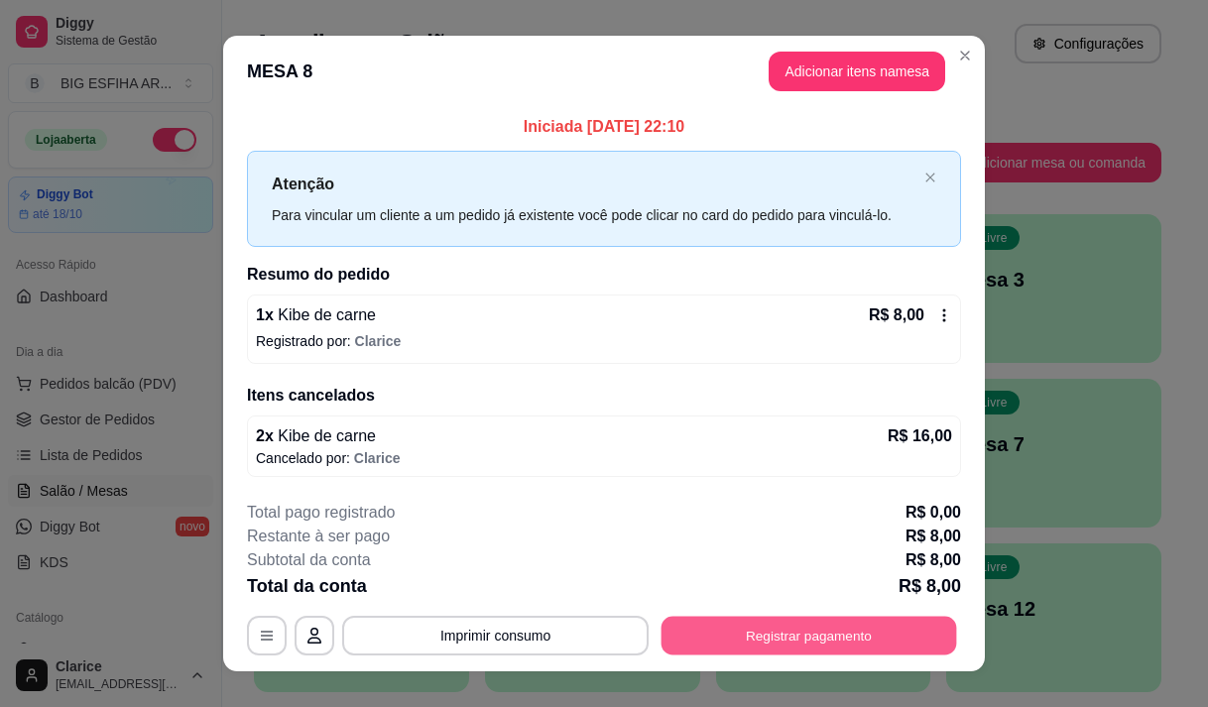
click at [887, 628] on button "Registrar pagamento" at bounding box center [810, 636] width 296 height 39
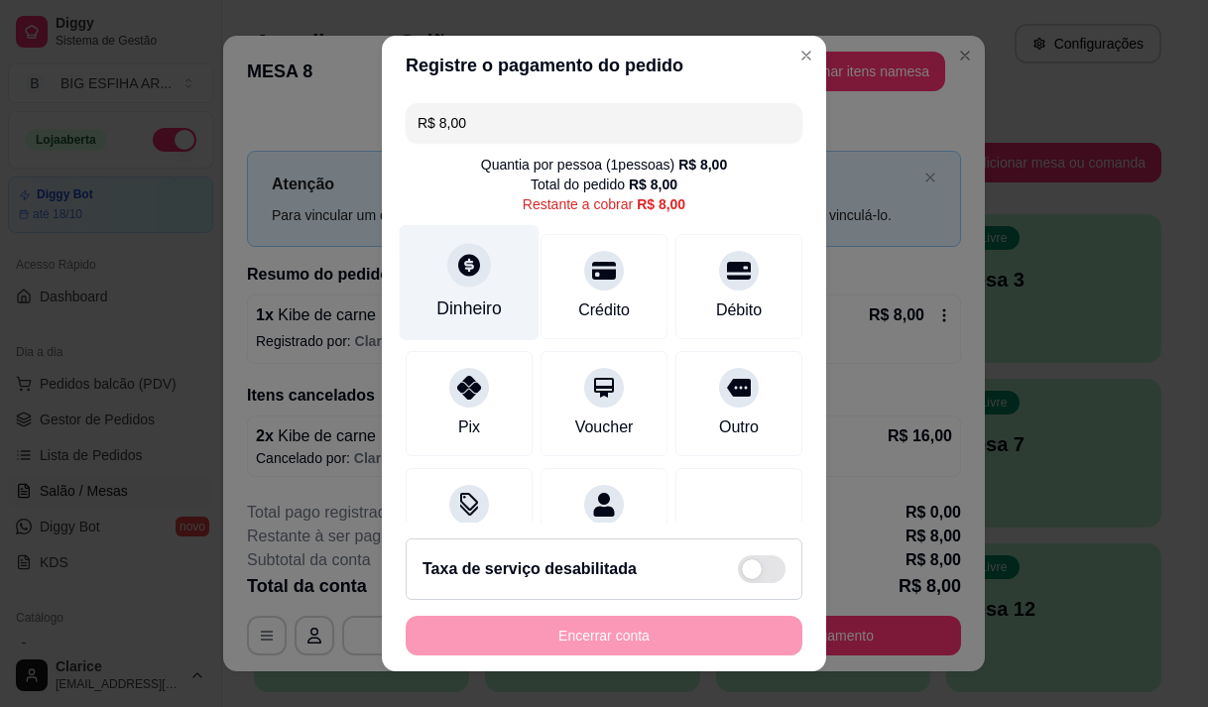
click at [470, 295] on div "Dinheiro" at bounding box center [470, 282] width 140 height 116
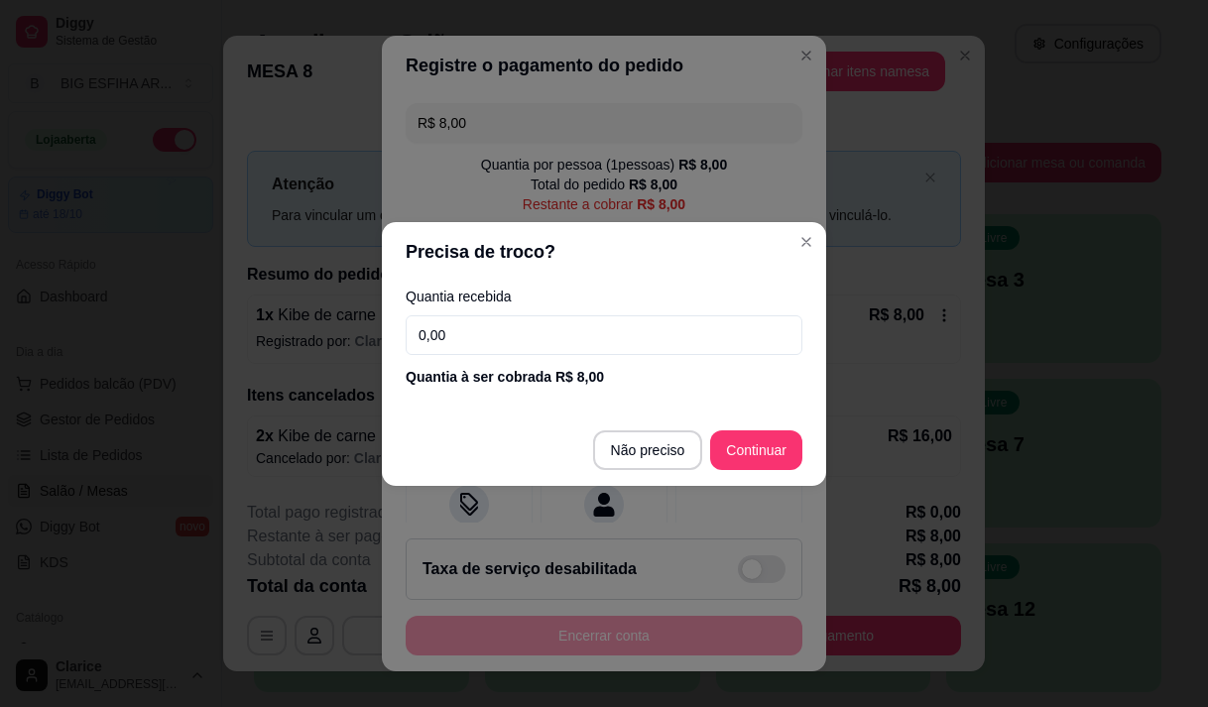
click at [460, 326] on input "0,00" at bounding box center [604, 335] width 397 height 40
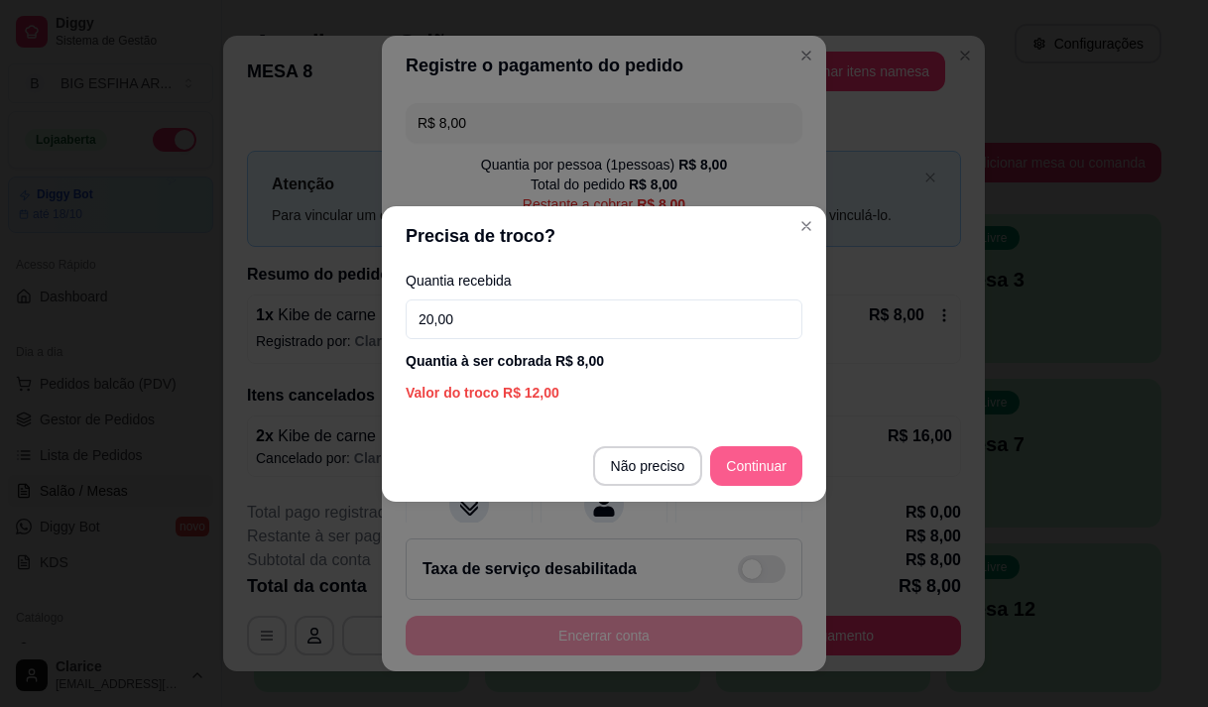
type input "20,00"
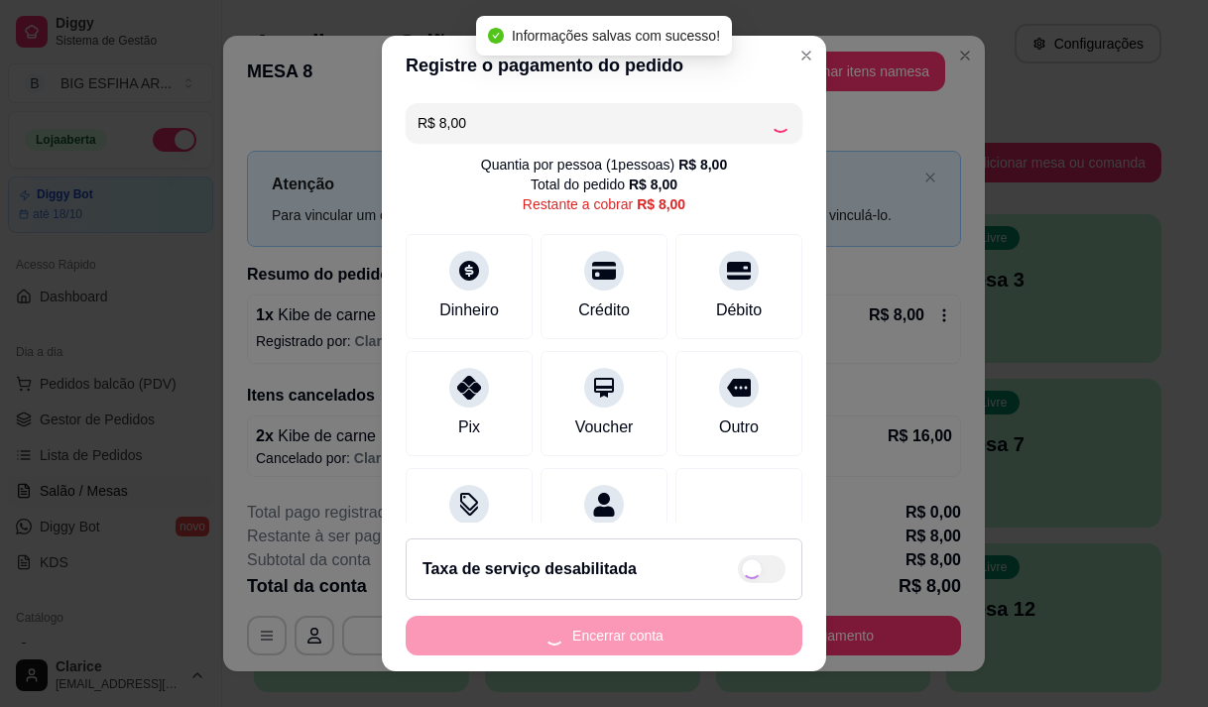
type input "R$ 0,00"
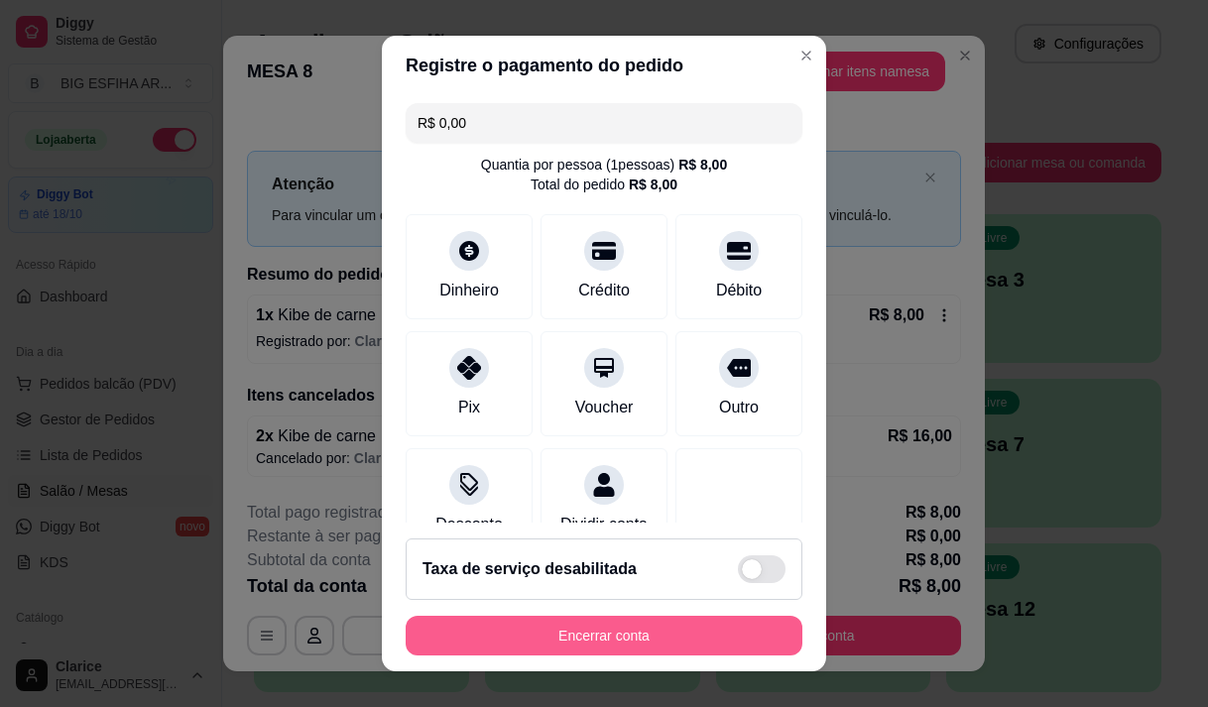
click at [678, 641] on button "Encerrar conta" at bounding box center [604, 636] width 397 height 40
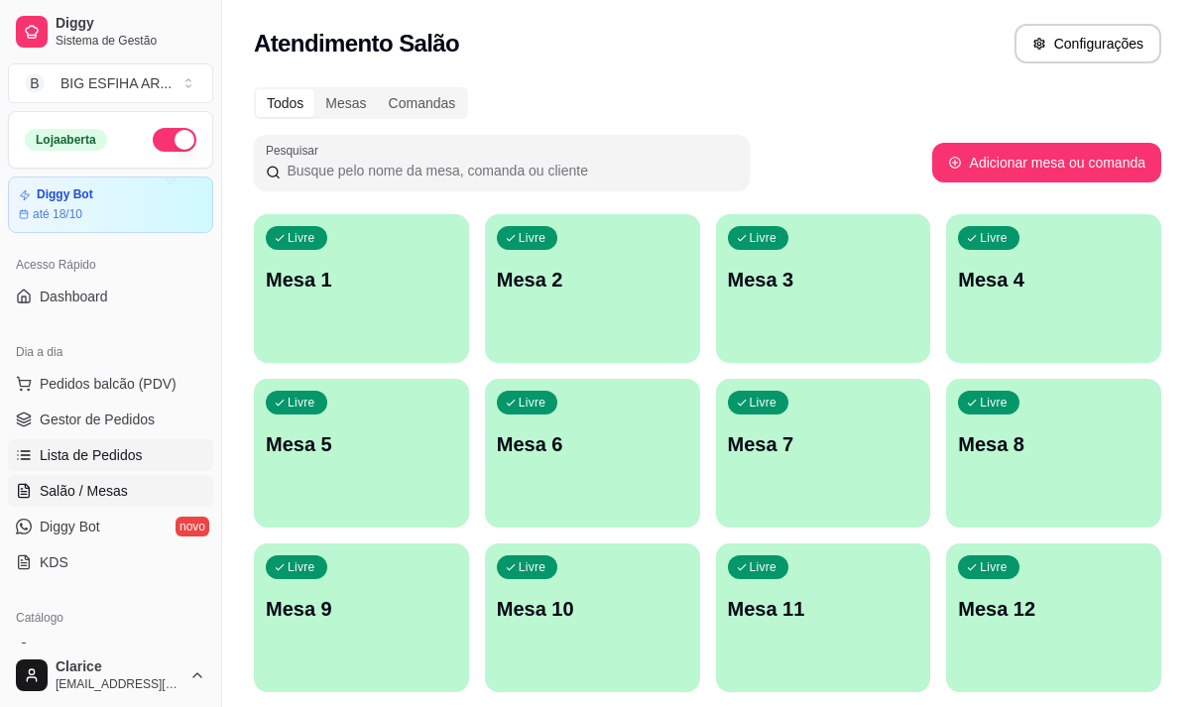
click at [49, 457] on span "Lista de Pedidos" at bounding box center [91, 455] width 103 height 20
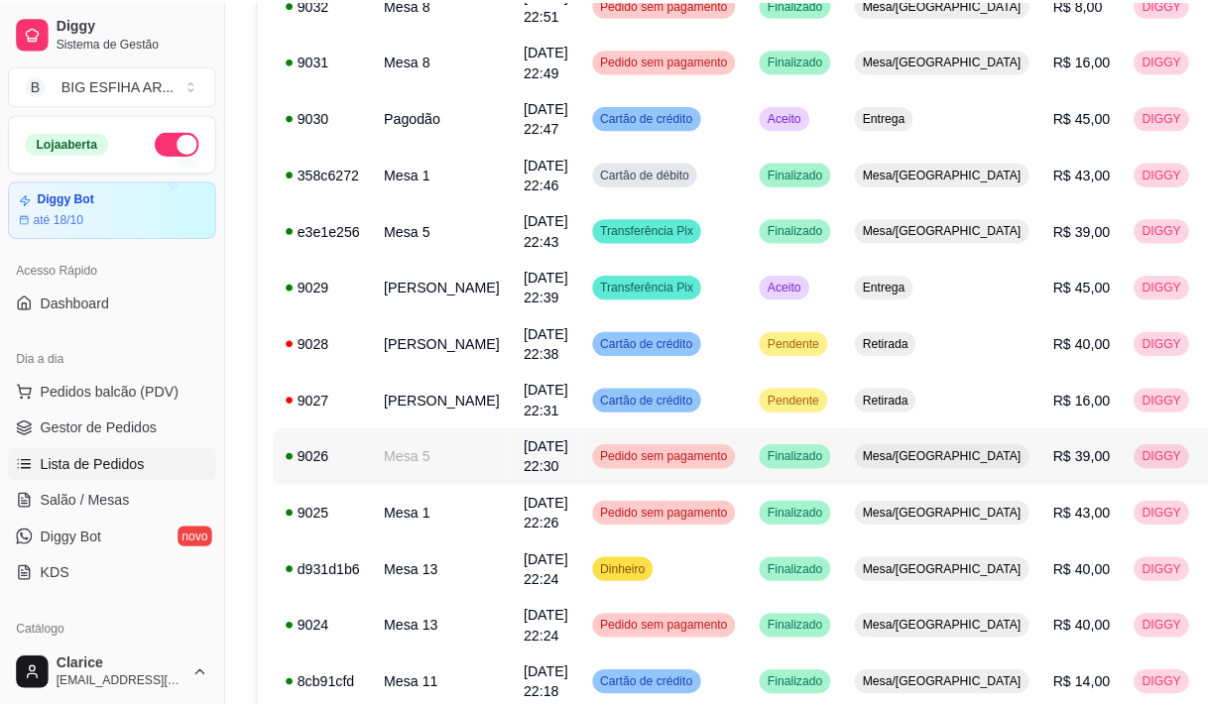
scroll to position [397, 0]
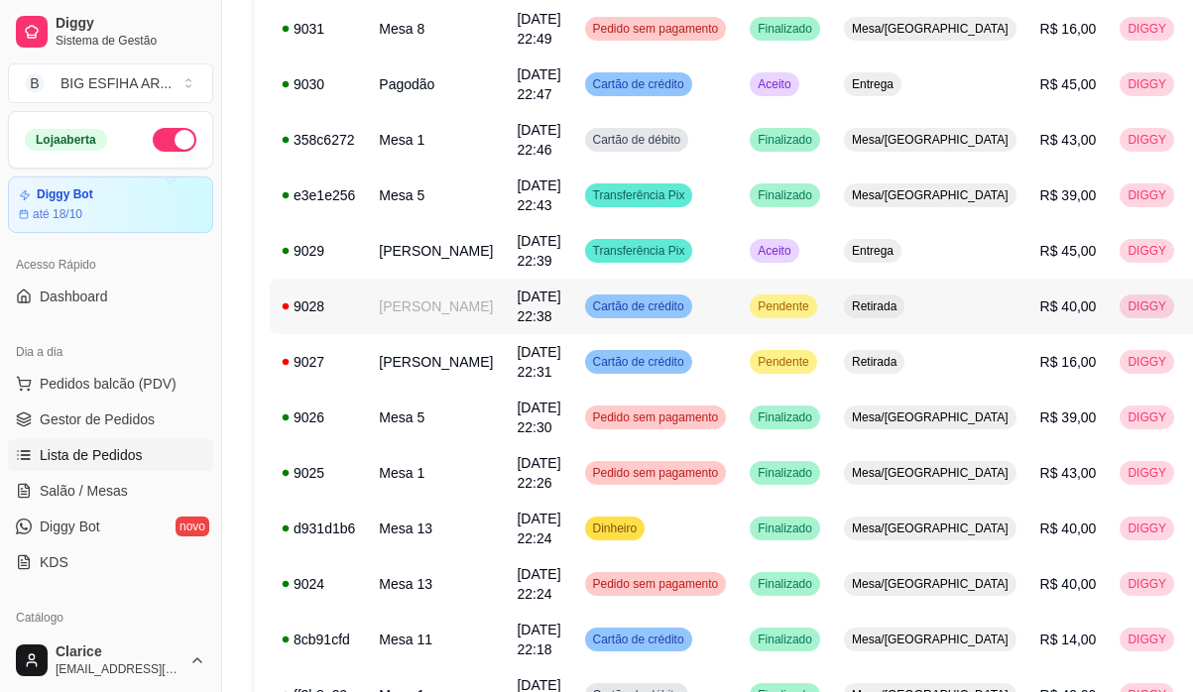
click at [401, 306] on td "[PERSON_NAME]" at bounding box center [436, 307] width 138 height 56
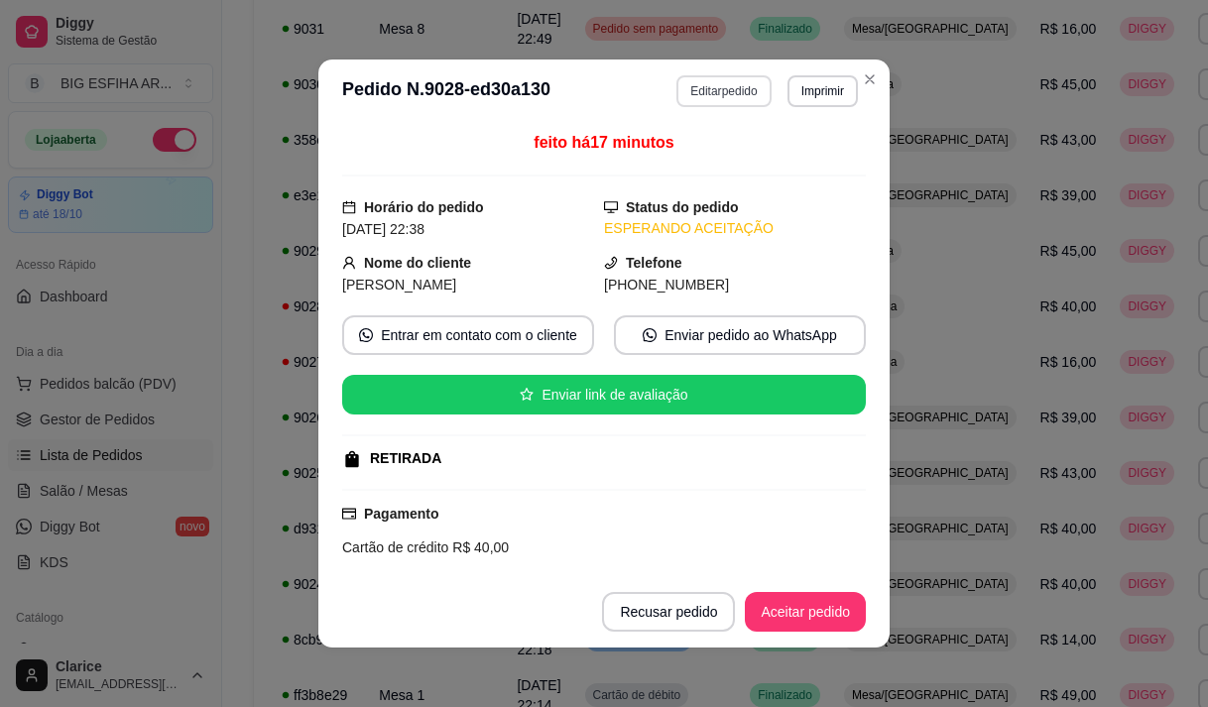
click at [739, 91] on button "Editar pedido" at bounding box center [723, 91] width 94 height 32
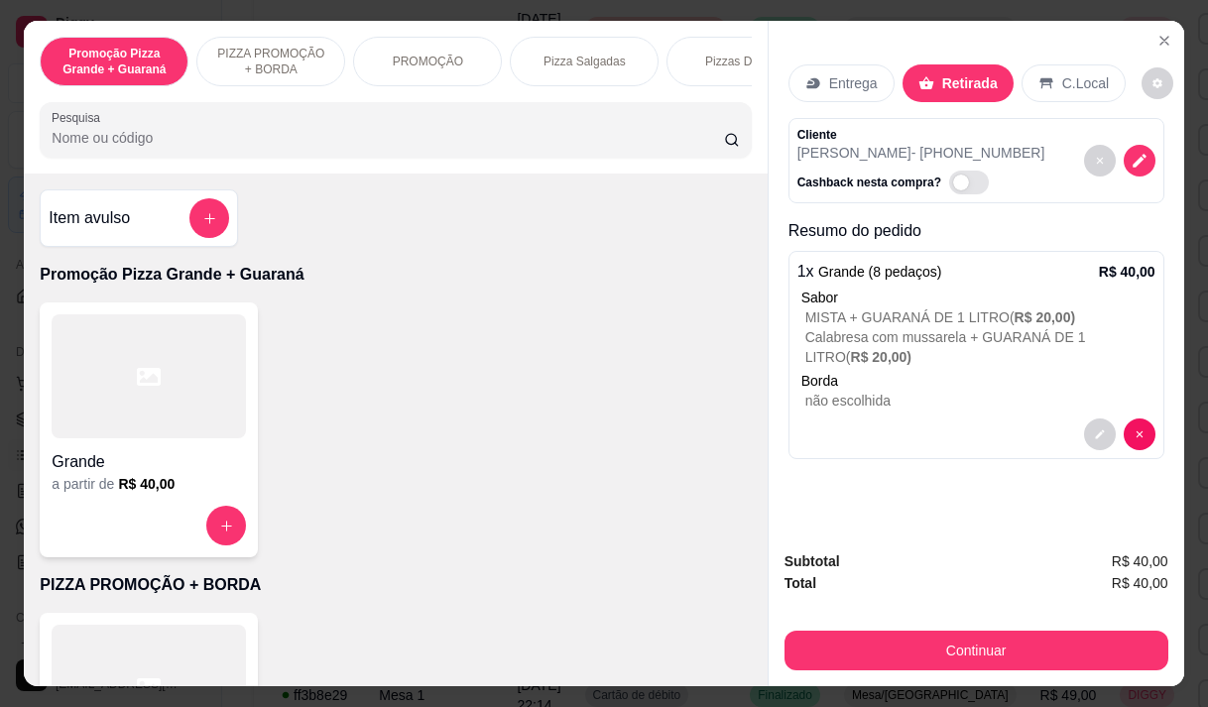
click at [395, 135] on input "Pesquisa" at bounding box center [388, 138] width 672 height 20
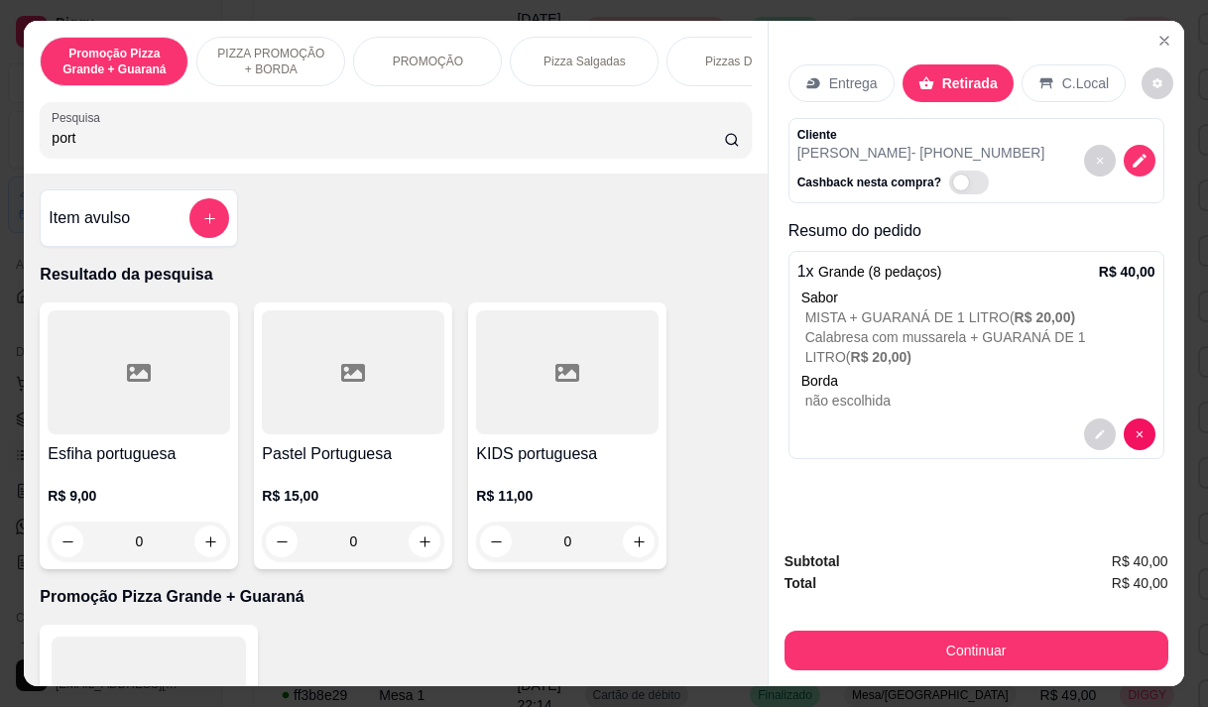
type input "port"
click at [90, 493] on p "R$ 9,00" at bounding box center [139, 496] width 183 height 20
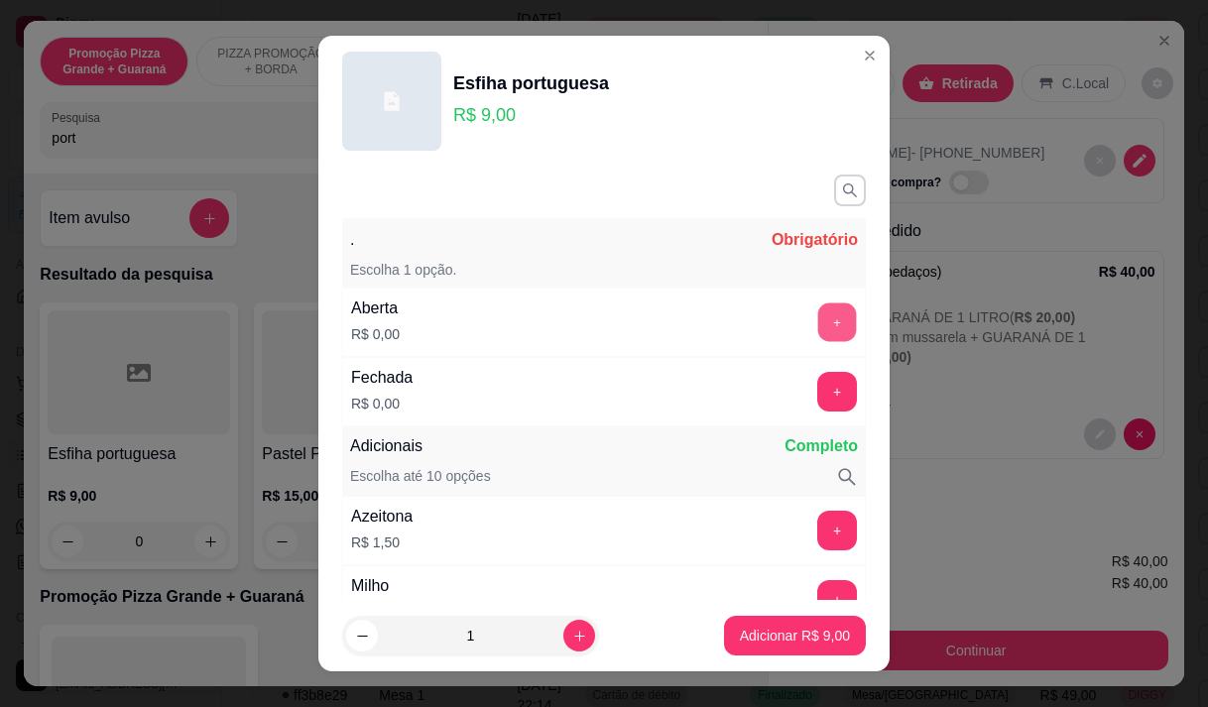
click at [818, 323] on button "+" at bounding box center [837, 322] width 39 height 39
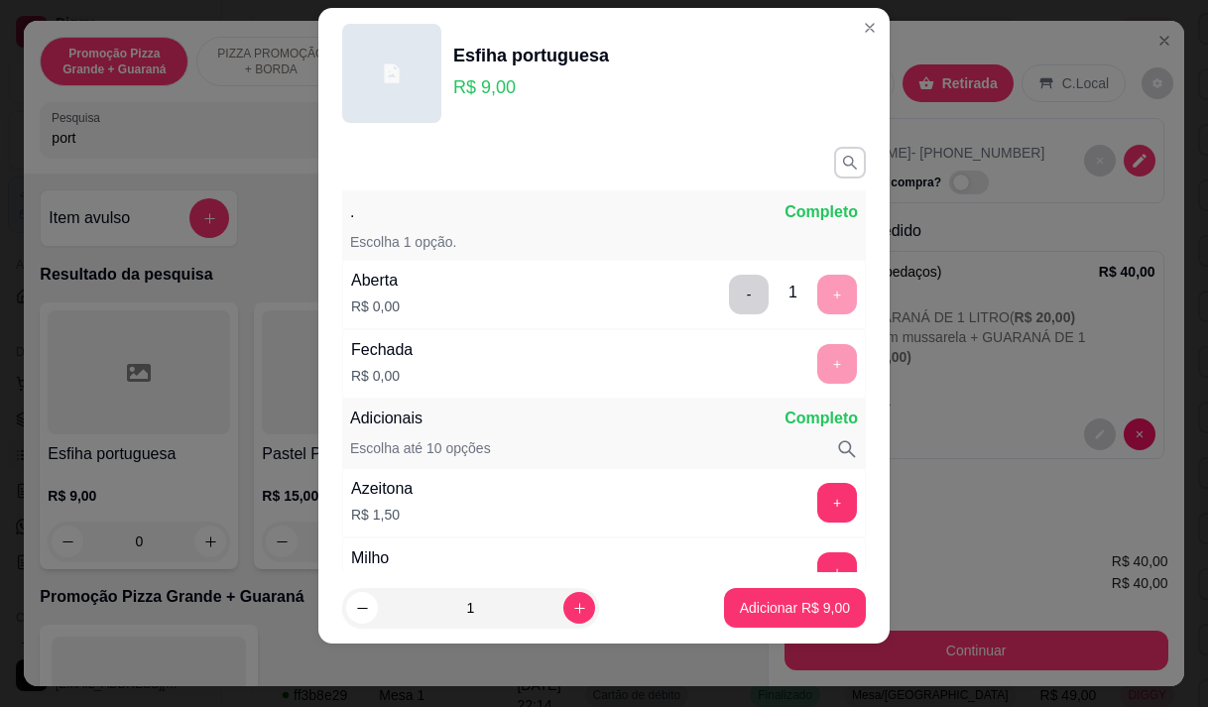
scroll to position [260, 0]
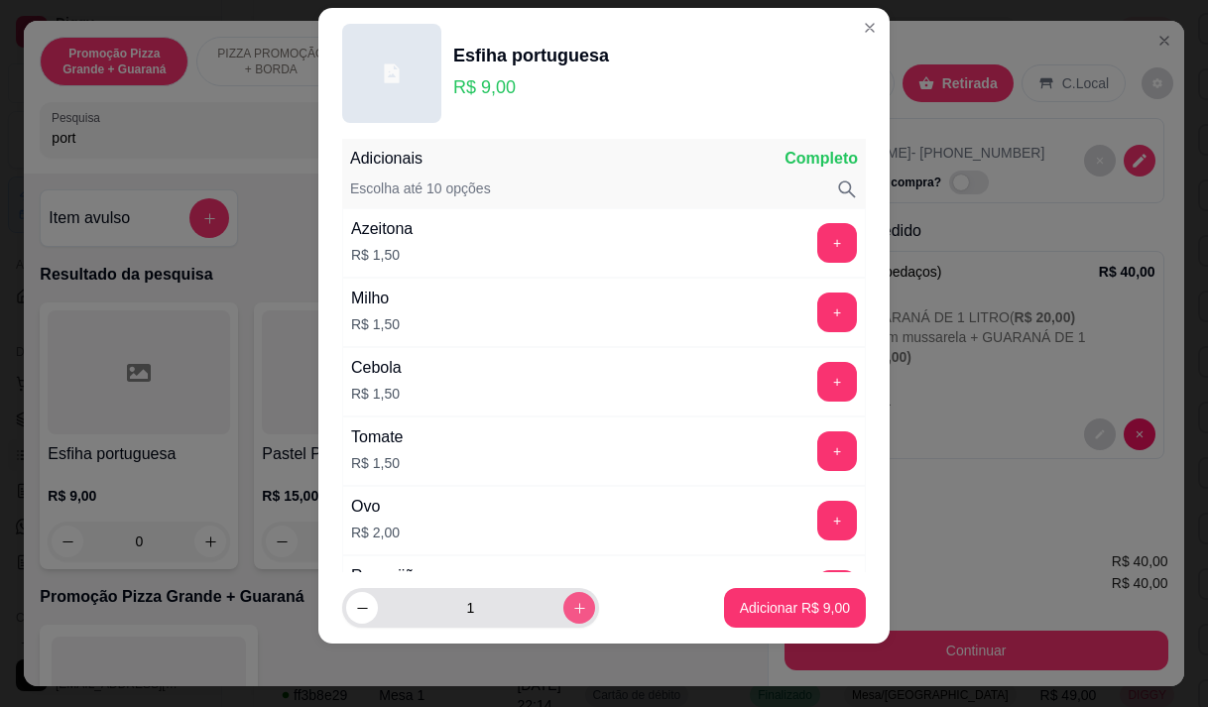
click at [572, 614] on icon "increase-product-quantity" at bounding box center [579, 608] width 15 height 15
type input "2"
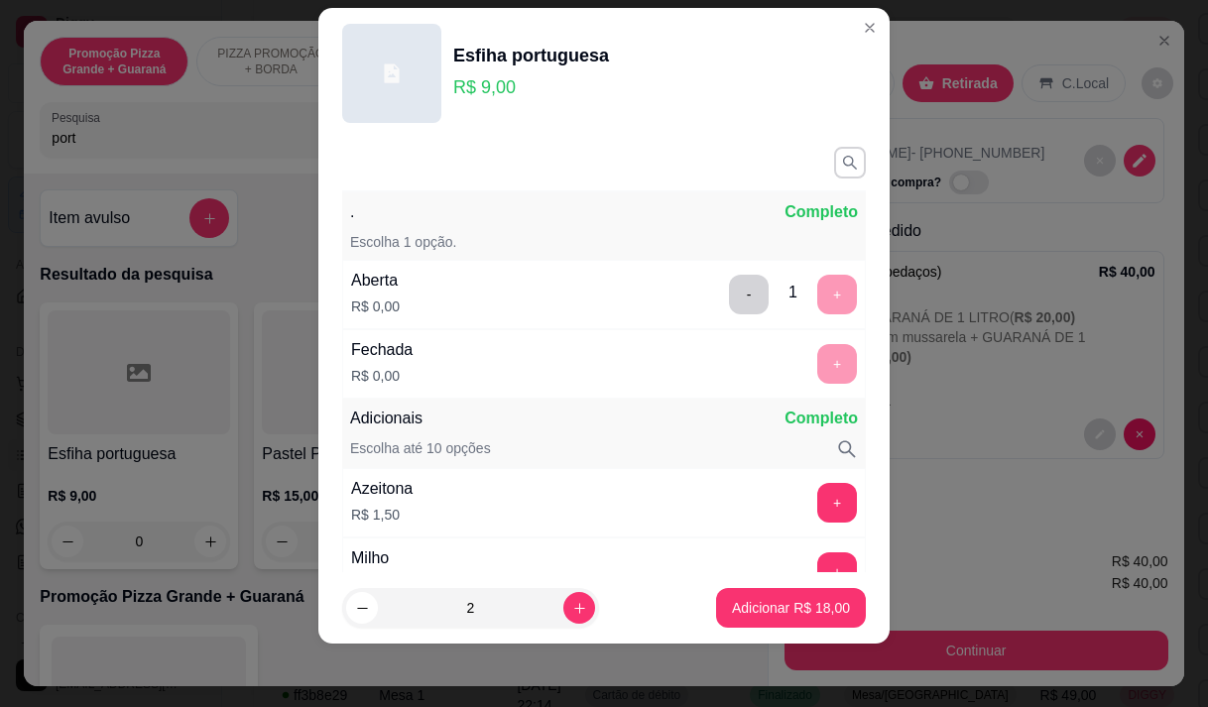
scroll to position [0, 0]
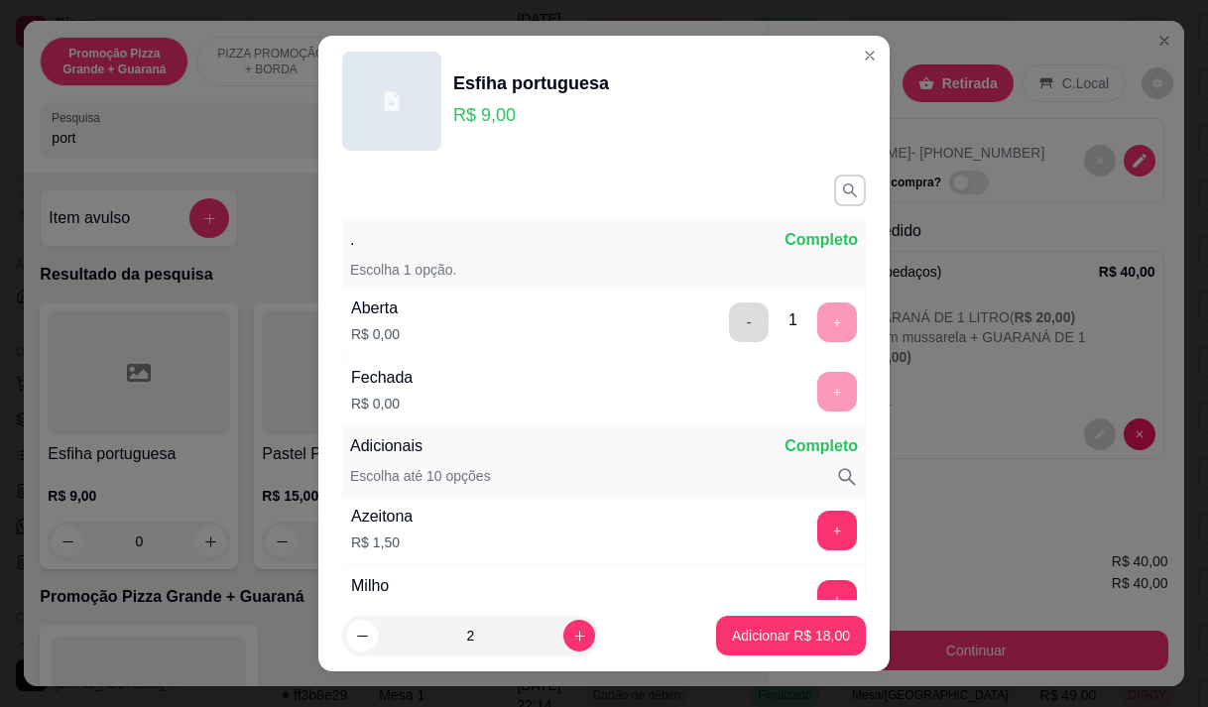
click at [729, 318] on button "-" at bounding box center [749, 323] width 40 height 40
click at [716, 318] on div "Aberta R$ 0,00 - 1 +" at bounding box center [604, 322] width 524 height 69
click at [817, 385] on button "+" at bounding box center [837, 392] width 40 height 40
click at [809, 385] on div "+" at bounding box center [837, 392] width 56 height 40
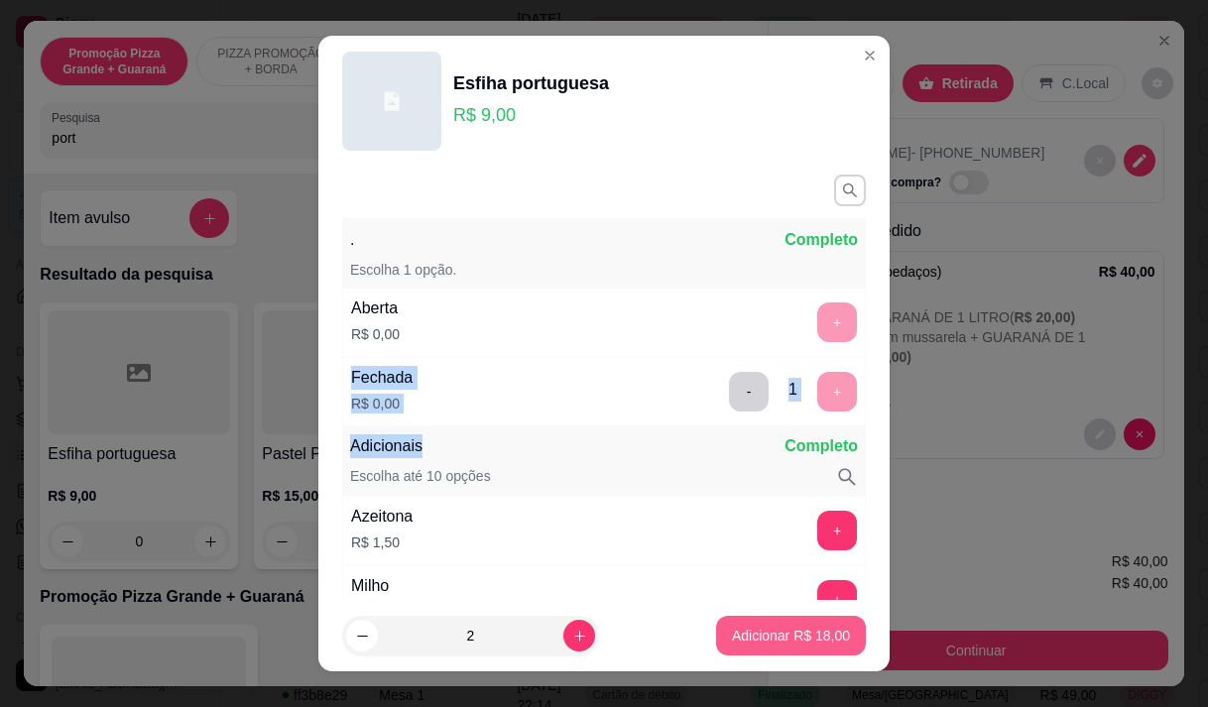
click at [797, 622] on button "Adicionar R$ 18,00" at bounding box center [791, 636] width 150 height 40
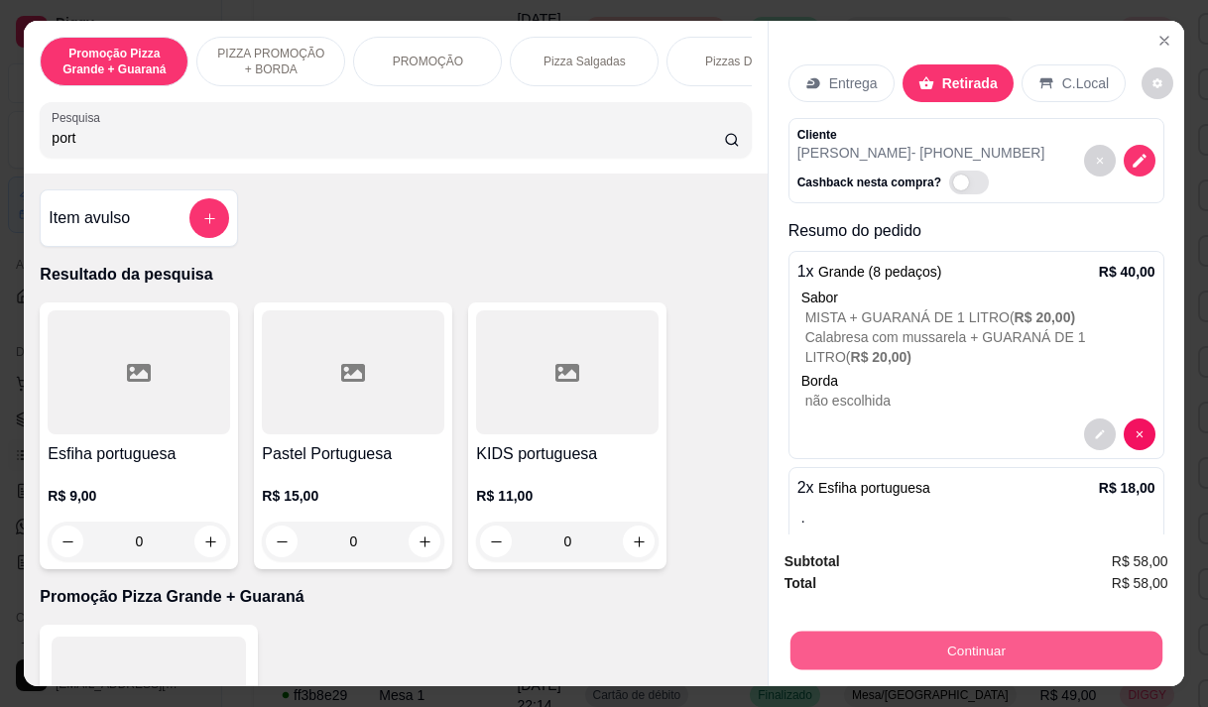
click at [893, 639] on button "Continuar" at bounding box center [976, 650] width 372 height 39
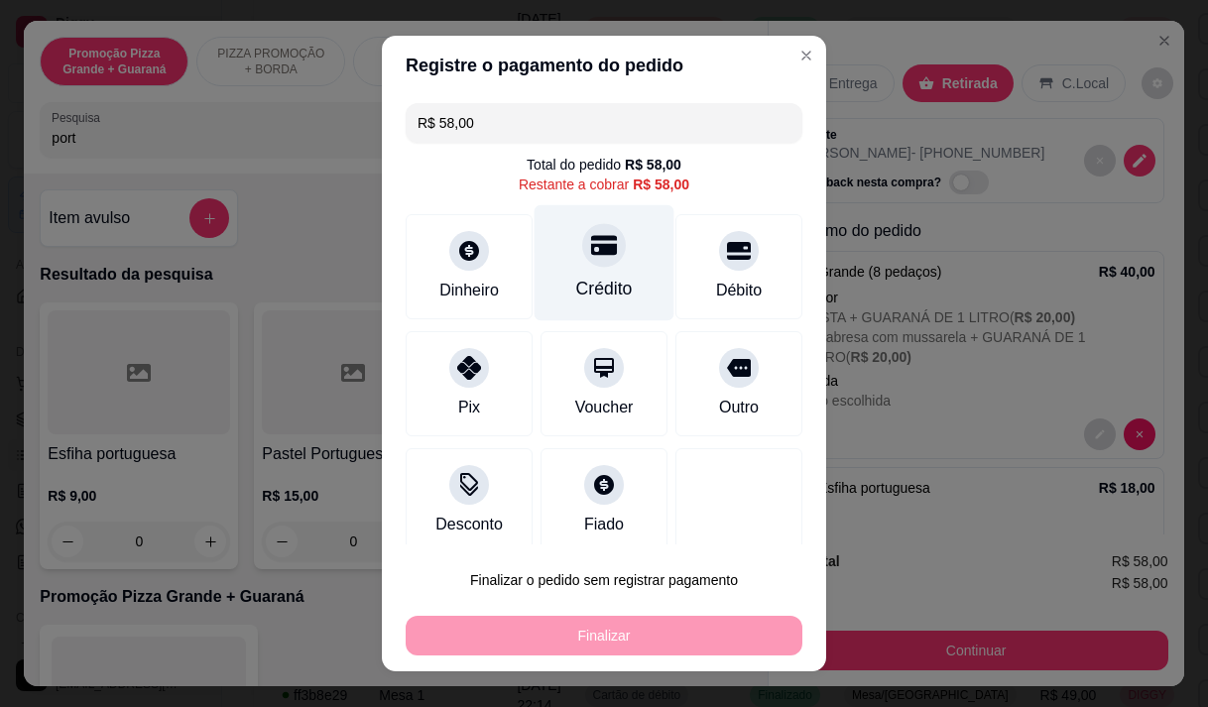
click at [593, 279] on div "Crédito" at bounding box center [604, 289] width 57 height 26
type input "R$ 0,00"
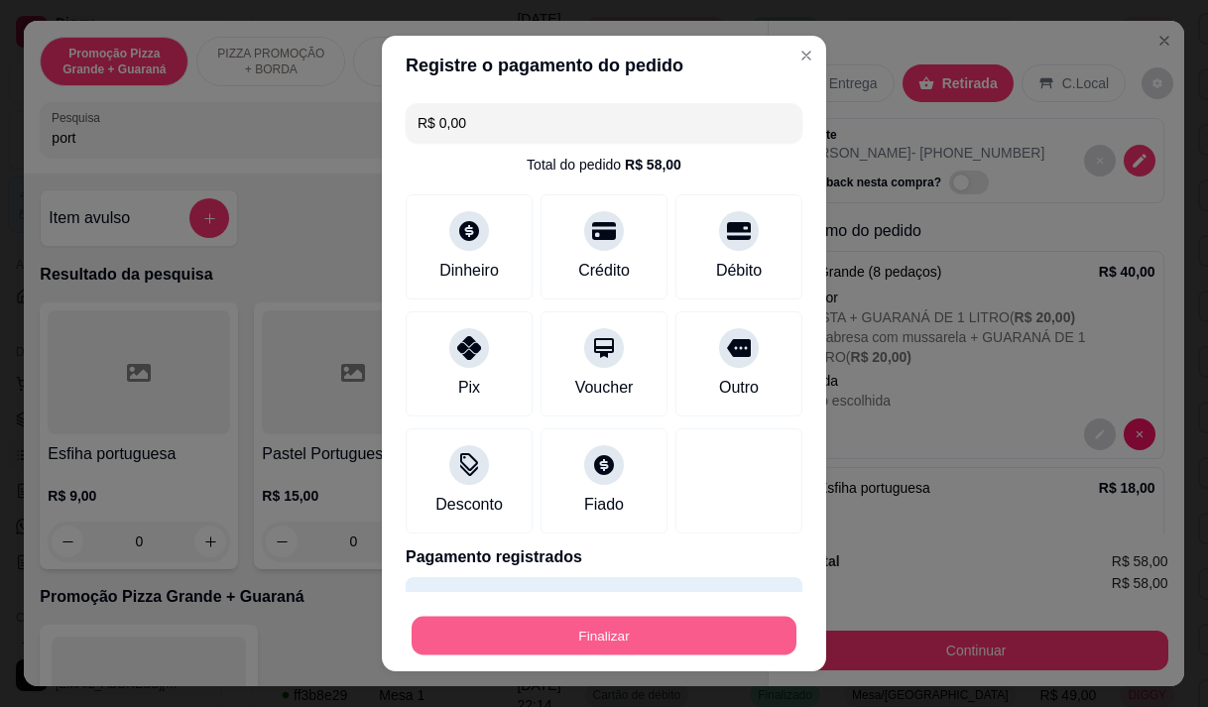
click at [621, 627] on button "Finalizar" at bounding box center [604, 636] width 385 height 39
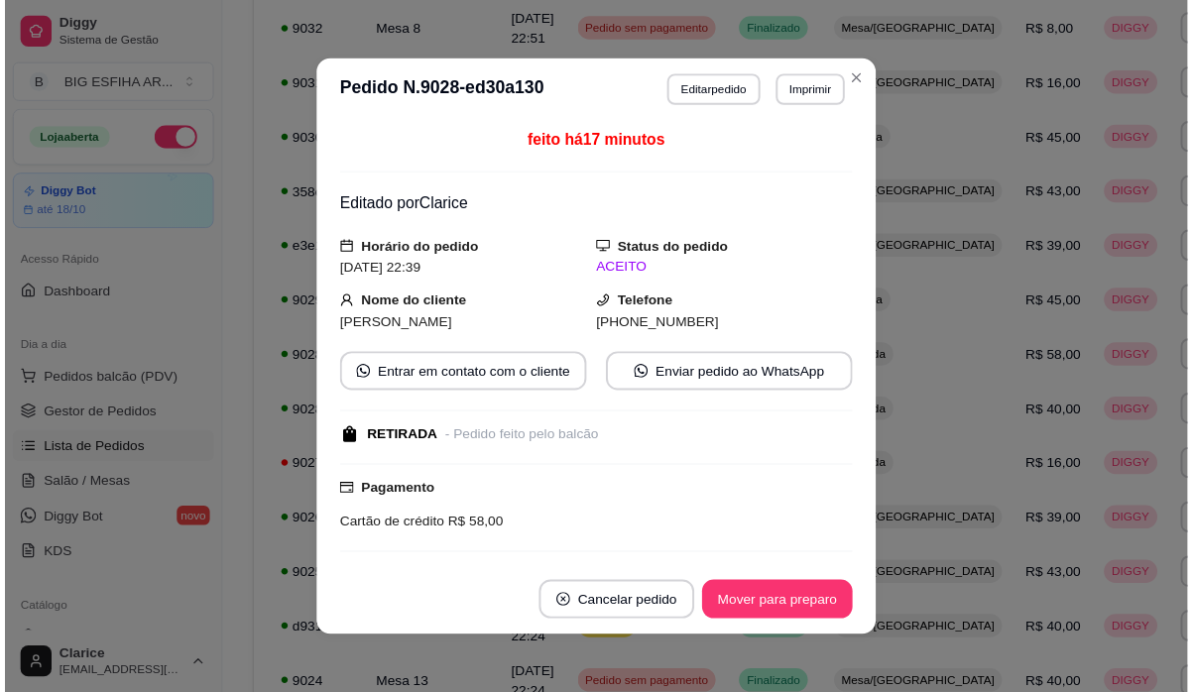
scroll to position [456, 0]
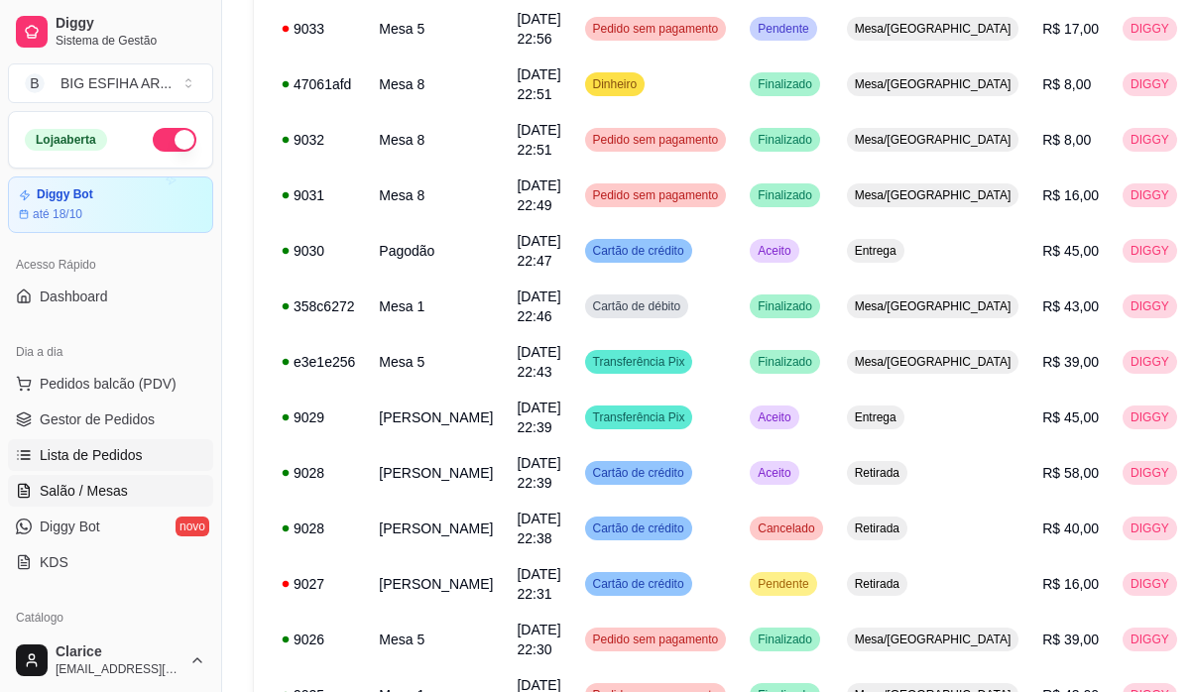
click at [115, 493] on span "Salão / Mesas" at bounding box center [84, 491] width 88 height 20
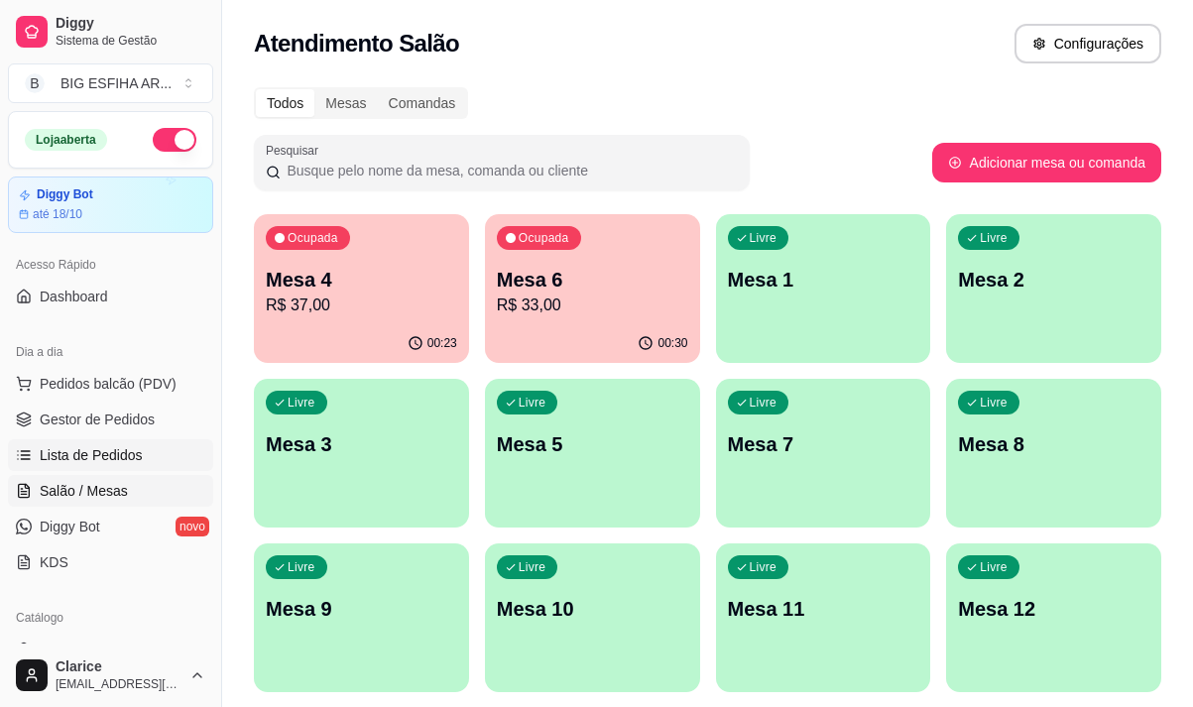
click at [123, 455] on span "Lista de Pedidos" at bounding box center [91, 455] width 103 height 20
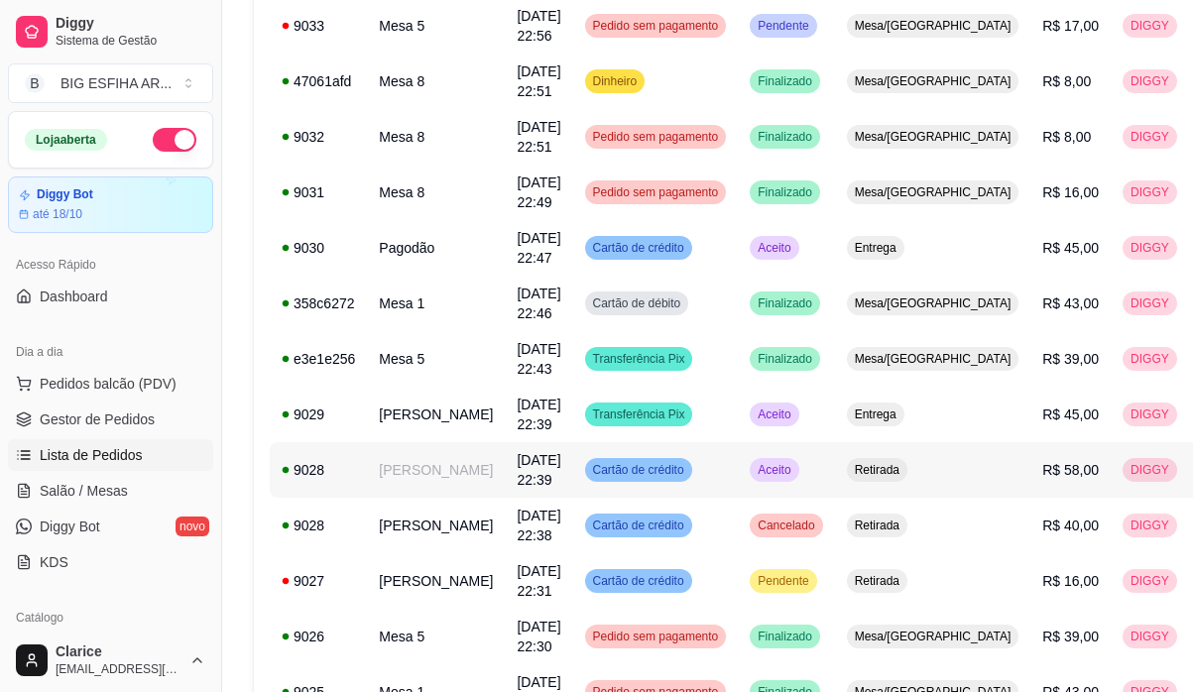
scroll to position [595, 0]
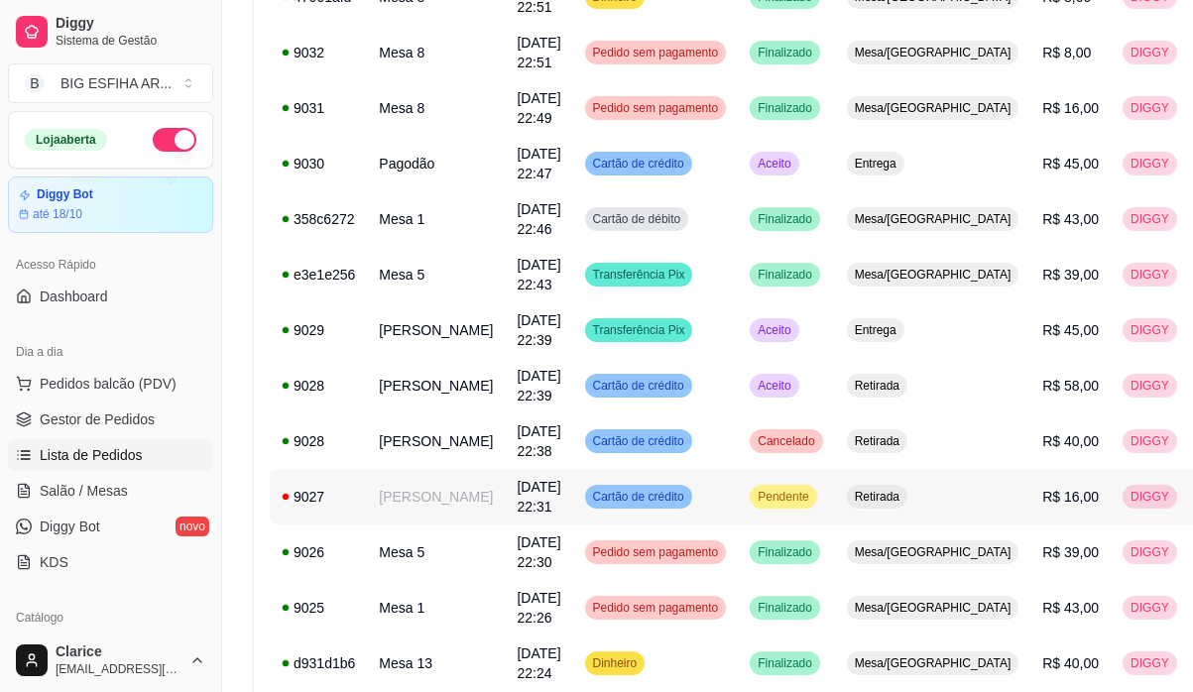
click at [413, 491] on td "[PERSON_NAME]" at bounding box center [436, 497] width 138 height 56
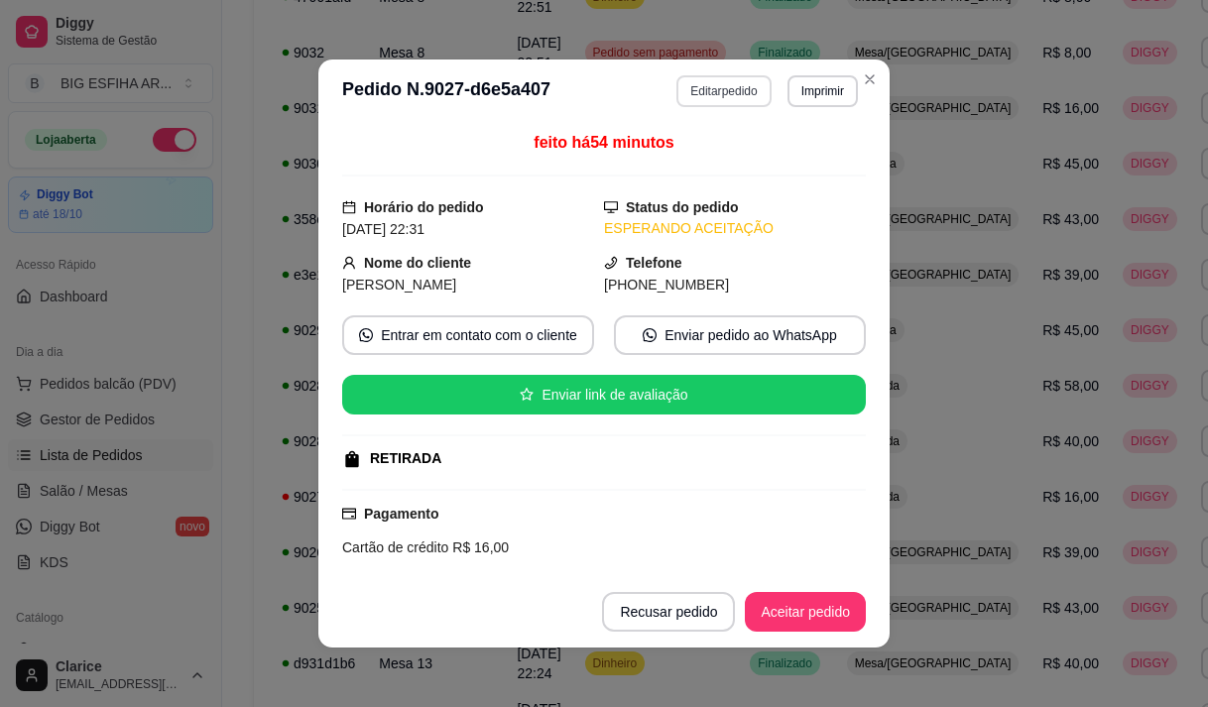
click at [746, 92] on button "Editar pedido" at bounding box center [723, 91] width 94 height 32
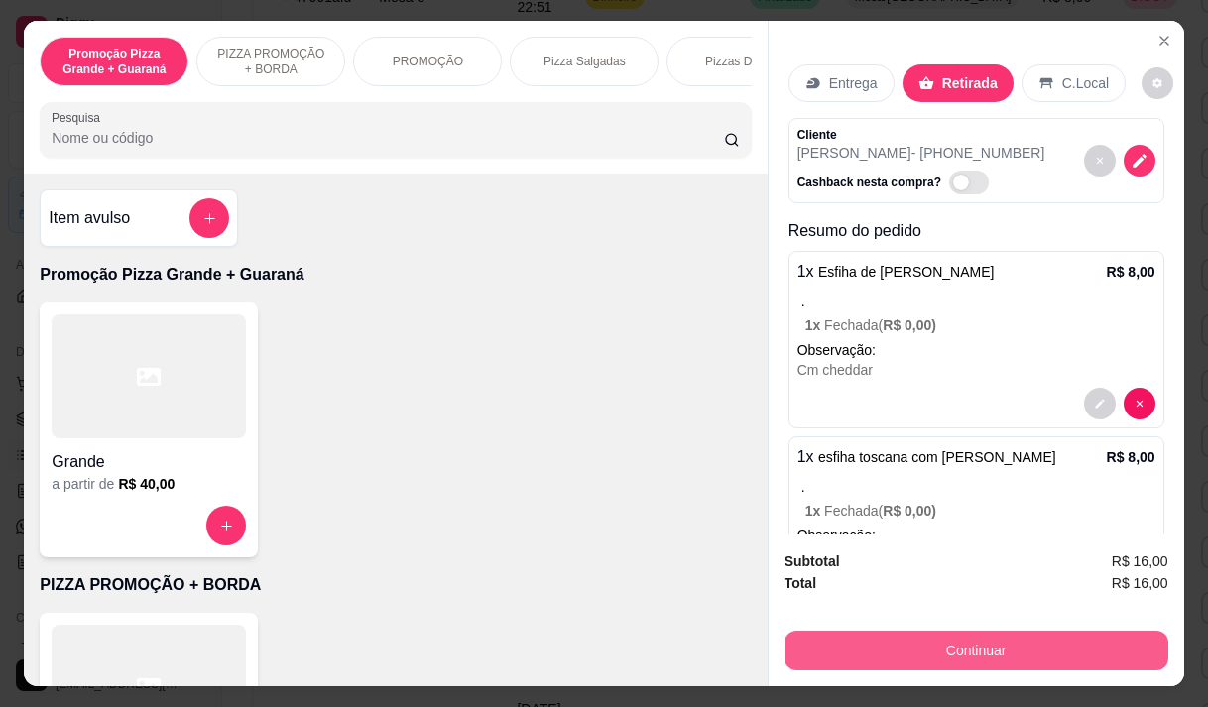
click at [843, 631] on button "Continuar" at bounding box center [977, 651] width 384 height 40
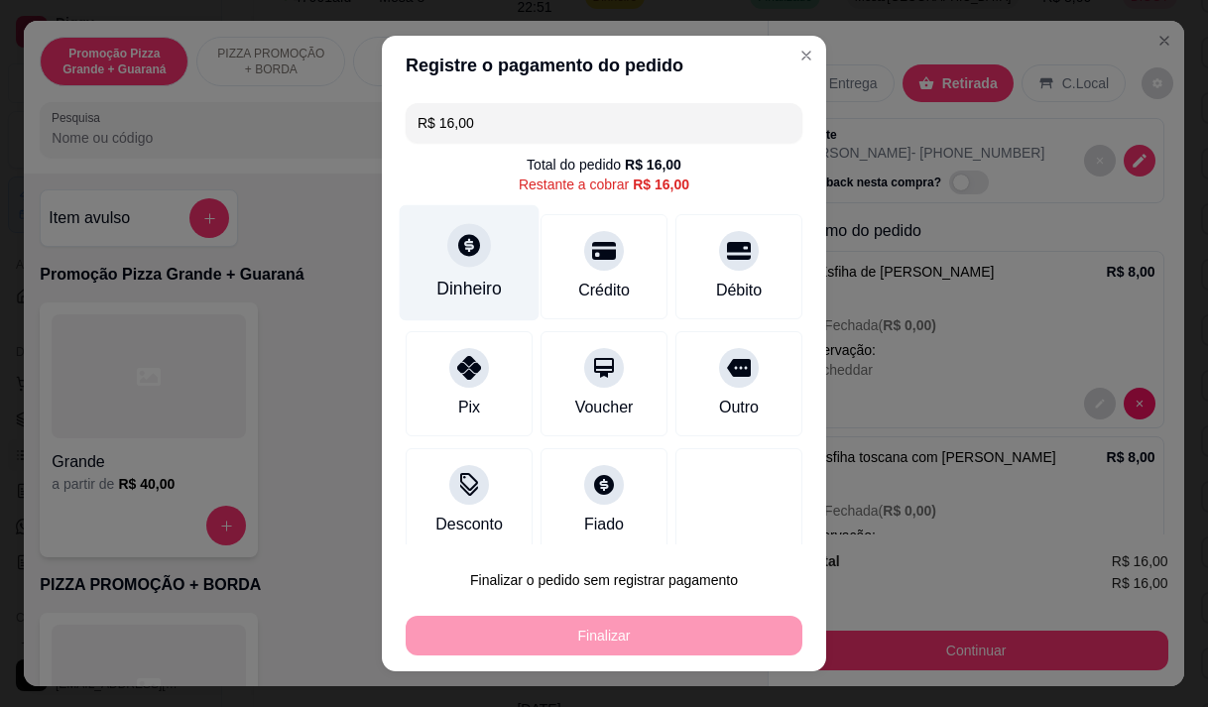
click at [436, 307] on div "Dinheiro" at bounding box center [470, 262] width 140 height 116
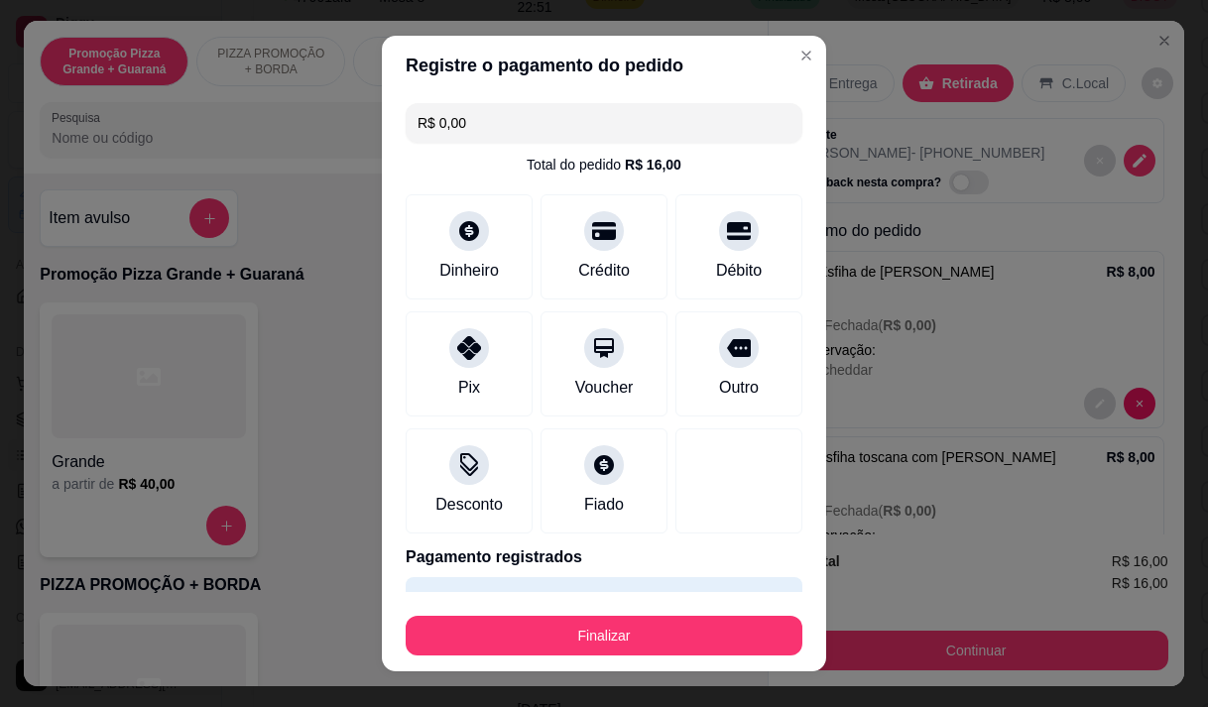
type input "R$ 0,00"
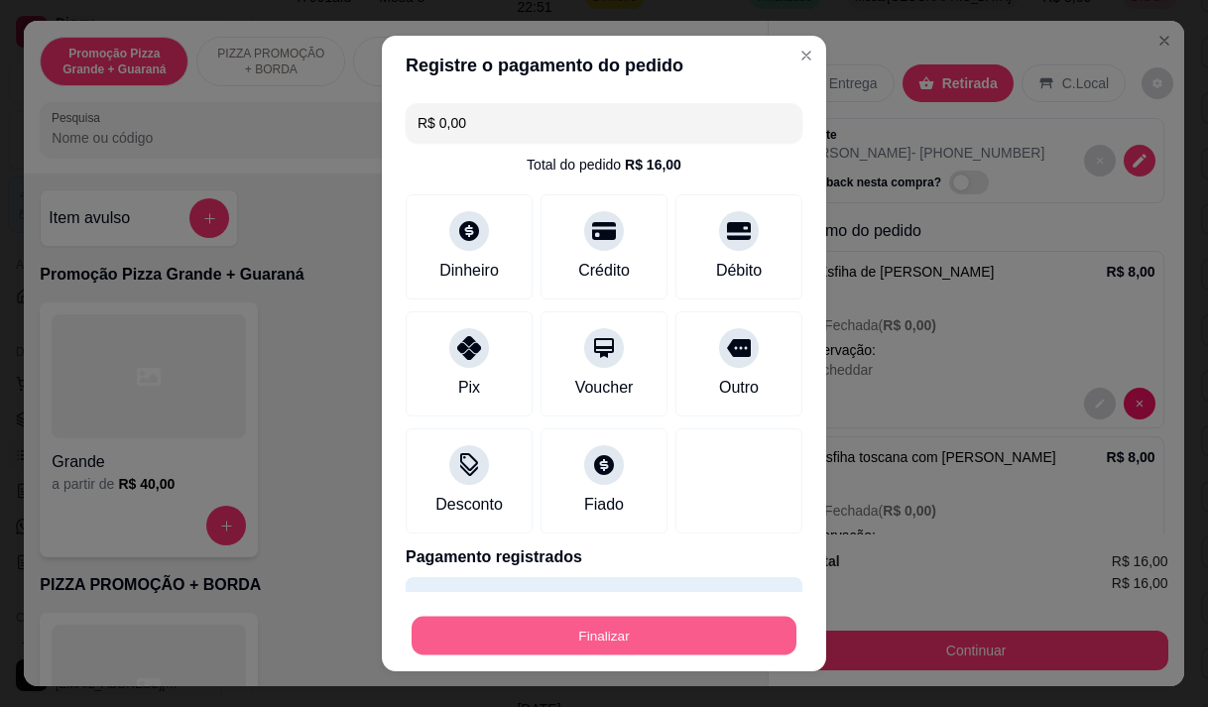
click at [603, 627] on button "Finalizar" at bounding box center [604, 636] width 385 height 39
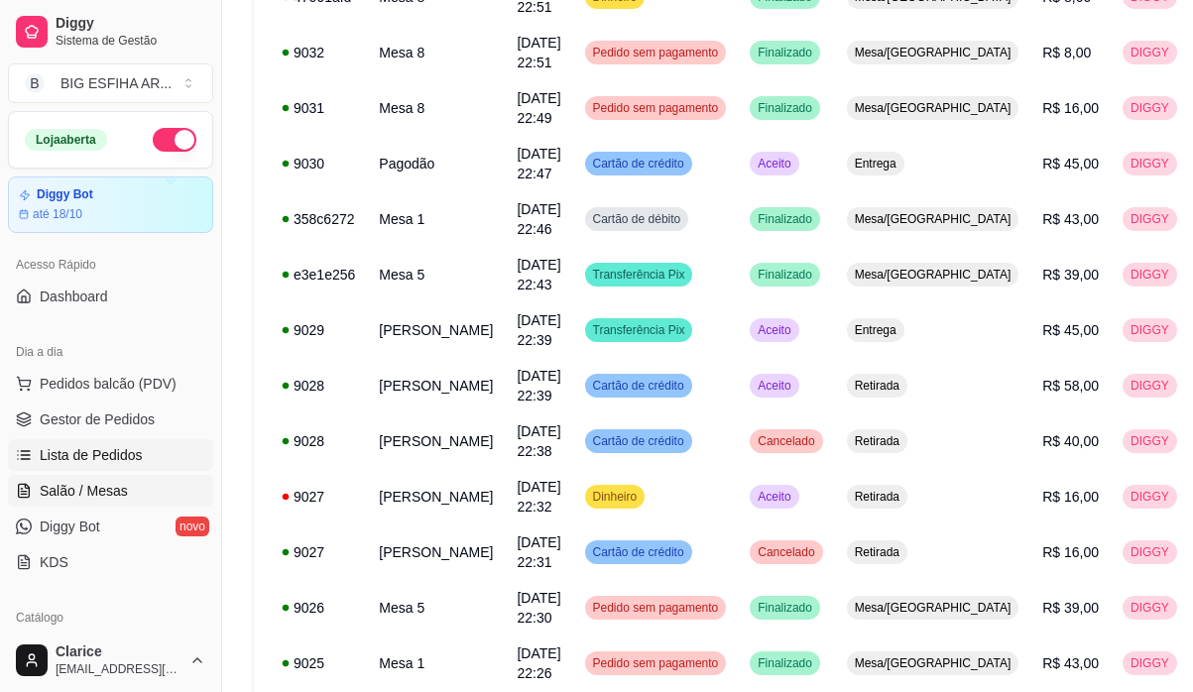
click at [97, 505] on link "Salão / Mesas" at bounding box center [110, 491] width 205 height 32
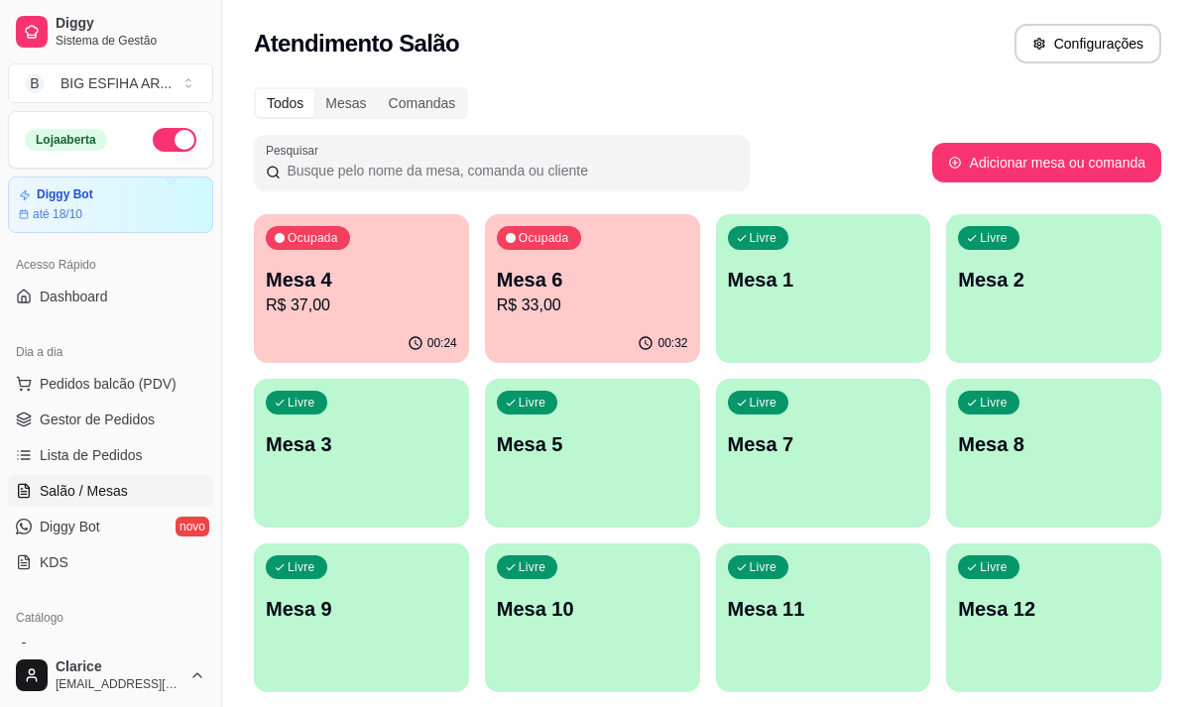
click at [378, 310] on p "R$ 37,00" at bounding box center [361, 306] width 191 height 24
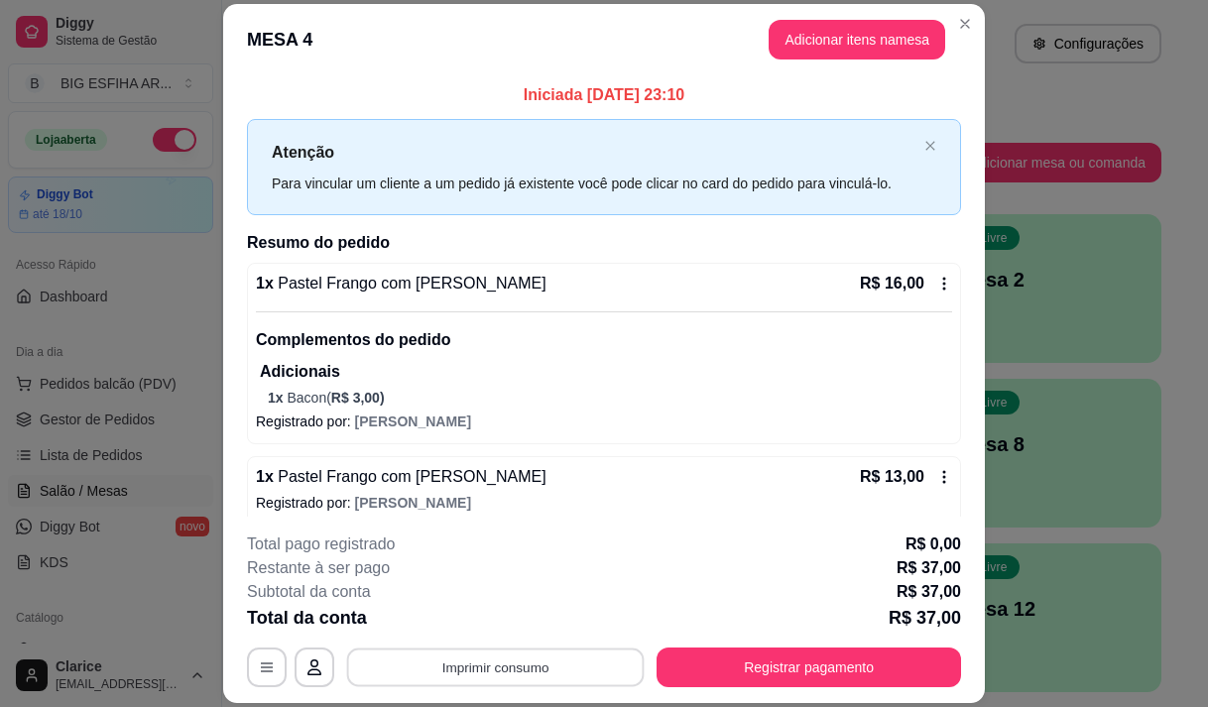
click at [512, 667] on button "Imprimir consumo" at bounding box center [496, 668] width 298 height 39
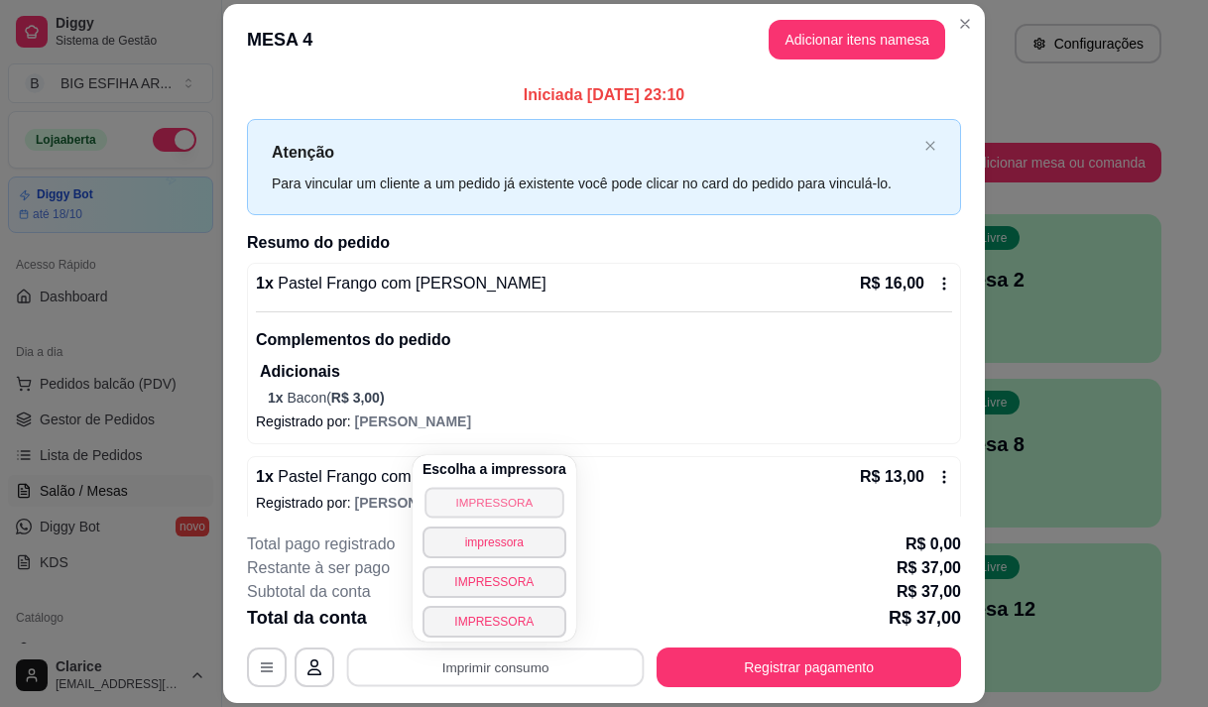
click at [501, 507] on button "IMPRESSORA" at bounding box center [494, 502] width 139 height 31
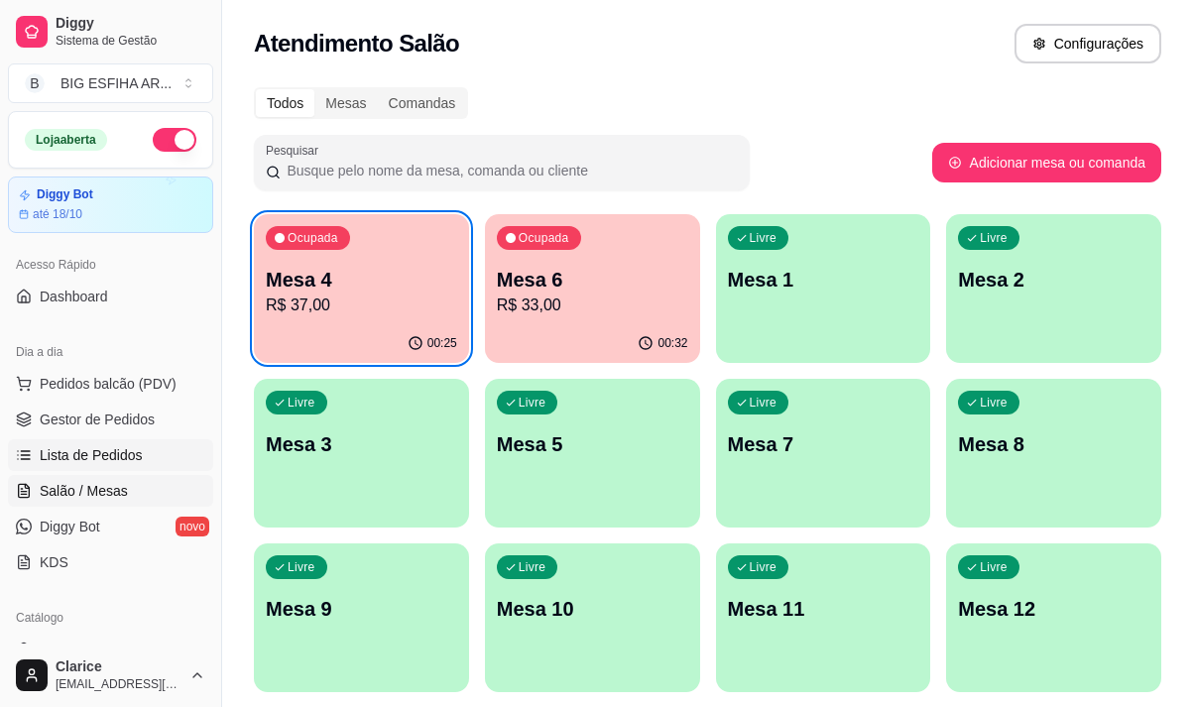
click at [67, 455] on span "Lista de Pedidos" at bounding box center [91, 455] width 103 height 20
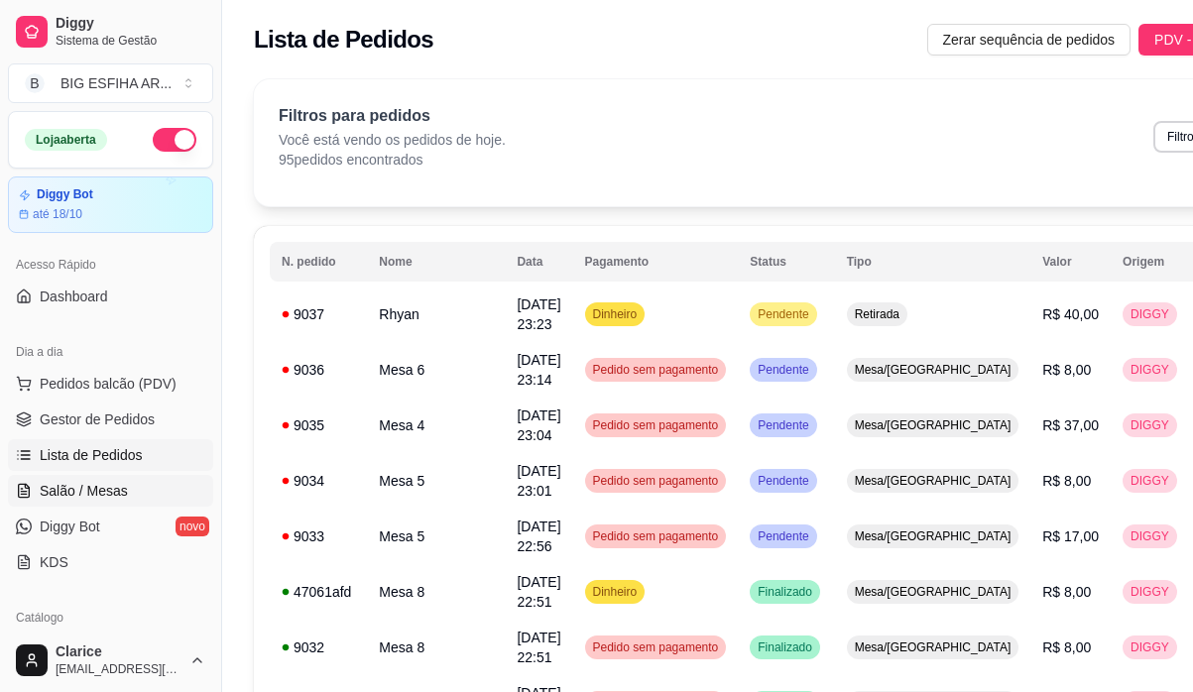
click at [89, 491] on span "Salão / Mesas" at bounding box center [84, 491] width 88 height 20
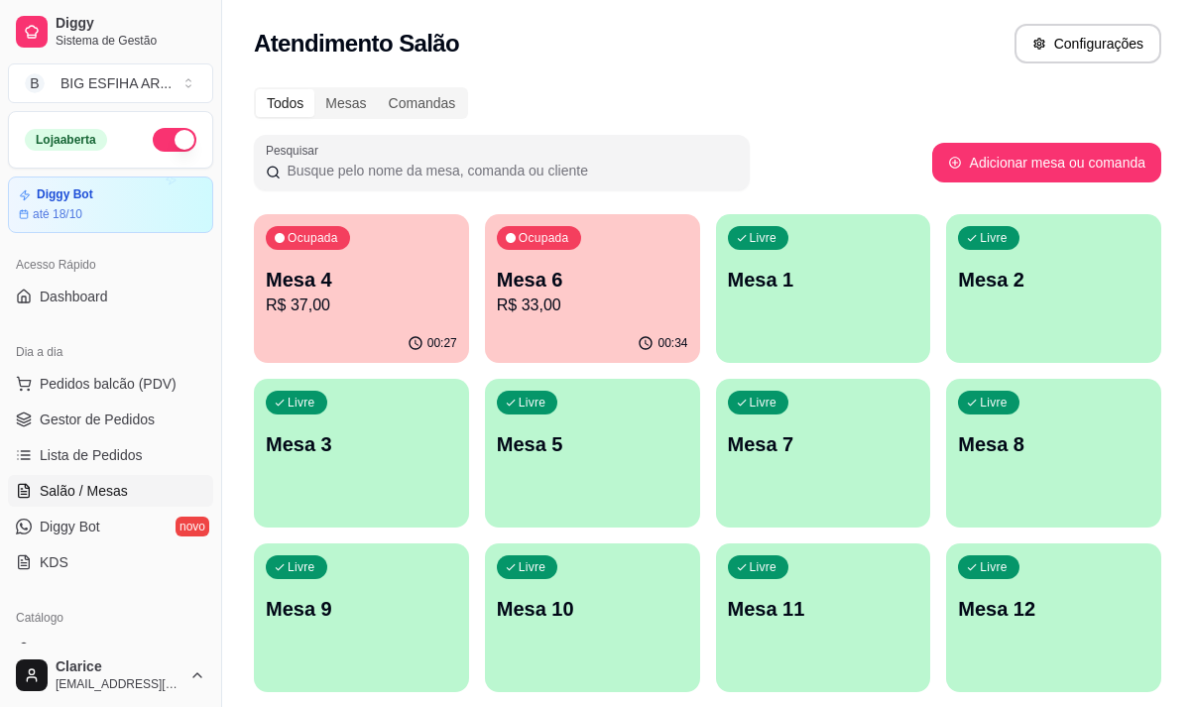
click at [537, 306] on p "R$ 33,00" at bounding box center [592, 306] width 191 height 24
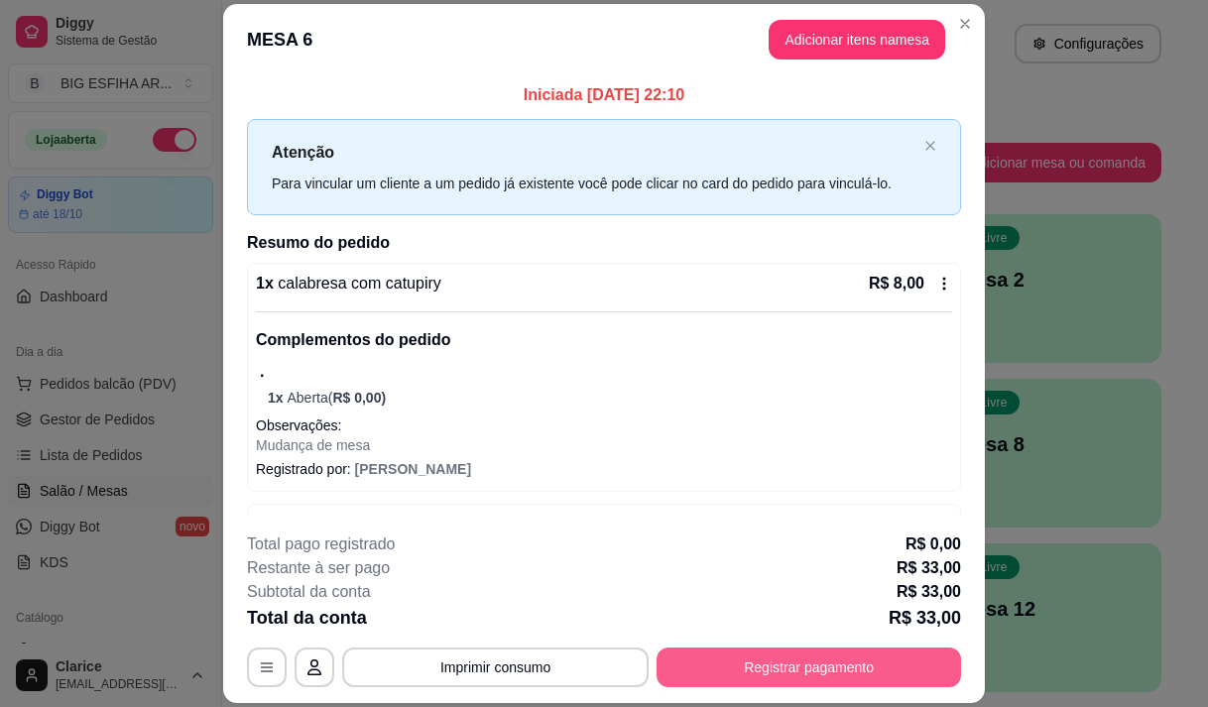
click at [867, 663] on button "Registrar pagamento" at bounding box center [809, 668] width 305 height 40
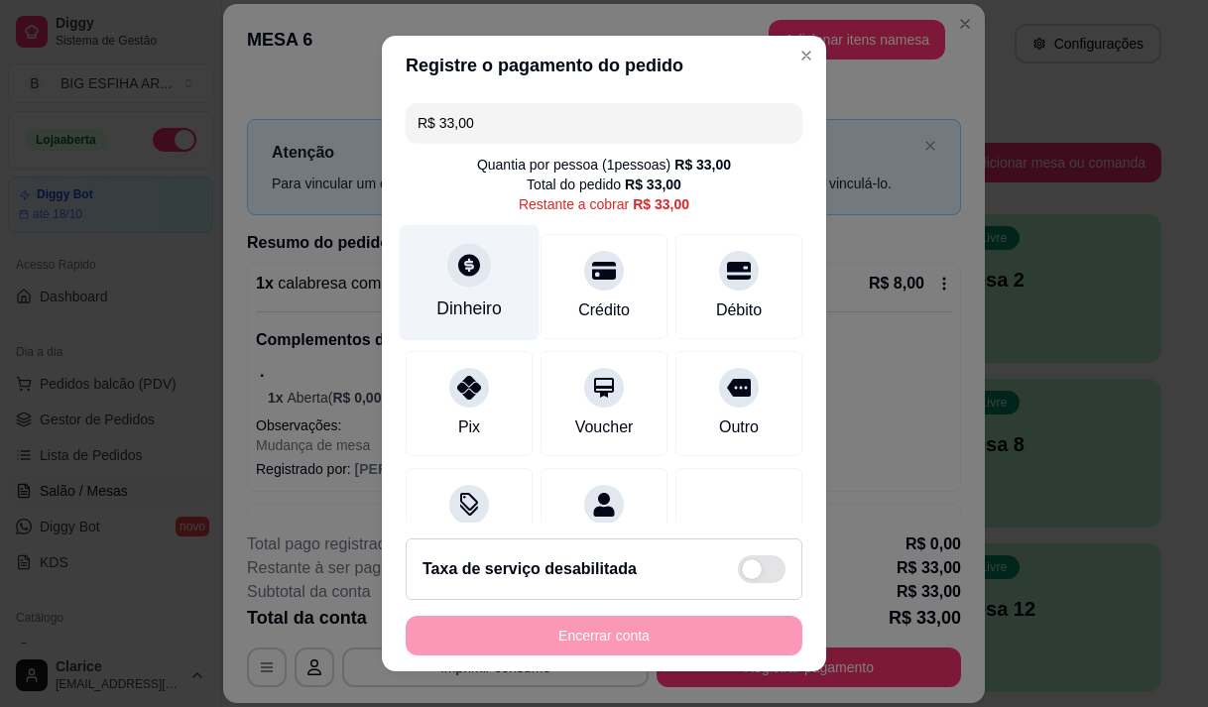
click at [474, 307] on div "Dinheiro" at bounding box center [468, 309] width 65 height 26
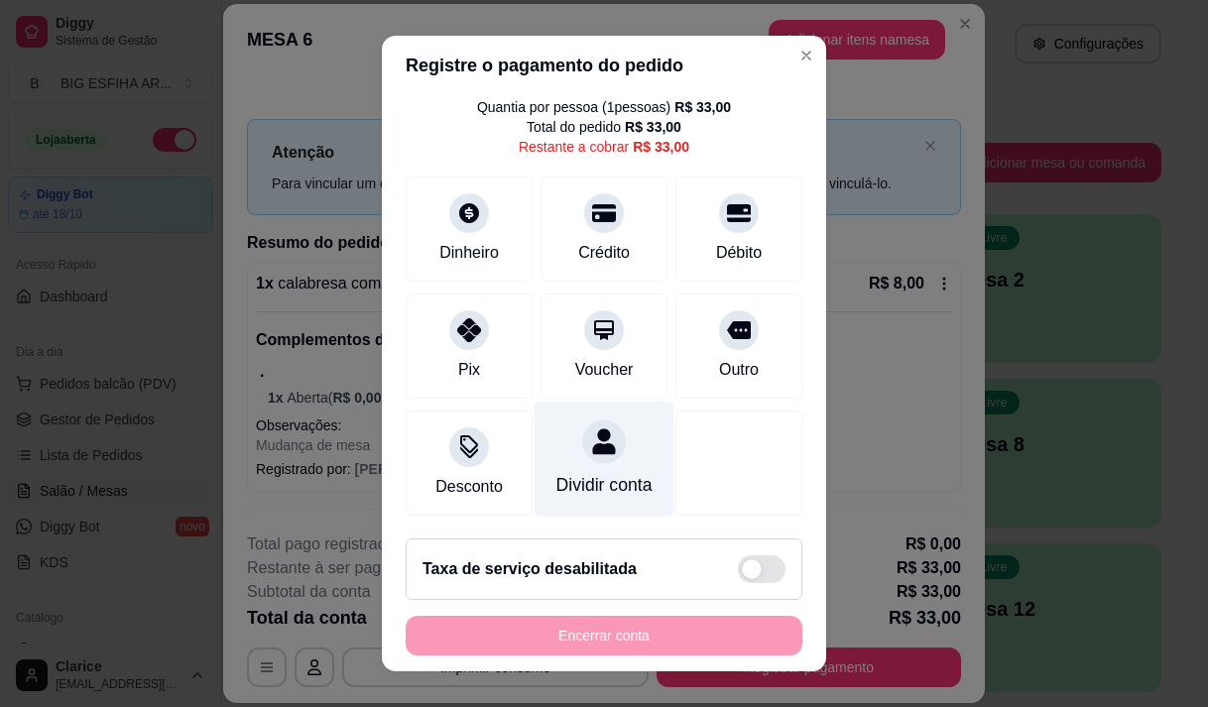
scroll to position [81, 0]
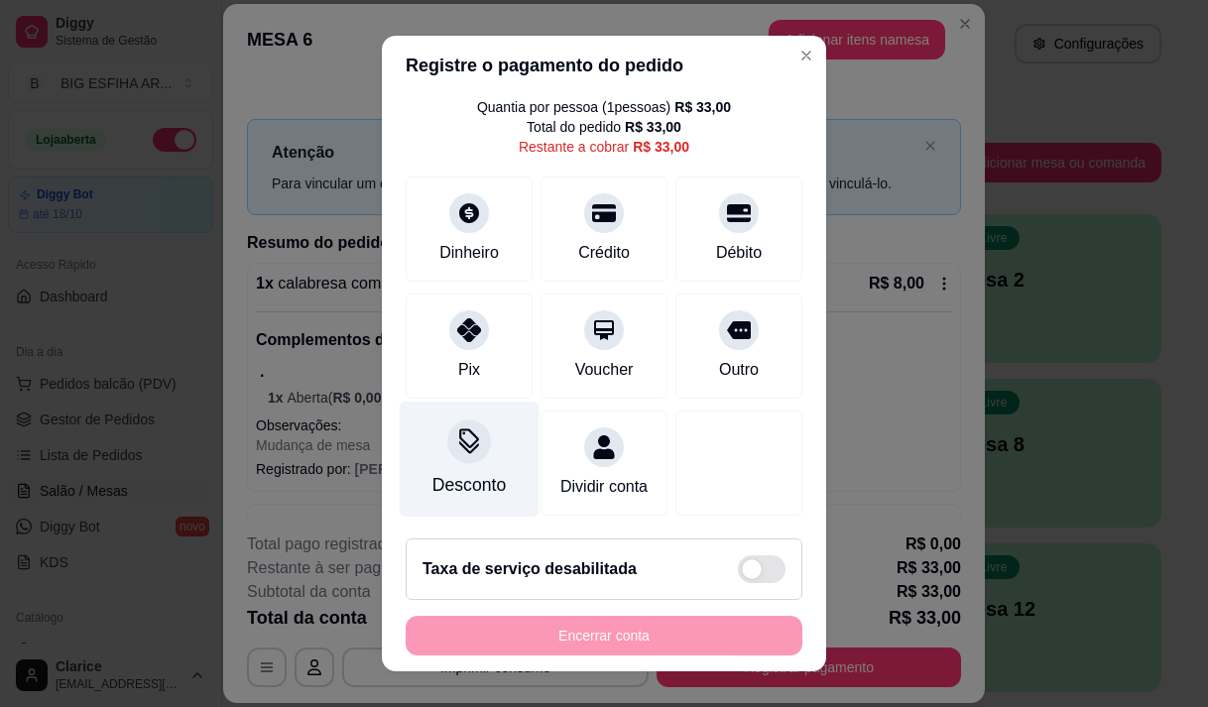
click at [479, 472] on div "Desconto" at bounding box center [468, 485] width 73 height 26
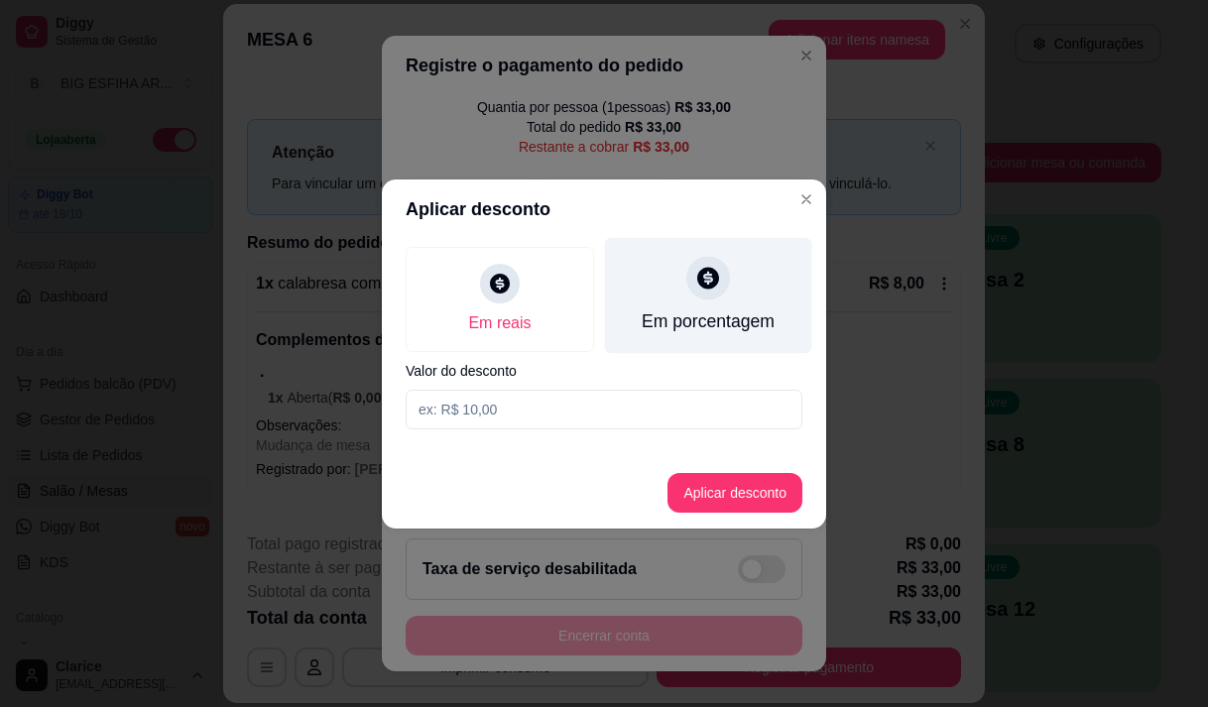
click at [712, 326] on div "Em porcentagem" at bounding box center [708, 321] width 133 height 26
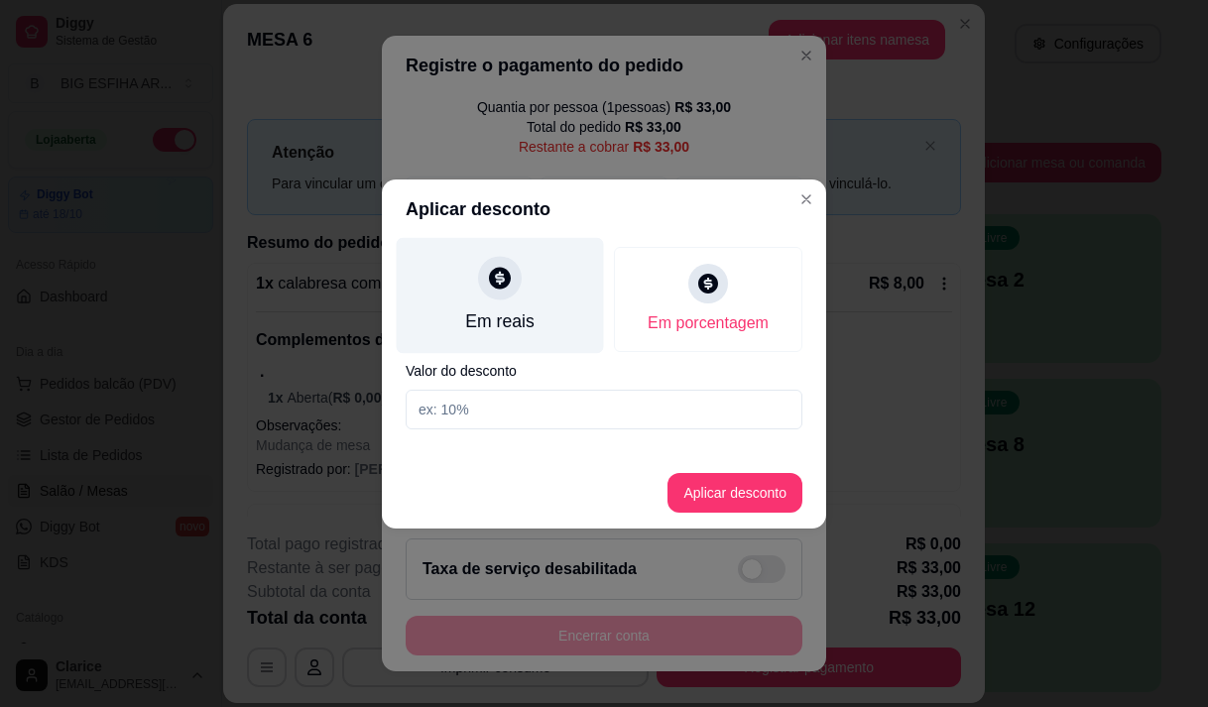
click at [467, 317] on div "Em reais" at bounding box center [499, 321] width 68 height 26
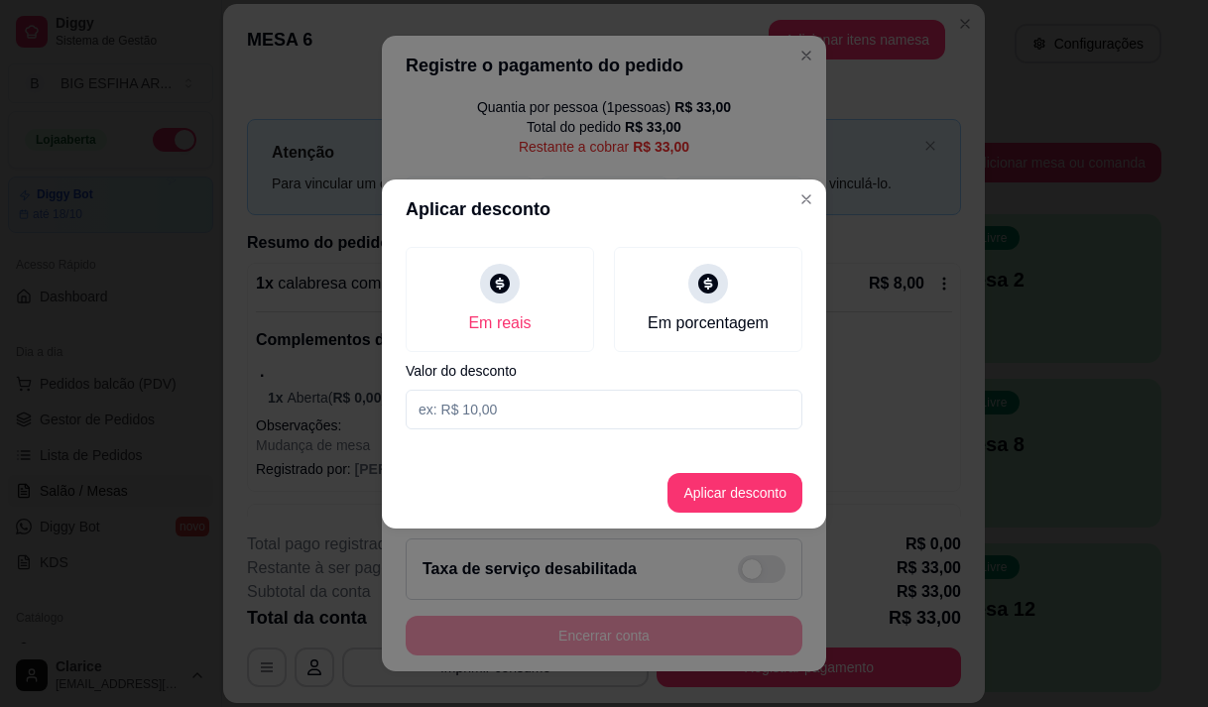
click at [471, 407] on input at bounding box center [604, 410] width 397 height 40
type input "5,00"
click at [693, 492] on button "Aplicar desconto" at bounding box center [735, 493] width 135 height 40
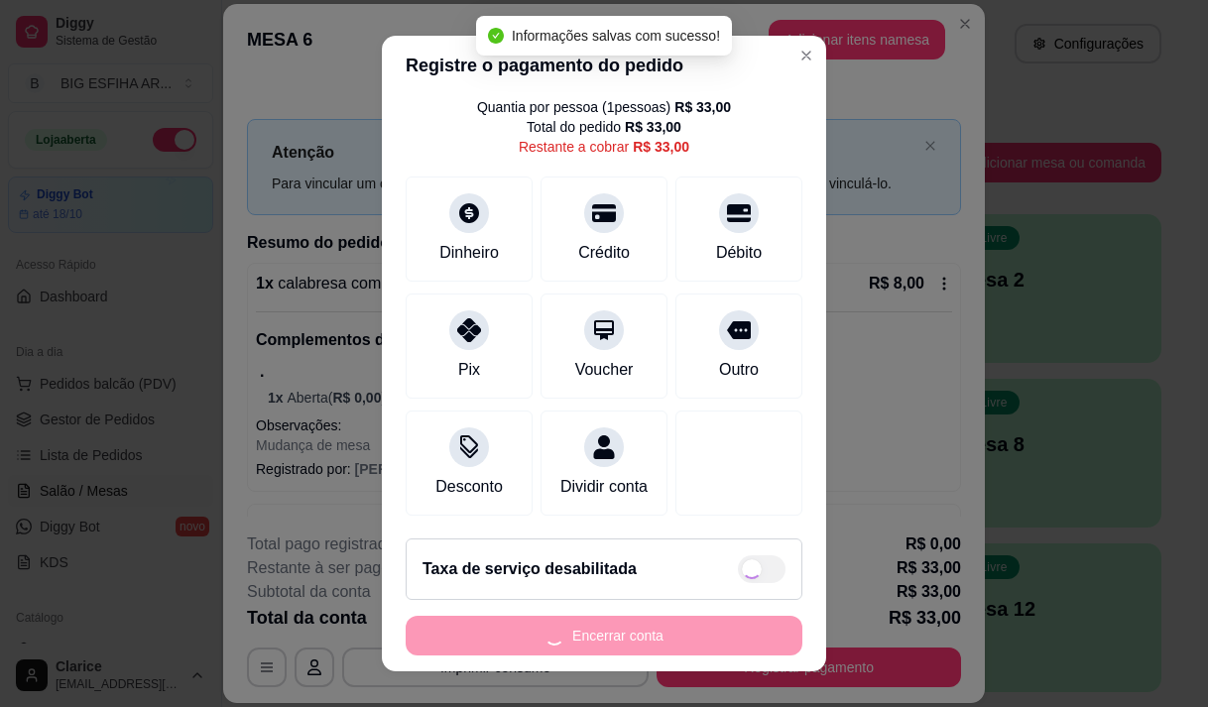
type input "R$ 28,00"
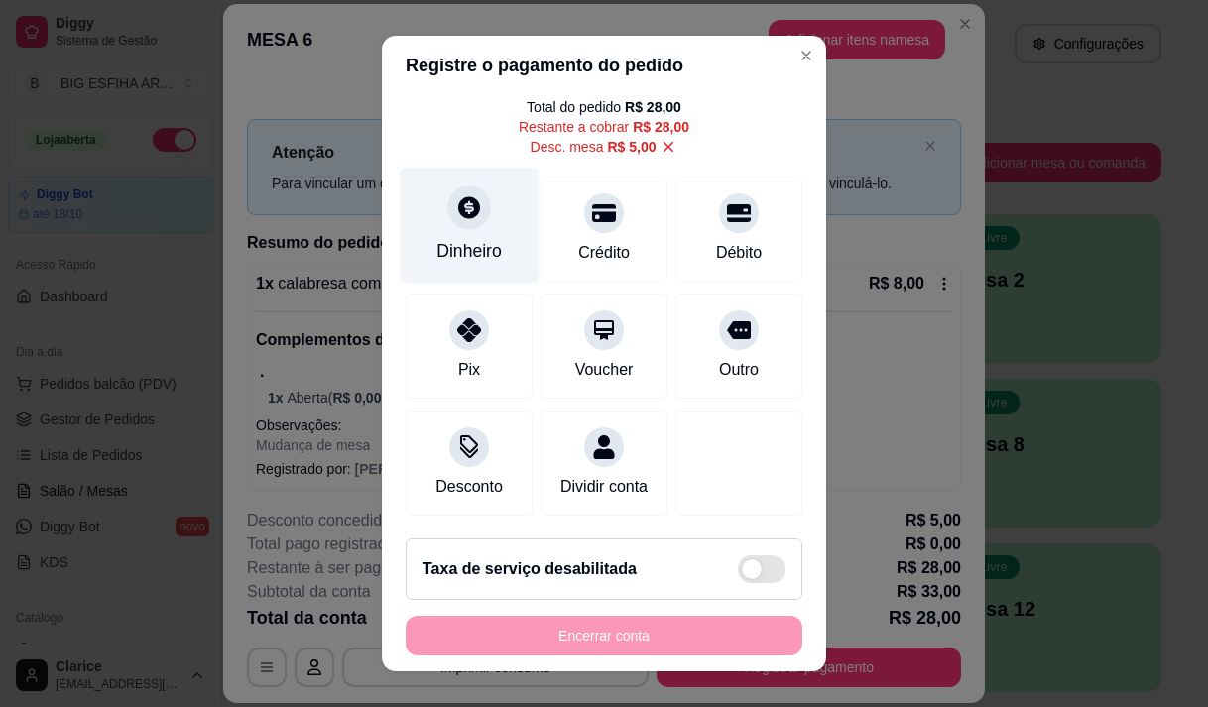
click at [461, 225] on div at bounding box center [469, 207] width 44 height 44
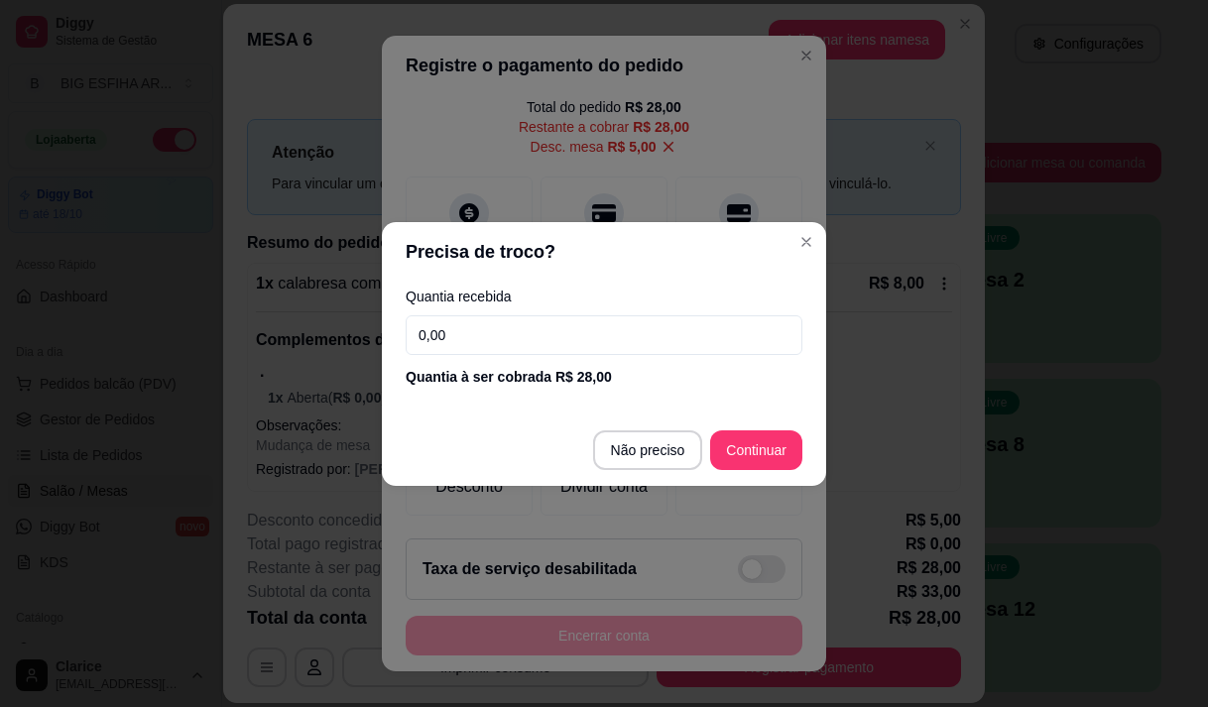
click at [471, 324] on input "0,00" at bounding box center [604, 335] width 397 height 40
type input "10,00"
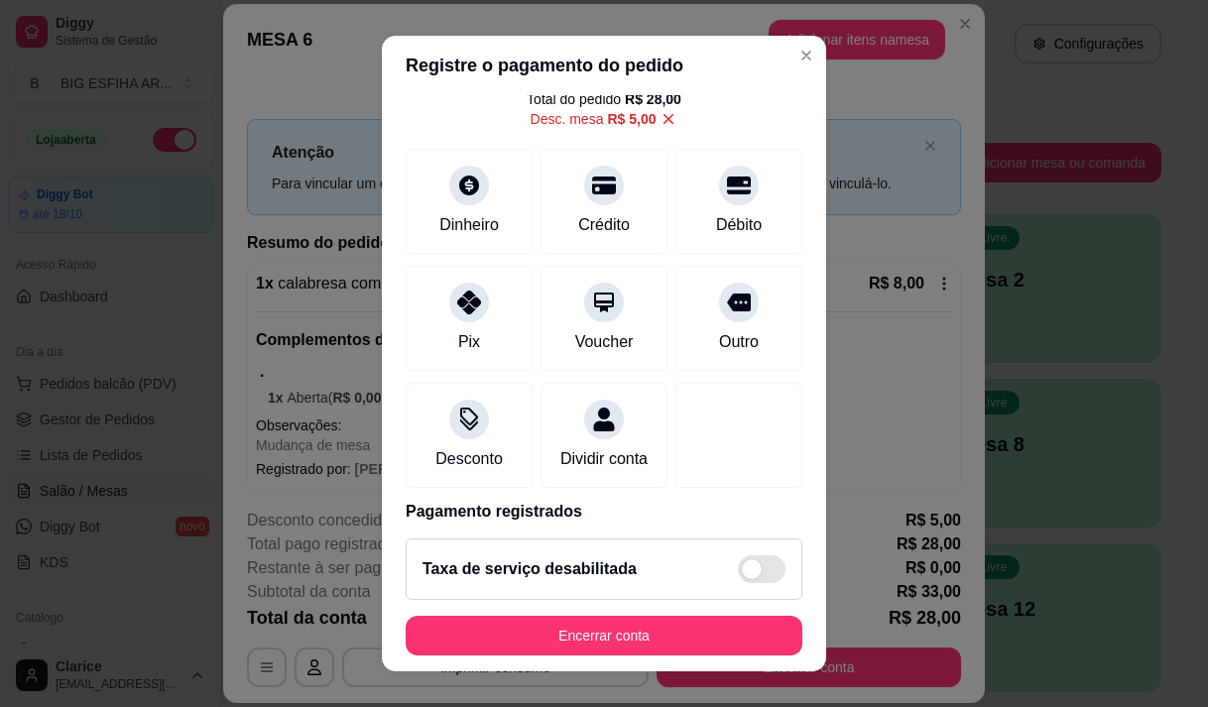
scroll to position [184, 0]
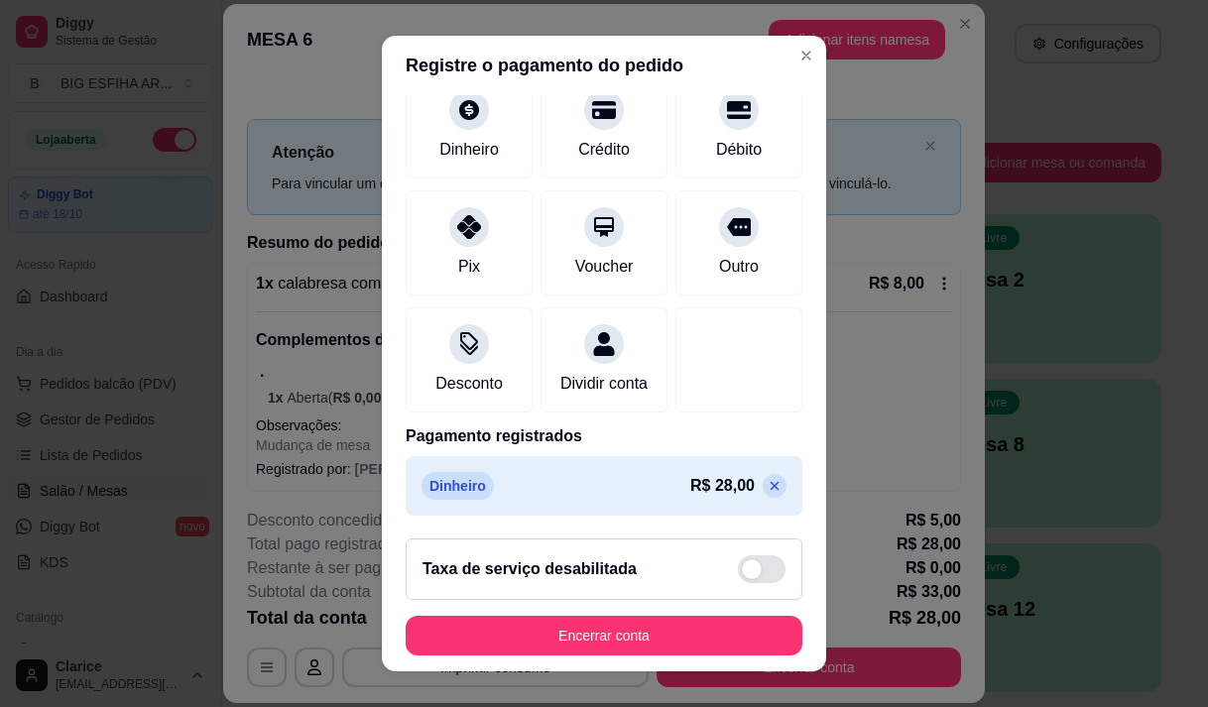
click at [771, 485] on icon at bounding box center [775, 485] width 9 height 9
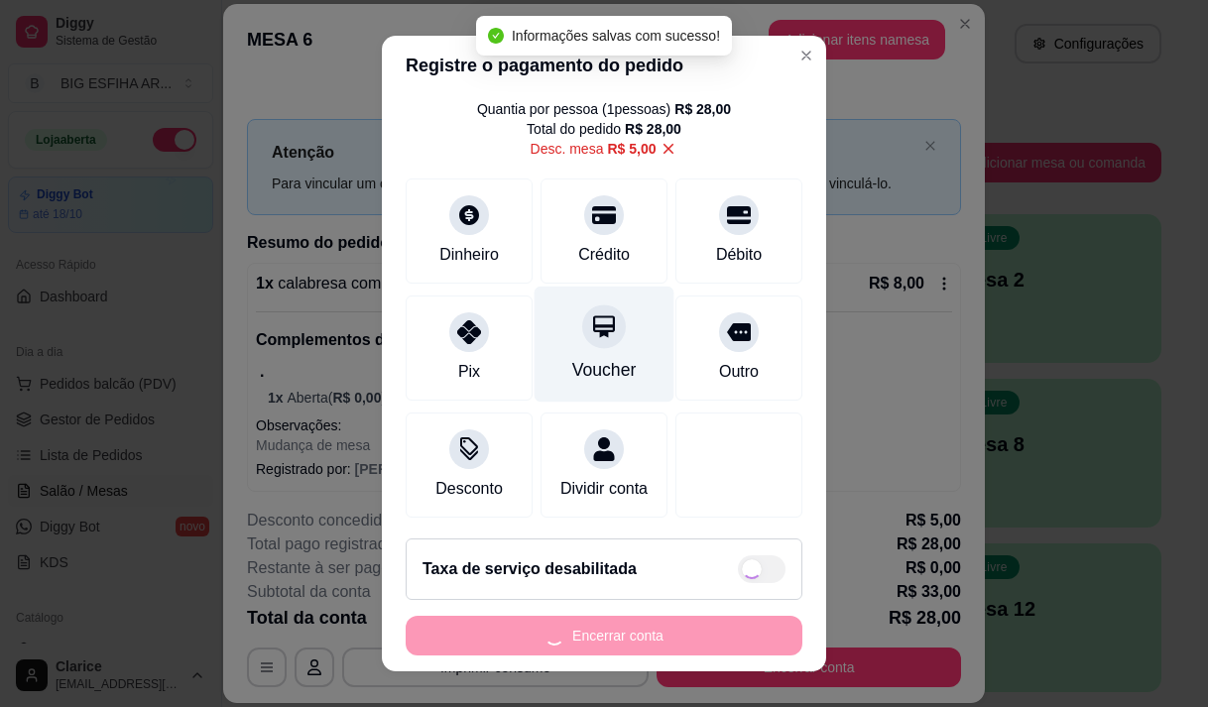
scroll to position [0, 0]
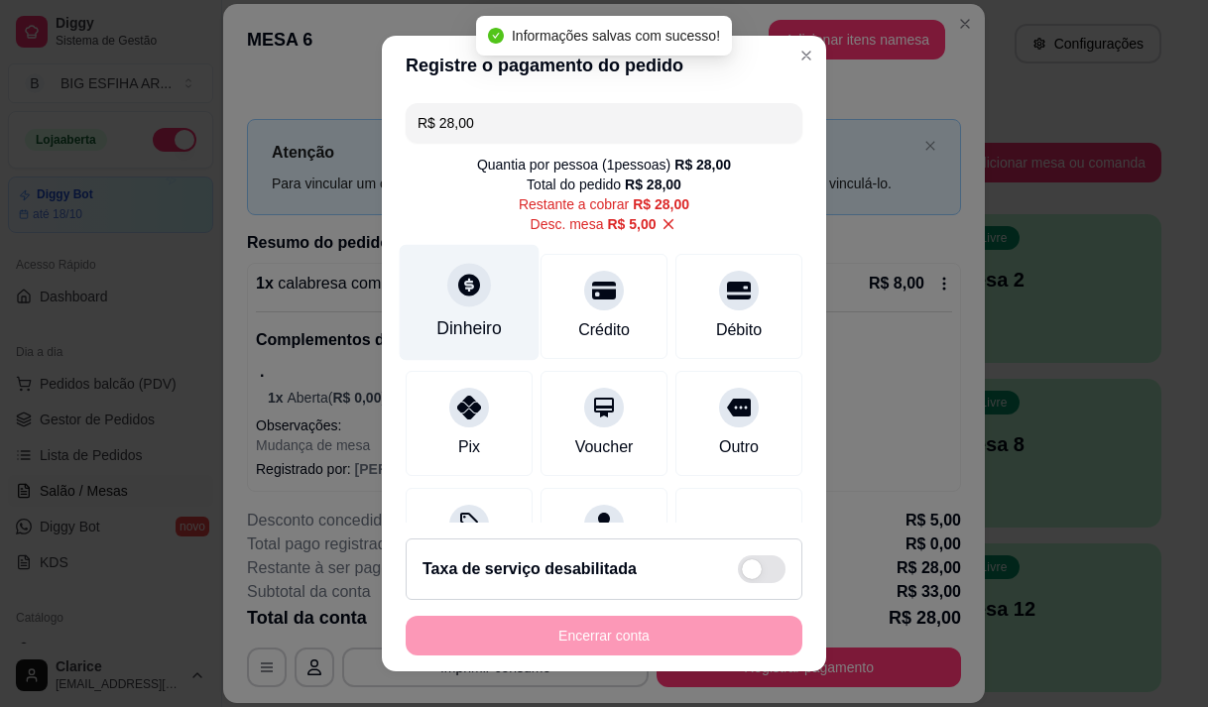
click at [468, 295] on icon at bounding box center [469, 285] width 26 height 26
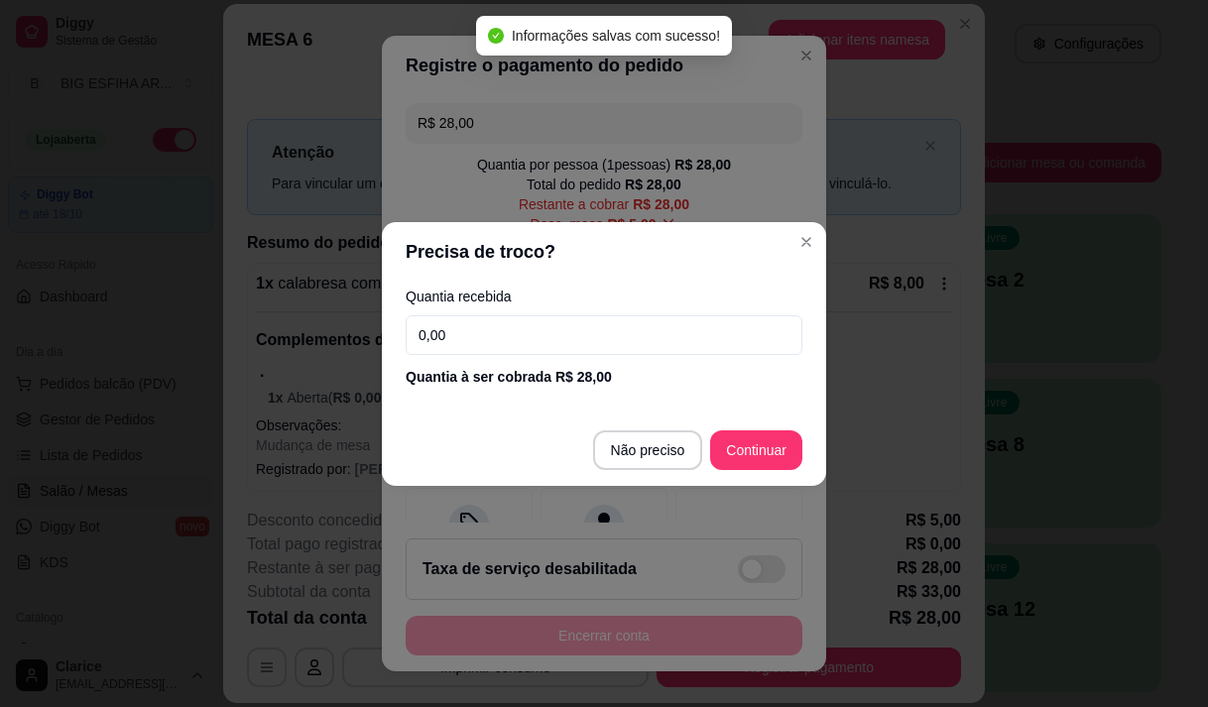
click at [486, 320] on input "0,00" at bounding box center [604, 335] width 397 height 40
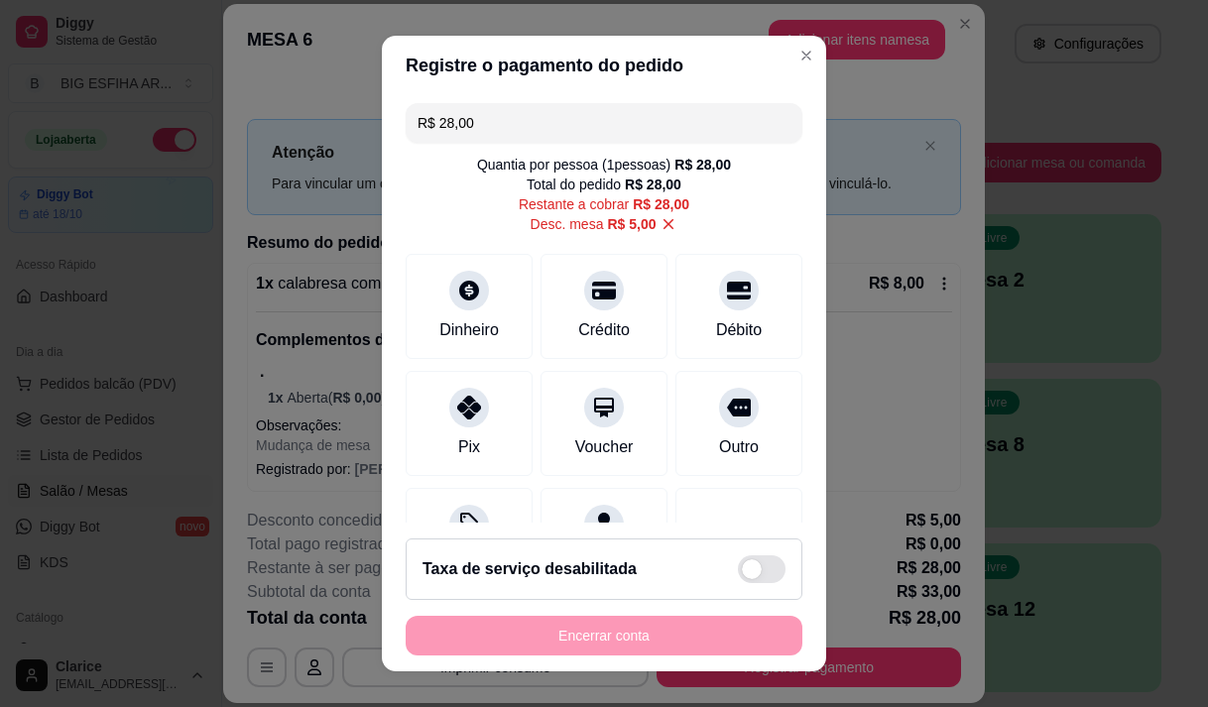
click at [515, 130] on input "R$ 28,00" at bounding box center [604, 123] width 373 height 40
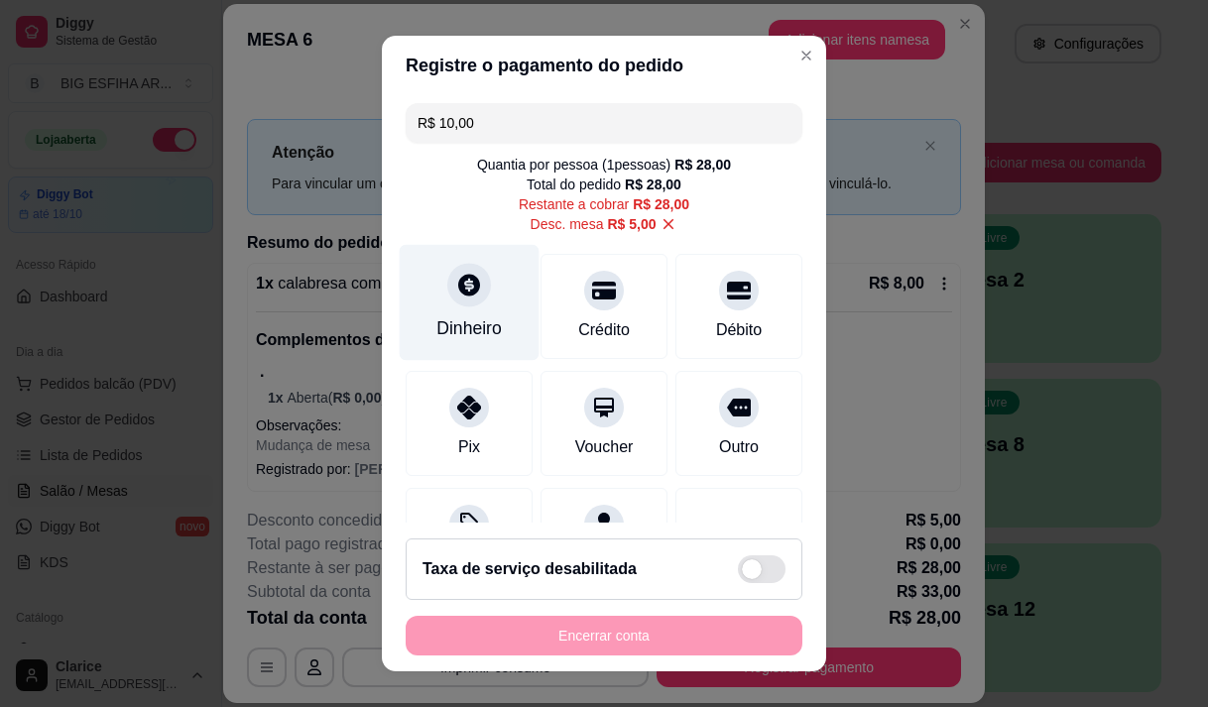
click at [447, 303] on div at bounding box center [469, 285] width 44 height 44
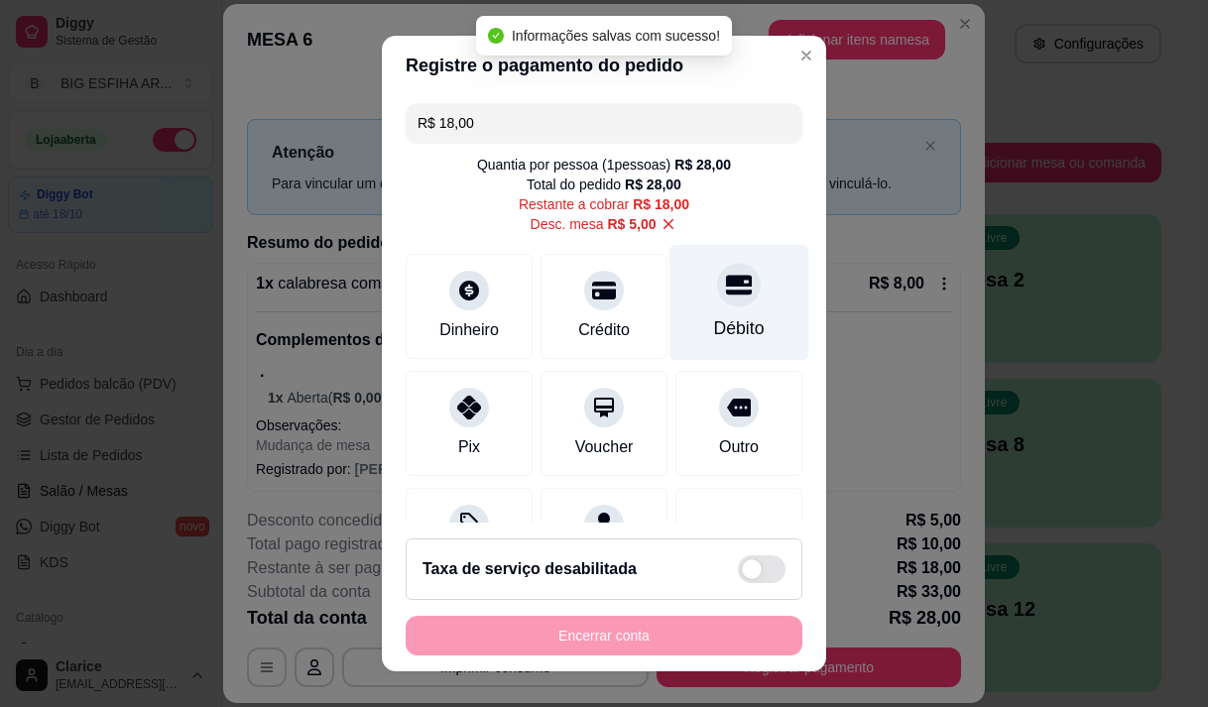
click at [718, 326] on div "Débito" at bounding box center [739, 328] width 51 height 26
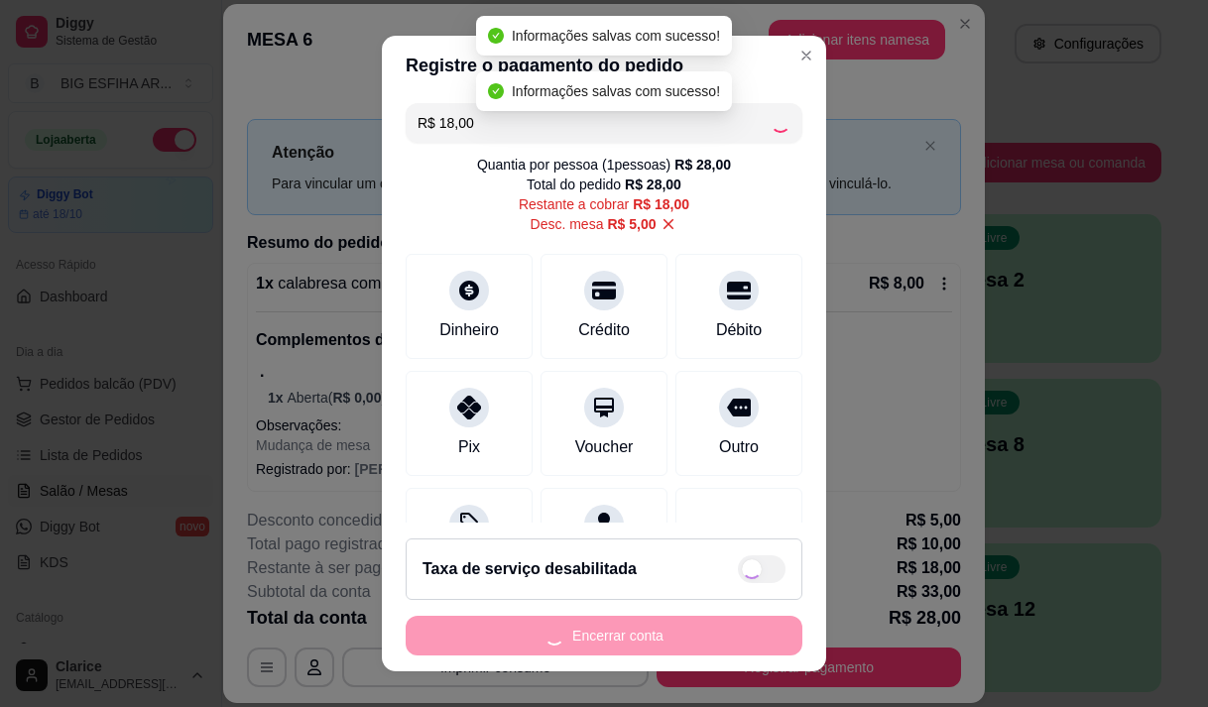
type input "R$ 0,00"
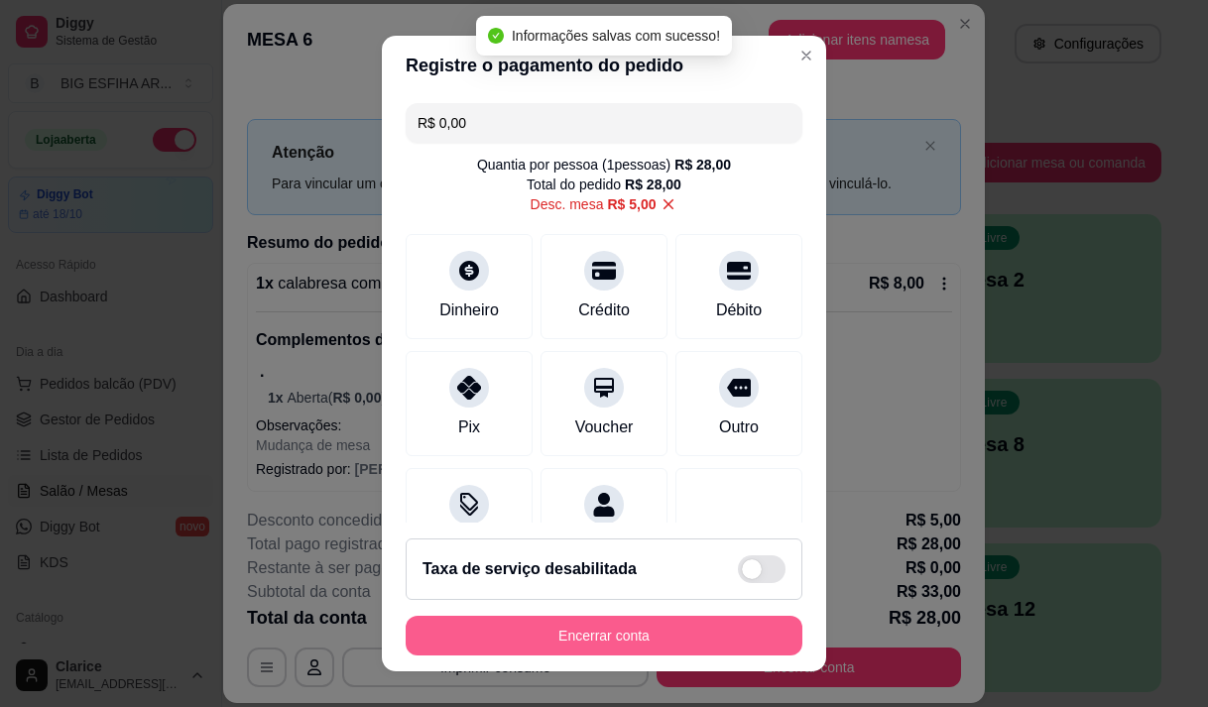
click at [693, 630] on button "Encerrar conta" at bounding box center [604, 636] width 397 height 40
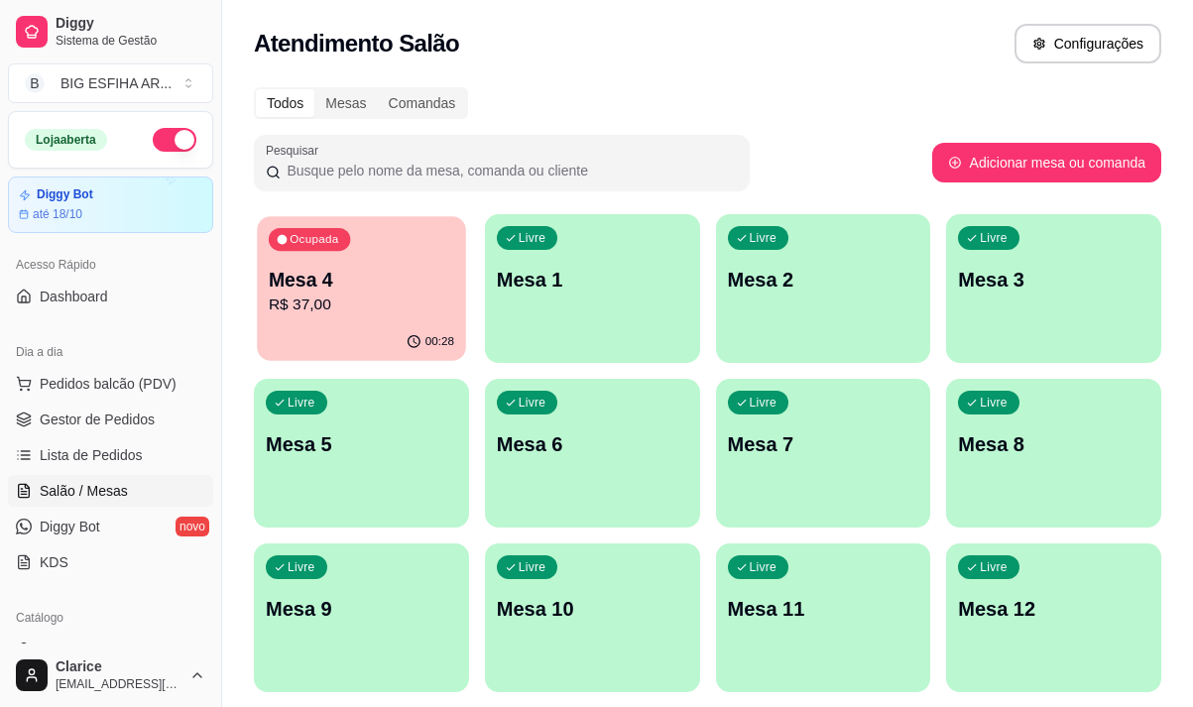
click at [296, 302] on p "R$ 37,00" at bounding box center [361, 305] width 185 height 23
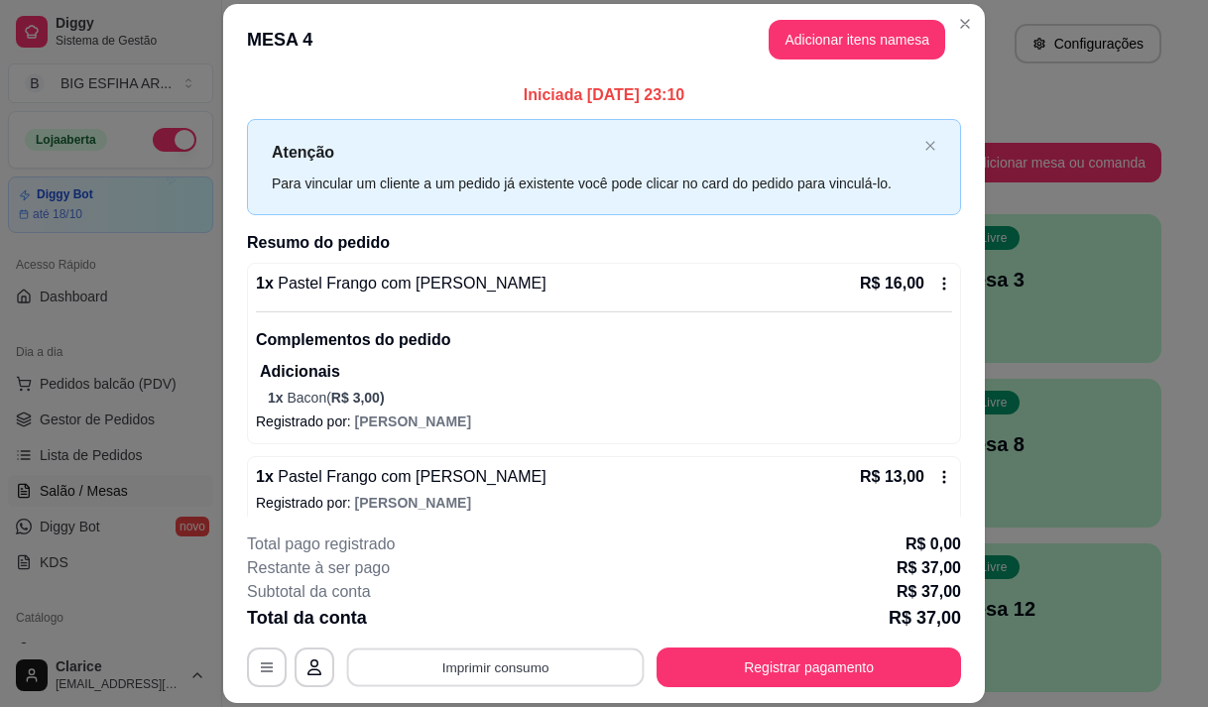
click at [439, 670] on button "Imprimir consumo" at bounding box center [496, 668] width 298 height 39
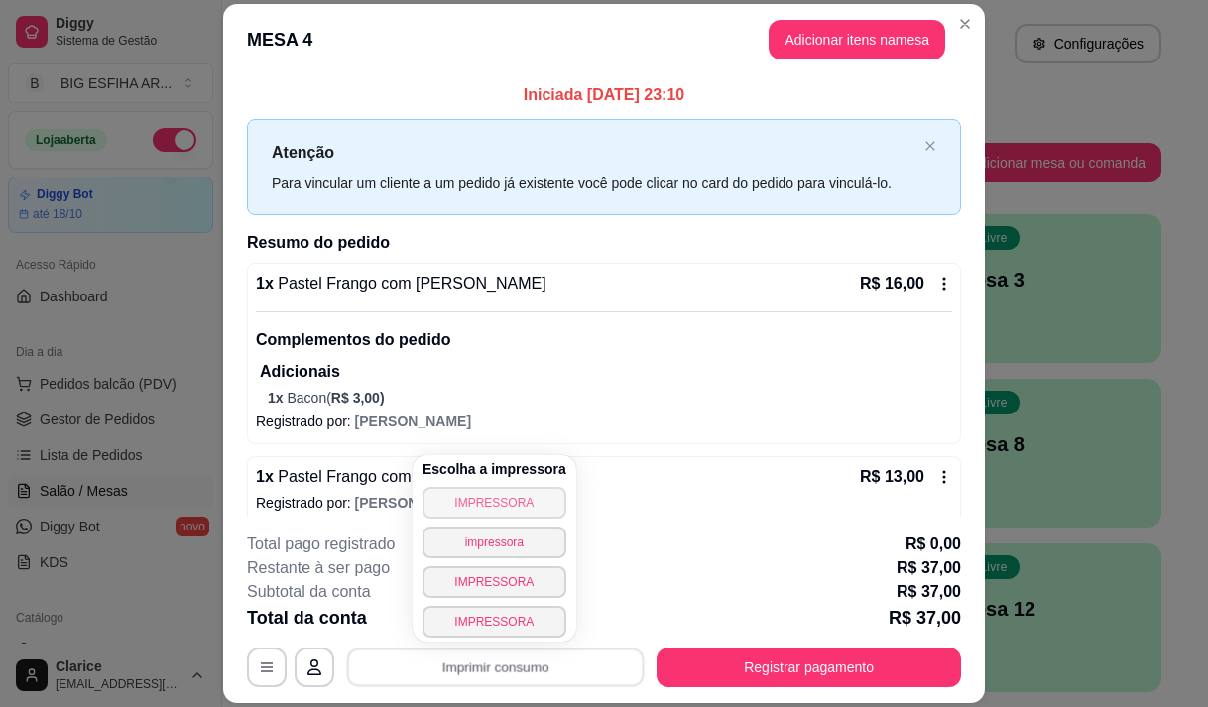
click at [478, 498] on button "IMPRESSORA" at bounding box center [495, 503] width 144 height 32
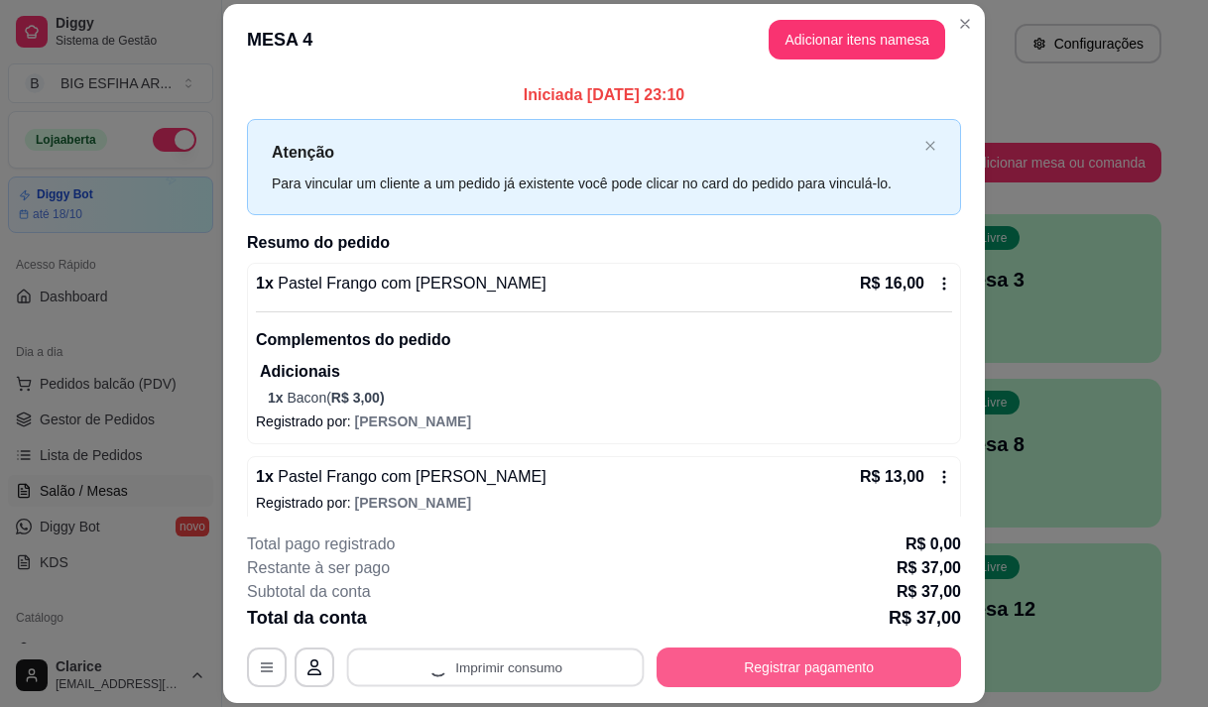
click at [707, 669] on button "Registrar pagamento" at bounding box center [809, 668] width 305 height 40
click at [720, 658] on button "Registrar pagamento" at bounding box center [809, 668] width 305 height 40
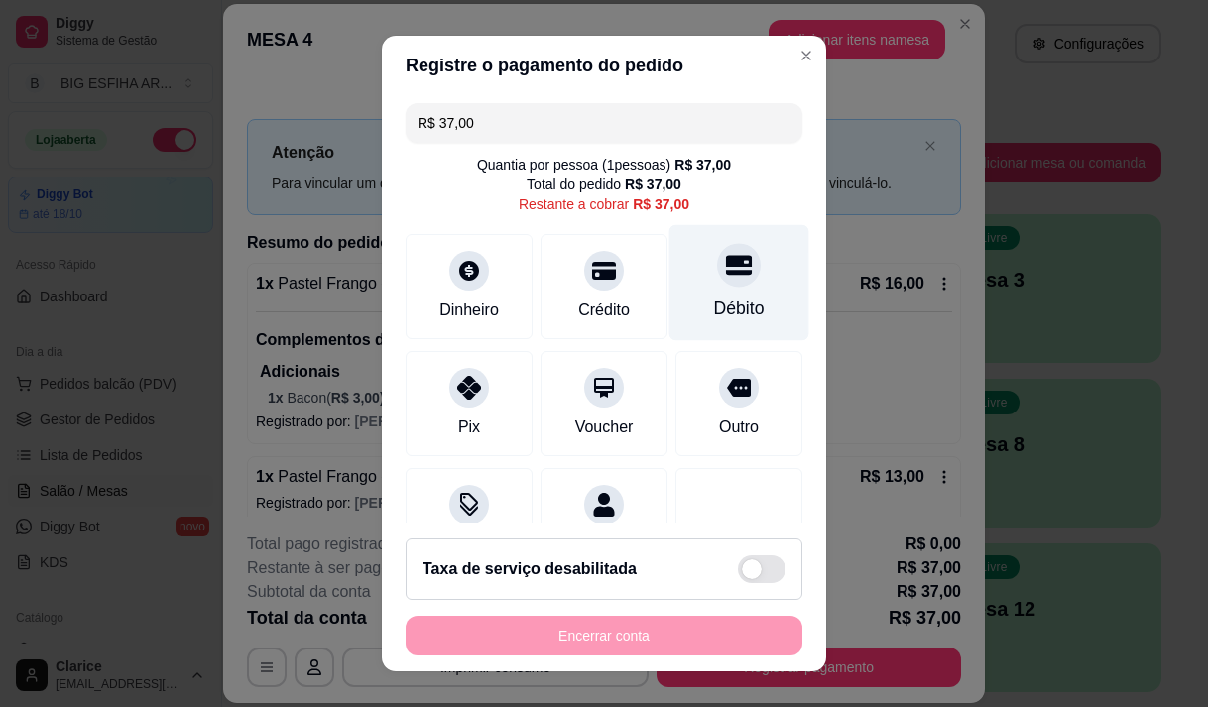
click at [717, 298] on div "Débito" at bounding box center [739, 309] width 51 height 26
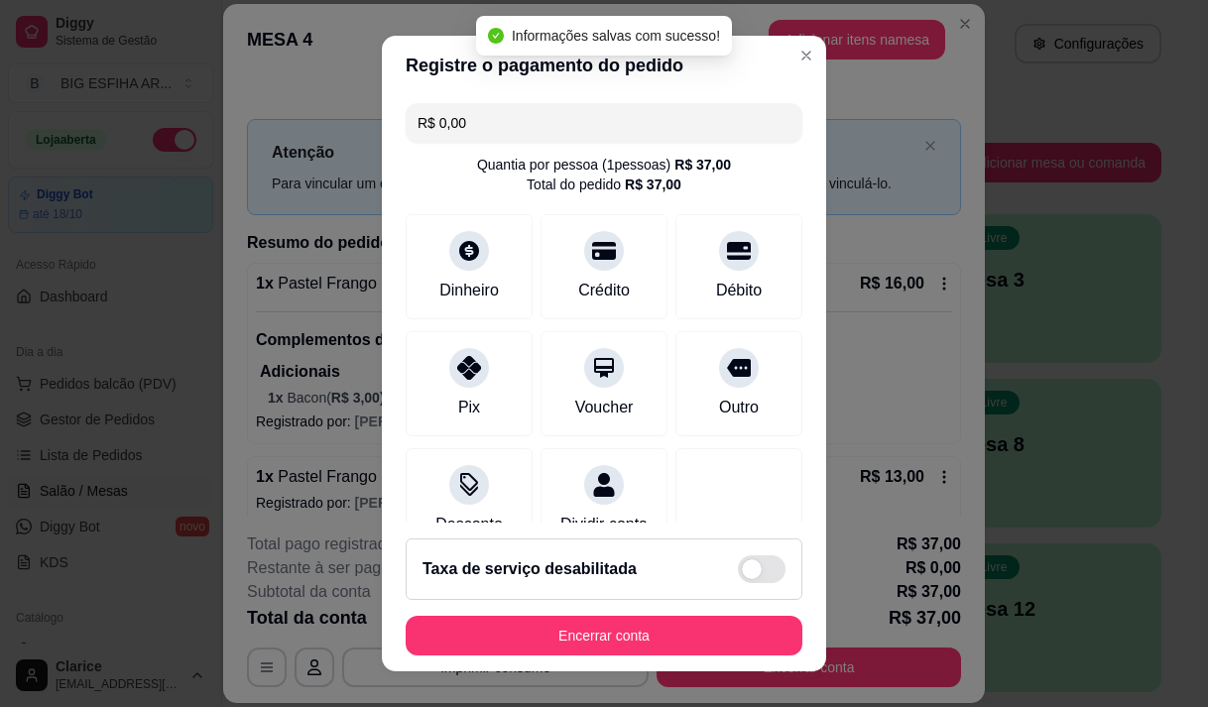
type input "R$ 0,00"
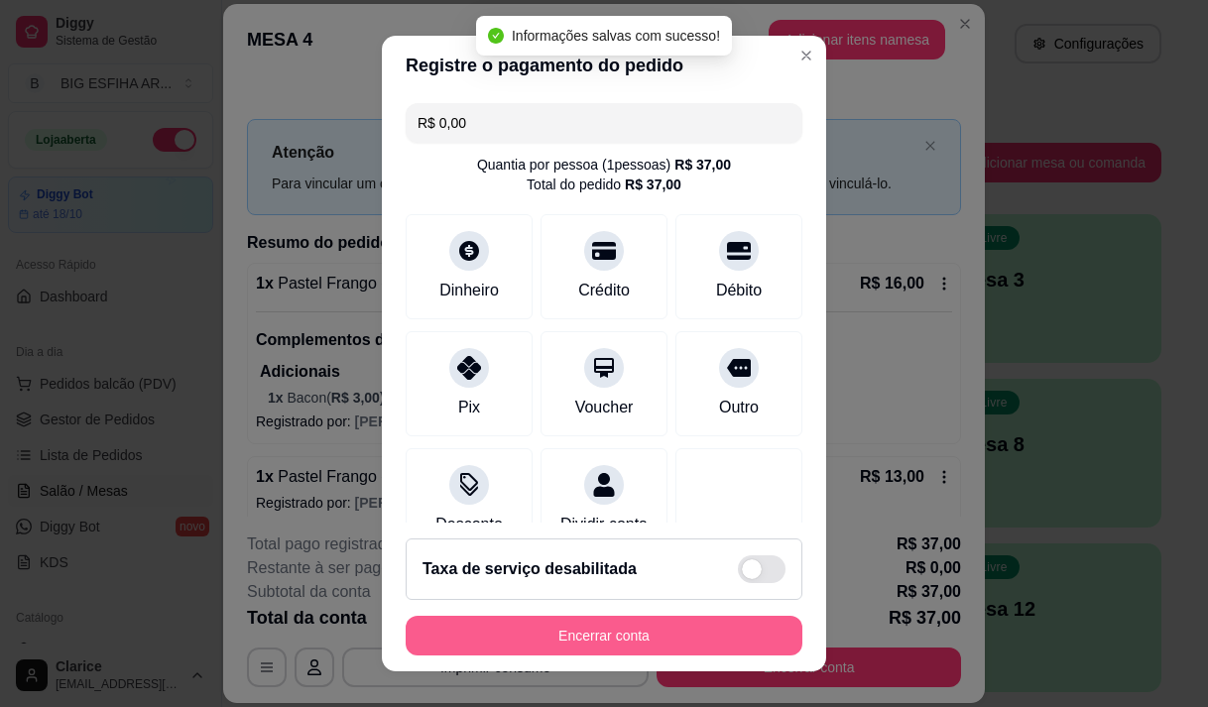
click at [681, 636] on button "Encerrar conta" at bounding box center [604, 636] width 397 height 40
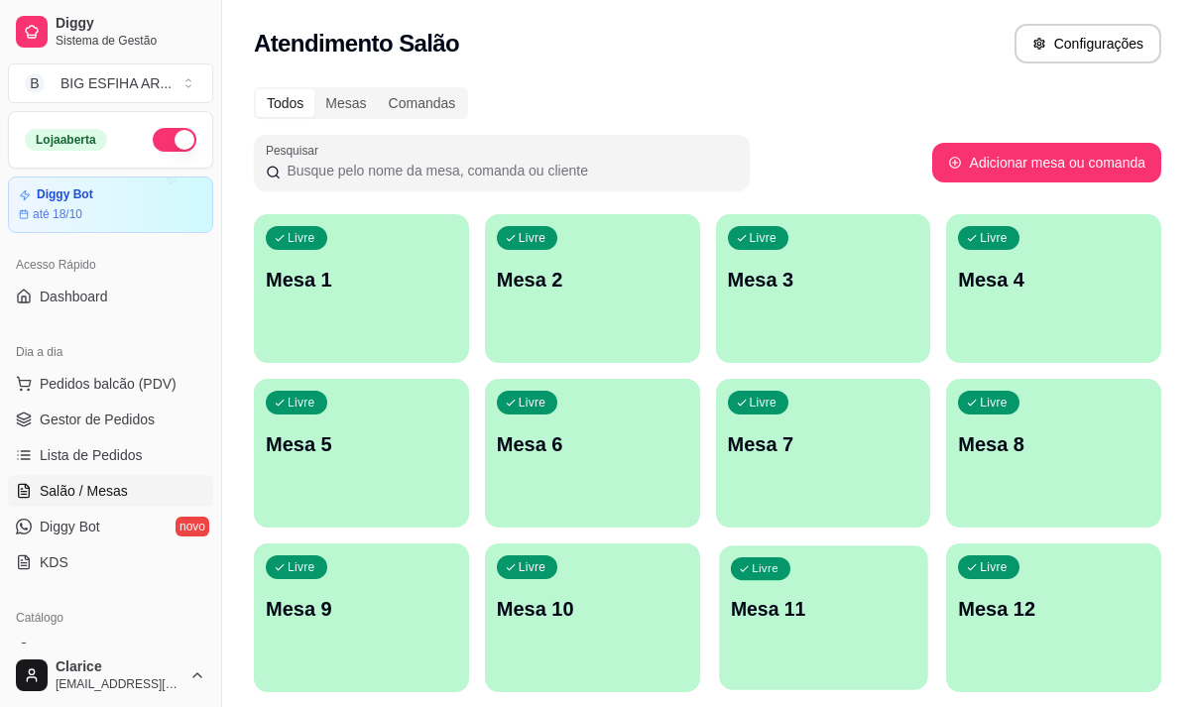
click at [861, 613] on p "Mesa 11" at bounding box center [822, 609] width 185 height 27
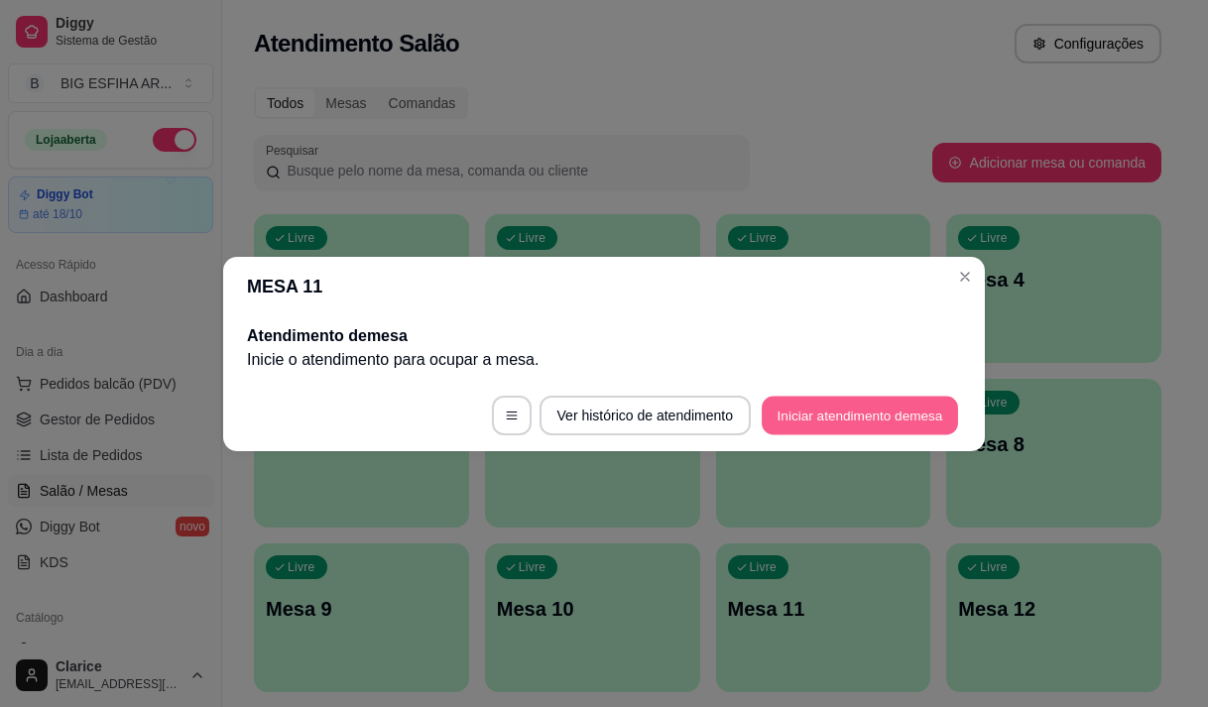
click at [810, 414] on button "Iniciar atendimento de mesa" at bounding box center [860, 415] width 196 height 39
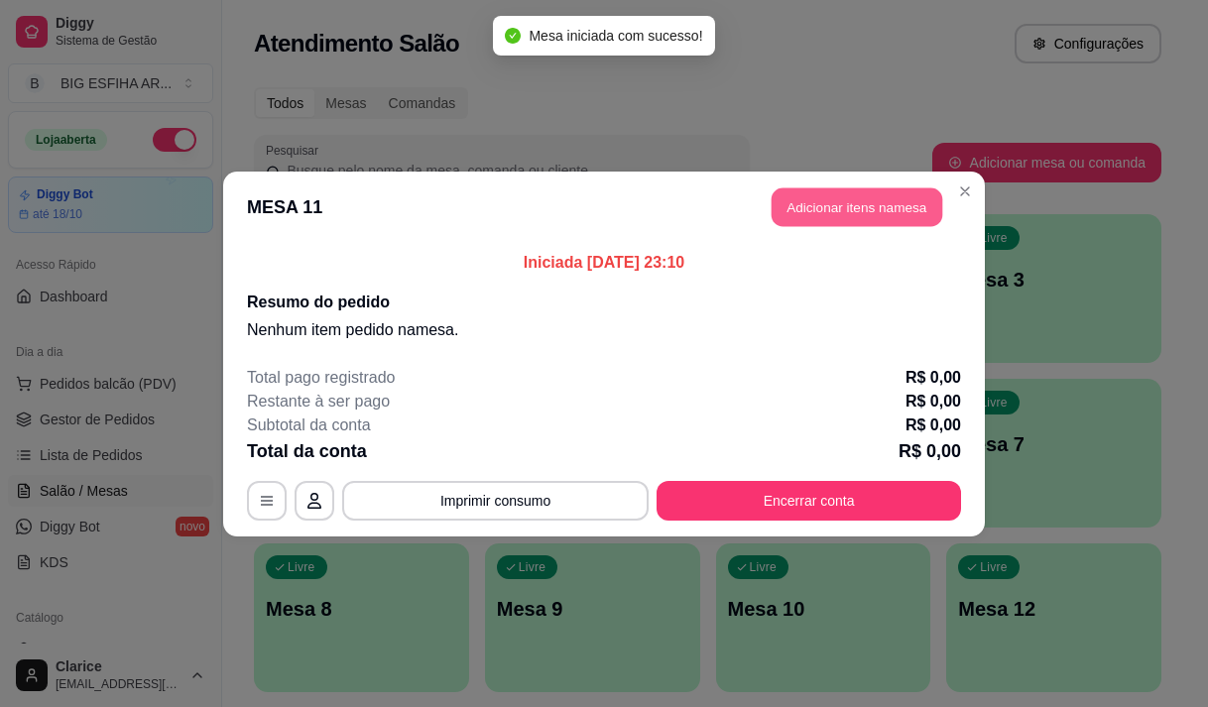
click at [800, 195] on button "Adicionar itens na mesa" at bounding box center [857, 206] width 171 height 39
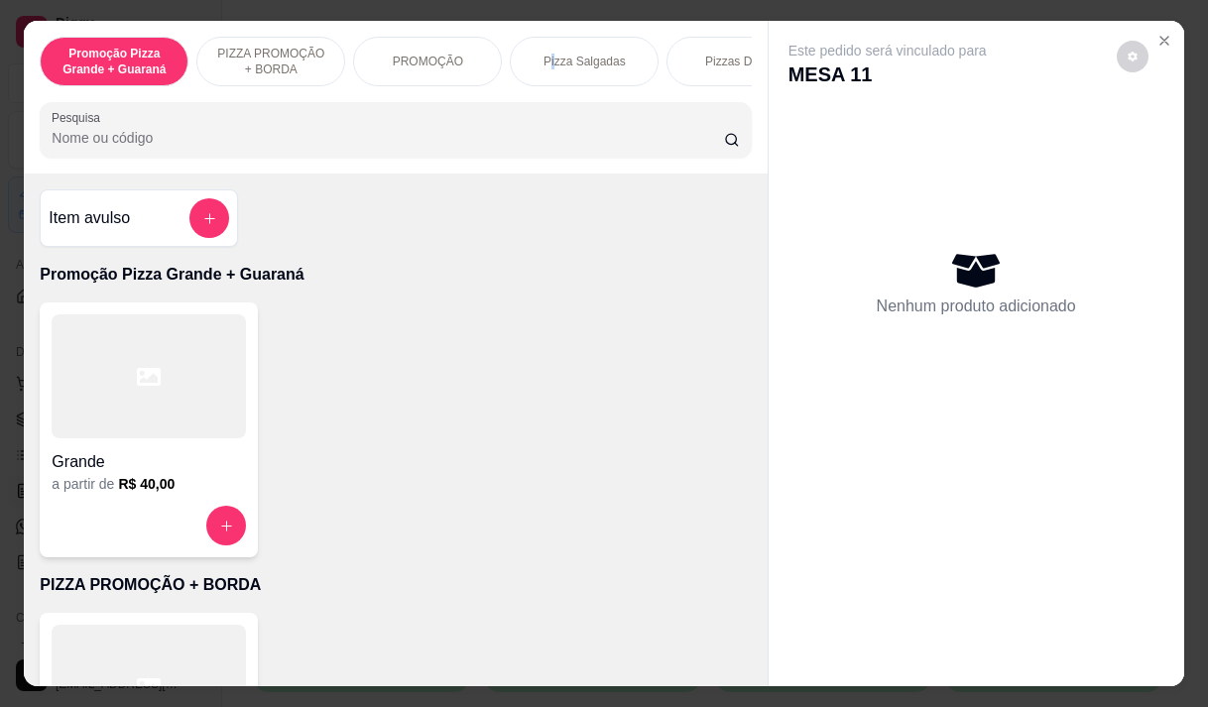
click at [548, 54] on p "Pizza Salgadas" at bounding box center [585, 62] width 82 height 16
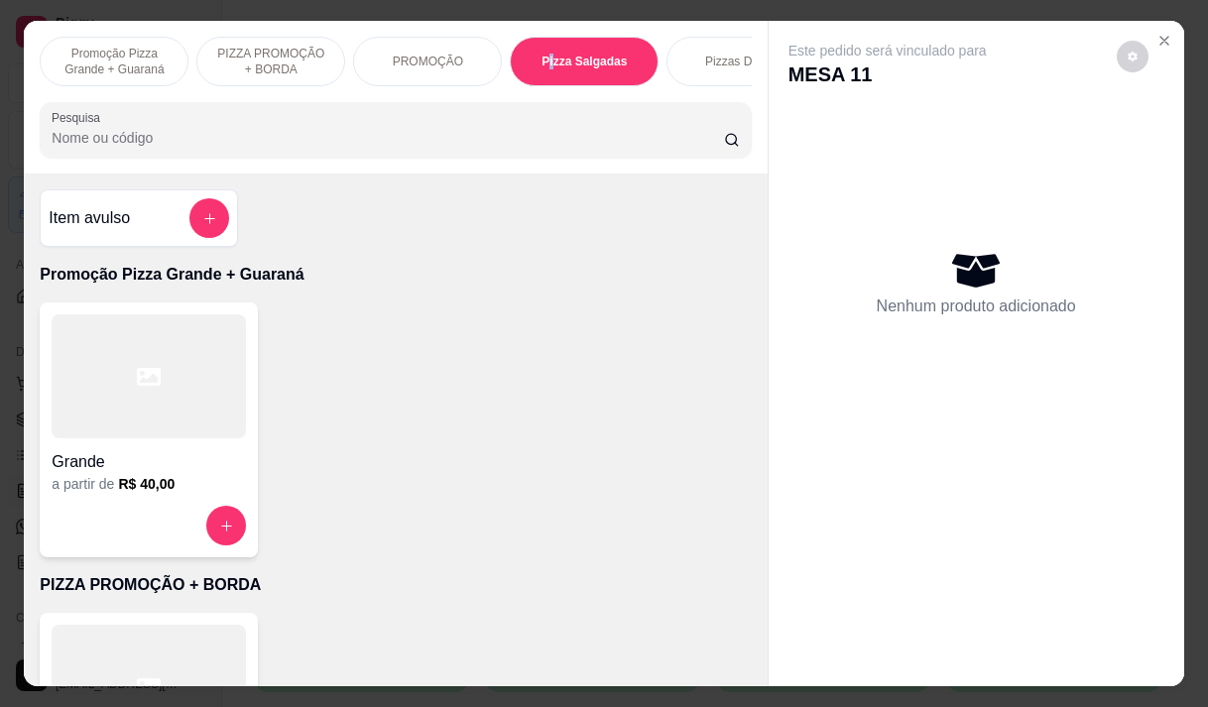
scroll to position [50, 0]
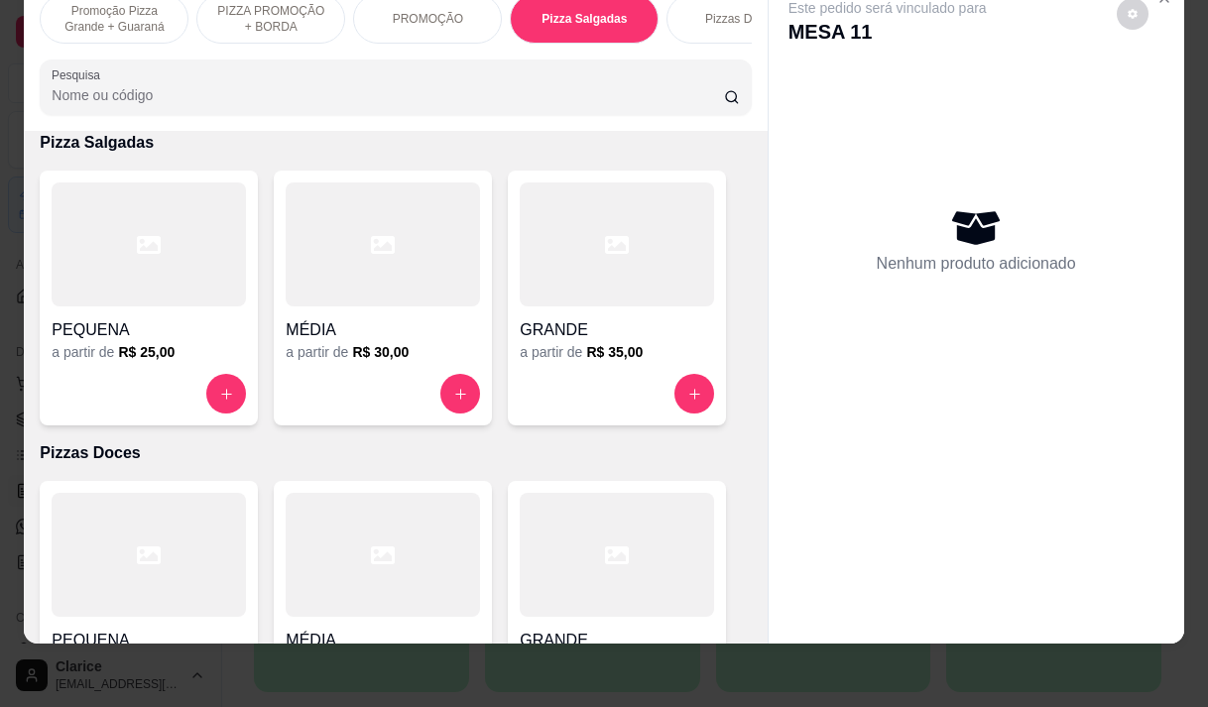
click at [318, 355] on div "a partir de R$ 30,00" at bounding box center [383, 352] width 194 height 20
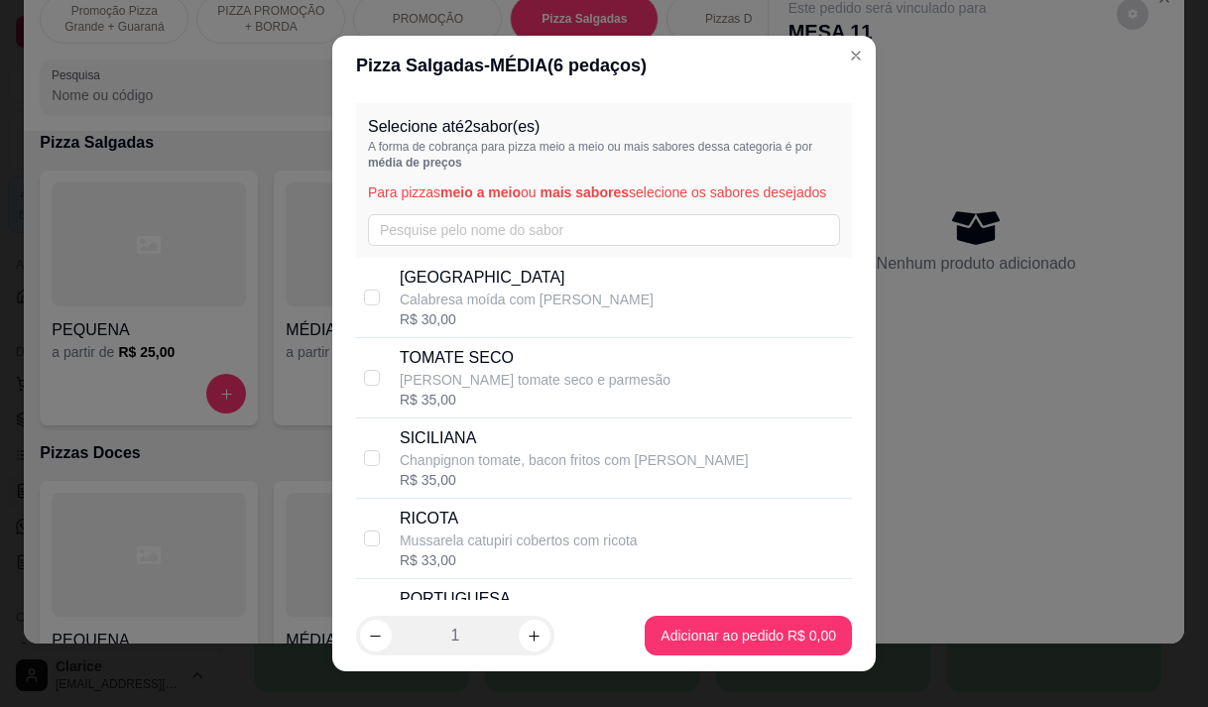
click at [613, 364] on div "TOMATE SECO [PERSON_NAME] tomate seco e parmesão R$ 35,00" at bounding box center [604, 378] width 496 height 80
checkbox input "true"
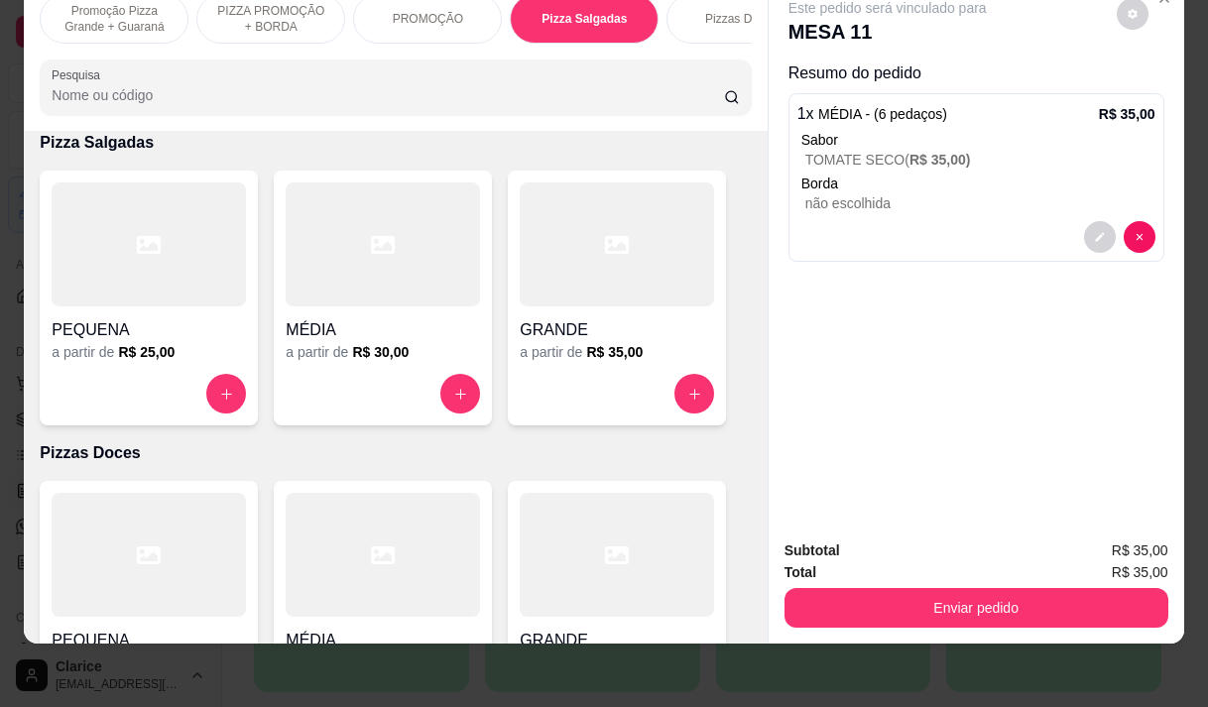
click at [781, 630] on div "Promoção Pizza Grande + Guaraná PIZZA PROMOÇÃO + BORDA PROMOÇÃO Pizza Salgadas …" at bounding box center [604, 353] width 1208 height 707
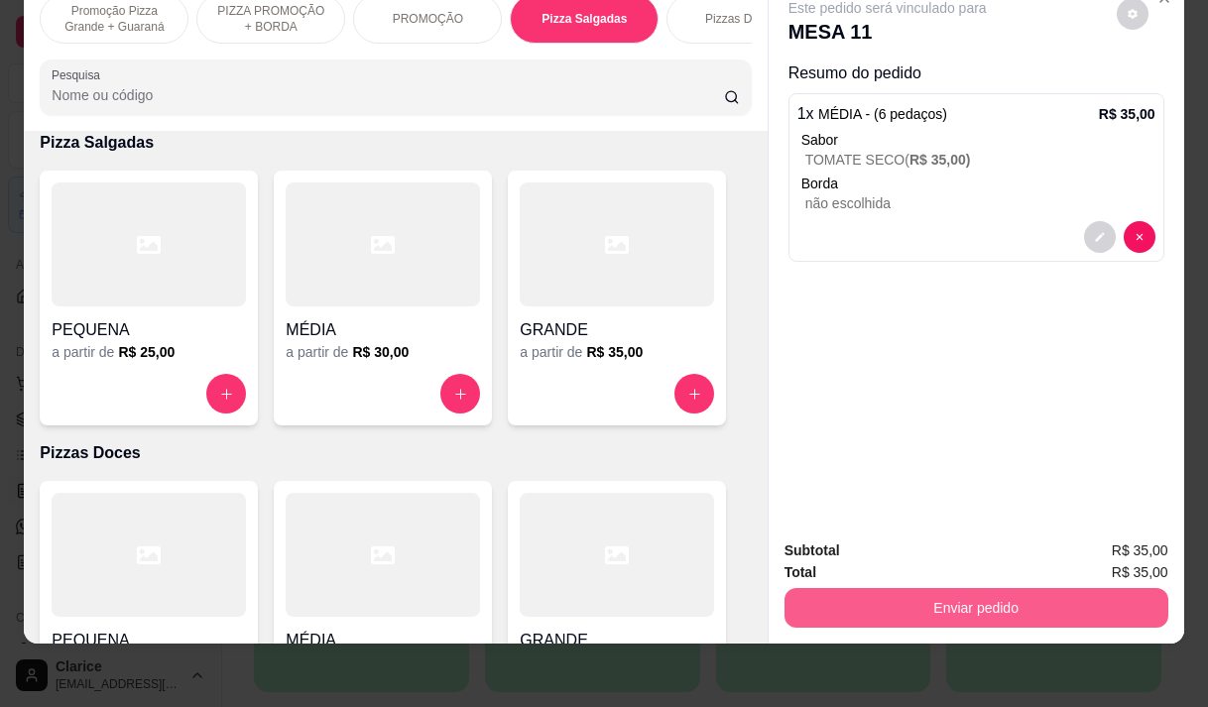
click at [838, 588] on button "Enviar pedido" at bounding box center [977, 608] width 384 height 40
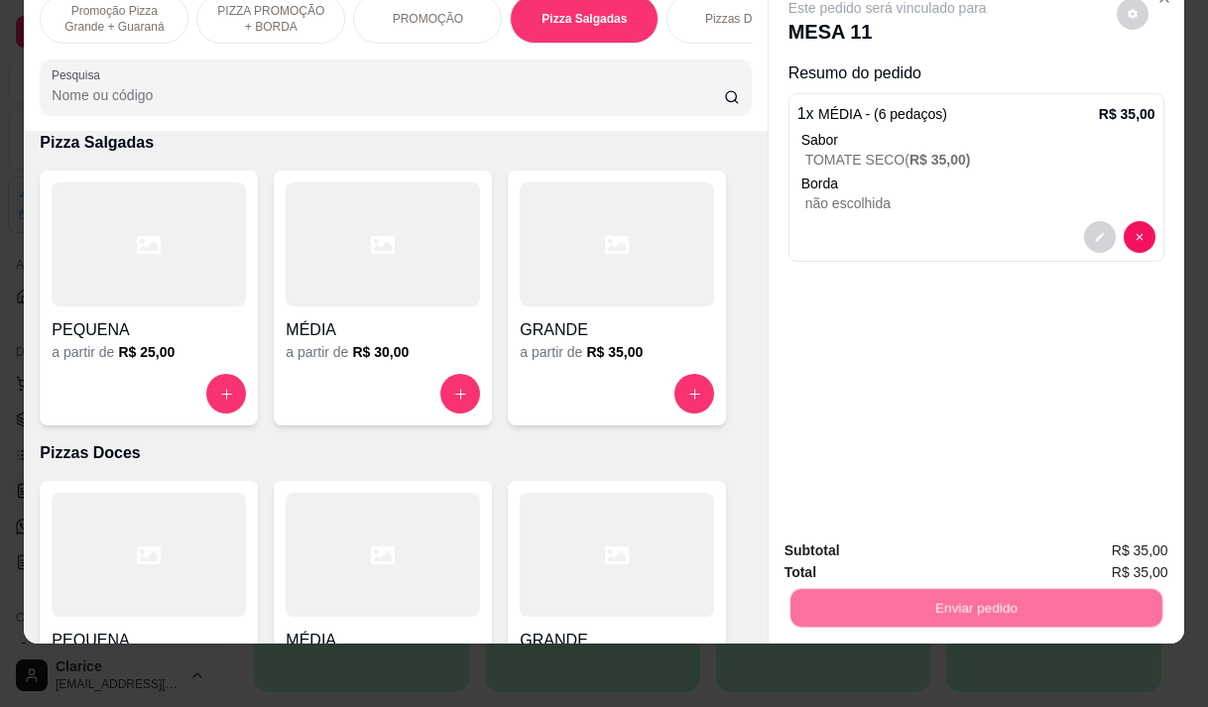
click at [1109, 547] on button "Enviar pedido" at bounding box center [1116, 545] width 112 height 38
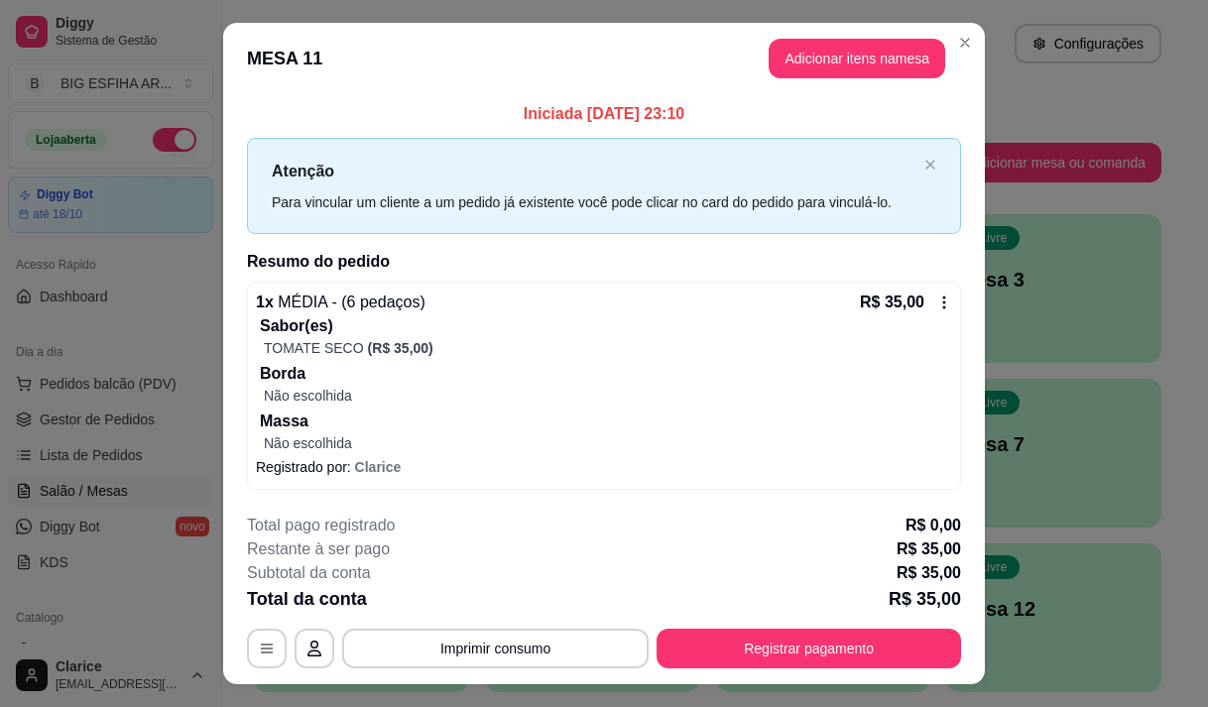
click at [937, 283] on div "1 x MÉDIA - (6 pedaços) R$ 35,00 Sabor(es) TOMATE SECO (R$ 35,00) Borda Não esc…" at bounding box center [604, 386] width 714 height 208
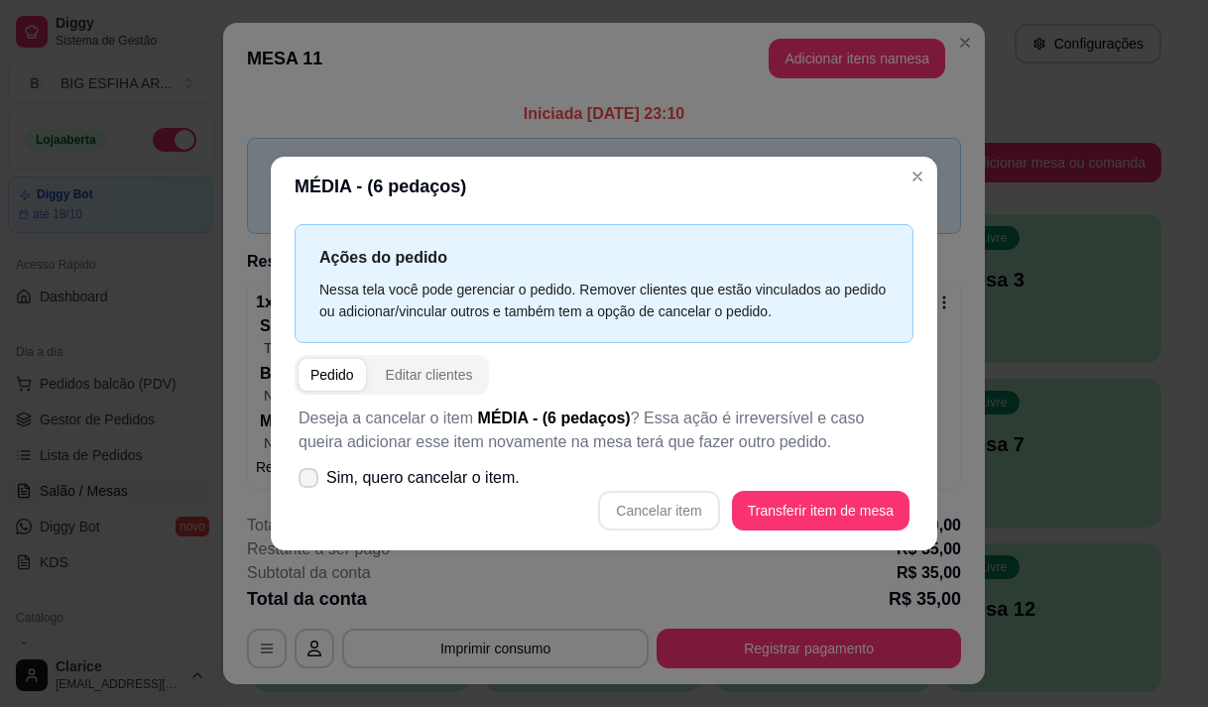
click at [314, 482] on icon at bounding box center [309, 478] width 16 height 12
click at [310, 482] on input "Sim, quero cancelar o item." at bounding box center [304, 487] width 13 height 13
checkbox input "true"
click at [692, 508] on button "Cancelar item" at bounding box center [658, 511] width 121 height 40
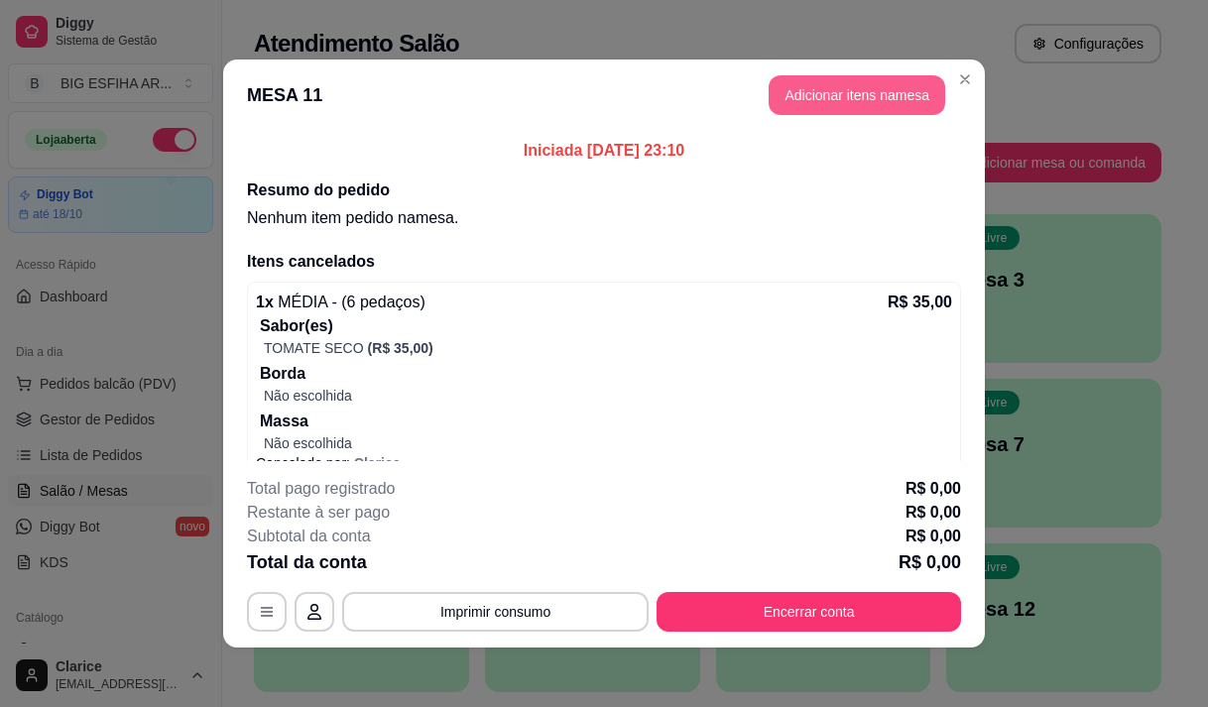
click at [858, 108] on button "Adicionar itens na mesa" at bounding box center [857, 95] width 177 height 40
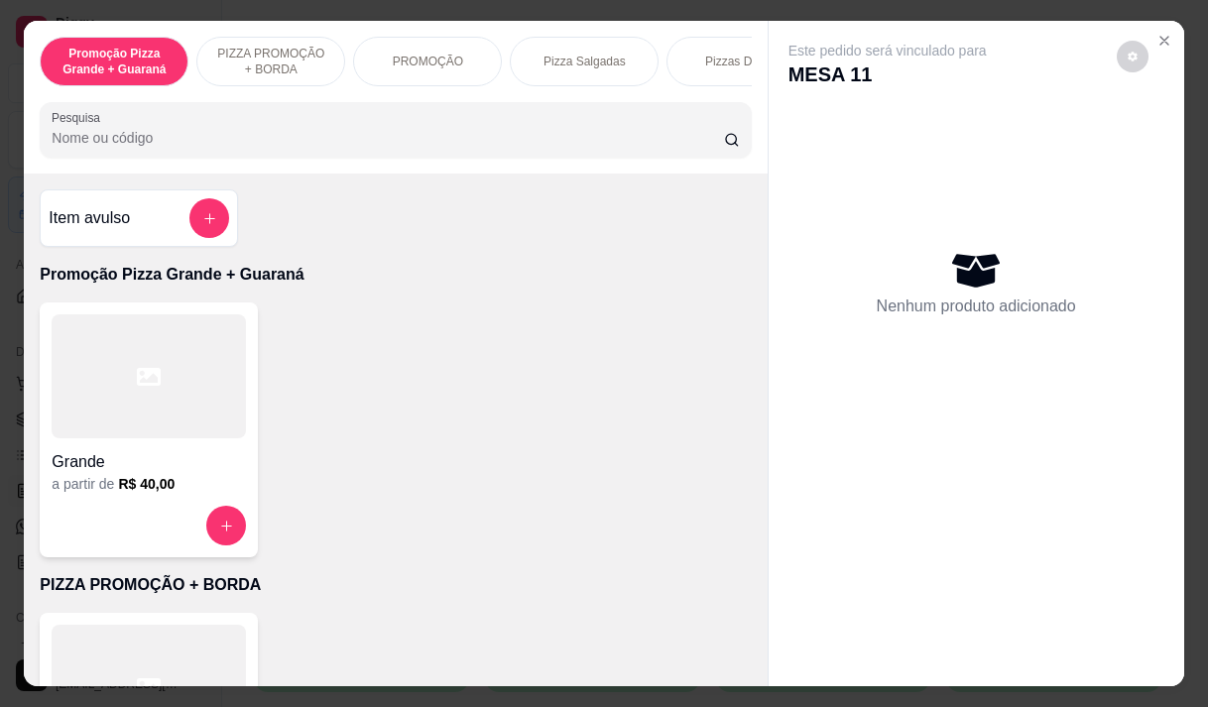
click at [591, 60] on p "Pizza Salgadas" at bounding box center [585, 62] width 82 height 16
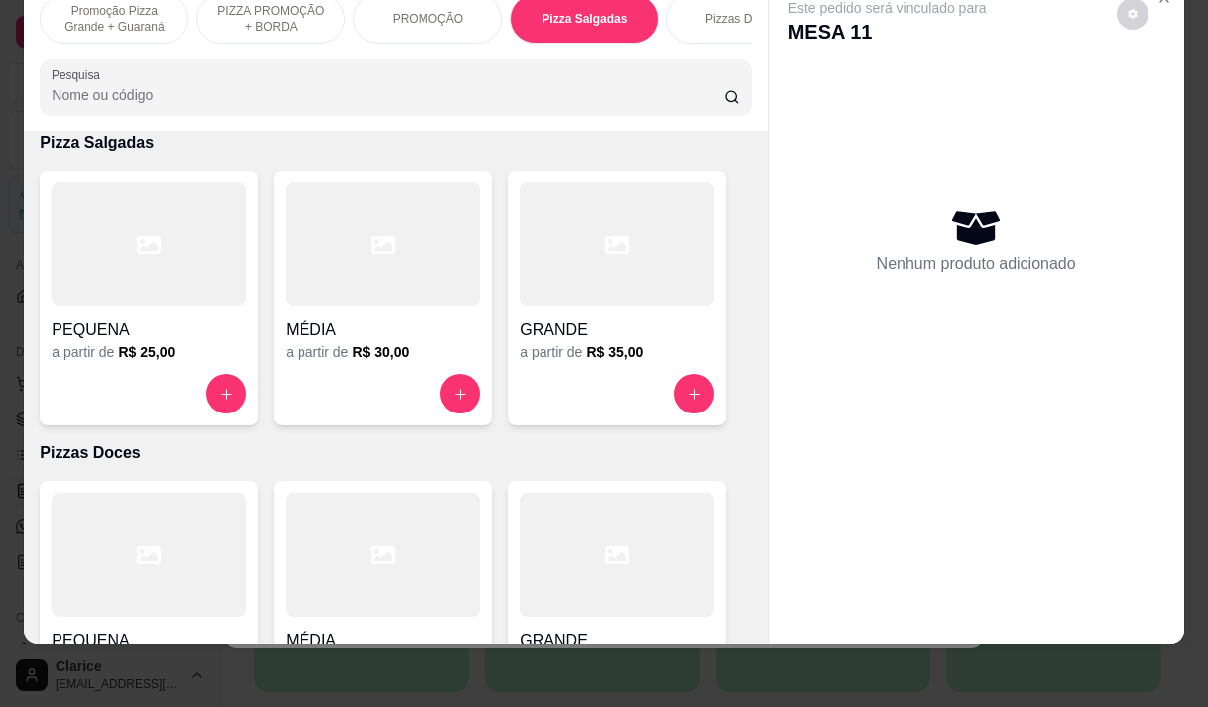
click at [338, 359] on div "a partir de R$ 30,00" at bounding box center [383, 352] width 194 height 20
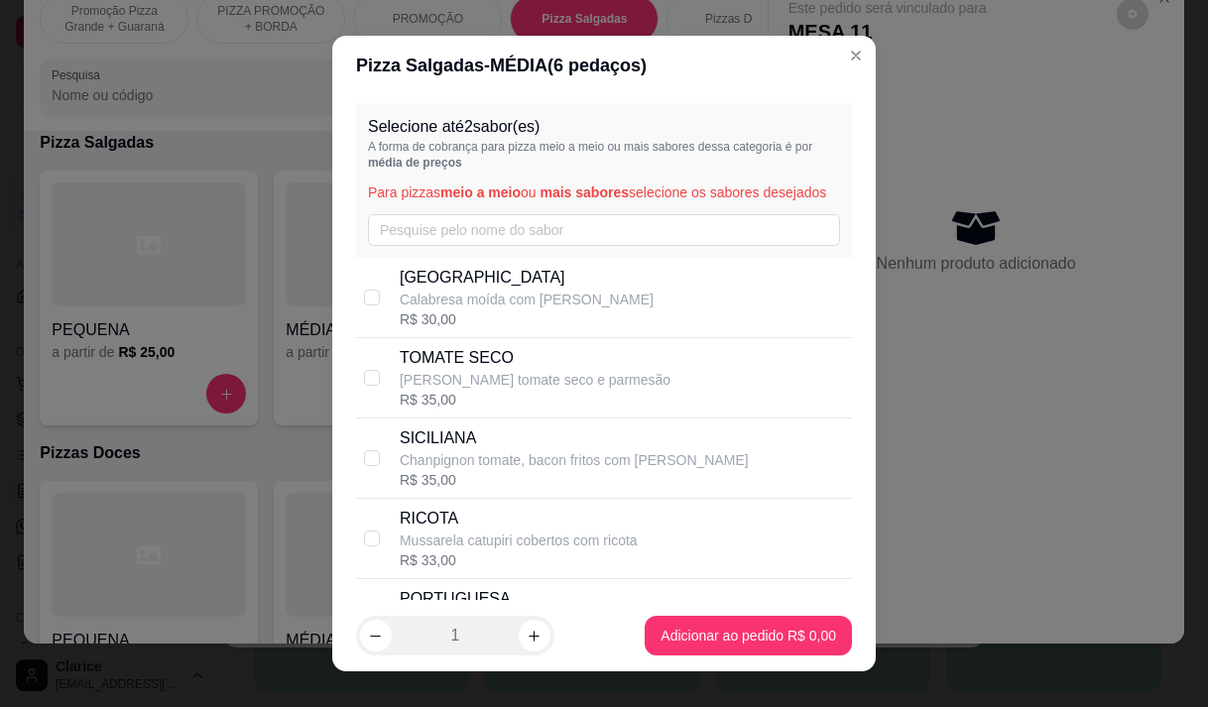
click at [539, 329] on div "R$ 30,00" at bounding box center [527, 319] width 254 height 20
checkbox input "true"
click at [657, 626] on div "GRANDE" at bounding box center [617, 635] width 194 height 36
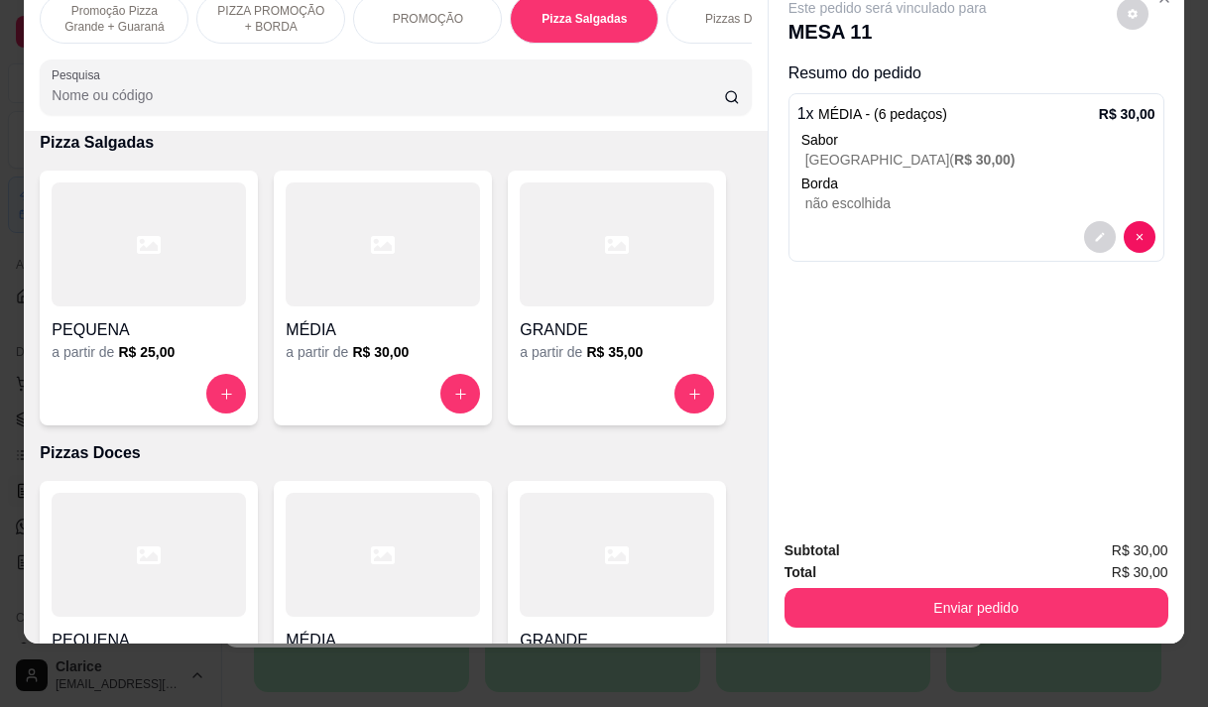
click at [1018, 590] on button "Enviar pedido" at bounding box center [977, 608] width 384 height 40
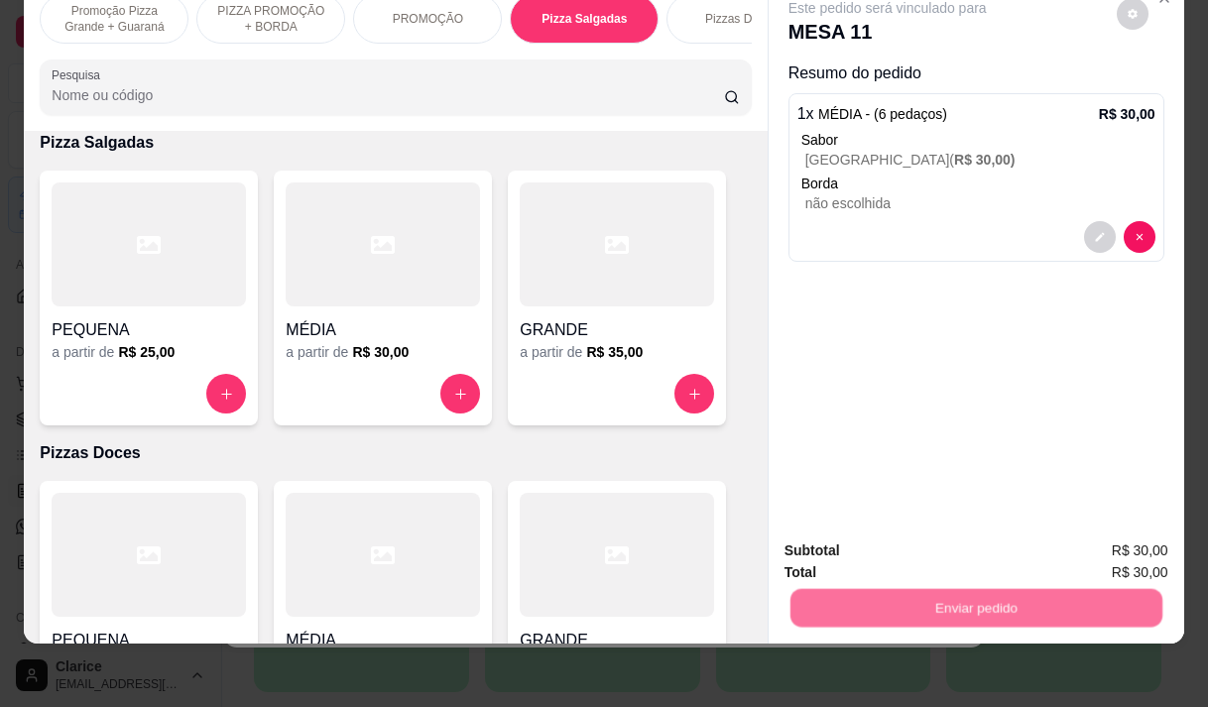
click at [1056, 416] on div "Este pedido será vinculado para MESA 11 Resumo do pedido 1 x MÉDIA - (6 pedaços…" at bounding box center [977, 250] width 416 height 545
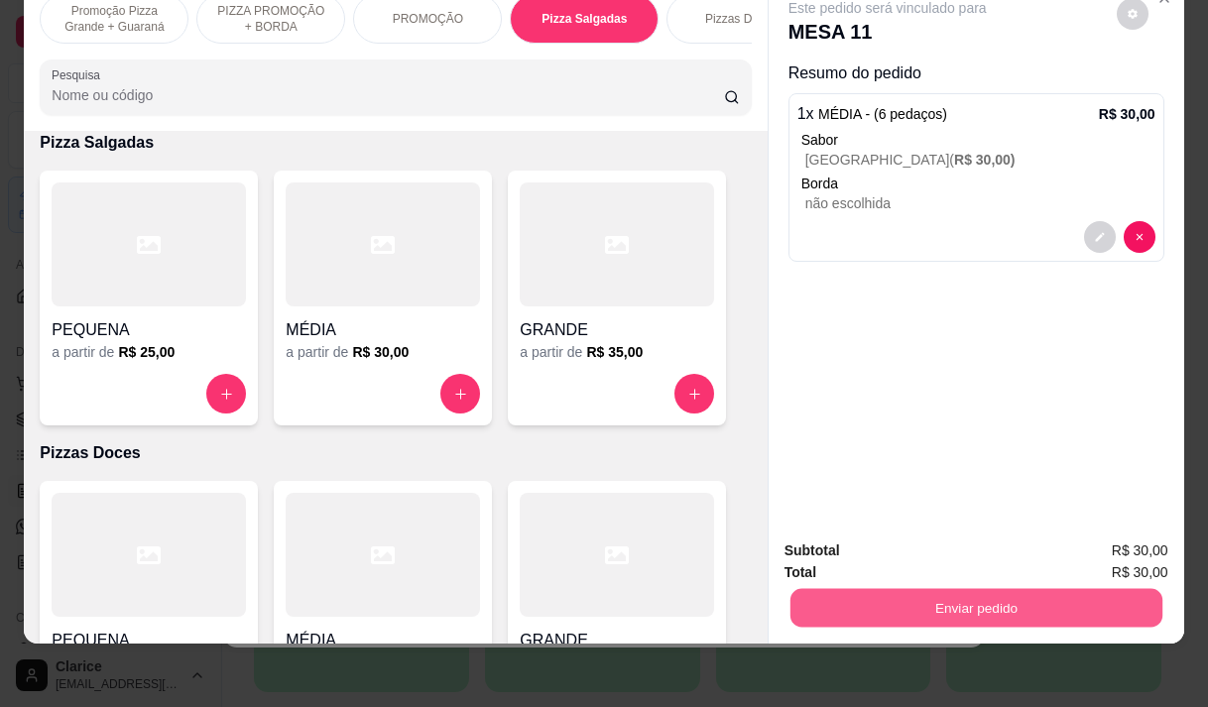
click at [1033, 588] on button "Enviar pedido" at bounding box center [976, 607] width 372 height 39
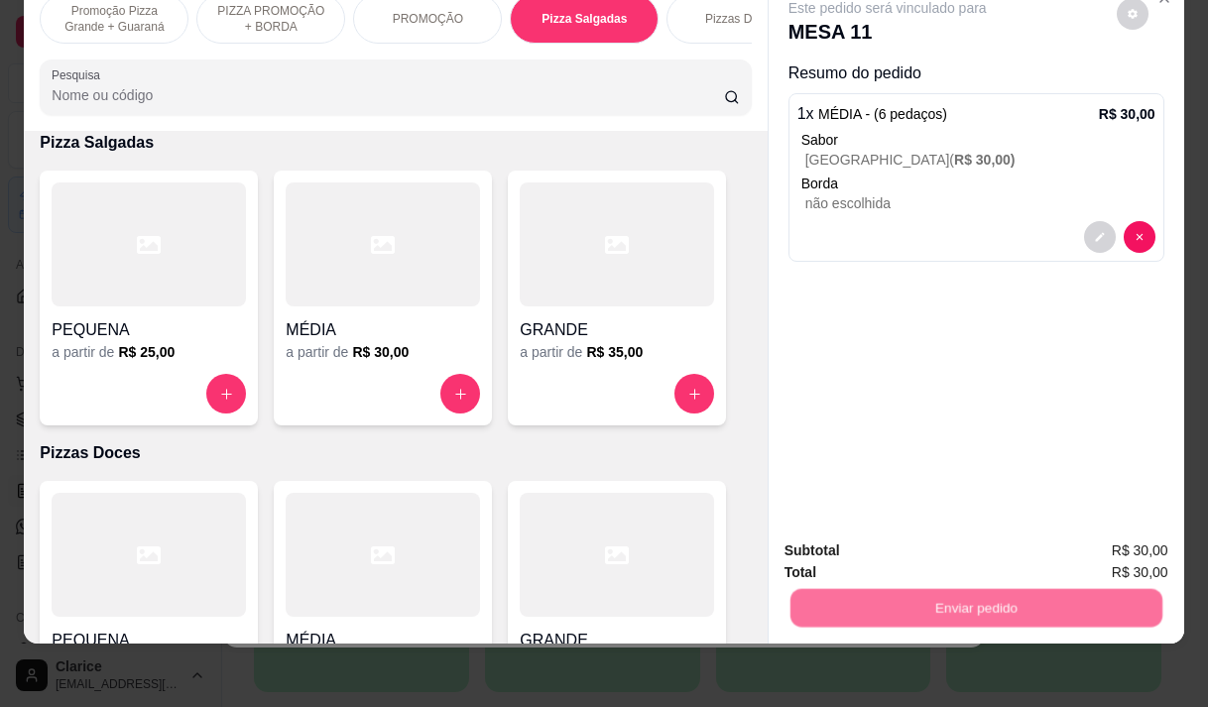
click at [1127, 542] on button "Enviar pedido" at bounding box center [1116, 545] width 112 height 38
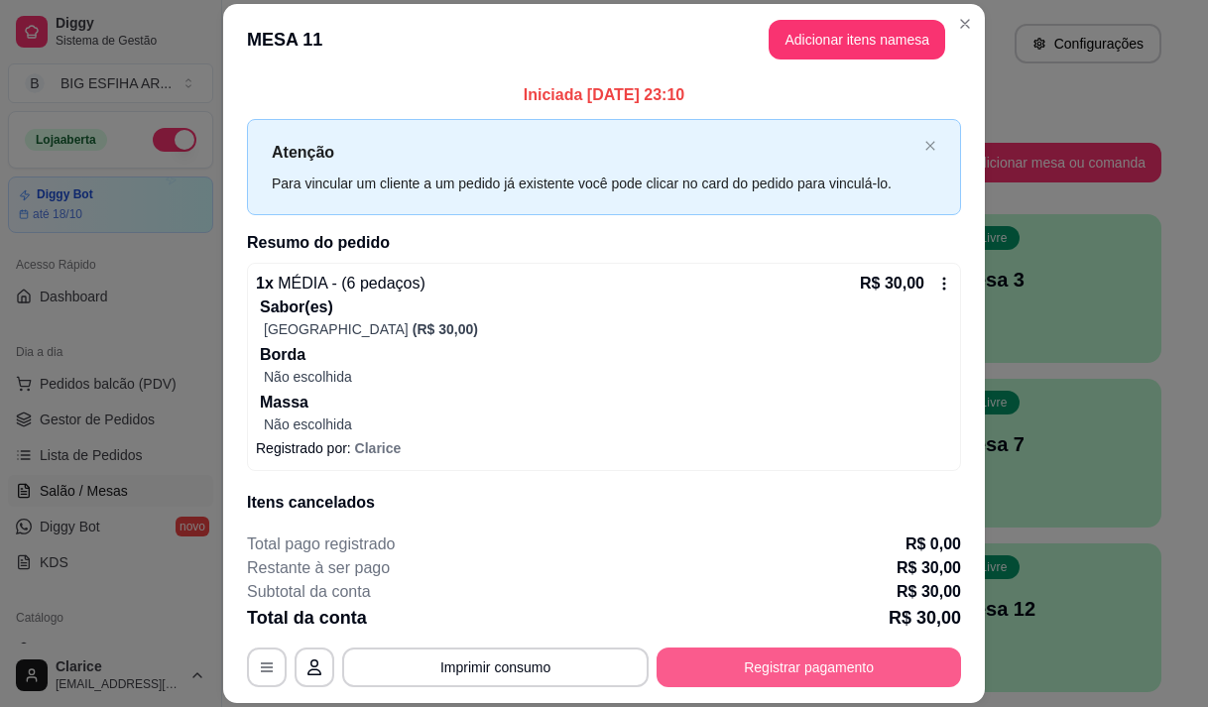
click at [755, 667] on button "Registrar pagamento" at bounding box center [809, 668] width 305 height 40
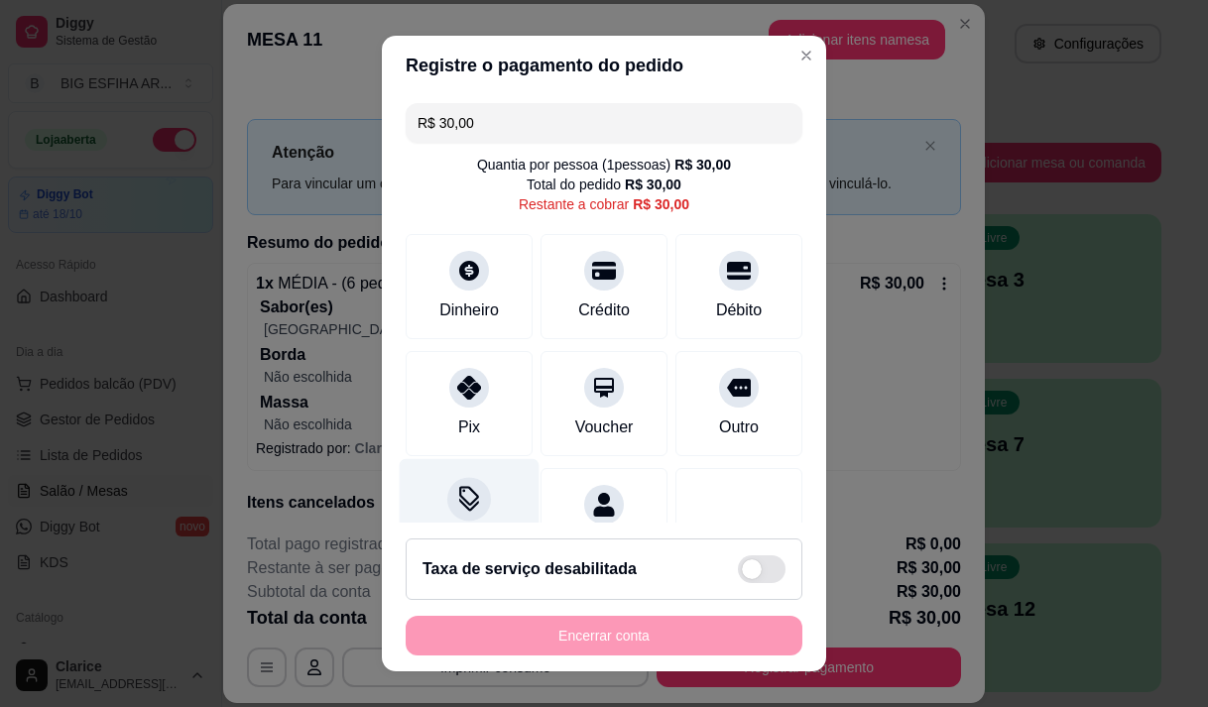
click at [459, 502] on icon at bounding box center [469, 496] width 20 height 20
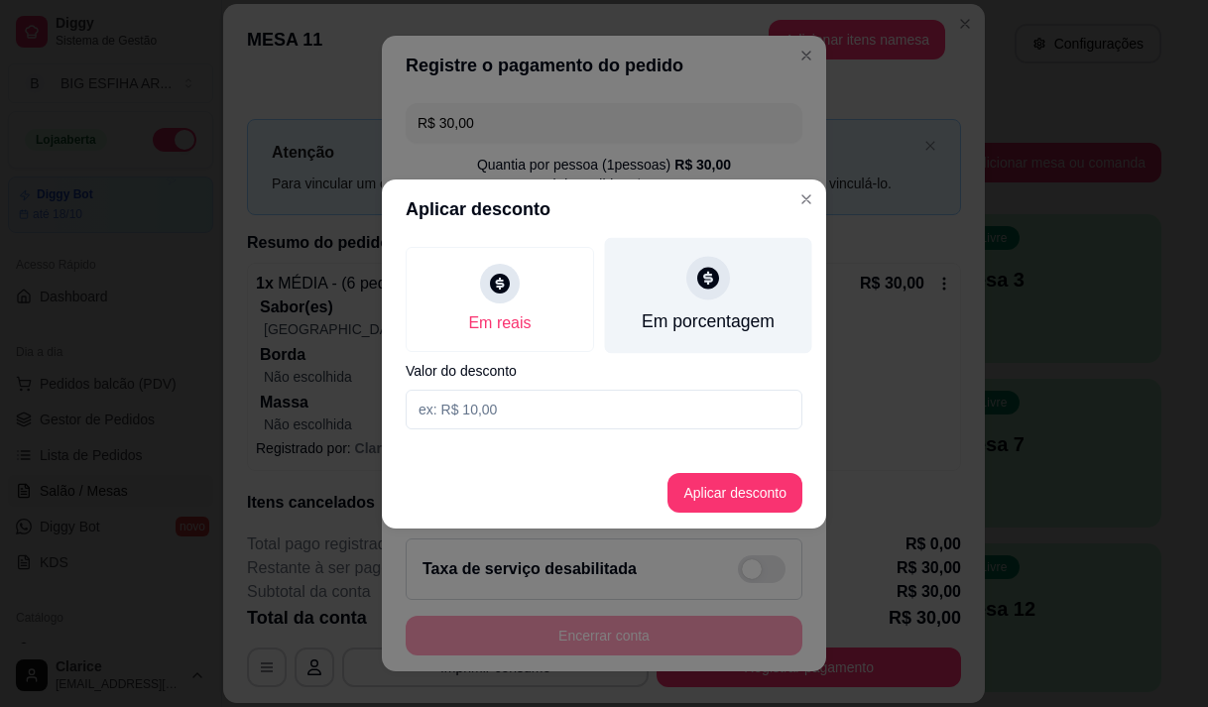
click at [745, 275] on div "Em porcentagem" at bounding box center [708, 295] width 207 height 116
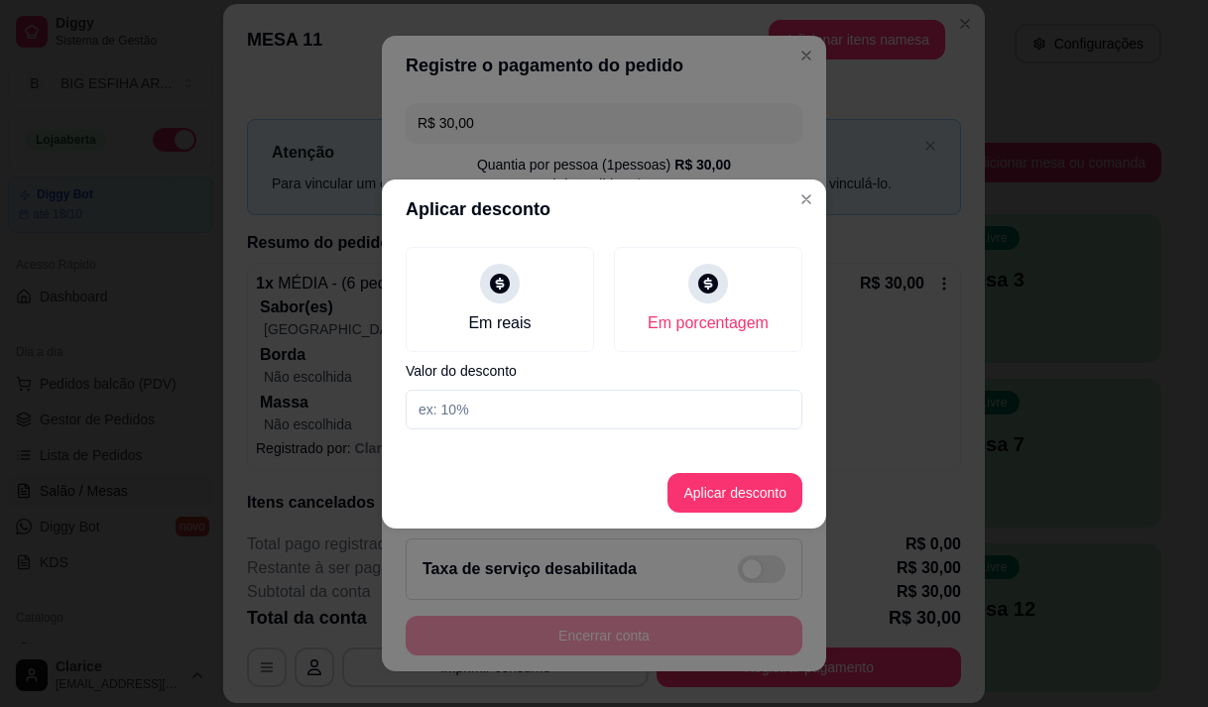
click at [723, 405] on input at bounding box center [604, 410] width 397 height 40
type input "20"
click at [704, 495] on button "Aplicar desconto" at bounding box center [735, 492] width 130 height 39
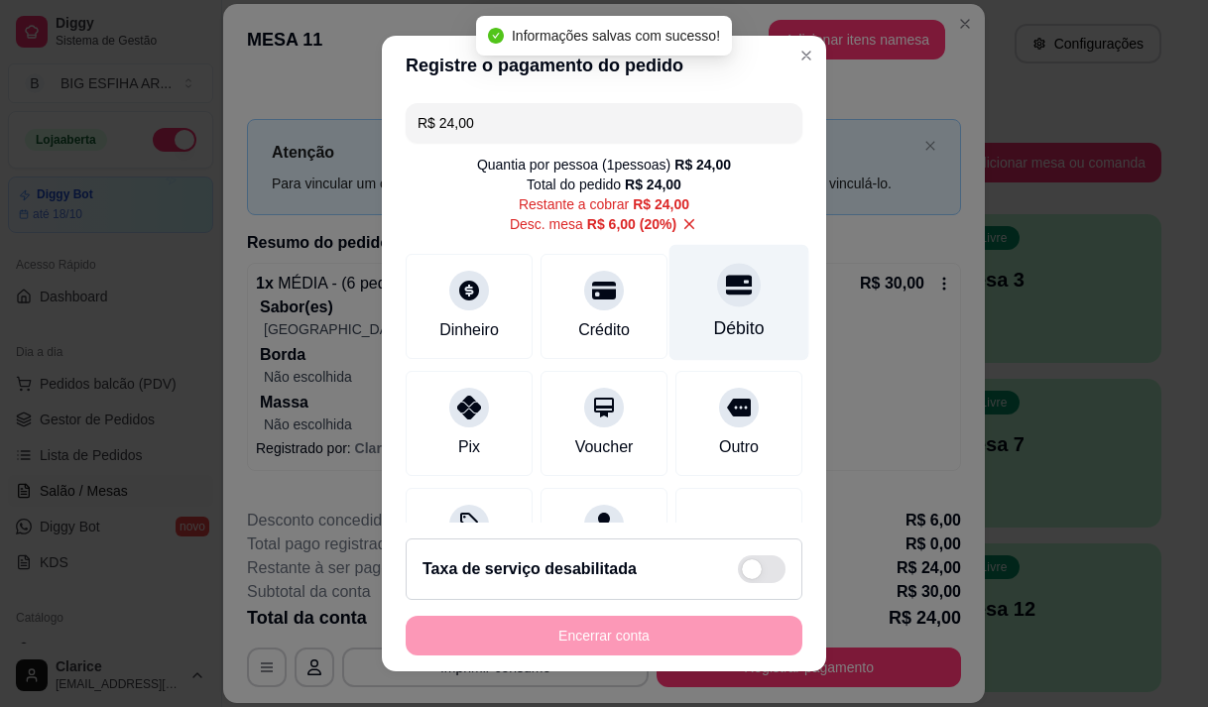
scroll to position [99, 0]
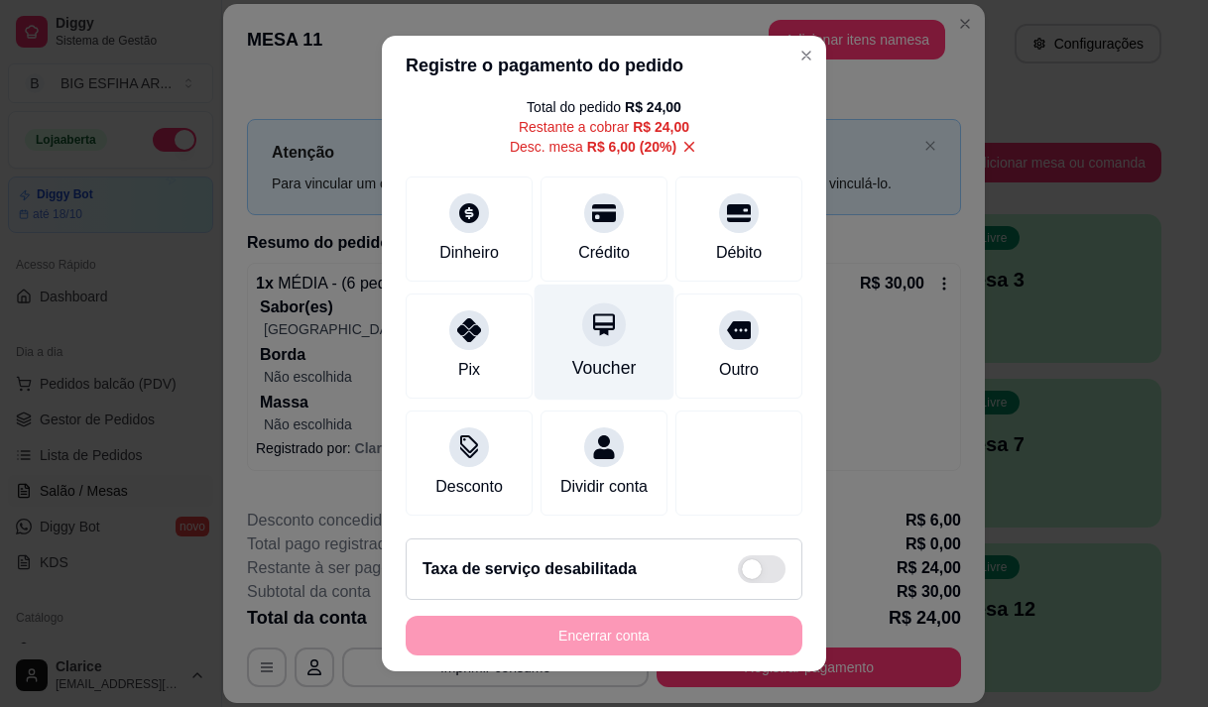
click at [582, 324] on div at bounding box center [604, 325] width 44 height 44
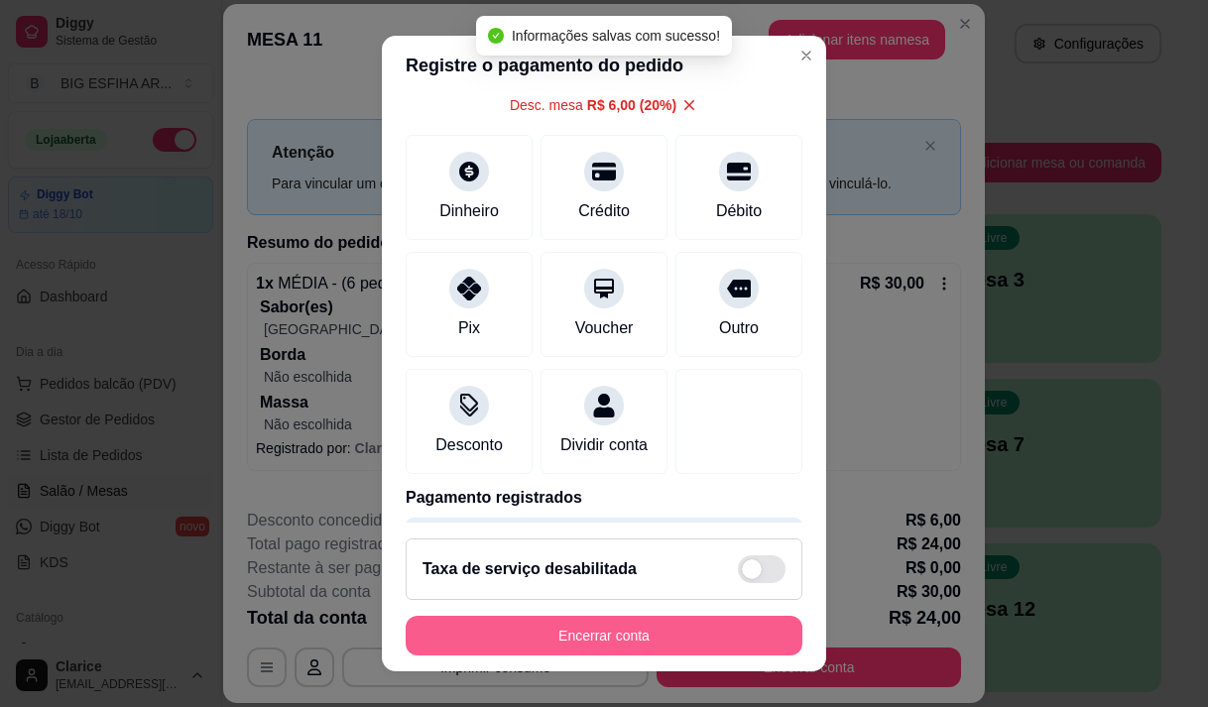
type input "R$ 0,00"
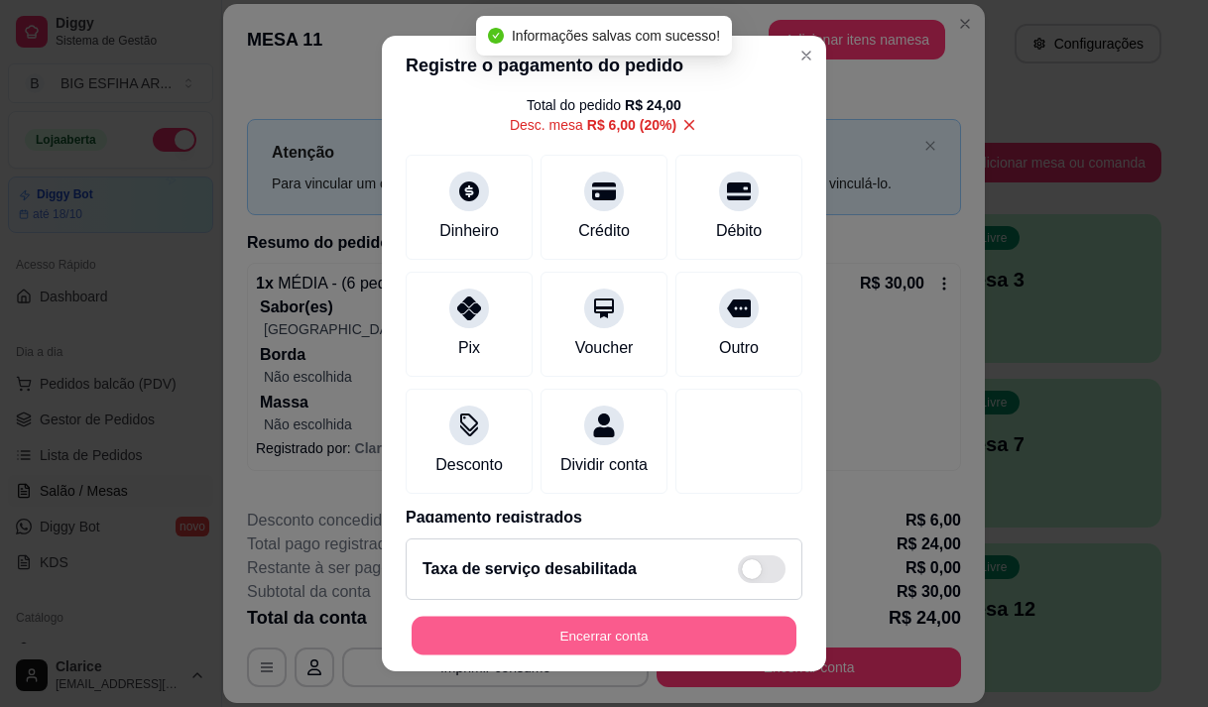
click at [617, 620] on button "Encerrar conta" at bounding box center [604, 636] width 385 height 39
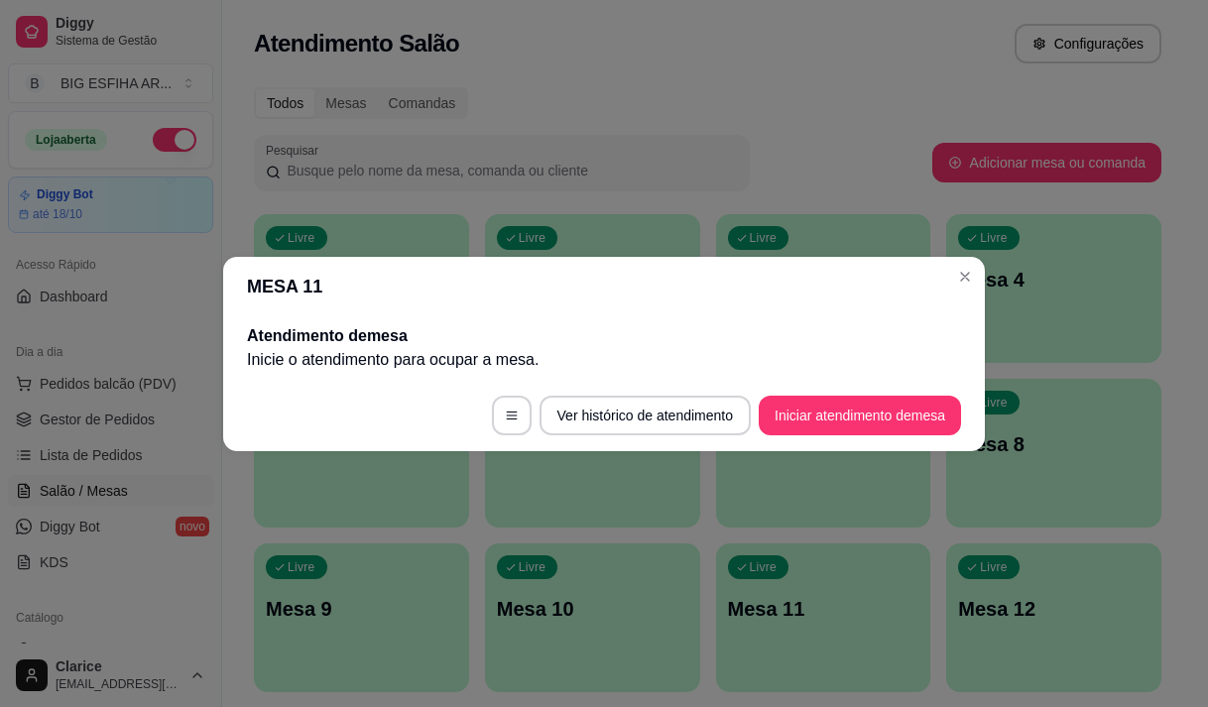
click at [619, 619] on p "Mesa 10" at bounding box center [592, 609] width 191 height 28
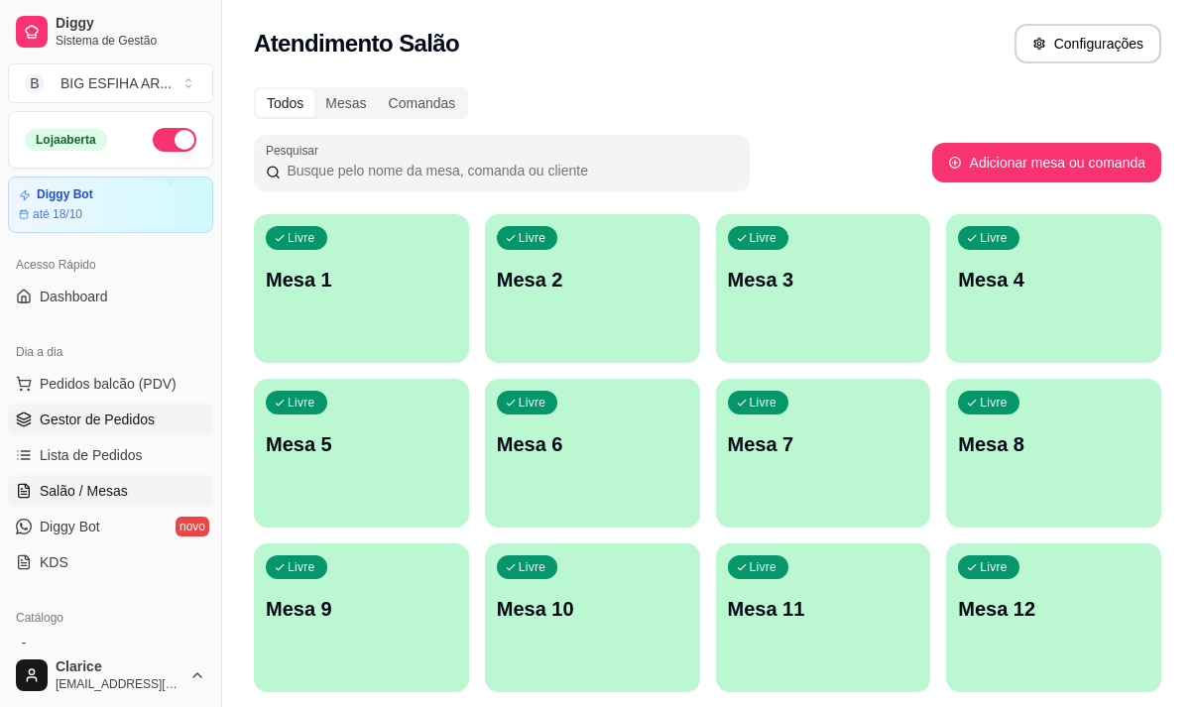
click at [140, 421] on span "Gestor de Pedidos" at bounding box center [97, 420] width 115 height 20
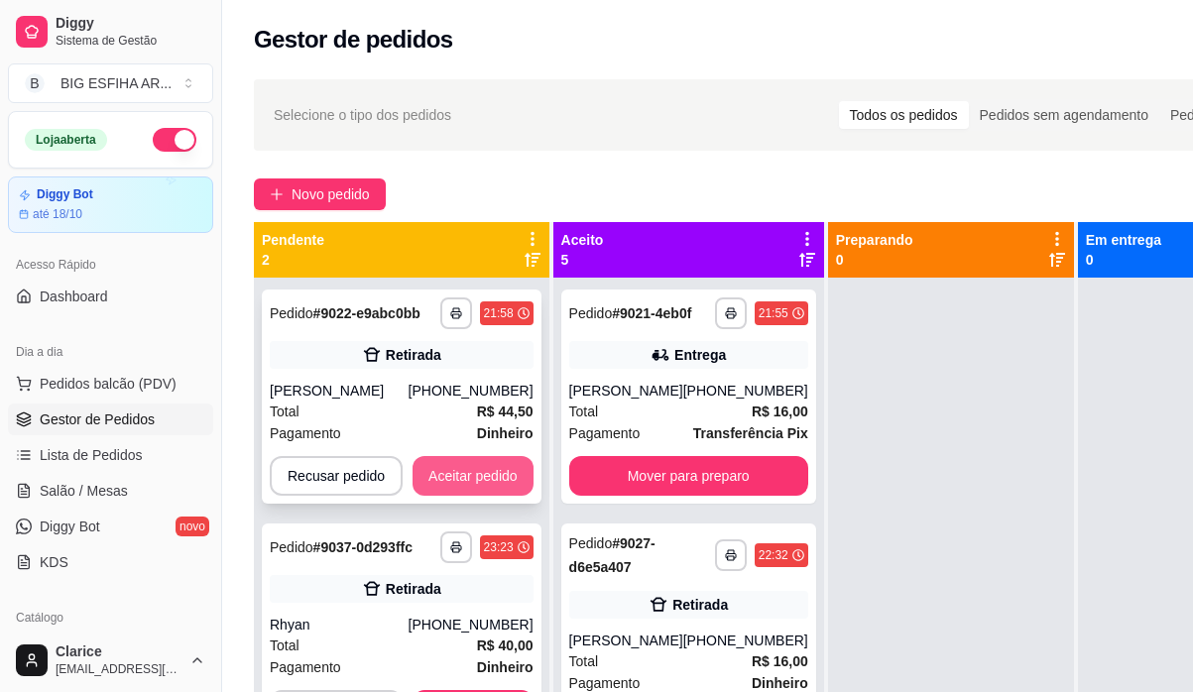
click at [440, 469] on button "Aceitar pedido" at bounding box center [473, 476] width 121 height 40
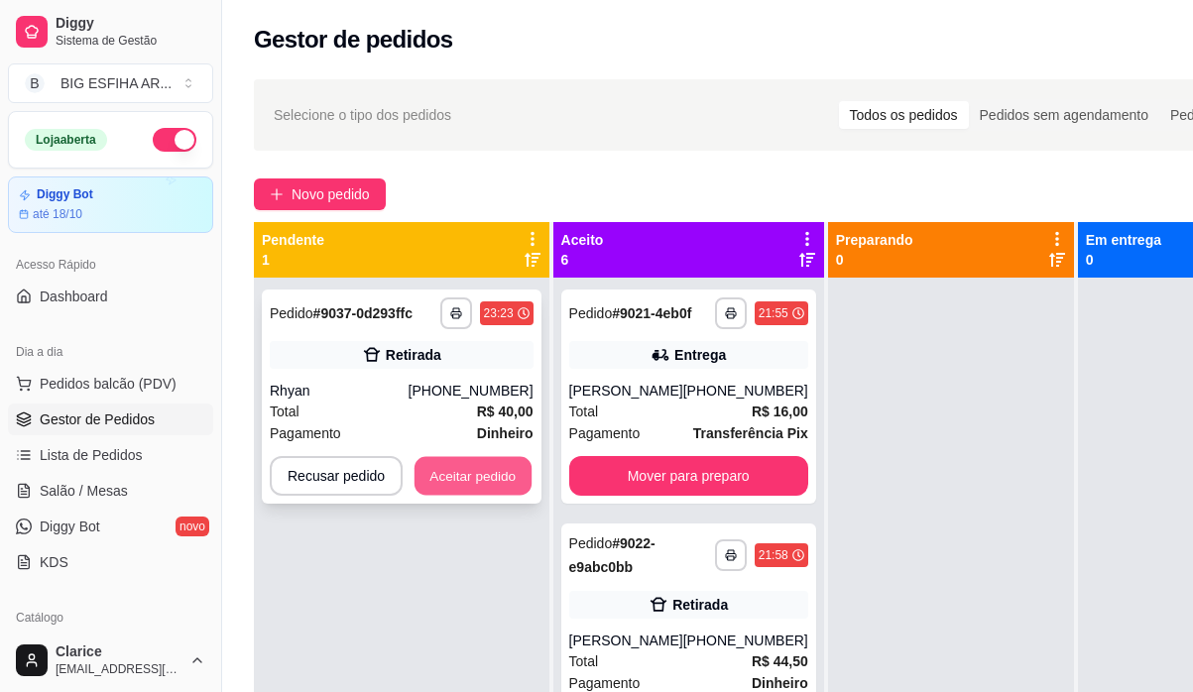
click at [451, 476] on button "Aceitar pedido" at bounding box center [473, 476] width 117 height 39
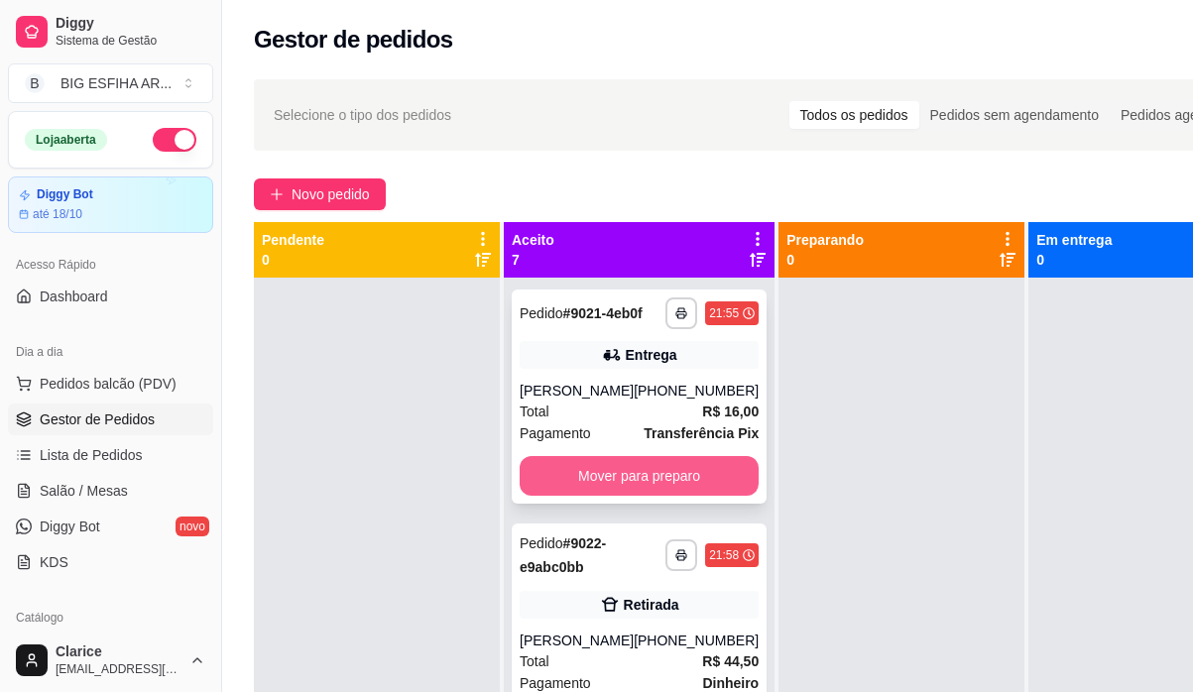
click at [551, 494] on button "Mover para preparo" at bounding box center [639, 476] width 239 height 40
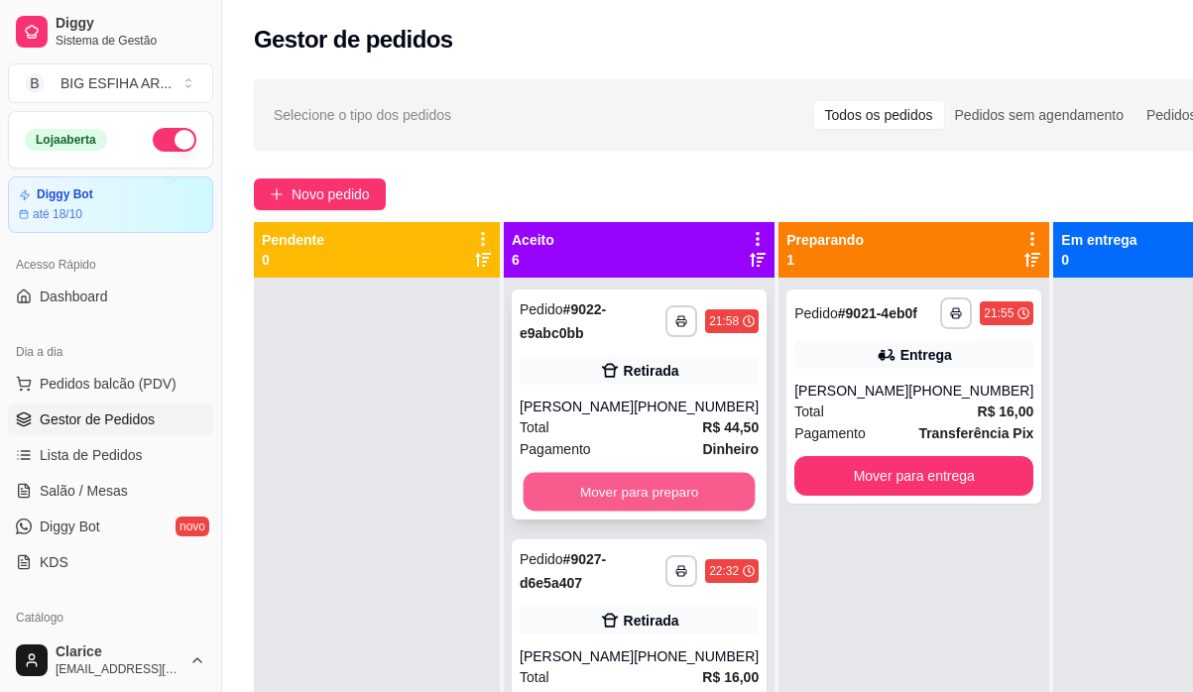
click at [563, 494] on button "Mover para preparo" at bounding box center [640, 492] width 232 height 39
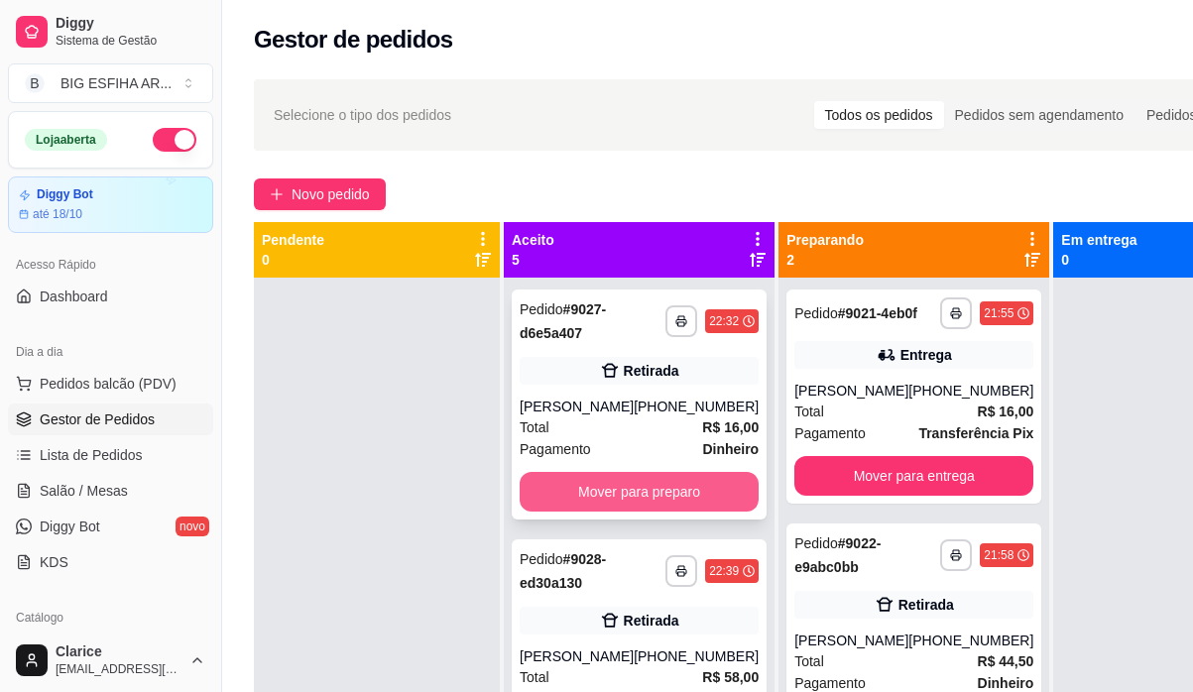
click at [565, 494] on button "Mover para preparo" at bounding box center [639, 492] width 239 height 40
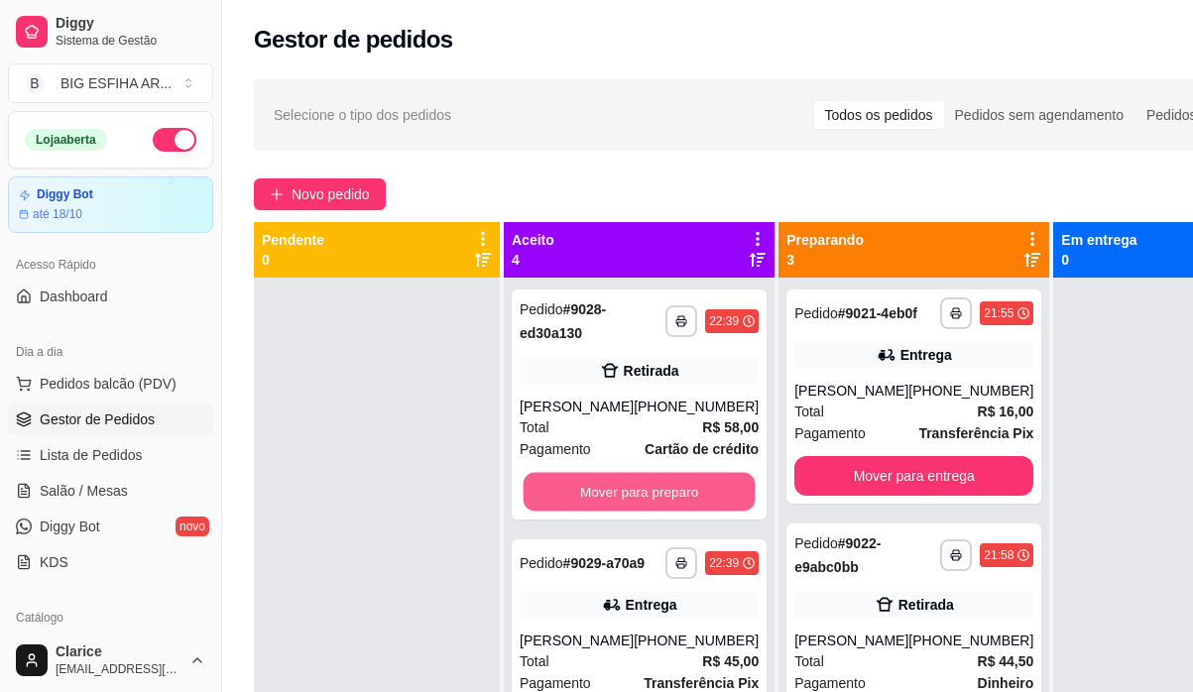
click at [565, 494] on button "Mover para preparo" at bounding box center [640, 492] width 232 height 39
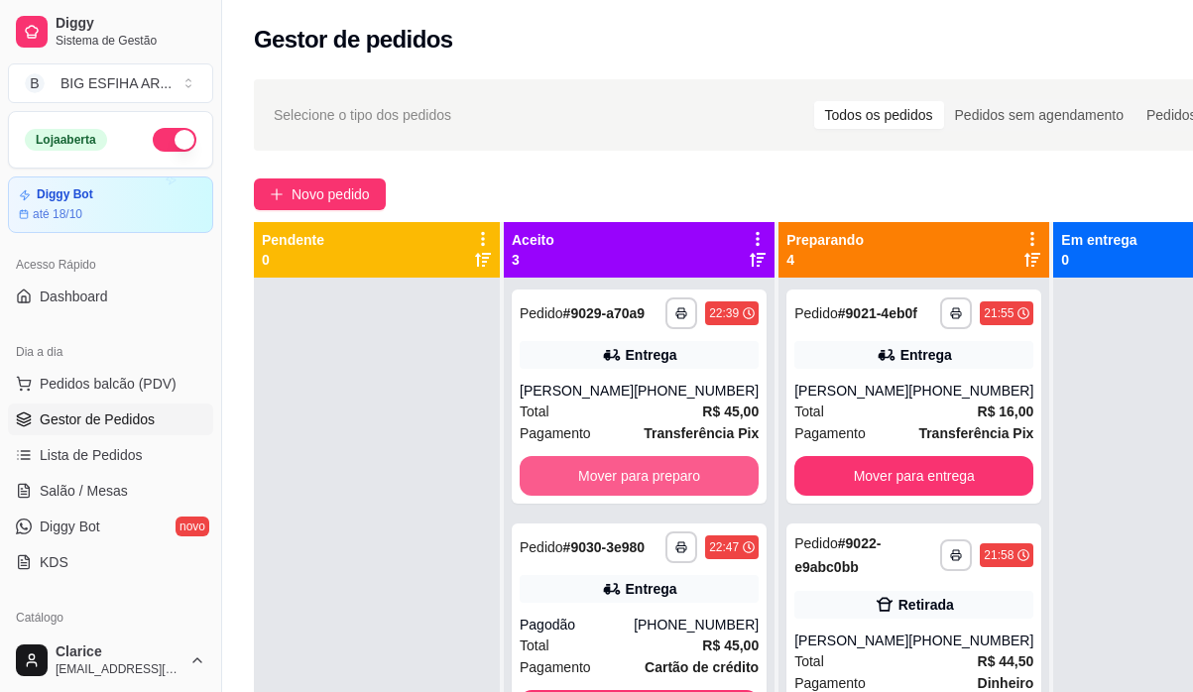
click at [565, 494] on button "Mover para preparo" at bounding box center [639, 476] width 239 height 40
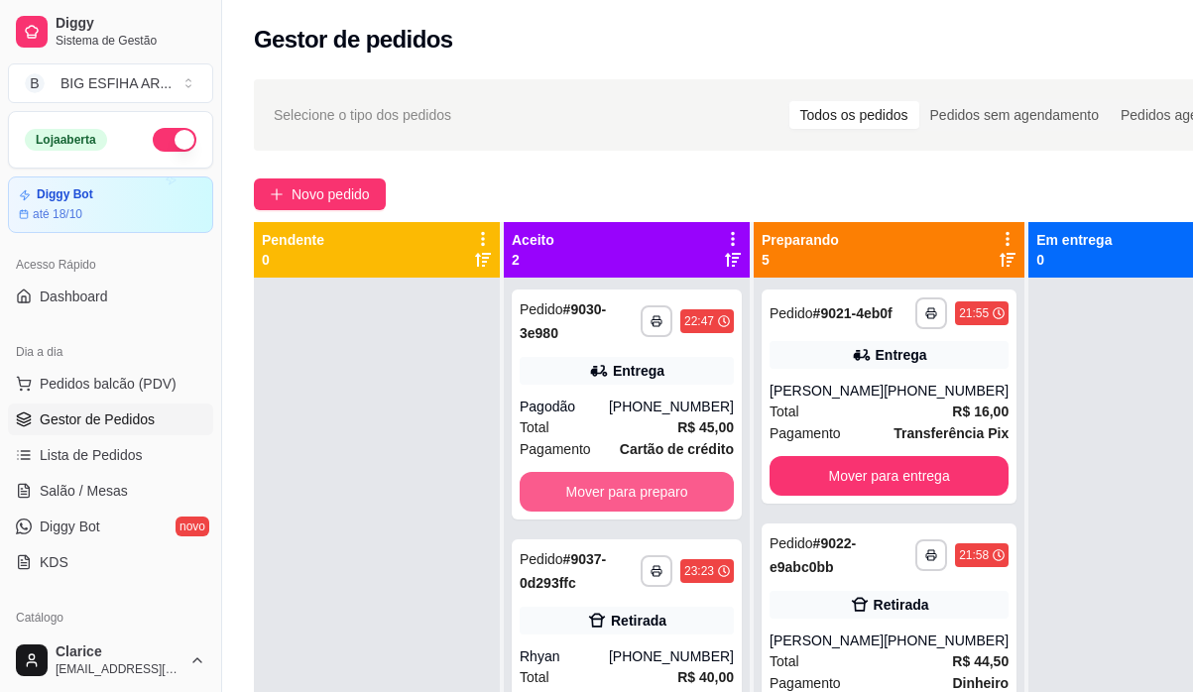
click at [565, 494] on button "Mover para preparo" at bounding box center [627, 492] width 214 height 40
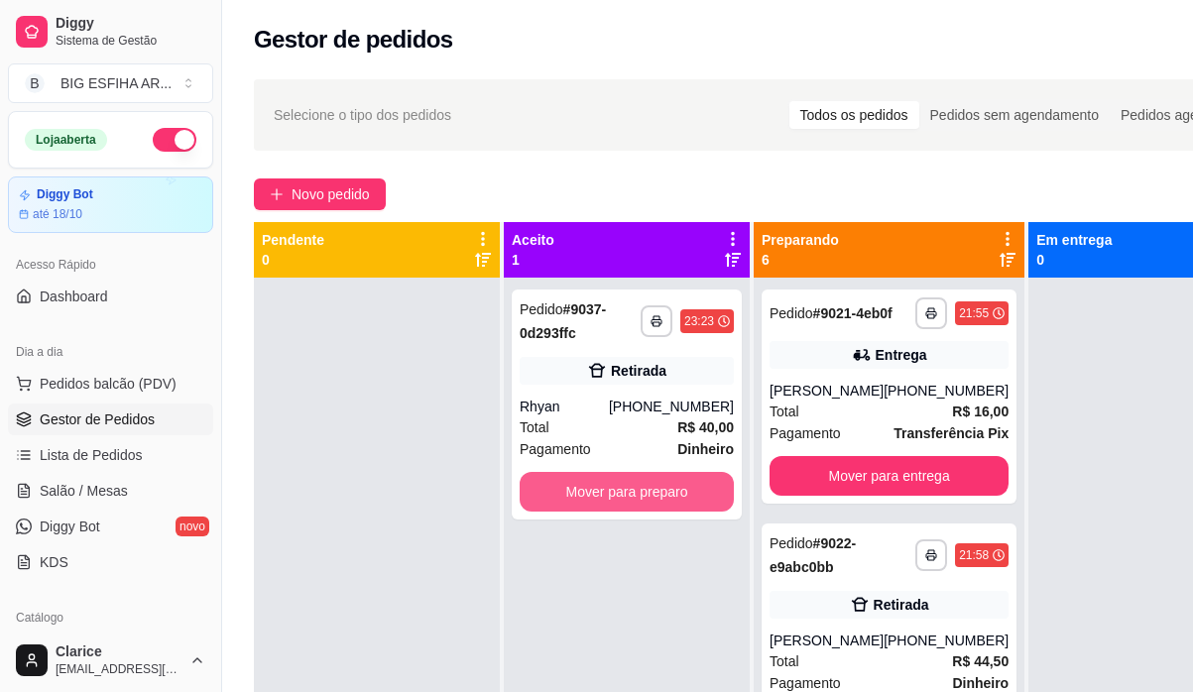
click at [565, 494] on button "Mover para preparo" at bounding box center [627, 492] width 214 height 40
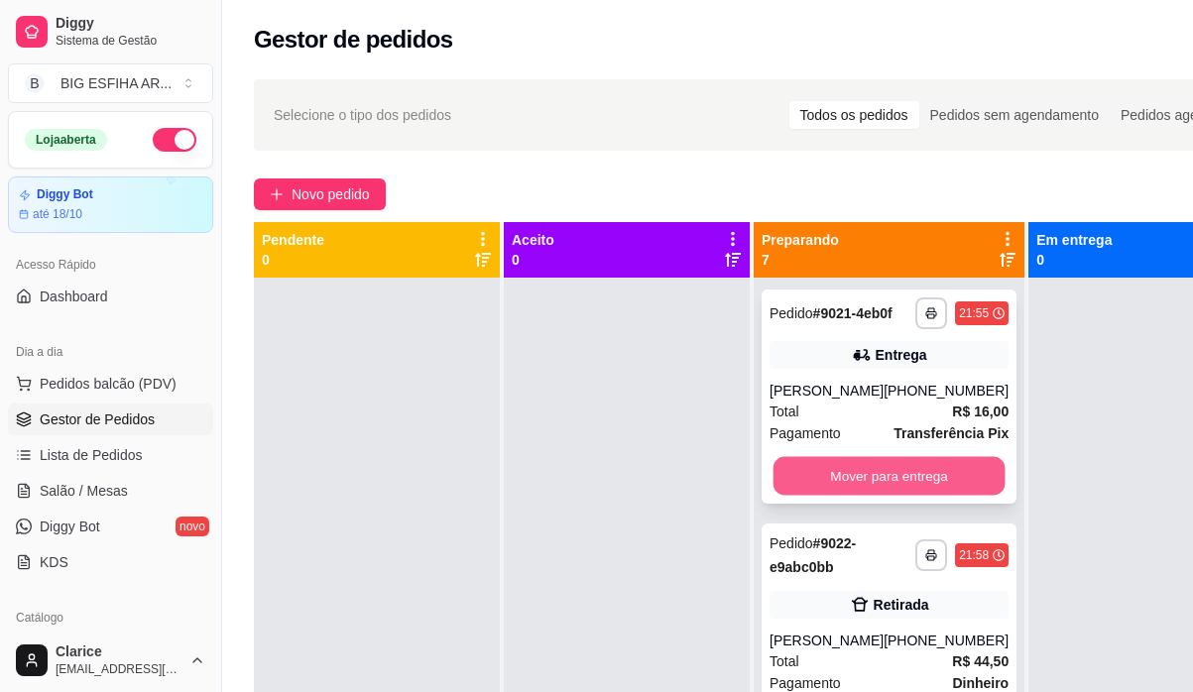
click at [830, 478] on button "Mover para entrega" at bounding box center [890, 476] width 232 height 39
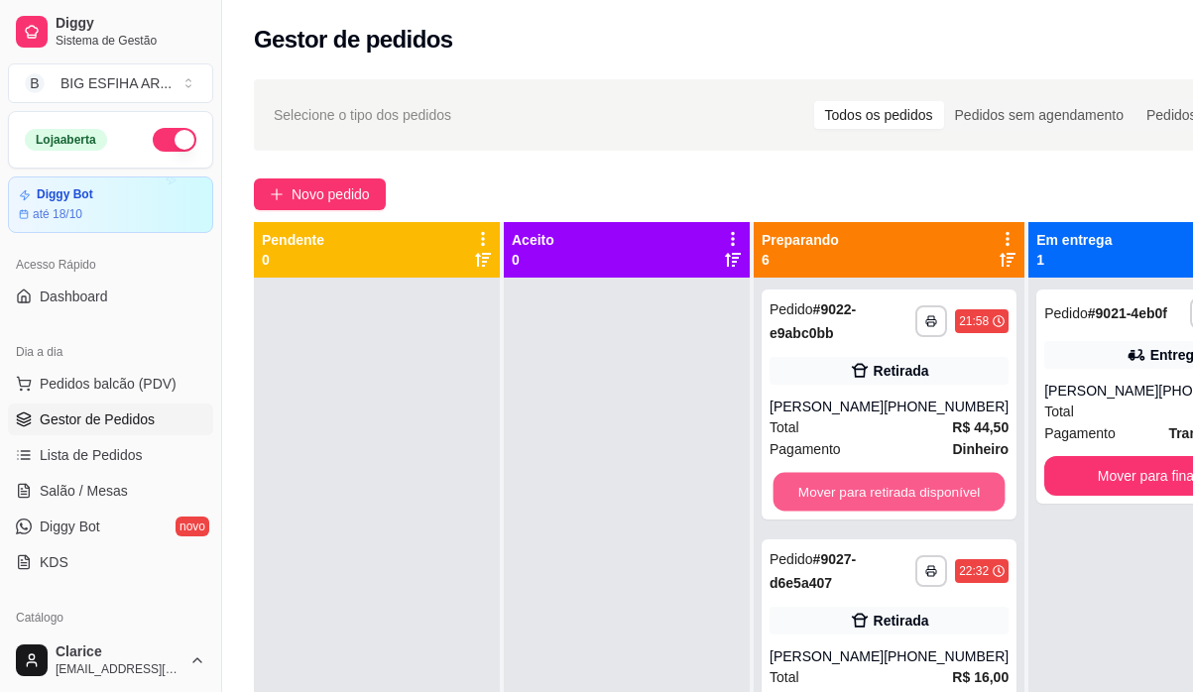
click at [830, 478] on button "Mover para retirada disponível" at bounding box center [890, 492] width 232 height 39
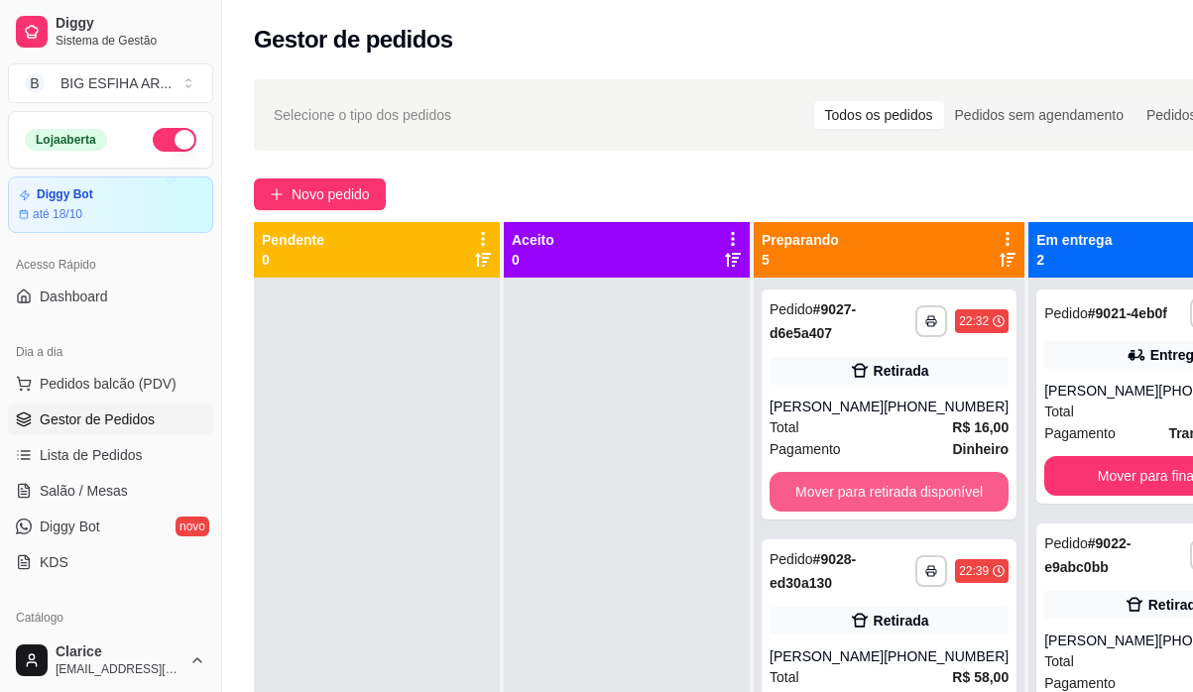
click at [839, 488] on button "Mover para retirada disponível" at bounding box center [889, 492] width 239 height 40
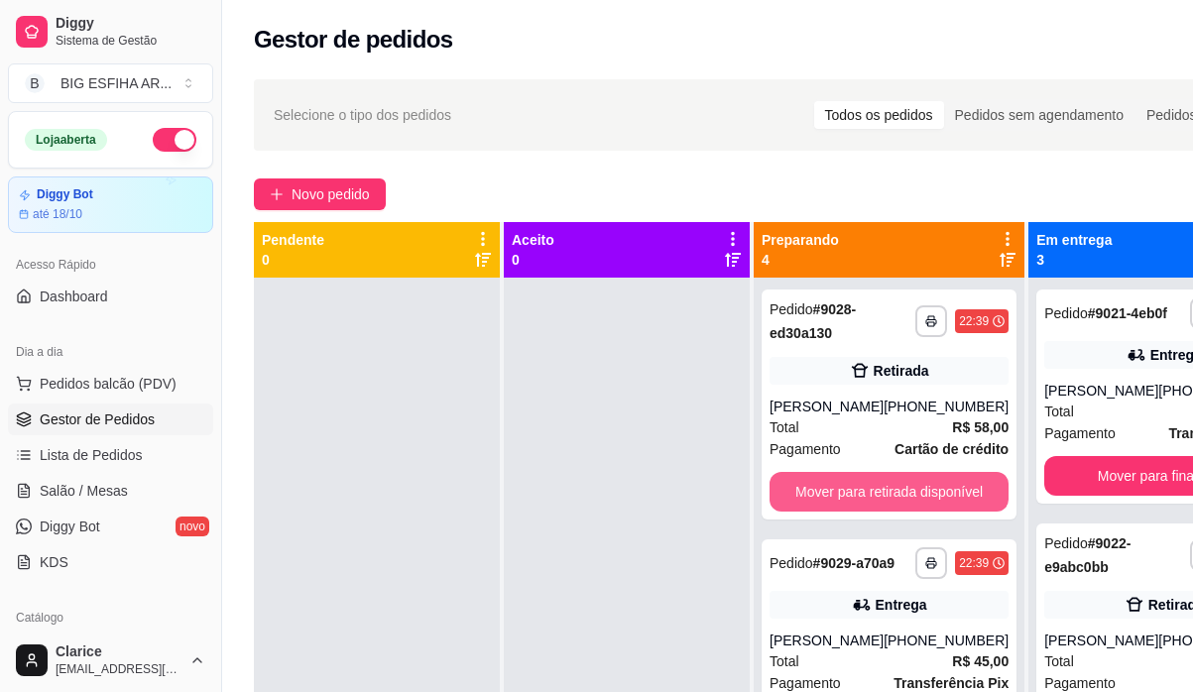
click at [839, 488] on button "Mover para retirada disponível" at bounding box center [889, 492] width 239 height 40
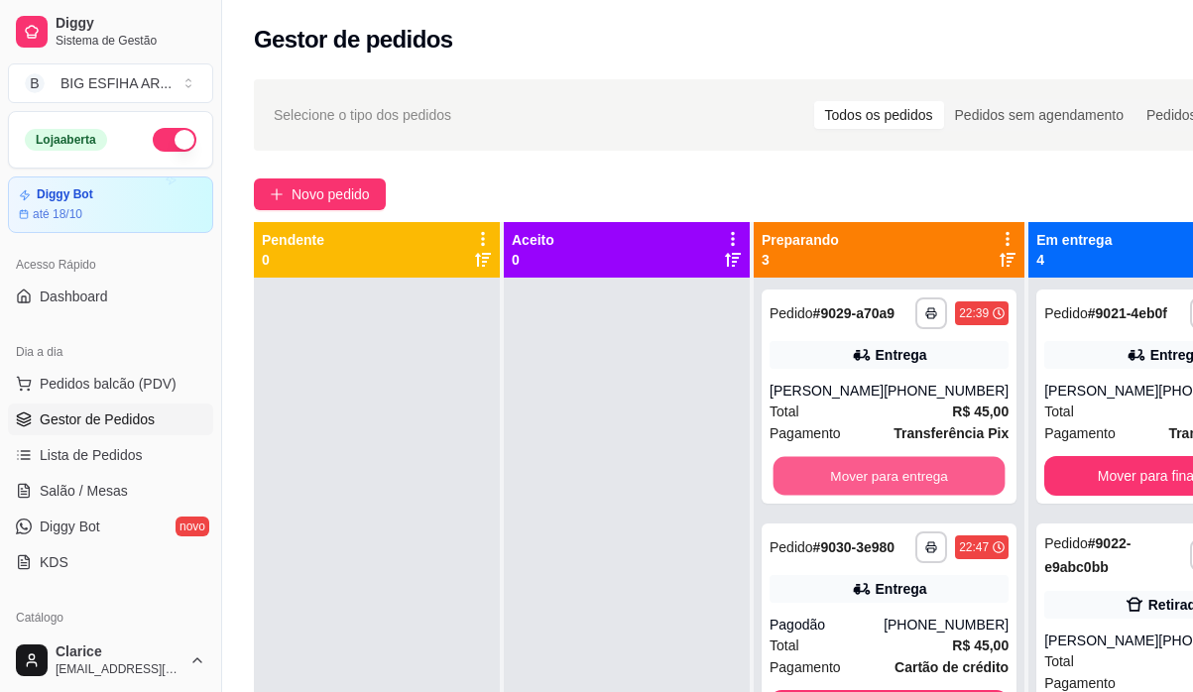
click at [839, 488] on button "Mover para entrega" at bounding box center [890, 476] width 232 height 39
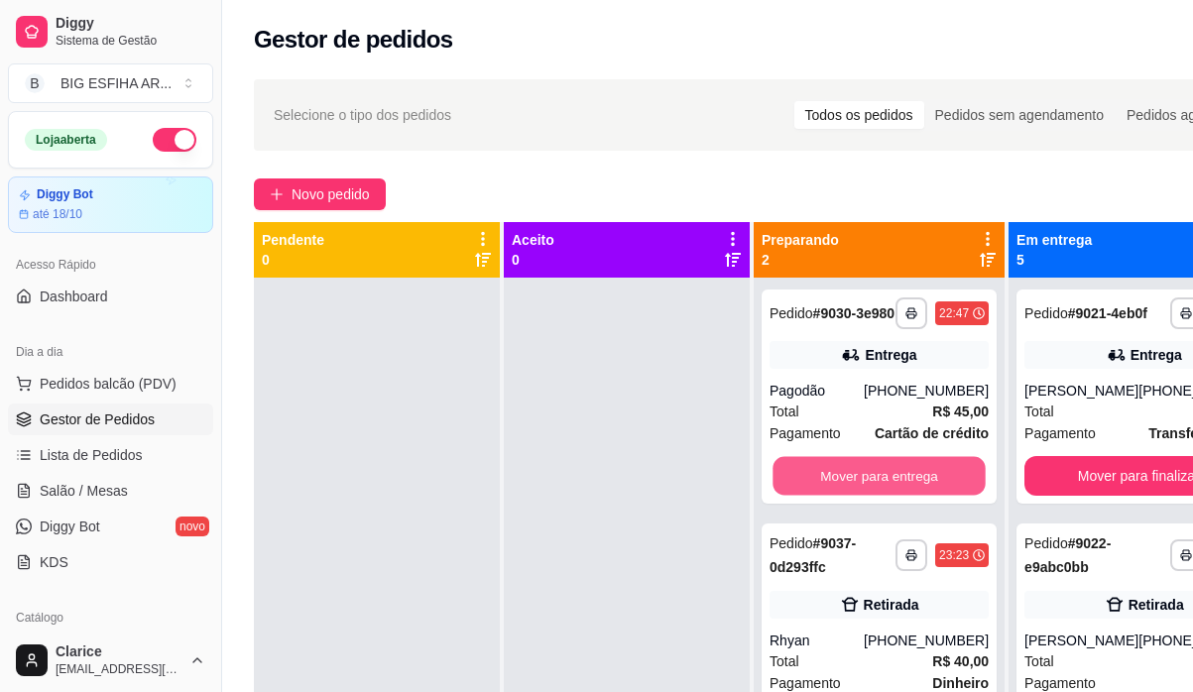
click at [839, 488] on button "Mover para entrega" at bounding box center [879, 476] width 212 height 39
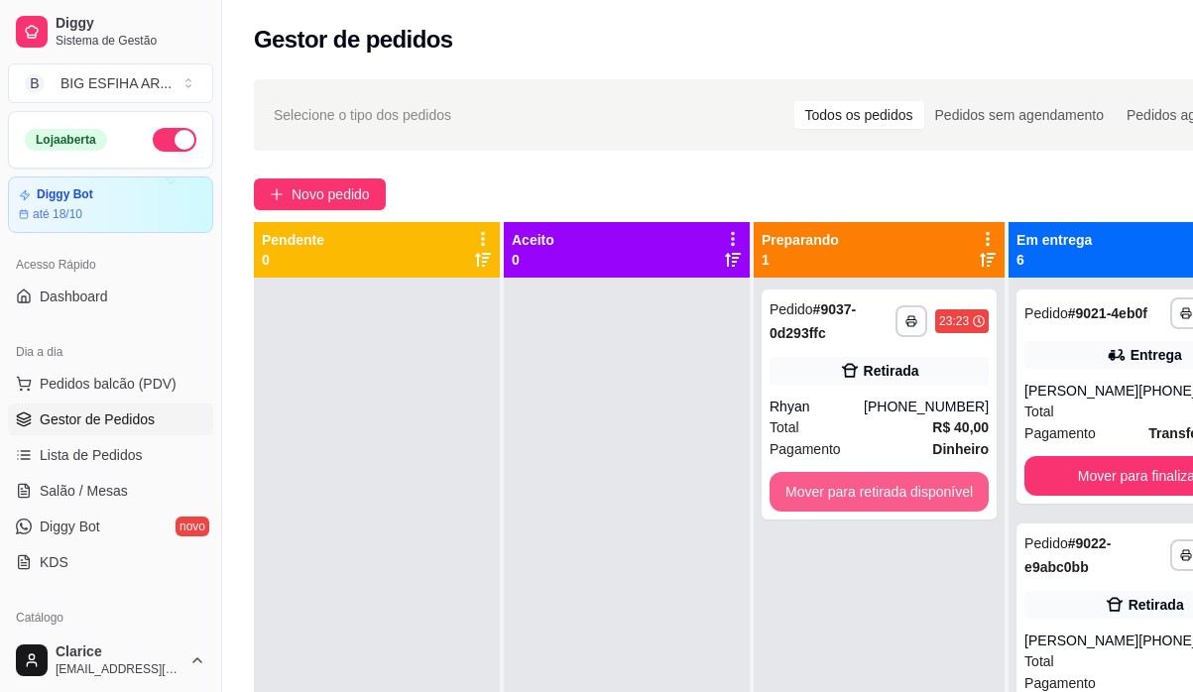
click at [839, 488] on button "Mover para retirada disponível" at bounding box center [879, 492] width 219 height 40
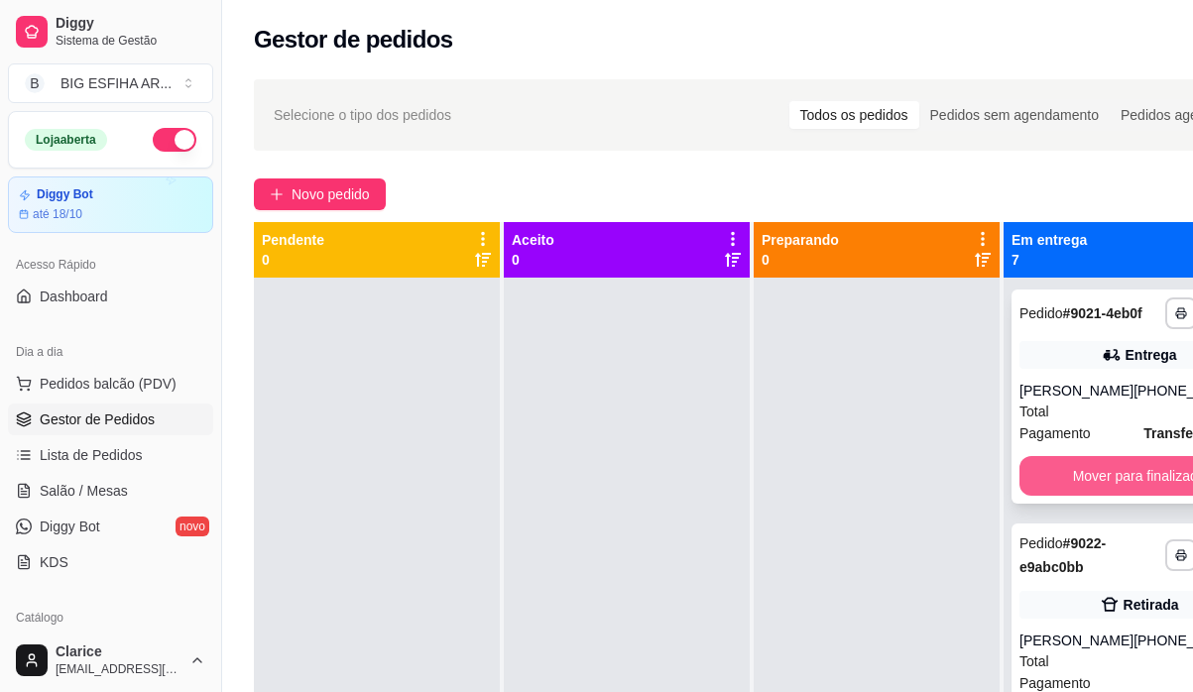
click at [1090, 496] on button "Mover para finalizado" at bounding box center [1139, 476] width 239 height 40
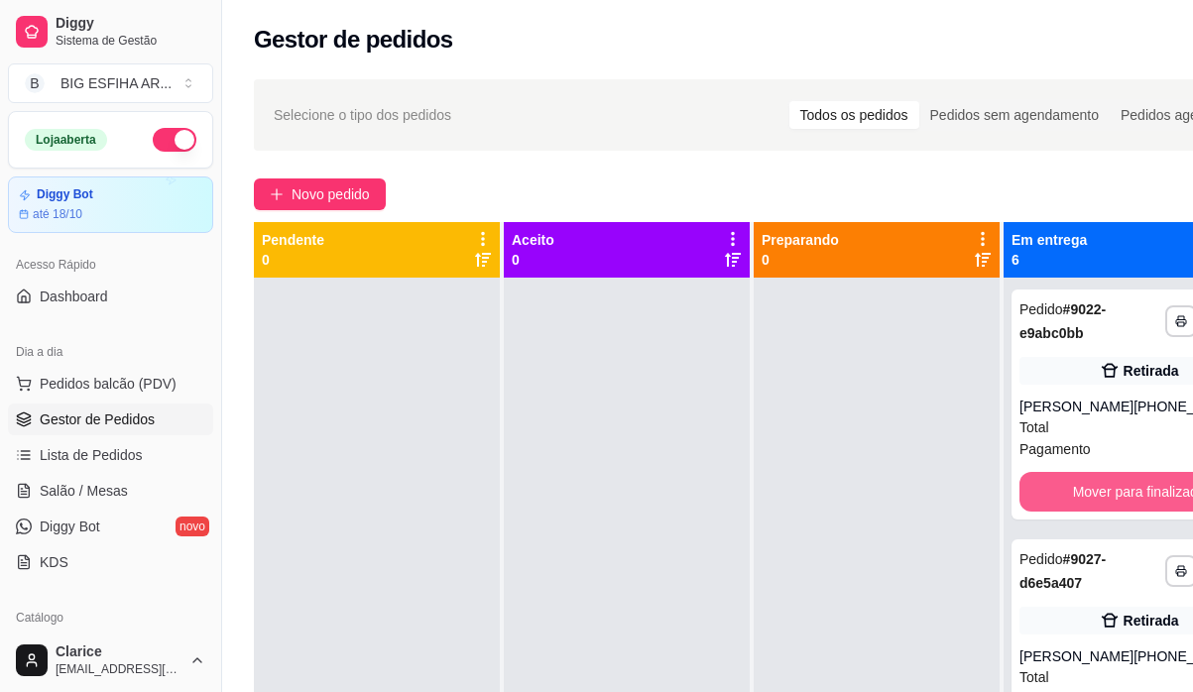
click at [1090, 503] on button "Mover para finalizado" at bounding box center [1139, 492] width 239 height 40
click at [1092, 501] on button "Mover para finalizado" at bounding box center [1139, 492] width 239 height 40
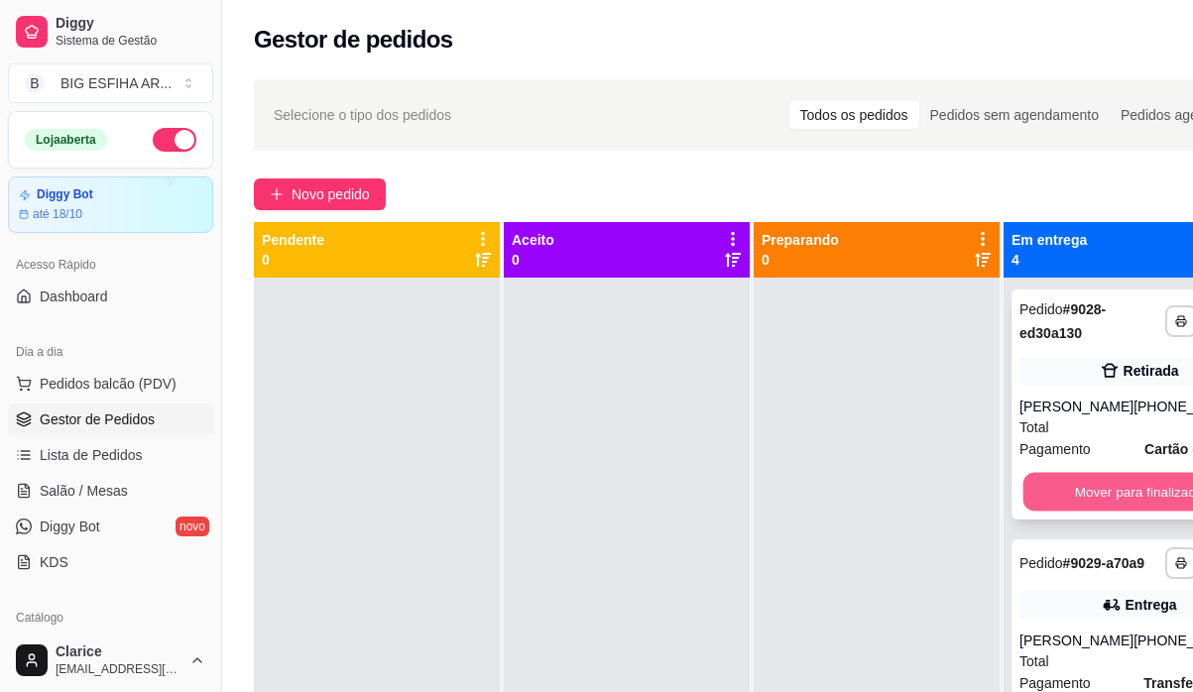
click at [1095, 493] on button "Mover para finalizado" at bounding box center [1140, 492] width 232 height 39
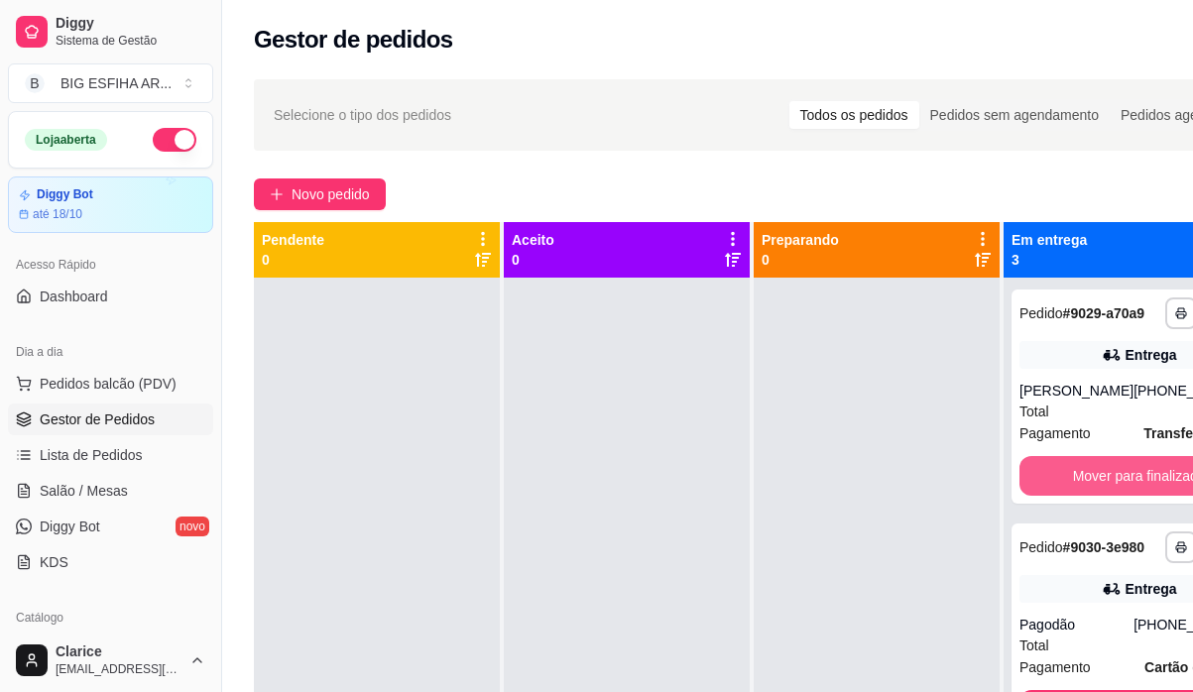
click at [1095, 493] on button "Mover para finalizado" at bounding box center [1139, 476] width 239 height 40
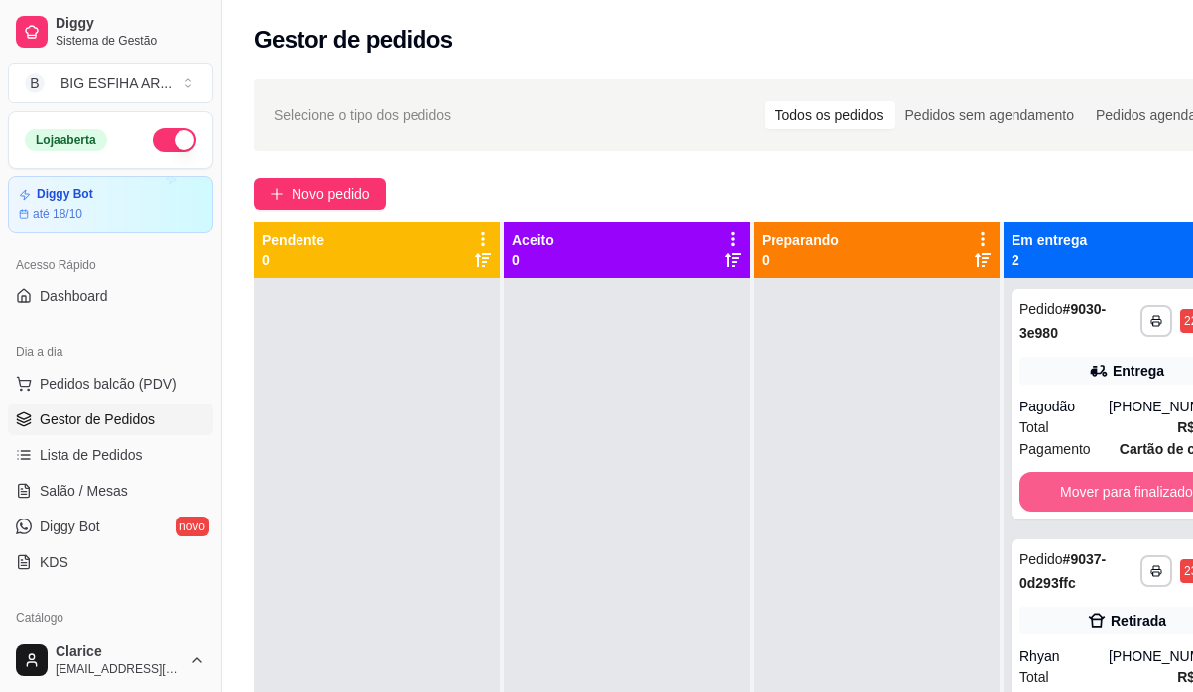
click at [1095, 493] on button "Mover para finalizado" at bounding box center [1127, 492] width 214 height 40
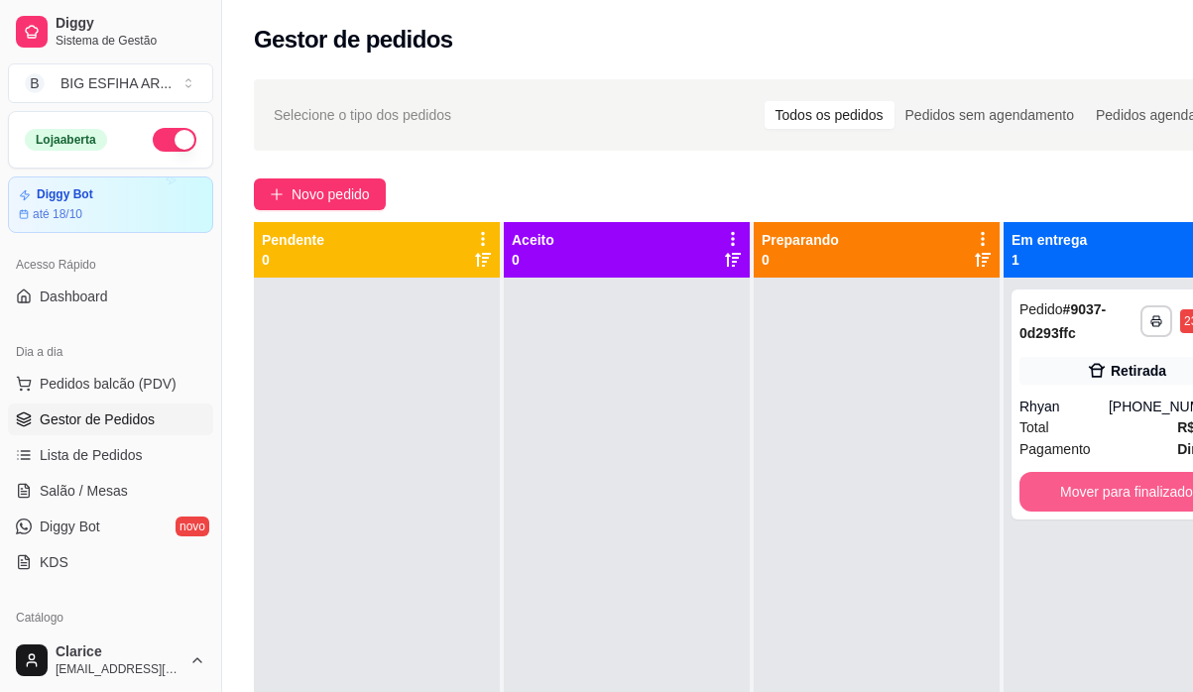
click at [1095, 493] on button "Mover para finalizado" at bounding box center [1127, 492] width 214 height 40
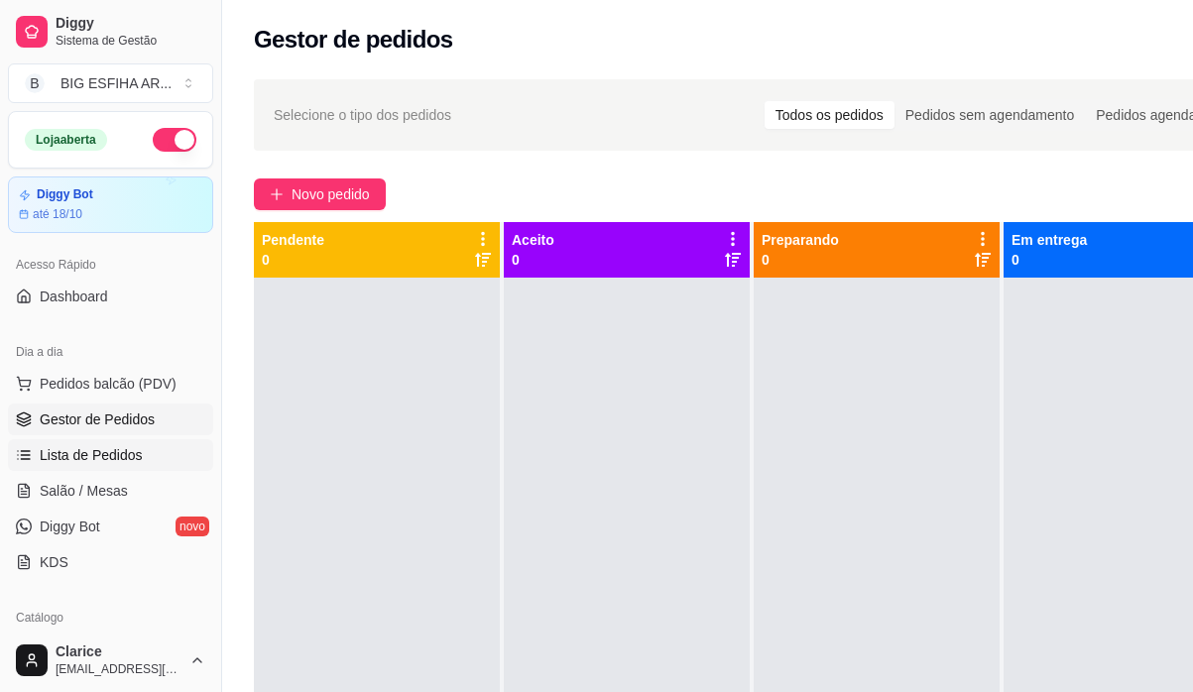
click at [106, 448] on span "Lista de Pedidos" at bounding box center [91, 455] width 103 height 20
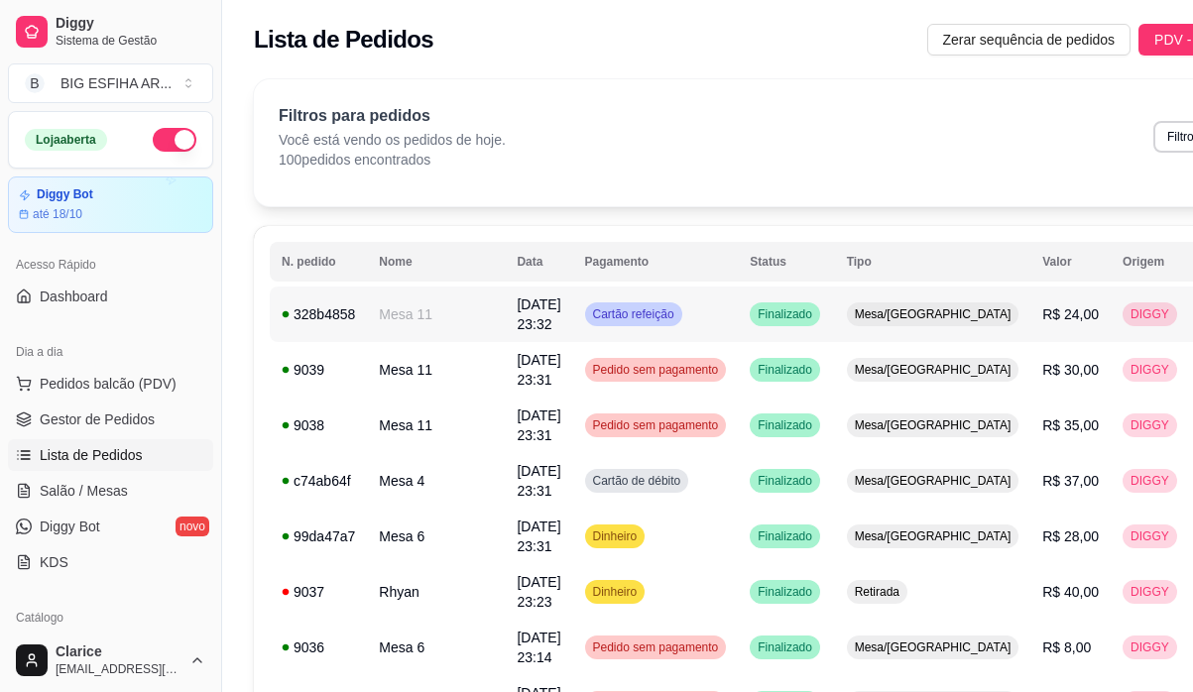
click at [517, 314] on span "[DATE] 23:32" at bounding box center [539, 315] width 44 height 36
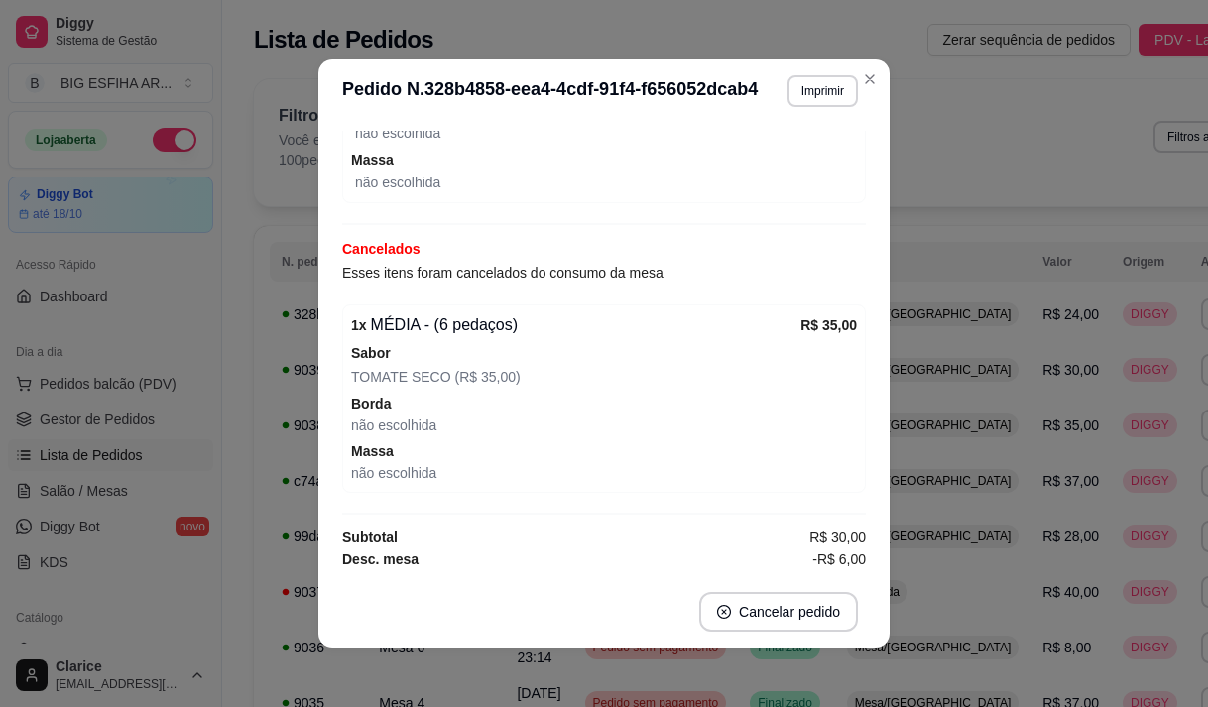
scroll to position [476, 0]
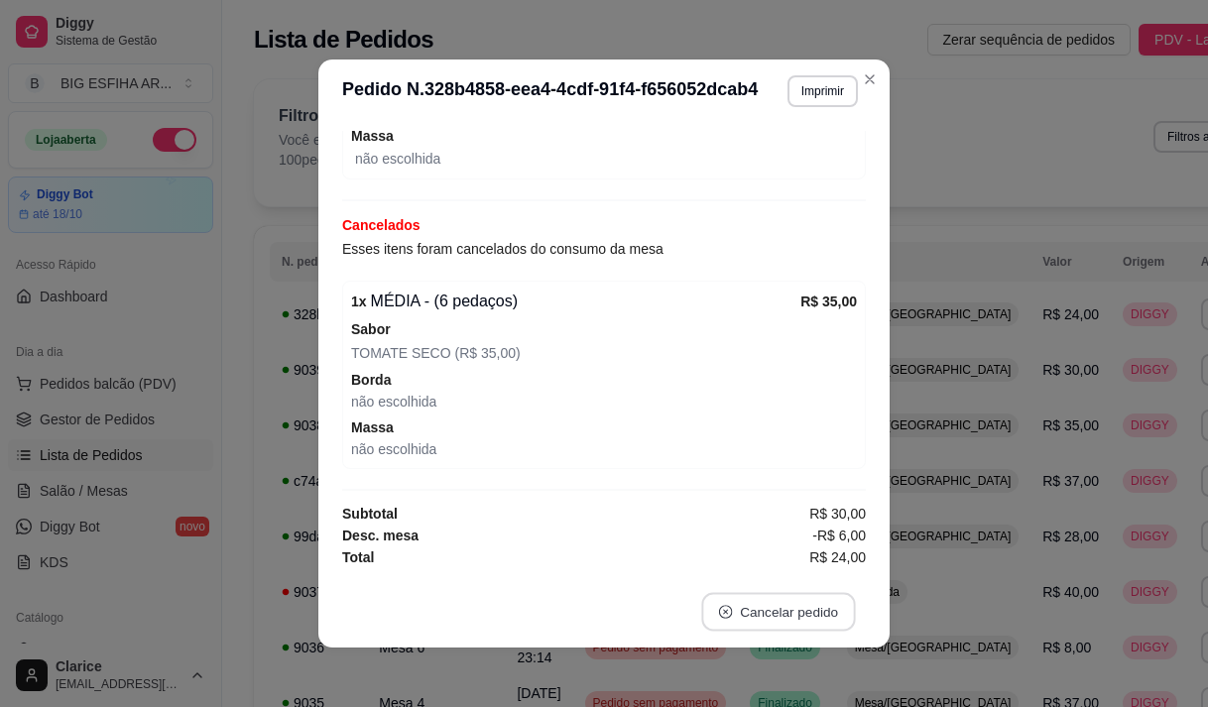
click at [762, 607] on button "Cancelar pedido" at bounding box center [778, 612] width 154 height 39
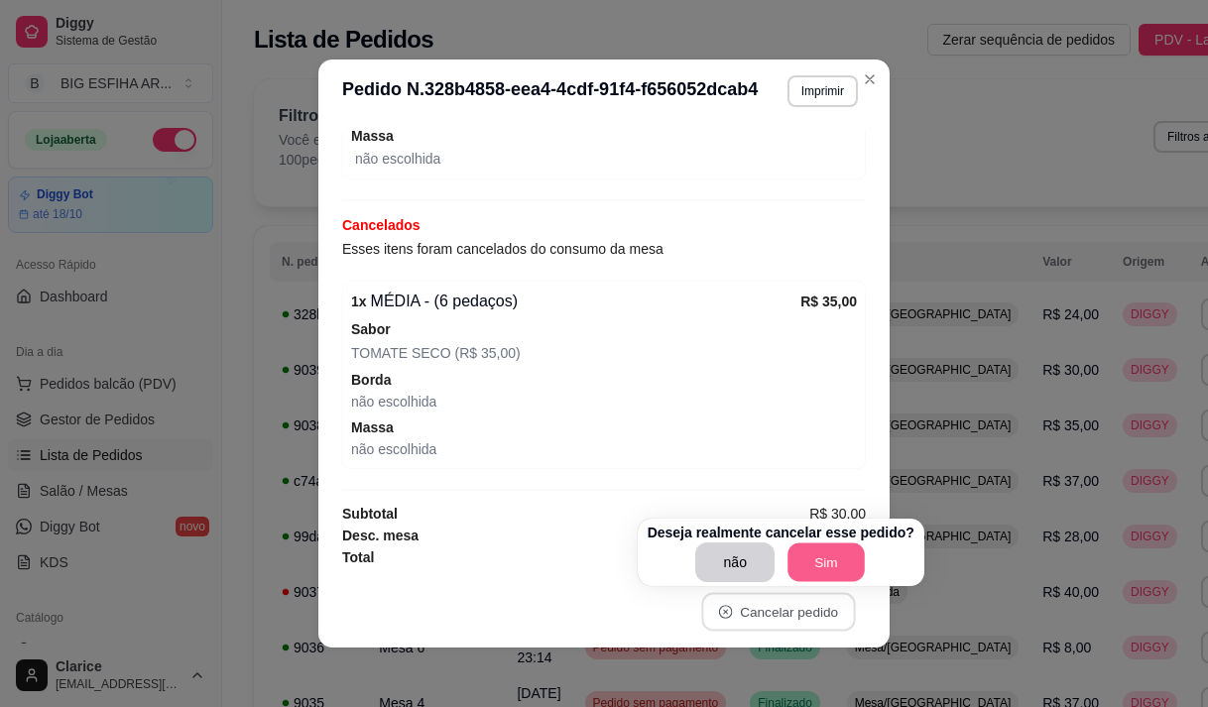
click at [834, 559] on button "Sim" at bounding box center [826, 563] width 77 height 39
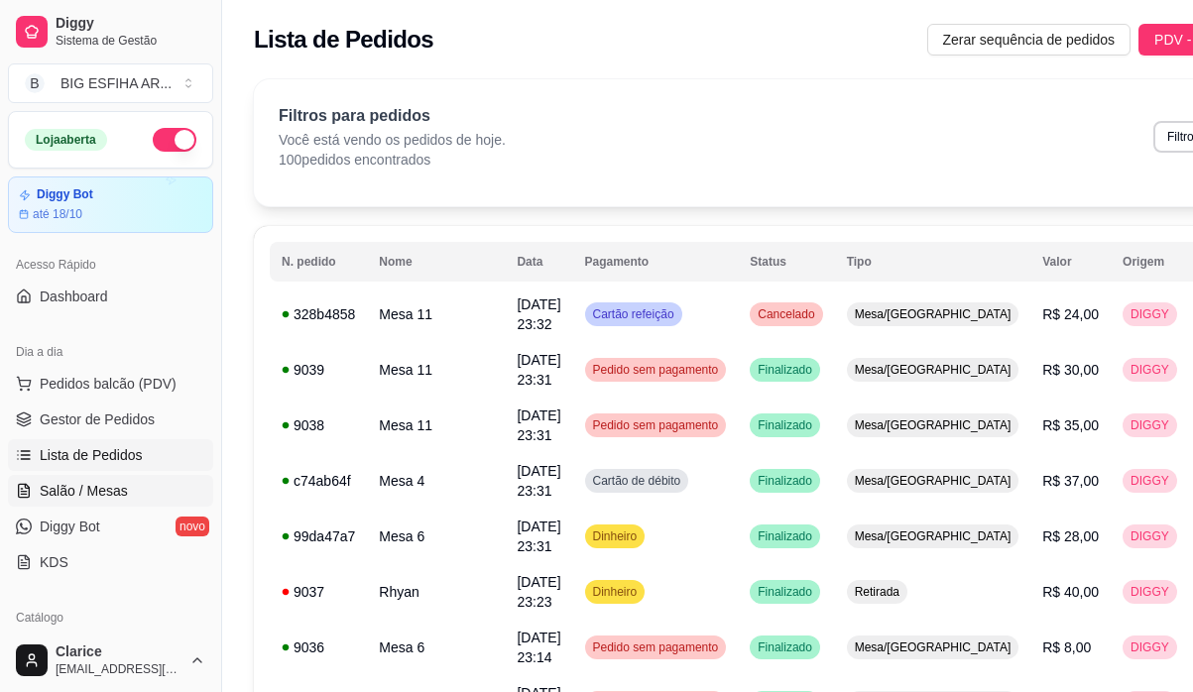
click at [99, 486] on span "Salão / Mesas" at bounding box center [84, 491] width 88 height 20
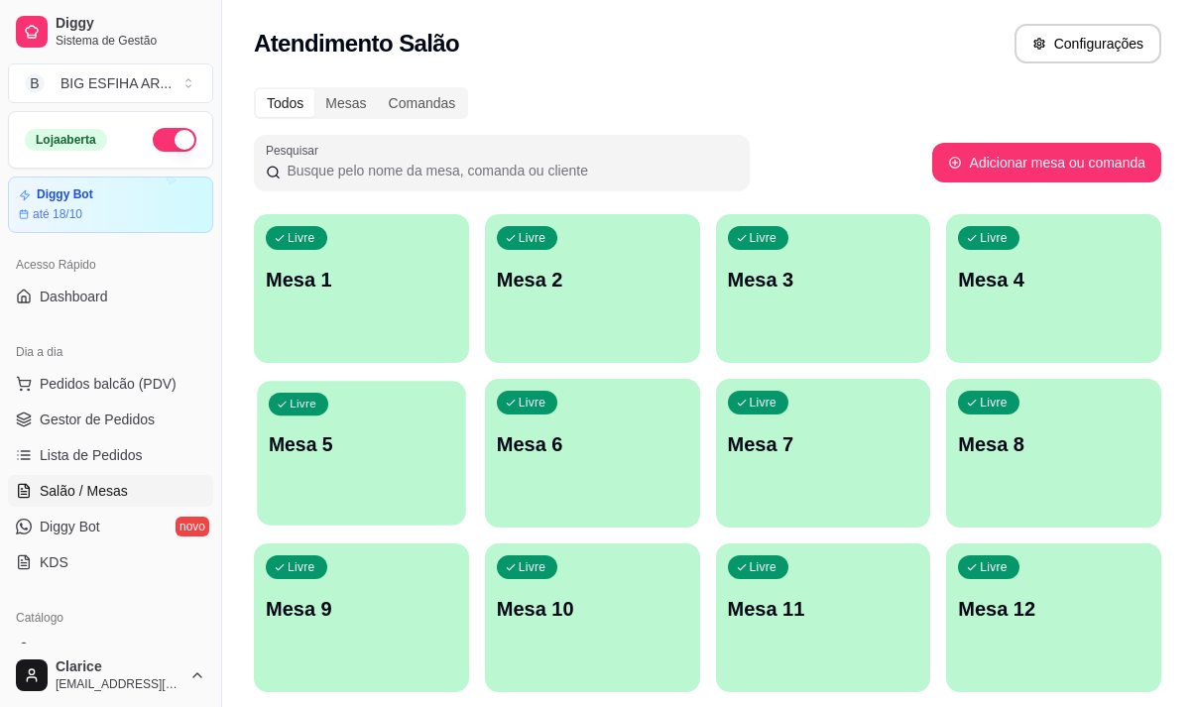
click at [372, 428] on div "Livre Mesa 5" at bounding box center [361, 441] width 208 height 121
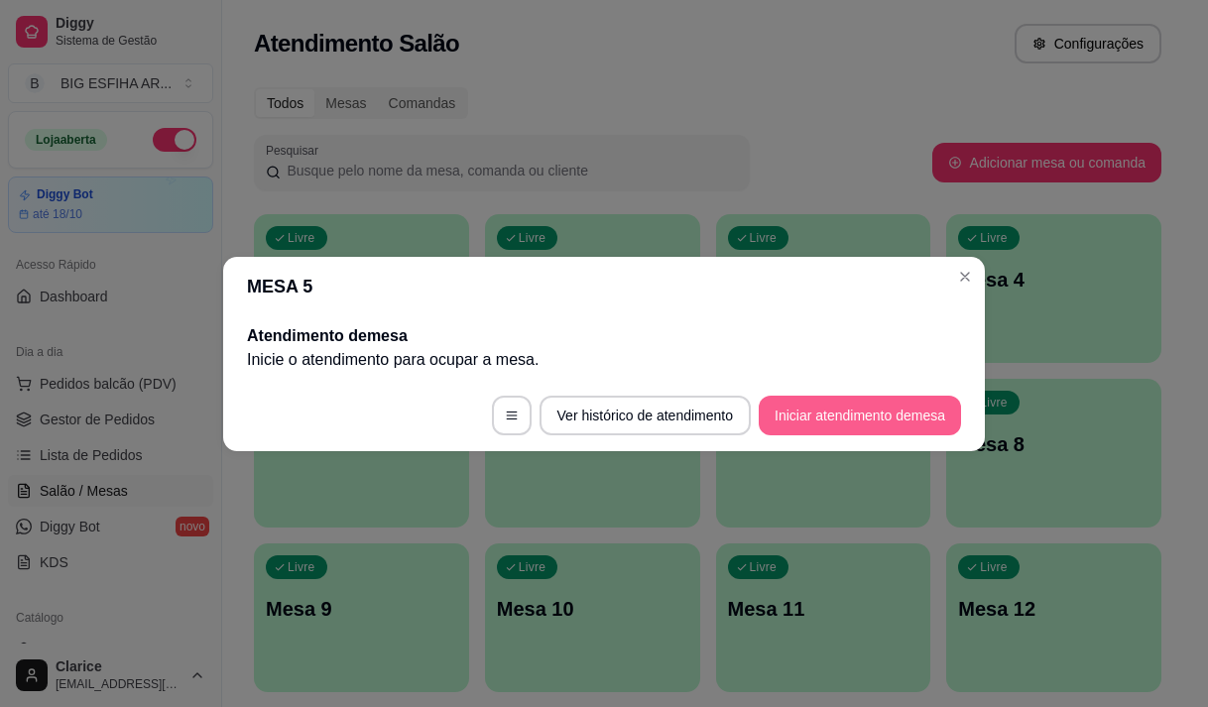
click at [793, 419] on button "Iniciar atendimento de mesa" at bounding box center [860, 416] width 202 height 40
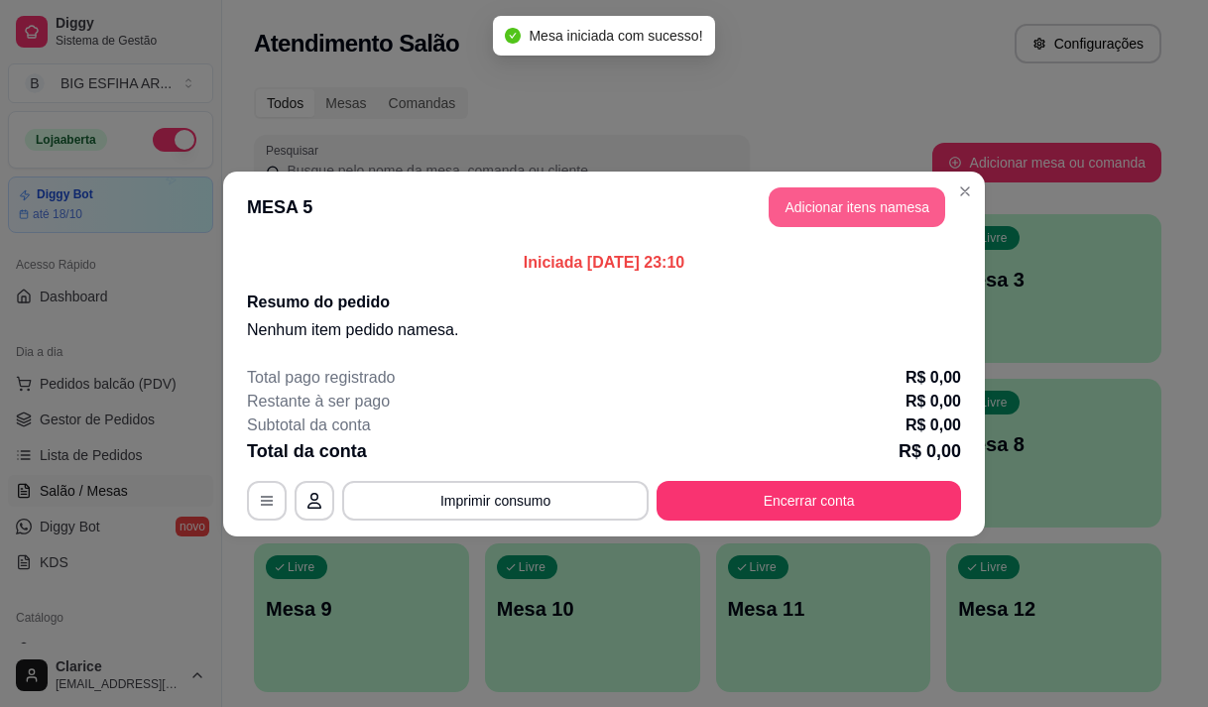
click at [839, 191] on button "Adicionar itens na mesa" at bounding box center [857, 207] width 177 height 40
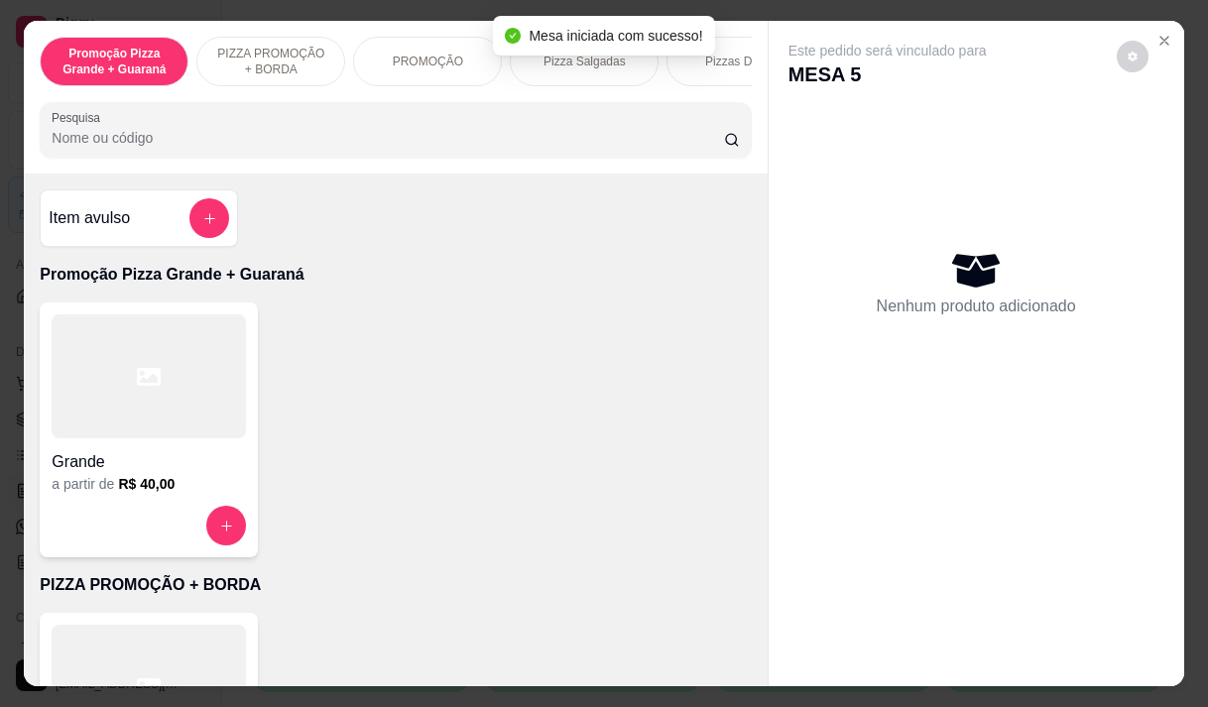
click at [543, 67] on div "Pizza Salgadas" at bounding box center [584, 62] width 149 height 50
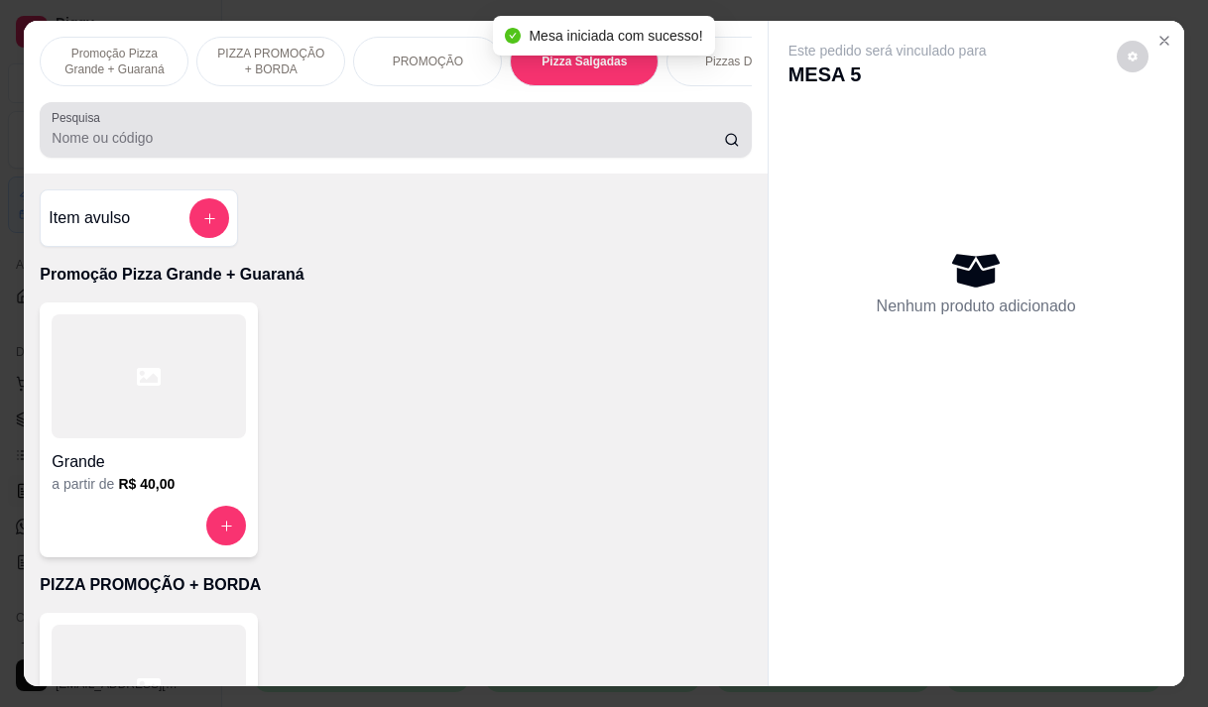
scroll to position [50, 0]
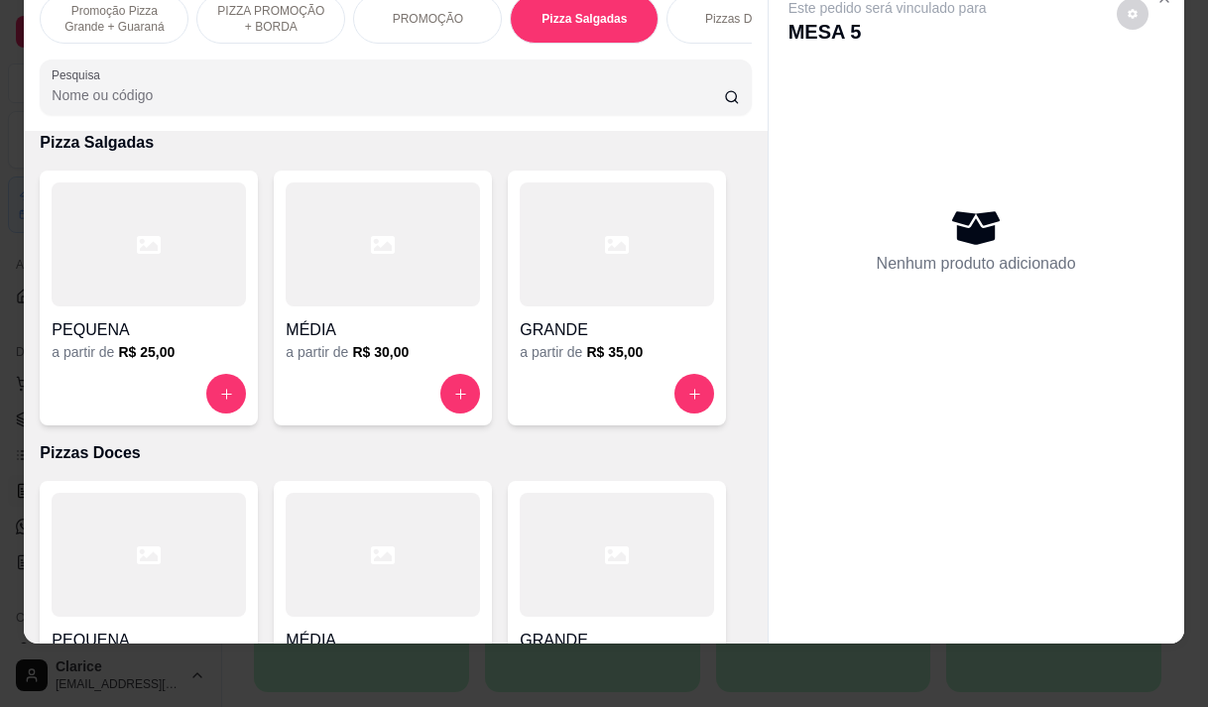
click at [415, 310] on div "MÉDIA" at bounding box center [383, 324] width 194 height 36
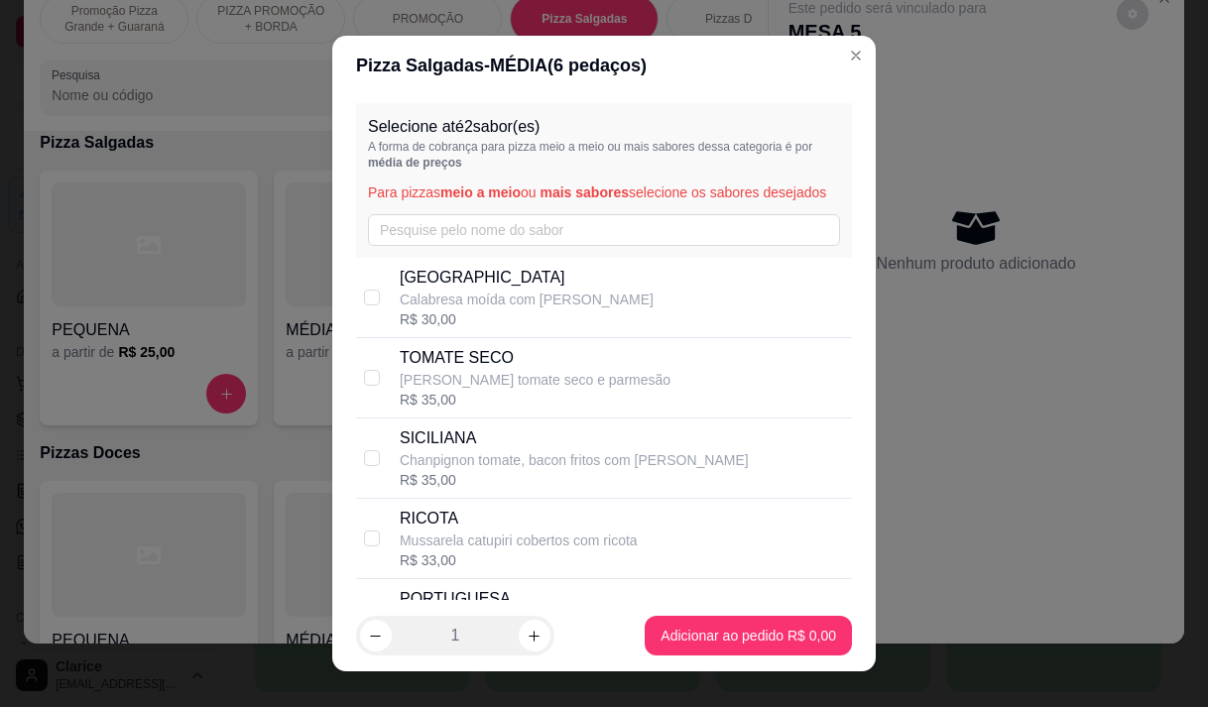
click at [447, 290] on p "[GEOGRAPHIC_DATA]" at bounding box center [527, 278] width 254 height 24
checkbox input "true"
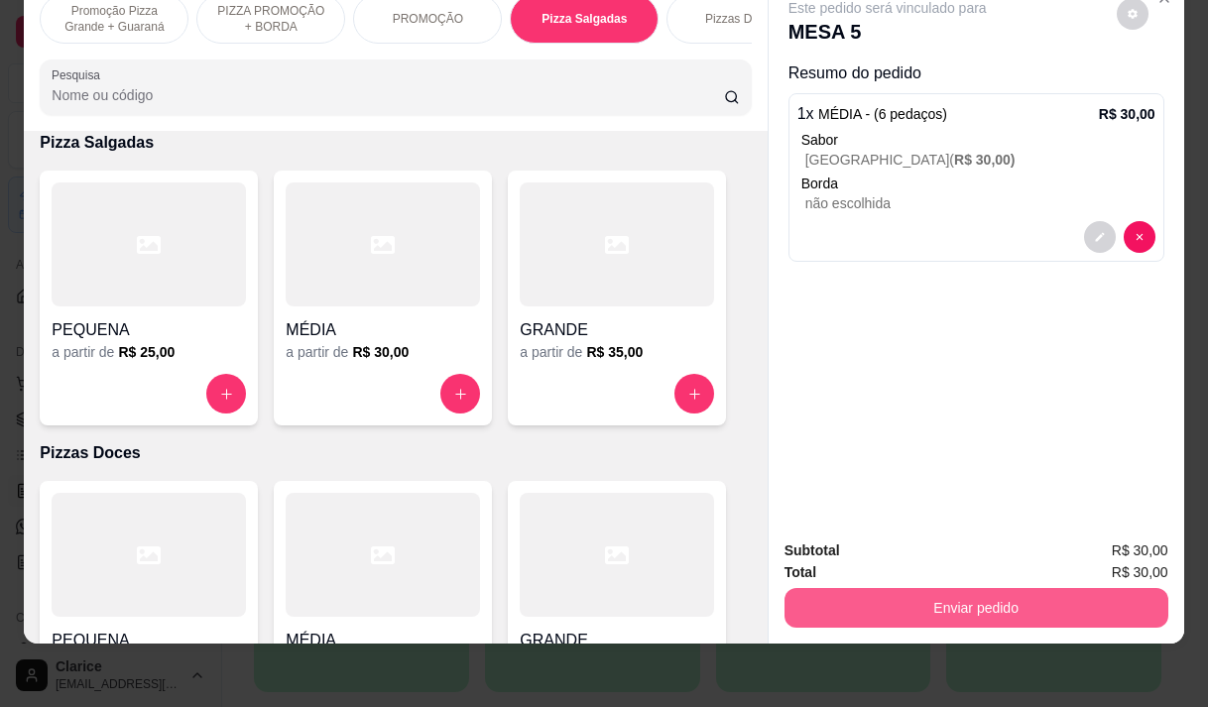
click at [1062, 588] on button "Enviar pedido" at bounding box center [977, 608] width 384 height 40
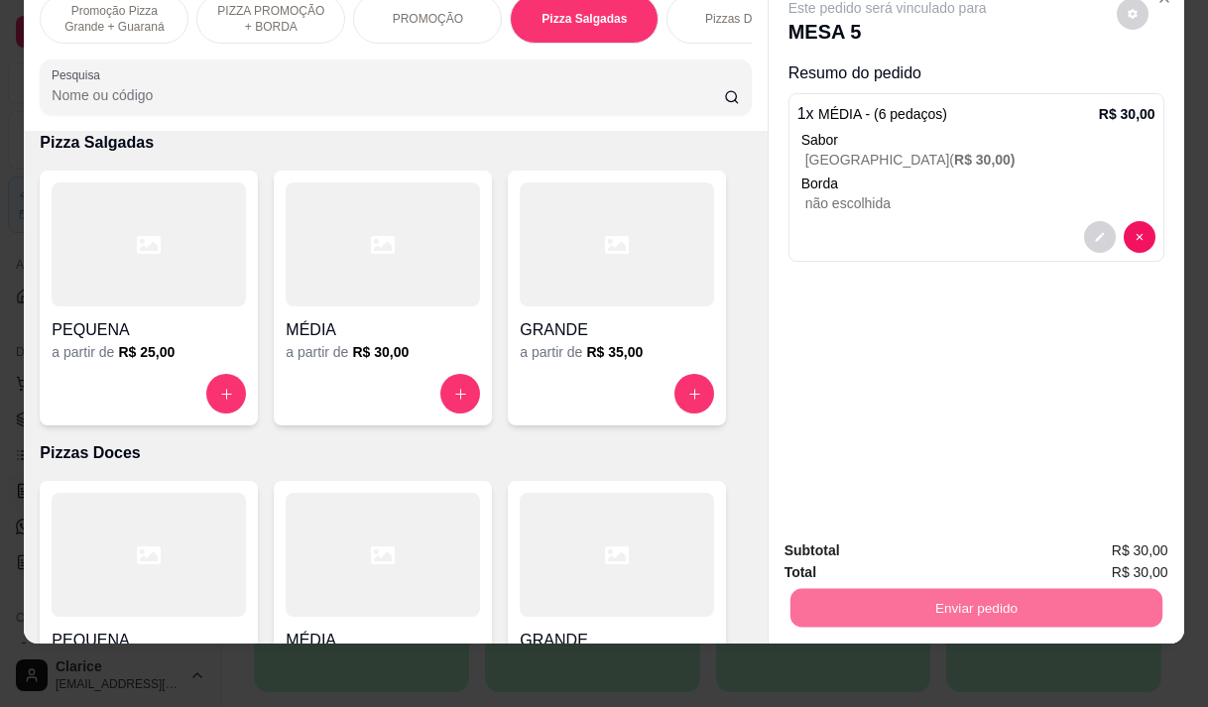
click at [1115, 537] on button "Enviar pedido" at bounding box center [1116, 545] width 112 height 38
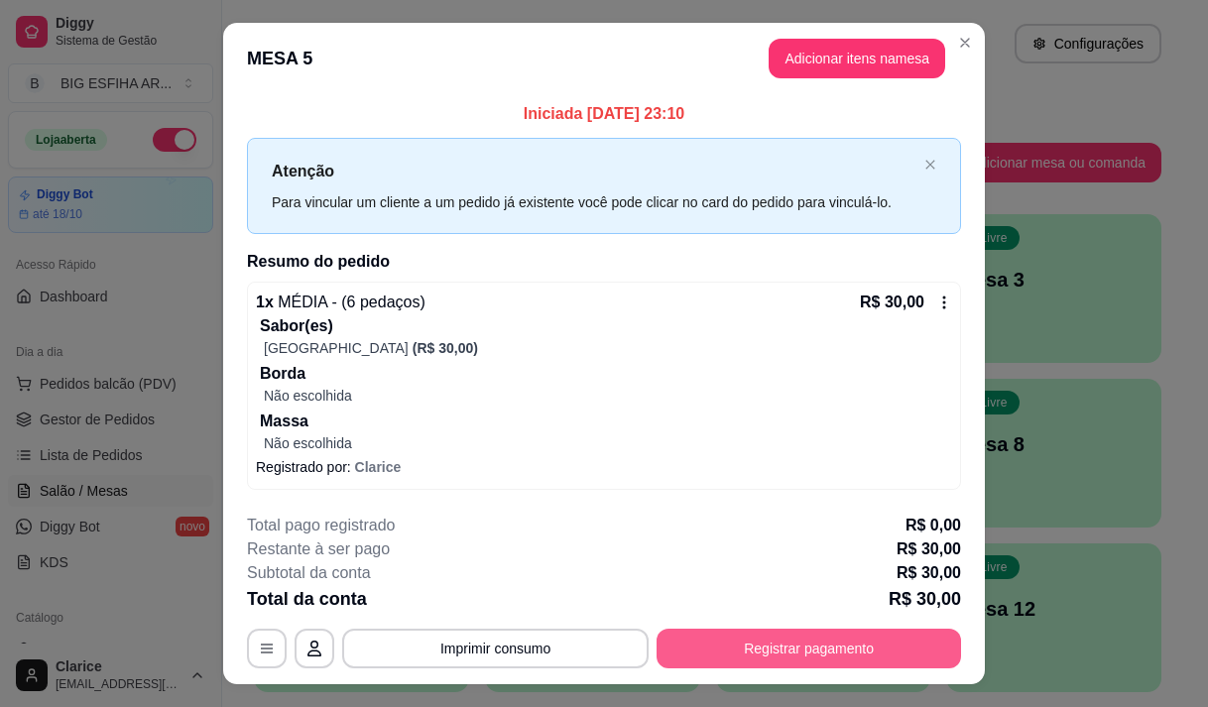
click at [701, 642] on button "Registrar pagamento" at bounding box center [809, 649] width 305 height 40
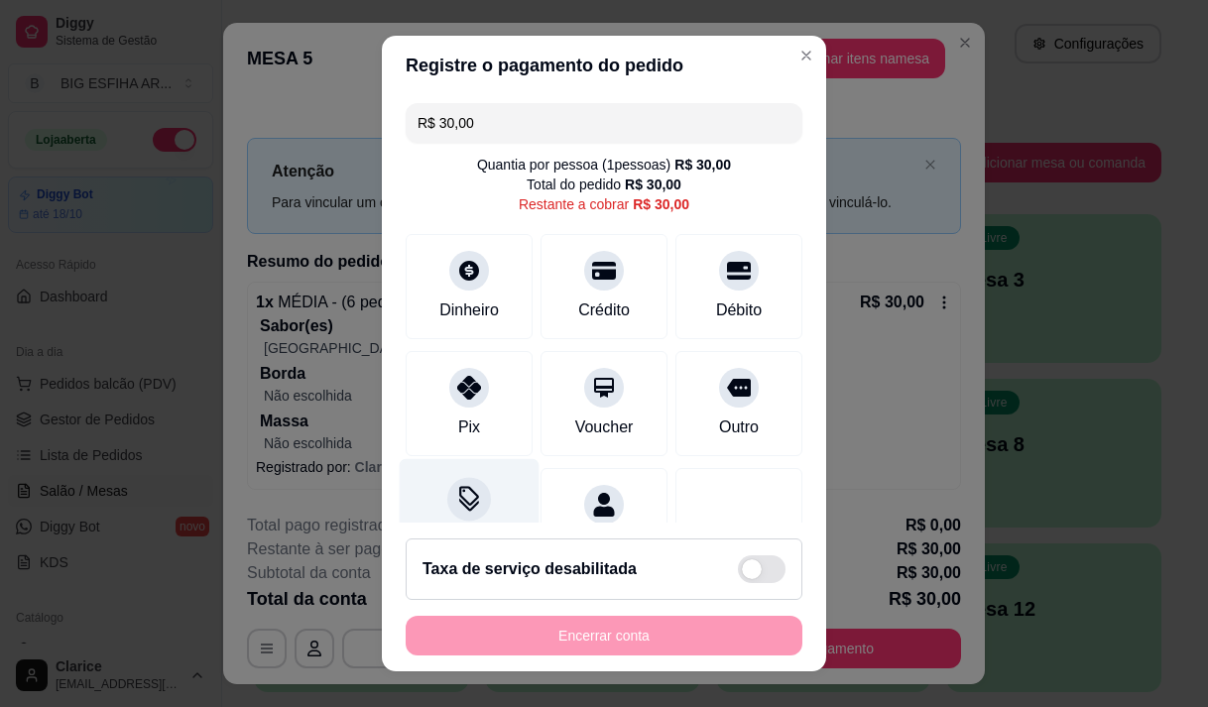
scroll to position [81, 0]
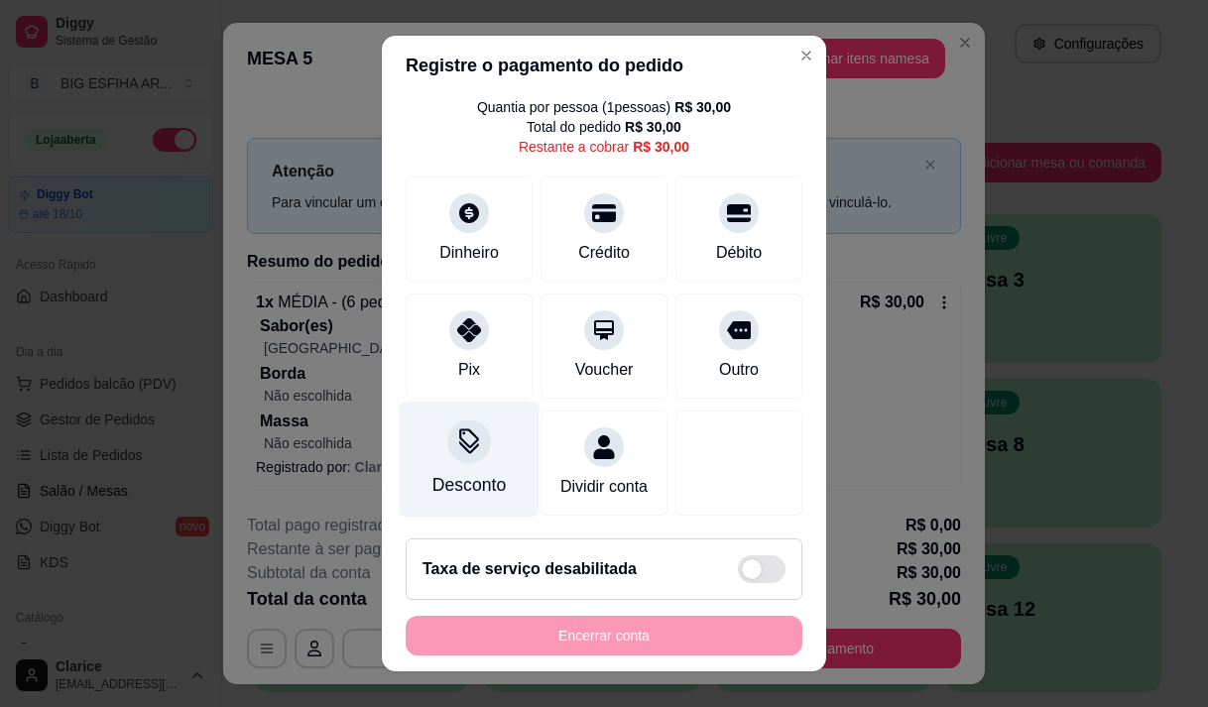
click at [462, 445] on div "Desconto" at bounding box center [470, 459] width 140 height 116
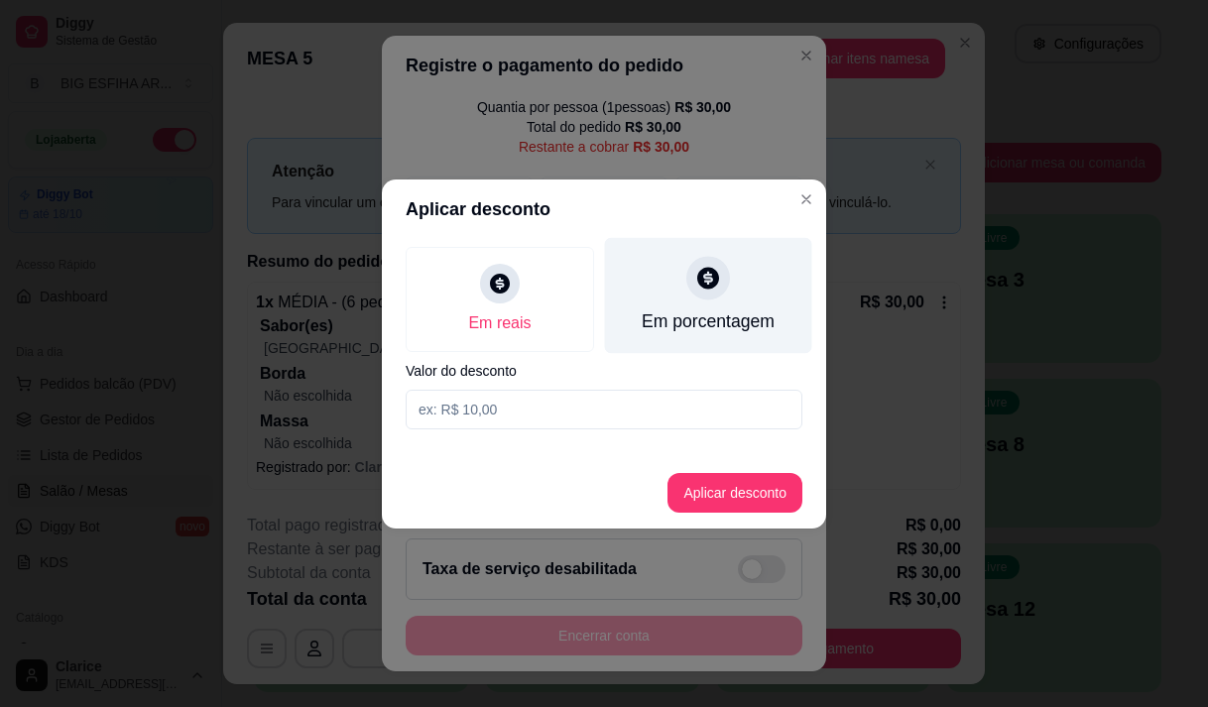
click at [691, 327] on div "Em porcentagem" at bounding box center [708, 321] width 133 height 26
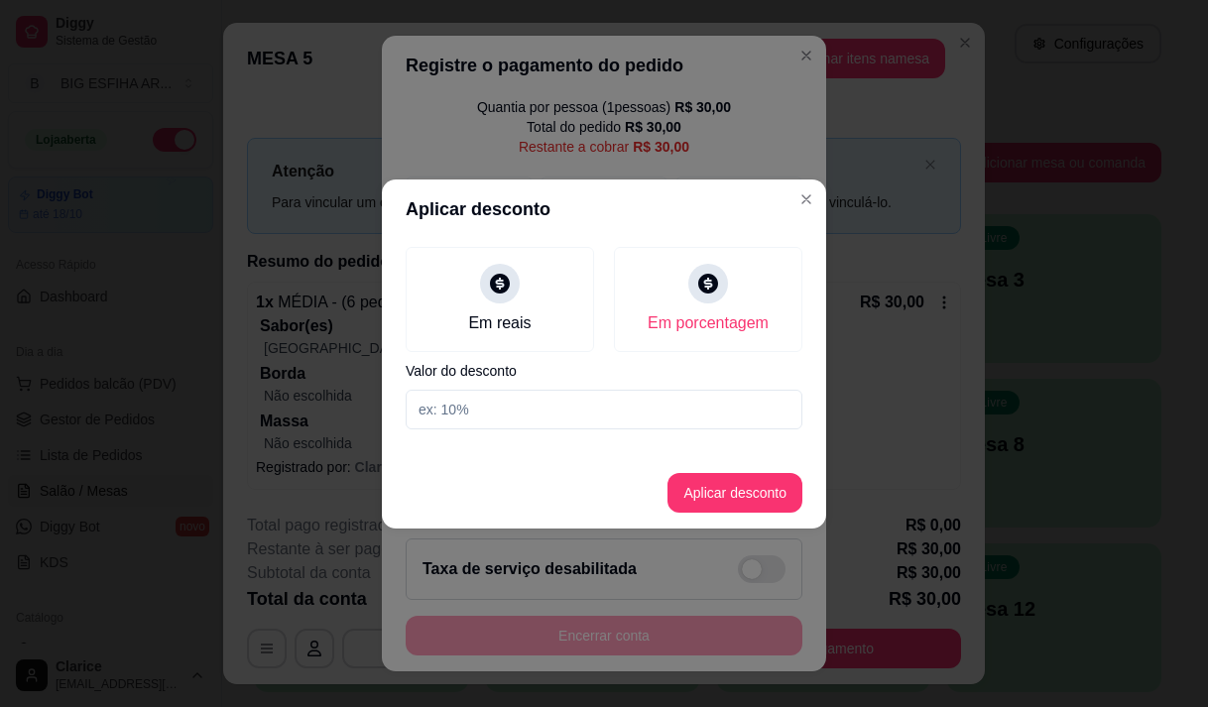
click at [697, 385] on div "Em reais Em porcentagem Valor do desconto" at bounding box center [604, 338] width 444 height 198
click at [695, 405] on input at bounding box center [604, 410] width 397 height 40
type input "20"
click at [719, 494] on button "Aplicar desconto" at bounding box center [735, 493] width 135 height 40
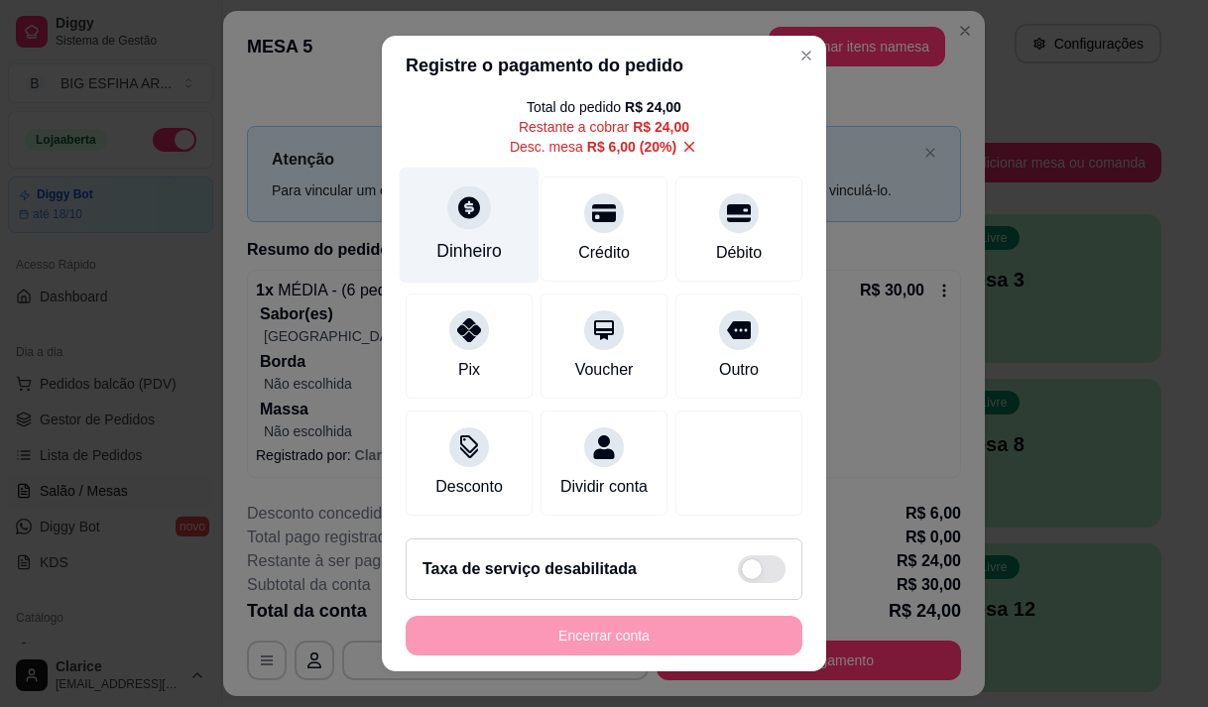
click at [436, 244] on div "Dinheiro" at bounding box center [468, 251] width 65 height 26
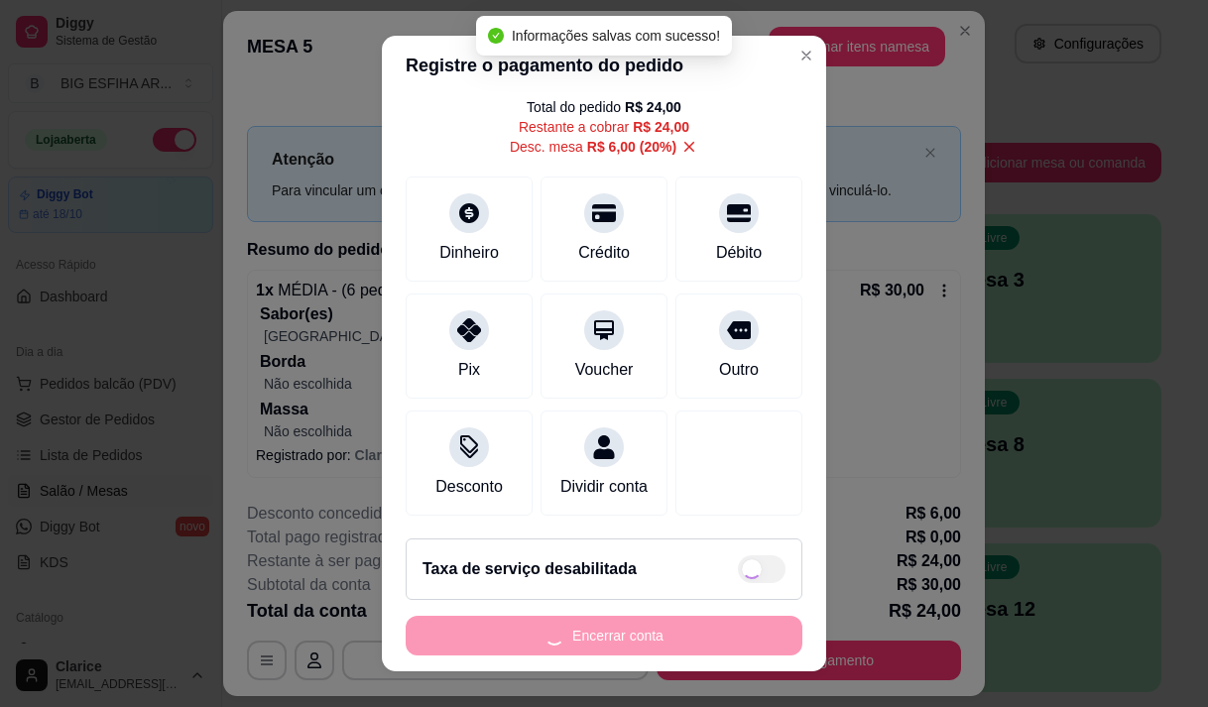
type input "R$ 0,00"
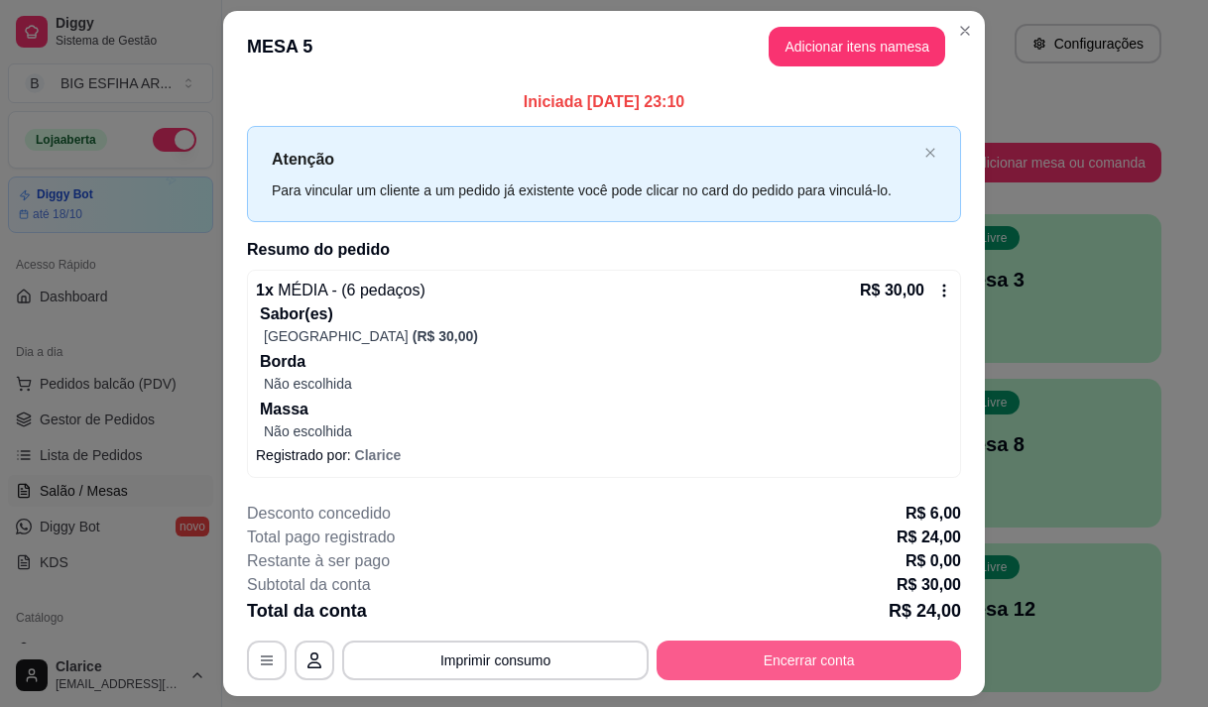
click at [751, 657] on button "Encerrar conta" at bounding box center [809, 661] width 305 height 40
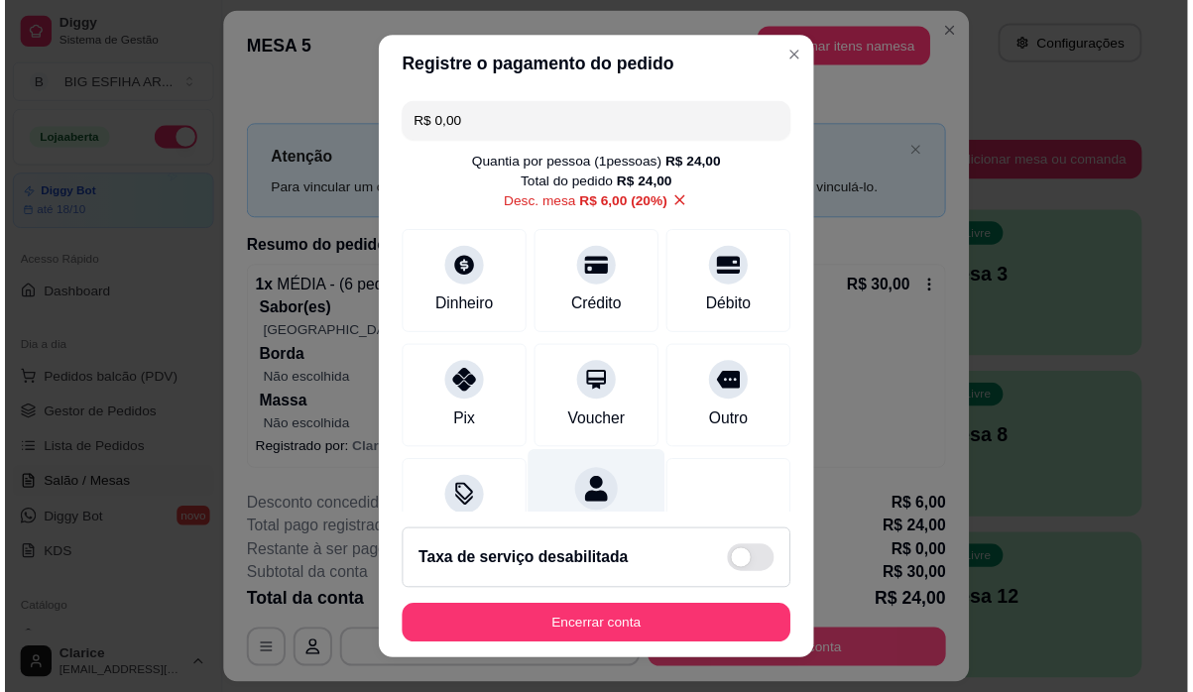
scroll to position [184, 0]
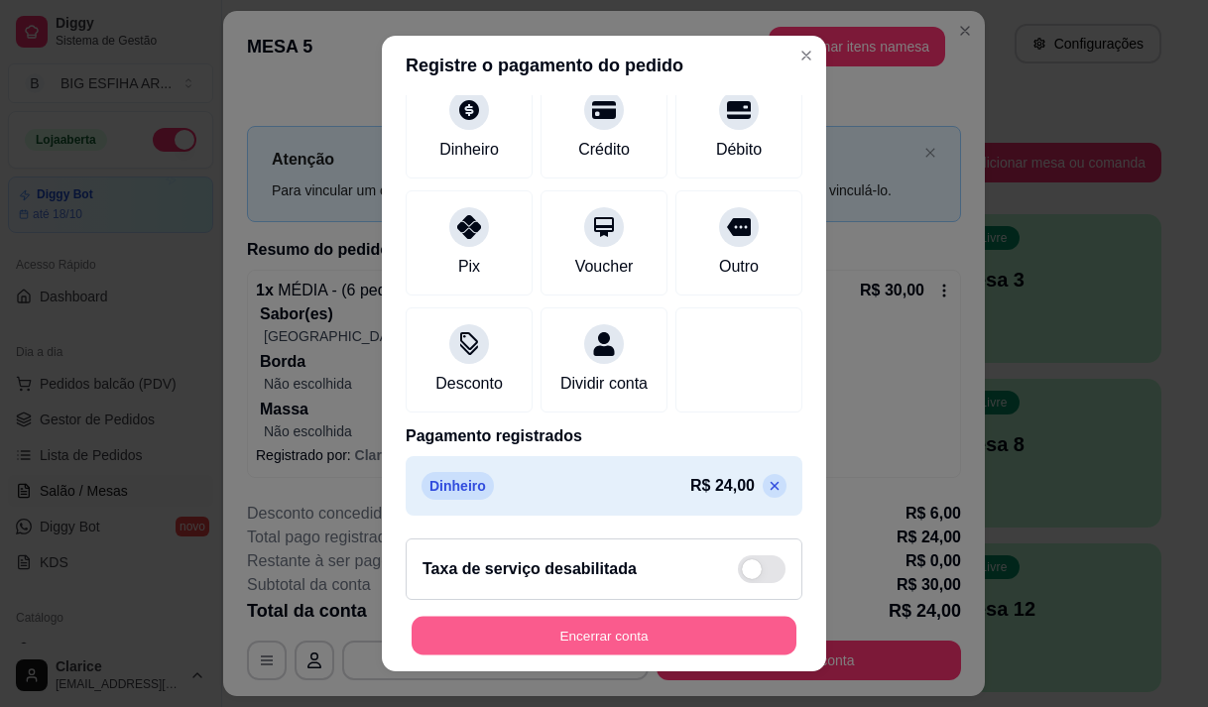
click at [580, 623] on button "Encerrar conta" at bounding box center [604, 636] width 385 height 39
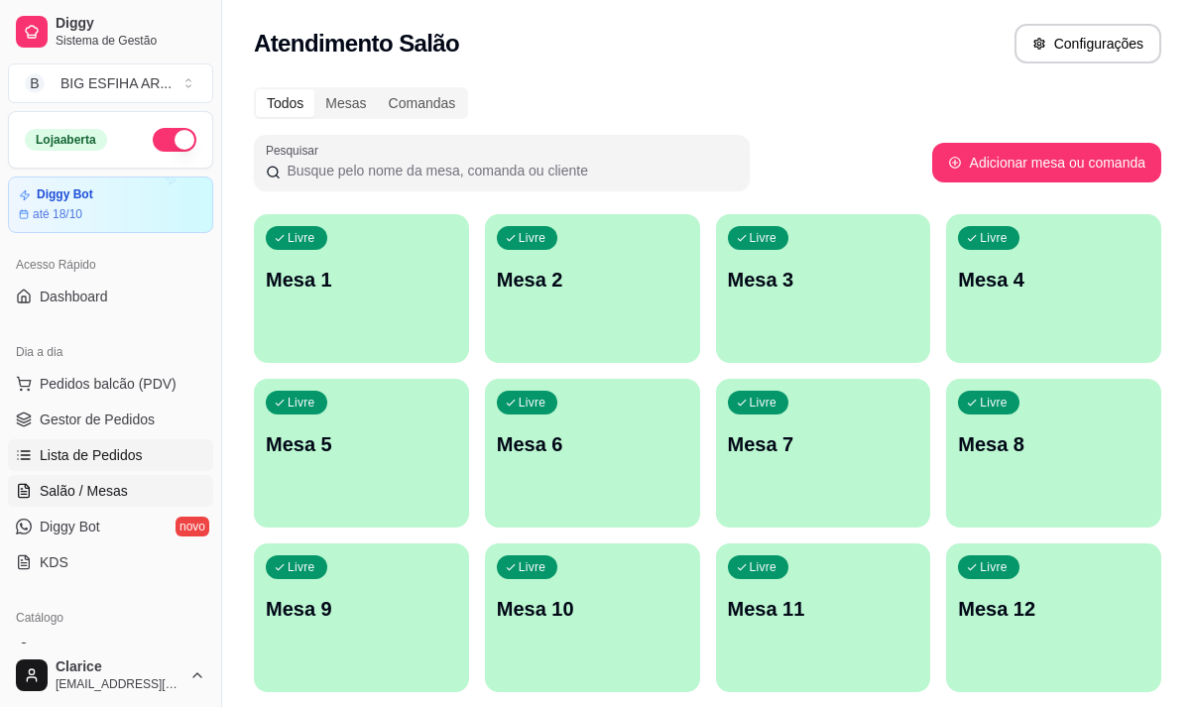
click at [99, 457] on span "Lista de Pedidos" at bounding box center [91, 455] width 103 height 20
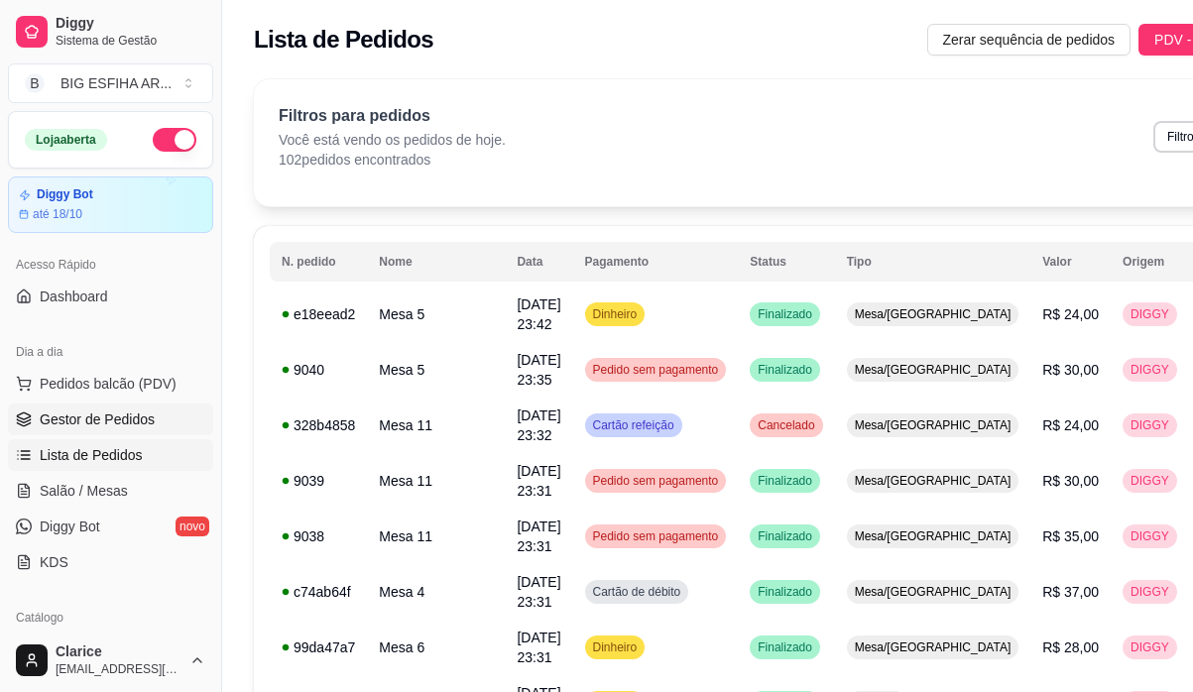
click at [123, 425] on span "Gestor de Pedidos" at bounding box center [97, 420] width 115 height 20
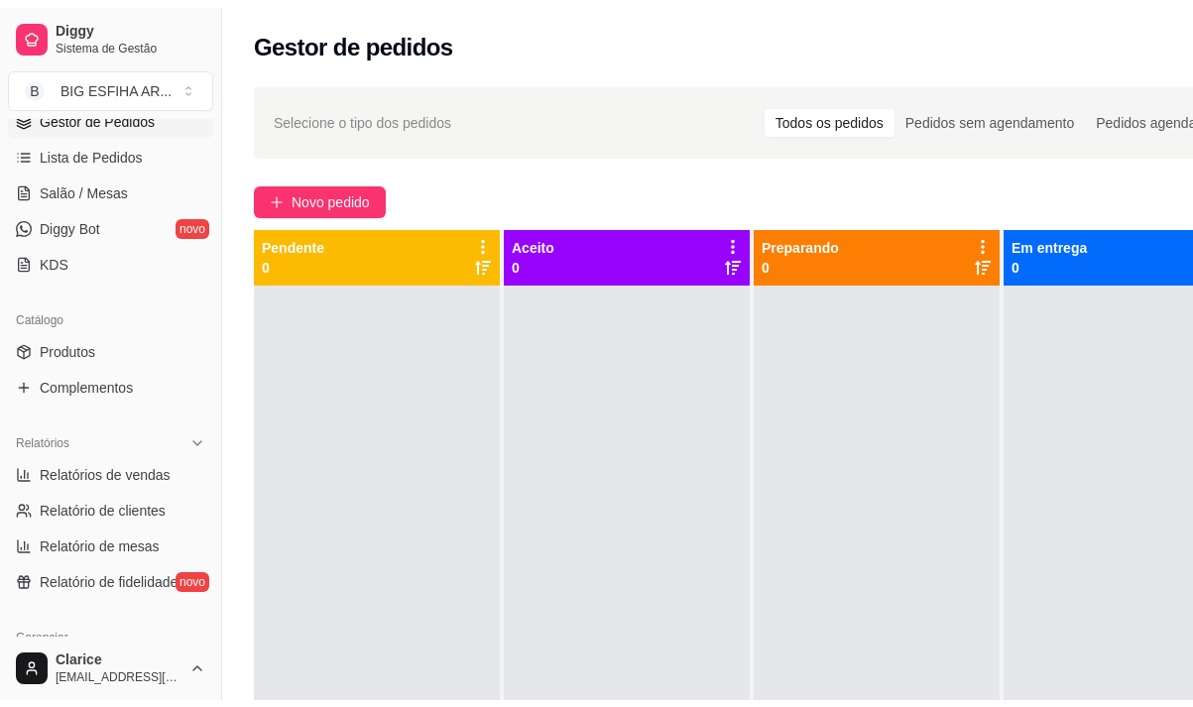
scroll to position [397, 0]
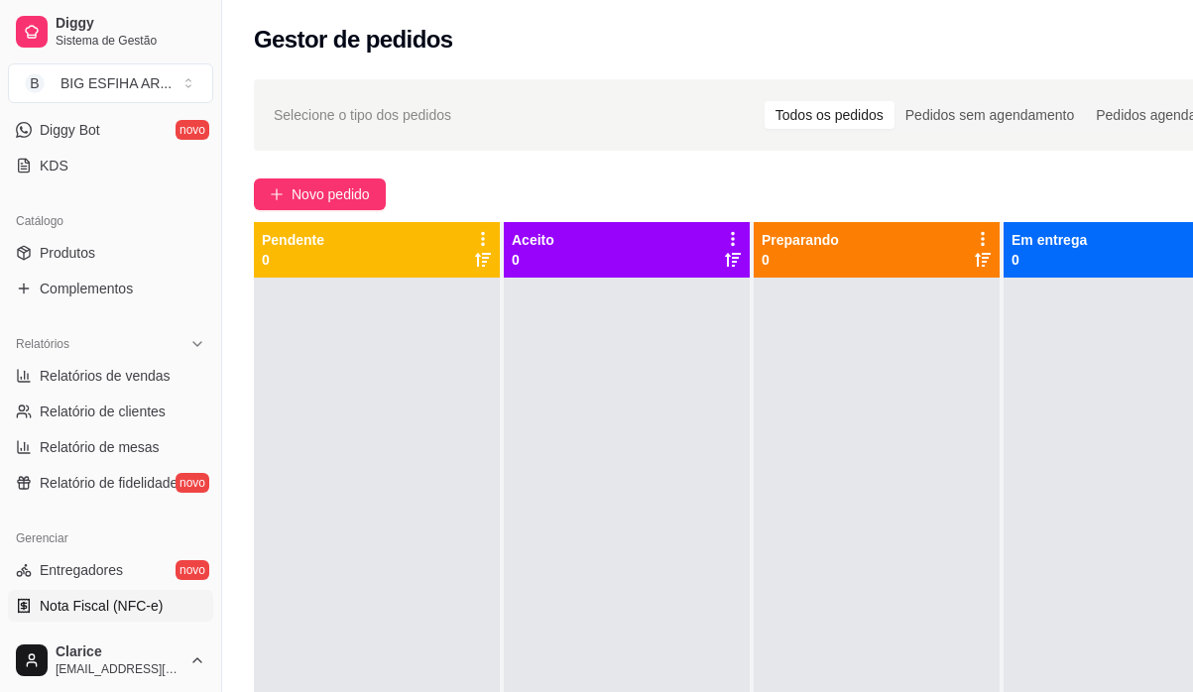
click at [162, 606] on link "Nota Fiscal (NFC-e)" at bounding box center [110, 606] width 205 height 32
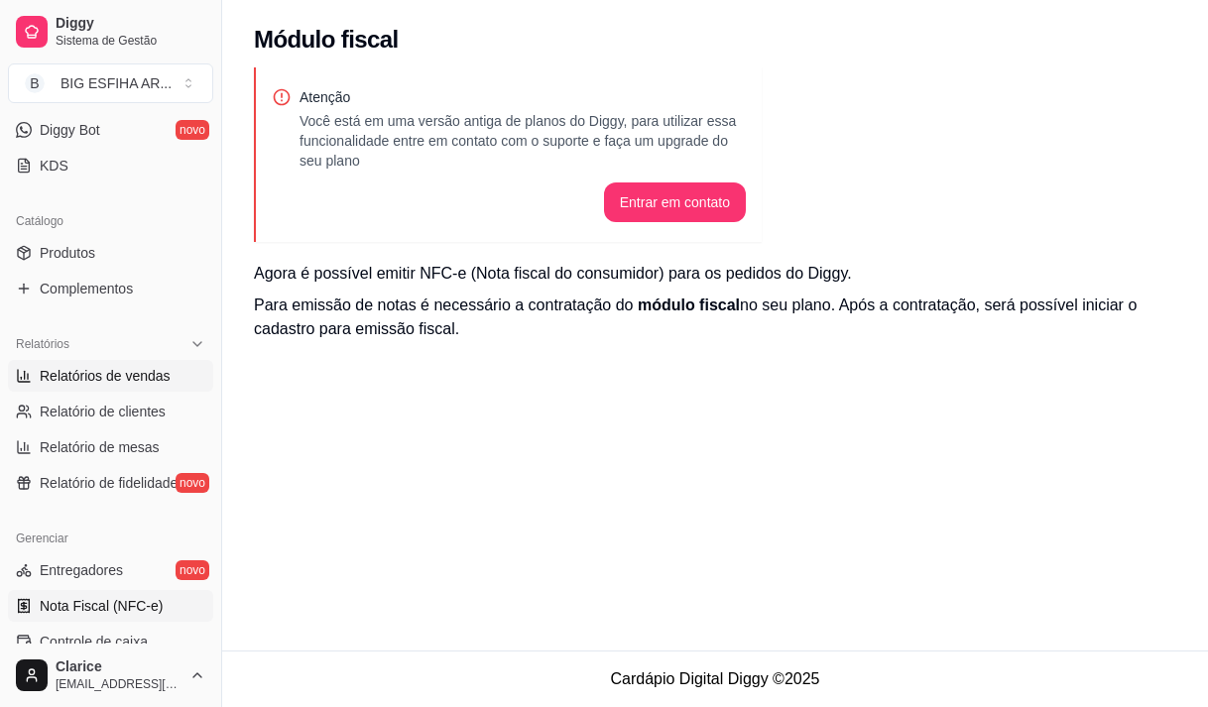
click at [114, 387] on link "Relatórios de vendas" at bounding box center [110, 376] width 205 height 32
select select "ALL"
select select "0"
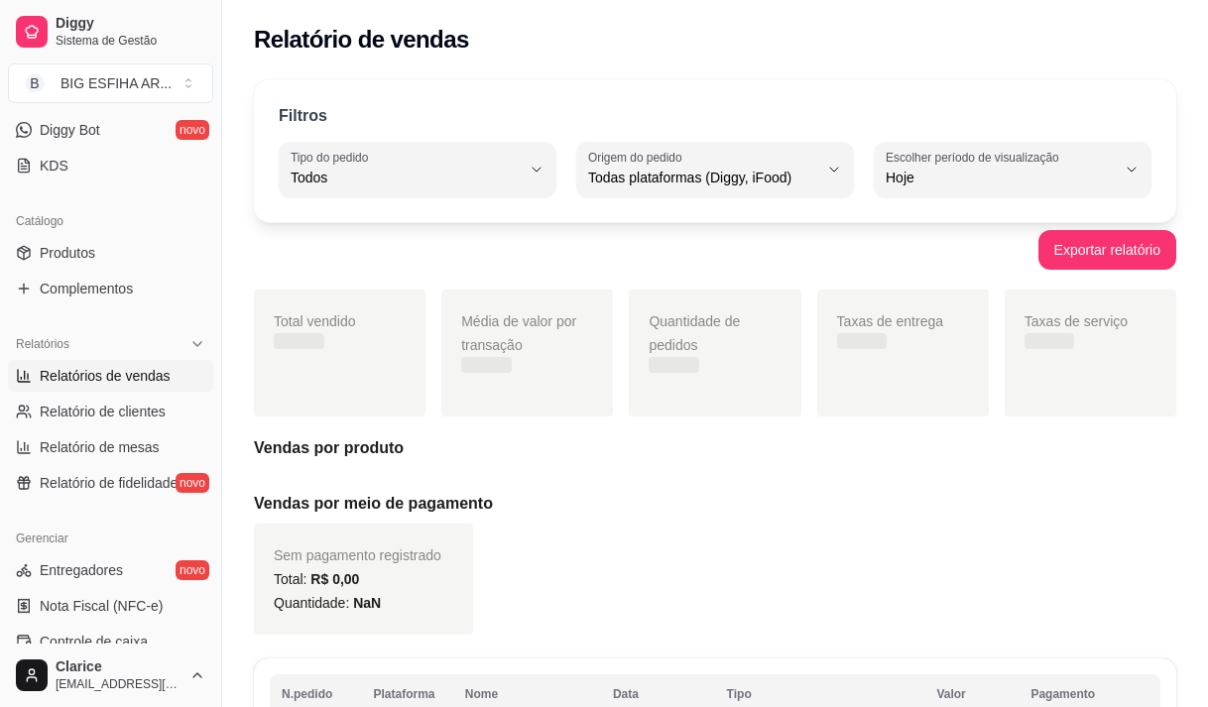
click at [418, 164] on div "Todos" at bounding box center [406, 170] width 230 height 40
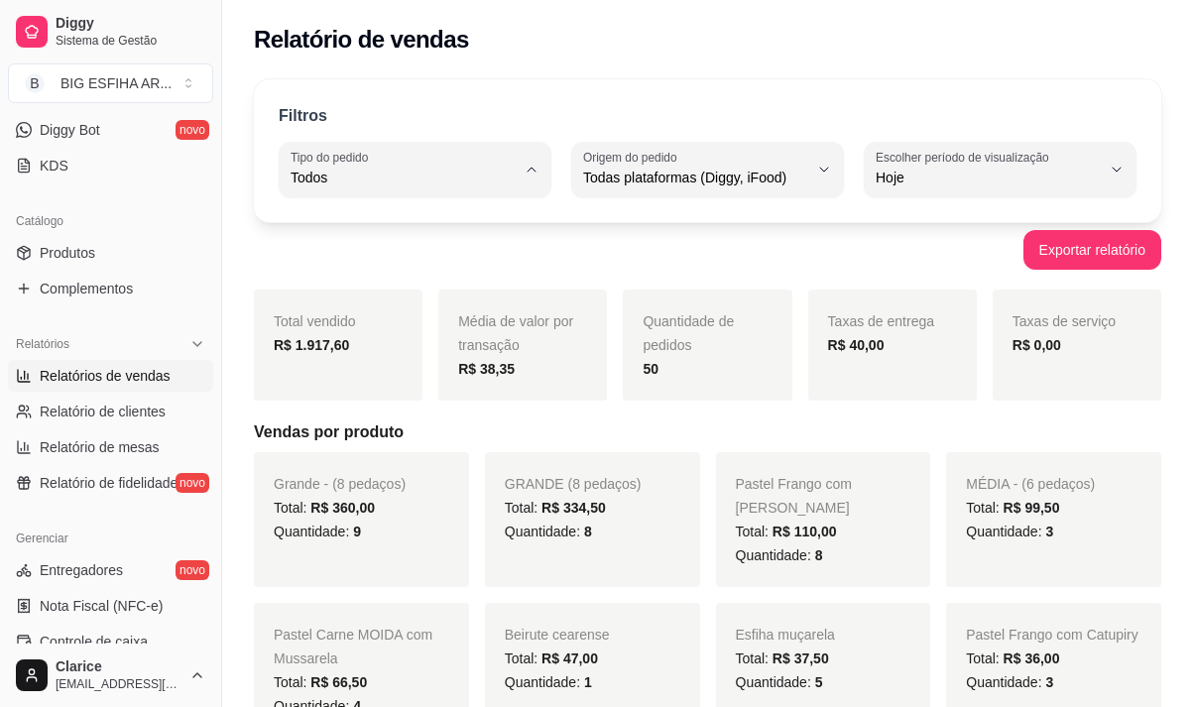
click at [401, 257] on span "Entrega" at bounding box center [406, 257] width 212 height 19
type input "DELIVERY"
select select "DELIVERY"
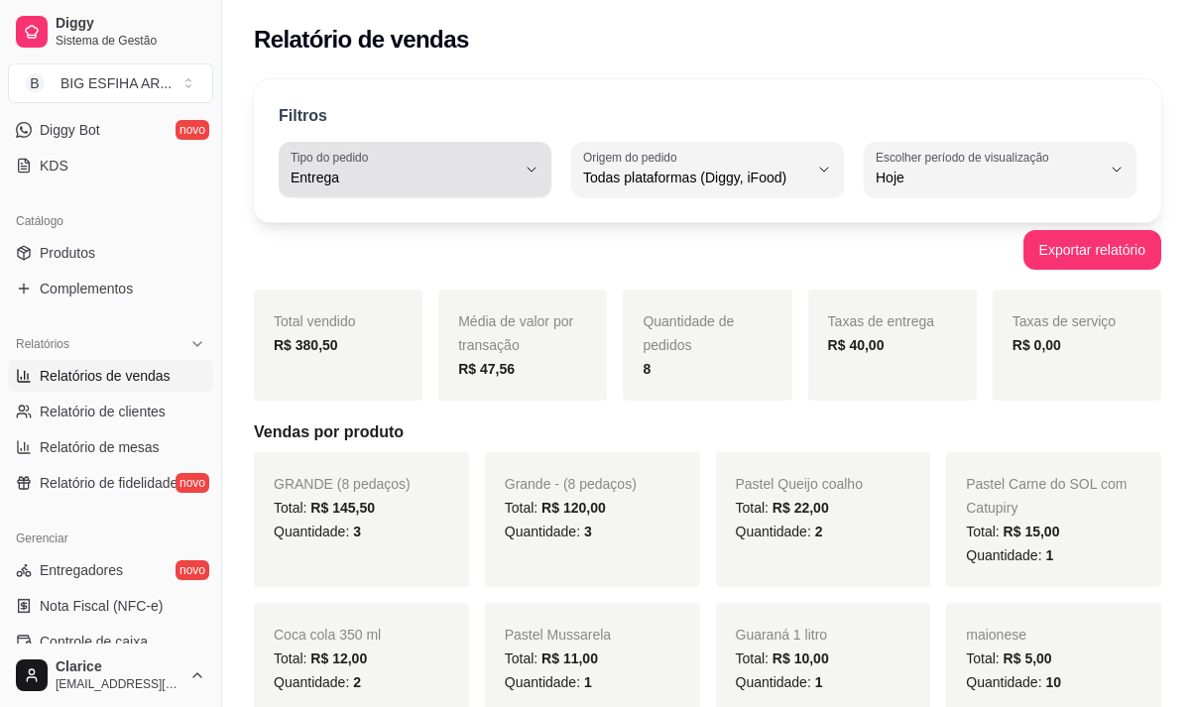
click at [445, 164] on div "Entrega" at bounding box center [403, 170] width 225 height 40
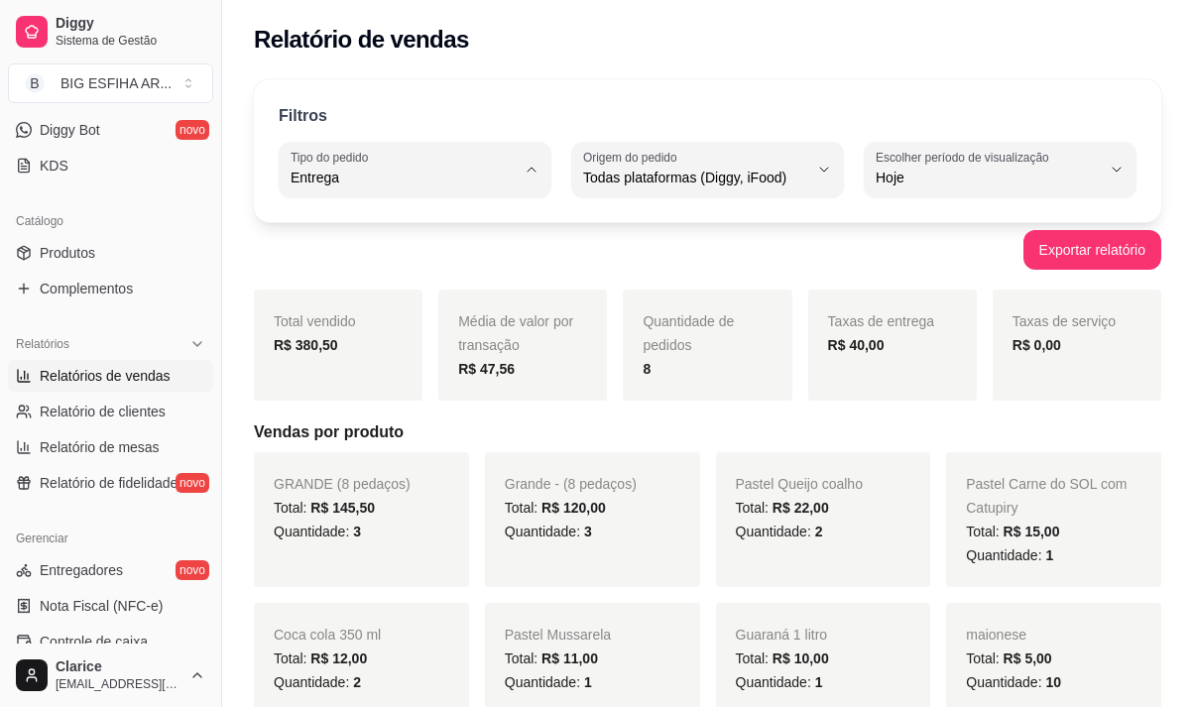
click at [422, 222] on span "Todos" at bounding box center [406, 224] width 212 height 19
type input "ALL"
select select "ALL"
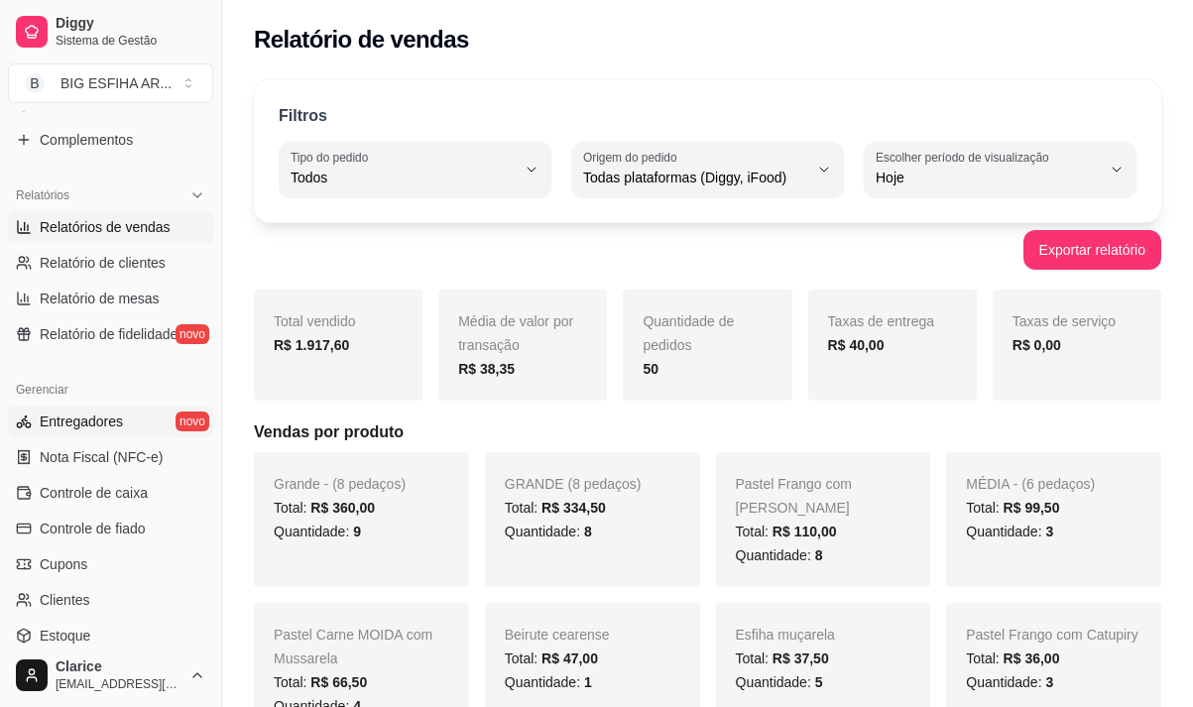
scroll to position [595, 0]
